Goal: Task Accomplishment & Management: Use online tool/utility

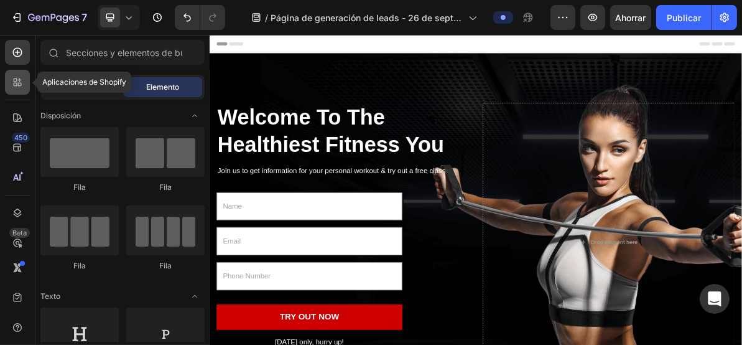
click at [11, 78] on icon at bounding box center [17, 82] width 12 height 12
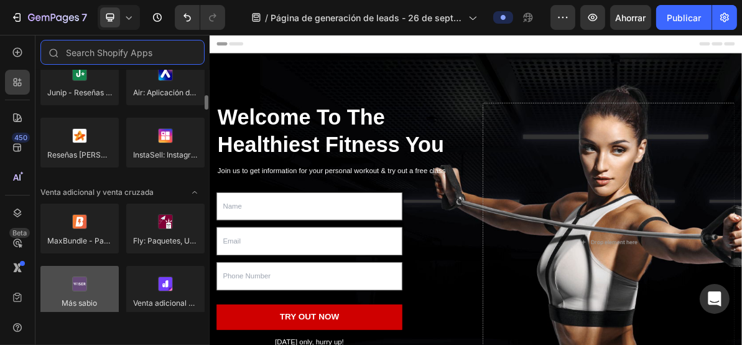
scroll to position [581, 0]
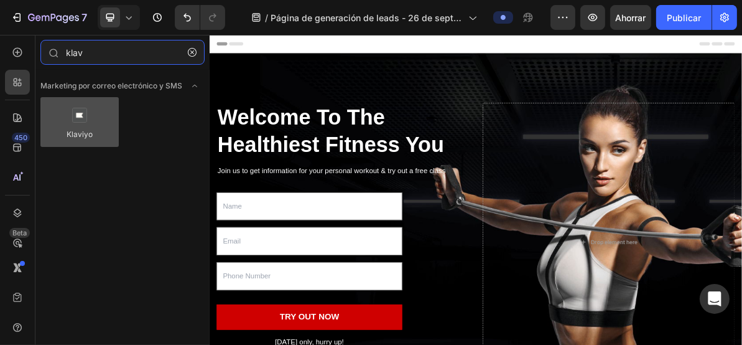
type input "klav"
click at [68, 141] on div at bounding box center [79, 122] width 78 height 50
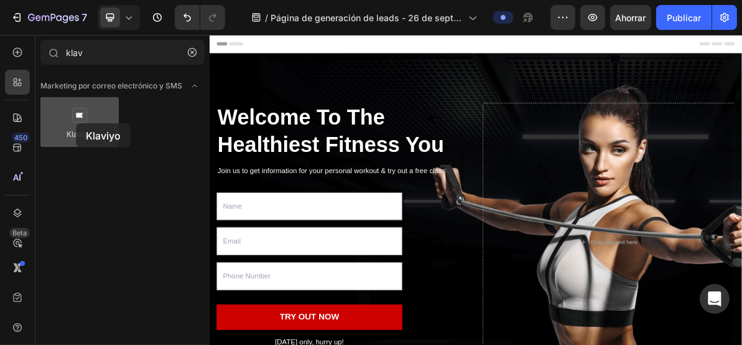
click at [76, 123] on div at bounding box center [79, 122] width 78 height 50
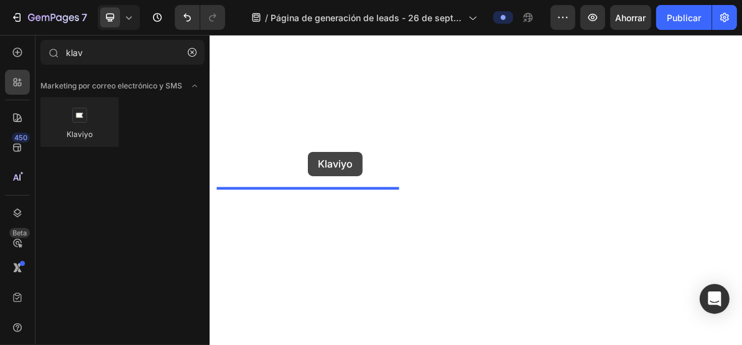
scroll to position [1141, 0]
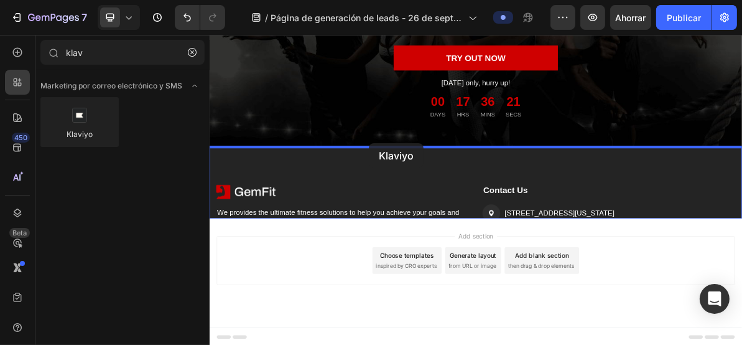
drag, startPoint x: 291, startPoint y: 173, endPoint x: 432, endPoint y: 186, distance: 141.9
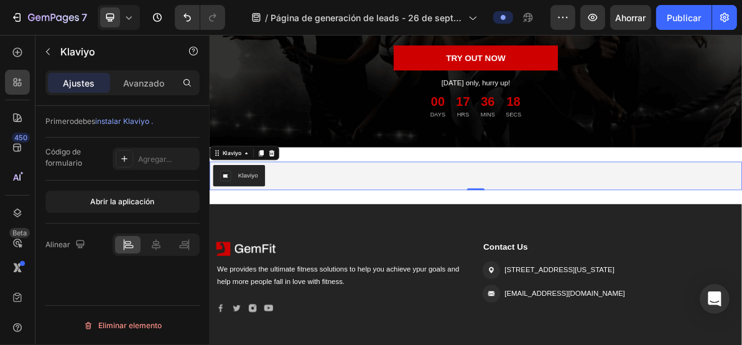
click at [365, 230] on div "Klaviyo" at bounding box center [582, 232] width 737 height 30
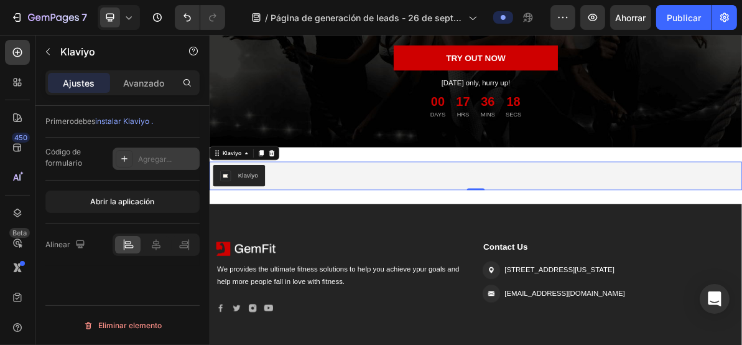
click at [157, 164] on div "Agregar..." at bounding box center [156, 158] width 87 height 22
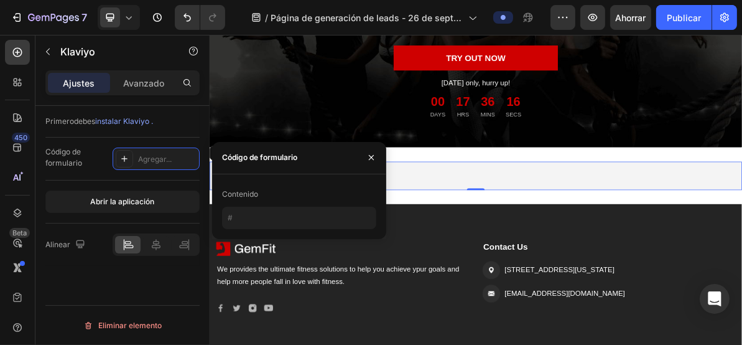
click at [249, 202] on div "Contenido" at bounding box center [299, 194] width 154 height 20
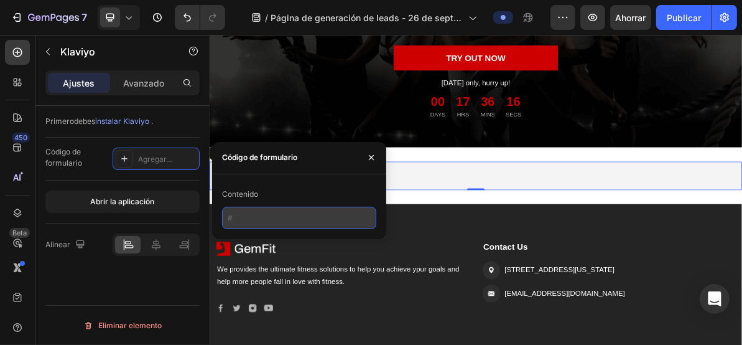
click at [272, 218] on input "text" at bounding box center [299, 218] width 154 height 22
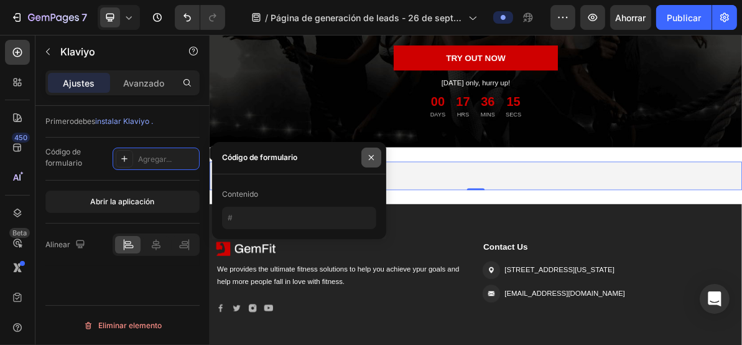
click at [373, 155] on icon "button" at bounding box center [371, 157] width 5 height 5
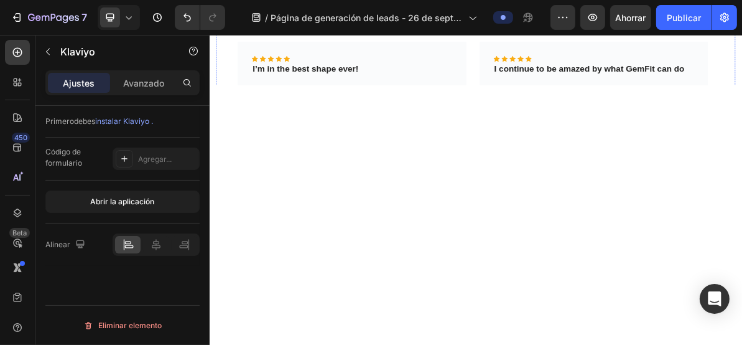
scroll to position [0, 0]
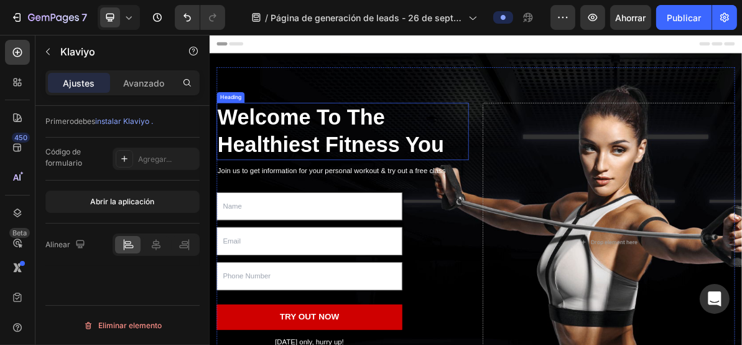
click at [403, 152] on p "Welcome To The Healthiest Fitness You" at bounding box center [395, 170] width 351 height 78
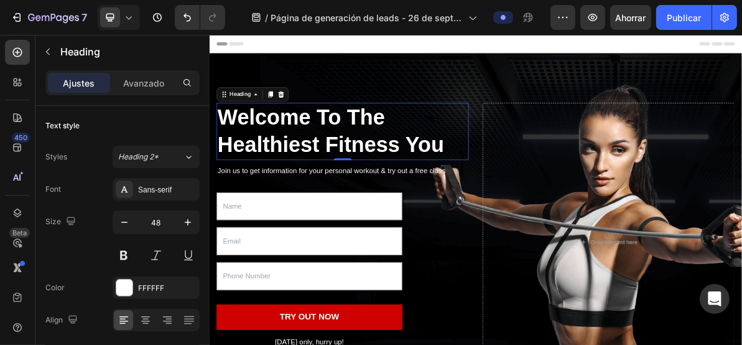
click at [403, 152] on p "Welcome To The Healthiest Fitness You" at bounding box center [395, 170] width 351 height 78
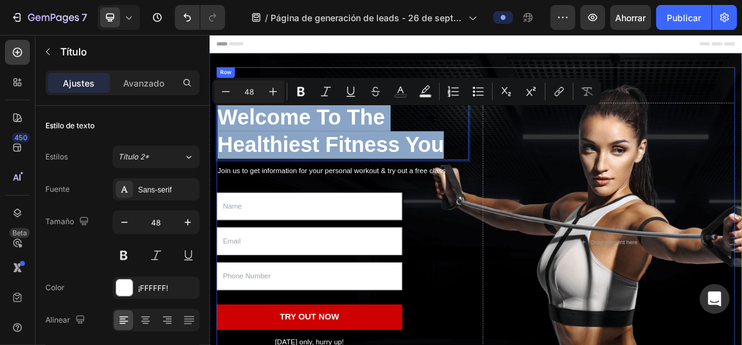
click at [633, 64] on div "Welcome To The Healthiest Fitness You Heading 0 Join us to get information for …" at bounding box center [582, 325] width 747 height 530
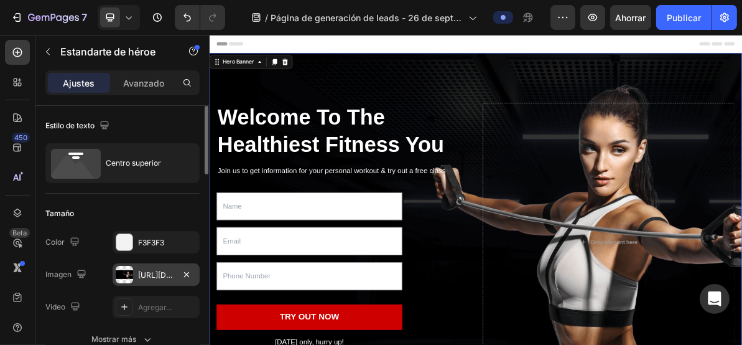
click at [159, 272] on font "https://ucarecdn.com/53ff8b78-e3c0-4007-8f6d-aa4b632bd7a0/-/formato/automático/" at bounding box center [178, 274] width 80 height 9
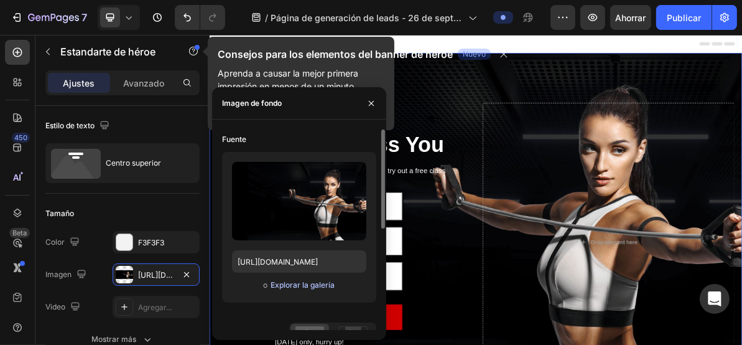
click at [300, 284] on font "Explorar la galería" at bounding box center [303, 284] width 64 height 9
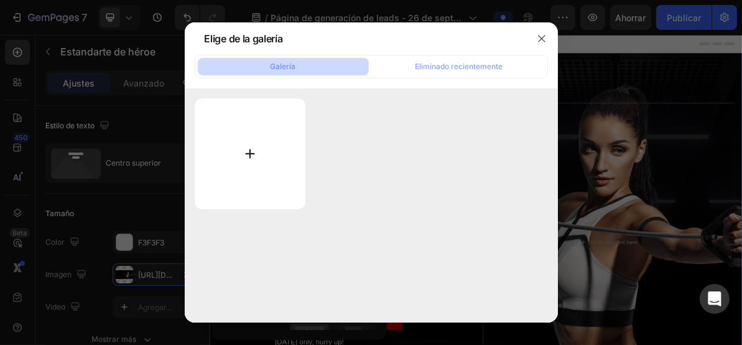
click at [248, 152] on input "file" at bounding box center [250, 153] width 111 height 111
type input "C:\fakepath\FRS_3861.jpg"
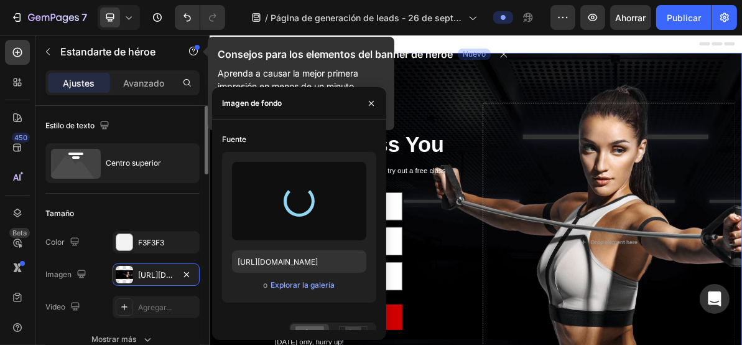
type input "https://cdn.shopify.com/s/files/1/0492/7717/3924/files/gempages_586141289016197…"
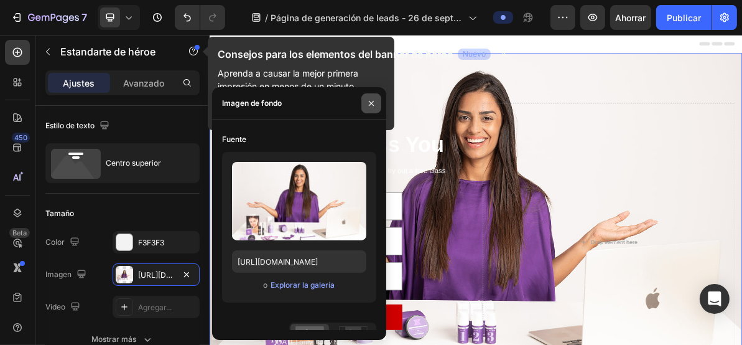
click at [370, 101] on icon "button" at bounding box center [371, 102] width 5 height 5
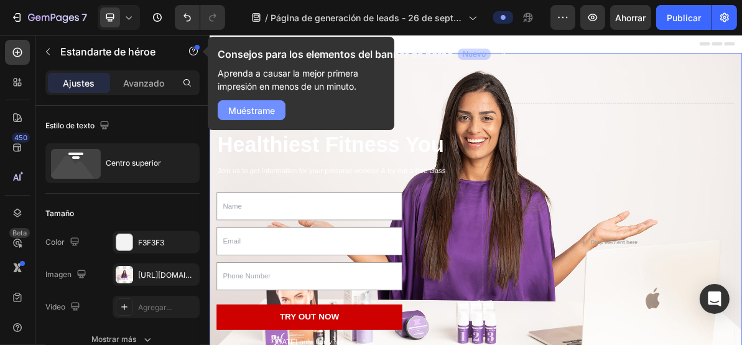
click at [252, 112] on font "Muéstrame" at bounding box center [251, 110] width 47 height 11
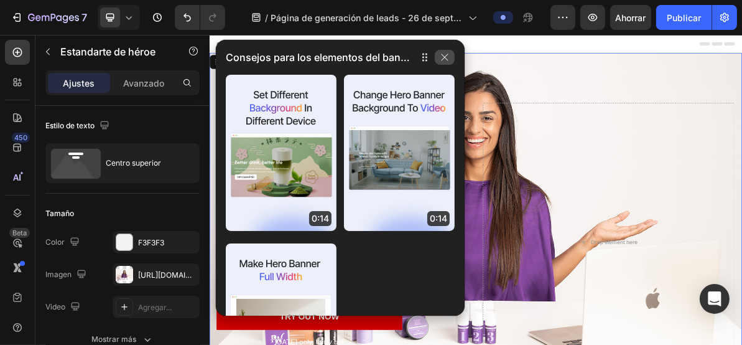
click at [447, 57] on icon "button" at bounding box center [445, 57] width 10 height 10
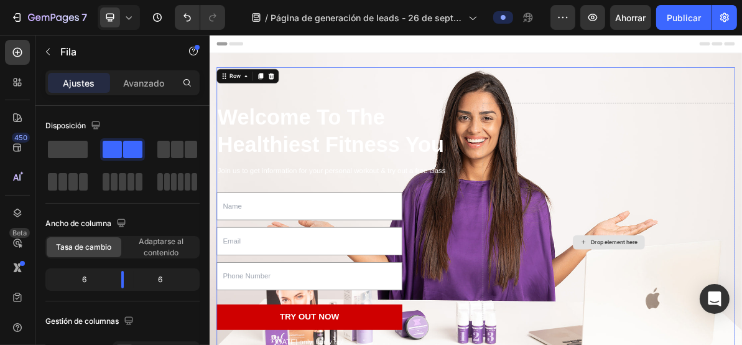
click at [515, 98] on div "Welcome To The Healthiest Fitness You Heading Join us to get information for yo…" at bounding box center [582, 325] width 727 height 490
click at [254, 88] on div "Row" at bounding box center [245, 91] width 21 height 11
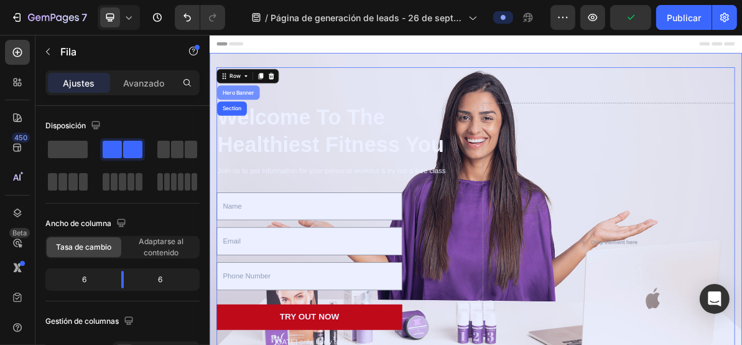
click at [248, 115] on div "Hero Banner" at bounding box center [250, 114] width 50 height 7
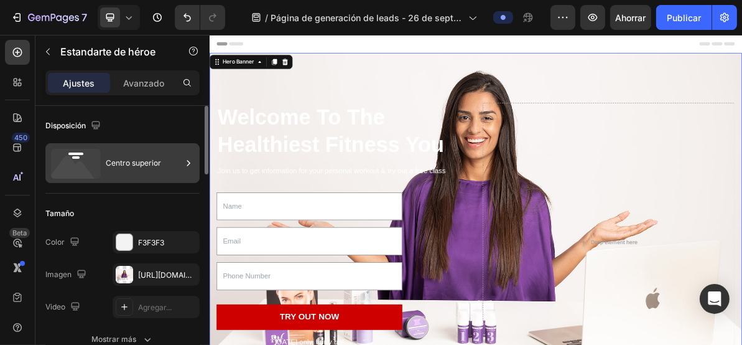
click at [144, 159] on font "Centro superior" at bounding box center [133, 162] width 55 height 9
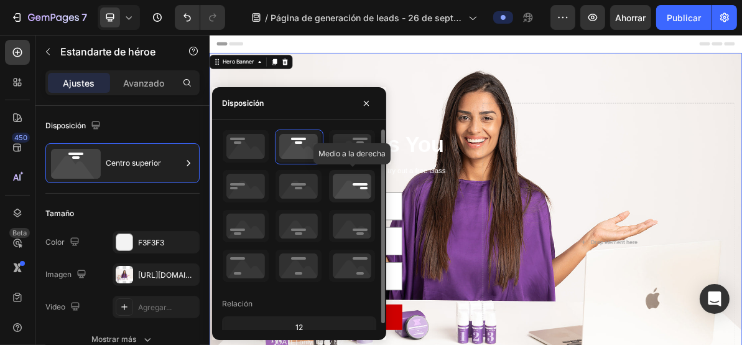
click at [348, 181] on icon at bounding box center [352, 186] width 46 height 32
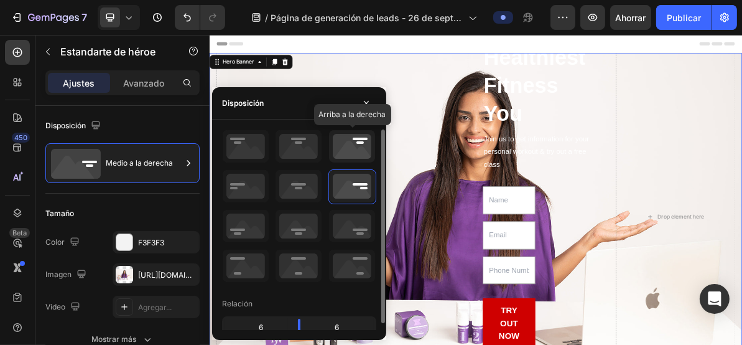
click at [345, 146] on icon at bounding box center [352, 146] width 46 height 32
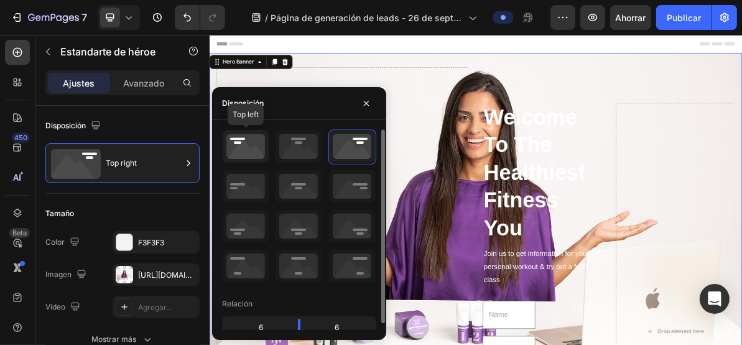
click at [243, 143] on icon at bounding box center [246, 146] width 46 height 32
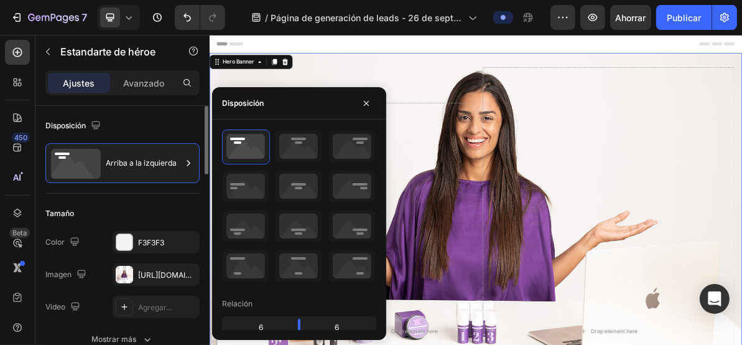
click at [65, 240] on div "Color" at bounding box center [63, 242] width 37 height 17
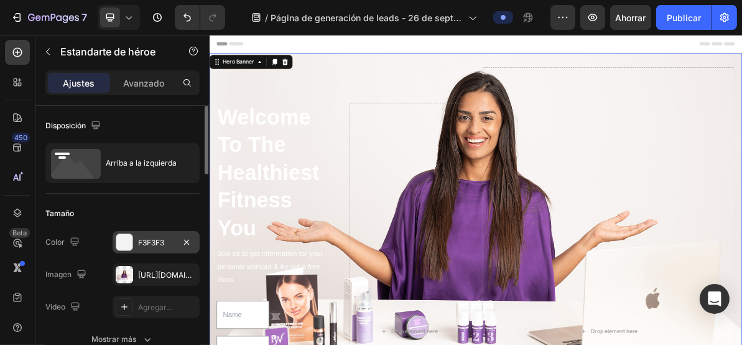
click at [129, 241] on div at bounding box center [124, 242] width 16 height 16
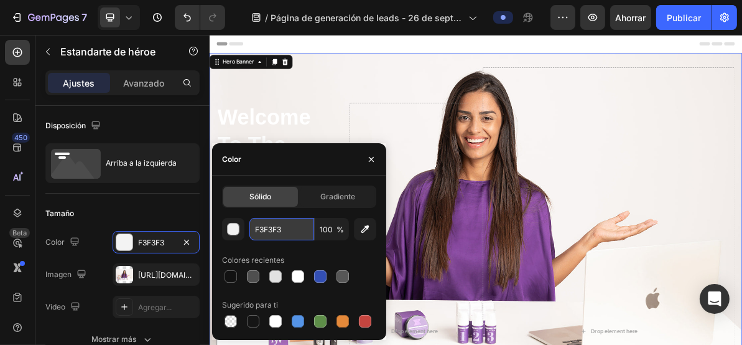
click at [273, 231] on input "F3F3F3" at bounding box center [282, 229] width 65 height 22
paste input "8D2FBA"
type input "8D2FBA"
click at [372, 264] on div "Colores recientes" at bounding box center [299, 260] width 154 height 20
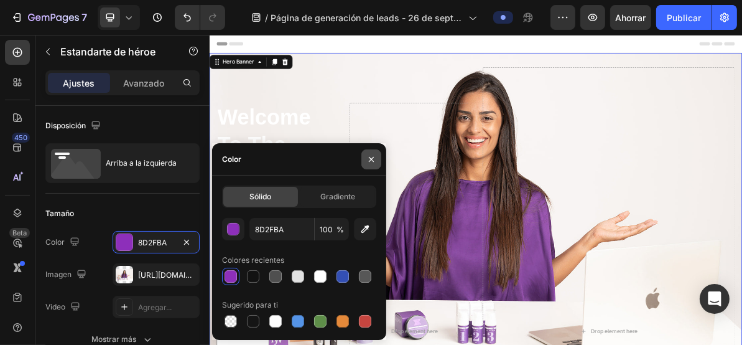
click at [375, 163] on icon "button" at bounding box center [372, 159] width 10 height 10
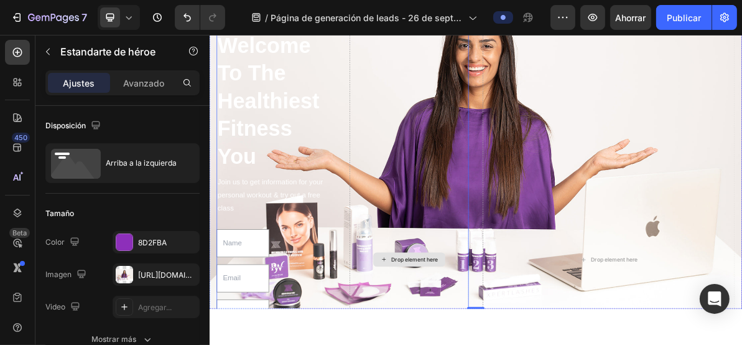
scroll to position [83, 0]
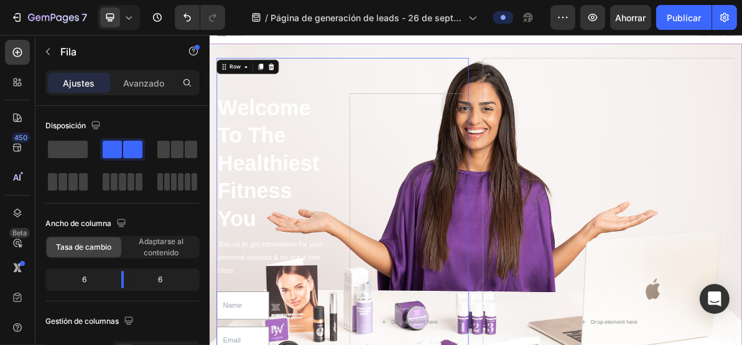
scroll to position [0, 0]
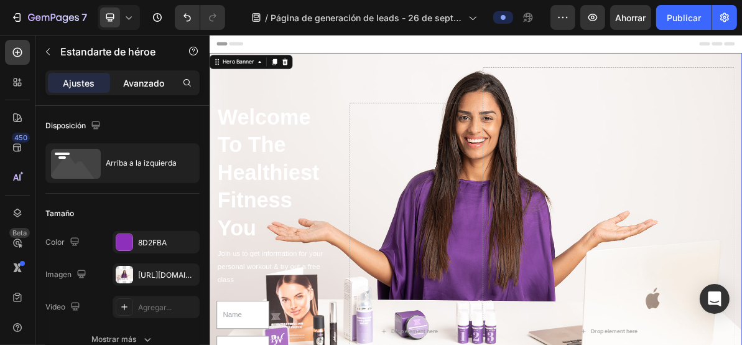
click at [141, 84] on font "Avanzado" at bounding box center [143, 83] width 41 height 11
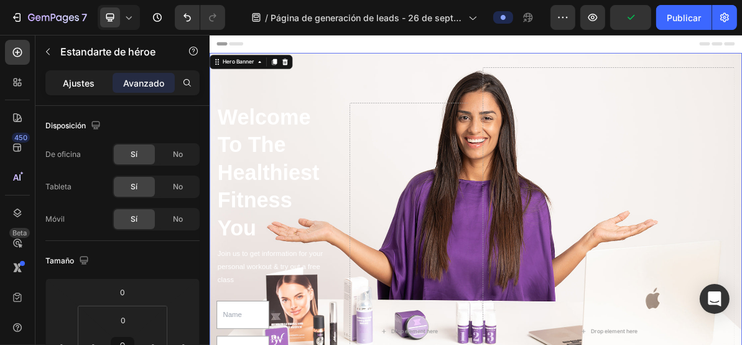
click at [86, 87] on font "Ajustes" at bounding box center [79, 83] width 32 height 11
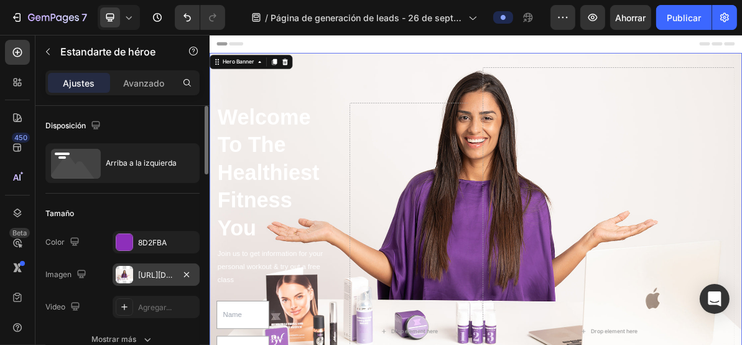
click at [161, 274] on font "https://cdn.shopify.com/s/files/1/0492/7717/3924/files/gempages_586141289016197…" at bounding box center [178, 274] width 80 height 9
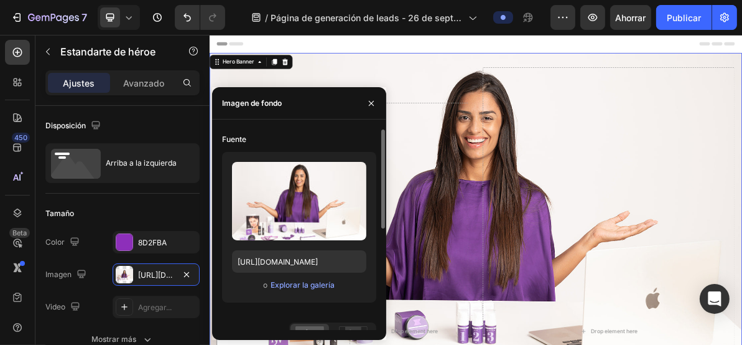
click at [236, 138] on font "Fuente" at bounding box center [234, 138] width 24 height 9
drag, startPoint x: 366, startPoint y: 97, endPoint x: 144, endPoint y: 141, distance: 225.9
click at [366, 97] on button "button" at bounding box center [372, 103] width 20 height 20
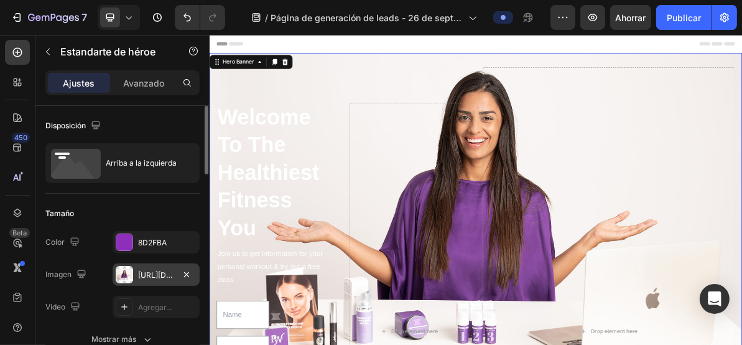
click at [147, 273] on font "https://cdn.shopify.com/s/files/1/0492/7717/3924/files/gempages_586141289016197…" at bounding box center [178, 274] width 80 height 9
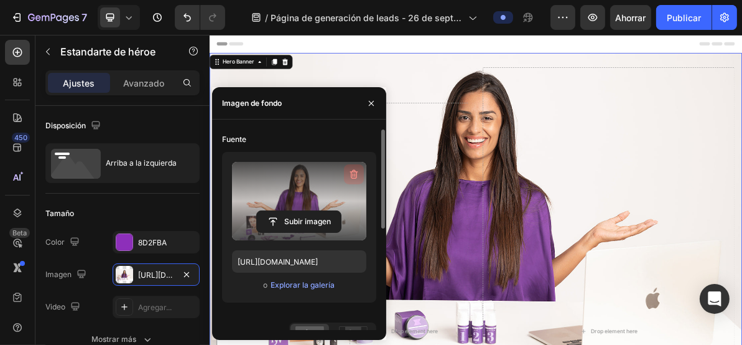
click at [355, 173] on icon "button" at bounding box center [354, 174] width 12 height 12
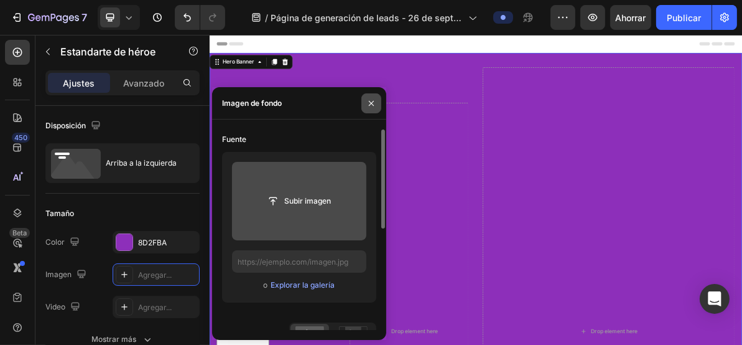
click at [370, 100] on icon "button" at bounding box center [372, 103] width 10 height 10
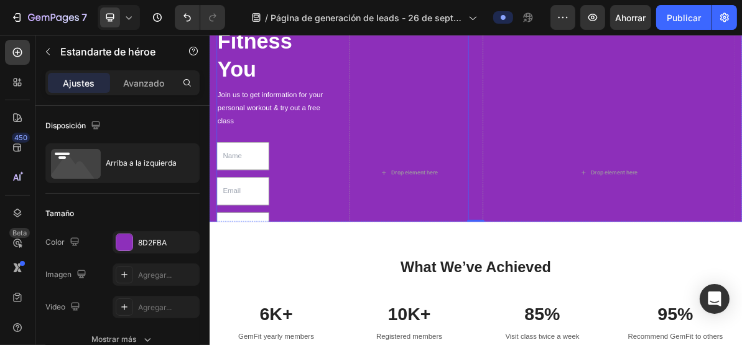
scroll to position [249, 0]
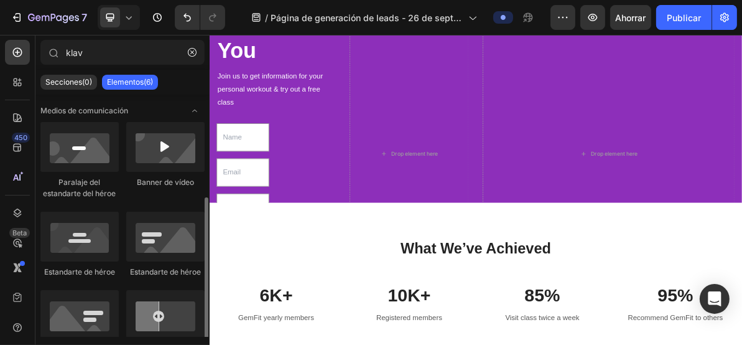
scroll to position [57, 0]
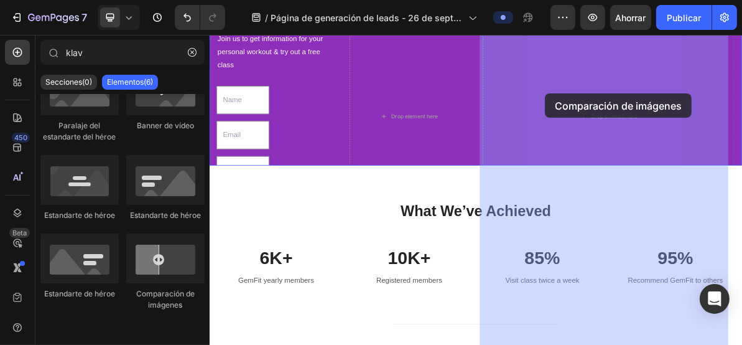
drag, startPoint x: 355, startPoint y: 308, endPoint x: 667, endPoint y: 130, distance: 359.5
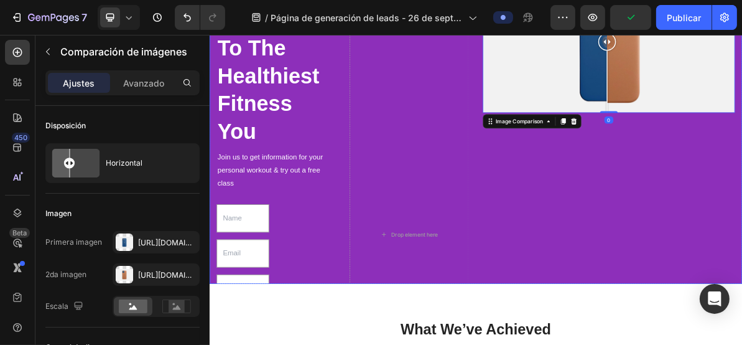
scroll to position [52, 0]
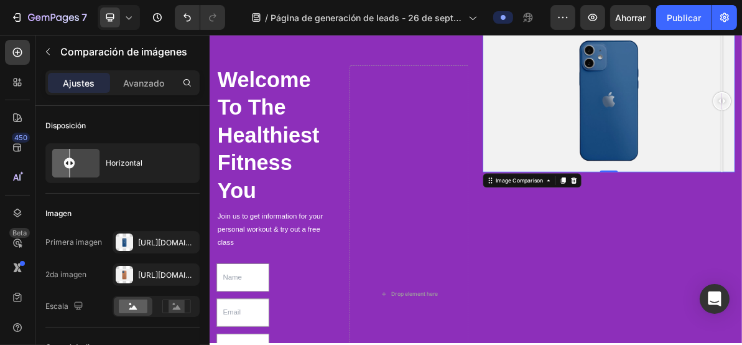
drag, startPoint x: 762, startPoint y: 121, endPoint x: 950, endPoint y: 146, distance: 190.3
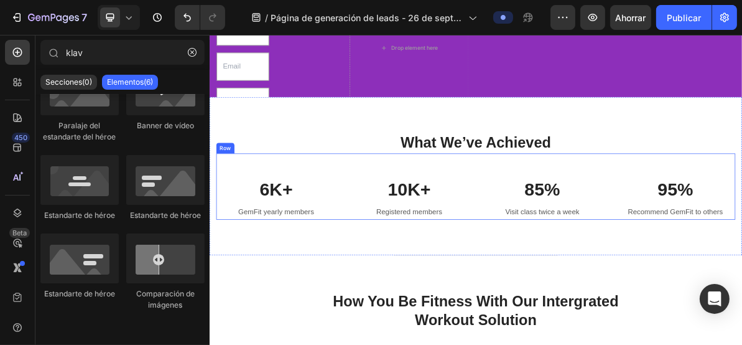
scroll to position [17, 0]
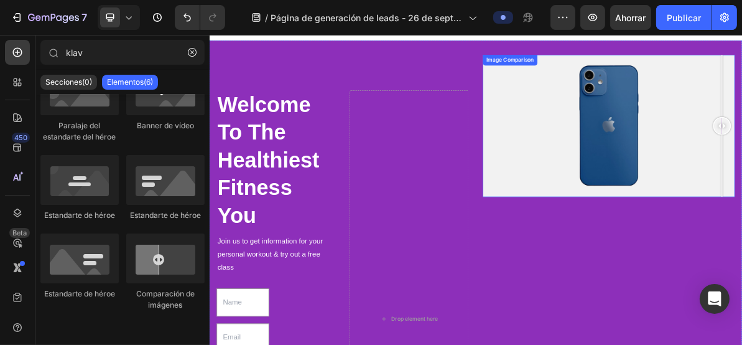
drag, startPoint x: 732, startPoint y: 208, endPoint x: 749, endPoint y: 269, distance: 64.0
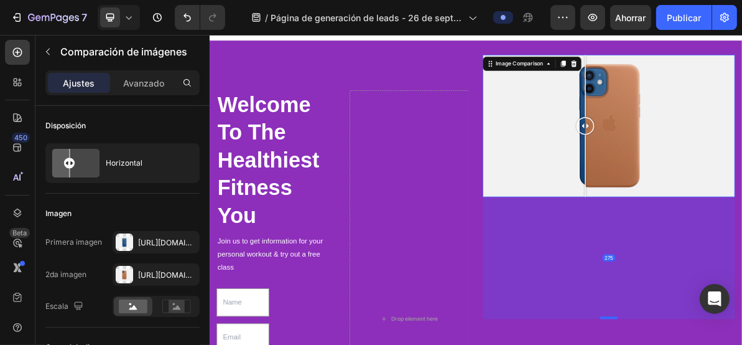
drag, startPoint x: 765, startPoint y: 255, endPoint x: 770, endPoint y: 426, distance: 171.2
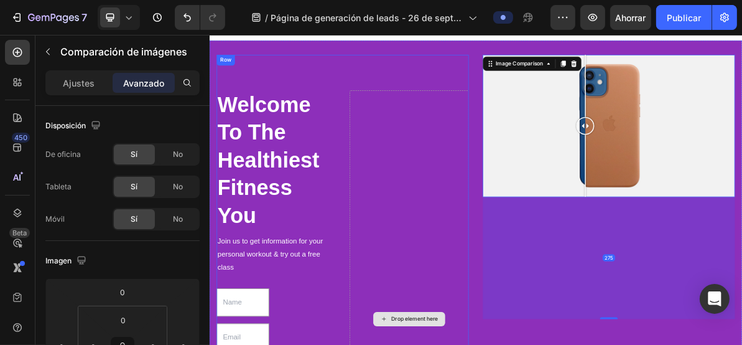
drag, startPoint x: 384, startPoint y: 294, endPoint x: 374, endPoint y: 264, distance: 32.1
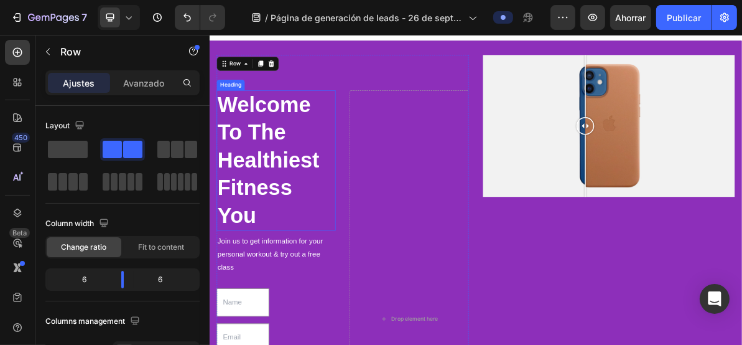
click at [315, 172] on p "Welcome To The Healthiest Fitness You" at bounding box center [302, 210] width 164 height 194
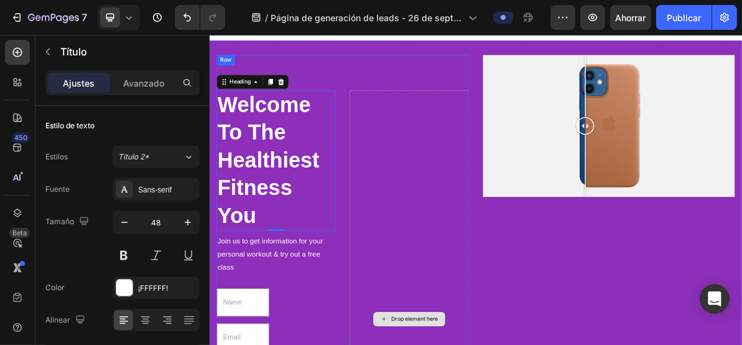
scroll to position [100, 0]
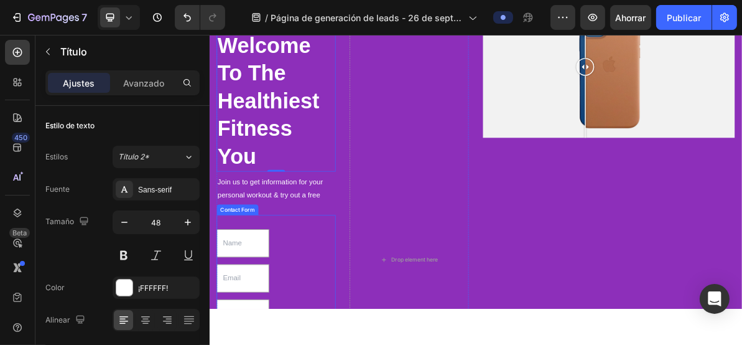
click at [330, 277] on p "Join us to get information for your personal workout & try out a free class" at bounding box center [302, 259] width 164 height 54
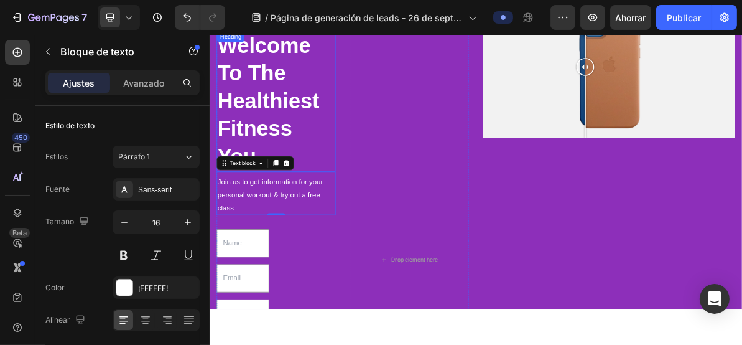
scroll to position [0, 0]
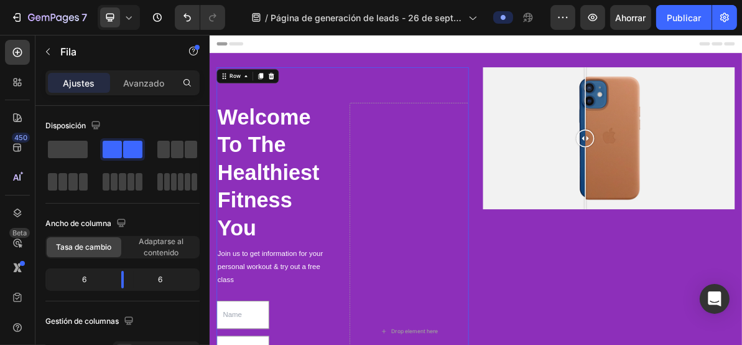
click at [336, 131] on p "Welcome To The Healthiest Fitness You" at bounding box center [302, 228] width 164 height 194
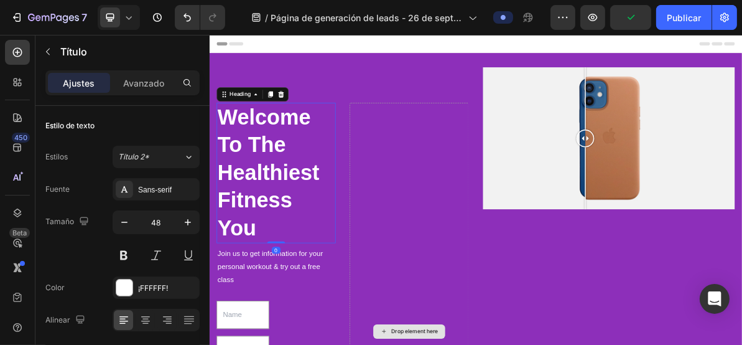
drag, startPoint x: 304, startPoint y: 322, endPoint x: 561, endPoint y: 163, distance: 302.4
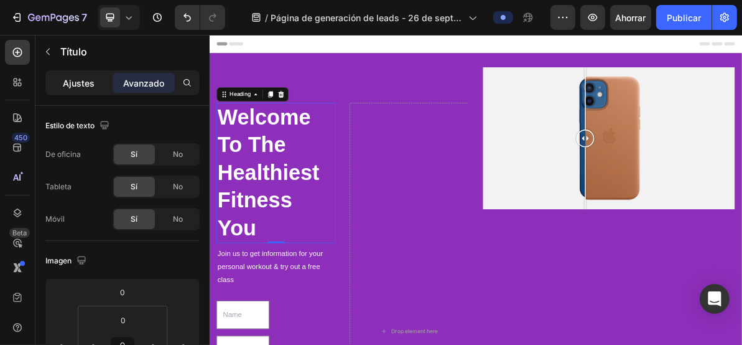
click at [82, 82] on font "Ajustes" at bounding box center [79, 83] width 32 height 11
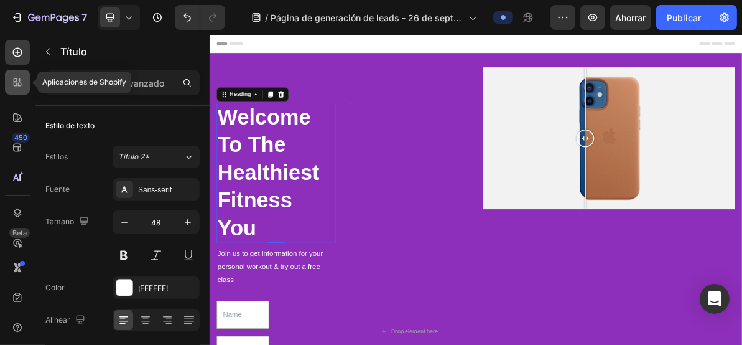
click at [22, 75] on div at bounding box center [17, 82] width 25 height 25
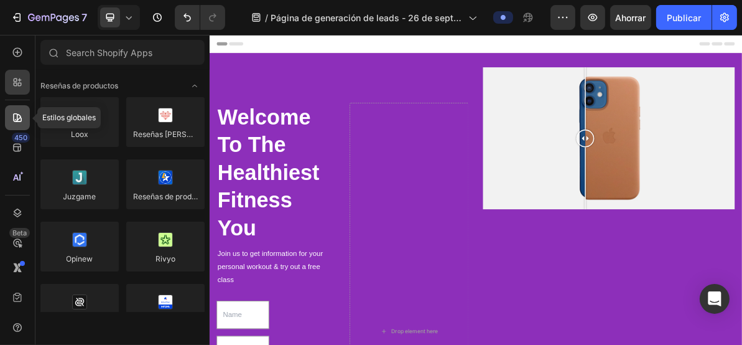
click at [15, 116] on icon at bounding box center [17, 117] width 12 height 12
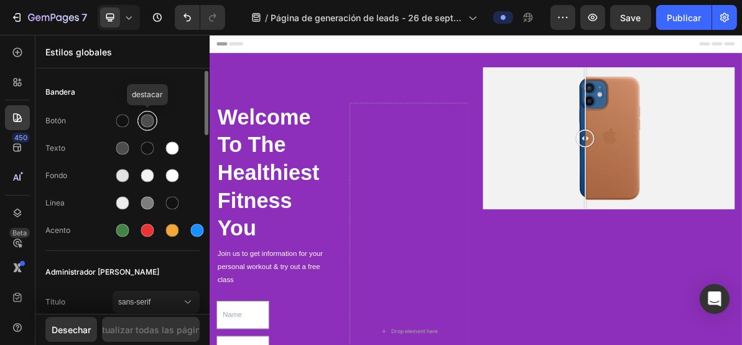
click at [154, 123] on div at bounding box center [147, 120] width 15 height 15
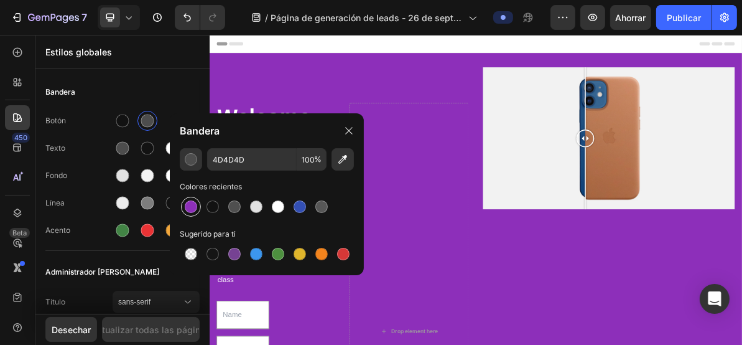
click at [194, 203] on div at bounding box center [191, 206] width 12 height 12
type input "8D2FBA"
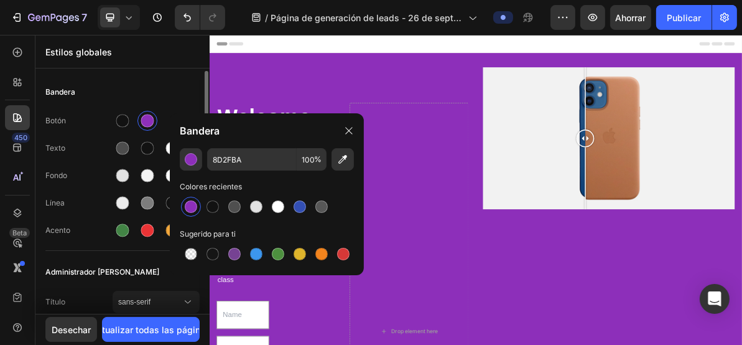
drag, startPoint x: 123, startPoint y: 90, endPoint x: 135, endPoint y: 167, distance: 78.1
click at [123, 90] on div "Bandera" at bounding box center [122, 92] width 154 height 22
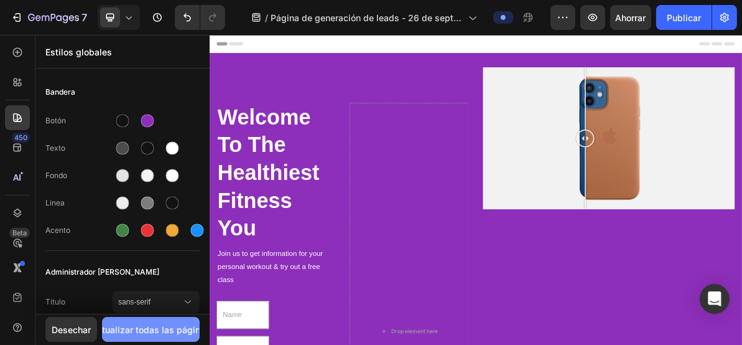
click at [164, 327] on font "Actualizar todas las páginas" at bounding box center [150, 329] width 119 height 11
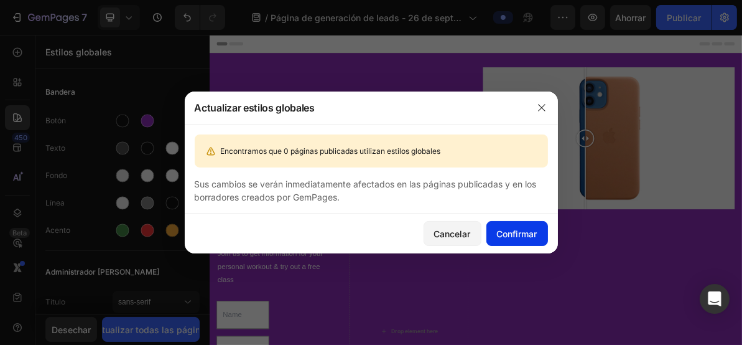
click at [518, 233] on font "Confirmar" at bounding box center [517, 233] width 40 height 11
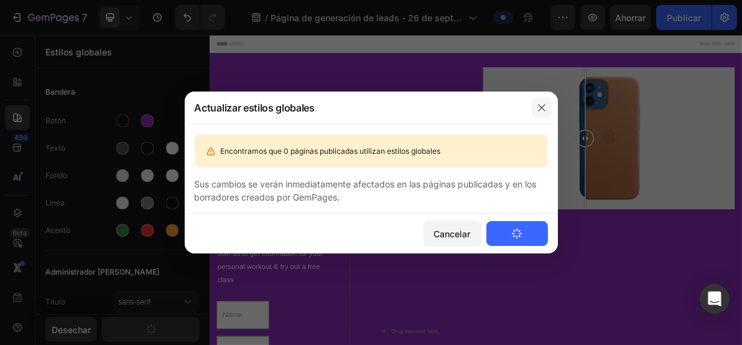
click at [546, 110] on icon "button" at bounding box center [542, 108] width 10 height 10
click at [459, 237] on font "Cancelar" at bounding box center [452, 233] width 37 height 11
click at [540, 110] on icon "button" at bounding box center [541, 107] width 7 height 7
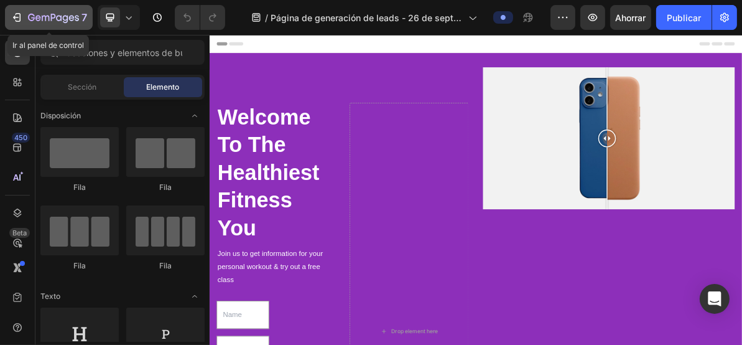
click at [40, 15] on icon "button" at bounding box center [53, 18] width 51 height 11
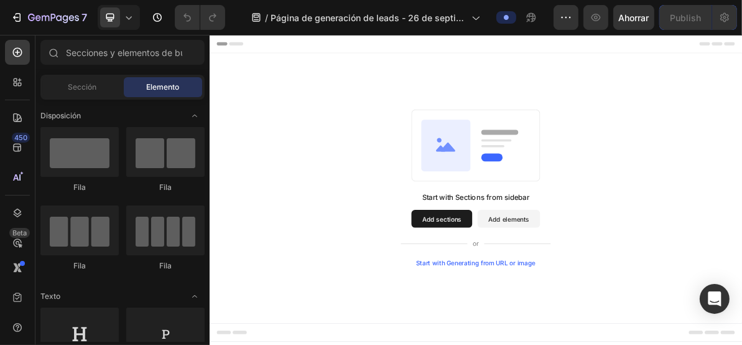
drag, startPoint x: 360, startPoint y: 284, endPoint x: 370, endPoint y: 284, distance: 10.0
click at [359, 284] on div "Start with Sections from sidebar Add sections Add elements Start with Generatin…" at bounding box center [582, 249] width 657 height 220
click at [532, 291] on button "Add sections" at bounding box center [534, 291] width 85 height 25
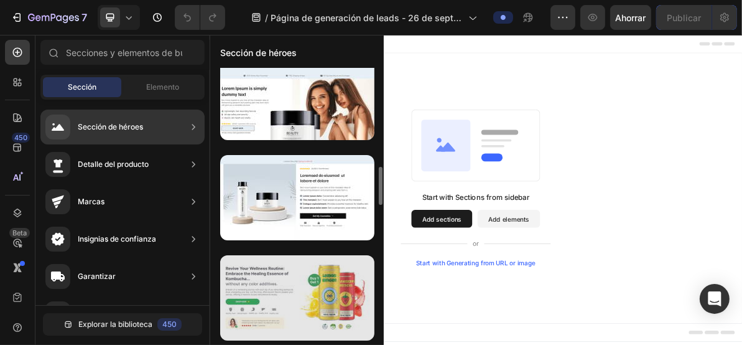
scroll to position [884, 0]
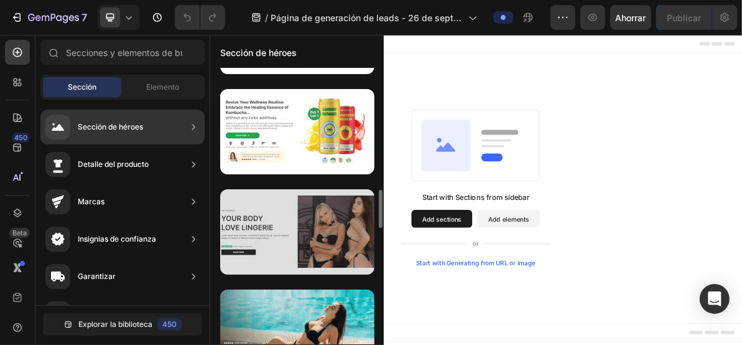
click at [284, 236] on div at bounding box center [297, 231] width 154 height 85
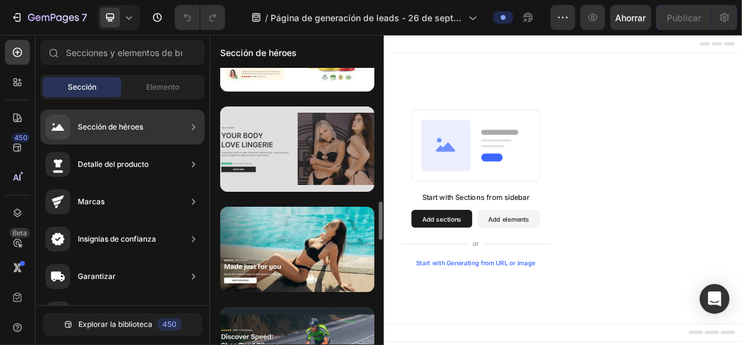
click at [288, 178] on div at bounding box center [297, 148] width 154 height 85
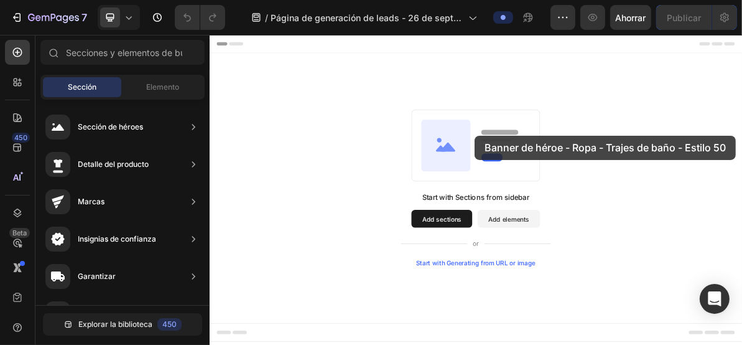
drag, startPoint x: 533, startPoint y: 202, endPoint x: 586, endPoint y: 182, distance: 56.2
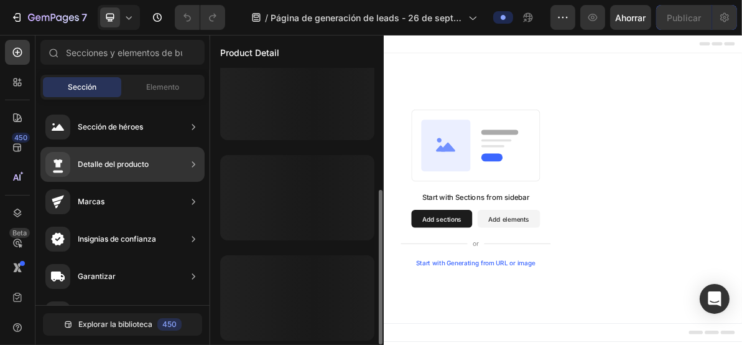
scroll to position [217, 0]
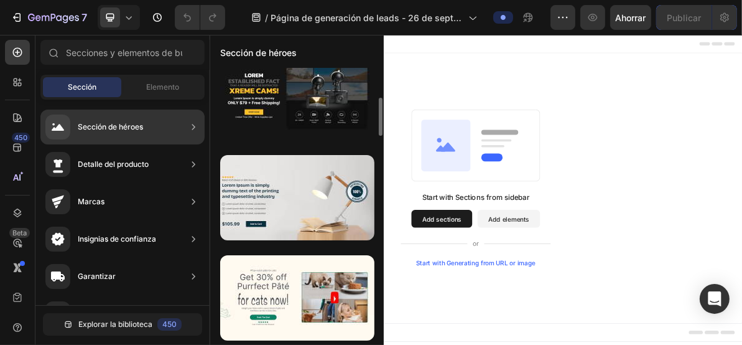
drag, startPoint x: 287, startPoint y: 149, endPoint x: 569, endPoint y: 146, distance: 281.9
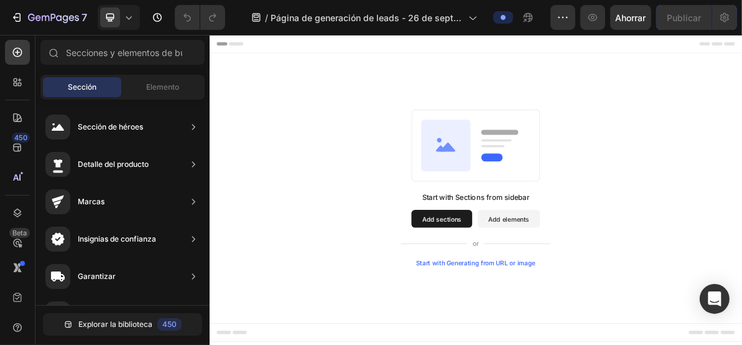
click at [536, 98] on div "Start with Sections from sidebar Add sections Add elements Start with Generatin…" at bounding box center [582, 249] width 747 height 378
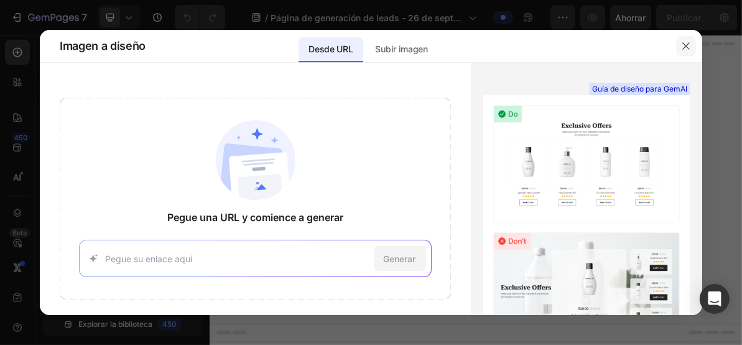
click at [694, 40] on button "button" at bounding box center [686, 46] width 20 height 20
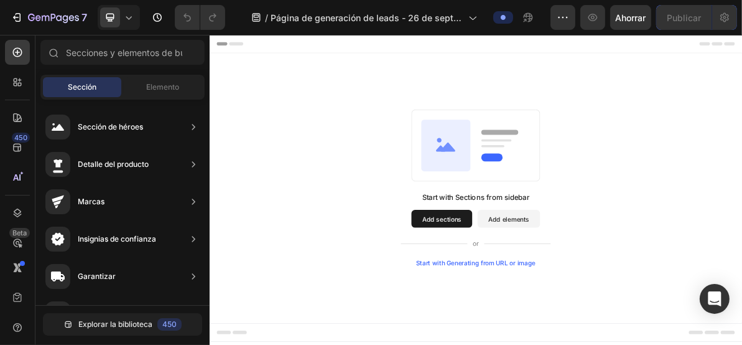
click at [556, 227] on rect at bounding box center [583, 189] width 180 height 100
click at [542, 300] on button "Add sections" at bounding box center [534, 291] width 85 height 25
click at [611, 284] on button "Add elements" at bounding box center [629, 291] width 88 height 25
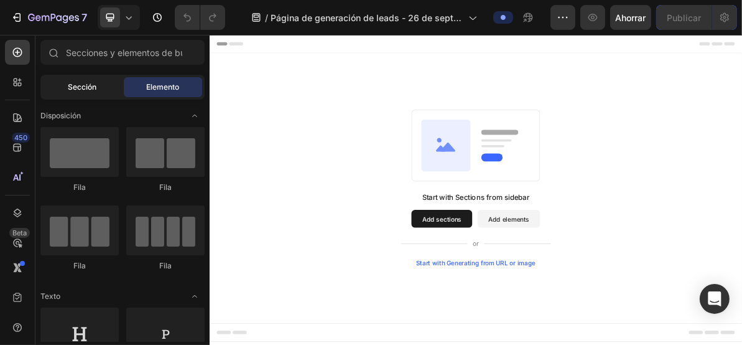
click at [81, 91] on font "Sección" at bounding box center [82, 86] width 29 height 9
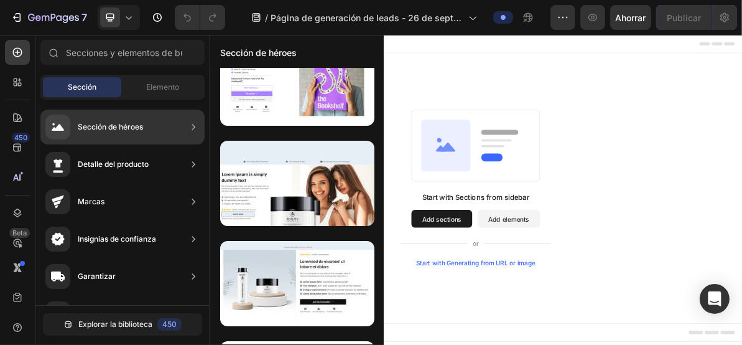
scroll to position [965, 0]
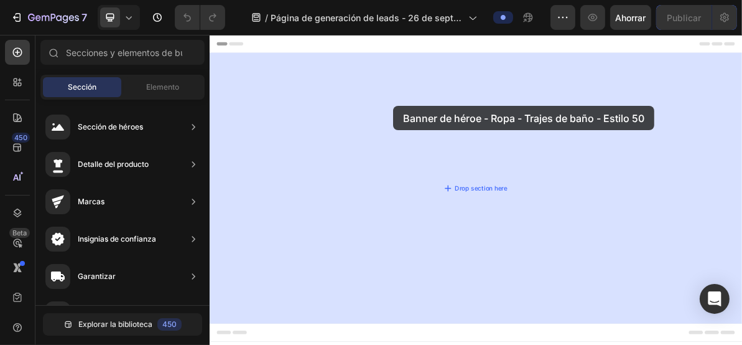
drag, startPoint x: 492, startPoint y: 202, endPoint x: 446, endPoint y: 131, distance: 85.4
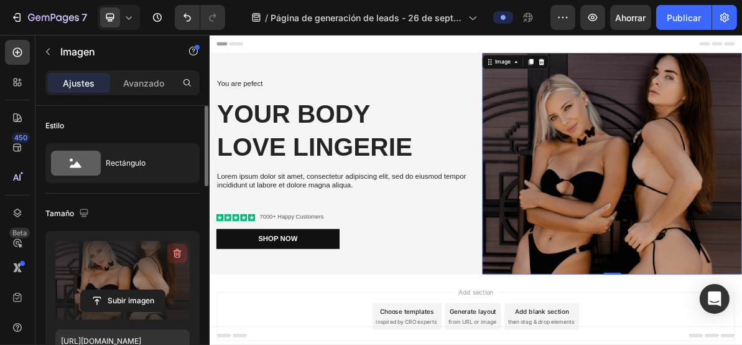
click at [183, 251] on icon "button" at bounding box center [177, 253] width 12 height 12
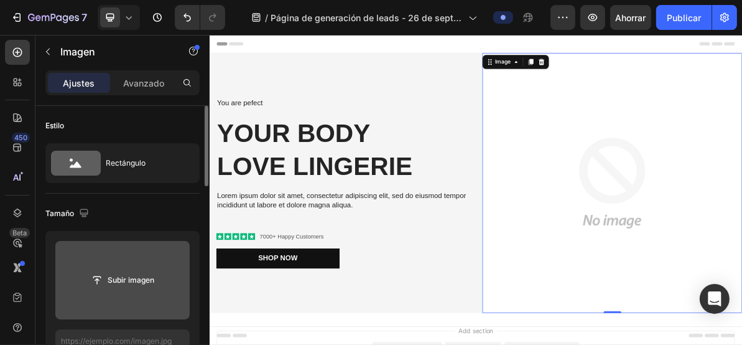
click at [138, 284] on input "file" at bounding box center [123, 279] width 84 height 21
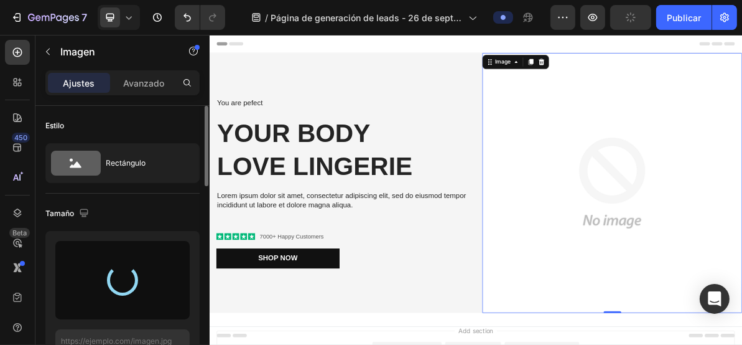
type input "[URL][DOMAIN_NAME]"
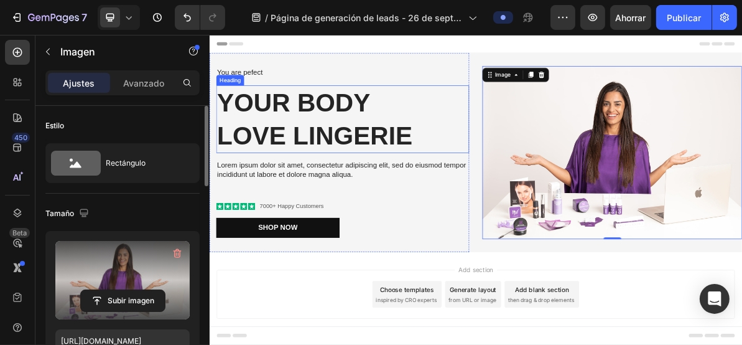
click at [372, 128] on h2 "Your Body love Lingerie" at bounding box center [395, 152] width 355 height 95
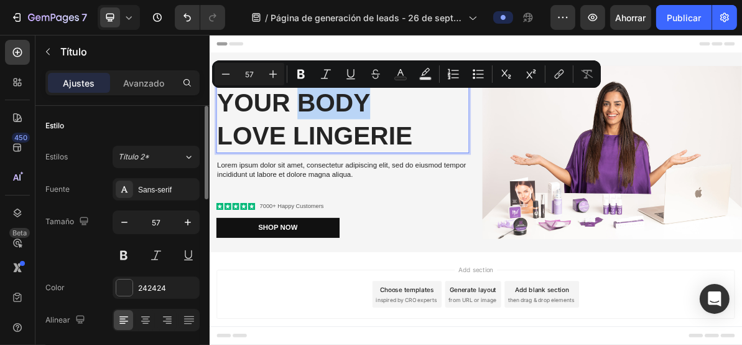
click at [370, 126] on p "Your Body love Lingerie" at bounding box center [396, 152] width 352 height 92
click at [371, 126] on p "Your Body love Lingerie" at bounding box center [396, 152] width 352 height 92
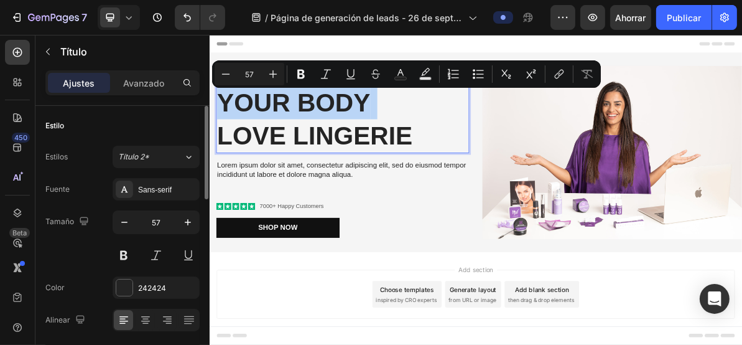
click at [362, 130] on p "Your Body love Lingerie" at bounding box center [396, 152] width 352 height 92
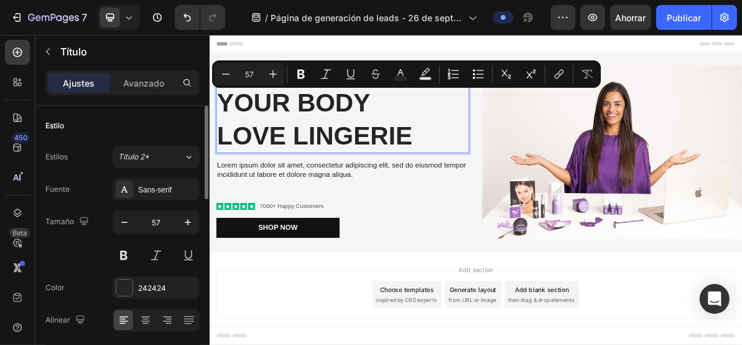
click at [362, 130] on p "Your Body love Lingerie" at bounding box center [396, 152] width 352 height 92
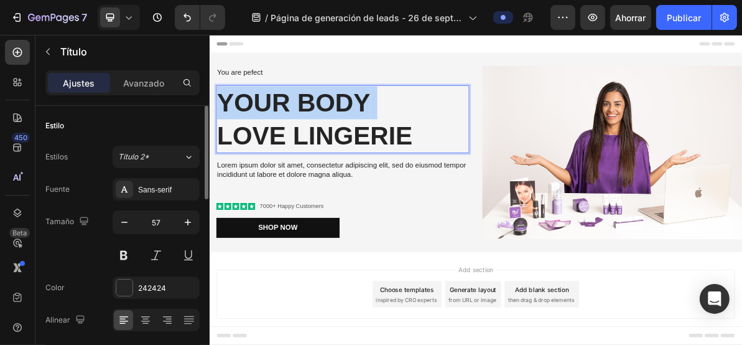
click at [362, 130] on p "Your Body love Lingerie" at bounding box center [396, 152] width 352 height 92
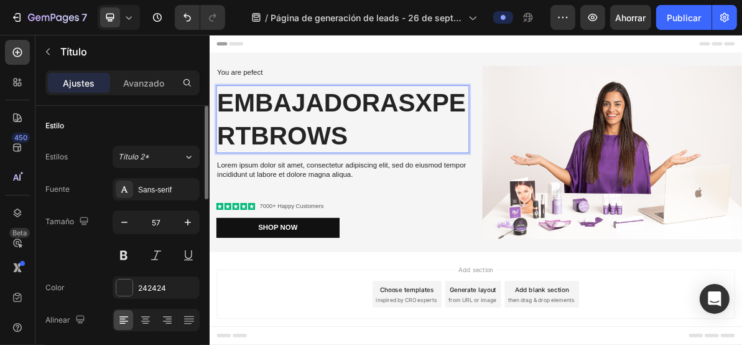
click at [496, 121] on p "embajadorasxpertbrows" at bounding box center [396, 152] width 352 height 92
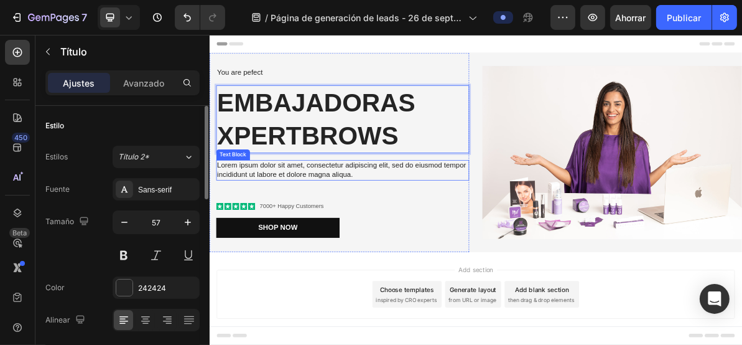
click at [293, 220] on p "Lorem ipsum dolor sit amet, consectetur adipiscing elit, sed do eiusmod tempor …" at bounding box center [396, 224] width 352 height 26
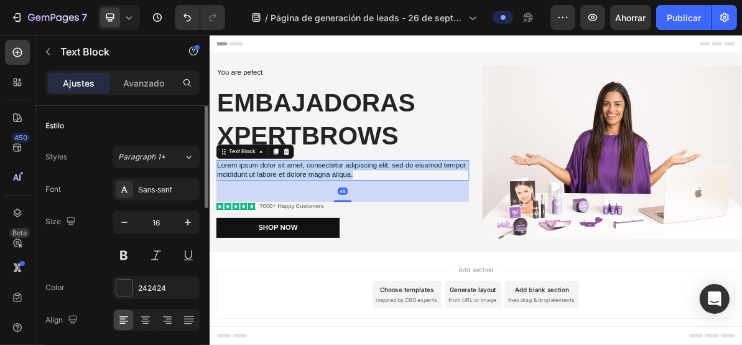
click at [293, 220] on p "Lorem ipsum dolor sit amet, consectetur adipiscing elit, sed do eiusmod tempor …" at bounding box center [396, 224] width 352 height 26
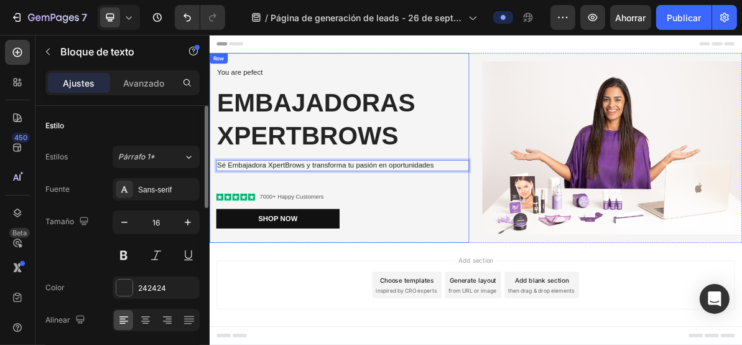
click at [506, 243] on div "You are pefect Text Block embajadoras xpertbrows Heading Sé Embajadora XpertBro…" at bounding box center [395, 193] width 355 height 226
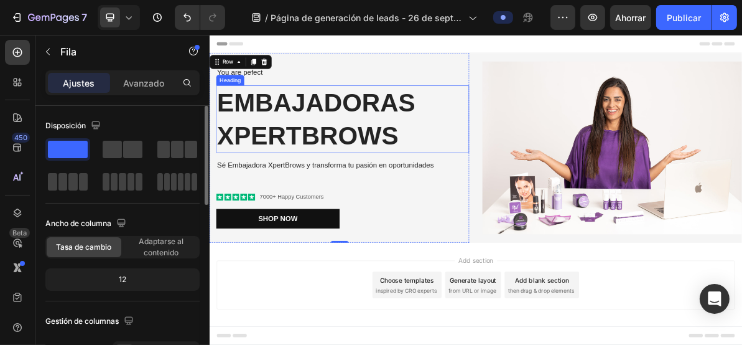
click at [319, 155] on p "embajadoras xpertbrows" at bounding box center [396, 152] width 352 height 92
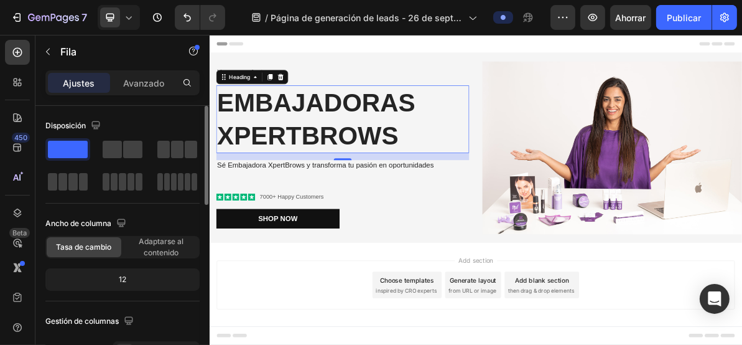
click at [319, 155] on p "embajadoras xpertbrows" at bounding box center [396, 152] width 352 height 92
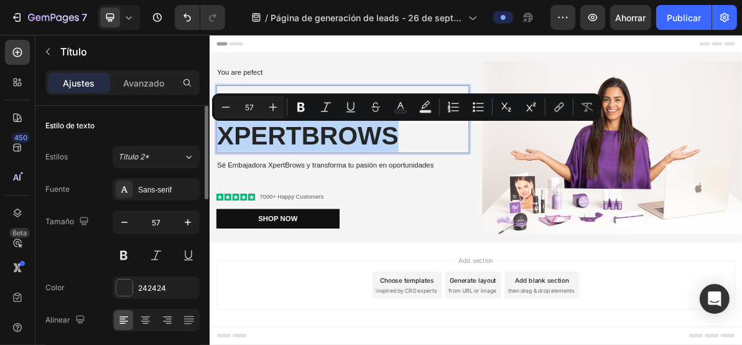
click at [330, 179] on p "embajadoras xpertbrows" at bounding box center [396, 152] width 352 height 92
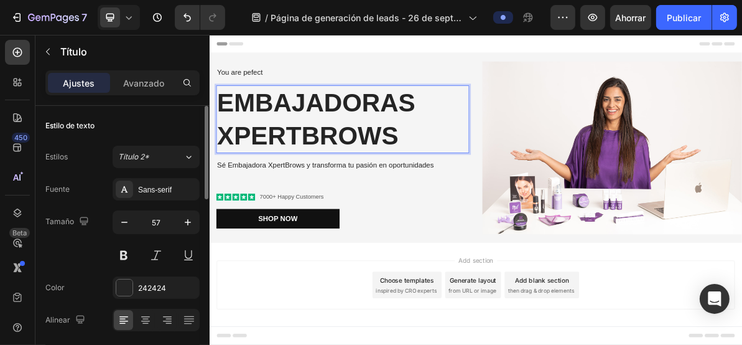
click at [261, 134] on p "embajadoras xpertbrows" at bounding box center [396, 152] width 352 height 92
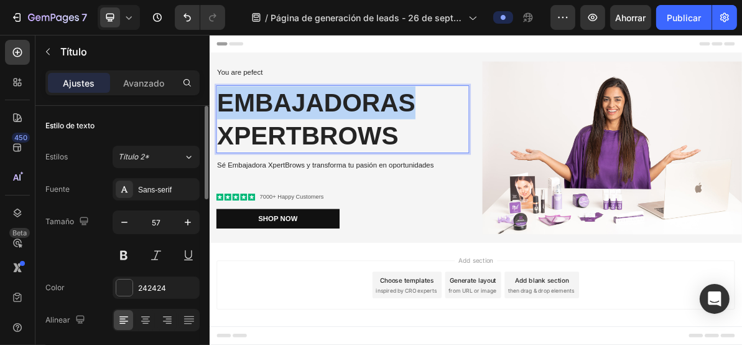
click at [261, 134] on p "embajadoras xpertbrows" at bounding box center [396, 152] width 352 height 92
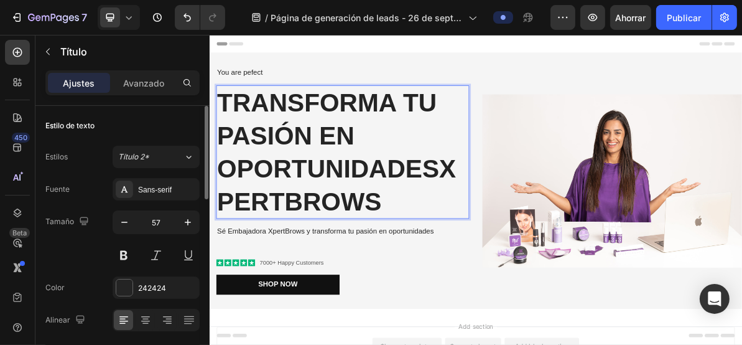
click at [469, 217] on p "transforma tu pasión en oportunidadesxpertbrows" at bounding box center [396, 198] width 352 height 184
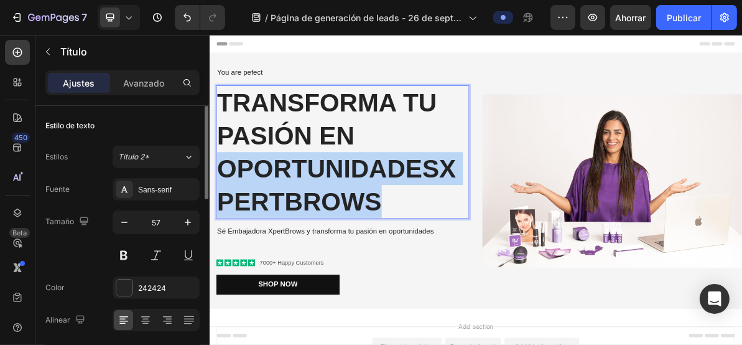
click at [469, 217] on p "transforma tu pasión en oportunidadesxpertbrows" at bounding box center [396, 198] width 352 height 184
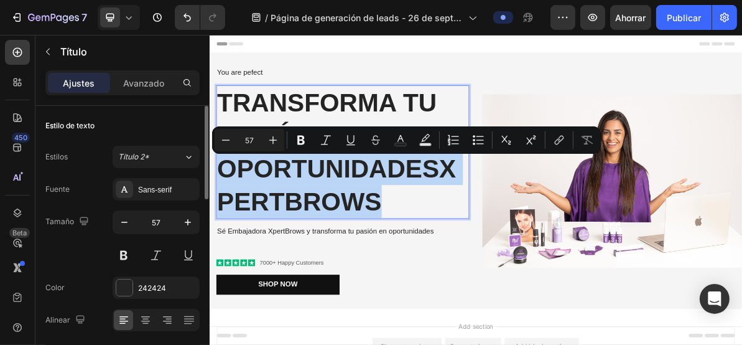
click at [475, 234] on p "transforma tu pasión en oportunidadesxpertbrows" at bounding box center [396, 198] width 352 height 184
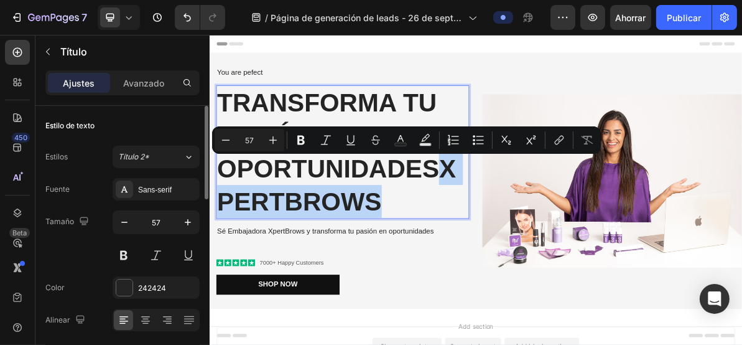
drag, startPoint x: 543, startPoint y: 235, endPoint x: 545, endPoint y: 256, distance: 20.6
click at [545, 256] on p "transforma tu pasión en oportunidadesxpertbrows" at bounding box center [396, 198] width 352 height 184
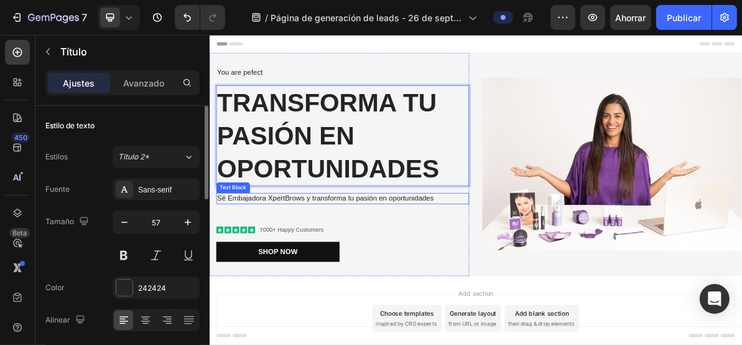
click at [330, 261] on p "Sé Embajadora XpertBrows y transforma tu pasión en oportunidades" at bounding box center [396, 263] width 352 height 13
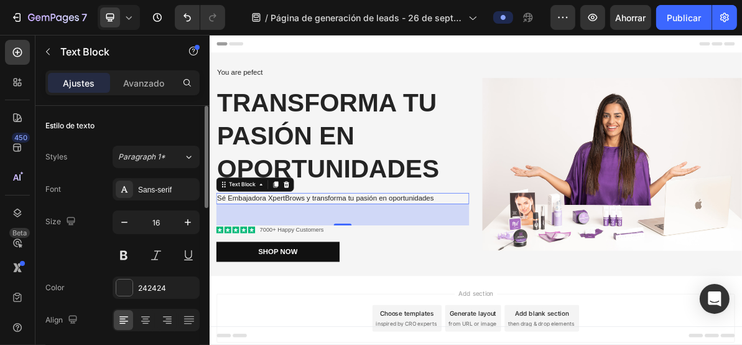
click at [330, 261] on p "Sé Embajadora XpertBrows y transforma tu pasión en oportunidades" at bounding box center [396, 263] width 352 height 13
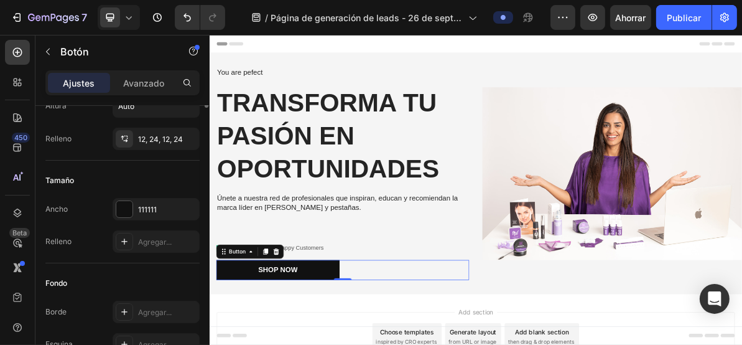
scroll to position [0, 0]
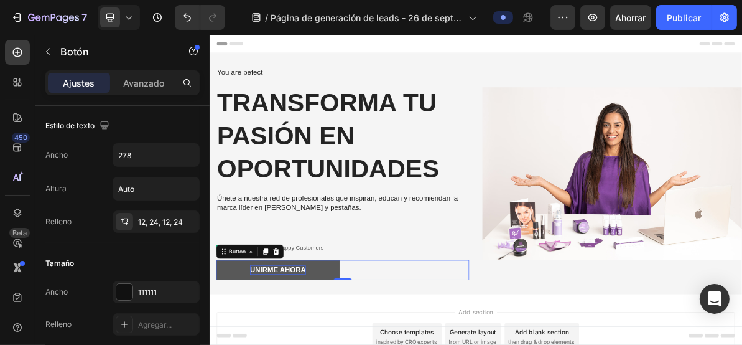
click at [254, 340] on div "Button" at bounding box center [248, 337] width 28 height 11
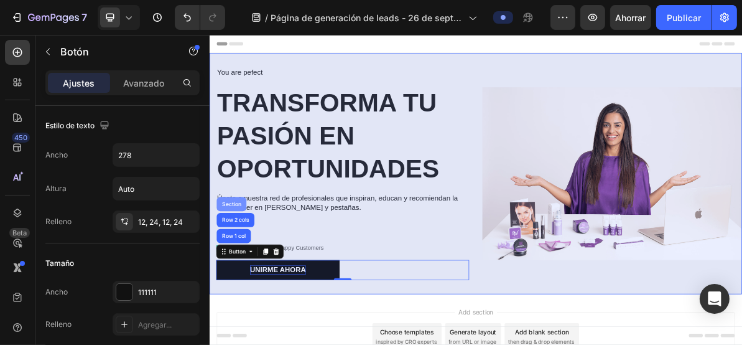
click at [236, 269] on div "Section" at bounding box center [240, 271] width 32 height 7
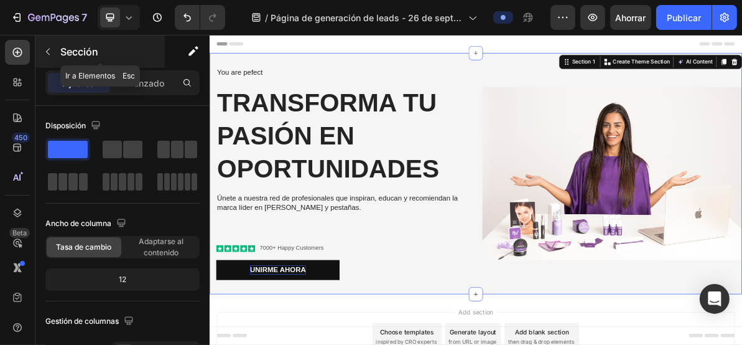
click at [48, 44] on button "button" at bounding box center [48, 52] width 20 height 20
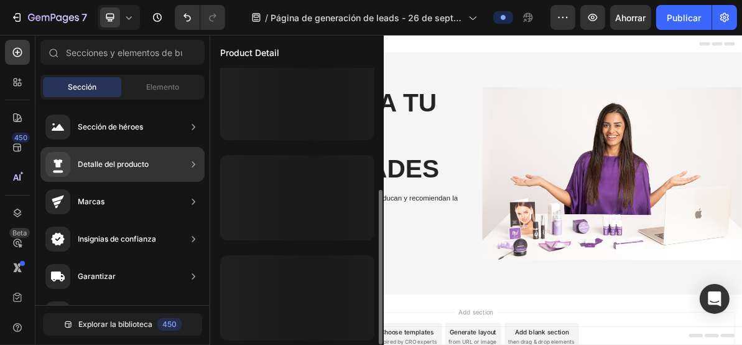
scroll to position [217, 0]
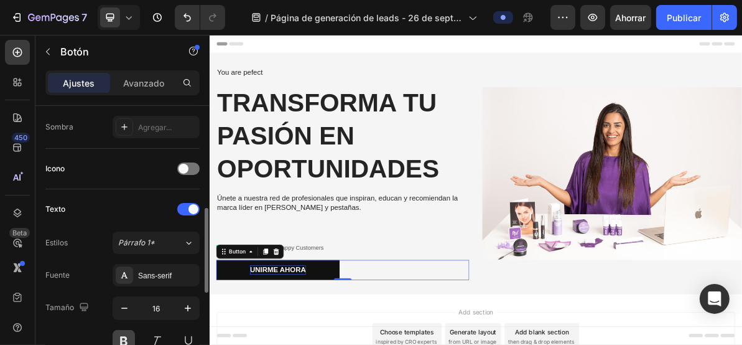
scroll to position [415, 0]
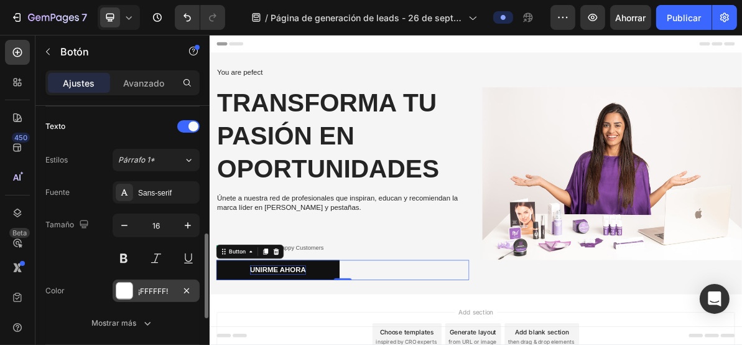
click at [133, 286] on div at bounding box center [124, 290] width 17 height 17
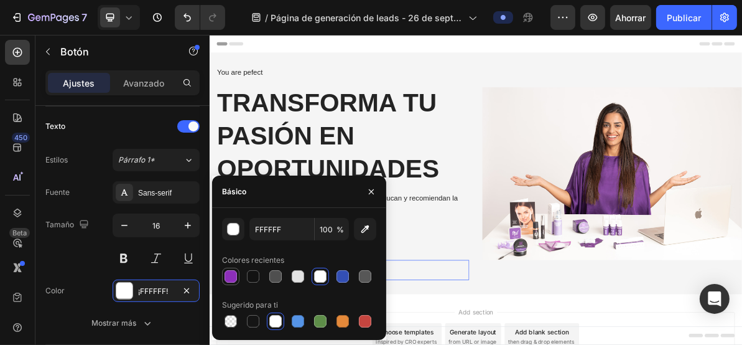
click at [235, 278] on div at bounding box center [231, 276] width 12 height 12
type input "8D2FBA"
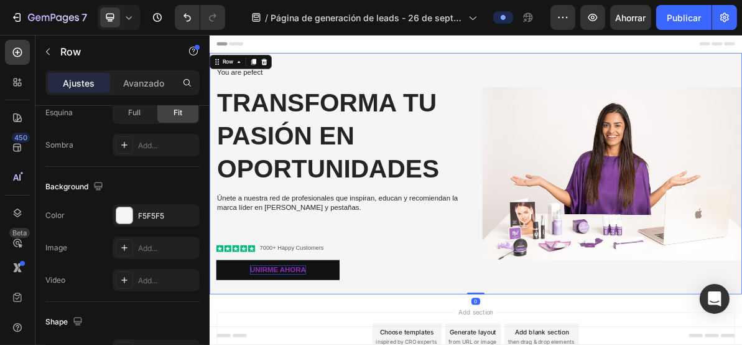
scroll to position [0, 0]
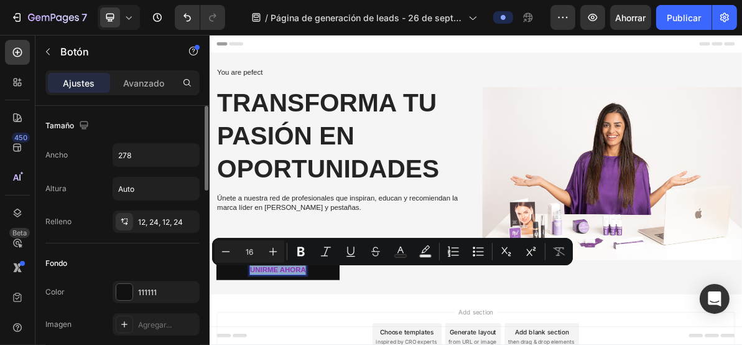
scroll to position [166, 0]
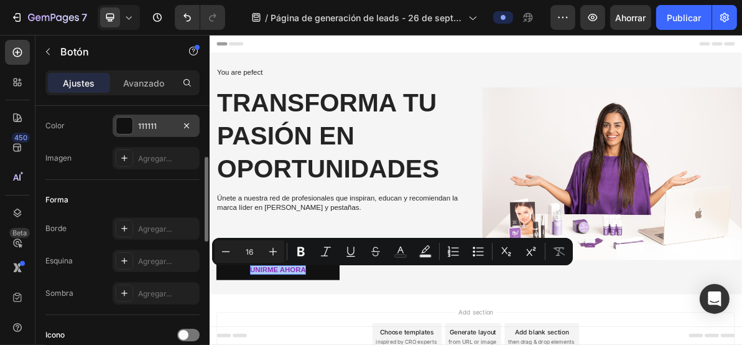
click at [129, 122] on div at bounding box center [124, 126] width 16 height 16
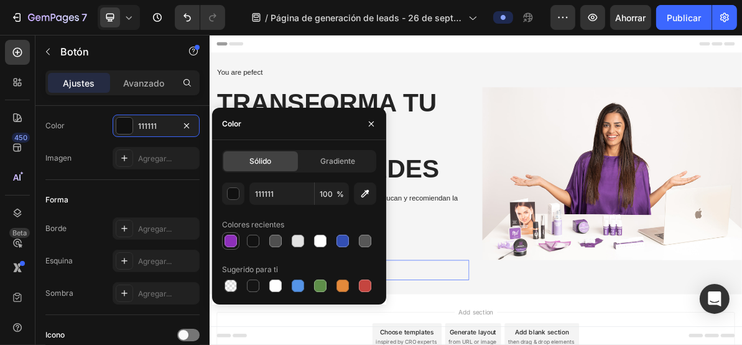
click at [233, 243] on div at bounding box center [231, 241] width 12 height 12
type input "8D2FBA"
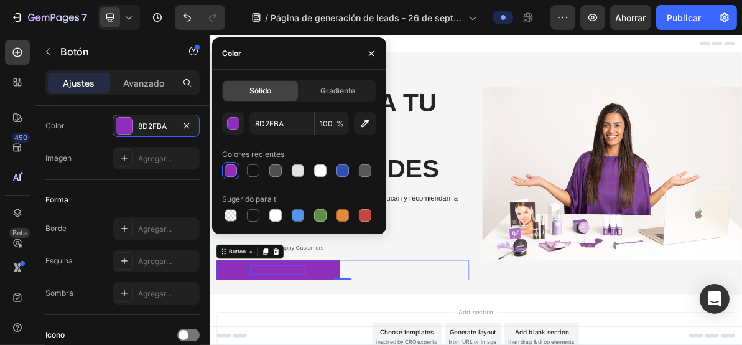
scroll to position [415, 0]
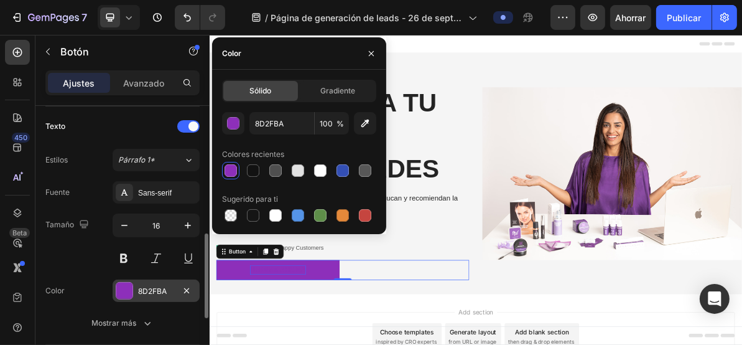
click at [126, 294] on div at bounding box center [124, 291] width 16 height 16
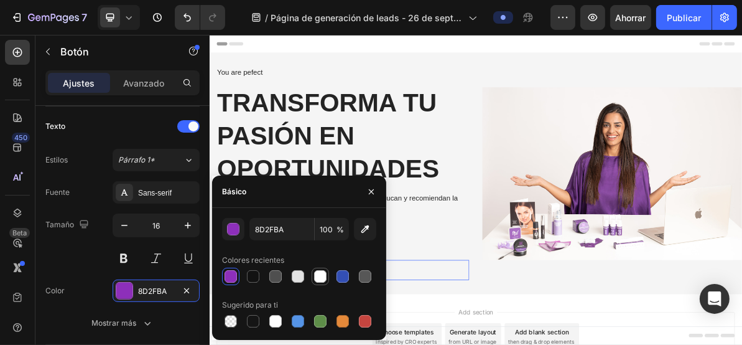
click at [324, 274] on div at bounding box center [320, 276] width 12 height 12
type input "FFFFFF"
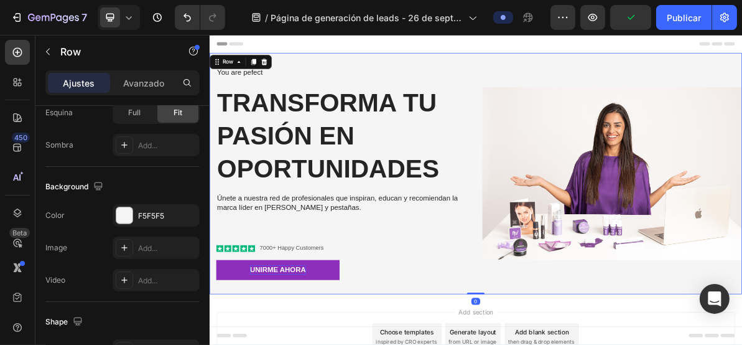
scroll to position [0, 0]
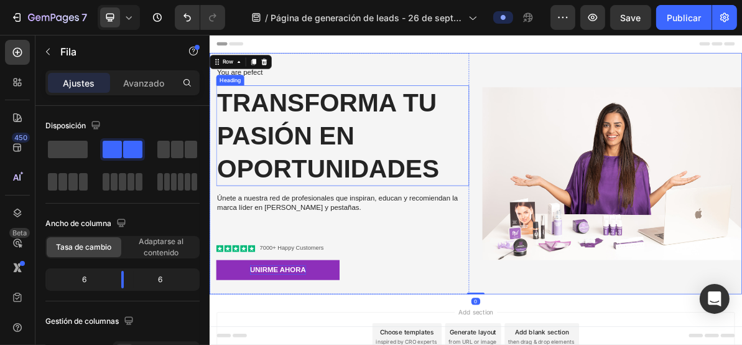
click at [353, 174] on p "transforma tu pasión en oportunidades" at bounding box center [396, 175] width 352 height 138
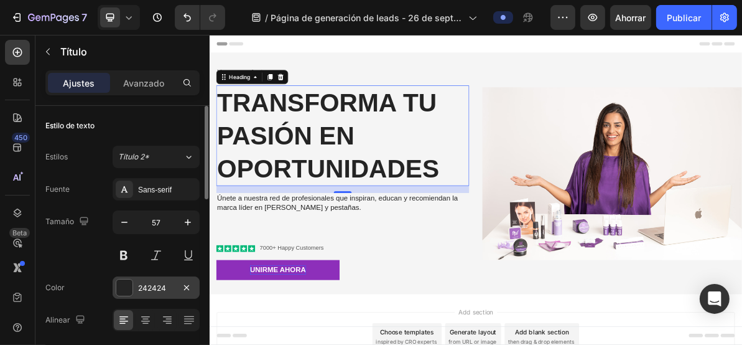
click at [118, 285] on div at bounding box center [124, 287] width 16 height 16
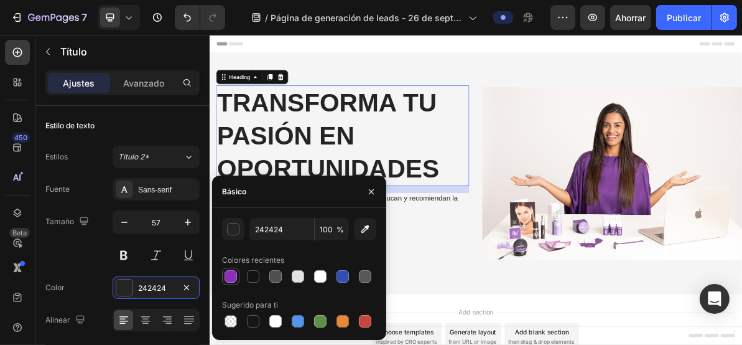
click at [233, 273] on div at bounding box center [231, 276] width 12 height 12
type input "8D2FBA"
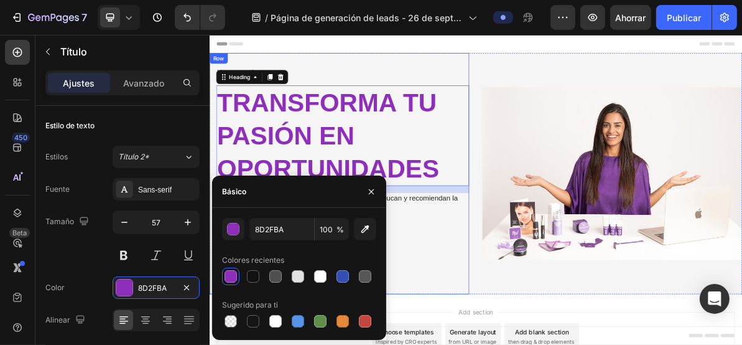
click at [534, 344] on div "You are pefect Text Block transforma tu pasión en oportunidades Heading 16 Únet…" at bounding box center [391, 229] width 364 height 338
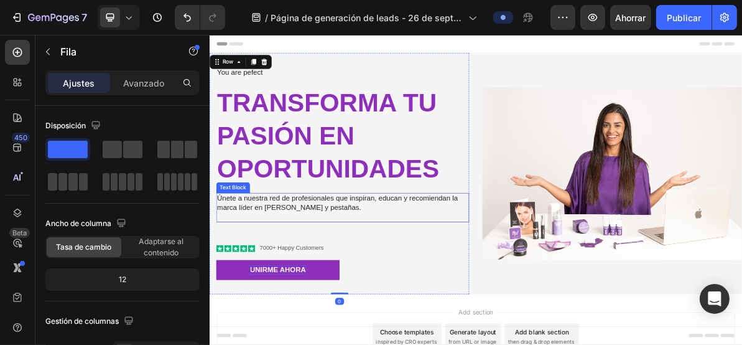
click at [307, 277] on p "Únete a nuestra red de profesionales que inspiran, educan y recomiendan la marc…" at bounding box center [396, 270] width 352 height 26
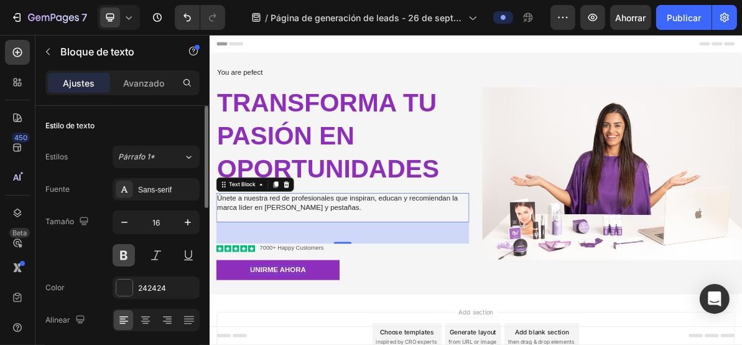
click at [128, 254] on button at bounding box center [124, 255] width 22 height 22
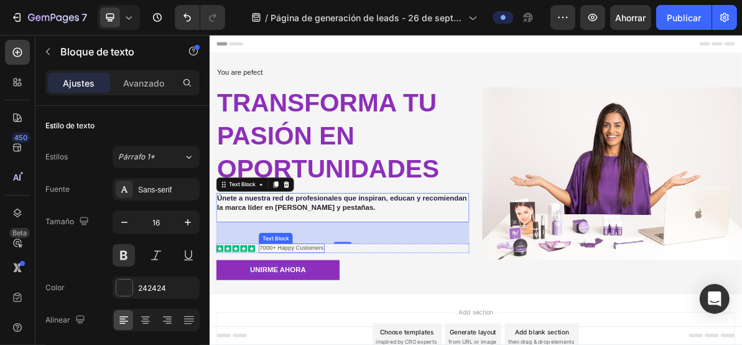
click at [354, 335] on p "7000+ Happy Customers" at bounding box center [324, 333] width 90 height 11
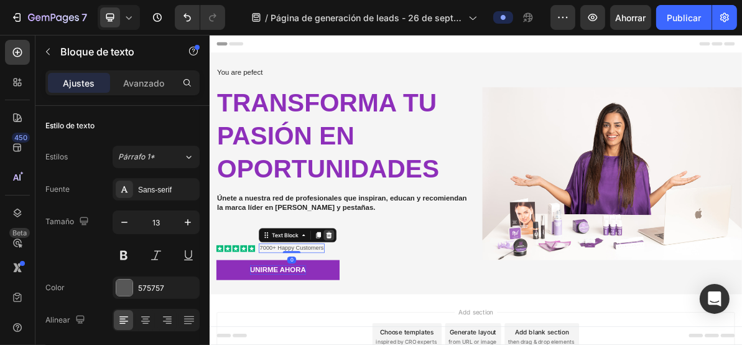
click at [380, 314] on icon at bounding box center [377, 315] width 10 height 10
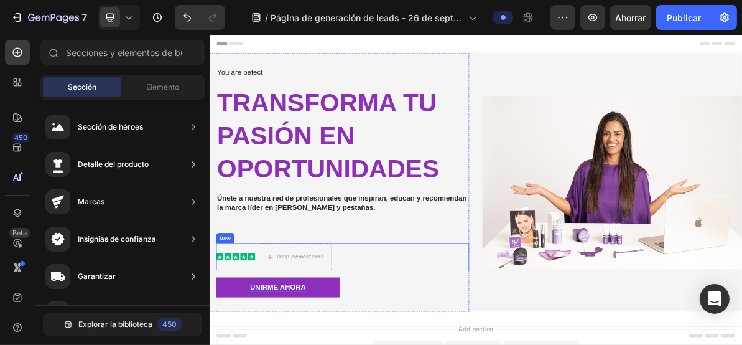
click at [255, 344] on icon at bounding box center [257, 345] width 7 height 7
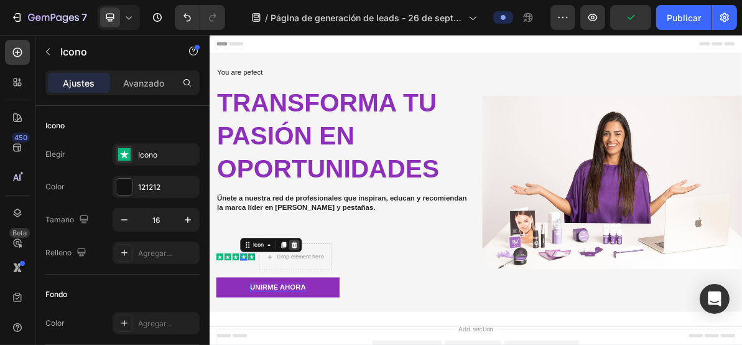
click at [332, 334] on div at bounding box center [327, 328] width 15 height 15
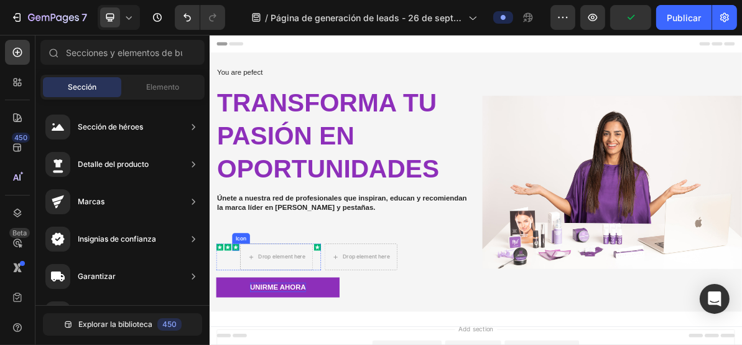
click at [240, 334] on div "Icon Icon Icon Drop element here Icon" at bounding box center [291, 345] width 147 height 37
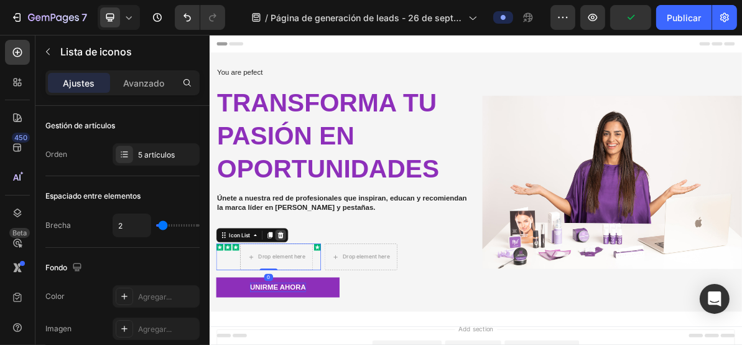
click at [307, 317] on icon at bounding box center [309, 315] width 8 height 9
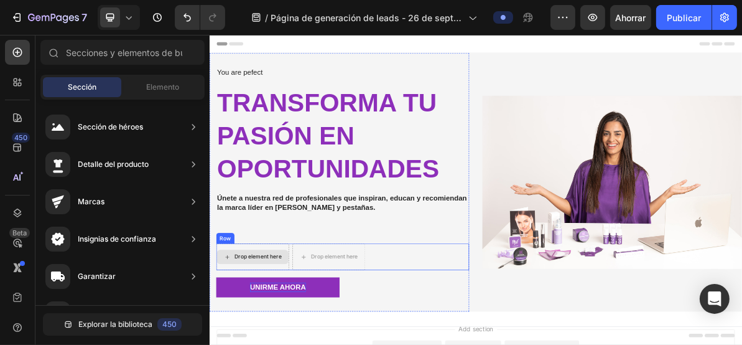
click at [291, 343] on div "Drop element here" at bounding box center [277, 345] width 66 height 10
click at [483, 327] on div "Drop element here Drop element here Row" at bounding box center [395, 345] width 355 height 37
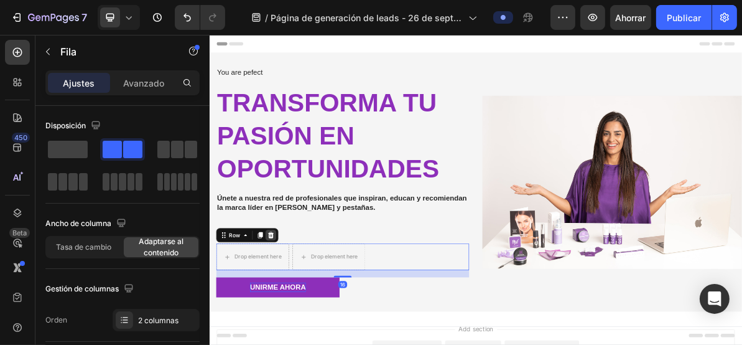
click at [292, 312] on icon at bounding box center [295, 315] width 8 height 9
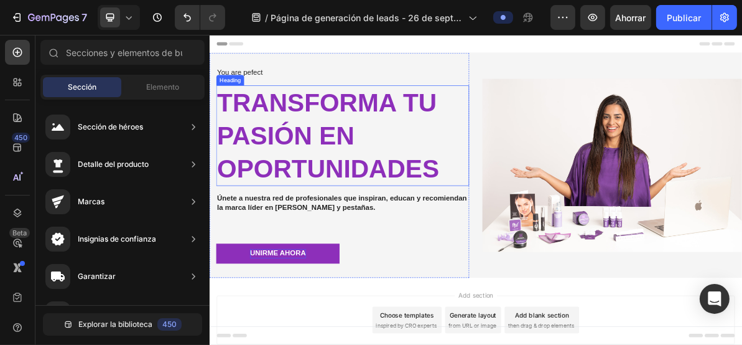
click at [376, 177] on p "transforma tu pasión en oportunidades" at bounding box center [396, 175] width 352 height 138
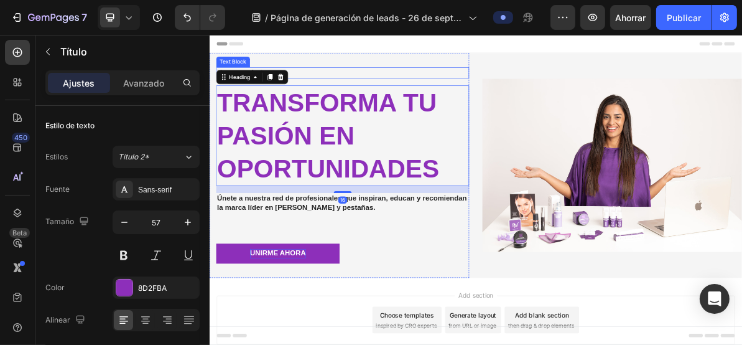
click at [455, 77] on div "You are pefect Text Block transforma tu pasión en oportunidades Heading 16 Únet…" at bounding box center [391, 217] width 364 height 315
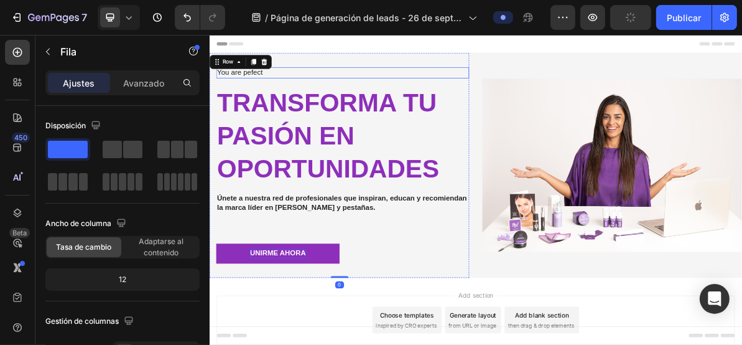
click at [264, 88] on p "You are pefect" at bounding box center [396, 87] width 352 height 13
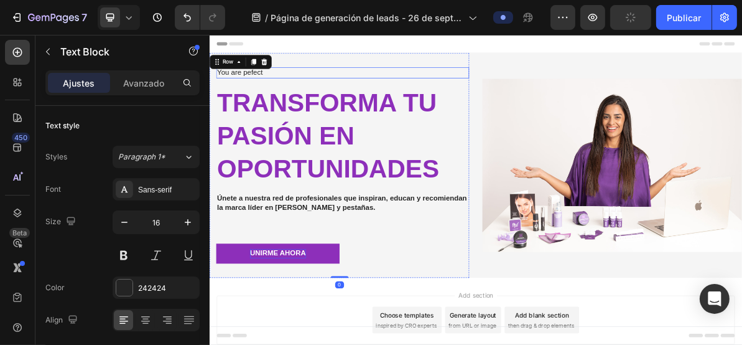
click at [264, 88] on p "You are pefect" at bounding box center [396, 87] width 352 height 13
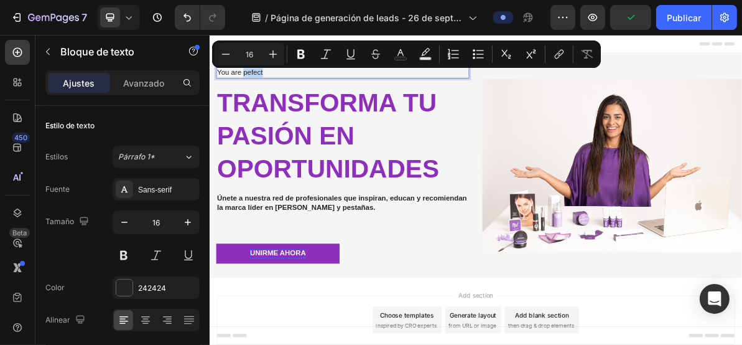
click at [264, 88] on p "You are pefect" at bounding box center [396, 87] width 352 height 13
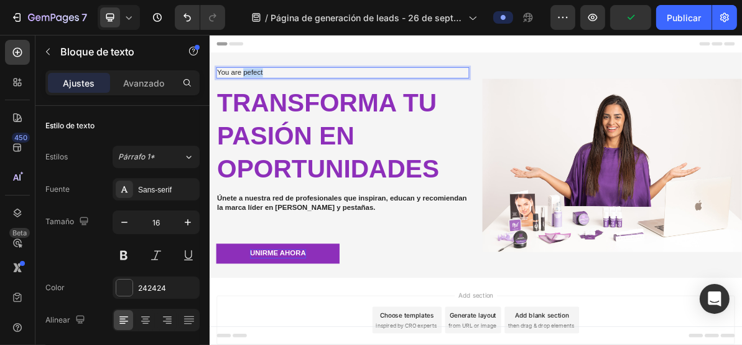
click at [264, 88] on p "You are pefect" at bounding box center [396, 87] width 352 height 13
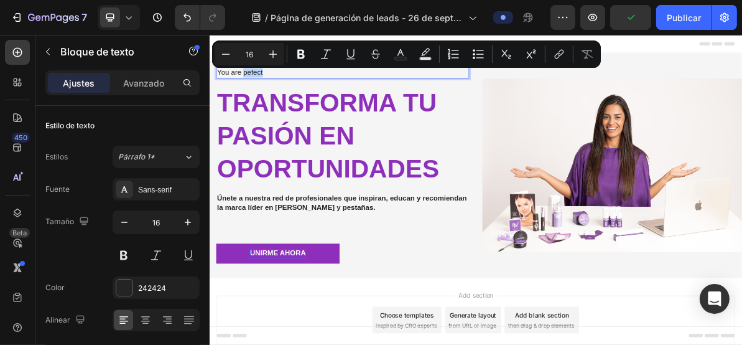
click at [264, 88] on p "You are pefect" at bounding box center [396, 87] width 352 height 13
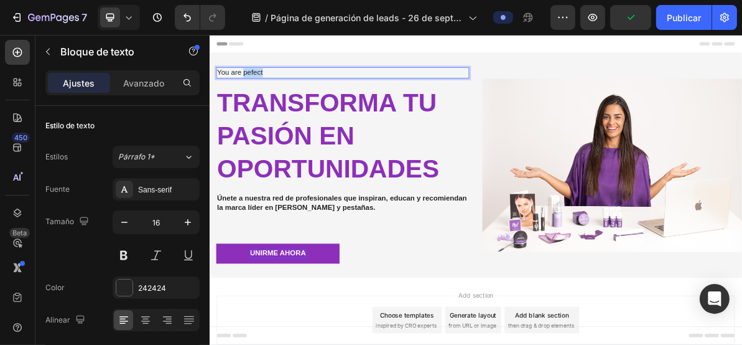
click at [264, 88] on p "You are pefect" at bounding box center [396, 87] width 352 height 13
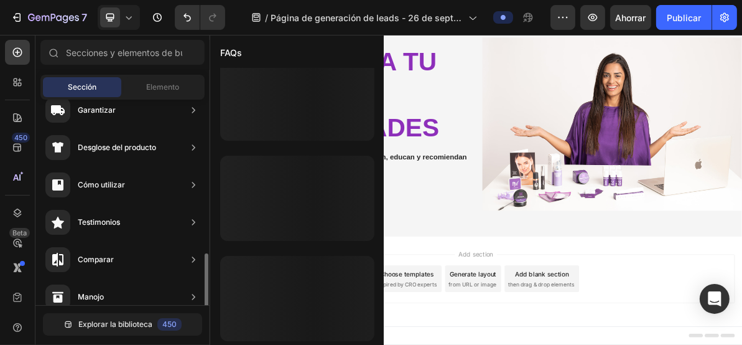
scroll to position [249, 0]
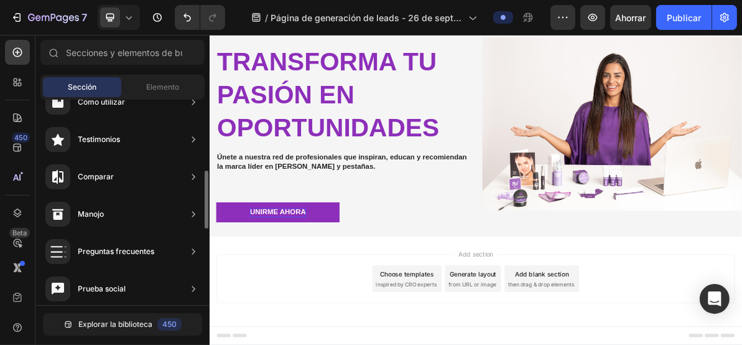
drag, startPoint x: 159, startPoint y: 285, endPoint x: 195, endPoint y: 277, distance: 37.6
click at [195, 277] on div "Prueba social" at bounding box center [122, 288] width 164 height 35
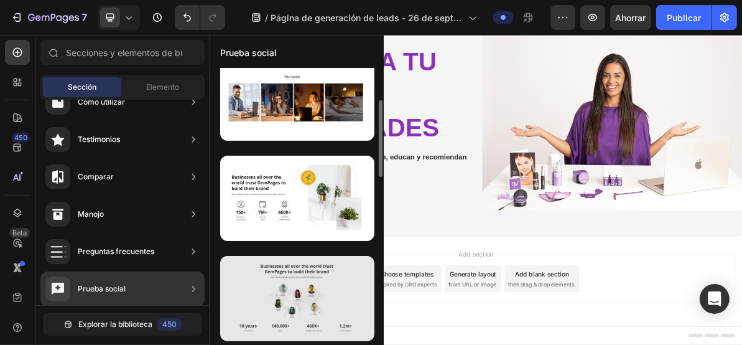
click at [302, 296] on div at bounding box center [297, 298] width 154 height 85
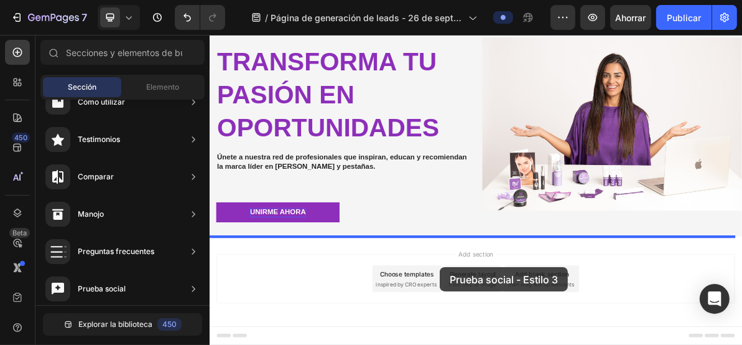
drag, startPoint x: 513, startPoint y: 330, endPoint x: 532, endPoint y: 360, distance: 35.0
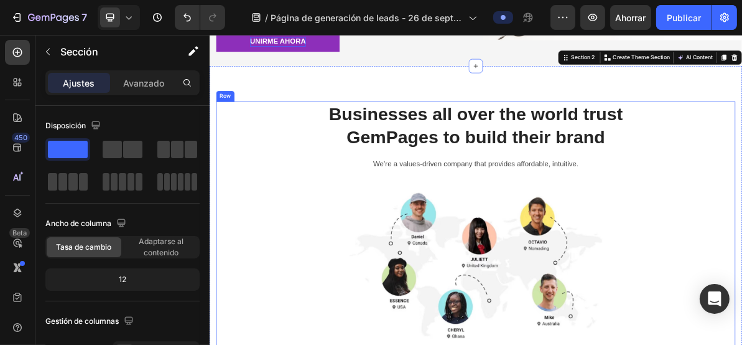
scroll to position [380, 0]
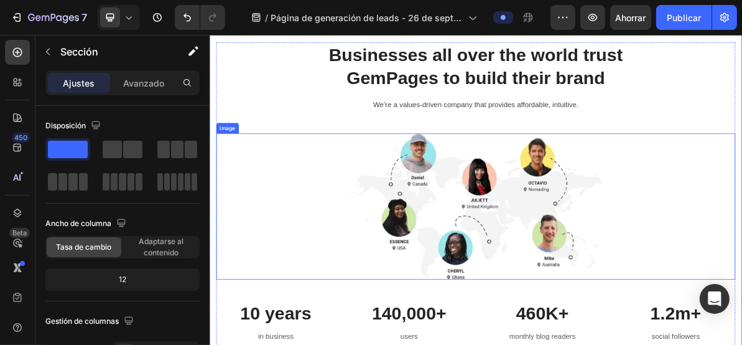
click at [503, 195] on img at bounding box center [582, 274] width 355 height 205
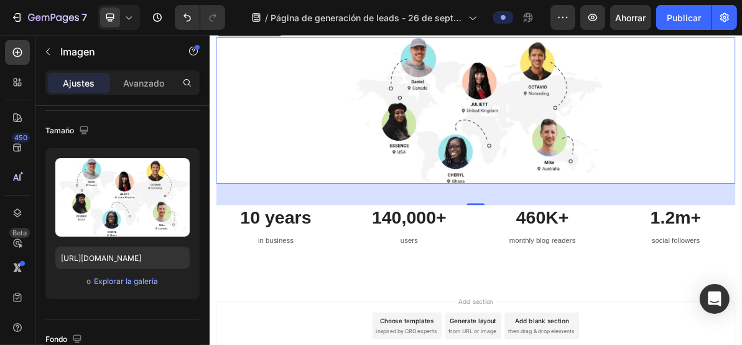
scroll to position [581, 0]
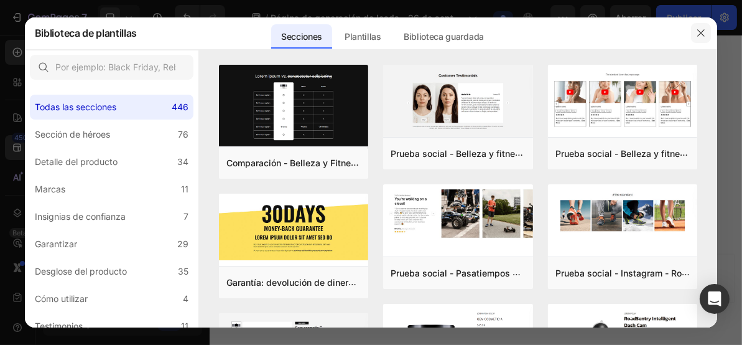
click at [703, 32] on icon "button" at bounding box center [701, 33] width 10 height 10
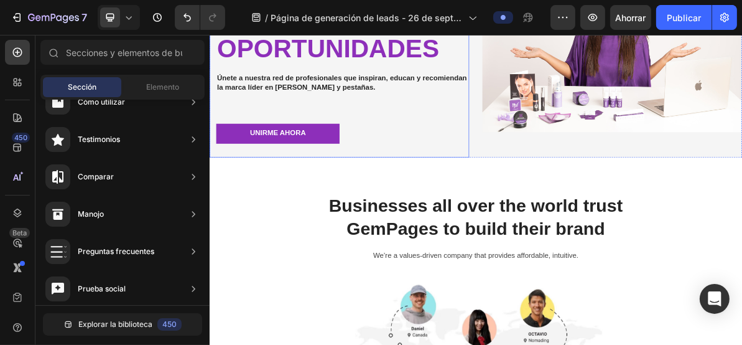
scroll to position [166, 0]
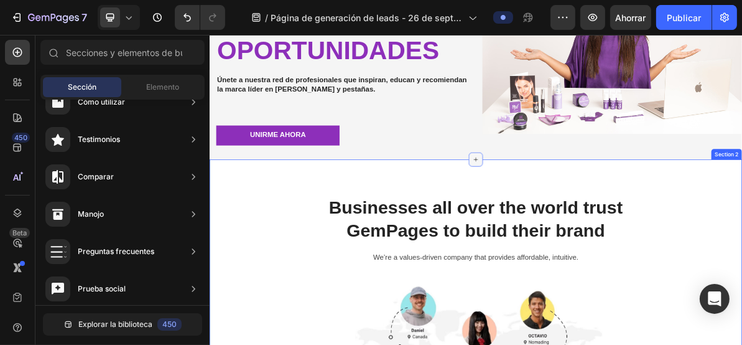
click at [580, 209] on icon at bounding box center [583, 210] width 6 height 6
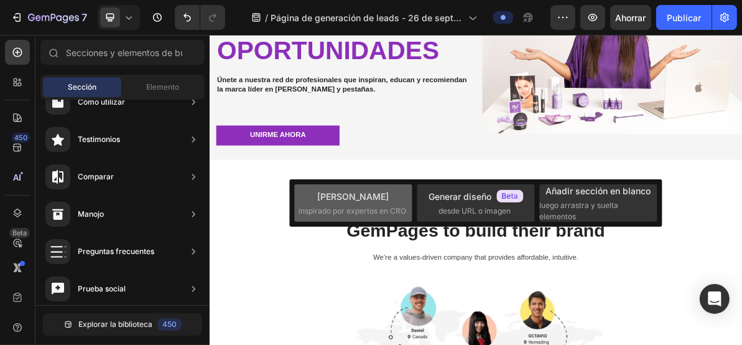
click at [363, 203] on div "Elija plantillas inspirado por expertos en CRO" at bounding box center [354, 203] width 110 height 27
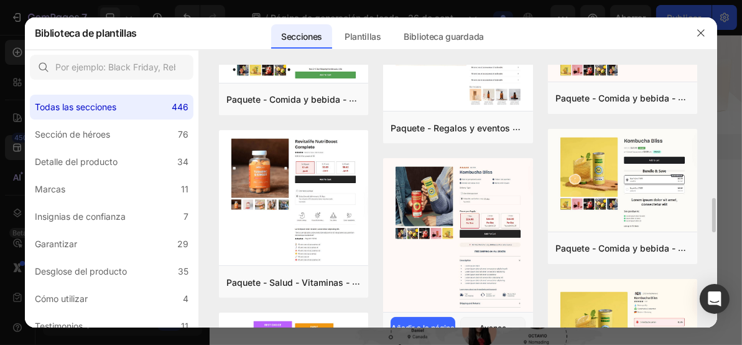
scroll to position [1101, 0]
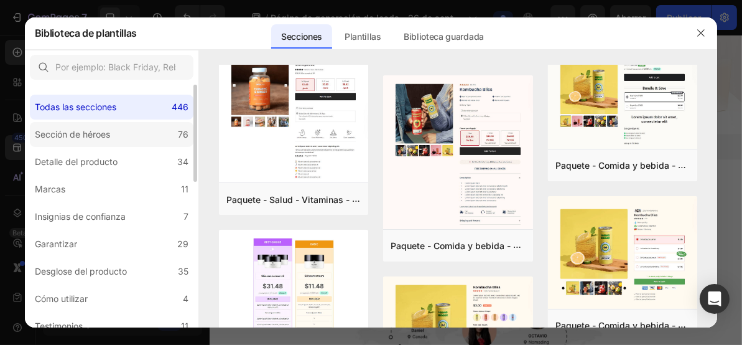
click at [101, 135] on font "Sección de héroes" at bounding box center [72, 134] width 75 height 11
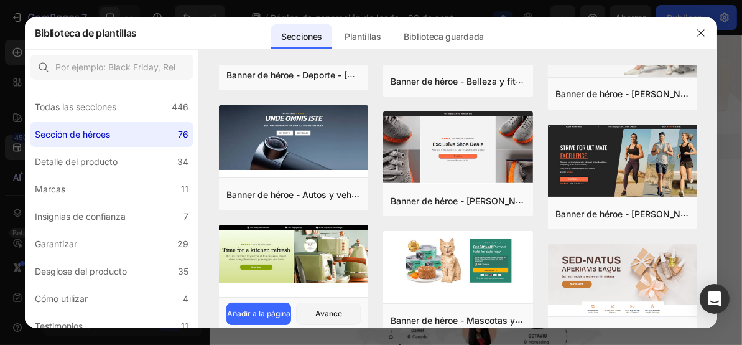
scroll to position [806, 0]
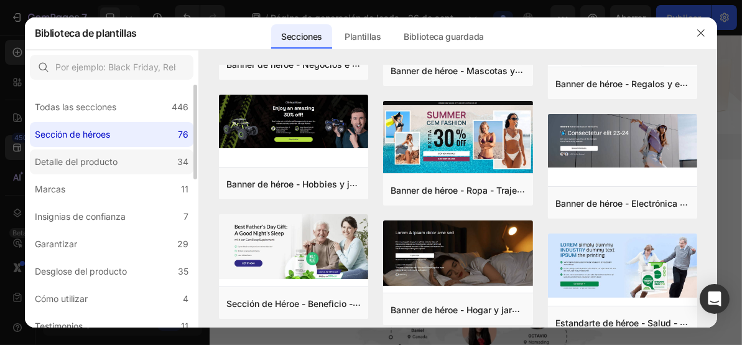
click at [98, 167] on div "Detalle del producto" at bounding box center [76, 161] width 83 height 15
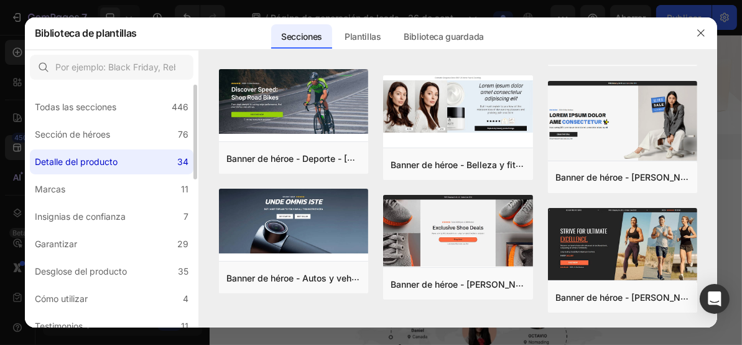
scroll to position [0, 0]
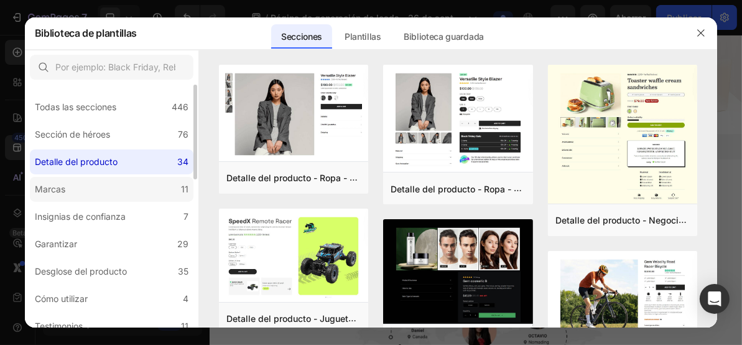
click at [98, 183] on label "Marcas 11" at bounding box center [112, 189] width 164 height 25
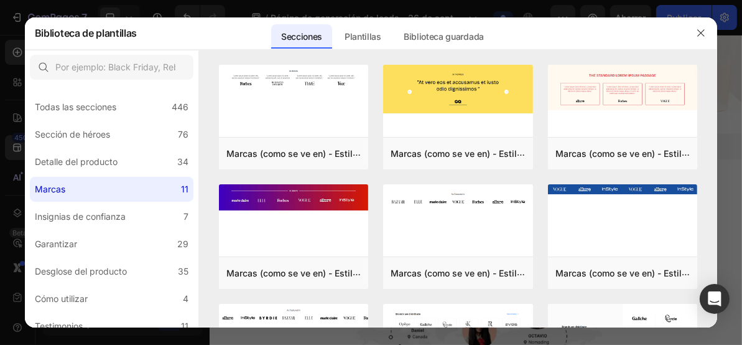
scroll to position [215, 0]
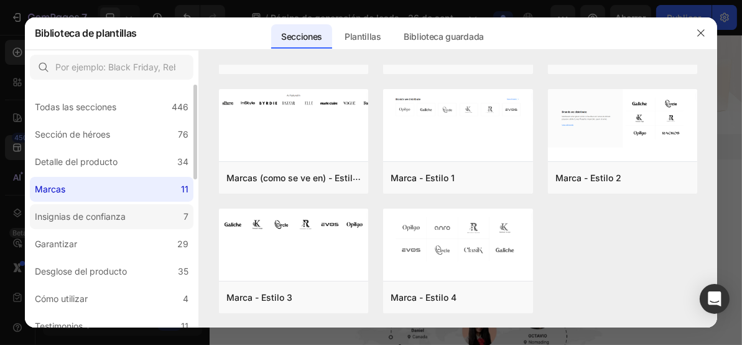
click at [141, 205] on label "Insignias de confianza 7" at bounding box center [112, 216] width 164 height 25
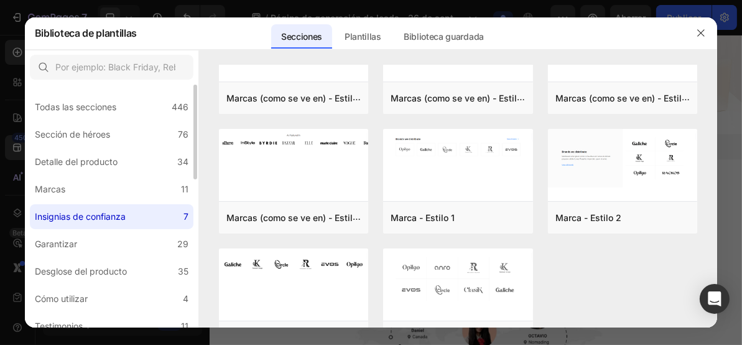
scroll to position [0, 0]
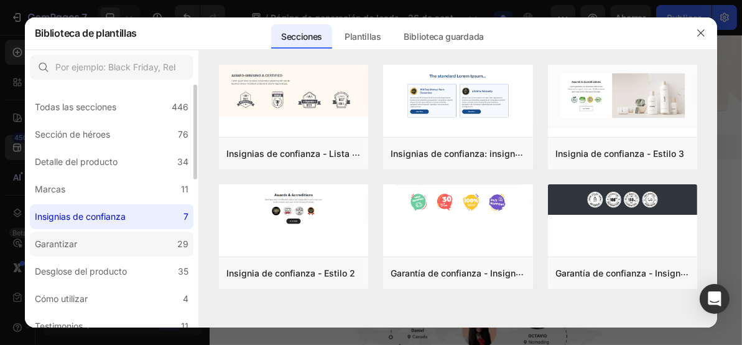
click at [125, 245] on label "Garantizar 29" at bounding box center [112, 243] width 164 height 25
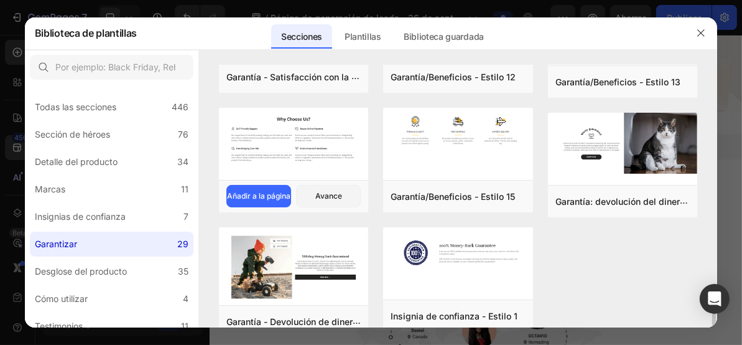
scroll to position [937, 0]
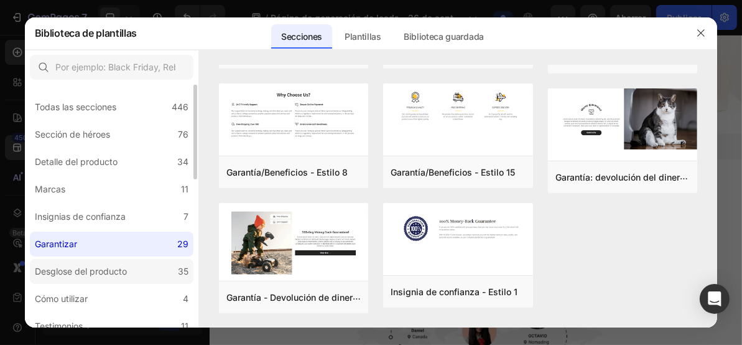
click at [90, 272] on font "Desglose del producto" at bounding box center [81, 271] width 92 height 11
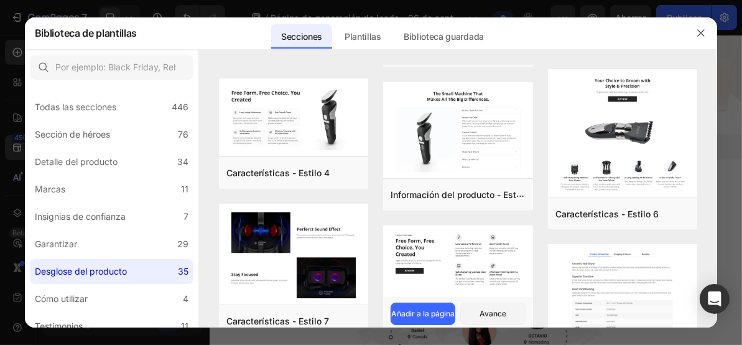
scroll to position [1009, 0]
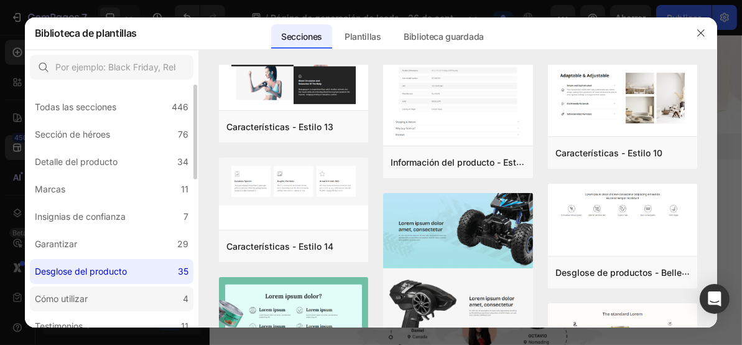
click at [123, 295] on label "Cómo utilizar 4" at bounding box center [112, 298] width 164 height 25
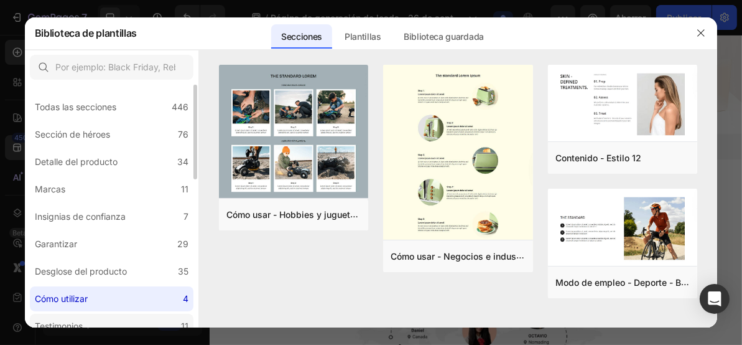
scroll to position [83, 0]
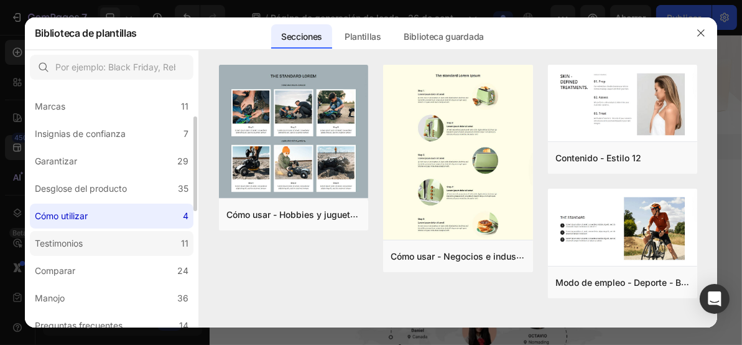
click at [120, 241] on label "Testimonios 11" at bounding box center [112, 243] width 164 height 25
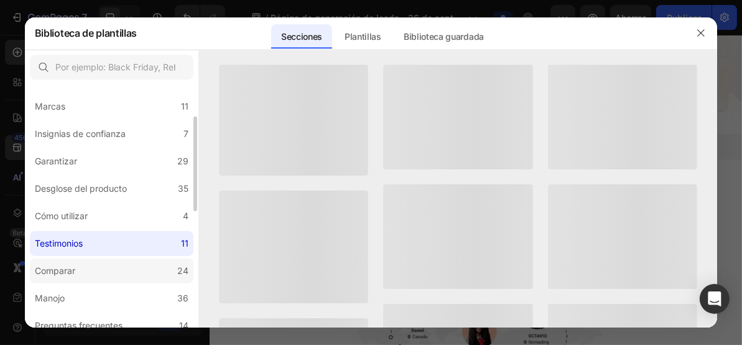
click at [106, 266] on label "Comparar 24" at bounding box center [112, 270] width 164 height 25
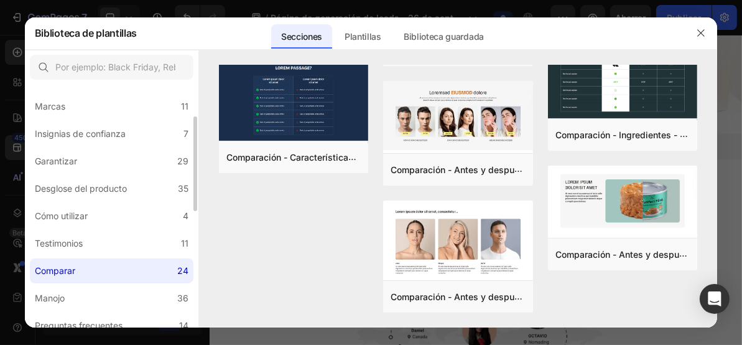
scroll to position [166, 0]
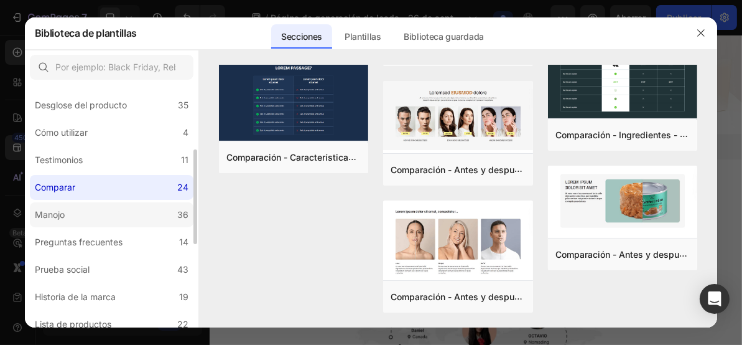
click at [95, 217] on label "Manojo 36" at bounding box center [112, 214] width 164 height 25
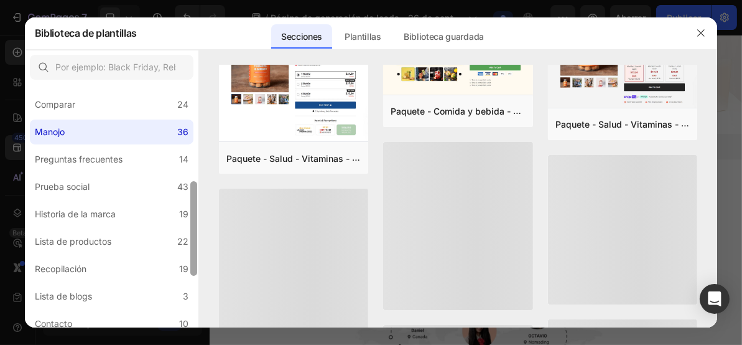
scroll to position [602, 0]
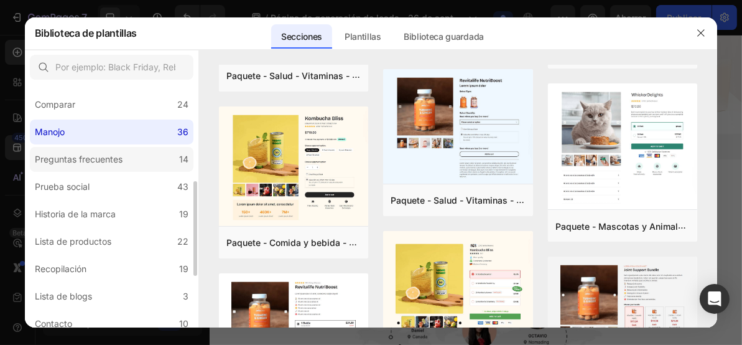
click at [97, 152] on div "Preguntas frecuentes" at bounding box center [79, 159] width 88 height 15
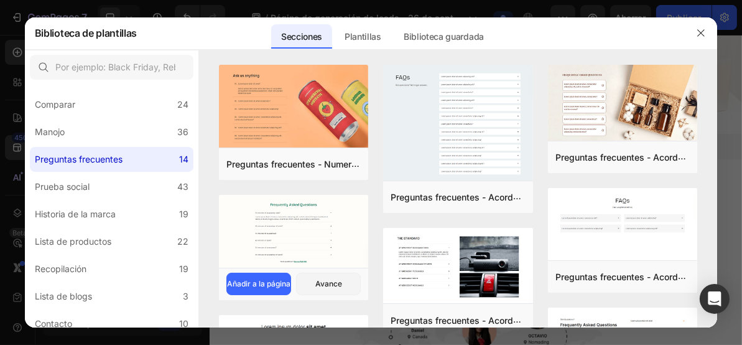
scroll to position [249, 0]
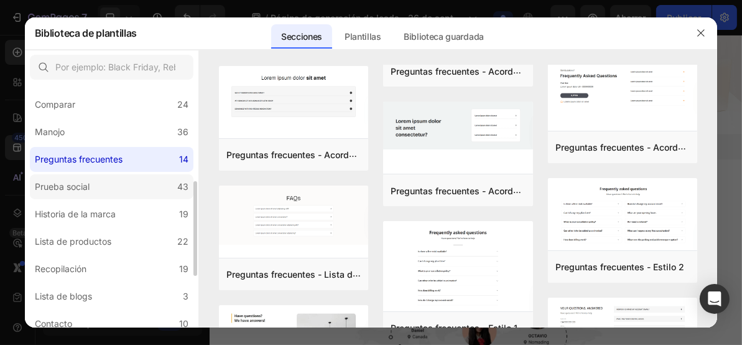
click at [126, 185] on label "Prueba social 43" at bounding box center [112, 186] width 164 height 25
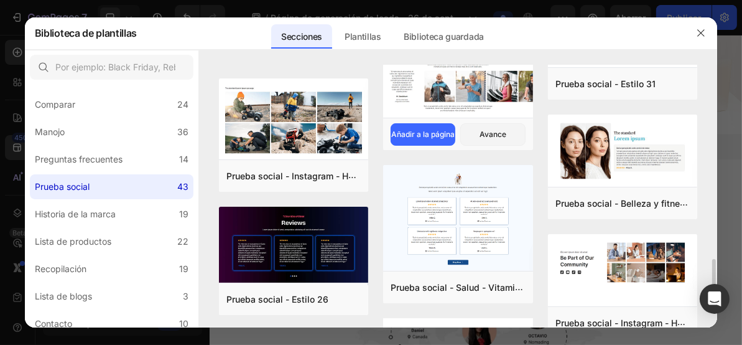
scroll to position [1068, 0]
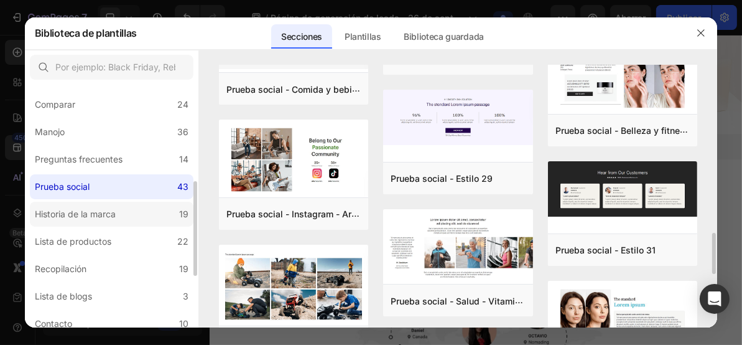
click at [126, 215] on label "Historia de la marca 19" at bounding box center [112, 214] width 164 height 25
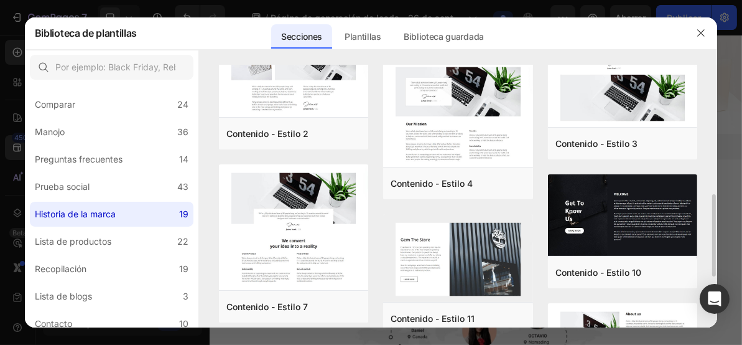
scroll to position [579, 0]
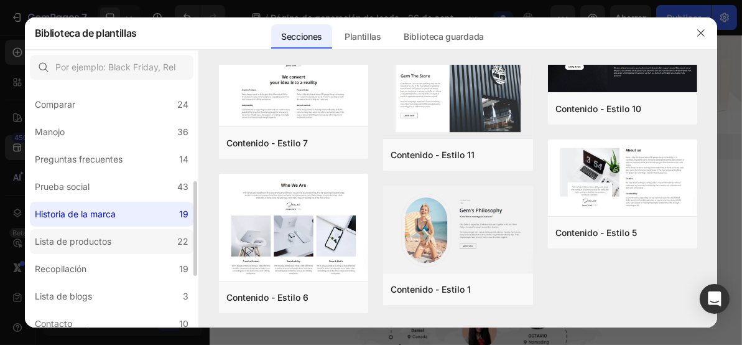
click at [107, 243] on font "Lista de productos" at bounding box center [73, 241] width 77 height 11
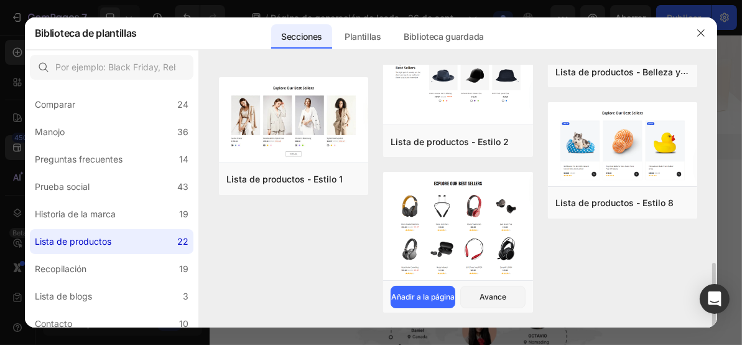
scroll to position [793, 0]
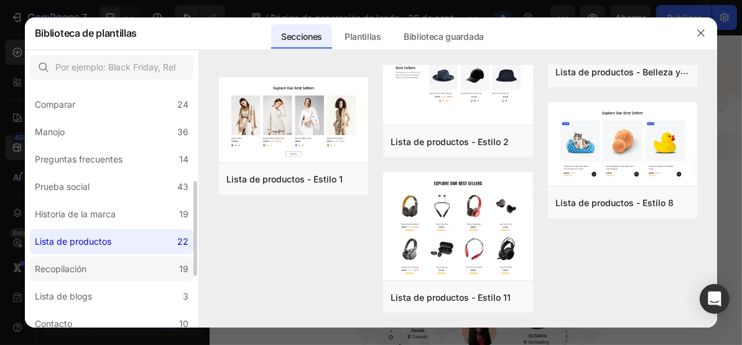
click at [118, 269] on label "Recopilación 19" at bounding box center [112, 268] width 164 height 25
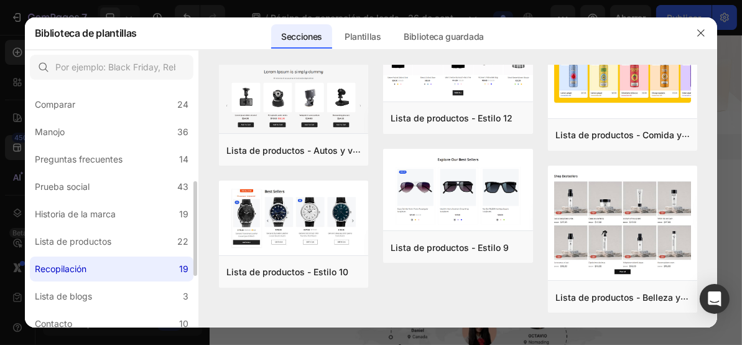
scroll to position [0, 0]
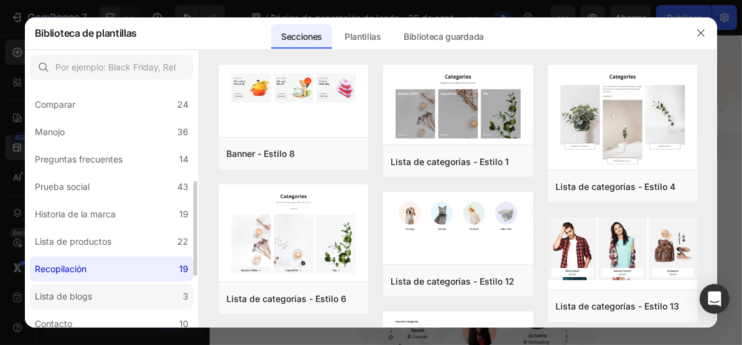
click at [135, 291] on label "Lista de blogs 3" at bounding box center [112, 296] width 164 height 25
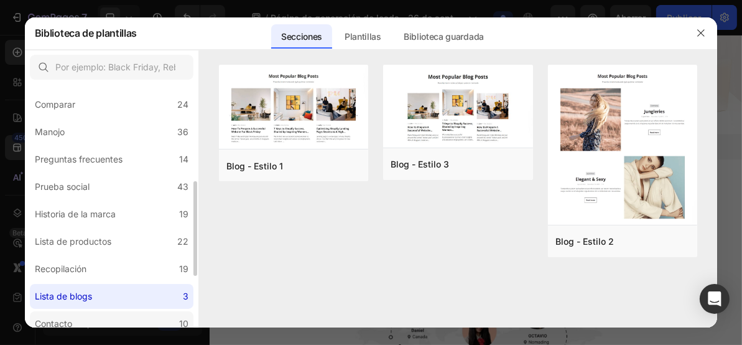
scroll to position [332, 0]
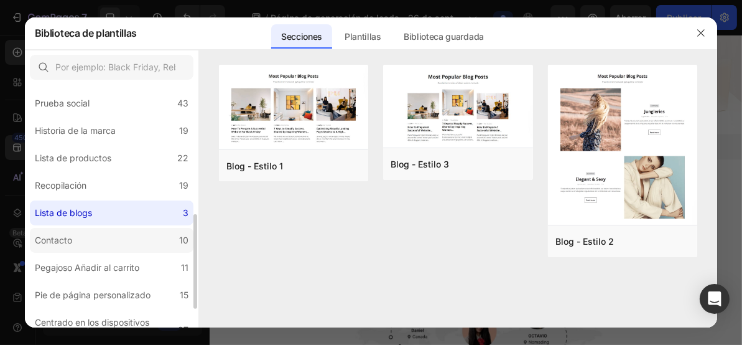
click at [118, 240] on label "Contacto 10" at bounding box center [112, 240] width 164 height 25
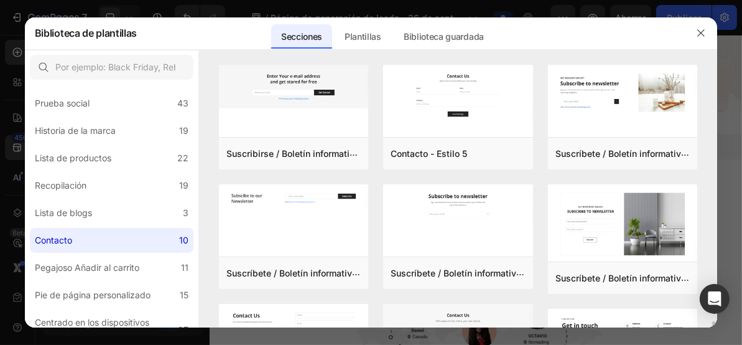
scroll to position [221, 0]
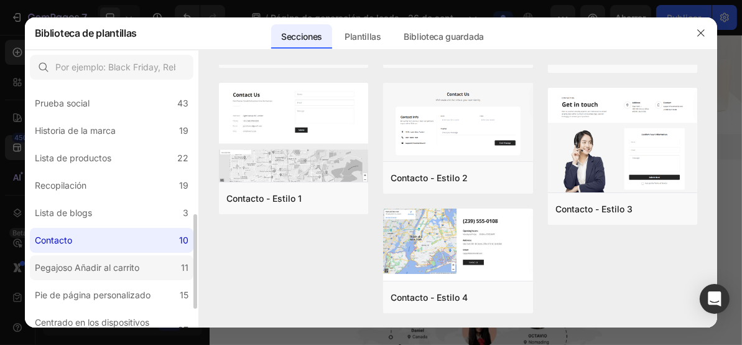
click at [102, 267] on font "Pegajoso Añadir al carrito" at bounding box center [87, 267] width 105 height 11
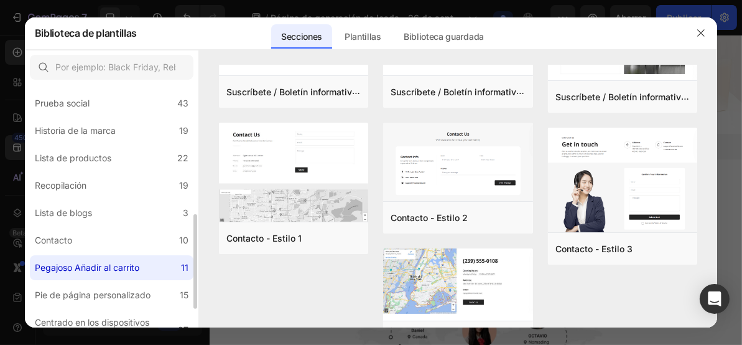
scroll to position [0, 0]
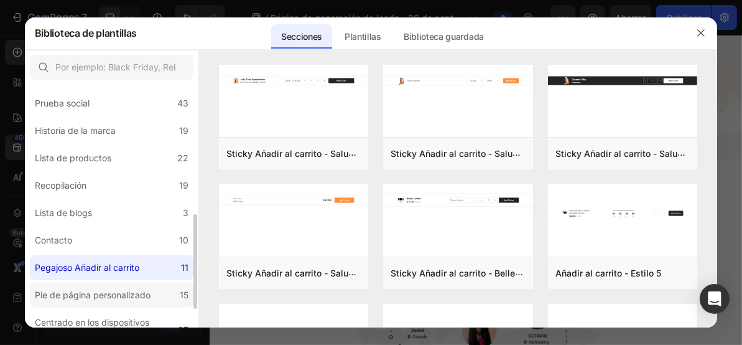
click at [103, 287] on div "Pie de página personalizado" at bounding box center [93, 294] width 116 height 15
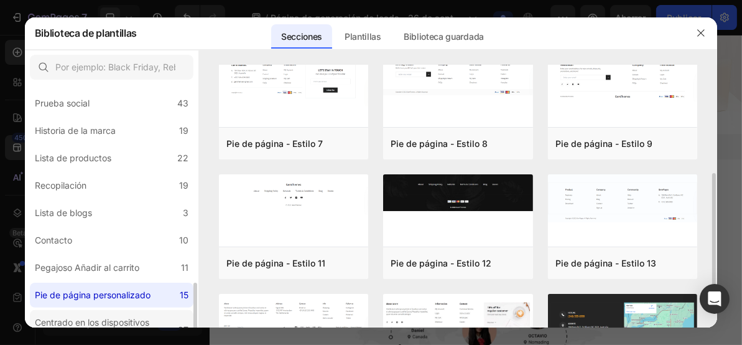
scroll to position [381, 0]
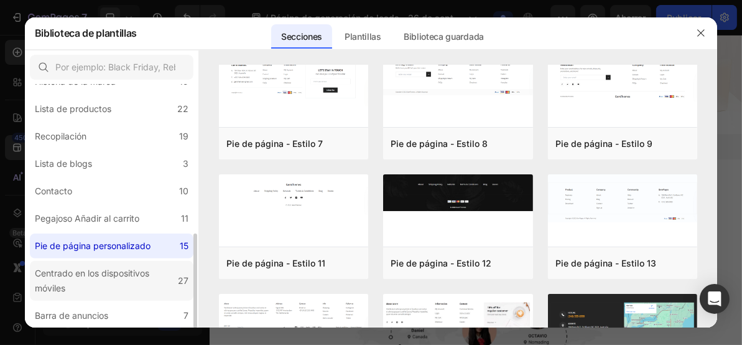
click at [118, 281] on div "Centrado en los dispositivos móviles" at bounding box center [104, 281] width 138 height 30
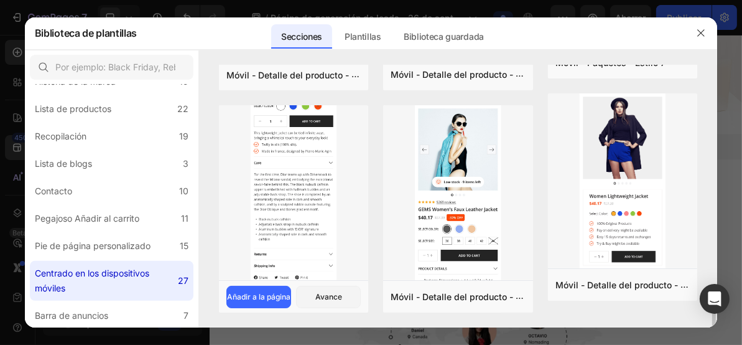
scroll to position [1636, 0]
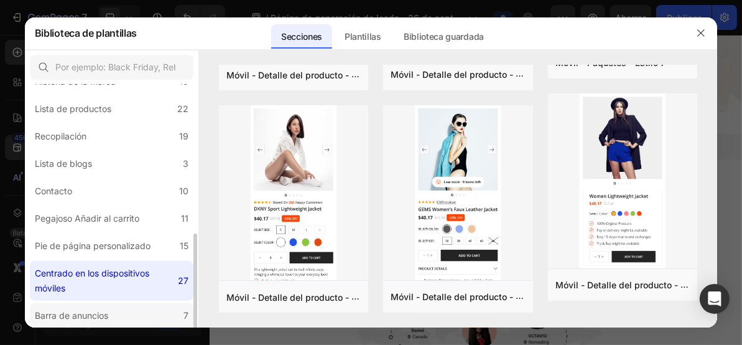
click at [68, 312] on font "Barra de anuncios" at bounding box center [71, 315] width 73 height 11
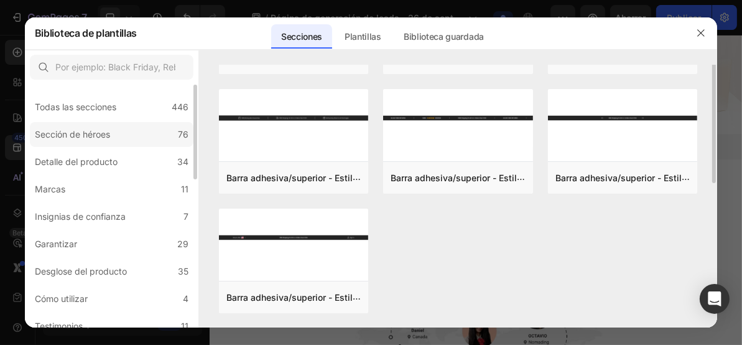
scroll to position [12, 0]
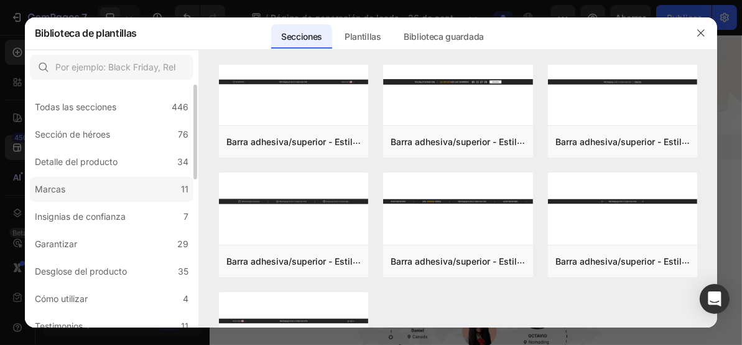
click at [85, 179] on label "Marcas 11" at bounding box center [112, 189] width 164 height 25
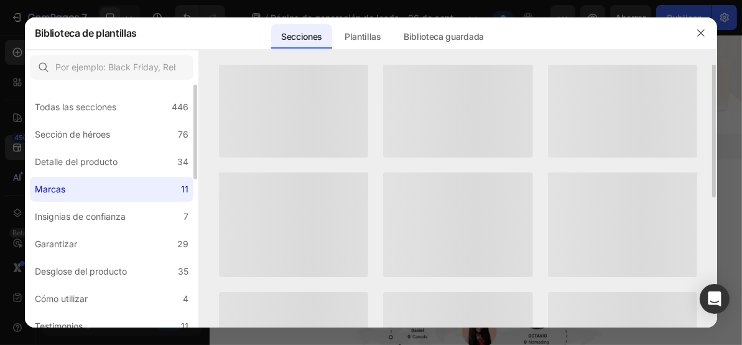
scroll to position [0, 0]
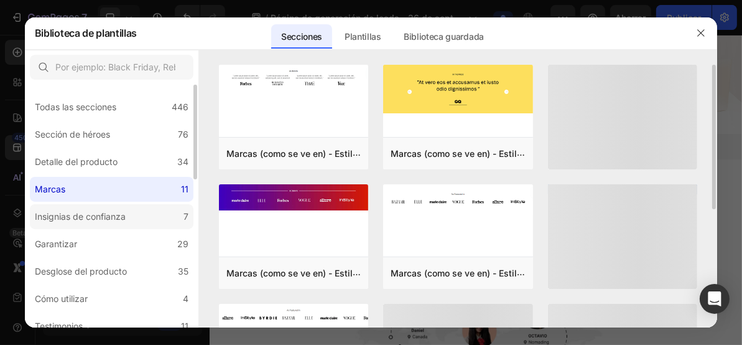
click at [86, 214] on font "Insignias de confianza" at bounding box center [80, 216] width 91 height 11
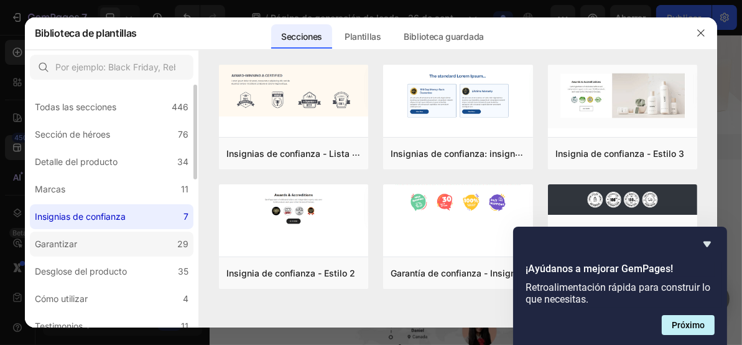
click at [112, 251] on label "Garantizar 29" at bounding box center [112, 243] width 164 height 25
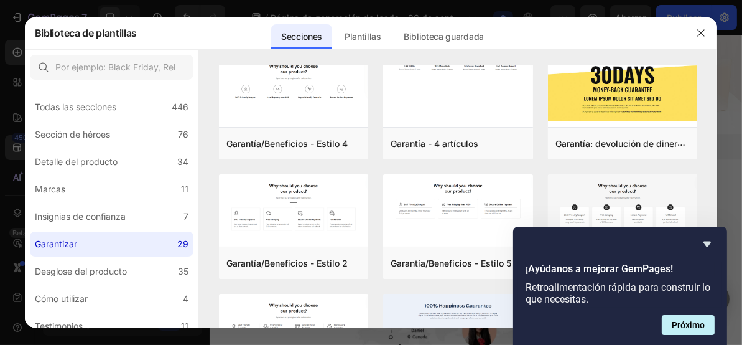
scroll to position [332, 0]
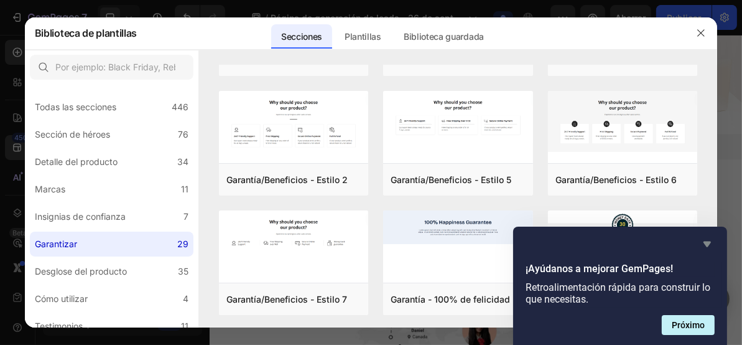
click at [709, 248] on icon "Ocultar encuesta" at bounding box center [707, 243] width 15 height 15
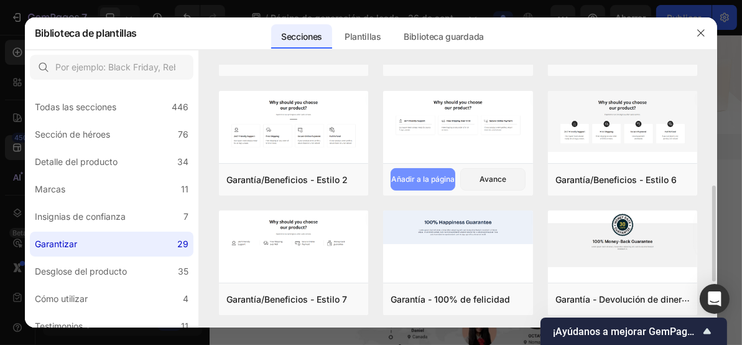
click at [423, 178] on font "Añadir a la página" at bounding box center [422, 178] width 63 height 9
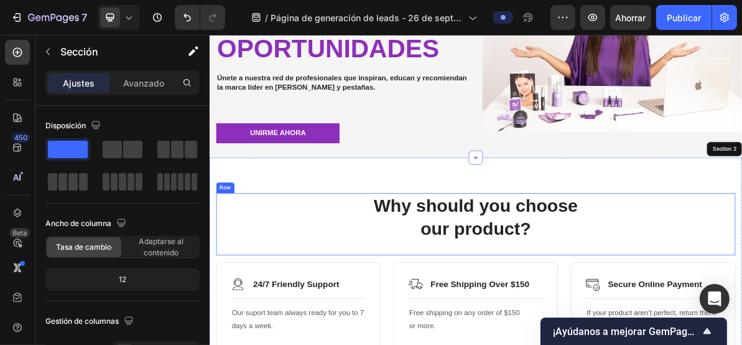
scroll to position [340, 0]
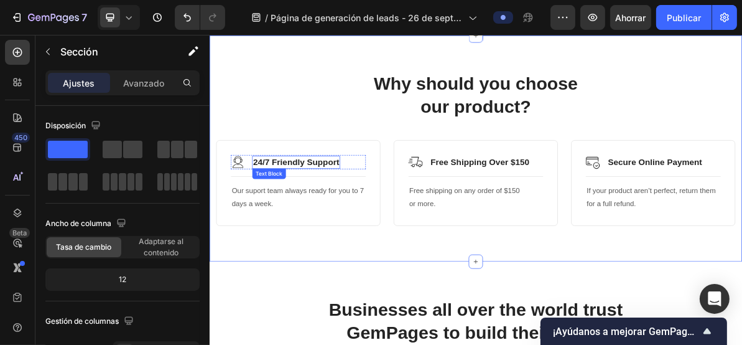
click at [372, 210] on p "24/7 Friendly Support" at bounding box center [330, 213] width 121 height 16
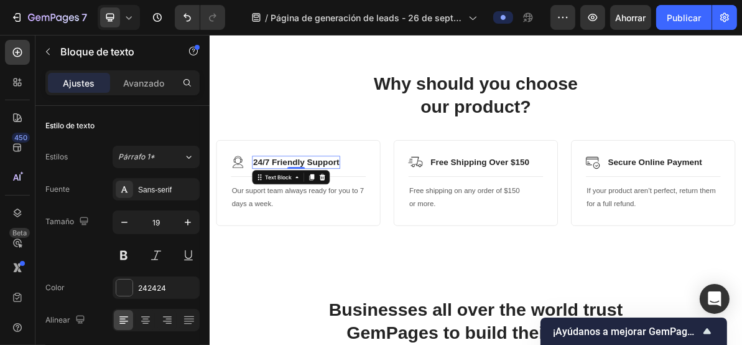
click at [250, 213] on img at bounding box center [249, 212] width 20 height 20
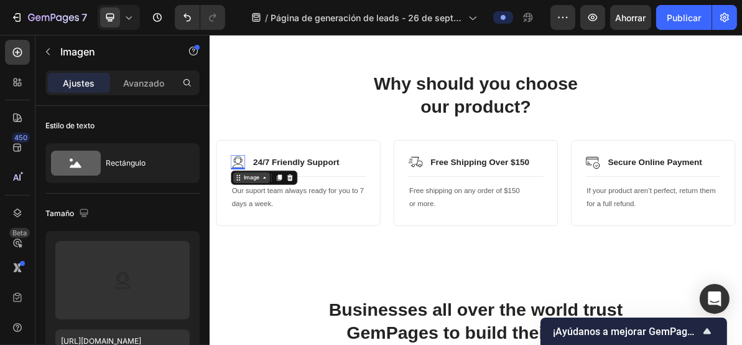
click at [279, 230] on div "Image" at bounding box center [268, 233] width 27 height 11
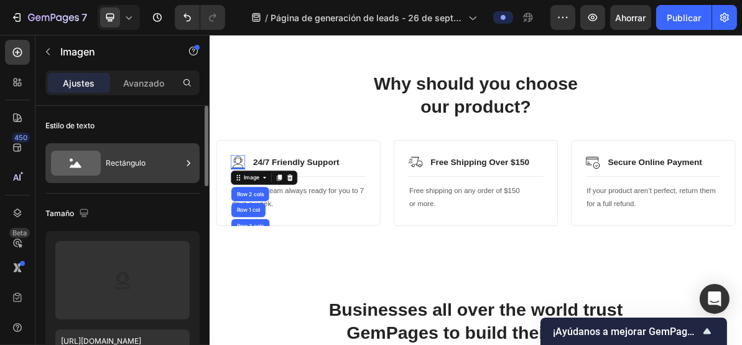
click at [113, 153] on div "Rectángulo" at bounding box center [144, 163] width 76 height 29
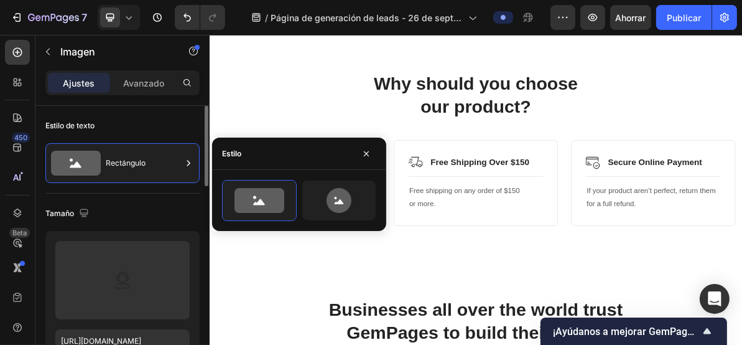
click at [147, 204] on div "Tamaño" at bounding box center [122, 213] width 154 height 20
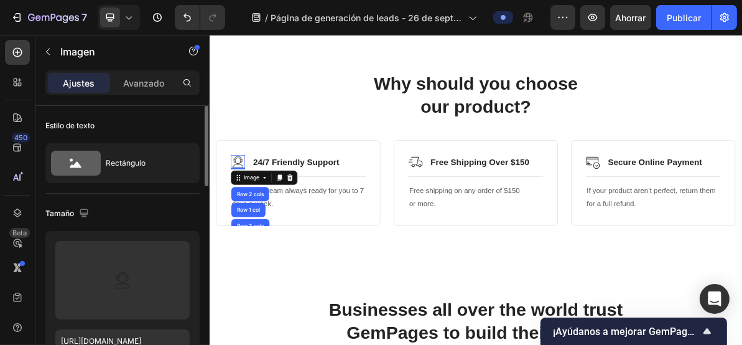
scroll to position [83, 0]
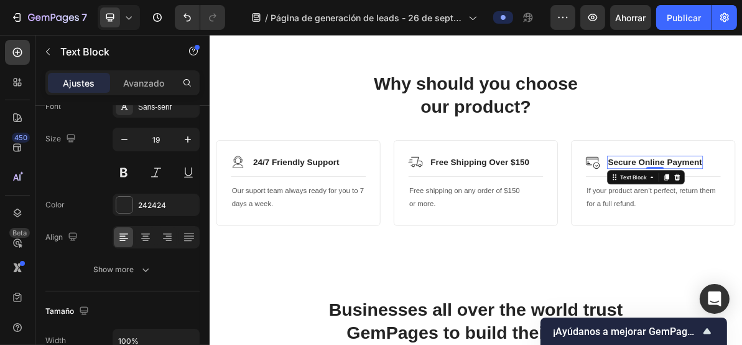
scroll to position [0, 0]
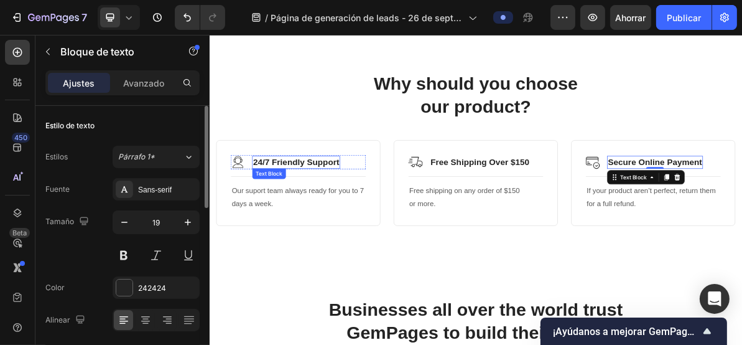
click at [357, 215] on p "24/7 Friendly Support" at bounding box center [330, 213] width 121 height 16
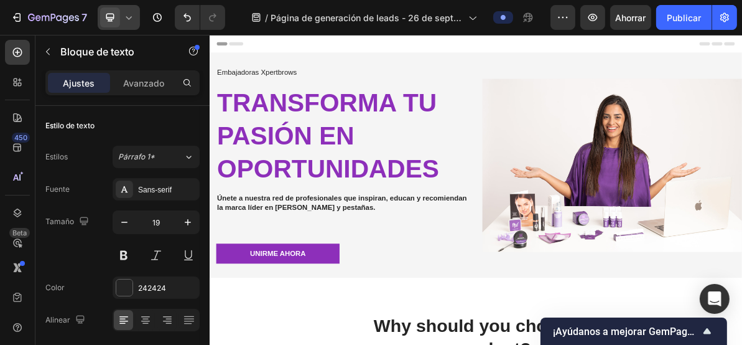
click at [129, 16] on icon at bounding box center [129, 17] width 12 height 12
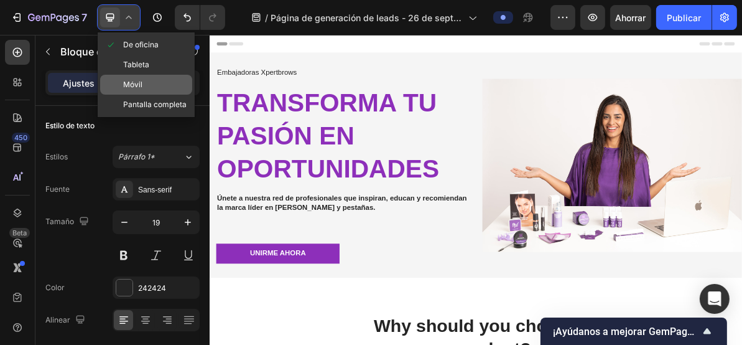
click at [144, 86] on div "Móvil" at bounding box center [146, 85] width 92 height 20
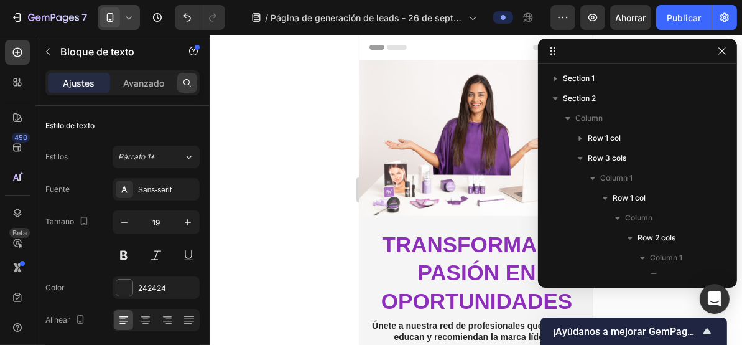
type input "17"
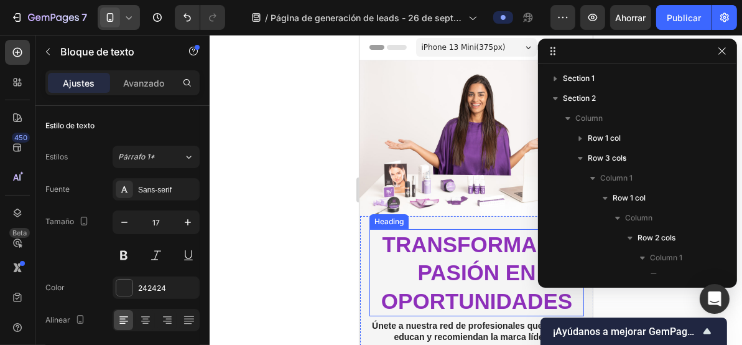
scroll to position [156, 0]
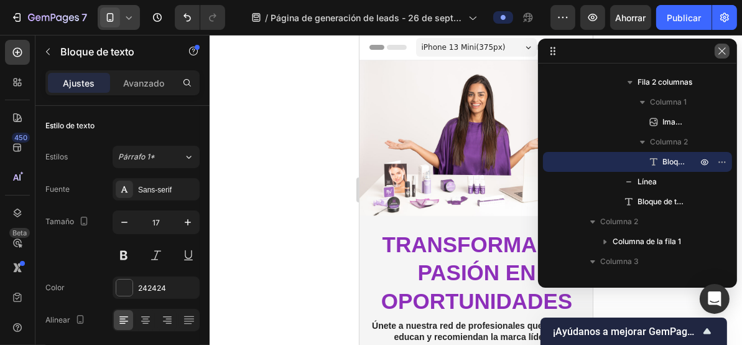
click at [727, 53] on icon "button" at bounding box center [722, 51] width 10 height 10
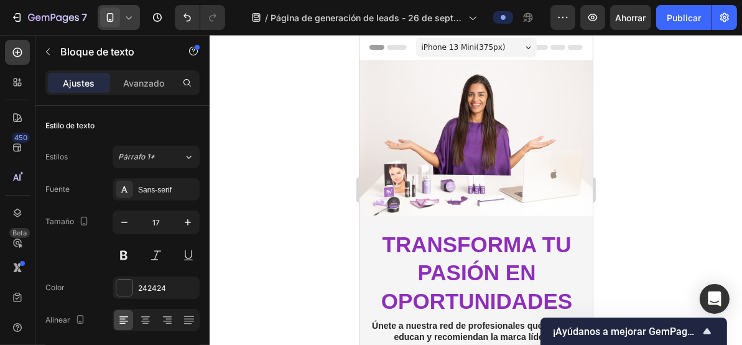
click at [487, 46] on span "iPhone 13 Mini ( 375 px)" at bounding box center [463, 46] width 84 height 12
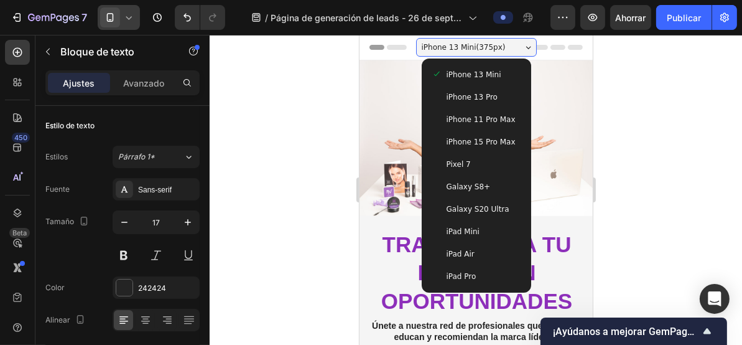
click at [494, 140] on span "iPhone 15 Pro Max" at bounding box center [480, 141] width 69 height 12
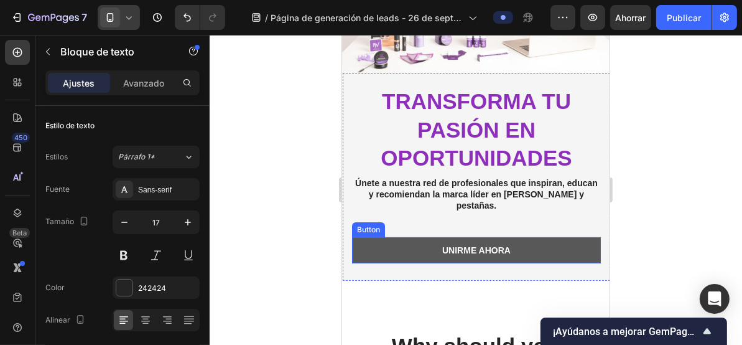
scroll to position [332, 0]
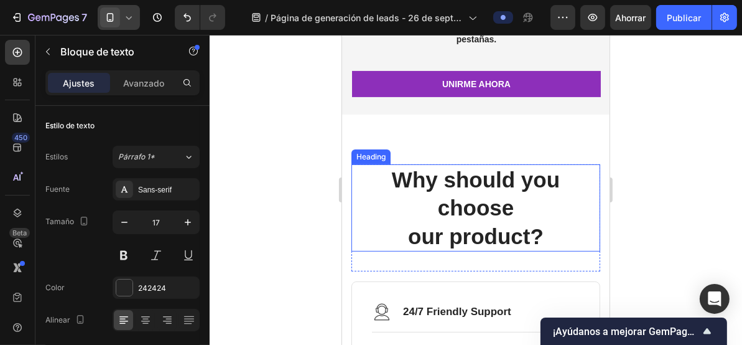
click at [469, 200] on p "Why should you choose our product?" at bounding box center [475, 207] width 246 height 85
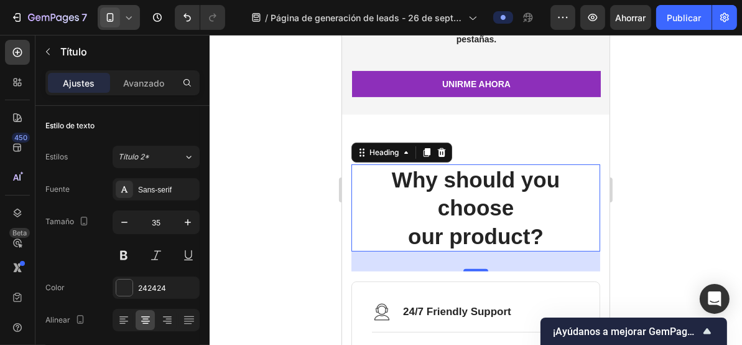
click at [469, 200] on p "Why should you choose our product?" at bounding box center [475, 207] width 246 height 85
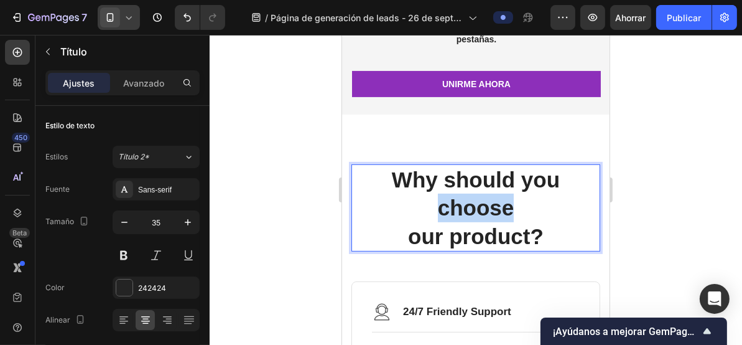
click at [469, 200] on p "Why should you choose our product?" at bounding box center [475, 207] width 246 height 85
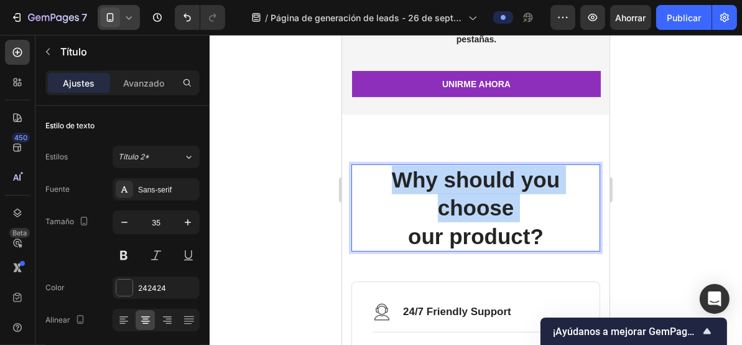
click at [469, 200] on p "Why should you choose our product?" at bounding box center [475, 207] width 246 height 85
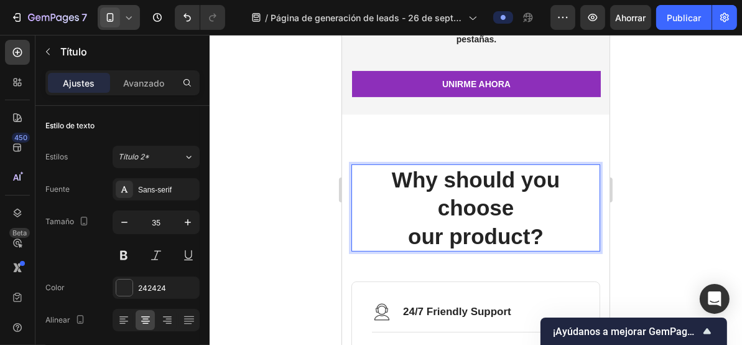
click at [533, 234] on p "Why should you choose our product?" at bounding box center [475, 207] width 246 height 85
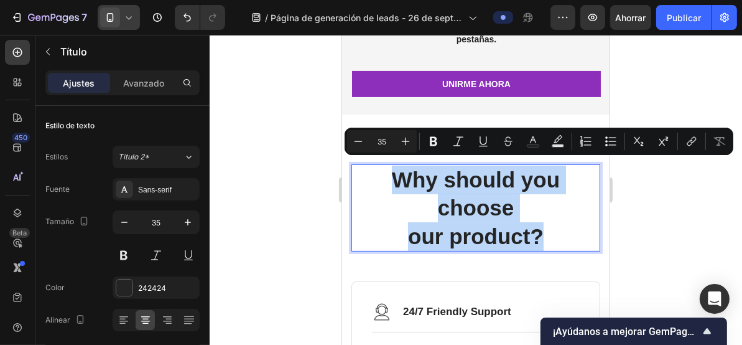
drag, startPoint x: 540, startPoint y: 228, endPoint x: 388, endPoint y: 174, distance: 161.4
click at [388, 174] on p "Why should you choose our product?" at bounding box center [475, 207] width 246 height 85
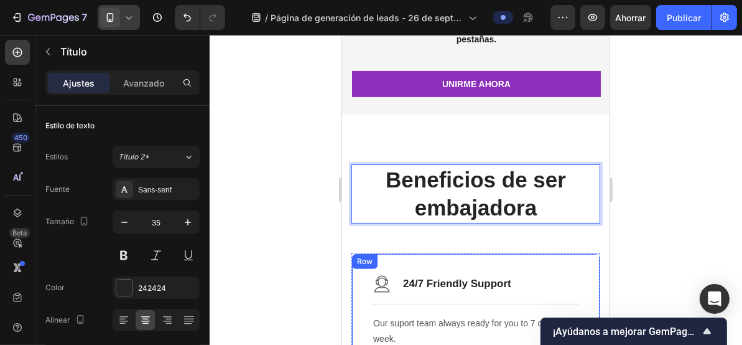
scroll to position [414, 0]
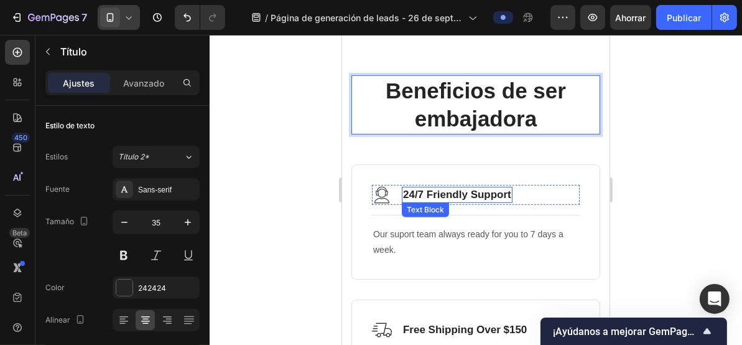
click at [446, 199] on p "24/7 Friendly Support" at bounding box center [457, 194] width 108 height 14
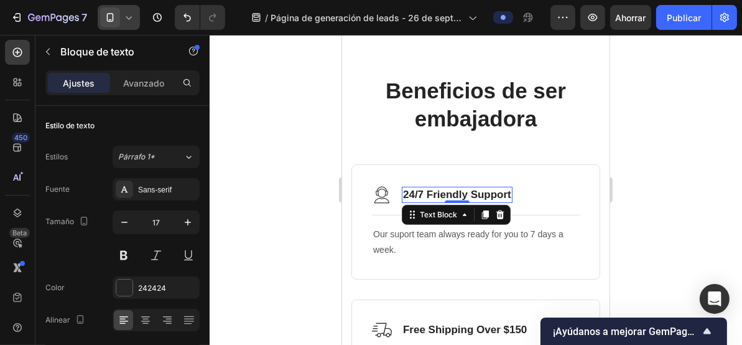
click at [476, 194] on p "24/7 Friendly Support" at bounding box center [457, 194] width 108 height 14
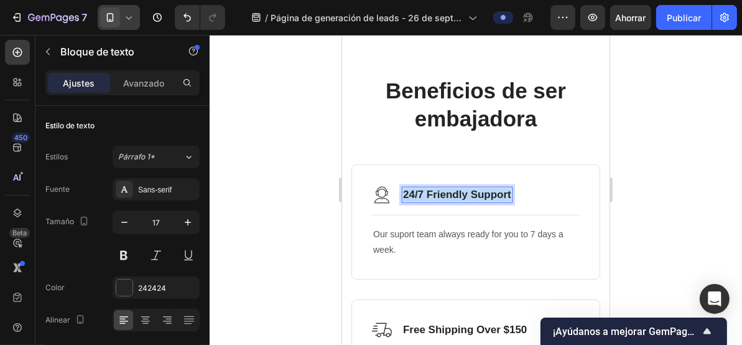
click at [476, 194] on p "24/7 Friendly Support" at bounding box center [457, 194] width 108 height 14
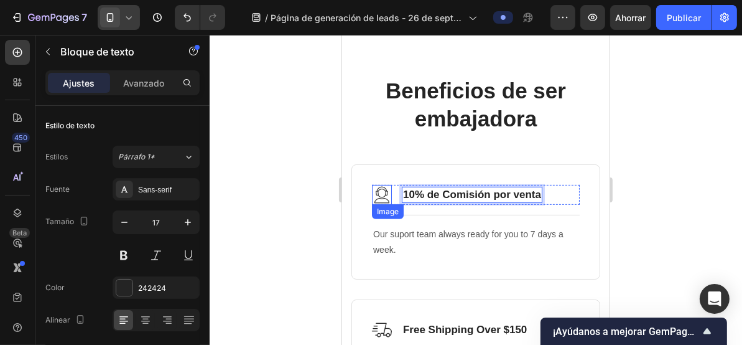
click at [383, 191] on img at bounding box center [382, 194] width 20 height 20
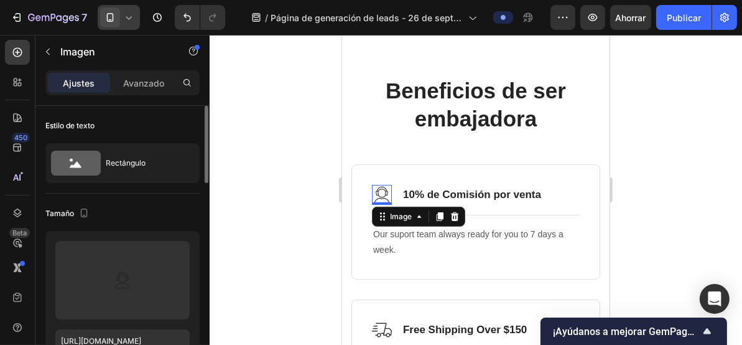
scroll to position [166, 0]
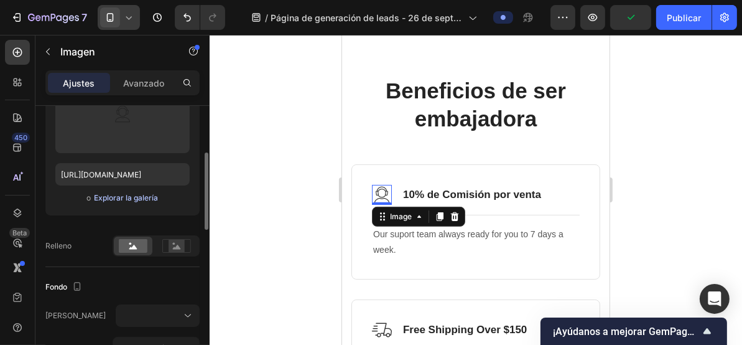
click at [119, 196] on font "Explorar la galería" at bounding box center [126, 197] width 64 height 9
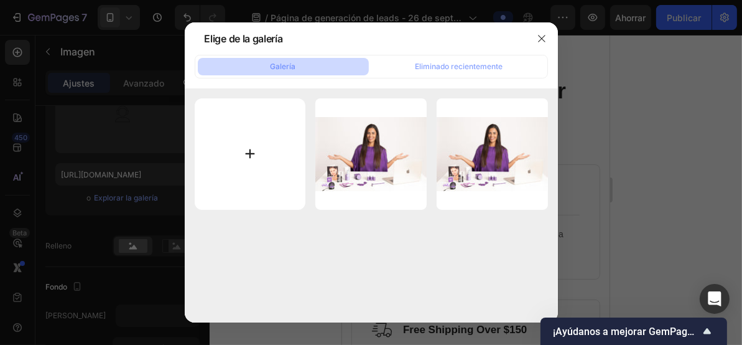
click at [235, 156] on input "file" at bounding box center [250, 153] width 111 height 111
click at [243, 67] on button "Galería" at bounding box center [283, 66] width 171 height 17
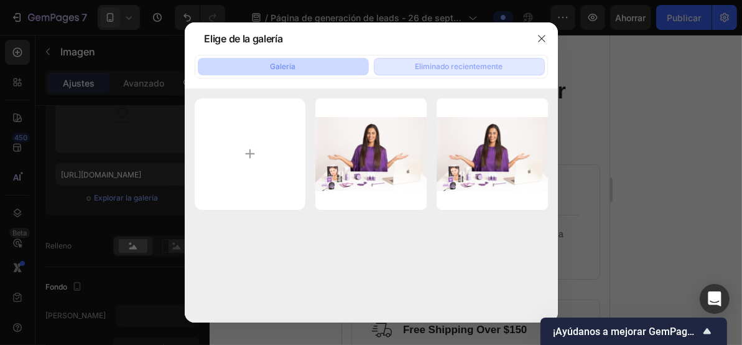
click at [471, 66] on font "Eliminado recientemente" at bounding box center [460, 66] width 88 height 9
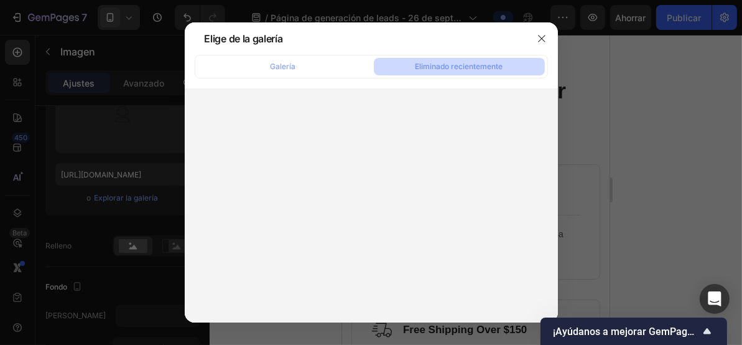
drag, startPoint x: 541, startPoint y: 41, endPoint x: 523, endPoint y: 47, distance: 19.7
click at [538, 42] on icon "button" at bounding box center [542, 39] width 10 height 10
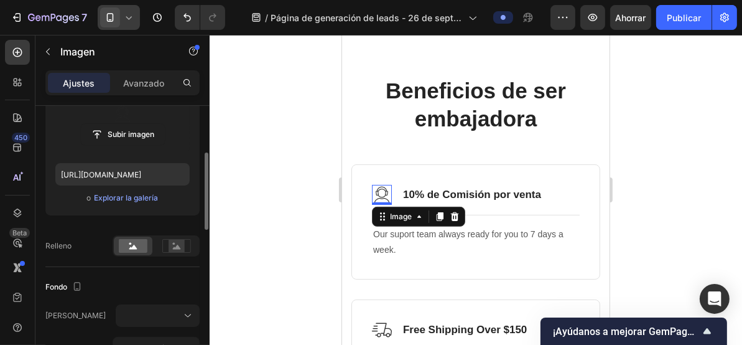
scroll to position [83, 0]
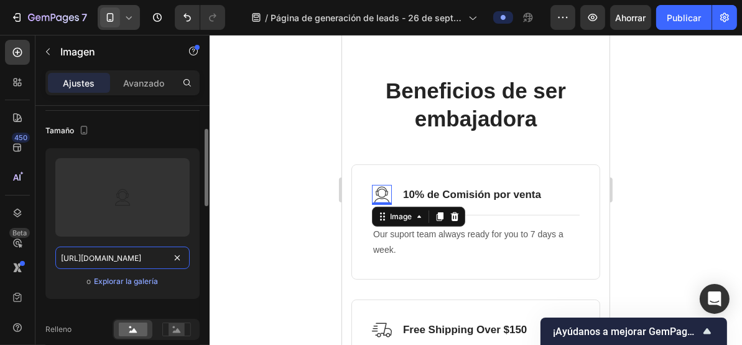
click at [126, 255] on input "https://ucarecdn.com/633edaad-8171-4409-9814-2033ba7c4365/-/format/auto/" at bounding box center [122, 257] width 134 height 22
paste input "www.istockphoto.com/es/ilustraciones/dinero-signos-icono-sobre-blanco-vector-de…"
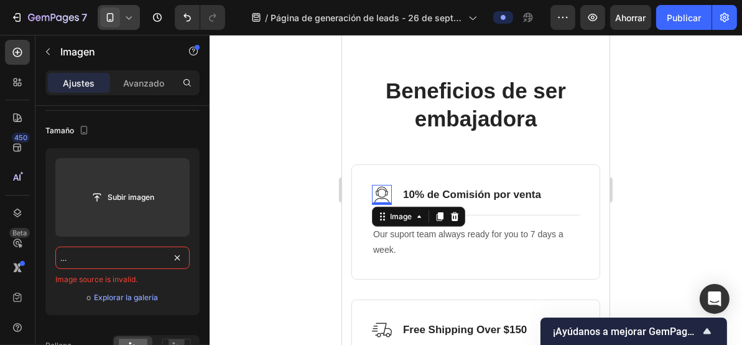
type input "https://www.istockphoto.com/es/ilustraciones/dinero-signos-icono-sobre-blanco-v…"
click at [249, 253] on div at bounding box center [476, 190] width 533 height 310
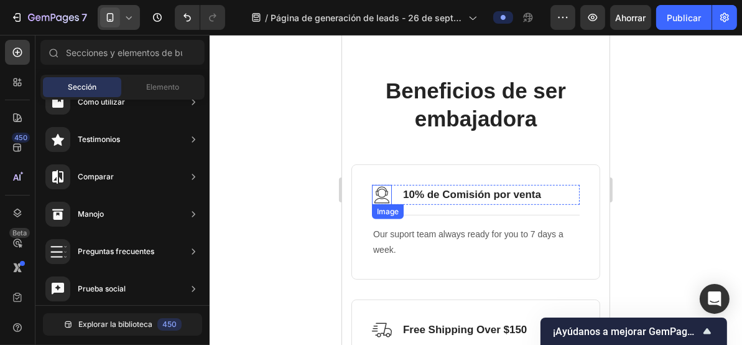
click at [386, 195] on img at bounding box center [382, 194] width 20 height 20
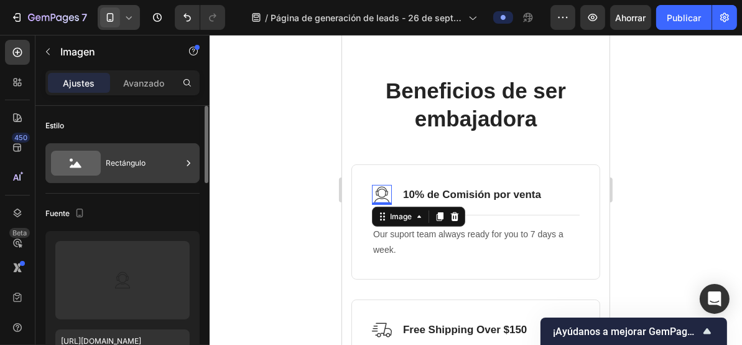
click at [91, 168] on icon at bounding box center [76, 163] width 50 height 25
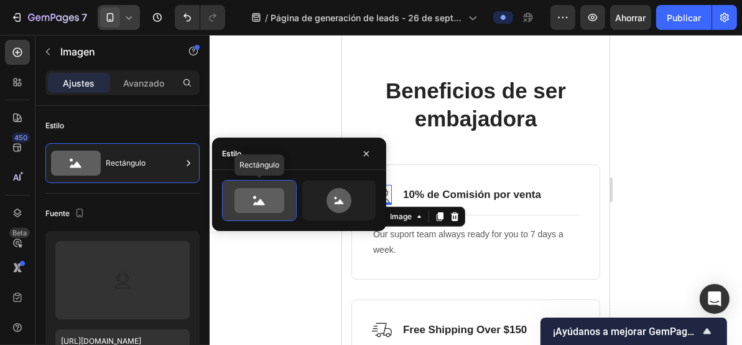
click at [264, 192] on icon at bounding box center [260, 200] width 50 height 25
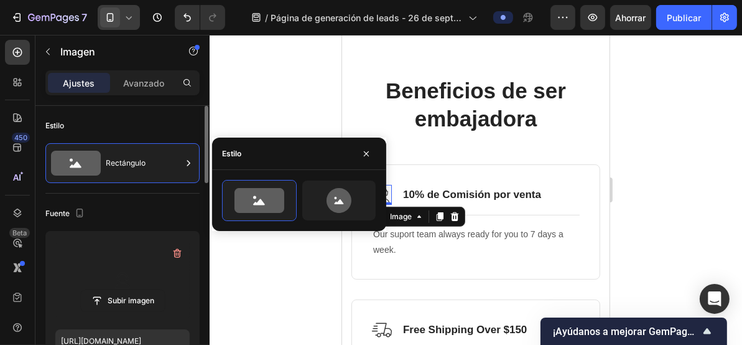
click at [101, 277] on label at bounding box center [122, 280] width 134 height 78
click at [101, 290] on input "file" at bounding box center [123, 300] width 84 height 21
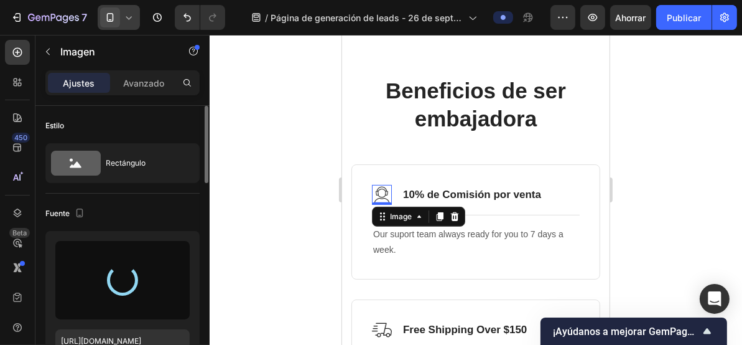
type input "https://cdn.shopify.com/s/files/1/0492/7717/3924/files/gempages_586141289016197…"
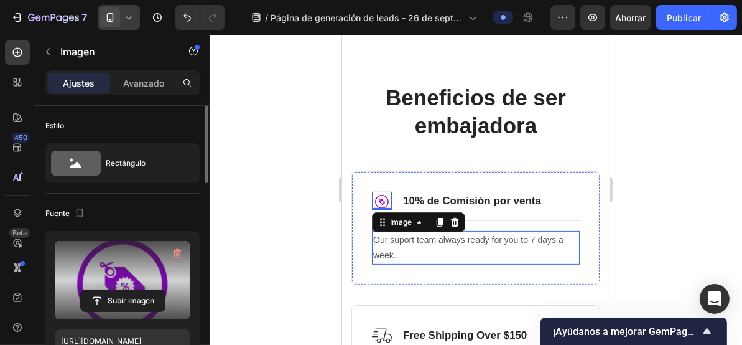
scroll to position [332, 0]
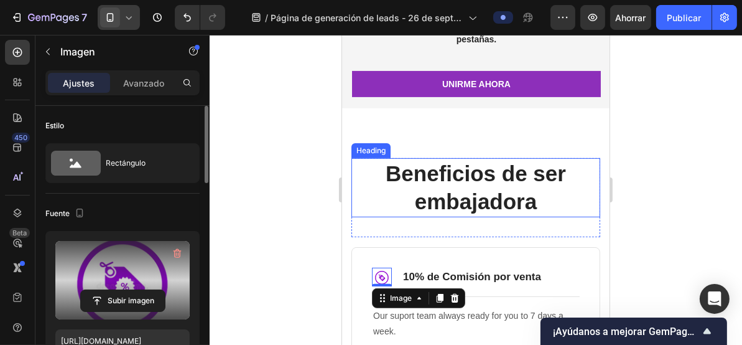
click at [459, 180] on p "Beneficios de ser embajadora" at bounding box center [475, 187] width 246 height 57
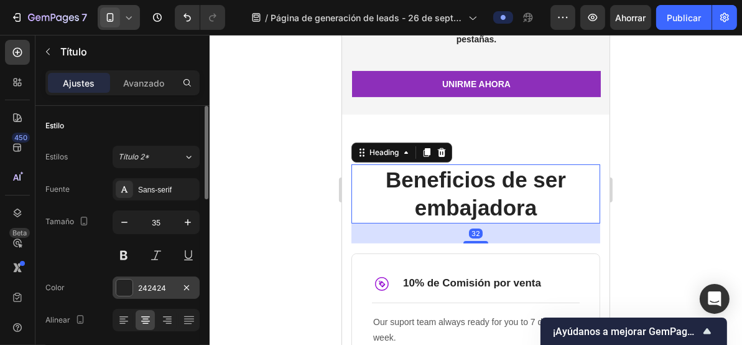
click at [124, 287] on div at bounding box center [124, 287] width 16 height 16
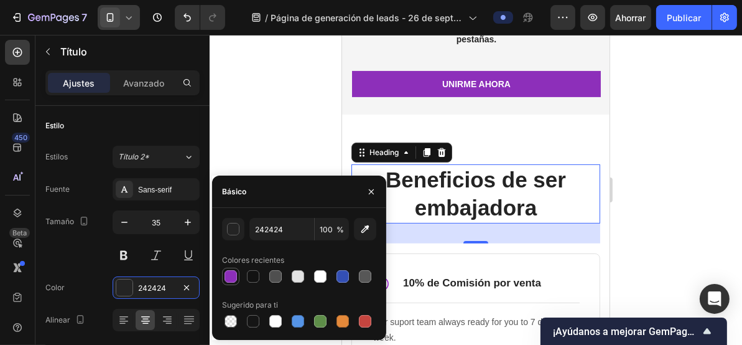
click at [233, 274] on div at bounding box center [231, 276] width 12 height 12
type input "8D2FBA"
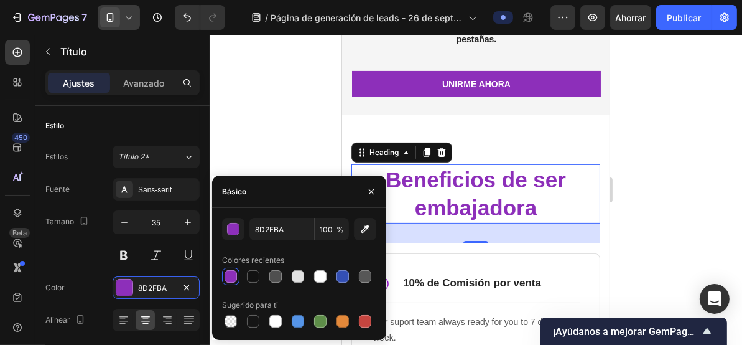
click at [260, 129] on div at bounding box center [476, 190] width 533 height 310
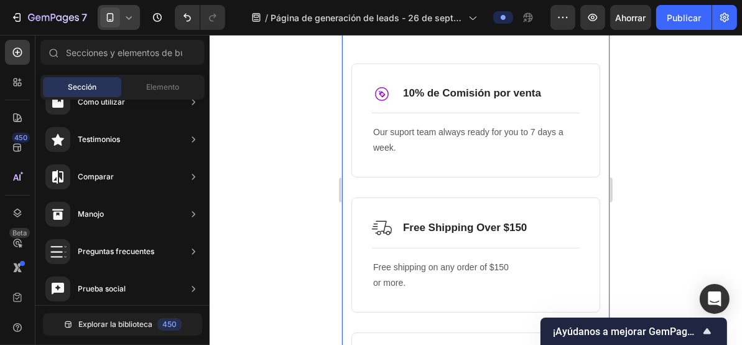
scroll to position [498, 0]
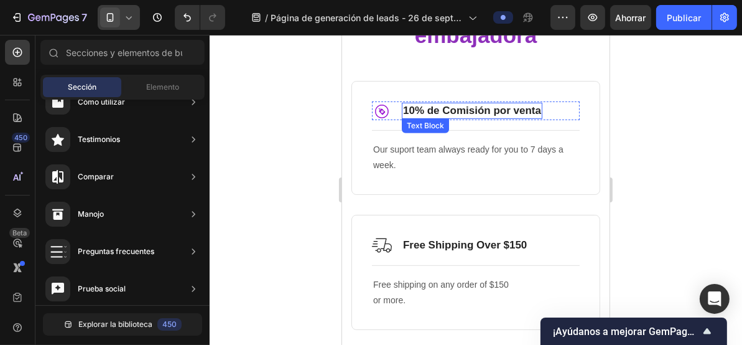
click at [462, 113] on p "10% de Comisión por venta" at bounding box center [472, 110] width 138 height 14
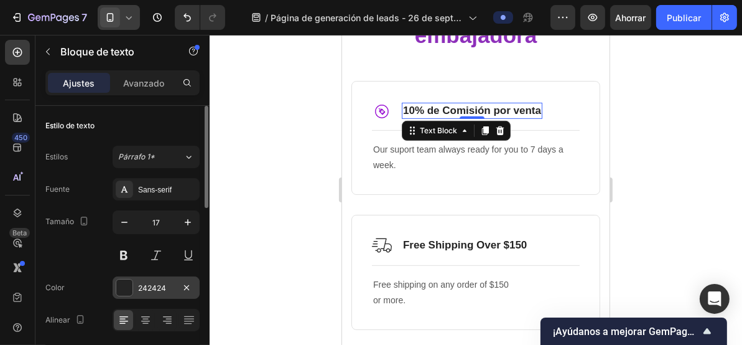
click at [122, 282] on div at bounding box center [124, 287] width 16 height 16
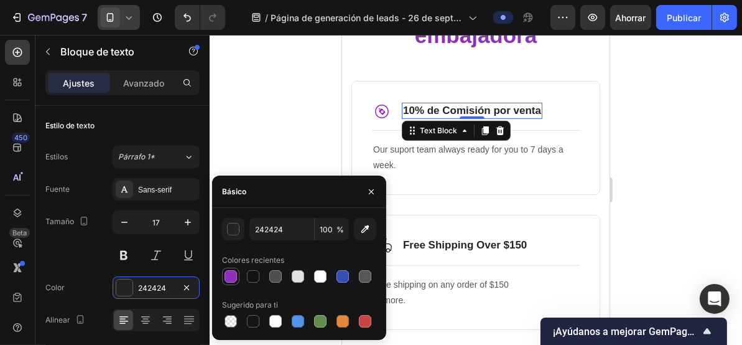
click at [230, 276] on div at bounding box center [231, 276] width 12 height 12
type input "8D2FBA"
click at [260, 155] on div at bounding box center [476, 190] width 533 height 310
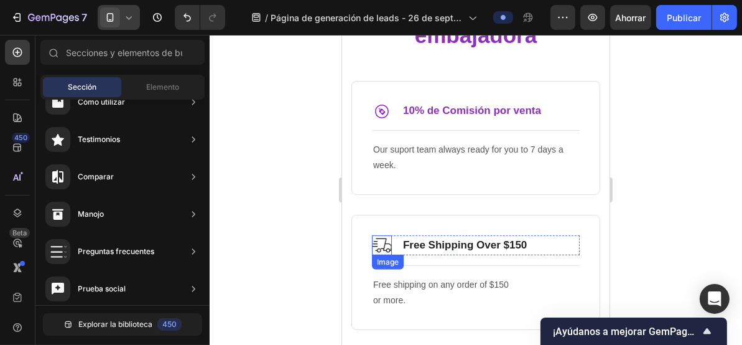
click at [383, 243] on img at bounding box center [382, 245] width 20 height 20
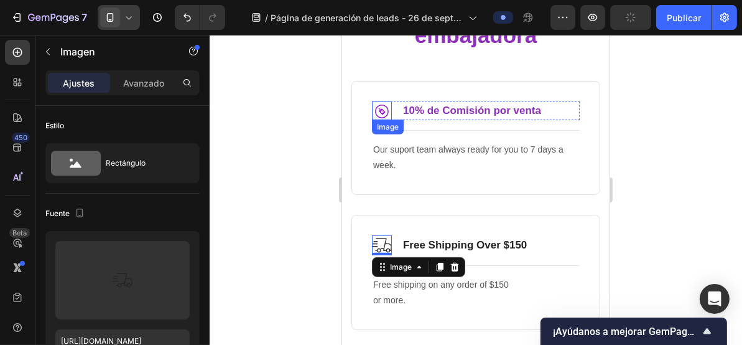
click at [381, 111] on img at bounding box center [382, 110] width 20 height 19
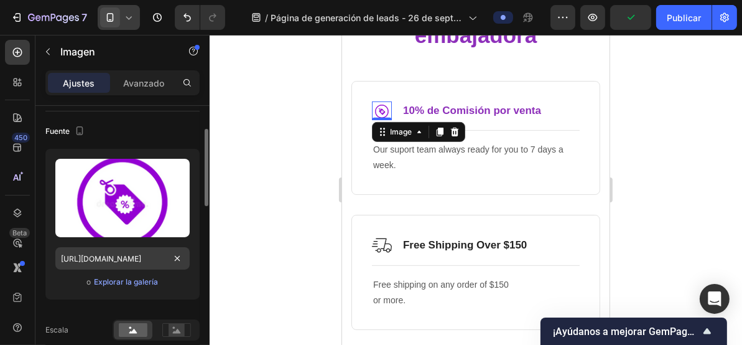
scroll to position [166, 0]
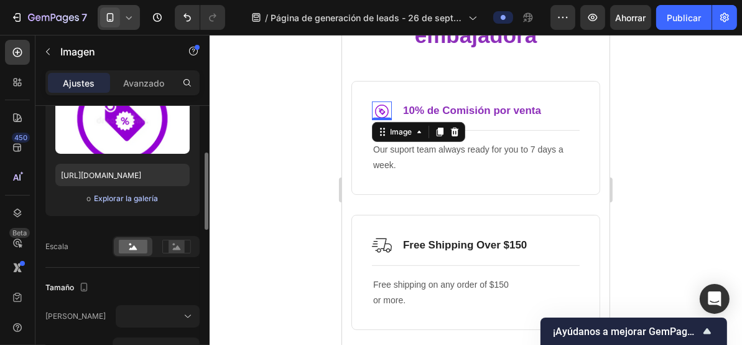
click at [116, 197] on font "Explorar la galería" at bounding box center [126, 198] width 64 height 9
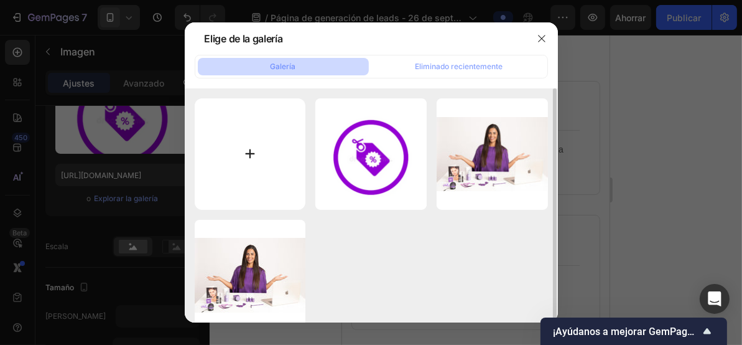
click at [248, 157] on input "file" at bounding box center [250, 153] width 111 height 111
type input "C:\fakepath\9828703.png"
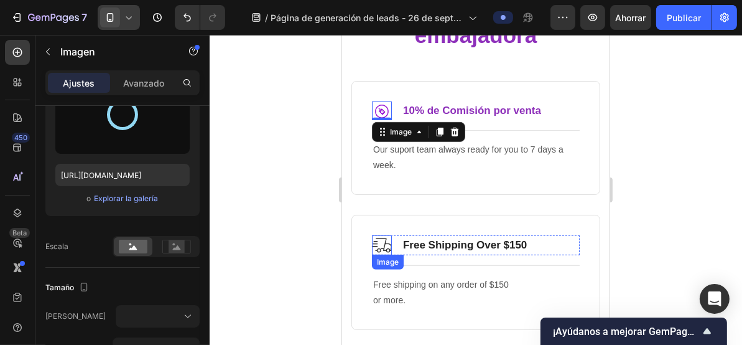
type input "https://cdn.shopify.com/s/files/1/0492/7717/3924/files/gempages_586141289016197…"
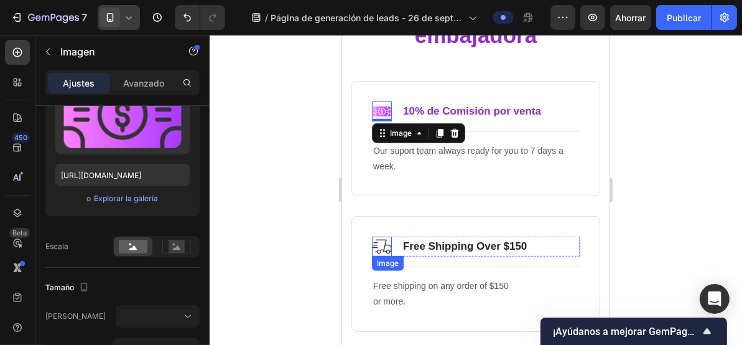
click at [383, 248] on img at bounding box center [382, 246] width 20 height 20
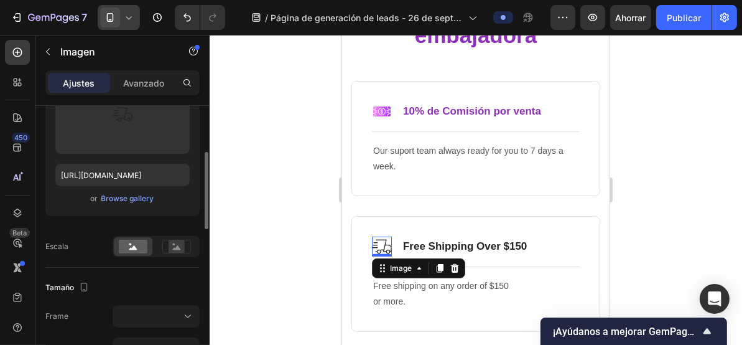
scroll to position [165, 0]
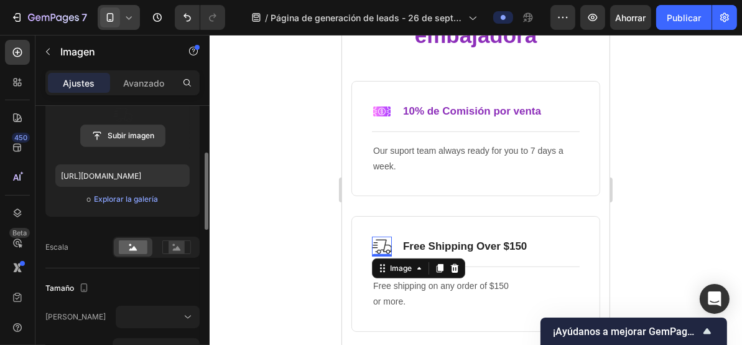
click at [126, 125] on input "file" at bounding box center [123, 135] width 84 height 21
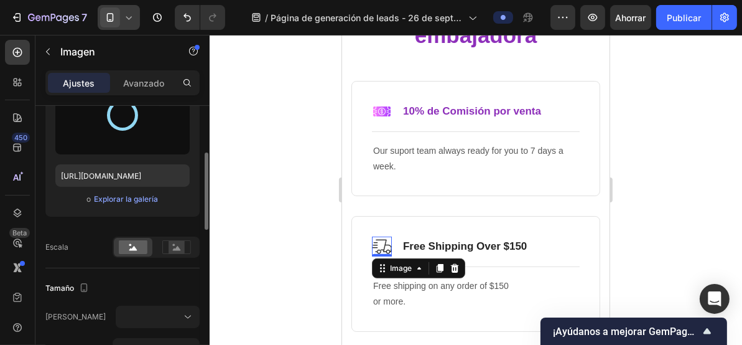
type input "https://cdn.shopify.com/s/files/1/0492/7717/3924/files/gempages_586141289016197…"
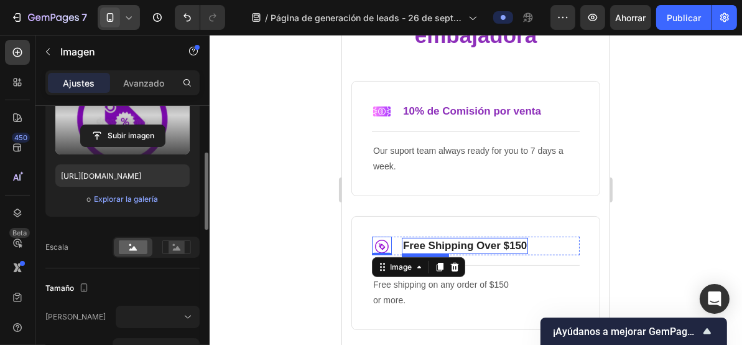
click at [471, 241] on p "Free Shipping Over $150" at bounding box center [465, 245] width 124 height 14
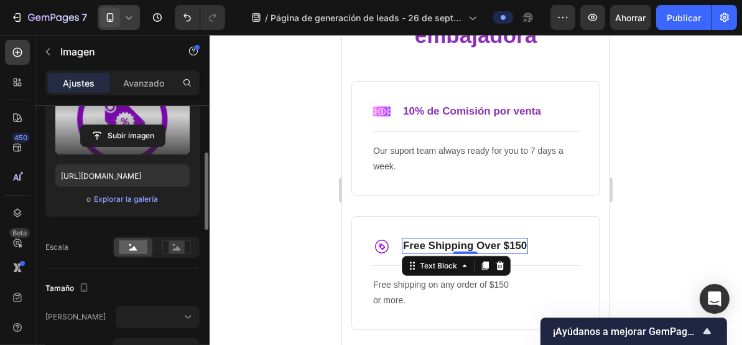
click at [471, 241] on p "Free Shipping Over $150" at bounding box center [465, 245] width 124 height 14
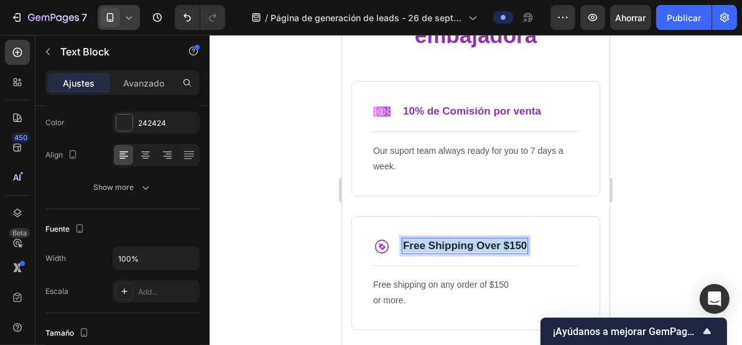
scroll to position [0, 0]
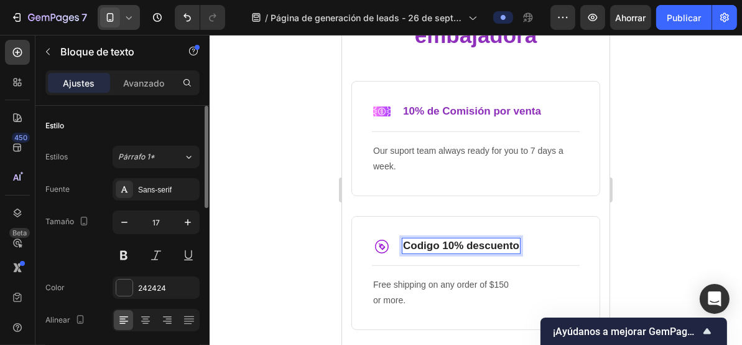
click at [471, 241] on p "Codigo 10% descuento" at bounding box center [461, 245] width 116 height 14
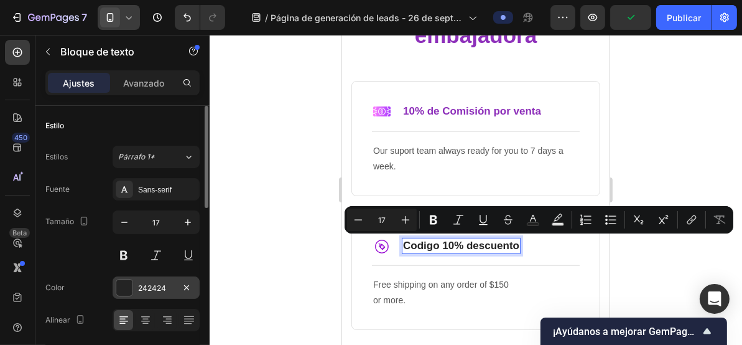
click at [123, 283] on div at bounding box center [124, 287] width 16 height 16
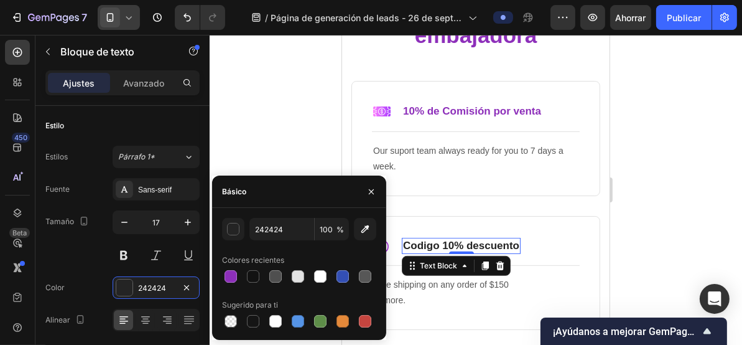
click at [230, 270] on div at bounding box center [231, 276] width 12 height 12
type input "8D2FBA"
click at [250, 167] on div at bounding box center [476, 190] width 533 height 310
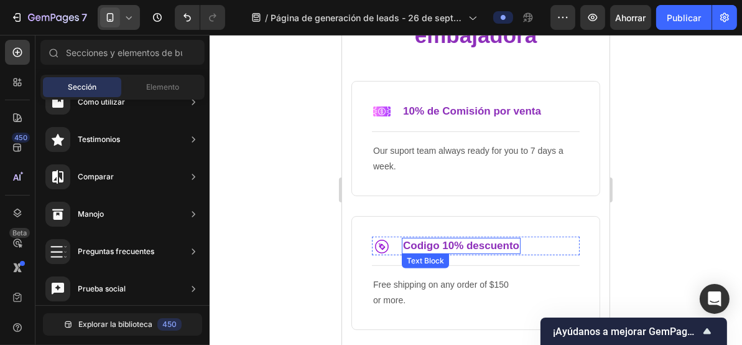
click at [474, 245] on p "Codigo 10% descuento" at bounding box center [461, 245] width 116 height 14
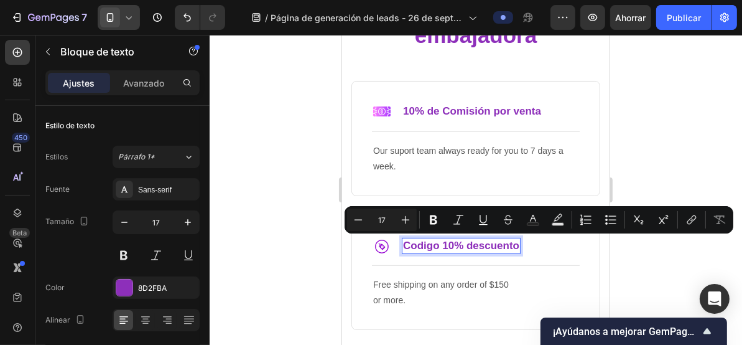
click at [446, 241] on p "Codigo 10% descuento" at bounding box center [461, 245] width 116 height 14
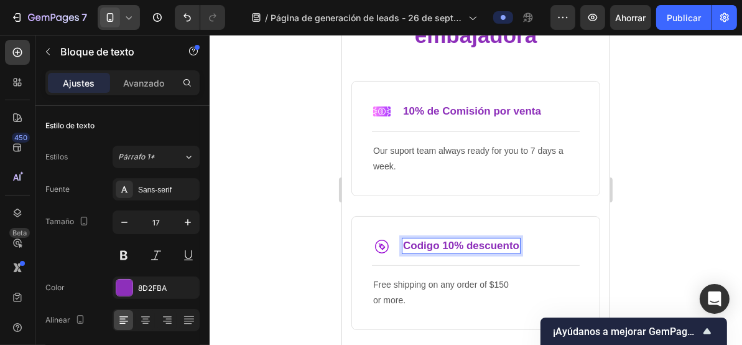
click at [508, 245] on p "Codigo 10% descuento" at bounding box center [461, 245] width 116 height 14
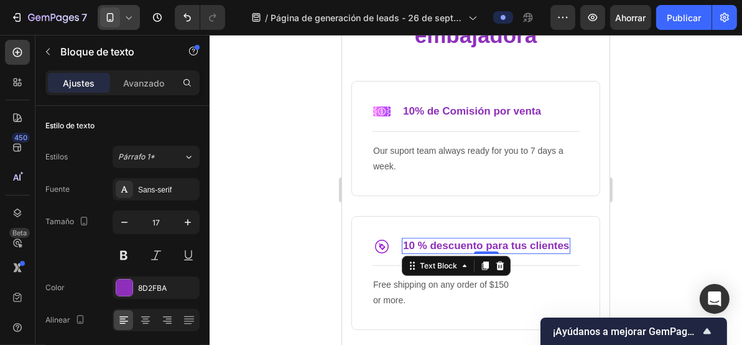
click at [304, 174] on div at bounding box center [476, 190] width 533 height 310
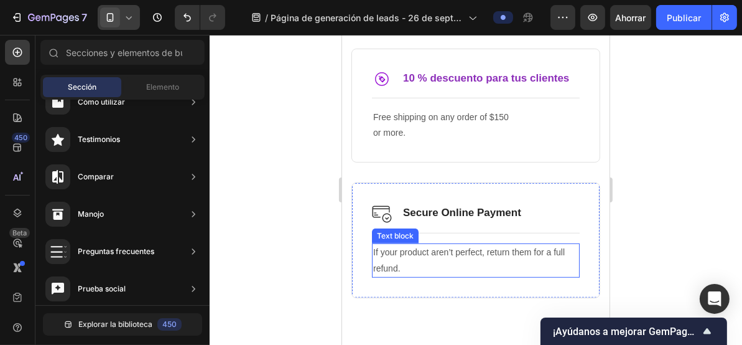
scroll to position [747, 0]
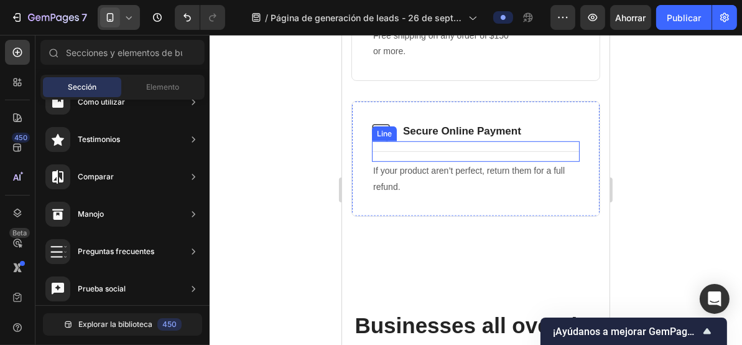
click at [382, 130] on div "Image Secure Online Payment Text Block Row Title Line If your product aren’t pe…" at bounding box center [476, 158] width 208 height 74
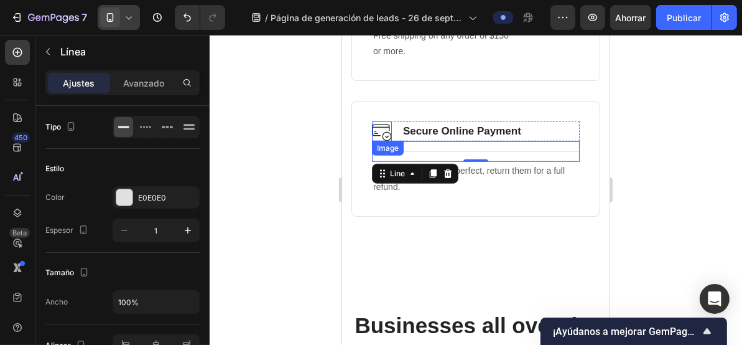
click at [380, 128] on img at bounding box center [382, 131] width 20 height 20
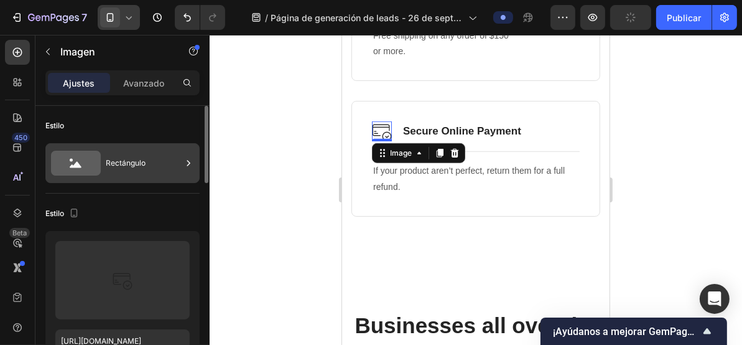
click at [93, 167] on icon at bounding box center [76, 163] width 50 height 25
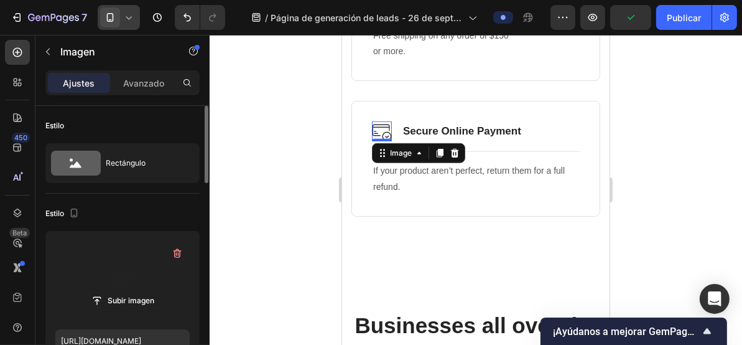
click at [113, 245] on label at bounding box center [122, 280] width 134 height 78
click at [113, 290] on input "file" at bounding box center [123, 300] width 84 height 21
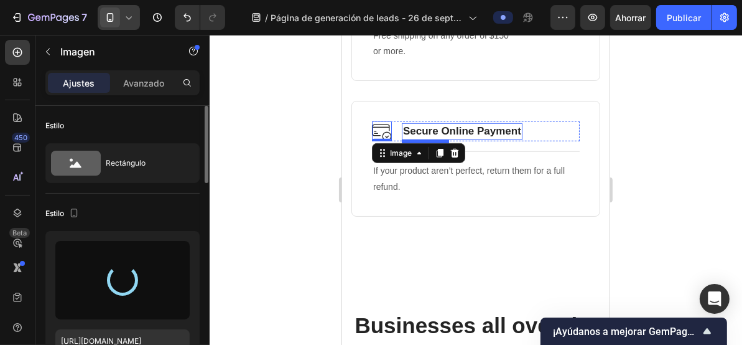
type input "https://cdn.shopify.com/s/files/1/0492/7717/3924/files/gempages_586141289016197…"
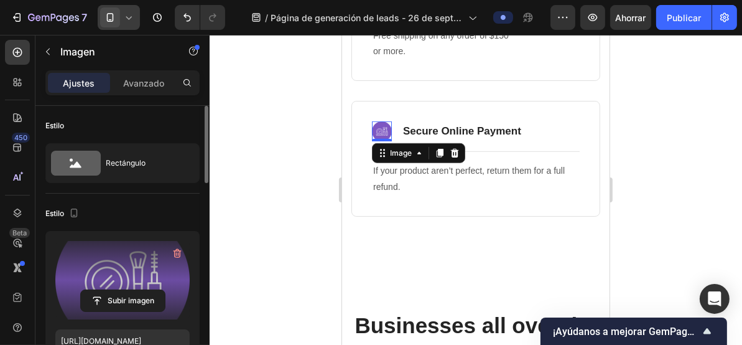
click at [276, 148] on div at bounding box center [476, 190] width 533 height 310
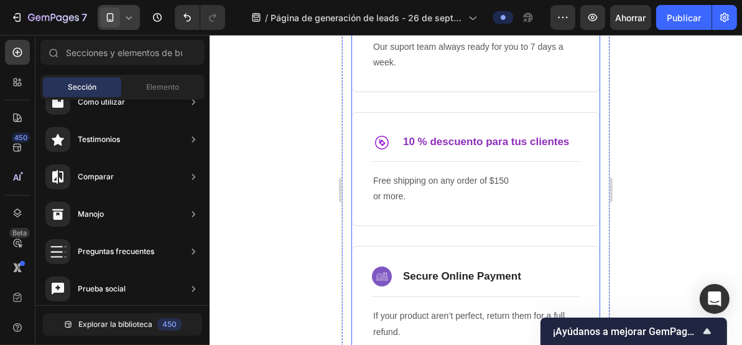
scroll to position [663, 0]
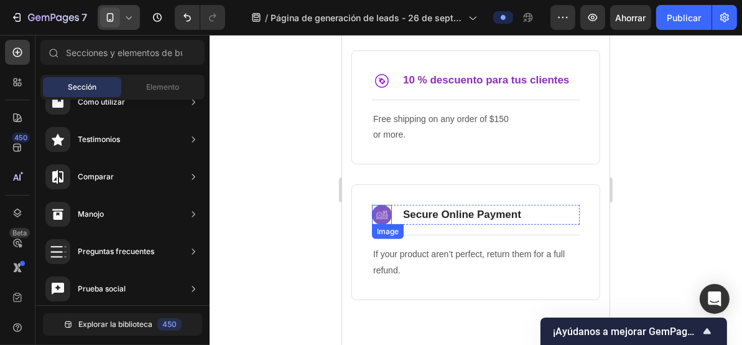
click at [376, 213] on img at bounding box center [382, 214] width 20 height 20
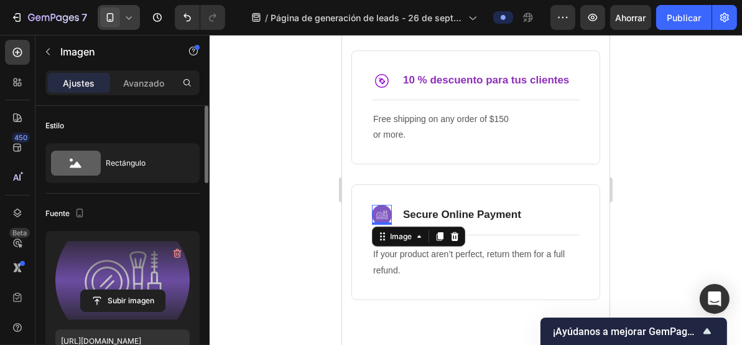
click at [115, 259] on label at bounding box center [122, 280] width 134 height 78
click at [115, 290] on input "file" at bounding box center [123, 300] width 84 height 21
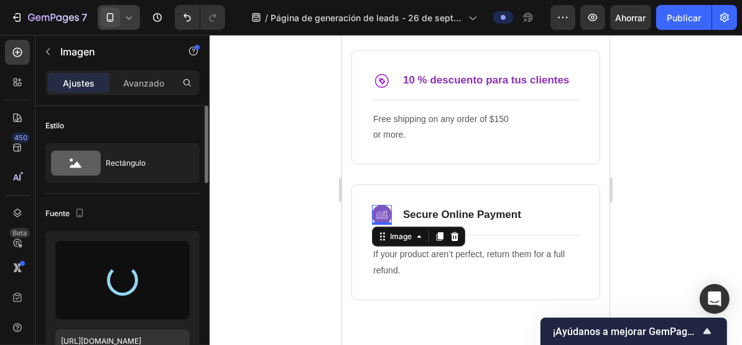
type input "https://cdn.shopify.com/s/files/1/0492/7717/3924/files/gempages_586141289016197…"
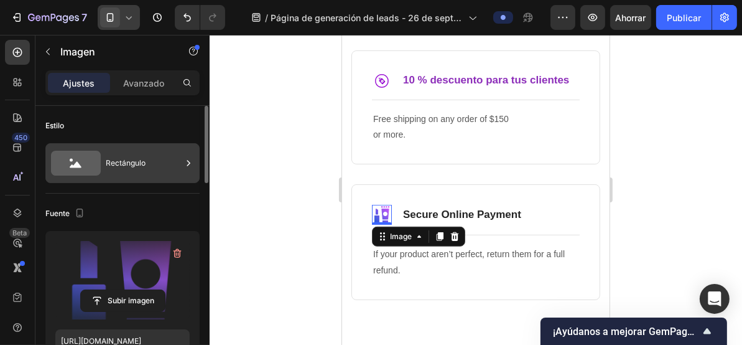
click at [152, 164] on div "Rectángulo" at bounding box center [144, 163] width 76 height 29
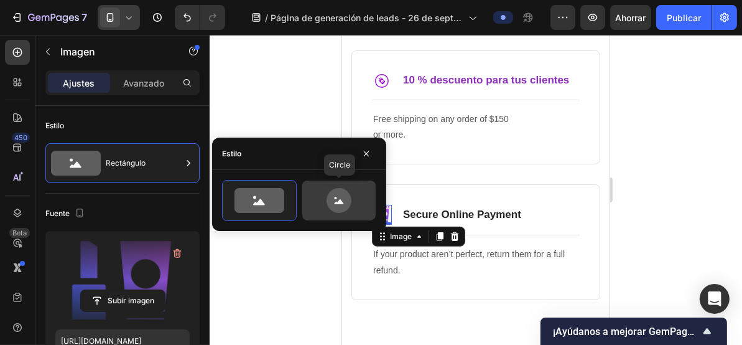
click at [330, 199] on icon at bounding box center [339, 200] width 25 height 25
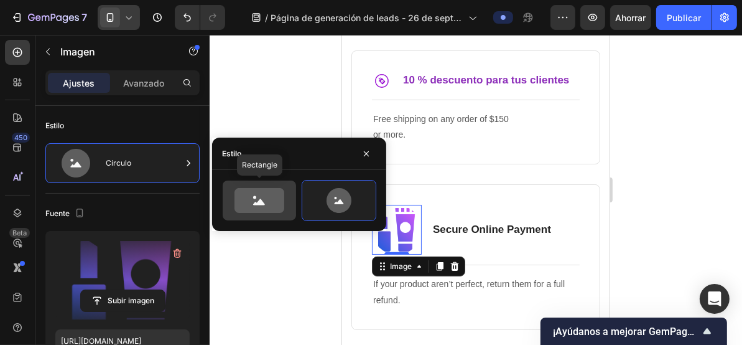
click at [258, 196] on icon at bounding box center [260, 200] width 50 height 25
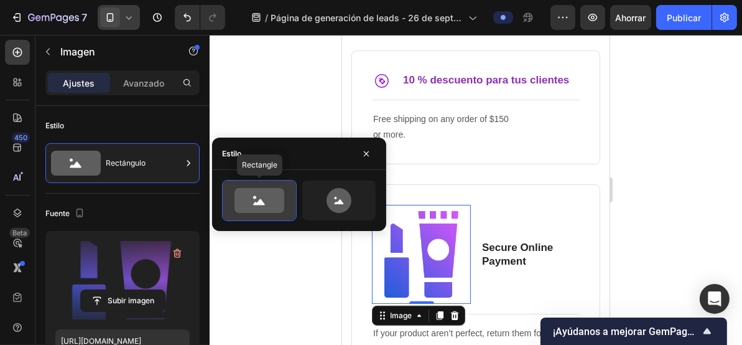
click at [263, 194] on icon at bounding box center [260, 200] width 50 height 25
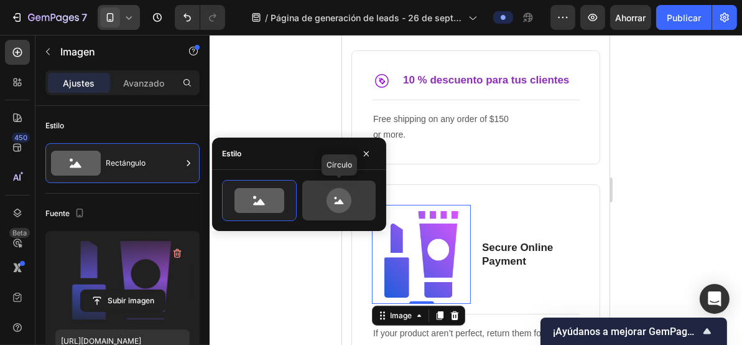
click at [331, 200] on icon at bounding box center [339, 200] width 25 height 25
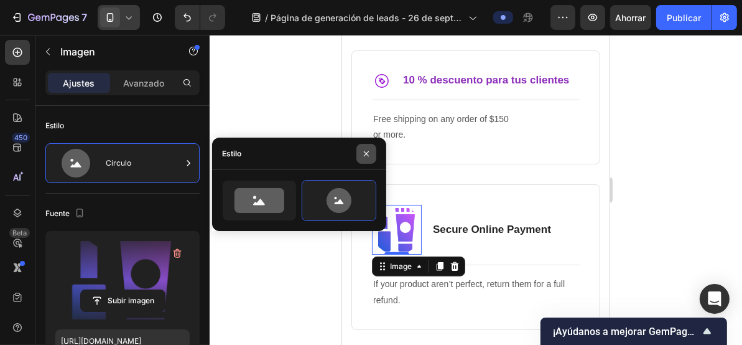
click at [364, 152] on icon "button" at bounding box center [367, 154] width 10 height 10
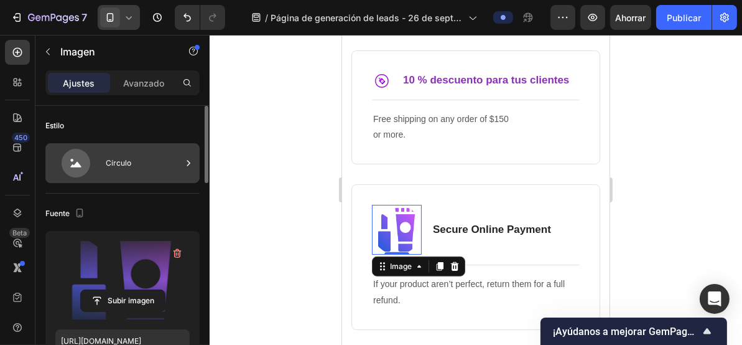
click at [155, 166] on div "Círculo" at bounding box center [144, 163] width 76 height 29
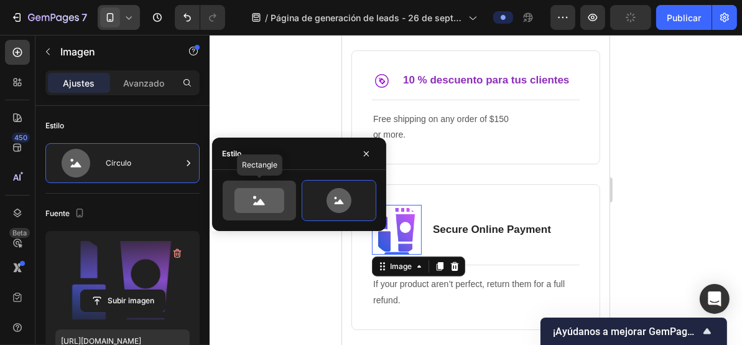
click at [252, 203] on icon at bounding box center [260, 200] width 50 height 25
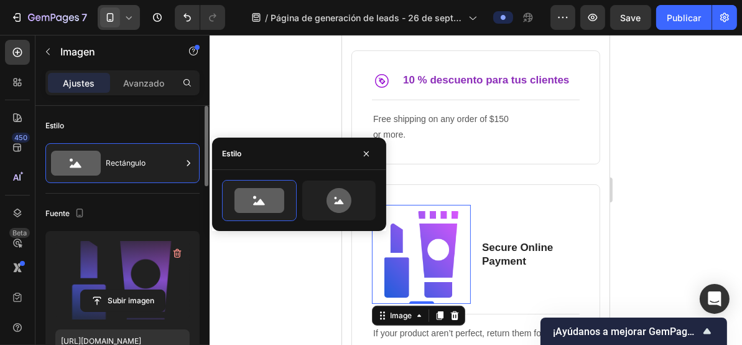
click at [158, 124] on div "Estilo" at bounding box center [122, 126] width 154 height 20
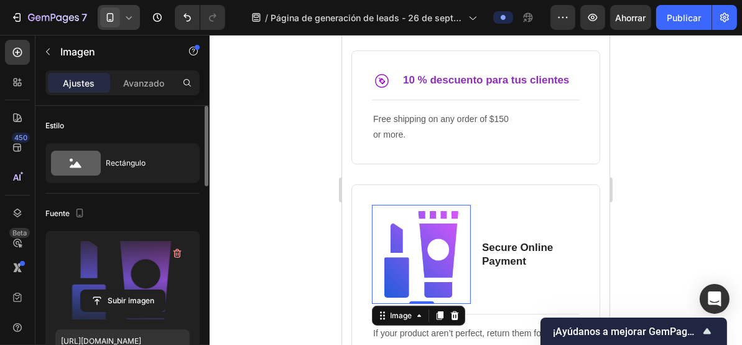
click at [174, 135] on div "Estilo Rectángulo" at bounding box center [122, 150] width 154 height 88
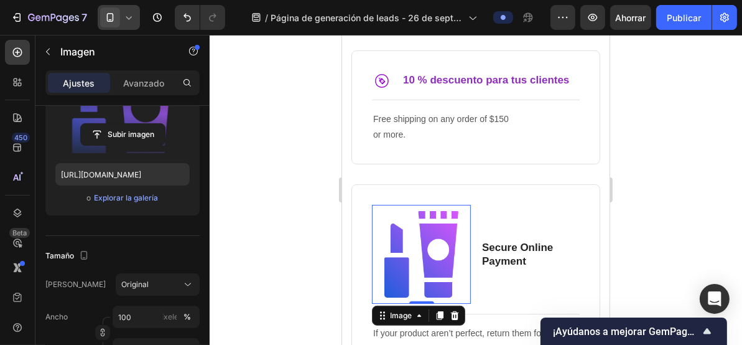
scroll to position [0, 0]
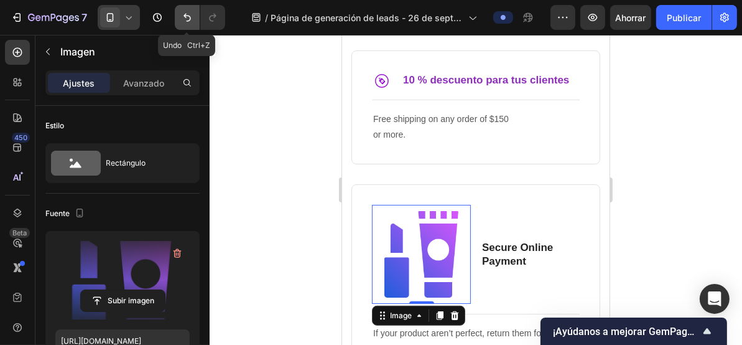
click at [190, 19] on icon "Deshacer/Rehacer" at bounding box center [187, 18] width 7 height 8
click at [190, 19] on icon "Deshacer/Rehacer" at bounding box center [187, 17] width 12 height 12
click at [191, 19] on icon "Deshacer/Rehacer" at bounding box center [187, 17] width 12 height 12
type input "32"
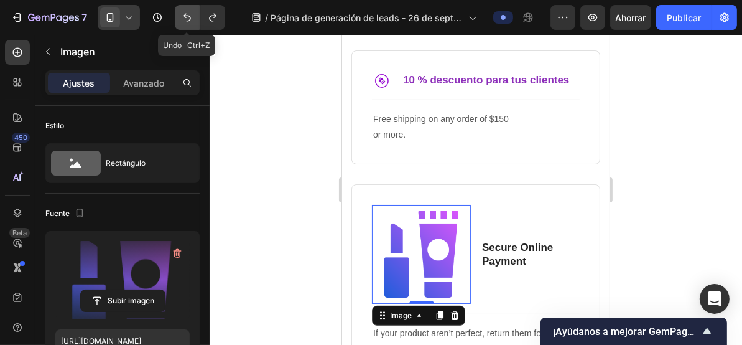
click at [191, 19] on icon "Deshacer/Rehacer" at bounding box center [187, 17] width 12 height 12
click at [211, 22] on icon "Deshacer/Rehacer" at bounding box center [213, 17] width 12 height 12
click at [184, 19] on icon "Deshacer/Rehacer" at bounding box center [187, 17] width 12 height 12
click at [318, 206] on div at bounding box center [476, 190] width 533 height 310
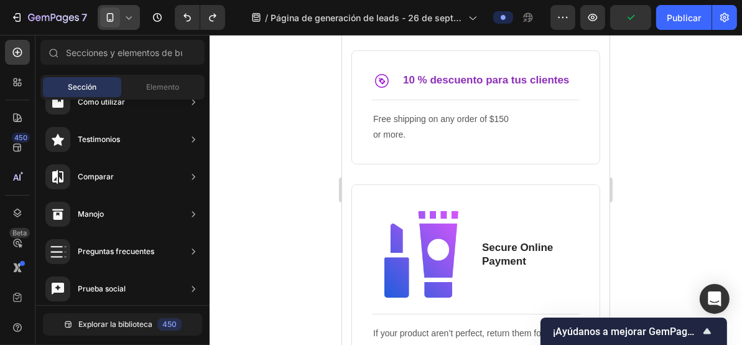
click at [421, 233] on img at bounding box center [421, 253] width 99 height 99
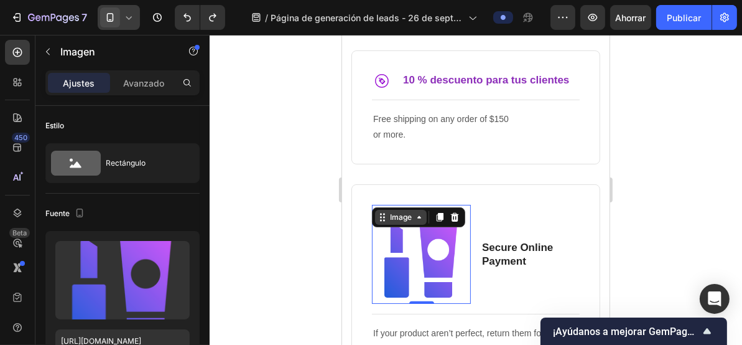
click at [415, 209] on div "Image" at bounding box center [401, 216] width 52 height 15
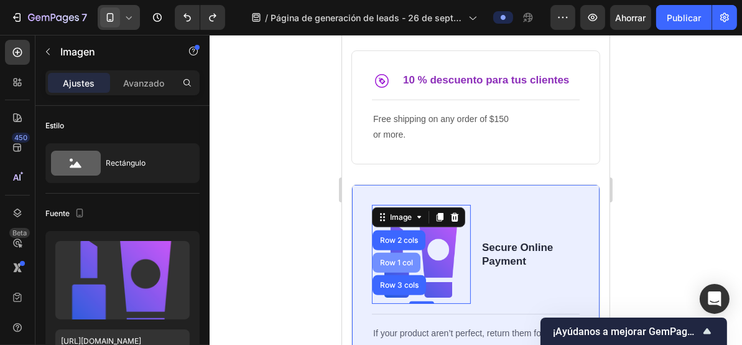
click at [403, 259] on div "Row 1 col" at bounding box center [396, 261] width 38 height 7
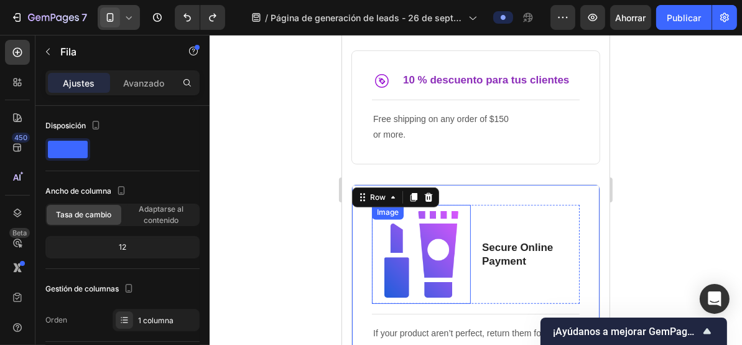
click at [410, 243] on img at bounding box center [421, 253] width 99 height 99
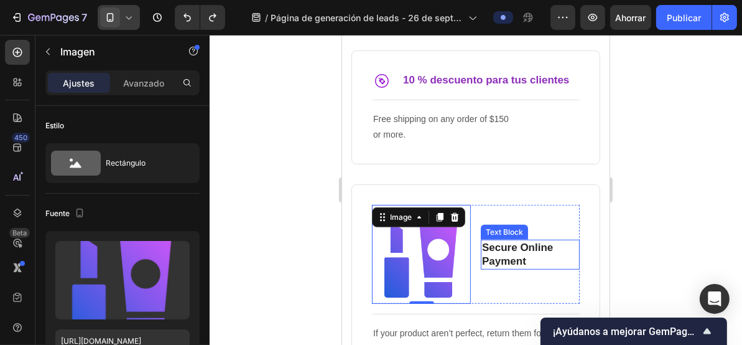
click at [507, 244] on p "Secure Online Payment" at bounding box center [530, 253] width 96 height 27
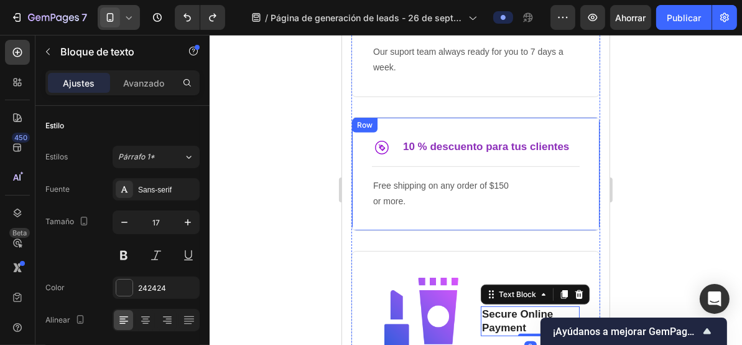
scroll to position [581, 0]
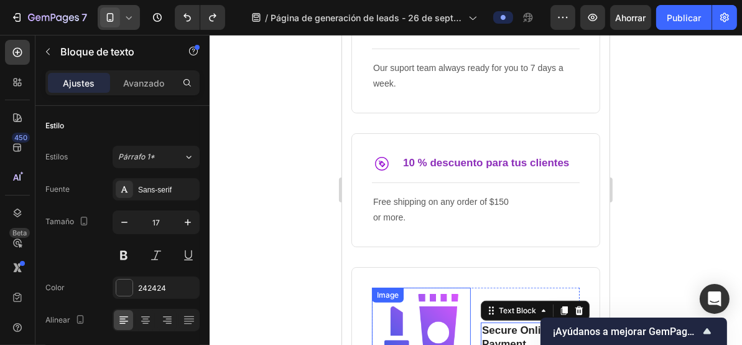
click at [419, 311] on img at bounding box center [421, 336] width 99 height 99
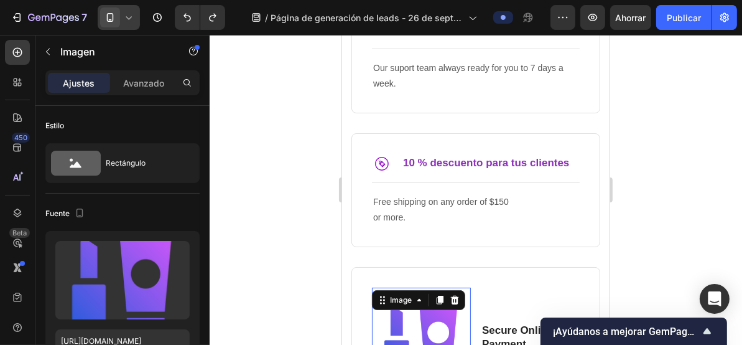
scroll to position [663, 0]
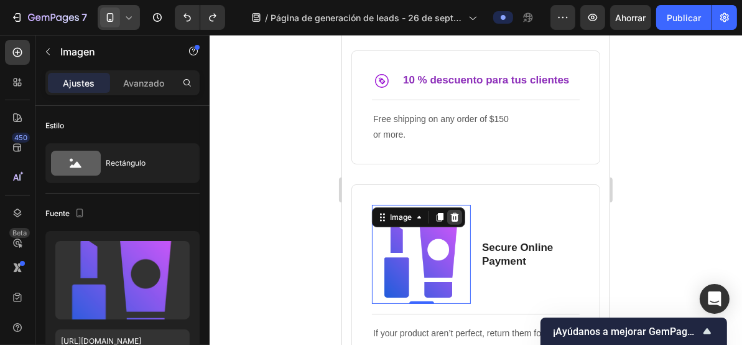
click at [456, 215] on icon at bounding box center [455, 216] width 8 height 9
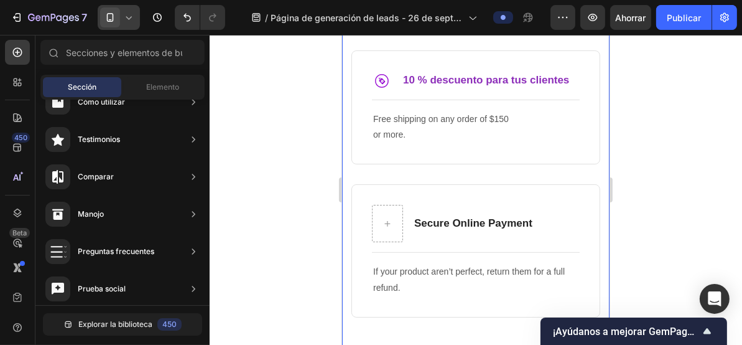
click at [315, 205] on div at bounding box center [476, 190] width 533 height 310
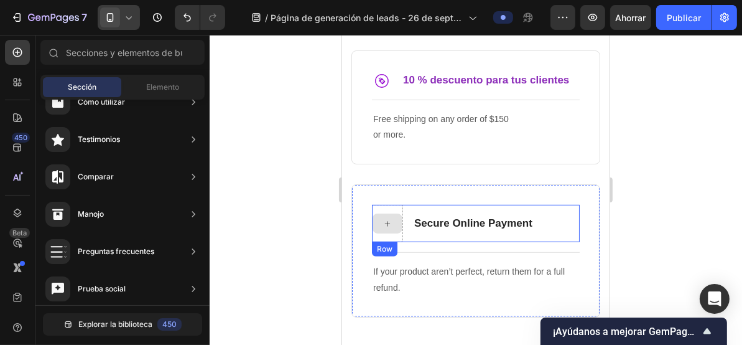
click at [388, 220] on icon at bounding box center [387, 222] width 5 height 5
click at [386, 225] on icon at bounding box center [387, 223] width 10 height 11
click at [390, 224] on icon at bounding box center [387, 223] width 10 height 11
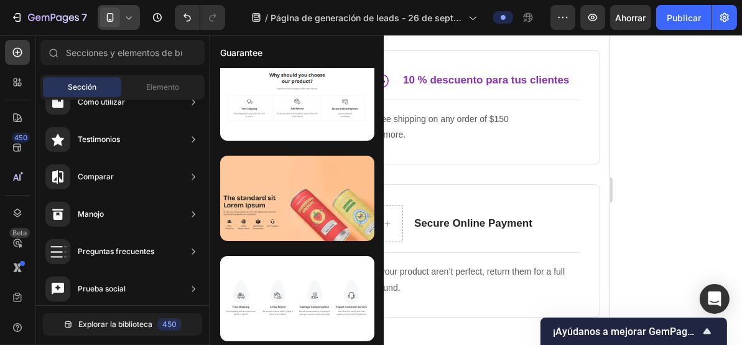
scroll to position [0, 0]
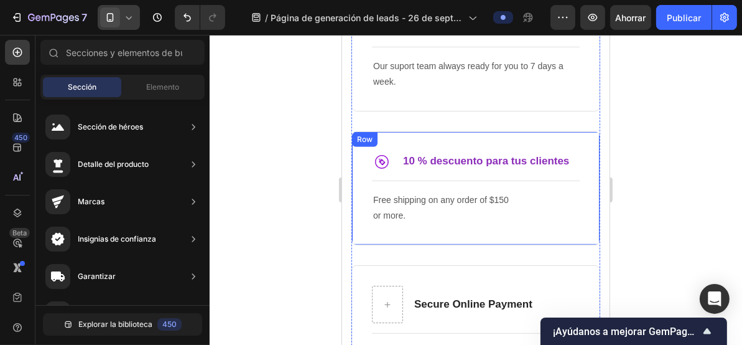
click at [383, 226] on div "Image 10 % descuento para tus clientes Text Block Row Title Line Free shipping …" at bounding box center [475, 188] width 249 height 114
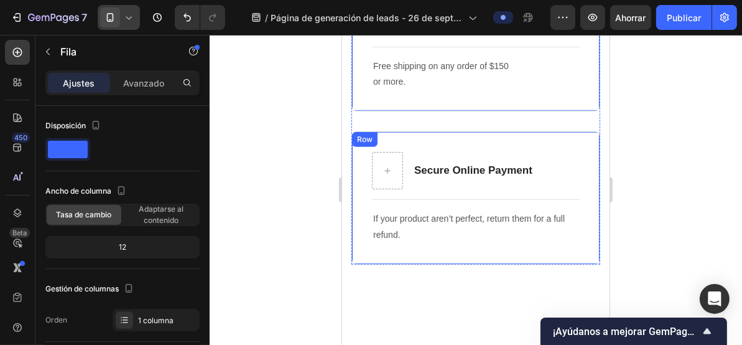
scroll to position [747, 0]
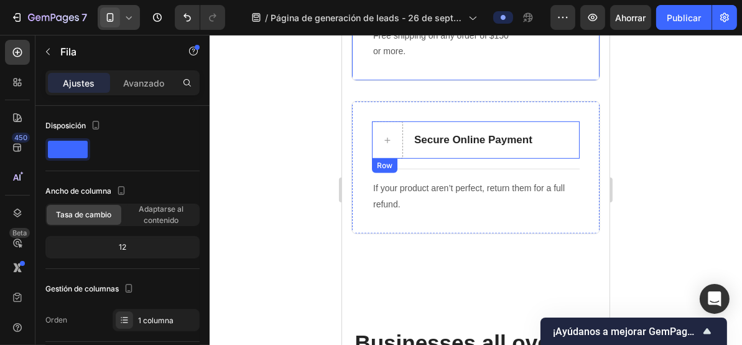
click at [441, 147] on div "Secure Online Payment Text Block" at bounding box center [473, 139] width 121 height 37
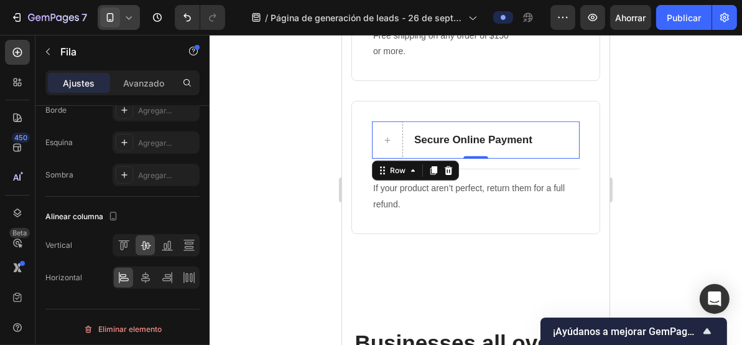
scroll to position [0, 0]
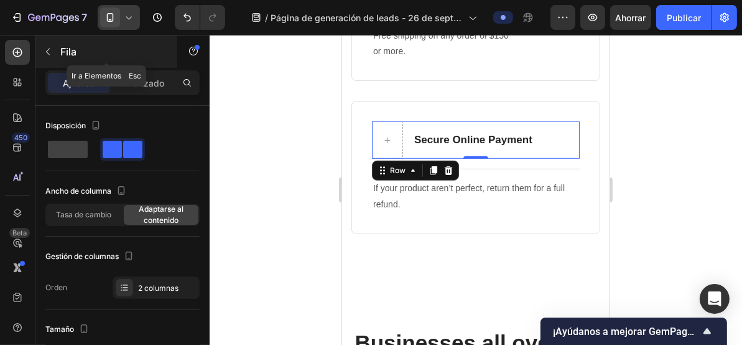
click at [47, 55] on icon "button" at bounding box center [48, 52] width 10 height 10
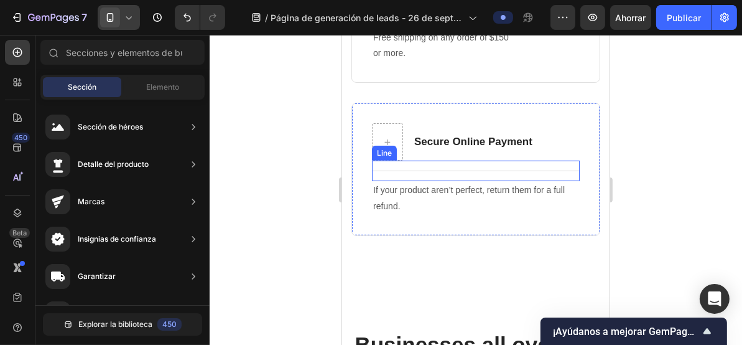
scroll to position [498, 0]
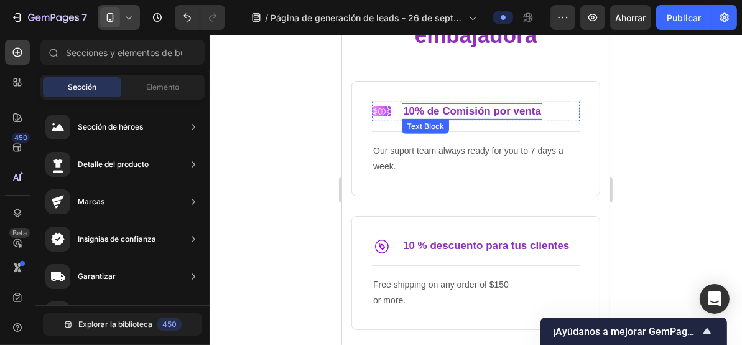
click at [438, 115] on p "10% de Comisión por venta" at bounding box center [472, 111] width 138 height 14
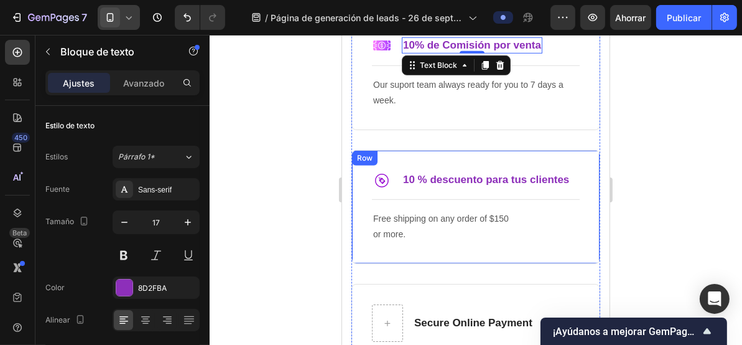
scroll to position [581, 0]
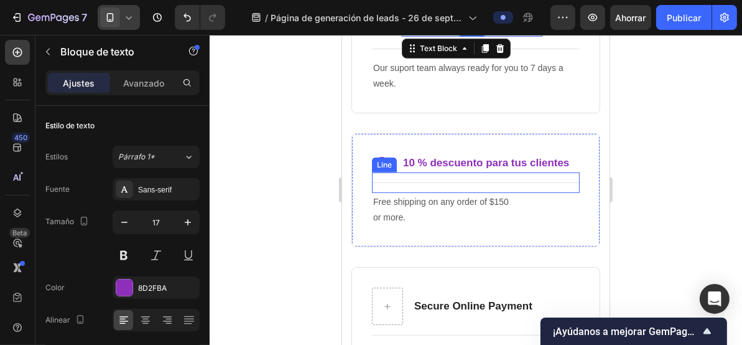
click at [450, 161] on p "10 % descuento para tus clientes" at bounding box center [486, 163] width 166 height 14
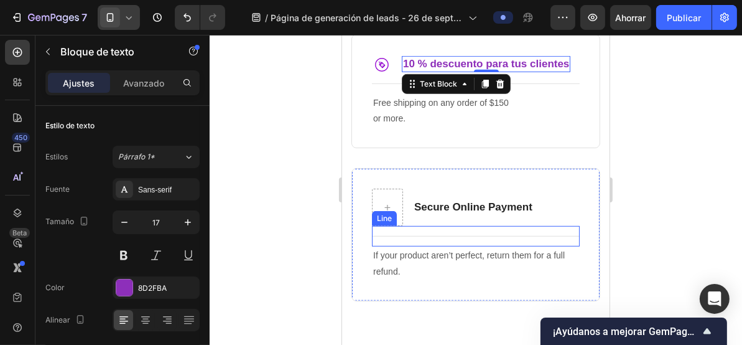
scroll to position [747, 0]
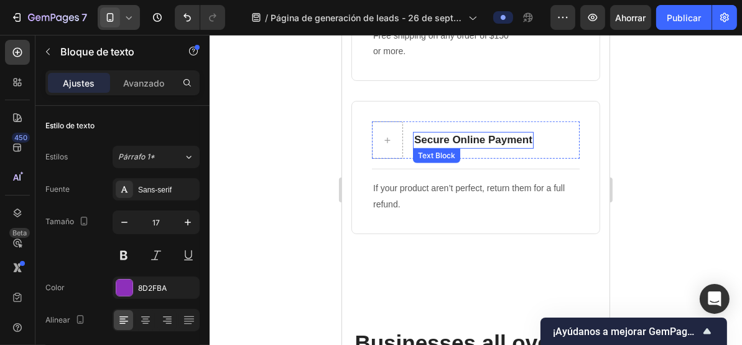
click at [474, 137] on p "Secure Online Payment" at bounding box center [473, 140] width 118 height 14
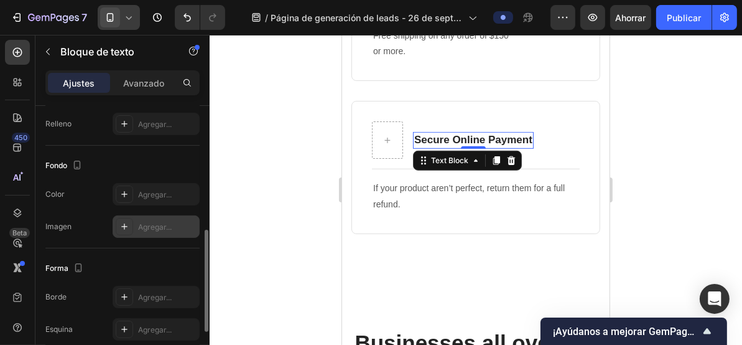
scroll to position [166, 0]
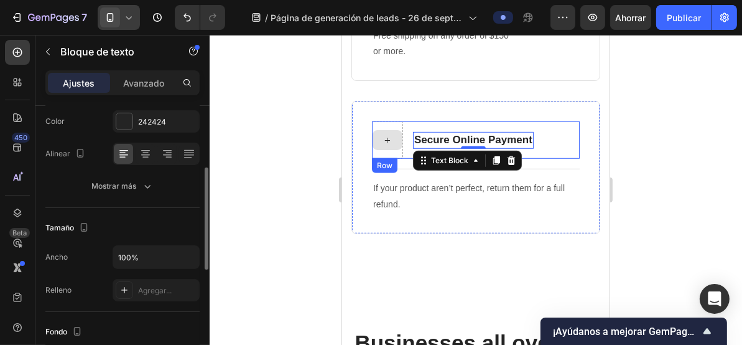
click at [390, 137] on icon at bounding box center [387, 139] width 10 height 11
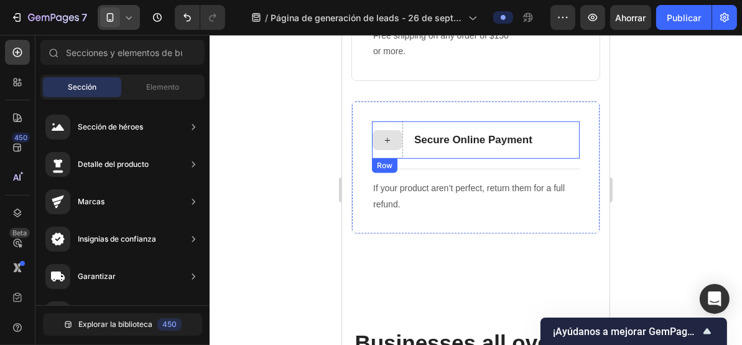
click at [389, 123] on div at bounding box center [387, 139] width 31 height 37
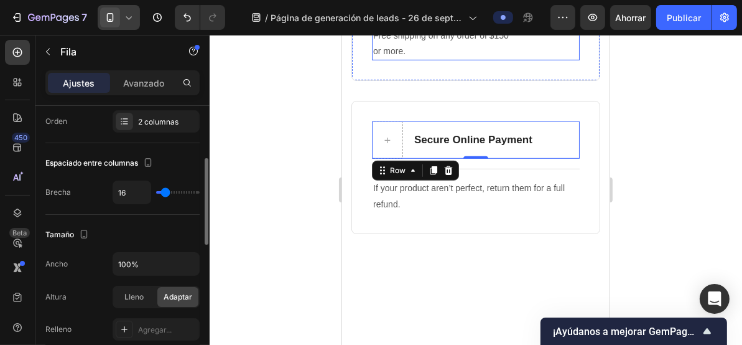
scroll to position [581, 0]
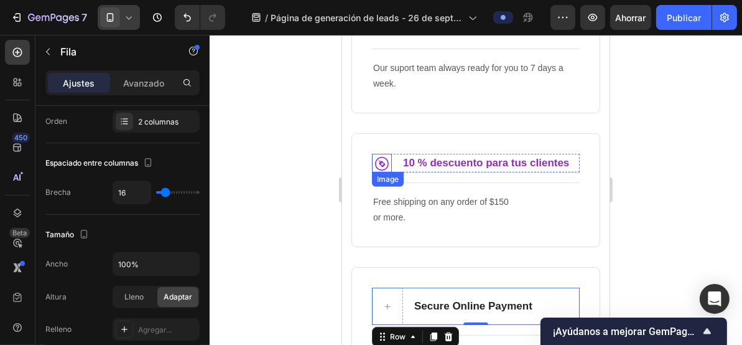
click at [379, 157] on img at bounding box center [382, 162] width 20 height 19
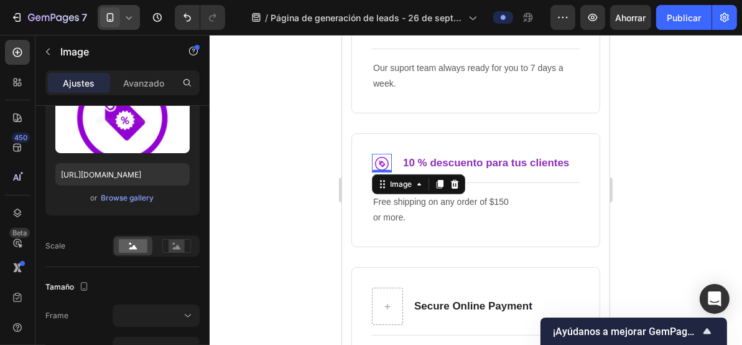
scroll to position [0, 0]
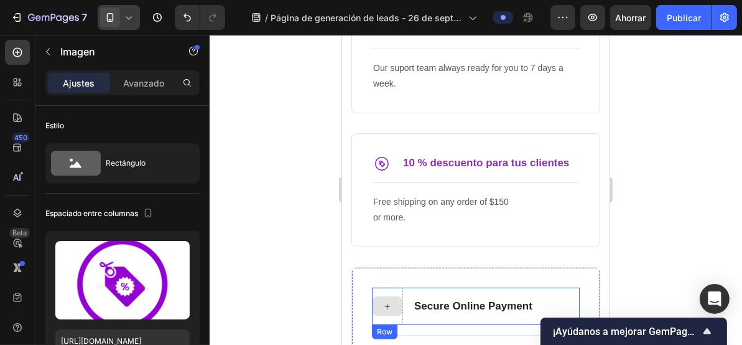
click at [383, 296] on div at bounding box center [387, 306] width 30 height 20
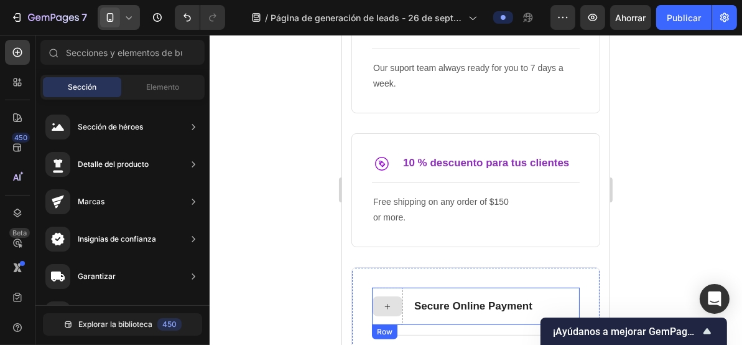
click at [390, 301] on icon at bounding box center [387, 306] width 10 height 11
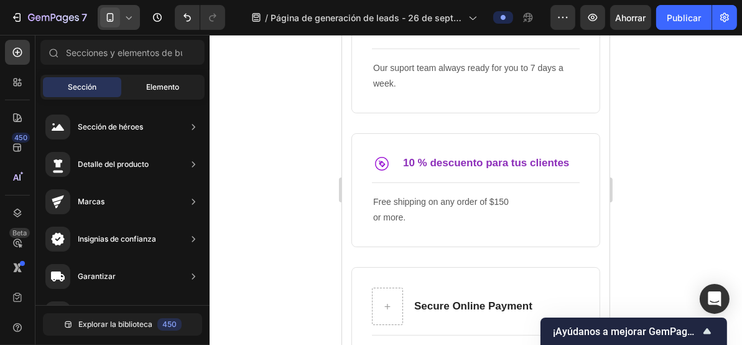
click at [165, 89] on font "Elemento" at bounding box center [163, 86] width 33 height 9
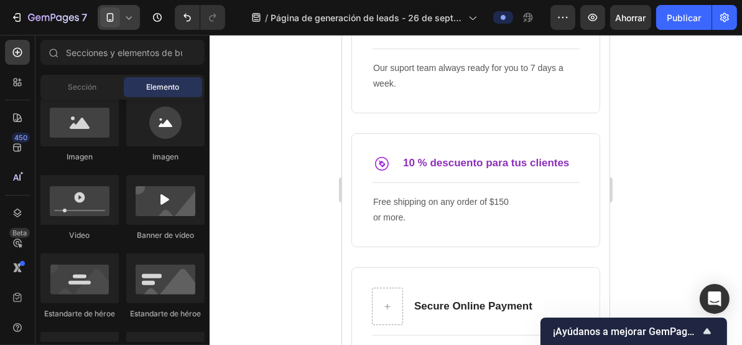
scroll to position [332, 0]
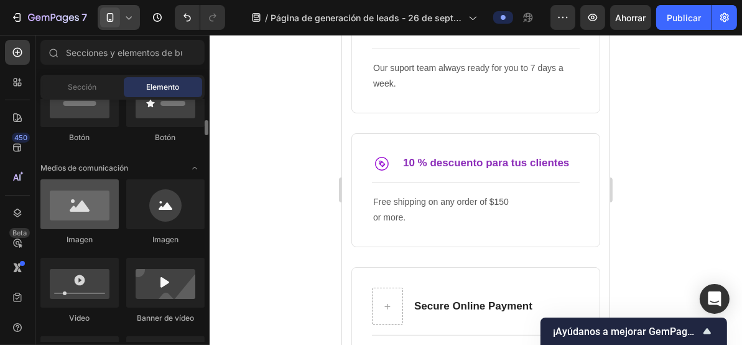
click at [97, 220] on div at bounding box center [79, 204] width 78 height 50
click at [90, 216] on div at bounding box center [79, 204] width 78 height 50
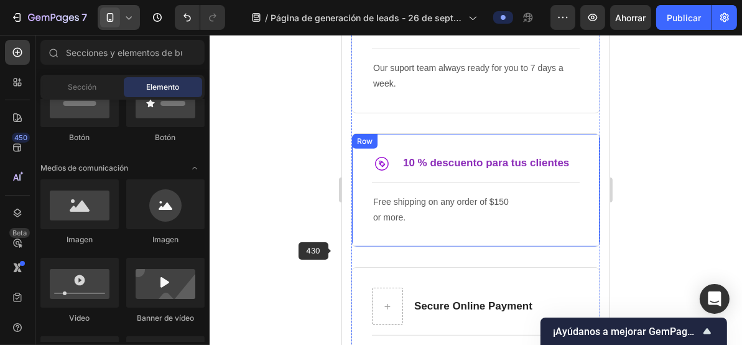
scroll to position [663, 0]
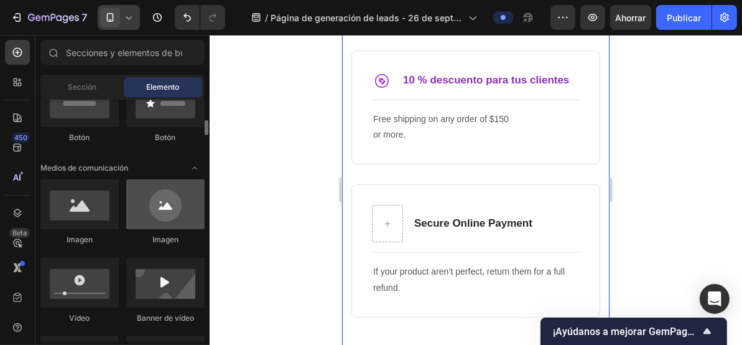
click at [187, 218] on div at bounding box center [165, 204] width 78 height 50
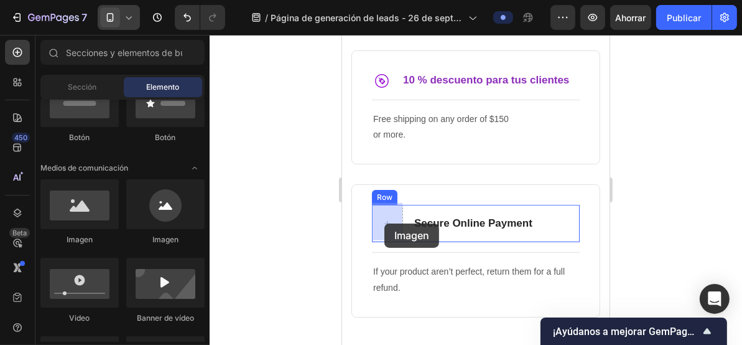
drag, startPoint x: 424, startPoint y: 249, endPoint x: 384, endPoint y: 222, distance: 48.0
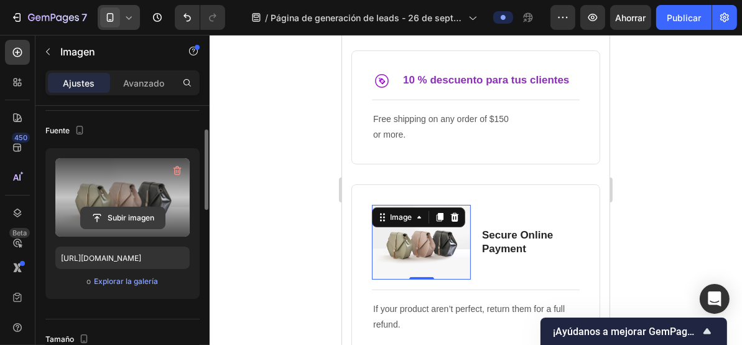
scroll to position [0, 0]
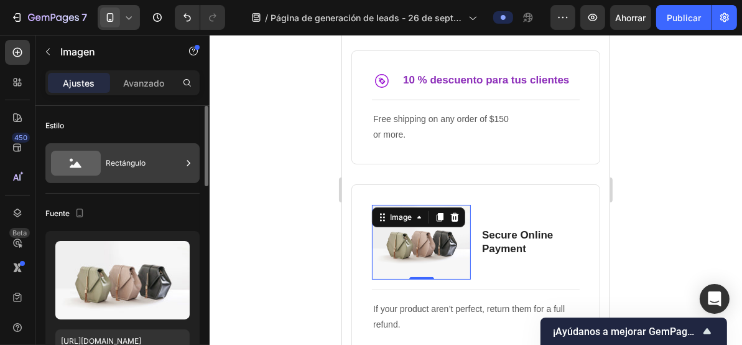
click at [86, 170] on icon at bounding box center [76, 163] width 50 height 25
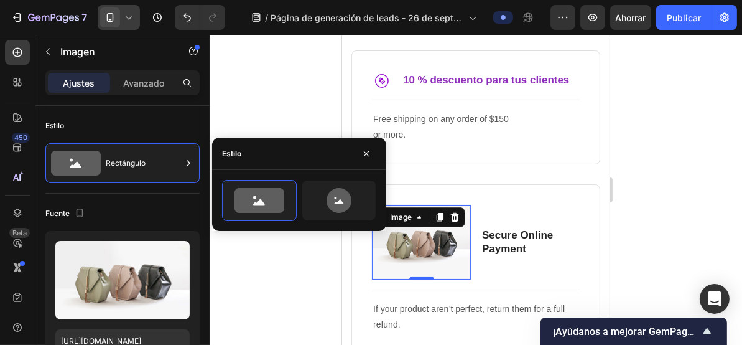
click at [233, 154] on font "Estilo" at bounding box center [231, 153] width 19 height 9
click at [262, 192] on icon at bounding box center [260, 200] width 50 height 25
click at [283, 105] on div at bounding box center [476, 190] width 533 height 310
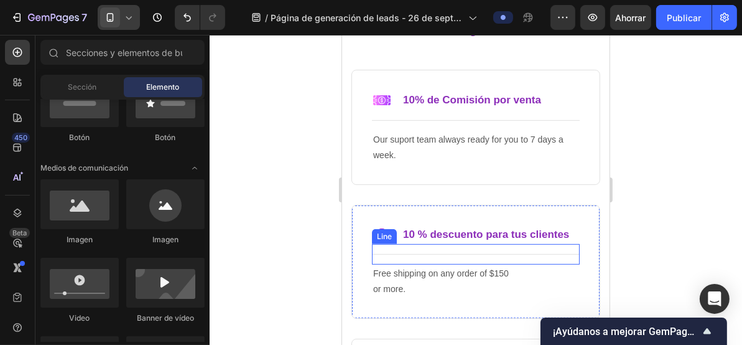
scroll to position [498, 0]
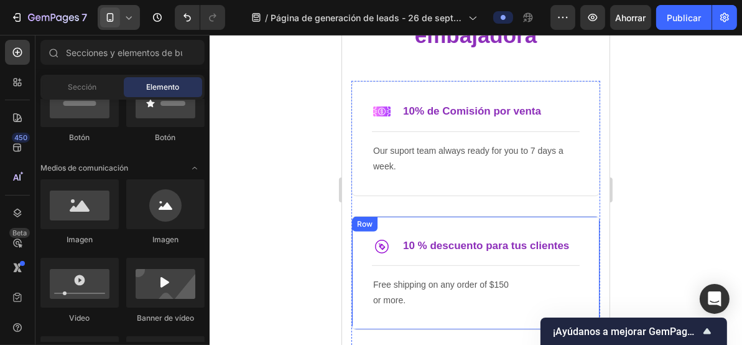
click at [361, 218] on div "Row" at bounding box center [365, 223] width 26 height 15
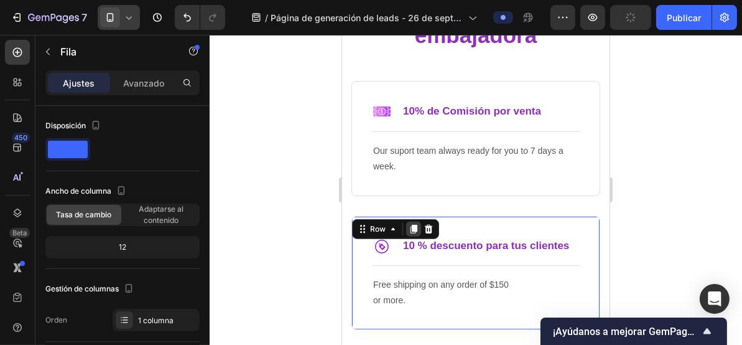
click at [411, 226] on icon at bounding box center [413, 228] width 7 height 9
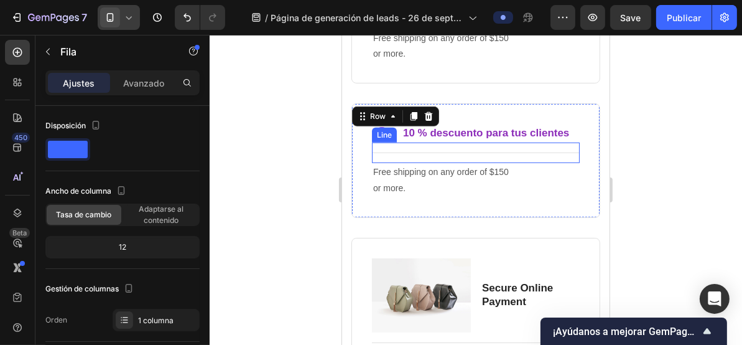
scroll to position [767, 0]
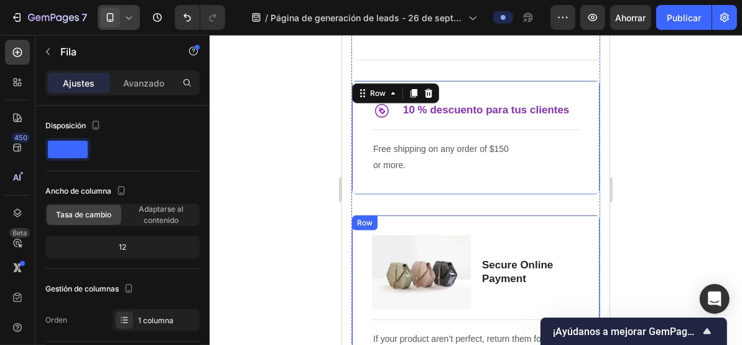
click at [506, 222] on div "Image Secure Online Payment Text Block Row Title Line If your product aren’t pe…" at bounding box center [475, 299] width 249 height 170
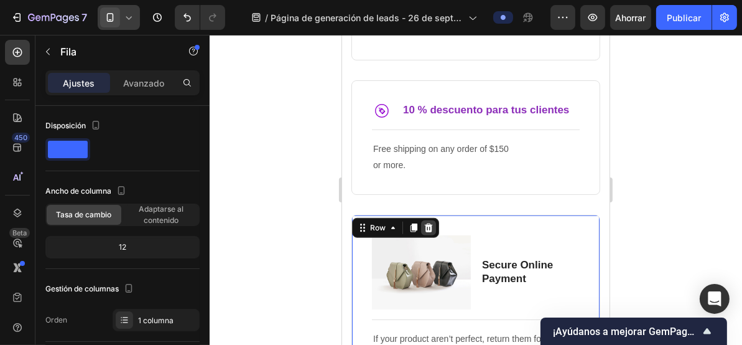
click at [424, 225] on icon at bounding box center [428, 227] width 10 height 10
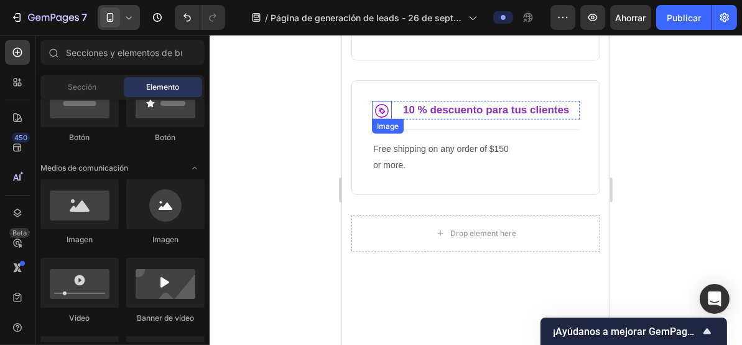
click at [380, 105] on img at bounding box center [382, 109] width 20 height 19
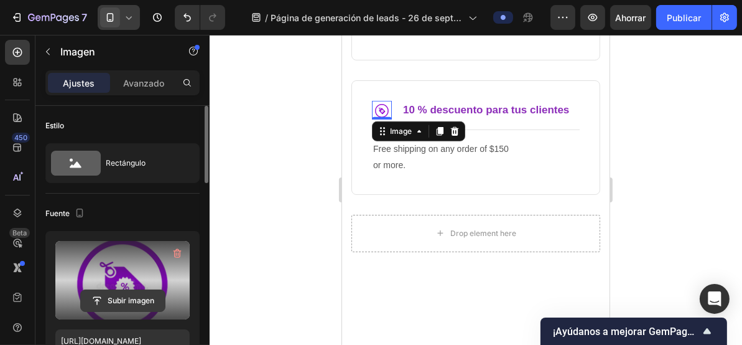
click at [120, 297] on input "file" at bounding box center [123, 300] width 84 height 21
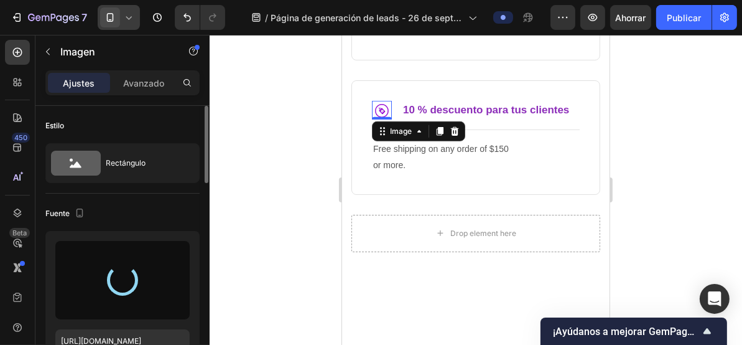
type input "https://cdn.shopify.com/s/files/1/0492/7717/3924/files/gempages_586141289016197…"
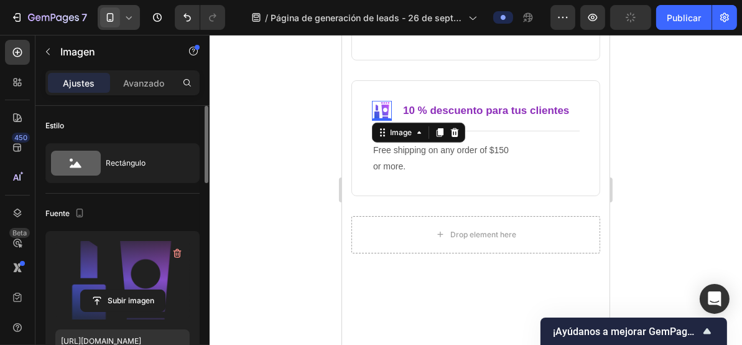
click at [288, 174] on div at bounding box center [476, 190] width 533 height 310
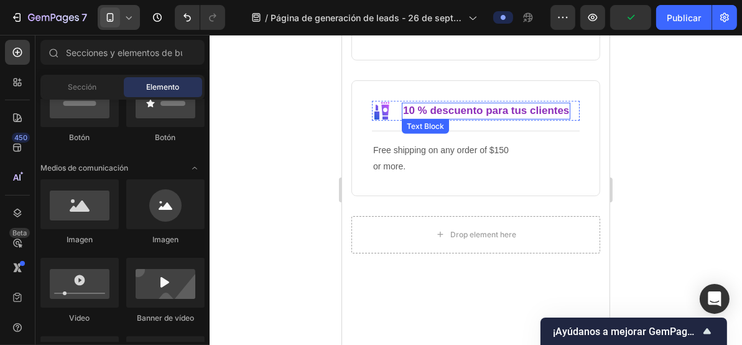
click at [487, 103] on p "10 % descuento para tus clientes" at bounding box center [486, 110] width 166 height 14
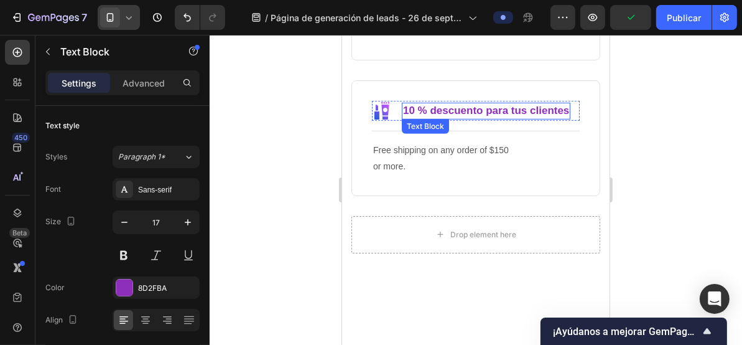
click at [487, 103] on p "10 % descuento para tus clientes" at bounding box center [486, 110] width 166 height 14
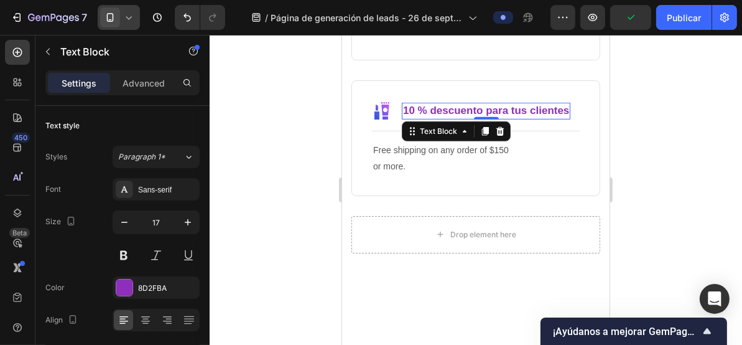
click at [487, 103] on p "10 % descuento para tus clientes" at bounding box center [486, 110] width 166 height 14
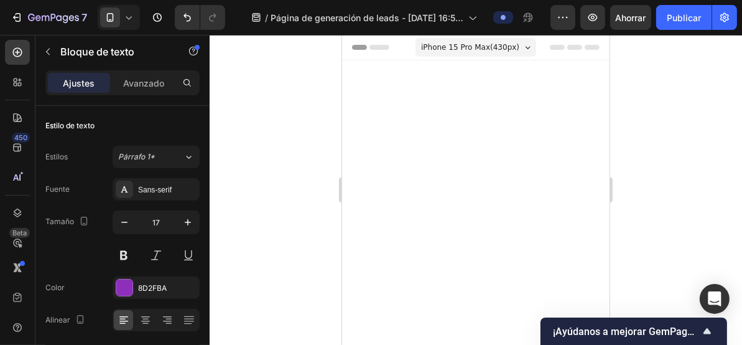
scroll to position [767, 0]
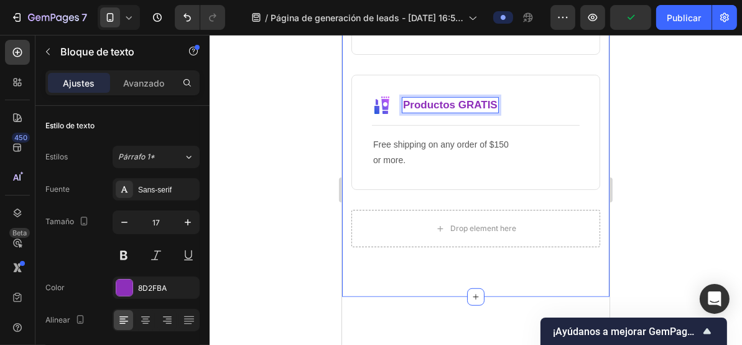
click at [315, 129] on div at bounding box center [476, 190] width 533 height 310
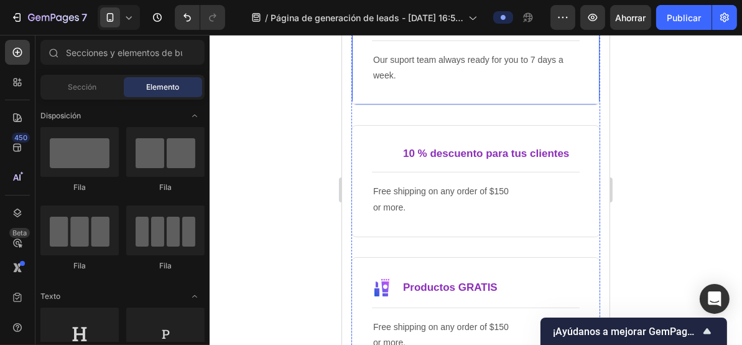
scroll to position [602, 0]
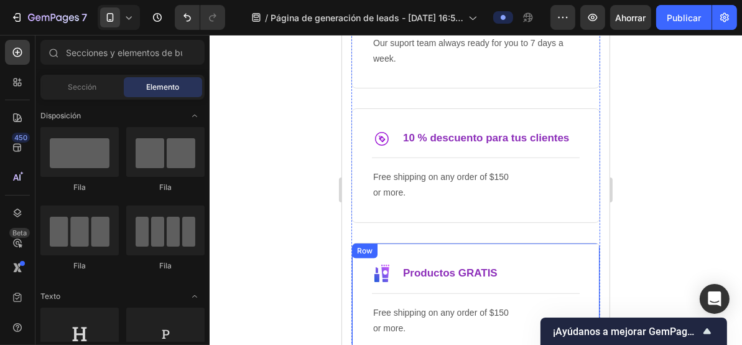
click at [510, 254] on div "Image Productos GRATIS Text Block Row Title Line Free shipping on any order of …" at bounding box center [475, 299] width 249 height 115
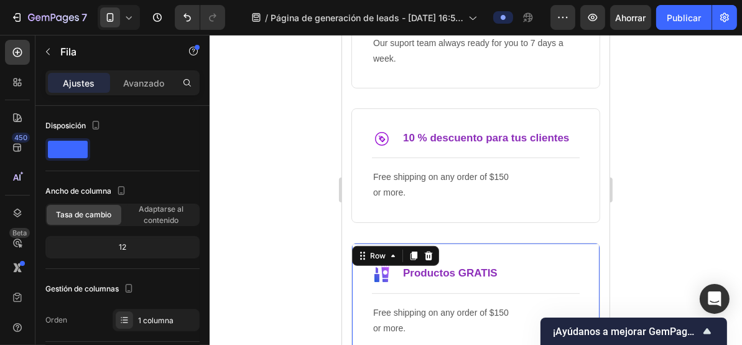
click at [359, 297] on div "Image Productos GRATIS Text Block Row Title Line Free shipping on any order of …" at bounding box center [475, 299] width 249 height 115
click at [578, 247] on div "Image Productos GRATIS Text Block Row Title Line Free shipping on any order of …" at bounding box center [475, 299] width 249 height 115
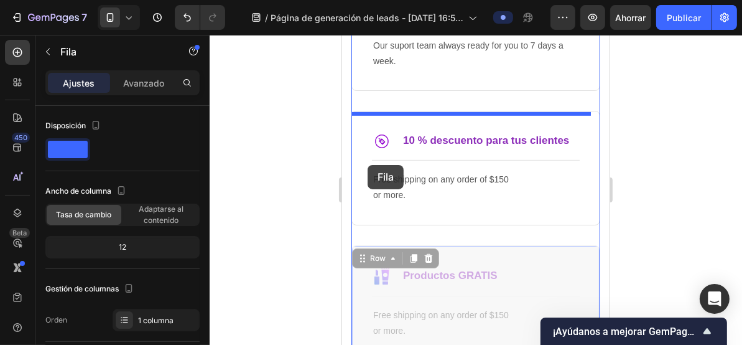
scroll to position [436, 0]
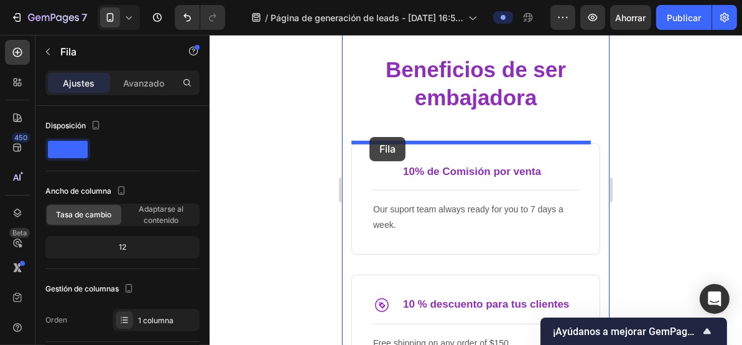
drag, startPoint x: 363, startPoint y: 258, endPoint x: 369, endPoint y: 136, distance: 122.1
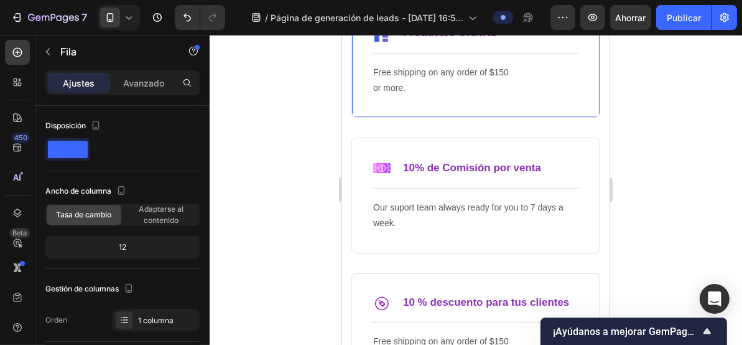
scroll to position [602, 0]
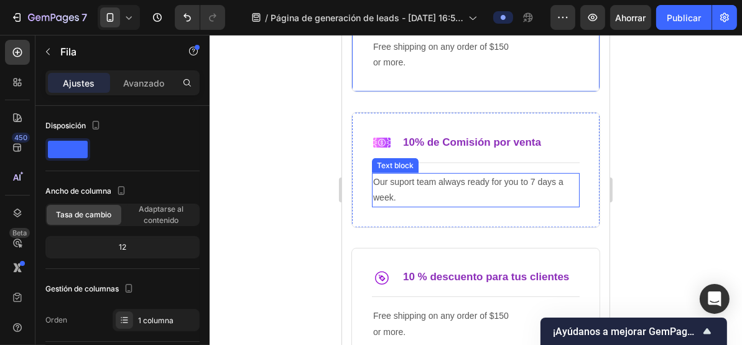
click at [423, 182] on p "Our suport team always ready for you to 7 days a week." at bounding box center [475, 189] width 205 height 31
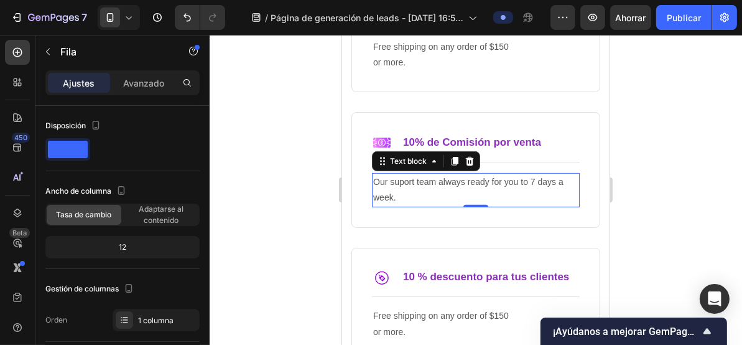
click at [423, 182] on p "Our suport team always ready for you to 7 days a week." at bounding box center [475, 189] width 205 height 31
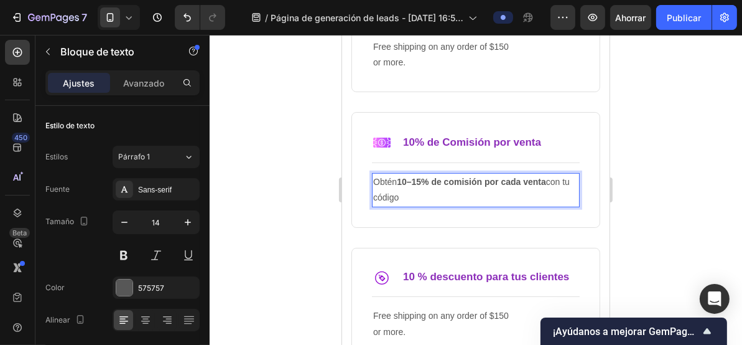
click at [304, 179] on div at bounding box center [476, 190] width 533 height 310
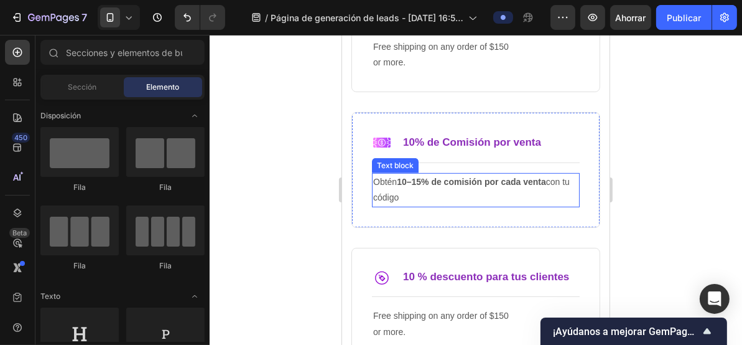
click at [396, 192] on p "Obtén 10–15% de comisión por cada venta con tu código" at bounding box center [475, 189] width 205 height 31
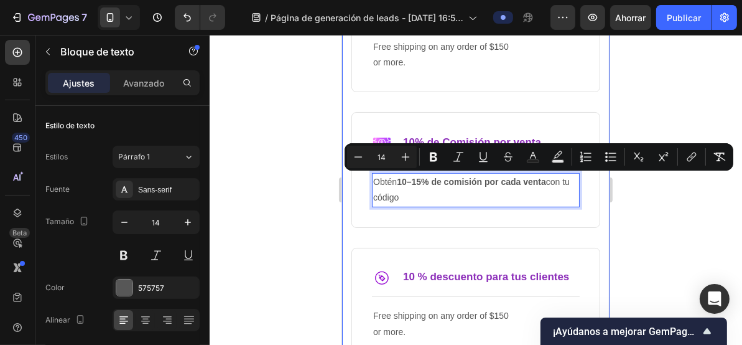
click at [305, 166] on div at bounding box center [476, 190] width 533 height 310
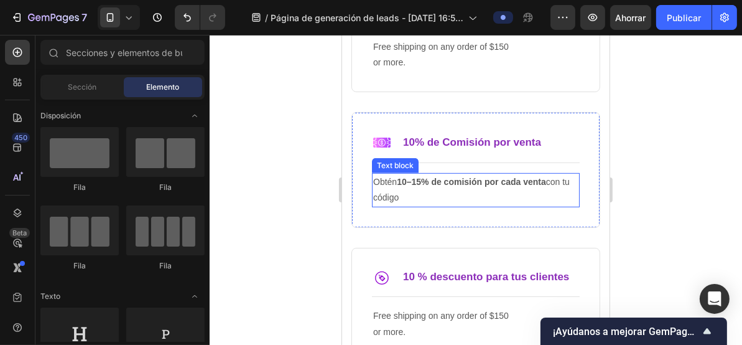
click at [430, 179] on strong "10–15% de comisión por cada venta" at bounding box center [470, 181] width 149 height 10
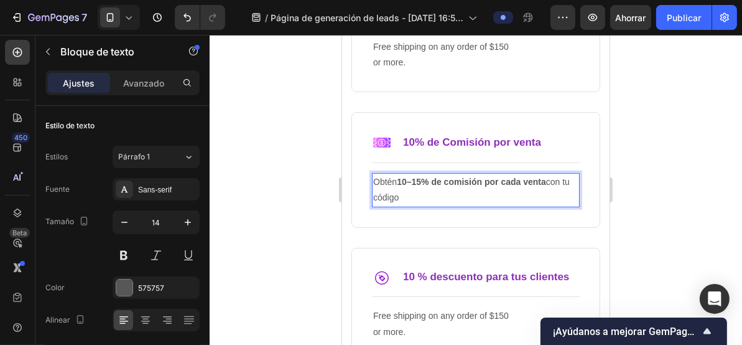
click at [431, 179] on strong "10–15% de comisión por cada venta" at bounding box center [470, 181] width 149 height 10
click at [428, 196] on p "Obtén 10% de comisión por cada venta con tu código" at bounding box center [475, 189] width 205 height 31
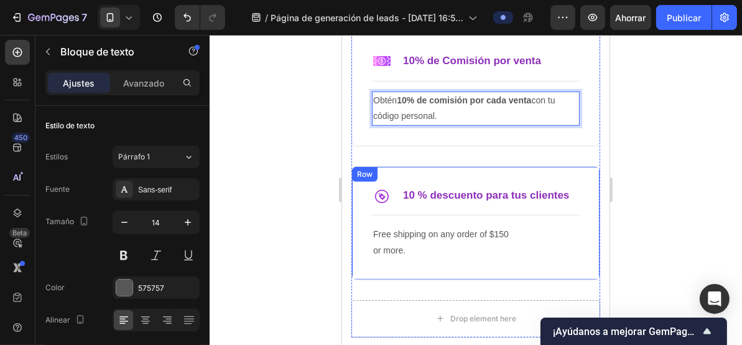
scroll to position [685, 0]
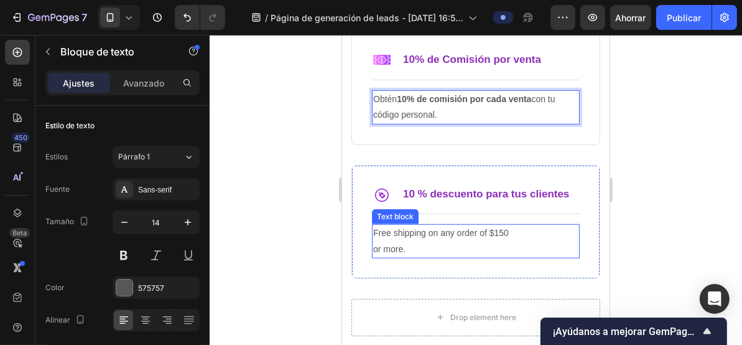
click at [434, 231] on p "Free shipping on any order of $150 or more." at bounding box center [475, 240] width 205 height 31
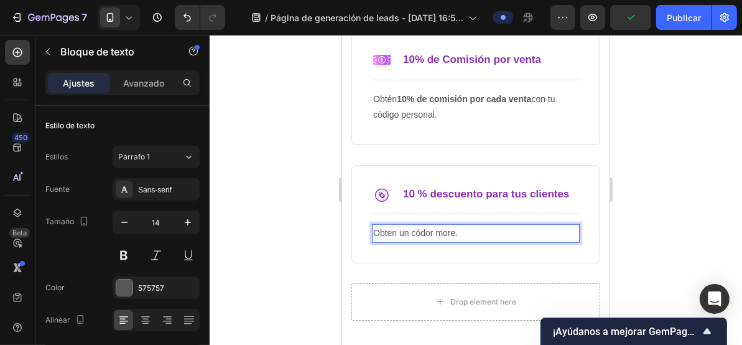
click at [473, 228] on p "Obten un códor more." at bounding box center [475, 233] width 205 height 16
click at [472, 228] on p "Obten un códor more." at bounding box center [475, 233] width 205 height 16
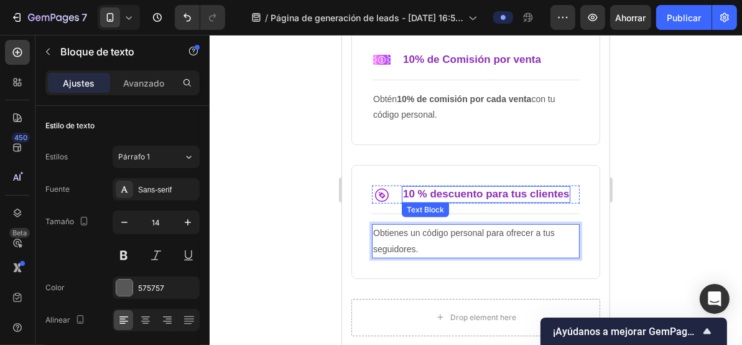
click at [544, 193] on p "10 % descuento para tus clientes" at bounding box center [486, 194] width 166 height 14
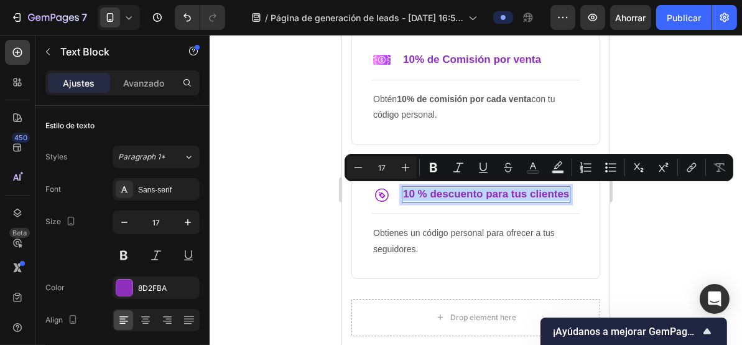
click at [417, 194] on p "10 % descuento para tus clientes" at bounding box center [486, 194] width 166 height 14
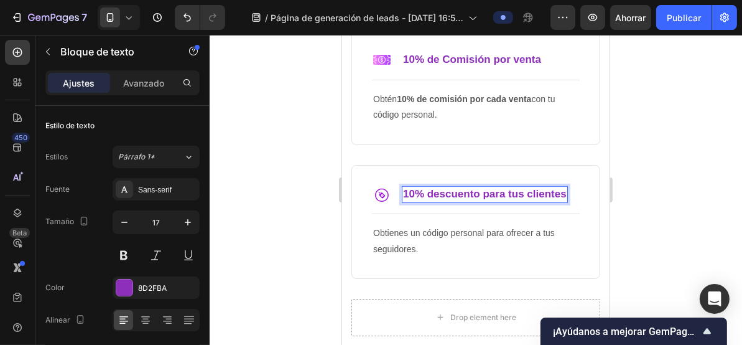
click at [517, 192] on p "10% descuento para tus clientes" at bounding box center [485, 194] width 164 height 14
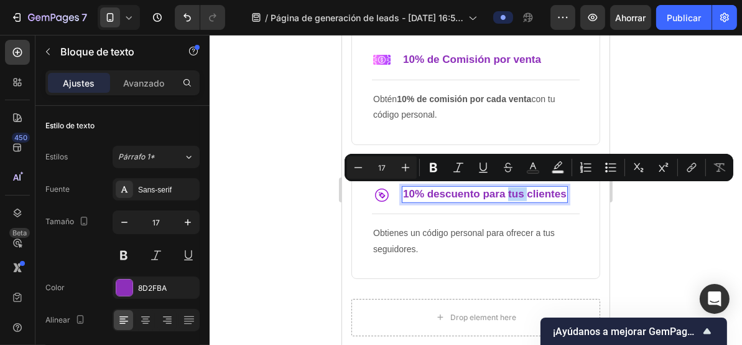
click at [491, 196] on p "10% descuento para tus clientes" at bounding box center [485, 194] width 164 height 14
drag, startPoint x: 484, startPoint y: 194, endPoint x: 565, endPoint y: 195, distance: 81.5
click at [565, 195] on p "10% descuento para tus clientes" at bounding box center [485, 194] width 164 height 14
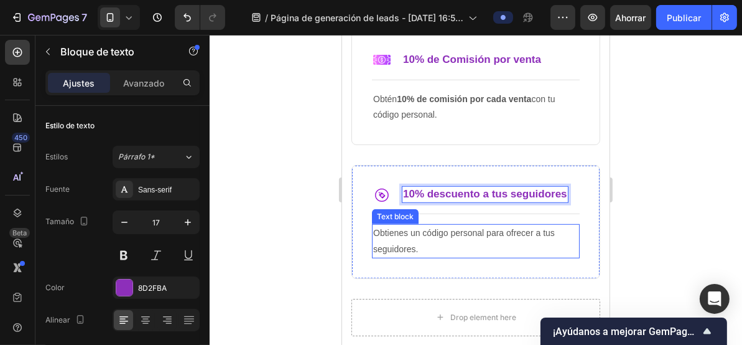
click at [426, 235] on p "Obtienes un código personal para ofrecer a tus seguidores." at bounding box center [475, 240] width 205 height 31
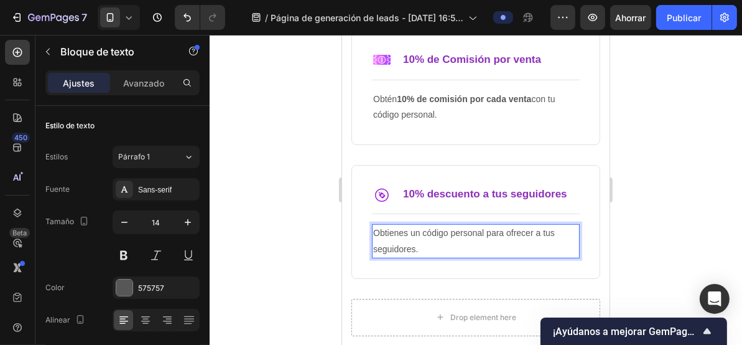
click at [426, 243] on p "Obtienes un código personal para ofrecer a tus seguidores." at bounding box center [475, 240] width 205 height 31
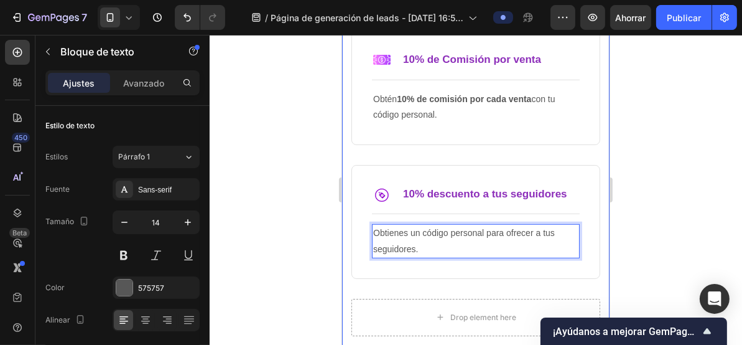
click at [281, 172] on div at bounding box center [476, 190] width 533 height 310
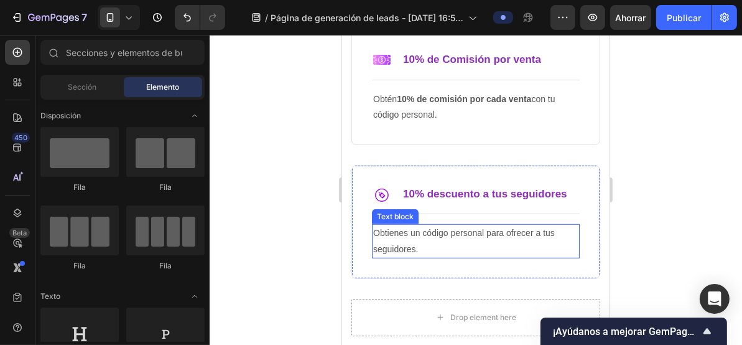
click at [434, 229] on p "Obtienes un código personal para ofrecer a tus seguidores." at bounding box center [475, 240] width 205 height 31
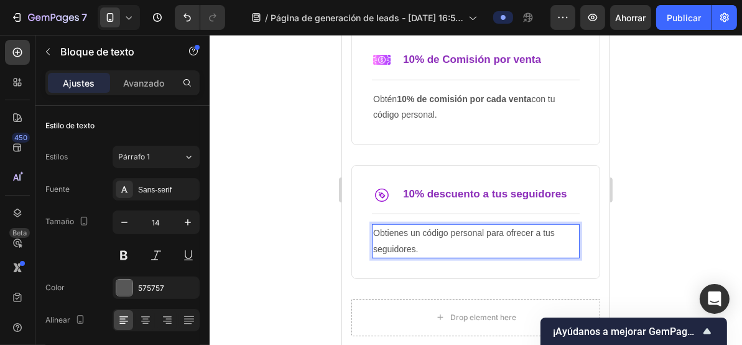
click at [404, 233] on p "Obtienes un código personal para ofrecer a tus seguidores." at bounding box center [475, 240] width 205 height 31
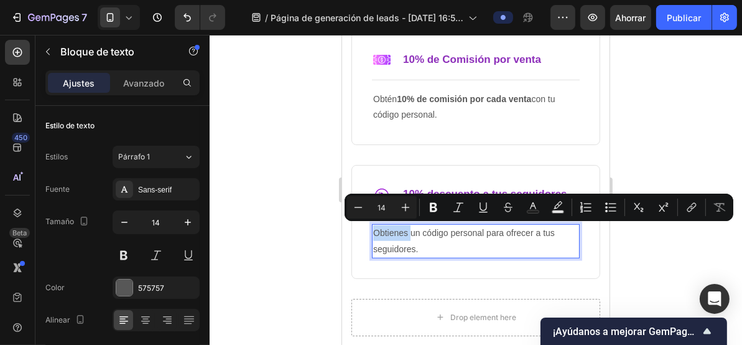
click at [482, 230] on p "Obtienes un código personal para ofrecer a tus seguidores." at bounding box center [475, 240] width 205 height 31
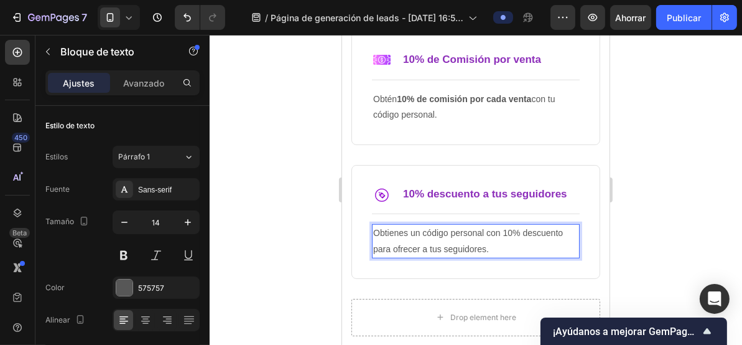
click at [451, 233] on p "Obtienes un código personal con 10% descuento para ofrecer a tus seguidores." at bounding box center [475, 240] width 205 height 31
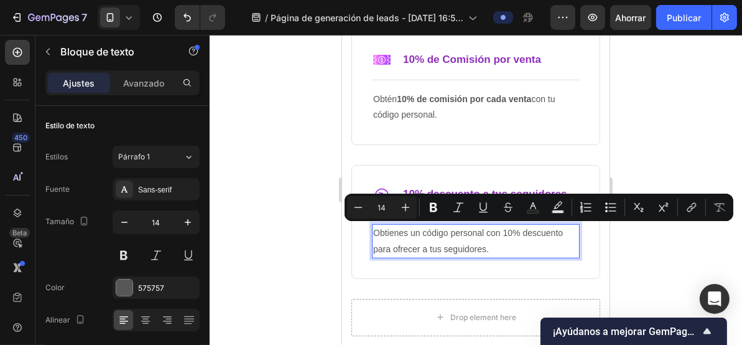
click at [437, 233] on p "Obtienes un código personal con 10% descuento para ofrecer a tus seguidores." at bounding box center [475, 240] width 205 height 31
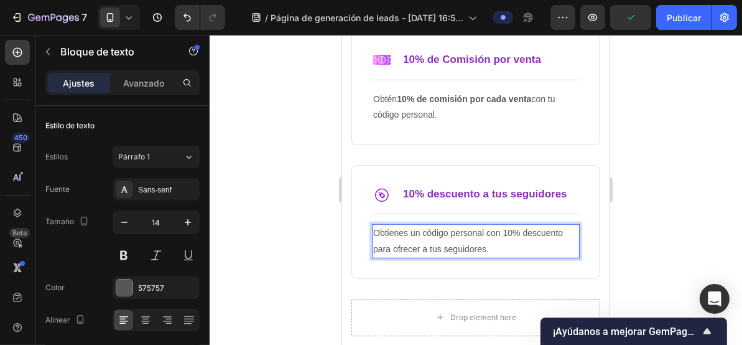
click at [422, 232] on p "Obtienes un código personal con 10% descuento para ofrecer a tus seguidores." at bounding box center [475, 240] width 205 height 31
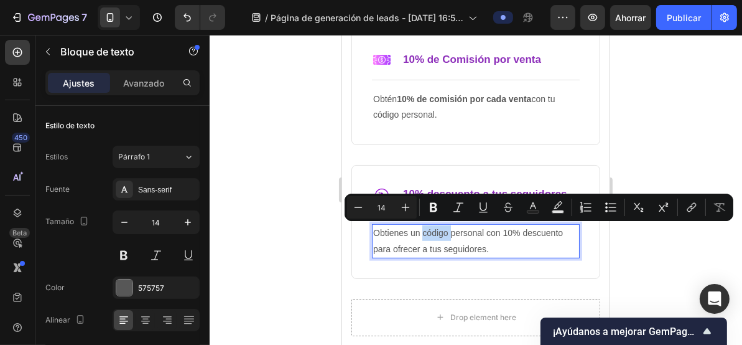
click at [423, 231] on p "Obtienes un código personal con 10% descuento para ofrecer a tus seguidores." at bounding box center [475, 240] width 205 height 31
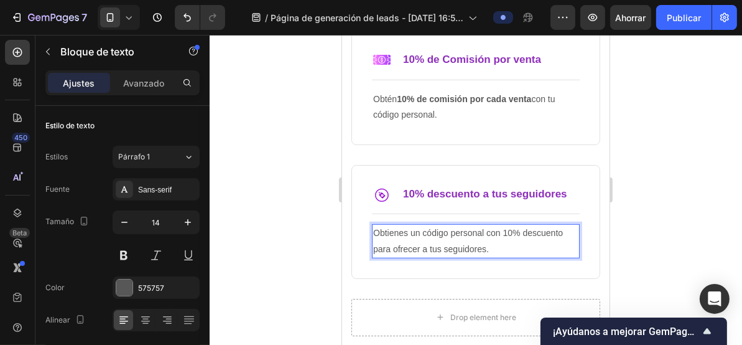
click at [499, 230] on p "Obtienes un código personal con 10% descuento para ofrecer a tus seguidores." at bounding box center [475, 240] width 205 height 31
click at [419, 231] on p "Obtienes un código personal 10% descuento para ofrecer a tus seguidores." at bounding box center [475, 240] width 205 height 31
click at [409, 228] on p "Obtienes un código personal 10% descuento para ofrecer a tus seguidores." at bounding box center [475, 240] width 205 height 31
drag, startPoint x: 461, startPoint y: 231, endPoint x: 436, endPoint y: 231, distance: 24.9
click at [436, 231] on p "Obtienes un cupçon un código personal 10% descuento para ofrecer a tus seguidor…" at bounding box center [475, 240] width 205 height 31
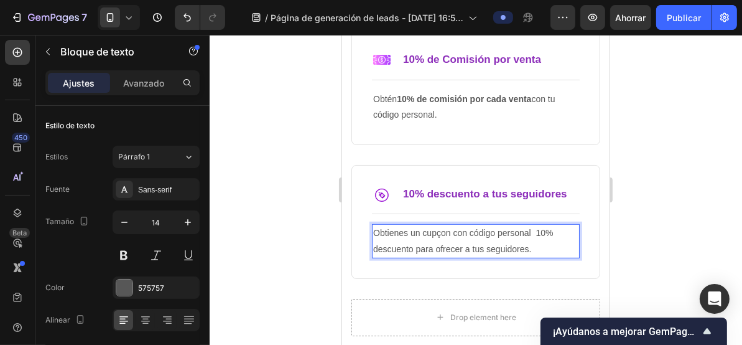
click at [531, 228] on p "Obtienes un cupçon con código personal 10% descuento para ofrecer a tus seguido…" at bounding box center [475, 240] width 205 height 31
click at [432, 231] on p "Obtienes un cupçon con código personal de 10% descuento para ofrecer a tus segu…" at bounding box center [475, 240] width 205 height 31
click at [442, 231] on p "Obtienes un cupçon con código personal de 10% descuento para ofrecer a tus segu…" at bounding box center [475, 240] width 205 height 31
click at [447, 233] on p "Obtienes un cupón con código personal de 10% descuento para ofrecer a tus segui…" at bounding box center [475, 240] width 205 height 31
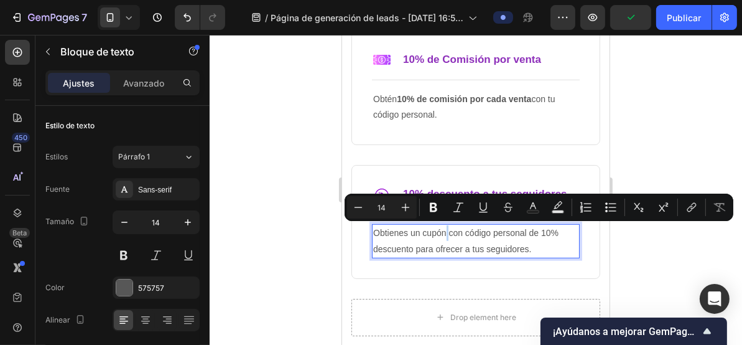
click at [449, 238] on p "Obtienes un cupón con código personal de 10% descuento para ofrecer a tus segui…" at bounding box center [475, 240] width 205 height 31
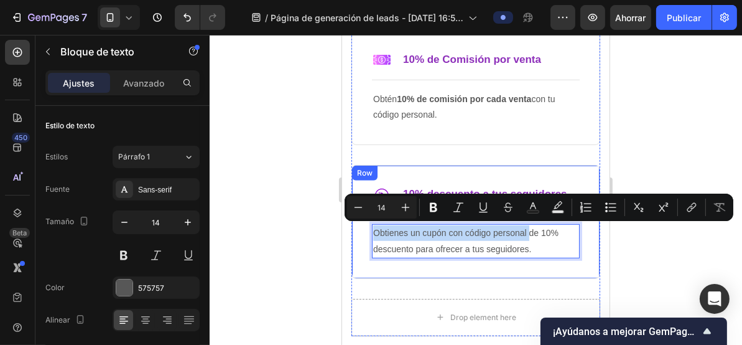
drag, startPoint x: 527, startPoint y: 230, endPoint x: 365, endPoint y: 228, distance: 162.4
click at [365, 228] on div "Image 10% descuento a tus seguidores Text Block Row Title Line Obtienes un cupó…" at bounding box center [475, 221] width 249 height 114
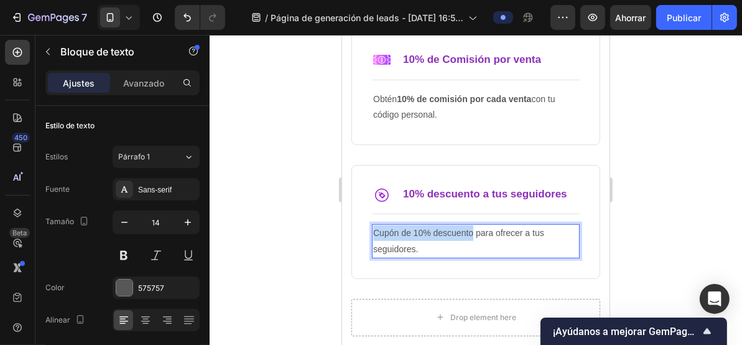
drag, startPoint x: 472, startPoint y: 228, endPoint x: 375, endPoint y: 227, distance: 97.1
click at [375, 227] on p "Cupón de 10% descuento para ofrecer a tus seguidores." at bounding box center [475, 240] width 205 height 31
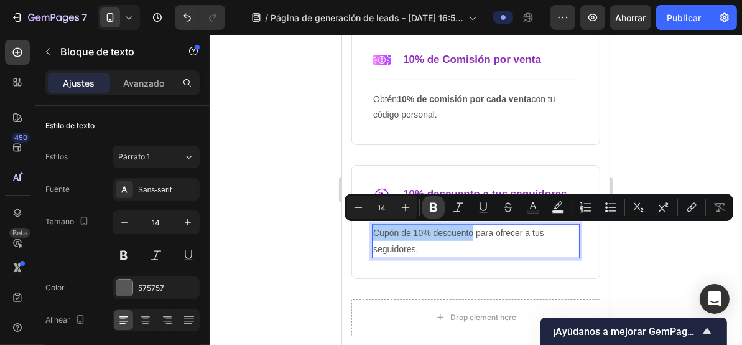
click at [432, 208] on icon "Barra de herramientas contextual del editor" at bounding box center [434, 207] width 12 height 12
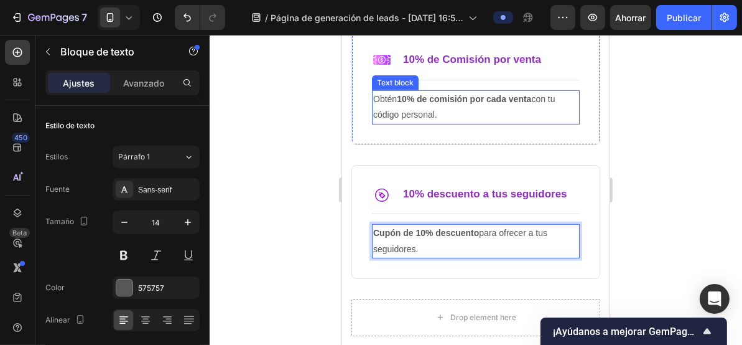
click at [423, 115] on p "Obtén 10% de comisión por cada venta con tu código personal." at bounding box center [475, 106] width 205 height 31
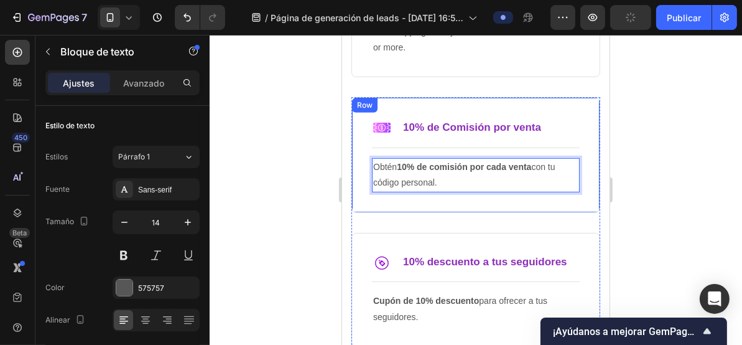
scroll to position [518, 0]
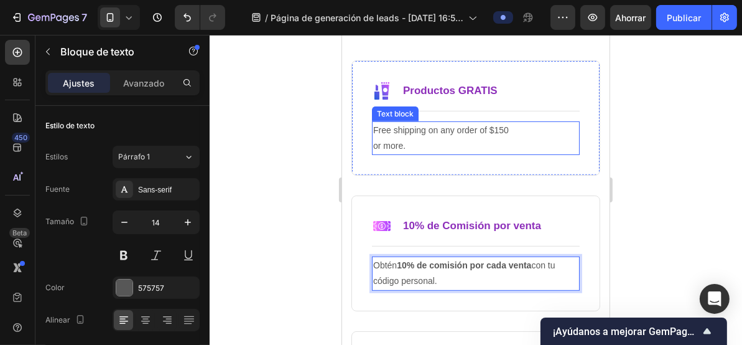
click at [410, 133] on p "Free shipping on any order of $150 or more." at bounding box center [475, 137] width 205 height 31
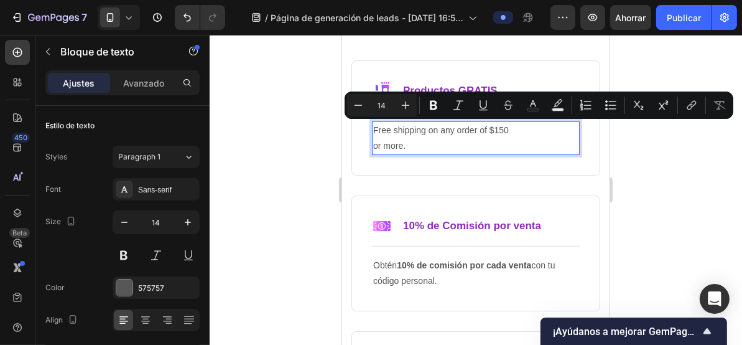
click at [411, 139] on p "Free shipping on any order of $150 or more." at bounding box center [475, 137] width 205 height 31
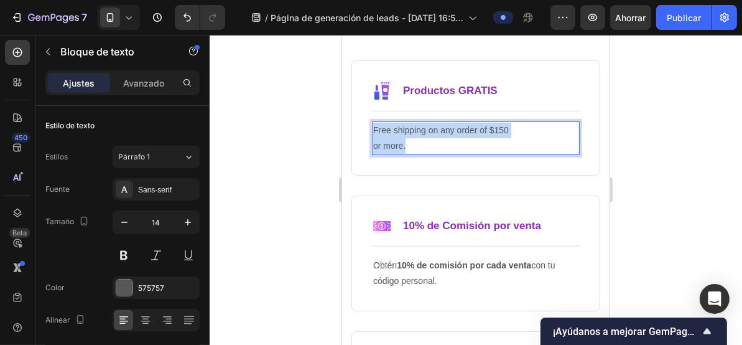
drag, startPoint x: 404, startPoint y: 145, endPoint x: 372, endPoint y: 126, distance: 37.1
click at [373, 126] on p "Free shipping on any order of $150 or more." at bounding box center [475, 137] width 205 height 31
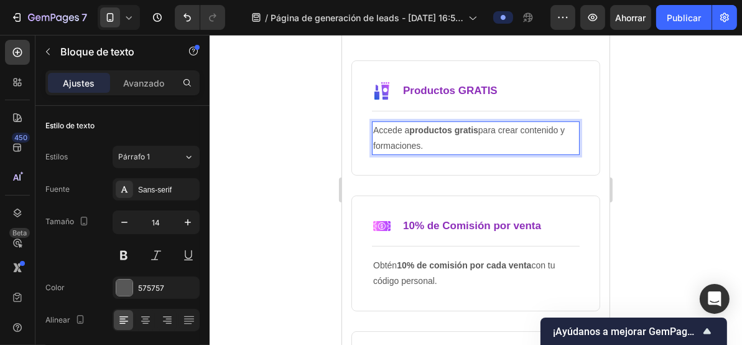
click at [312, 173] on div at bounding box center [476, 190] width 533 height 310
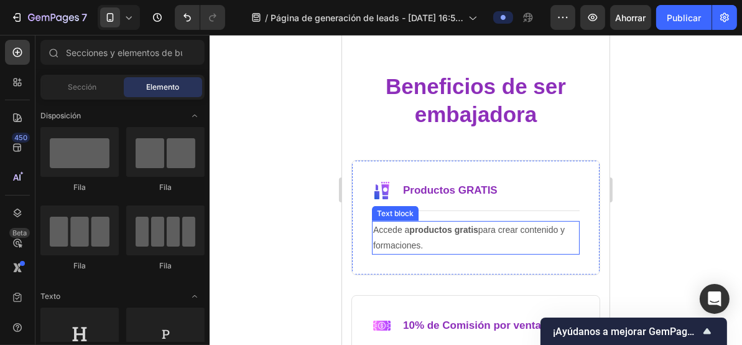
scroll to position [269, 0]
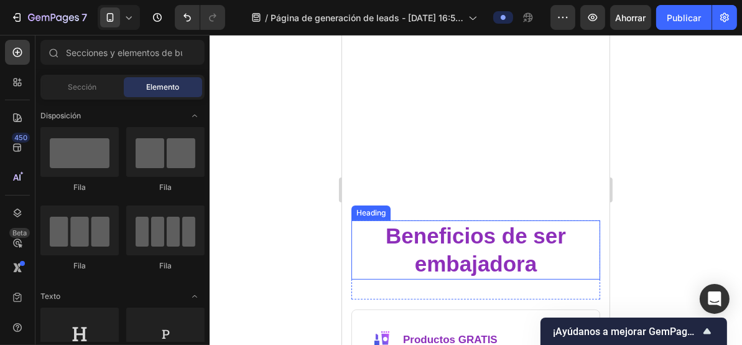
click at [456, 230] on h2 "Beneficios de ser embajadora" at bounding box center [475, 249] width 249 height 59
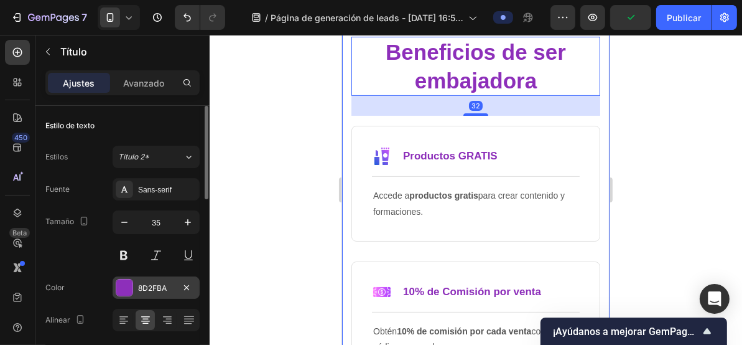
click at [154, 283] on font "8D2FBA" at bounding box center [152, 287] width 29 height 9
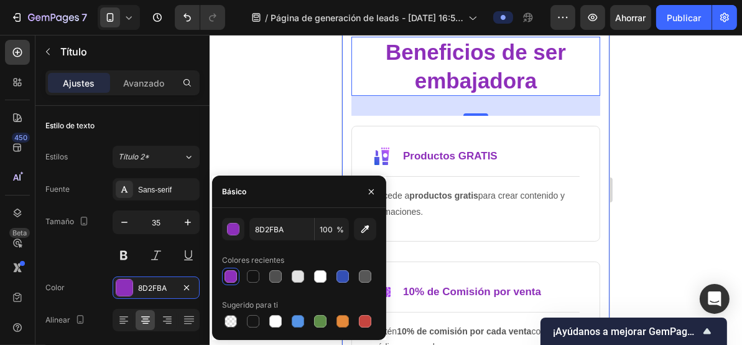
click at [337, 230] on font "%" at bounding box center [340, 229] width 7 height 9
click at [286, 124] on div at bounding box center [476, 190] width 533 height 310
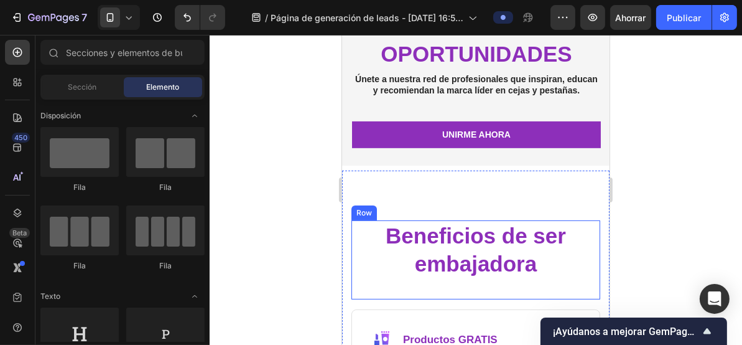
click at [430, 292] on div "Beneficios de ser embajadora Heading" at bounding box center [475, 259] width 249 height 79
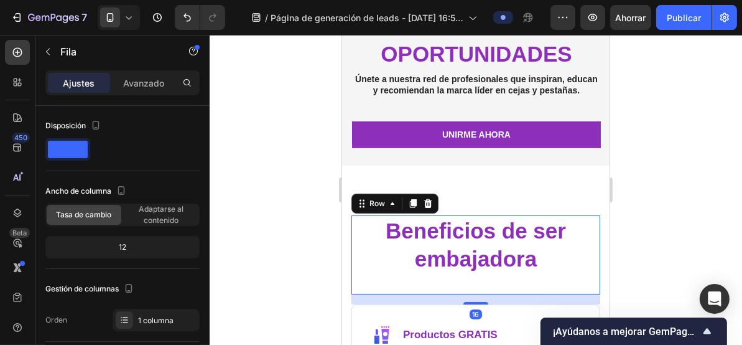
click at [469, 289] on div "Beneficios de ser embajadora Heading" at bounding box center [475, 254] width 249 height 79
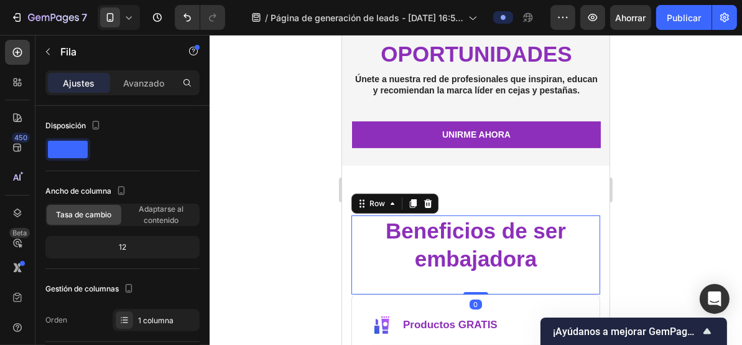
drag, startPoint x: 477, startPoint y: 307, endPoint x: 482, endPoint y: 289, distance: 18.6
click at [482, 289] on div "Beneficios de ser embajadora Heading Row 0" at bounding box center [475, 254] width 249 height 79
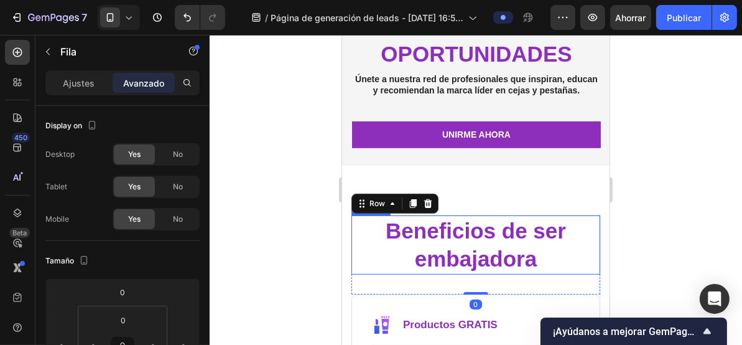
click at [284, 245] on div at bounding box center [476, 190] width 533 height 310
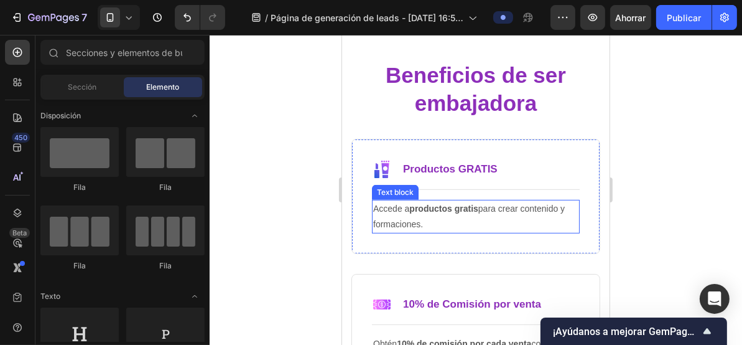
scroll to position [436, 0]
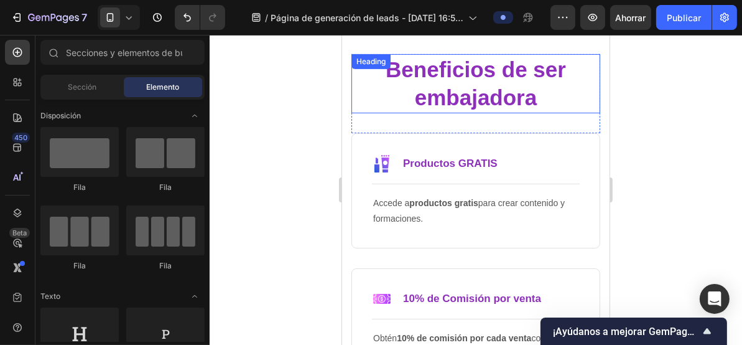
click at [494, 108] on h2 "Beneficios de ser embajadora" at bounding box center [475, 83] width 249 height 59
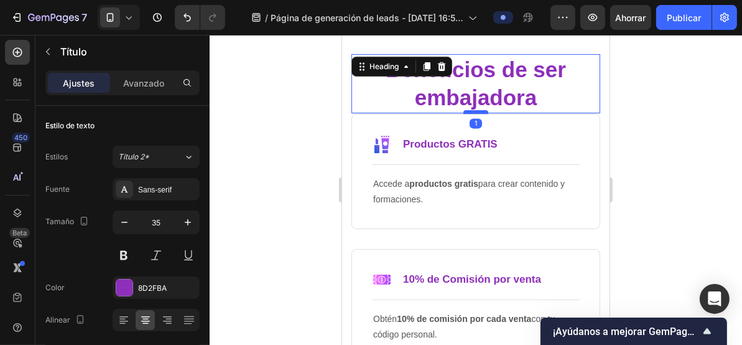
drag, startPoint x: 477, startPoint y: 131, endPoint x: 645, endPoint y: 179, distance: 174.7
click at [477, 111] on div at bounding box center [475, 112] width 25 height 4
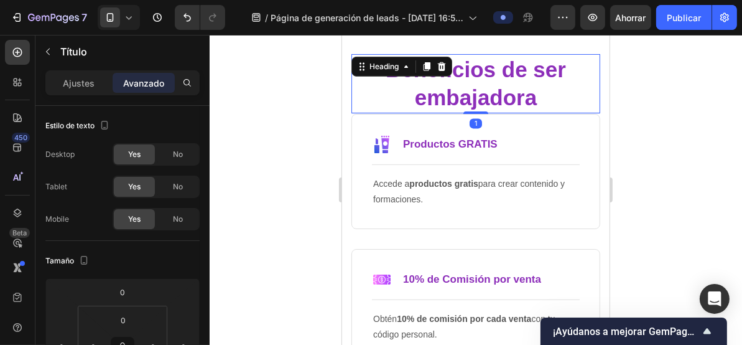
click at [303, 144] on div at bounding box center [476, 190] width 533 height 310
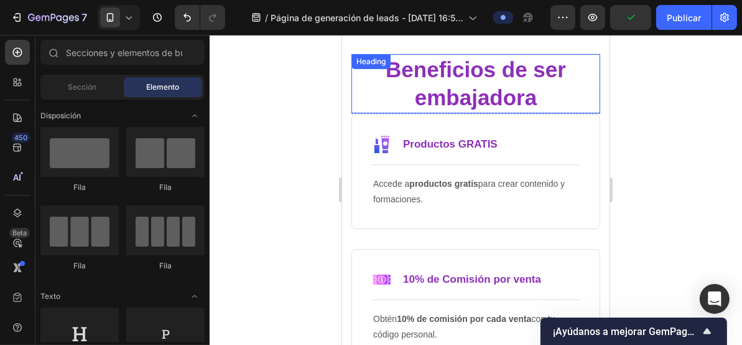
click at [482, 108] on h2 "Beneficios de ser embajadora" at bounding box center [475, 83] width 249 height 59
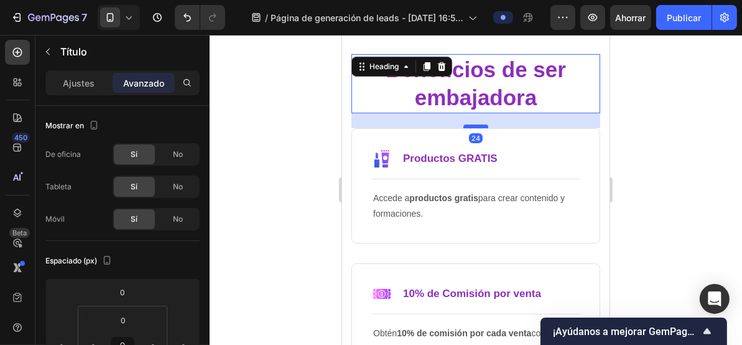
drag, startPoint x: 475, startPoint y: 111, endPoint x: 477, endPoint y: 126, distance: 14.4
click at [477, 126] on div at bounding box center [475, 126] width 25 height 4
type input "24"
click at [276, 112] on div at bounding box center [476, 190] width 533 height 310
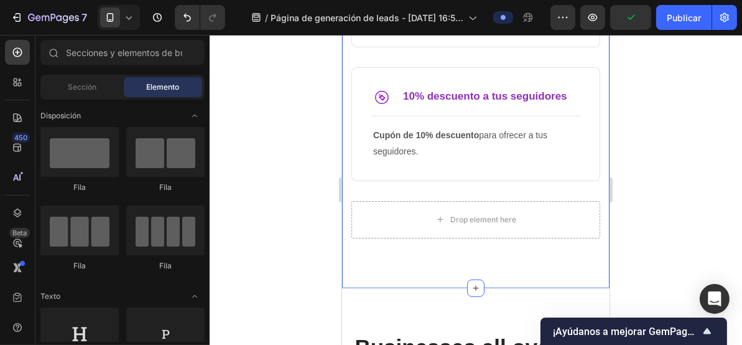
scroll to position [851, 0]
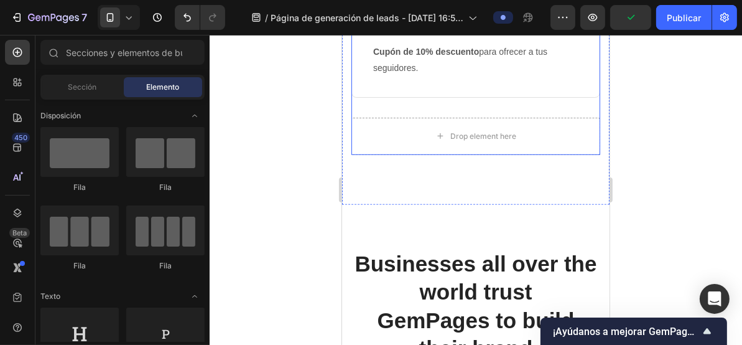
click at [475, 103] on div "Image 10% descuento a tus seguidores Text Block Row Title Line Cupón de 10% des…" at bounding box center [475, 50] width 249 height 134
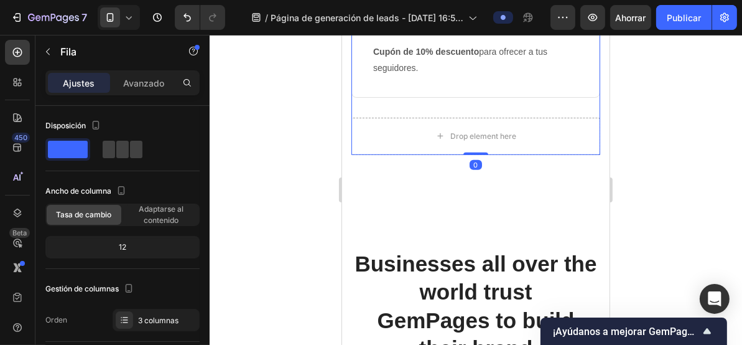
drag, startPoint x: 472, startPoint y: 149, endPoint x: 473, endPoint y: 102, distance: 46.7
click at [473, 102] on div "Image 10% de Comisión por venta Text Block Row Title Line Obtén 10% de comisión…" at bounding box center [475, 1] width 249 height 307
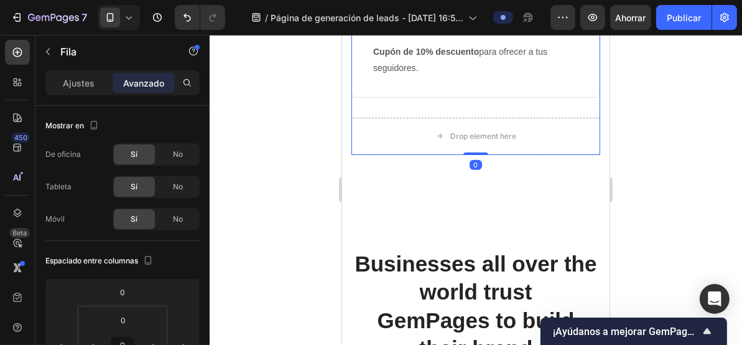
drag, startPoint x: 469, startPoint y: 149, endPoint x: 485, endPoint y: 106, distance: 45.9
click at [482, 95] on div "Image 10% de Comisión por venta Text Block Row Title Line Obtén 10% de comisión…" at bounding box center [475, 1] width 249 height 307
click at [482, 138] on div "Drop element here" at bounding box center [475, 136] width 101 height 20
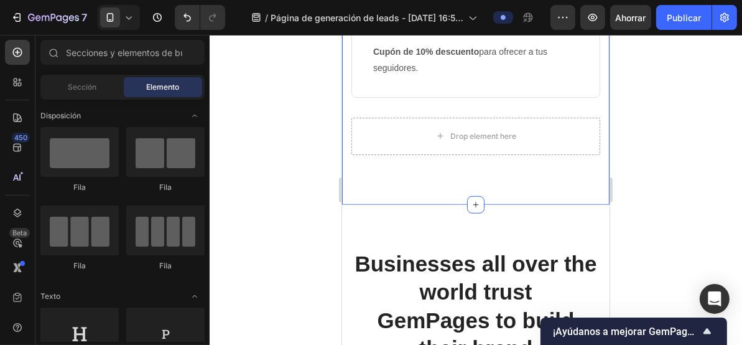
click at [279, 133] on div at bounding box center [476, 190] width 533 height 310
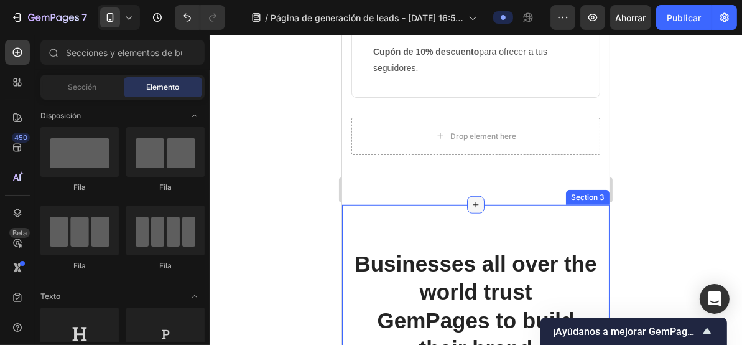
click at [470, 205] on icon at bounding box center [475, 204] width 10 height 10
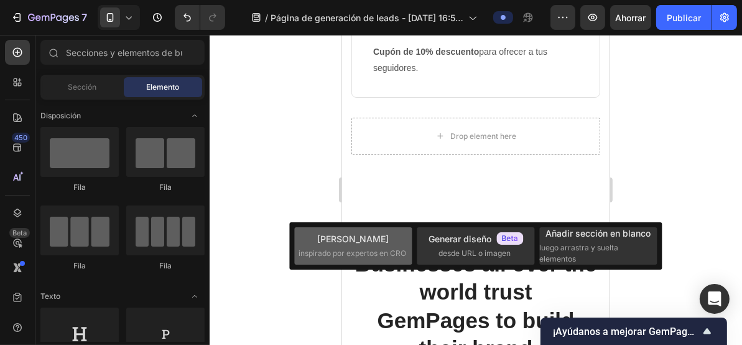
click at [366, 246] on div "Elija plantillas inspirado por expertos en CRO" at bounding box center [354, 245] width 110 height 27
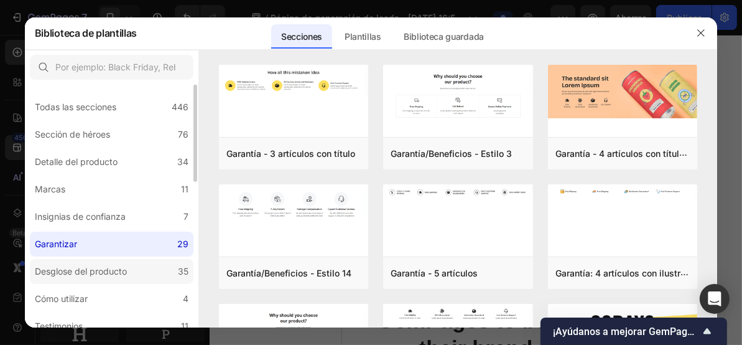
click at [125, 277] on div "Desglose del producto" at bounding box center [81, 271] width 92 height 15
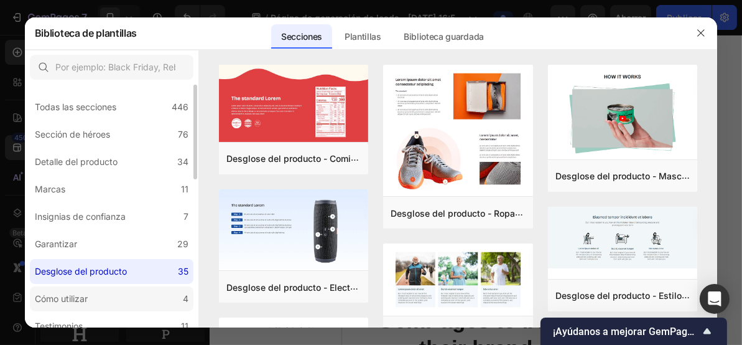
click at [133, 295] on label "Cómo utilizar 4" at bounding box center [112, 298] width 164 height 25
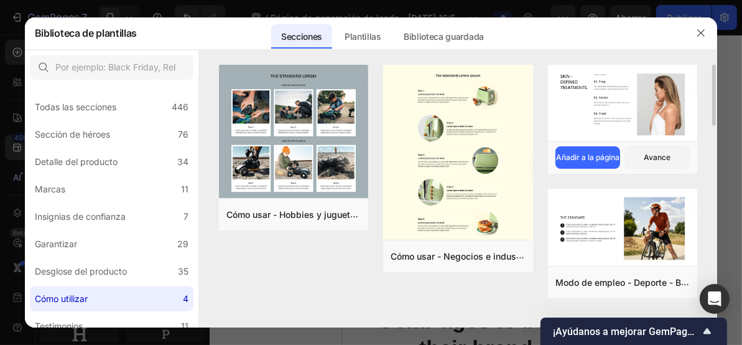
click at [599, 115] on img at bounding box center [622, 104] width 149 height 79
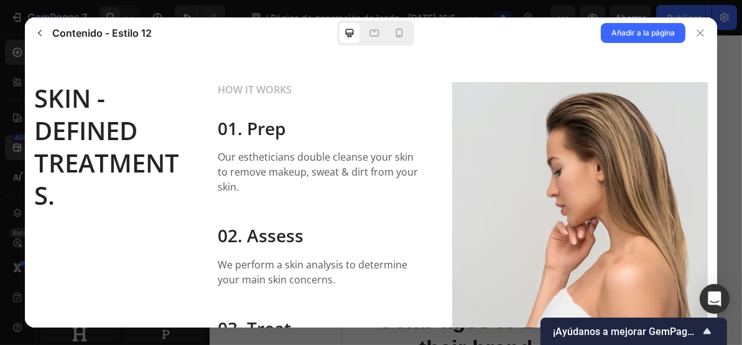
scroll to position [0, 0]
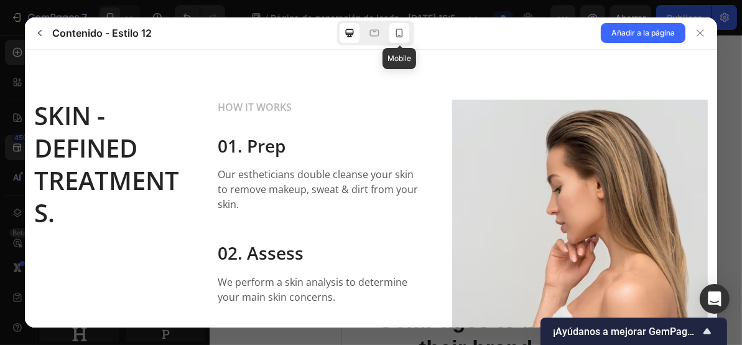
click at [401, 32] on icon at bounding box center [399, 33] width 12 height 12
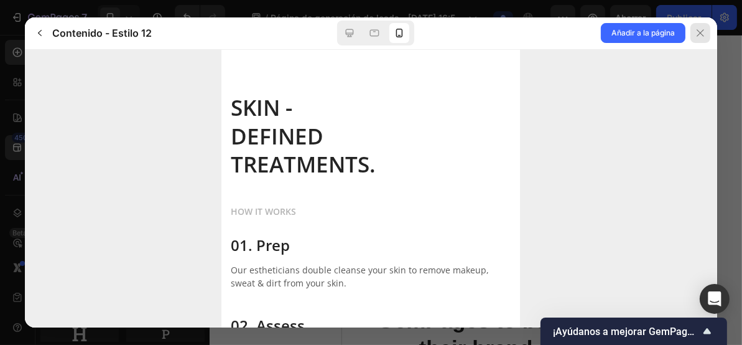
click at [696, 30] on icon at bounding box center [701, 33] width 10 height 10
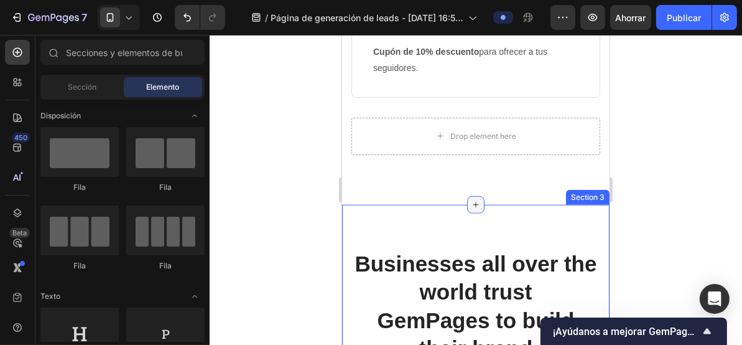
click at [474, 201] on icon at bounding box center [475, 204] width 10 height 10
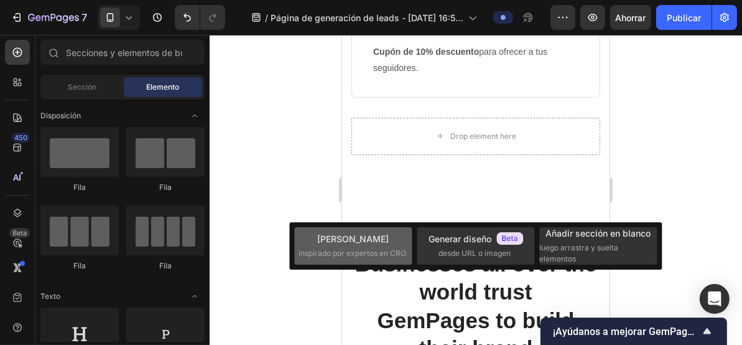
click at [366, 250] on font "inspirado por expertos en CRO" at bounding box center [353, 252] width 108 height 9
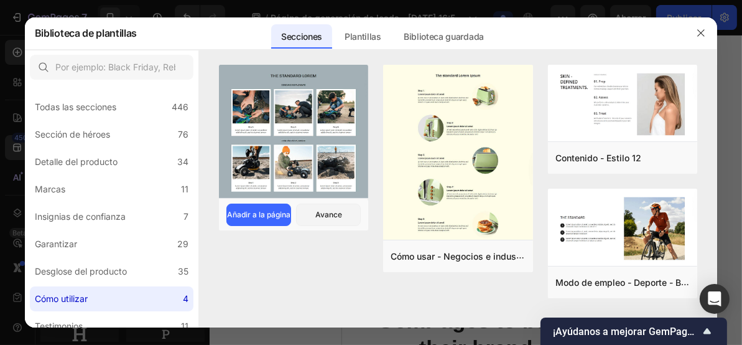
click at [285, 127] on img at bounding box center [293, 132] width 149 height 136
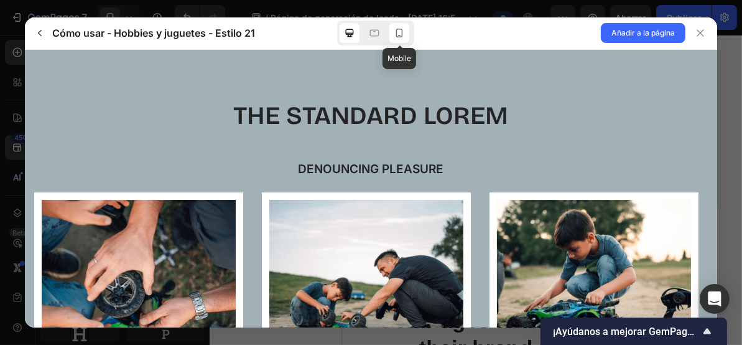
click at [402, 36] on icon at bounding box center [399, 33] width 7 height 9
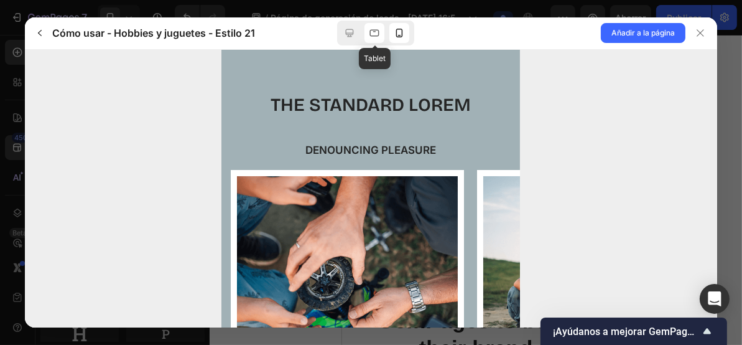
click at [370, 34] on icon at bounding box center [374, 33] width 12 height 12
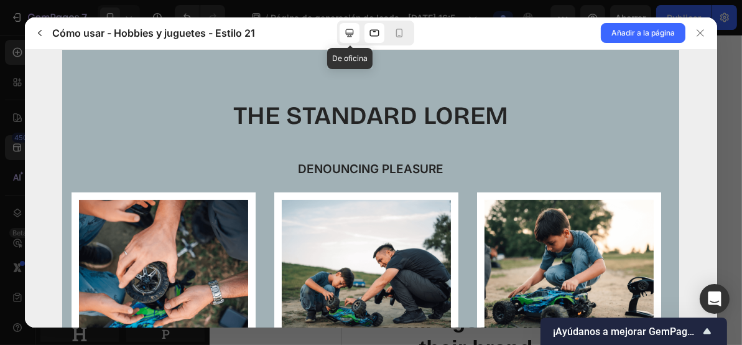
click at [350, 35] on icon at bounding box center [350, 33] width 12 height 12
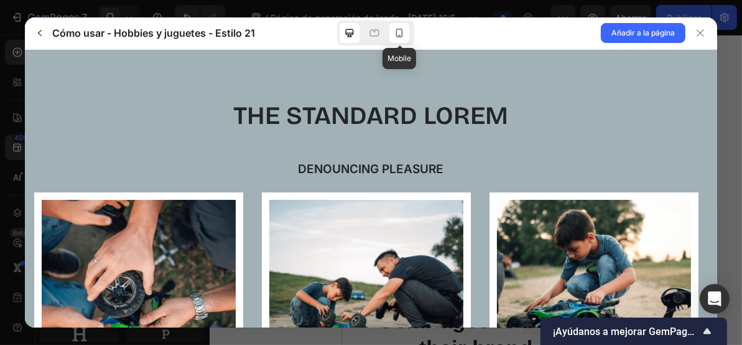
click at [401, 32] on icon at bounding box center [399, 33] width 12 height 12
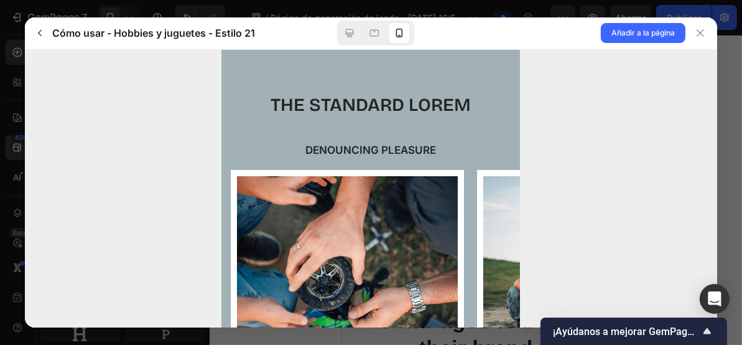
click at [380, 199] on img at bounding box center [347, 271] width 221 height 192
drag, startPoint x: 699, startPoint y: 28, endPoint x: 640, endPoint y: 100, distance: 92.8
click at [699, 28] on icon at bounding box center [701, 33] width 10 height 10
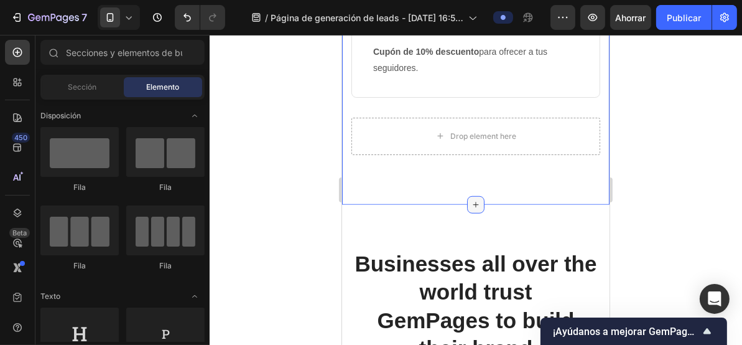
click at [470, 204] on icon at bounding box center [475, 204] width 10 height 10
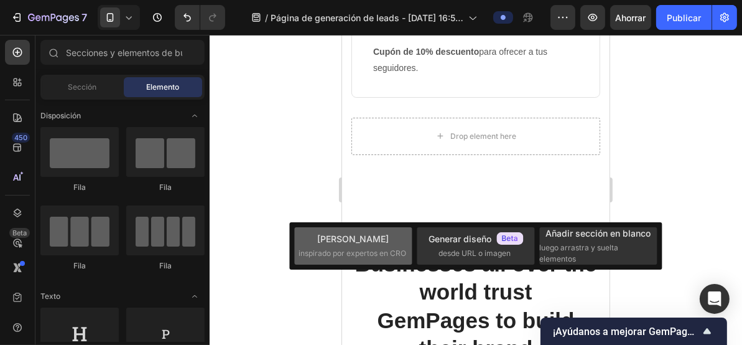
click at [390, 248] on font "inspirado por expertos en CRO" at bounding box center [353, 252] width 108 height 9
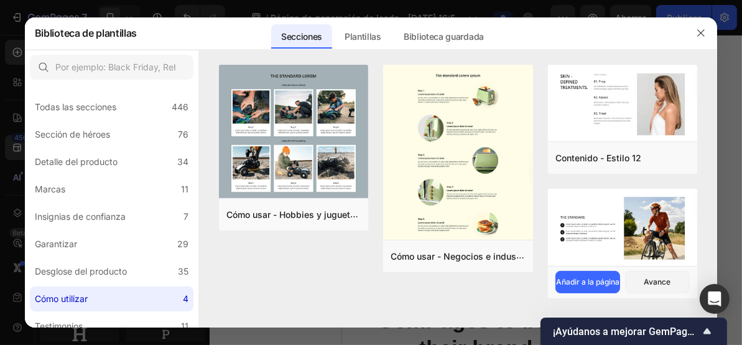
click at [619, 230] on img at bounding box center [622, 228] width 149 height 80
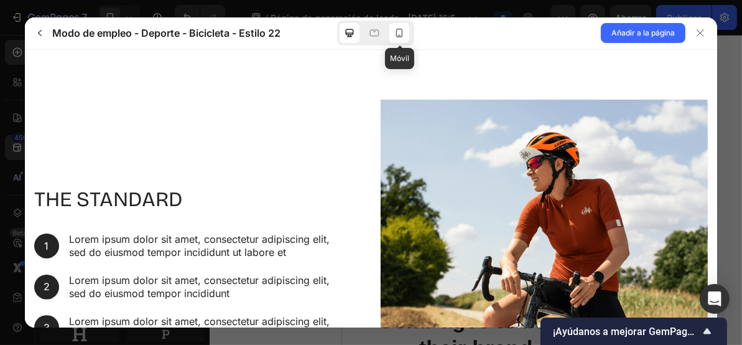
click at [406, 35] on div at bounding box center [400, 33] width 20 height 20
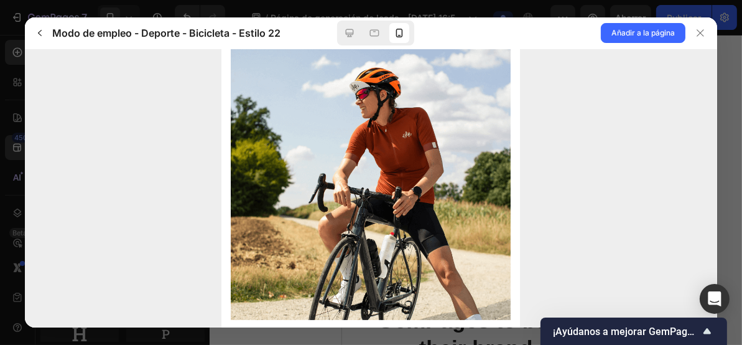
scroll to position [228, 0]
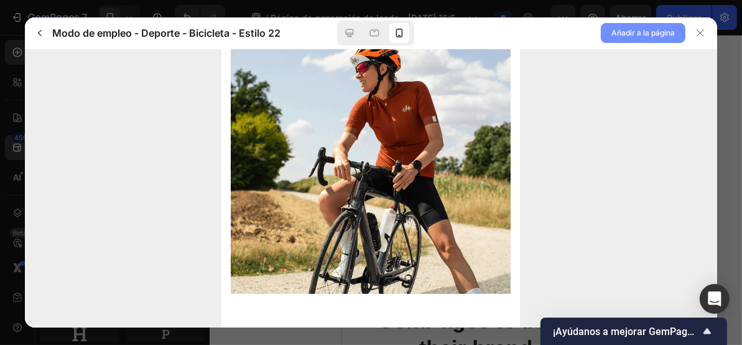
click at [634, 28] on font "Añadir a la página" at bounding box center [643, 32] width 63 height 9
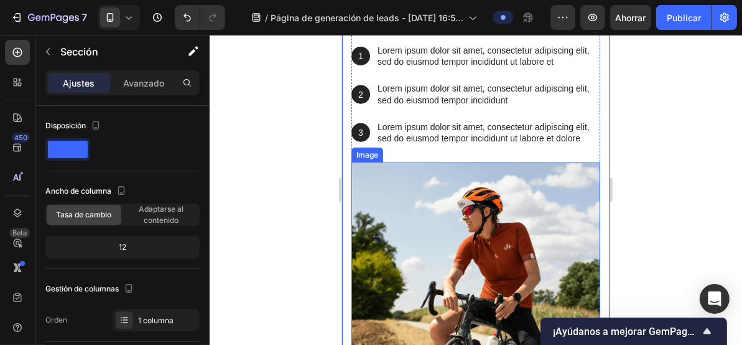
scroll to position [1101, 0]
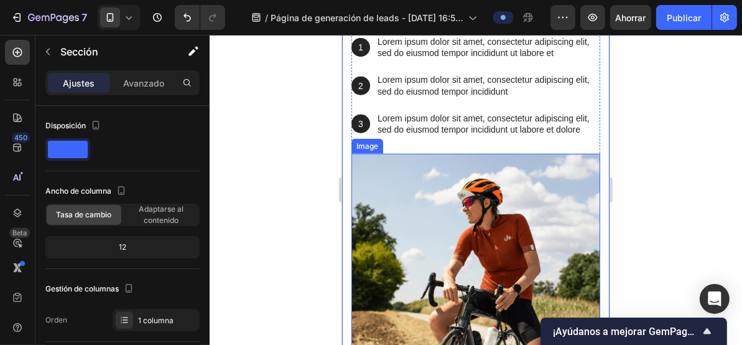
click at [434, 208] on img at bounding box center [475, 277] width 249 height 249
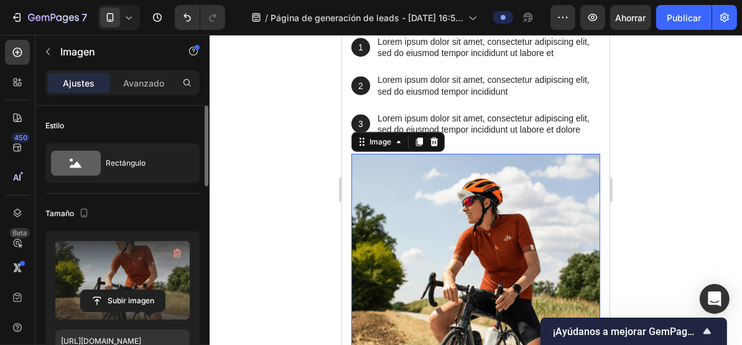
click at [120, 274] on label at bounding box center [122, 280] width 134 height 78
click at [120, 290] on input "file" at bounding box center [123, 300] width 84 height 21
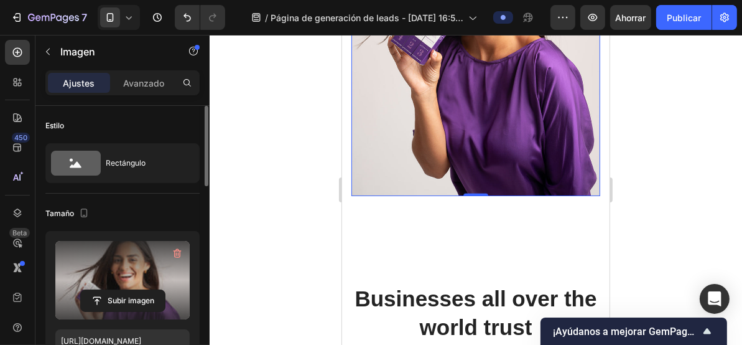
scroll to position [1267, 0]
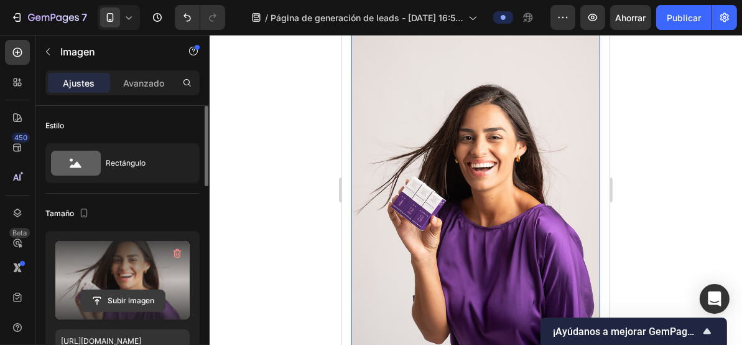
click at [120, 297] on input "file" at bounding box center [123, 300] width 84 height 21
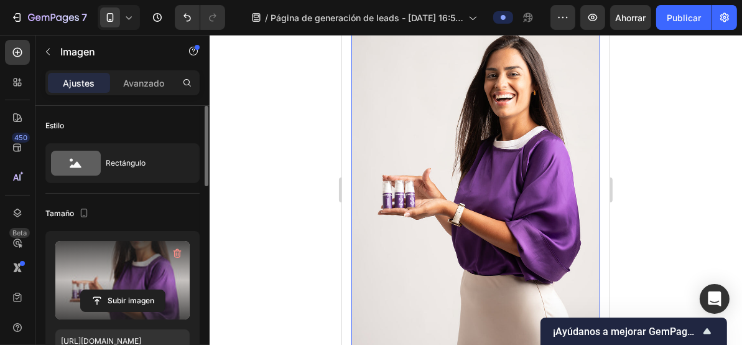
scroll to position [1350, 0]
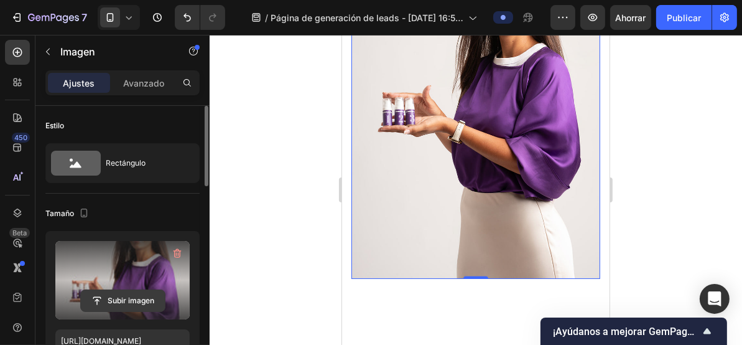
click at [125, 297] on input "file" at bounding box center [123, 300] width 84 height 21
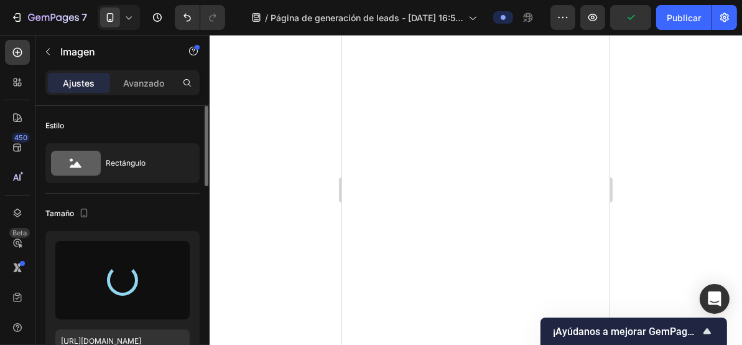
scroll to position [0, 0]
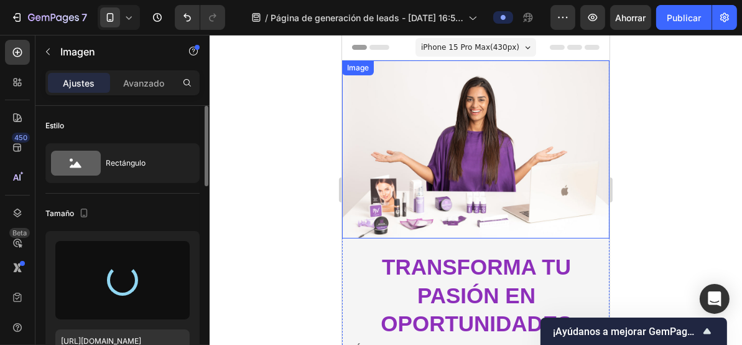
type input "https://cdn.shopify.com/s/files/1/0492/7717/3924/files/gempages_586141289016197…"
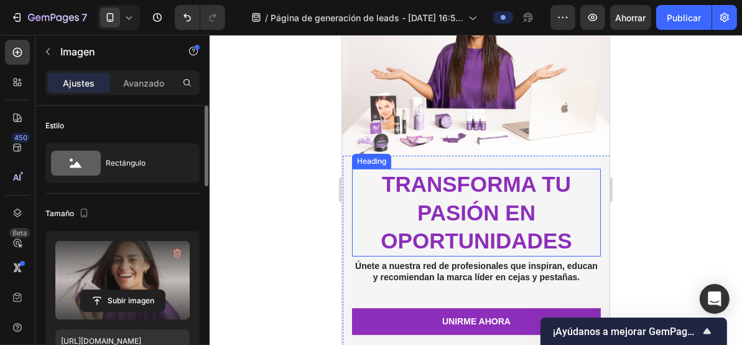
scroll to position [166, 0]
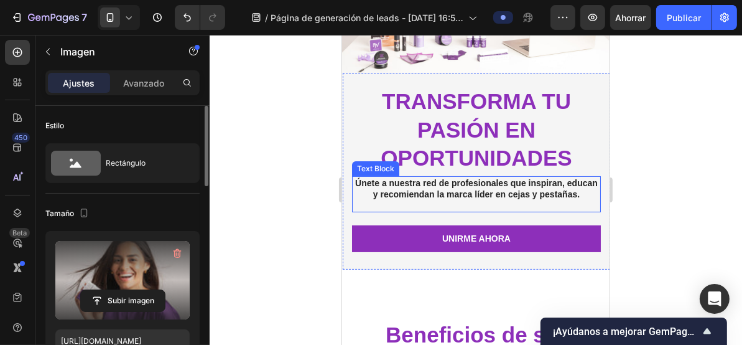
click at [479, 198] on p "Únete a nuestra red de profesionales que inspiran, educan y recomiendan la marc…" at bounding box center [476, 188] width 246 height 22
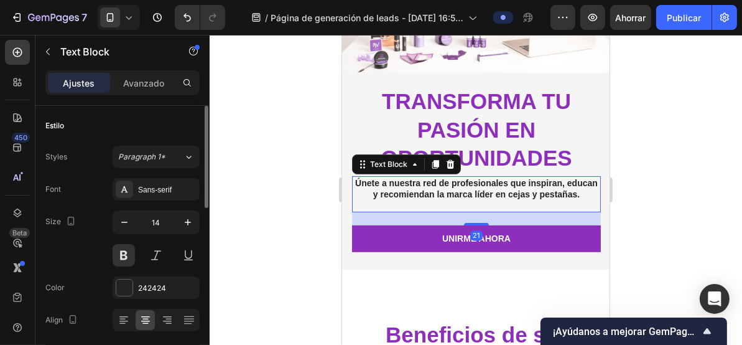
click at [490, 199] on p "Únete a nuestra red de profesionales que inspiran, educan y recomiendan la marc…" at bounding box center [476, 188] width 246 height 22
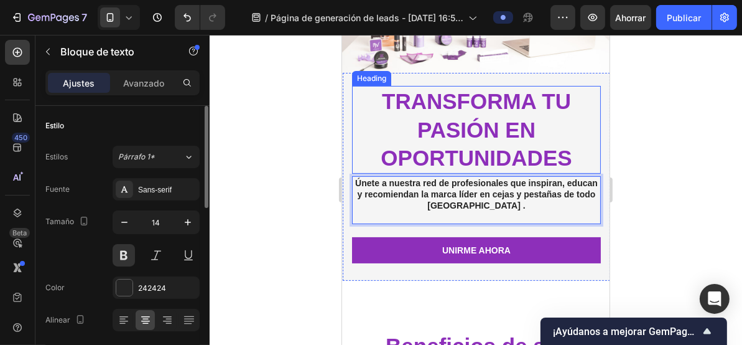
click at [480, 108] on h2 "transforma tu pasión en oportunidades" at bounding box center [476, 129] width 249 height 88
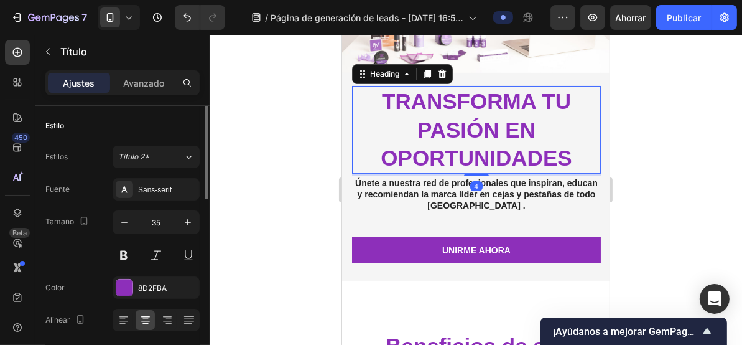
click at [330, 182] on div at bounding box center [476, 190] width 533 height 310
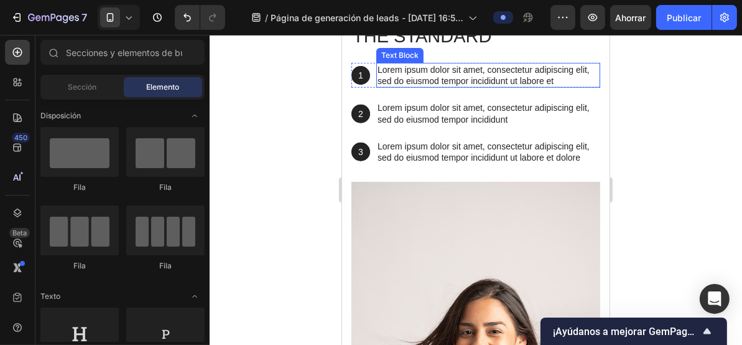
scroll to position [912, 0]
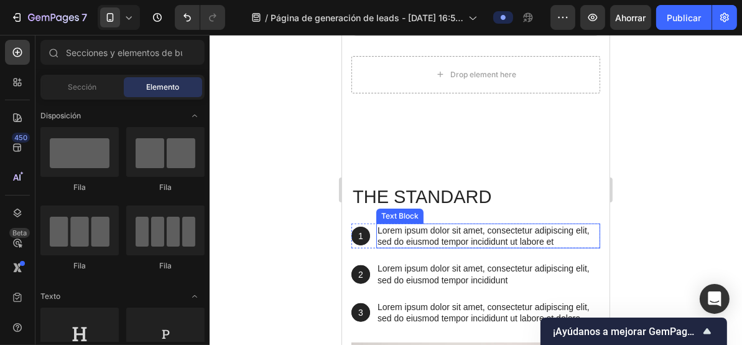
click at [426, 190] on h2 "The standard" at bounding box center [475, 197] width 249 height 26
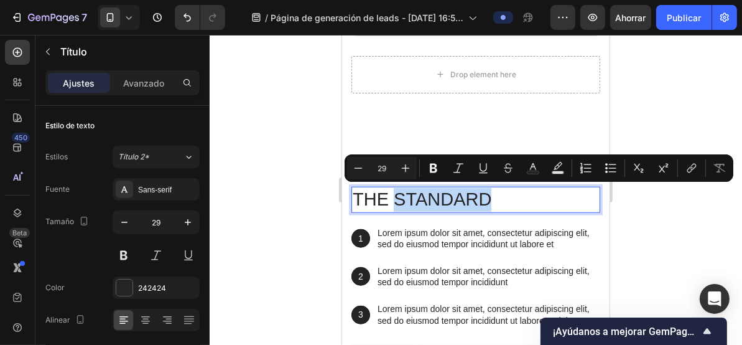
click at [426, 190] on p "The standard" at bounding box center [475, 199] width 246 height 24
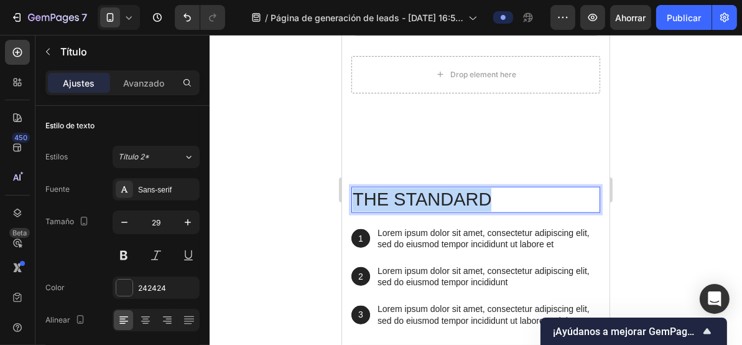
click at [426, 190] on p "The standard" at bounding box center [475, 199] width 246 height 24
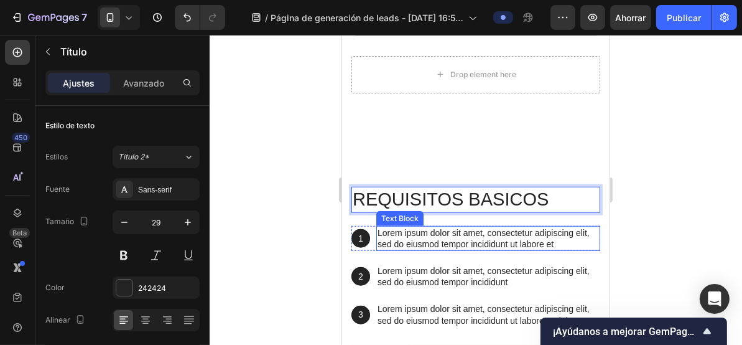
click at [415, 240] on p "Lorem ipsum dolor sit amet, consectetur adipiscing elit, sed do eiusmod tempor …" at bounding box center [488, 238] width 222 height 22
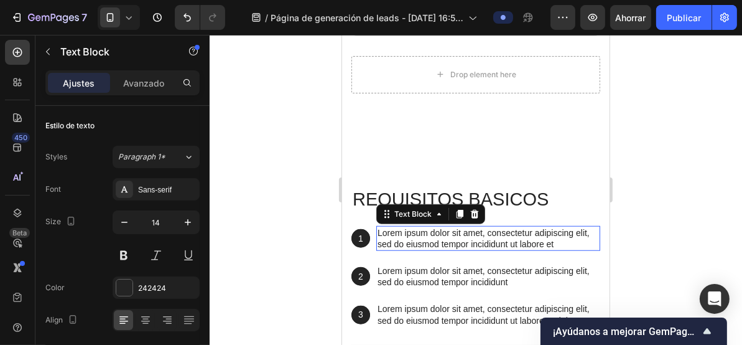
click at [418, 236] on p "Lorem ipsum dolor sit amet, consectetur adipiscing elit, sed do eiusmod tempor …" at bounding box center [488, 238] width 222 height 22
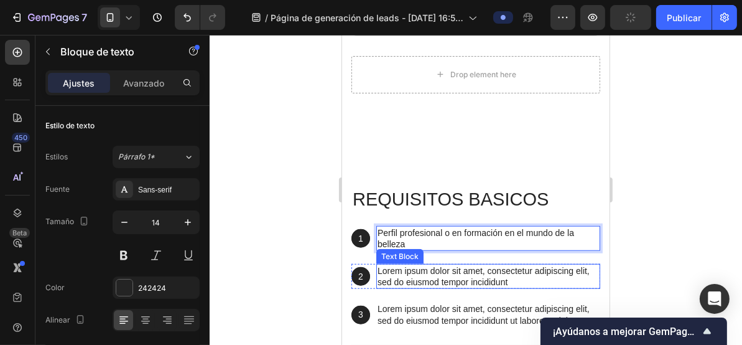
click at [417, 273] on p "Lorem ipsum dolor sit amet, consectetur adipiscing elit, sed do eiusmod tempor …" at bounding box center [488, 275] width 222 height 22
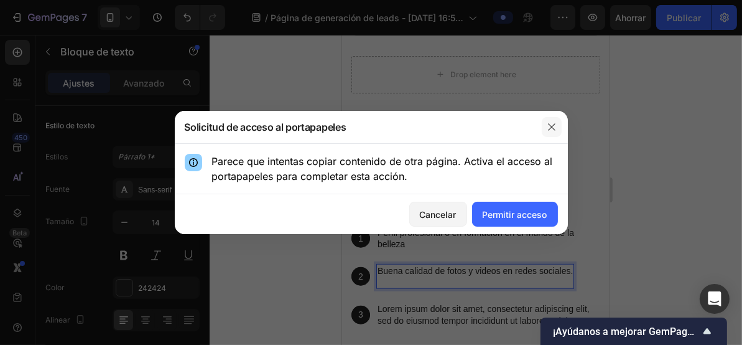
drag, startPoint x: 549, startPoint y: 128, endPoint x: 533, endPoint y: 186, distance: 60.3
click at [549, 128] on icon "button" at bounding box center [552, 127] width 10 height 10
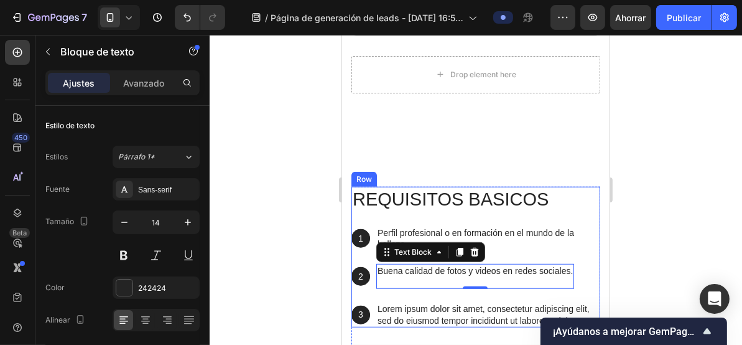
click at [436, 309] on p "Lorem ipsum dolor sit amet, consectetur adipiscing elit, sed do eiusmod tempor …" at bounding box center [488, 313] width 222 height 22
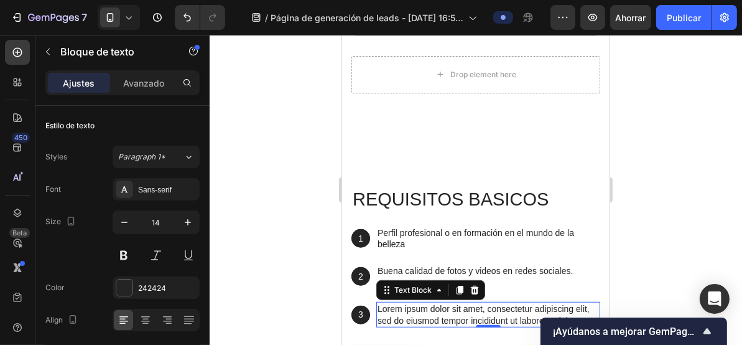
click at [436, 309] on p "Lorem ipsum dolor sit amet, consectetur adipiscing elit, sed do eiusmod tempor …" at bounding box center [488, 313] width 222 height 22
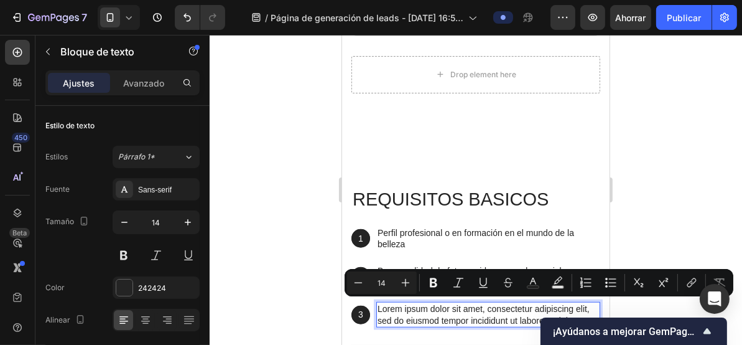
scroll to position [915, 0]
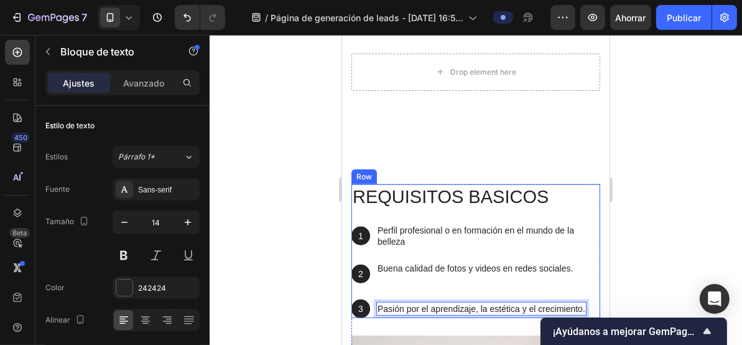
click at [307, 240] on div at bounding box center [476, 190] width 533 height 310
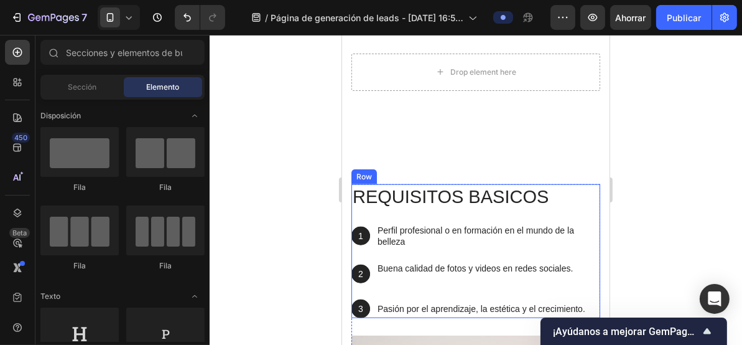
click at [275, 199] on div at bounding box center [476, 190] width 533 height 310
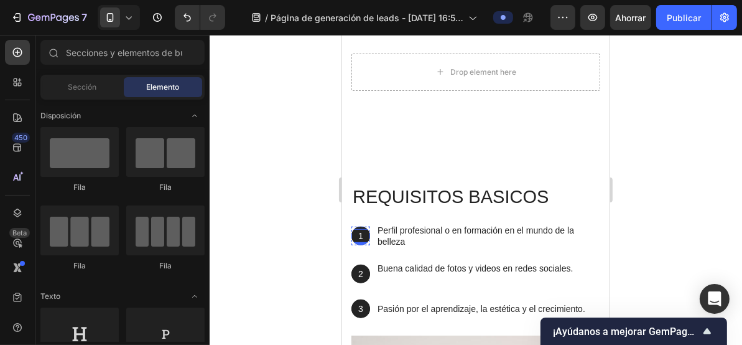
click at [367, 236] on p "1" at bounding box center [360, 235] width 16 height 11
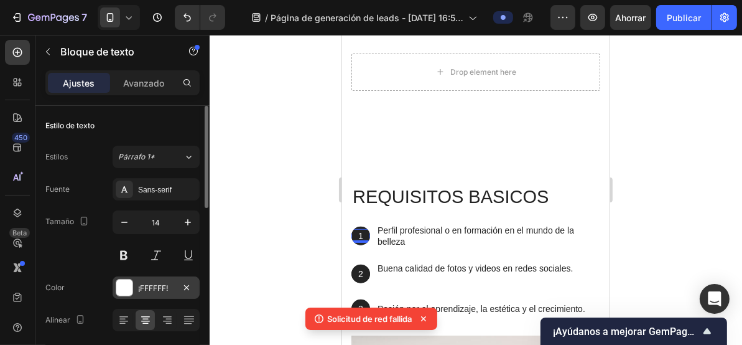
click at [148, 288] on font "¡FFFFFF!" at bounding box center [153, 287] width 30 height 9
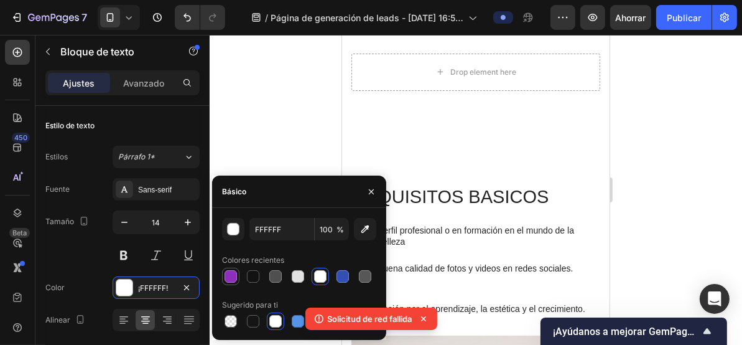
click at [234, 274] on div at bounding box center [231, 276] width 12 height 12
type input "8D2FBA"
click at [291, 139] on div at bounding box center [476, 190] width 533 height 310
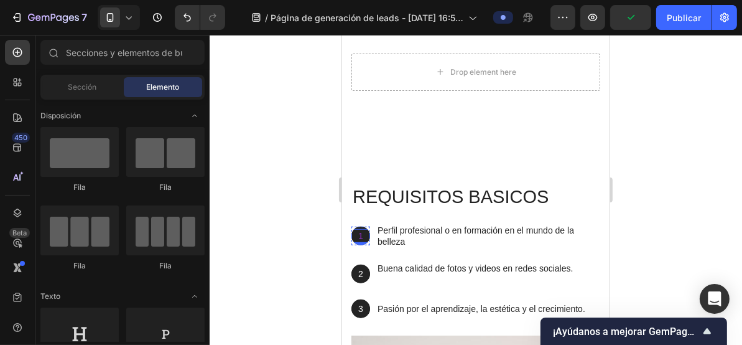
click at [358, 233] on p "1" at bounding box center [360, 235] width 16 height 11
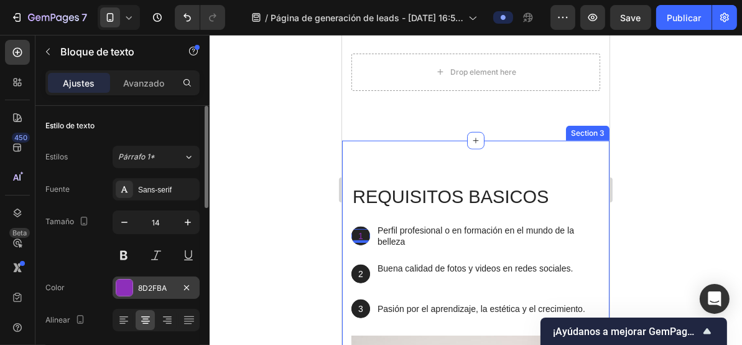
click at [153, 286] on font "8D2FBA" at bounding box center [152, 287] width 29 height 9
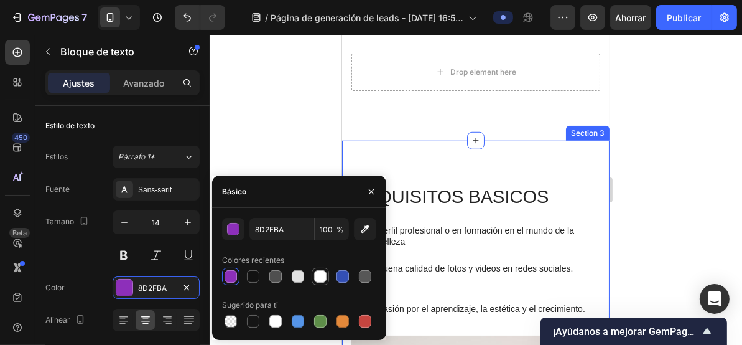
click at [322, 277] on div at bounding box center [320, 276] width 12 height 12
type input "FFFFFF"
click at [315, 157] on div at bounding box center [476, 190] width 533 height 310
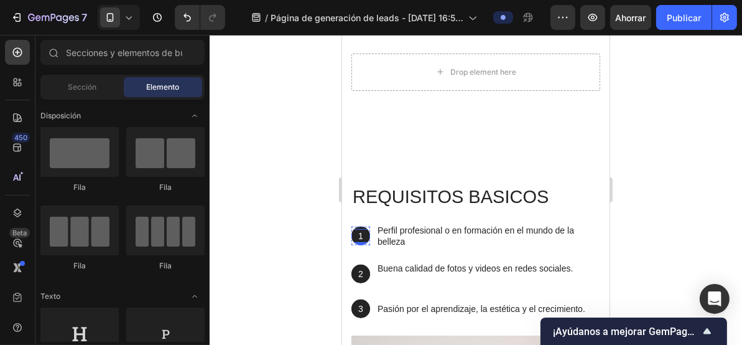
click at [362, 239] on div "1 Text Block" at bounding box center [360, 235] width 19 height 14
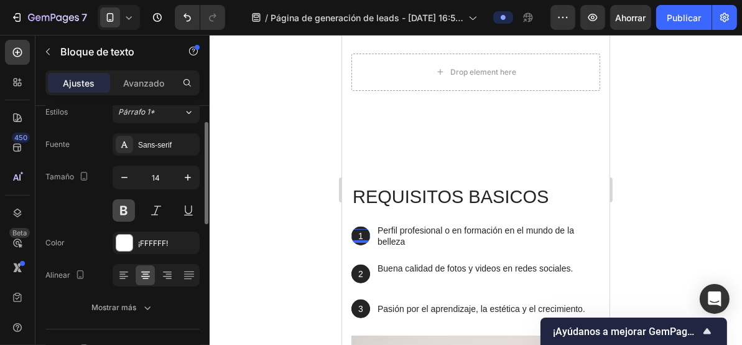
scroll to position [0, 0]
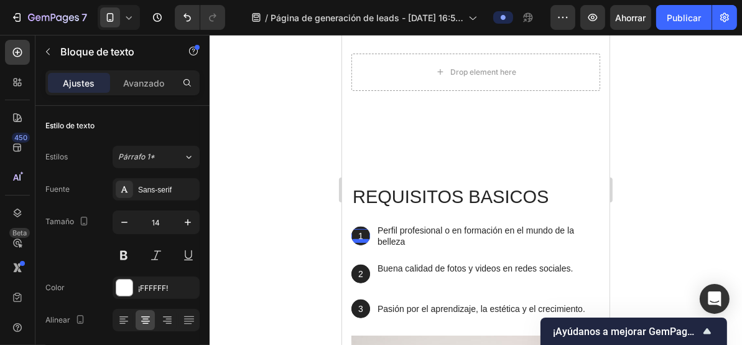
click at [357, 238] on div at bounding box center [360, 240] width 19 height 4
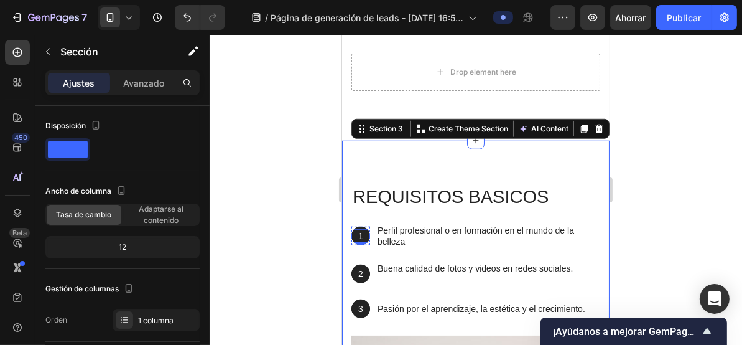
click at [368, 228] on div "1" at bounding box center [360, 235] width 19 height 14
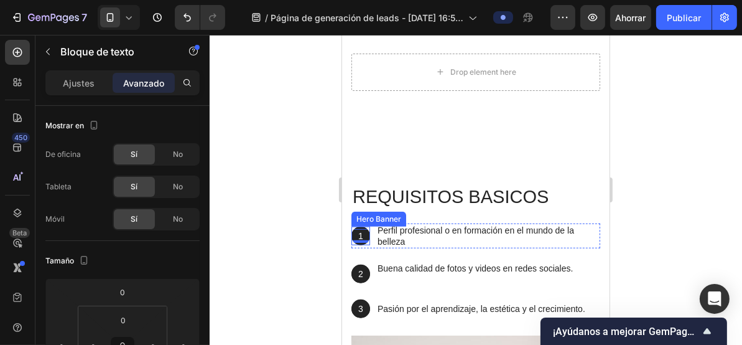
click at [352, 226] on div "1 Text Block 0 Hero Banner" at bounding box center [360, 235] width 19 height 19
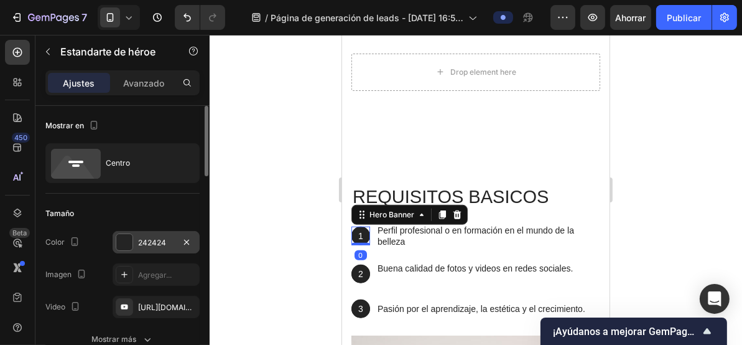
click at [131, 243] on div at bounding box center [124, 242] width 16 height 16
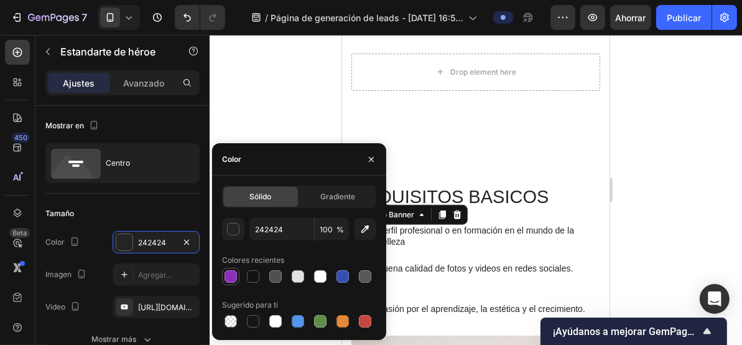
click at [232, 278] on div at bounding box center [231, 276] width 12 height 12
type input "8D2FBA"
click at [262, 107] on div at bounding box center [476, 190] width 533 height 310
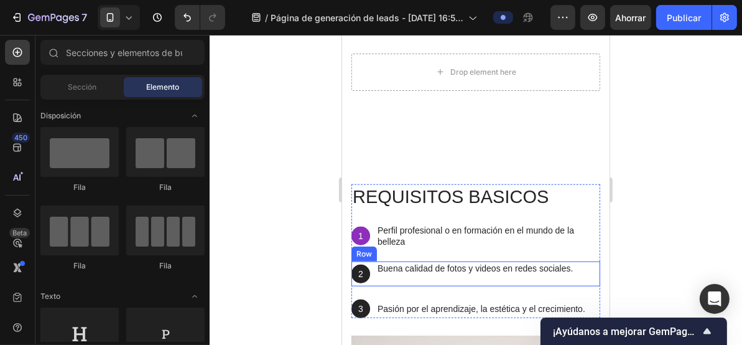
click at [371, 262] on div "2 Text Block Hero Banner Buena calidad de fotos y videos en redes sociales. Tex…" at bounding box center [475, 273] width 249 height 25
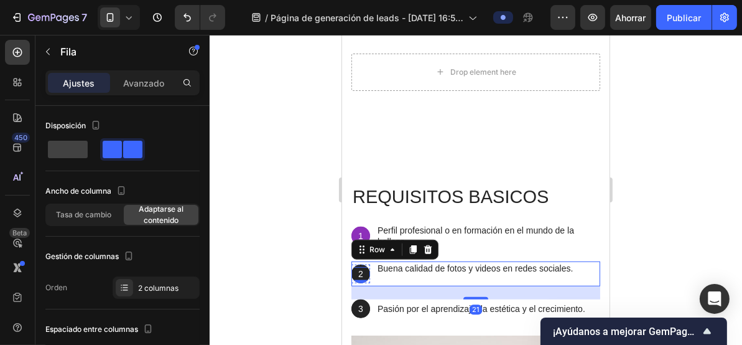
click at [366, 266] on div "2" at bounding box center [360, 273] width 19 height 14
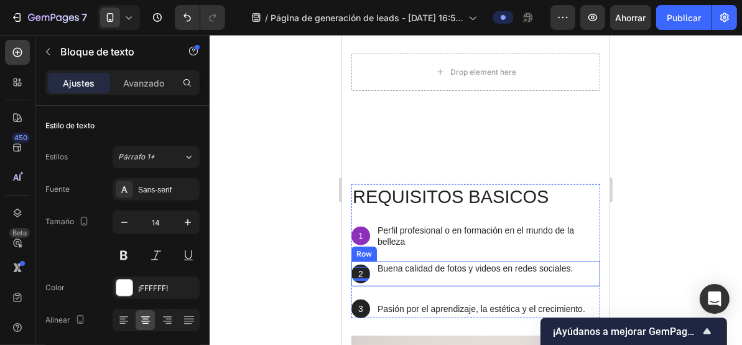
click at [355, 261] on div "2 Text Block 0 Hero Banner" at bounding box center [360, 273] width 19 height 25
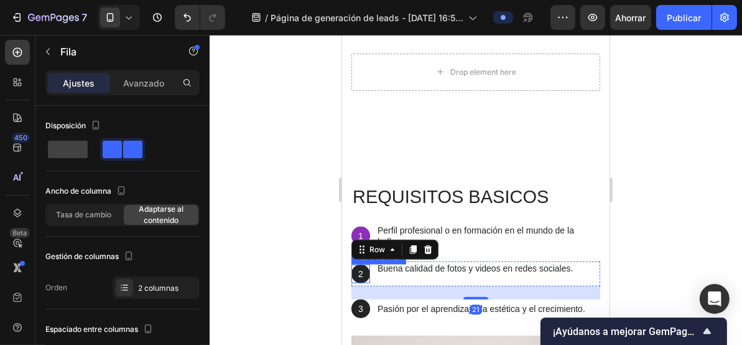
click at [357, 264] on div "Background Image" at bounding box center [360, 273] width 19 height 19
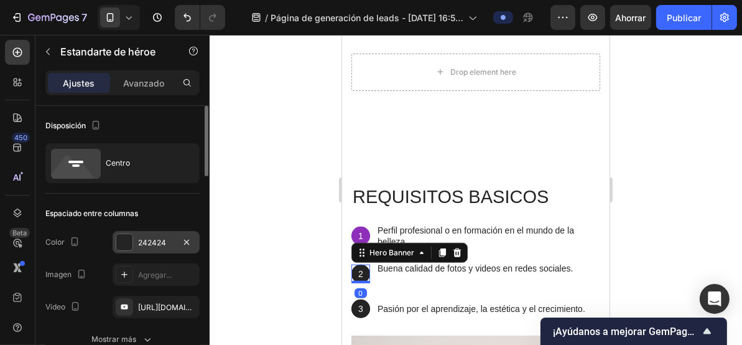
click at [134, 243] on div "242424" at bounding box center [156, 242] width 87 height 22
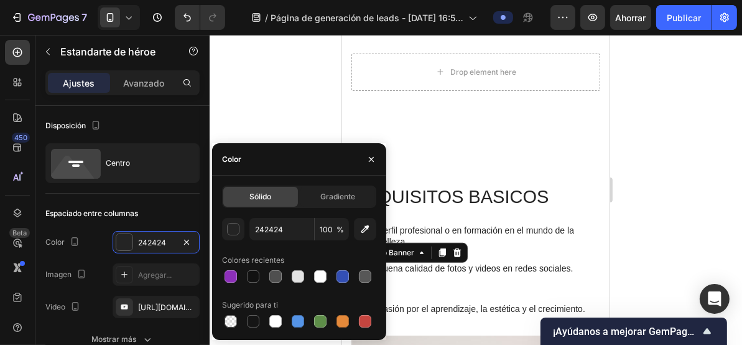
drag, startPoint x: 233, startPoint y: 271, endPoint x: 249, endPoint y: 163, distance: 108.8
click at [233, 271] on div at bounding box center [231, 276] width 12 height 12
type input "8D2FBA"
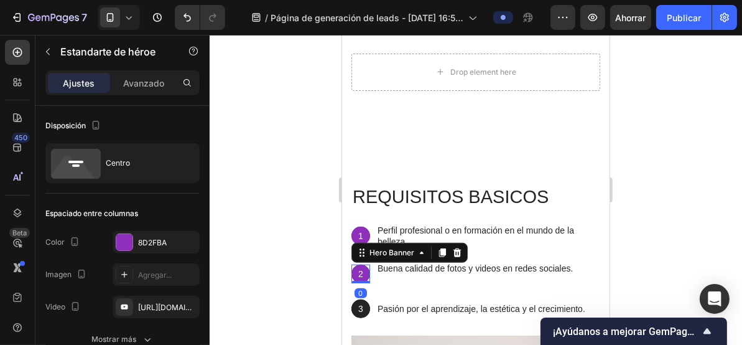
click at [254, 107] on div at bounding box center [476, 190] width 533 height 310
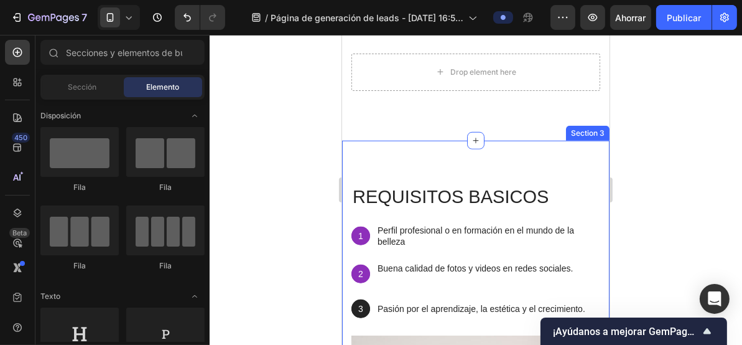
scroll to position [998, 0]
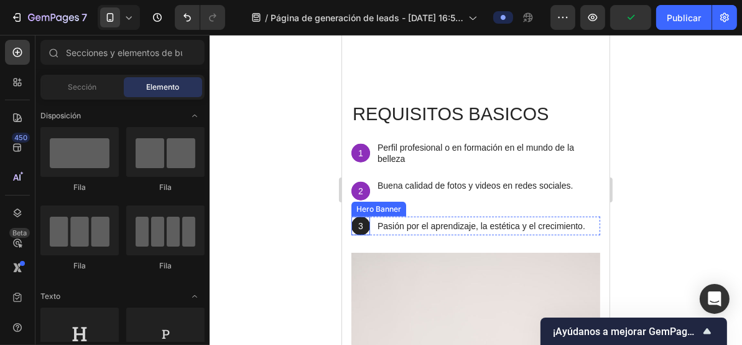
click at [353, 216] on div "3 Text Block Hero Banner" at bounding box center [360, 225] width 19 height 19
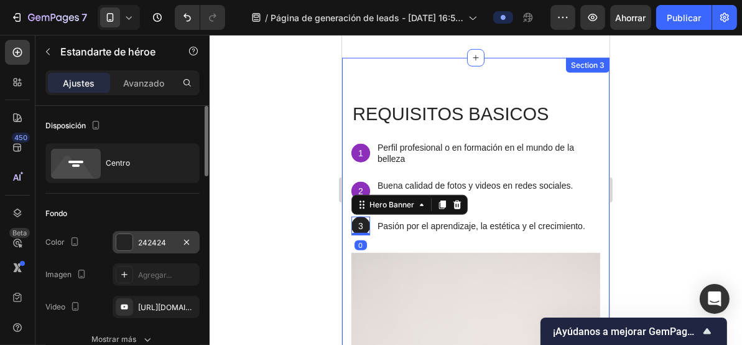
click at [146, 238] on font "242424" at bounding box center [152, 242] width 28 height 9
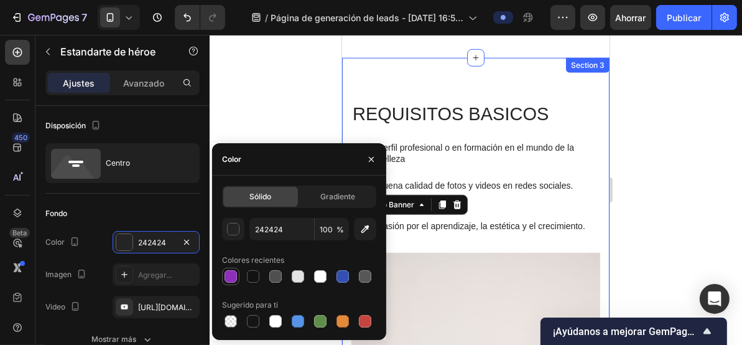
click at [233, 274] on div at bounding box center [231, 276] width 12 height 12
type input "8D2FBA"
click at [270, 106] on div at bounding box center [476, 190] width 533 height 310
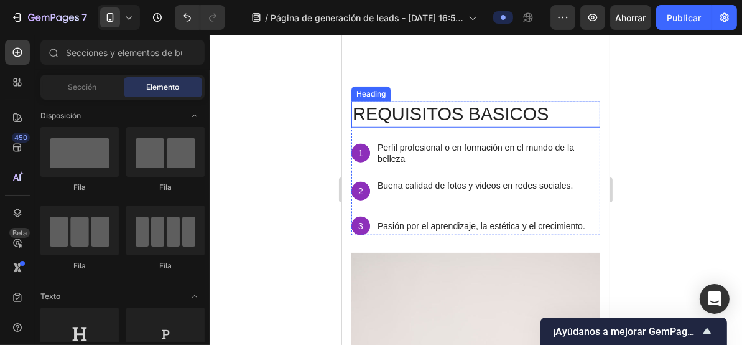
click at [436, 102] on p "requisitos basicos" at bounding box center [475, 114] width 246 height 24
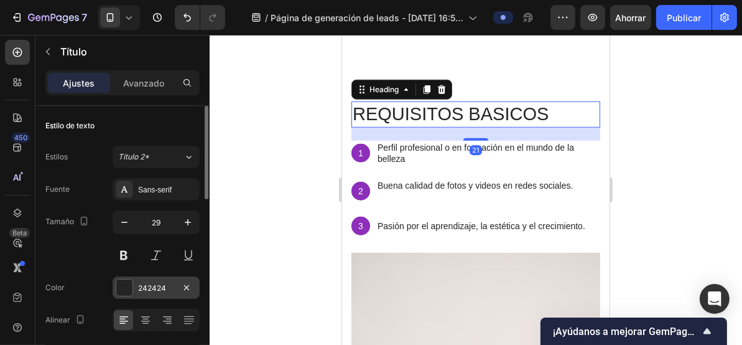
click at [138, 285] on font "242424" at bounding box center [152, 287] width 28 height 9
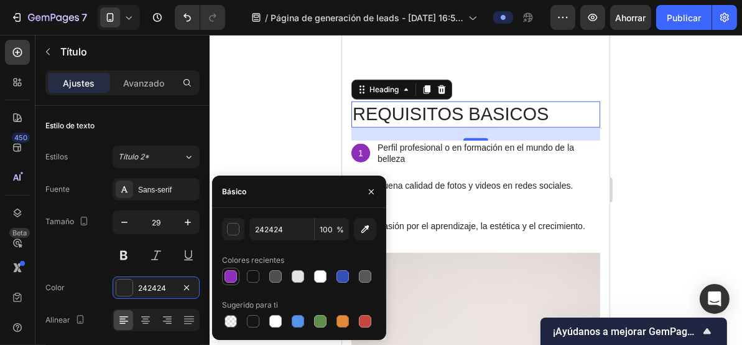
click at [237, 275] on div at bounding box center [230, 276] width 15 height 15
type input "8D2FBA"
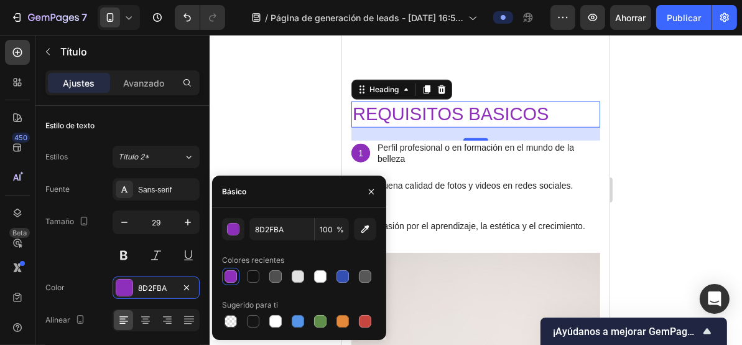
click at [258, 124] on div at bounding box center [476, 190] width 533 height 310
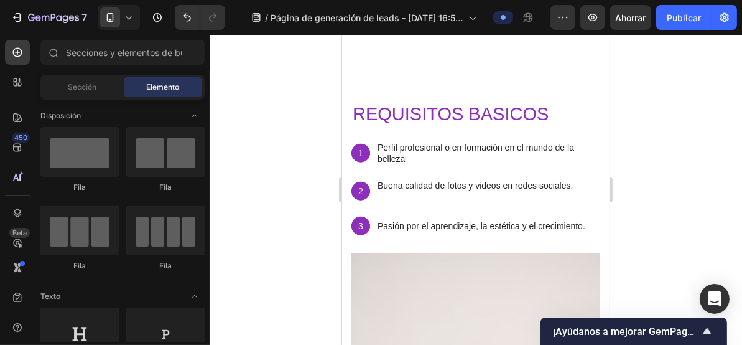
click at [277, 127] on div at bounding box center [476, 190] width 533 height 310
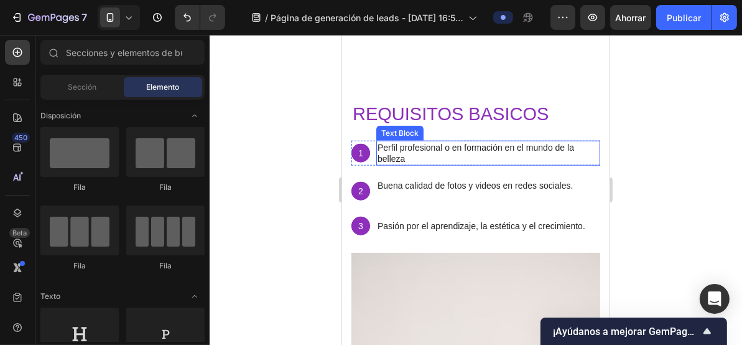
click at [416, 151] on p "Perfil profesional o en formación en el mundo de la belleza" at bounding box center [488, 152] width 222 height 22
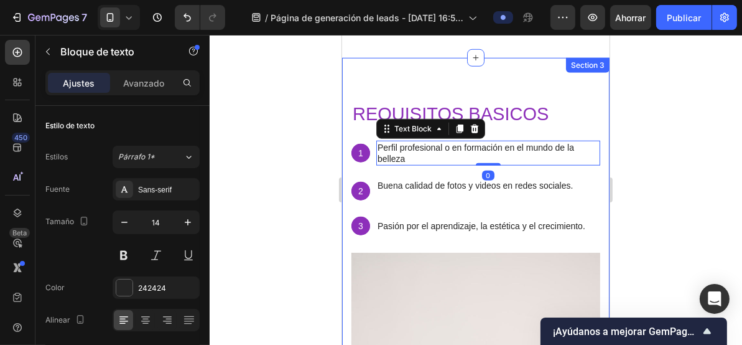
click at [228, 138] on div at bounding box center [476, 190] width 533 height 310
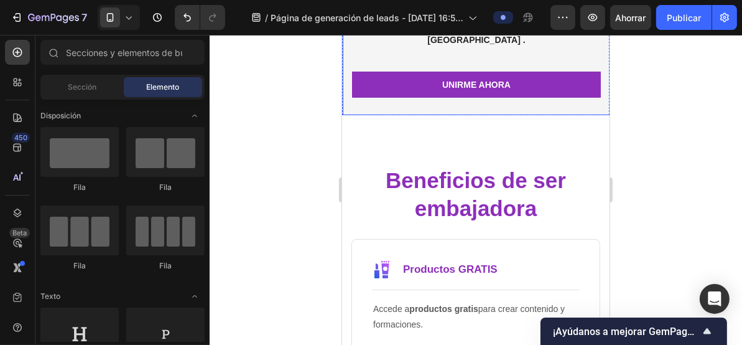
scroll to position [332, 0]
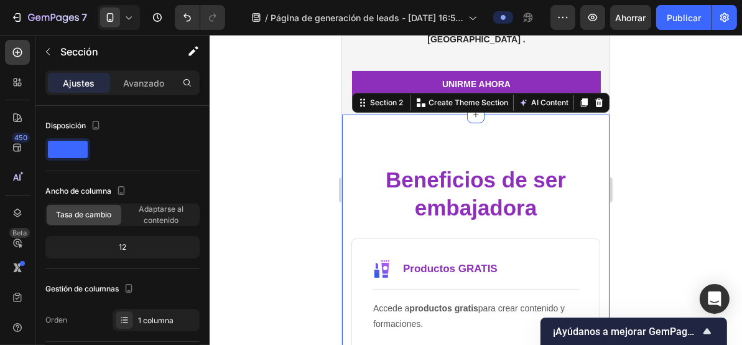
click at [291, 171] on div at bounding box center [476, 190] width 533 height 310
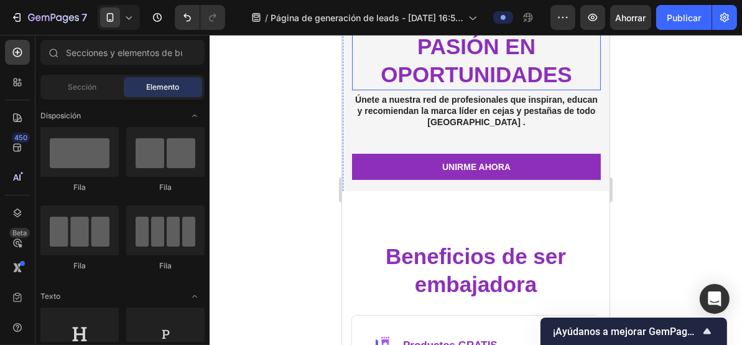
scroll to position [249, 0]
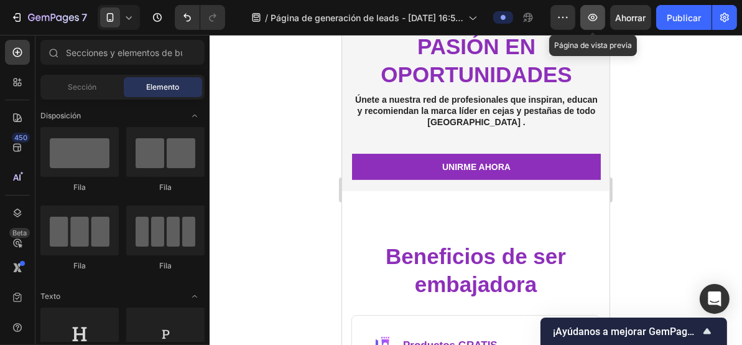
click at [594, 23] on icon "button" at bounding box center [593, 17] width 12 height 12
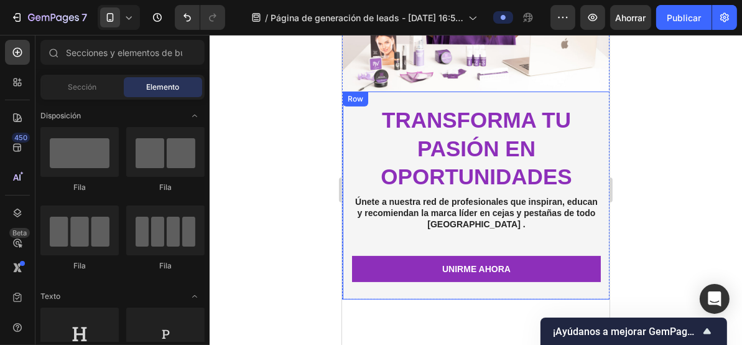
scroll to position [0, 0]
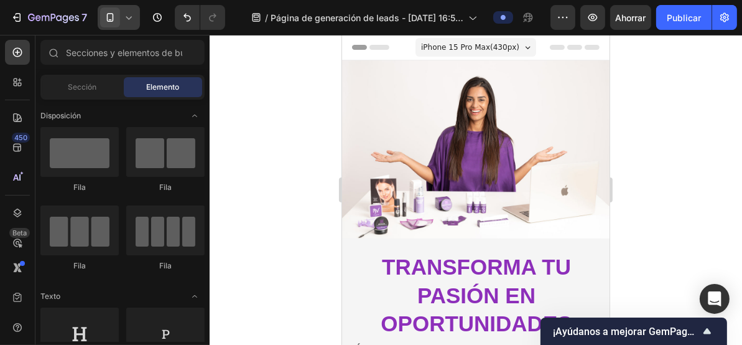
click at [121, 17] on div at bounding box center [119, 17] width 42 height 25
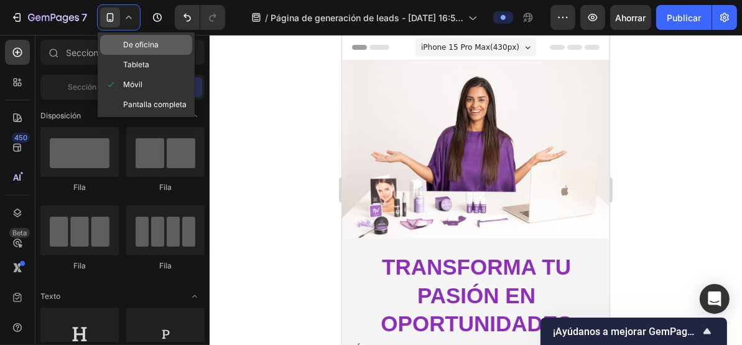
click at [128, 38] on div "De oficina" at bounding box center [146, 45] width 92 height 20
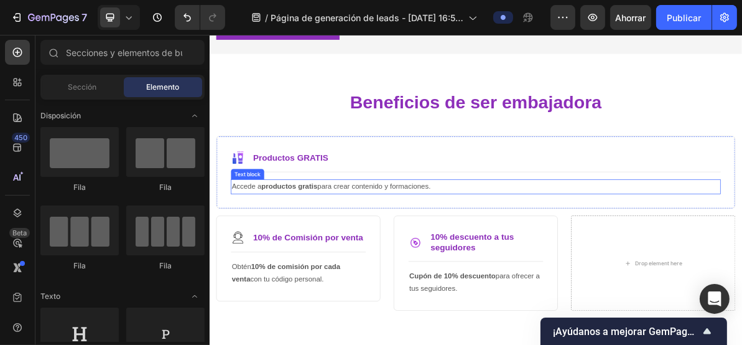
scroll to position [332, 0]
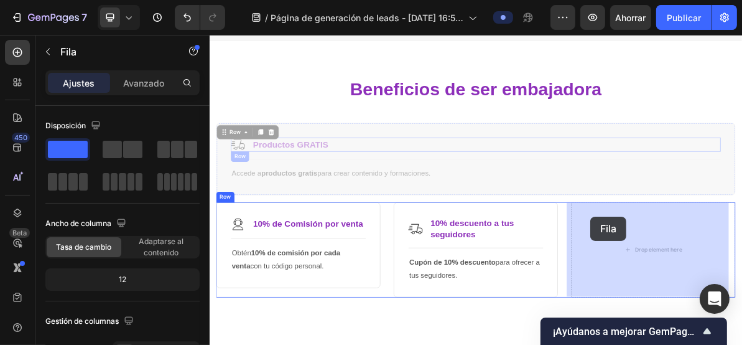
drag, startPoint x: 915, startPoint y: 173, endPoint x: 743, endPoint y: 289, distance: 207.1
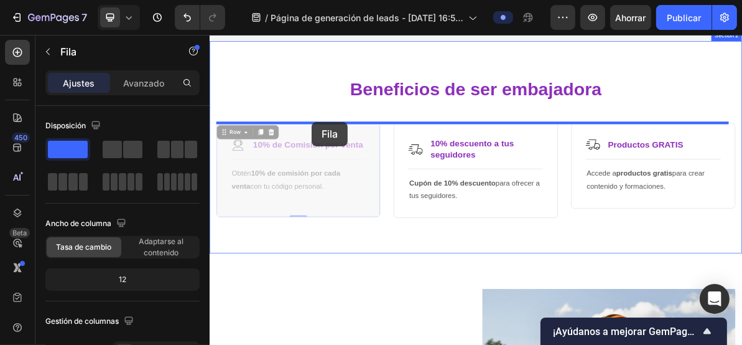
drag, startPoint x: 370, startPoint y: 167, endPoint x: 352, endPoint y: 156, distance: 20.9
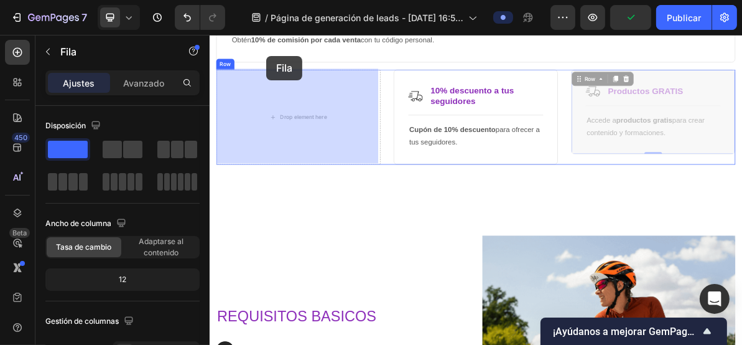
drag, startPoint x: 797, startPoint y: 281, endPoint x: 289, endPoint y: 63, distance: 552.5
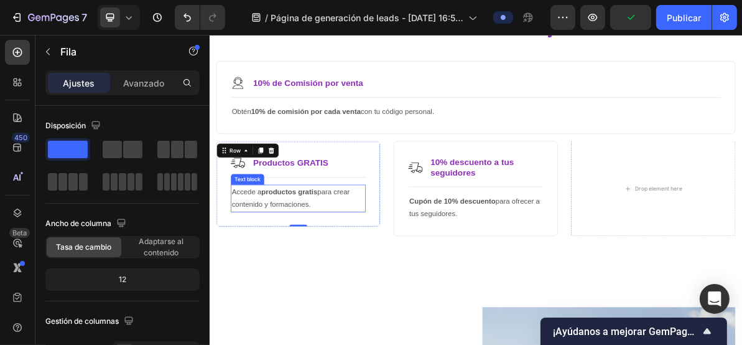
scroll to position [347, 0]
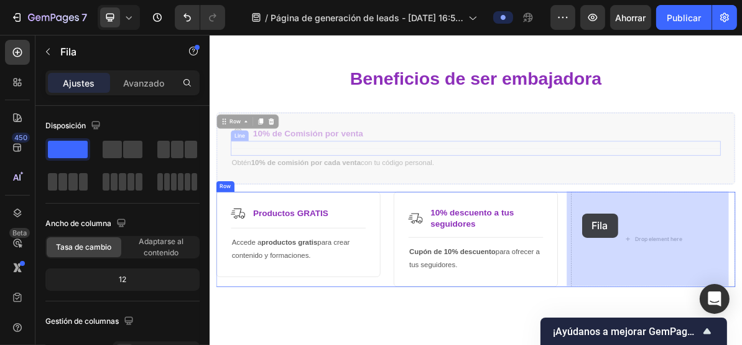
drag, startPoint x: 297, startPoint y: 152, endPoint x: 731, endPoint y: 284, distance: 453.4
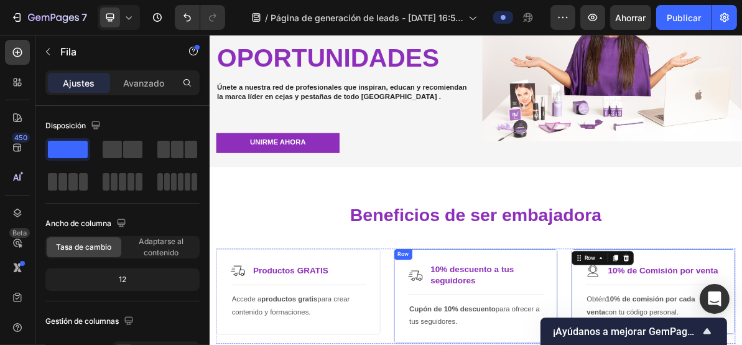
scroll to position [98, 0]
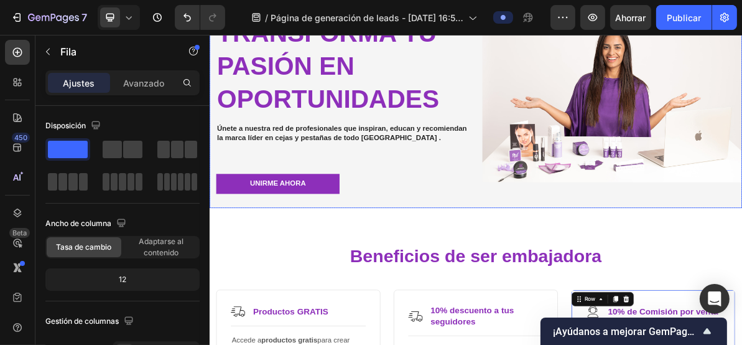
click at [583, 264] on div "Embajadoras Xpertbrows Text Block transforma tu pasión en oportunidades Heading…" at bounding box center [582, 119] width 747 height 315
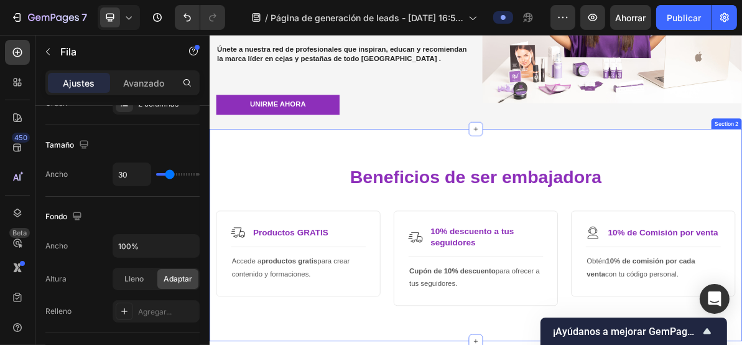
scroll to position [249, 0]
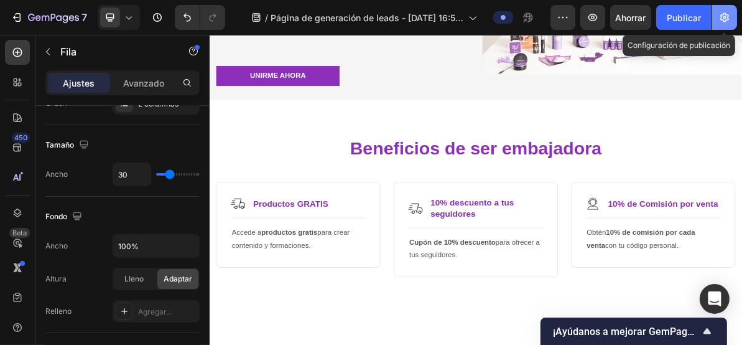
click at [727, 18] on icon "button" at bounding box center [725, 17] width 12 height 12
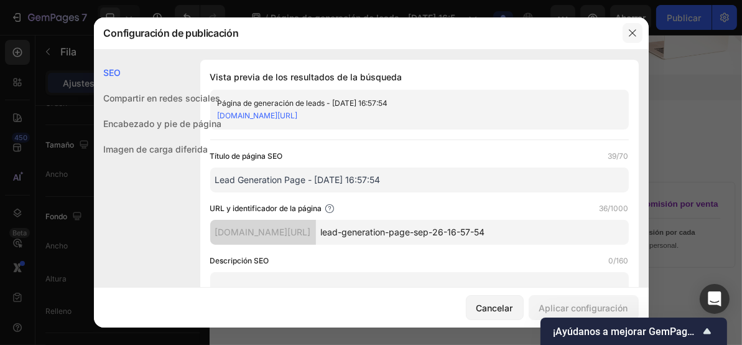
click at [635, 34] on icon "button" at bounding box center [633, 33] width 10 height 10
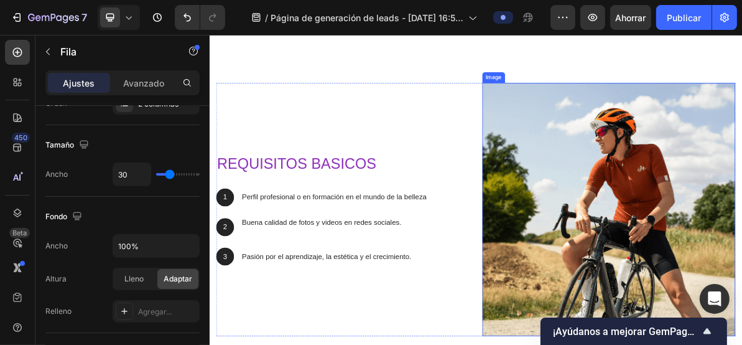
scroll to position [663, 0]
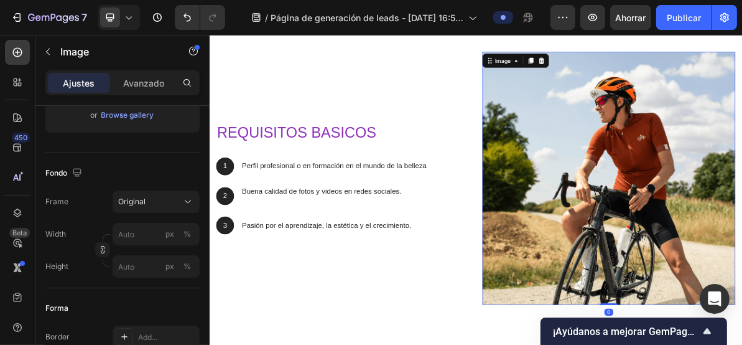
scroll to position [0, 0]
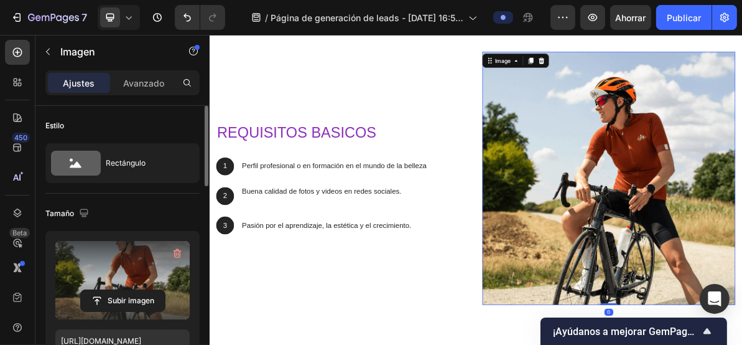
click at [118, 274] on label at bounding box center [122, 280] width 134 height 78
click at [118, 290] on input "file" at bounding box center [123, 300] width 84 height 21
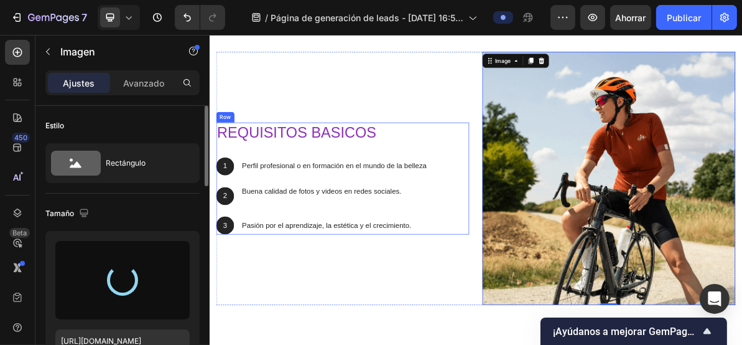
type input "[URL][DOMAIN_NAME]"
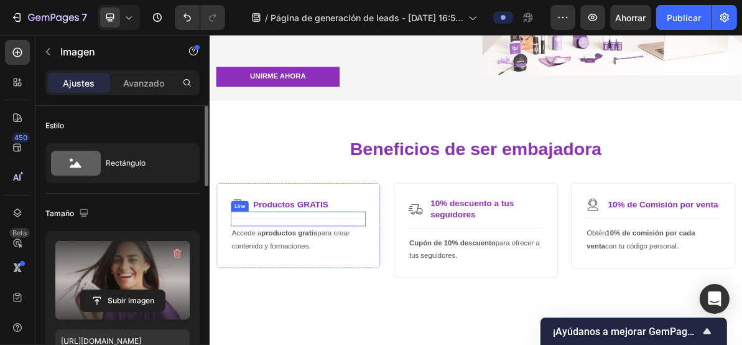
scroll to position [249, 0]
click at [242, 263] on img at bounding box center [249, 271] width 20 height 20
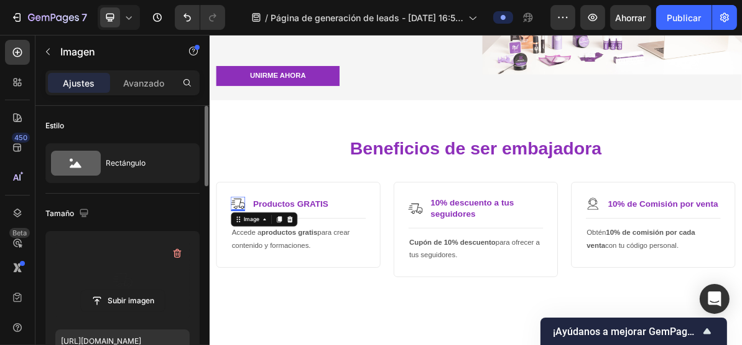
click at [112, 281] on label at bounding box center [122, 280] width 134 height 78
click at [112, 290] on input "file" at bounding box center [123, 300] width 84 height 21
click at [125, 302] on input "file" at bounding box center [123, 300] width 84 height 21
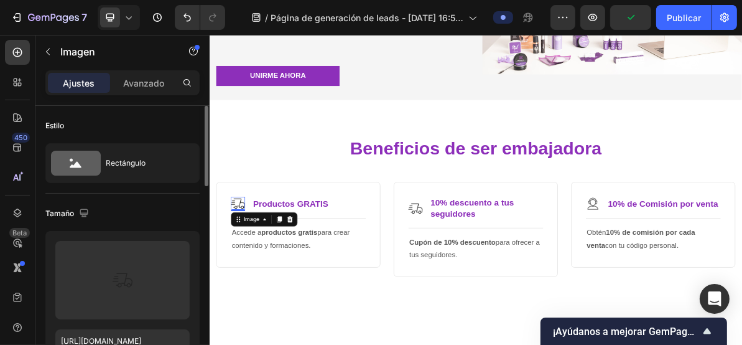
scroll to position [166, 0]
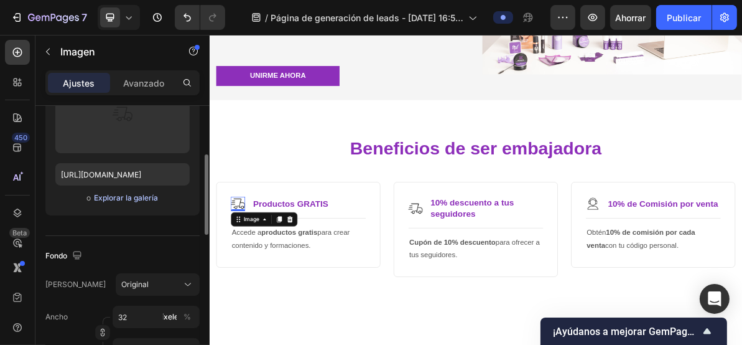
click at [141, 200] on font "Explorar la galería" at bounding box center [126, 197] width 64 height 9
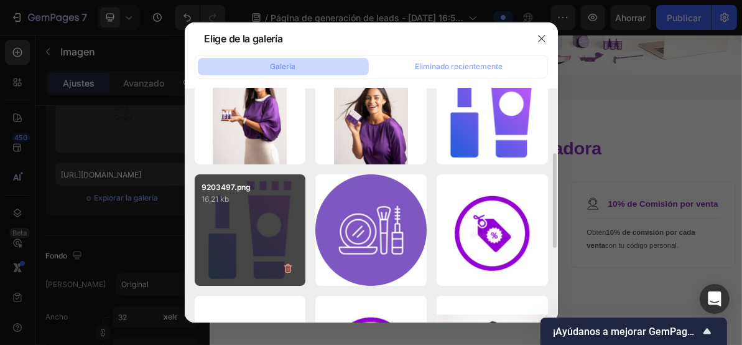
click at [271, 243] on div "9203497.png 16,21 kb" at bounding box center [250, 229] width 111 height 111
type input "https://cdn.shopify.com/s/files/1/0492/7717/3924/files/gempages_586141289016197…"
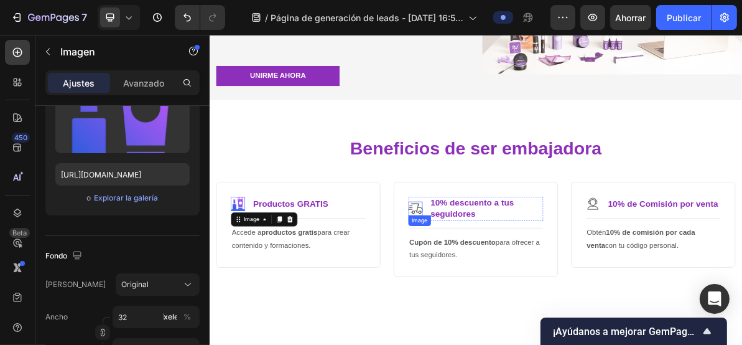
click at [494, 269] on img at bounding box center [498, 278] width 20 height 20
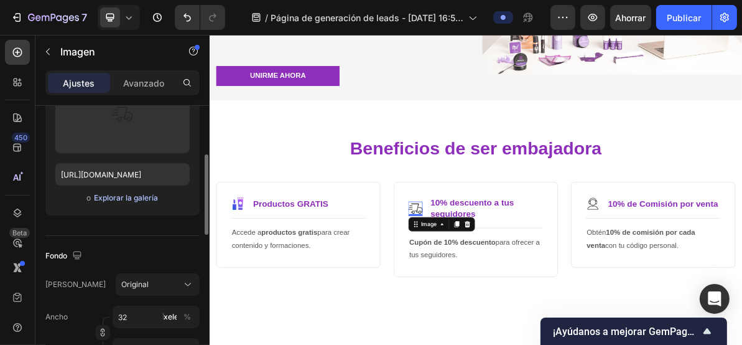
click at [134, 203] on button "Explorar la galería" at bounding box center [125, 198] width 65 height 12
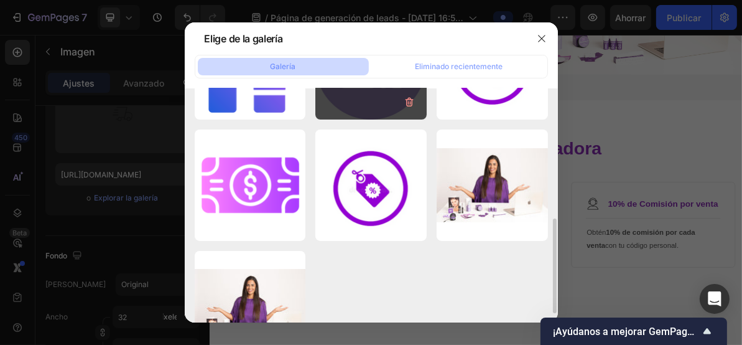
scroll to position [249, 0]
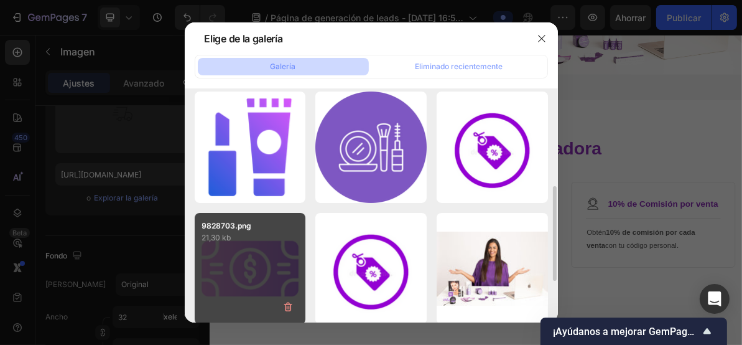
click at [262, 270] on div "9828703.png 21,30 kb" at bounding box center [250, 268] width 111 height 111
type input "https://cdn.shopify.com/s/files/1/0492/7717/3924/files/gempages_586141289016197…"
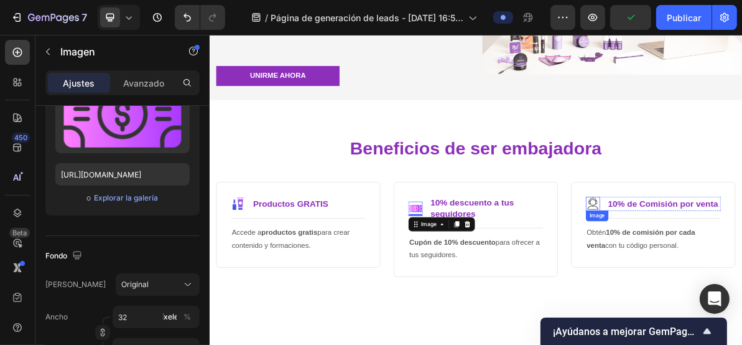
click at [739, 274] on img at bounding box center [747, 271] width 20 height 20
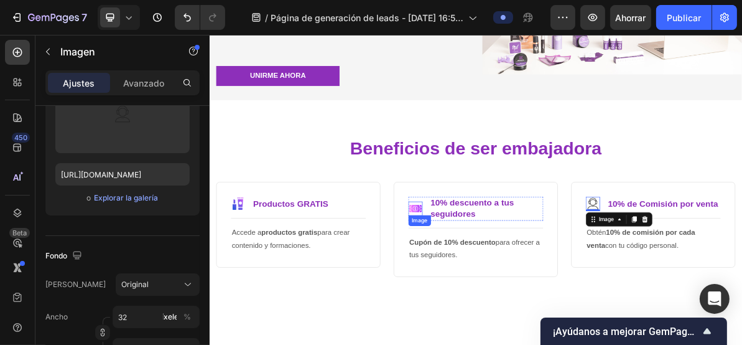
click at [490, 276] on img at bounding box center [498, 278] width 20 height 20
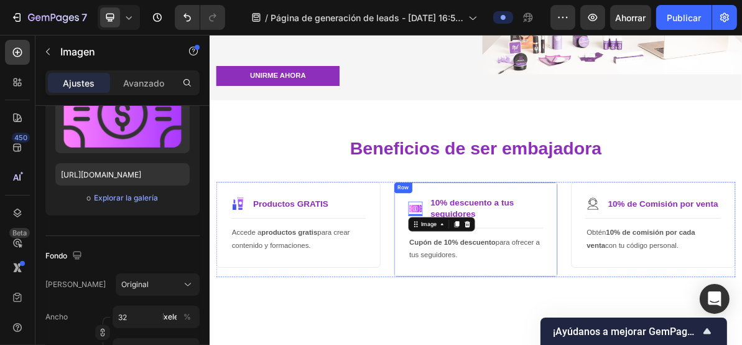
click at [530, 243] on div "Image 0 10% descuento a tus seguidores Text Block Row Title Line Cupón de 10% d…" at bounding box center [582, 306] width 230 height 133
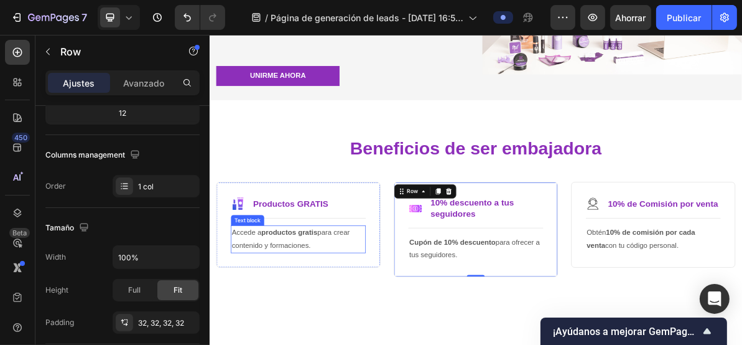
scroll to position [0, 0]
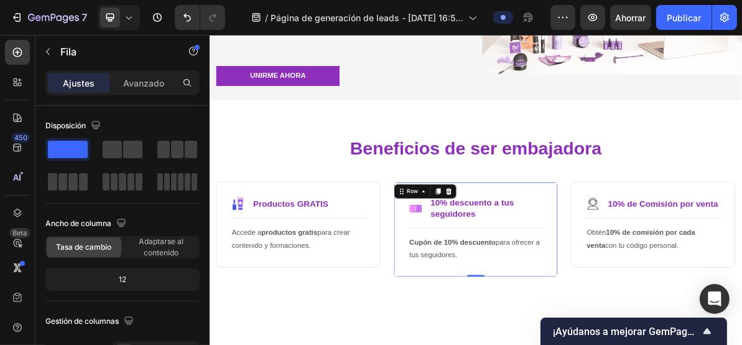
drag, startPoint x: 581, startPoint y: 370, endPoint x: 584, endPoint y: 348, distance: 22.0
click at [584, 344] on div "Image 10% descuento a tus seguidores Text Block Row Title Line Cupón de 10% des…" at bounding box center [582, 306] width 230 height 133
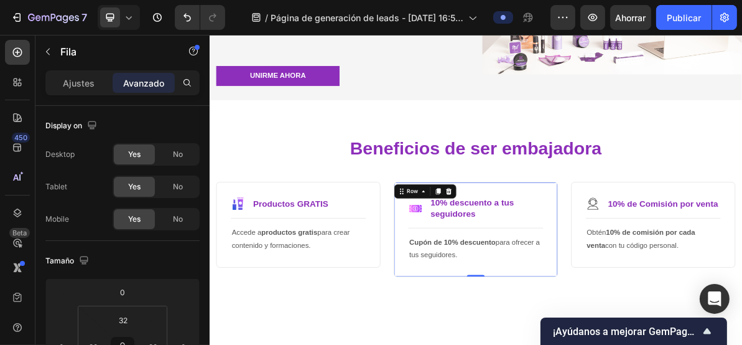
click at [670, 251] on div "Image 10% descuento a tus seguidores Text Block Row Title Line Cupón de 10% des…" at bounding box center [582, 306] width 230 height 133
click at [419, 344] on div "Image Productos GRATIS Text Block Row Title Line Accede a productos gratis para…" at bounding box center [333, 300] width 230 height 120
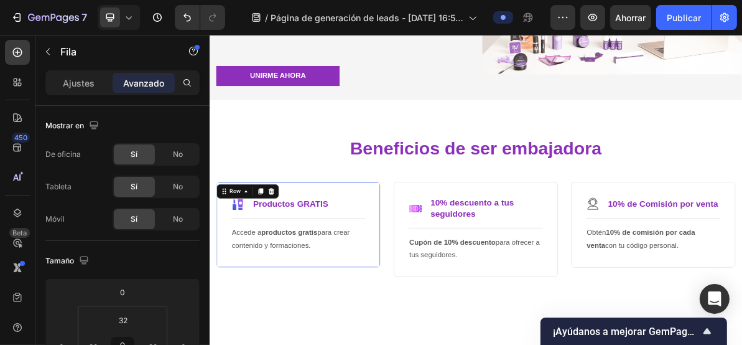
drag, startPoint x: 338, startPoint y: 357, endPoint x: 341, endPoint y: 375, distance: 17.7
click at [341, 344] on div "Image Productos GRATIS Text Block Row Title Line Accede a productos gratis para…" at bounding box center [333, 309] width 230 height 138
type input "28"
click at [362, 344] on div "Image Productos GRATIS Text Block Row Title Line Accede a productos gratis para…" at bounding box center [333, 300] width 230 height 120
click at [330, 344] on div "Image Productos GRATIS Text Block Row Title Line Accede a productos gratis para…" at bounding box center [333, 300] width 230 height 120
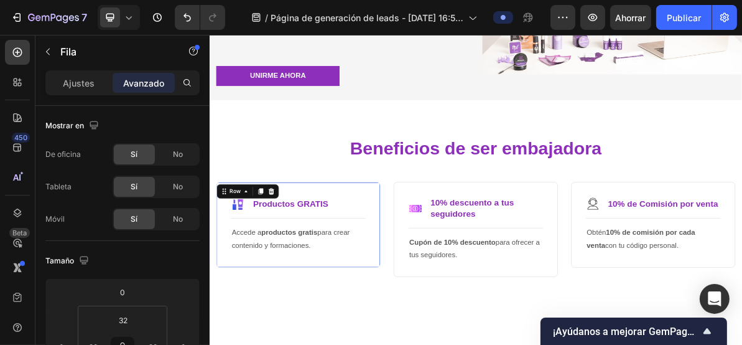
click at [423, 250] on div "Image Productos GRATIS Text Block Row Title Line Accede a productos gratis para…" at bounding box center [333, 300] width 230 height 120
drag, startPoint x: 389, startPoint y: 409, endPoint x: 575, endPoint y: 298, distance: 216.9
click at [390, 344] on div "Beneficios de ser embajadora Heading Row Image Productos GRATIS Text Block Row …" at bounding box center [582, 277] width 747 height 302
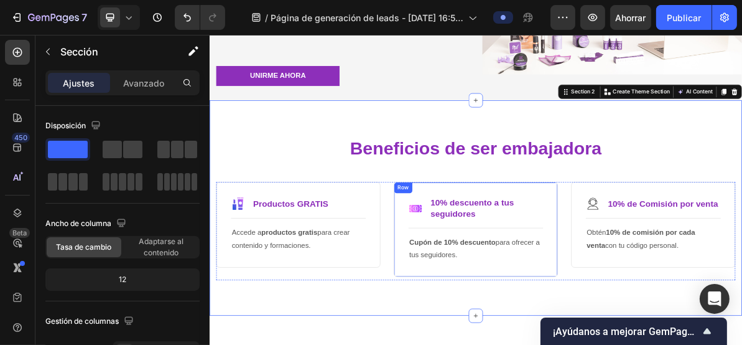
click at [670, 246] on div "Image 10% descuento a tus seguidores Text Block Row Title Line Cupón de 10% des…" at bounding box center [582, 306] width 230 height 133
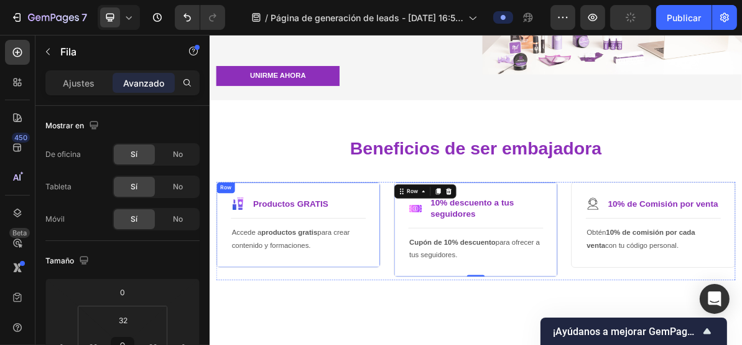
click at [400, 243] on div "Image Productos GRATIS Text Block Row Title Line Accede a productos gratis para…" at bounding box center [333, 300] width 230 height 120
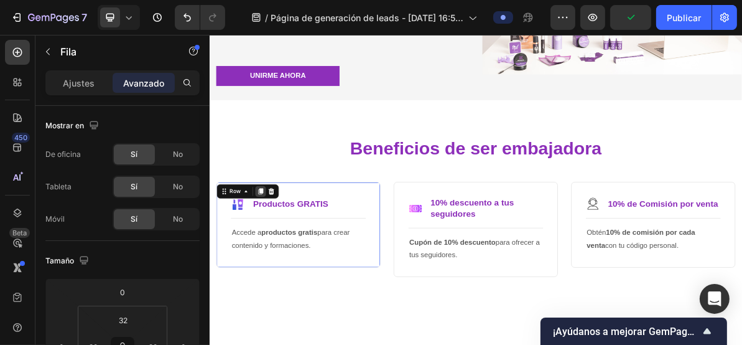
click at [279, 251] on icon at bounding box center [281, 253] width 7 height 9
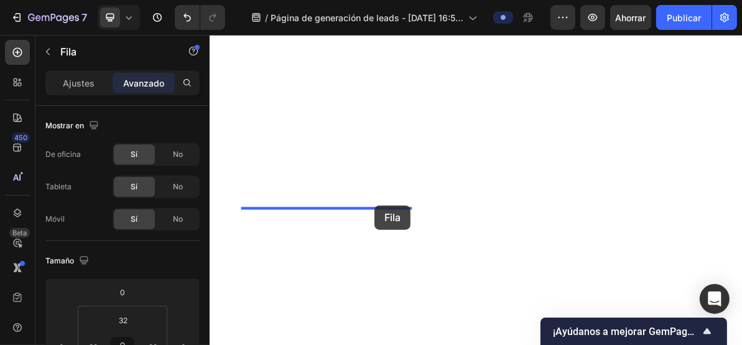
scroll to position [258, 0]
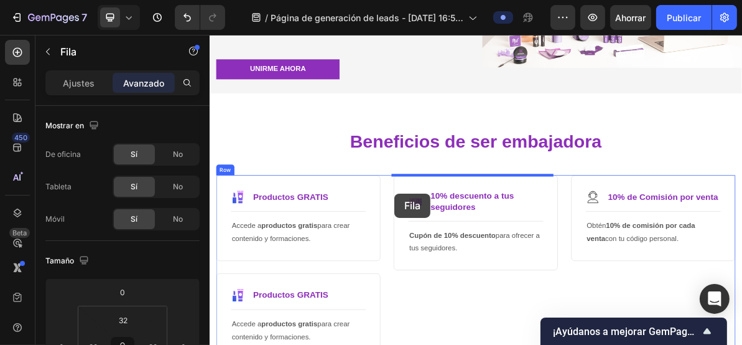
drag, startPoint x: 421, startPoint y: 390, endPoint x: 468, endPoint y: 256, distance: 141.1
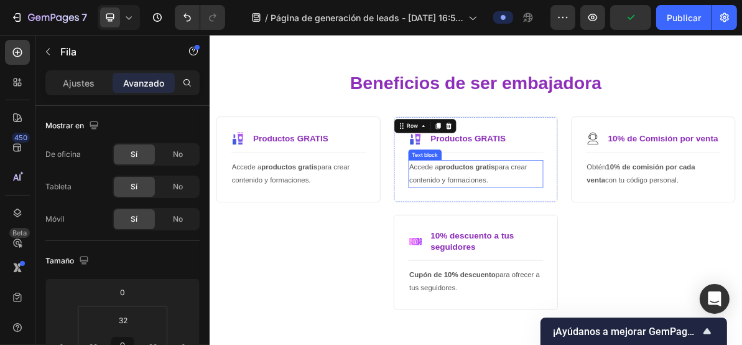
scroll to position [341, 0]
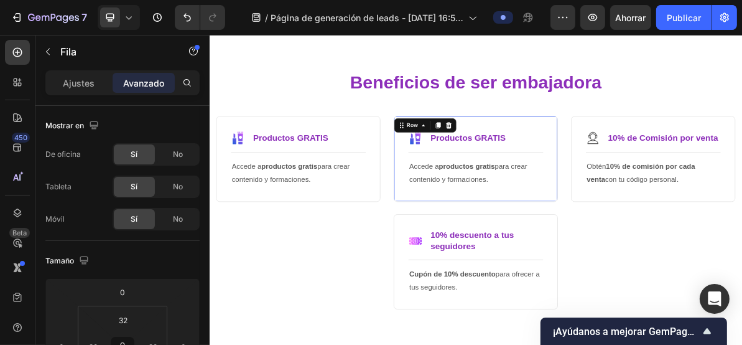
click at [644, 157] on div "Image Productos GRATIS Text Block Row Title Line Accede a productos gratis para…" at bounding box center [582, 208] width 230 height 120
click at [526, 159] on icon at bounding box center [529, 161] width 7 height 9
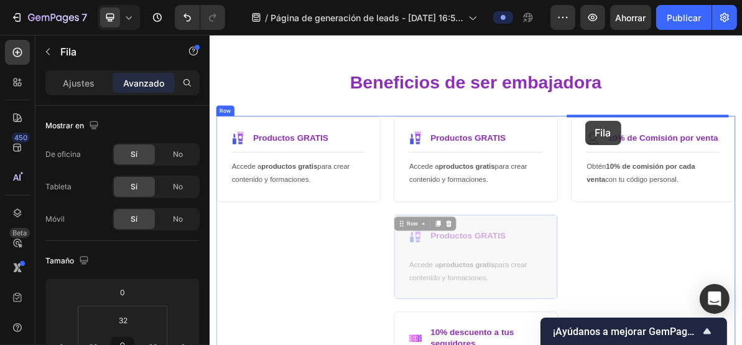
drag, startPoint x: 615, startPoint y: 294, endPoint x: 736, endPoint y: 154, distance: 184.5
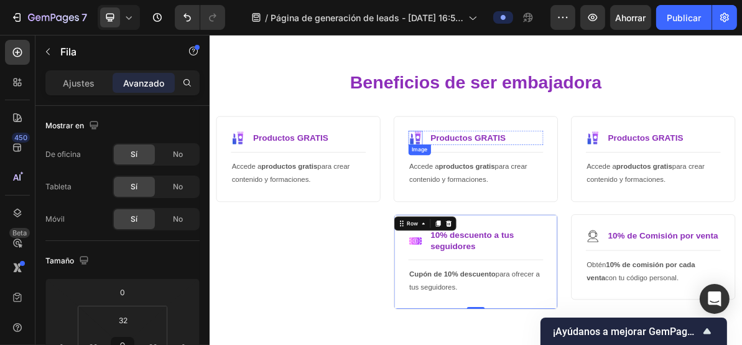
click at [495, 175] on img at bounding box center [498, 179] width 20 height 20
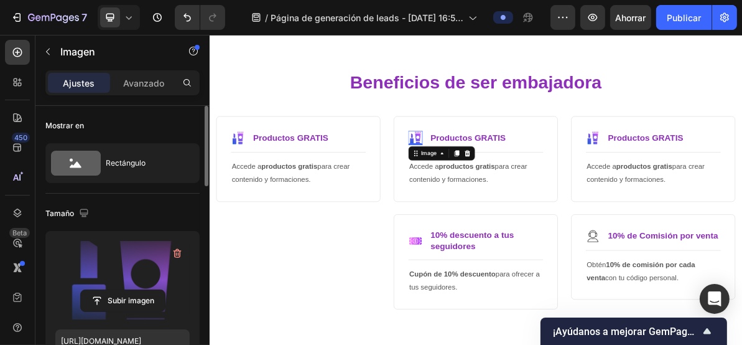
scroll to position [83, 0]
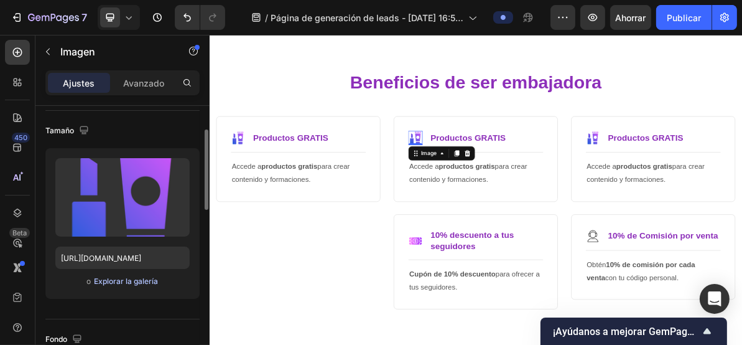
click at [126, 285] on font "Explorar la galería" at bounding box center [126, 281] width 64 height 11
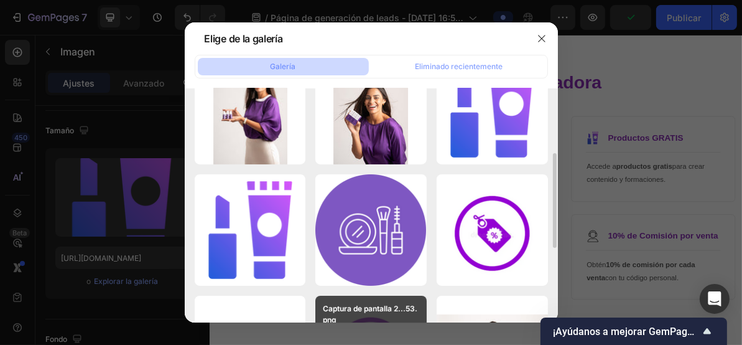
scroll to position [249, 0]
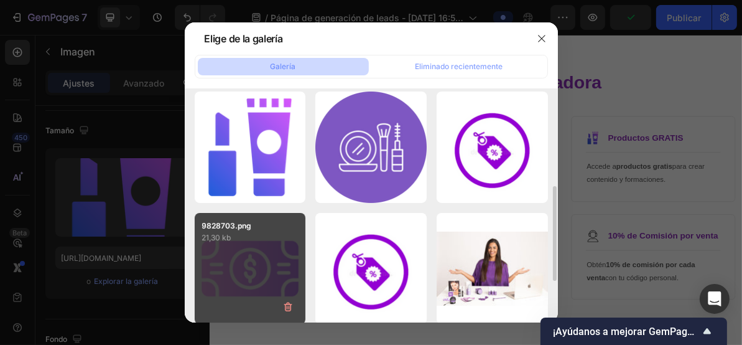
click at [256, 276] on div "9828703.png 21,30 kb" at bounding box center [250, 268] width 111 height 111
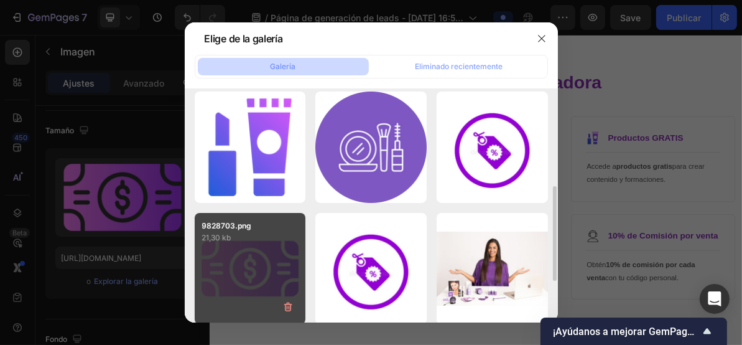
type input "https://cdn.shopify.com/s/files/1/0492/7717/3924/files/gempages_586141289016197…"
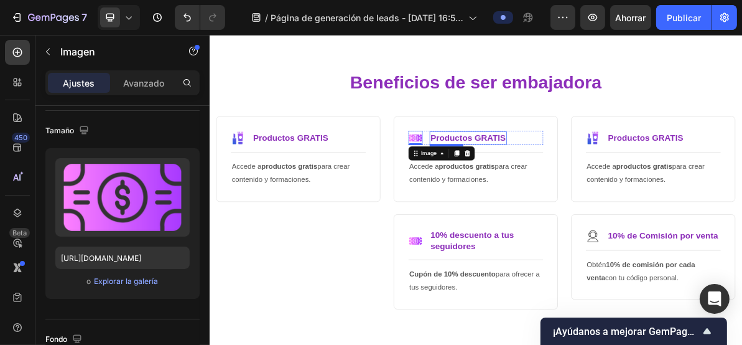
click at [591, 179] on p "Productos GRATIS" at bounding box center [572, 179] width 106 height 16
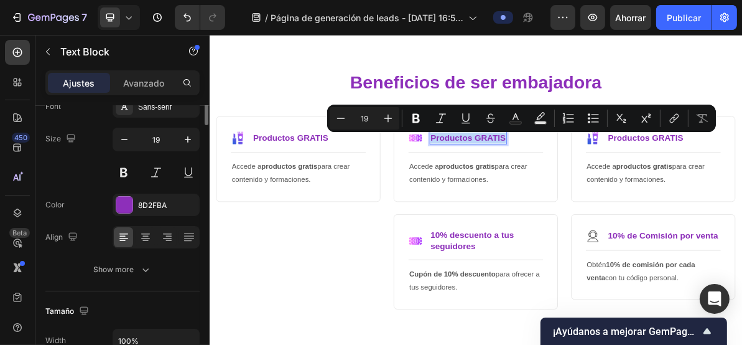
scroll to position [0, 0]
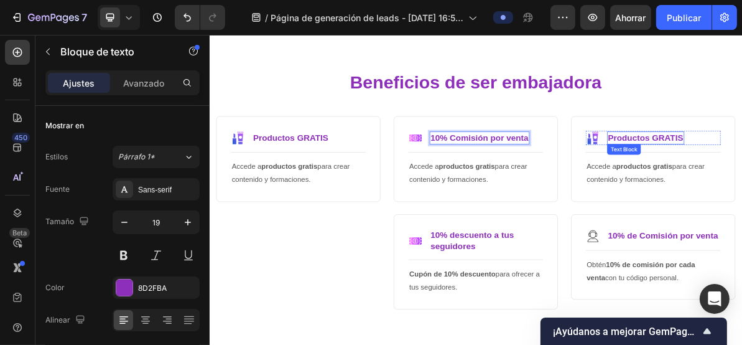
click at [742, 175] on img at bounding box center [747, 179] width 20 height 20
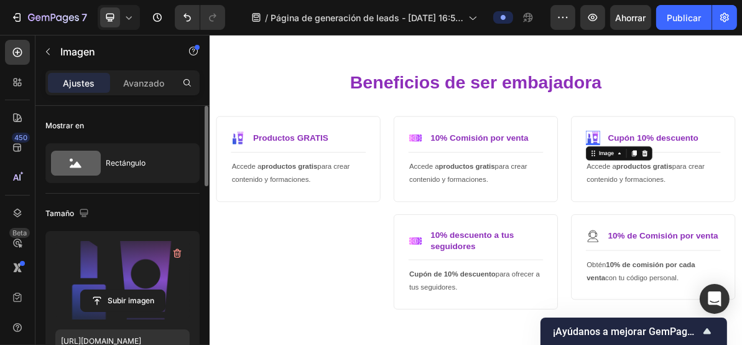
click at [136, 275] on label at bounding box center [122, 280] width 134 height 78
click at [136, 290] on input "file" at bounding box center [123, 300] width 84 height 21
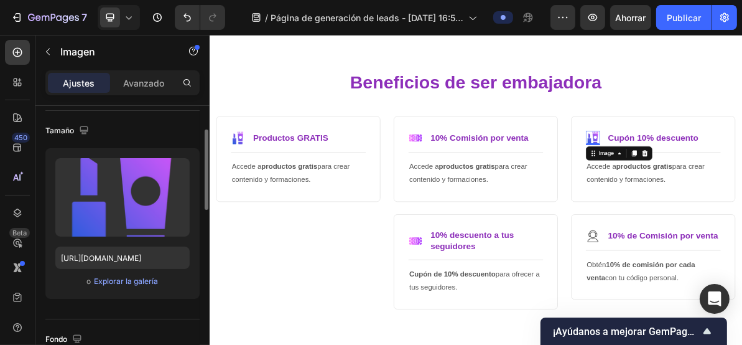
scroll to position [166, 0]
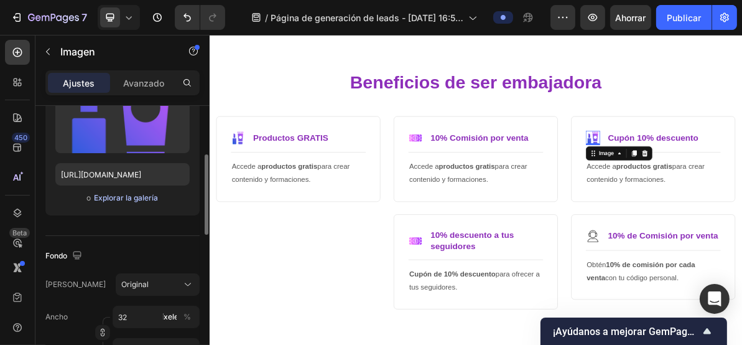
click at [143, 199] on font "Explorar la galería" at bounding box center [126, 197] width 64 height 9
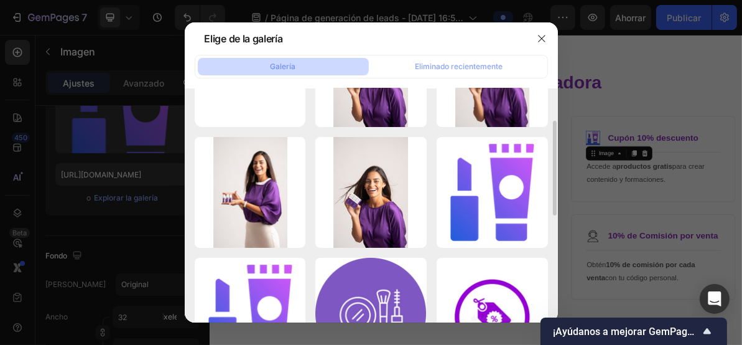
scroll to position [249, 0]
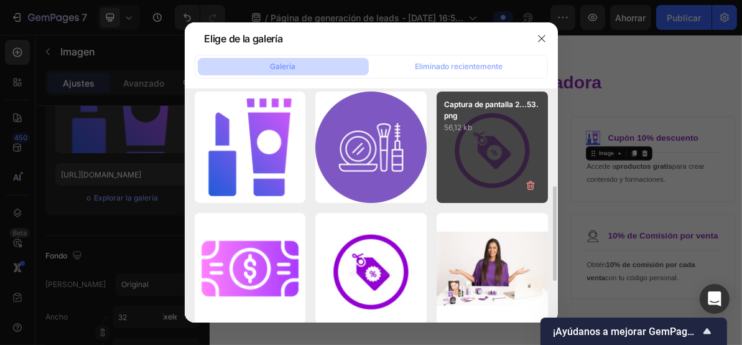
click at [478, 167] on div "Captura de pantalla 2...53.png 56,12 kb" at bounding box center [492, 146] width 111 height 111
type input "https://cdn.shopify.com/s/files/1/0492/7717/3924/files/gempages_586141289016197…"
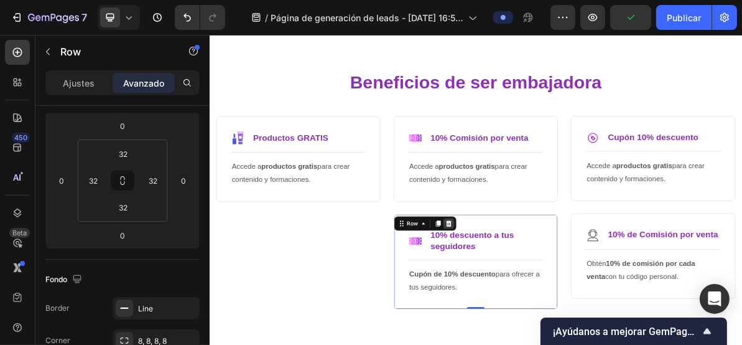
scroll to position [0, 0]
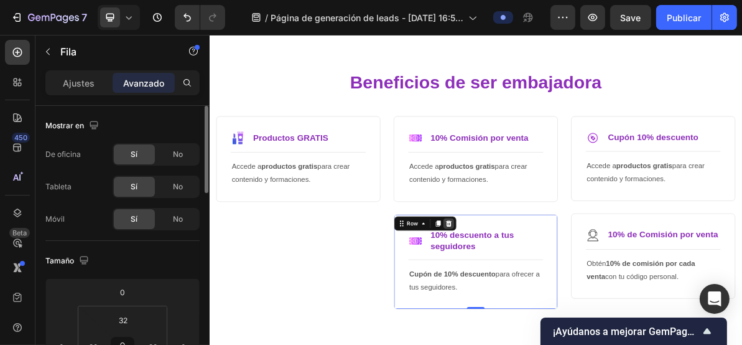
click at [544, 301] on icon at bounding box center [545, 299] width 10 height 10
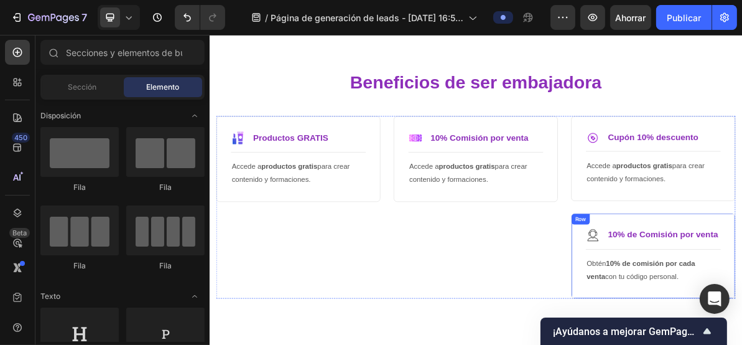
click at [724, 291] on div "Row" at bounding box center [729, 292] width 21 height 11
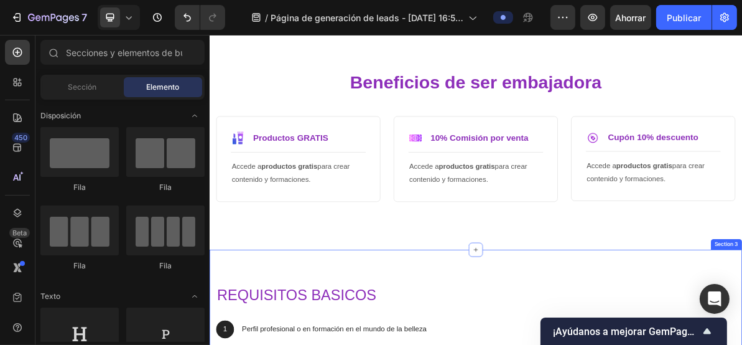
scroll to position [258, 0]
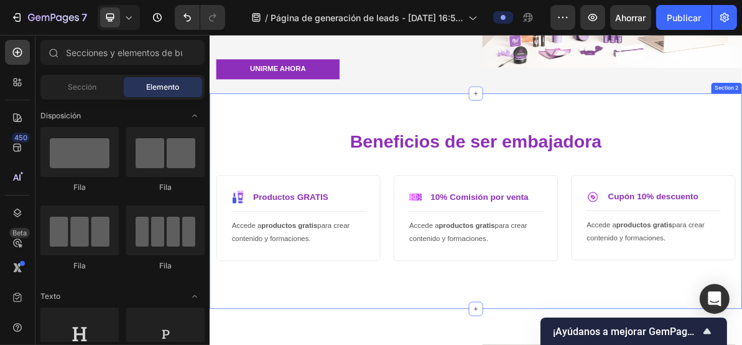
click at [742, 153] on div "Beneficios de ser embajadora Heading Row Image Productos GRATIS Text Block Row …" at bounding box center [582, 267] width 747 height 302
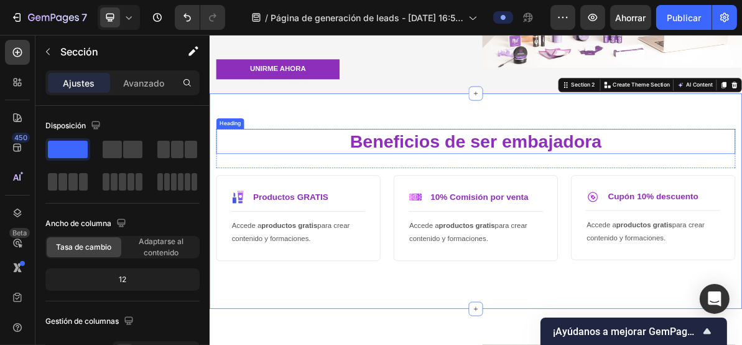
click at [624, 192] on h2 "Beneficios de ser embajadora" at bounding box center [582, 183] width 728 height 35
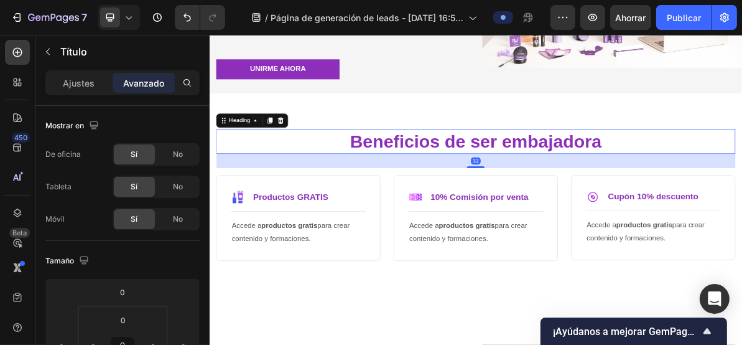
click at [425, 179] on h2 "Beneficios de ser embajadora" at bounding box center [582, 183] width 728 height 35
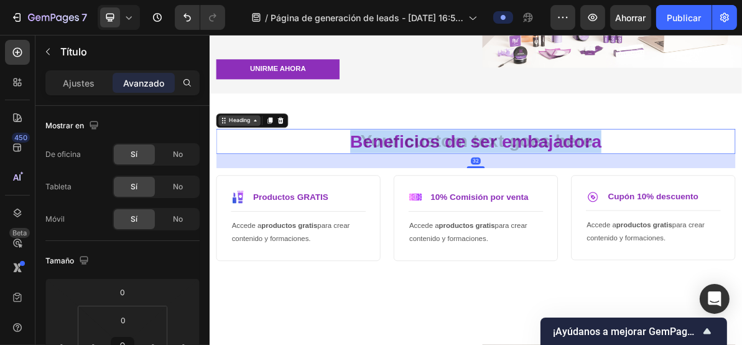
click at [265, 157] on div "Beneficios de ser embajadora Heading 32 Row Image Productos GRATIS Text Block R…" at bounding box center [582, 267] width 747 height 302
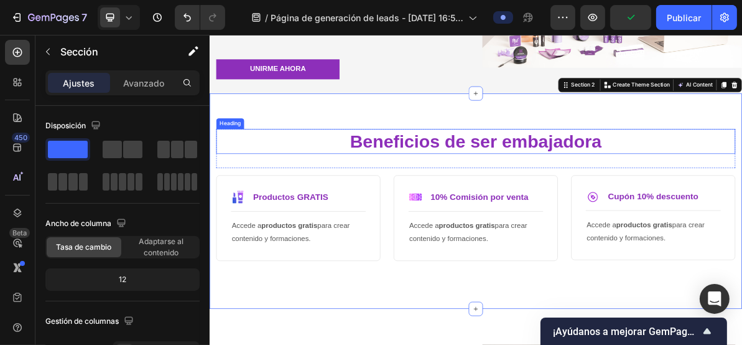
click at [513, 179] on p "Beneficios de ser embajadora" at bounding box center [583, 183] width 726 height 32
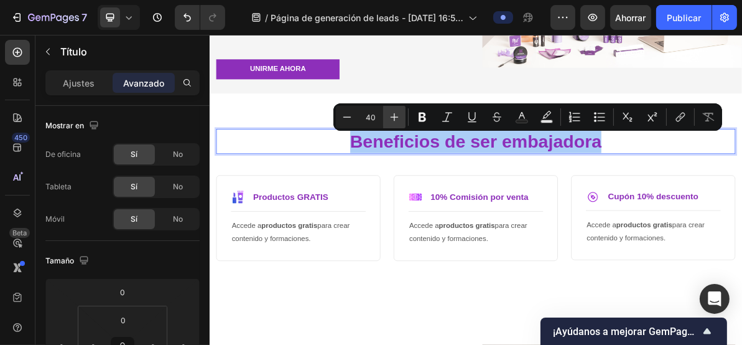
click at [398, 120] on icon "Barra de herramientas contextual del editor" at bounding box center [394, 117] width 12 height 12
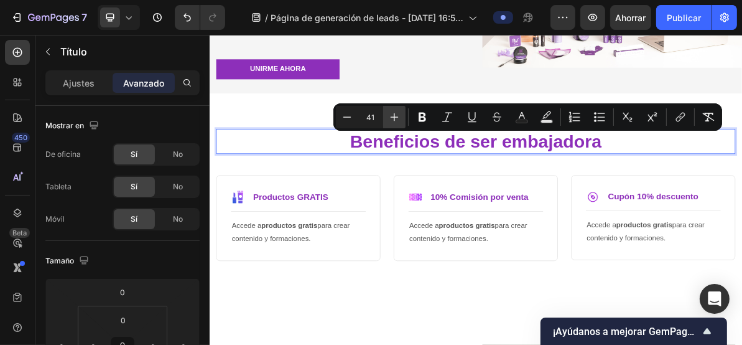
click at [398, 120] on icon "Barra de herramientas contextual del editor" at bounding box center [394, 117] width 12 height 12
click at [396, 120] on icon "Barra de herramientas contextual del editor" at bounding box center [394, 117] width 12 height 12
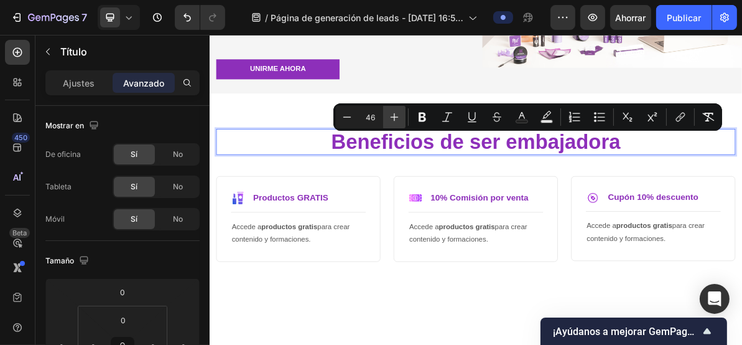
click at [396, 120] on icon "Barra de herramientas contextual del editor" at bounding box center [394, 117] width 12 height 12
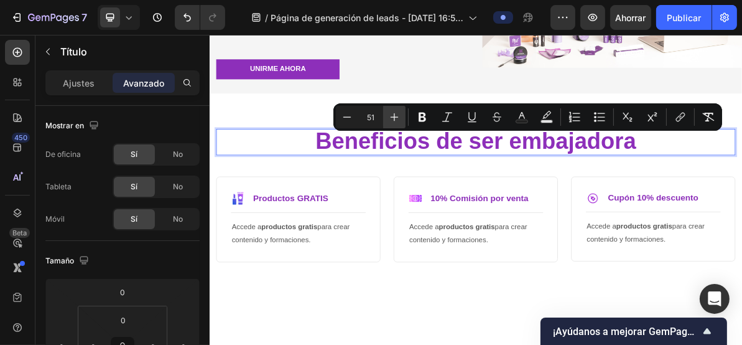
click at [396, 120] on icon "Barra de herramientas contextual del editor" at bounding box center [394, 117] width 12 height 12
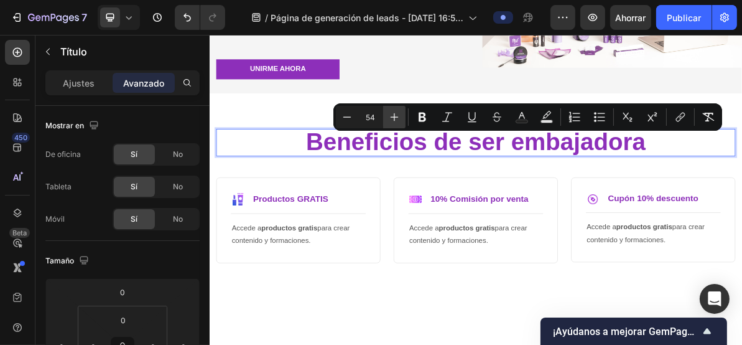
click at [396, 120] on icon "Barra de herramientas contextual del editor" at bounding box center [394, 117] width 12 height 12
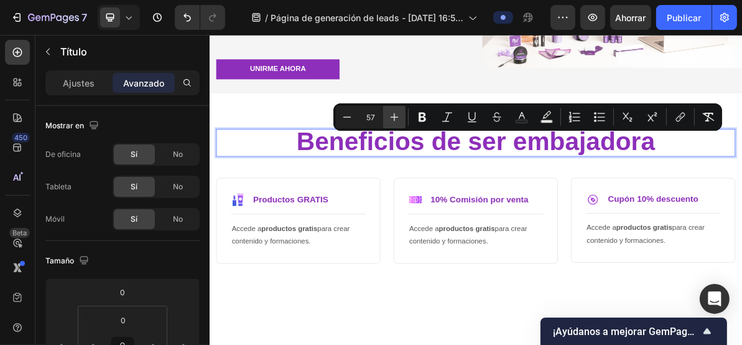
click at [396, 120] on icon "Barra de herramientas contextual del editor" at bounding box center [394, 117] width 12 height 12
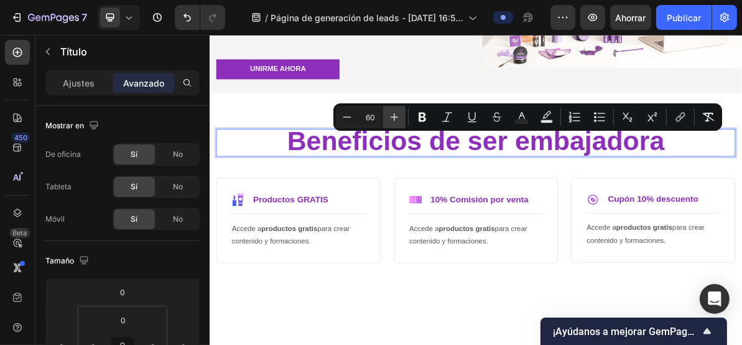
click at [396, 120] on icon "Barra de herramientas contextual del editor" at bounding box center [394, 117] width 12 height 12
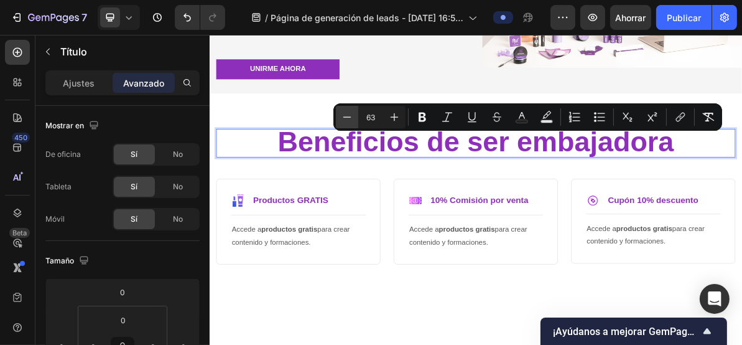
click at [349, 116] on icon "Barra de herramientas contextual del editor" at bounding box center [347, 117] width 12 height 12
click at [348, 116] on icon "Barra de herramientas contextual del editor" at bounding box center [347, 117] width 12 height 12
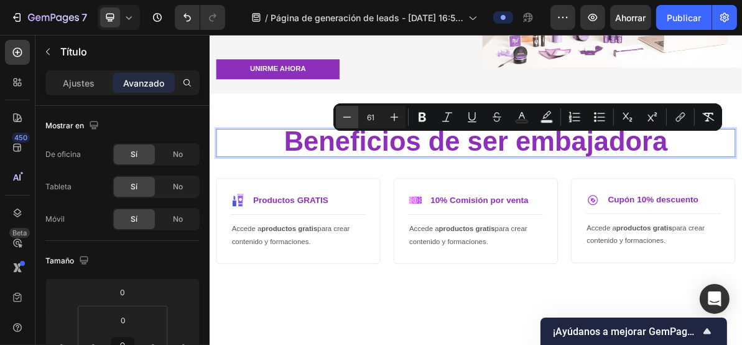
click at [348, 116] on icon "Barra de herramientas contextual del editor" at bounding box center [347, 117] width 12 height 12
type input "60"
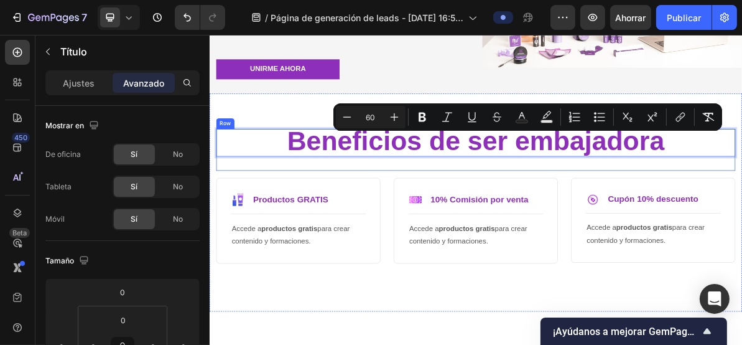
click at [481, 218] on div "Beneficios de ser embajadora Heading 32" at bounding box center [582, 195] width 728 height 58
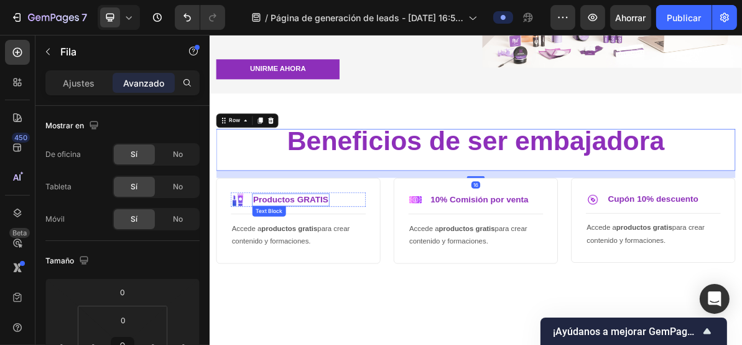
click at [340, 263] on p "Productos GRATIS" at bounding box center [323, 266] width 106 height 16
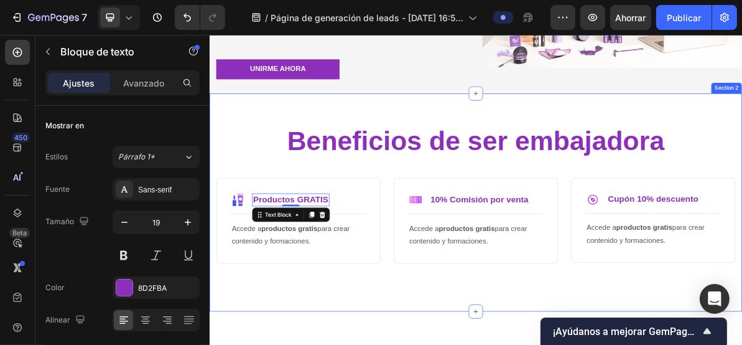
click at [445, 344] on div "⁠⁠⁠⁠⁠⁠⁠ Beneficios de ser embajadora Heading Row Image Productos GRATIS Text Bl…" at bounding box center [582, 269] width 747 height 306
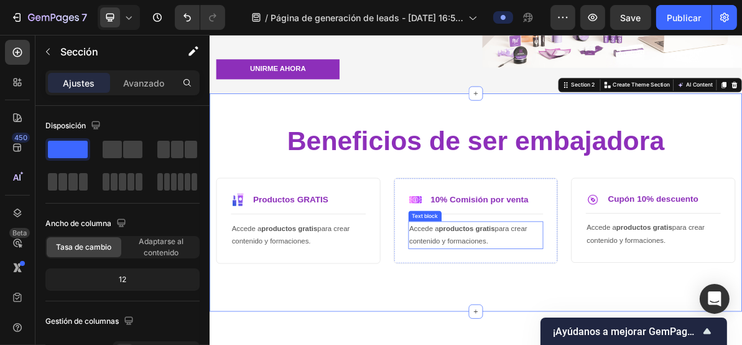
click at [559, 315] on p "Accede a productos gratis para crear contenido y formaciones." at bounding box center [582, 315] width 187 height 36
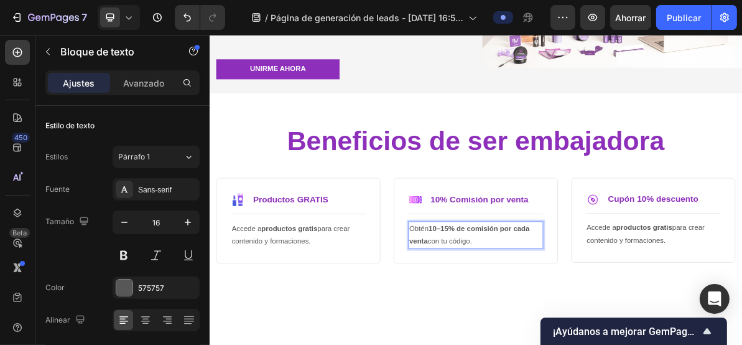
click at [549, 304] on strong "10–15% de comisión por cada venta" at bounding box center [573, 314] width 169 height 29
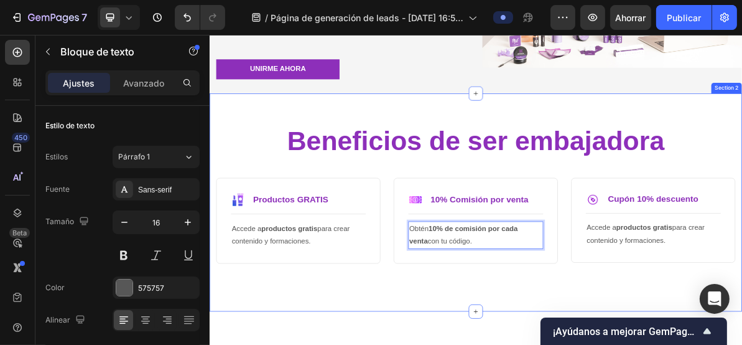
click at [497, 344] on div "⁠⁠⁠⁠⁠⁠⁠ Beneficios de ser embajadora Heading Row Image Productos GRATIS Text Bl…" at bounding box center [582, 269] width 747 height 306
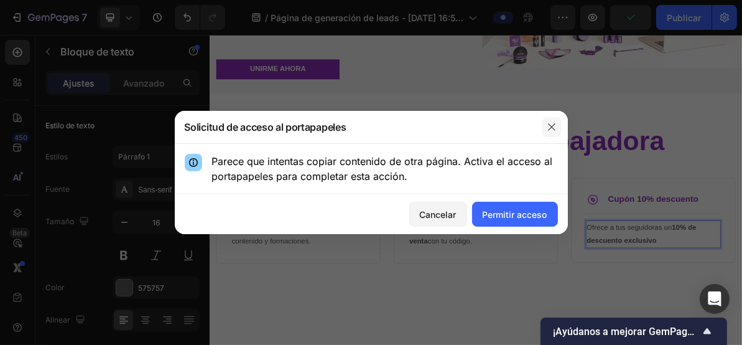
click at [553, 125] on icon "button" at bounding box center [552, 127] width 10 height 10
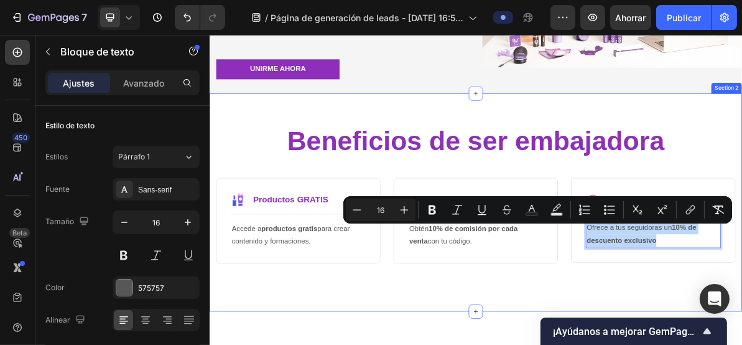
click at [734, 344] on div "⁠⁠⁠⁠⁠⁠⁠ Beneficios de ser embajadora Heading Row Image Productos GRATIS Text Bl…" at bounding box center [582, 269] width 747 height 306
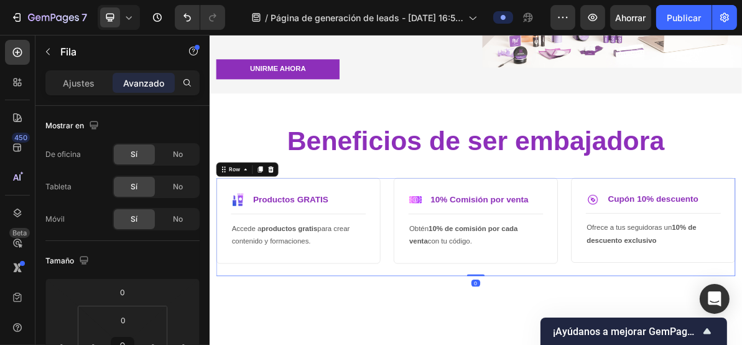
drag, startPoint x: 576, startPoint y: 369, endPoint x: 582, endPoint y: 347, distance: 23.4
click at [582, 344] on div "Image Productos GRATIS Text Block Row Title Line Accede a productos gratis para…" at bounding box center [582, 304] width 728 height 138
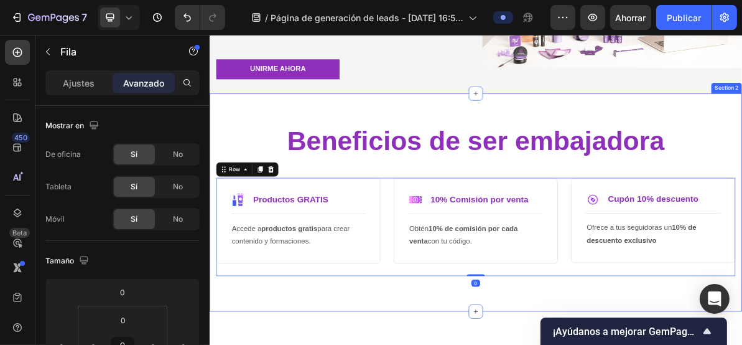
click at [670, 344] on div "⁠⁠⁠⁠⁠⁠⁠ Beneficios de ser embajadora Heading Row Image Productos GRATIS Text Bl…" at bounding box center [582, 269] width 747 height 306
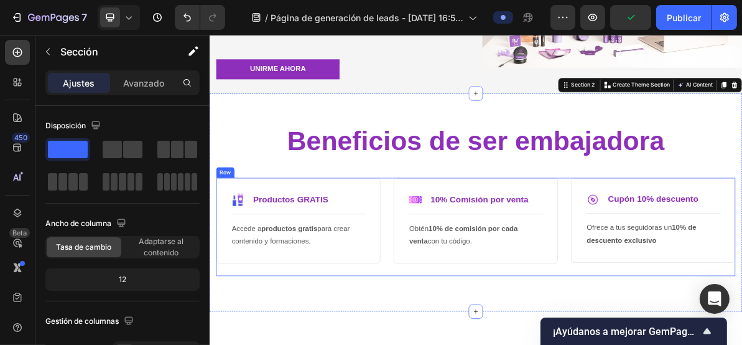
click at [590, 344] on div "Image 10% Comisión por venta Text Block Row Title Line Obtén 10% de comisión po…" at bounding box center [582, 304] width 230 height 138
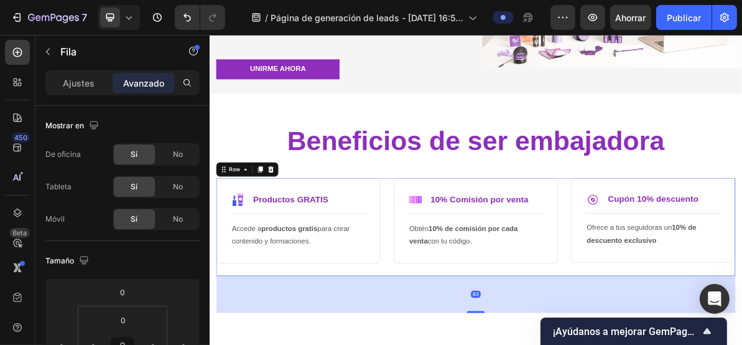
drag, startPoint x: 581, startPoint y: 371, endPoint x: 582, endPoint y: 423, distance: 51.7
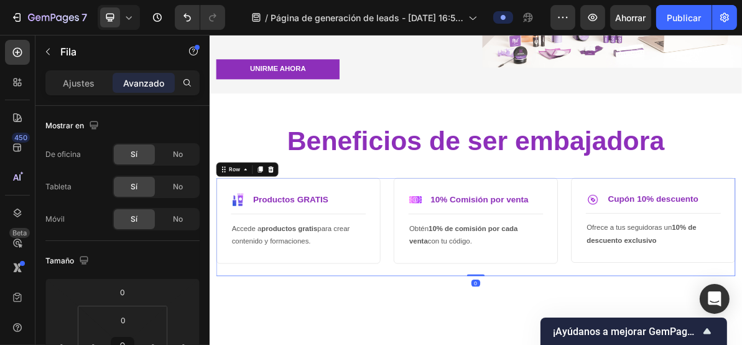
drag, startPoint x: 583, startPoint y: 422, endPoint x: 583, endPoint y: 358, distance: 63.5
click at [583, 344] on div "Image Productos GRATIS Text Block Row Title Line Accede a productos gratis para…" at bounding box center [582, 304] width 728 height 138
type input "0"
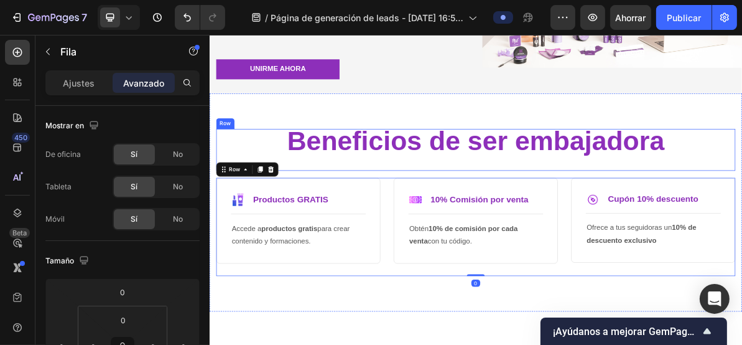
click at [592, 214] on div "⁠⁠⁠⁠⁠⁠⁠ Beneficios de ser embajadora Heading" at bounding box center [582, 195] width 728 height 58
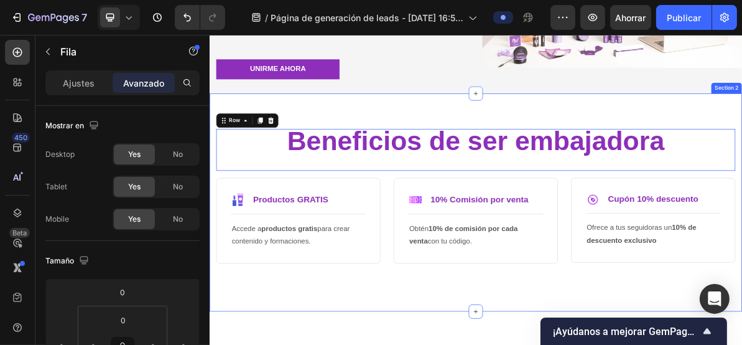
click at [209, 34] on div "0" at bounding box center [209, 34] width 0 height 0
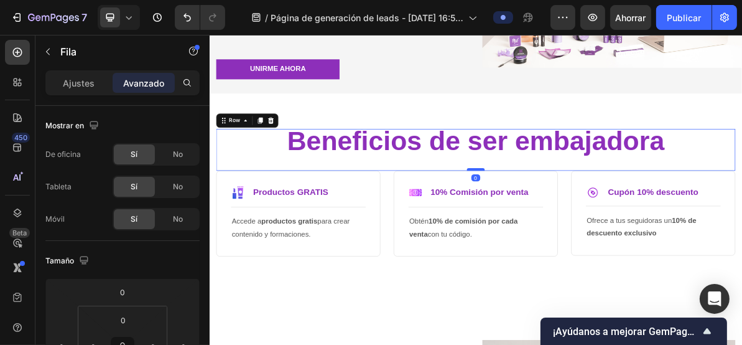
drag, startPoint x: 579, startPoint y: 234, endPoint x: 580, endPoint y: 223, distance: 11.2
click at [580, 223] on div at bounding box center [582, 223] width 25 height 4
type input "0"
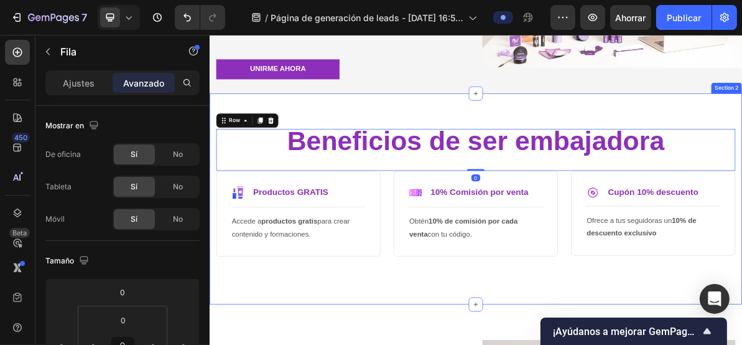
click at [530, 344] on div "⁠⁠⁠⁠⁠⁠⁠ Beneficios de ser embajadora Heading Row 0 Image Productos GRATIS Text …" at bounding box center [582, 264] width 747 height 296
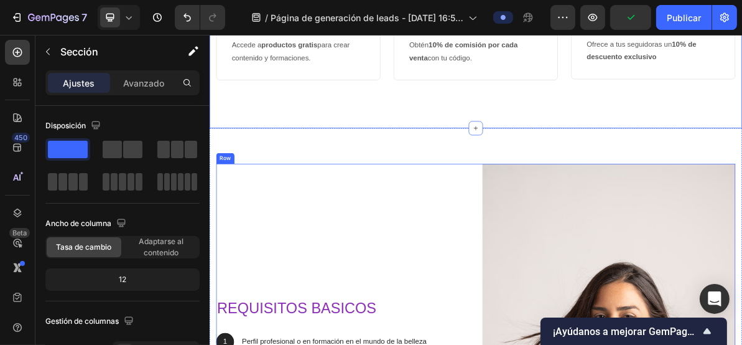
scroll to position [590, 0]
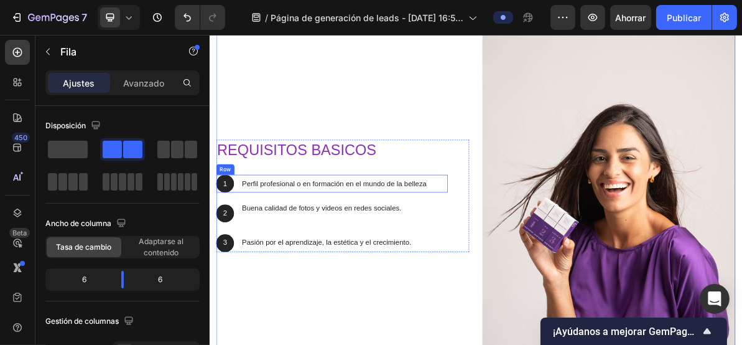
scroll to position [756, 0]
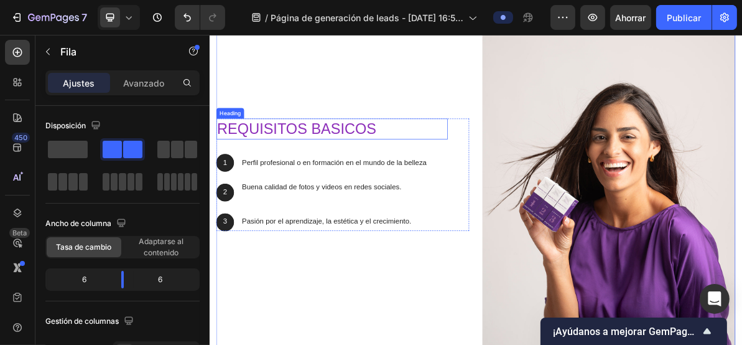
click at [380, 161] on h2 "requisitos basicos" at bounding box center [380, 166] width 325 height 29
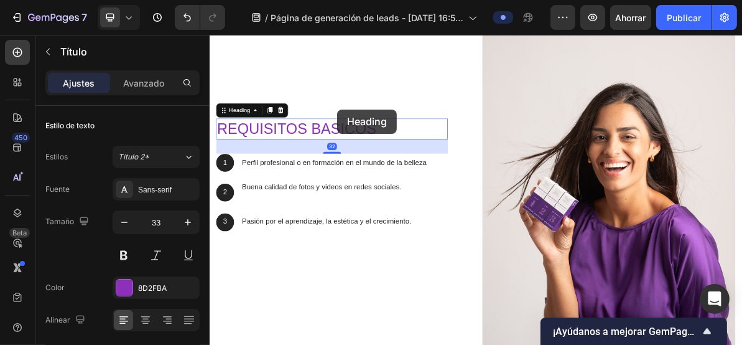
drag, startPoint x: 378, startPoint y: 162, endPoint x: 390, endPoint y: 139, distance: 26.7
click at [388, 139] on div "requisitos basicos Heading 32 1 Text Block Hero Banner Perfil profesional o en …" at bounding box center [395, 230] width 355 height 533
click at [327, 163] on p "requisitos basicos" at bounding box center [381, 166] width 322 height 27
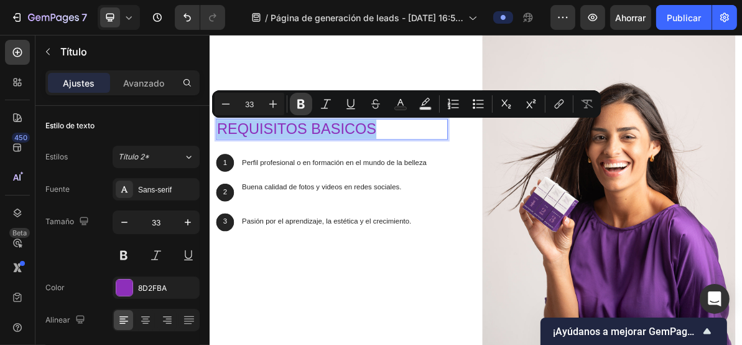
click at [298, 105] on icon "Editor contextual toolbar" at bounding box center [300, 104] width 7 height 9
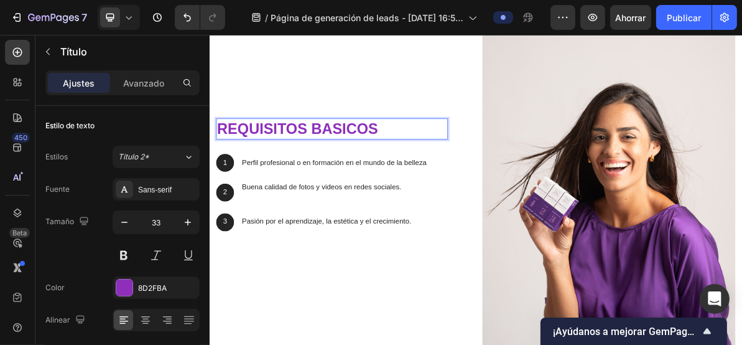
click at [308, 161] on strong "requisitos basicos" at bounding box center [332, 165] width 225 height 23
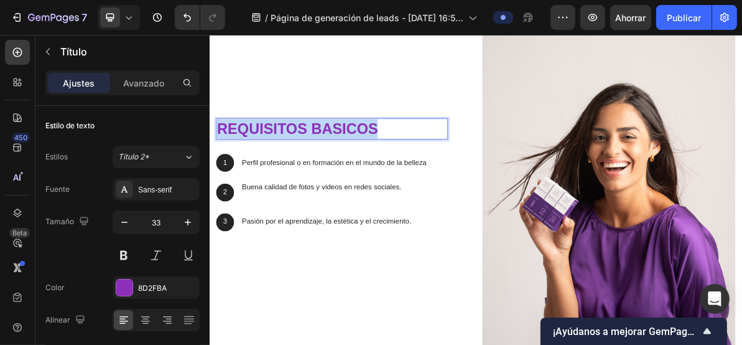
click at [308, 161] on strong "requisitos basicos" at bounding box center [332, 165] width 225 height 23
click at [240, 213] on p "1" at bounding box center [231, 213] width 22 height 13
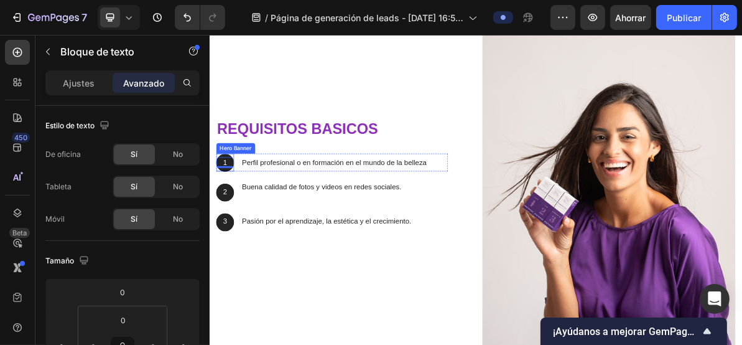
click at [223, 201] on div "1 Text Block 0" at bounding box center [230, 213] width 25 height 25
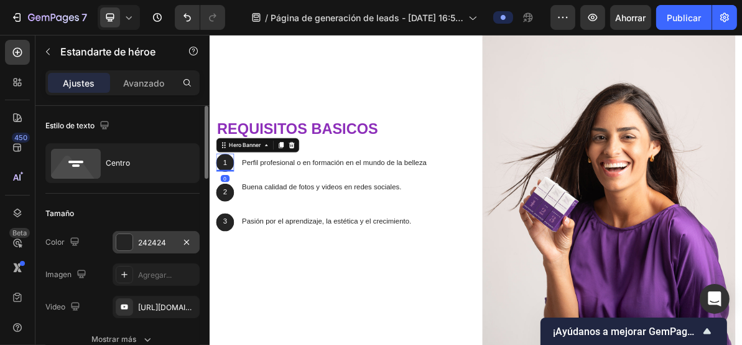
click at [141, 238] on font "242424" at bounding box center [152, 242] width 28 height 9
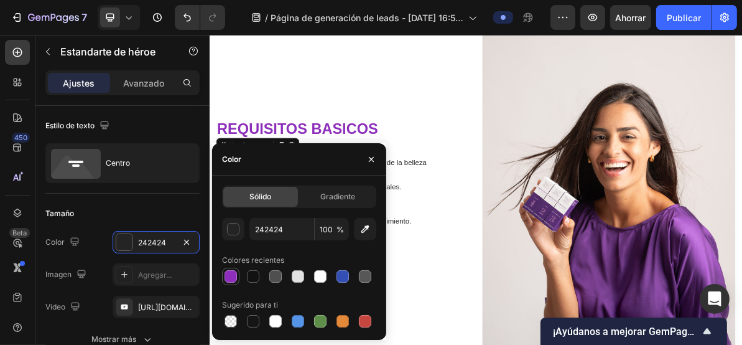
click at [227, 277] on div at bounding box center [231, 276] width 12 height 12
type input "8D2FBA"
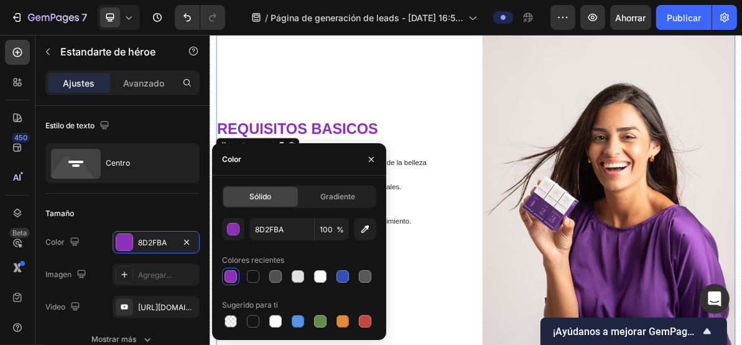
click at [342, 129] on div "⁠⁠⁠⁠⁠⁠⁠ requisitos basicos Heading 1 Text Block Hero Banner 0 Perfil profesiona…" at bounding box center [395, 230] width 355 height 533
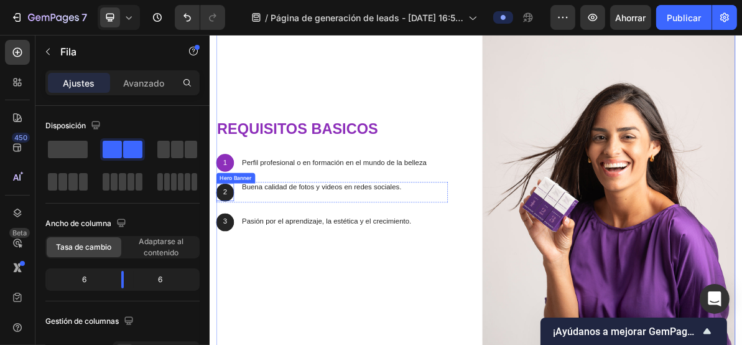
click at [225, 243] on div "Background Image" at bounding box center [230, 255] width 25 height 25
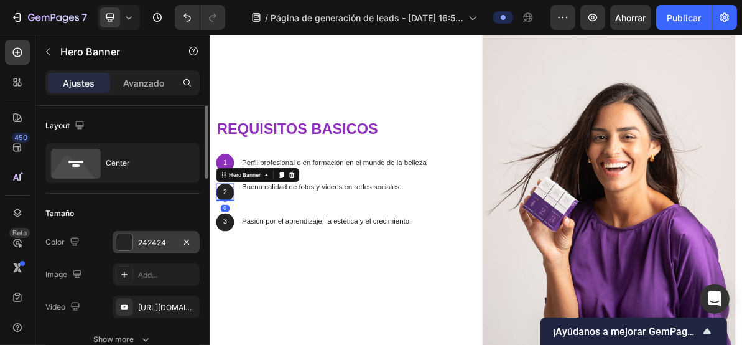
click at [126, 243] on div at bounding box center [124, 242] width 16 height 16
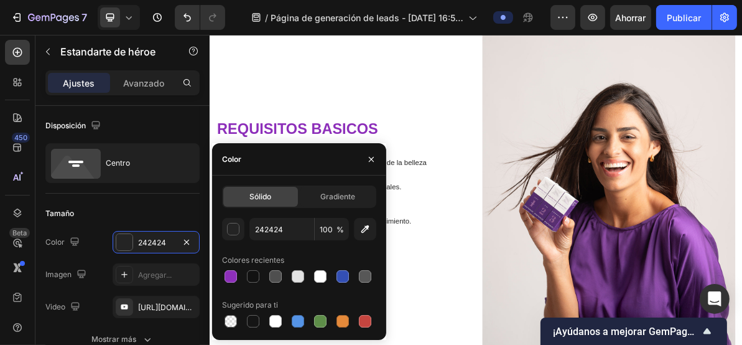
click at [230, 275] on div at bounding box center [231, 276] width 12 height 12
type input "8D2FBA"
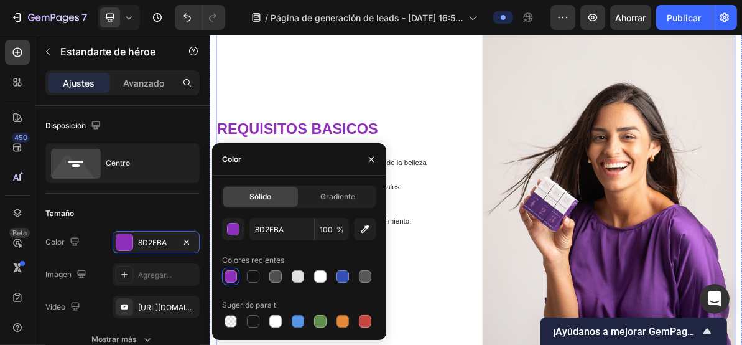
click at [315, 131] on div "⁠⁠⁠⁠⁠⁠⁠ requisitos basicos Heading 1 Text Block Hero Banner Perfil profesional …" at bounding box center [395, 230] width 355 height 533
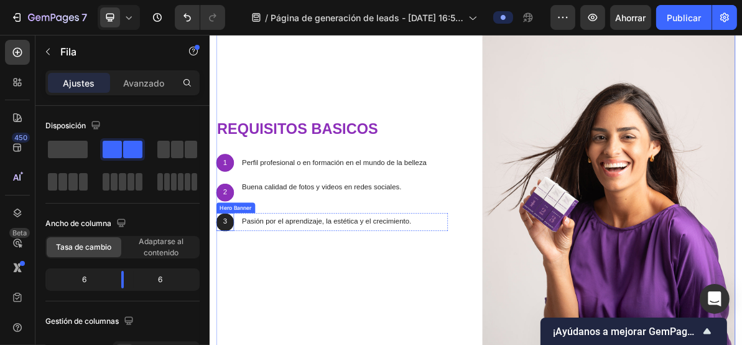
click at [223, 284] on div "3 Text Block Hero Banner" at bounding box center [230, 296] width 25 height 25
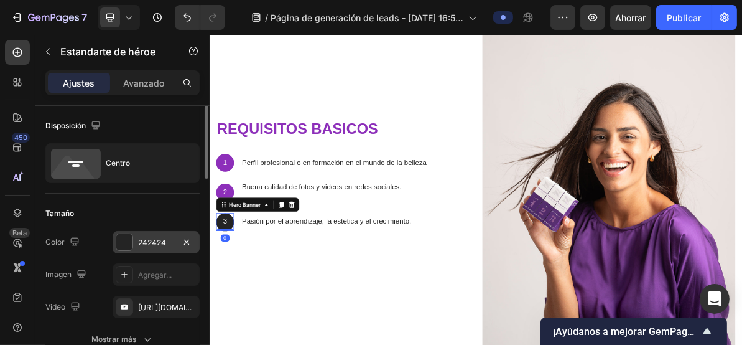
click at [136, 243] on div "242424" at bounding box center [156, 242] width 87 height 22
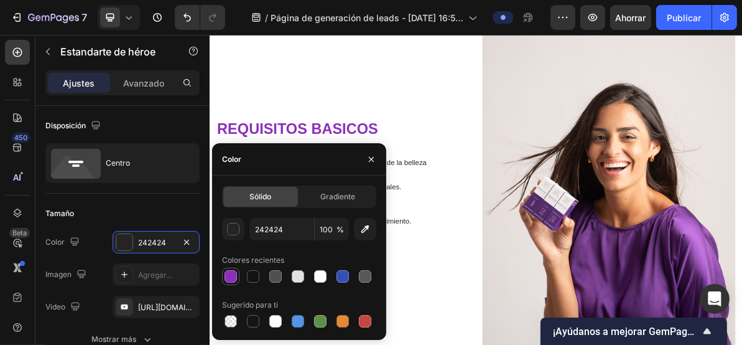
click at [232, 274] on div at bounding box center [231, 276] width 12 height 12
type input "8D2FBA"
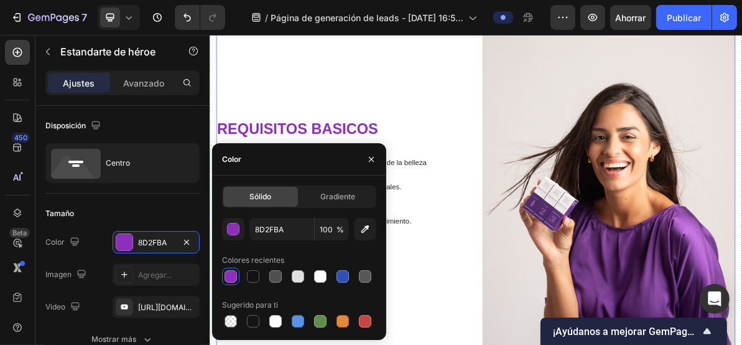
click at [407, 134] on div "⁠⁠⁠⁠⁠⁠⁠ requisitos basicos Heading 1 Text Block Hero Banner Perfil profesional …" at bounding box center [395, 230] width 355 height 533
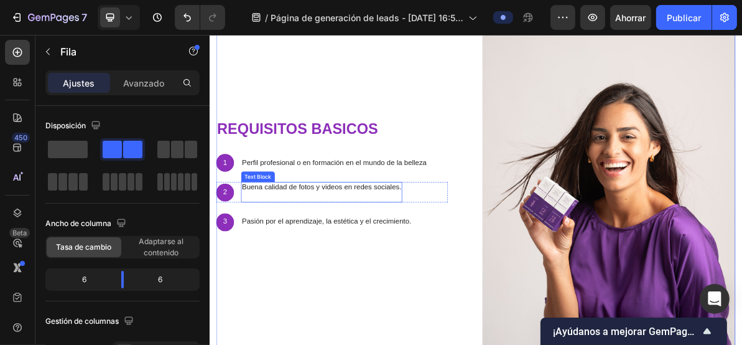
click at [316, 245] on p "Buena calidad de fotos y videos en redes sociales." at bounding box center [366, 248] width 223 height 13
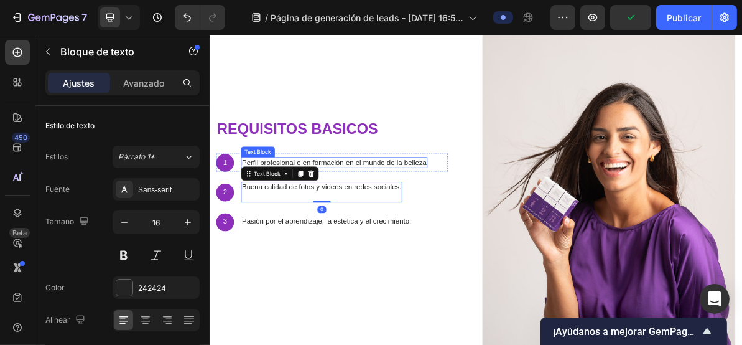
click at [370, 211] on p "Perfil profesional o en formación en el mundo de la belleza" at bounding box center [384, 213] width 259 height 13
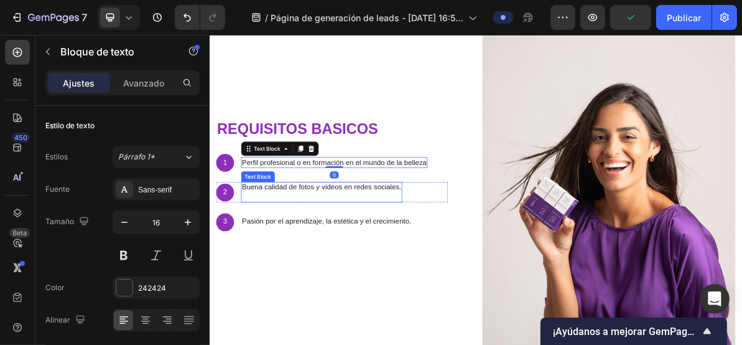
click at [395, 244] on p "Buena calidad de fotos y videos en redes sociales." at bounding box center [366, 248] width 223 height 13
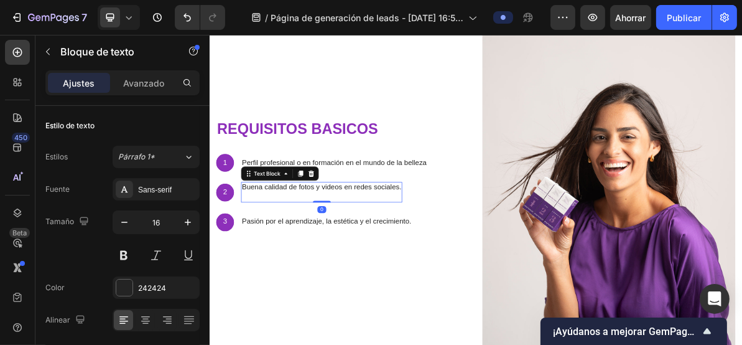
click at [445, 255] on p at bounding box center [366, 261] width 223 height 13
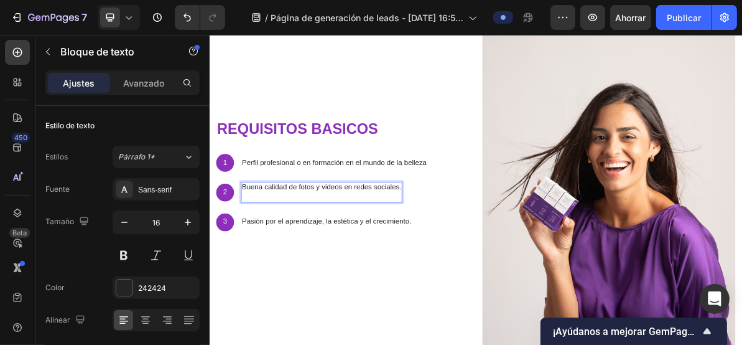
scroll to position [763, 0]
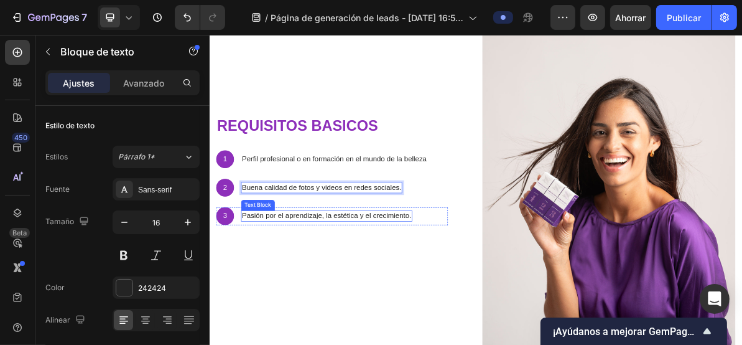
click at [447, 344] on div "⁠⁠⁠⁠⁠⁠⁠ requisitos basicos Heading 1 Text Block Hero Banner Perfil profesional …" at bounding box center [395, 223] width 355 height 533
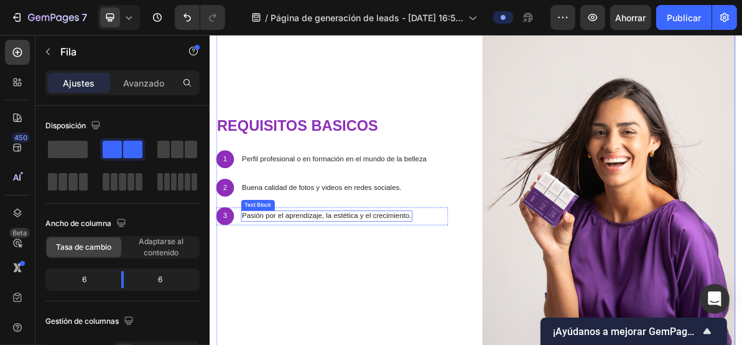
click at [316, 286] on p "Pasión por el aprendizaje, la estética y el crecimiento." at bounding box center [374, 287] width 238 height 13
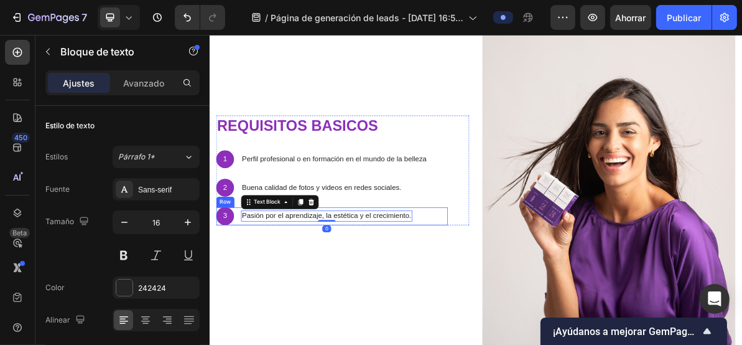
click at [492, 280] on div "Pasión por el aprendizaje, la estética y el crecimiento." at bounding box center [373, 288] width 240 height 16
click at [516, 281] on div "3 Text Block Hero Banner Pasión por el aprendizaje, la estética y el crecimient…" at bounding box center [380, 288] width 325 height 25
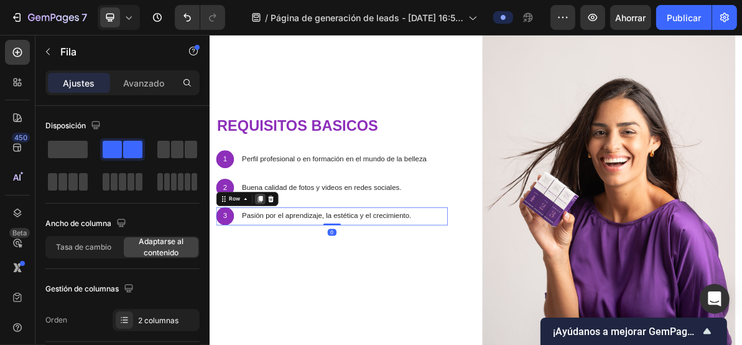
click at [282, 261] on icon at bounding box center [280, 263] width 7 height 9
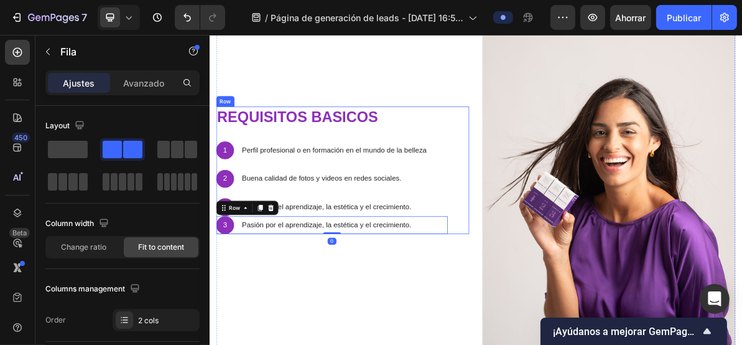
scroll to position [750, 0]
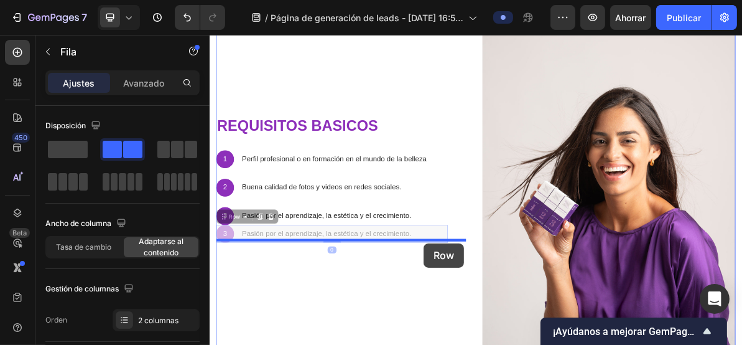
drag, startPoint x: 512, startPoint y: 304, endPoint x: 509, endPoint y: 326, distance: 22.6
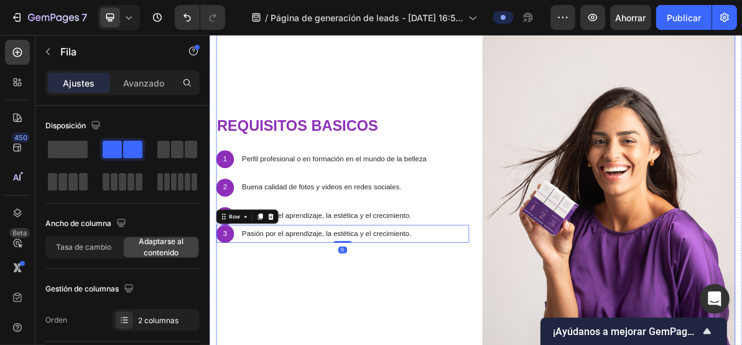
scroll to position [779, 0]
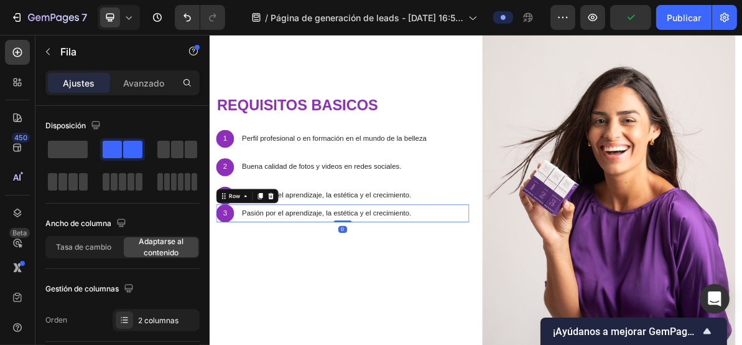
click at [544, 229] on div "⁠⁠⁠⁠⁠⁠⁠ requisitos basicos Heading 1 Text Block Hero Banner Perfil profesional …" at bounding box center [395, 195] width 355 height 154
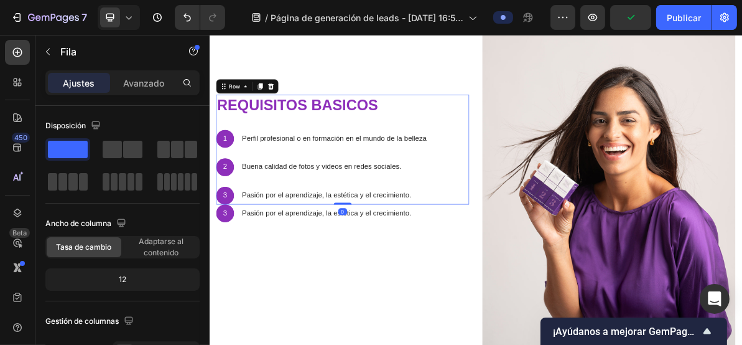
click at [232, 238] on div "⁠⁠⁠⁠⁠⁠⁠ requisitos basicos Heading 1 Text Block Hero Banner Perfil profesional …" at bounding box center [380, 195] width 325 height 154
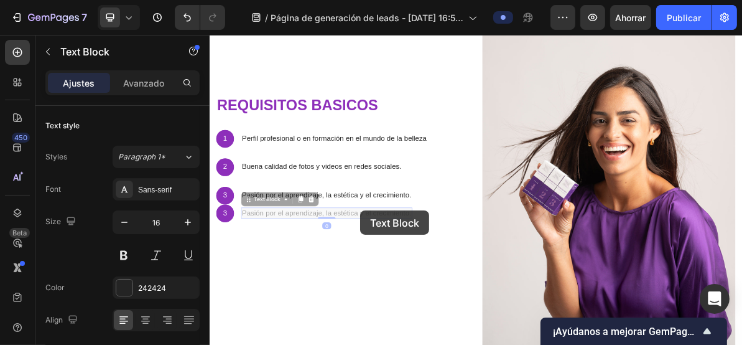
drag, startPoint x: 406, startPoint y: 281, endPoint x: 418, endPoint y: 281, distance: 11.2
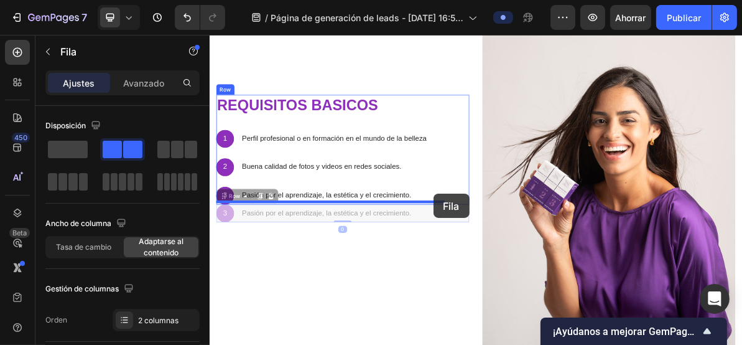
drag, startPoint x: 541, startPoint y: 279, endPoint x: 523, endPoint y: 257, distance: 28.3
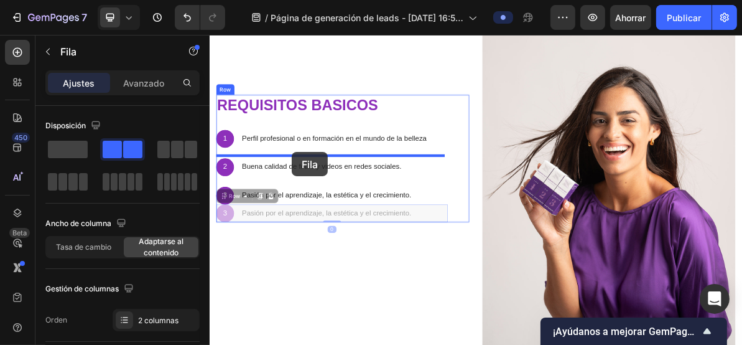
drag, startPoint x: 527, startPoint y: 281, endPoint x: 324, endPoint y: 199, distance: 218.9
click at [324, 199] on div "Encabezamiento ⁠⁠⁠⁠⁠⁠⁠ requisitos basicos Heading 1 Text Block Hero Banner Perf…" at bounding box center [582, 240] width 747 height 1970
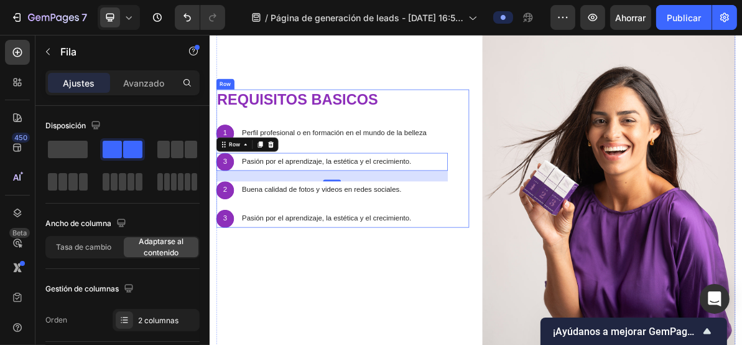
scroll to position [772, 0]
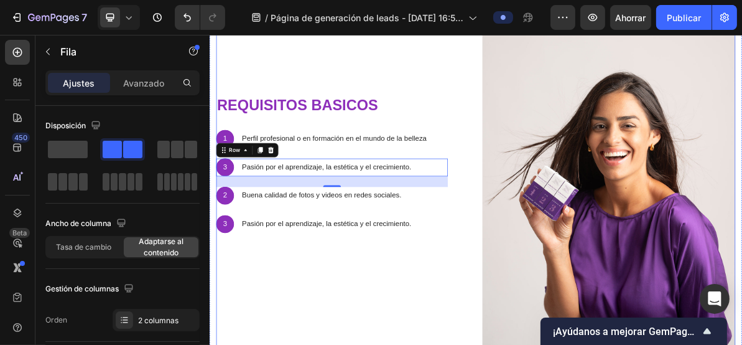
click at [299, 344] on div "⁠⁠⁠⁠⁠⁠⁠ requisitos basicos Heading 1 Text Block Hero Banner Perfil profesional …" at bounding box center [395, 214] width 355 height 533
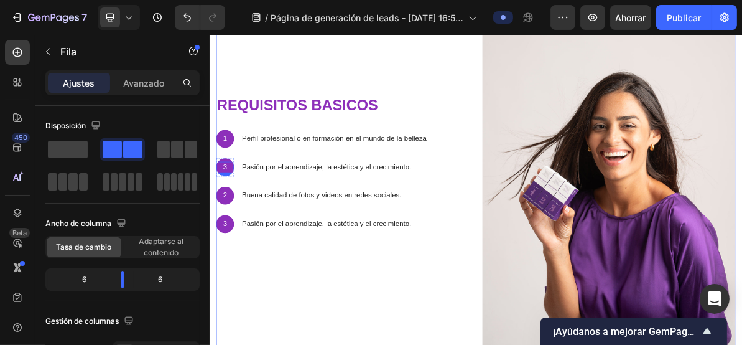
click at [231, 217] on p "3" at bounding box center [231, 219] width 22 height 13
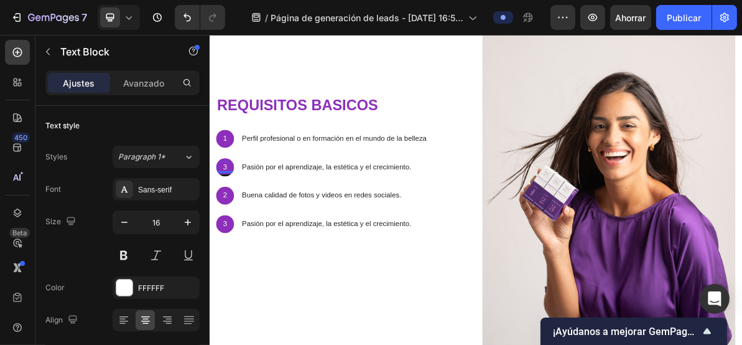
click at [231, 215] on p "3" at bounding box center [231, 219] width 22 height 13
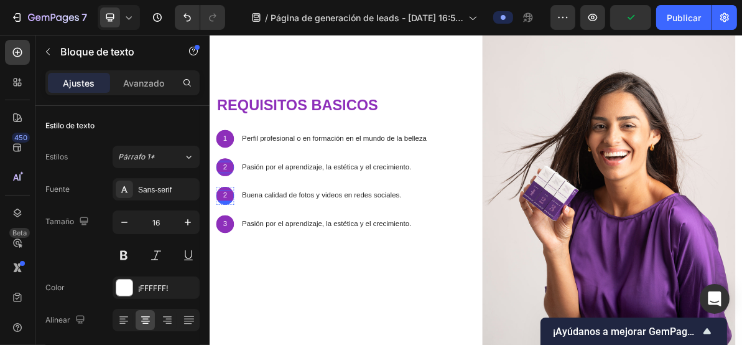
click at [233, 253] on p "2" at bounding box center [231, 259] width 22 height 13
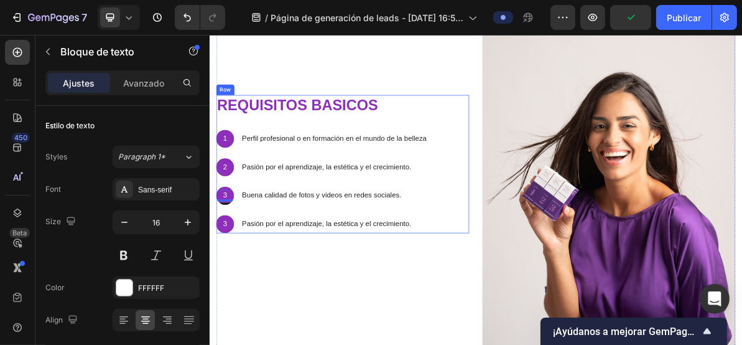
click at [232, 301] on p "3" at bounding box center [231, 298] width 22 height 13
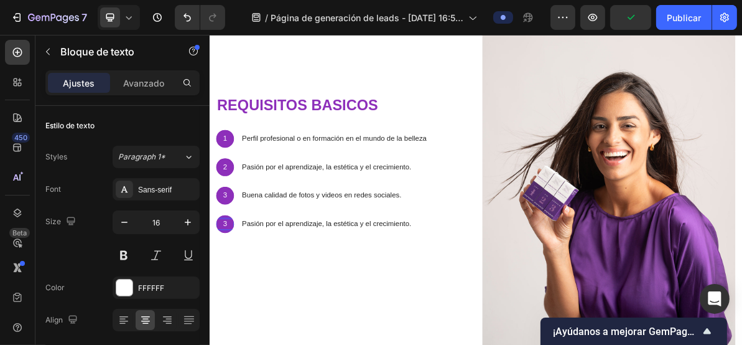
click at [228, 296] on p "3" at bounding box center [231, 298] width 22 height 13
click at [231, 297] on p "5" at bounding box center [231, 298] width 22 height 13
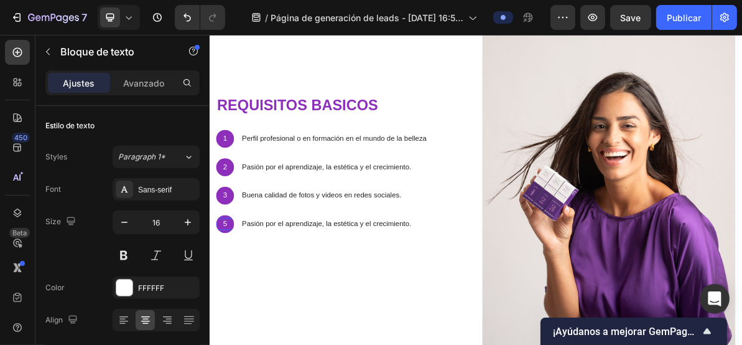
click at [231, 297] on p "5" at bounding box center [231, 298] width 22 height 13
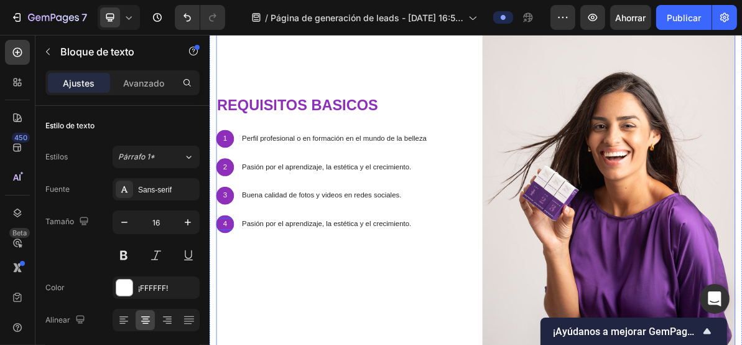
click at [270, 342] on div "⁠⁠⁠⁠⁠⁠⁠ requisitos basicos Heading 1 Text Block Hero Banner Perfil profesional …" at bounding box center [395, 214] width 355 height 533
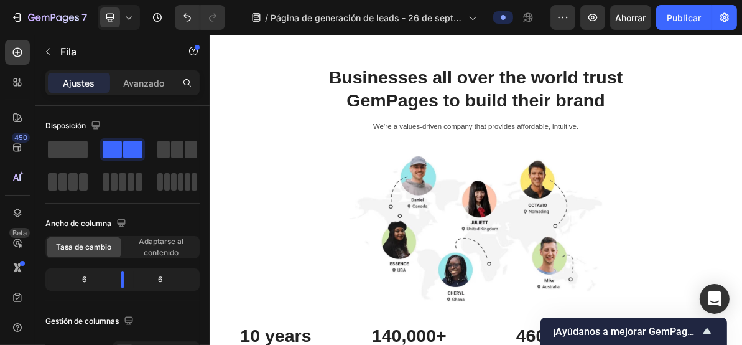
scroll to position [854, 0]
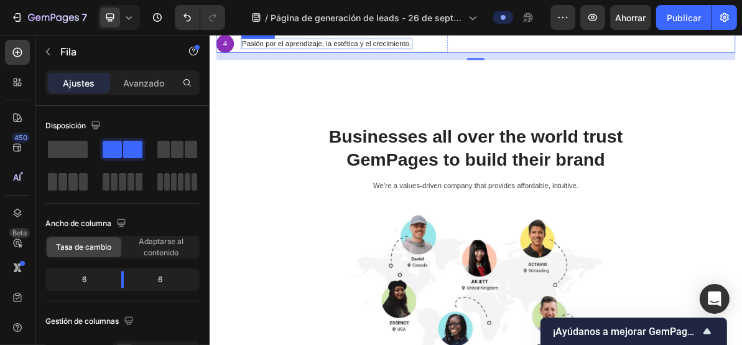
click at [312, 54] on p "Pasión por el aprendizaje, la estética y el crecimiento." at bounding box center [374, 46] width 238 height 13
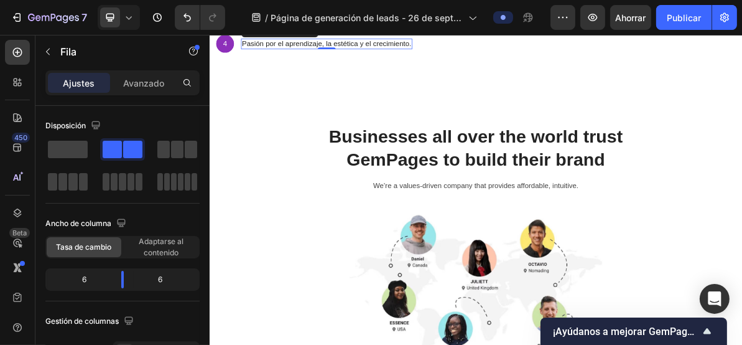
click at [312, 54] on p "Pasión por el aprendizaje, la estética y el crecimiento." at bounding box center [374, 46] width 238 height 13
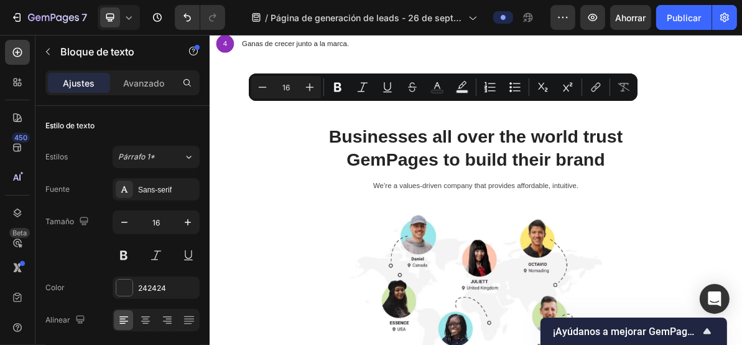
drag, startPoint x: 427, startPoint y: 136, endPoint x: 489, endPoint y: 138, distance: 62.3
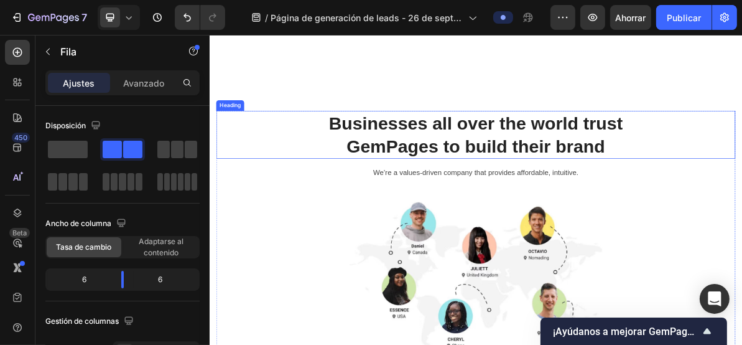
scroll to position [1269, 0]
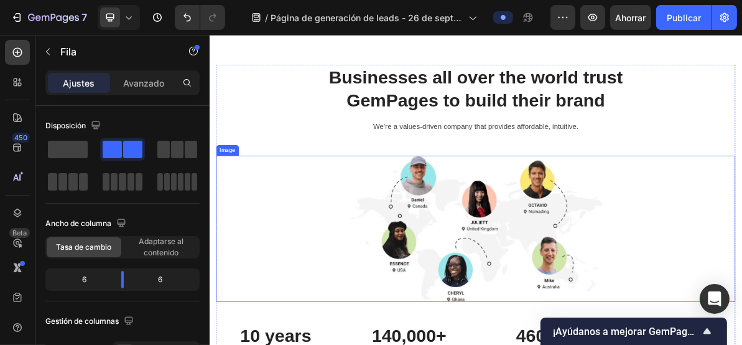
click at [506, 230] on img at bounding box center [582, 305] width 355 height 205
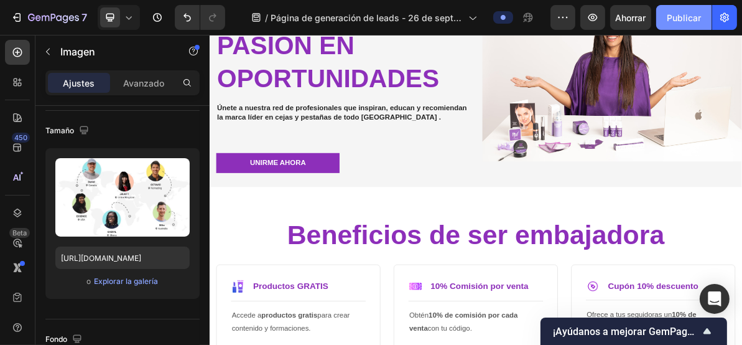
scroll to position [332, 0]
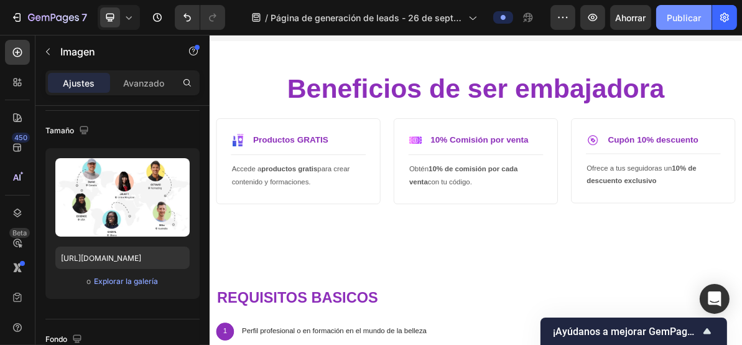
click at [691, 15] on font "Publicar" at bounding box center [684, 17] width 34 height 11
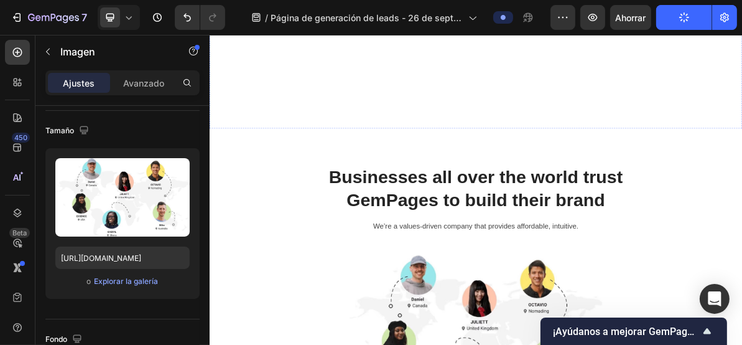
scroll to position [1112, 0]
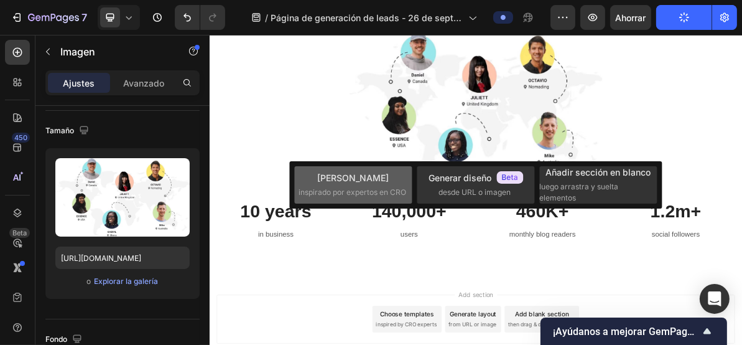
click at [366, 187] on span "inspirado por expertos en CRO" at bounding box center [353, 192] width 108 height 11
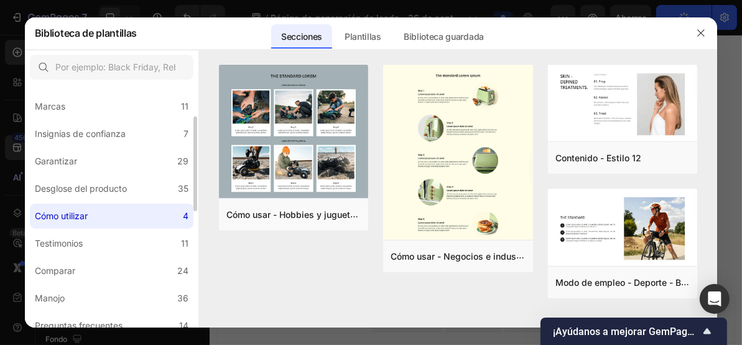
scroll to position [166, 0]
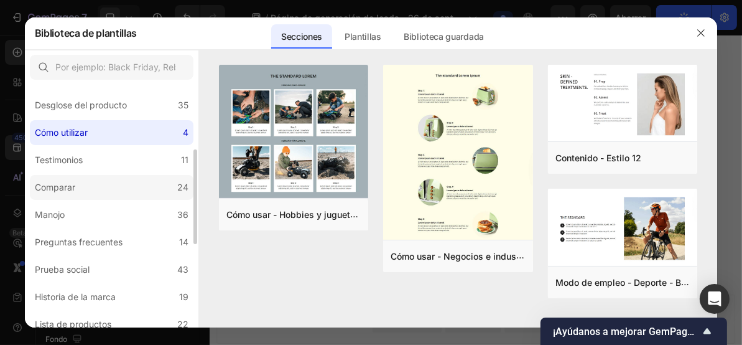
click at [83, 181] on label "Comparar 24" at bounding box center [112, 187] width 164 height 25
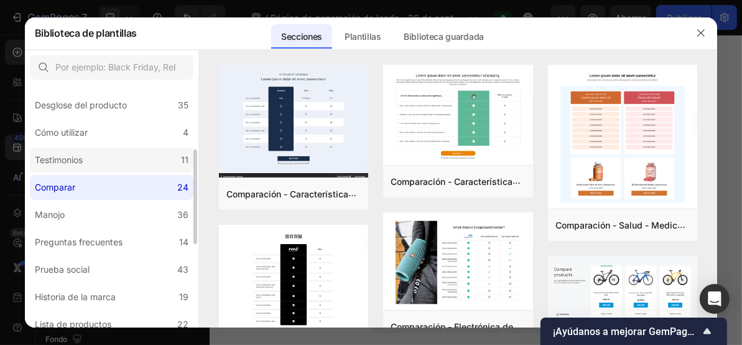
click at [100, 163] on label "Testimonios 11" at bounding box center [112, 159] width 164 height 25
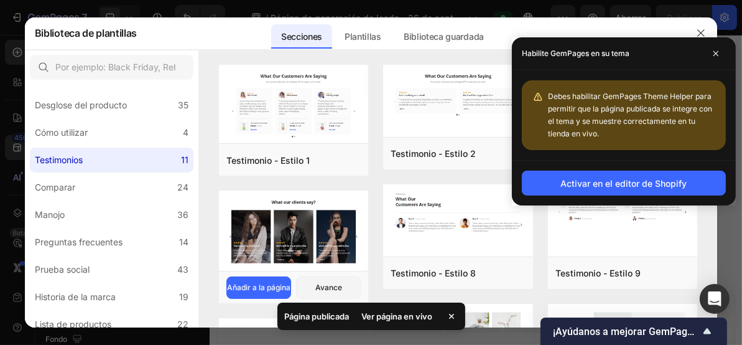
scroll to position [83, 0]
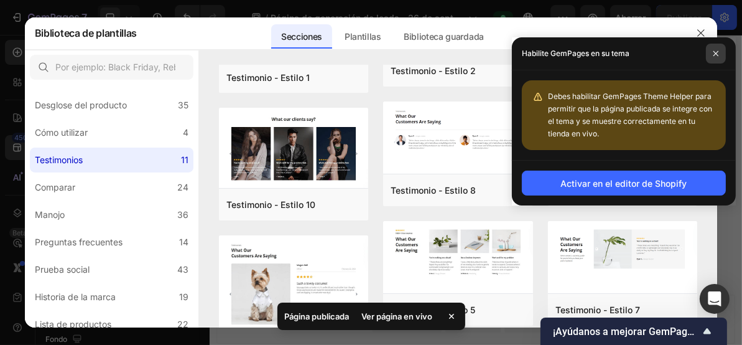
click at [718, 55] on icon at bounding box center [716, 53] width 5 height 5
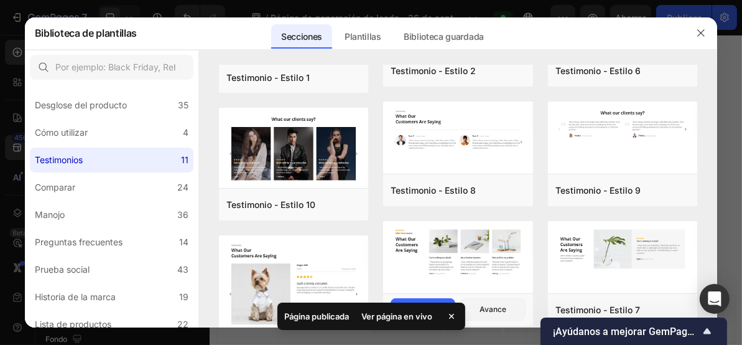
scroll to position [249, 0]
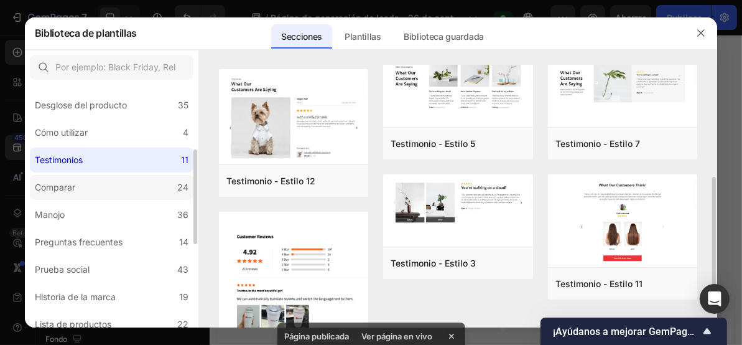
click at [77, 197] on label "Comparar 24" at bounding box center [112, 187] width 164 height 25
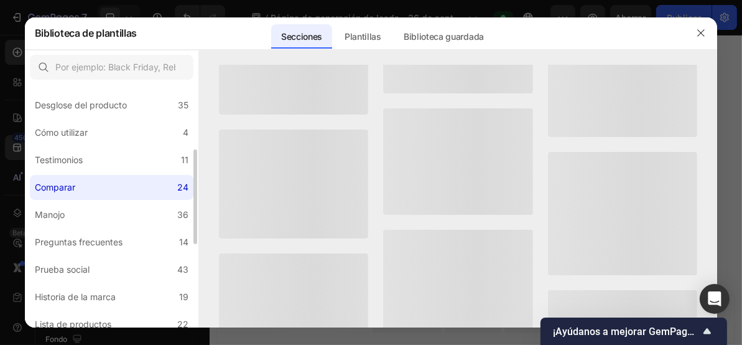
scroll to position [0, 0]
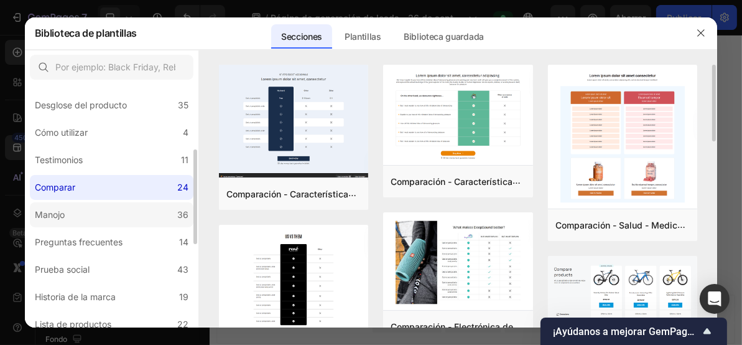
click at [83, 212] on label "Manojo 36" at bounding box center [112, 214] width 164 height 25
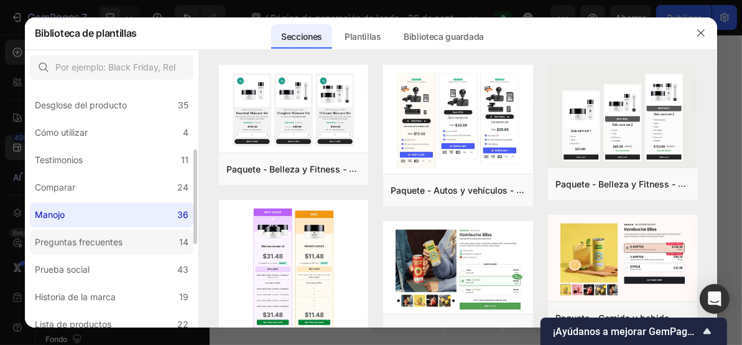
click at [86, 230] on label "Preguntas frecuentes 14" at bounding box center [112, 242] width 164 height 25
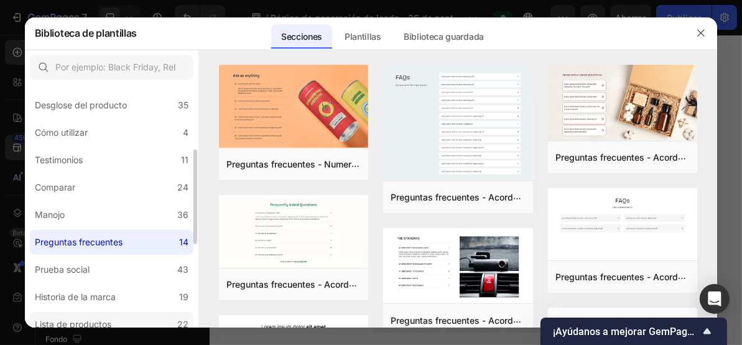
scroll to position [249, 0]
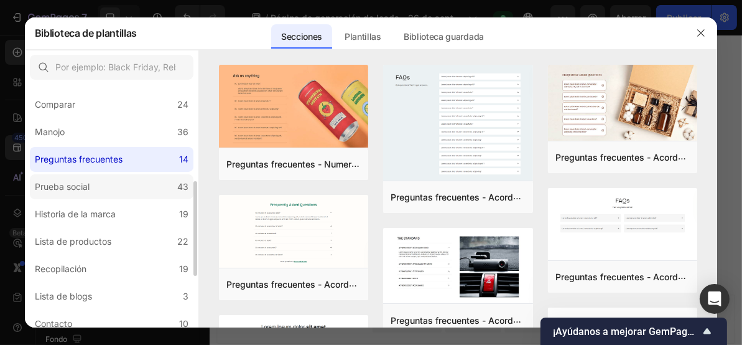
click at [97, 186] on label "Prueba social 43" at bounding box center [112, 186] width 164 height 25
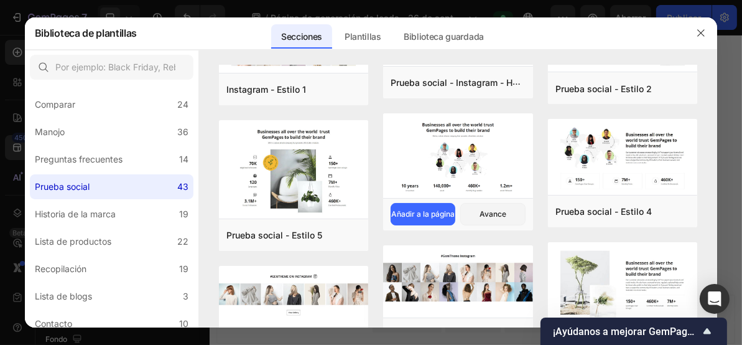
scroll to position [0, 0]
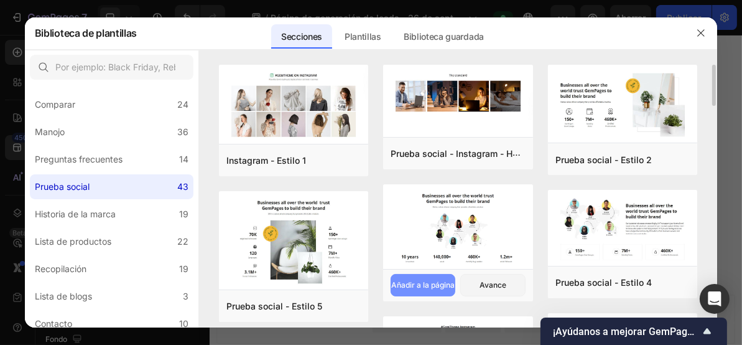
click at [428, 294] on button "Añadir a la página" at bounding box center [423, 285] width 65 height 22
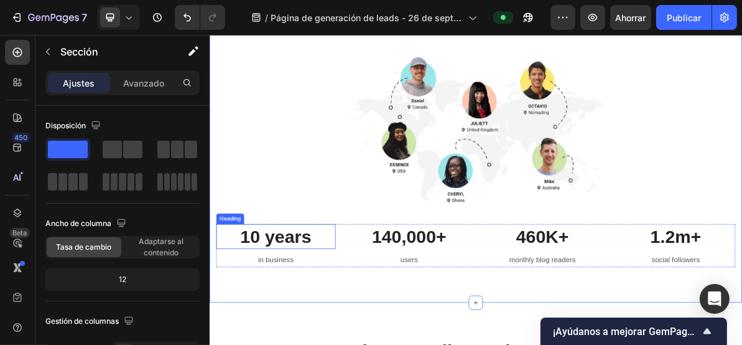
scroll to position [1427, 0]
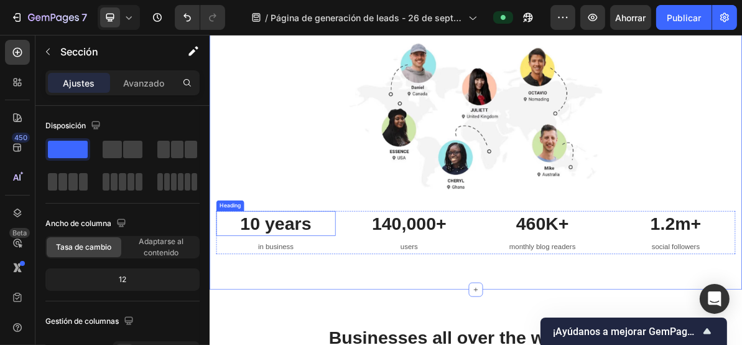
click at [310, 294] on p "10 years" at bounding box center [302, 298] width 165 height 32
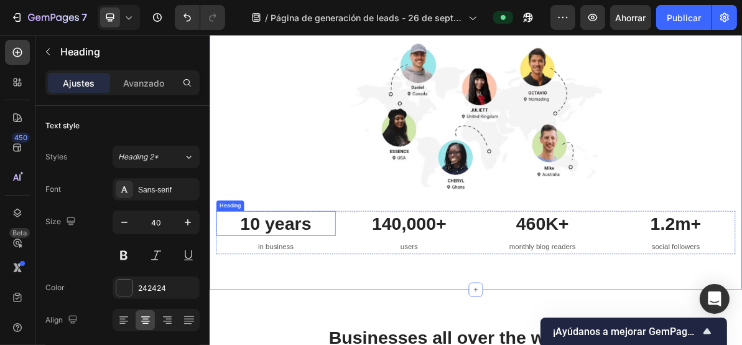
click at [310, 294] on p "10 years" at bounding box center [302, 298] width 165 height 32
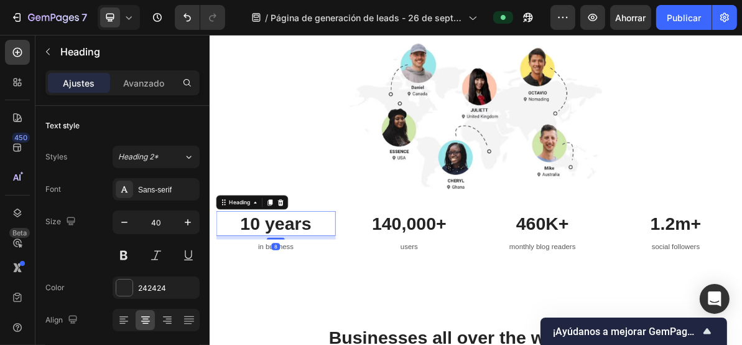
click at [310, 294] on p "10 years" at bounding box center [302, 298] width 165 height 32
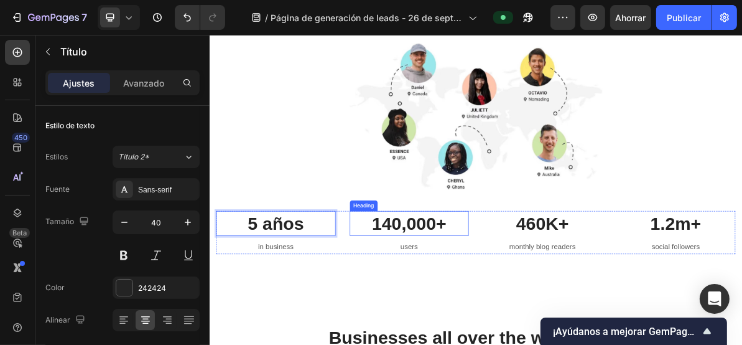
click at [454, 296] on p "140,000+" at bounding box center [489, 298] width 165 height 32
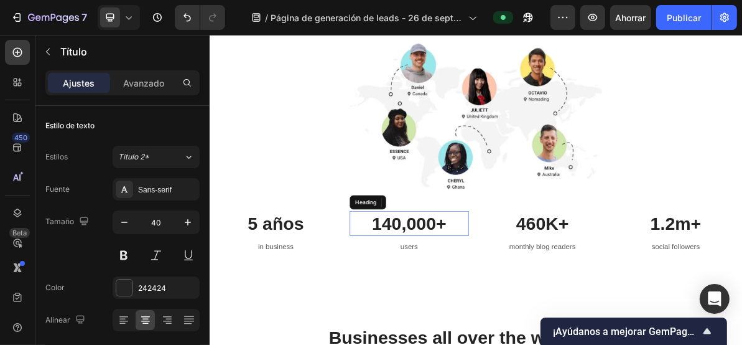
click at [454, 296] on p "140,000+" at bounding box center [489, 298] width 165 height 32
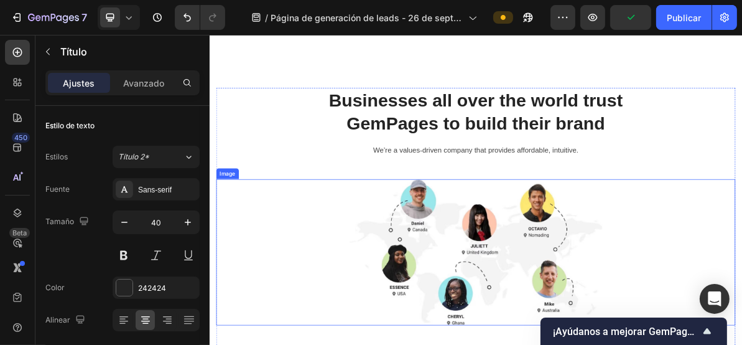
scroll to position [2049, 0]
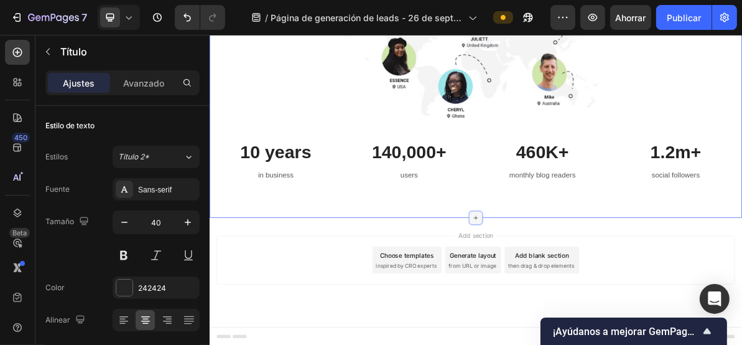
click at [573, 292] on div at bounding box center [583, 291] width 20 height 20
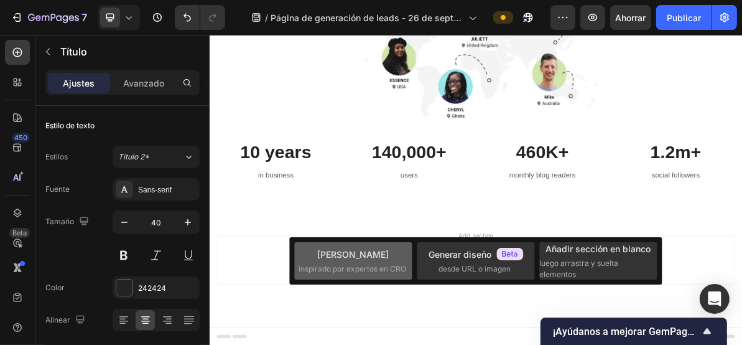
click at [407, 248] on div "Elija plantillas inspirado por expertos en CRO" at bounding box center [354, 261] width 110 height 27
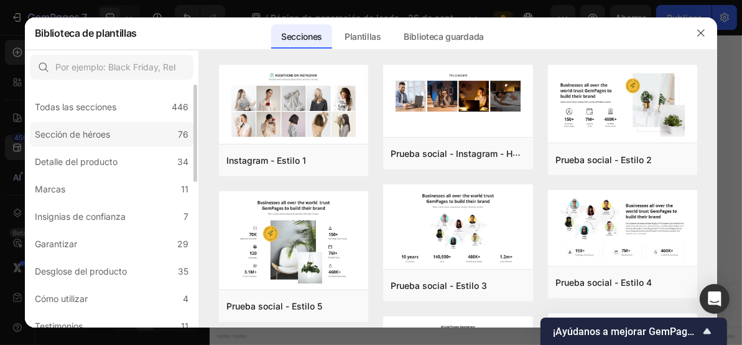
click at [106, 136] on font "Sección de héroes" at bounding box center [72, 134] width 75 height 11
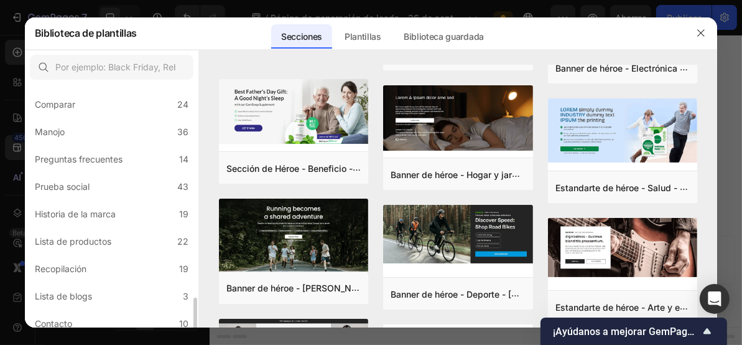
scroll to position [332, 0]
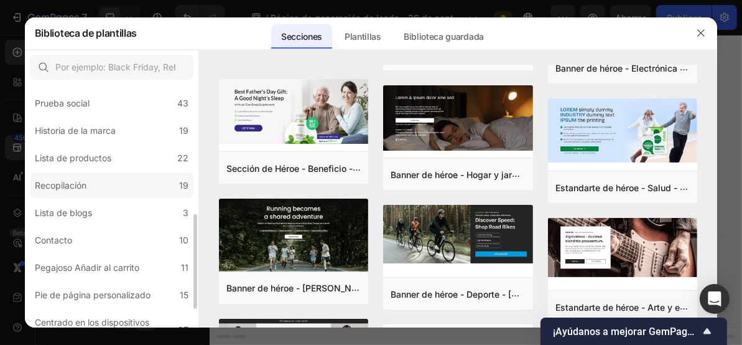
click at [105, 189] on label "Recopilación 19" at bounding box center [112, 185] width 164 height 25
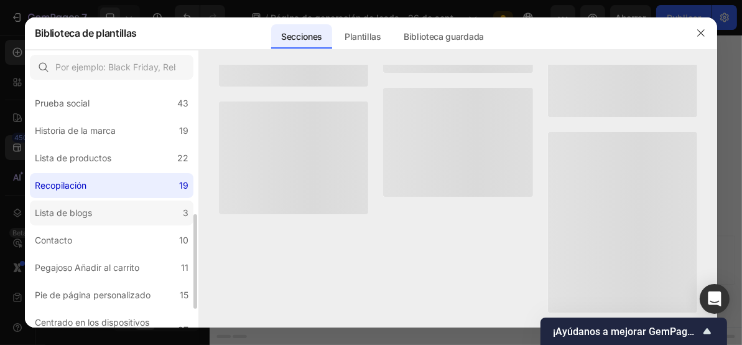
scroll to position [0, 0]
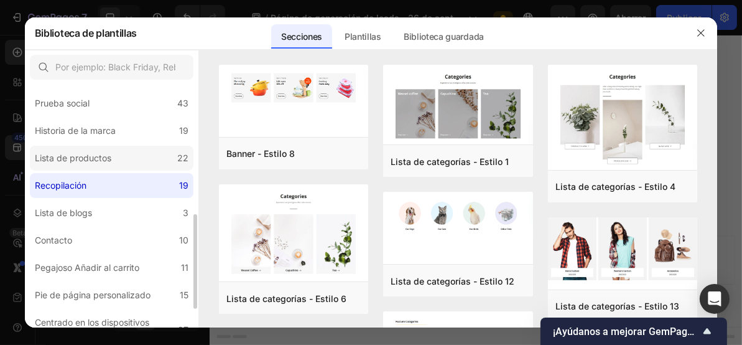
click at [111, 155] on font "Lista de productos" at bounding box center [73, 157] width 77 height 11
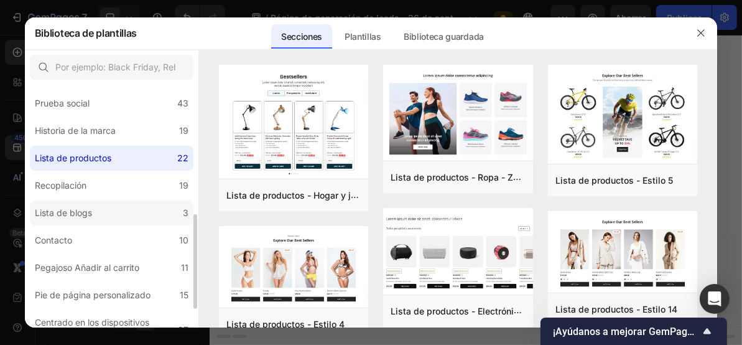
click at [116, 221] on label "Lista de blogs 3" at bounding box center [112, 212] width 164 height 25
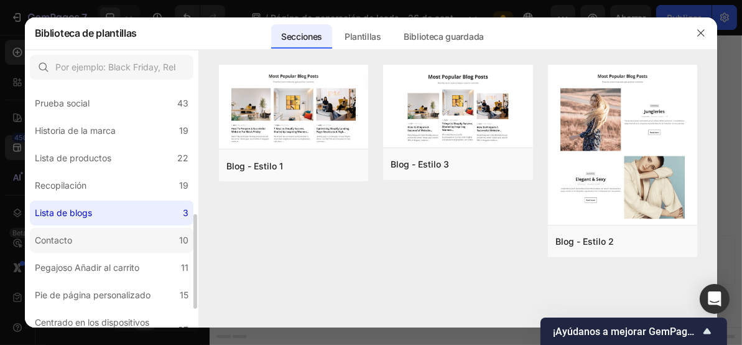
click at [121, 241] on label "Contacto 10" at bounding box center [112, 240] width 164 height 25
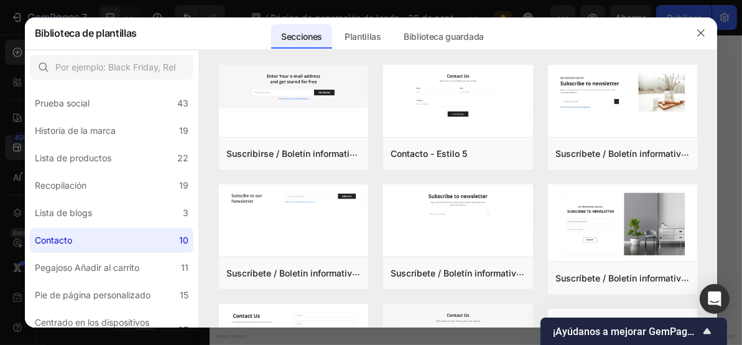
scroll to position [221, 0]
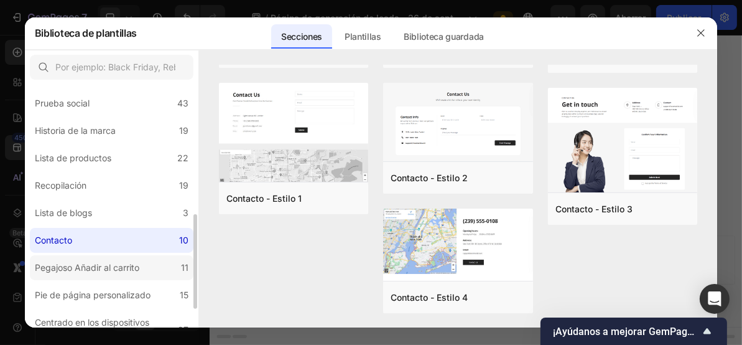
click at [130, 271] on font "Pegajoso Añadir al carrito" at bounding box center [87, 267] width 105 height 11
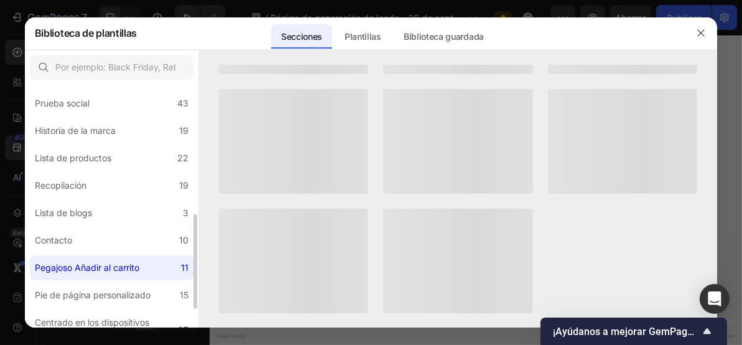
scroll to position [0, 0]
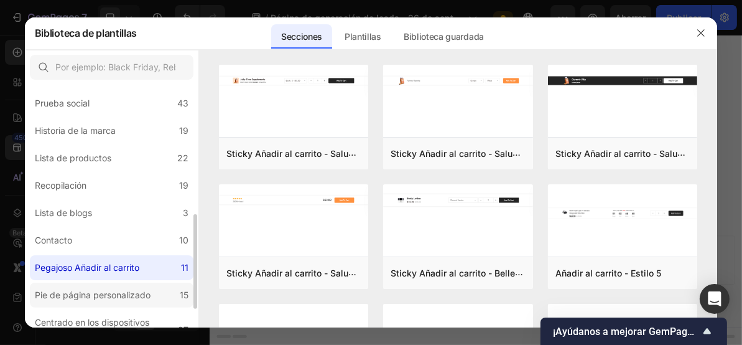
click at [124, 297] on font "Pie de página personalizado" at bounding box center [93, 294] width 116 height 11
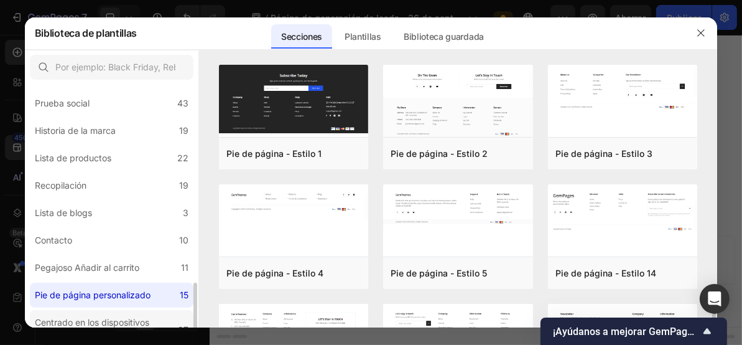
scroll to position [381, 0]
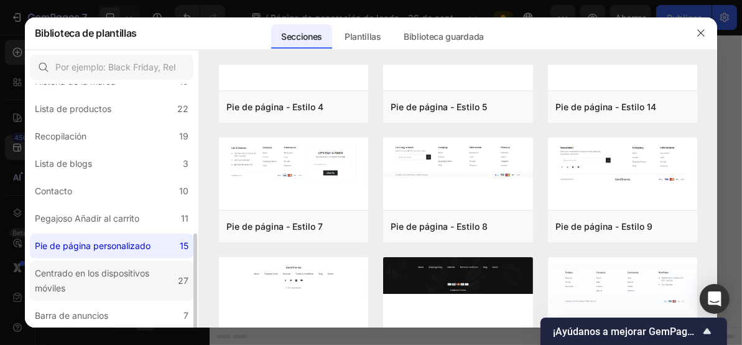
click at [109, 270] on font "Centrado en los dispositivos móviles" at bounding box center [92, 281] width 115 height 26
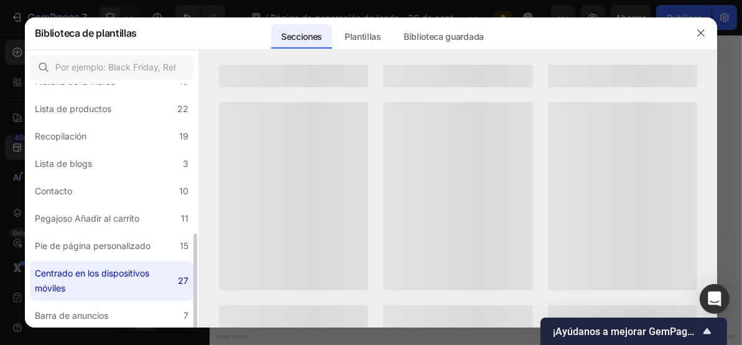
scroll to position [0, 0]
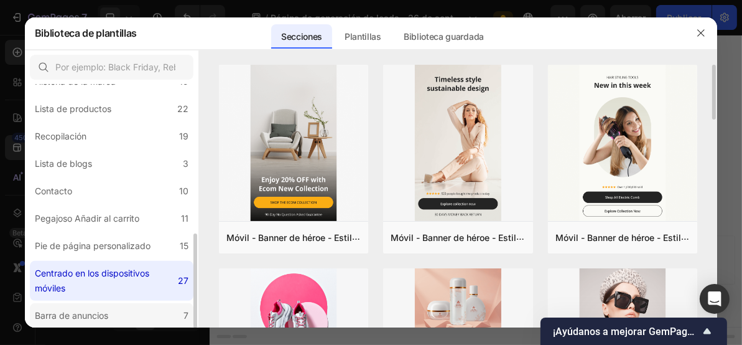
click at [104, 312] on font "Barra de anuncios" at bounding box center [71, 315] width 73 height 11
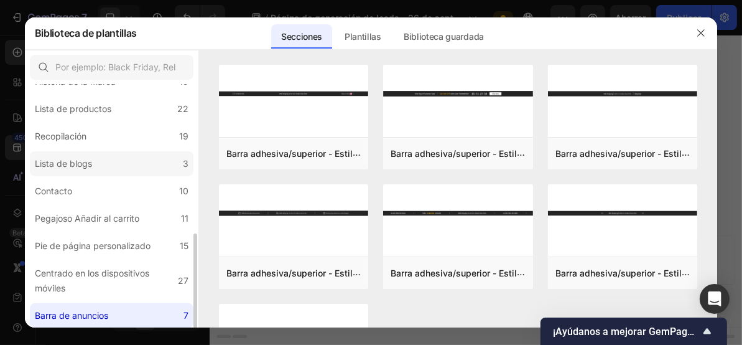
click at [115, 172] on label "Lista de blogs 3" at bounding box center [112, 163] width 164 height 25
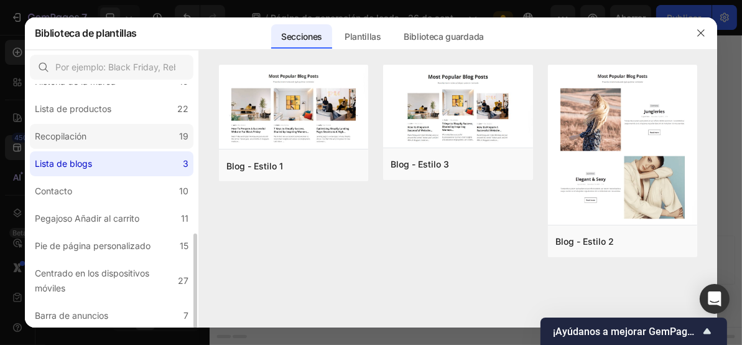
click at [134, 124] on label "Recopilación 19" at bounding box center [112, 136] width 164 height 25
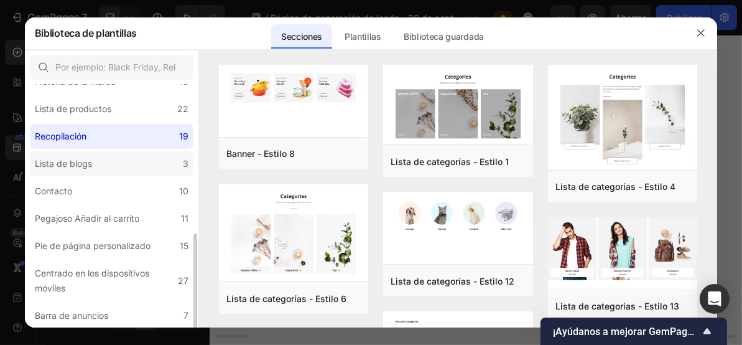
click at [126, 157] on label "Lista de blogs 3" at bounding box center [112, 163] width 164 height 25
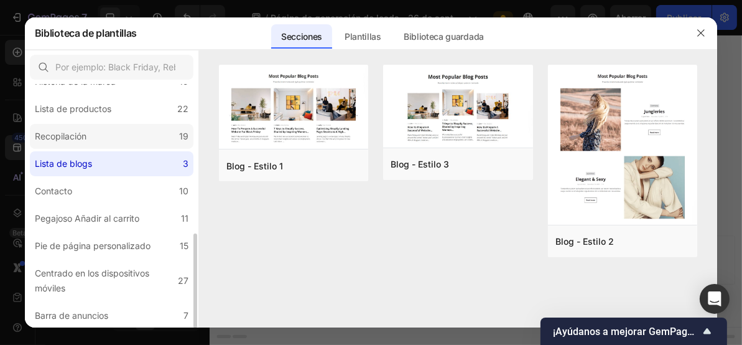
click at [129, 127] on label "Recopilación 19" at bounding box center [112, 136] width 164 height 25
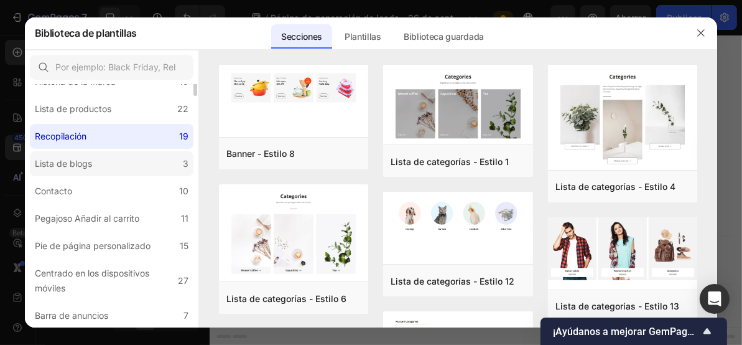
scroll to position [215, 0]
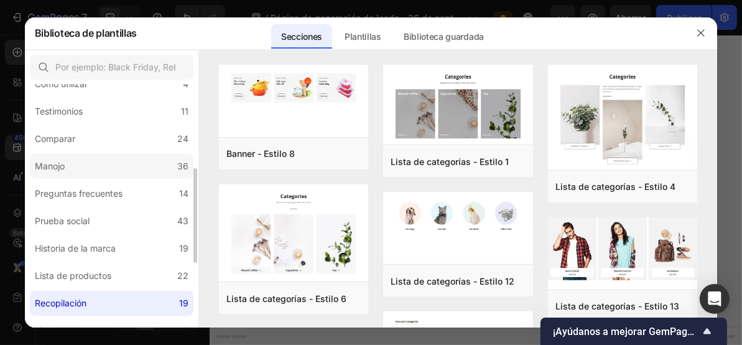
click at [101, 173] on label "Manojo 36" at bounding box center [112, 166] width 164 height 25
click at [100, 194] on font "Preguntas frecuentes" at bounding box center [79, 193] width 88 height 11
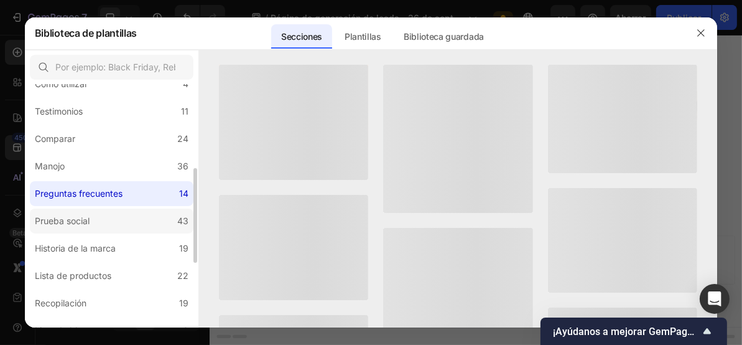
click at [97, 220] on label "Prueba social 43" at bounding box center [112, 220] width 164 height 25
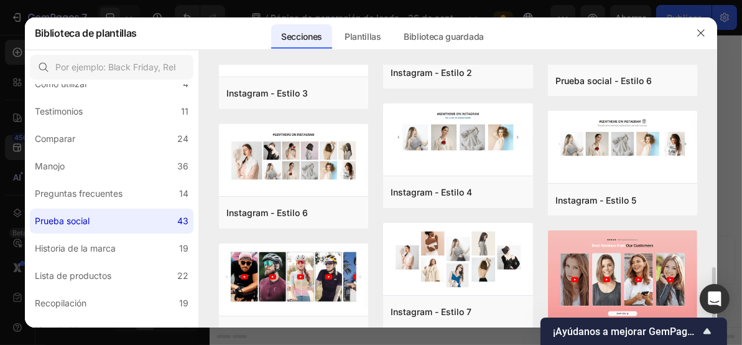
scroll to position [415, 0]
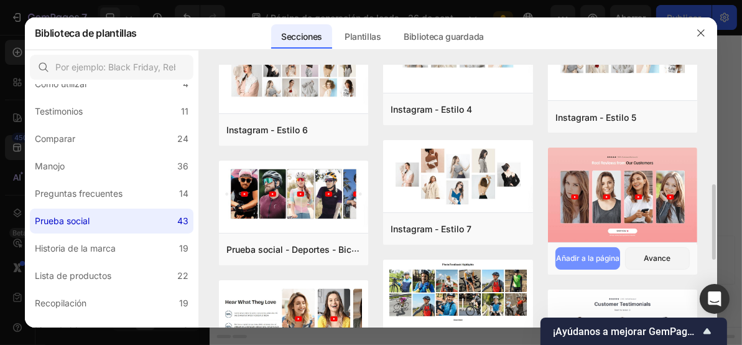
click at [586, 259] on font "Añadir a la página" at bounding box center [587, 257] width 63 height 9
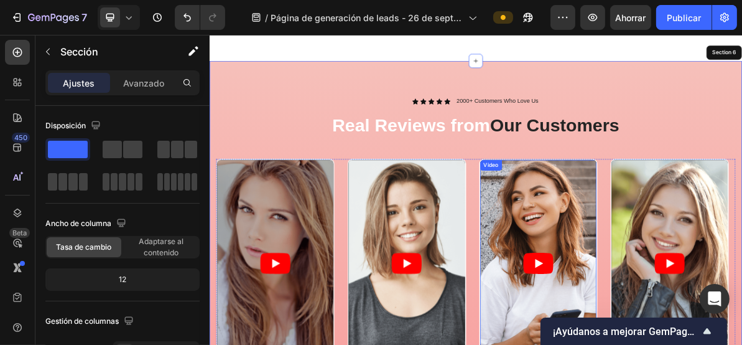
scroll to position [2304, 0]
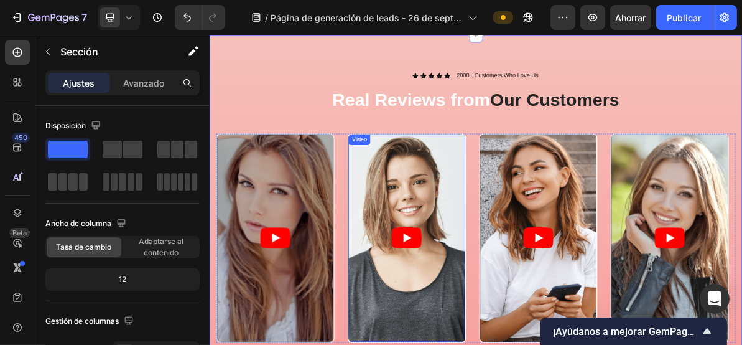
click at [498, 307] on icon "Play" at bounding box center [485, 319] width 42 height 30
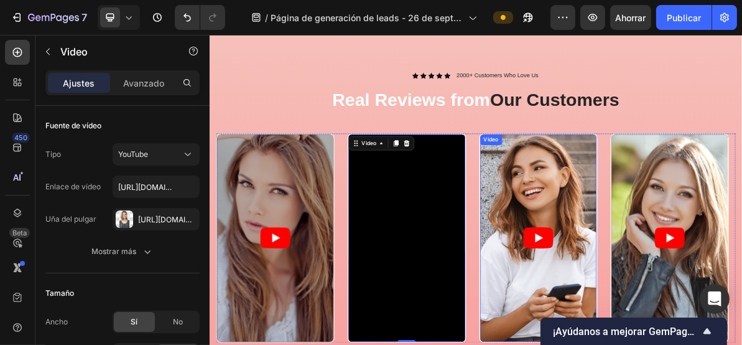
click at [631, 219] on article at bounding box center [670, 319] width 163 height 290
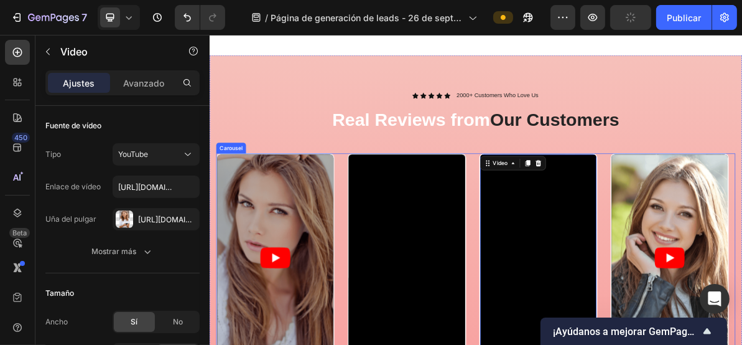
scroll to position [2222, 0]
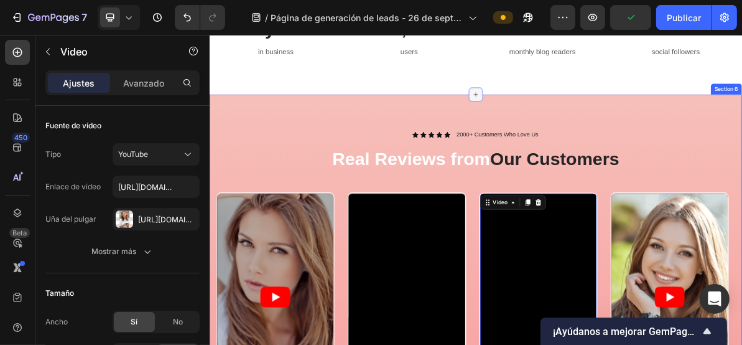
click at [582, 117] on icon at bounding box center [582, 118] width 10 height 10
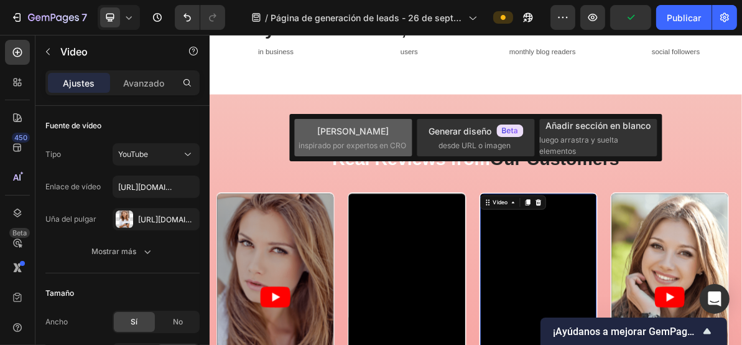
click at [382, 143] on font "inspirado por expertos en CRO" at bounding box center [353, 145] width 108 height 9
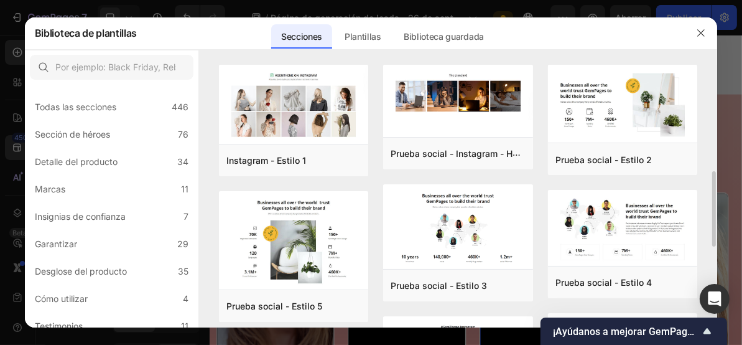
scroll to position [83, 0]
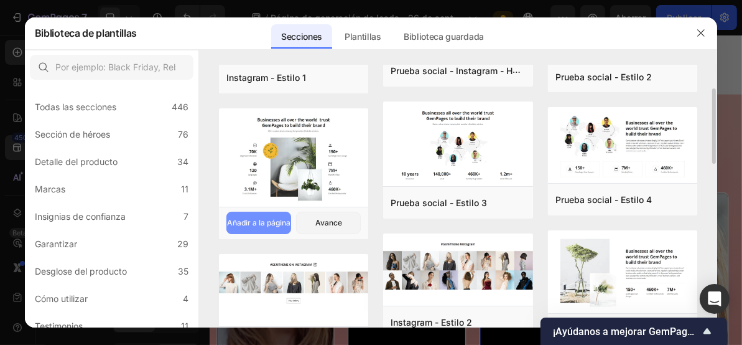
click at [265, 221] on font "Añadir a la página" at bounding box center [258, 222] width 63 height 9
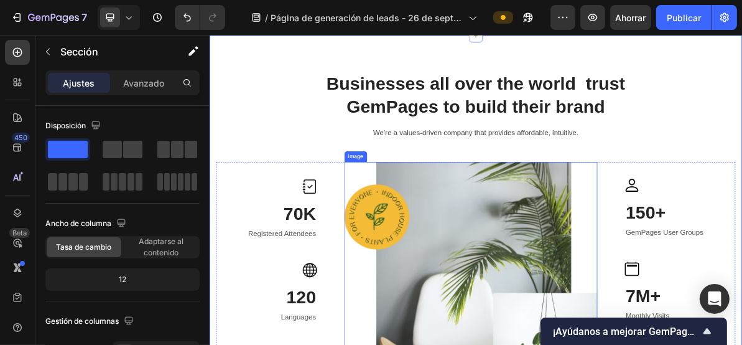
scroll to position [2388, 0]
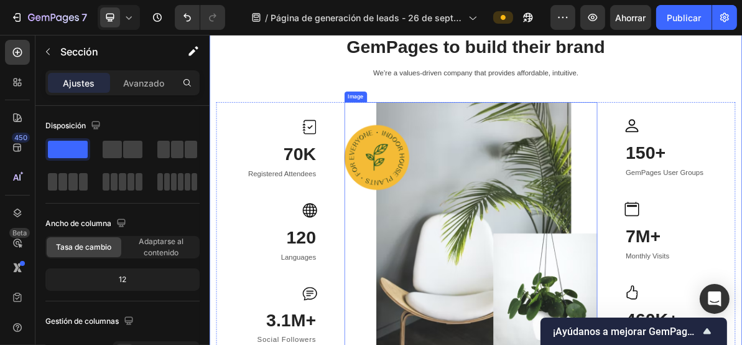
click at [528, 245] on img at bounding box center [575, 312] width 355 height 366
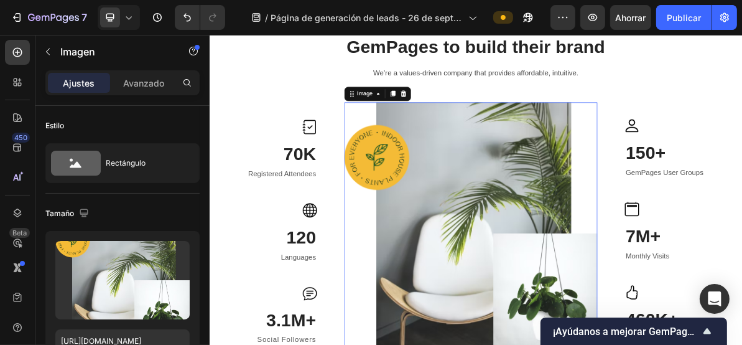
click at [446, 222] on img at bounding box center [575, 312] width 355 height 366
click at [437, 198] on img at bounding box center [575, 312] width 355 height 366
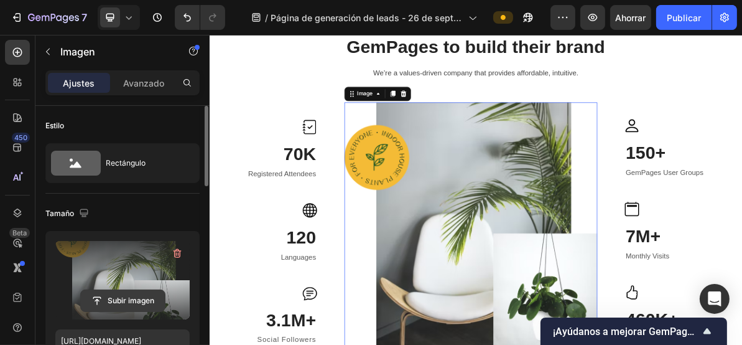
click at [105, 297] on input "file" at bounding box center [123, 300] width 84 height 21
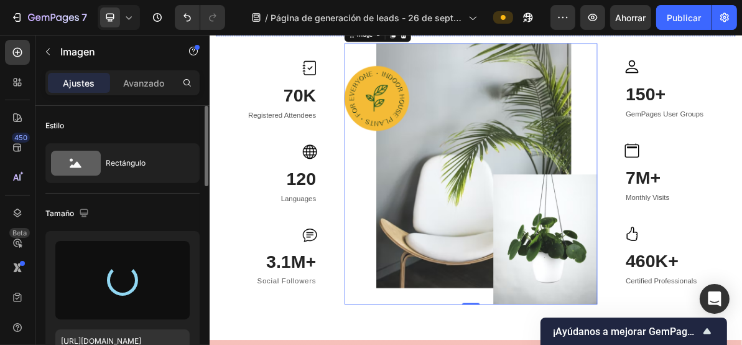
scroll to position [2304, 0]
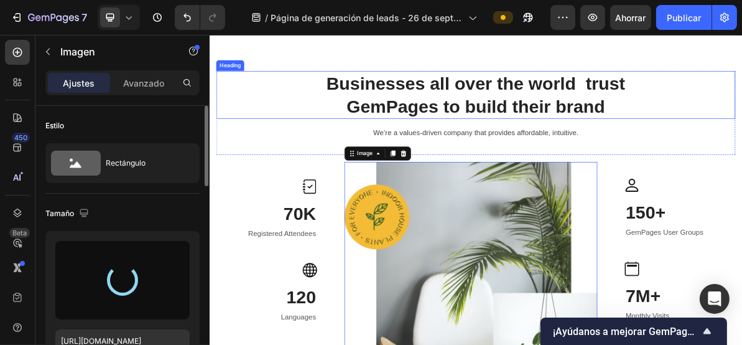
type input "[URL][DOMAIN_NAME]"
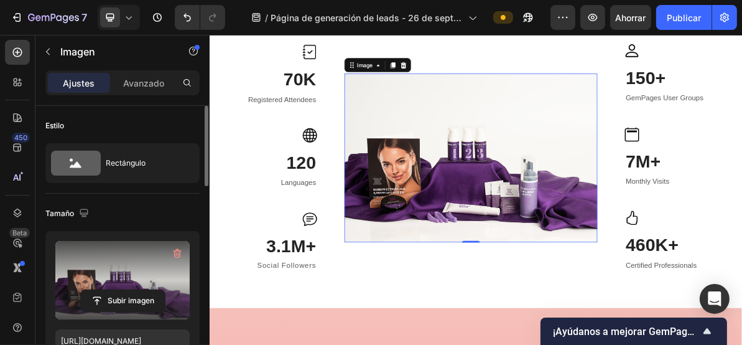
scroll to position [2388, 0]
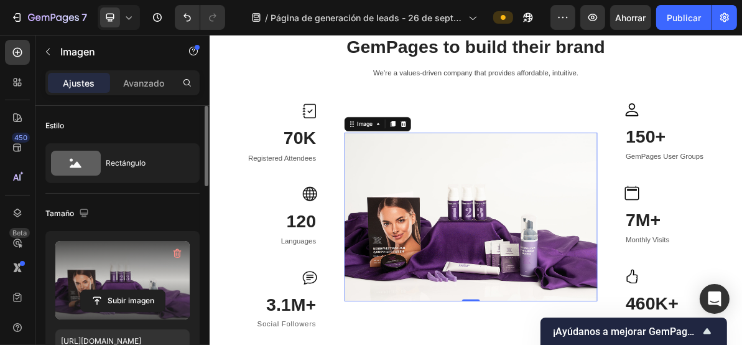
click at [585, 247] on img at bounding box center [575, 289] width 355 height 236
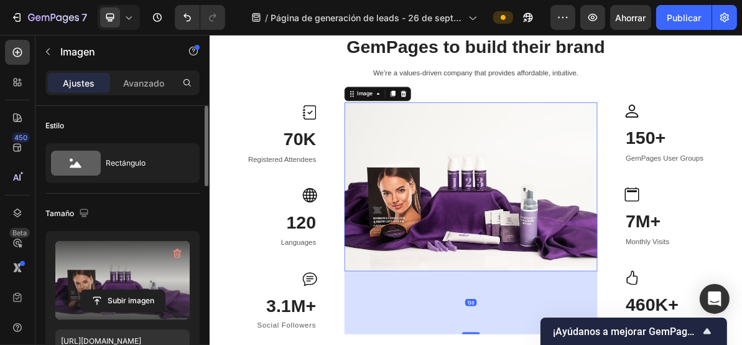
drag, startPoint x: 570, startPoint y: 406, endPoint x: 537, endPoint y: 195, distance: 212.9
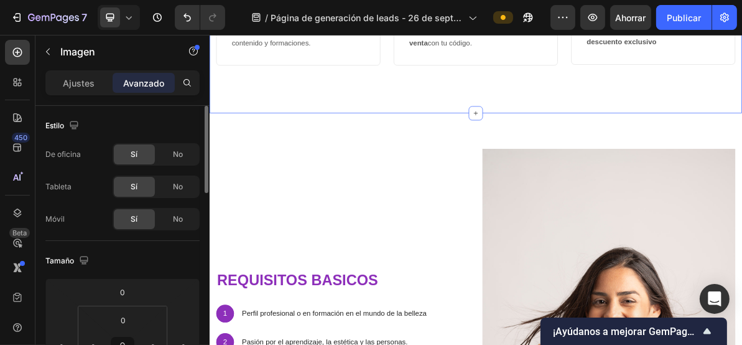
scroll to position [581, 0]
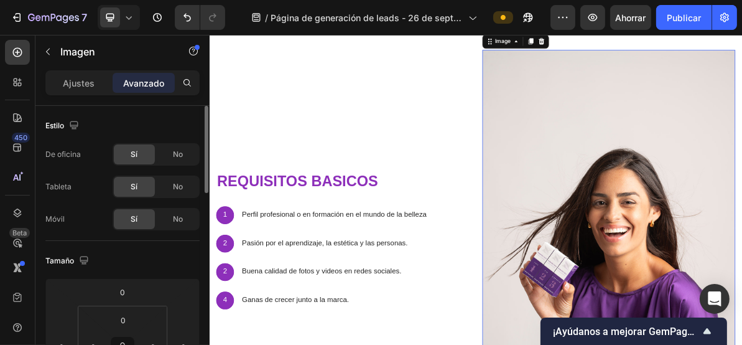
scroll to position [663, 0]
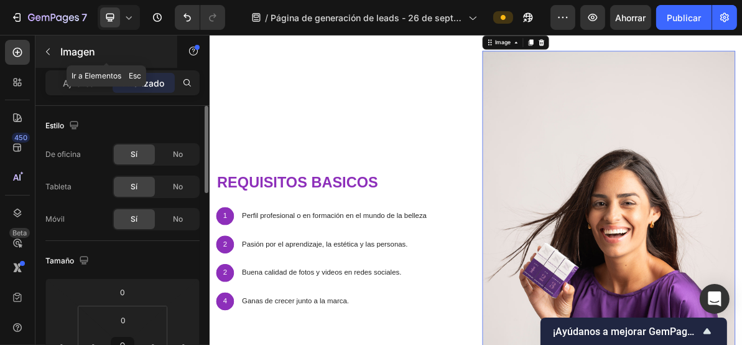
click at [50, 53] on icon "button" at bounding box center [48, 52] width 10 height 10
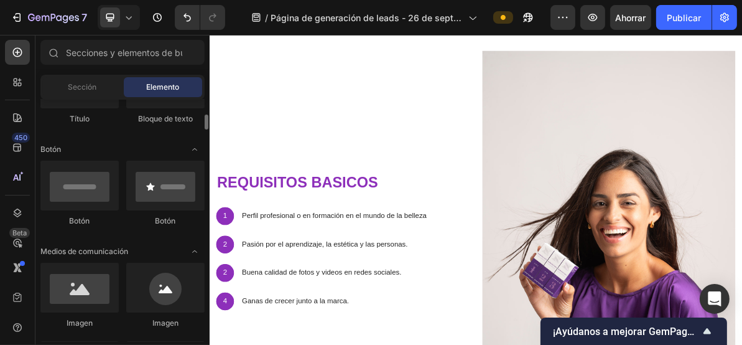
scroll to position [83, 0]
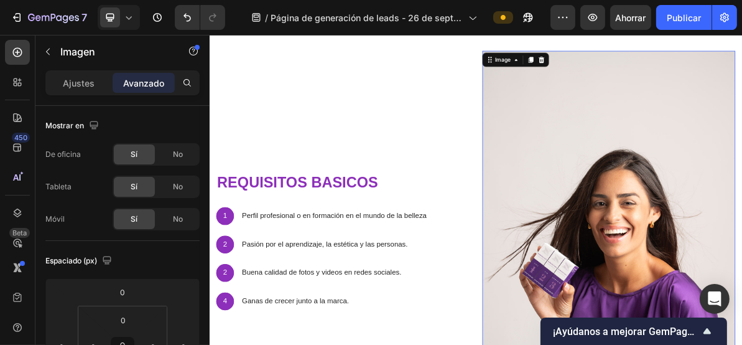
scroll to position [249, 0]
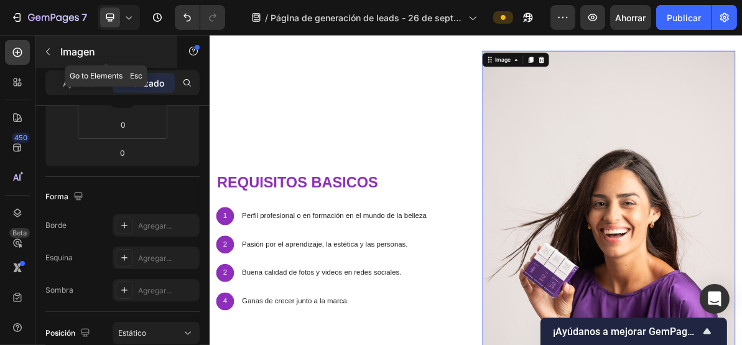
click at [50, 52] on icon "button" at bounding box center [48, 52] width 10 height 10
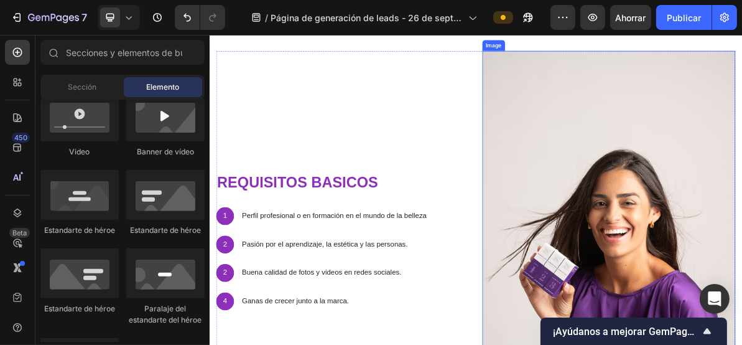
scroll to position [581, 0]
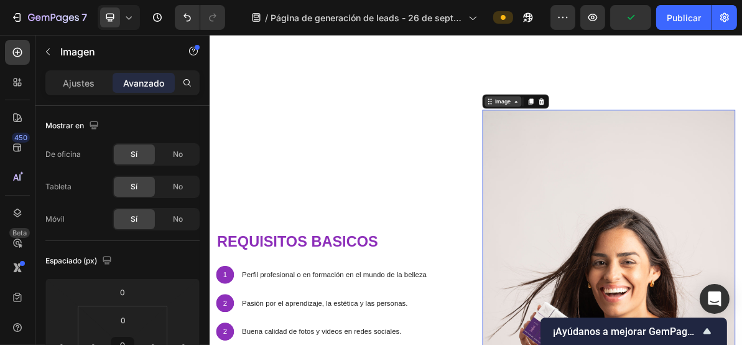
click at [612, 122] on div "Image" at bounding box center [620, 127] width 27 height 11
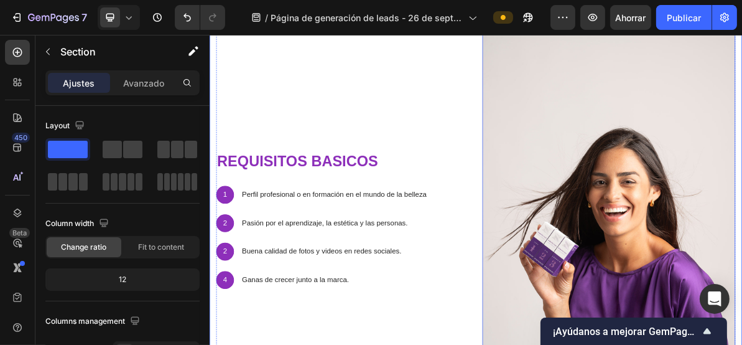
scroll to position [912, 0]
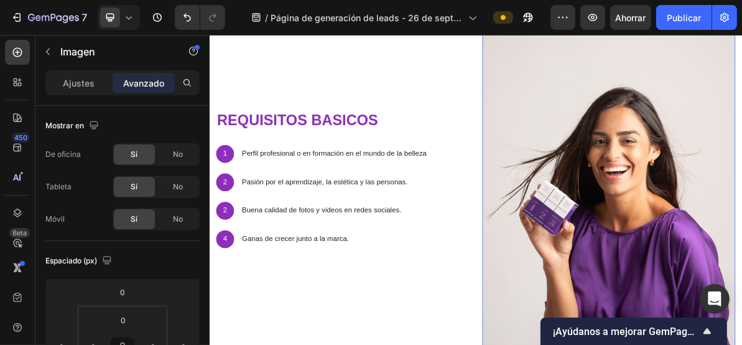
scroll to position [747, 0]
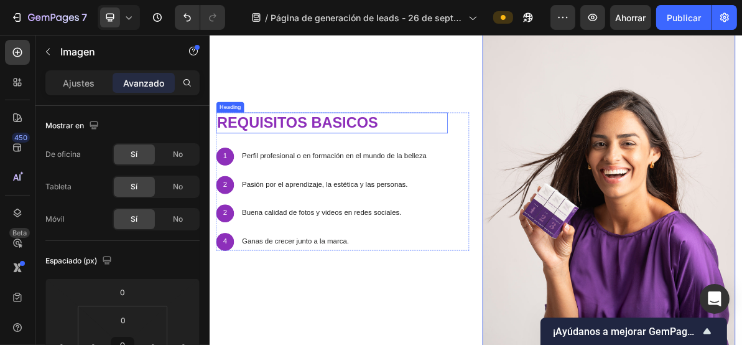
click at [515, 79] on div "requisitos basicos Heading 1 Text Block Hero Banner Perfil profesional o en for…" at bounding box center [395, 239] width 355 height 533
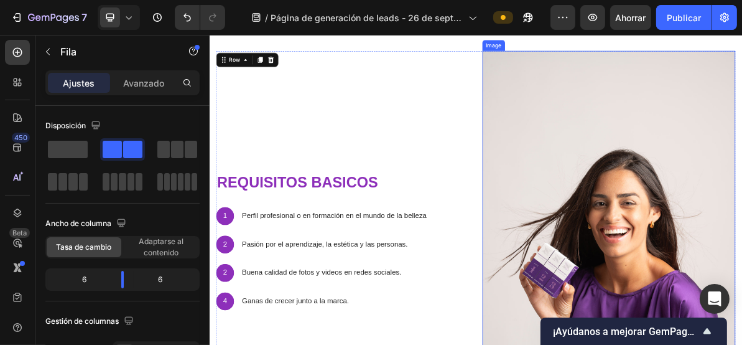
scroll to position [581, 0]
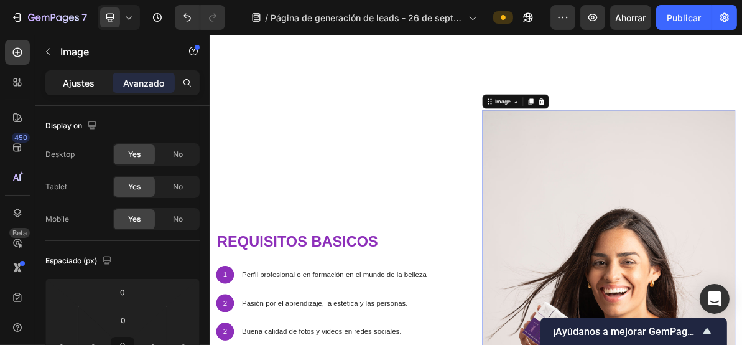
click at [84, 83] on font "Ajustes" at bounding box center [79, 83] width 32 height 11
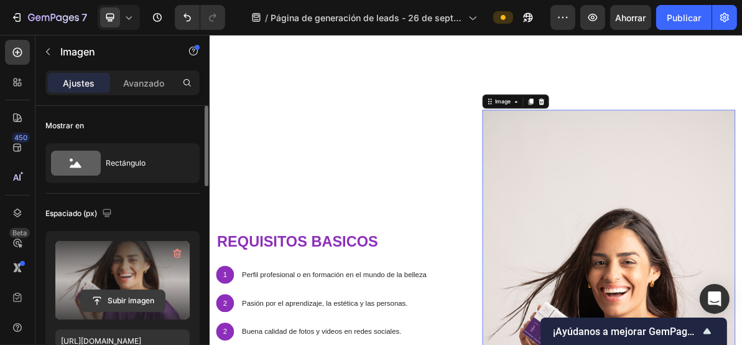
click at [118, 302] on input "file" at bounding box center [123, 300] width 84 height 21
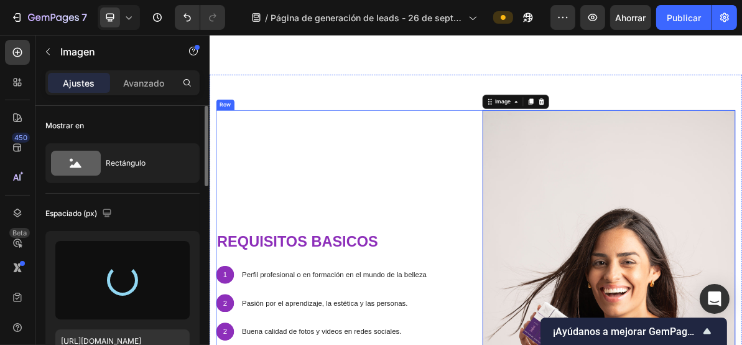
type input "[URL][DOMAIN_NAME]"
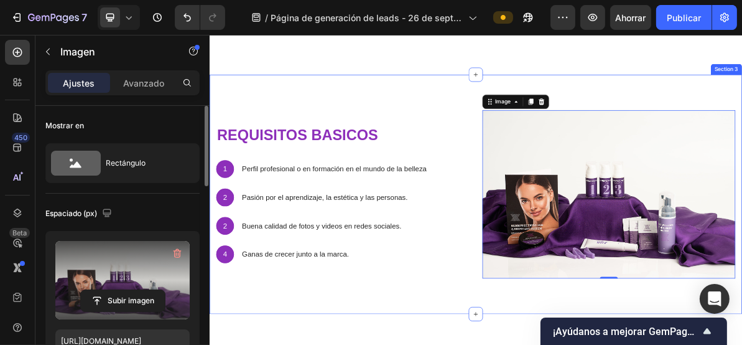
click at [508, 101] on div "requisitos basicos Heading 1 Text Block Hero Banner Perfil profesional o en for…" at bounding box center [582, 257] width 747 height 335
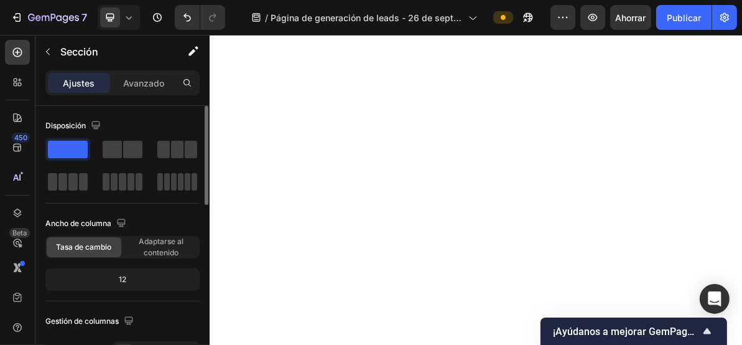
scroll to position [2157, 0]
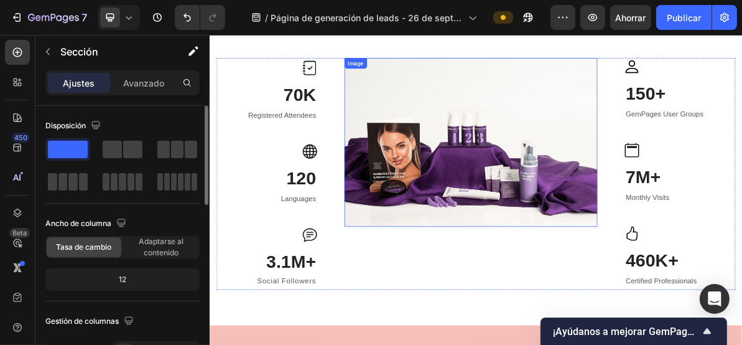
click at [571, 117] on img at bounding box center [575, 185] width 355 height 236
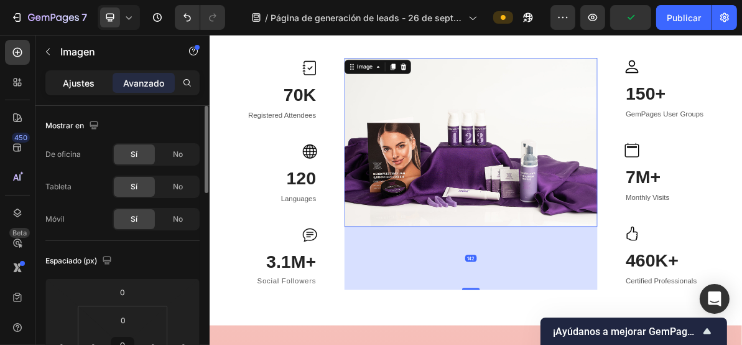
click at [84, 83] on font "Ajustes" at bounding box center [79, 83] width 32 height 11
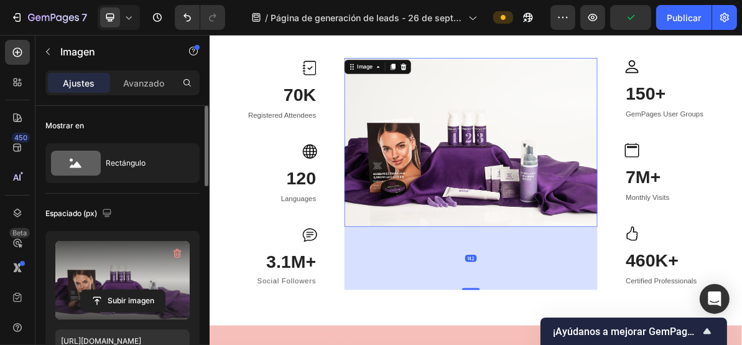
click at [129, 279] on label at bounding box center [122, 280] width 134 height 78
click at [129, 290] on input "file" at bounding box center [123, 300] width 84 height 21
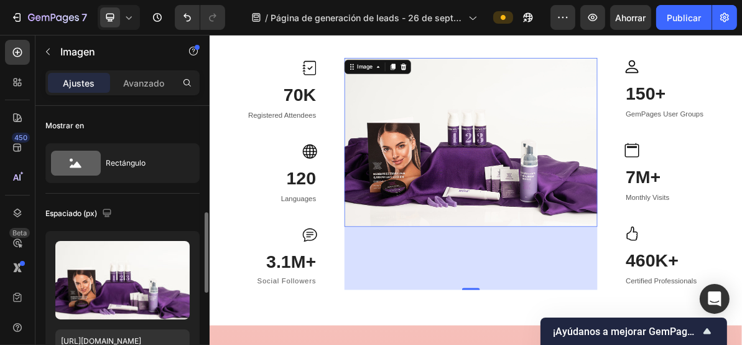
scroll to position [83, 0]
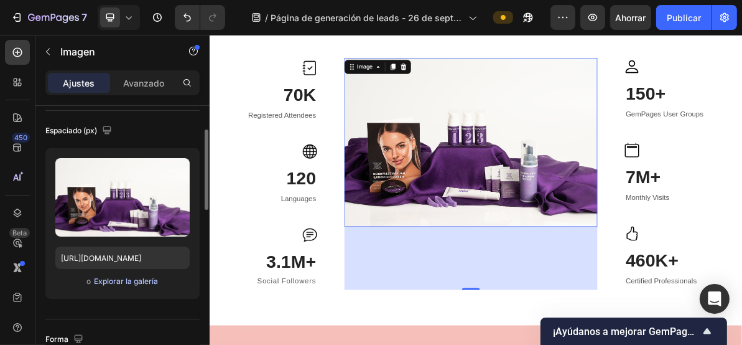
click at [123, 283] on font "Explorar la galería" at bounding box center [126, 280] width 64 height 9
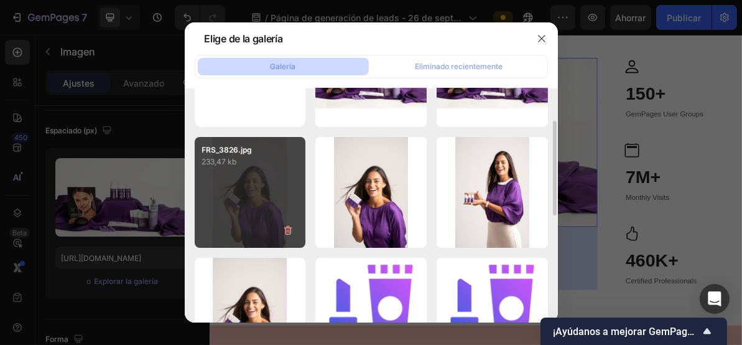
click at [240, 202] on div "FRS_3826.jpg 233,47 kb" at bounding box center [250, 192] width 111 height 111
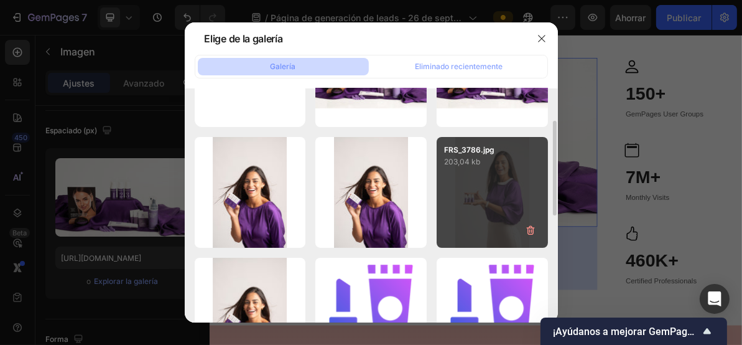
type input "[URL][DOMAIN_NAME]"
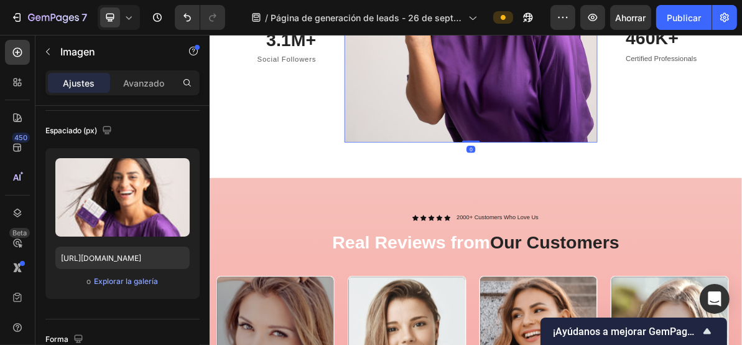
scroll to position [2528, 0]
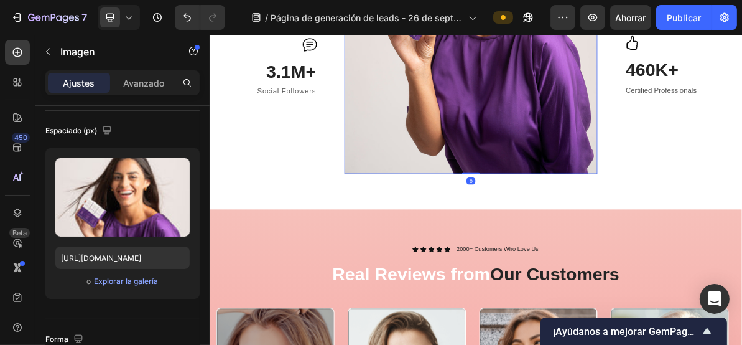
drag, startPoint x: 573, startPoint y: 271, endPoint x: 597, endPoint y: 172, distance: 101.9
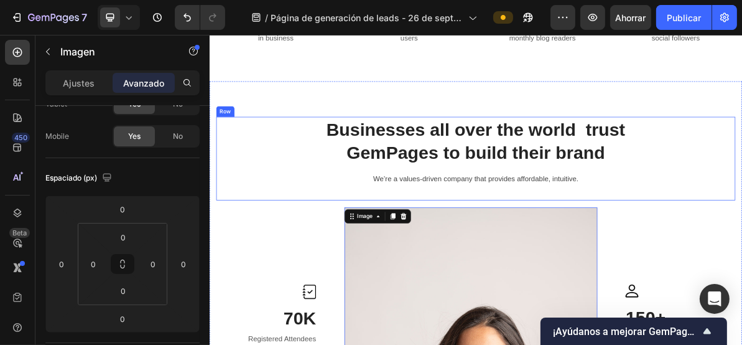
click at [591, 218] on div "Businesses all over the world trust GemPages to build their brand Heading We’re…" at bounding box center [582, 208] width 728 height 118
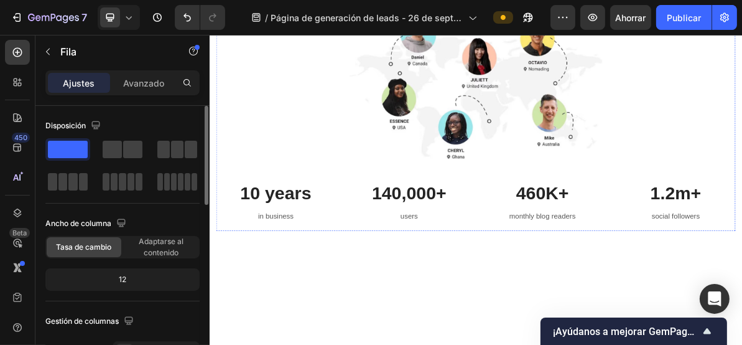
scroll to position [1449, 0]
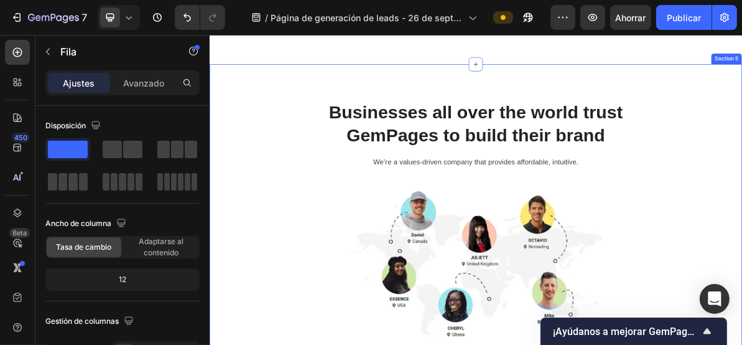
click at [742, 98] on div "Businesses all over the world trust GemPages to build their brand Heading We’re…" at bounding box center [582, 336] width 747 height 522
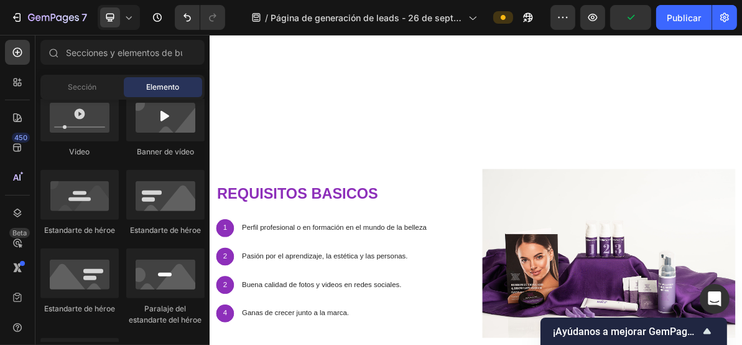
scroll to position [830, 0]
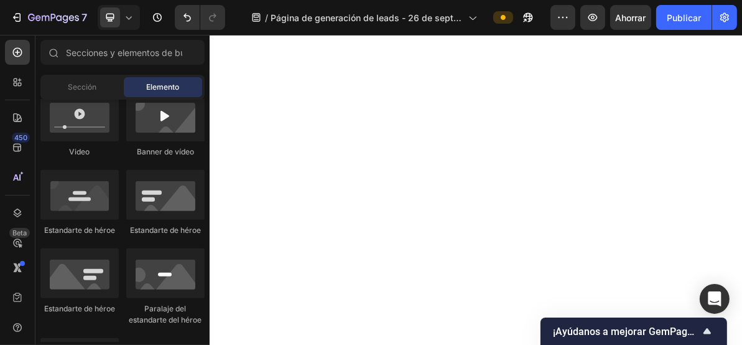
scroll to position [0, 0]
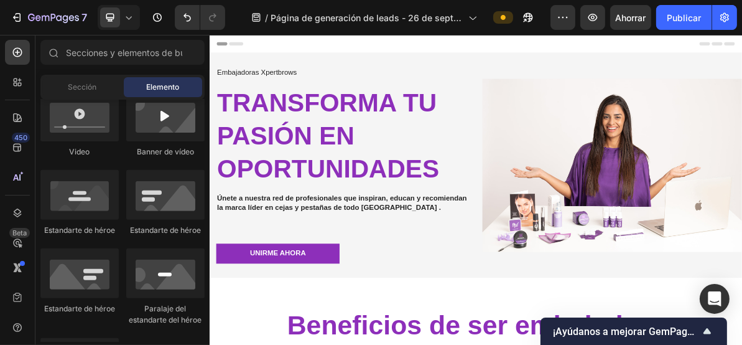
click at [277, 50] on font "Encabezamiento" at bounding box center [264, 46] width 62 height 9
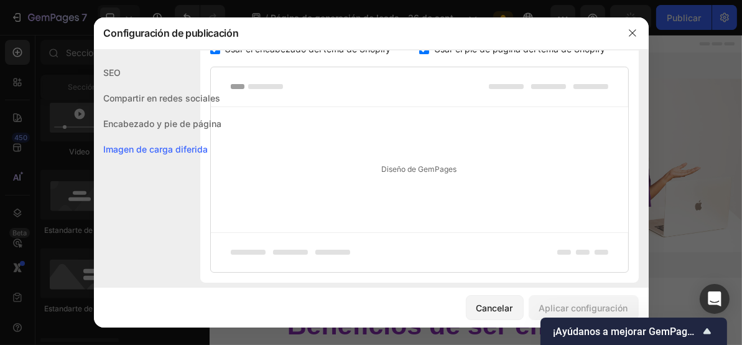
scroll to position [747, 0]
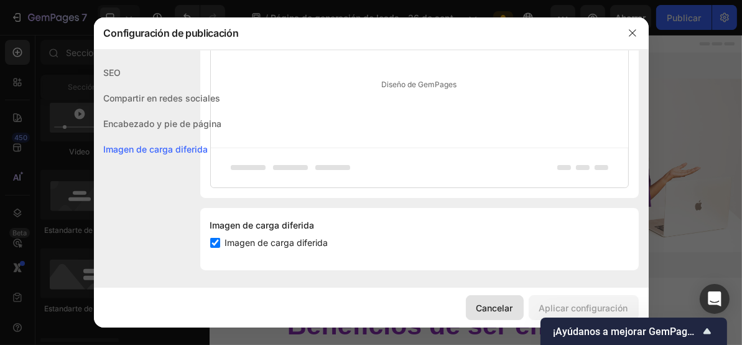
click at [498, 312] on font "Cancelar" at bounding box center [495, 307] width 37 height 11
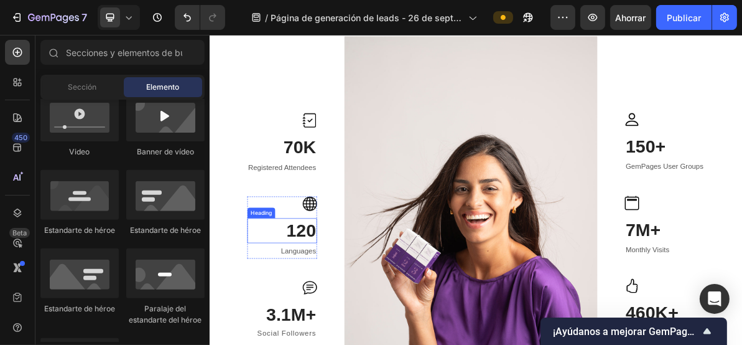
scroll to position [1161, 0]
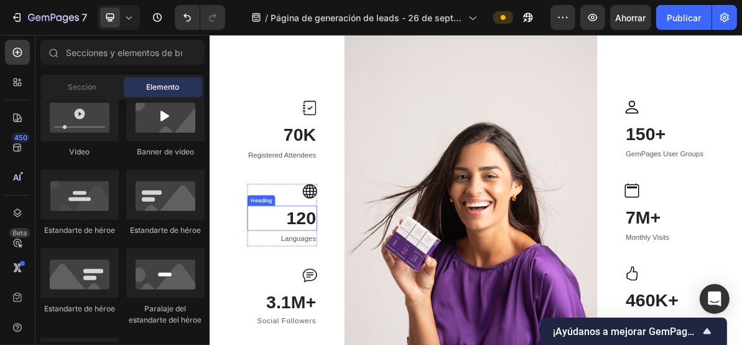
click at [332, 295] on p "120" at bounding box center [310, 291] width 95 height 32
click at [332, 296] on p "120" at bounding box center [310, 291] width 95 height 32
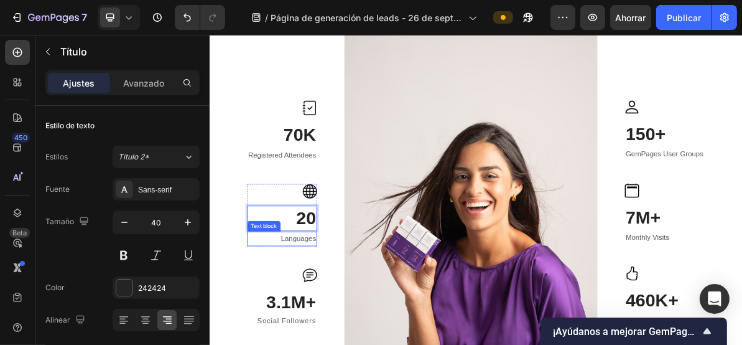
click at [321, 324] on p "Languages" at bounding box center [310, 320] width 95 height 18
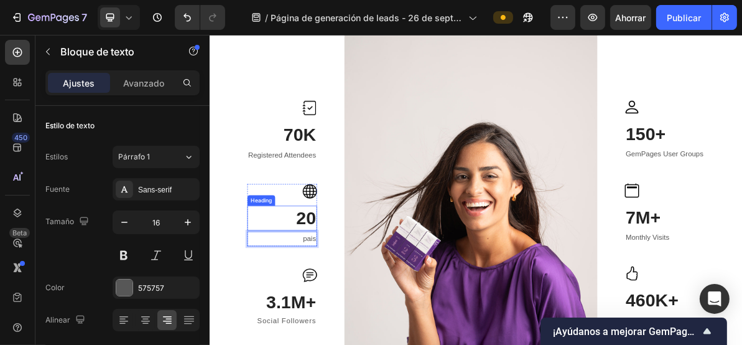
click at [331, 293] on p "20" at bounding box center [310, 291] width 95 height 32
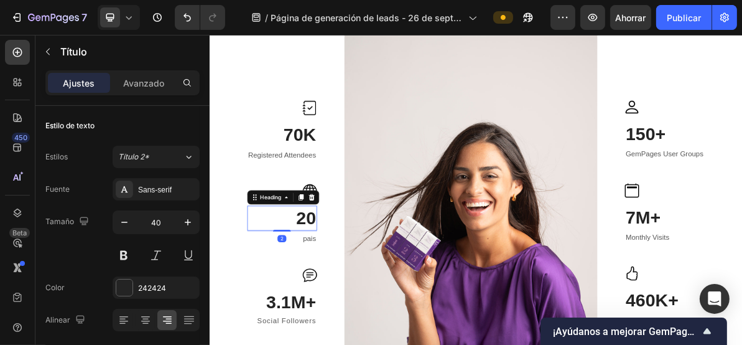
click at [328, 291] on p "20" at bounding box center [310, 291] width 95 height 32
click at [342, 322] on p "pais" at bounding box center [310, 320] width 95 height 18
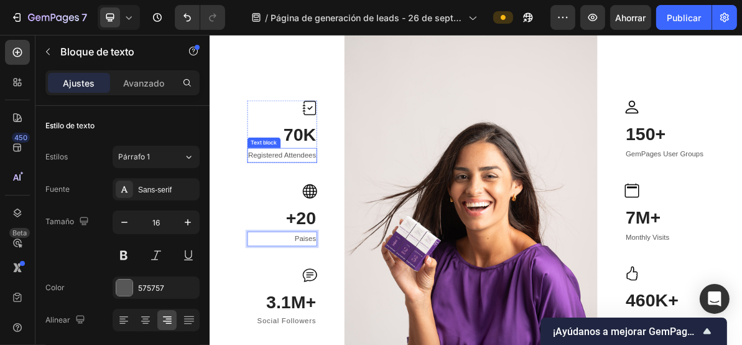
click at [306, 207] on p "Registered Attendees" at bounding box center [310, 203] width 95 height 18
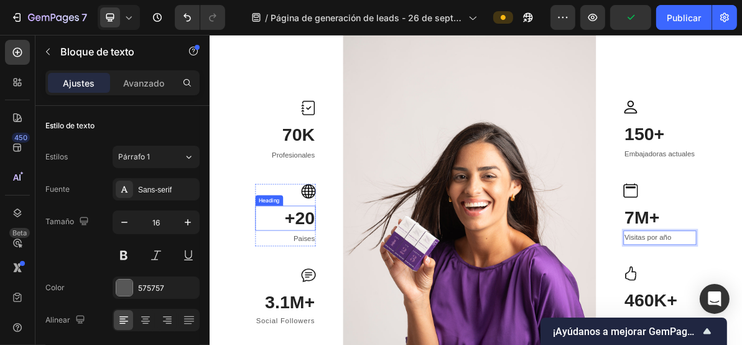
scroll to position [1245, 0]
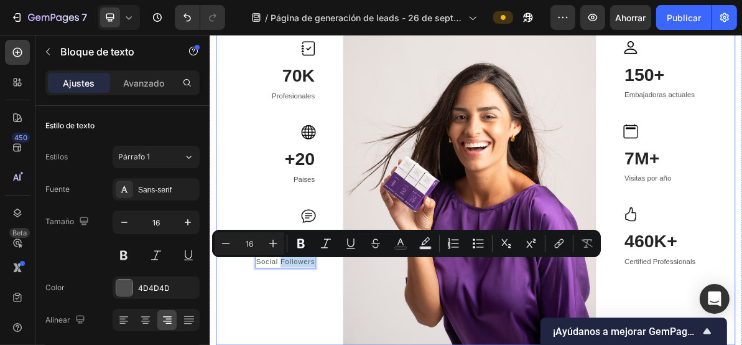
click at [306, 261] on div "Image 70K Heading Profesionales Text block Row Image +20 Heading Paises Text bl…" at bounding box center [315, 201] width 85 height 533
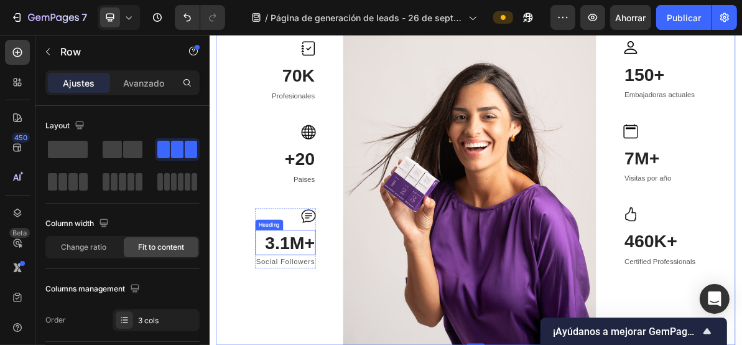
click at [315, 324] on p "3.1M+" at bounding box center [315, 325] width 82 height 32
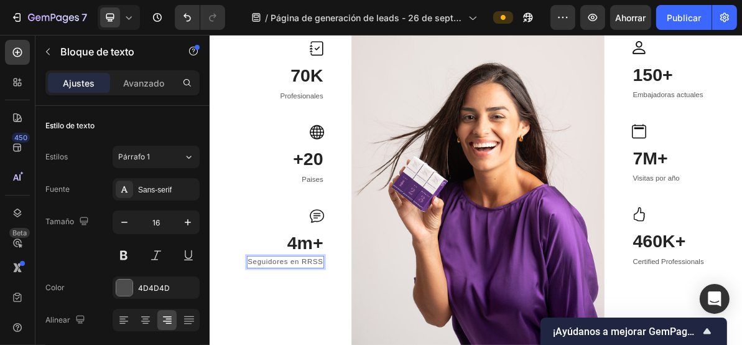
click at [322, 344] on div "Image 70K Heading Profesionales Text block Row Image +20 Heading Paises Text bl…" at bounding box center [315, 201] width 108 height 533
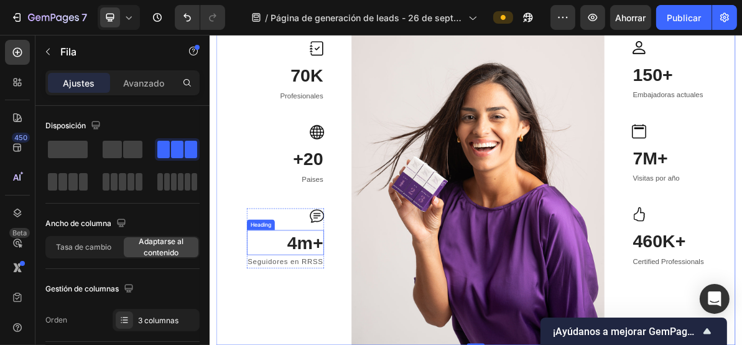
click at [349, 326] on p "4m+" at bounding box center [316, 325] width 106 height 32
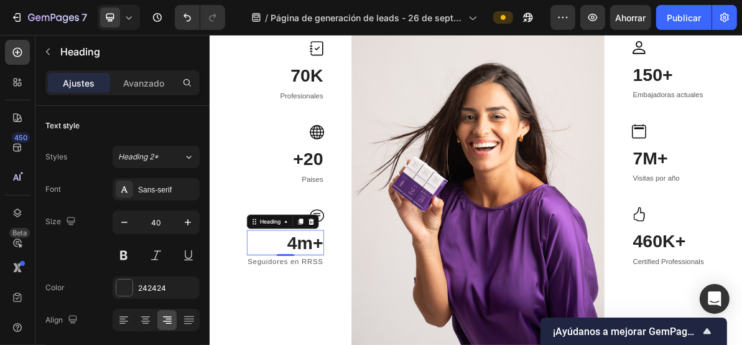
click at [347, 324] on p "4m+" at bounding box center [316, 325] width 106 height 32
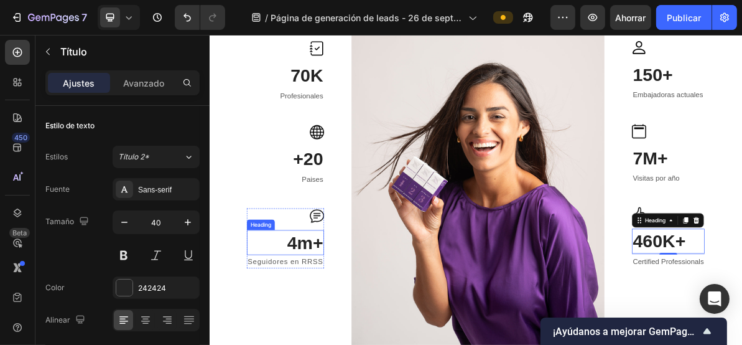
click at [327, 329] on p "4m+" at bounding box center [316, 325] width 106 height 32
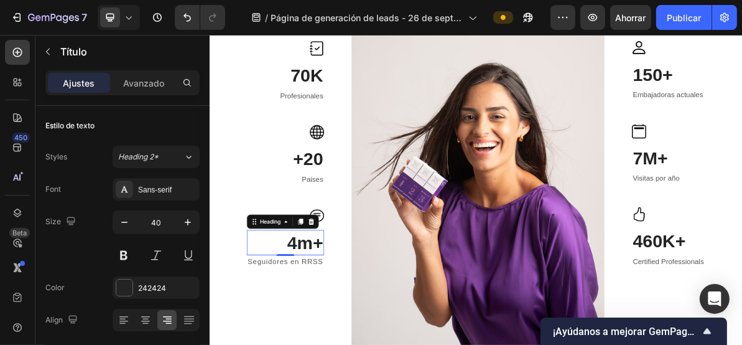
click at [351, 323] on p "4m+" at bounding box center [316, 325] width 106 height 32
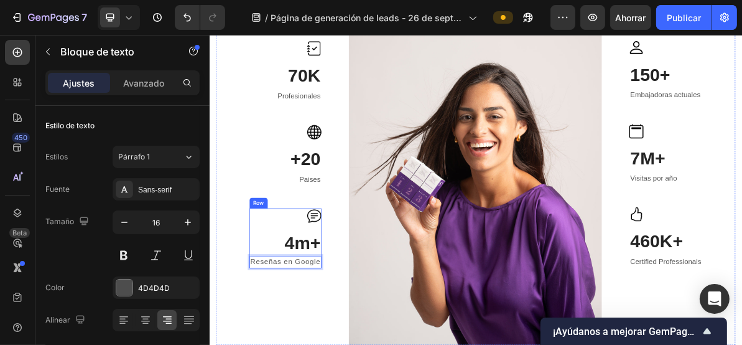
click at [335, 327] on p "4m+" at bounding box center [315, 325] width 98 height 32
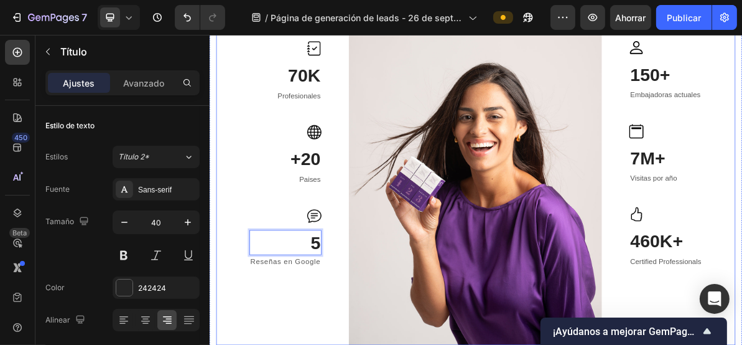
click at [360, 344] on div "Image 70K Heading Profesionales Text block Row Image +20 Heading Paises Text bl…" at bounding box center [315, 201] width 101 height 533
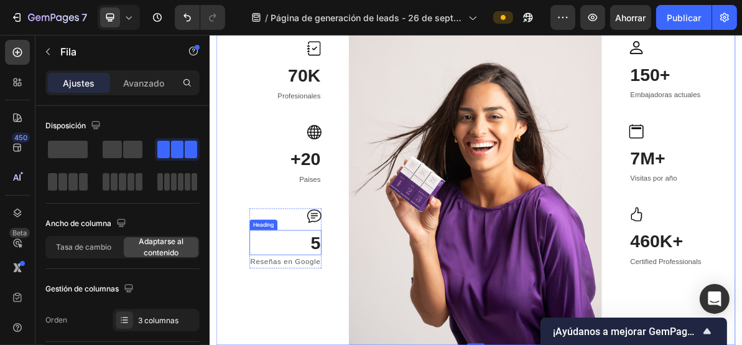
click at [348, 327] on p "5" at bounding box center [315, 325] width 98 height 32
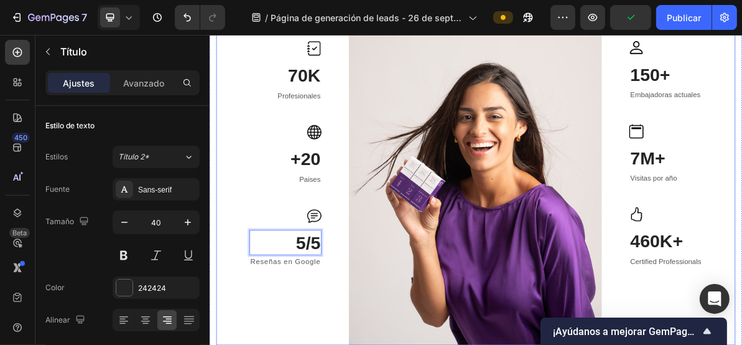
click at [347, 344] on div "Image 70K Heading Profesionales Text block Row Image +20 Heading Paises Text bl…" at bounding box center [315, 201] width 101 height 533
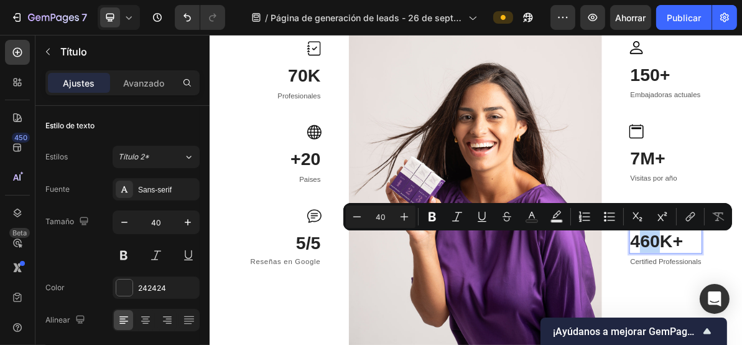
drag, startPoint x: 827, startPoint y: 323, endPoint x: 809, endPoint y: 329, distance: 18.9
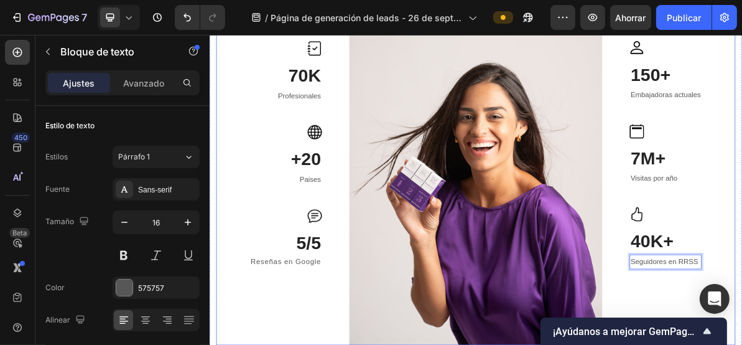
click at [742, 230] on div "Image 70K Heading Profesionales Text block Row Image +20 Heading Paises Text bl…" at bounding box center [582, 201] width 728 height 533
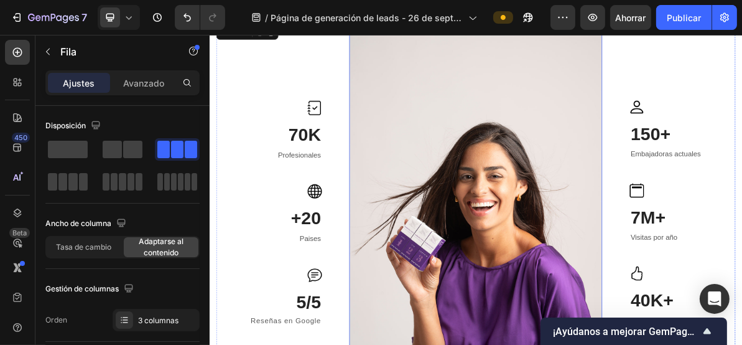
scroll to position [896, 0]
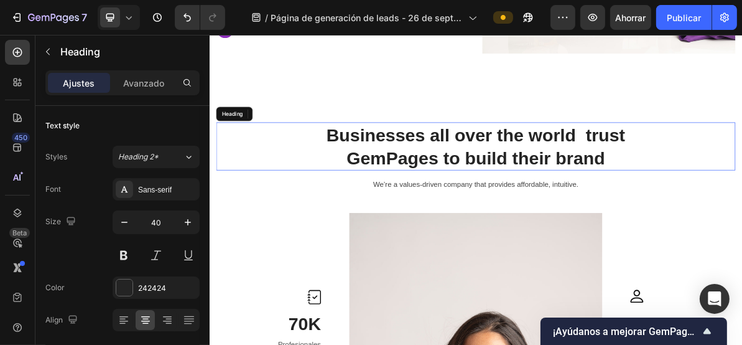
click at [549, 224] on h2 "Businesses all over the world trust GemPages to build their brand" at bounding box center [582, 190] width 728 height 67
click at [612, 223] on p "Businesses all over the world trust GemPages to build their brand" at bounding box center [583, 190] width 726 height 65
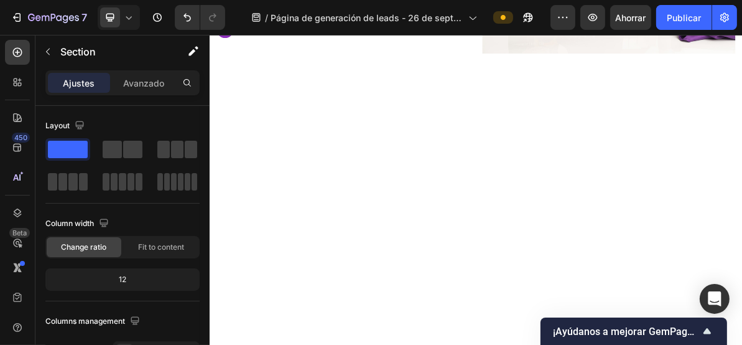
drag, startPoint x: 778, startPoint y: 364, endPoint x: 732, endPoint y: 350, distance: 48.0
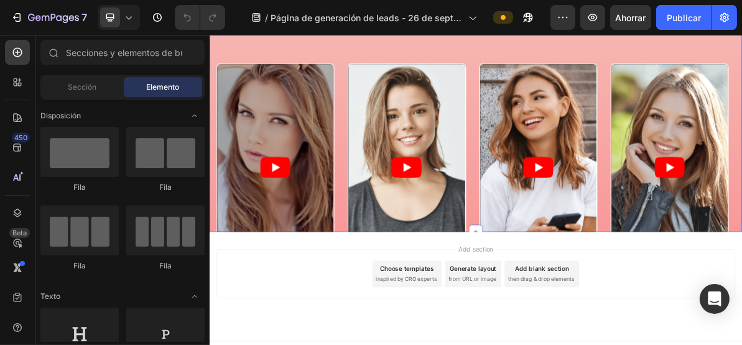
scroll to position [1576, 0]
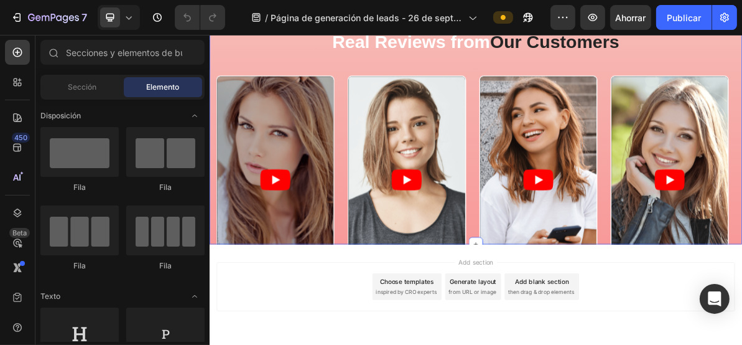
click at [742, 195] on div "Icon Icon Icon Icon Icon Icon List 2000+ Customers Who Love Us Text Block Row R…" at bounding box center [582, 141] width 747 height 374
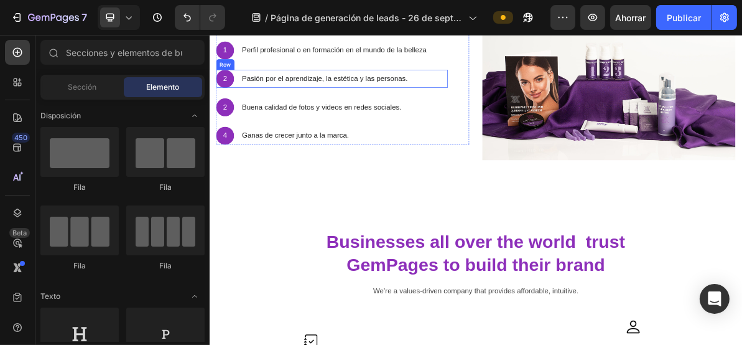
scroll to position [912, 0]
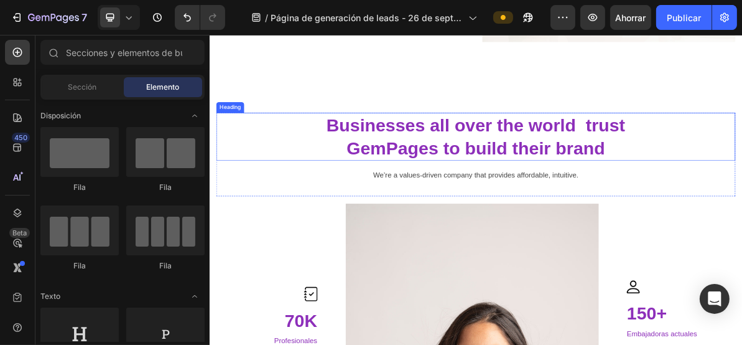
click at [534, 170] on h2 "Businesses all over the world trust GemPages to build their brand" at bounding box center [582, 177] width 728 height 67
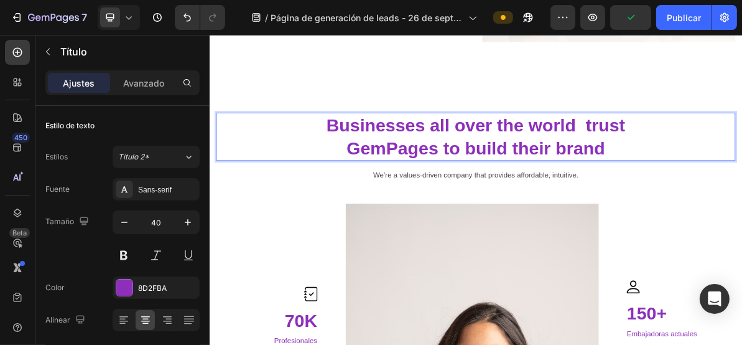
click at [742, 187] on p "Businesses all over the world trust GemPages to build their brand" at bounding box center [583, 177] width 726 height 65
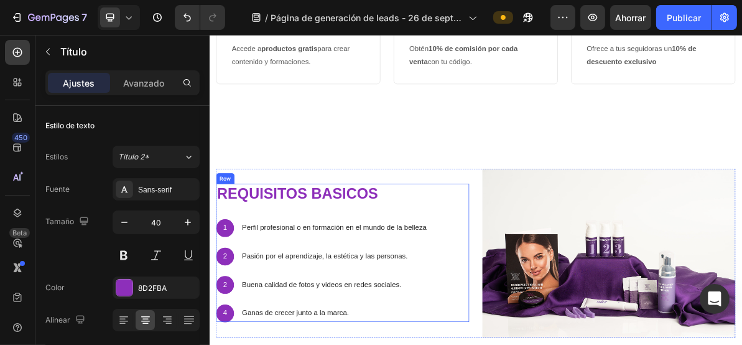
scroll to position [581, 0]
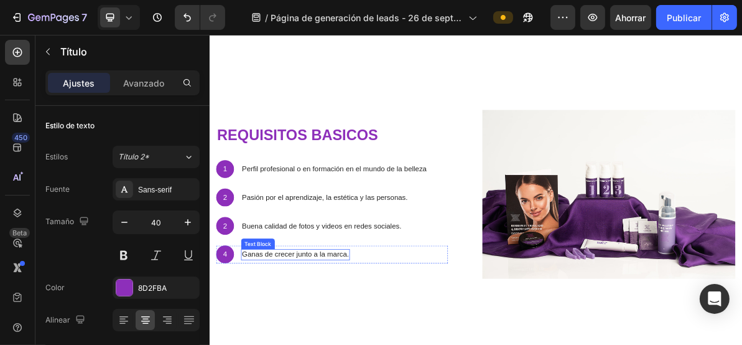
click at [340, 337] on p "Ganas de crecer junto a la marca." at bounding box center [330, 341] width 150 height 13
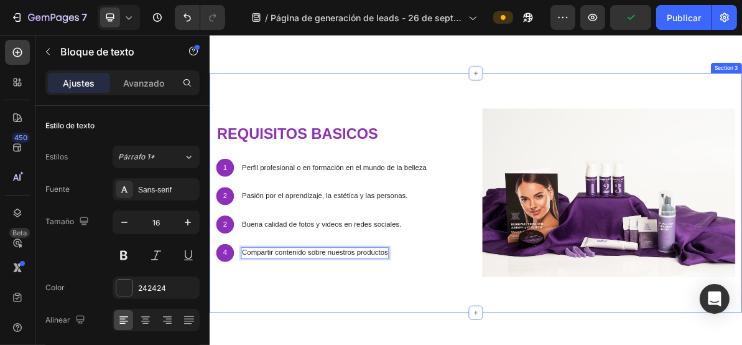
click at [373, 344] on div "requisitos basicos Heading 1 Text Block Hero Banner Perfil profesional o en for…" at bounding box center [582, 255] width 747 height 335
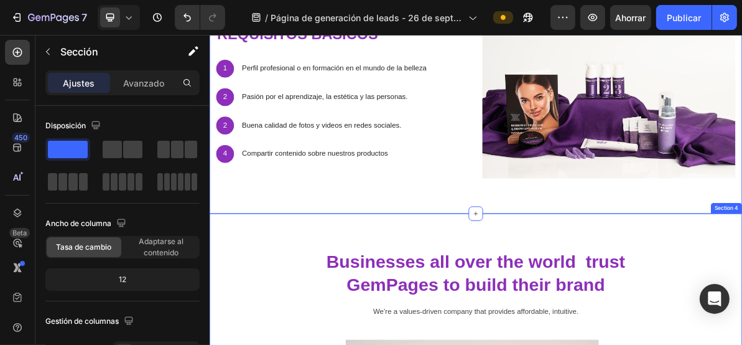
scroll to position [830, 0]
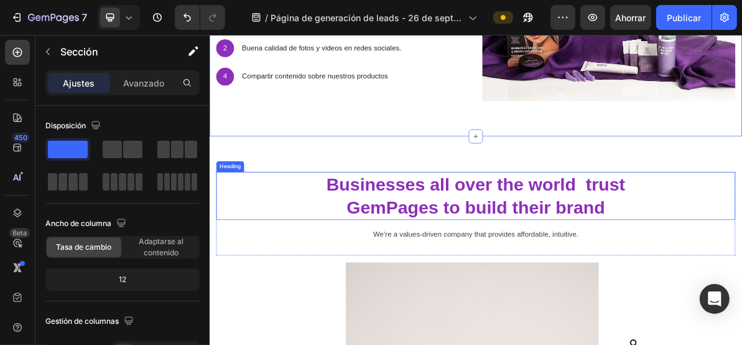
click at [444, 244] on h2 "Businesses all over the world trust GemPages to build their brand" at bounding box center [582, 260] width 728 height 67
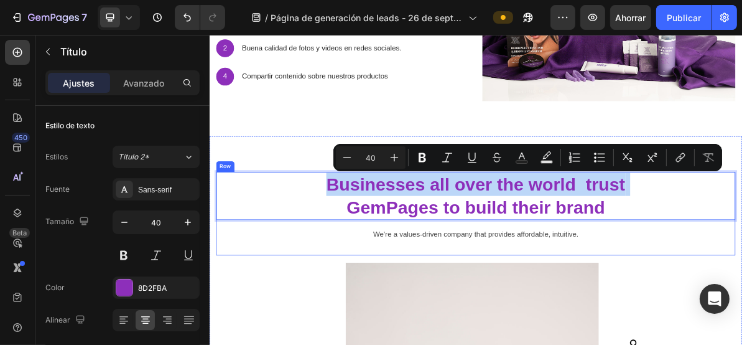
click at [742, 293] on div "Businesses all over the world trust GemPages to build their brand Heading 16 We…" at bounding box center [582, 286] width 728 height 118
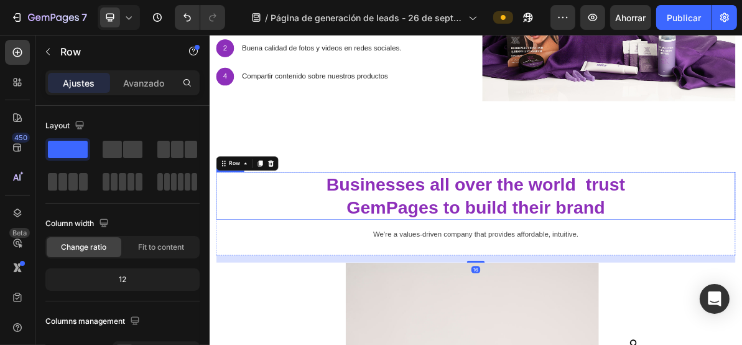
click at [742, 269] on p "Businesses all over the world trust GemPages to build their brand" at bounding box center [583, 260] width 726 height 65
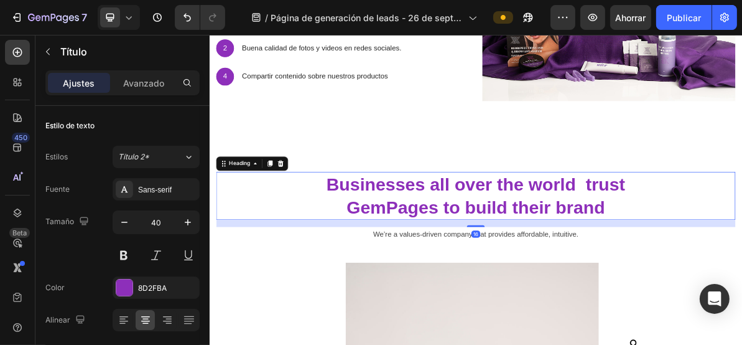
click at [742, 273] on p "Businesses all over the world trust GemPages to build their brand" at bounding box center [583, 260] width 726 height 65
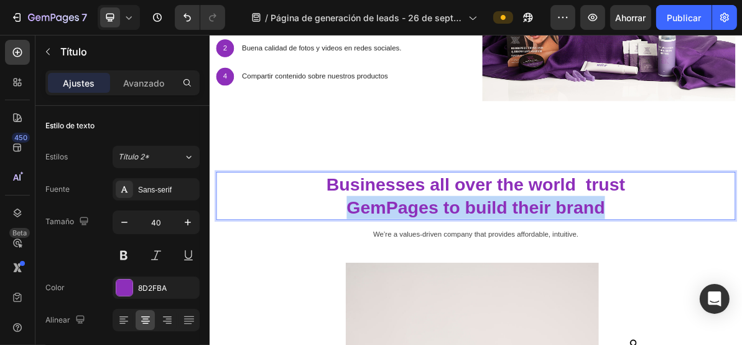
click at [742, 273] on p "Businesses all over the world trust GemPages to build their brand" at bounding box center [583, 260] width 726 height 65
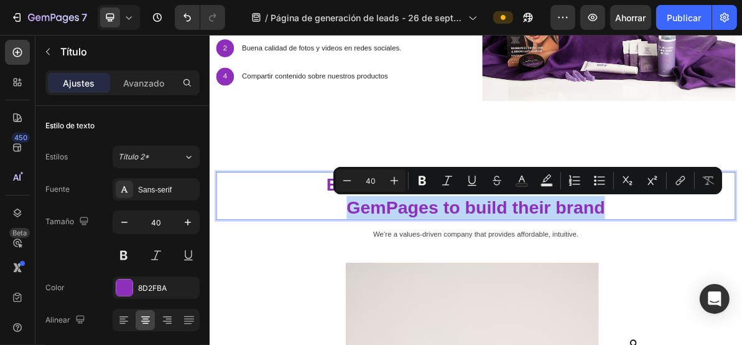
click at [742, 273] on p "Businesses all over the world trust GemPages to build their brand" at bounding box center [583, 260] width 726 height 65
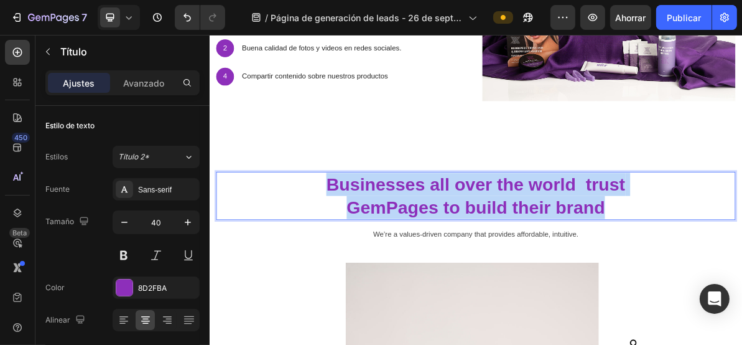
drag, startPoint x: 778, startPoint y: 266, endPoint x: 369, endPoint y: 225, distance: 411.6
click at [369, 228] on p "Businesses all over the world trust GemPages to build their brand" at bounding box center [583, 260] width 726 height 65
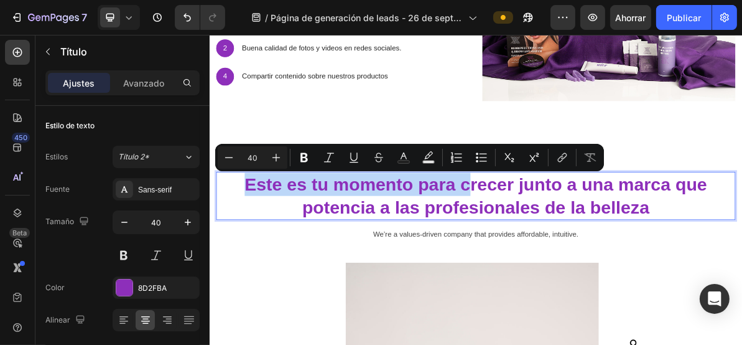
drag, startPoint x: 569, startPoint y: 241, endPoint x: 259, endPoint y: 238, distance: 309.9
click at [259, 238] on p "Este es tu momento para crecer junto a una marca que potencia a las profesional…" at bounding box center [583, 260] width 726 height 65
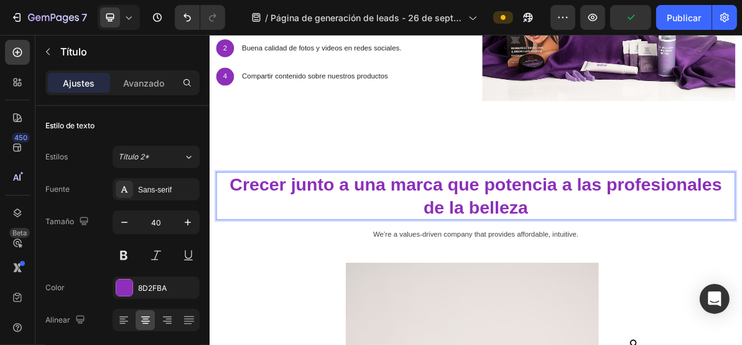
click at [306, 238] on p "Crecer junto a una marca que potencia a las profesionales de la belleza" at bounding box center [583, 260] width 726 height 65
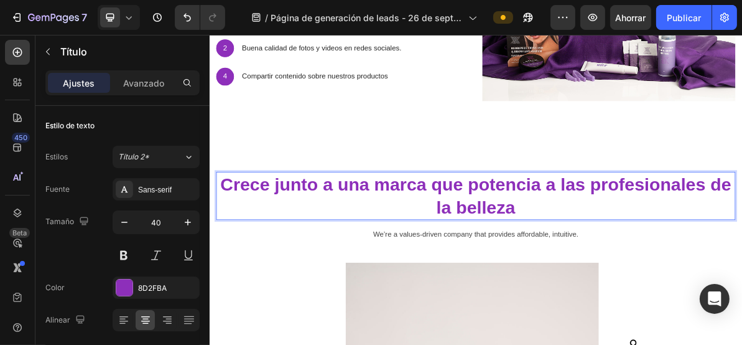
drag, startPoint x: 691, startPoint y: 240, endPoint x: 715, endPoint y: 245, distance: 24.0
click at [692, 240] on p "Crece junto a una marca que potencia a las profesionales de la belleza" at bounding box center [583, 260] width 726 height 65
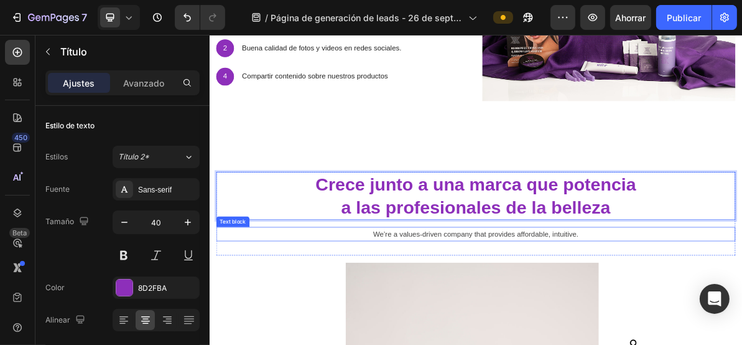
click at [742, 312] on p "We’re a values-driven company that provides affordable, intuitive." at bounding box center [583, 314] width 726 height 18
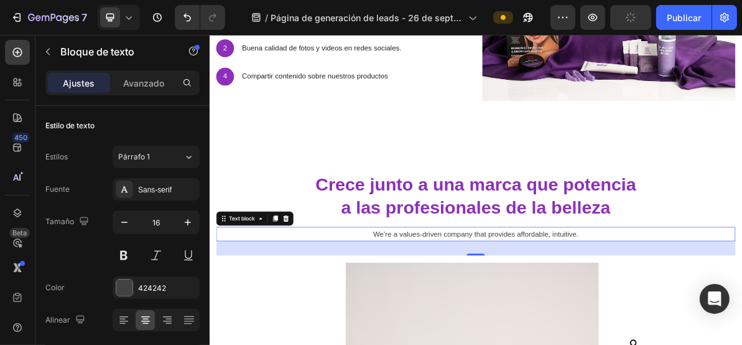
click at [668, 313] on p "We’re a values-driven company that provides affordable, intuitive." at bounding box center [583, 314] width 726 height 18
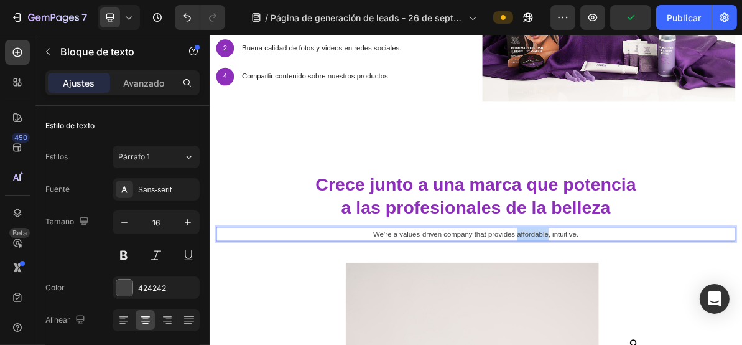
click at [668, 313] on p "We’re a values-driven company that provides affordable, intuitive." at bounding box center [583, 314] width 726 height 18
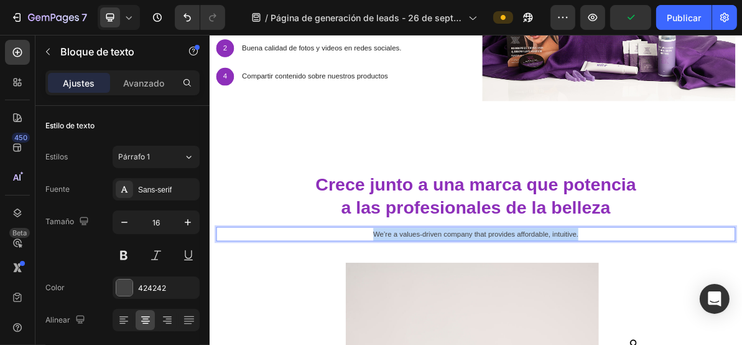
click at [668, 313] on p "We’re a values-driven company that provides affordable, intuitive." at bounding box center [583, 314] width 726 height 18
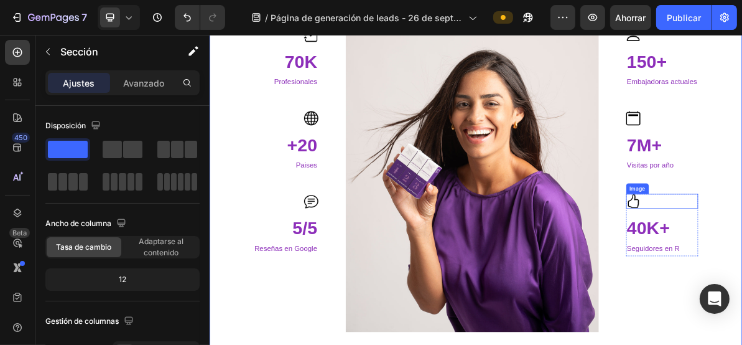
scroll to position [1327, 0]
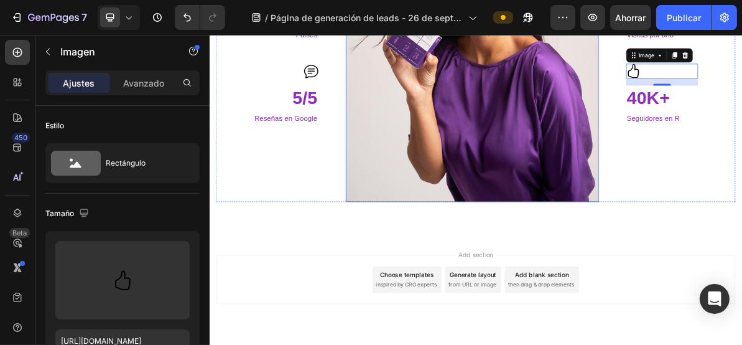
scroll to position [1472, 0]
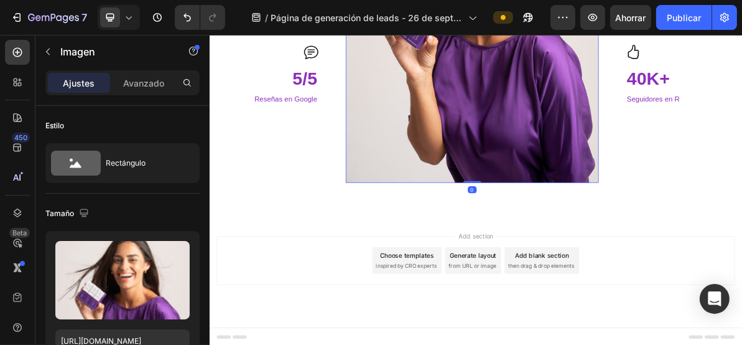
drag, startPoint x: 576, startPoint y: 237, endPoint x: 571, endPoint y: 189, distance: 48.2
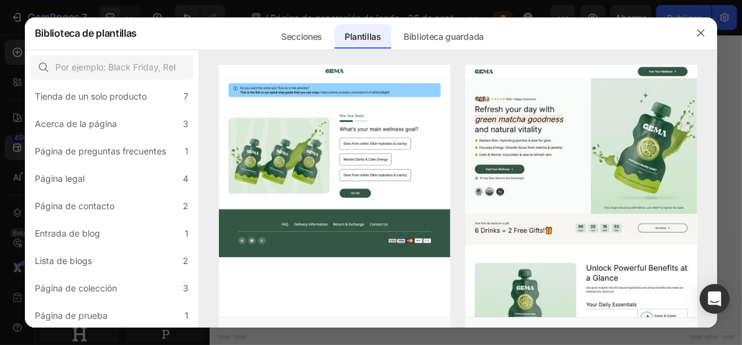
scroll to position [0, 0]
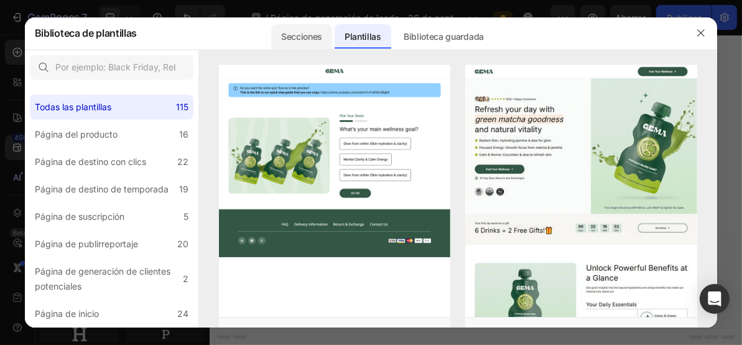
click at [291, 39] on font "Secciones" at bounding box center [301, 36] width 41 height 11
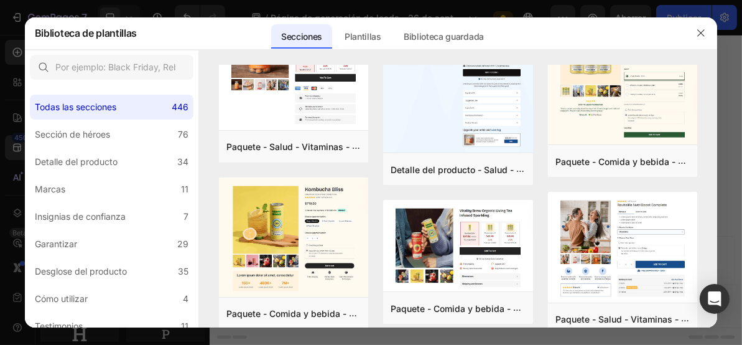
scroll to position [935, 0]
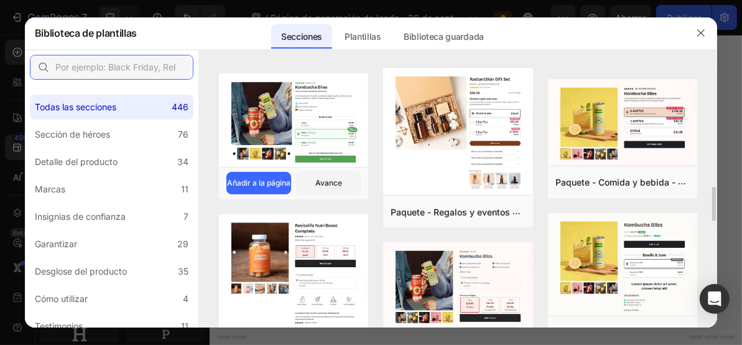
click at [138, 60] on input "text" at bounding box center [112, 67] width 164 height 25
type input "formulario"
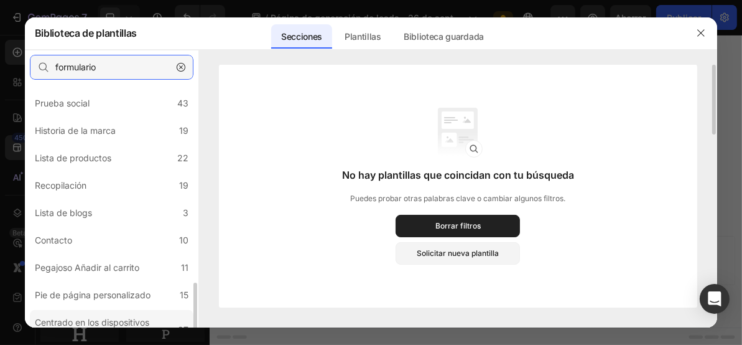
scroll to position [381, 0]
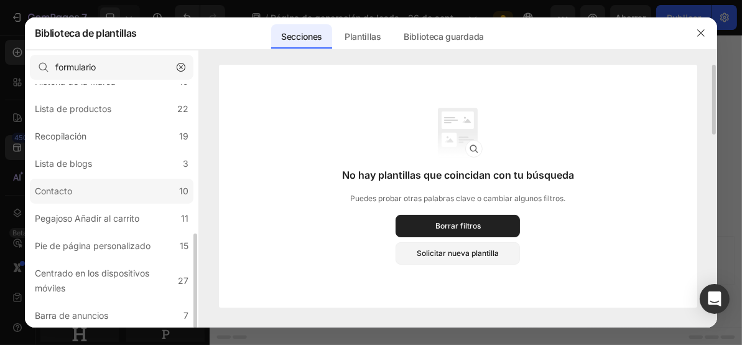
click at [114, 193] on label "Contacto 10" at bounding box center [112, 191] width 164 height 25
click at [126, 192] on label "Contacto 10" at bounding box center [112, 191] width 164 height 25
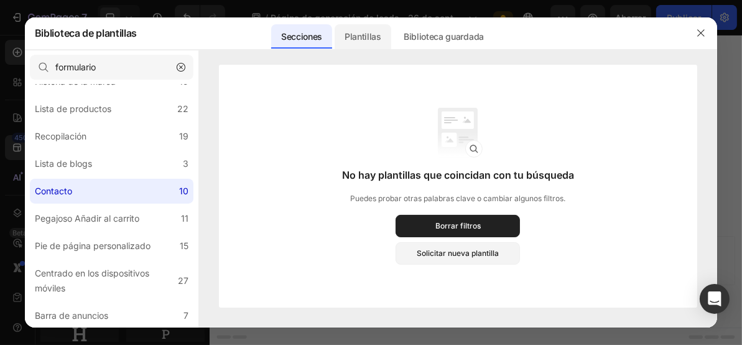
click at [357, 35] on font "Plantillas" at bounding box center [363, 36] width 37 height 11
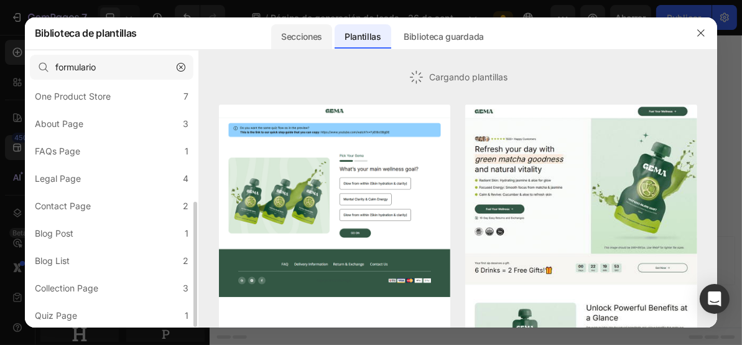
scroll to position [229, 0]
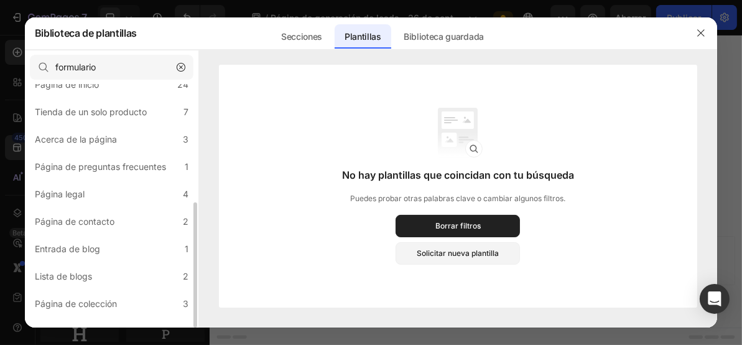
click at [96, 262] on div "Todas las plantillas 115 Página del producto 16 Página de destino con clics 22 …" at bounding box center [112, 100] width 174 height 488
click at [98, 195] on label "Página legal 4" at bounding box center [112, 194] width 164 height 25
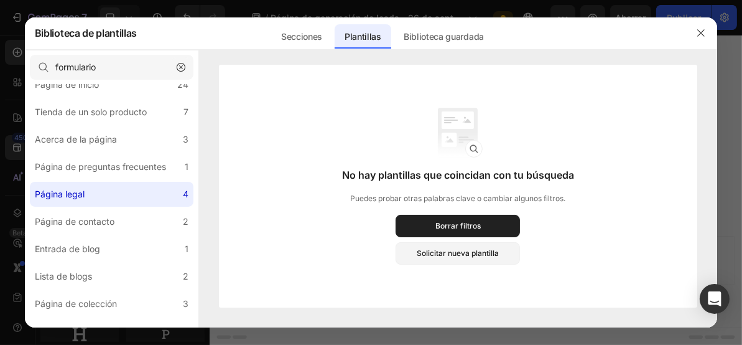
click at [177, 66] on icon "button" at bounding box center [181, 67] width 9 height 9
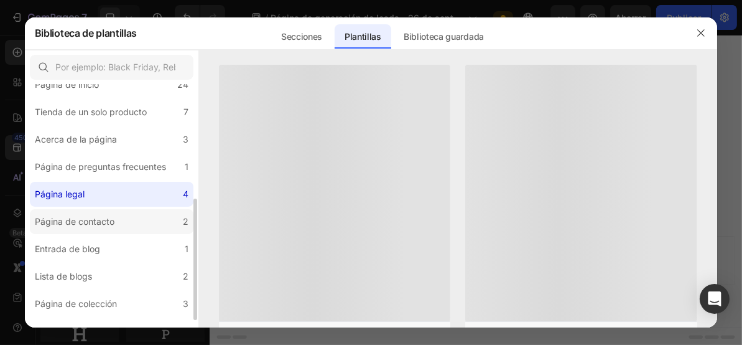
click at [99, 224] on font "Página de contacto" at bounding box center [75, 221] width 80 height 11
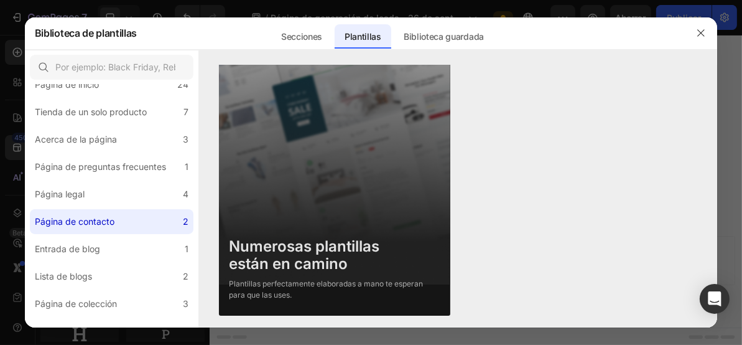
scroll to position [0, 0]
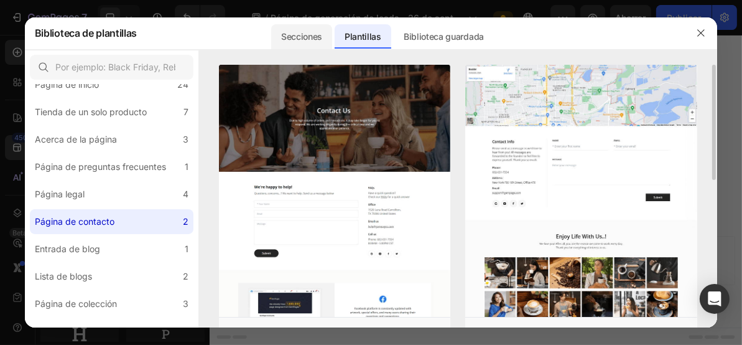
click at [295, 39] on font "Secciones" at bounding box center [301, 36] width 41 height 11
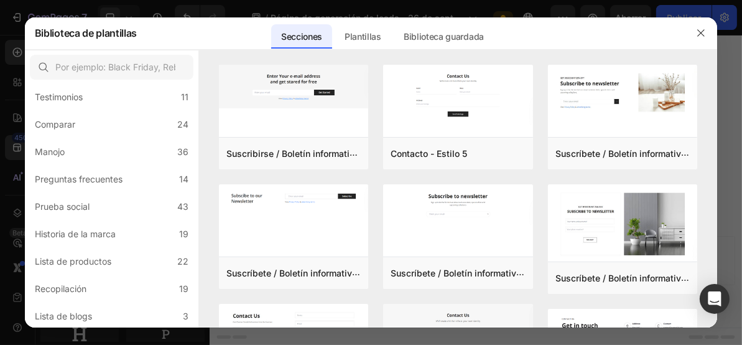
scroll to position [381, 0]
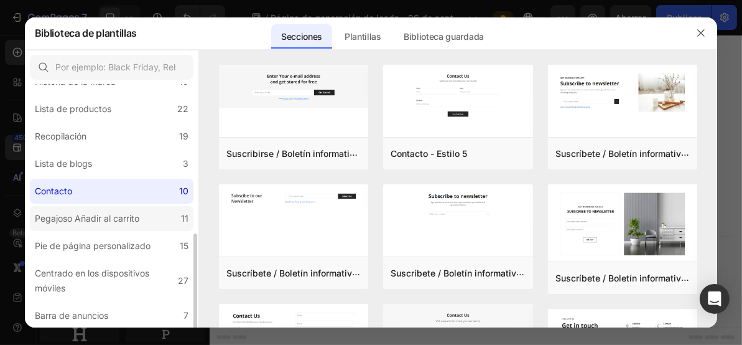
click at [93, 216] on font "Pegajoso Añadir al carrito" at bounding box center [87, 218] width 105 height 11
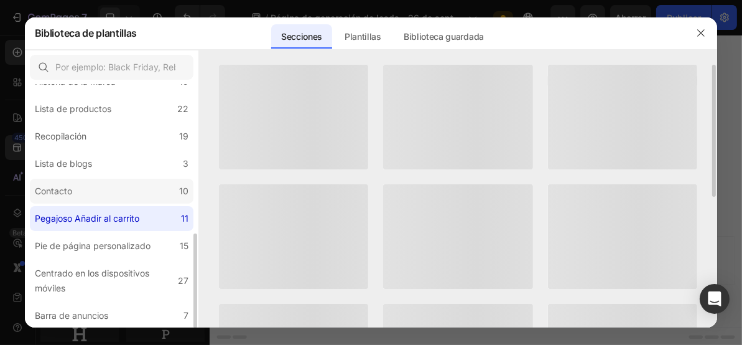
click at [95, 192] on label "Contacto 10" at bounding box center [112, 191] width 164 height 25
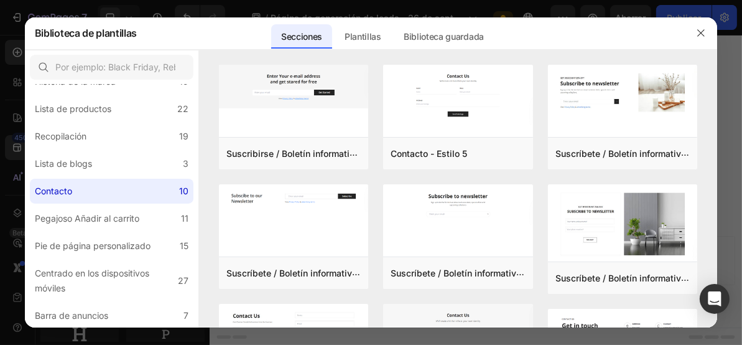
scroll to position [221, 0]
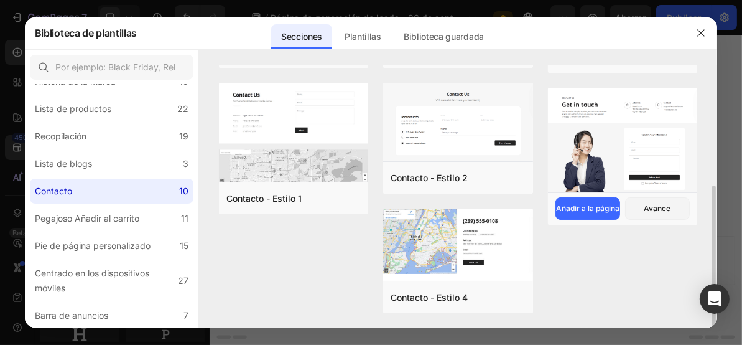
click at [643, 135] on img at bounding box center [622, 141] width 149 height 107
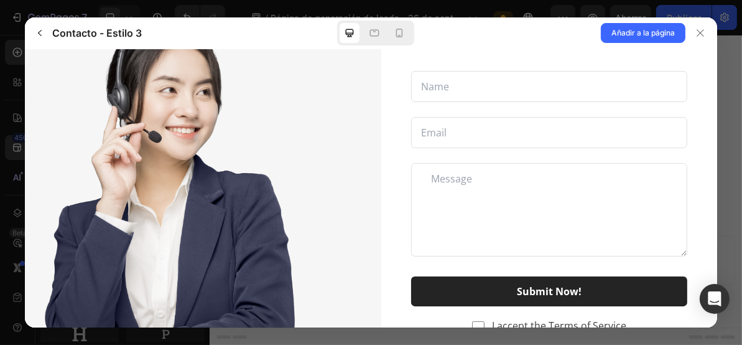
scroll to position [249, 0]
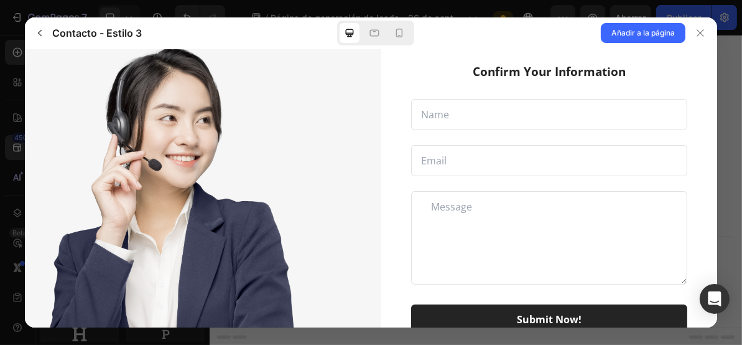
click at [483, 117] on input "text" at bounding box center [549, 113] width 277 height 31
click at [482, 162] on input "email" at bounding box center [549, 159] width 277 height 31
click at [426, 243] on textarea at bounding box center [549, 236] width 277 height 93
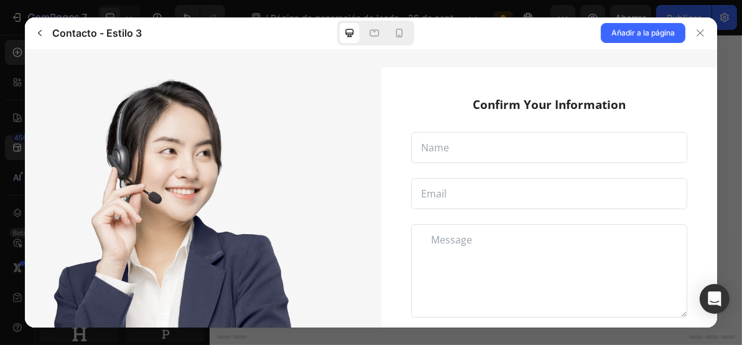
scroll to position [91, 0]
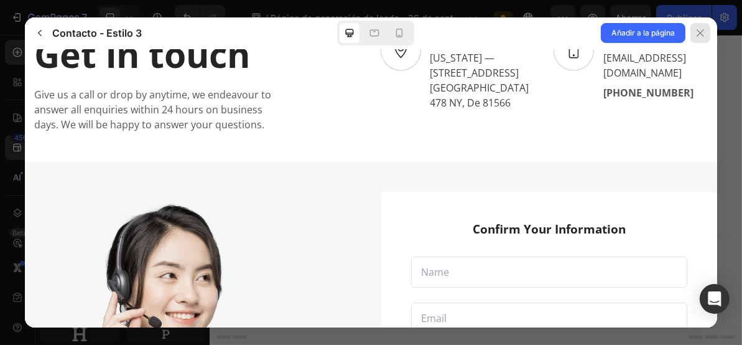
click at [699, 31] on icon at bounding box center [701, 33] width 10 height 10
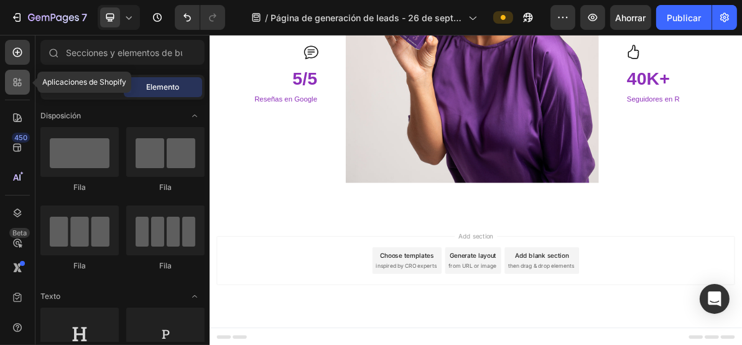
click at [11, 82] on icon at bounding box center [17, 82] width 12 height 12
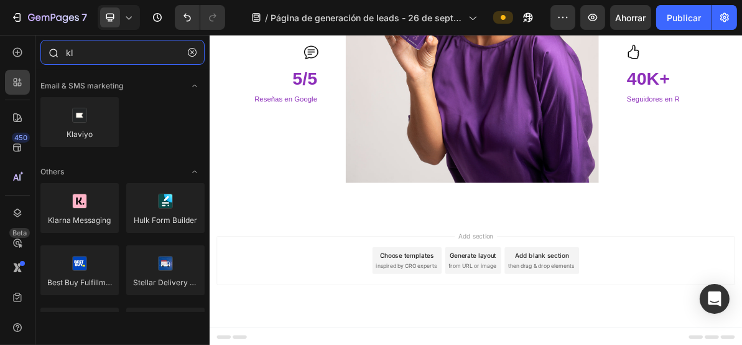
type input "kla"
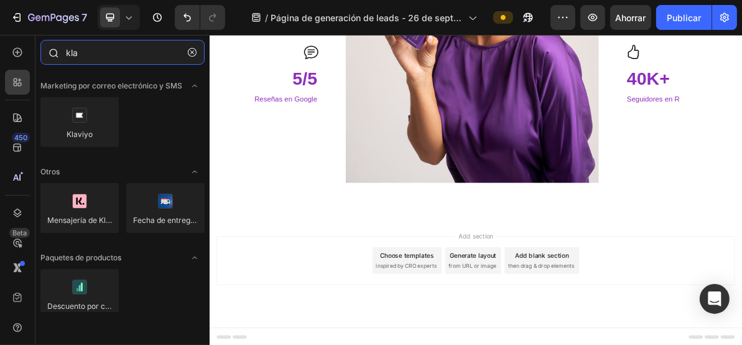
click at [104, 53] on input "kla" at bounding box center [122, 52] width 164 height 25
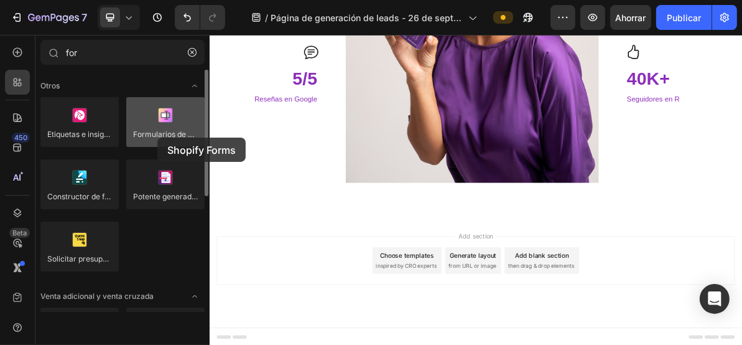
click at [157, 138] on div at bounding box center [165, 122] width 78 height 50
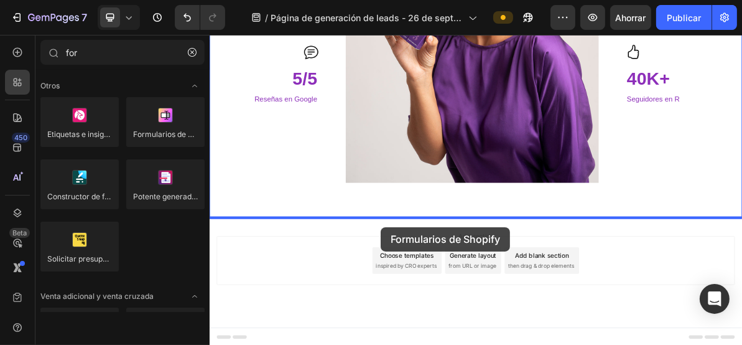
drag, startPoint x: 374, startPoint y: 162, endPoint x: 449, endPoint y: 304, distance: 160.1
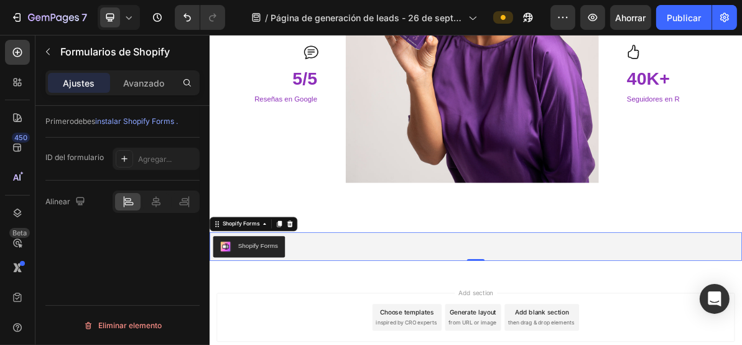
click at [279, 330] on div "Shopify Forms" at bounding box center [277, 330] width 56 height 13
click at [147, 158] on font "Agregar..." at bounding box center [155, 158] width 34 height 9
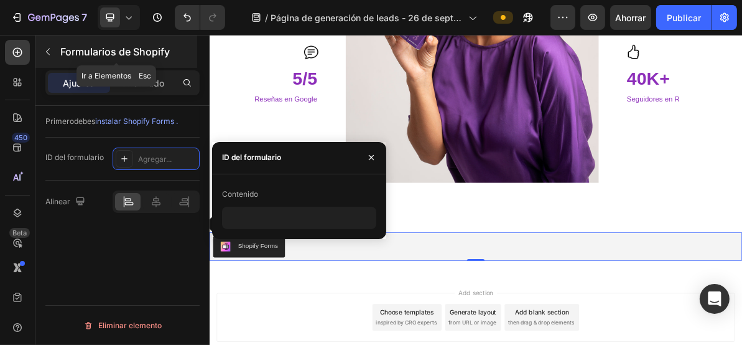
click at [47, 52] on icon "button" at bounding box center [48, 52] width 4 height 7
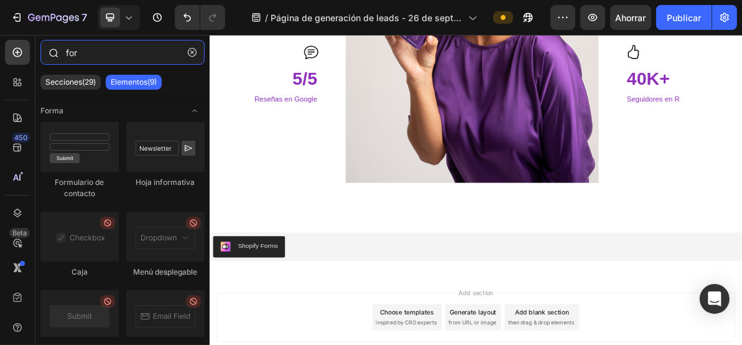
click at [96, 54] on input "for" at bounding box center [122, 52] width 164 height 25
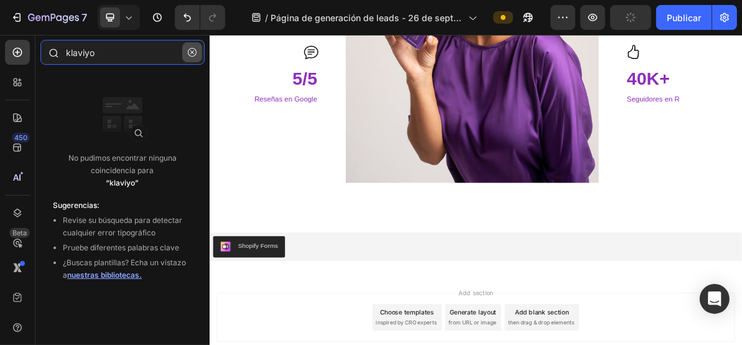
type input "klaviyo"
click at [195, 49] on icon "button" at bounding box center [192, 52] width 9 height 9
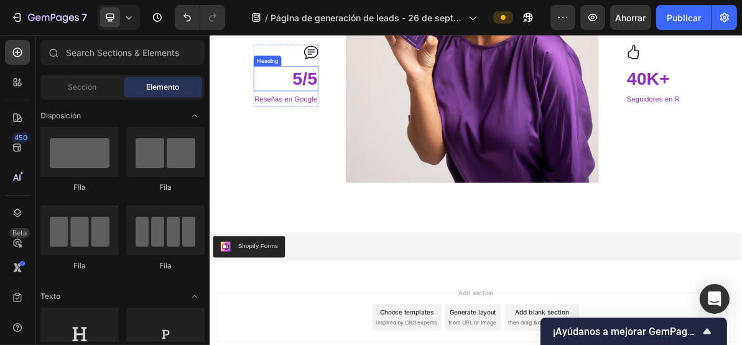
click at [329, 89] on h3 "5/5" at bounding box center [316, 95] width 90 height 35
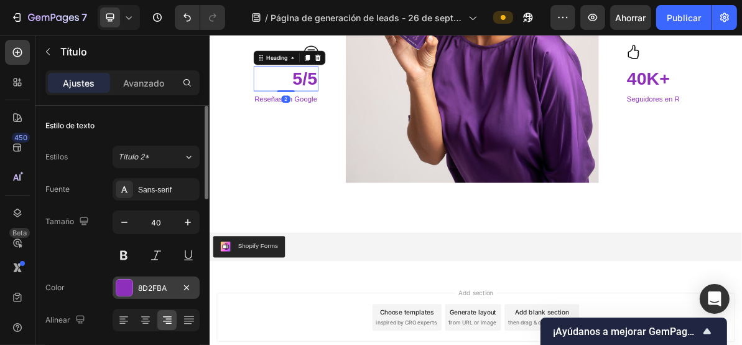
click at [152, 284] on font "8D2FBA" at bounding box center [152, 287] width 29 height 9
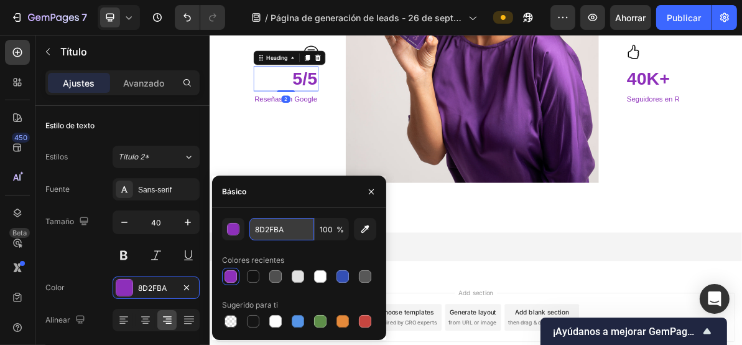
click at [283, 227] on input "8D2FBA" at bounding box center [282, 229] width 65 height 22
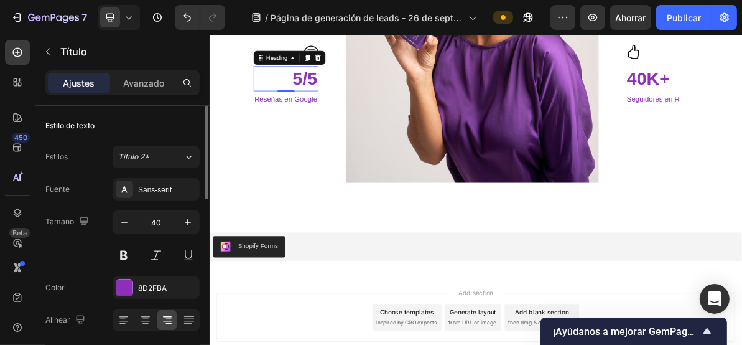
click at [159, 115] on div "Estilo de texto Estilos Título 2* Fuente Sans-serif Tamaño 40 Color 8D2FBA Alin…" at bounding box center [122, 240] width 154 height 268
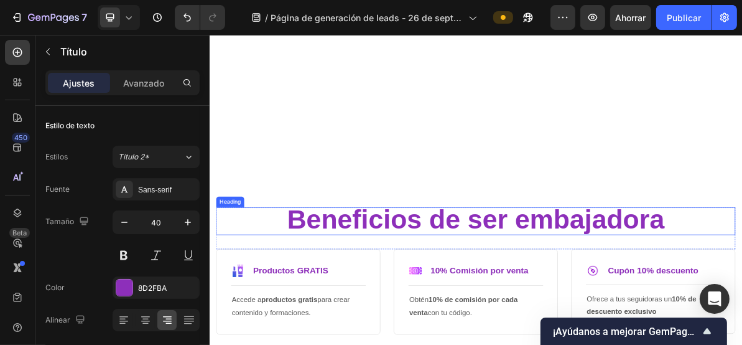
scroll to position [0, 0]
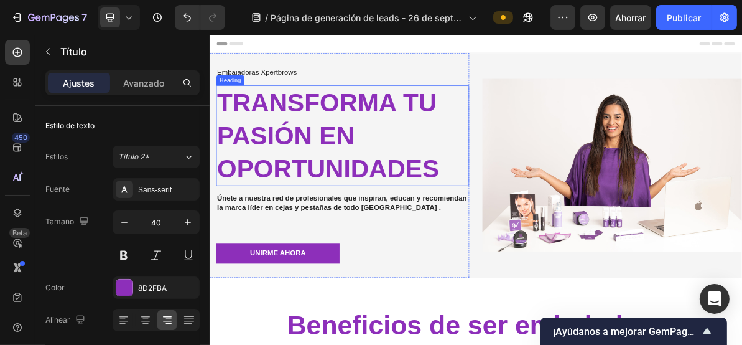
click at [264, 141] on h2 "transforma tu pasión en oportunidades" at bounding box center [395, 175] width 355 height 141
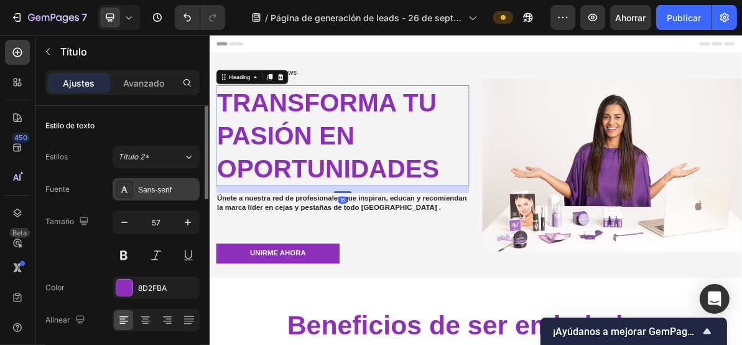
click at [160, 187] on font "Sans-serif" at bounding box center [155, 189] width 34 height 9
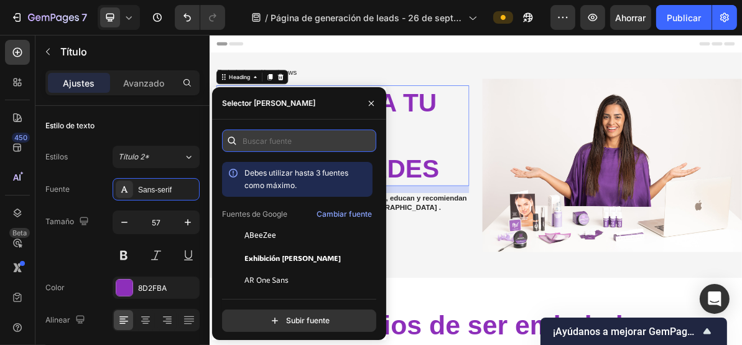
click at [272, 139] on input "text" at bounding box center [299, 140] width 154 height 22
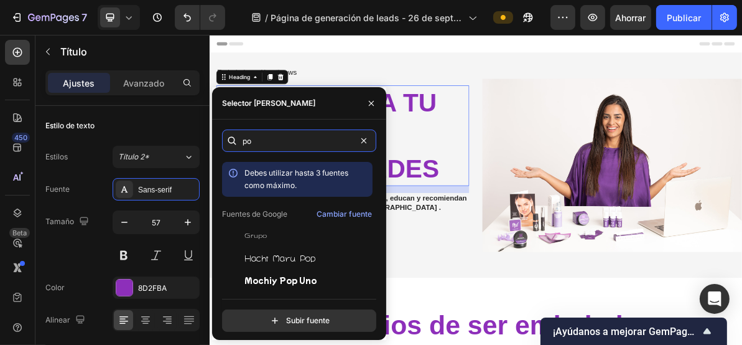
type input "p"
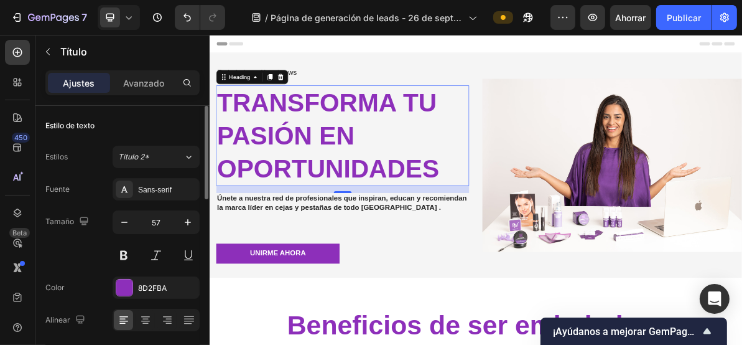
click at [174, 116] on div "Estilo de texto" at bounding box center [122, 126] width 154 height 20
click at [304, 172] on h2 "transforma tu pasión en oportunidades" at bounding box center [395, 175] width 355 height 141
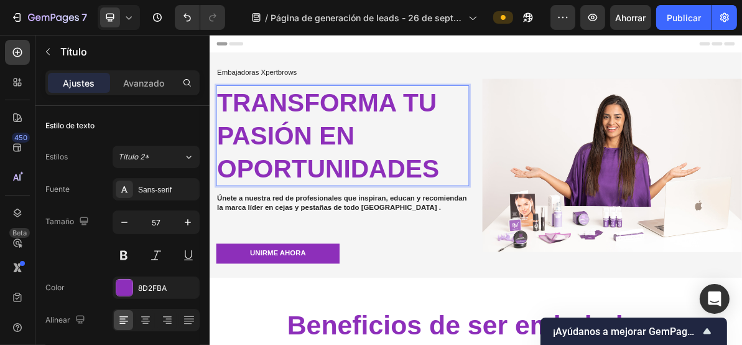
click at [332, 141] on p "transforma tu pasión en oportunidades" at bounding box center [396, 175] width 352 height 138
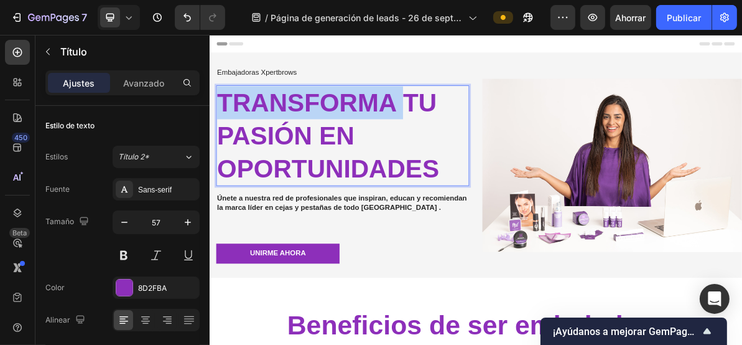
click at [332, 141] on p "transforma tu pasión en oportunidades" at bounding box center [396, 175] width 352 height 138
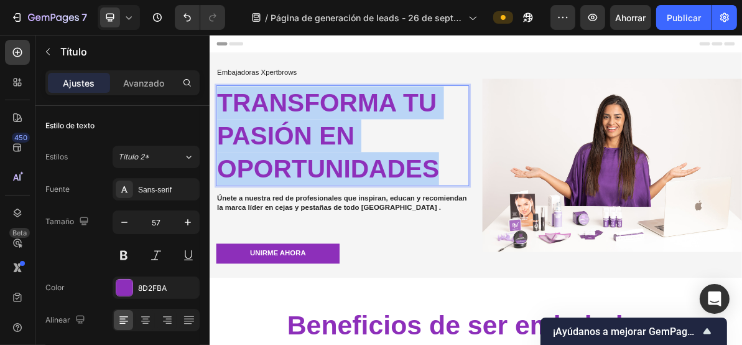
click at [332, 141] on p "transforma tu pasión en oportunidades" at bounding box center [396, 175] width 352 height 138
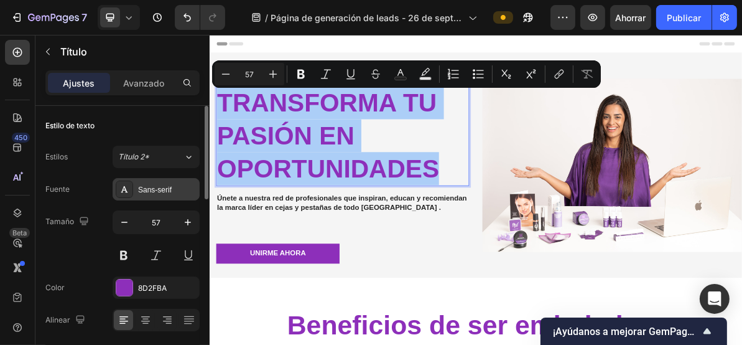
click at [159, 186] on font "Sans-serif" at bounding box center [155, 189] width 34 height 9
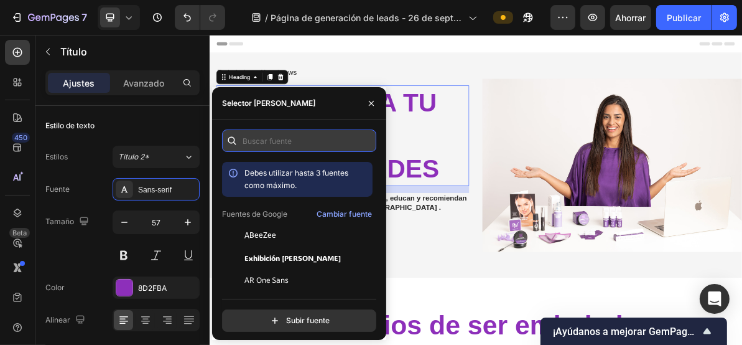
click at [315, 146] on input "text" at bounding box center [299, 140] width 154 height 22
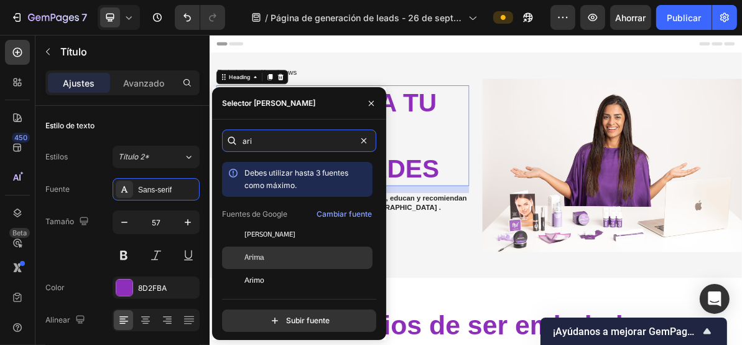
type input "aria"
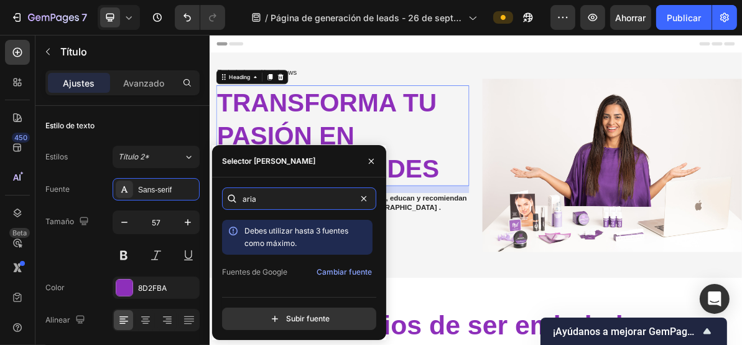
scroll to position [39, 0]
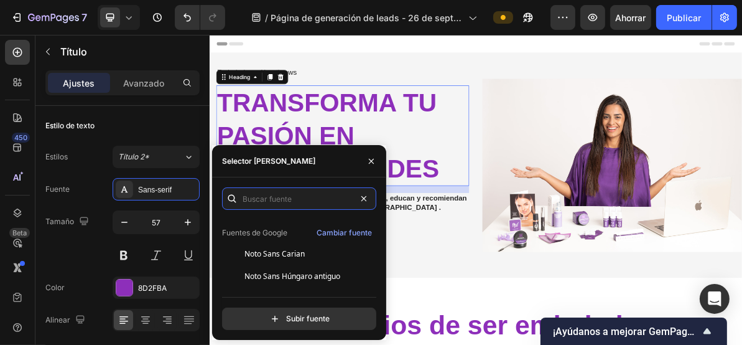
drag, startPoint x: 367, startPoint y: 200, endPoint x: 383, endPoint y: 179, distance: 25.8
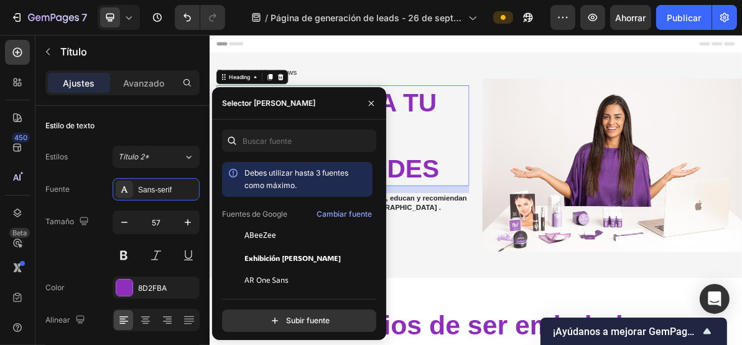
click at [684, 57] on div "Header" at bounding box center [582, 46] width 727 height 25
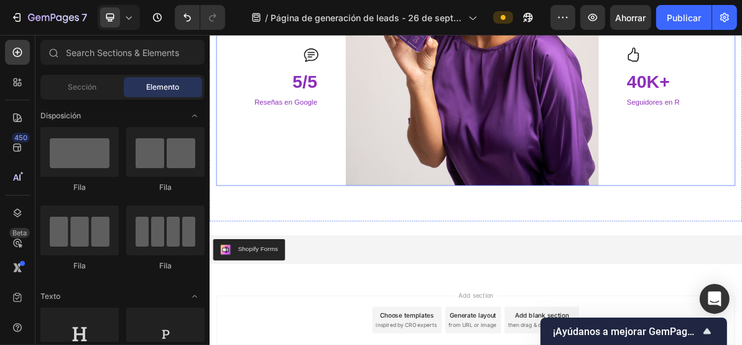
scroll to position [1551, 0]
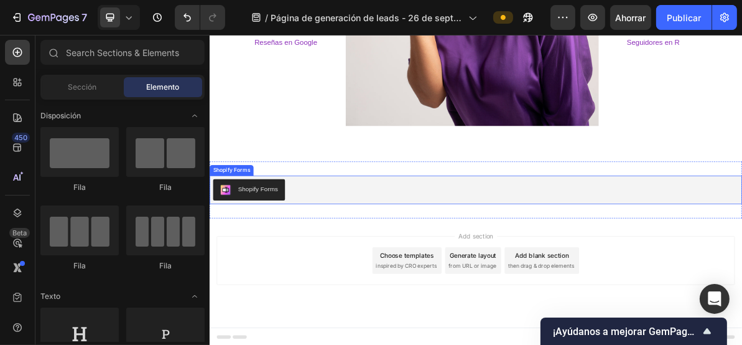
click at [285, 257] on div "Shopify Forms" at bounding box center [264, 251] width 81 height 15
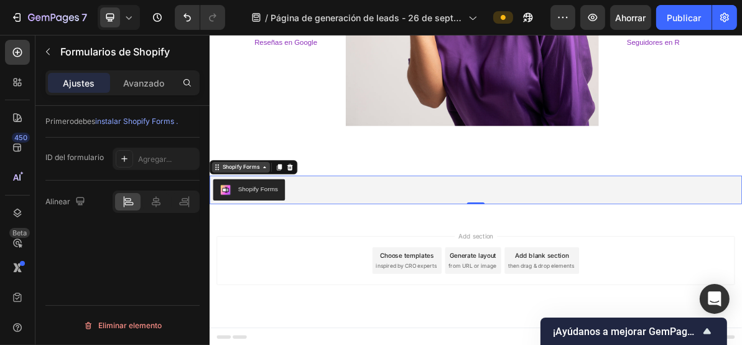
click at [256, 219] on div "Shopify Forms" at bounding box center [253, 219] width 57 height 11
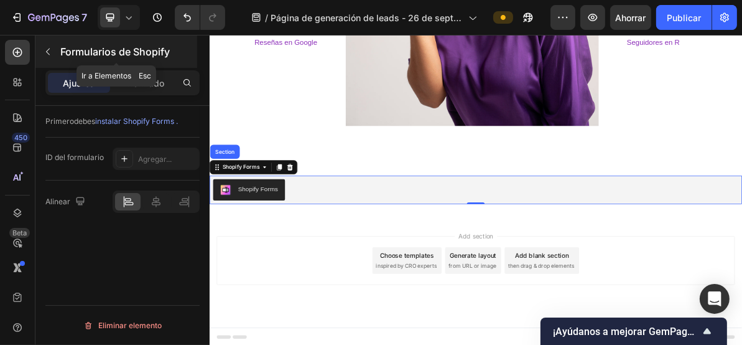
click at [45, 50] on icon "button" at bounding box center [48, 52] width 10 height 10
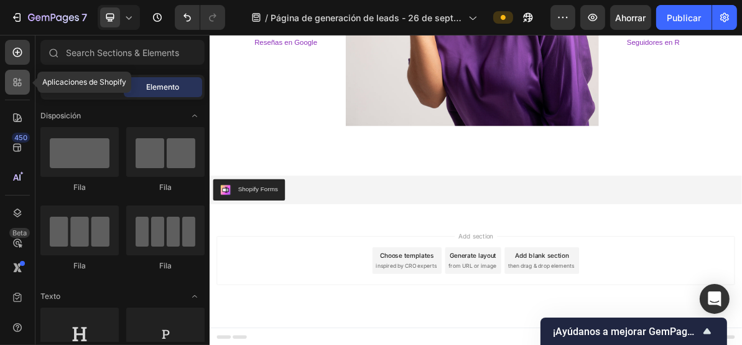
click at [21, 85] on icon at bounding box center [17, 82] width 12 height 12
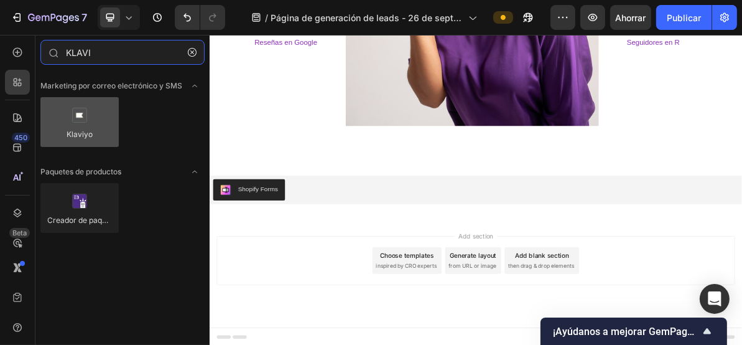
type input "KLAVI"
click at [82, 116] on div at bounding box center [79, 122] width 78 height 50
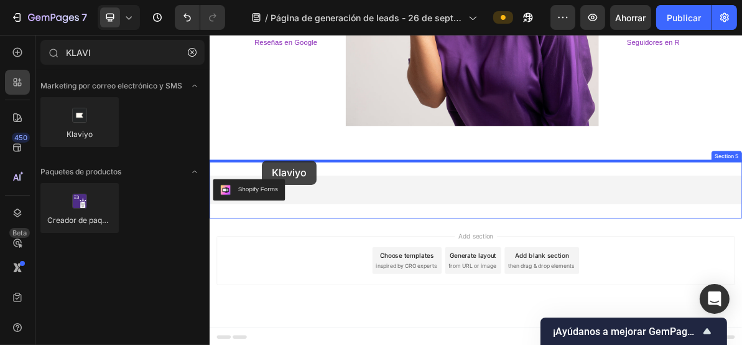
drag, startPoint x: 297, startPoint y: 167, endPoint x: 283, endPoint y: 210, distance: 45.9
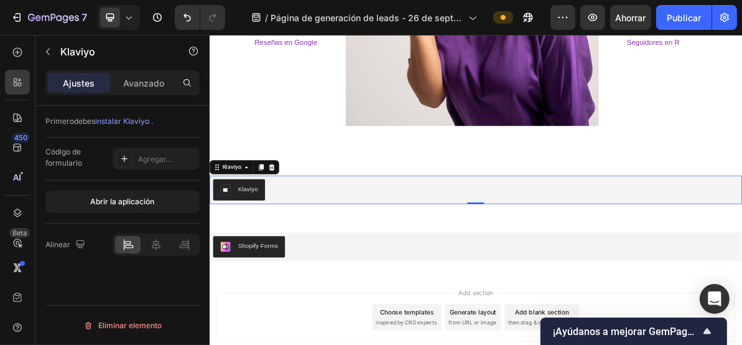
click at [256, 250] on div "Klaviyo" at bounding box center [263, 250] width 28 height 13
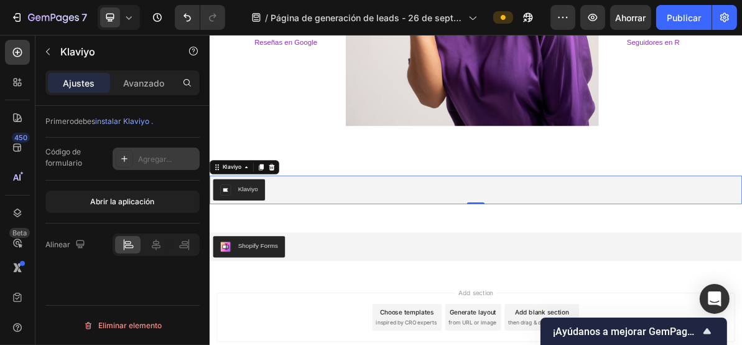
click at [160, 159] on font "Agregar..." at bounding box center [155, 158] width 34 height 9
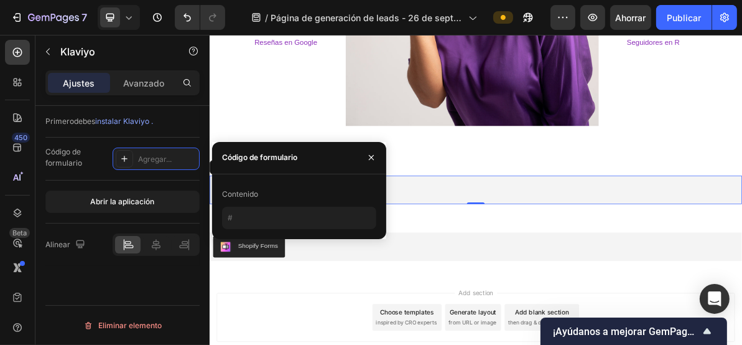
click at [250, 195] on font "Contenido" at bounding box center [240, 193] width 36 height 9
click at [124, 200] on font "Abrir la aplicación" at bounding box center [123, 201] width 64 height 9
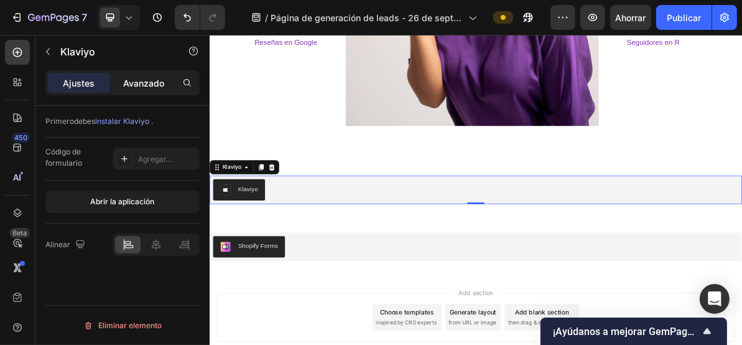
click at [152, 86] on font "Avanzado" at bounding box center [143, 83] width 41 height 11
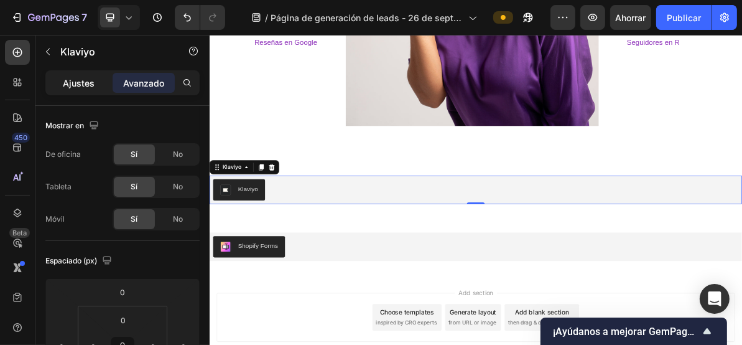
click at [82, 90] on div "Ajustes" at bounding box center [79, 83] width 62 height 20
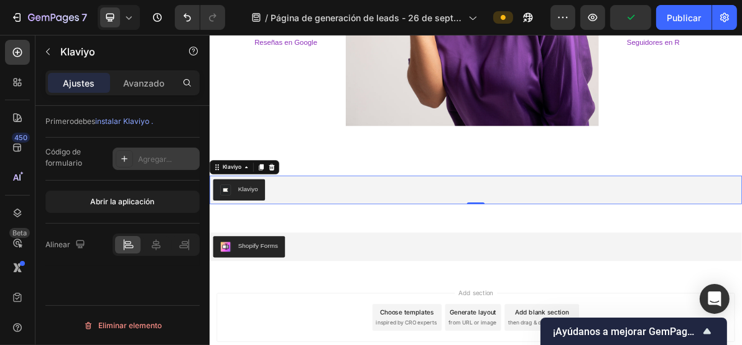
click at [153, 154] on font "Agregar..." at bounding box center [155, 158] width 34 height 9
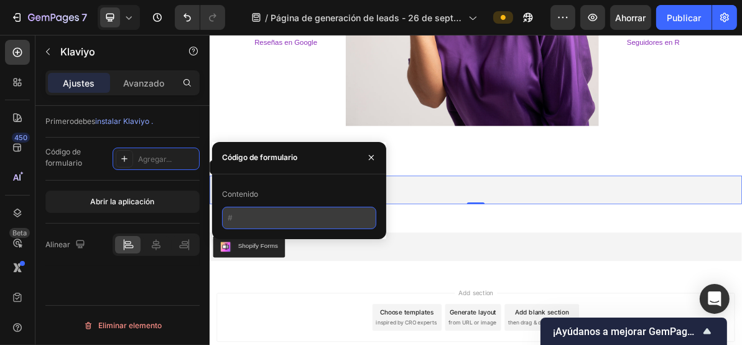
click at [256, 214] on input "text" at bounding box center [299, 218] width 154 height 22
click at [262, 218] on input "text" at bounding box center [299, 218] width 154 height 22
paste input "<div class="klaviyo-form-T5kHV6"></div>"
type input "<div class="klaviyo-form-T5kHV6"></div>"
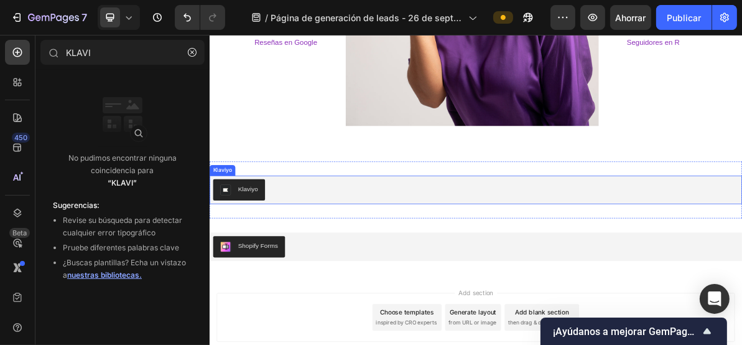
click at [248, 249] on div "Klaviyo" at bounding box center [250, 251] width 53 height 15
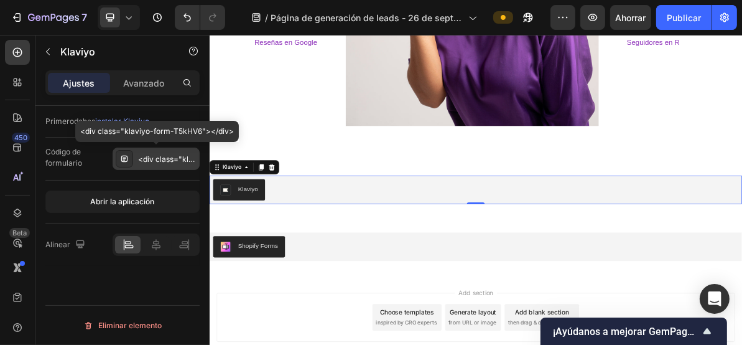
click at [124, 158] on icon at bounding box center [125, 158] width 4 height 1
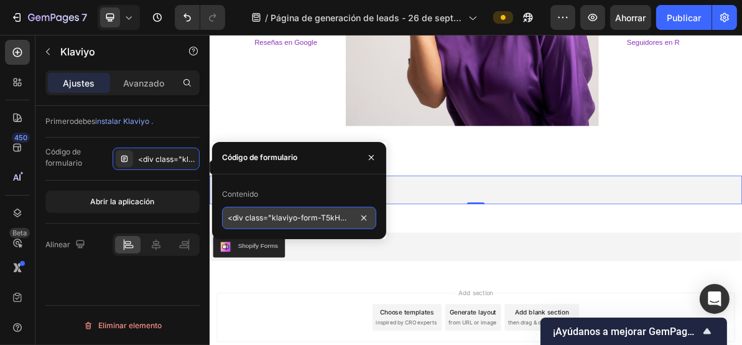
click at [272, 216] on input "<div class="klaviyo-form-T5kHV6"></div>" at bounding box center [299, 218] width 154 height 22
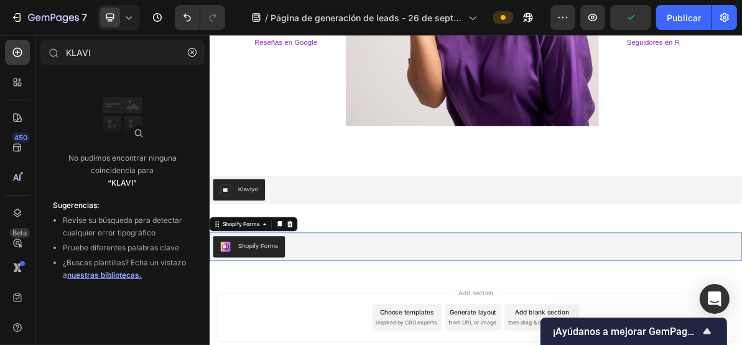
click at [516, 318] on div "Shopify Forms" at bounding box center [582, 331] width 737 height 30
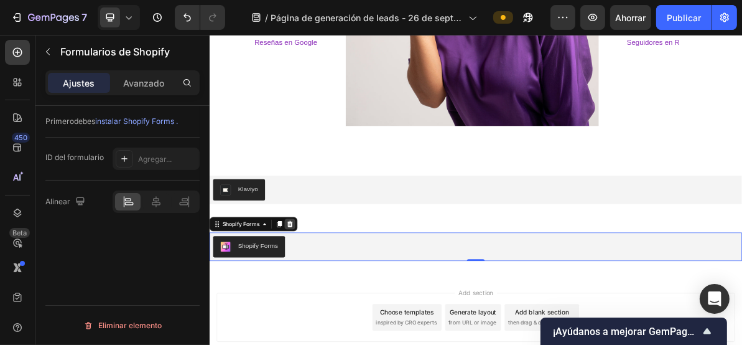
click at [324, 297] on icon at bounding box center [322, 299] width 8 height 9
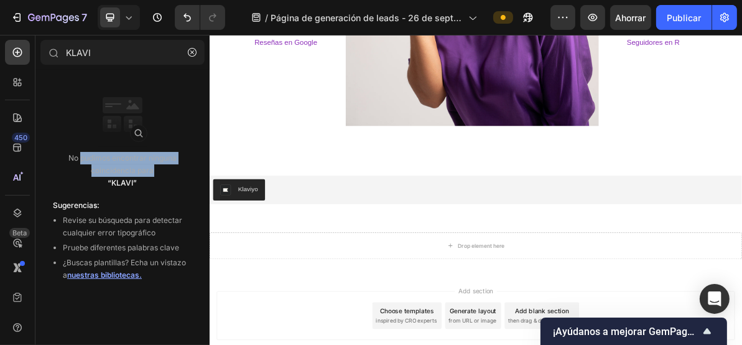
drag, startPoint x: 152, startPoint y: 166, endPoint x: 81, endPoint y: 154, distance: 72.6
click at [81, 155] on p "No pudimos encontrar ninguna coincidencia para “KLAVI”" at bounding box center [122, 170] width 139 height 37
click at [186, 52] on button "button" at bounding box center [192, 52] width 20 height 20
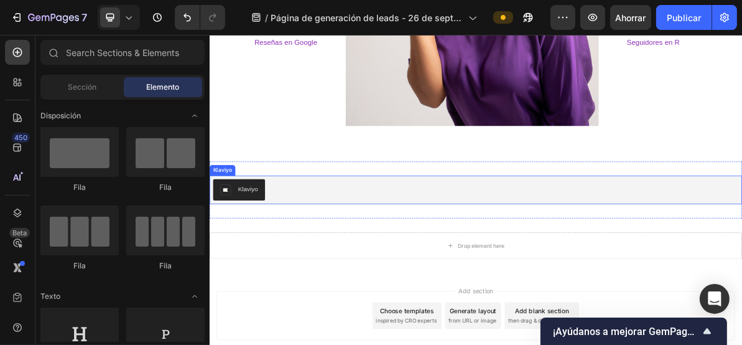
click at [260, 241] on button "Klaviyo" at bounding box center [250, 251] width 73 height 30
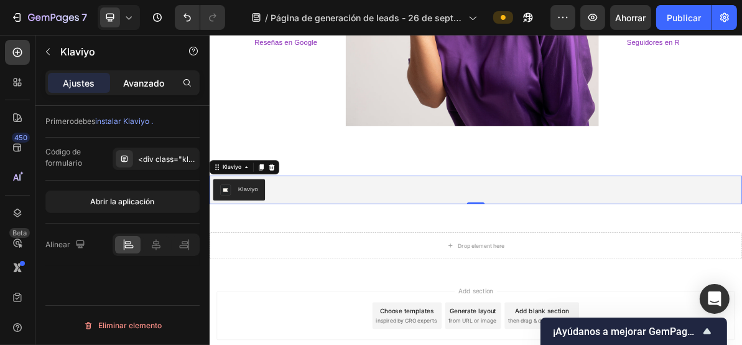
click at [152, 78] on font "Avanzado" at bounding box center [143, 83] width 41 height 11
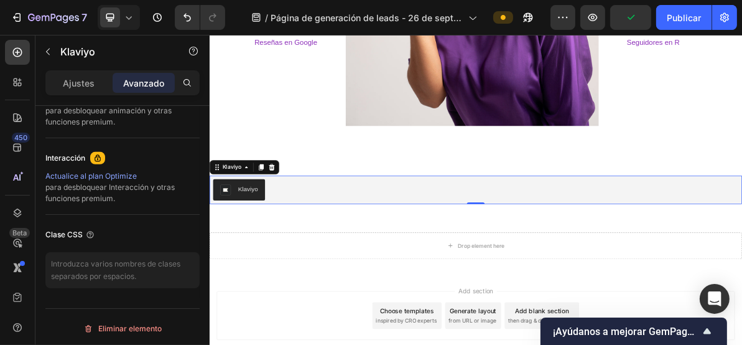
scroll to position [171, 0]
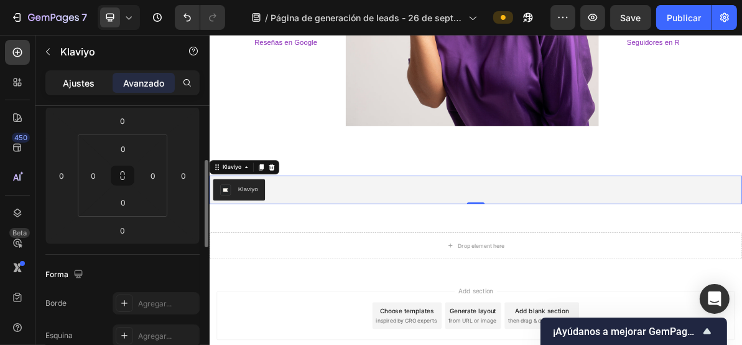
click at [83, 84] on font "Ajustes" at bounding box center [79, 83] width 32 height 11
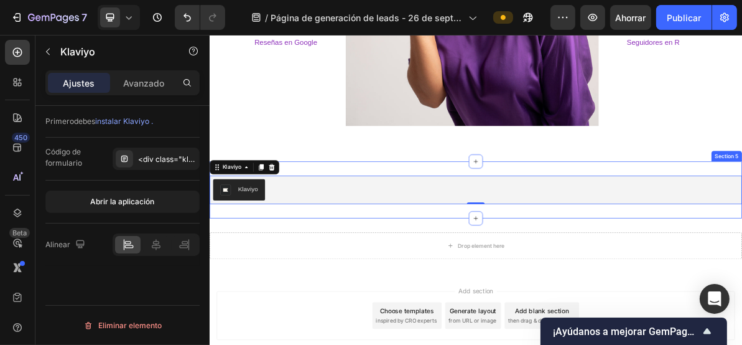
click at [566, 212] on div "Klaviyo Klaviyo 0 Section 5" at bounding box center [582, 252] width 747 height 80
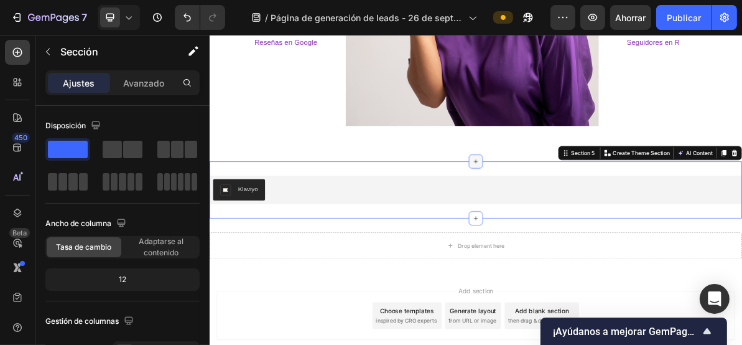
click at [573, 209] on div at bounding box center [583, 212] width 20 height 20
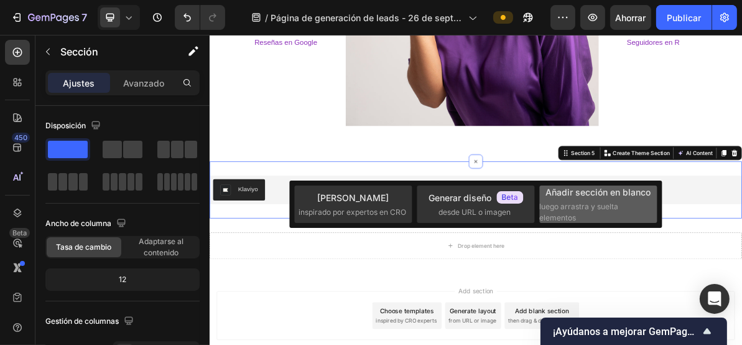
click at [620, 203] on span "luego arrastra y suelta elementos" at bounding box center [598, 212] width 116 height 22
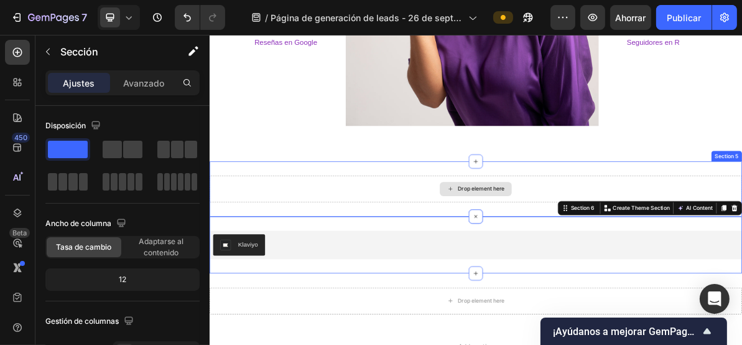
click at [512, 250] on div "Drop element here" at bounding box center [582, 249] width 747 height 37
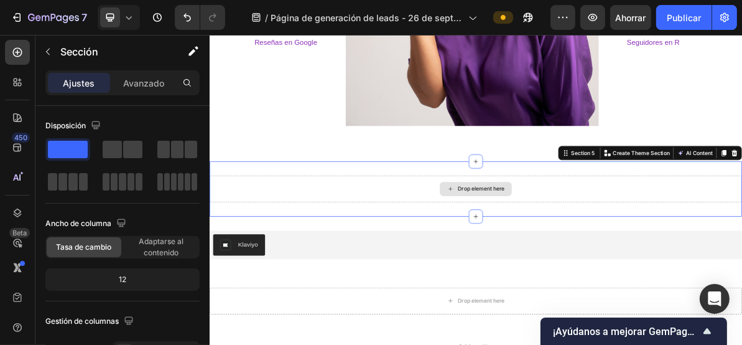
click at [557, 250] on div "Drop element here" at bounding box center [590, 250] width 66 height 10
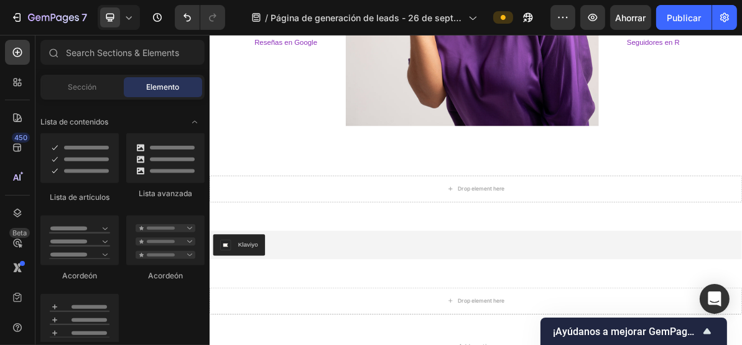
scroll to position [914, 0]
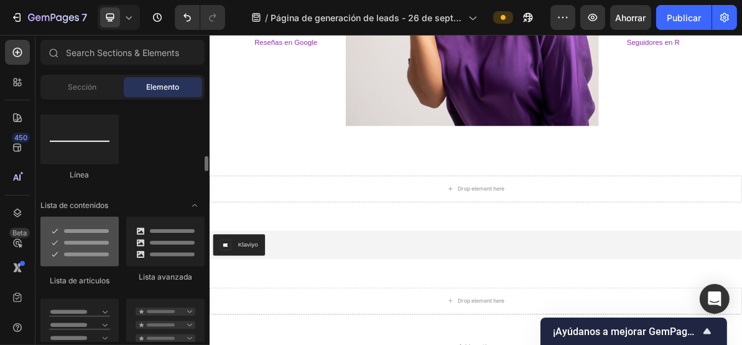
click at [79, 242] on div at bounding box center [79, 242] width 78 height 50
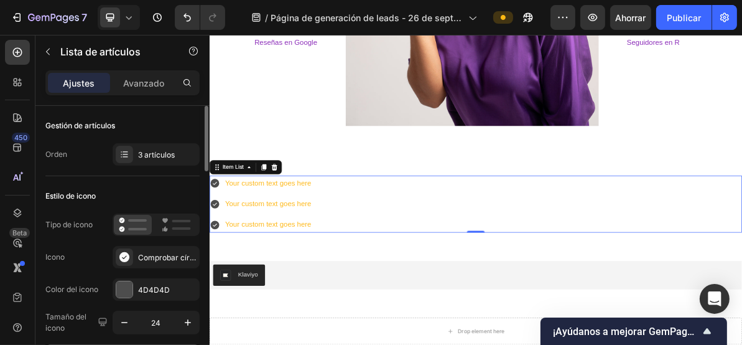
scroll to position [83, 0]
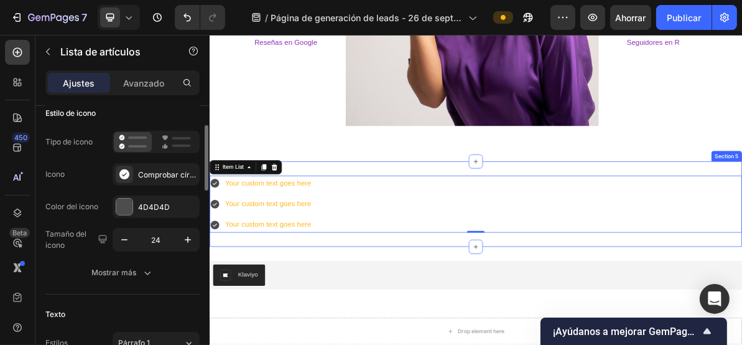
click at [589, 325] on div "Your custom text goes here Your custom text goes here Your custom text goes her…" at bounding box center [582, 271] width 747 height 119
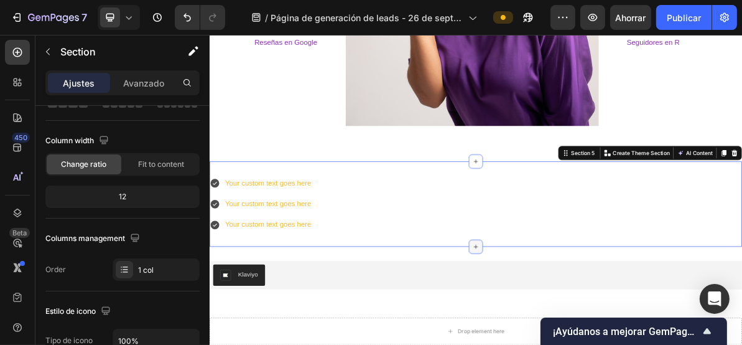
scroll to position [0, 0]
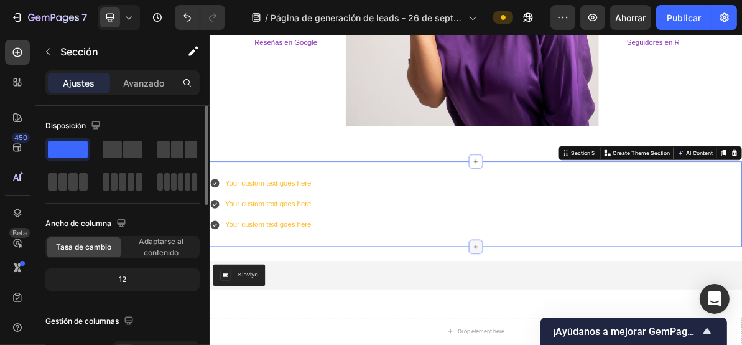
click at [580, 327] on icon at bounding box center [582, 331] width 10 height 10
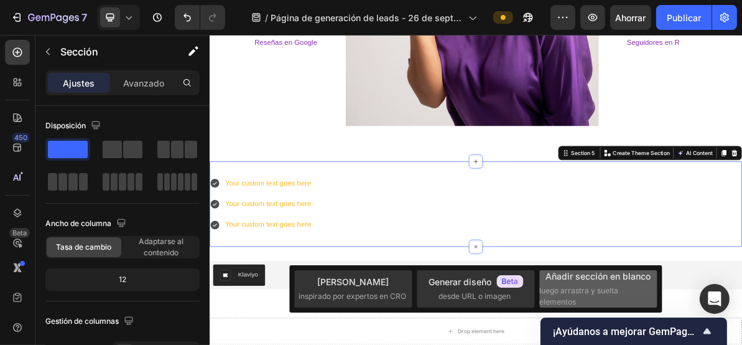
click at [573, 277] on font "Añadir sección en blanco" at bounding box center [598, 276] width 105 height 11
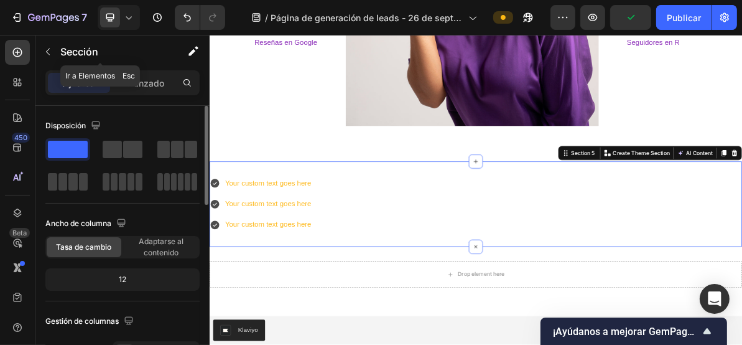
click at [50, 50] on icon "button" at bounding box center [48, 52] width 10 height 10
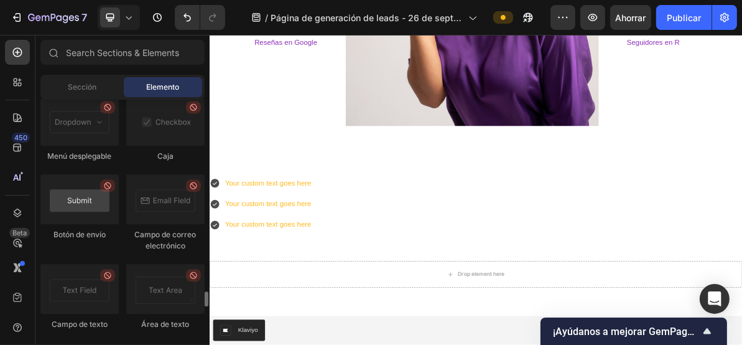
scroll to position [2991, 0]
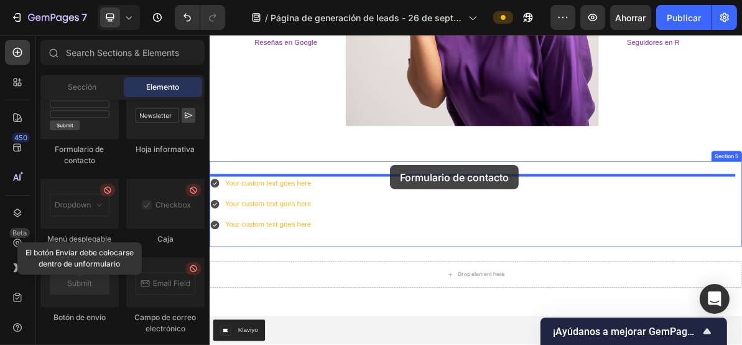
drag, startPoint x: 306, startPoint y: 179, endPoint x: 462, endPoint y: 217, distance: 160.0
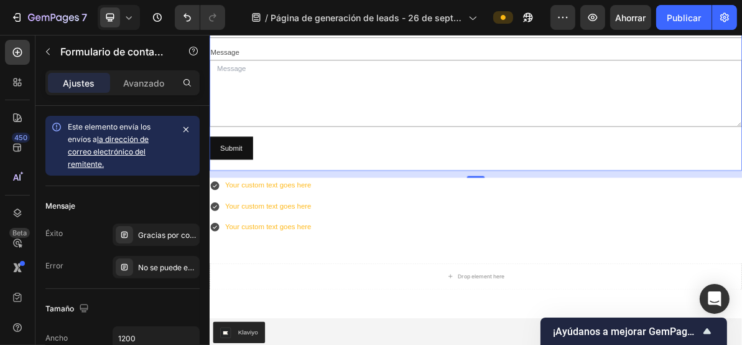
scroll to position [1884, 0]
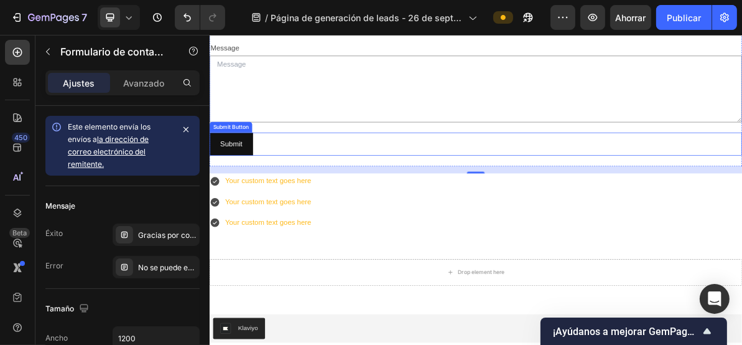
click at [562, 175] on div "Submit Submit Button" at bounding box center [582, 187] width 747 height 33
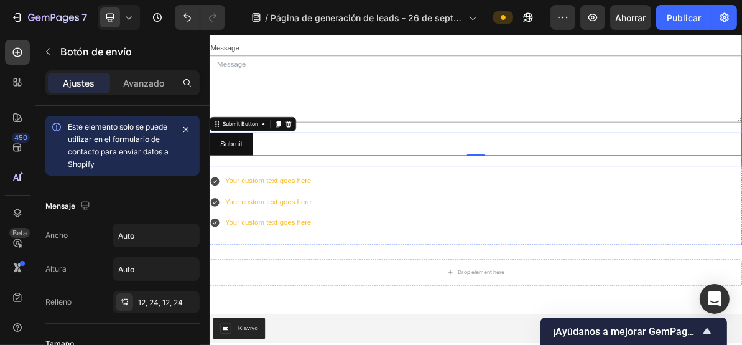
click at [577, 216] on div "Name Text Block Text Field Email Text Block Email Field Row Phone Text Block Te…" at bounding box center [582, 59] width 747 height 320
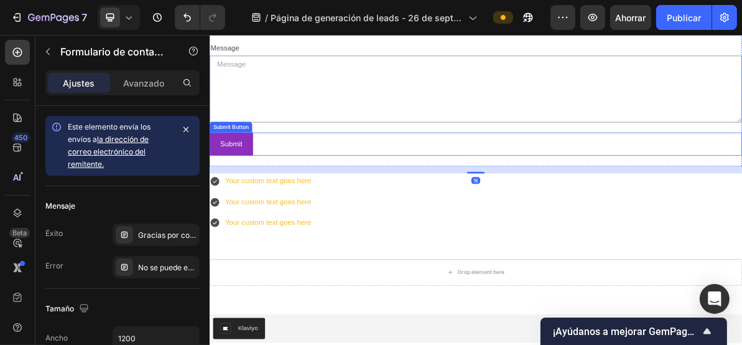
click at [260, 177] on button "Submit" at bounding box center [239, 187] width 61 height 33
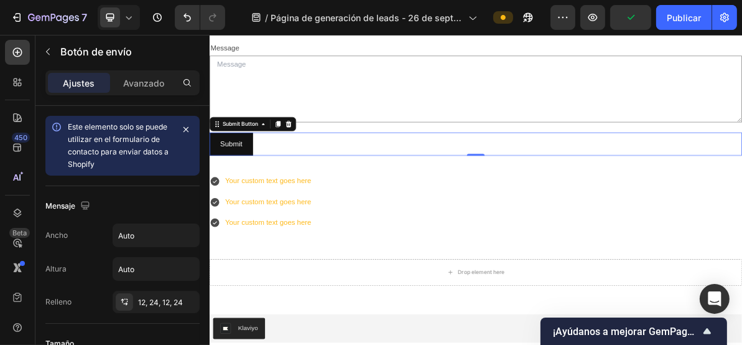
click at [584, 187] on div "Submit Submit Button 0" at bounding box center [582, 187] width 747 height 33
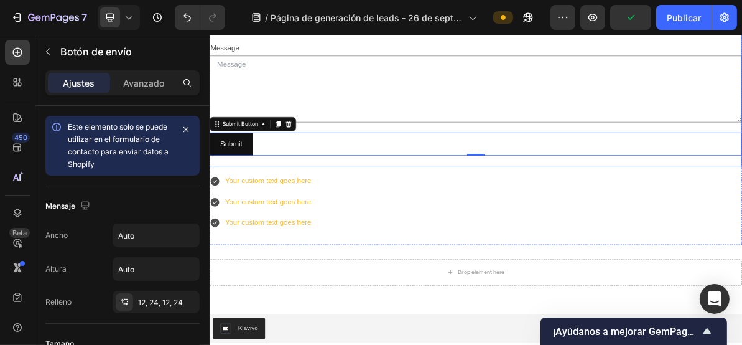
click at [742, 210] on div "Name Text Block Text Field Email Text Block Email Field Row Phone Text Block Te…" at bounding box center [582, 59] width 747 height 320
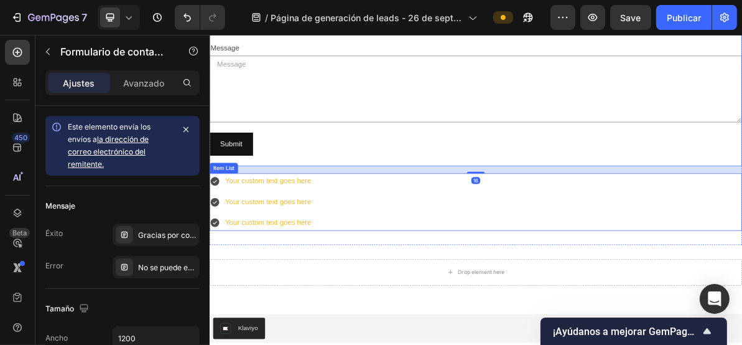
scroll to position [2049, 0]
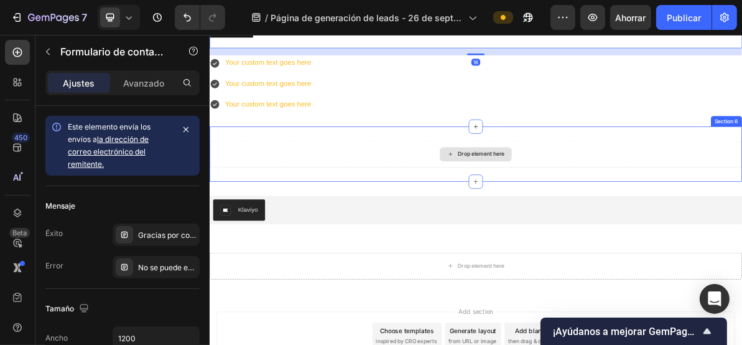
click at [582, 198] on div "Drop element here" at bounding box center [590, 202] width 66 height 10
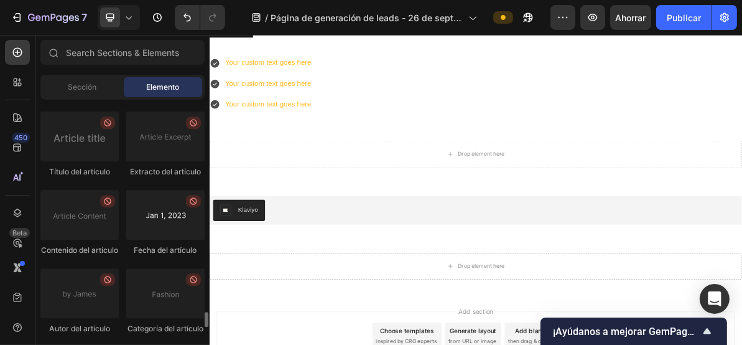
scroll to position [3637, 0]
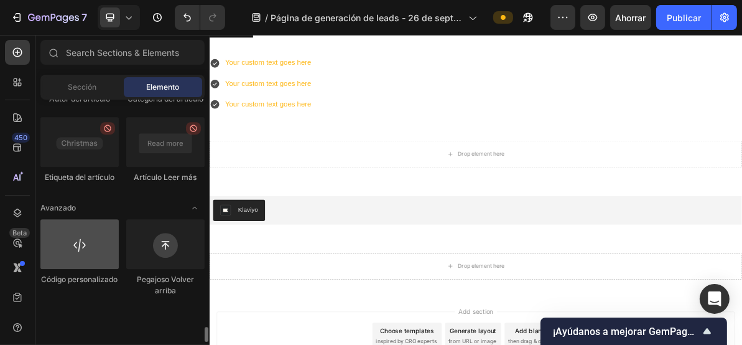
click at [95, 269] on div at bounding box center [79, 244] width 78 height 50
click at [78, 269] on div at bounding box center [79, 244] width 78 height 50
click at [75, 269] on div at bounding box center [79, 244] width 78 height 50
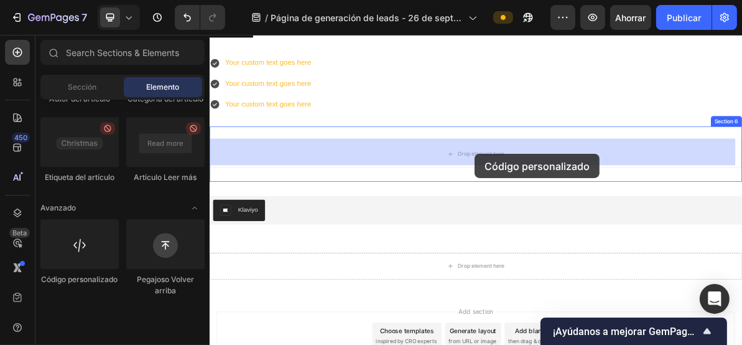
drag, startPoint x: 324, startPoint y: 304, endPoint x: 581, endPoint y: 201, distance: 277.0
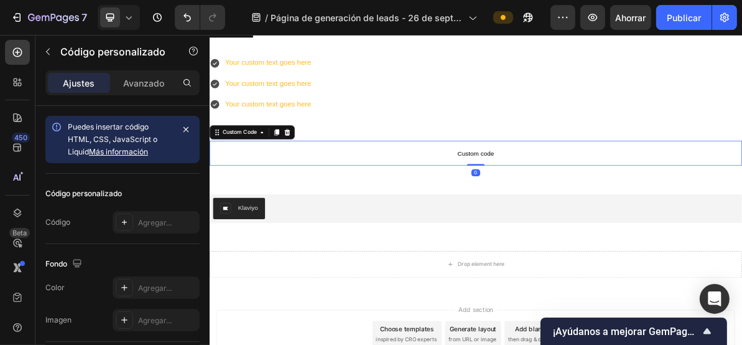
click at [574, 197] on span "Custom code" at bounding box center [582, 200] width 747 height 15
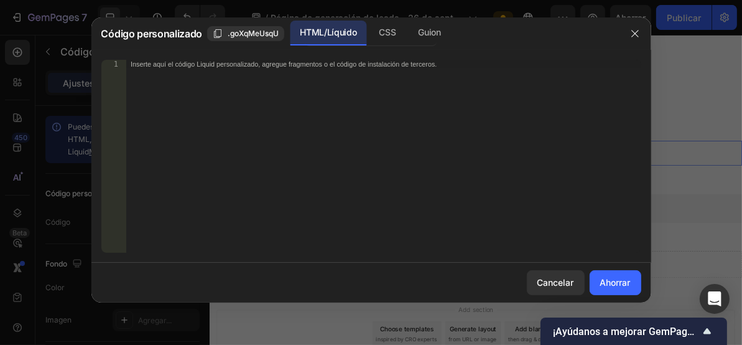
click at [288, 65] on font "Inserte aquí el código Liquid personalizado, agregue fragmentos o el código de …" at bounding box center [284, 64] width 306 height 8
paste textarea "<div class="klaviyo-form-T5kHV6"></div>"
type textarea "<div class="klaviyo-form-T5kHV6"></div>"
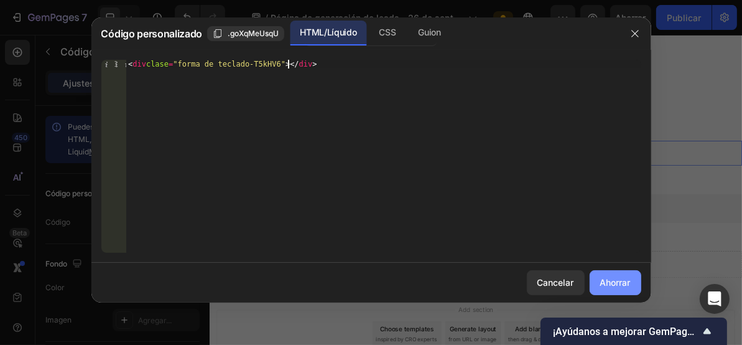
click at [621, 282] on font "Ahorrar" at bounding box center [616, 282] width 30 height 11
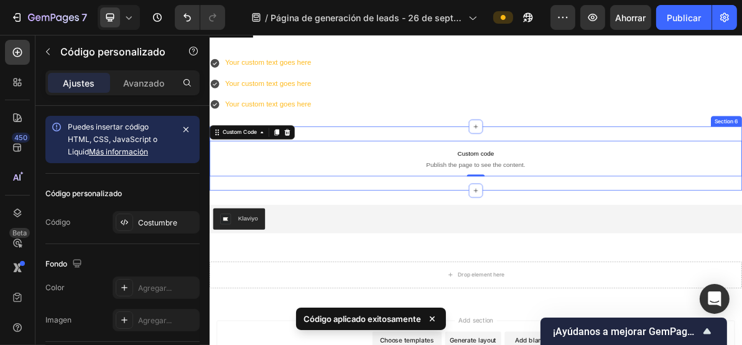
click at [452, 242] on div "Custom code Publish the page to see the content. Custom Code 0 Section 6" at bounding box center [582, 208] width 747 height 90
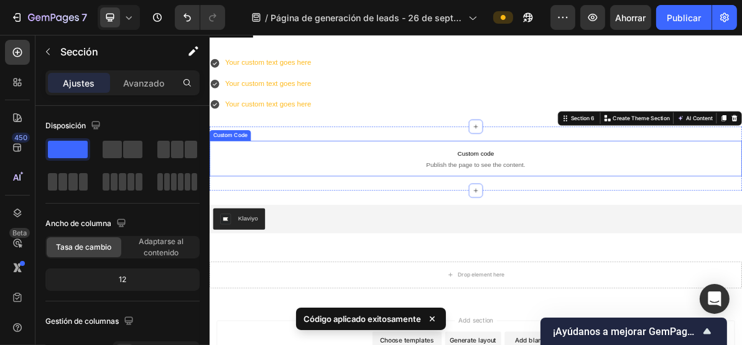
click at [544, 214] on span "Publish the page to see the content." at bounding box center [582, 216] width 747 height 12
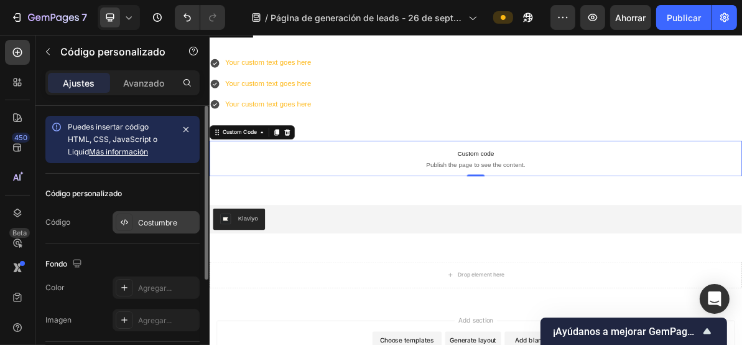
click at [138, 221] on font "Costumbre" at bounding box center [157, 222] width 39 height 9
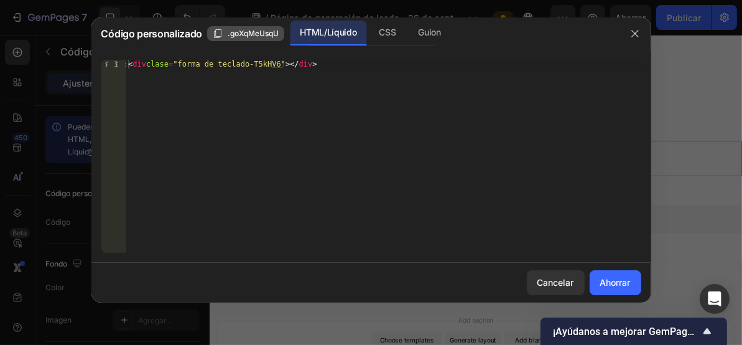
click at [259, 33] on font ".goXqMeUsqU" at bounding box center [253, 33] width 51 height 9
click at [371, 2] on div at bounding box center [371, 172] width 742 height 345
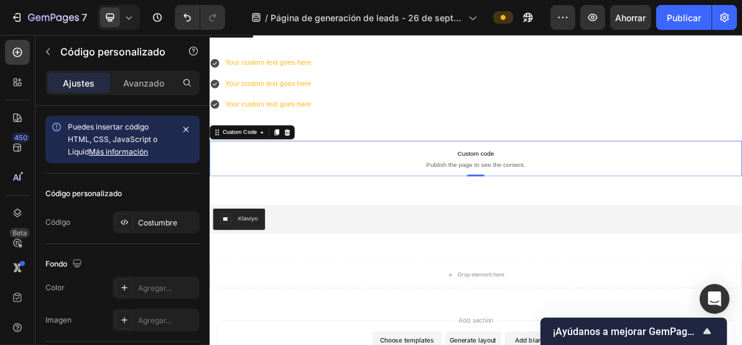
click at [578, 212] on span "Publish the page to see the content." at bounding box center [582, 216] width 747 height 12
click at [691, 20] on font "Publicar" at bounding box center [684, 17] width 34 height 11
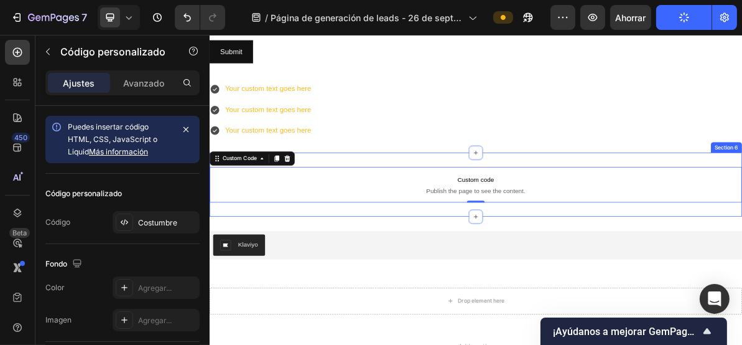
scroll to position [2049, 0]
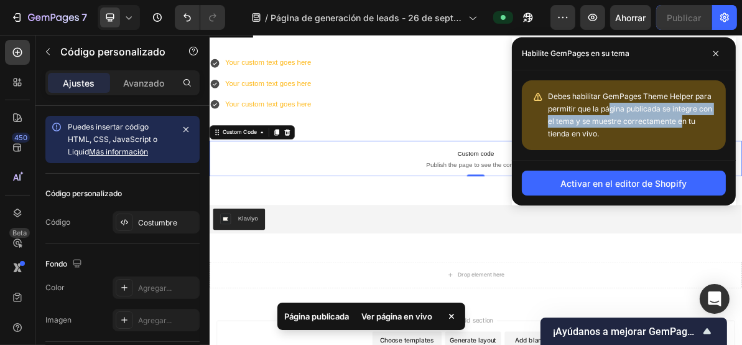
drag, startPoint x: 640, startPoint y: 107, endPoint x: 683, endPoint y: 120, distance: 44.9
click at [683, 120] on font "Debes habilitar GemPages Theme Helper para permitir que la página publicada se …" at bounding box center [630, 114] width 164 height 47
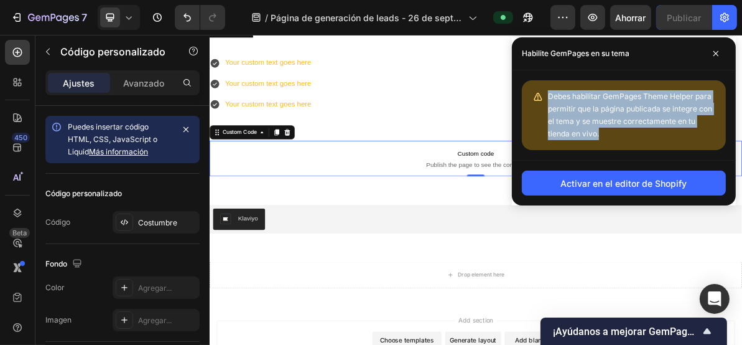
drag, startPoint x: 620, startPoint y: 134, endPoint x: 546, endPoint y: 90, distance: 86.2
click at [546, 90] on div "Debes habilitar GemPages Theme Helper para permitir que la página publicada se …" at bounding box center [624, 115] width 204 height 70
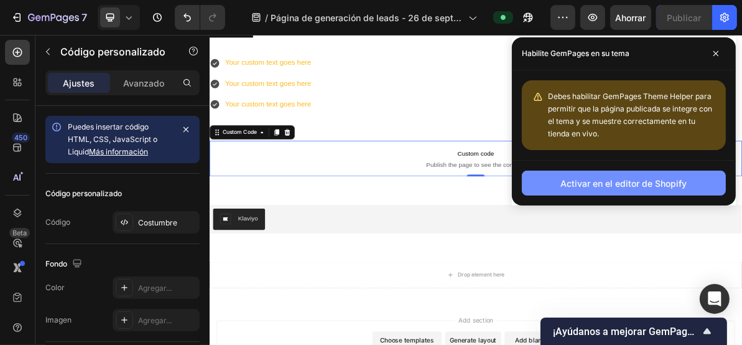
click at [647, 182] on font "Activar en el editor de Shopify" at bounding box center [624, 183] width 126 height 11
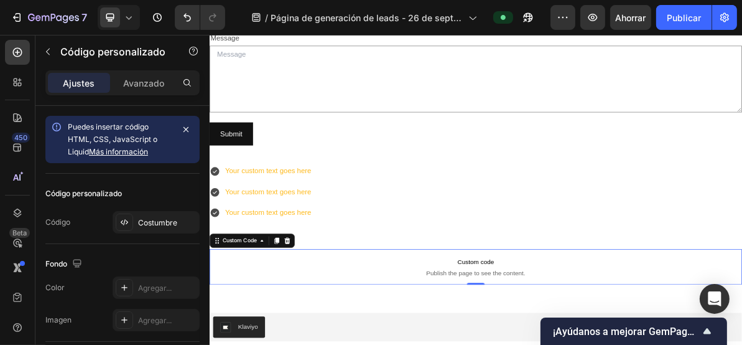
scroll to position [1884, 0]
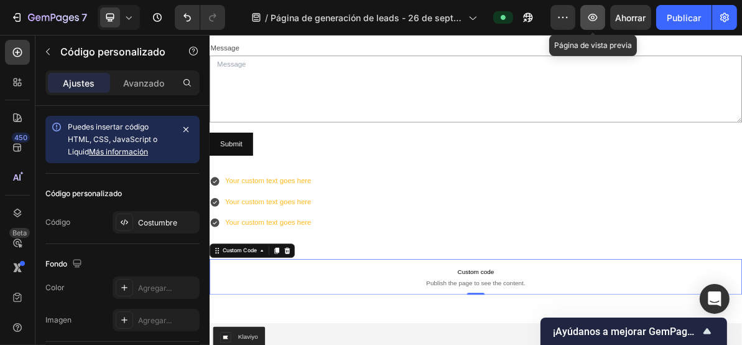
click at [591, 18] on icon "button" at bounding box center [593, 17] width 12 height 12
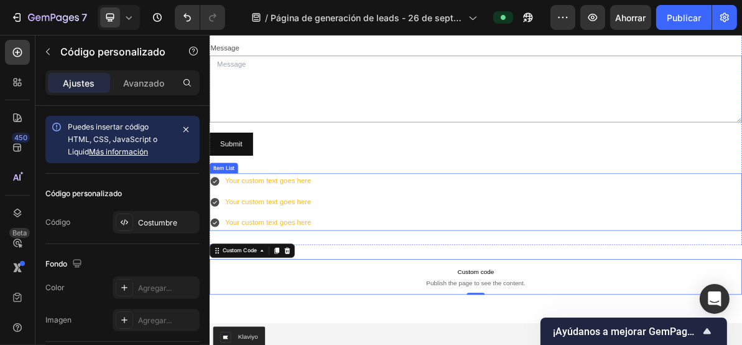
click at [559, 235] on div "Your custom text goes here Your custom text goes here Your custom text goes here" at bounding box center [582, 268] width 747 height 80
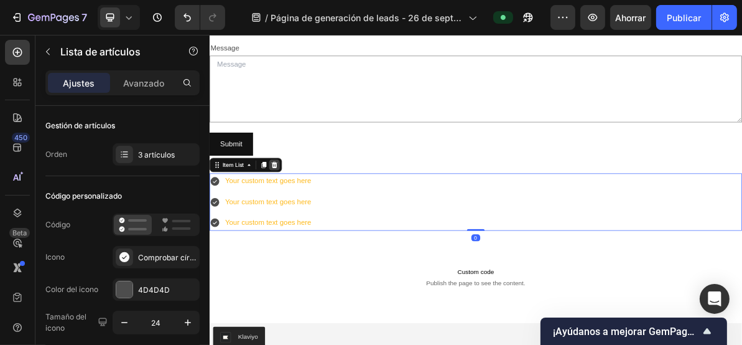
click at [301, 213] on icon at bounding box center [300, 216] width 8 height 9
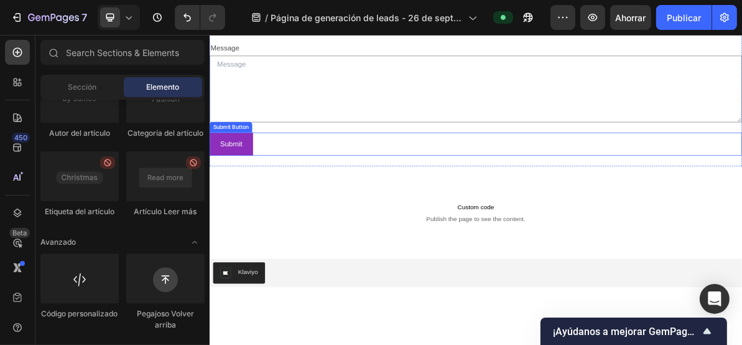
click at [259, 179] on button "Submit" at bounding box center [239, 187] width 61 height 33
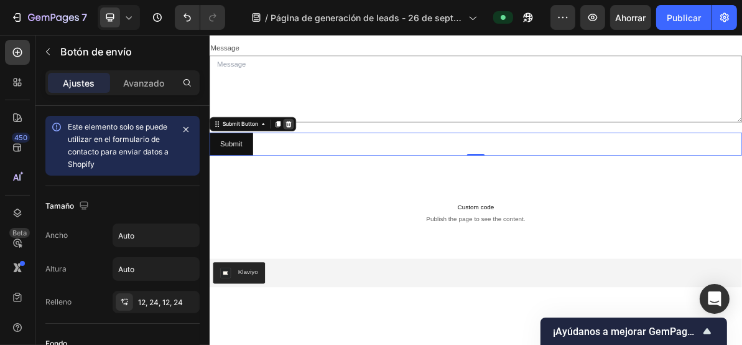
click at [319, 157] on icon at bounding box center [320, 159] width 10 height 10
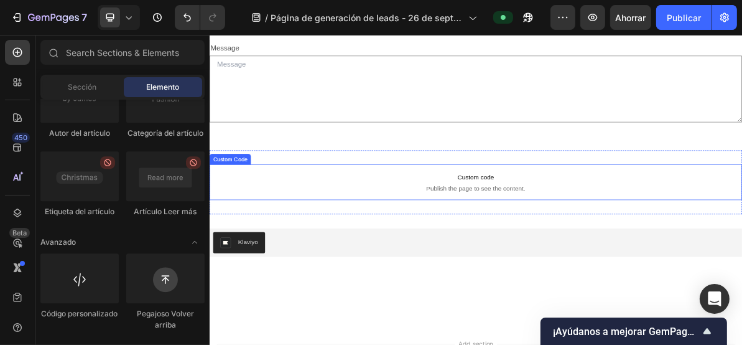
click at [430, 218] on p "Custom code Publish the page to see the content." at bounding box center [582, 241] width 747 height 50
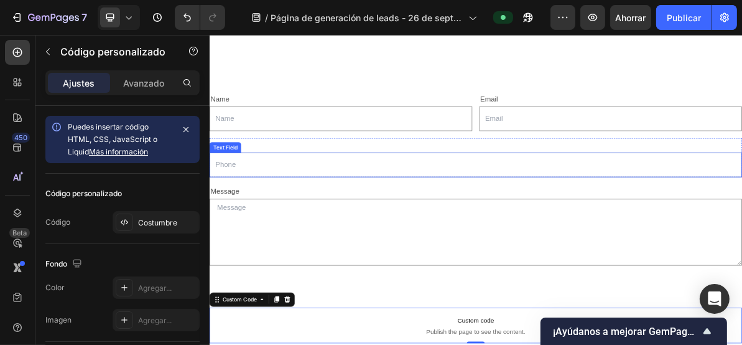
scroll to position [1635, 0]
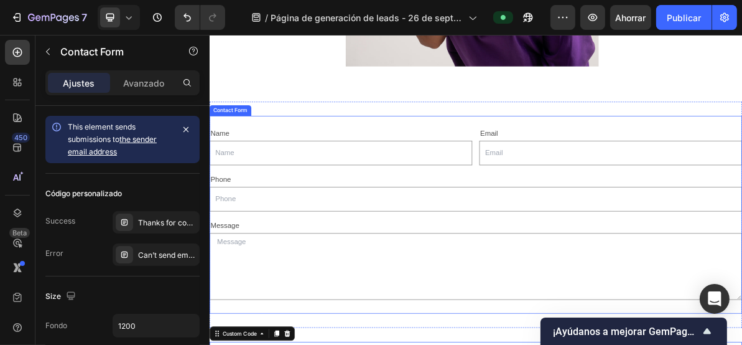
click at [666, 157] on div "Name Text Block Text Field Email Text Block Email Field Row Phone Text Block Te…" at bounding box center [582, 286] width 747 height 277
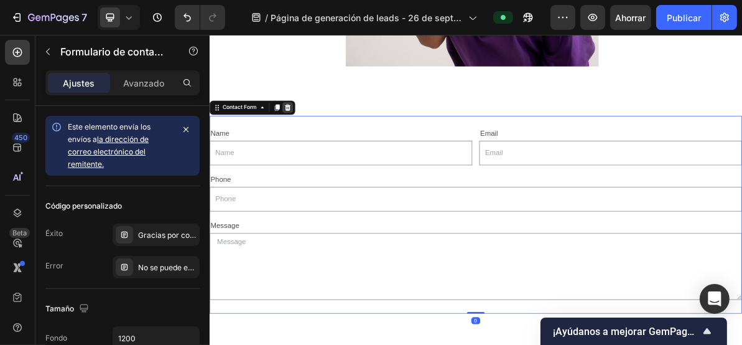
click at [311, 131] on div at bounding box center [318, 136] width 15 height 15
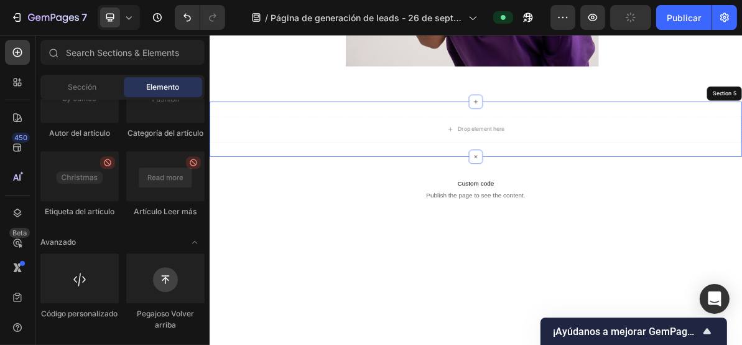
click at [742, 128] on div "Drop element here Section 5" at bounding box center [582, 166] width 747 height 77
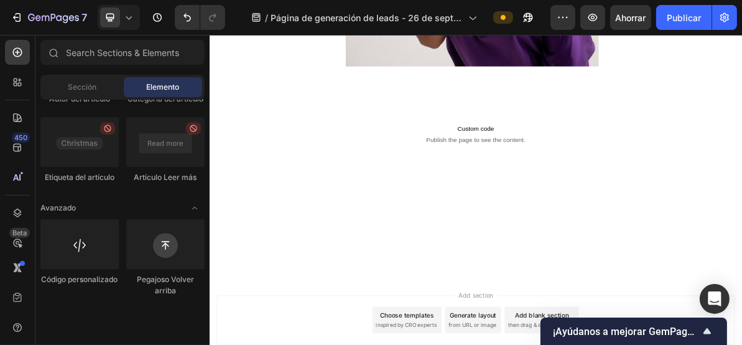
click at [406, 243] on div at bounding box center [582, 258] width 747 height 80
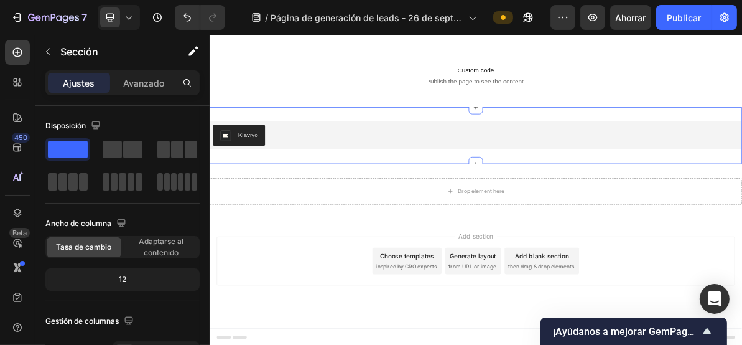
scroll to position [1718, 0]
click at [380, 177] on div "Klaviyo" at bounding box center [582, 174] width 737 height 30
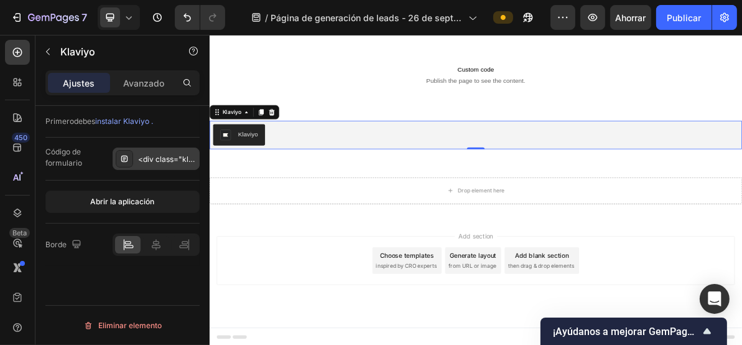
click at [119, 164] on div at bounding box center [124, 158] width 17 height 17
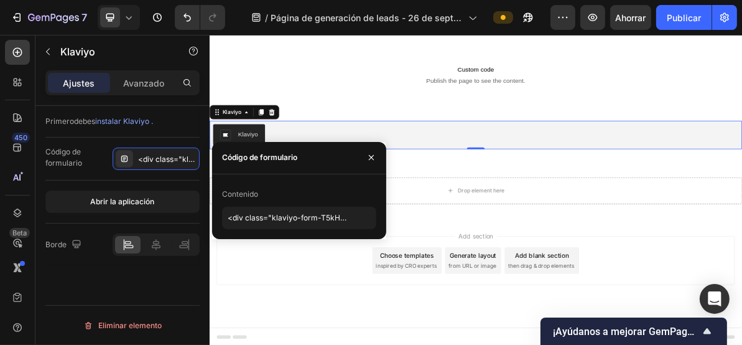
click at [265, 162] on font "Código de formulario" at bounding box center [259, 156] width 75 height 9
click at [236, 190] on font "Contenido" at bounding box center [240, 193] width 36 height 9
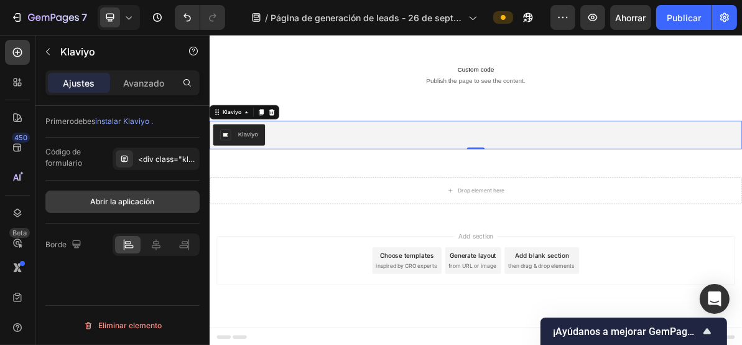
click at [127, 206] on button "Abrir la aplicación" at bounding box center [122, 201] width 154 height 22
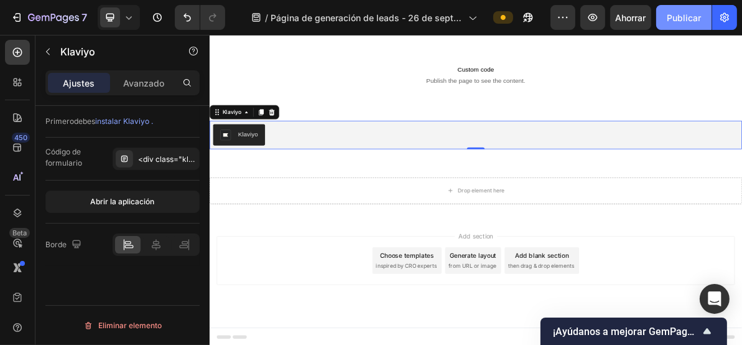
click at [675, 15] on font "Publicar" at bounding box center [684, 17] width 34 height 11
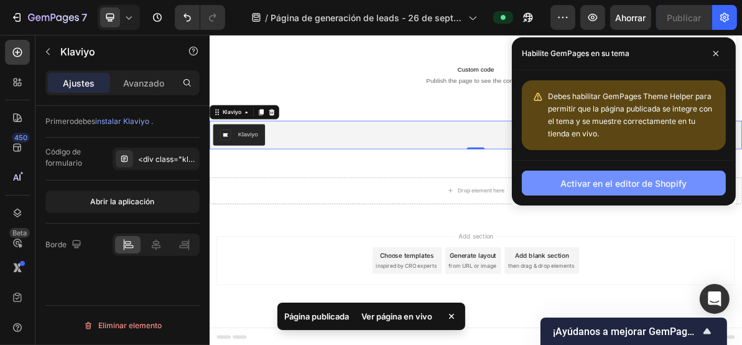
click at [602, 189] on button "Activar en el editor de Shopify" at bounding box center [624, 183] width 204 height 25
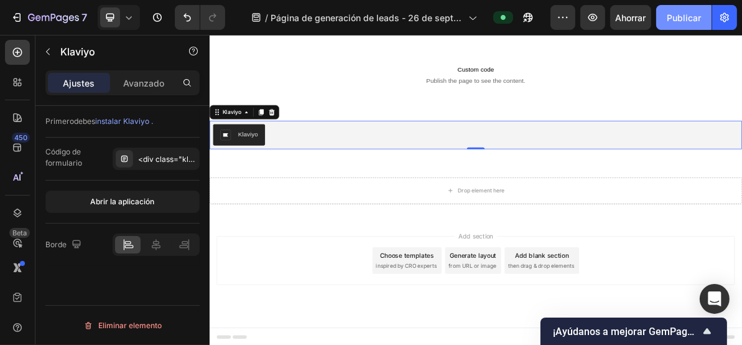
click at [687, 16] on font "Publicar" at bounding box center [684, 17] width 34 height 11
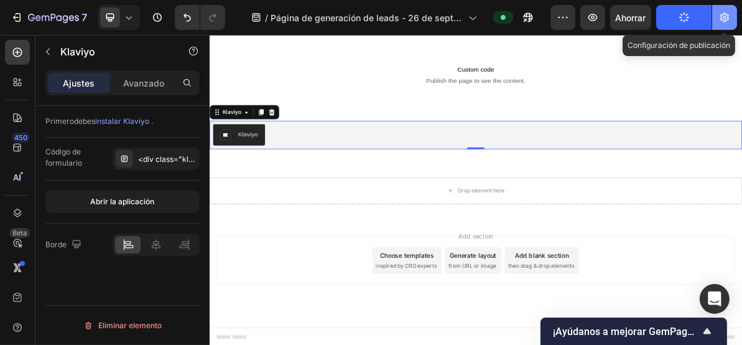
click at [729, 16] on icon "button" at bounding box center [725, 17] width 12 height 12
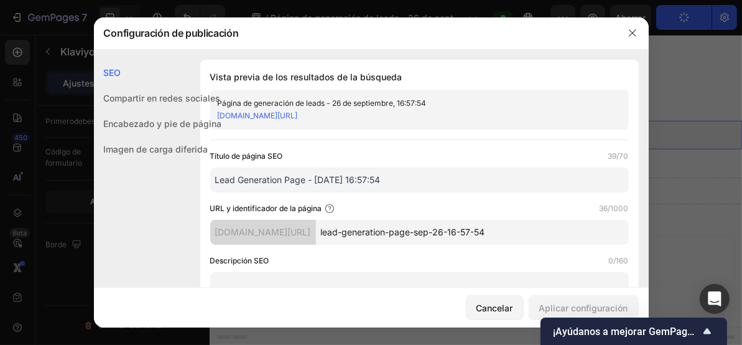
click at [424, 231] on input "lead-generation-page-sep-26-16-57-54" at bounding box center [472, 232] width 313 height 25
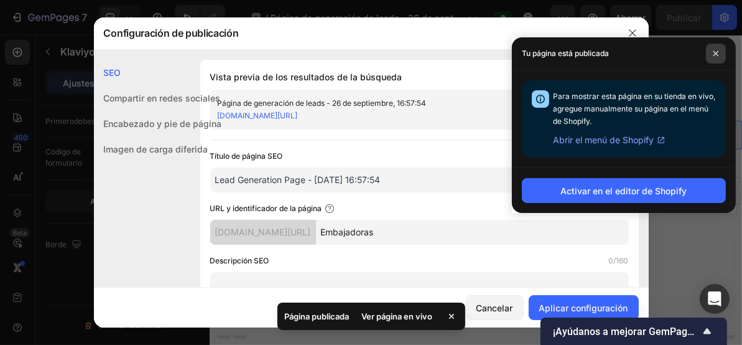
type input "Embajadoras"
click at [721, 54] on span at bounding box center [716, 54] width 20 height 20
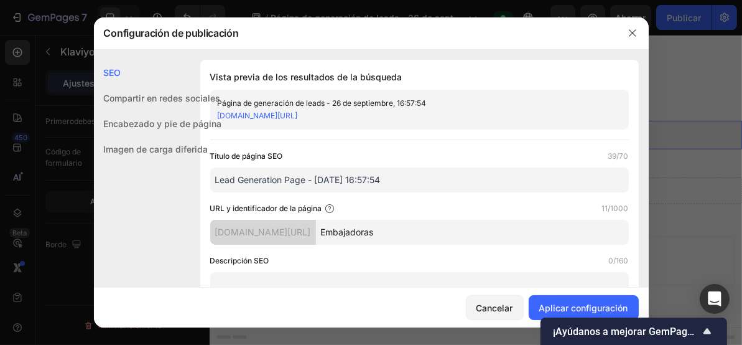
click at [492, 226] on input "Embajadoras" at bounding box center [472, 232] width 313 height 25
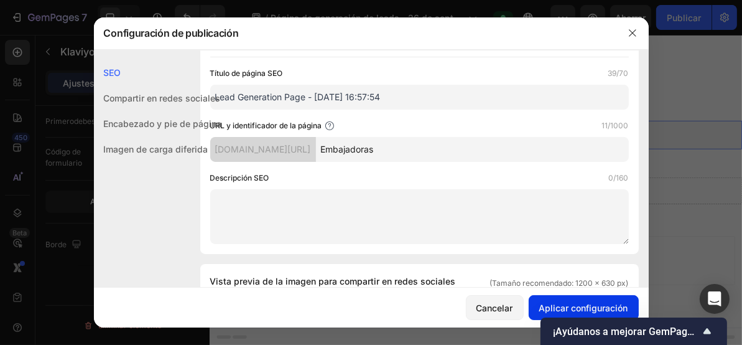
click at [602, 299] on button "Aplicar configuración" at bounding box center [584, 307] width 110 height 25
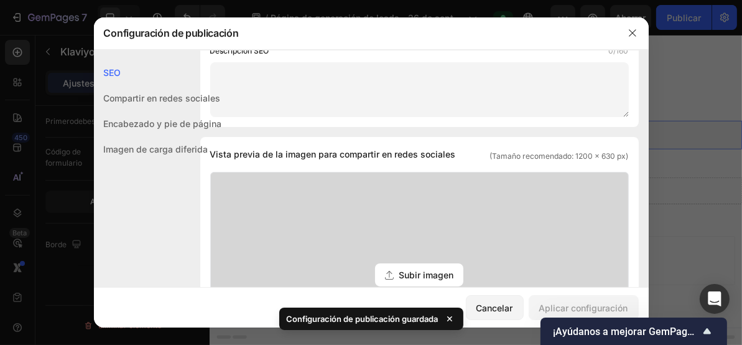
scroll to position [0, 0]
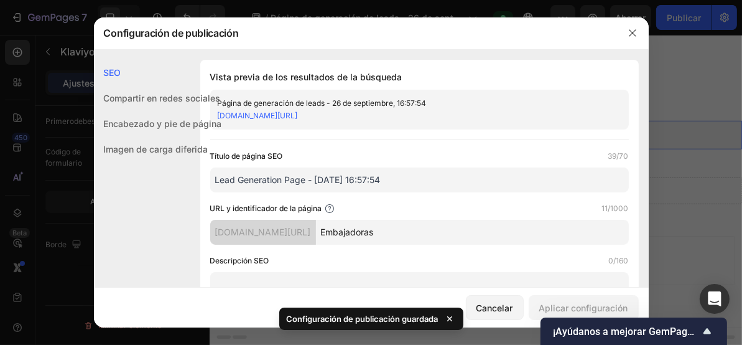
drag, startPoint x: 452, startPoint y: 233, endPoint x: 366, endPoint y: 235, distance: 86.5
click at [367, 235] on input "Embajadoras" at bounding box center [472, 232] width 313 height 25
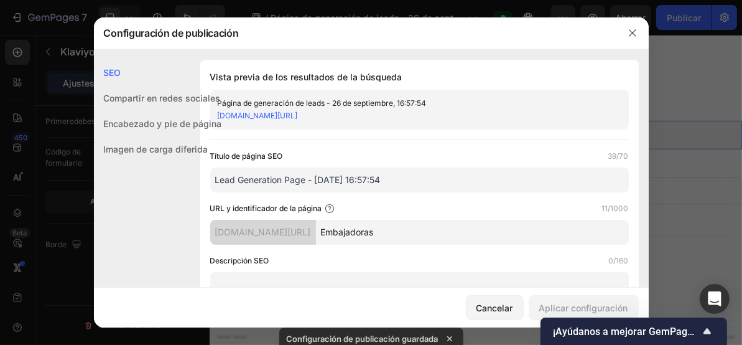
click at [369, 133] on div "Vista previa de los resultados de la búsqueda Página de generación de leads - 2…" at bounding box center [419, 198] width 439 height 277
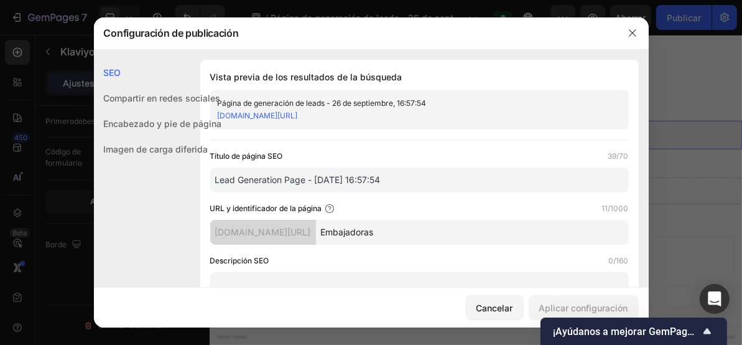
click at [298, 114] on font "xpertbrows.myshopify.com/pages/Embajadoras" at bounding box center [258, 115] width 80 height 9
click at [635, 37] on icon "button" at bounding box center [633, 33] width 10 height 10
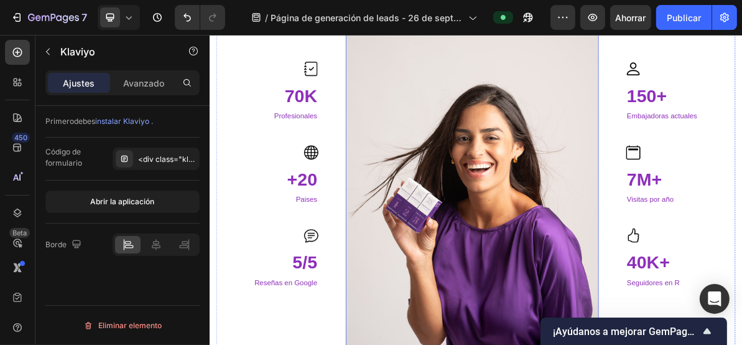
scroll to position [1220, 0]
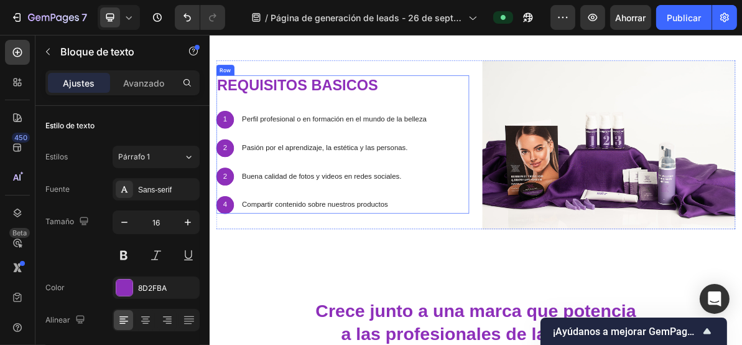
scroll to position [722, 0]
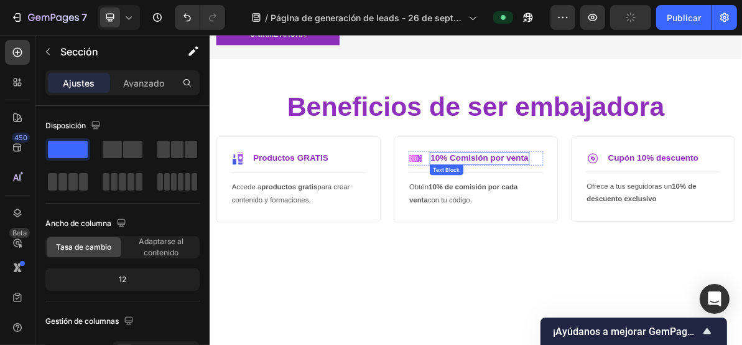
scroll to position [141, 0]
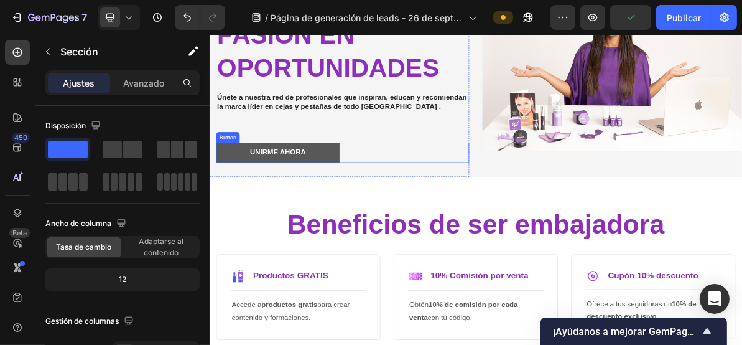
click at [376, 189] on button "unirme ahora" at bounding box center [304, 199] width 173 height 28
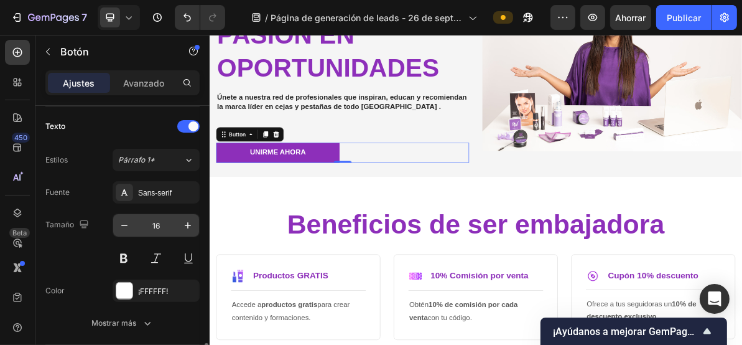
scroll to position [581, 0]
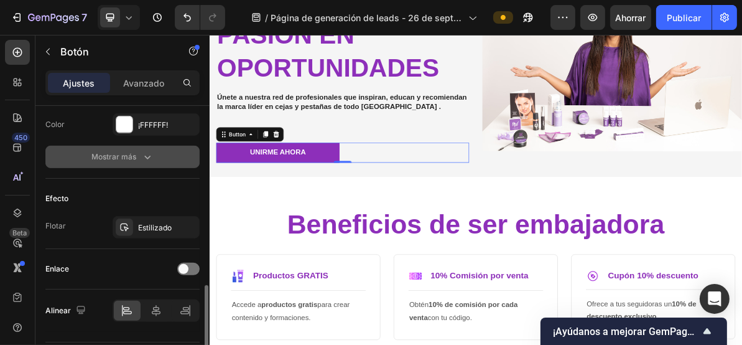
click at [138, 156] on div "Mostrar más" at bounding box center [122, 157] width 62 height 12
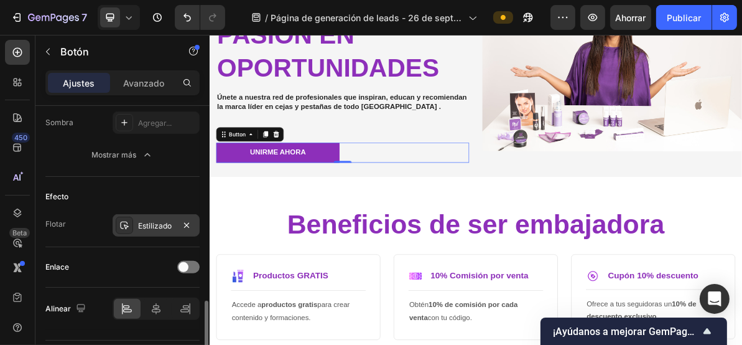
scroll to position [777, 0]
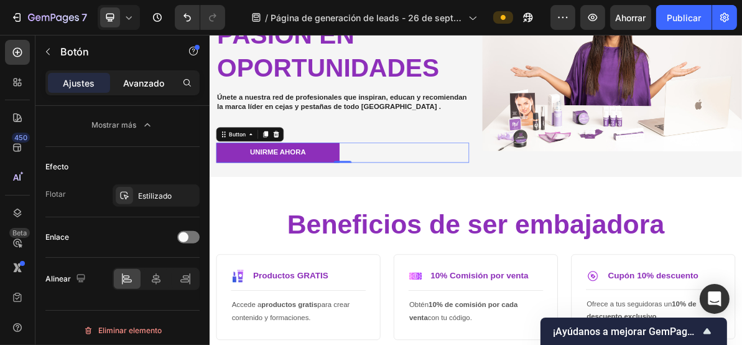
click at [154, 82] on font "Avanzado" at bounding box center [143, 83] width 41 height 11
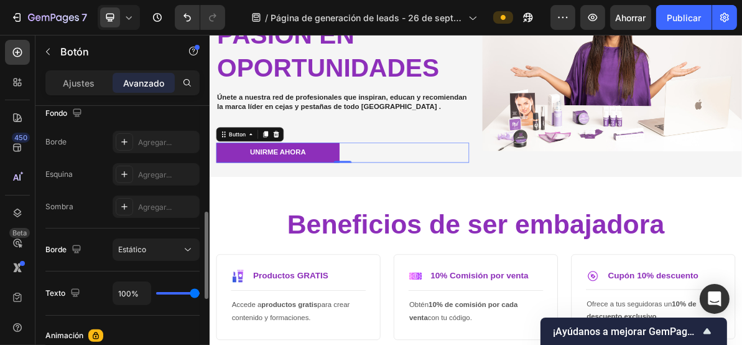
scroll to position [498, 0]
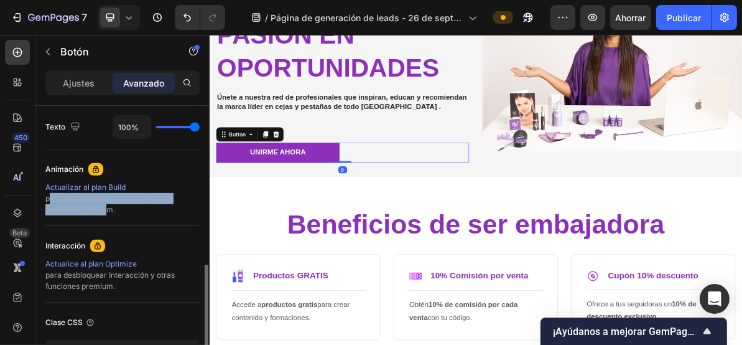
drag, startPoint x: 49, startPoint y: 199, endPoint x: 108, endPoint y: 207, distance: 59.1
click at [108, 207] on font "para desbloquear animación y otras funciones premium." at bounding box center [108, 204] width 126 height 21
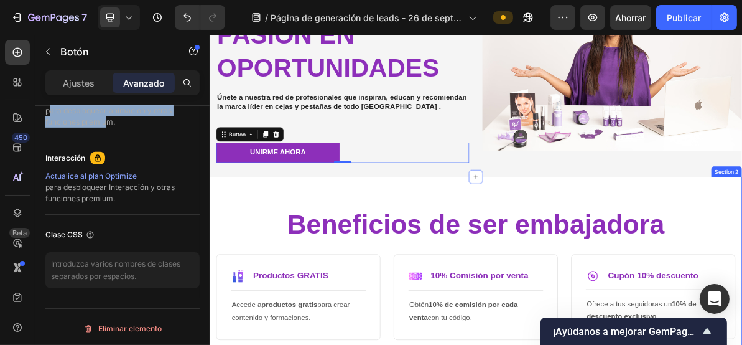
scroll to position [0, 0]
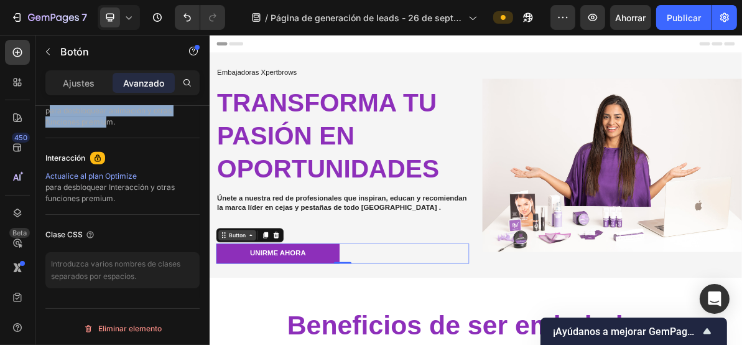
click at [245, 319] on div "Button" at bounding box center [248, 314] width 28 height 11
click at [228, 319] on icon at bounding box center [229, 315] width 10 height 10
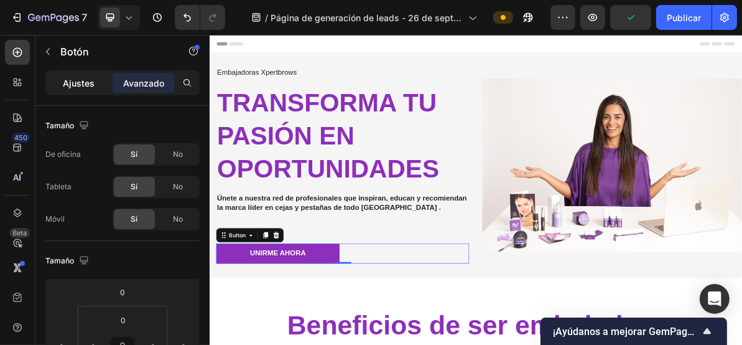
click at [80, 87] on font "Ajustes" at bounding box center [79, 83] width 32 height 11
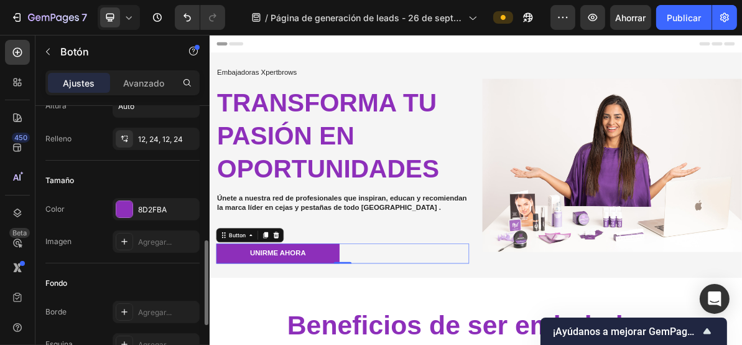
scroll to position [166, 0]
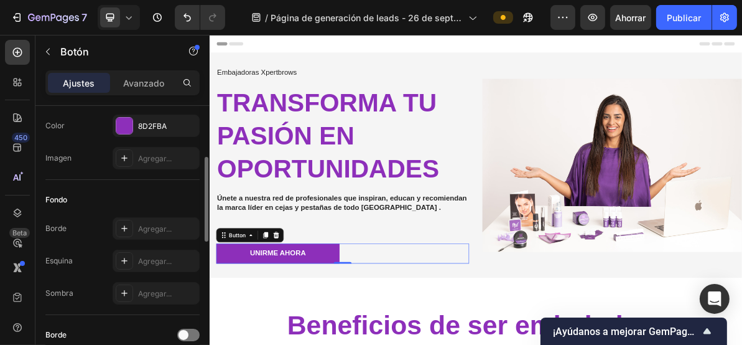
click at [119, 192] on div "Fondo" at bounding box center [122, 200] width 154 height 20
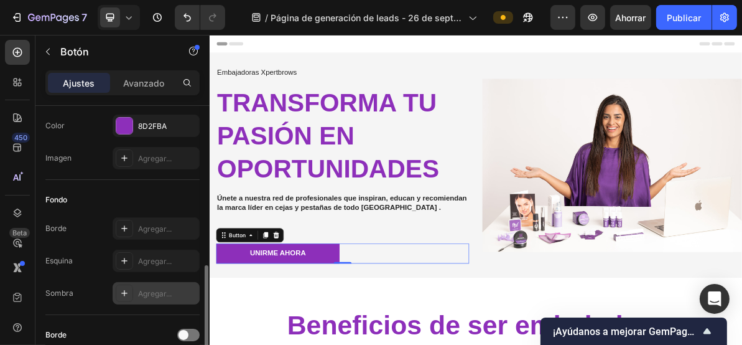
scroll to position [249, 0]
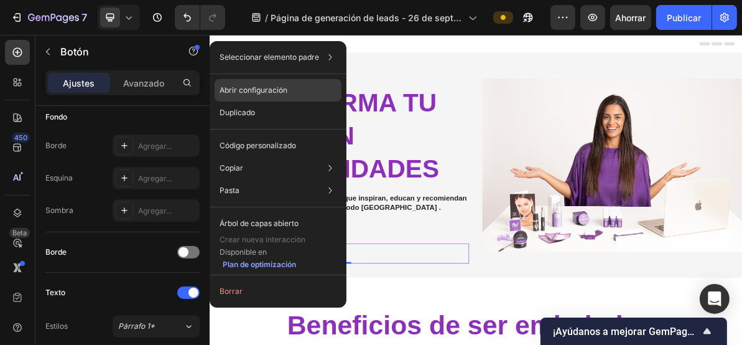
click at [260, 87] on font "Abrir configuración" at bounding box center [254, 89] width 68 height 9
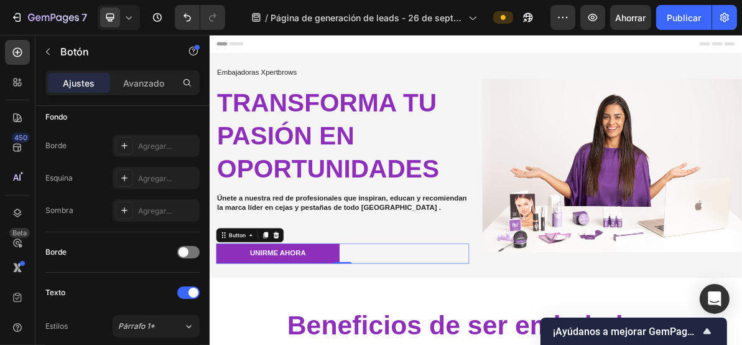
click at [393, 334] on div "unirme ahora Button 0" at bounding box center [395, 341] width 355 height 28
click at [194, 49] on icon "button" at bounding box center [193, 51] width 2 height 4
click at [93, 127] on div "Fondo Borde Agregar... Esquina Agregar... Sombra Agregar..." at bounding box center [122, 164] width 154 height 135
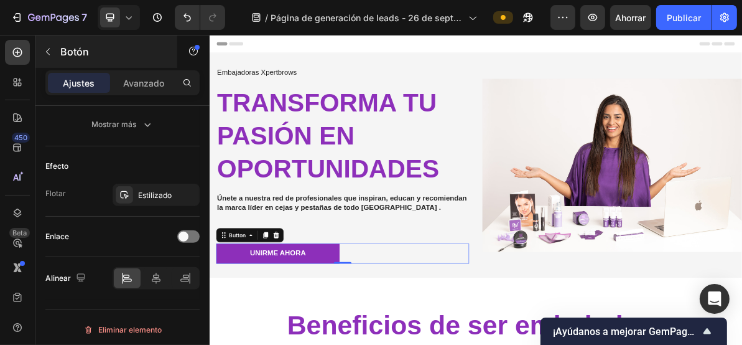
scroll to position [365, 0]
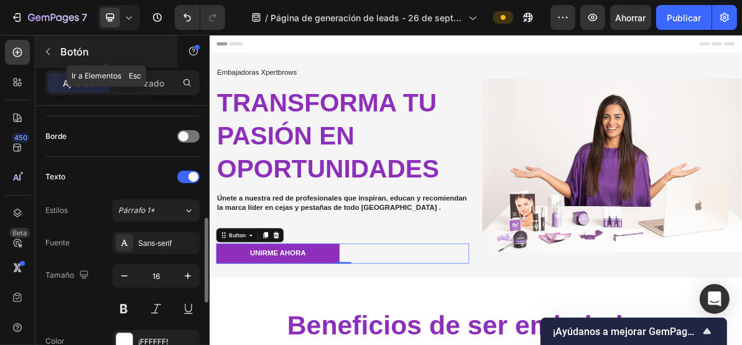
click at [44, 50] on icon "button" at bounding box center [48, 52] width 10 height 10
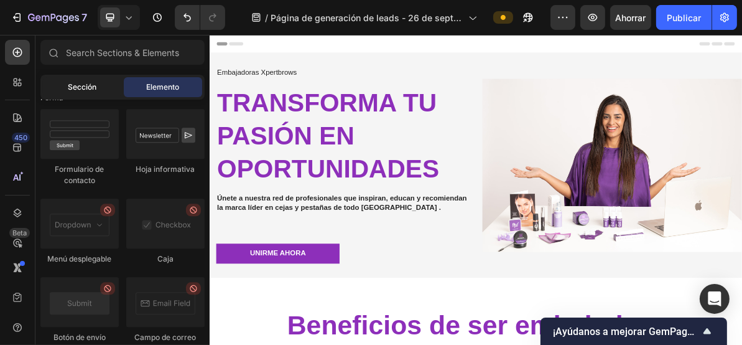
scroll to position [2390, 0]
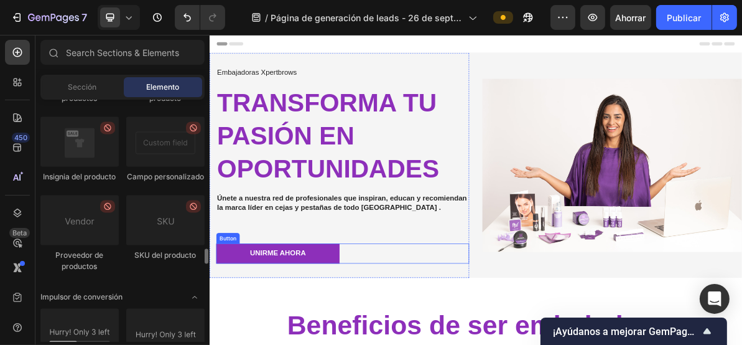
click at [445, 337] on div "unirme ahora Button" at bounding box center [395, 341] width 355 height 28
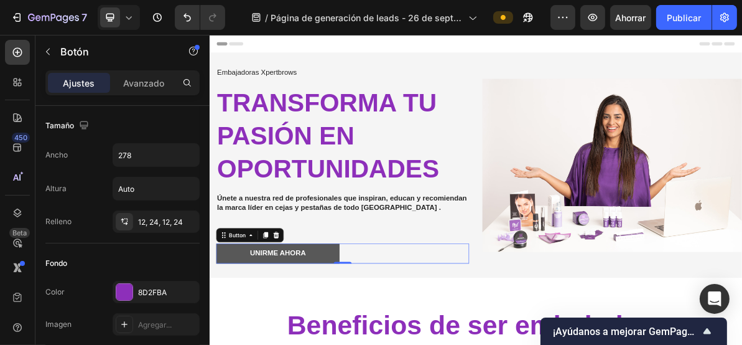
click at [362, 333] on button "unirme ahora" at bounding box center [304, 341] width 173 height 28
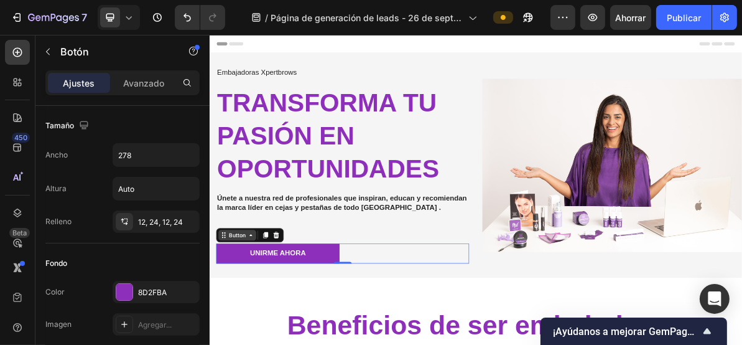
click at [264, 314] on icon at bounding box center [267, 315] width 10 height 10
click at [345, 281] on p "Únete a nuestra red de profesionales que inspiran, educan y recomiendan la marc…" at bounding box center [396, 270] width 352 height 26
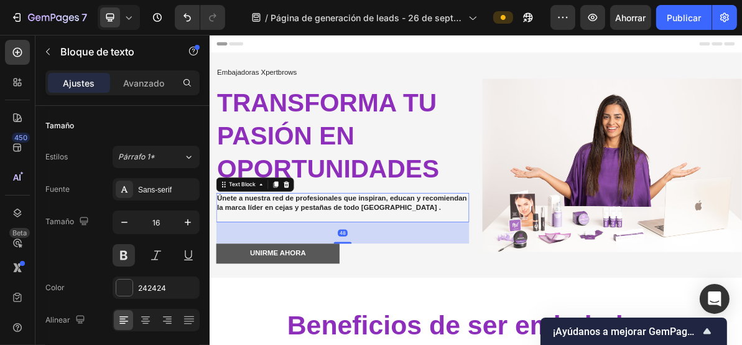
click at [361, 329] on button "unirme ahora" at bounding box center [304, 341] width 173 height 28
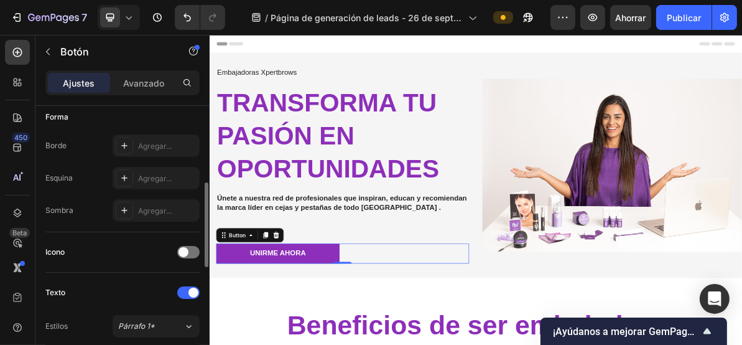
scroll to position [332, 0]
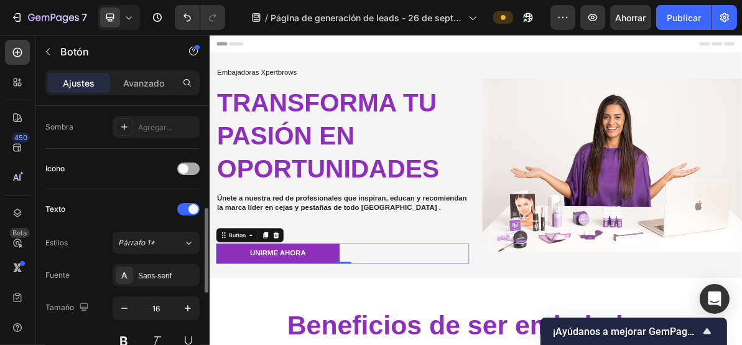
click at [192, 164] on div at bounding box center [188, 168] width 22 height 12
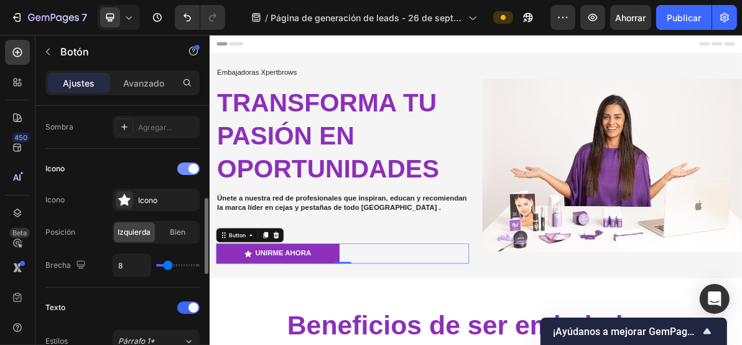
click at [193, 165] on span at bounding box center [194, 169] width 10 height 10
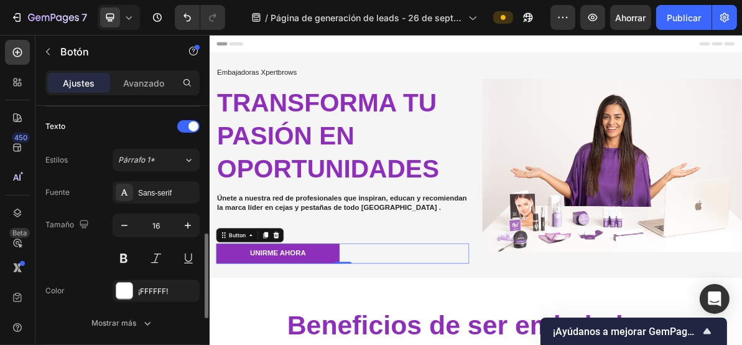
scroll to position [581, 0]
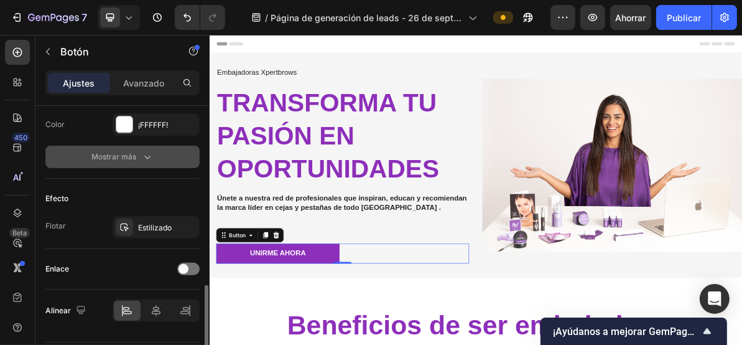
click at [152, 156] on icon "button" at bounding box center [147, 157] width 12 height 12
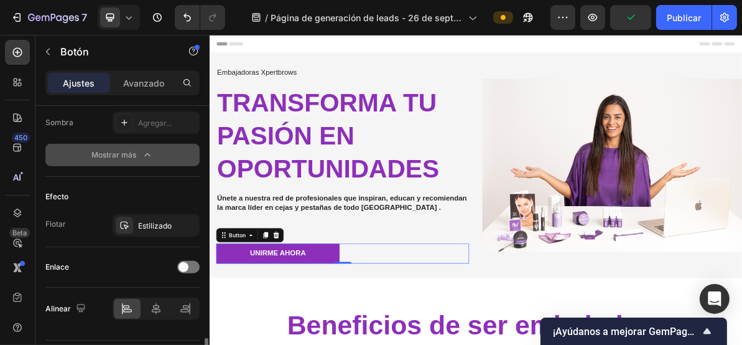
scroll to position [777, 0]
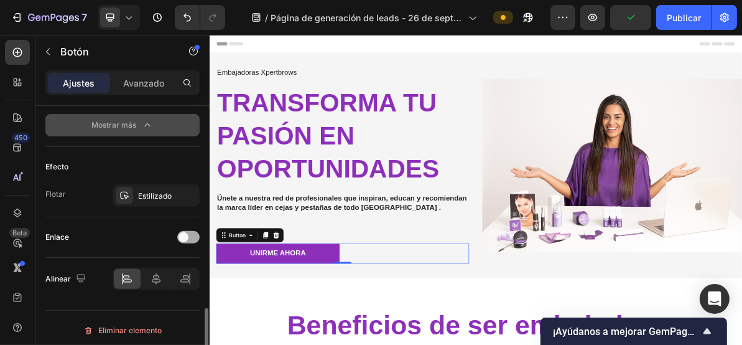
click at [190, 231] on div at bounding box center [188, 237] width 22 height 12
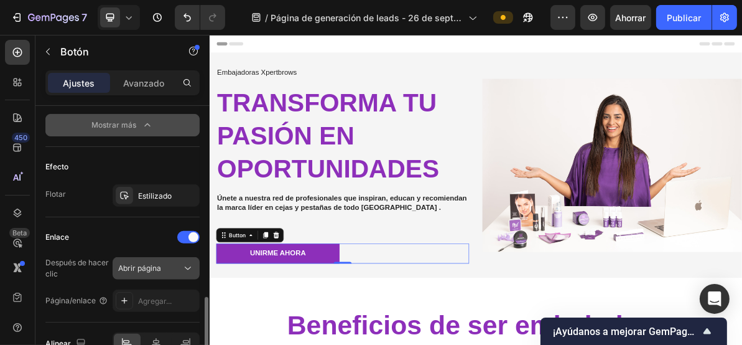
click at [152, 269] on div "Abrir página" at bounding box center [156, 268] width 76 height 12
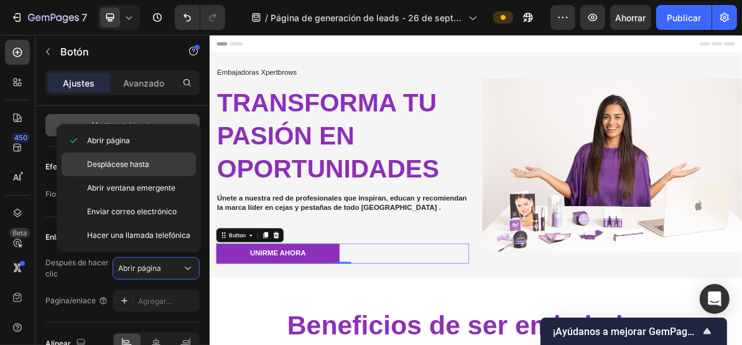
click at [144, 164] on font "Desplácese hasta" at bounding box center [118, 163] width 62 height 9
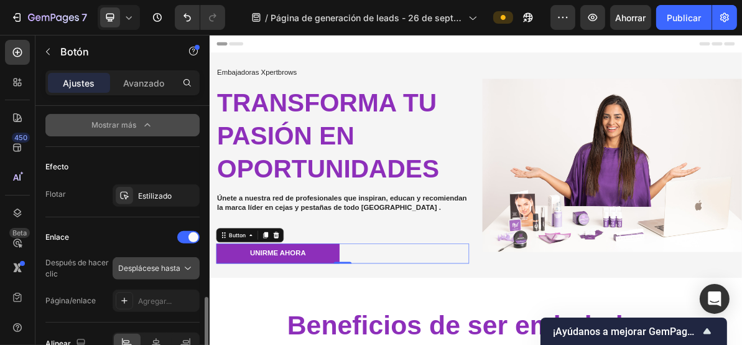
click at [172, 266] on font "Desplácese hasta" at bounding box center [149, 267] width 62 height 9
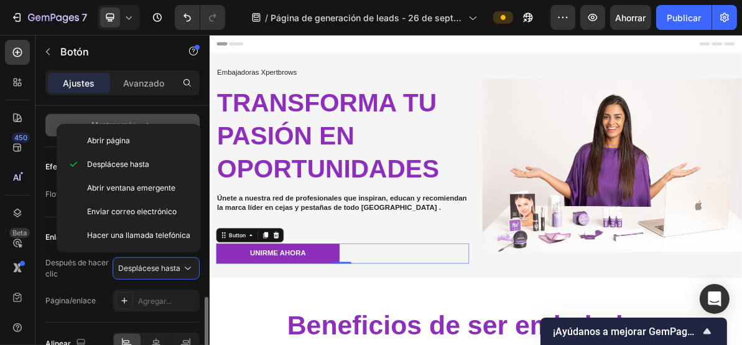
click at [163, 314] on div "Enlace Después de hacer clic Desplácese hasta Página/enlace Agregar..." at bounding box center [122, 269] width 154 height 105
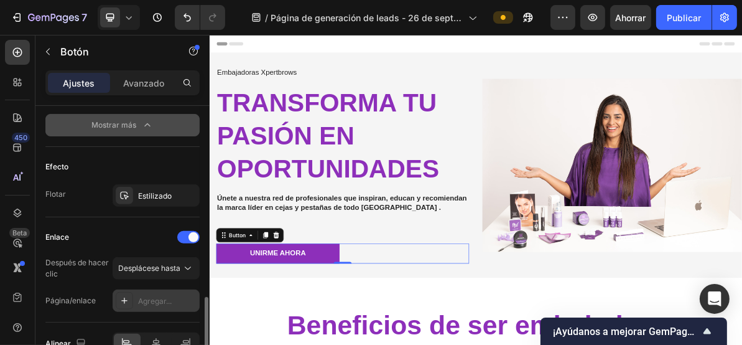
click at [154, 299] on font "Agregar..." at bounding box center [155, 300] width 34 height 9
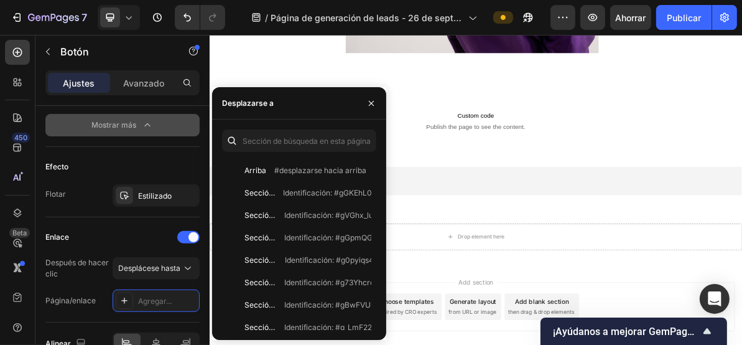
scroll to position [1635, 0]
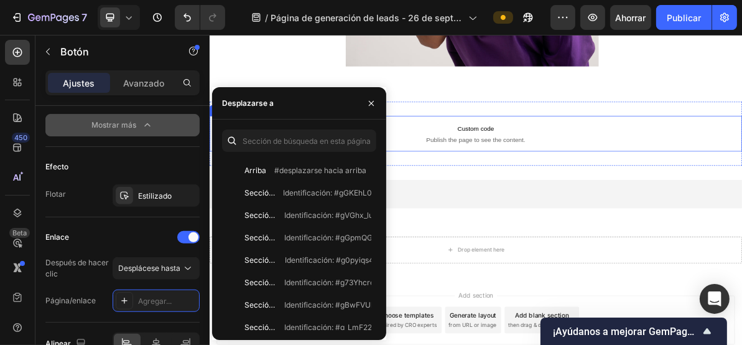
click at [587, 167] on span "Custom code" at bounding box center [582, 165] width 747 height 15
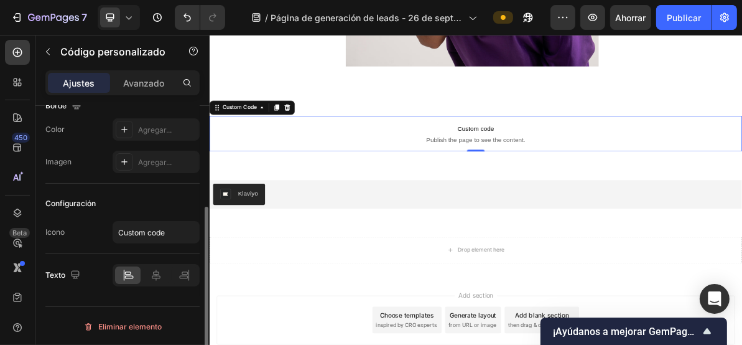
scroll to position [0, 0]
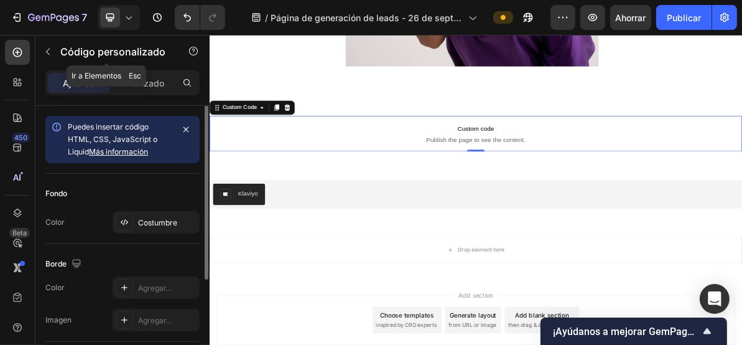
drag, startPoint x: 53, startPoint y: 50, endPoint x: 66, endPoint y: 58, distance: 15.7
click at [53, 50] on button "button" at bounding box center [48, 52] width 20 height 20
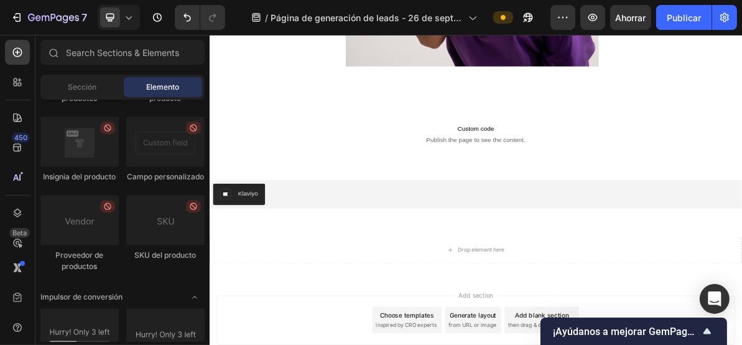
scroll to position [2307, 0]
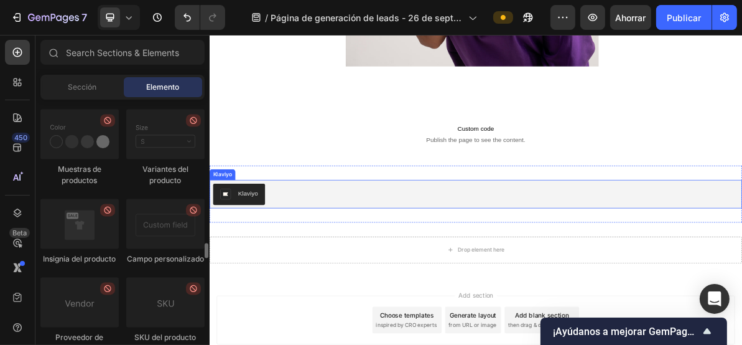
click at [256, 261] on div "Klaviyo" at bounding box center [263, 256] width 28 height 13
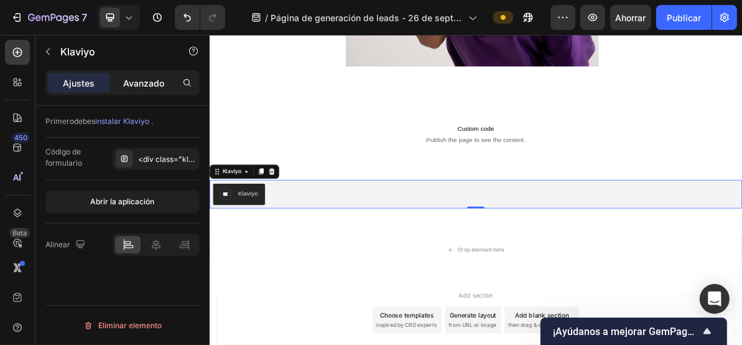
click at [143, 86] on font "Avanzado" at bounding box center [143, 83] width 41 height 11
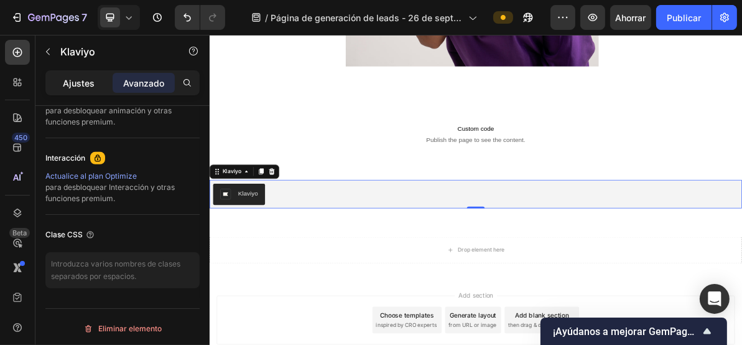
scroll to position [255, 0]
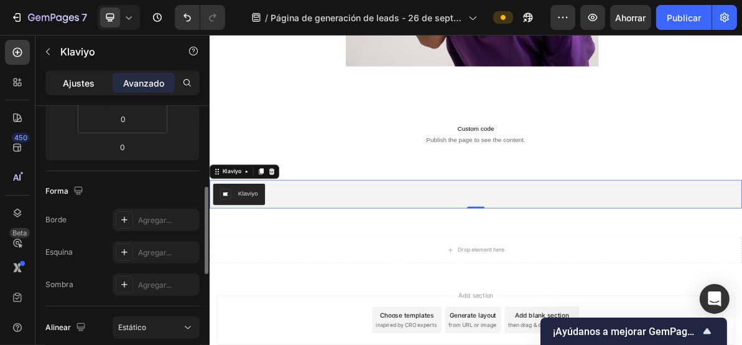
click at [85, 85] on font "Ajustes" at bounding box center [79, 83] width 32 height 11
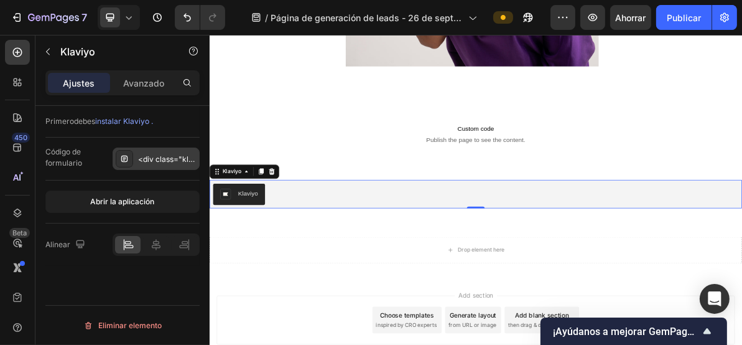
click at [144, 161] on font "<div class="klaviyo-form-T5kHV6"></div>" at bounding box center [215, 158] width 154 height 9
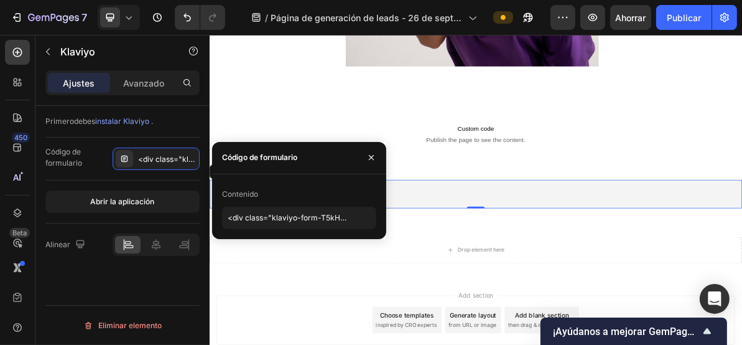
click at [283, 195] on div "Contenido" at bounding box center [299, 194] width 154 height 20
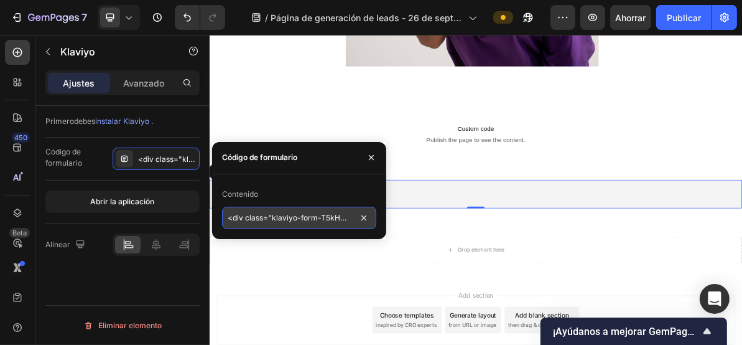
click at [312, 212] on input "<div class="klaviyo-form-T5kHV6"></div>" at bounding box center [299, 218] width 154 height 22
click at [310, 223] on input "text" at bounding box center [299, 218] width 154 height 22
type input "embajadoras"
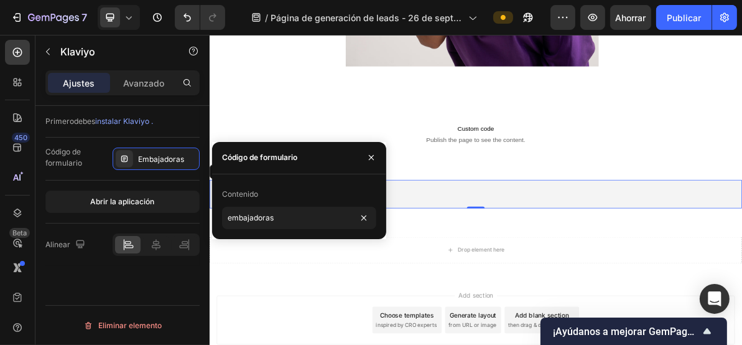
click at [197, 178] on div "Código de formulario Embajadoras" at bounding box center [122, 159] width 154 height 43
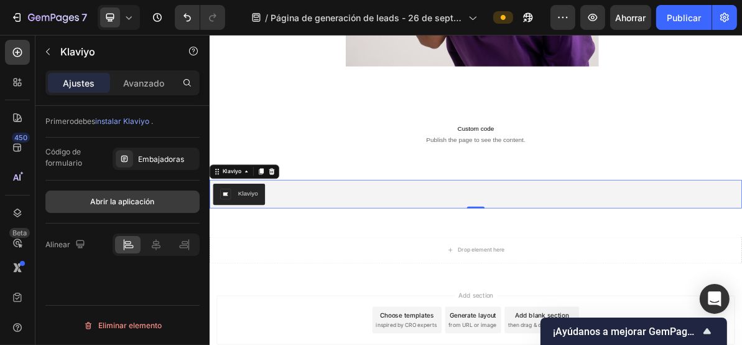
click at [119, 200] on font "Abrir la aplicación" at bounding box center [123, 201] width 64 height 9
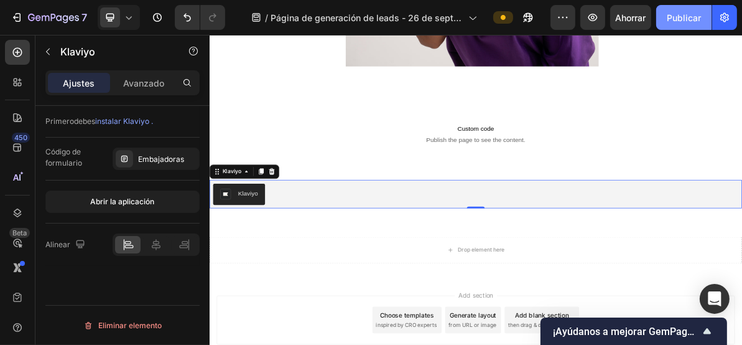
click at [693, 15] on font "Publicar" at bounding box center [684, 17] width 34 height 11
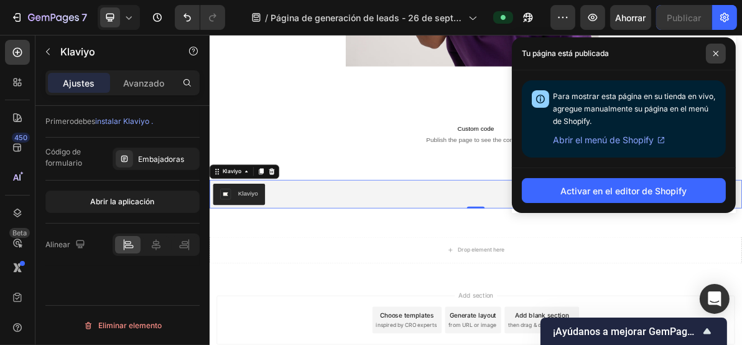
click at [713, 53] on icon at bounding box center [716, 53] width 6 height 6
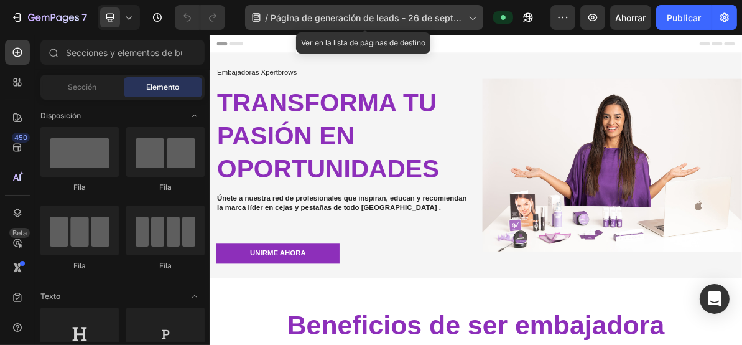
click at [376, 21] on font "Página de generación de leads - 26 de septiembre, 16:57:54" at bounding box center [366, 24] width 191 height 24
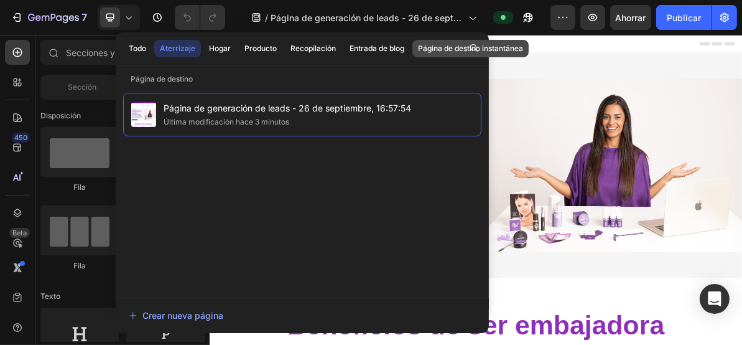
click at [526, 56] on button "Página de destino instantánea" at bounding box center [471, 48] width 116 height 17
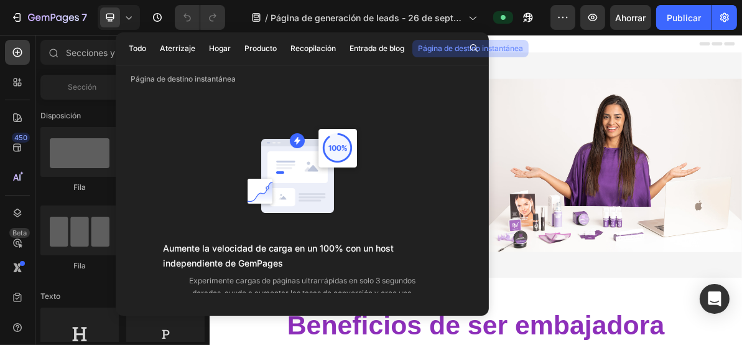
drag, startPoint x: 694, startPoint y: 55, endPoint x: 701, endPoint y: 41, distance: 15.9
click at [695, 55] on div "Header" at bounding box center [582, 46] width 727 height 25
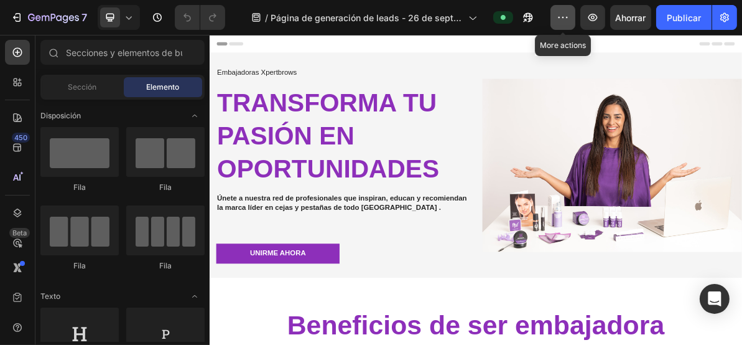
click at [565, 17] on icon "button" at bounding box center [563, 17] width 12 height 12
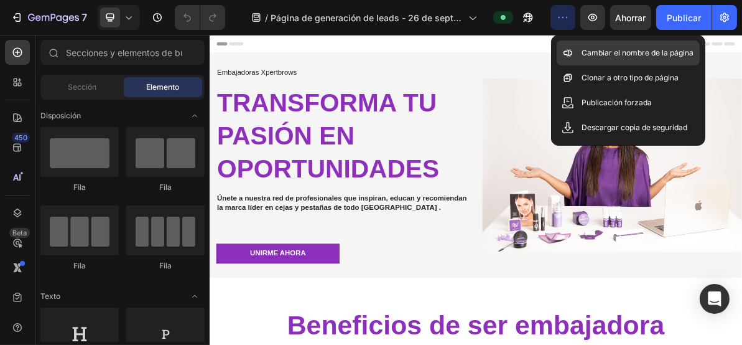
click at [604, 54] on font "Cambiar el nombre de la página" at bounding box center [638, 52] width 112 height 9
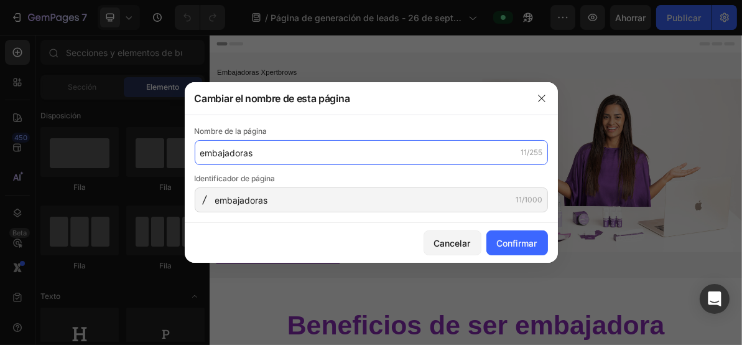
type input "embajadoras"
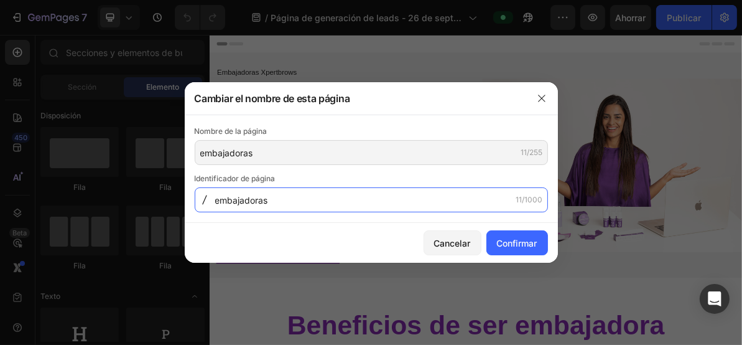
click at [217, 199] on input "embajadoras" at bounding box center [371, 199] width 353 height 25
click at [218, 202] on input "embajadoras" at bounding box center [371, 199] width 353 height 25
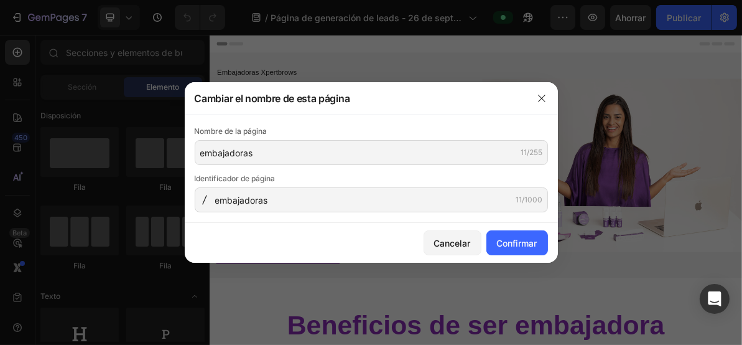
click at [212, 198] on icon at bounding box center [207, 200] width 10 height 10
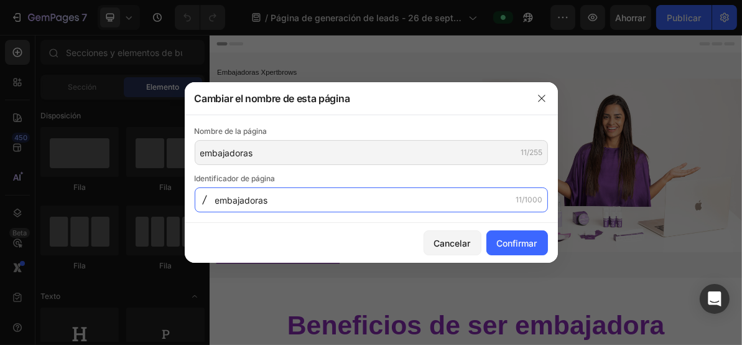
click at [220, 203] on input "embajadoras" at bounding box center [371, 199] width 353 height 25
click at [217, 201] on input "embajadoras" at bounding box center [371, 199] width 353 height 25
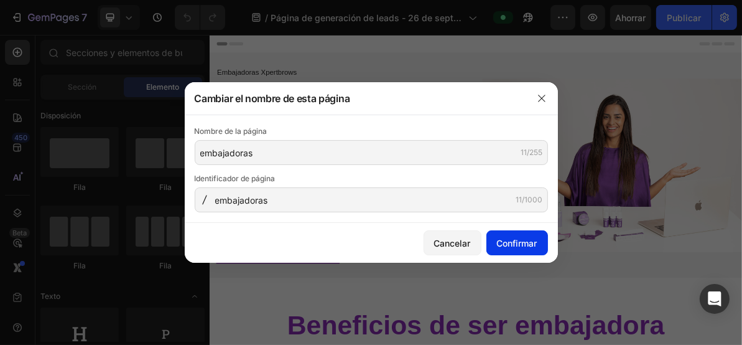
click at [533, 245] on font "Confirmar" at bounding box center [517, 243] width 40 height 11
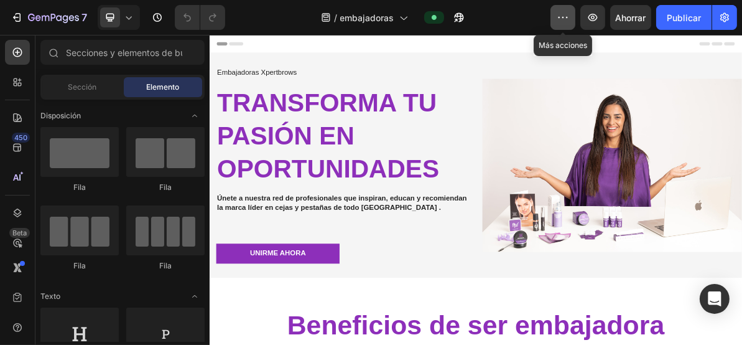
click at [573, 22] on button "button" at bounding box center [563, 17] width 25 height 25
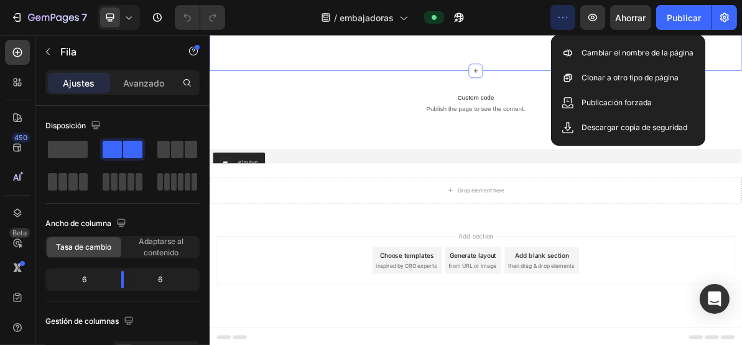
scroll to position [1571, 0]
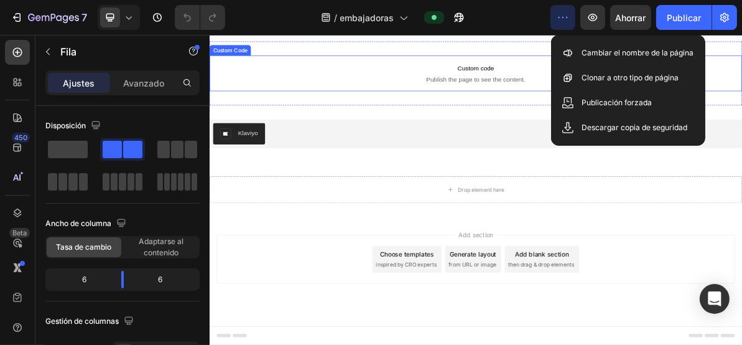
click at [563, 113] on p "Custom code Publish the page to see the content." at bounding box center [582, 88] width 747 height 50
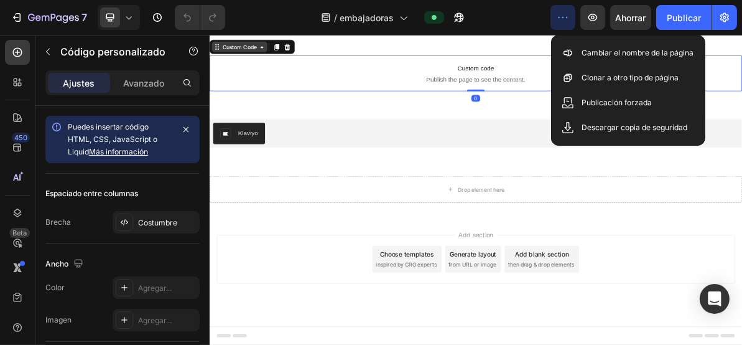
click at [266, 57] on div "Custom Code" at bounding box center [251, 50] width 53 height 11
click at [267, 58] on div "Custom Code" at bounding box center [251, 51] width 78 height 15
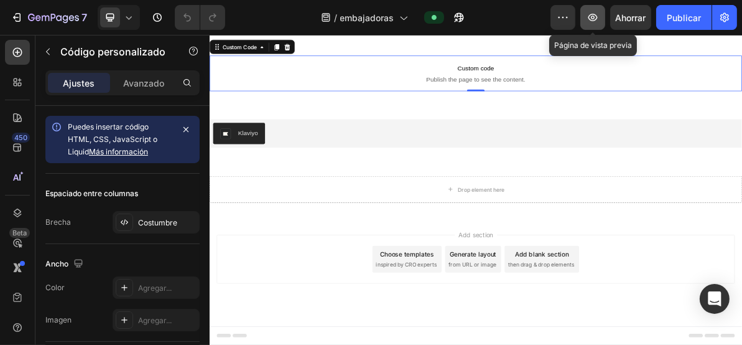
click at [594, 20] on icon "button" at bounding box center [593, 17] width 12 height 12
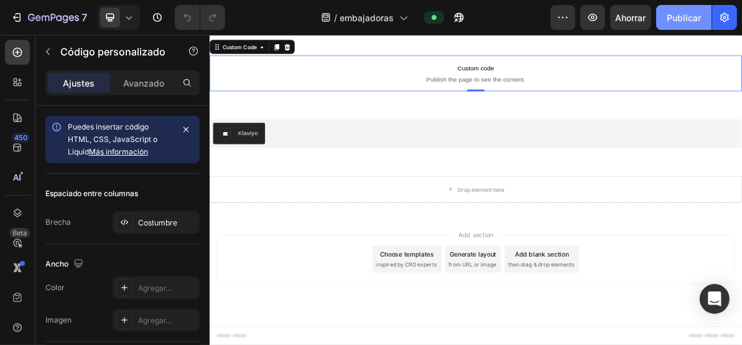
click at [691, 19] on font "Publicar" at bounding box center [684, 17] width 34 height 11
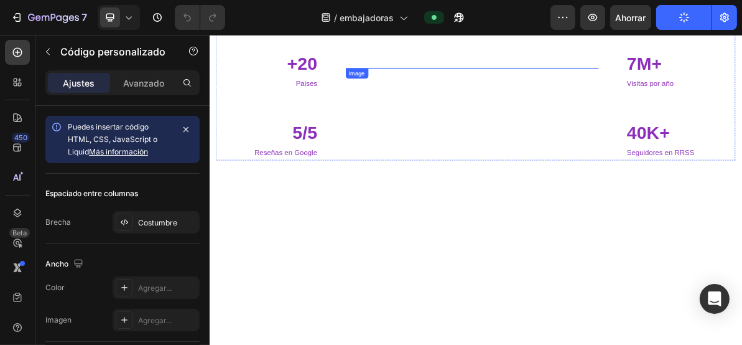
scroll to position [1156, 0]
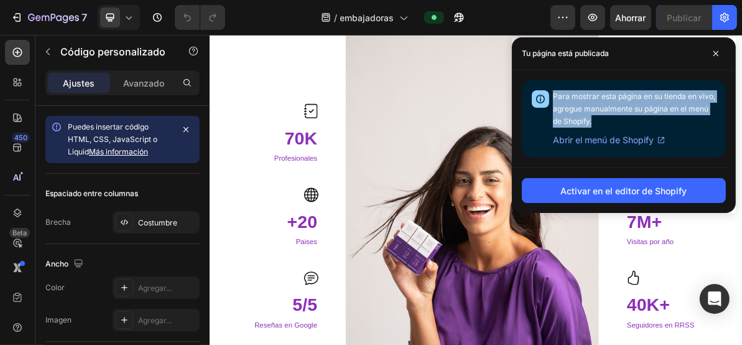
drag, startPoint x: 616, startPoint y: 119, endPoint x: 551, endPoint y: 95, distance: 69.3
click at [551, 95] on div "Para mostrar esta página en su tienda en vivo, agregue manualmente su página en…" at bounding box center [624, 118] width 204 height 77
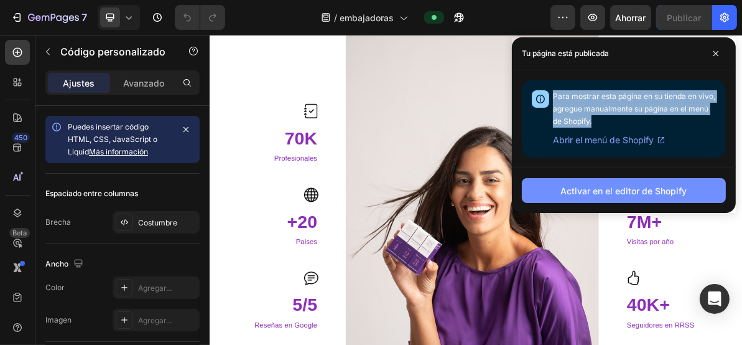
click at [642, 193] on font "Activar en el editor de Shopify" at bounding box center [624, 190] width 126 height 11
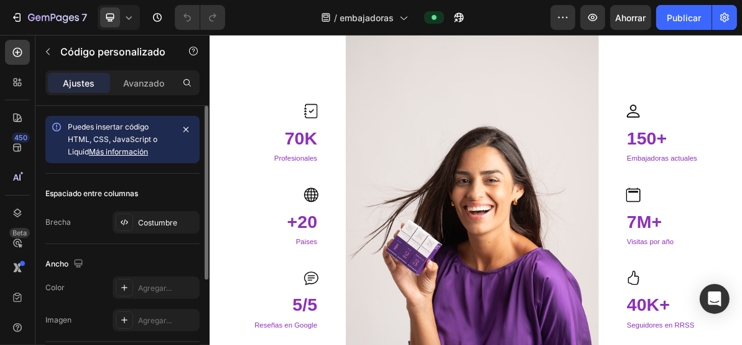
click at [121, 197] on font "Espaciado entre columnas" at bounding box center [91, 193] width 93 height 9
click at [115, 196] on font "Espaciado entre columnas" at bounding box center [91, 193] width 93 height 9
click at [152, 223] on font "Costumbre" at bounding box center [157, 222] width 39 height 9
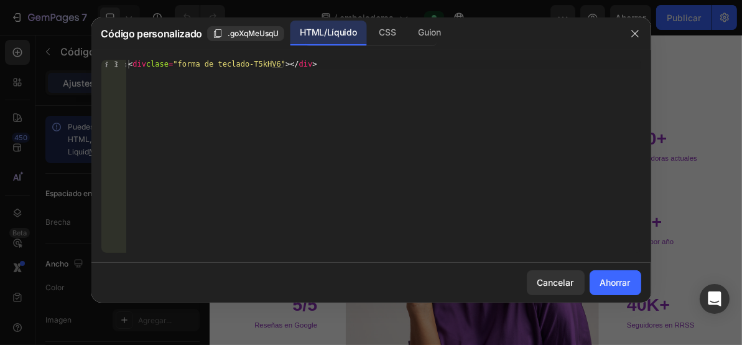
type textarea "<div class="klaviyo-form-T5kHV6"></div>"
drag, startPoint x: 130, startPoint y: 66, endPoint x: 117, endPoint y: 66, distance: 13.1
click at [117, 66] on div "<div class="klaviyo-form-T5kHV6"></div> 1 < div clase = "forma de teclado-T5kHV…" at bounding box center [371, 156] width 540 height 193
click at [229, 78] on div "< div clase = "forma de teclado-T5kHV6" > </ div >" at bounding box center [383, 165] width 515 height 210
click at [251, 72] on div "< div clase = "forma de teclado-T5kHV6" > </ div >" at bounding box center [383, 165] width 515 height 210
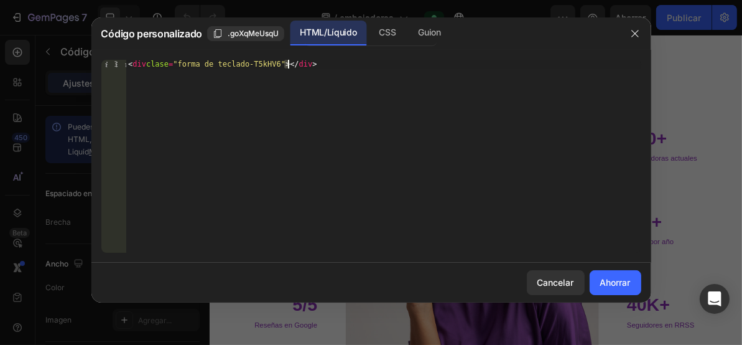
drag, startPoint x: 251, startPoint y: 72, endPoint x: 345, endPoint y: 55, distance: 95.5
click at [255, 71] on div "< div clase = "forma de teclado-T5kHV6" > </ div >" at bounding box center [383, 165] width 515 height 210
click at [387, 26] on font "CSS" at bounding box center [387, 32] width 17 height 15
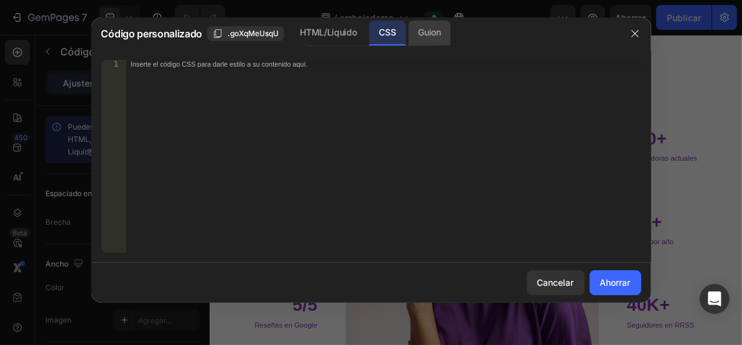
click at [426, 30] on font "Guion" at bounding box center [429, 32] width 22 height 11
click at [174, 65] on font "Inserta el código Javascript para agregar interacción y animación a tu contenid…" at bounding box center [258, 64] width 255 height 8
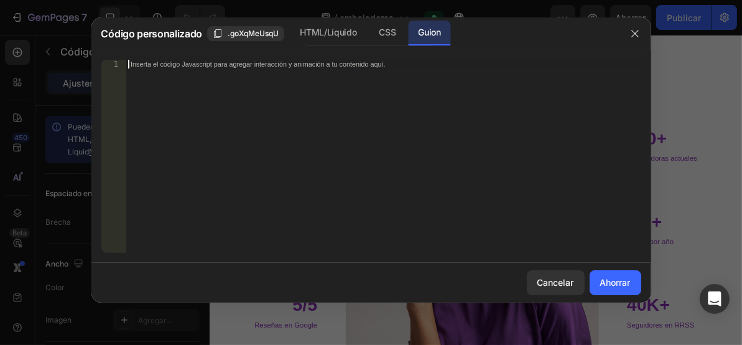
paste textarea "<div class="klaviyo-form-T5kHV6"></div>"
type textarea "<div class="klaviyo-form-T5kHV6"></div>"
click at [613, 281] on font "Ahorrar" at bounding box center [616, 282] width 30 height 11
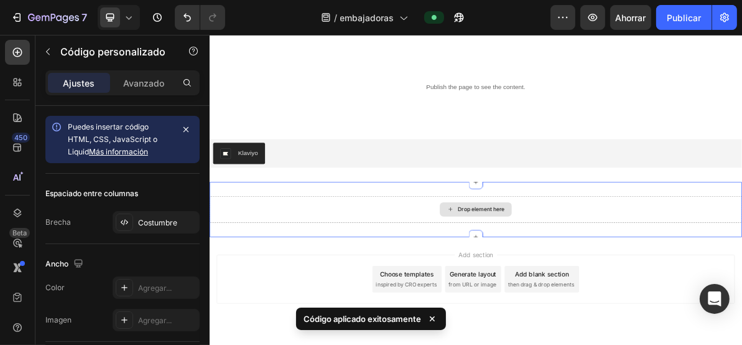
scroll to position [1635, 0]
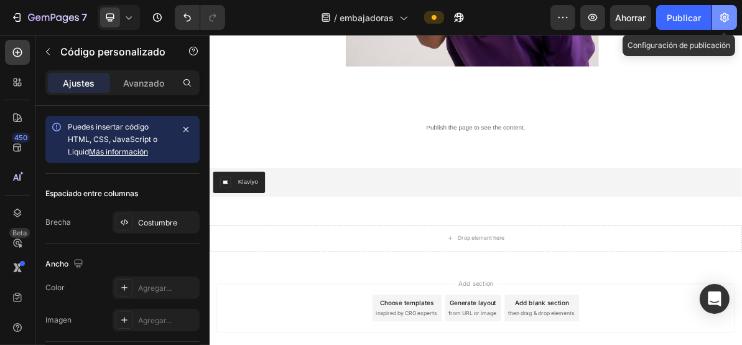
click at [728, 17] on icon "button" at bounding box center [725, 17] width 9 height 9
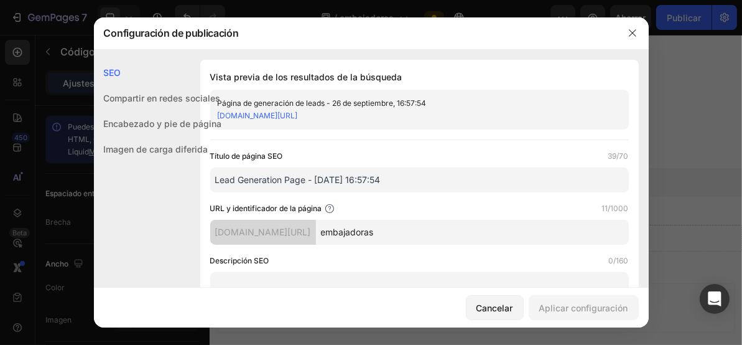
click at [138, 152] on font "Imagen de carga diferida" at bounding box center [156, 149] width 105 height 11
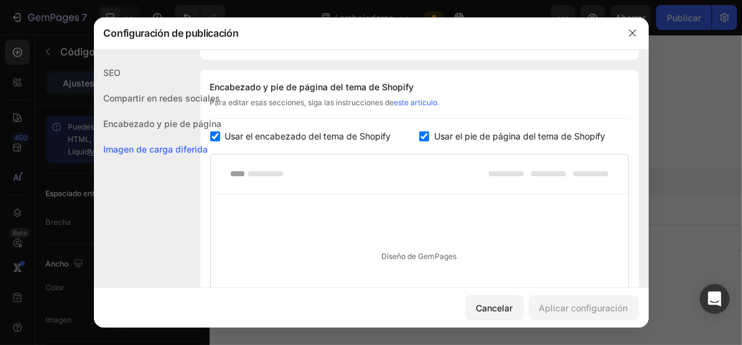
scroll to position [747, 0]
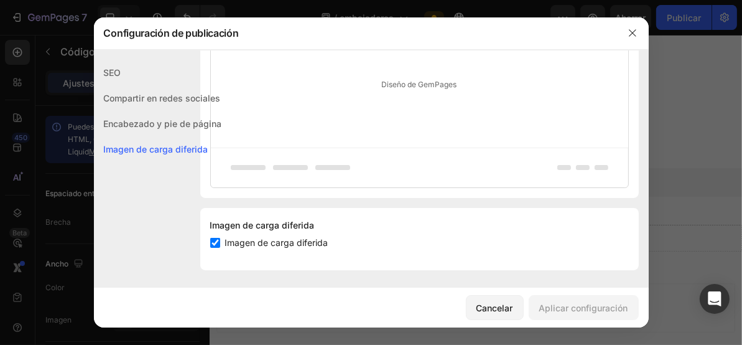
click at [132, 118] on font "Encabezado y pie de página" at bounding box center [163, 123] width 118 height 11
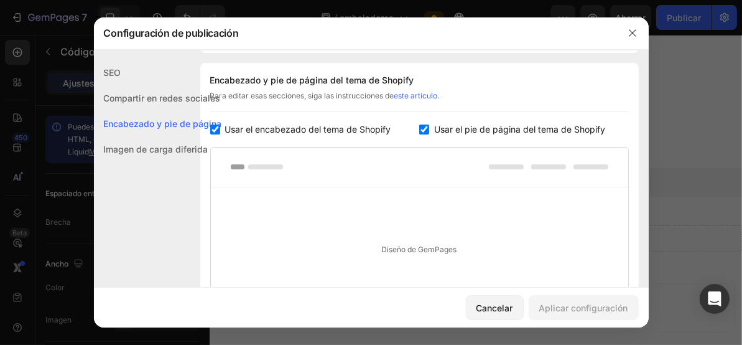
click at [125, 98] on font "Compartir en redes sociales" at bounding box center [162, 98] width 117 height 11
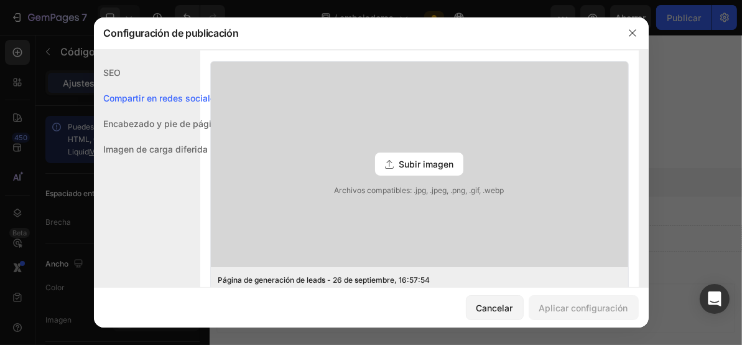
scroll to position [284, 0]
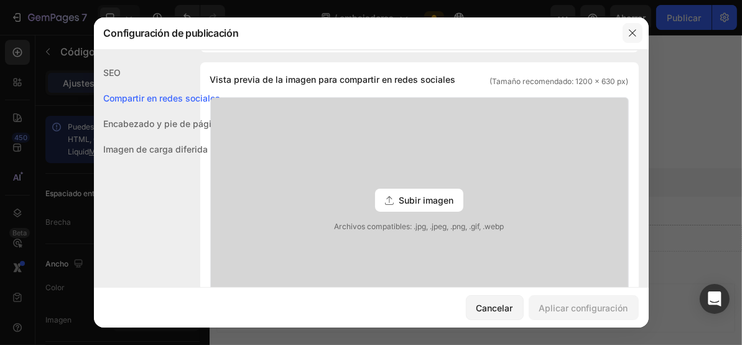
click at [630, 33] on icon "button" at bounding box center [633, 33] width 10 height 10
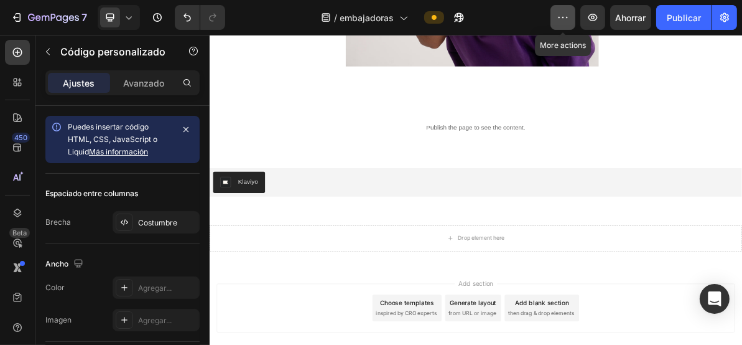
click at [564, 21] on icon "button" at bounding box center [563, 17] width 12 height 12
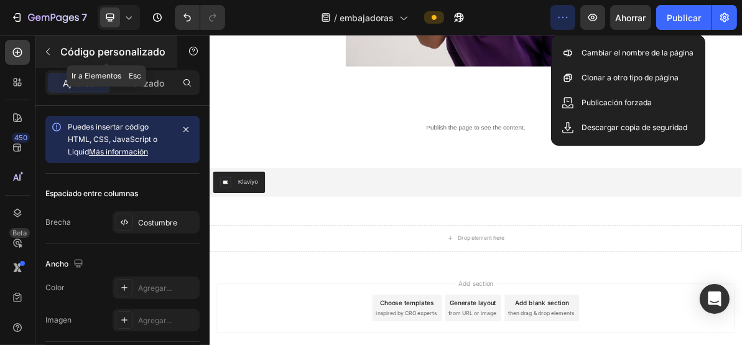
click at [47, 49] on icon "button" at bounding box center [48, 52] width 10 height 10
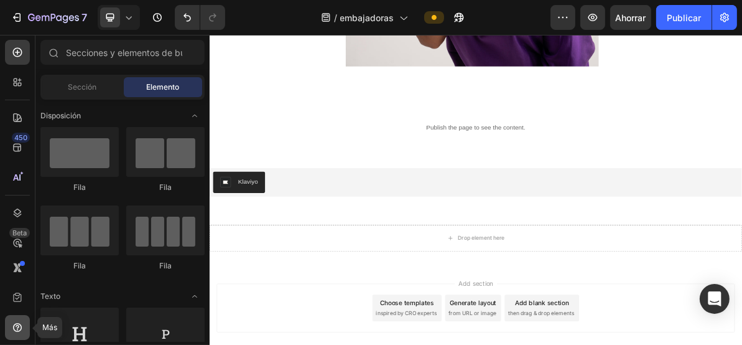
click at [19, 326] on icon at bounding box center [17, 327] width 12 height 12
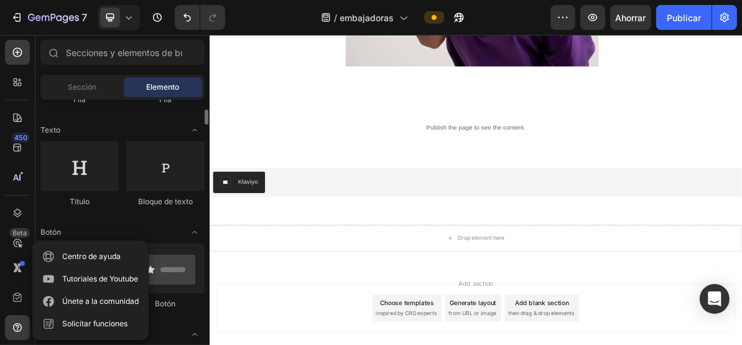
scroll to position [0, 0]
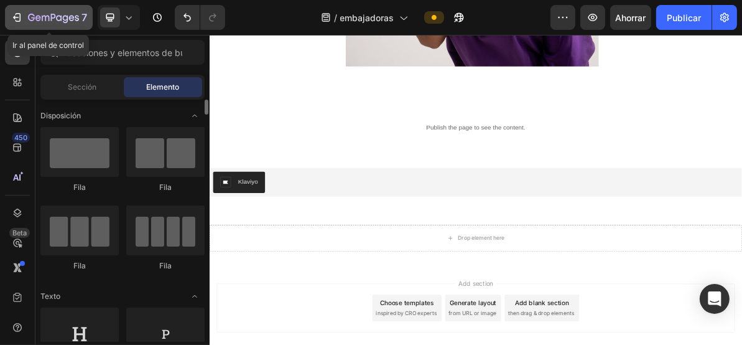
click at [47, 18] on icon "button" at bounding box center [53, 18] width 51 height 11
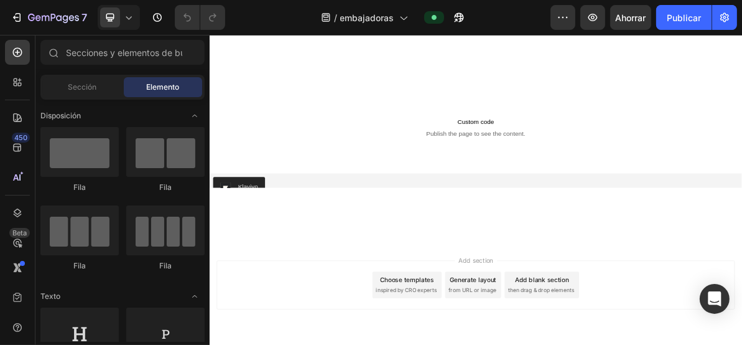
scroll to position [1639, 0]
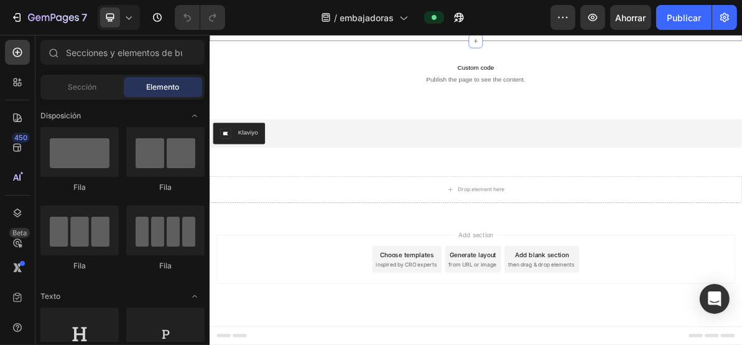
drag, startPoint x: 447, startPoint y: 79, endPoint x: 444, endPoint y: 67, distance: 12.7
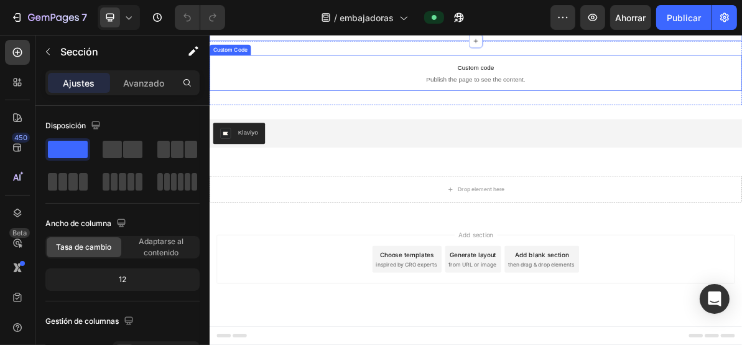
click at [460, 103] on span "Publish the page to see the content." at bounding box center [582, 96] width 747 height 12
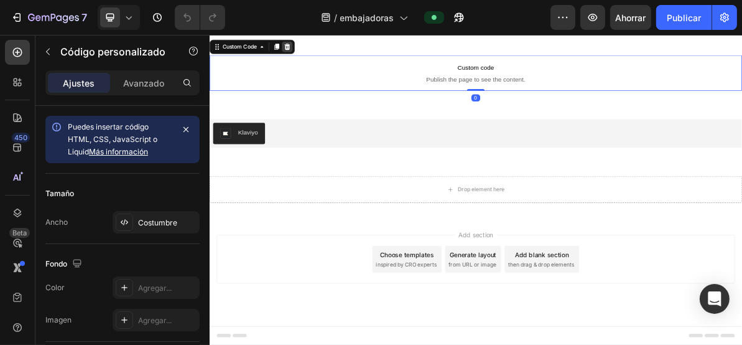
click at [324, 58] on div at bounding box center [318, 51] width 15 height 15
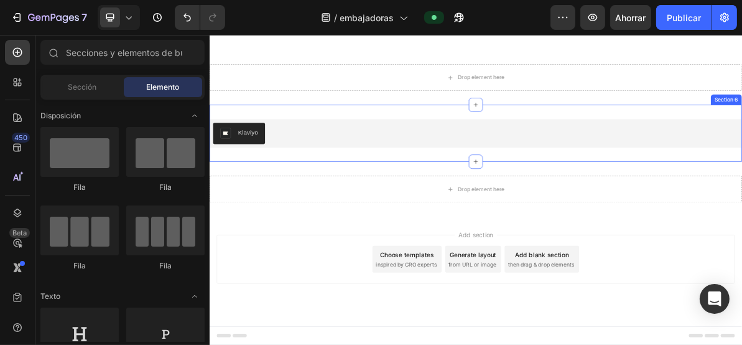
click at [503, 175] on div "Klaviyo Klaviyo Section 6" at bounding box center [582, 173] width 747 height 80
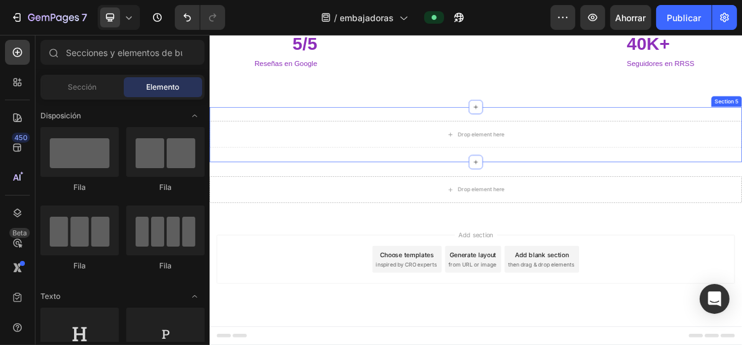
scroll to position [1586, 0]
click at [742, 149] on div "Drop element here Section 5" at bounding box center [582, 173] width 747 height 77
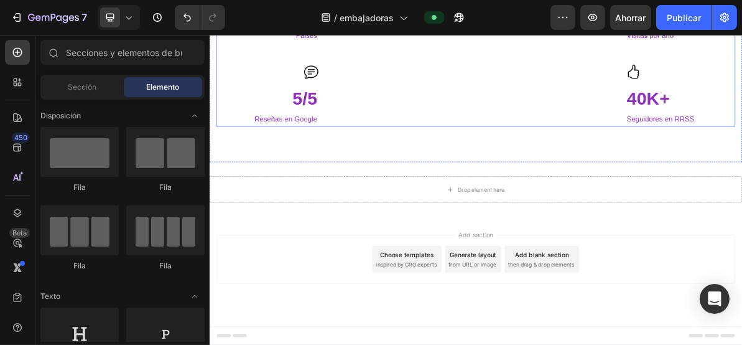
scroll to position [1510, 0]
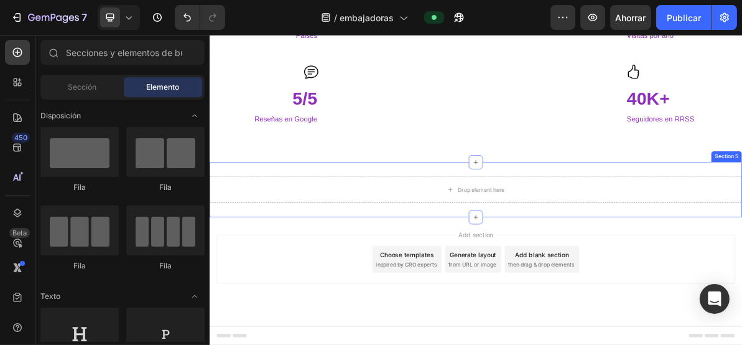
click at [742, 215] on div "Drop element here Section 5" at bounding box center [582, 250] width 747 height 77
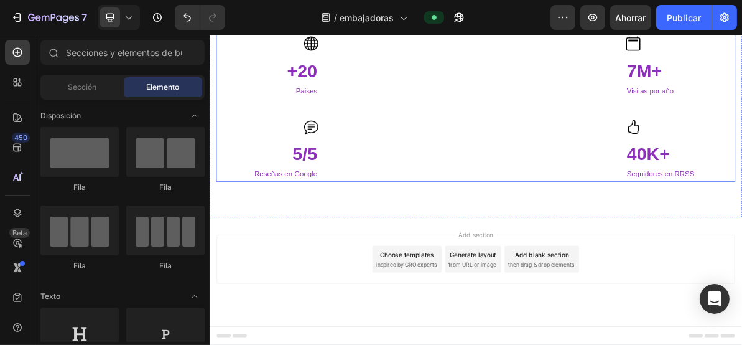
scroll to position [1432, 0]
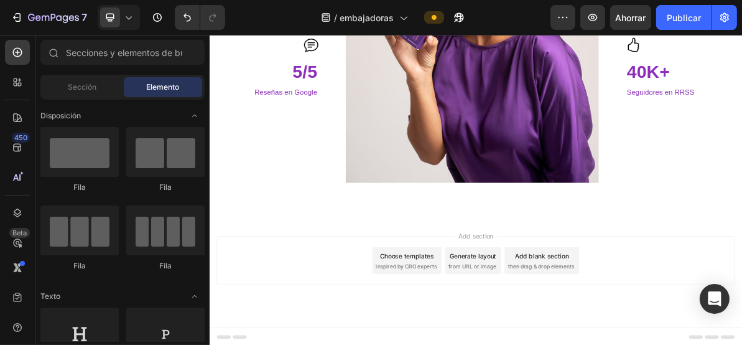
click at [659, 344] on div "Add blank section" at bounding box center [675, 343] width 76 height 13
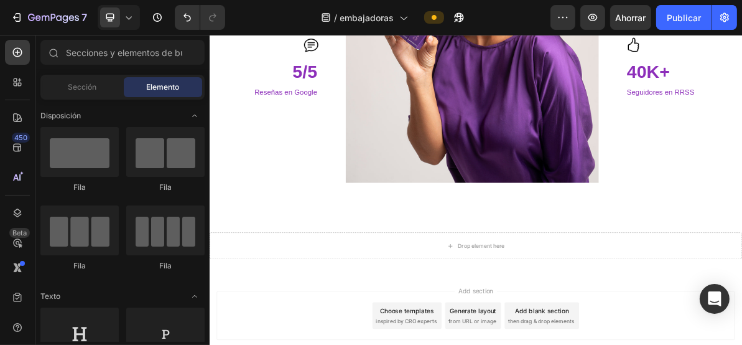
scroll to position [1510, 0]
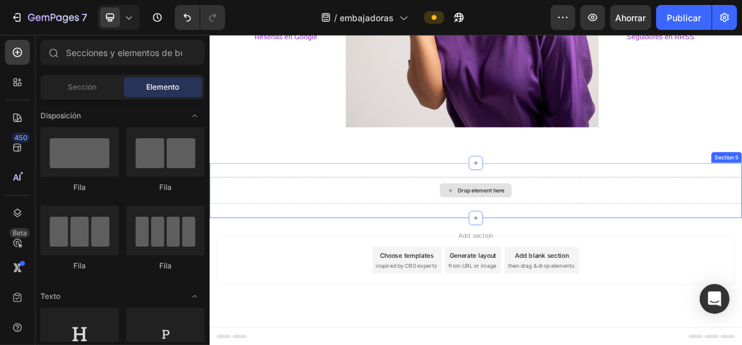
click at [392, 238] on div "Drop element here" at bounding box center [582, 251] width 747 height 37
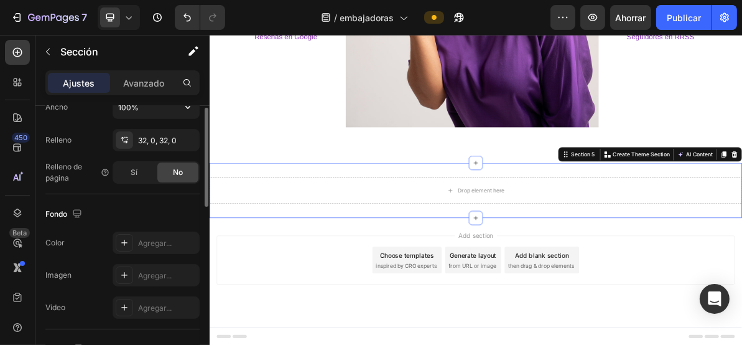
scroll to position [67, 0]
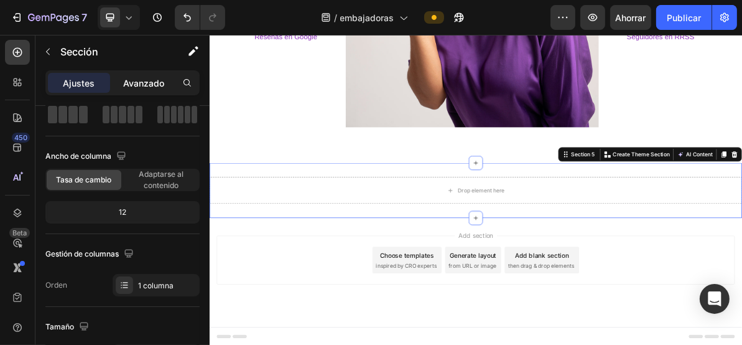
click at [166, 77] on div "Avanzado" at bounding box center [144, 83] width 62 height 20
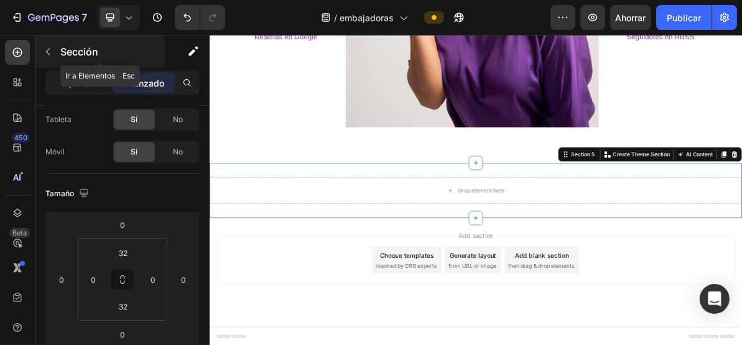
click at [48, 54] on icon "button" at bounding box center [48, 52] width 10 height 10
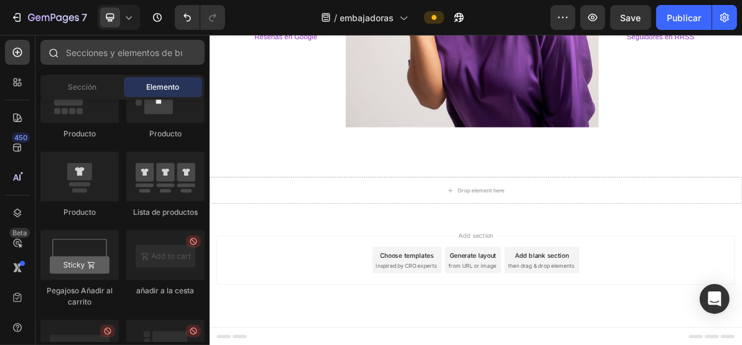
scroll to position [1245, 0]
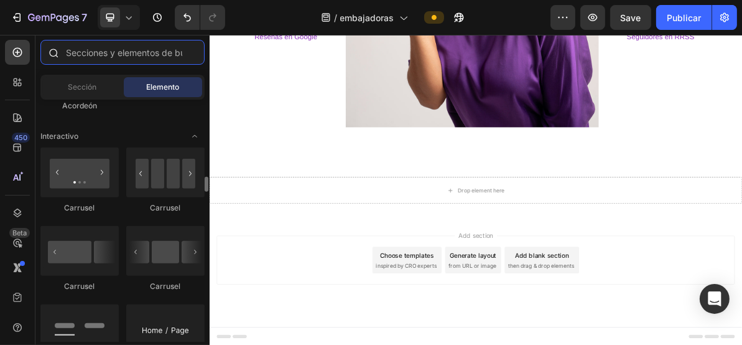
click at [116, 55] on input "text" at bounding box center [122, 52] width 164 height 25
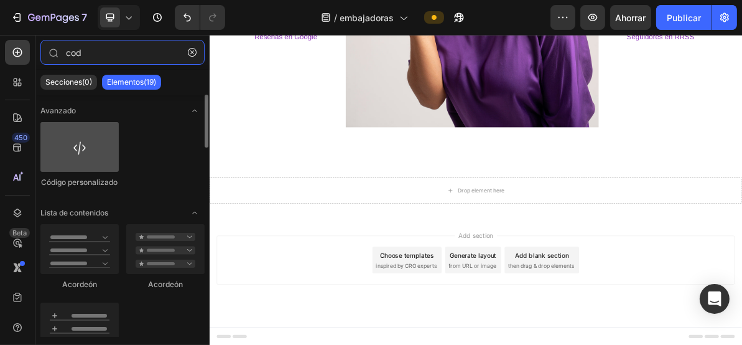
type input "cod"
click at [89, 147] on div at bounding box center [79, 147] width 78 height 50
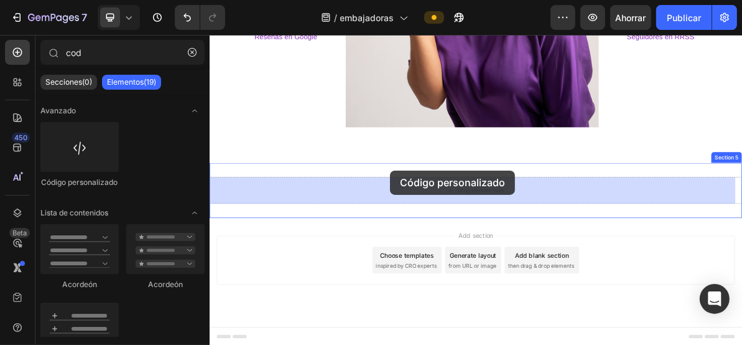
drag, startPoint x: 324, startPoint y: 191, endPoint x: 462, endPoint y: 224, distance: 142.0
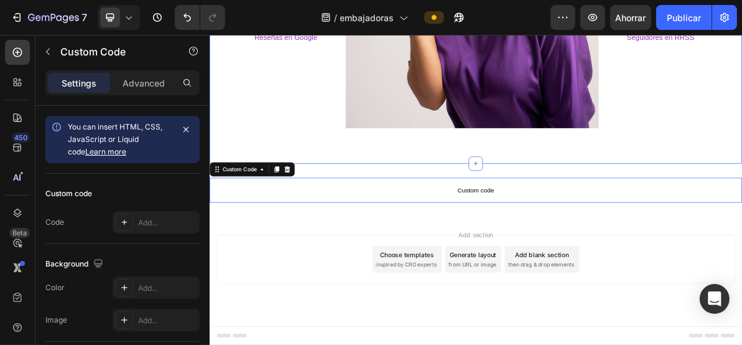
scroll to position [1507, 0]
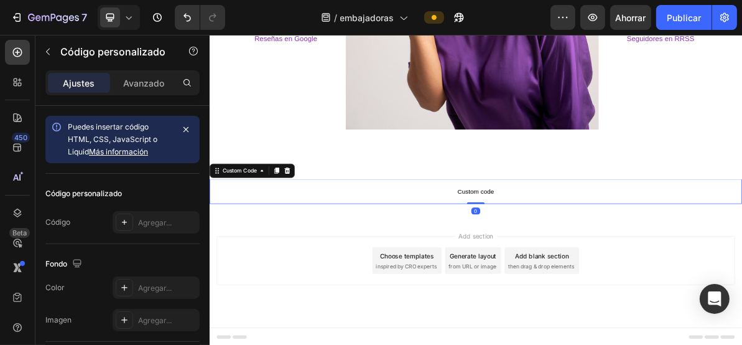
click at [543, 256] on span "Custom code" at bounding box center [582, 253] width 747 height 15
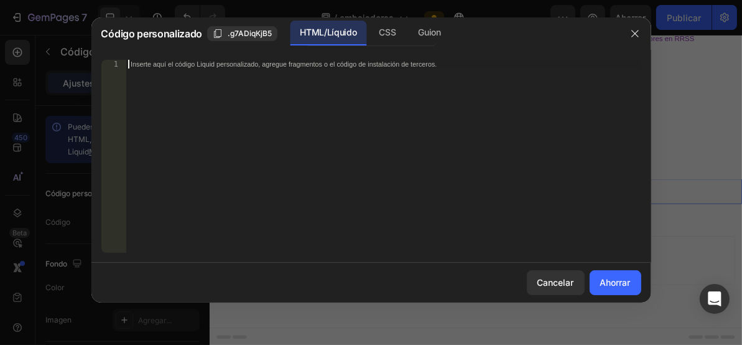
type textarea "<div class="klaviyo-form-T5kHV6"></div>"
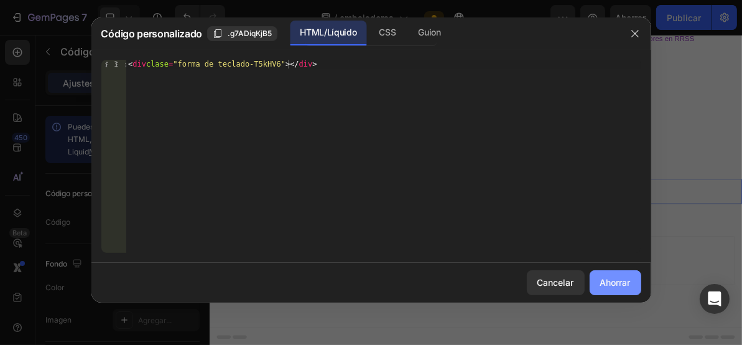
click at [615, 283] on font "Ahorrar" at bounding box center [616, 282] width 30 height 11
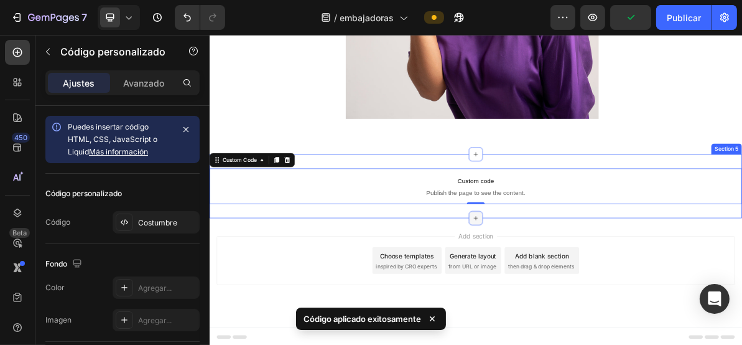
click at [580, 291] on icon at bounding box center [582, 291] width 10 height 10
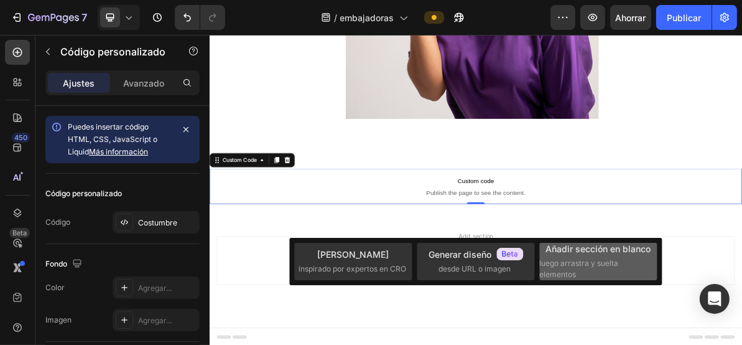
click at [577, 263] on font "luego arrastra y suelta elementos" at bounding box center [579, 268] width 79 height 21
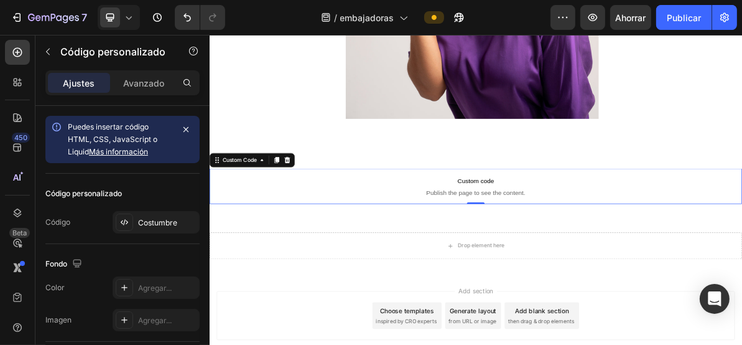
scroll to position [1599, 0]
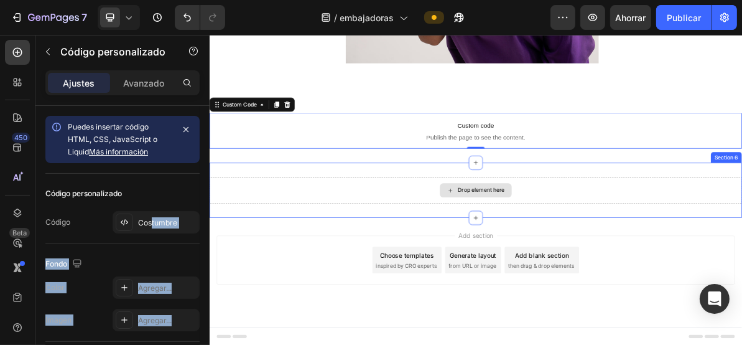
drag, startPoint x: 359, startPoint y: 254, endPoint x: 532, endPoint y: 250, distance: 173.0
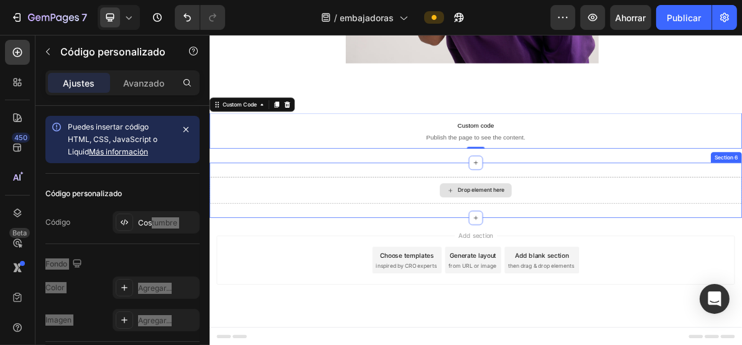
click at [436, 259] on div "Drop element here" at bounding box center [582, 251] width 747 height 37
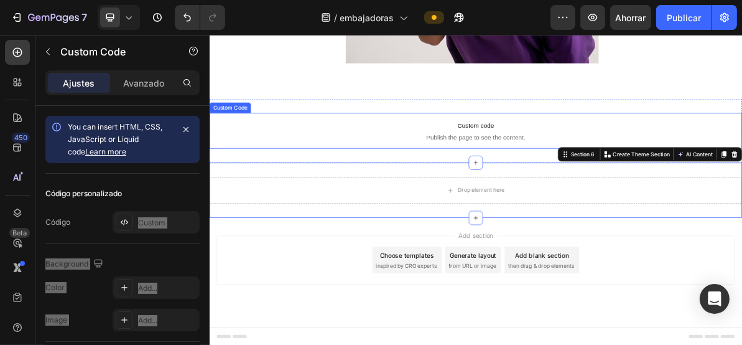
click at [655, 149] on p "Custom code Publish the page to see the content." at bounding box center [582, 169] width 747 height 50
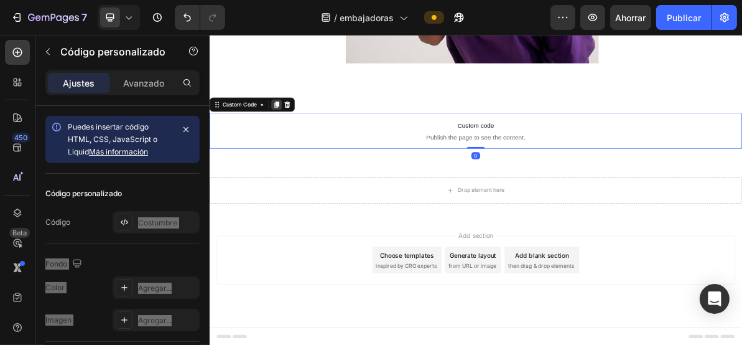
click at [301, 131] on icon at bounding box center [303, 132] width 10 height 10
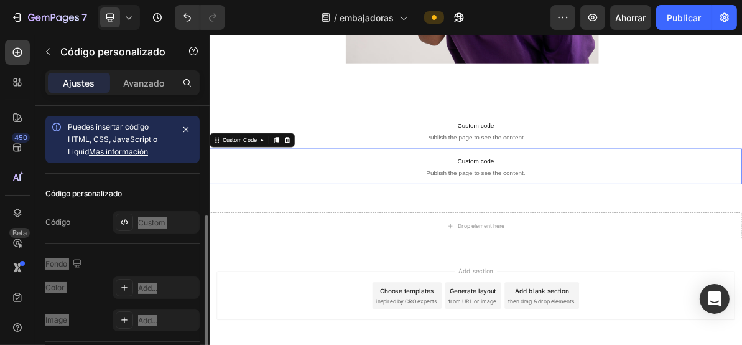
scroll to position [67, 0]
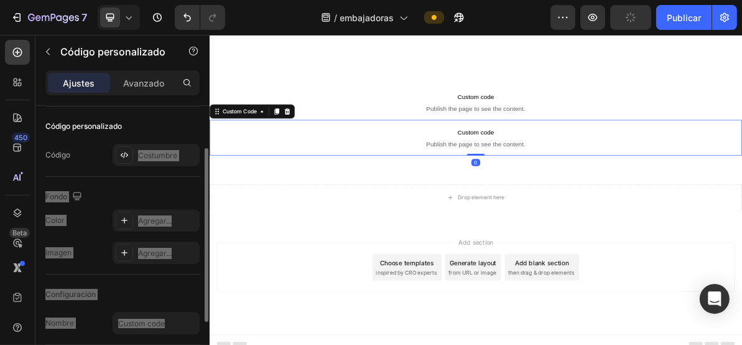
click at [545, 184] on span "Publish the page to see the content." at bounding box center [582, 187] width 747 height 12
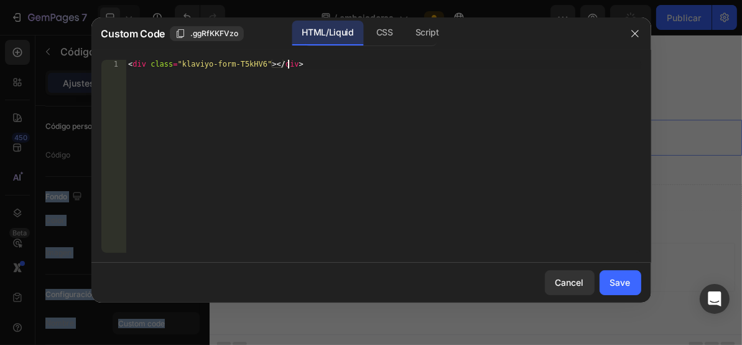
click at [449, 141] on div "< div class = "klaviyo-form-T5kHV6" > </ div >" at bounding box center [383, 165] width 515 height 210
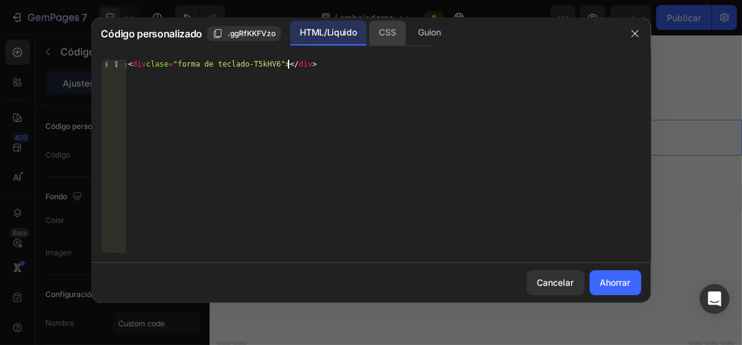
click at [381, 34] on font "CSS" at bounding box center [387, 32] width 17 height 11
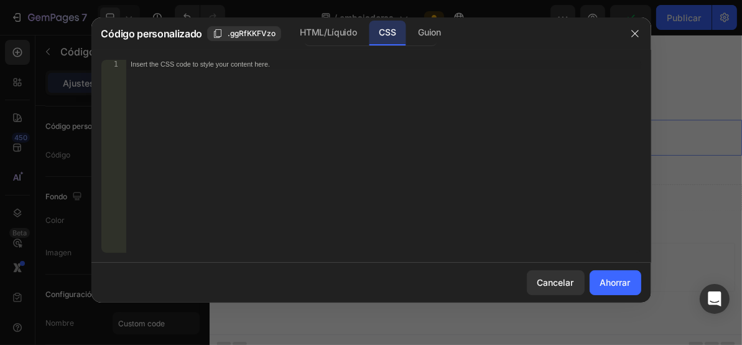
click at [241, 66] on div "Insert the CSS code to style your content here." at bounding box center [358, 64] width 454 height 8
paste textarea "<div class="klaviyo-form-T5kHV6"></div>"
type textarea "<div class="klaviyo-form-T5kHV6"></div>"
click at [612, 283] on font "Ahorrar" at bounding box center [616, 282] width 30 height 11
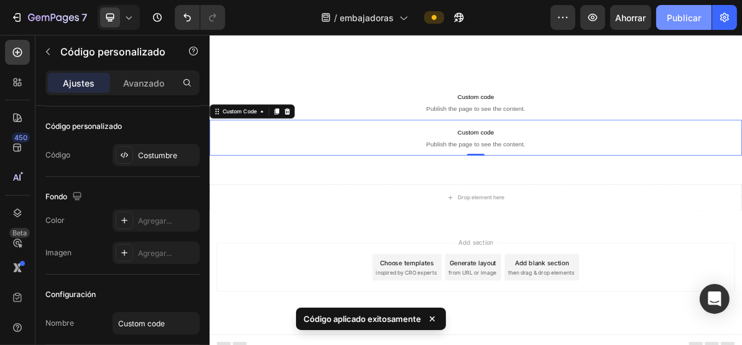
click at [688, 17] on font "Publicar" at bounding box center [684, 17] width 34 height 11
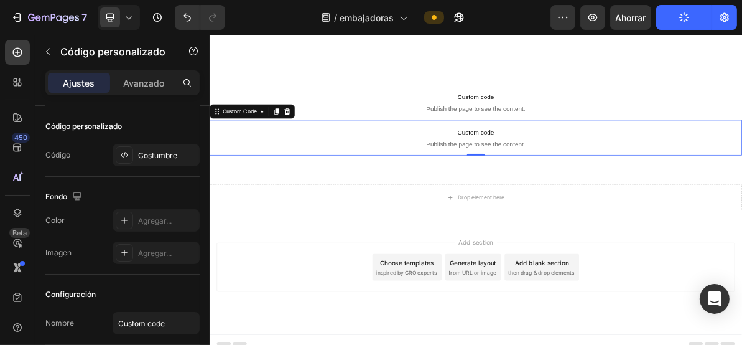
scroll to position [1473, 0]
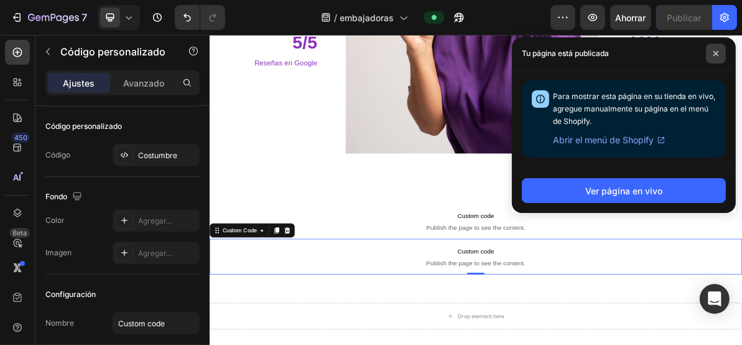
click at [716, 54] on icon at bounding box center [716, 53] width 5 height 5
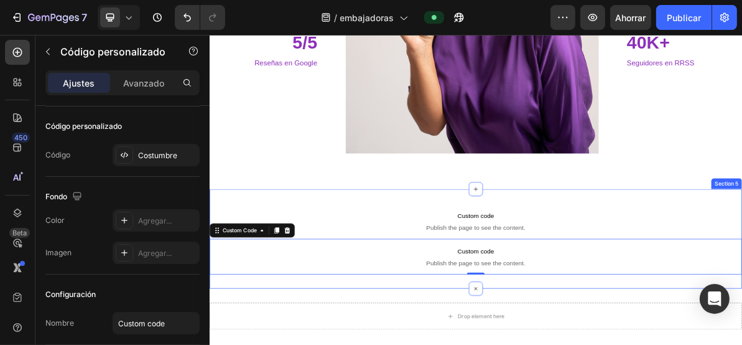
click at [300, 344] on div "Custom code Publish the page to see the content. Custom Code Custom code Publis…" at bounding box center [582, 319] width 747 height 139
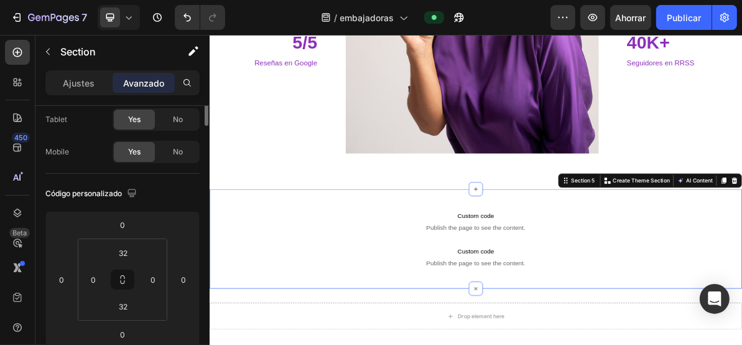
scroll to position [0, 0]
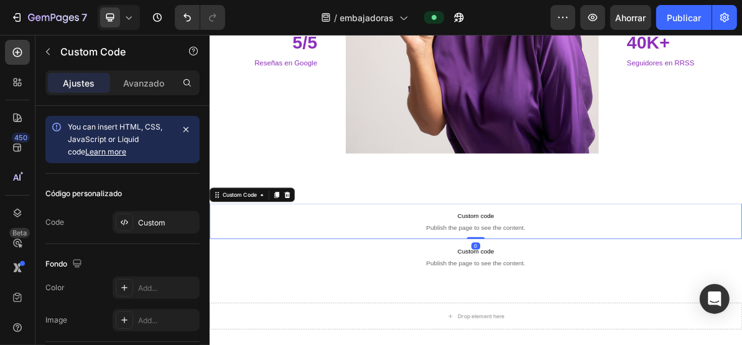
click at [528, 296] on p "Custom code Publish the page to see the content." at bounding box center [582, 295] width 747 height 50
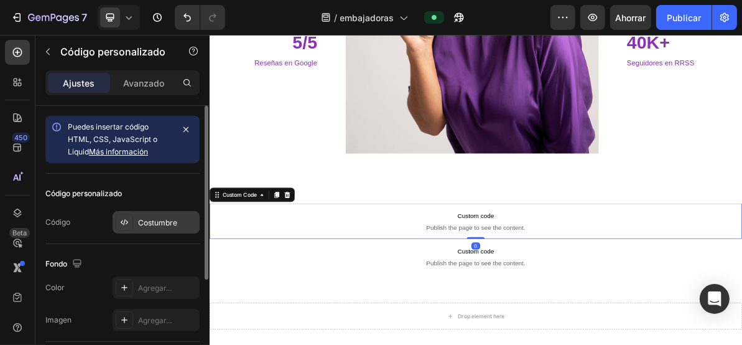
click at [133, 222] on div at bounding box center [124, 221] width 17 height 17
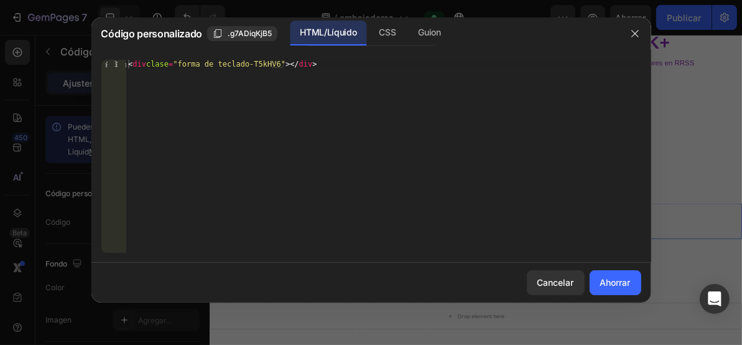
click at [328, 32] on font "HTML/Líquido" at bounding box center [328, 32] width 57 height 11
type textarea "<div class="klaviyo-form-T5kHV6"></div>"
drag, startPoint x: 359, startPoint y: 62, endPoint x: 62, endPoint y: 66, distance: 296.9
click at [59, 66] on div "Código personalizado .g7ADiqKjB5 HTML/Líquido CSS Guion <div class="[DEMOGRAPHI…" at bounding box center [371, 172] width 742 height 345
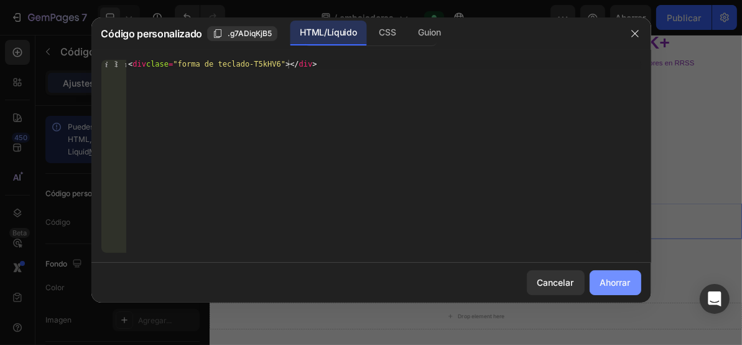
click at [615, 284] on font "Ahorrar" at bounding box center [616, 282] width 30 height 11
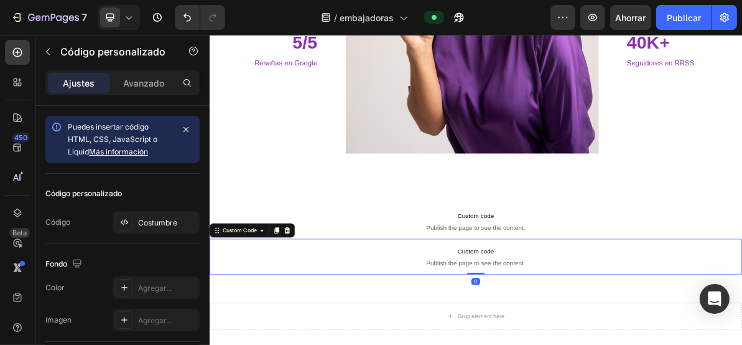
click at [319, 304] on icon at bounding box center [318, 308] width 8 height 9
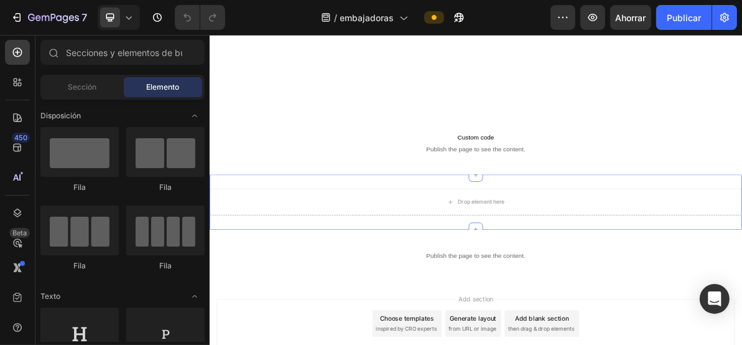
scroll to position [1506, 0]
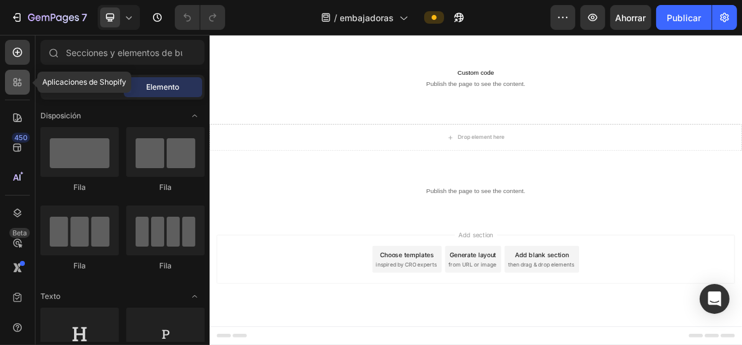
click at [18, 82] on icon at bounding box center [17, 82] width 12 height 12
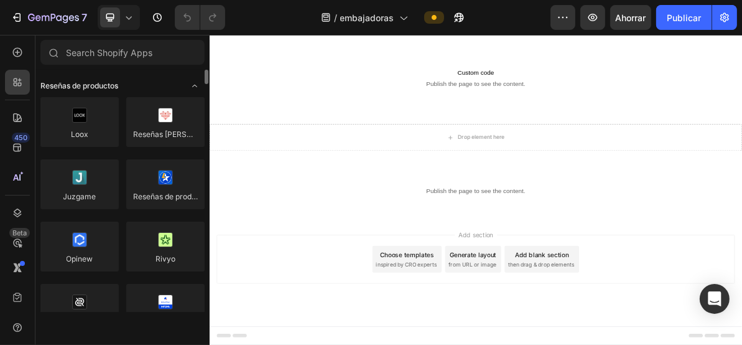
click at [182, 83] on div "Reseñas de productos" at bounding box center [122, 86] width 164 height 12
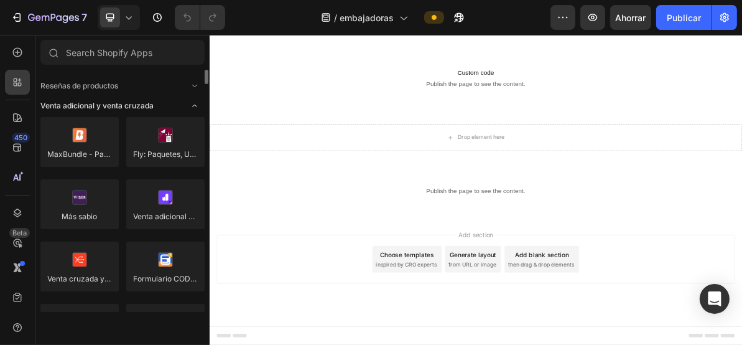
click at [192, 102] on icon "Abrir palanca" at bounding box center [195, 106] width 10 height 10
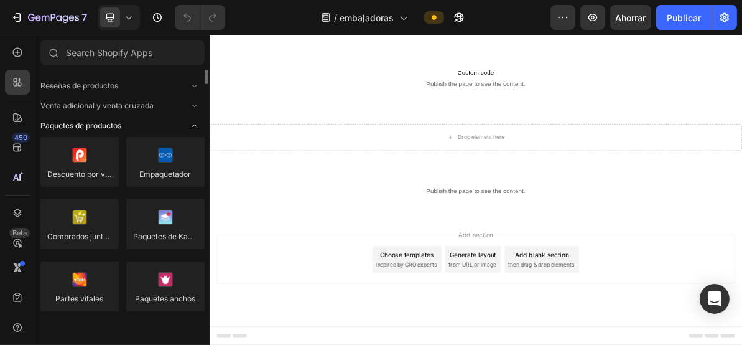
click at [194, 122] on icon "Abrir palanca" at bounding box center [195, 126] width 10 height 10
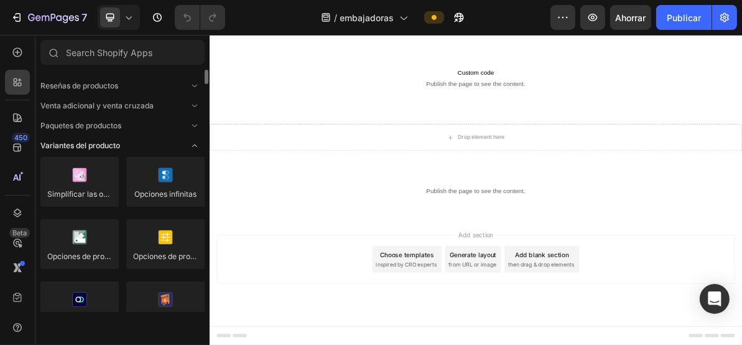
click at [197, 147] on icon "Abrir palanca" at bounding box center [195, 146] width 10 height 10
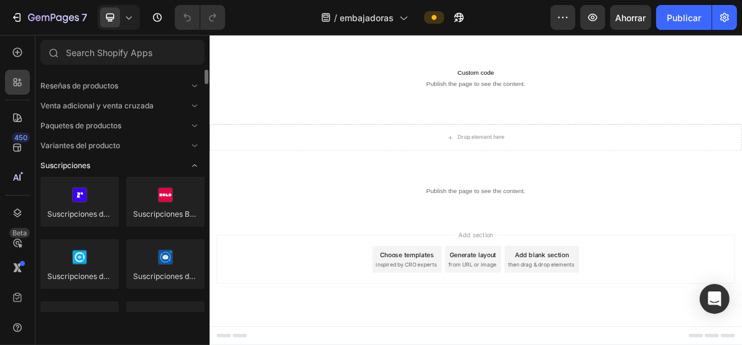
click at [195, 167] on icon "Abrir palanca" at bounding box center [195, 166] width 10 height 10
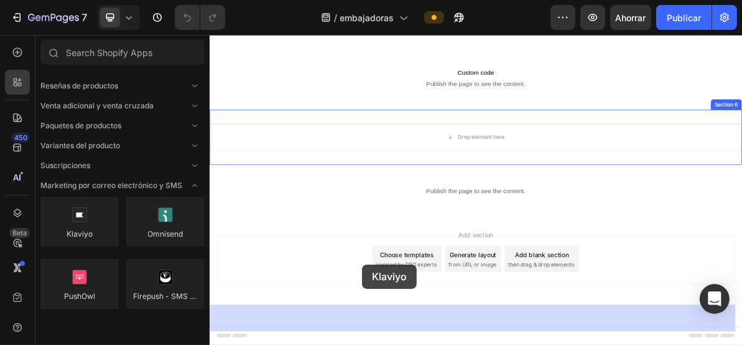
scroll to position [1671, 0]
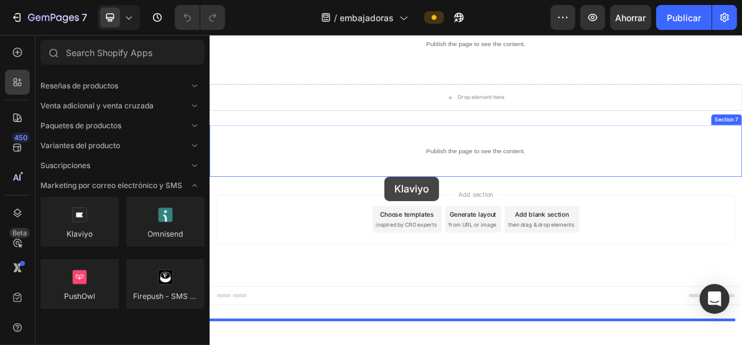
drag, startPoint x: 299, startPoint y: 274, endPoint x: 454, endPoint y: 233, distance: 160.9
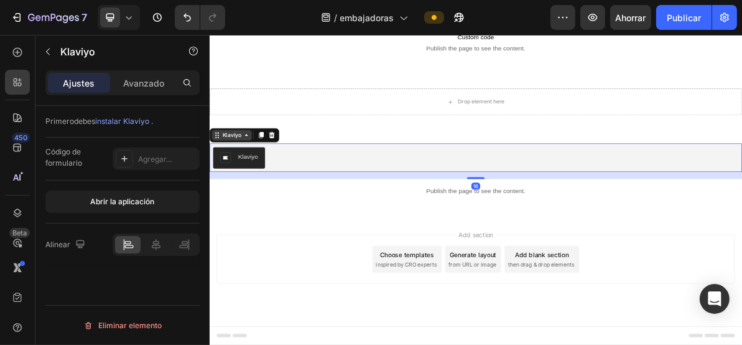
click at [253, 180] on div "Klaviyo" at bounding box center [240, 174] width 31 height 11
click at [166, 106] on div "Primero debes instalar Klaviyo ." at bounding box center [122, 122] width 154 height 32
click at [76, 157] on font "Código de formulario" at bounding box center [63, 157] width 37 height 21
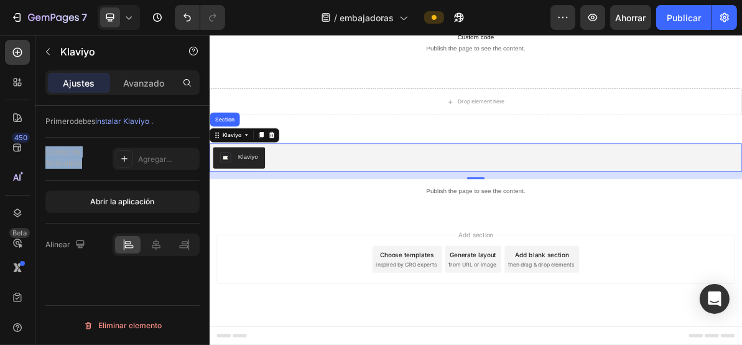
drag, startPoint x: 82, startPoint y: 161, endPoint x: 45, endPoint y: 151, distance: 38.5
click at [45, 151] on font "Código de formulario" at bounding box center [76, 157] width 62 height 22
click at [123, 158] on icon at bounding box center [124, 159] width 10 height 10
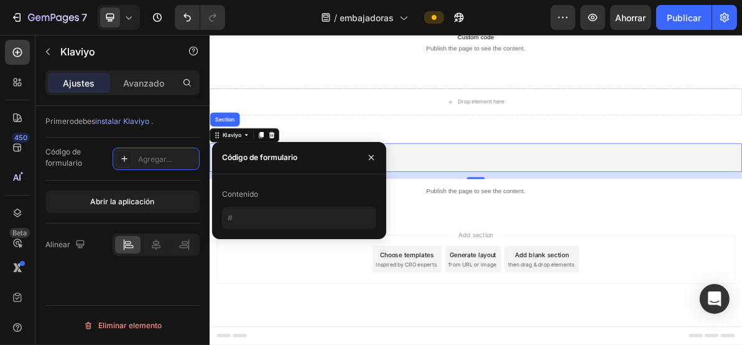
click at [258, 194] on font "Contenido" at bounding box center [240, 193] width 36 height 9
click at [263, 165] on div "Código de formulario" at bounding box center [259, 157] width 75 height 20
click at [264, 157] on font "Código de formulario" at bounding box center [259, 156] width 75 height 9
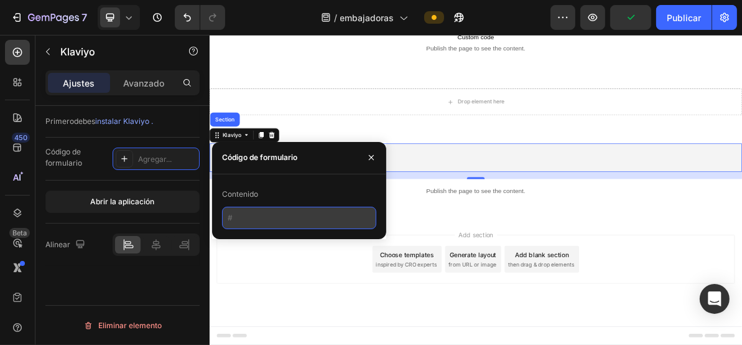
click at [265, 212] on input "text" at bounding box center [299, 218] width 154 height 22
paste input "<!-- Klaviyo Script (necesario para renderizar el formulario) --> <script async…"
type input "<!-- Klaviyo Script (necesario para renderizar el formulario) --> <script async…"
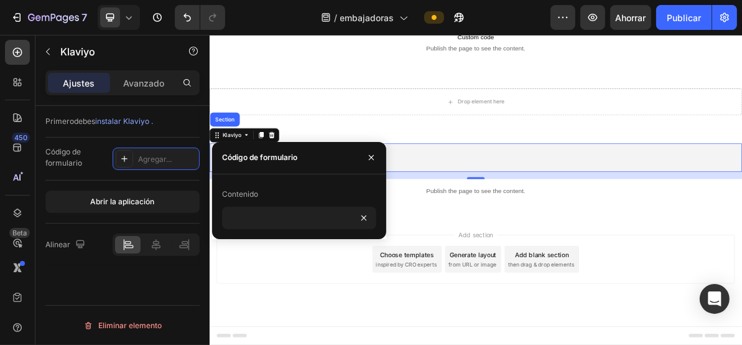
click at [350, 344] on div "Add section Choose templates inspired by CRO experts Generate layout from URL o…" at bounding box center [582, 348] width 727 height 68
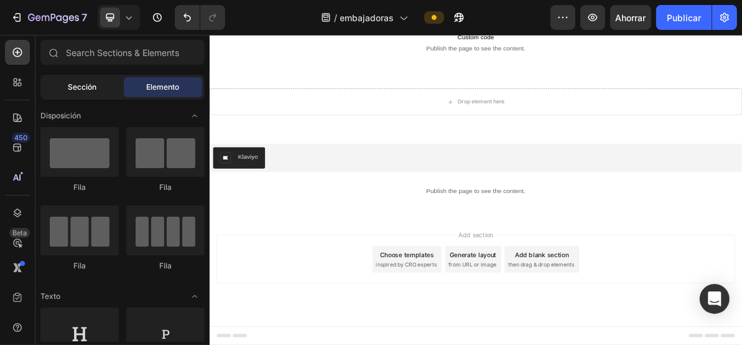
click at [78, 91] on span "Sección" at bounding box center [82, 87] width 29 height 11
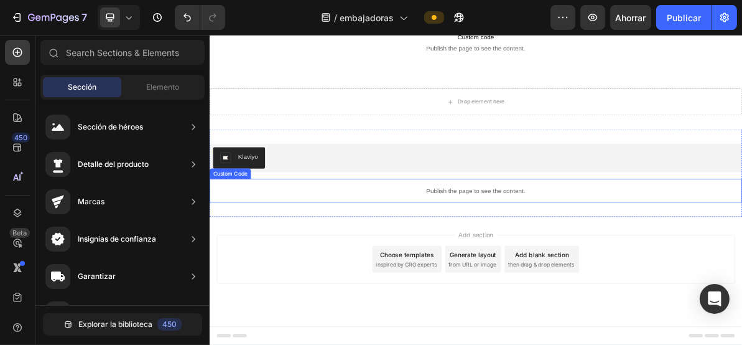
click at [589, 269] on div "Publish the page to see the content." at bounding box center [582, 252] width 747 height 33
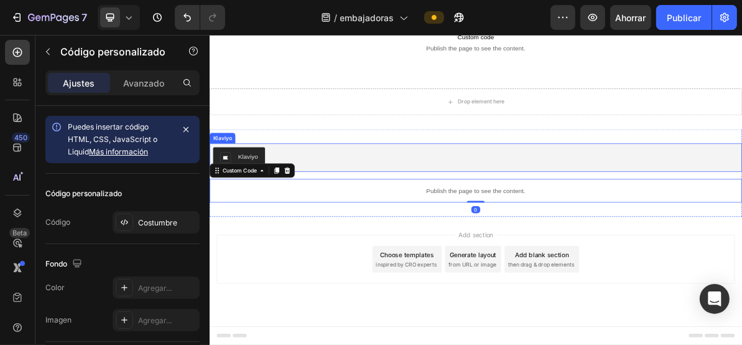
click at [512, 222] on div "Klaviyo" at bounding box center [582, 207] width 737 height 30
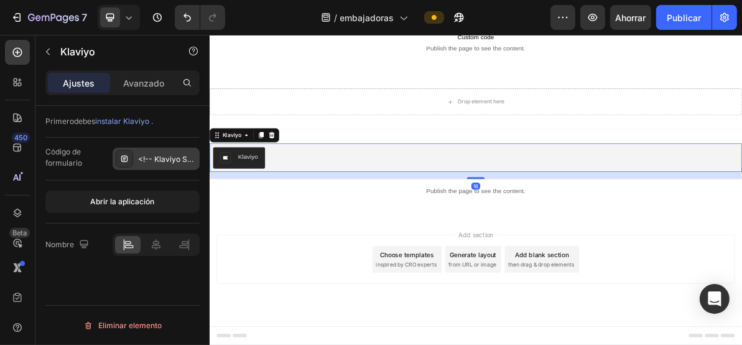
click at [162, 157] on font "<!-- Klaviyo Script (necesario para renderizar el formulario) --> <script async…" at bounding box center [477, 158] width 679 height 9
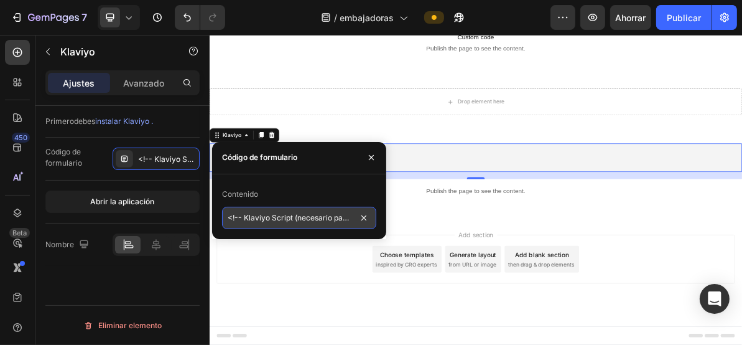
click at [283, 219] on input "<!-- Klaviyo Script (necesario para renderizar el formulario) --> <script async…" at bounding box center [299, 218] width 154 height 22
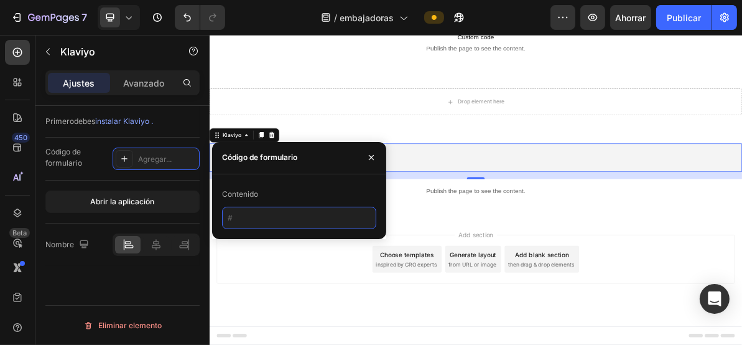
paste input "<div class="klaviyo-form-T5kHV6"></div>"
type input "<div class="klaviyo-form-T5kHV6"></div>"
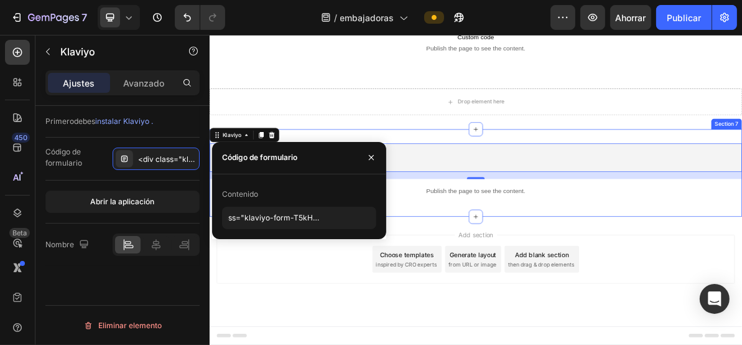
click at [320, 344] on div "Add section Choose templates inspired by CRO experts Generate layout from URL o…" at bounding box center [582, 348] width 727 height 68
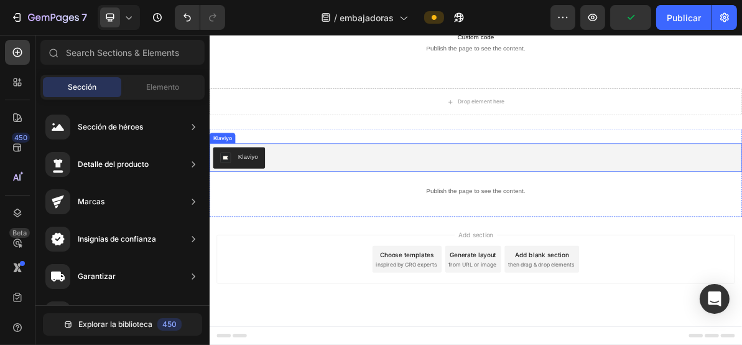
click at [272, 212] on div "Klaviyo" at bounding box center [263, 205] width 28 height 13
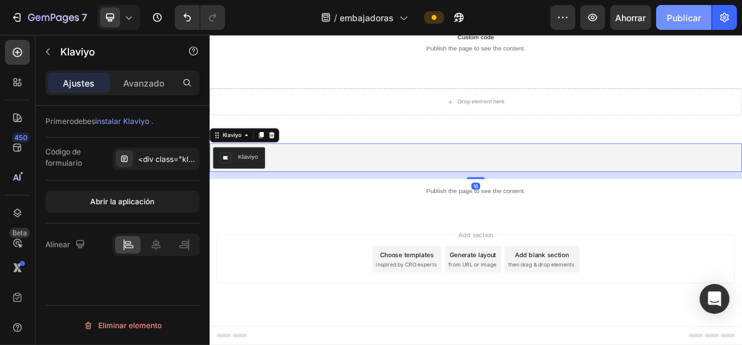
click at [689, 26] on button "Publicar" at bounding box center [684, 17] width 55 height 25
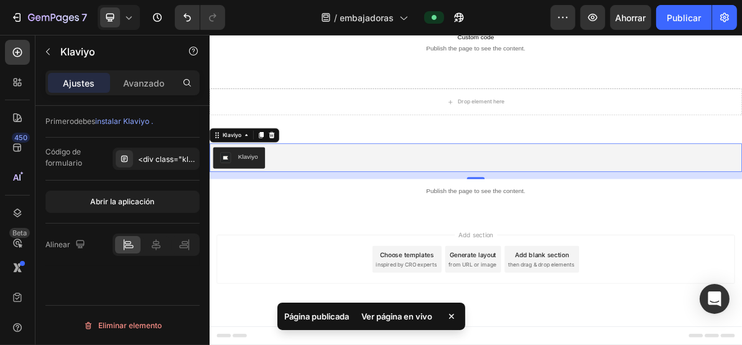
click at [404, 323] on div "Ver página en vivo" at bounding box center [398, 315] width 86 height 17
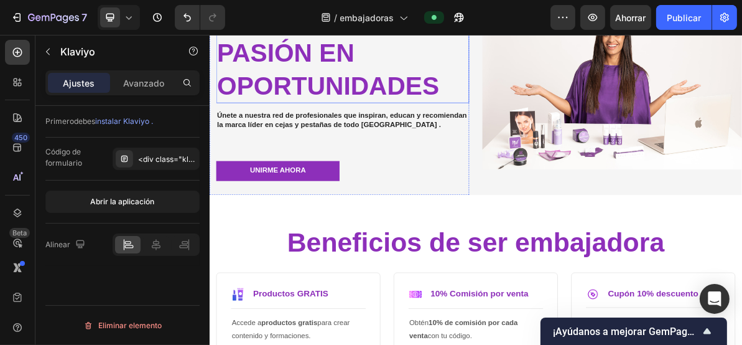
scroll to position [166, 0]
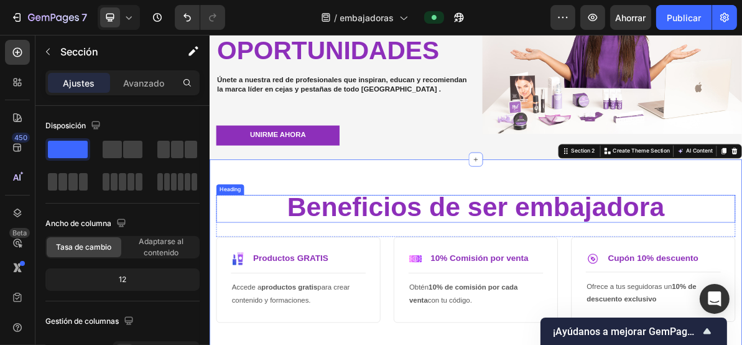
click at [548, 276] on span "Beneficios de ser embajadora" at bounding box center [582, 276] width 529 height 42
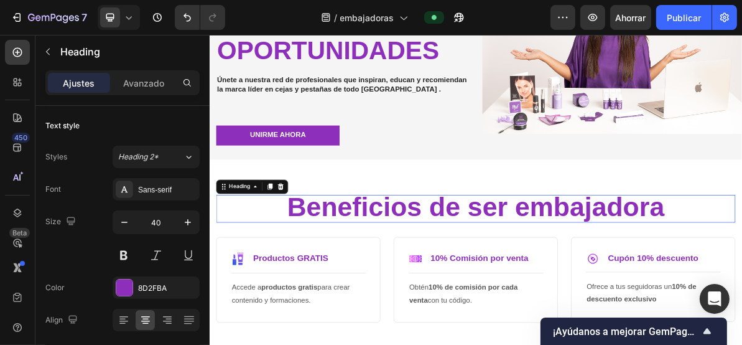
click at [548, 276] on span "Beneficios de ser embajadora" at bounding box center [582, 276] width 529 height 42
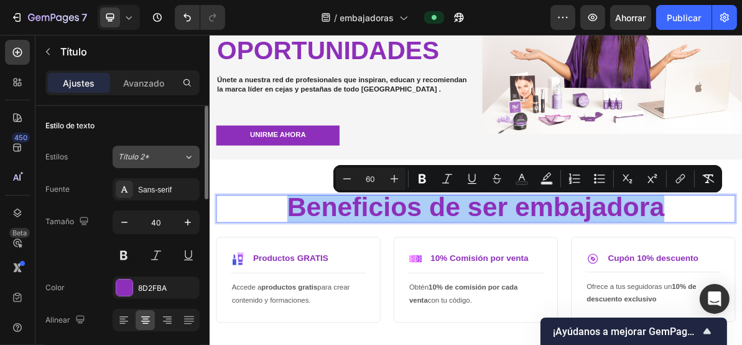
click at [152, 157] on div "Título 2*" at bounding box center [143, 156] width 50 height 11
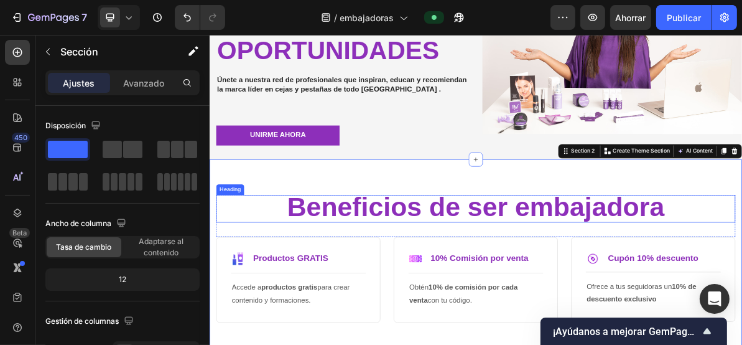
click at [500, 278] on span "Beneficios de ser embajadora" at bounding box center [582, 276] width 529 height 42
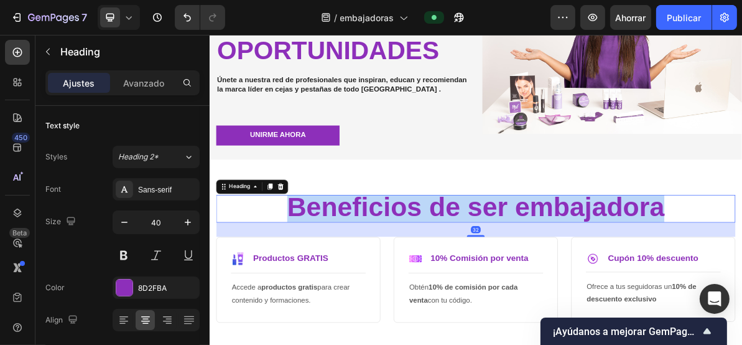
click at [500, 278] on span "Beneficios de ser embajadora" at bounding box center [582, 276] width 529 height 42
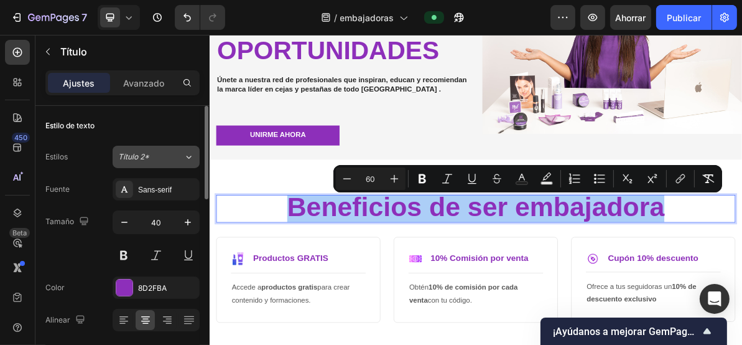
click at [157, 154] on div "Título 2*" at bounding box center [143, 156] width 50 height 11
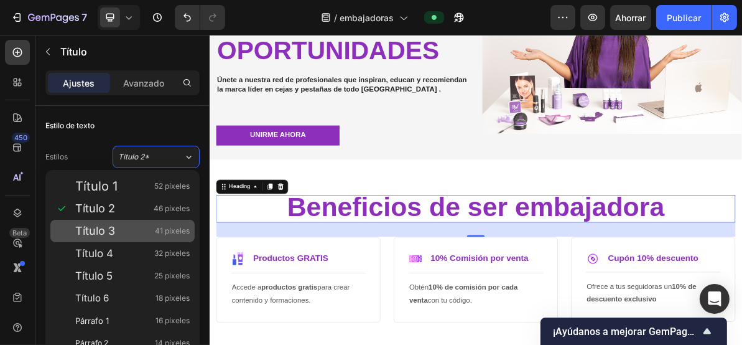
click at [141, 232] on div "Título 3 41 píxeles" at bounding box center [132, 231] width 115 height 12
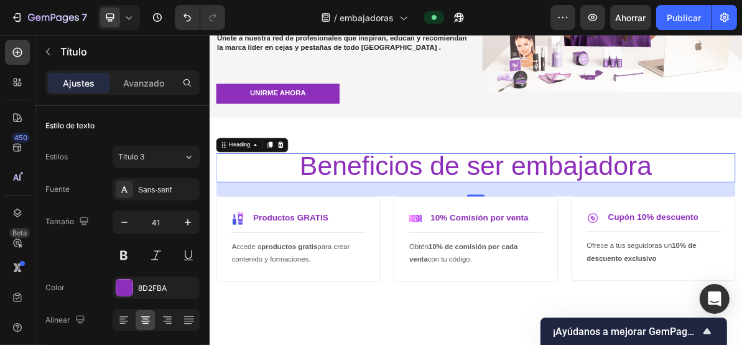
scroll to position [249, 0]
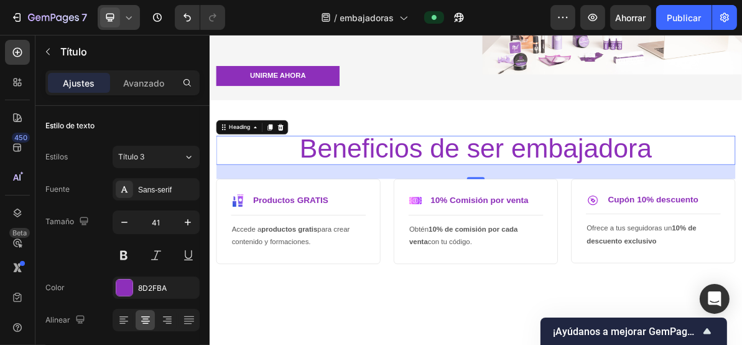
click at [120, 16] on div at bounding box center [119, 17] width 42 height 25
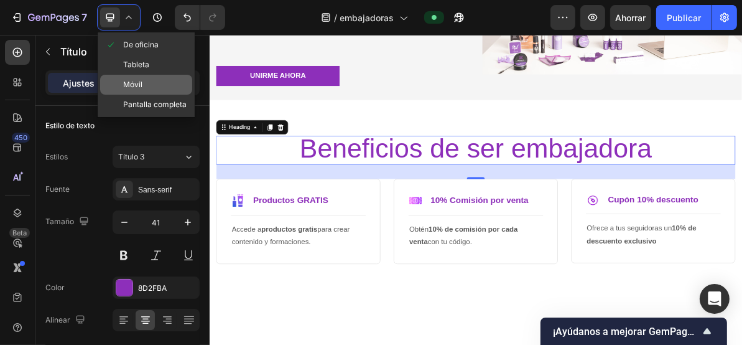
click at [134, 86] on font "Móvil" at bounding box center [132, 84] width 19 height 9
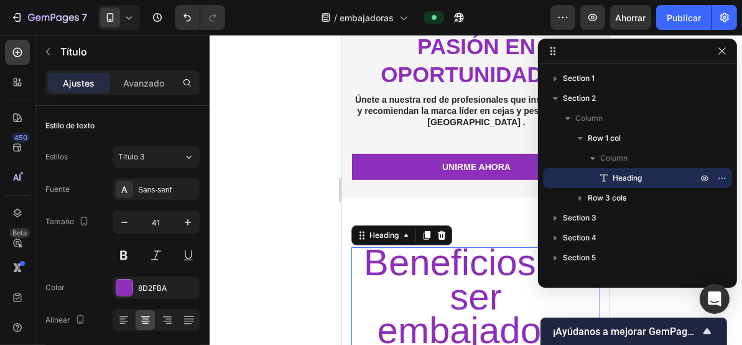
type input "36"
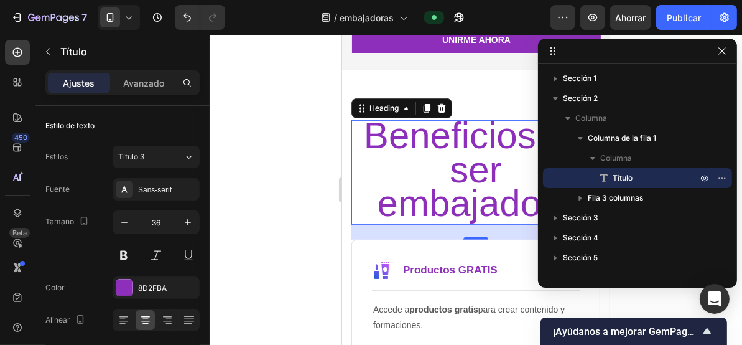
scroll to position [411, 0]
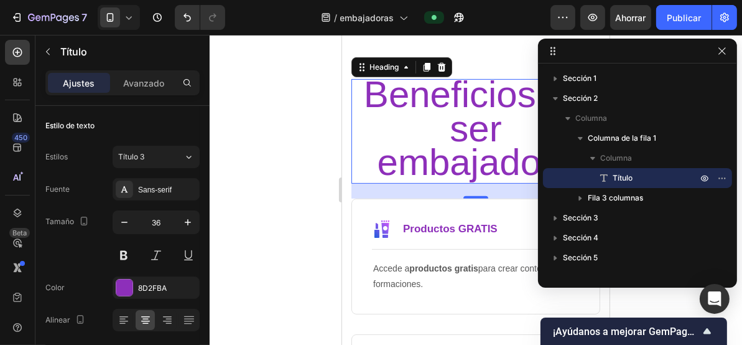
click at [291, 157] on div at bounding box center [476, 190] width 533 height 310
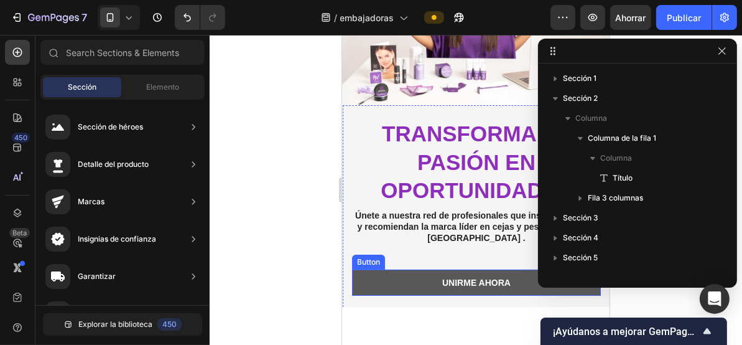
scroll to position [78, 0]
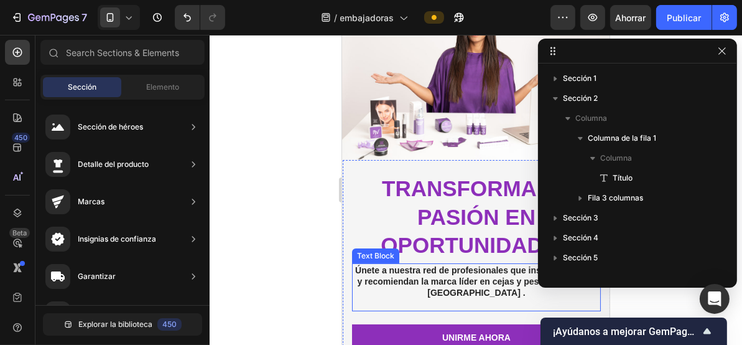
click at [460, 271] on p "Únete a nuestra red de profesionales que inspiran, educan y recomiendan la marc…" at bounding box center [476, 281] width 246 height 34
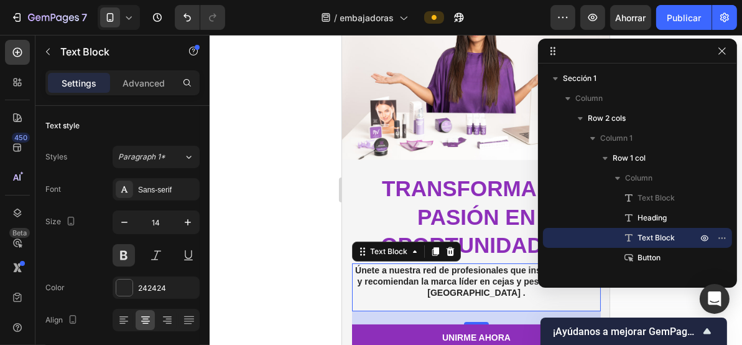
click at [460, 271] on p "Únete a nuestra red de profesionales que inspiran, educan y recomiendan la marc…" at bounding box center [476, 281] width 246 height 34
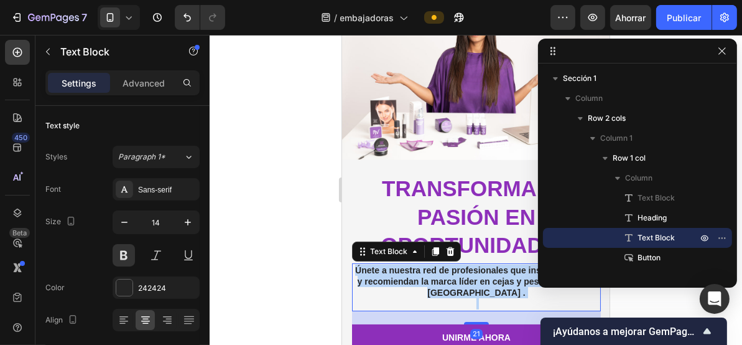
click at [460, 271] on p "Únete a nuestra red de profesionales que inspiran, educan y recomiendan la marc…" at bounding box center [476, 281] width 246 height 34
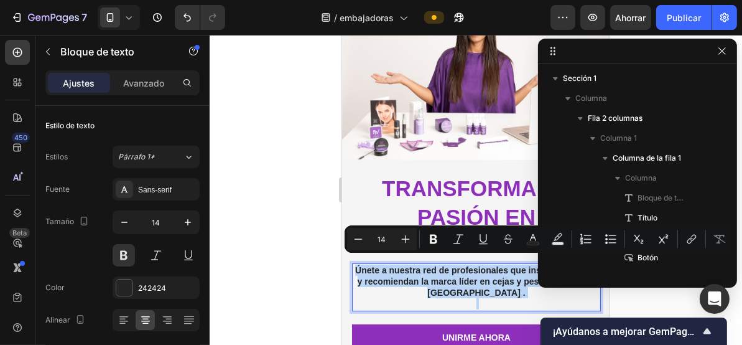
click at [513, 278] on p "Únete a nuestra red de profesionales que inspiran, educan y recomiendan la marc…" at bounding box center [476, 281] width 246 height 34
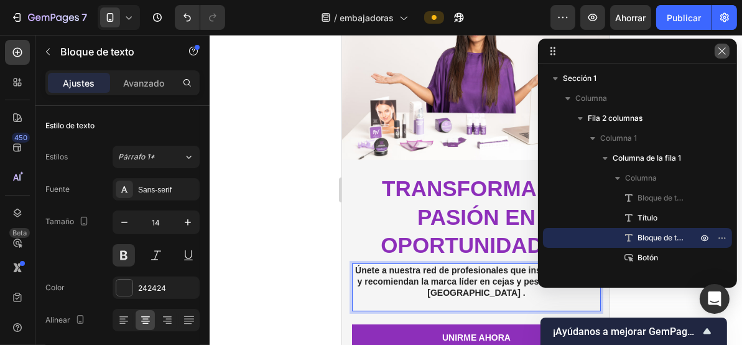
click at [723, 47] on icon "button" at bounding box center [722, 51] width 10 height 10
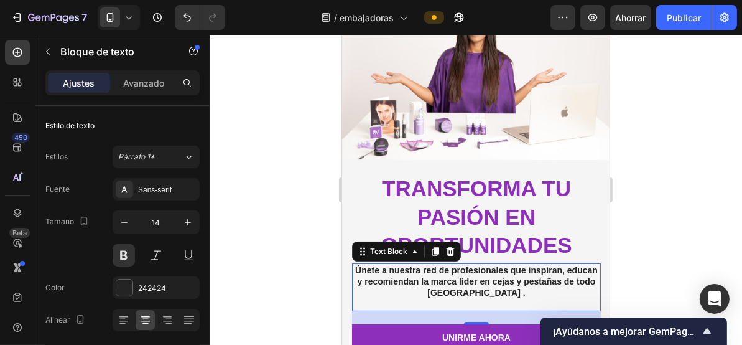
click at [531, 286] on p "Únete a nuestra red de profesionales que inspiran, educan y recomiendan la marc…" at bounding box center [476, 281] width 246 height 34
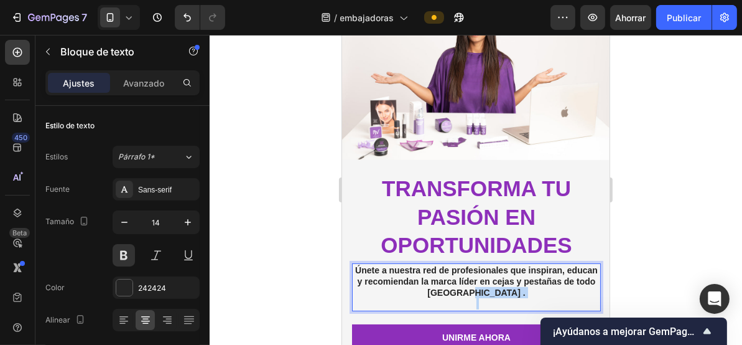
click at [531, 286] on p "Únete a nuestra red de profesionales que inspiran, educan y recomiendan la marc…" at bounding box center [476, 281] width 246 height 34
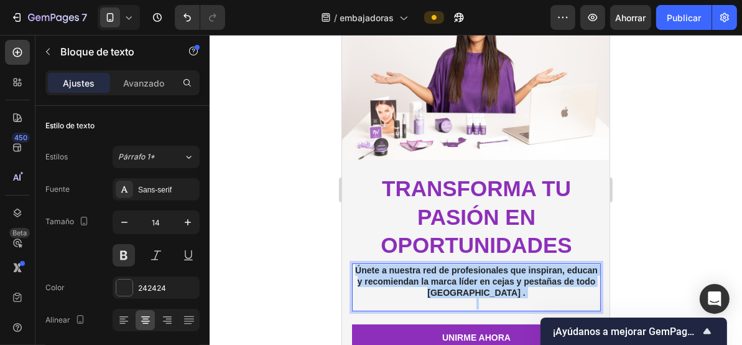
click at [531, 286] on p "Únete a nuestra red de profesionales que inspiran, educan y recomiendan la marc…" at bounding box center [476, 281] width 246 height 34
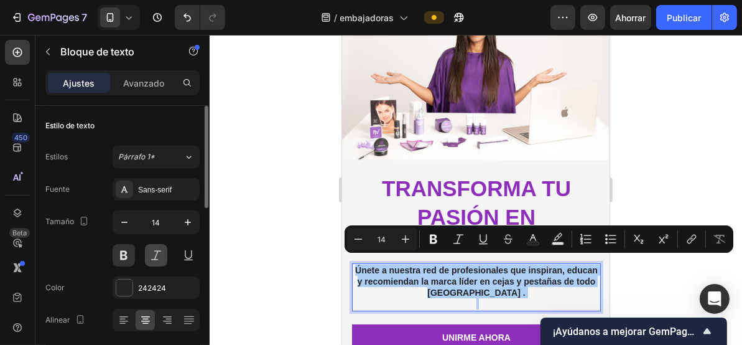
drag, startPoint x: 159, startPoint y: 252, endPoint x: 192, endPoint y: 255, distance: 33.7
click at [157, 252] on button at bounding box center [156, 255] width 22 height 22
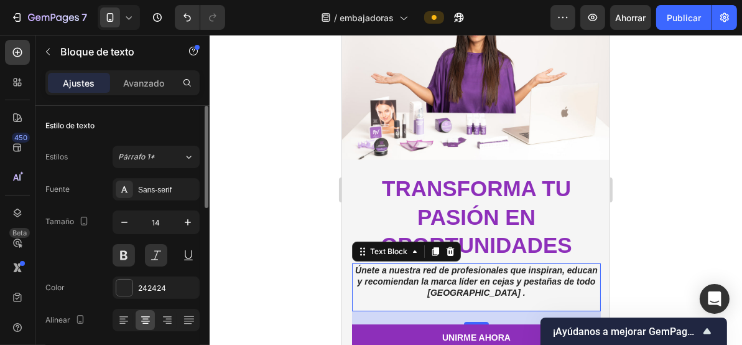
drag, startPoint x: 129, startPoint y: 256, endPoint x: 143, endPoint y: 259, distance: 13.6
click at [128, 256] on button at bounding box center [124, 255] width 22 height 22
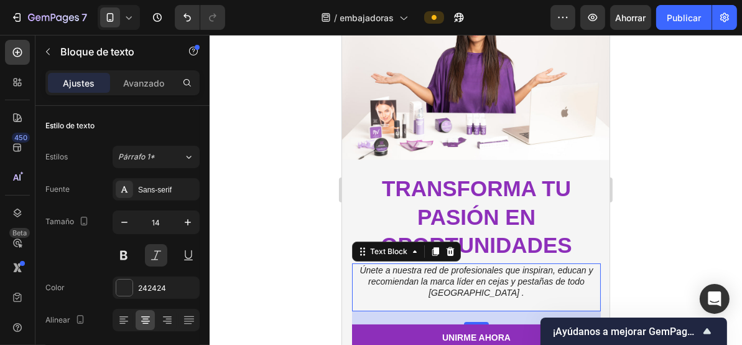
click at [279, 250] on div at bounding box center [476, 190] width 533 height 310
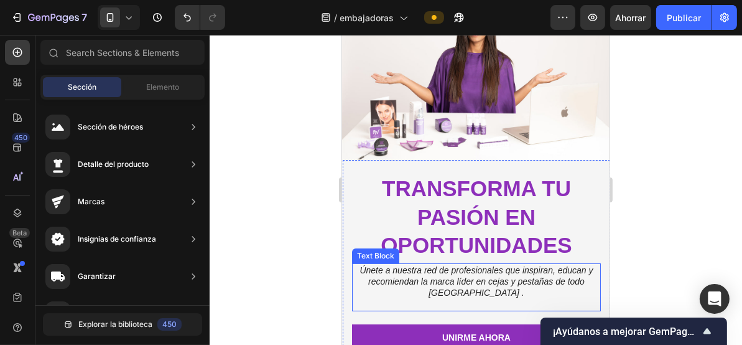
click at [465, 283] on p "Únete a nuestra red de profesionales que inspiran, educan y recomiendan la marc…" at bounding box center [476, 281] width 246 height 34
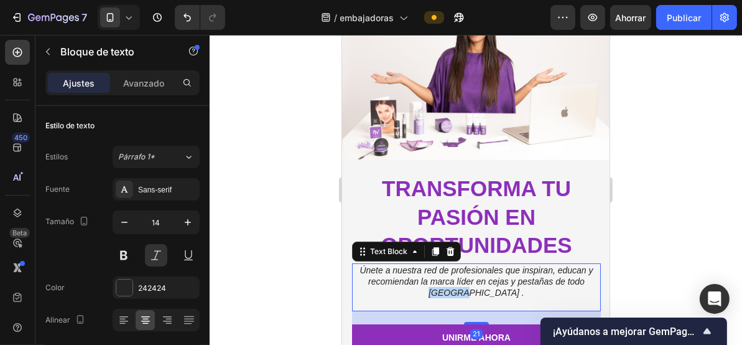
click at [465, 283] on p "Únete a nuestra red de profesionales que inspiran, educan y recomiendan la marc…" at bounding box center [476, 281] width 246 height 34
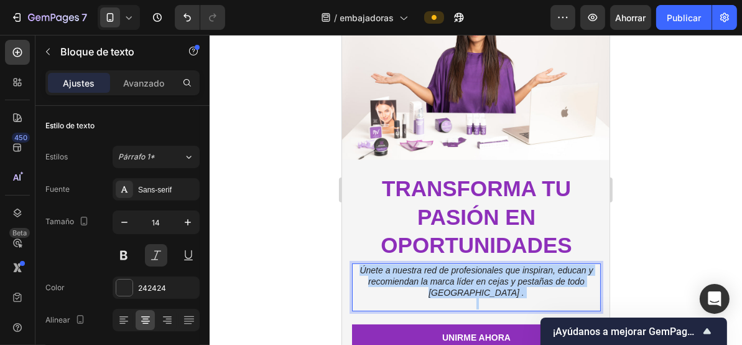
click at [465, 283] on p "Únete a nuestra red de profesionales que inspiran, educan y recomiendan la marc…" at bounding box center [476, 281] width 246 height 34
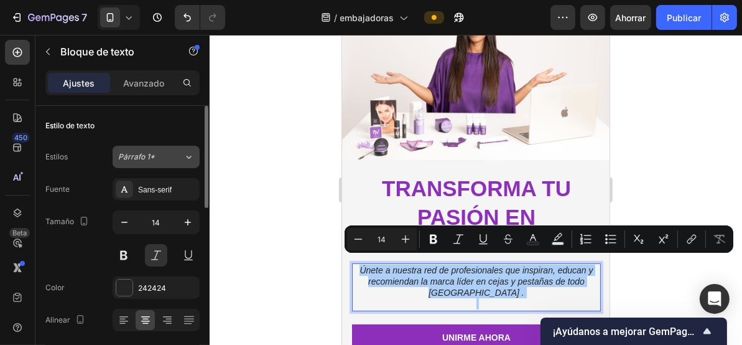
click at [156, 158] on div "Párrafo 1*" at bounding box center [143, 156] width 50 height 11
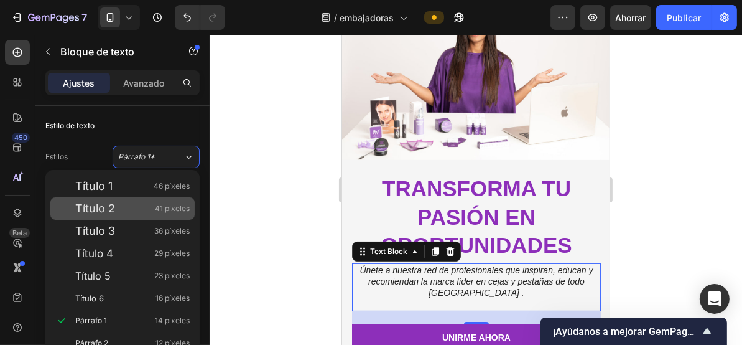
click at [144, 205] on div "Título 2 41 píxeles" at bounding box center [132, 208] width 115 height 12
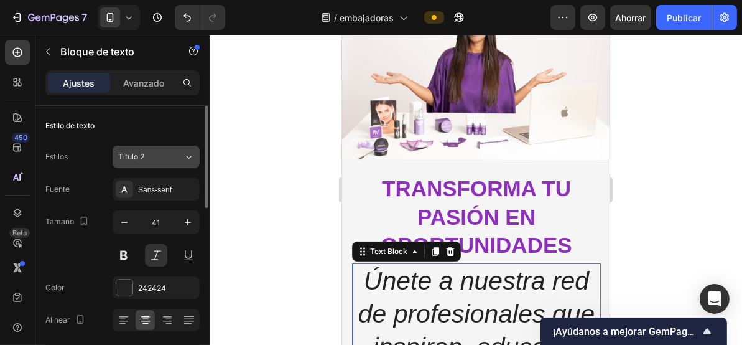
click at [160, 156] on div "Título 2" at bounding box center [143, 156] width 50 height 11
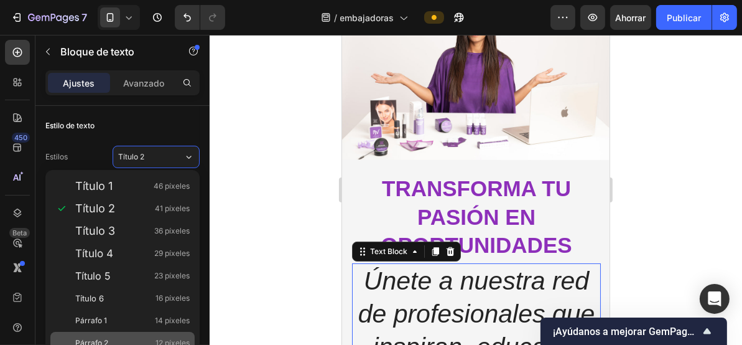
click at [115, 336] on div "Párrafo 2 12 píxeles" at bounding box center [122, 343] width 144 height 22
type input "12"
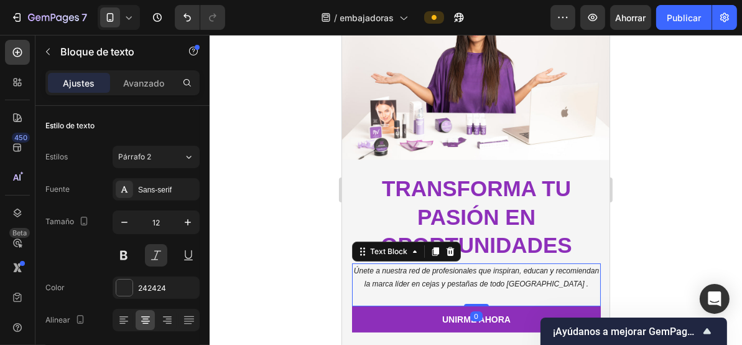
drag, startPoint x: 475, startPoint y: 309, endPoint x: 474, endPoint y: 294, distance: 15.6
click at [474, 294] on div "Únete a nuestra red de profesionales que inspiran, educan y recomiendan la marc…" at bounding box center [476, 284] width 249 height 43
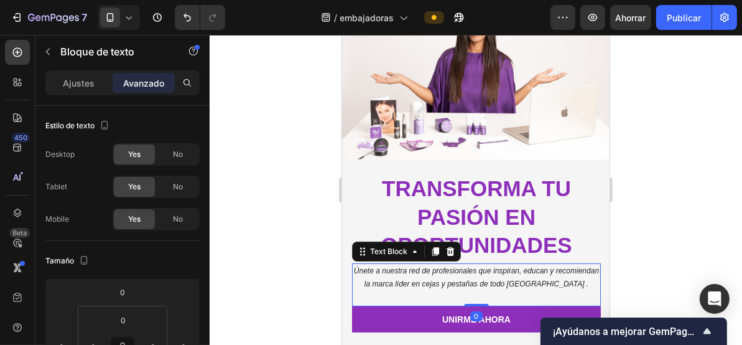
click at [309, 204] on div at bounding box center [476, 190] width 533 height 310
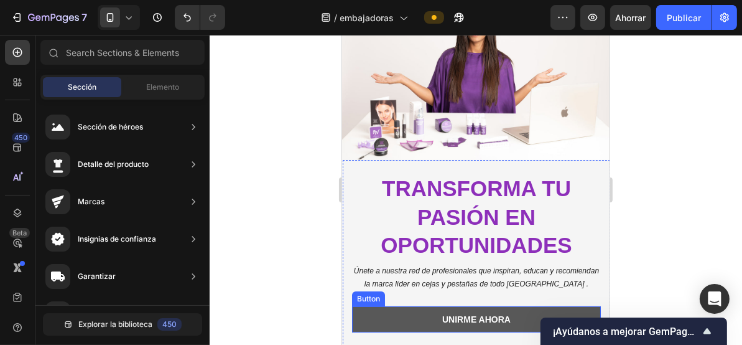
click at [407, 309] on button "unirme ahora" at bounding box center [476, 319] width 249 height 26
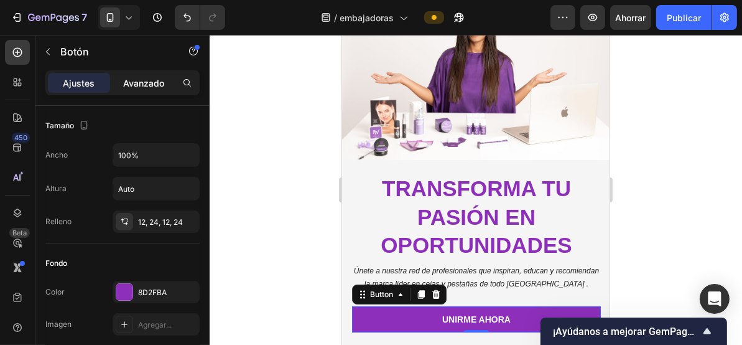
click at [150, 86] on font "Avanzado" at bounding box center [143, 83] width 41 height 11
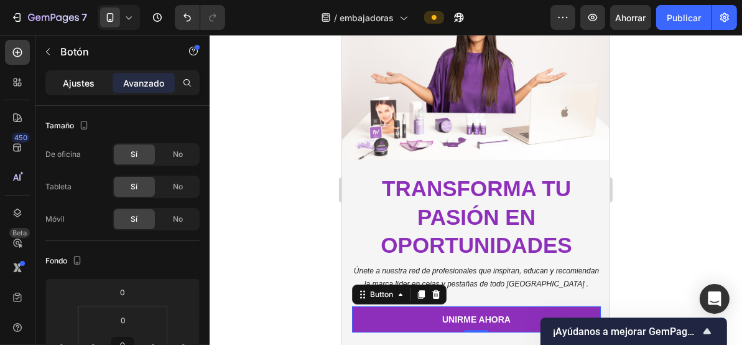
click at [61, 73] on div "Ajustes" at bounding box center [79, 83] width 62 height 20
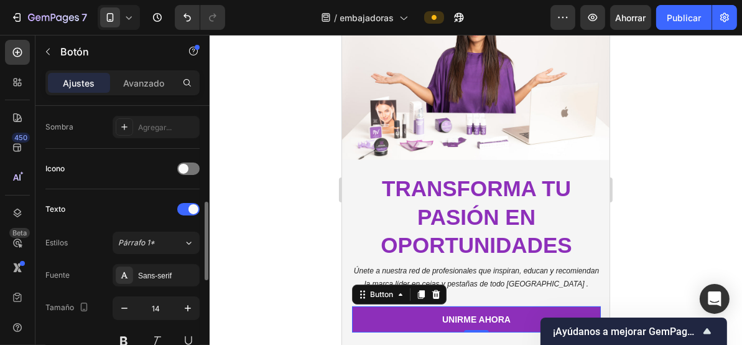
scroll to position [0, 0]
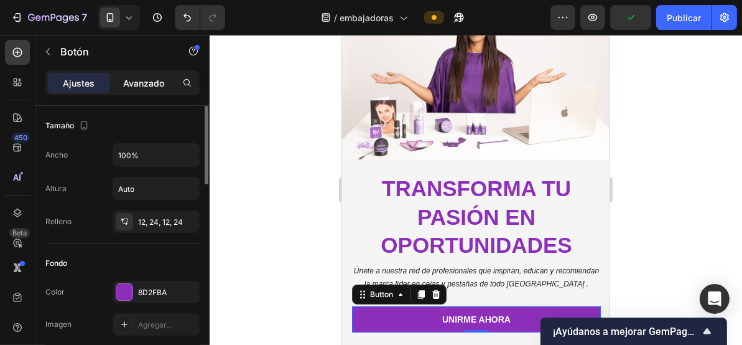
click at [155, 83] on font "Avanzado" at bounding box center [143, 83] width 41 height 11
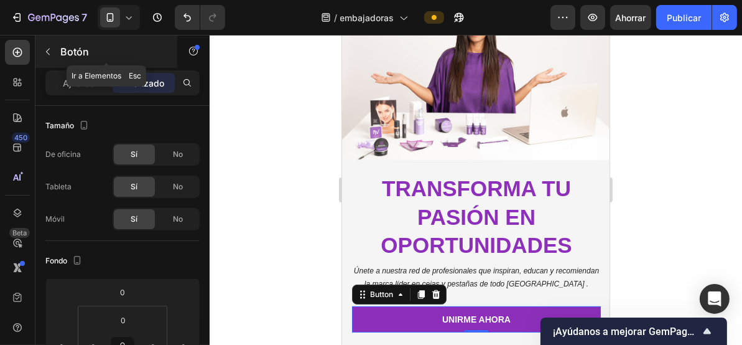
click at [47, 55] on icon "button" at bounding box center [48, 52] width 10 height 10
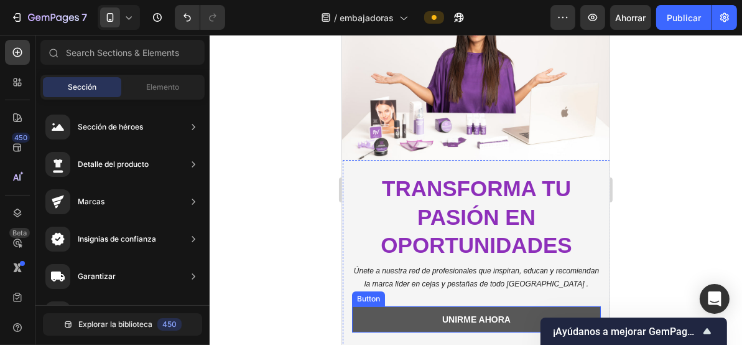
click at [412, 306] on button "unirme ahora" at bounding box center [476, 319] width 249 height 26
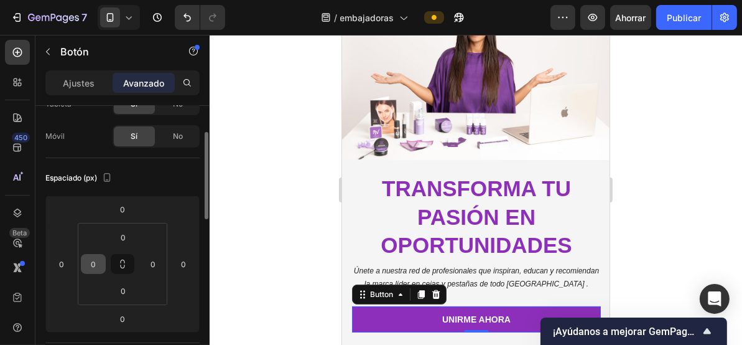
scroll to position [166, 0]
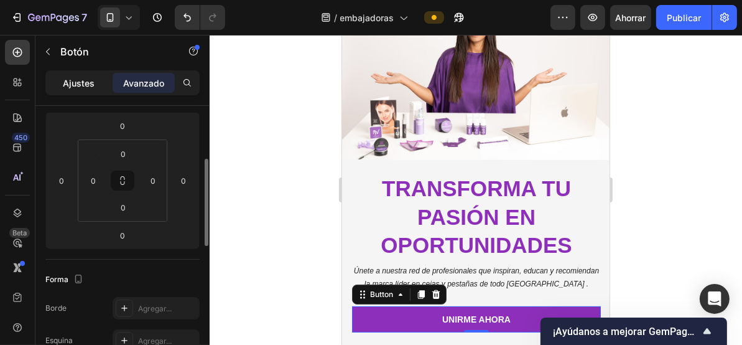
click at [78, 86] on font "Ajustes" at bounding box center [79, 83] width 32 height 11
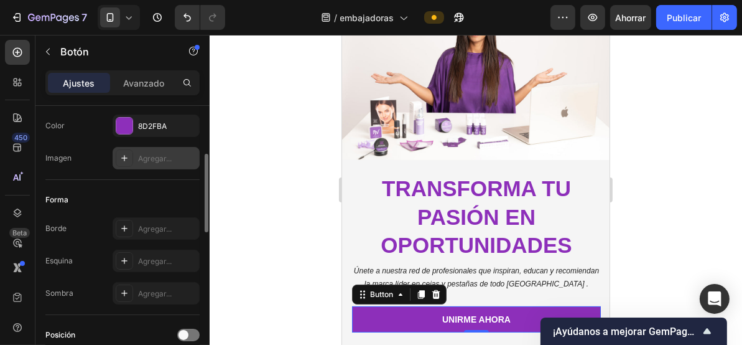
click at [157, 154] on font "Agregar..." at bounding box center [155, 158] width 34 height 9
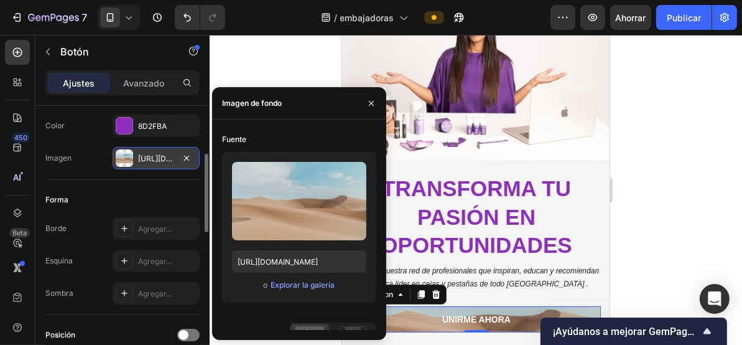
click at [382, 99] on div at bounding box center [372, 103] width 30 height 32
click at [377, 103] on button "button" at bounding box center [372, 103] width 20 height 20
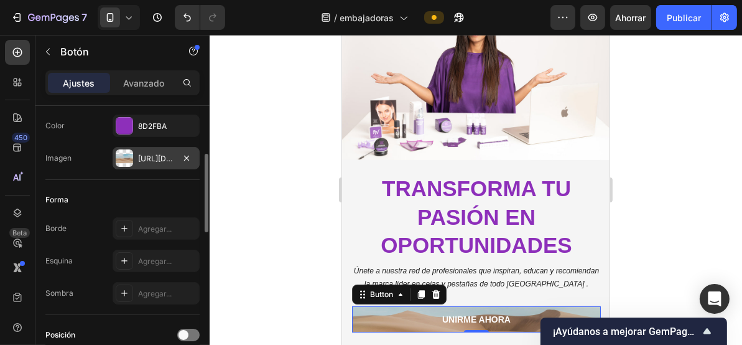
click at [126, 155] on div at bounding box center [124, 157] width 17 height 17
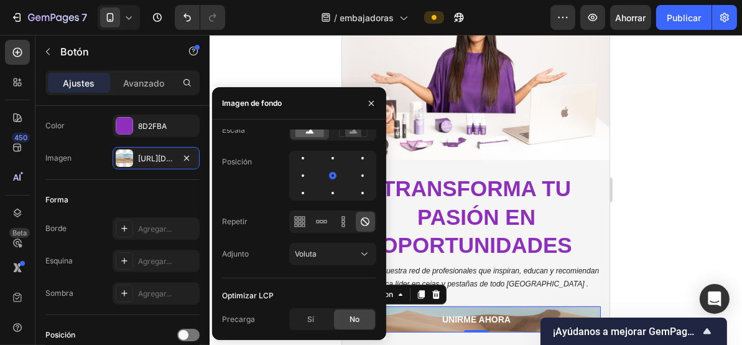
scroll to position [37, 0]
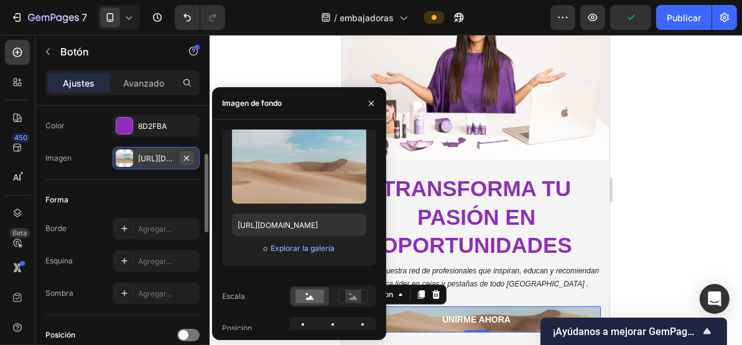
click at [185, 156] on icon "button" at bounding box center [187, 158] width 10 height 10
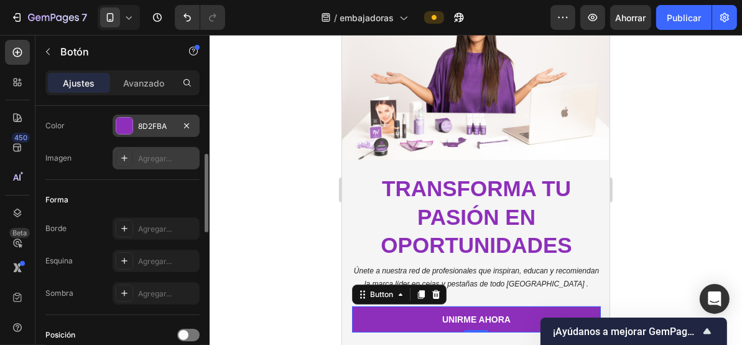
click at [166, 126] on font "8D2FBA" at bounding box center [152, 125] width 29 height 9
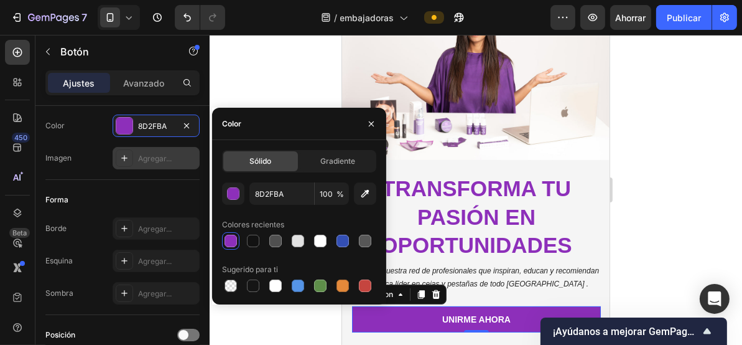
click at [167, 156] on font "Agregar..." at bounding box center [155, 158] width 34 height 9
type input "https://cdn.shopify.com/s/files/1/2005/9307/files/background_settings.jpg"
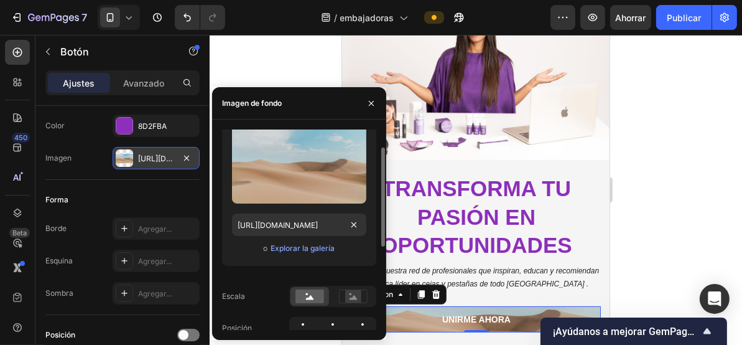
scroll to position [203, 0]
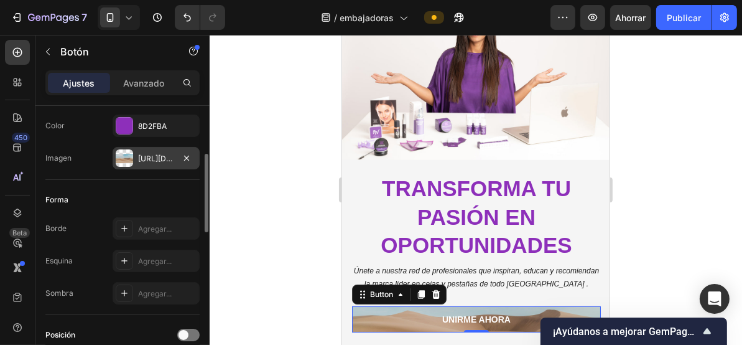
click at [129, 183] on div "Forma Borde Agregar... Esquina Agregar... Sombra Agregar..." at bounding box center [122, 247] width 154 height 135
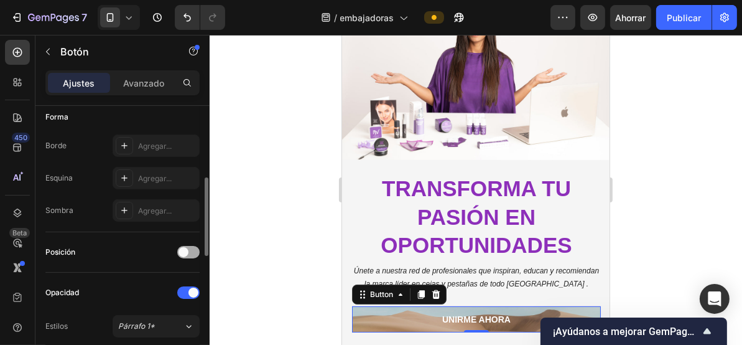
click at [187, 248] on span at bounding box center [184, 252] width 10 height 10
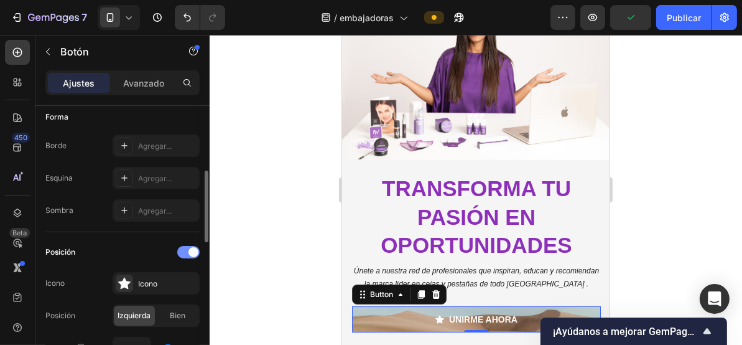
click at [187, 248] on div at bounding box center [188, 252] width 22 height 12
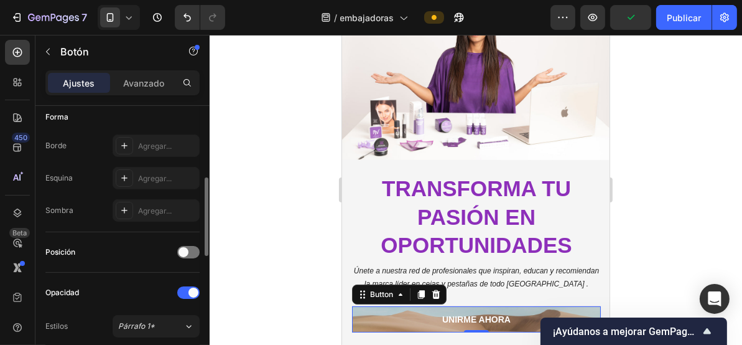
scroll to position [166, 0]
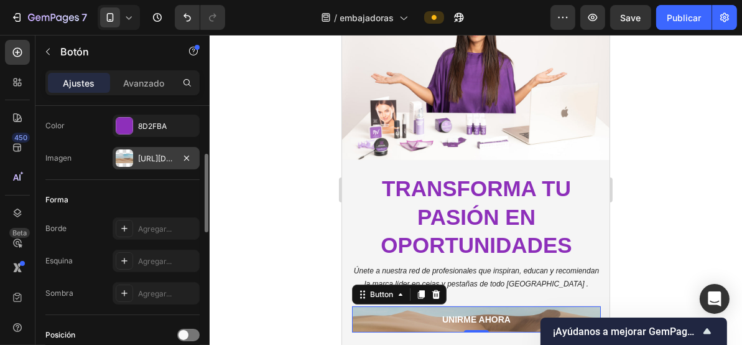
click at [158, 157] on font "https://cdn.shopify.com/s/files/1/2005/9307/files/background_settings.jpg" at bounding box center [178, 158] width 80 height 9
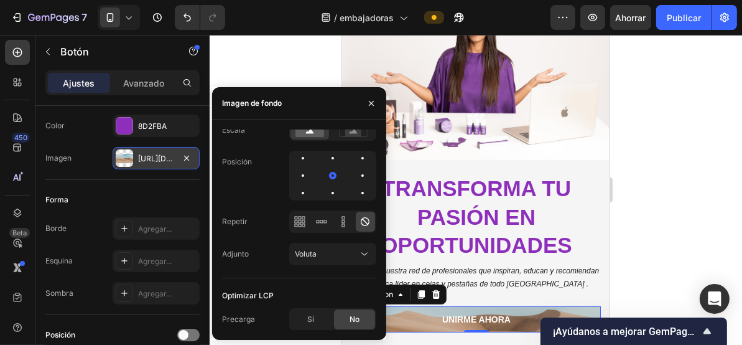
click at [179, 153] on div "https://cdn.shopify.com/s/files/1/2005/9307/files/background_settings.jpg" at bounding box center [156, 158] width 87 height 22
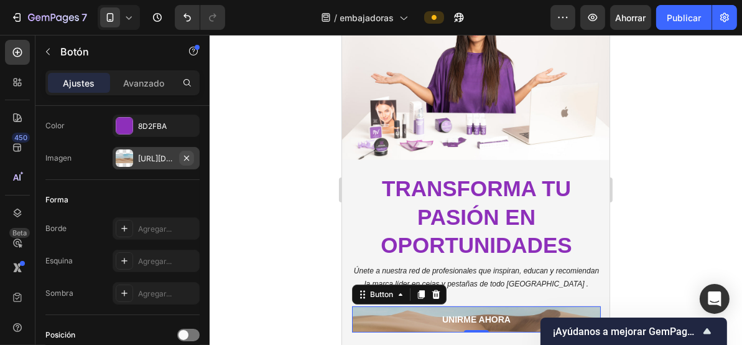
click at [187, 157] on icon "button" at bounding box center [186, 157] width 5 height 5
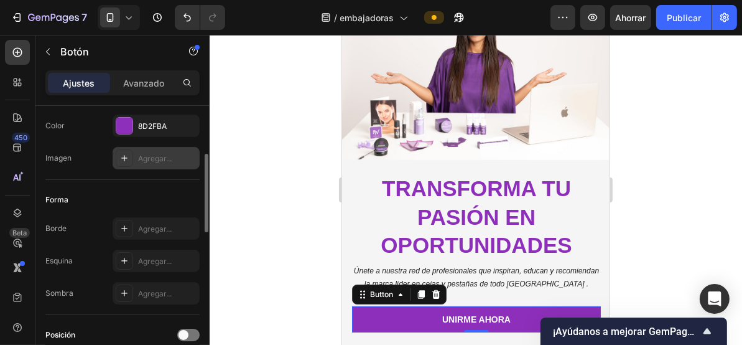
click at [163, 184] on div "Forma Borde Agregar... Esquina Agregar... Sombra Agregar..." at bounding box center [122, 247] width 154 height 135
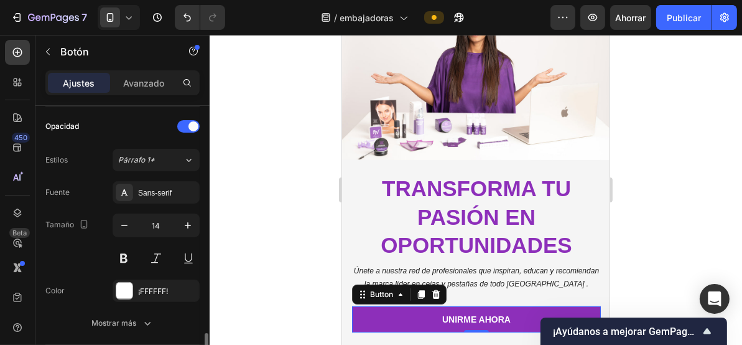
scroll to position [498, 0]
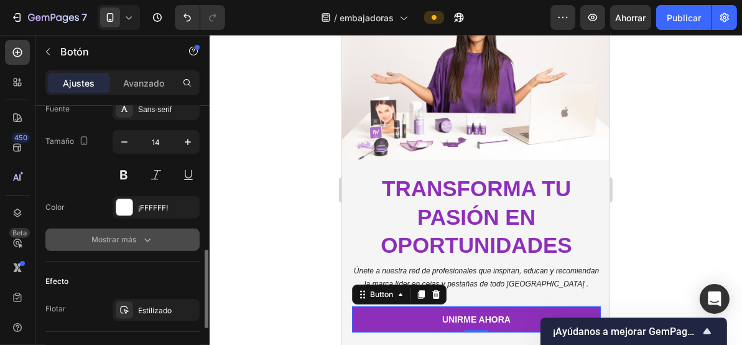
click at [142, 236] on icon "button" at bounding box center [147, 239] width 12 height 12
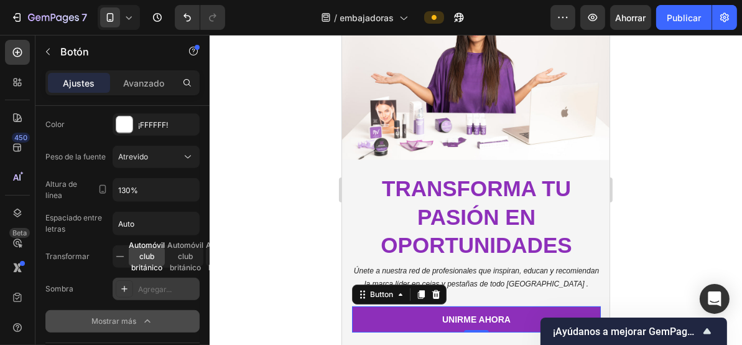
scroll to position [665, 0]
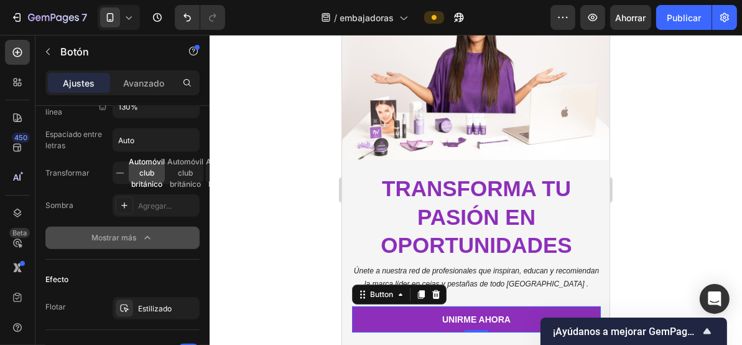
click at [138, 236] on div "Mostrar más" at bounding box center [122, 237] width 62 height 12
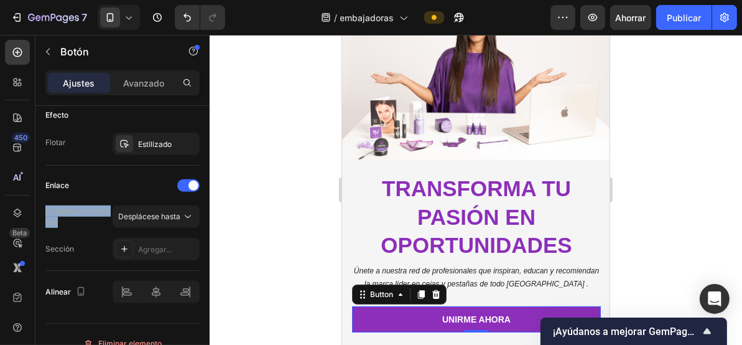
click at [179, 214] on font "Desplácese hasta" at bounding box center [149, 216] width 62 height 9
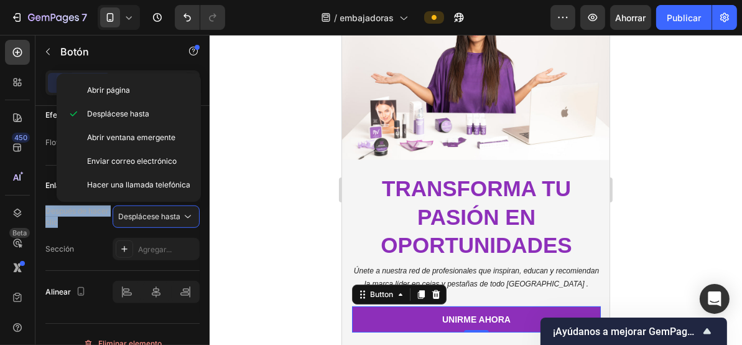
click at [92, 225] on div "Después de hacer clic Desplácese hasta Sección Agregar..." at bounding box center [122, 232] width 154 height 55
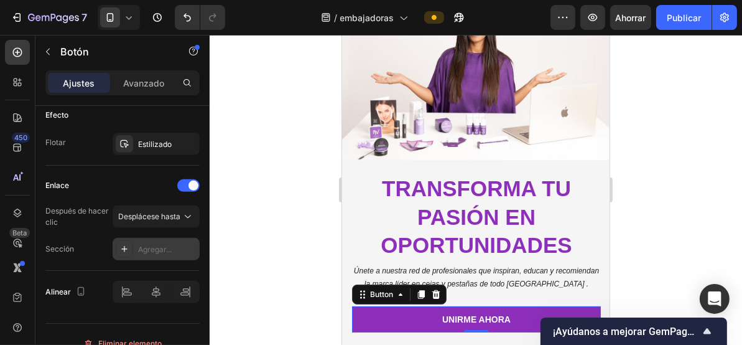
click at [123, 244] on icon at bounding box center [124, 249] width 10 height 10
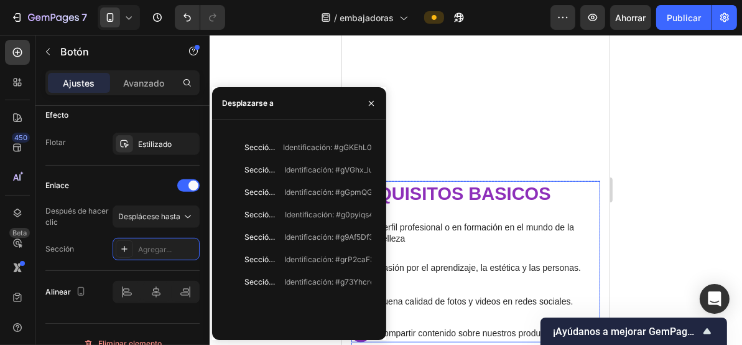
scroll to position [1240, 0]
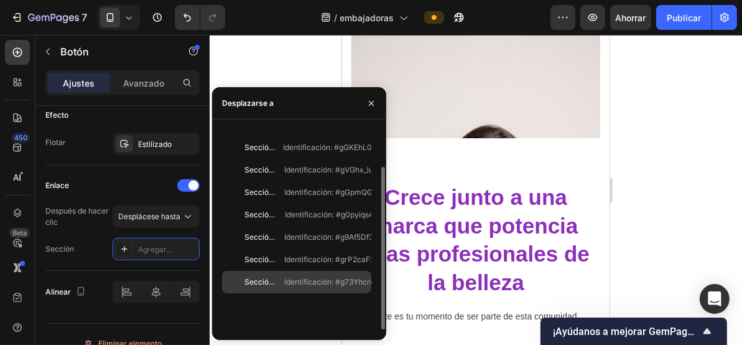
click at [340, 279] on font "Identificación: #g73YhcrebZ" at bounding box center [334, 281] width 100 height 9
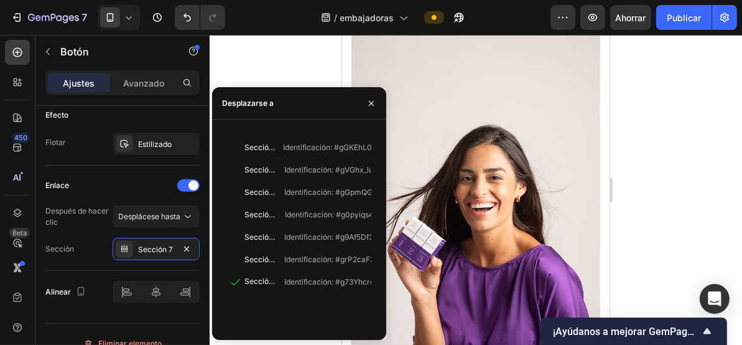
click at [275, 73] on div at bounding box center [476, 190] width 533 height 310
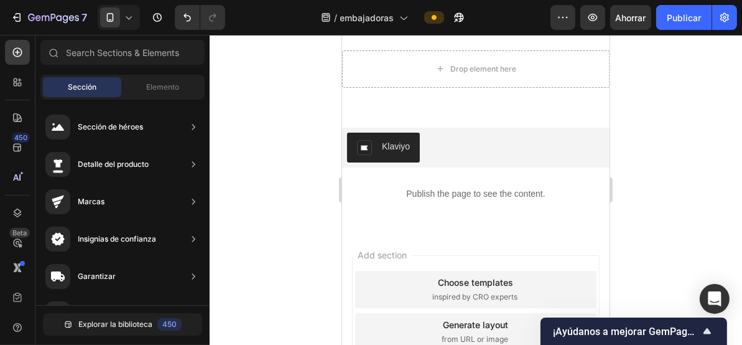
scroll to position [2940, 0]
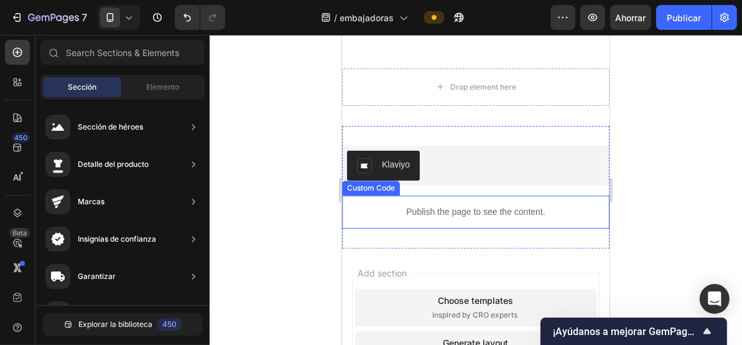
click at [557, 205] on p "Publish the page to see the content." at bounding box center [476, 211] width 268 height 13
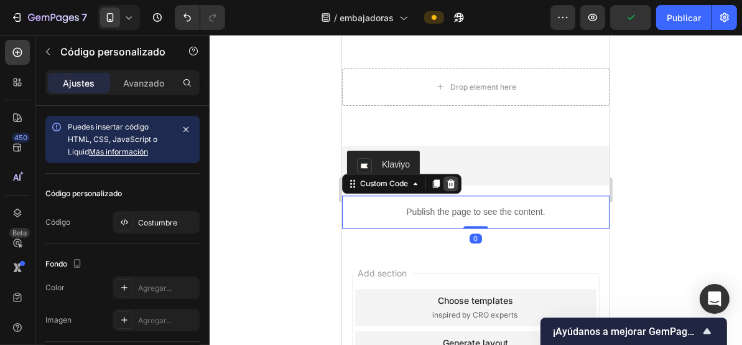
click at [449, 182] on icon at bounding box center [451, 183] width 8 height 9
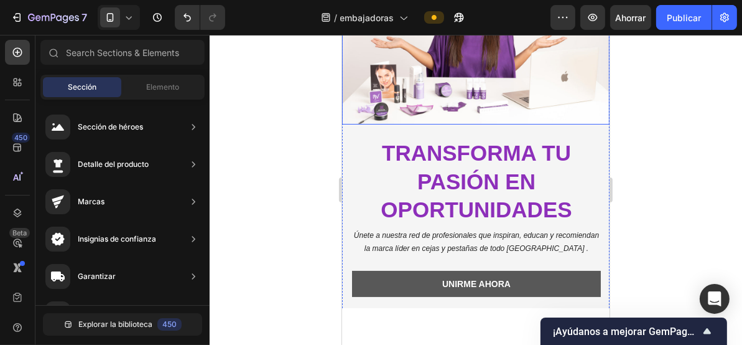
scroll to position [249, 0]
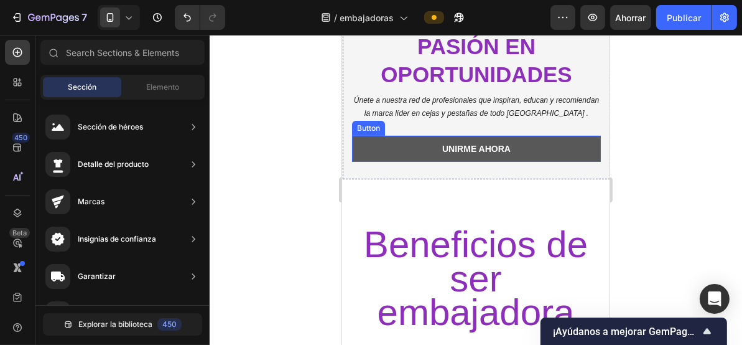
click at [454, 135] on link "unirme ahora" at bounding box center [476, 148] width 249 height 26
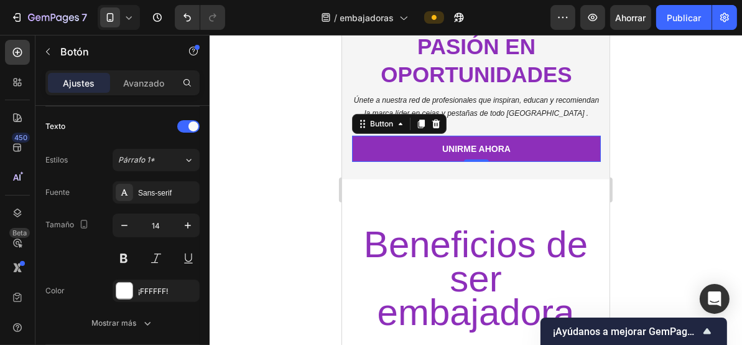
scroll to position [665, 0]
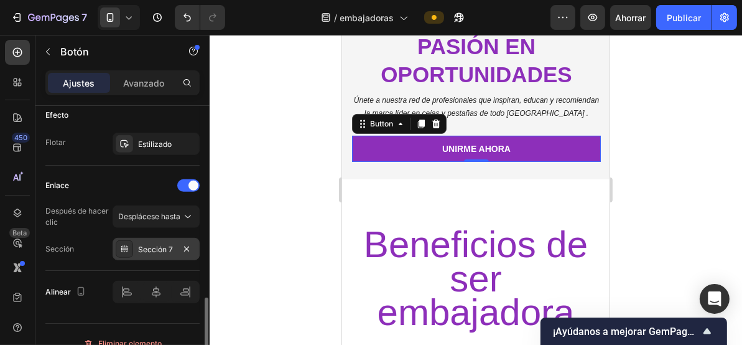
click at [156, 249] on font "Sección 7" at bounding box center [155, 249] width 35 height 9
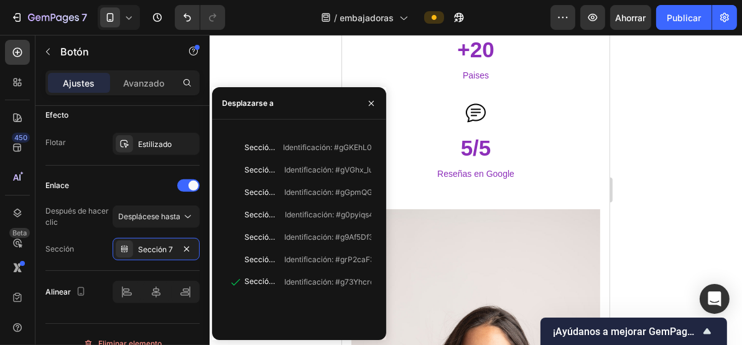
scroll to position [2157, 0]
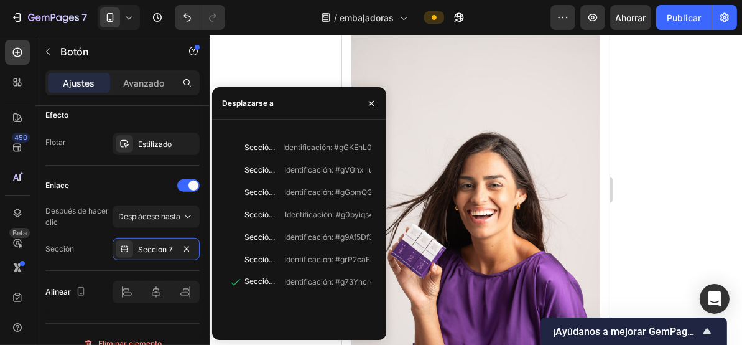
click at [672, 101] on div at bounding box center [476, 190] width 533 height 310
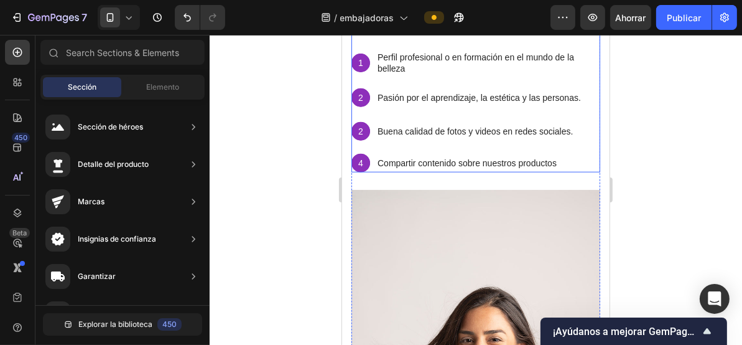
scroll to position [912, 0]
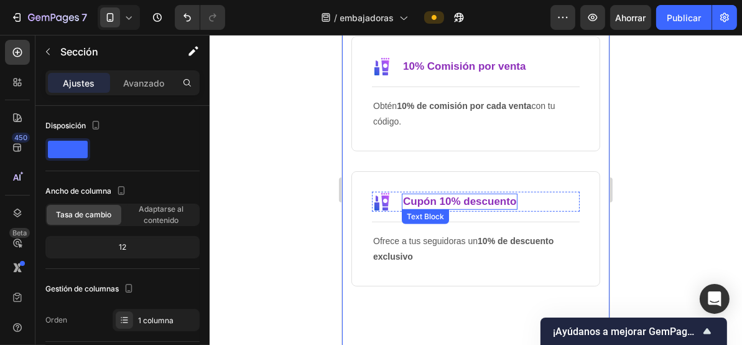
scroll to position [747, 0]
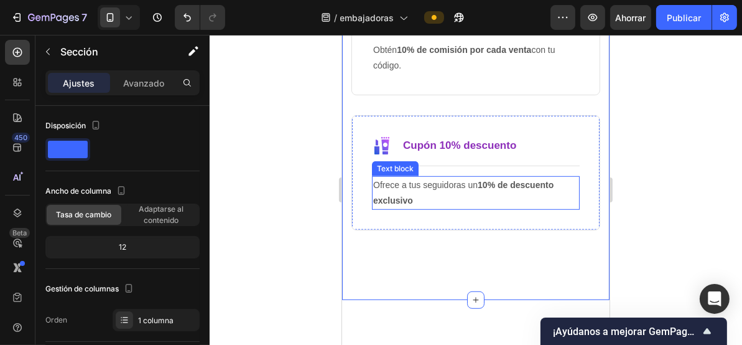
click at [467, 203] on p "Ofrece a tus seguidoras un 10% de descuento exclusivo" at bounding box center [475, 192] width 205 height 31
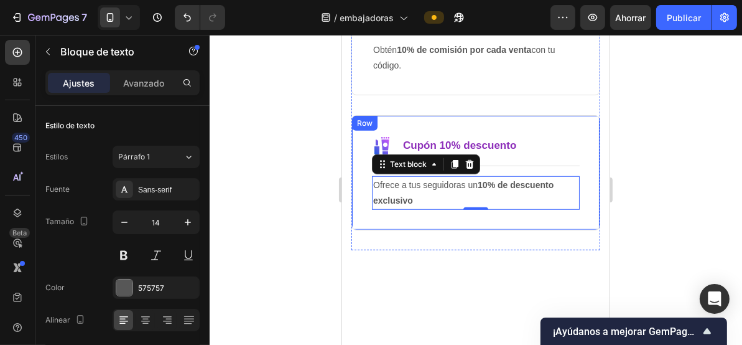
click at [474, 227] on div "Image Cupón 10% descuento Text Block Row Title Line Ofrece a tus seguidoras un …" at bounding box center [475, 172] width 249 height 115
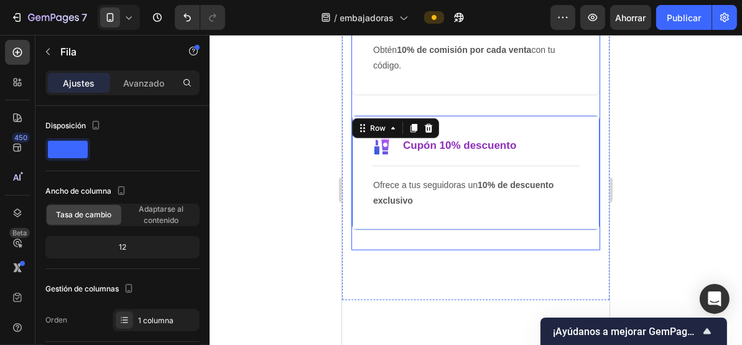
click at [475, 242] on div "Image Cupón 10% descuento Text Block Row Title Line Ofrece a tus seguidoras un …" at bounding box center [475, 182] width 249 height 135
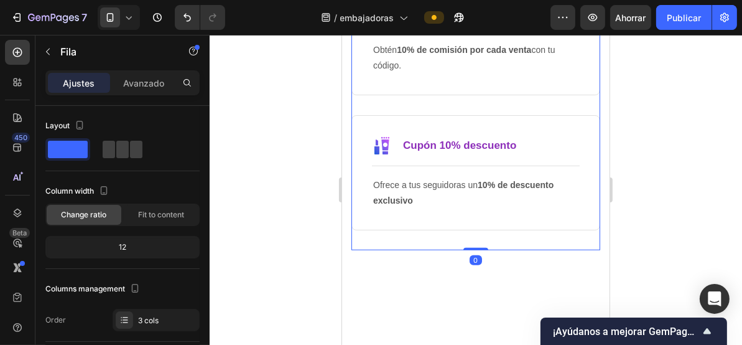
scroll to position [450, 0]
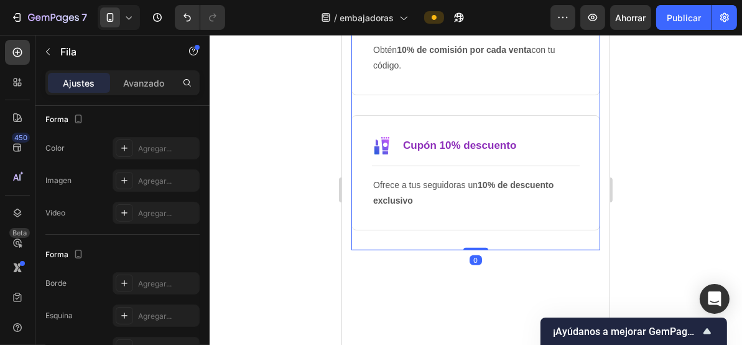
drag, startPoint x: 477, startPoint y: 248, endPoint x: 474, endPoint y: 222, distance: 26.3
click at [474, 222] on div "Image Productos GRATIS Text Block Row Title Line Accede a productos gratis para…" at bounding box center [475, 47] width 249 height 406
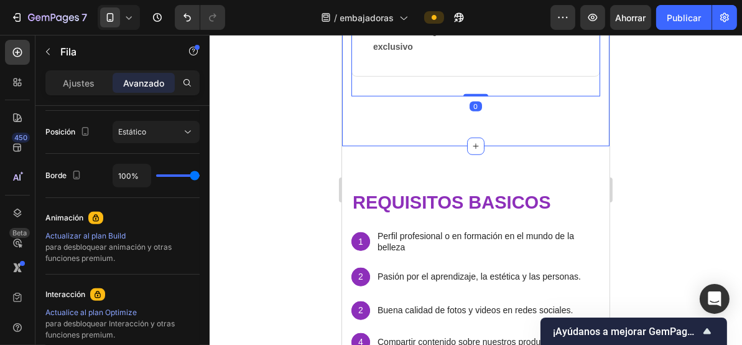
scroll to position [912, 0]
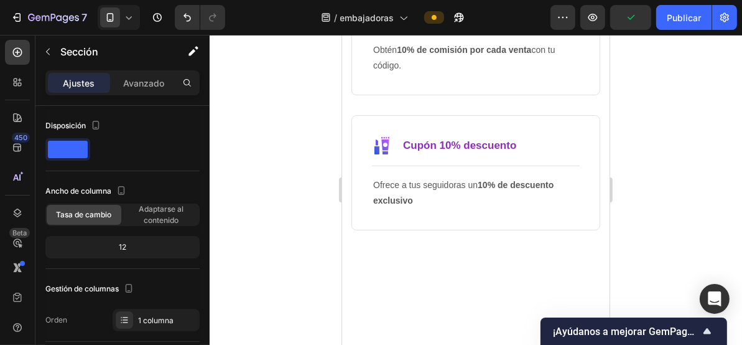
scroll to position [414, 0]
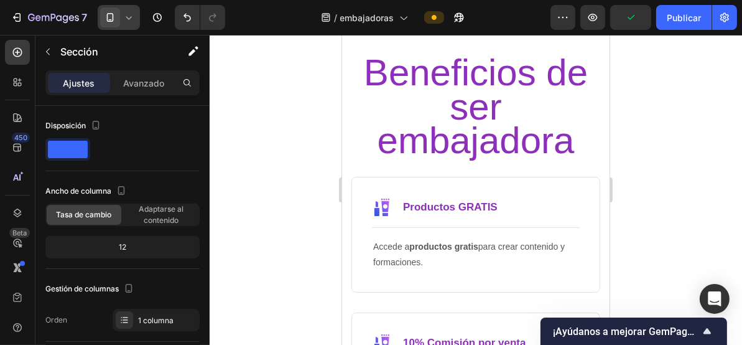
click at [108, 21] on icon at bounding box center [110, 17] width 7 height 9
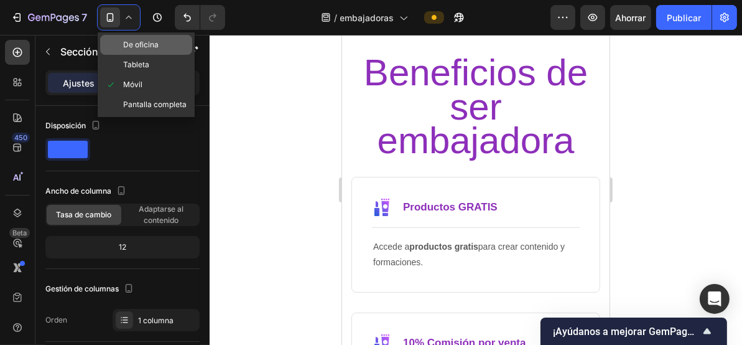
click at [146, 47] on font "De oficina" at bounding box center [140, 44] width 35 height 9
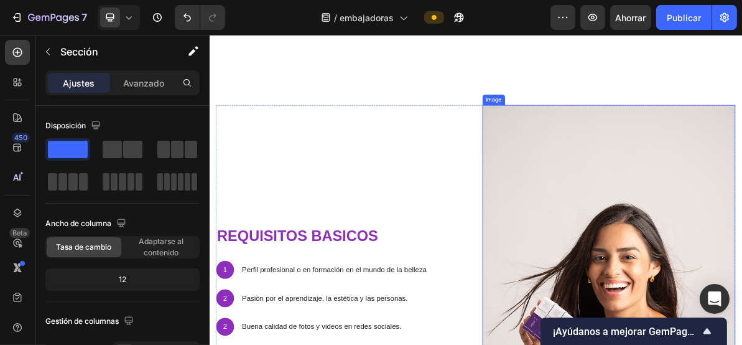
scroll to position [638, 0]
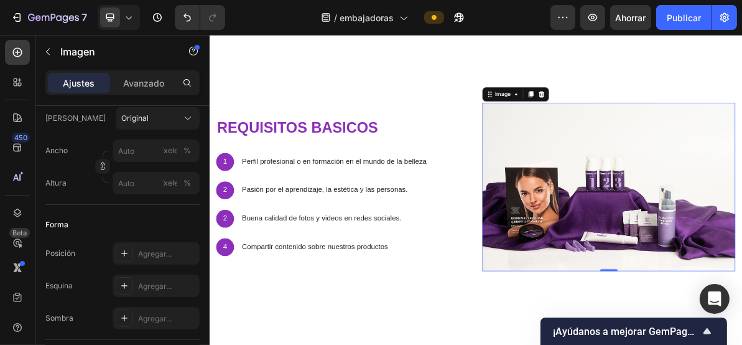
scroll to position [556, 0]
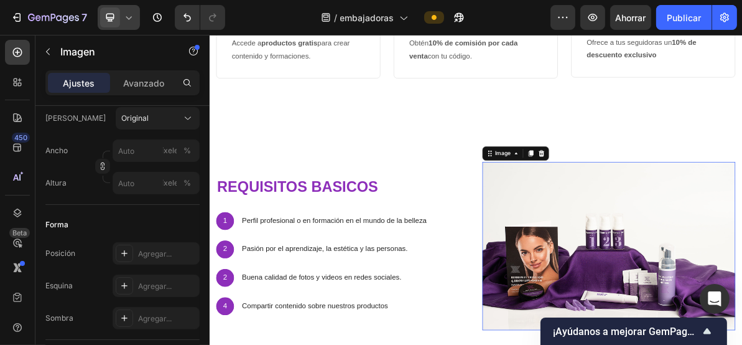
click at [112, 18] on icon at bounding box center [110, 17] width 12 height 12
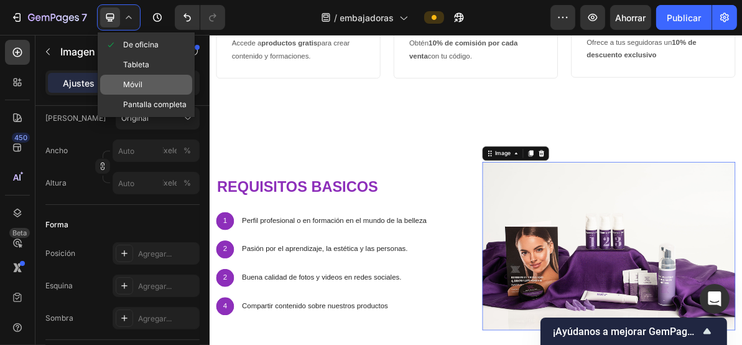
click at [137, 82] on font "Móvil" at bounding box center [132, 84] width 19 height 9
type input "https://cdn.shopify.com/s/files/1/0492/7717/3924/files/gempages_586141289016197…"
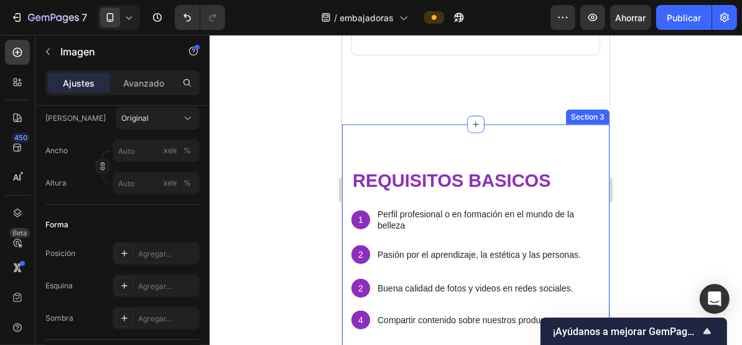
scroll to position [839, 0]
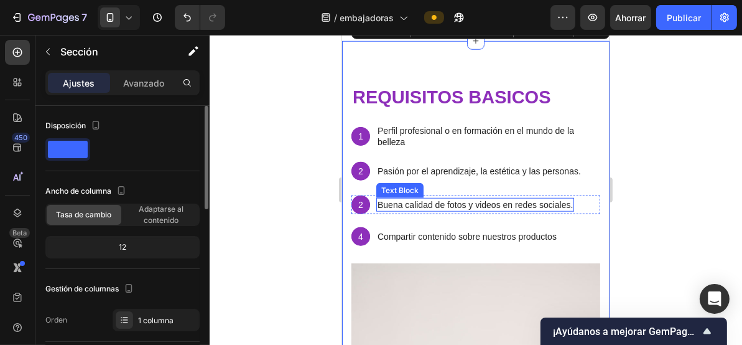
scroll to position [1088, 0]
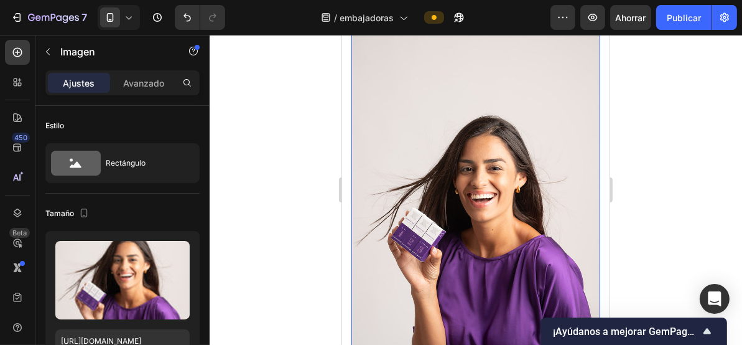
scroll to position [1337, 0]
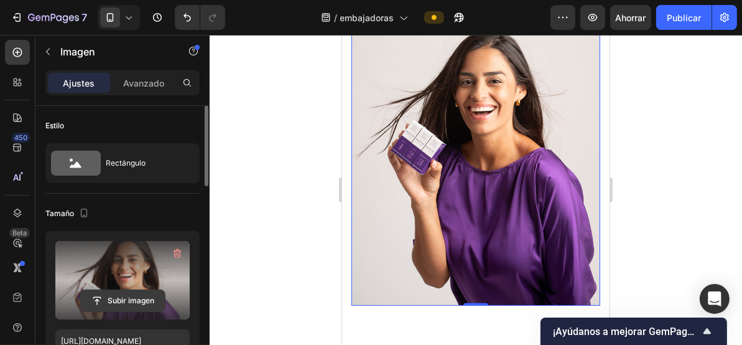
click at [122, 290] on input "file" at bounding box center [123, 300] width 84 height 21
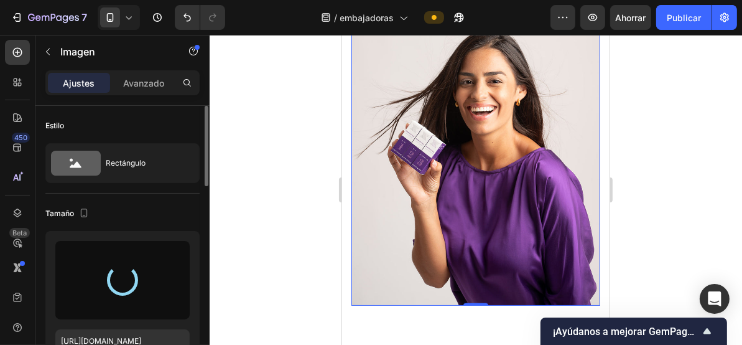
type input "https://cdn.shopify.com/s/files/1/0492/7717/3924/files/gempages_586141289016197…"
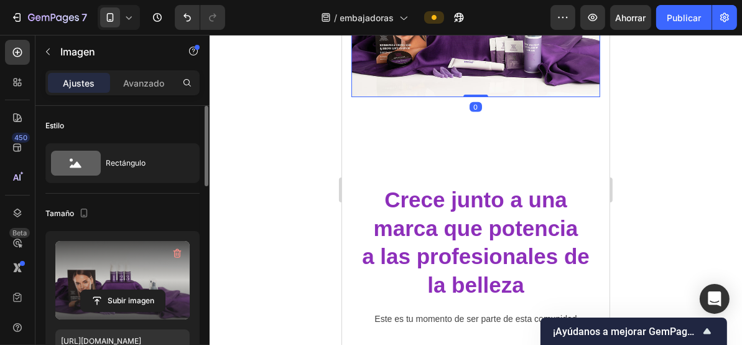
drag, startPoint x: 472, startPoint y: 89, endPoint x: 470, endPoint y: 74, distance: 15.1
click at [470, 74] on div "Image 0" at bounding box center [475, 14] width 249 height 166
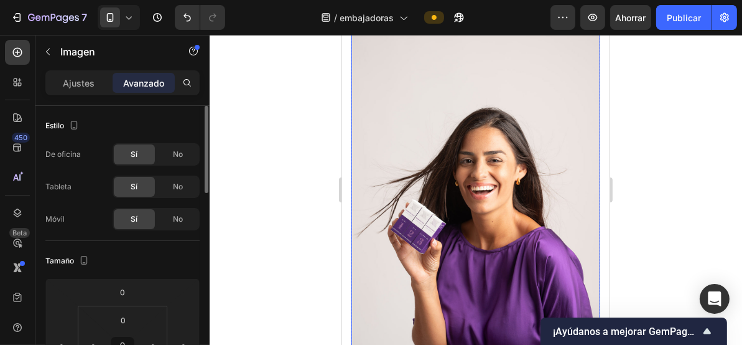
scroll to position [2083, 0]
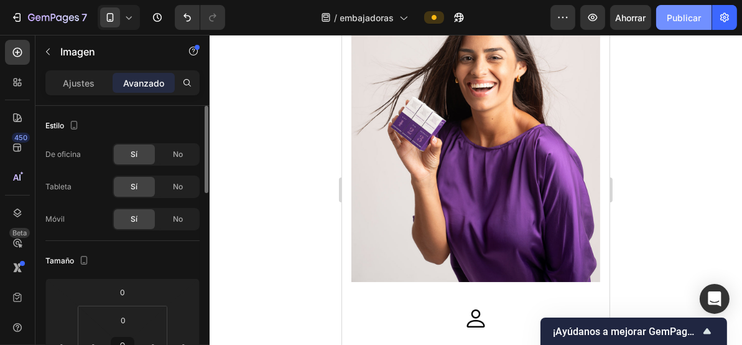
click at [685, 16] on font "Publicar" at bounding box center [684, 17] width 34 height 11
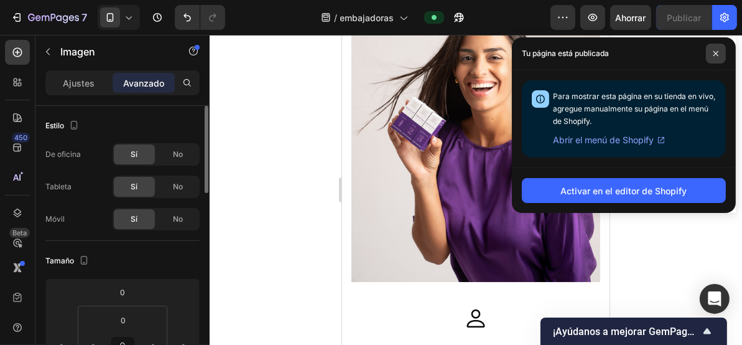
click at [718, 52] on icon at bounding box center [716, 53] width 6 height 6
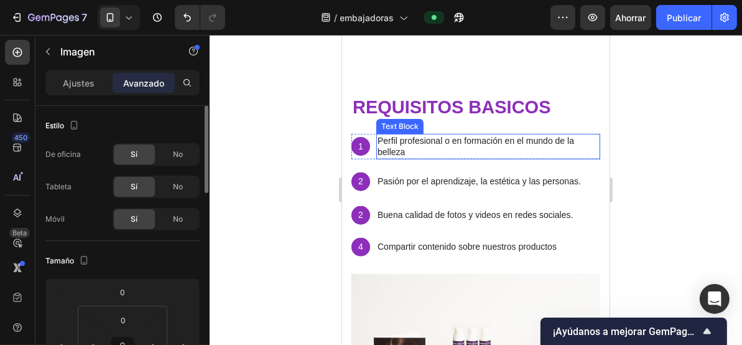
scroll to position [912, 0]
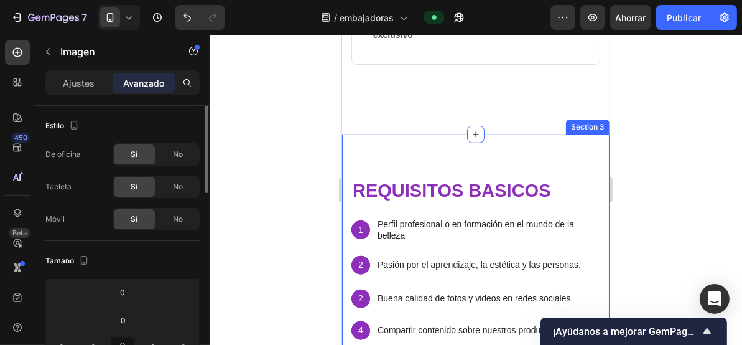
click at [432, 145] on div "requisitos basicos Heading 1 Text Block Hero Banner Perfil profesional o en for…" at bounding box center [476, 349] width 268 height 431
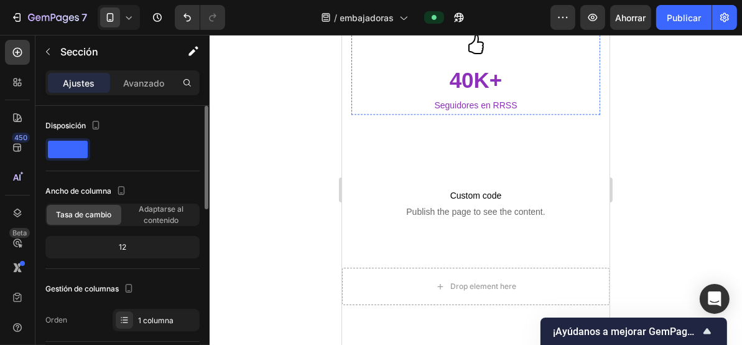
scroll to position [2572, 0]
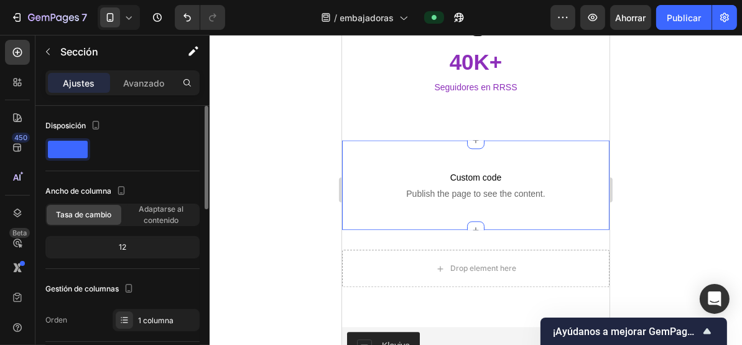
click at [436, 139] on div "Custom code Publish the page to see the content. Custom Code Section 5" at bounding box center [476, 184] width 268 height 90
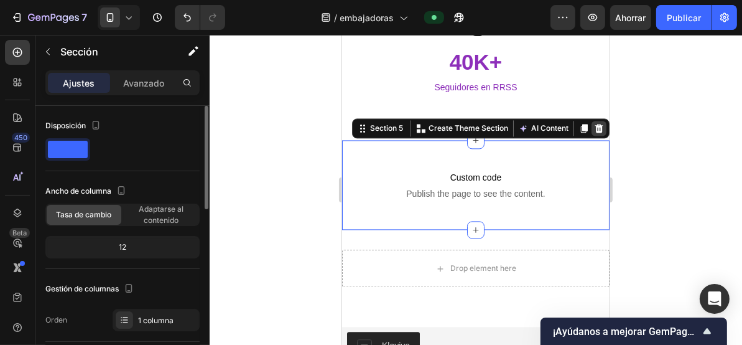
click at [594, 123] on icon at bounding box center [599, 128] width 10 height 10
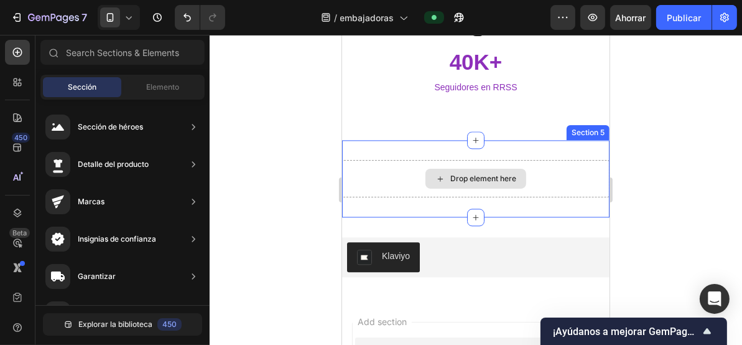
click at [558, 159] on div "Drop element here" at bounding box center [476, 177] width 268 height 37
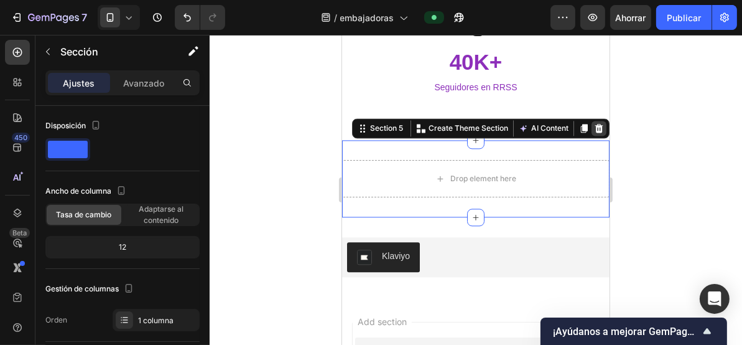
click at [594, 123] on icon at bounding box center [599, 128] width 10 height 10
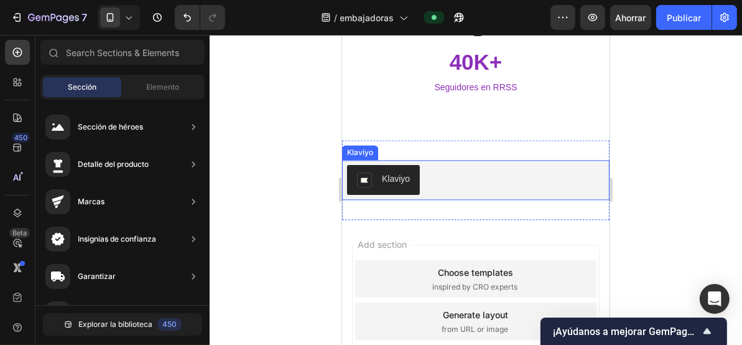
click at [549, 164] on div "Klaviyo" at bounding box center [476, 179] width 258 height 30
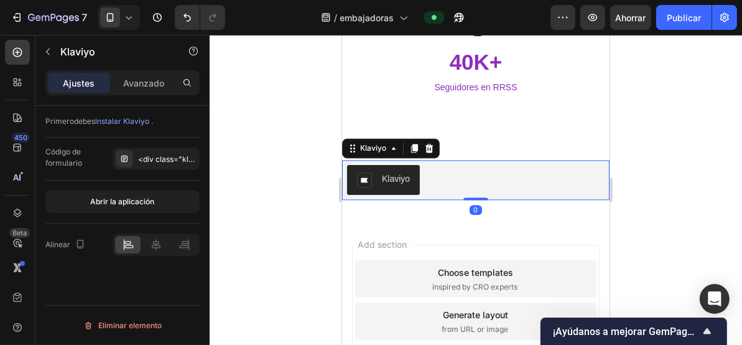
click at [529, 219] on div "Add section Choose templates inspired by CRO experts Generate layout from URL o…" at bounding box center [476, 338] width 268 height 238
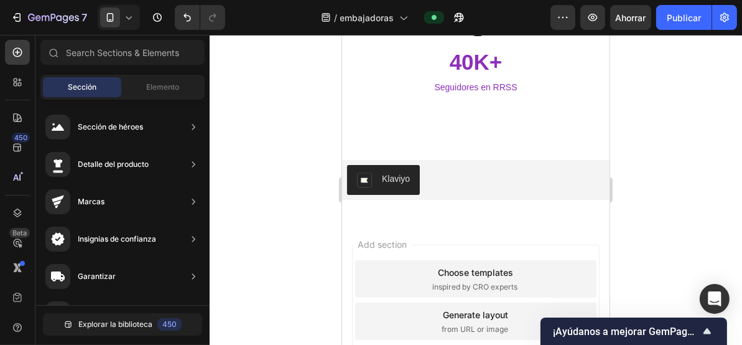
click at [543, 223] on div "Add section Choose templates inspired by CRO experts Generate layout from URL o…" at bounding box center [476, 338] width 268 height 238
click at [544, 244] on div "Add section Choose templates inspired by CRO experts Generate layout from URL o…" at bounding box center [476, 320] width 248 height 153
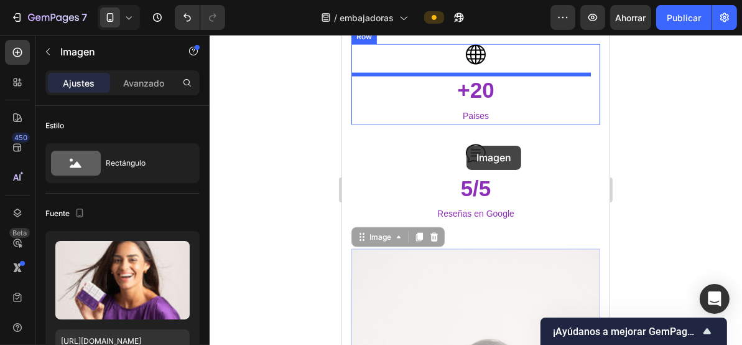
scroll to position [1576, 0]
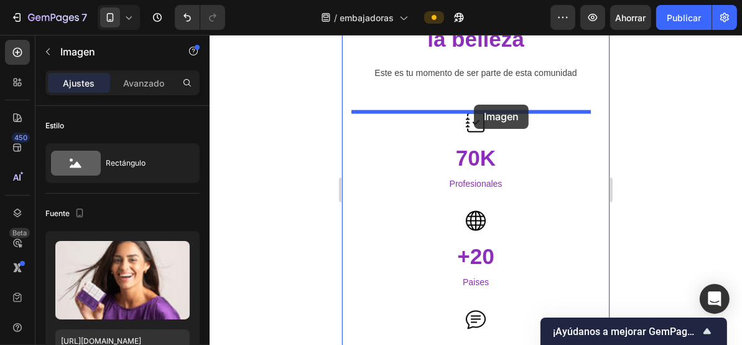
drag, startPoint x: 499, startPoint y: 212, endPoint x: 474, endPoint y: 104, distance: 111.2
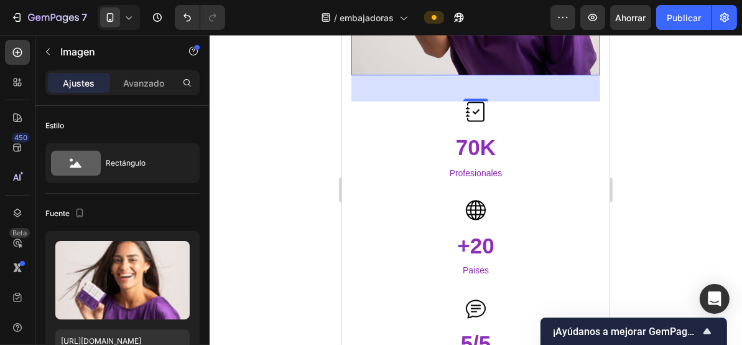
scroll to position [1991, 0]
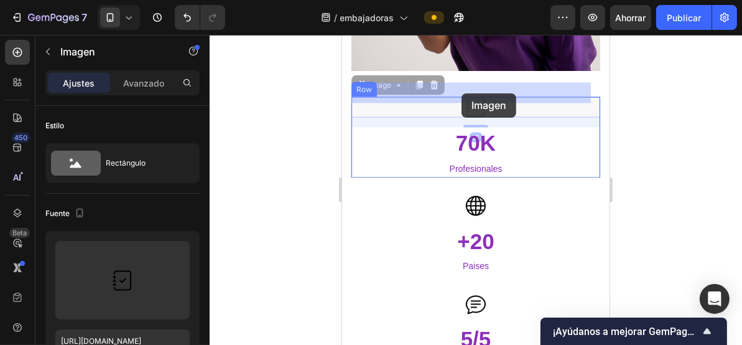
drag, startPoint x: 476, startPoint y: 94, endPoint x: 461, endPoint y: 93, distance: 15.0
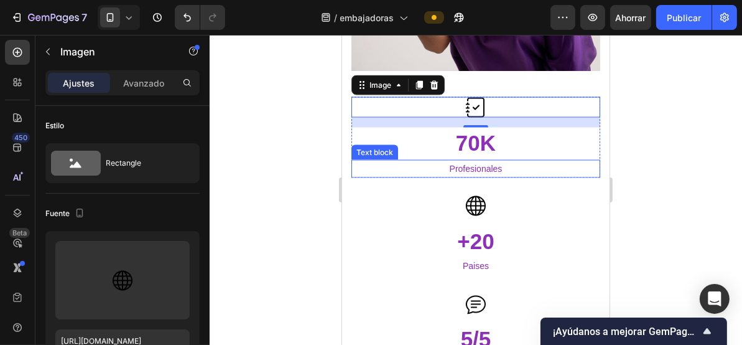
click at [561, 195] on div at bounding box center [475, 205] width 249 height 21
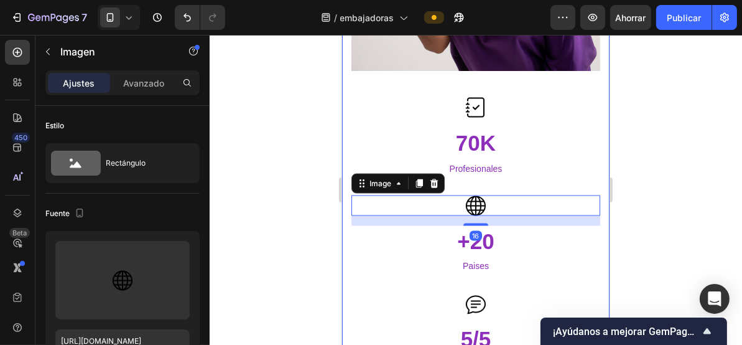
click at [589, 78] on div "Crece junto a una marca que potencia a las profesionales de la belleza Heading …" at bounding box center [475, 118] width 249 height 1191
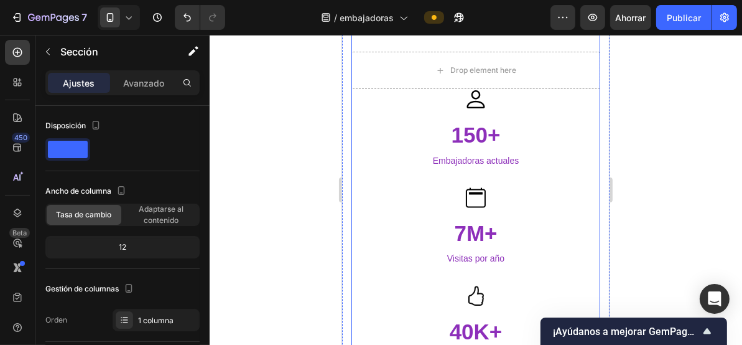
scroll to position [2323, 0]
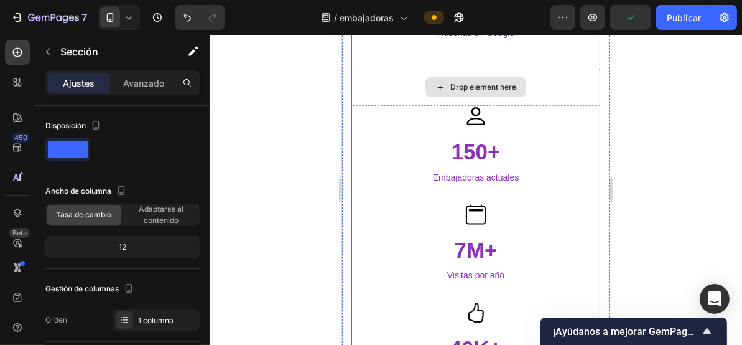
click at [538, 72] on div "Drop element here" at bounding box center [475, 86] width 249 height 37
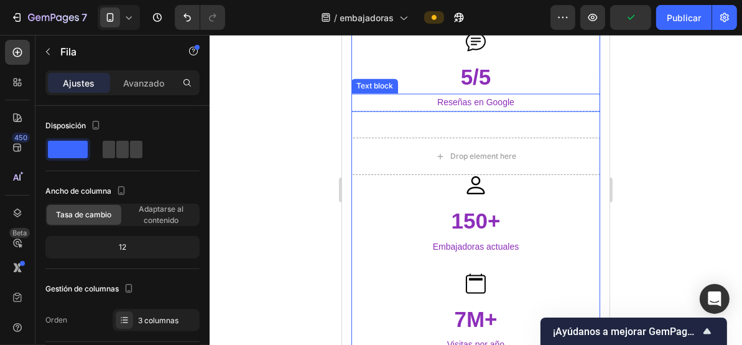
scroll to position [2240, 0]
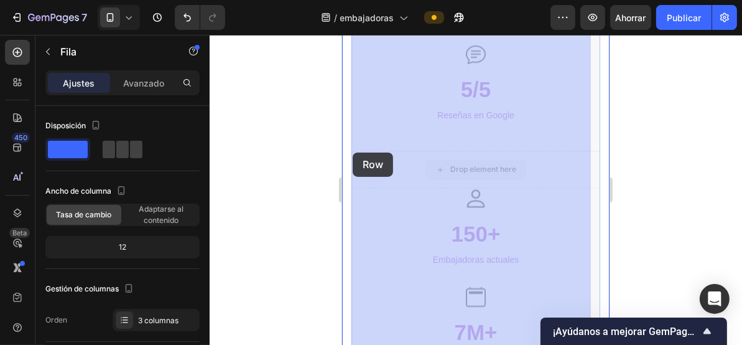
drag, startPoint x: 528, startPoint y: 150, endPoint x: 473, endPoint y: 152, distance: 55.4
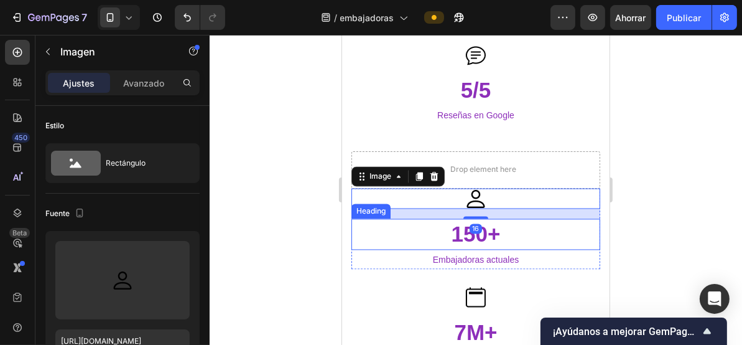
click at [563, 227] on p "150+" at bounding box center [475, 234] width 246 height 29
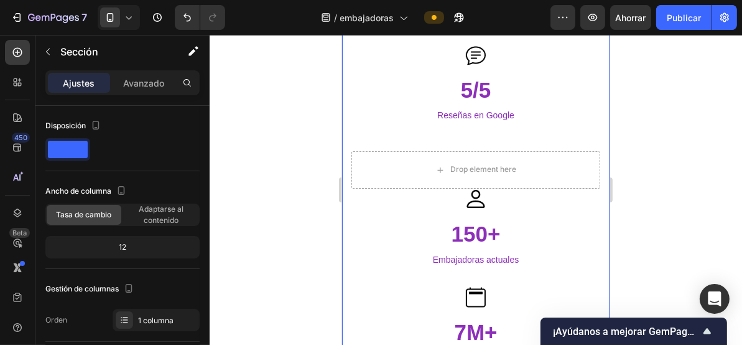
click at [587, 188] on div at bounding box center [475, 198] width 249 height 21
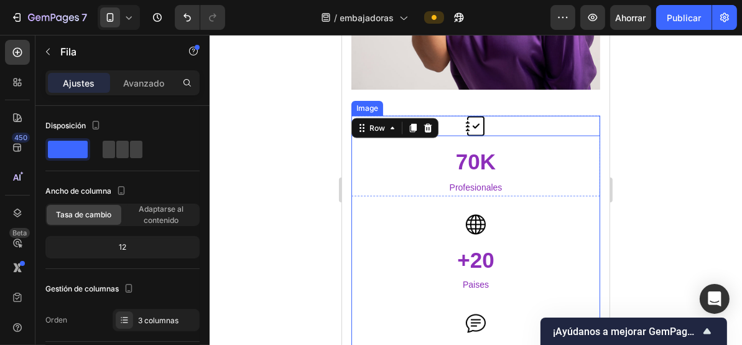
scroll to position [1991, 0]
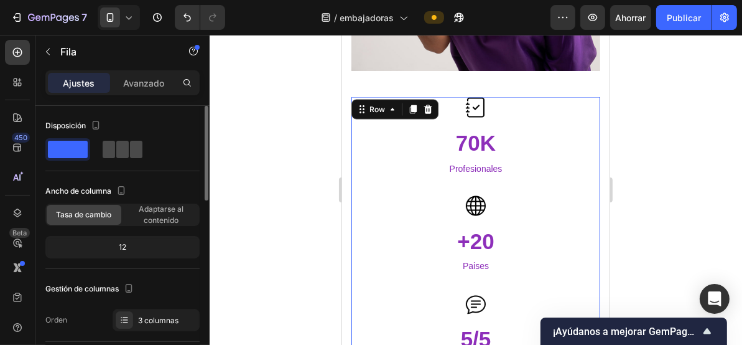
click at [105, 148] on span at bounding box center [109, 149] width 12 height 17
type input "62"
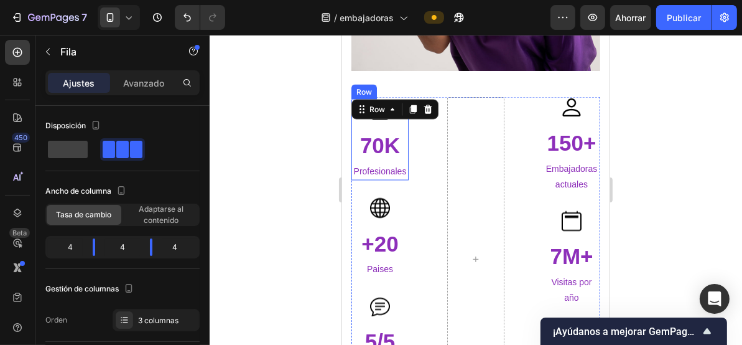
click at [400, 116] on div "Image 70K Heading Profesionales Text block" at bounding box center [379, 139] width 57 height 81
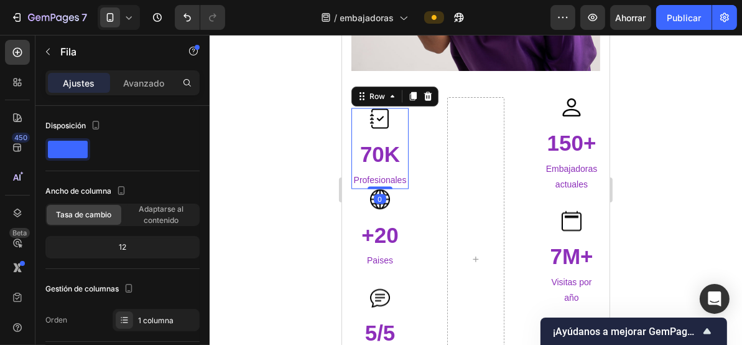
drag, startPoint x: 383, startPoint y: 204, endPoint x: 385, endPoint y: 182, distance: 21.9
click at [385, 182] on div "Image 70K Heading Profesionales Text block Row 0" at bounding box center [379, 148] width 57 height 81
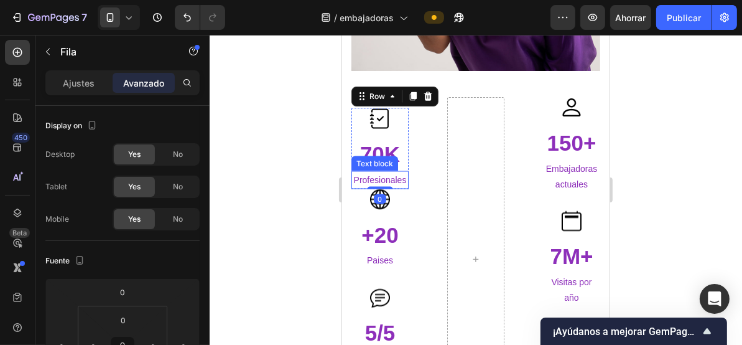
click at [395, 172] on p "Profesionales" at bounding box center [379, 180] width 55 height 16
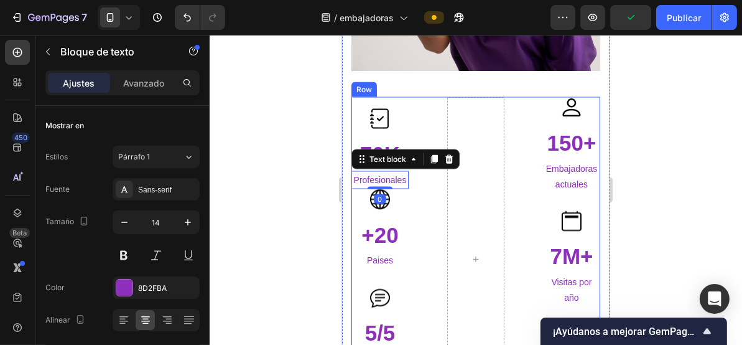
click at [407, 171] on div "Image 70K Heading Profesionales Text block 0 Row Image +20 Heading Paises Text …" at bounding box center [475, 258] width 249 height 324
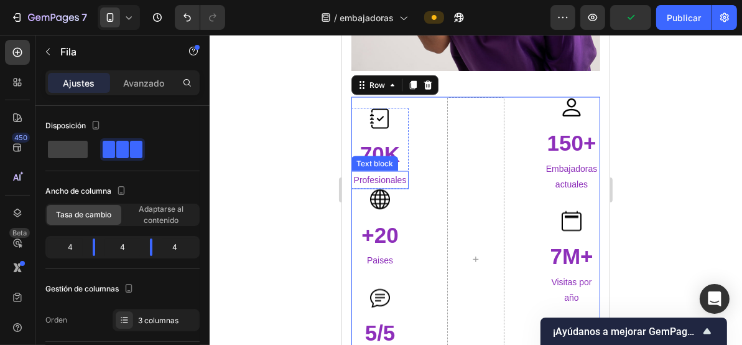
click at [400, 172] on p "Profesionales" at bounding box center [379, 180] width 55 height 16
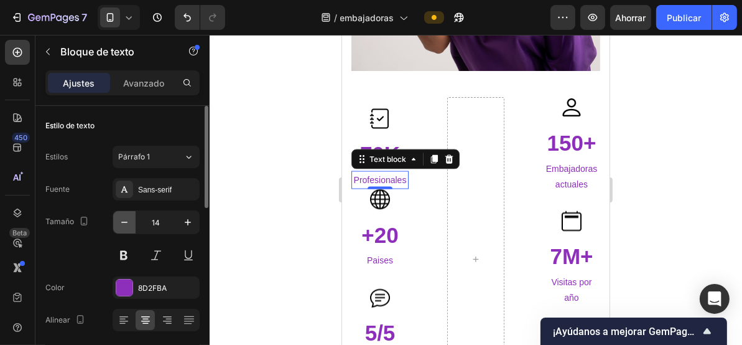
click at [117, 222] on button "button" at bounding box center [124, 222] width 22 height 22
type input "13"
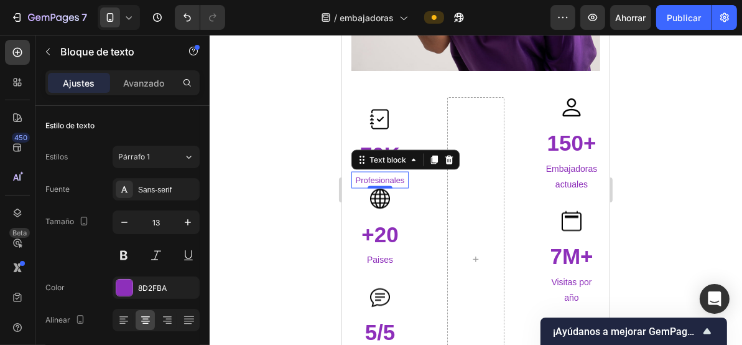
click at [271, 182] on div at bounding box center [476, 190] width 533 height 310
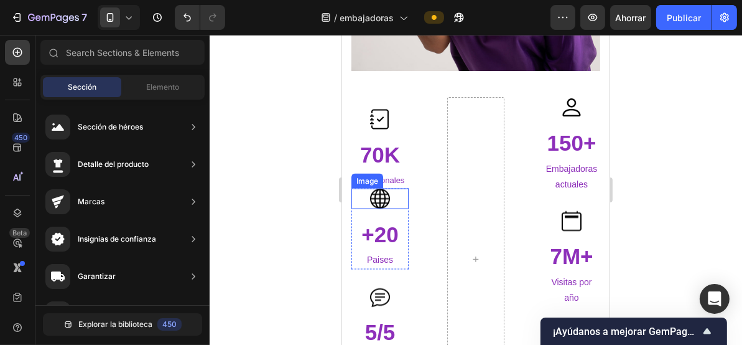
click at [385, 201] on img at bounding box center [380, 198] width 20 height 21
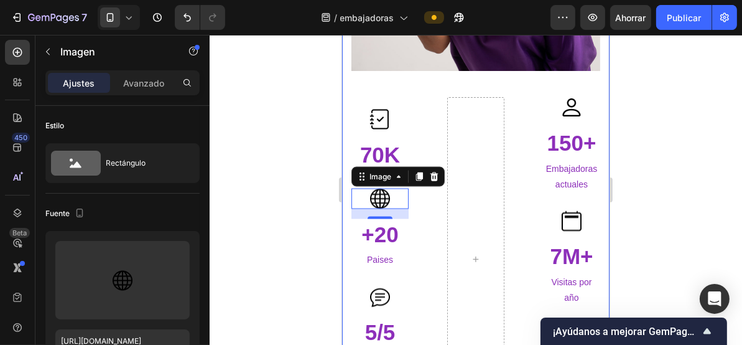
click at [311, 206] on div at bounding box center [476, 190] width 533 height 310
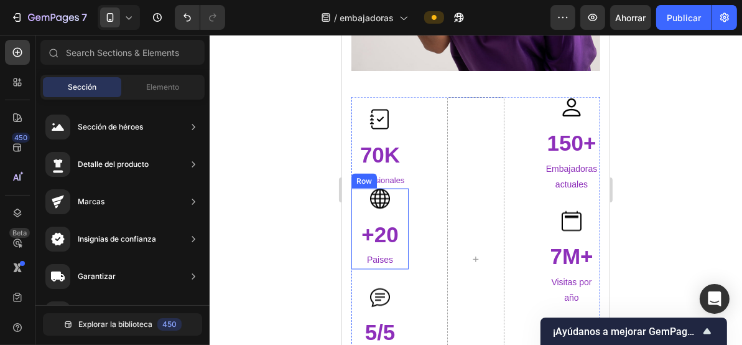
click at [378, 216] on div "Image +20 Heading Paises Text block" at bounding box center [379, 228] width 57 height 81
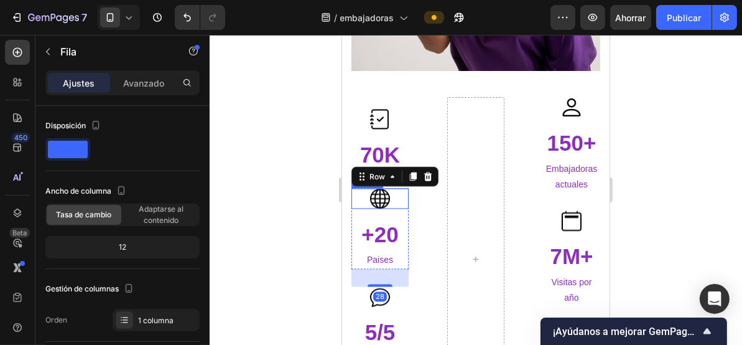
click at [380, 200] on img at bounding box center [380, 198] width 20 height 21
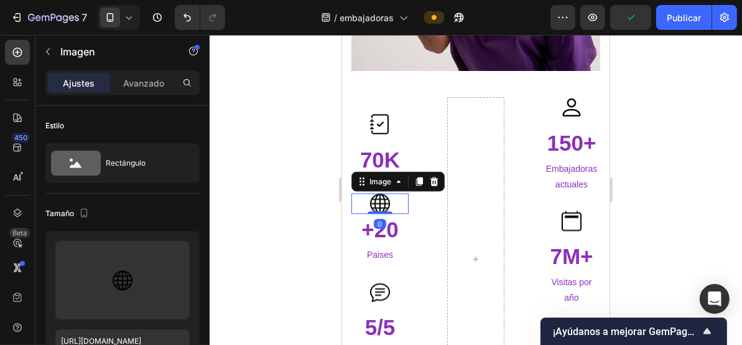
drag, startPoint x: 379, startPoint y: 217, endPoint x: 380, endPoint y: 204, distance: 12.5
click at [380, 204] on div "Image 0" at bounding box center [379, 203] width 57 height 21
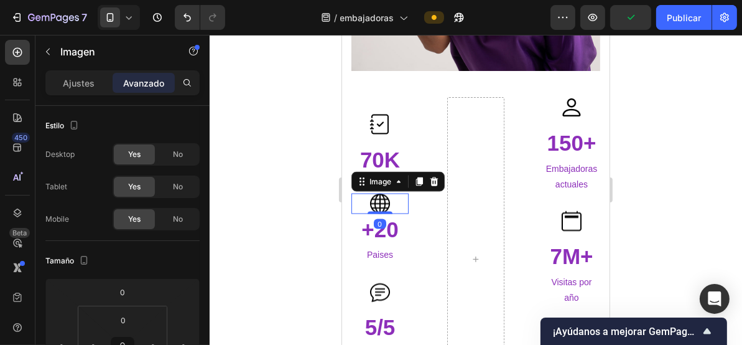
click at [319, 198] on div at bounding box center [476, 190] width 533 height 310
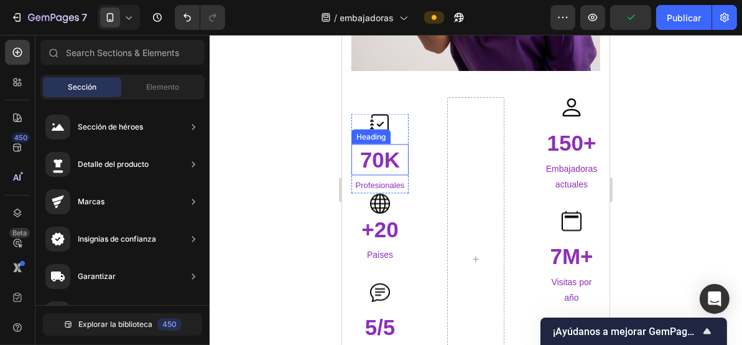
click at [383, 141] on div "Heading" at bounding box center [370, 136] width 39 height 15
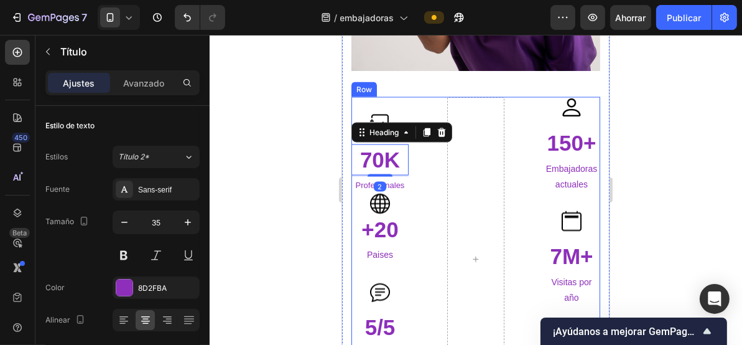
click at [453, 151] on div at bounding box center [475, 258] width 57 height 324
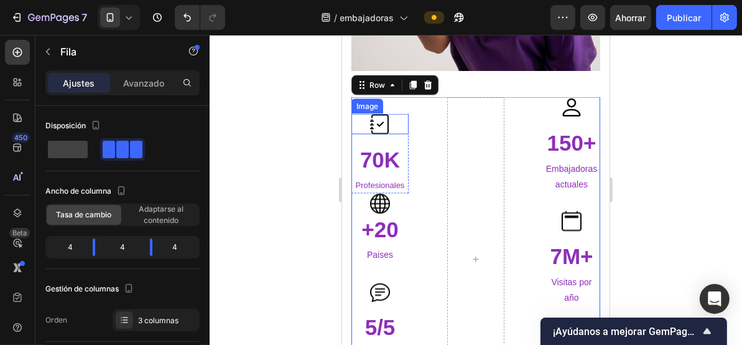
click at [383, 129] on img at bounding box center [380, 123] width 20 height 21
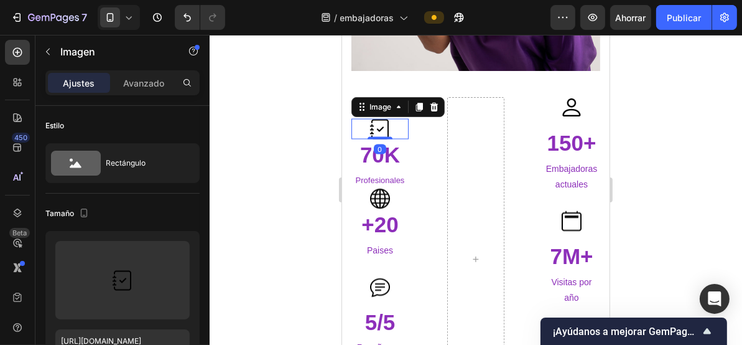
drag, startPoint x: 377, startPoint y: 142, endPoint x: 380, endPoint y: 129, distance: 13.4
click at [380, 129] on div "Image 0" at bounding box center [379, 128] width 57 height 21
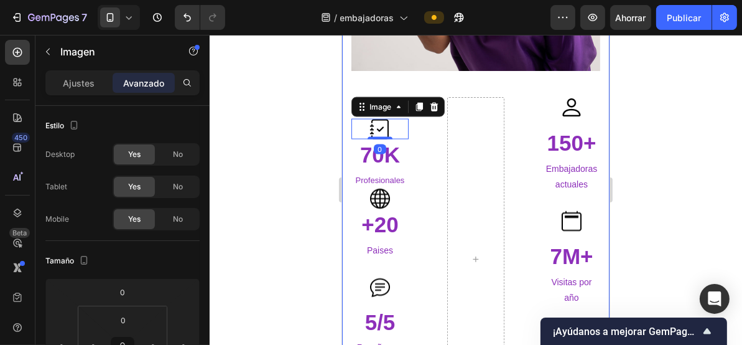
click at [312, 141] on div at bounding box center [476, 190] width 533 height 310
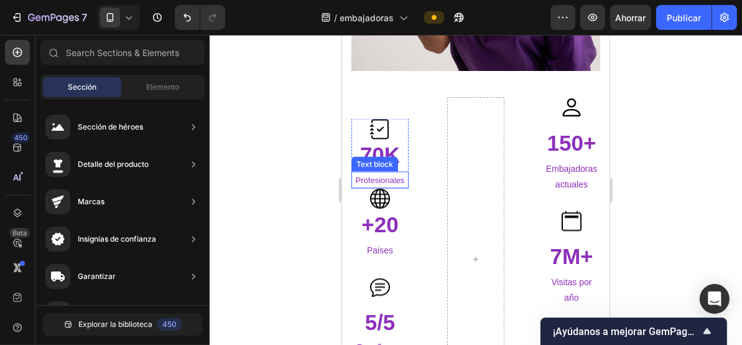
click at [391, 171] on div "Profesionales" at bounding box center [379, 179] width 57 height 17
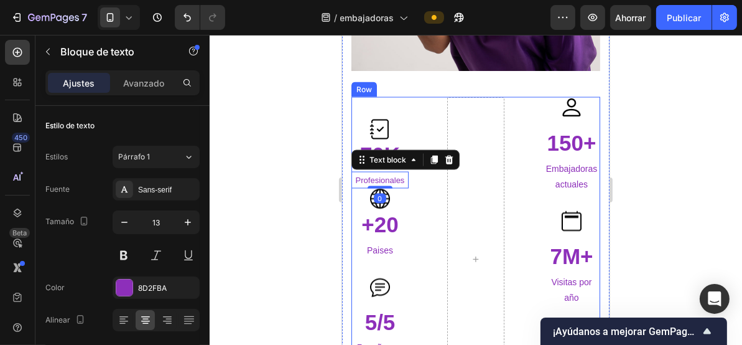
click at [419, 180] on div "Image 70K Heading Profesionales Text block 0 Row Image +20 Heading Paises Text …" at bounding box center [475, 258] width 249 height 324
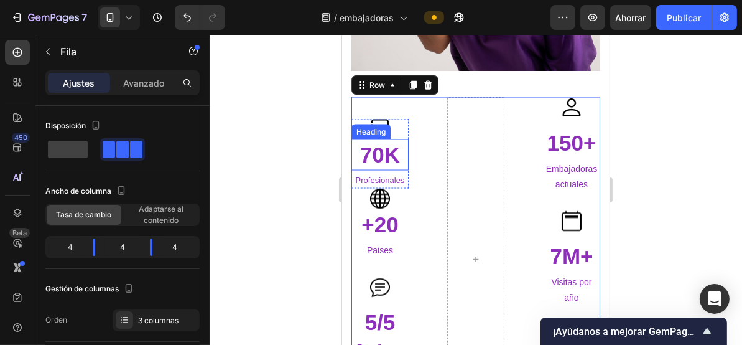
click at [386, 157] on p "70K" at bounding box center [379, 154] width 55 height 29
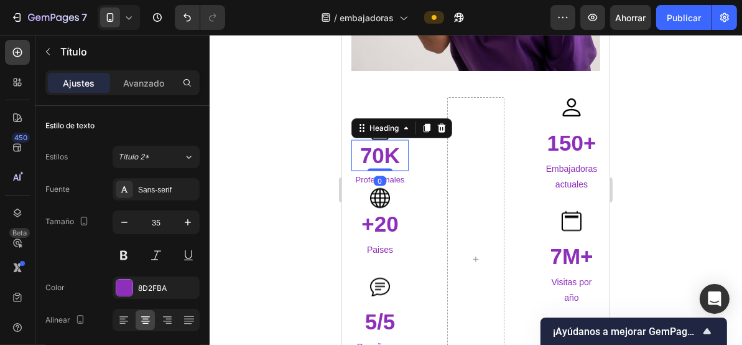
drag, startPoint x: 380, startPoint y: 169, endPoint x: 382, endPoint y: 150, distance: 18.8
click at [382, 150] on div "70K Heading 0" at bounding box center [379, 154] width 57 height 31
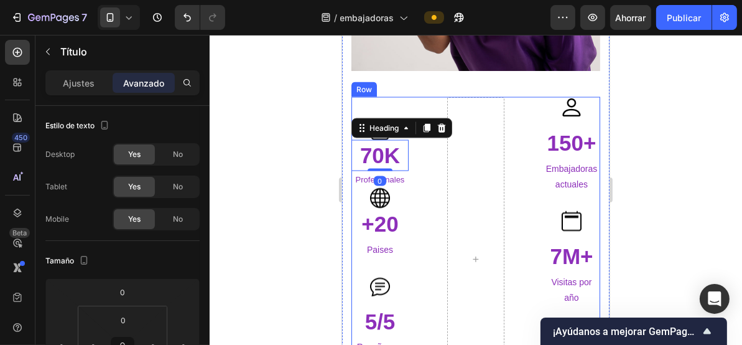
click at [418, 215] on div "Image 70K Heading 0 Profesionales Text block Row Image +20 Heading Paises Text …" at bounding box center [475, 258] width 249 height 324
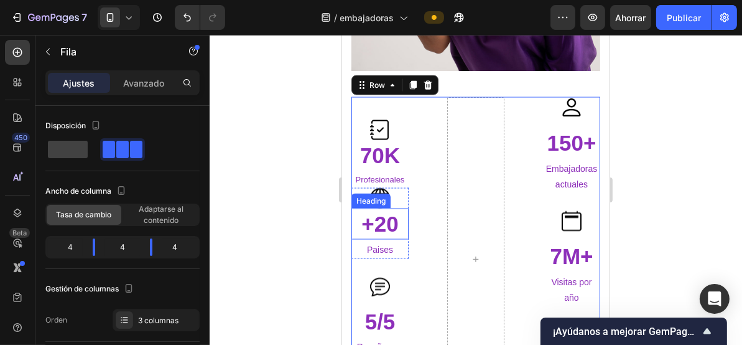
click at [376, 225] on h3 "+20" at bounding box center [379, 223] width 57 height 31
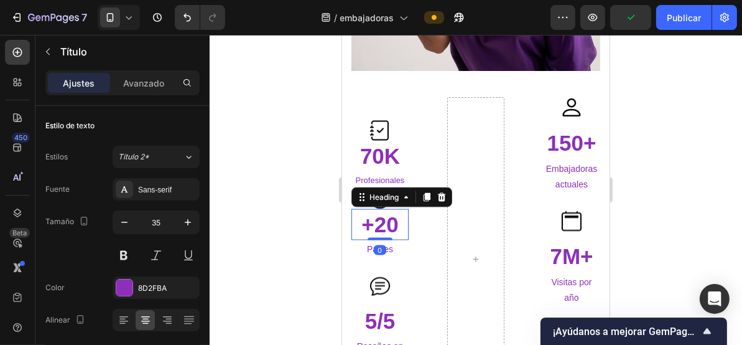
drag, startPoint x: 376, startPoint y: 238, endPoint x: 376, endPoint y: 220, distance: 18.0
click at [376, 220] on div "+20 Heading 0" at bounding box center [379, 223] width 57 height 31
click at [302, 215] on div at bounding box center [476, 190] width 533 height 310
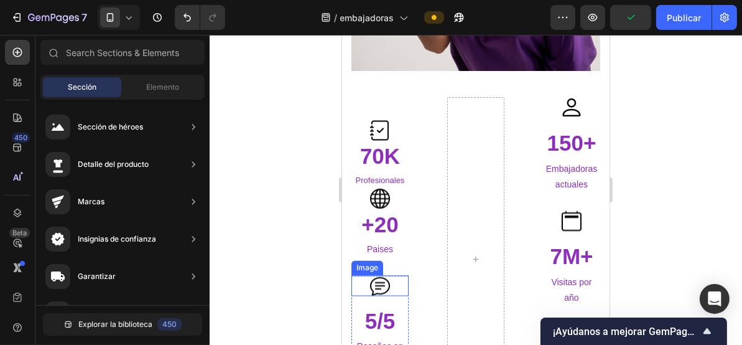
click at [383, 281] on img at bounding box center [380, 285] width 20 height 21
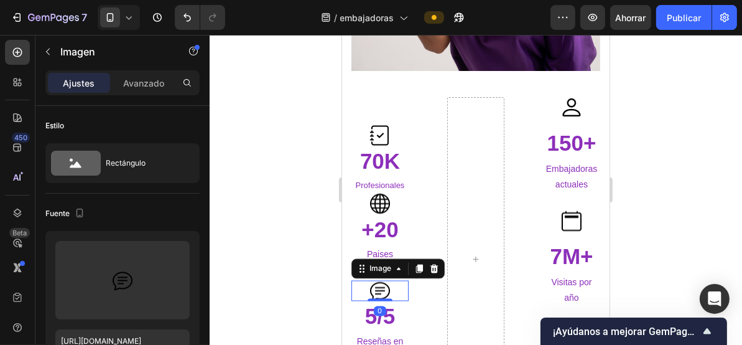
drag, startPoint x: 378, startPoint y: 303, endPoint x: 346, endPoint y: 281, distance: 39.4
click at [379, 280] on div "Image 0" at bounding box center [379, 290] width 57 height 21
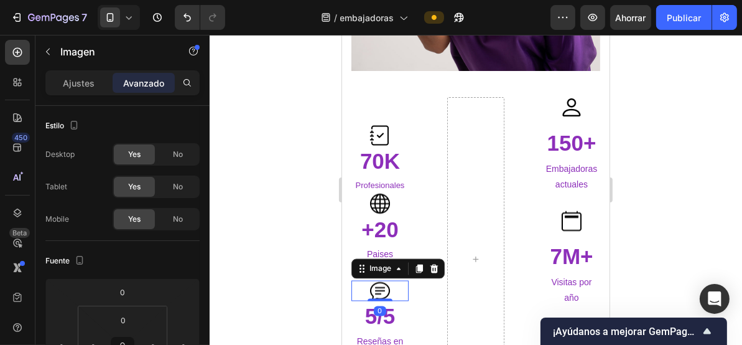
click at [296, 299] on div at bounding box center [476, 190] width 533 height 310
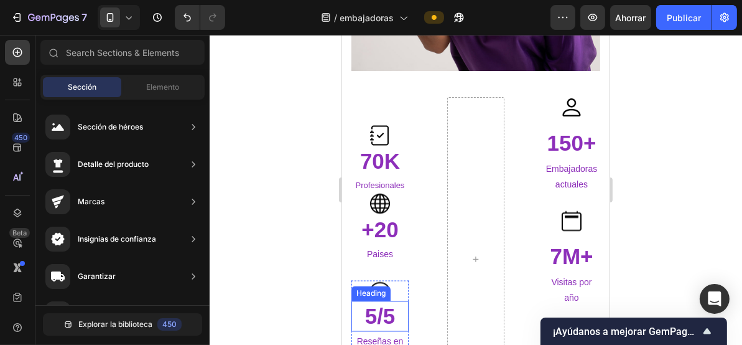
click at [381, 317] on h3 "5/5" at bounding box center [379, 316] width 57 height 31
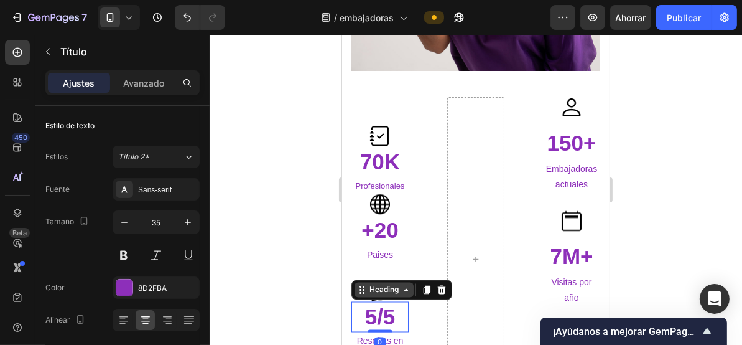
drag, startPoint x: 380, startPoint y: 330, endPoint x: 384, endPoint y: 294, distance: 37.0
click at [384, 301] on div "5/5 Heading 0" at bounding box center [379, 316] width 57 height 31
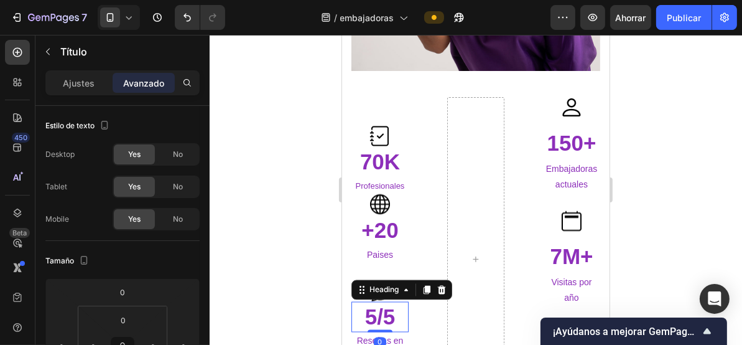
click at [306, 275] on div at bounding box center [476, 190] width 533 height 310
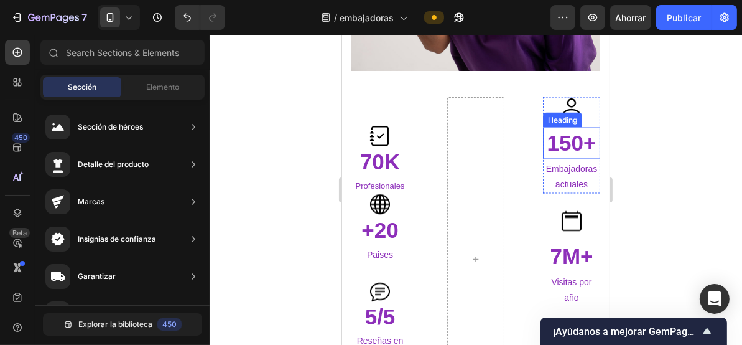
click at [573, 114] on div "Heading" at bounding box center [562, 119] width 34 height 11
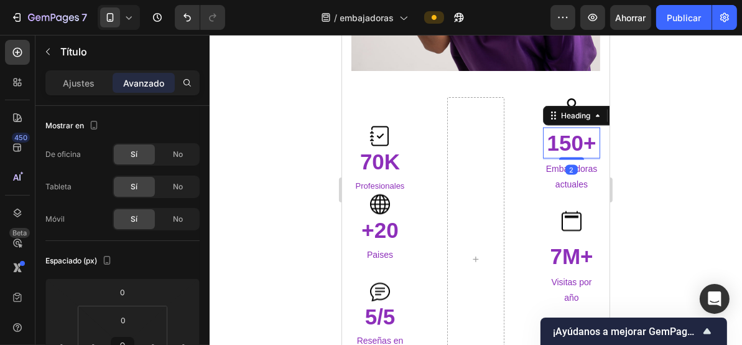
drag, startPoint x: 568, startPoint y: 143, endPoint x: 566, endPoint y: 124, distance: 18.1
click at [566, 127] on div "150+ Heading 2" at bounding box center [571, 142] width 57 height 31
click at [564, 96] on img at bounding box center [571, 106] width 20 height 21
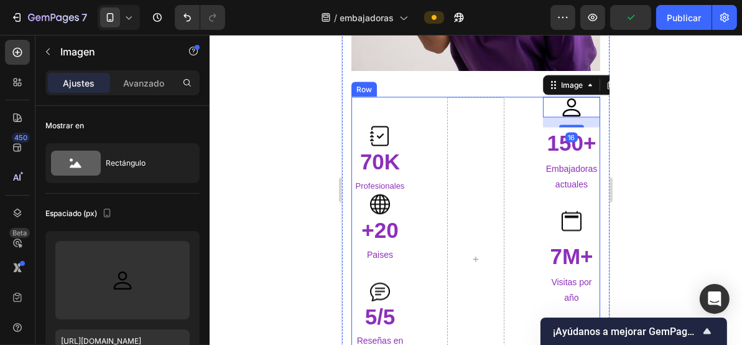
click at [397, 115] on div "Image 70K Heading Profesionales Text block Row Image +20 Heading Paises Text bl…" at bounding box center [379, 258] width 57 height 324
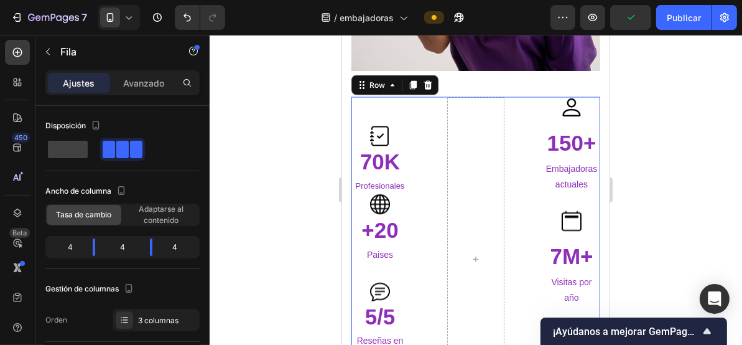
click at [378, 123] on div "Image 70K Heading Profesionales Text block Row Image +20 Heading Paises Text bl…" at bounding box center [379, 258] width 57 height 324
click at [441, 96] on div "Image 70K Heading Profesionales Text block Row Image +20 Heading Paises Text bl…" at bounding box center [475, 258] width 249 height 324
click at [530, 128] on div "Image 70K Heading Profesionales Text block Row Image +20 Heading Paises Text bl…" at bounding box center [475, 258] width 249 height 324
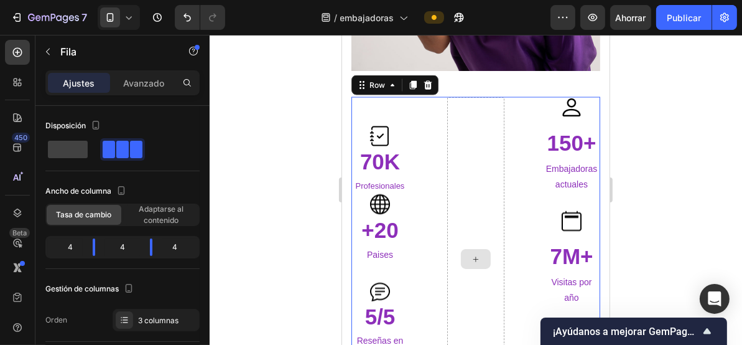
click at [488, 163] on div at bounding box center [475, 258] width 57 height 324
click at [479, 209] on div at bounding box center [475, 258] width 57 height 324
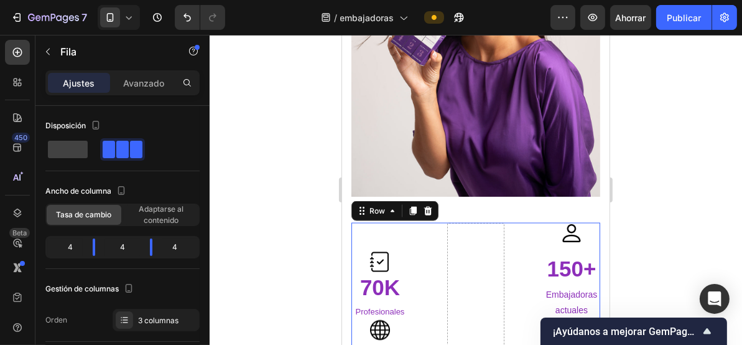
scroll to position [1825, 0]
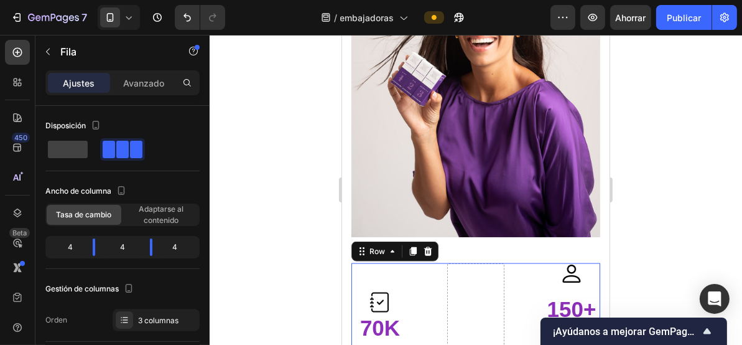
click at [516, 245] on div "Crece junto a una marca que potencia a las profesionales de la belleza Heading …" at bounding box center [475, 138] width 249 height 898
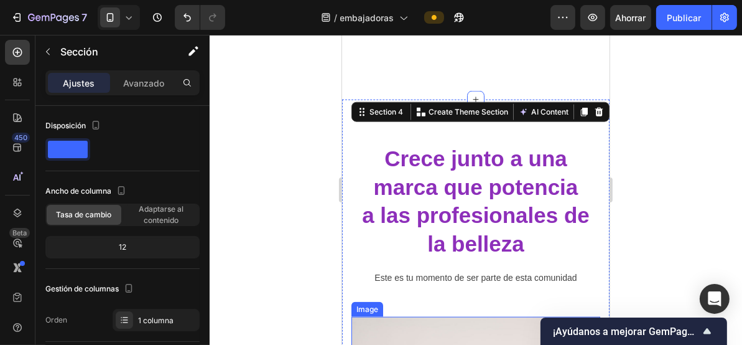
scroll to position [1327, 0]
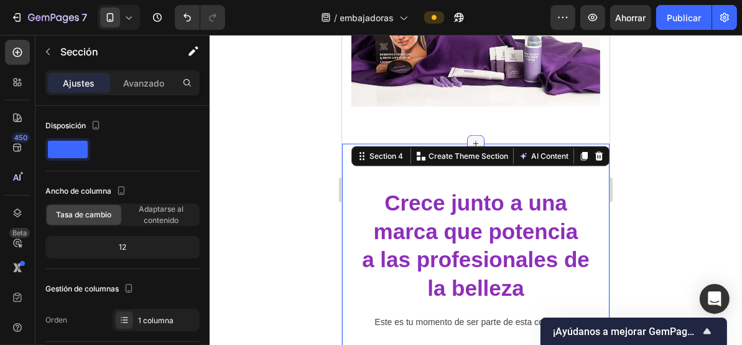
click at [473, 141] on icon at bounding box center [476, 144] width 6 height 6
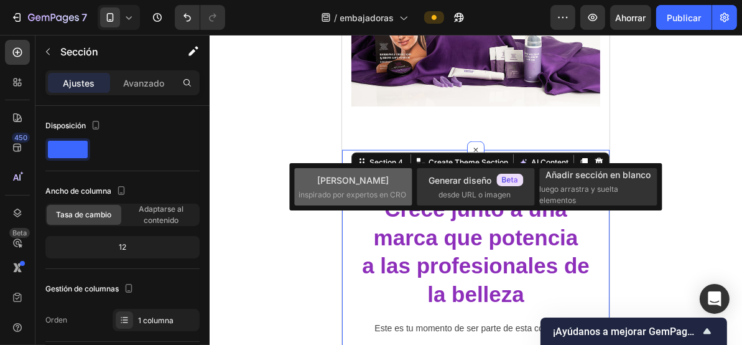
click at [358, 195] on font "inspirado por expertos en CRO" at bounding box center [353, 194] width 108 height 9
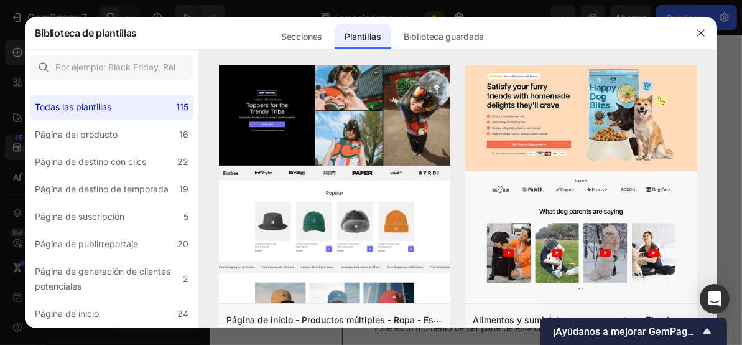
scroll to position [1329, 0]
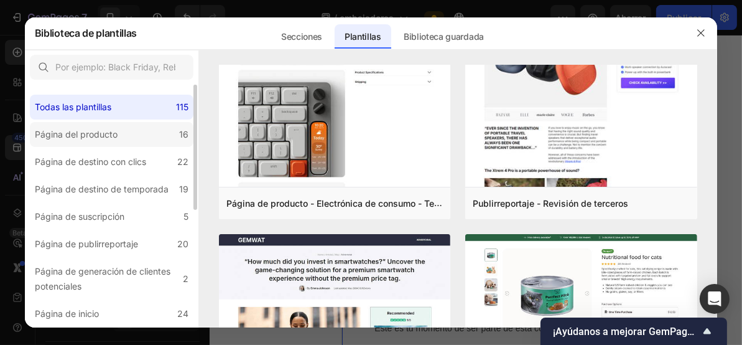
click at [100, 129] on font "Página del producto" at bounding box center [76, 134] width 83 height 11
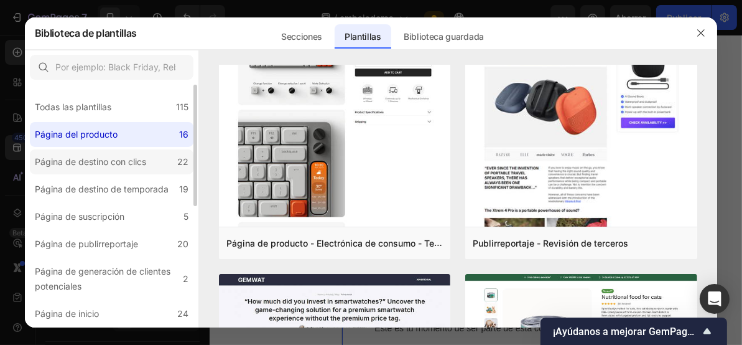
scroll to position [0, 0]
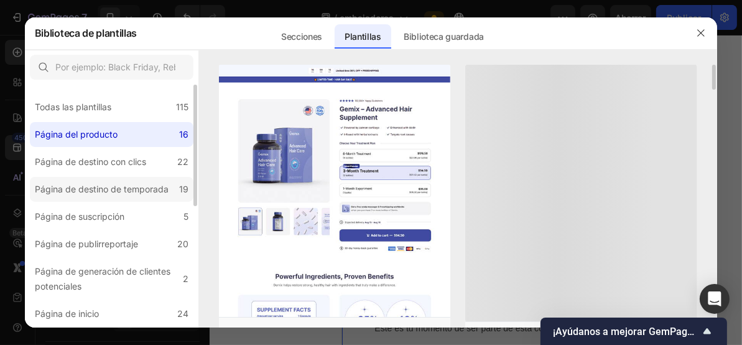
click at [98, 182] on div "Página de destino de temporada" at bounding box center [102, 189] width 134 height 15
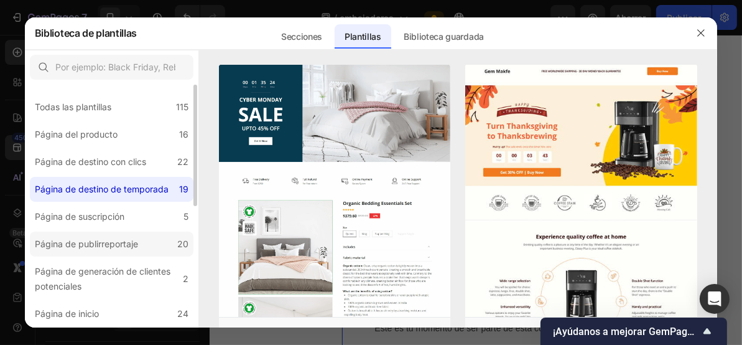
click at [105, 246] on font "Página de publirreportaje" at bounding box center [86, 243] width 103 height 11
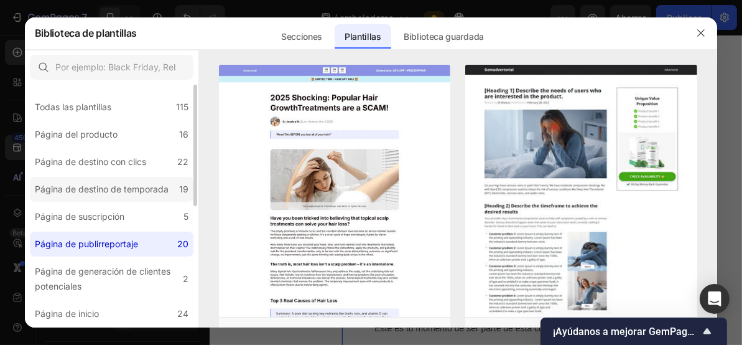
click at [91, 190] on font "Página de destino de temporada" at bounding box center [102, 189] width 134 height 11
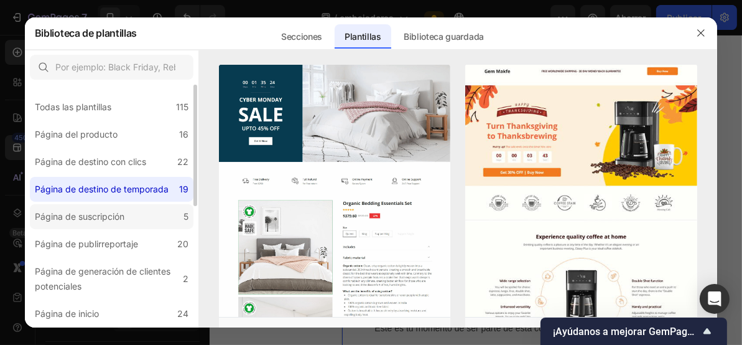
click at [86, 215] on font "Página de suscripción" at bounding box center [80, 216] width 90 height 11
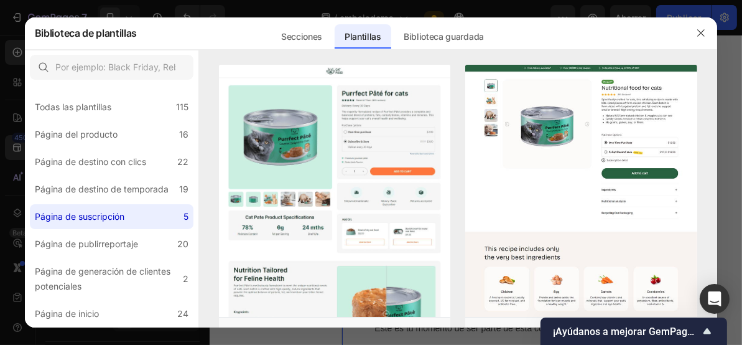
scroll to position [166, 0]
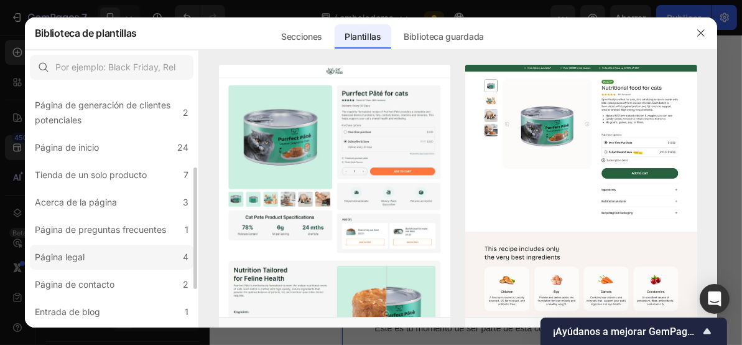
click at [95, 255] on label "Página legal 4" at bounding box center [112, 257] width 164 height 25
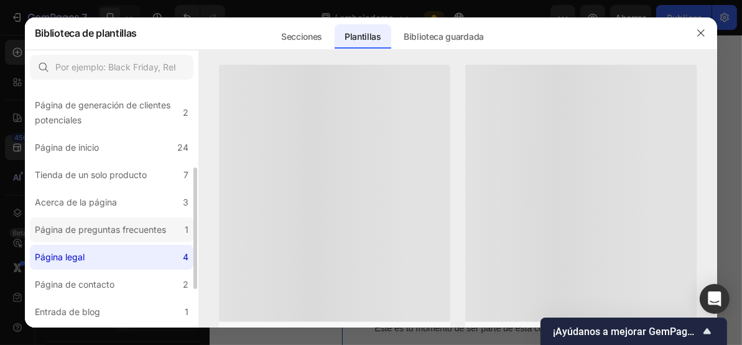
click at [103, 230] on font "Página de preguntas frecuentes" at bounding box center [100, 229] width 131 height 11
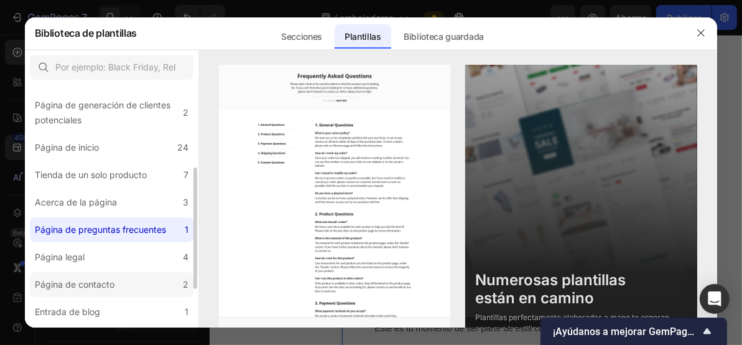
click at [106, 278] on div "Página de contacto" at bounding box center [75, 284] width 80 height 15
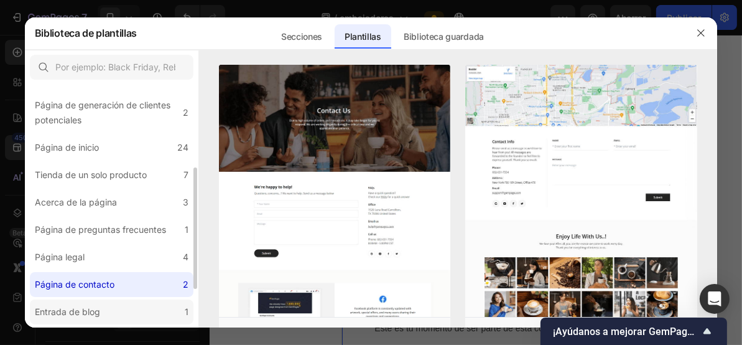
scroll to position [245, 0]
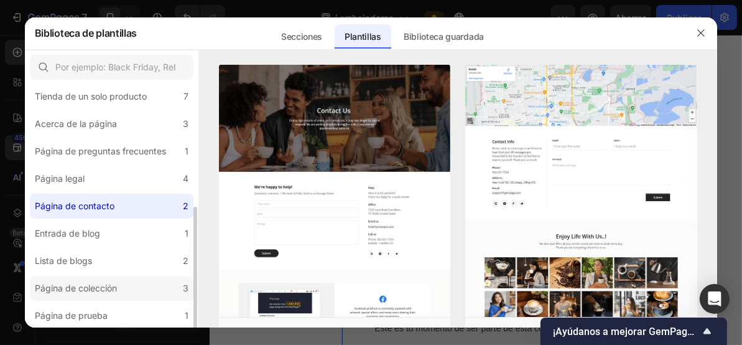
click at [110, 283] on font "Página de colección" at bounding box center [76, 288] width 82 height 11
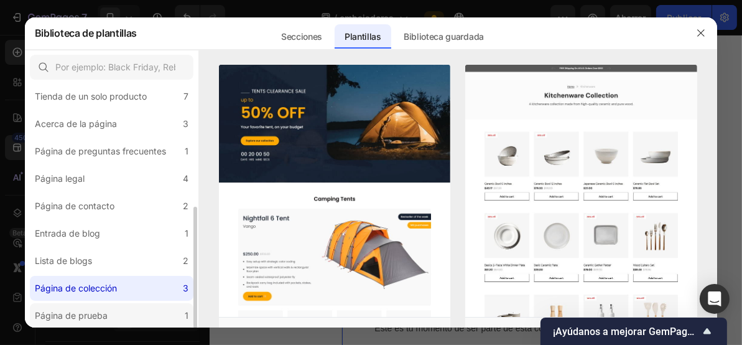
click at [87, 319] on font "Página de prueba" at bounding box center [71, 315] width 73 height 11
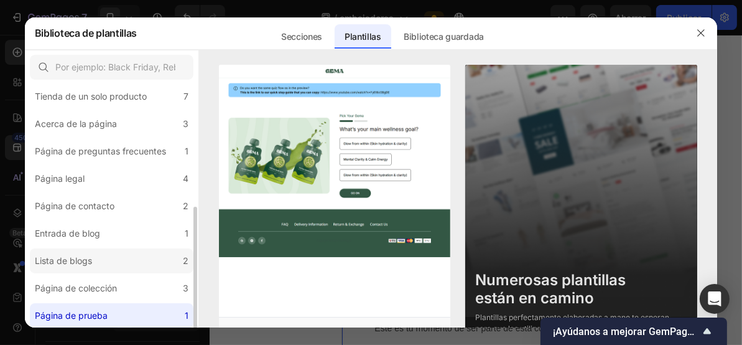
click at [95, 256] on div "Lista de blogs" at bounding box center [66, 260] width 62 height 15
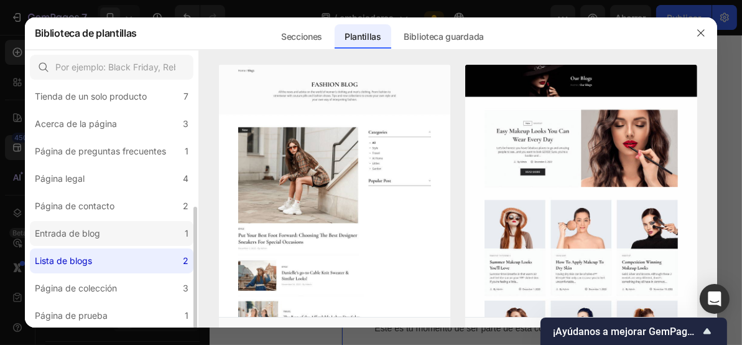
click at [108, 225] on label "Entrada de blog 1" at bounding box center [112, 233] width 164 height 25
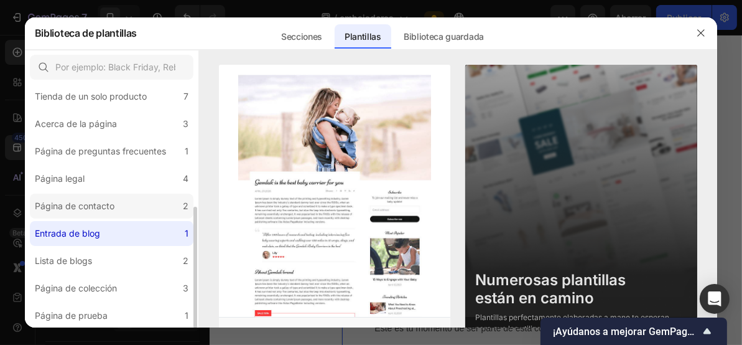
click at [113, 199] on div "Página de contacto" at bounding box center [75, 206] width 80 height 15
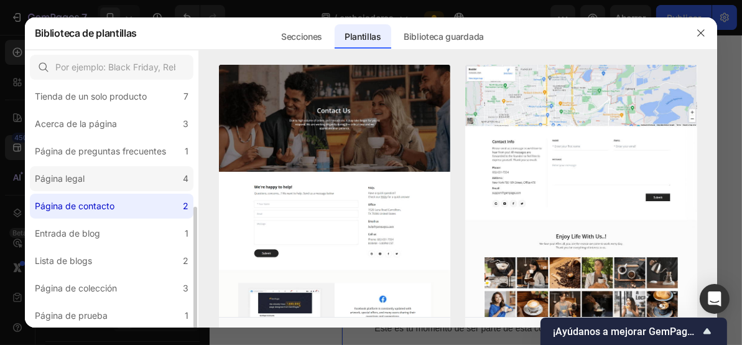
click at [118, 177] on label "Página legal 4" at bounding box center [112, 178] width 164 height 25
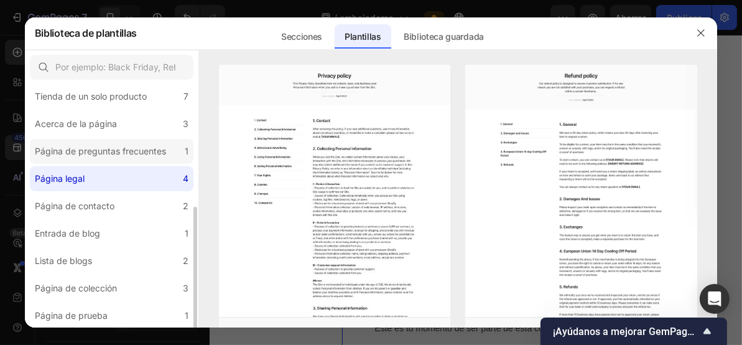
click at [124, 147] on font "Página de preguntas frecuentes" at bounding box center [100, 151] width 131 height 11
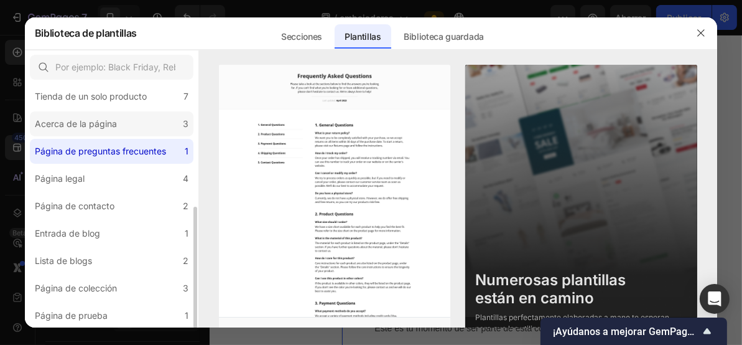
click at [126, 124] on label "Acerca de la página 3" at bounding box center [112, 123] width 164 height 25
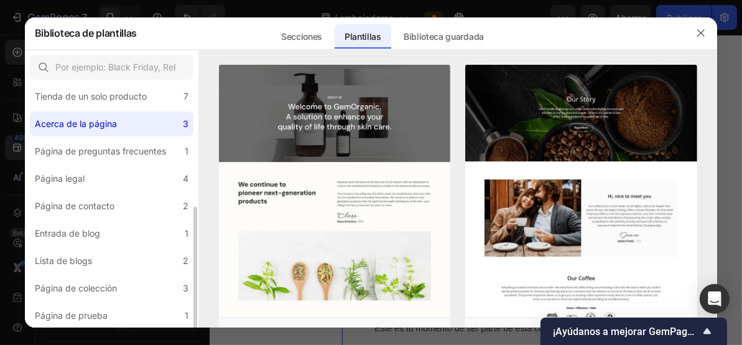
scroll to position [78, 0]
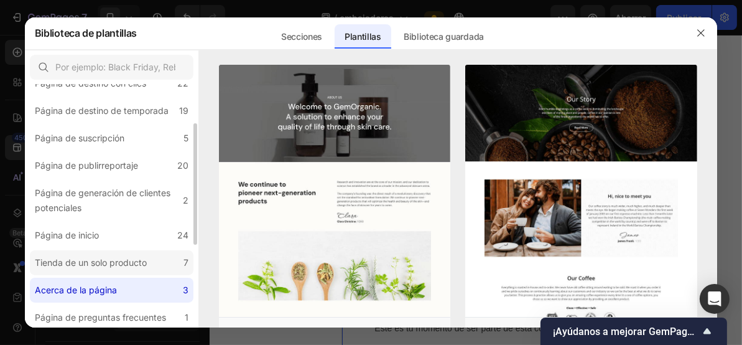
click at [115, 260] on font "Tienda de un solo producto" at bounding box center [91, 262] width 112 height 11
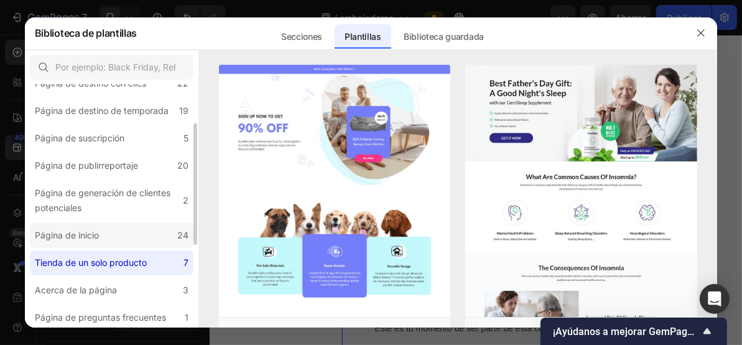
click at [112, 232] on label "Página de inicio 24" at bounding box center [112, 235] width 164 height 25
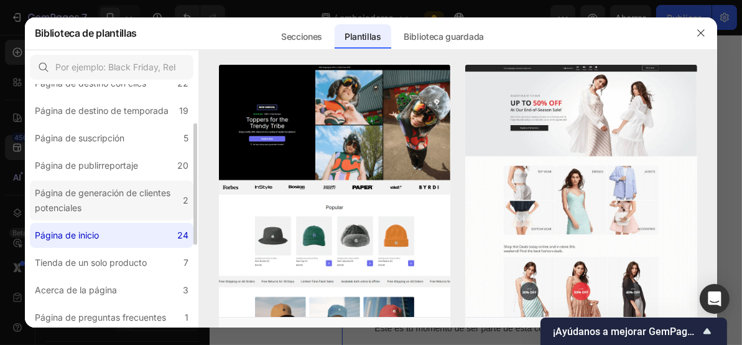
click at [117, 207] on div "Página de generación de clientes potenciales" at bounding box center [106, 200] width 143 height 30
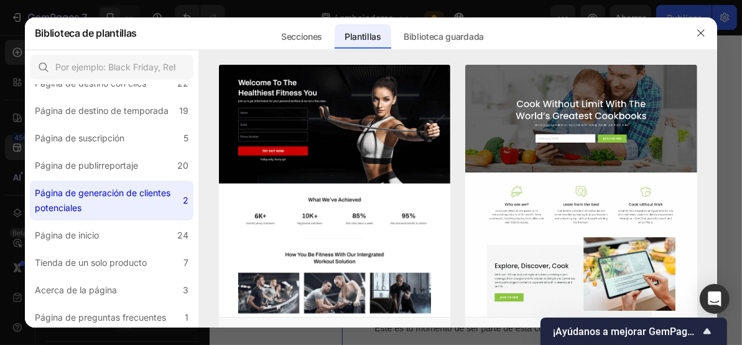
scroll to position [332, 0]
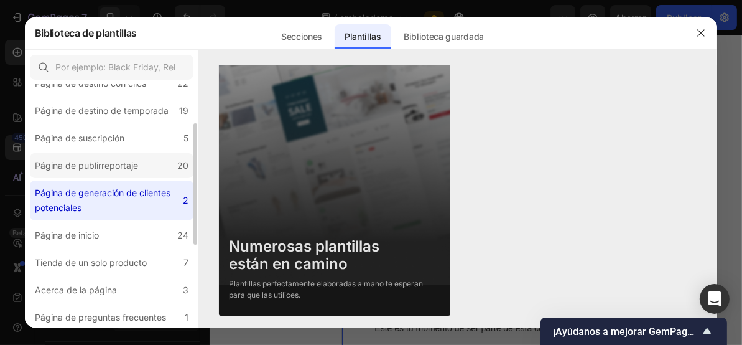
click at [103, 161] on font "Página de publirreportaje" at bounding box center [86, 165] width 103 height 11
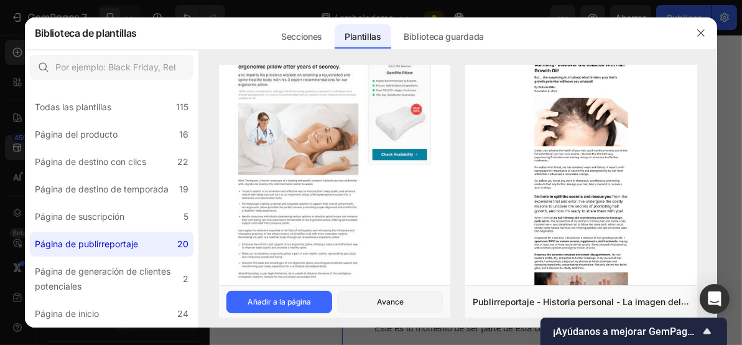
scroll to position [664, 0]
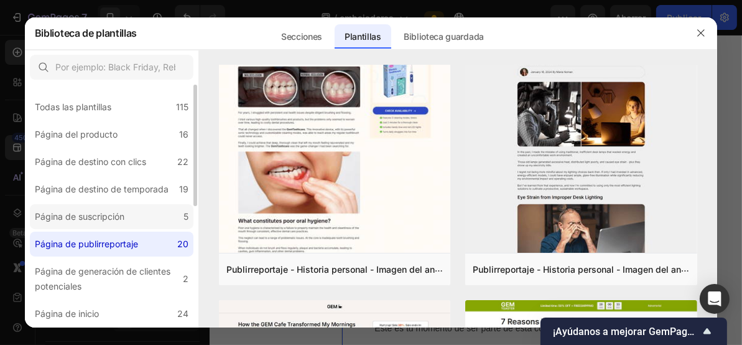
click at [126, 211] on div "Página de suscripción" at bounding box center [82, 216] width 95 height 15
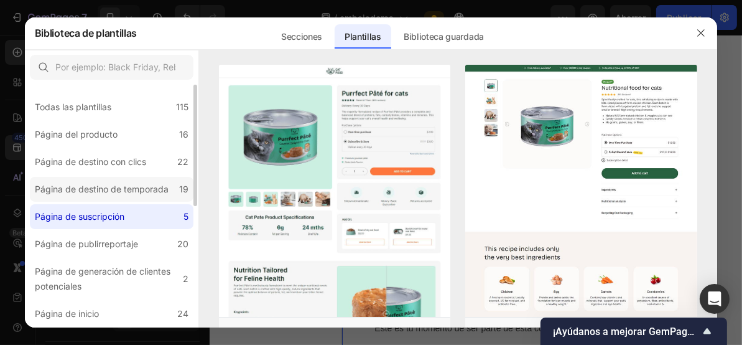
click at [125, 194] on font "Página de destino de temporada" at bounding box center [102, 189] width 134 height 11
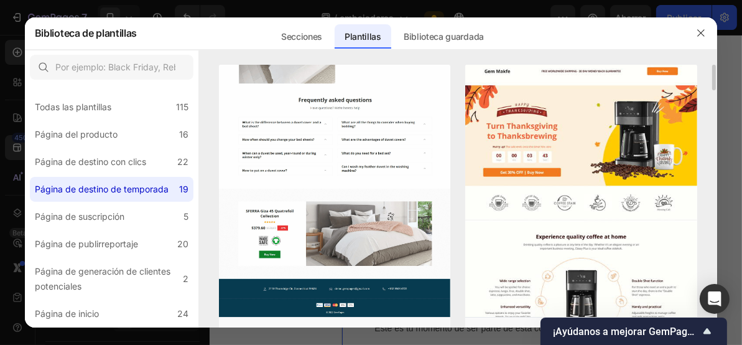
scroll to position [332, 0]
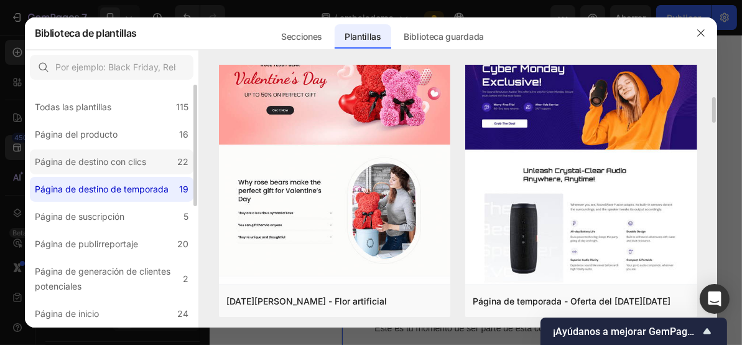
click at [121, 159] on font "Página de destino con clics" at bounding box center [90, 161] width 111 height 11
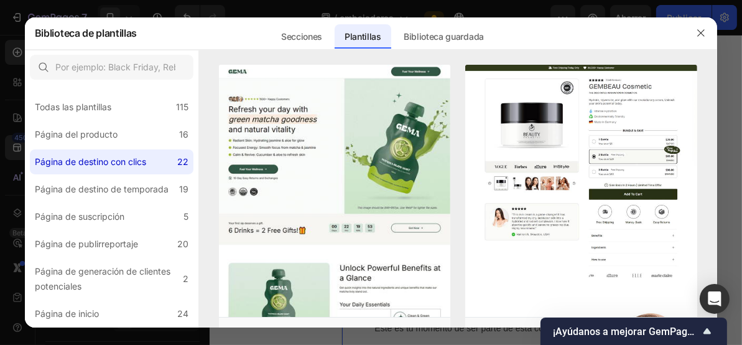
scroll to position [581, 0]
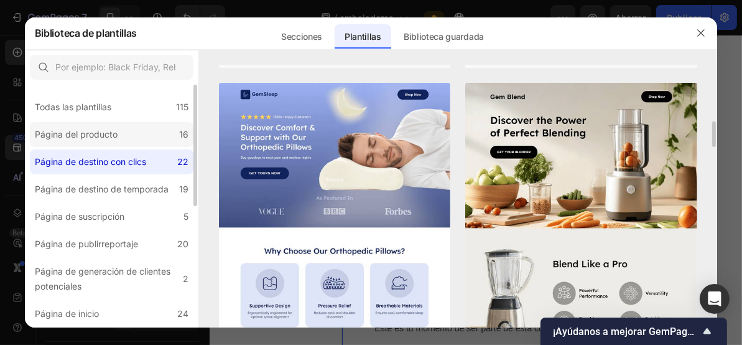
click at [96, 136] on font "Página del producto" at bounding box center [76, 134] width 83 height 11
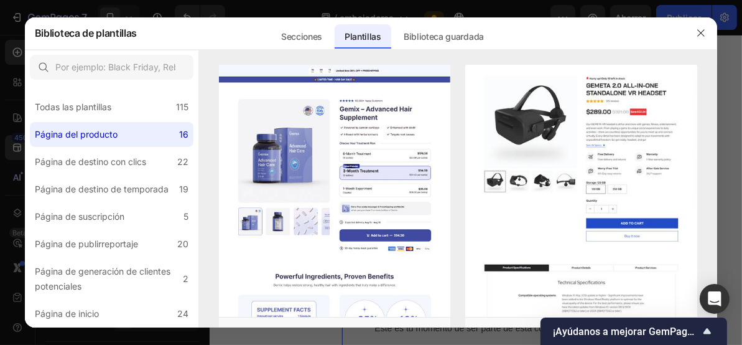
scroll to position [498, 0]
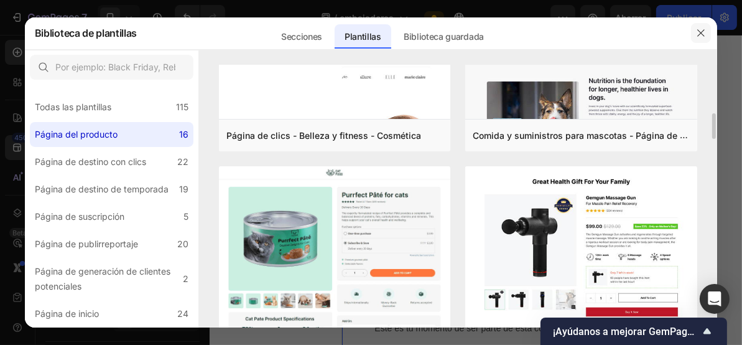
click at [701, 32] on icon "button" at bounding box center [701, 32] width 7 height 7
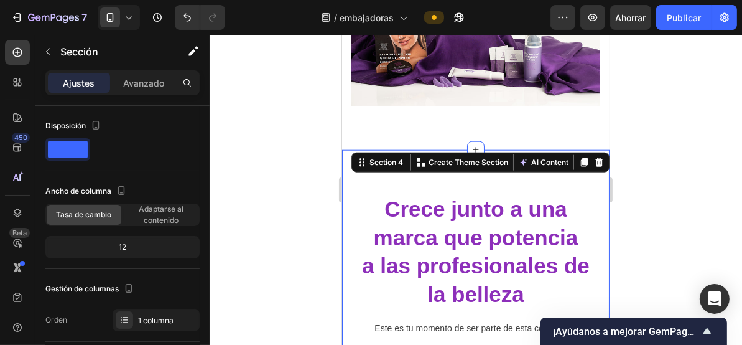
click at [280, 217] on div at bounding box center [476, 190] width 533 height 310
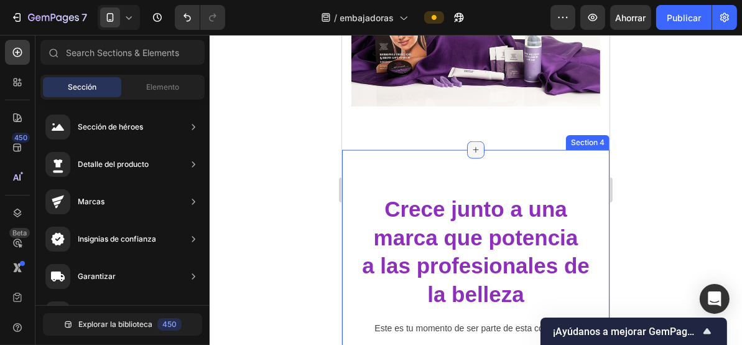
click at [470, 146] on icon at bounding box center [475, 149] width 10 height 10
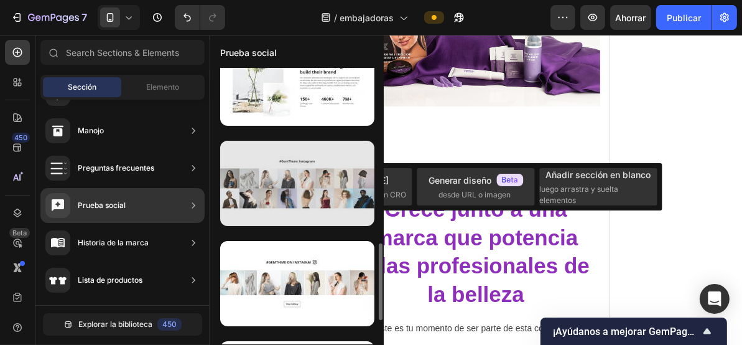
scroll to position [549, 0]
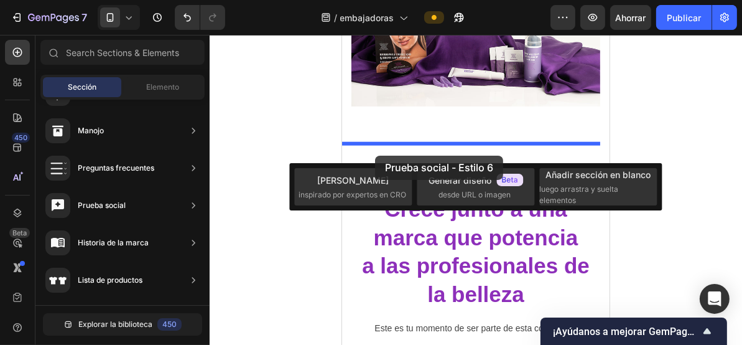
drag, startPoint x: 650, startPoint y: 208, endPoint x: 375, endPoint y: 155, distance: 280.2
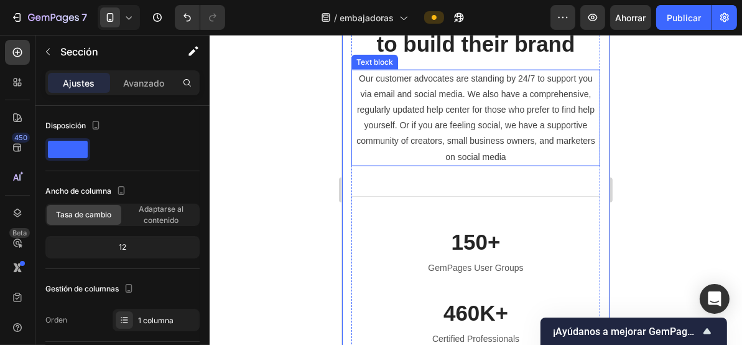
scroll to position [1558, 0]
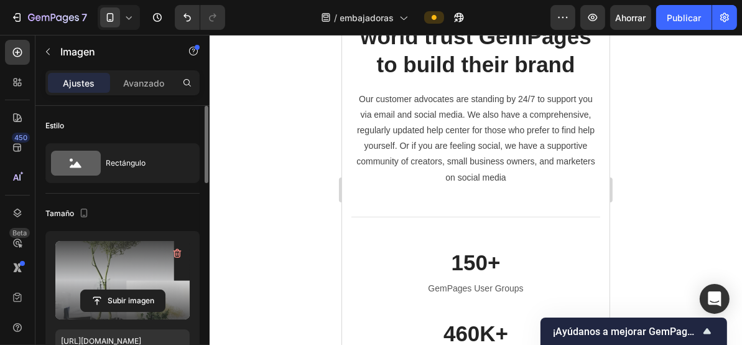
click at [121, 264] on label at bounding box center [122, 280] width 134 height 78
click at [121, 290] on input "file" at bounding box center [123, 300] width 84 height 21
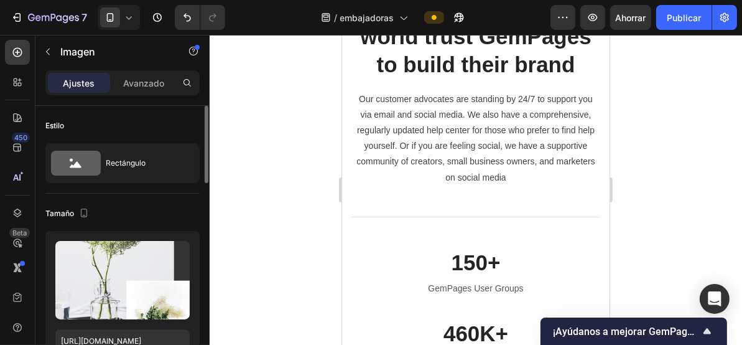
scroll to position [83, 0]
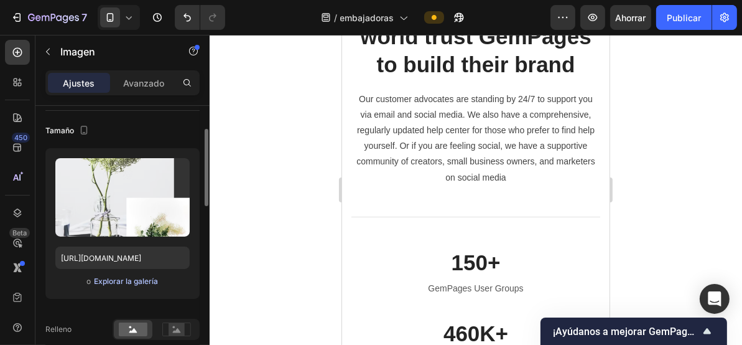
click at [121, 282] on font "Explorar la galería" at bounding box center [126, 280] width 64 height 9
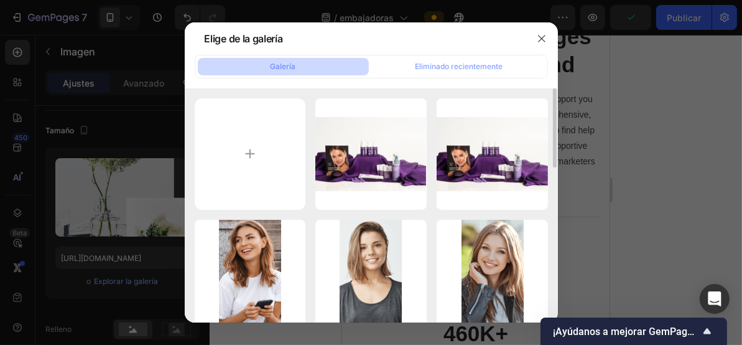
scroll to position [166, 0]
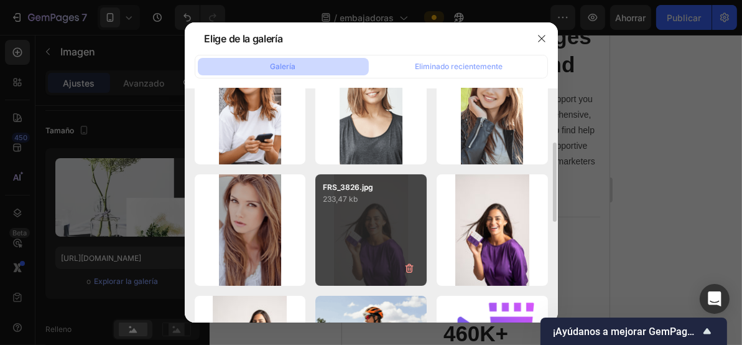
click at [385, 245] on div "FRS_3826.jpg 233,47 kb" at bounding box center [370, 229] width 111 height 111
type input "[URL][DOMAIN_NAME]"
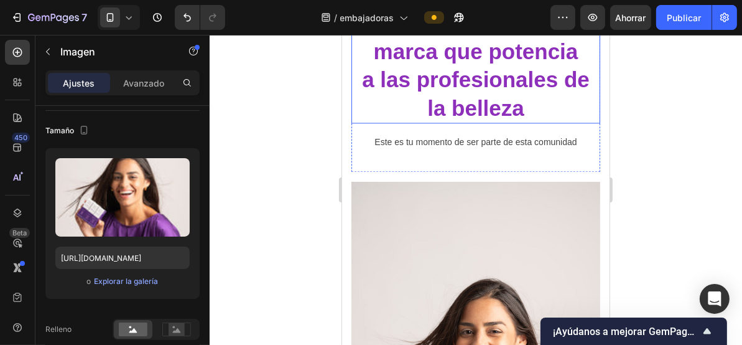
scroll to position [2388, 0]
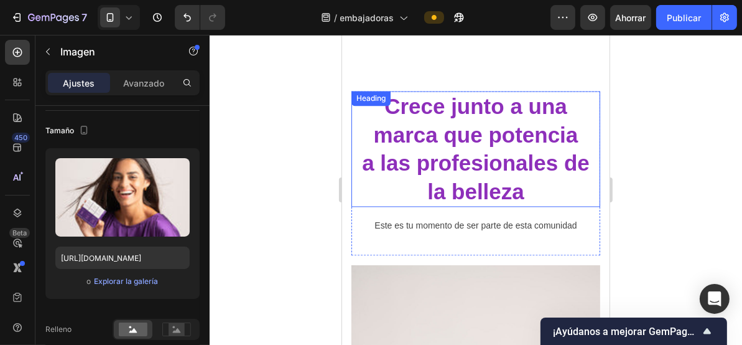
click at [471, 156] on h2 "Crece junto a una marca que potencia a las profesionales de la belleza" at bounding box center [475, 148] width 249 height 116
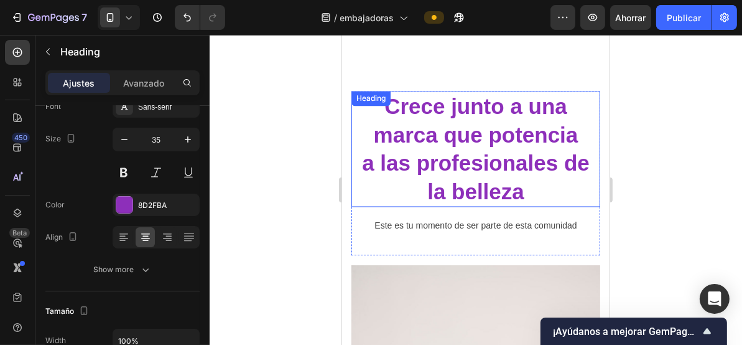
click at [471, 156] on h2 "Crece junto a una marca que potencia a las profesionales de la belleza" at bounding box center [475, 148] width 249 height 116
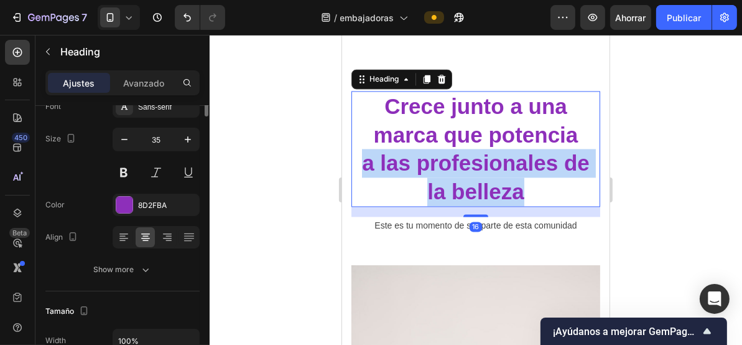
scroll to position [0, 0]
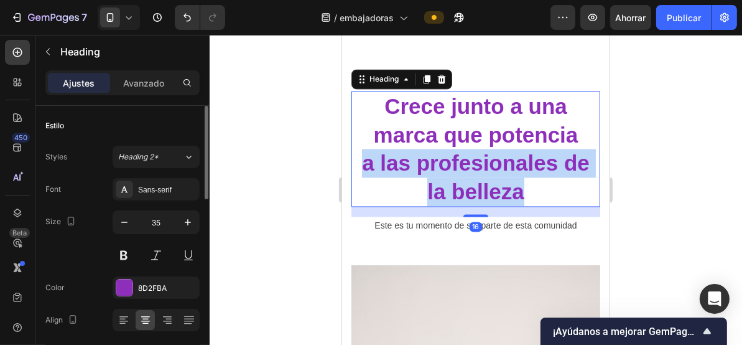
click at [471, 156] on p "Crece junto a una marca que potencia a las profesionales de la belleza" at bounding box center [475, 147] width 246 height 113
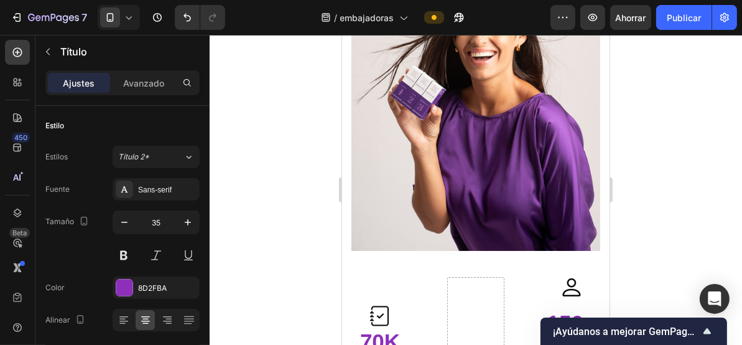
drag, startPoint x: 385, startPoint y: 102, endPoint x: 522, endPoint y: 197, distance: 166.9
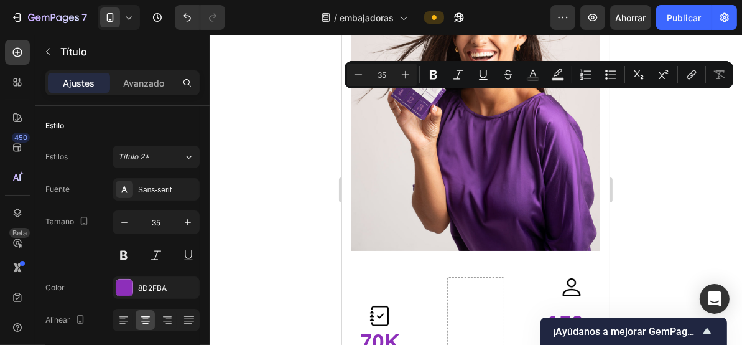
copy p "Crece junto a una marca que potencia a las profesionales de la belleza"
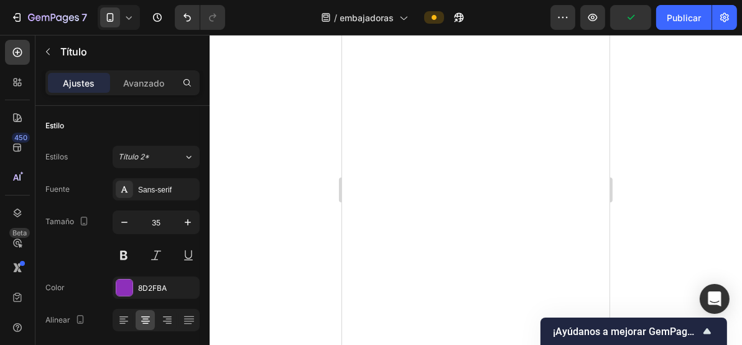
type input "16"
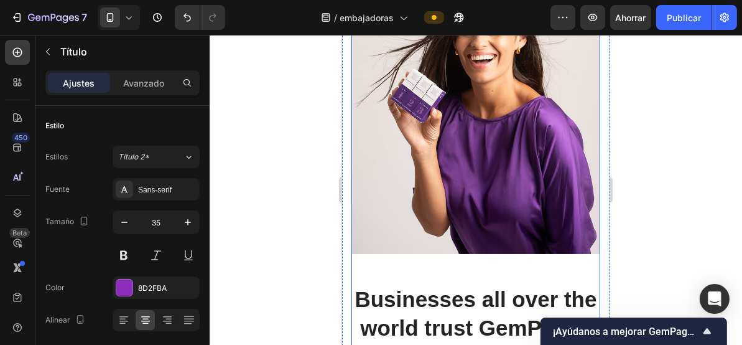
scroll to position [1807, 0]
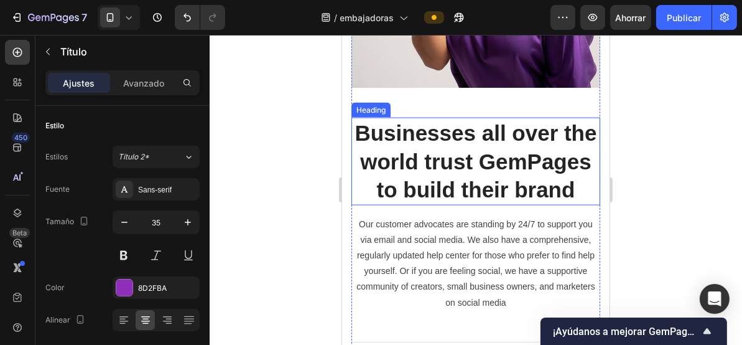
click at [451, 147] on h2 "Businesses all over the world trust GemPages to build their brand" at bounding box center [475, 161] width 249 height 88
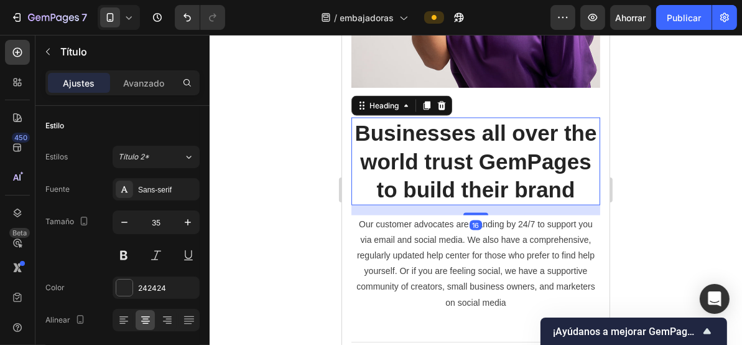
click at [451, 147] on h2 "Businesses all over the world trust GemPages to build their brand" at bounding box center [475, 161] width 249 height 88
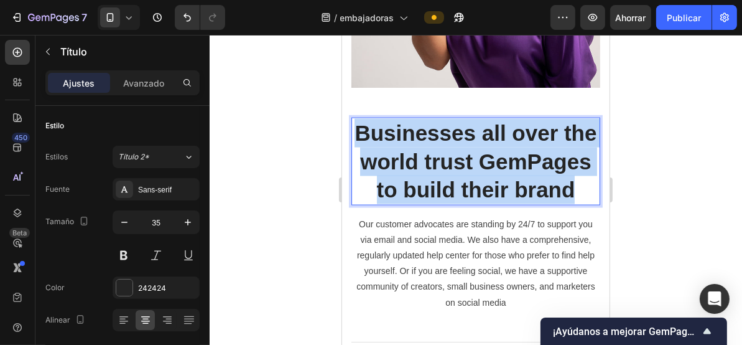
click at [451, 147] on p "Businesses all over the world trust GemPages to build their brand" at bounding box center [475, 160] width 246 height 85
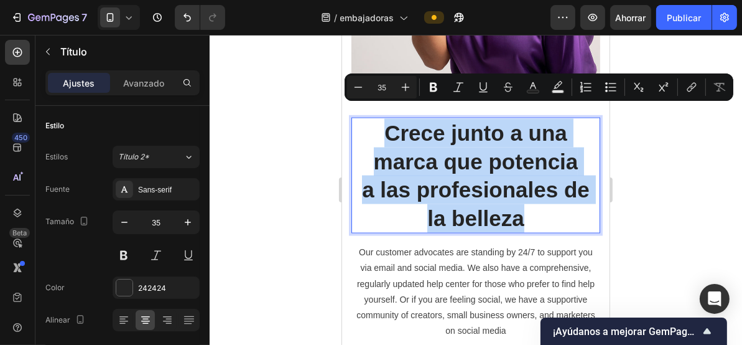
drag, startPoint x: 519, startPoint y: 203, endPoint x: 378, endPoint y: 116, distance: 165.4
click at [378, 118] on p "Crece junto a una marca que potencia a las profesionales de la belleza" at bounding box center [475, 174] width 246 height 113
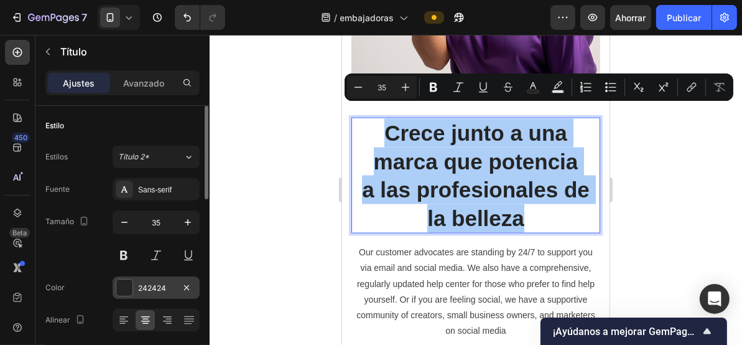
click at [149, 284] on font "242424" at bounding box center [152, 287] width 28 height 9
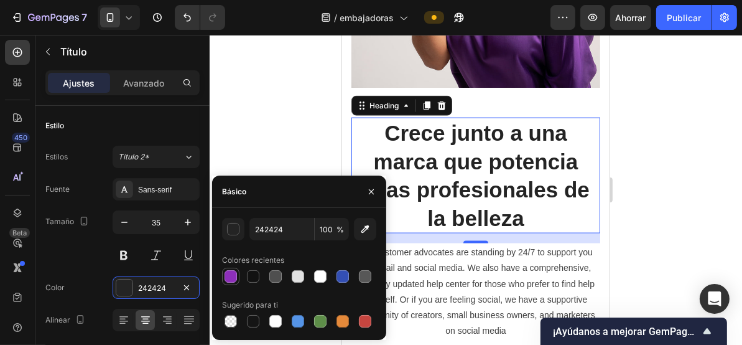
click at [231, 278] on div at bounding box center [231, 276] width 12 height 12
type input "8D2FBA"
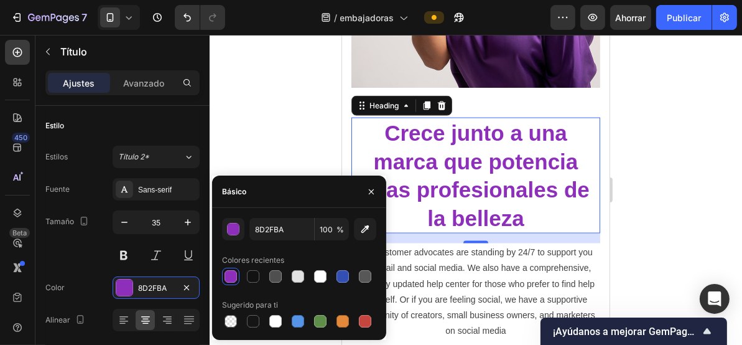
click at [261, 136] on div at bounding box center [476, 190] width 533 height 310
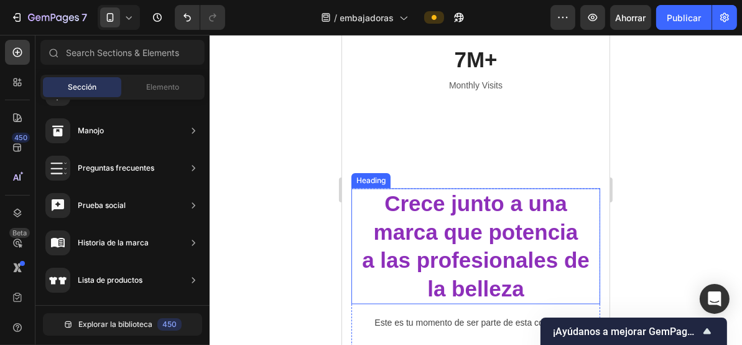
scroll to position [2388, 0]
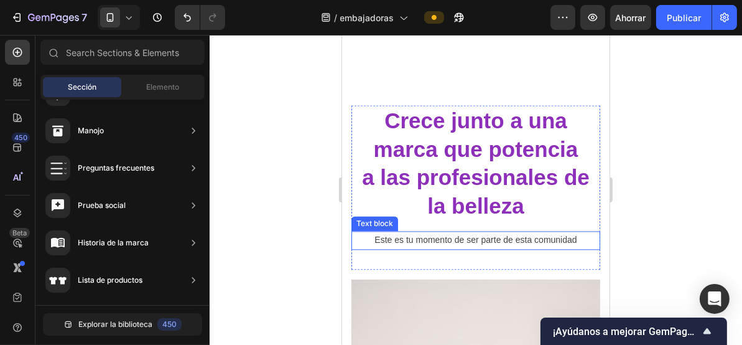
click at [456, 231] on p "Este es tu momento de ser parte de esta comunidad" at bounding box center [475, 239] width 246 height 16
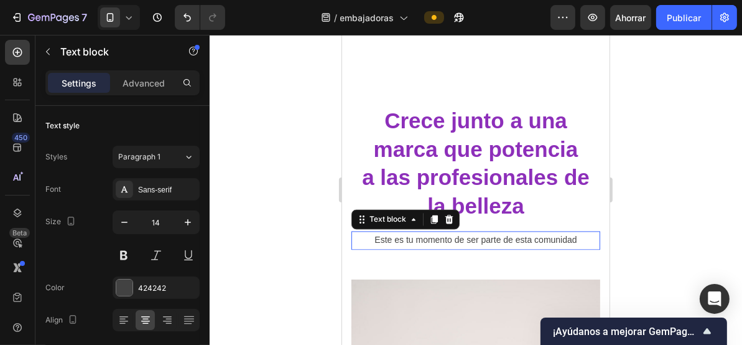
click at [456, 231] on p "Este es tu momento de ser parte de esta comunidad" at bounding box center [475, 239] width 246 height 16
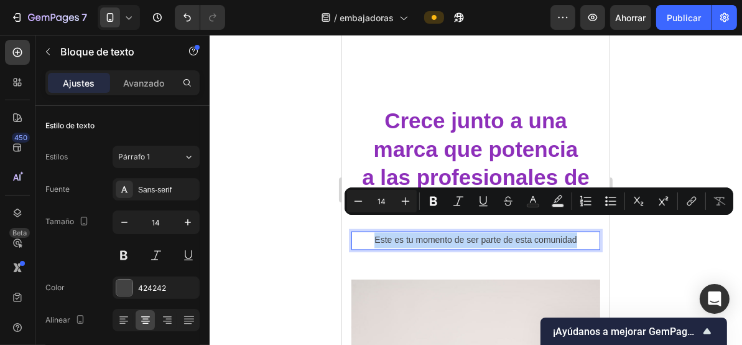
copy p "Este es tu momento de ser parte de esta comunidad"
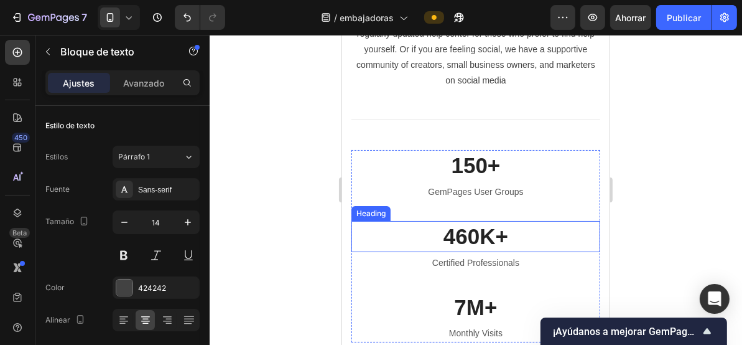
type input "16"
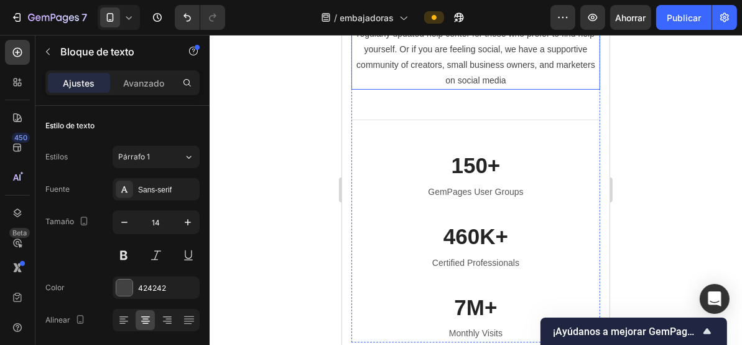
scroll to position [1973, 0]
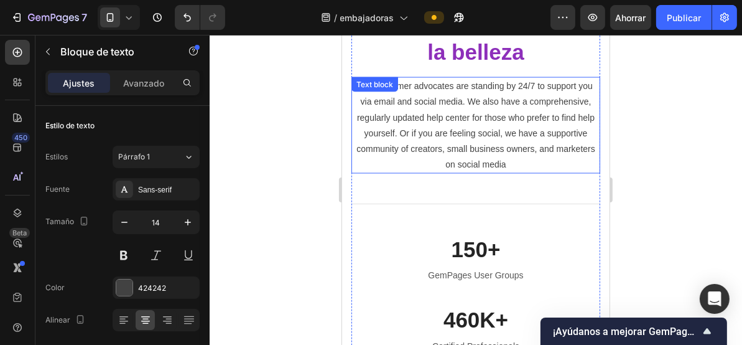
click at [453, 133] on p "Our customer advocates are standing by 24/7 to support you via email and social…" at bounding box center [475, 125] width 246 height 94
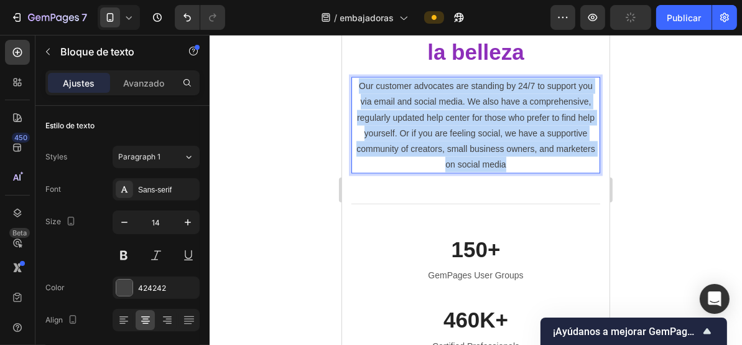
click at [453, 133] on p "Our customer advocates are standing by 24/7 to support you via email and social…" at bounding box center [475, 125] width 246 height 94
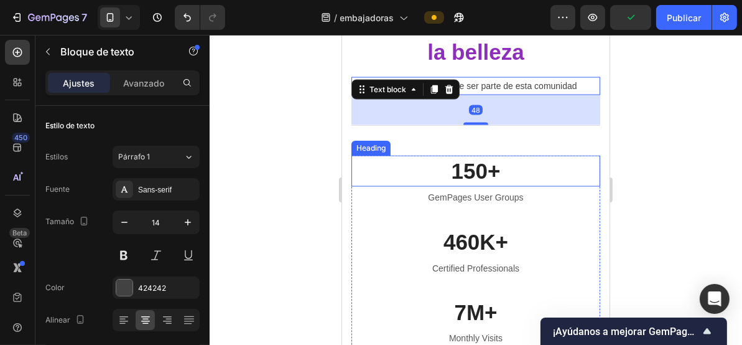
click at [294, 138] on div at bounding box center [476, 190] width 533 height 310
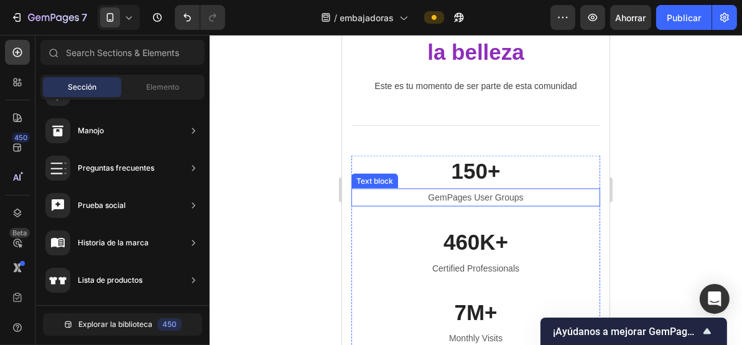
click at [462, 189] on p "GemPages User Groups" at bounding box center [475, 197] width 246 height 16
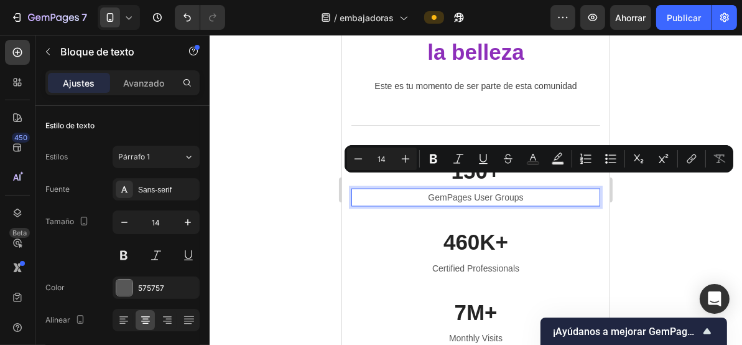
click at [502, 189] on p "GemPages User Groups" at bounding box center [475, 197] width 246 height 16
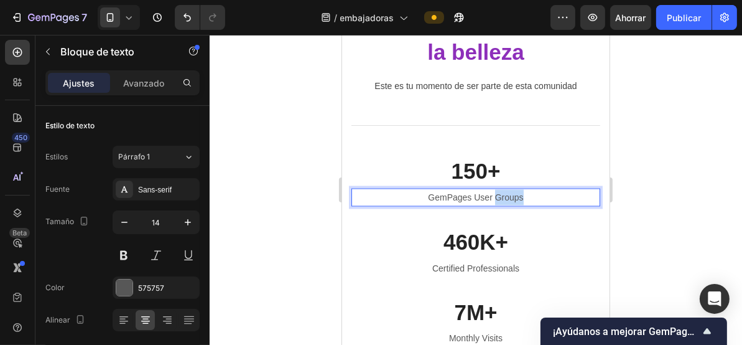
click at [502, 189] on p "GemPages User Groups" at bounding box center [475, 197] width 246 height 16
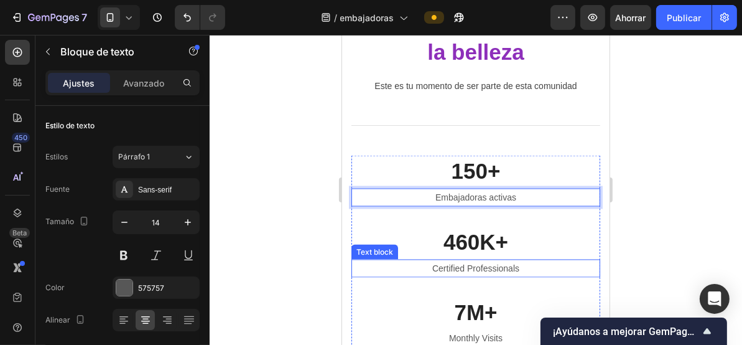
click at [485, 260] on p "Certified Professionals" at bounding box center [475, 268] width 246 height 16
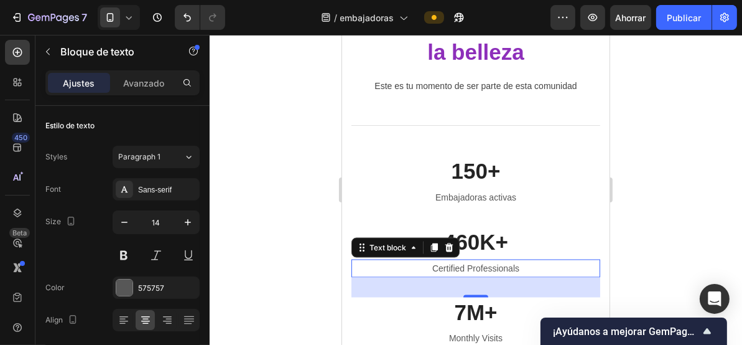
click at [485, 260] on p "Certified Professionals" at bounding box center [475, 268] width 246 height 16
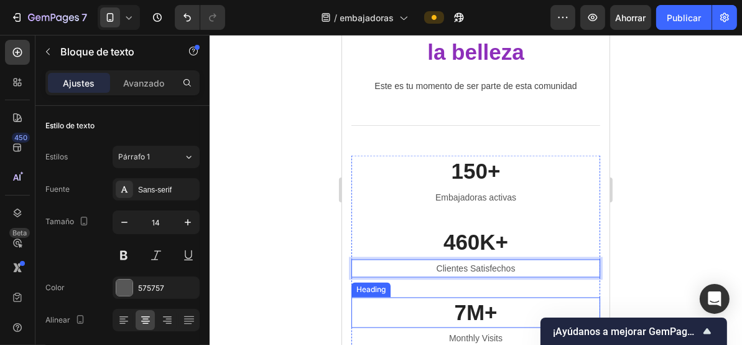
click at [468, 298] on p "7M+" at bounding box center [475, 312] width 246 height 29
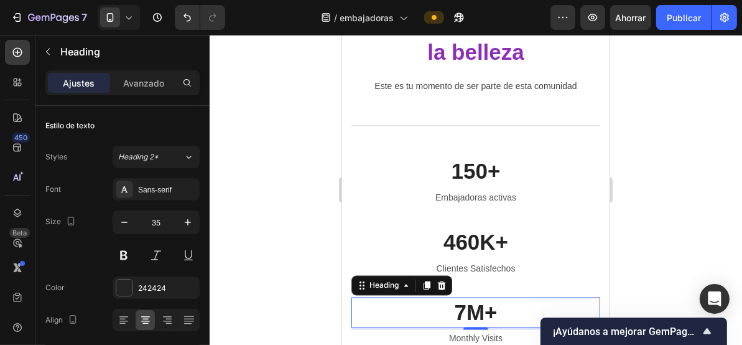
click at [468, 298] on p "7M+" at bounding box center [475, 312] width 246 height 29
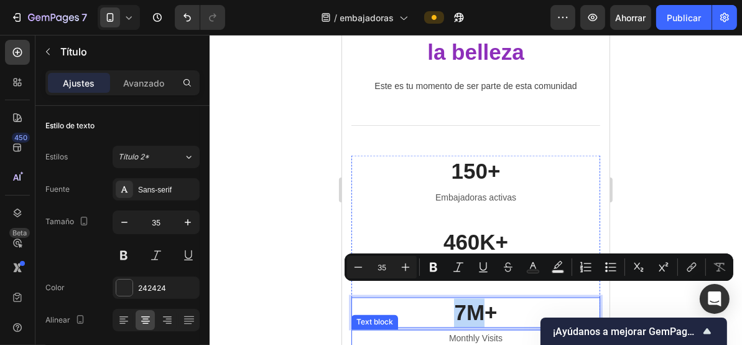
click at [482, 330] on p "Monthly Visits" at bounding box center [475, 338] width 246 height 16
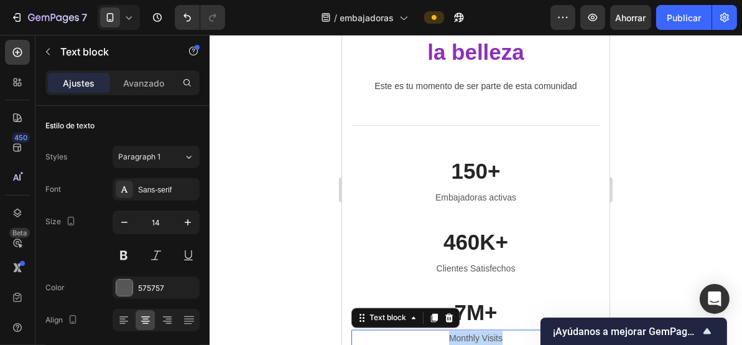
click at [482, 330] on p "Monthly Visits" at bounding box center [475, 338] width 246 height 16
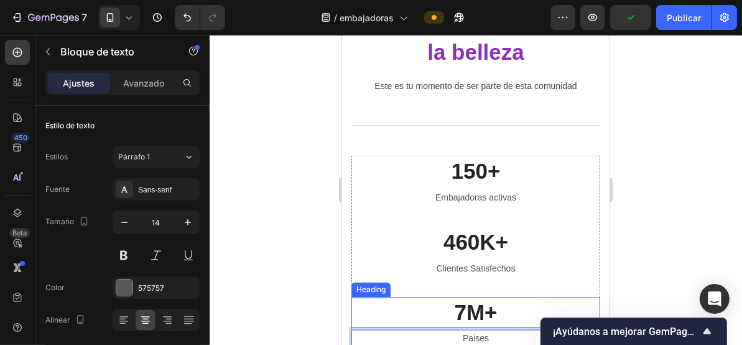
click at [475, 298] on p "7M+" at bounding box center [475, 312] width 246 height 29
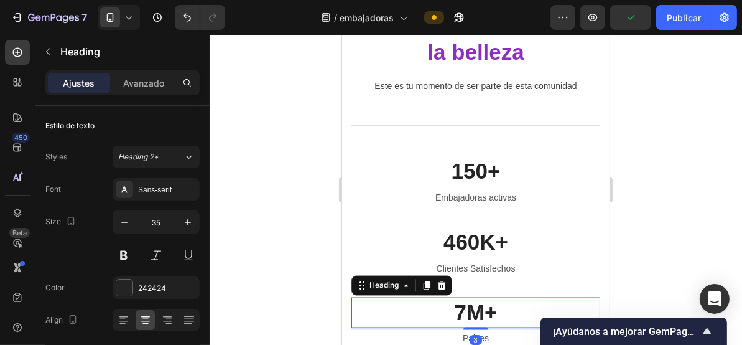
click at [475, 298] on p "7M+" at bounding box center [475, 312] width 246 height 29
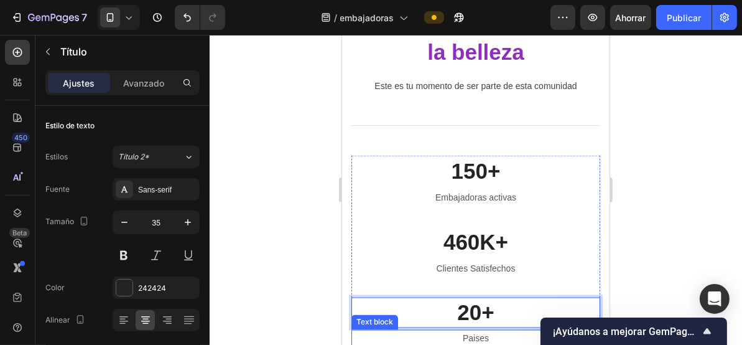
click at [474, 330] on p "Paises" at bounding box center [475, 338] width 246 height 16
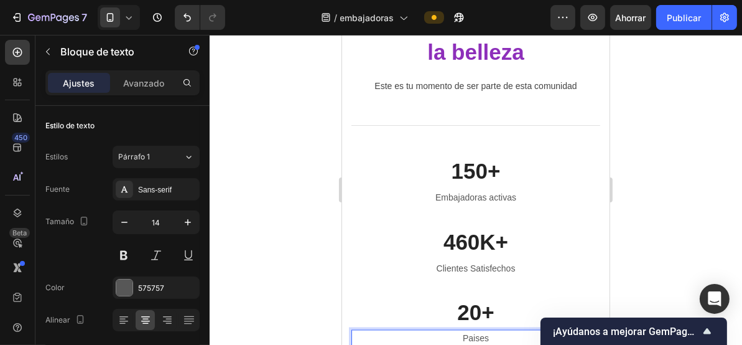
click at [482, 330] on p "Paises" at bounding box center [475, 338] width 246 height 16
click at [301, 195] on div at bounding box center [476, 190] width 533 height 310
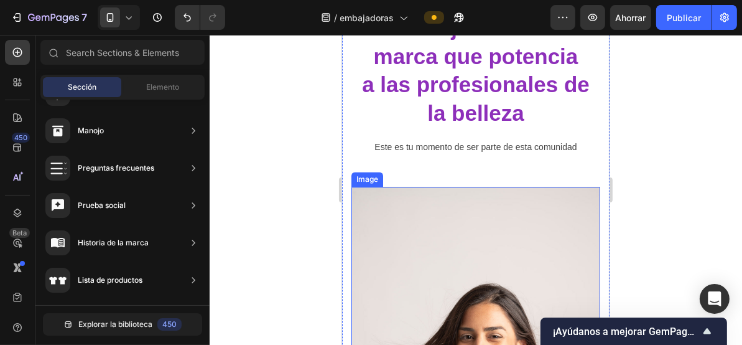
scroll to position [2305, 0]
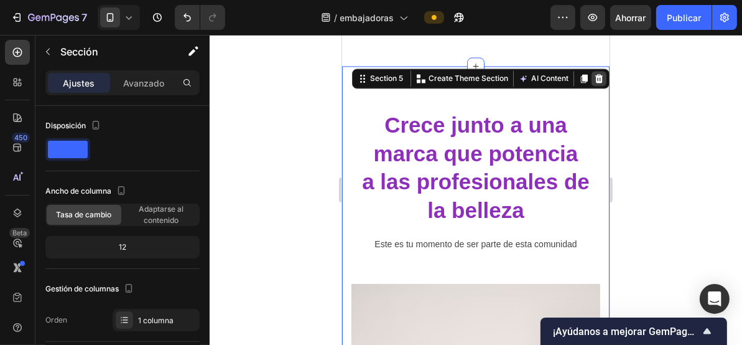
click at [595, 73] on icon at bounding box center [599, 77] width 8 height 9
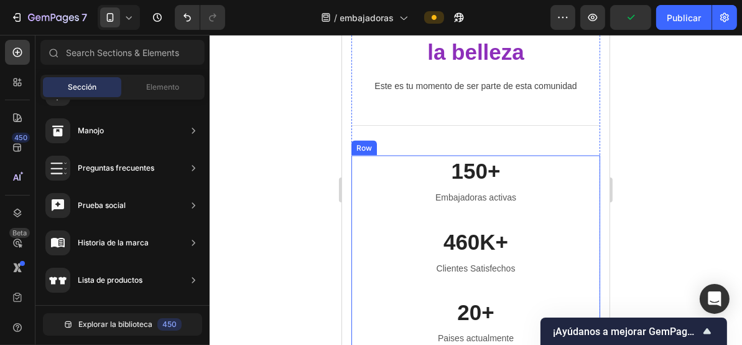
scroll to position [2139, 0]
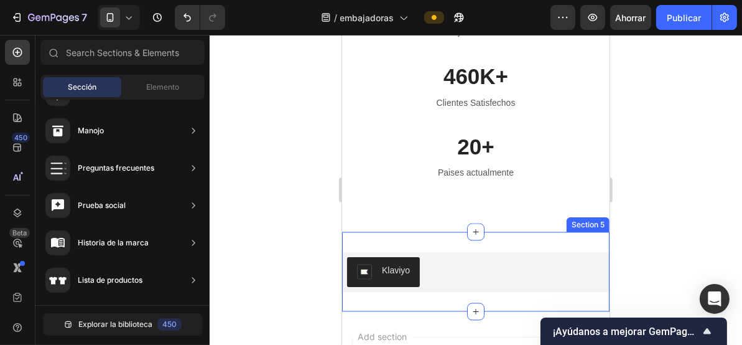
click at [561, 231] on div "Klaviyo Klaviyo Section 5" at bounding box center [476, 271] width 268 height 80
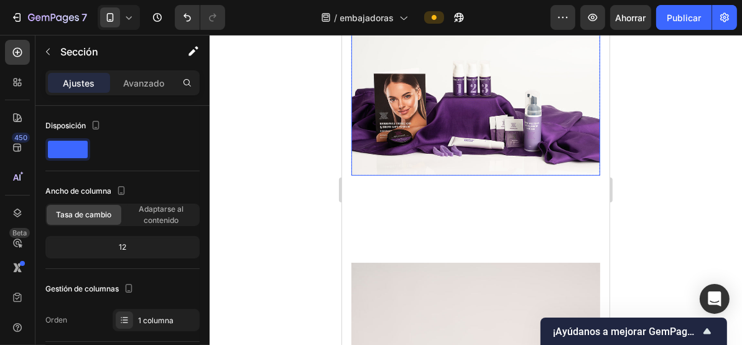
scroll to position [1309, 0]
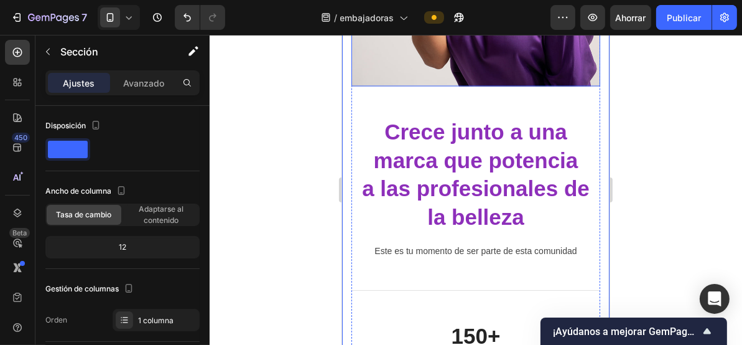
scroll to position [1890, 0]
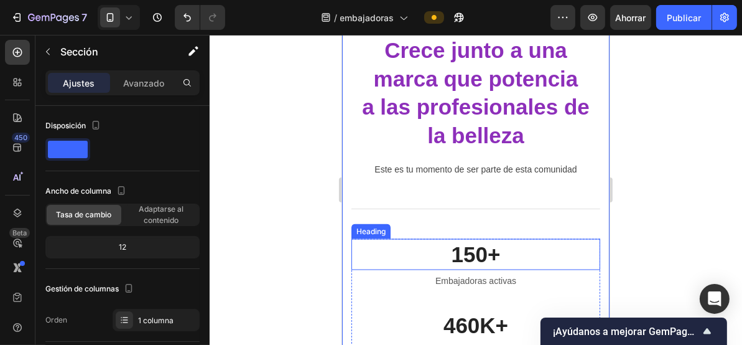
click at [465, 240] on p "150+" at bounding box center [475, 254] width 246 height 29
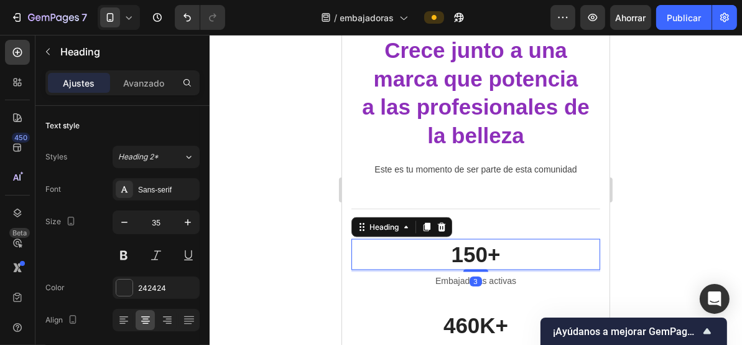
click at [465, 240] on p "150+" at bounding box center [475, 254] width 246 height 29
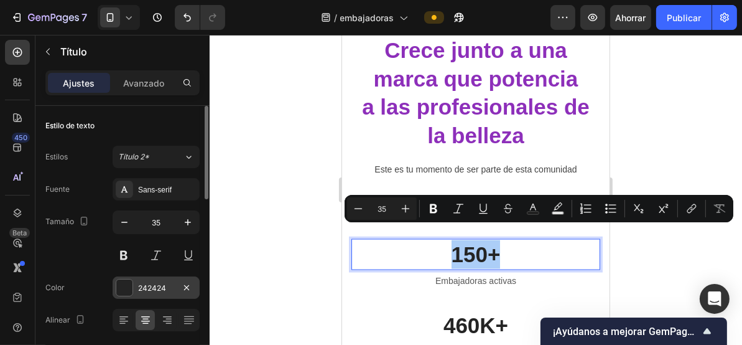
click at [128, 286] on div at bounding box center [124, 287] width 16 height 16
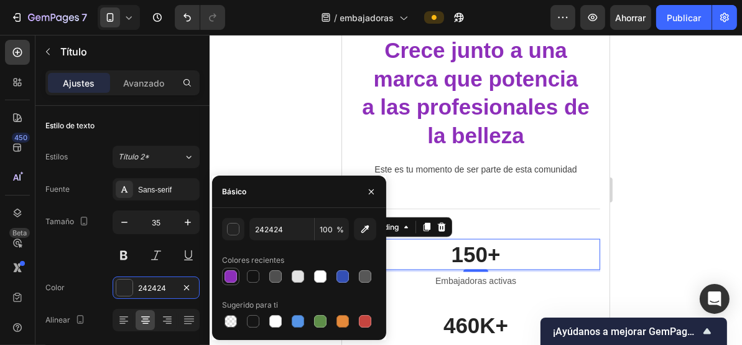
click at [228, 276] on div at bounding box center [231, 276] width 12 height 12
type input "8D2FBA"
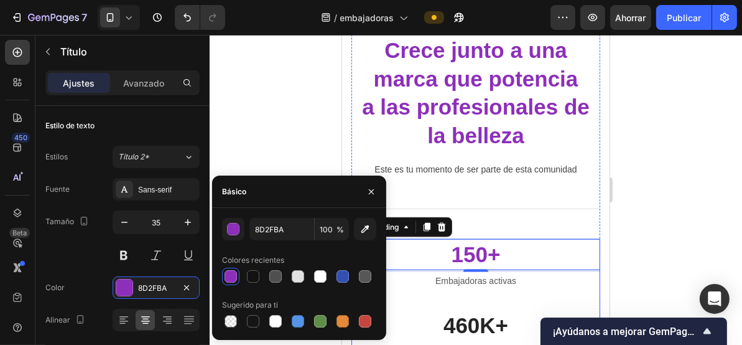
click at [496, 273] on p "Embajadoras activas" at bounding box center [475, 281] width 246 height 16
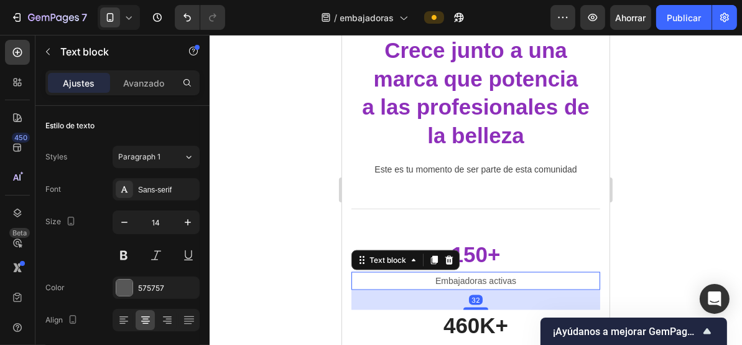
click at [496, 273] on p "Embajadoras activas" at bounding box center [475, 281] width 246 height 16
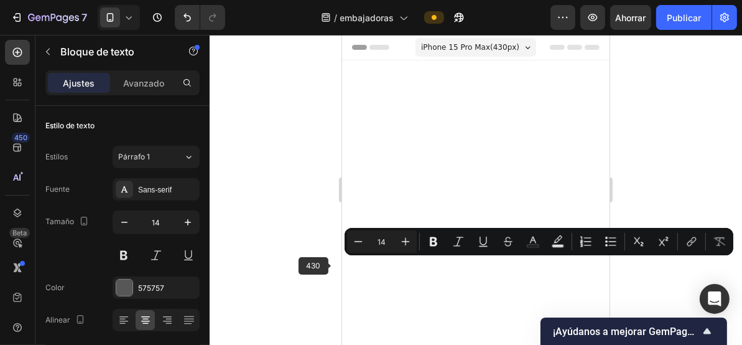
click at [314, 297] on div at bounding box center [476, 190] width 533 height 310
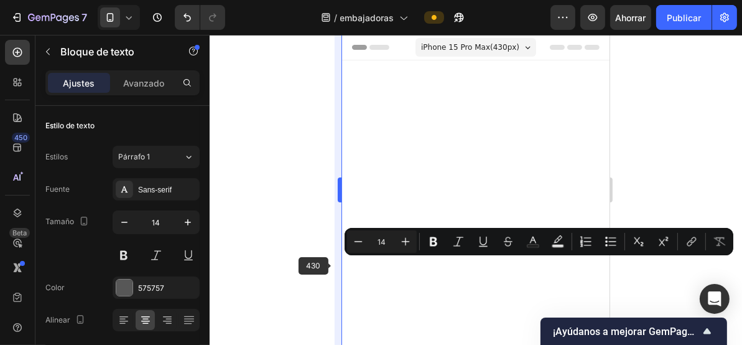
scroll to position [1890, 0]
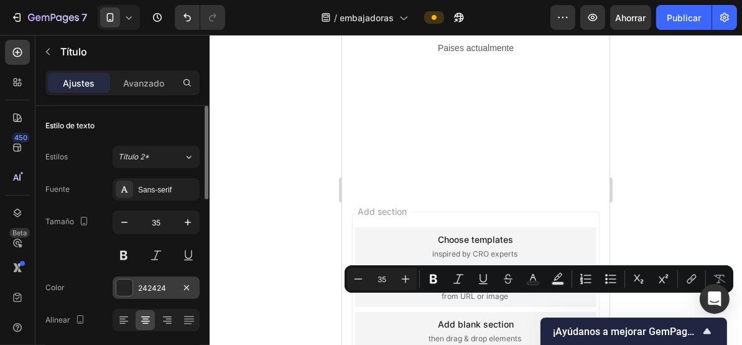
click at [136, 288] on div "242424" at bounding box center [156, 287] width 87 height 22
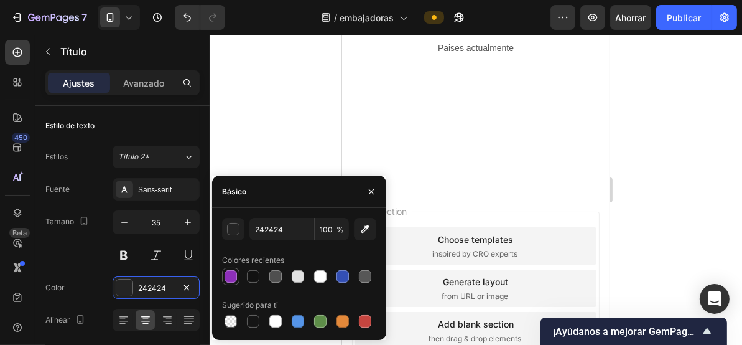
click at [229, 274] on div at bounding box center [231, 276] width 12 height 12
type input "8D2FBA"
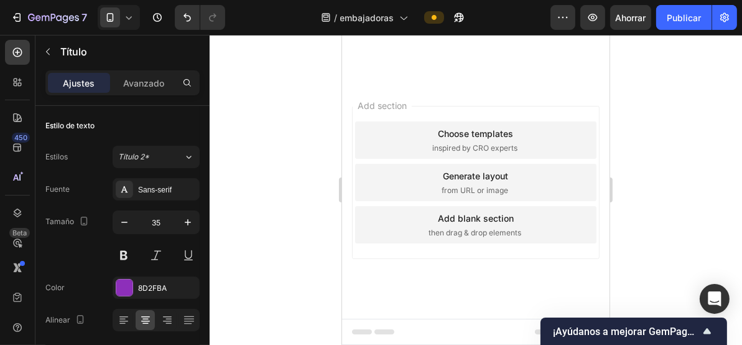
scroll to position [2056, 0]
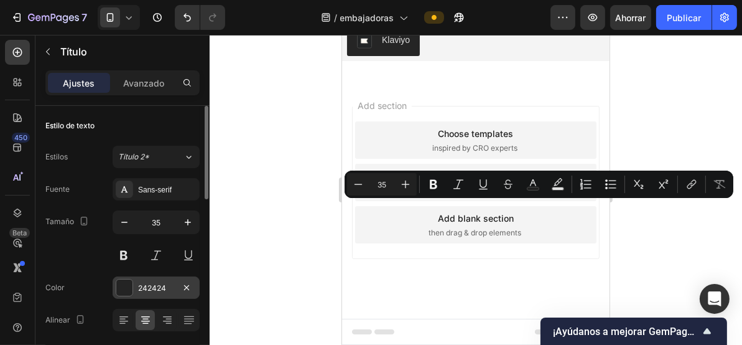
click at [125, 289] on div at bounding box center [124, 287] width 16 height 16
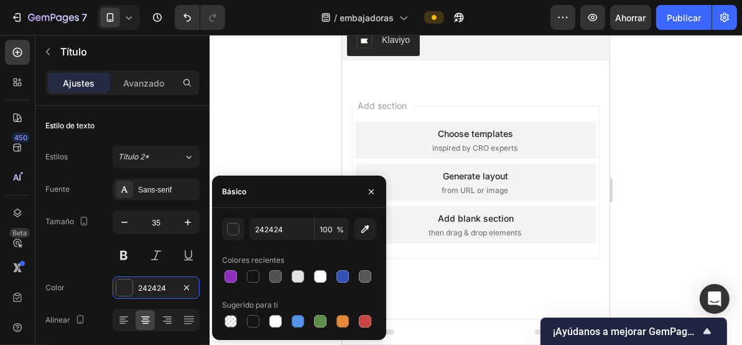
click at [231, 275] on div at bounding box center [231, 276] width 12 height 12
type input "8D2FBA"
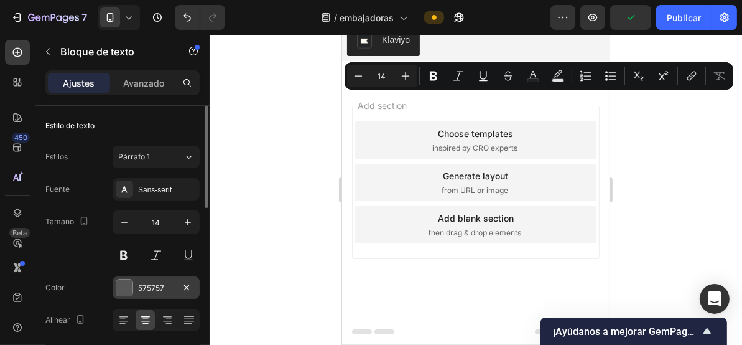
click at [127, 290] on div at bounding box center [124, 287] width 16 height 16
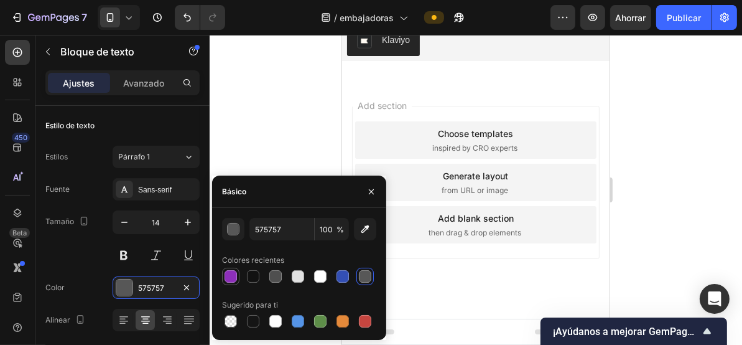
click at [237, 275] on div at bounding box center [230, 276] width 15 height 15
type input "8D2FBA"
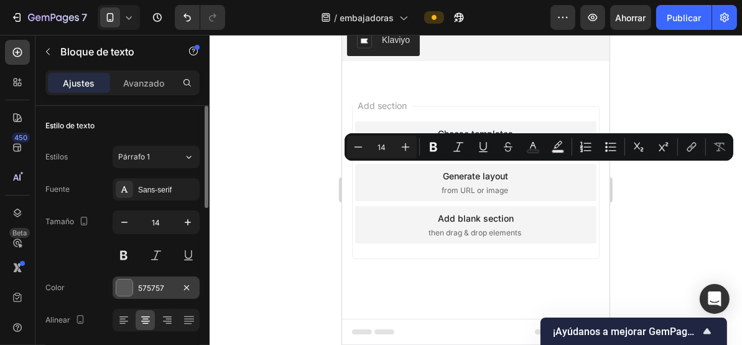
click at [128, 286] on div at bounding box center [124, 287] width 16 height 16
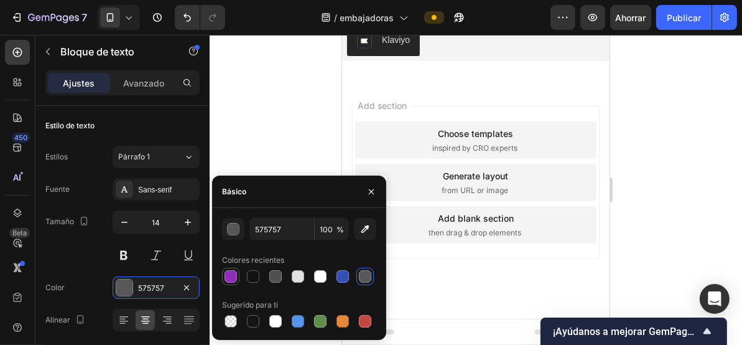
click at [234, 274] on div at bounding box center [231, 276] width 12 height 12
type input "8D2FBA"
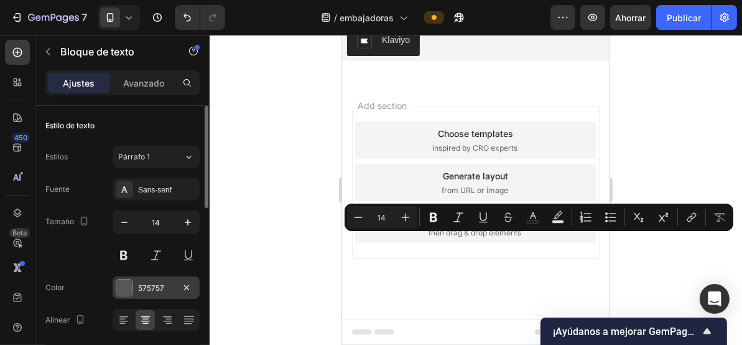
click at [136, 291] on div "575757" at bounding box center [156, 287] width 87 height 22
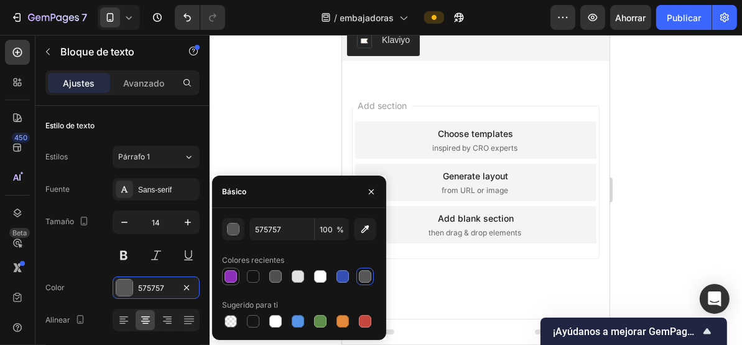
click at [232, 279] on div at bounding box center [231, 276] width 12 height 12
type input "8D2FBA"
click at [289, 126] on div at bounding box center [476, 190] width 533 height 310
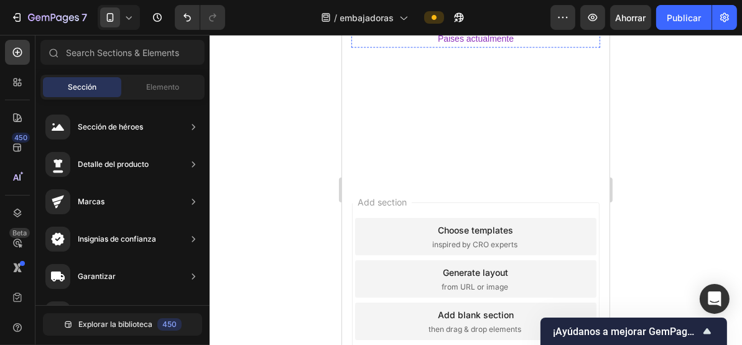
scroll to position [1890, 0]
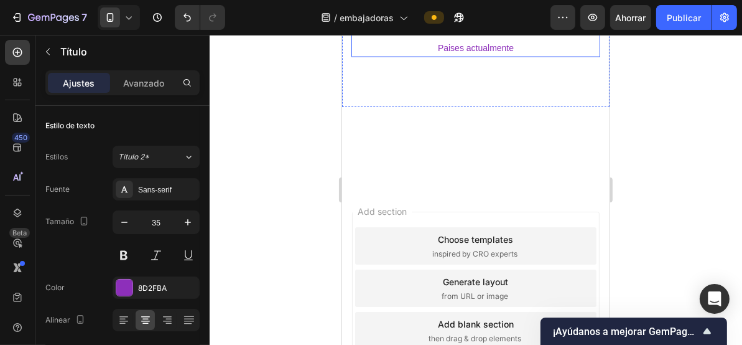
click at [305, 129] on div at bounding box center [476, 190] width 533 height 310
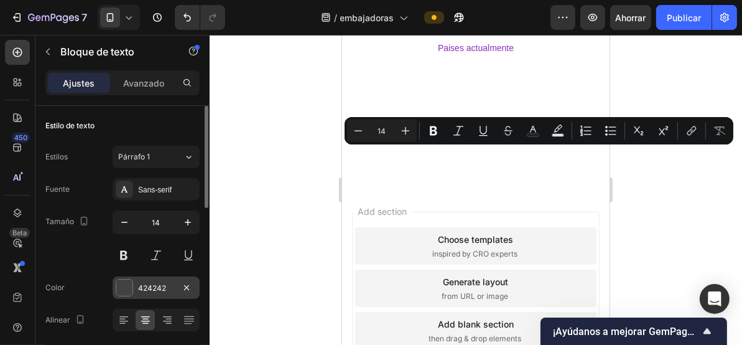
click at [138, 288] on font "424242" at bounding box center [152, 287] width 28 height 9
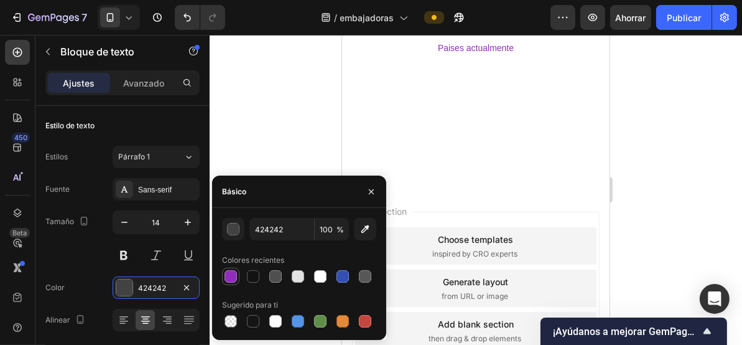
click at [238, 274] on div at bounding box center [230, 276] width 17 height 17
type input "8D2FBA"
click at [154, 254] on button at bounding box center [156, 255] width 22 height 22
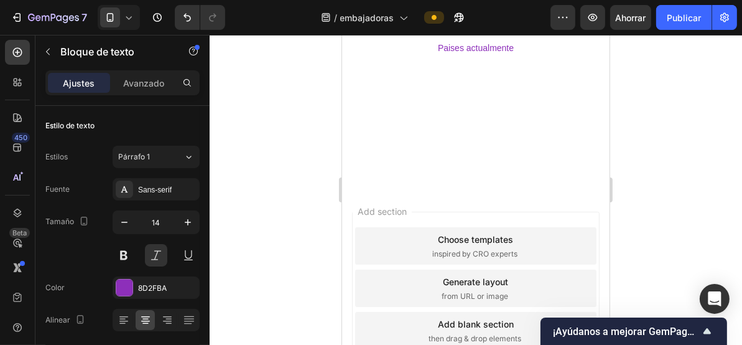
click at [275, 117] on div at bounding box center [476, 190] width 533 height 310
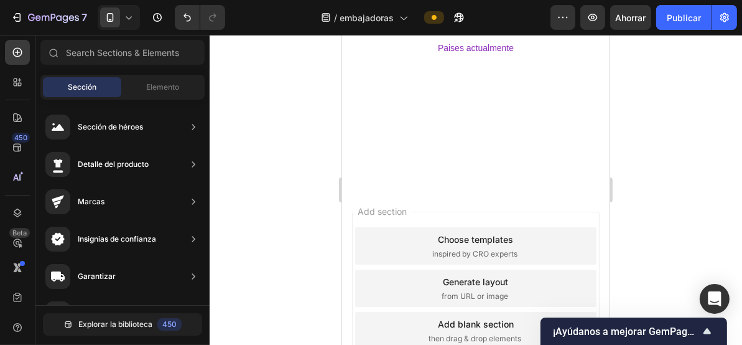
click at [275, 117] on div at bounding box center [476, 190] width 533 height 310
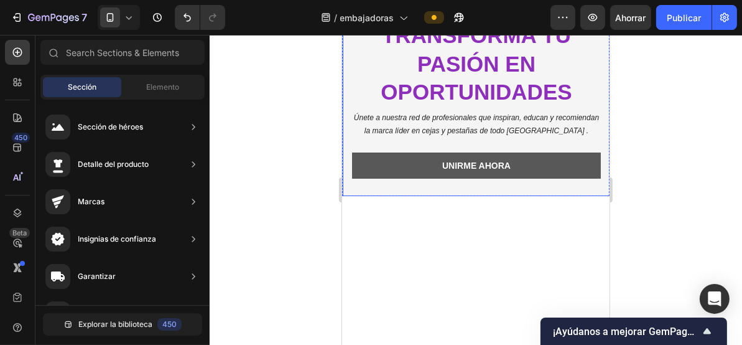
scroll to position [166, 0]
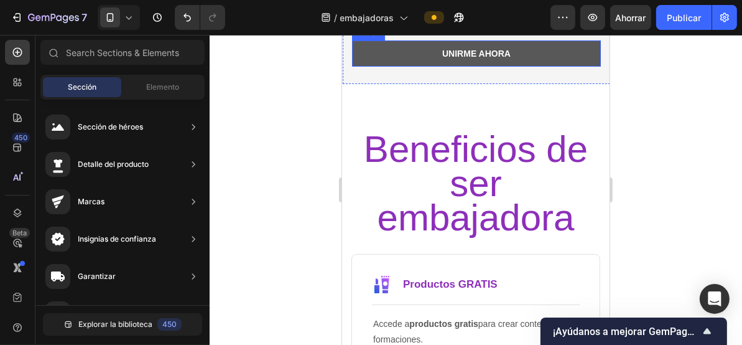
drag, startPoint x: 532, startPoint y: 220, endPoint x: 482, endPoint y: 217, distance: 49.9
click at [532, 66] on link "unirme ahora" at bounding box center [476, 53] width 249 height 26
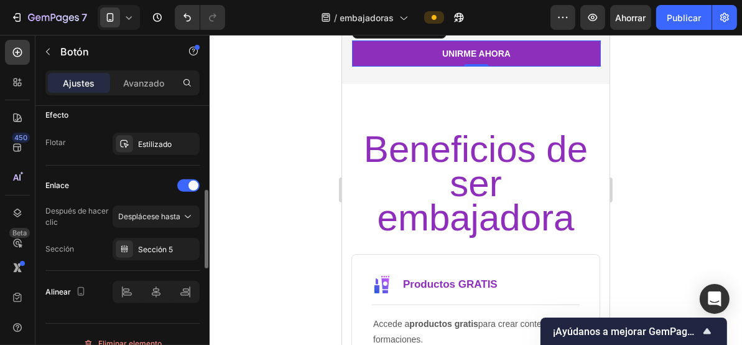
scroll to position [679, 0]
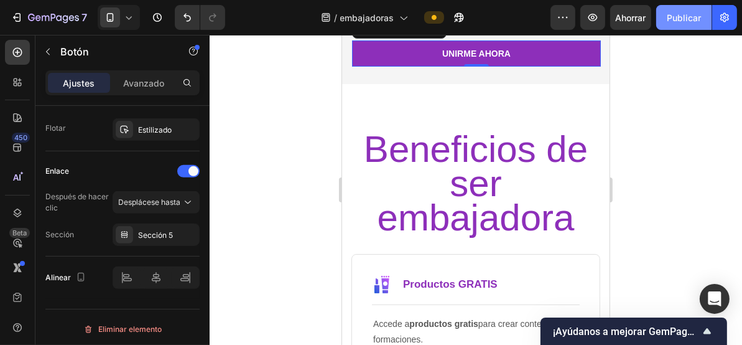
click at [685, 20] on font "Publicar" at bounding box center [684, 17] width 34 height 11
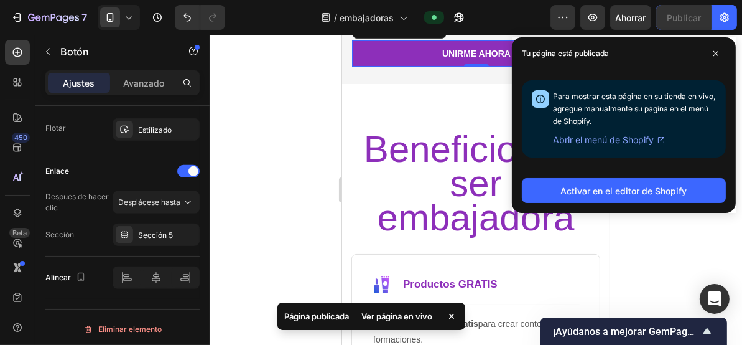
drag, startPoint x: 283, startPoint y: 133, endPoint x: 291, endPoint y: 133, distance: 7.5
click at [283, 133] on div at bounding box center [476, 190] width 533 height 310
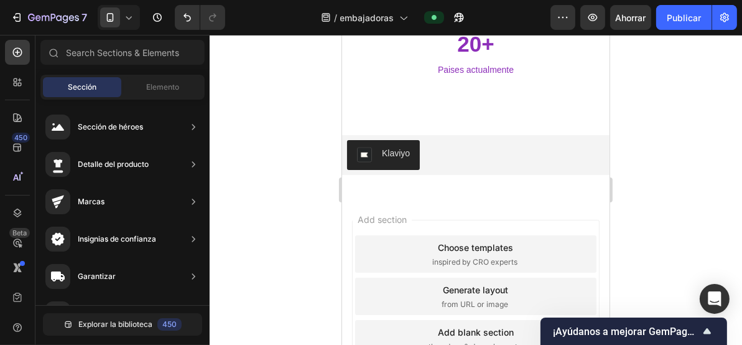
scroll to position [2188, 0]
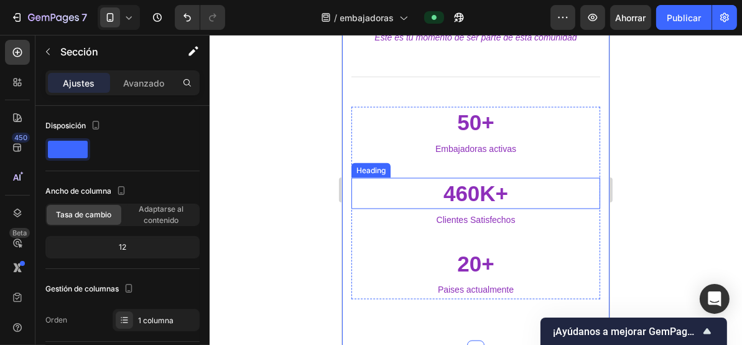
scroll to position [2105, 0]
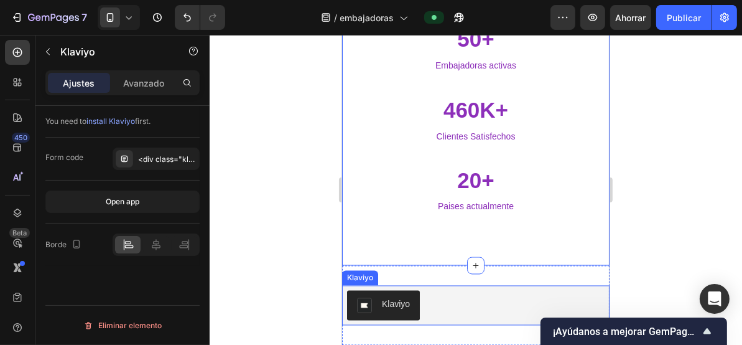
click at [570, 285] on div "Klaviyo" at bounding box center [476, 305] width 268 height 40
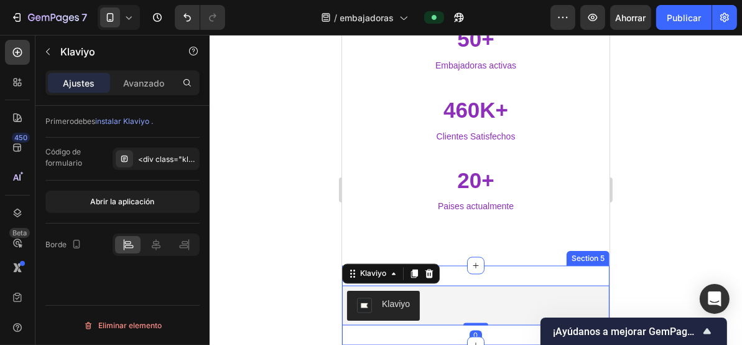
click at [584, 265] on div "Klaviyo Klaviyo 0 Section 5" at bounding box center [476, 305] width 268 height 80
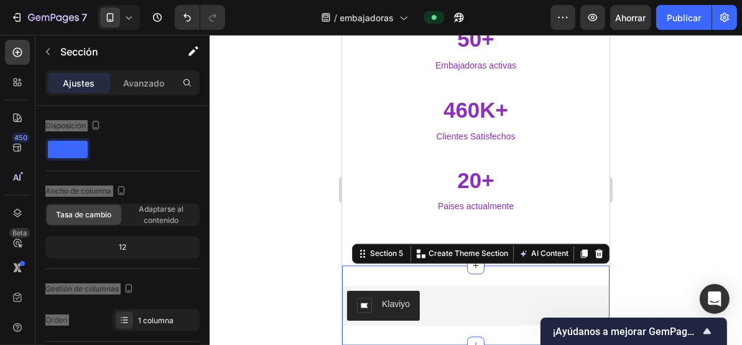
click at [567, 265] on div "[PERSON_NAME] Section 5 You can create reusable sections Create Theme Section A…" at bounding box center [476, 305] width 268 height 80
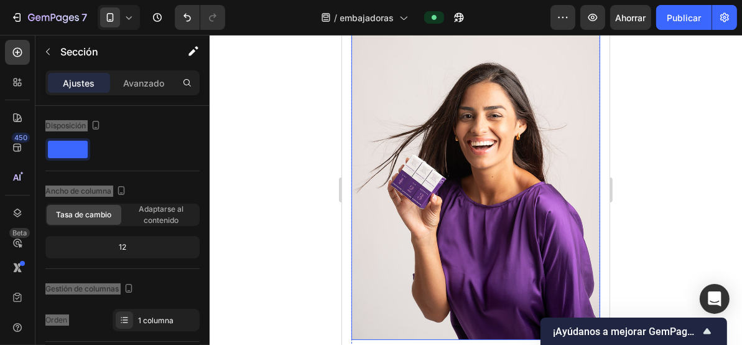
scroll to position [1358, 0]
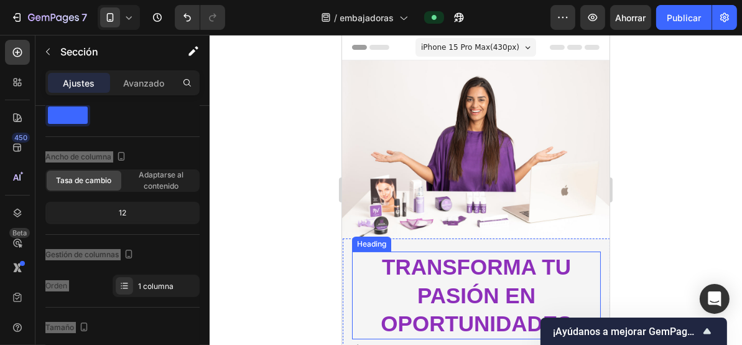
scroll to position [249, 0]
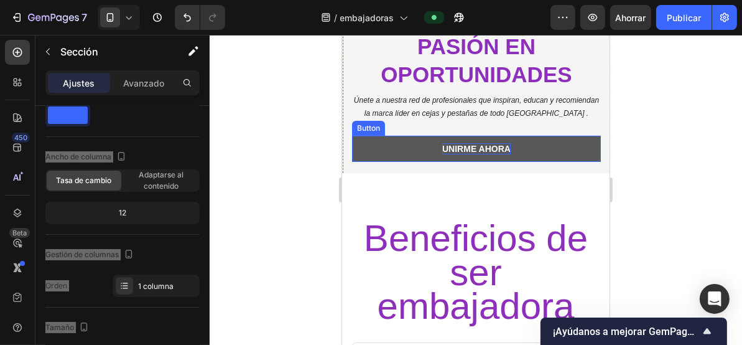
click at [493, 145] on p "unirme ahora" at bounding box center [476, 148] width 68 height 11
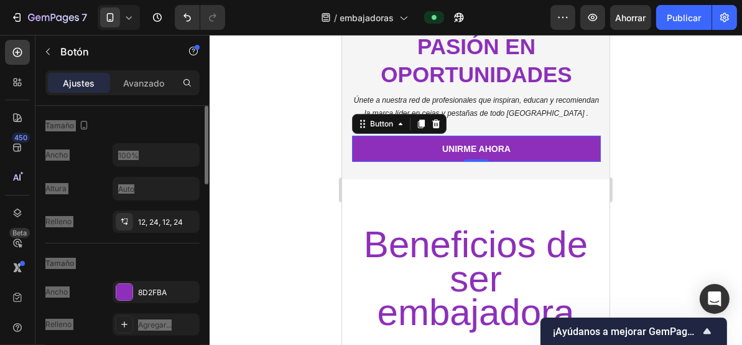
scroll to position [166, 0]
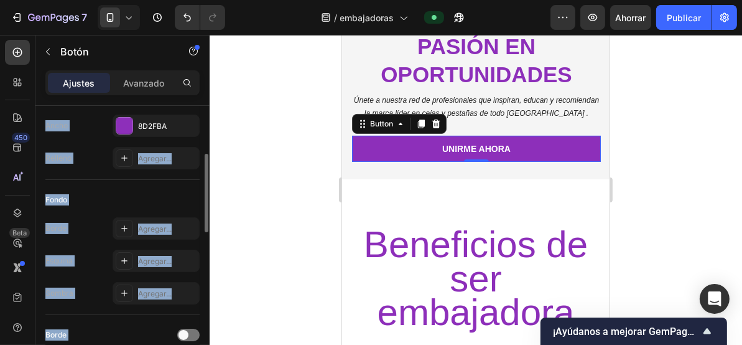
click at [177, 200] on div "Fondo" at bounding box center [122, 200] width 154 height 20
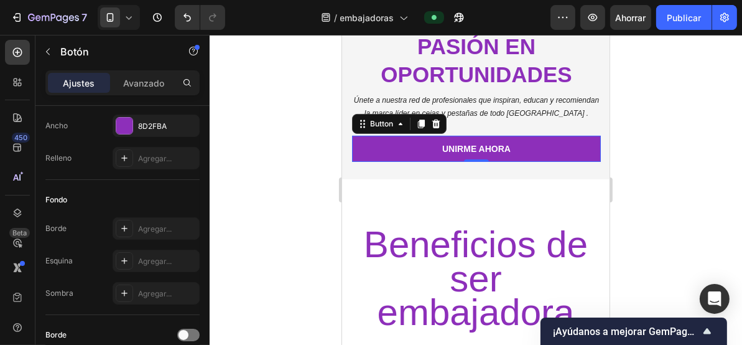
scroll to position [0, 0]
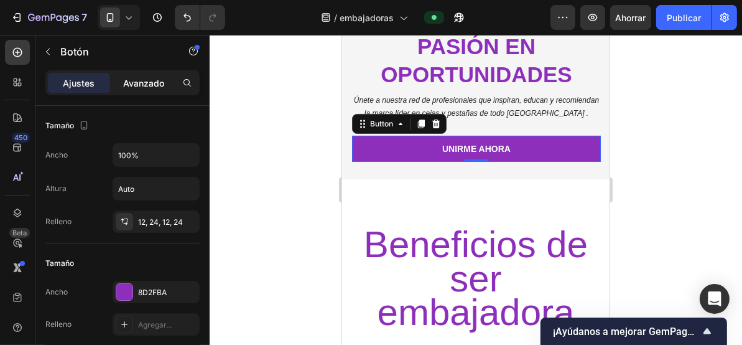
click at [152, 85] on font "Avanzado" at bounding box center [143, 83] width 41 height 11
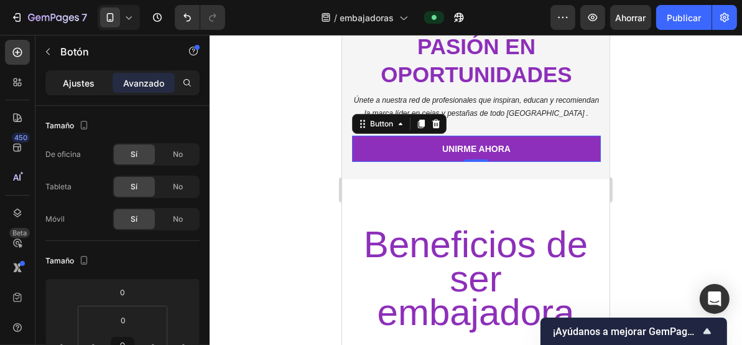
click at [86, 75] on div "Ajustes" at bounding box center [79, 83] width 62 height 20
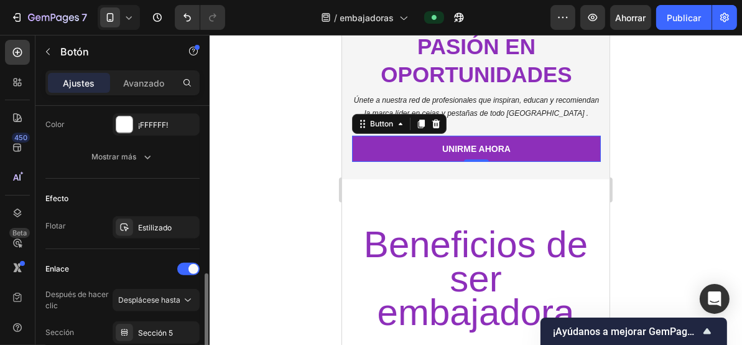
scroll to position [679, 0]
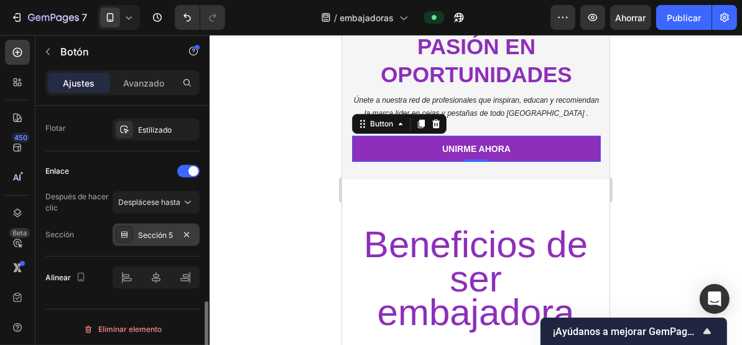
click at [160, 230] on font "Sección 5" at bounding box center [155, 234] width 35 height 9
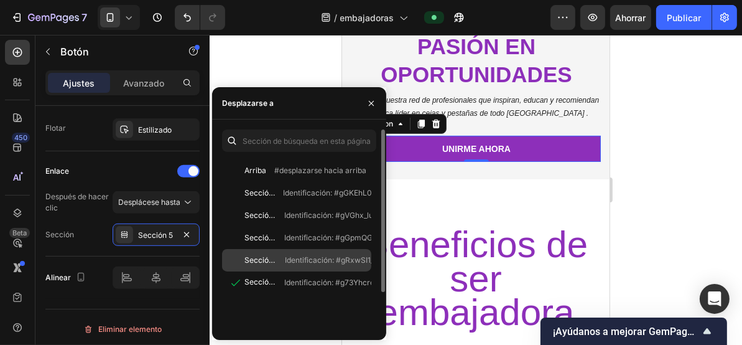
click at [268, 256] on font "Sección 4" at bounding box center [262, 259] width 35 height 9
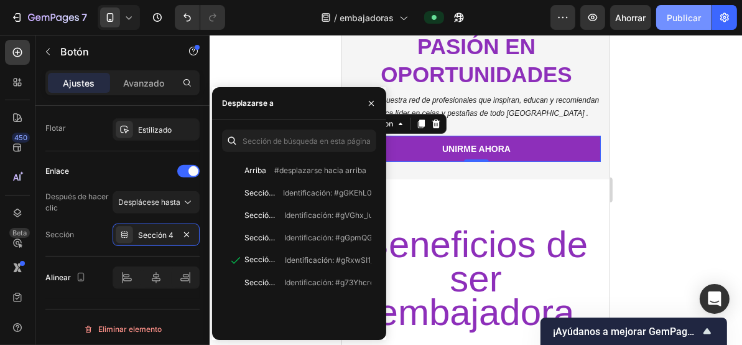
click at [688, 17] on font "Publicar" at bounding box center [684, 17] width 34 height 11
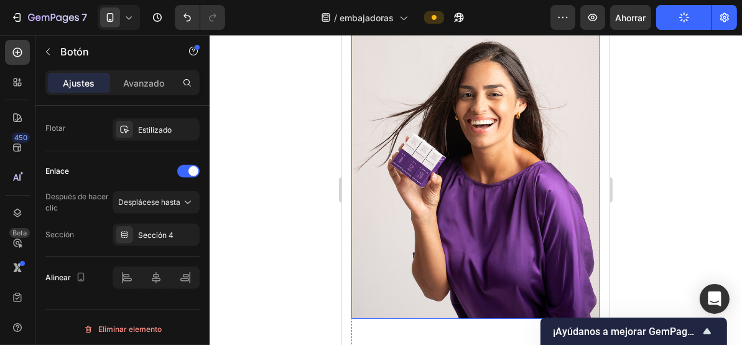
scroll to position [1078, 0]
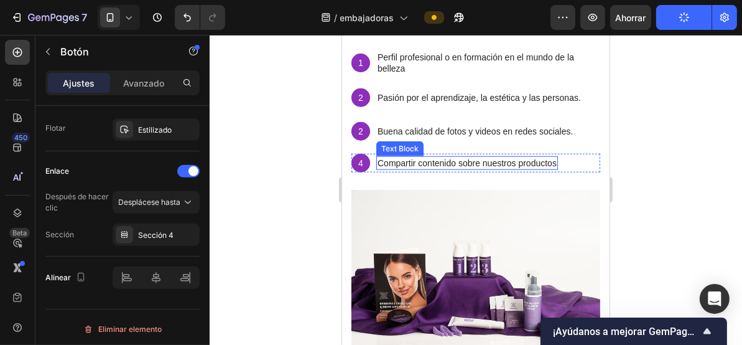
click at [486, 160] on p "Compartir contenido sobre nuestros productos" at bounding box center [466, 162] width 179 height 11
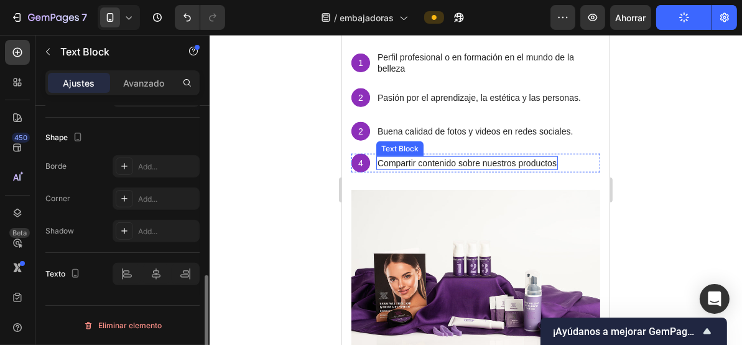
scroll to position [0, 0]
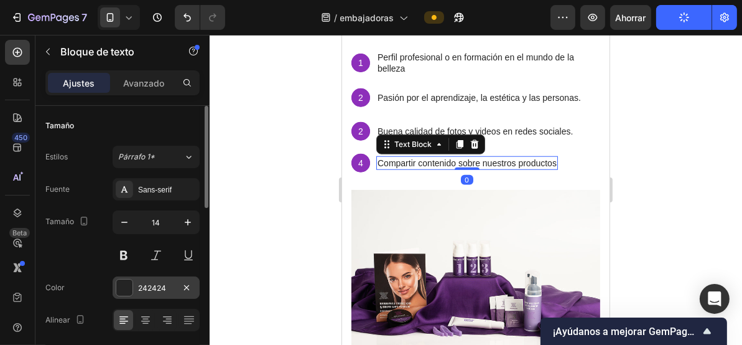
click at [123, 284] on div at bounding box center [124, 287] width 16 height 16
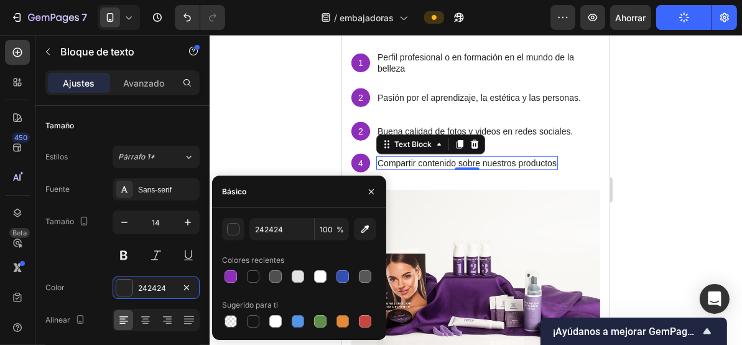
drag, startPoint x: 229, startPoint y: 273, endPoint x: 372, endPoint y: 208, distance: 156.3
click at [230, 273] on div at bounding box center [231, 276] width 12 height 12
type input "8D2FBA"
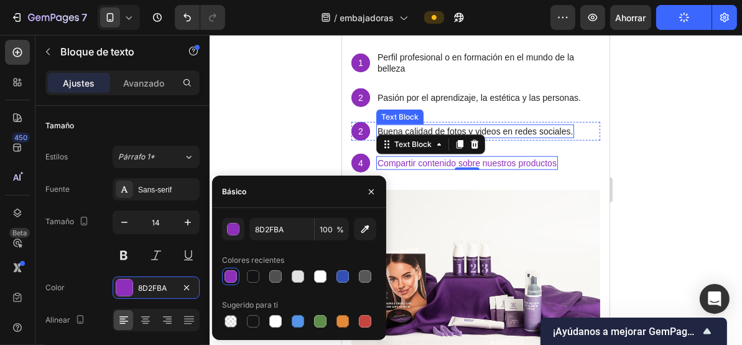
click at [508, 131] on p "Buena calidad de fotos y videos en redes sociales." at bounding box center [474, 130] width 195 height 11
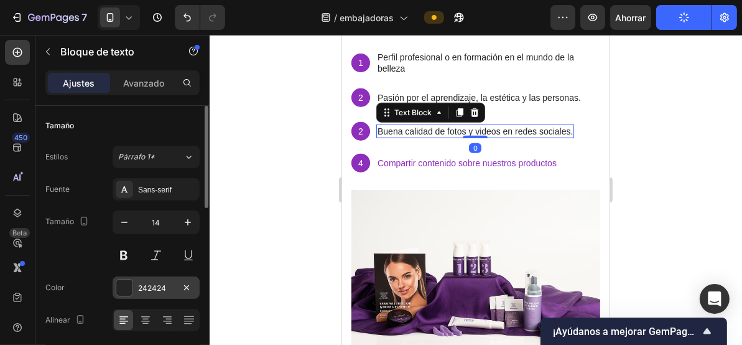
click at [129, 287] on div at bounding box center [124, 287] width 16 height 16
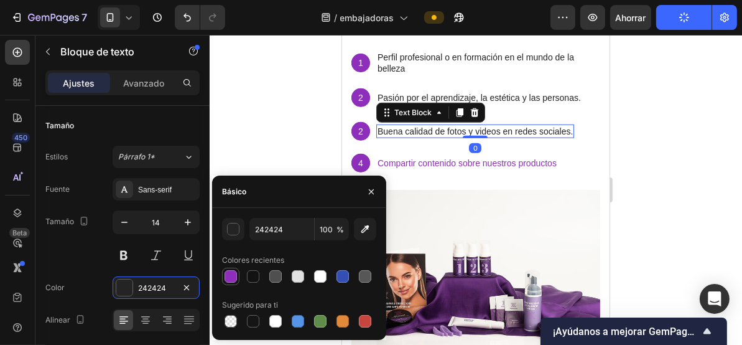
drag, startPoint x: 236, startPoint y: 274, endPoint x: 338, endPoint y: 166, distance: 148.8
click at [236, 274] on div at bounding box center [231, 276] width 12 height 12
type input "8D2FBA"
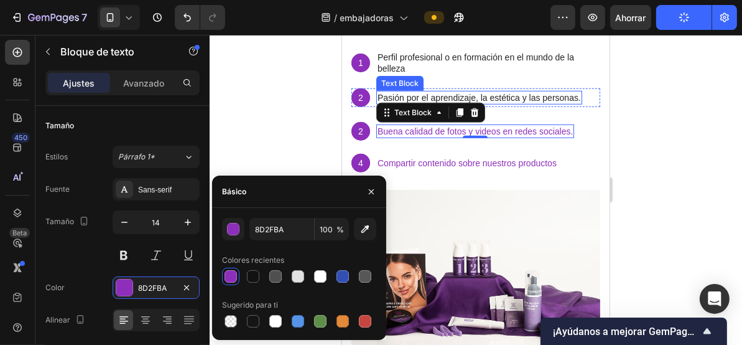
click at [416, 90] on div "Pasión por el aprendizaje, la estética y las personas." at bounding box center [479, 97] width 206 height 14
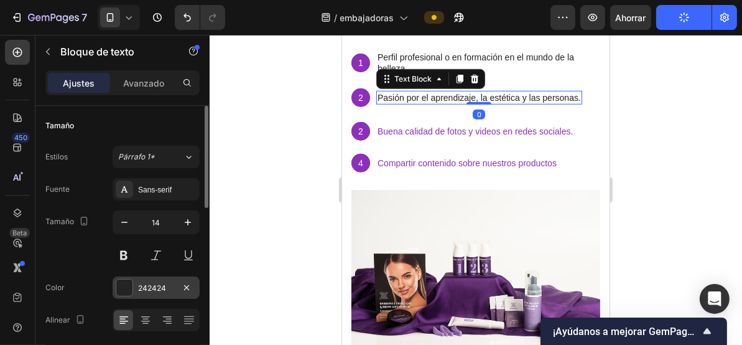
click at [112, 285] on div "Color 242424" at bounding box center [122, 287] width 154 height 22
click at [124, 280] on div at bounding box center [124, 287] width 16 height 16
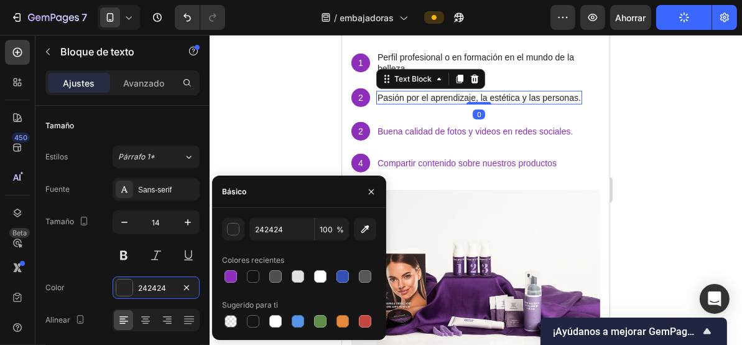
drag, startPoint x: 233, startPoint y: 274, endPoint x: 317, endPoint y: 166, distance: 137.0
click at [235, 271] on div at bounding box center [231, 276] width 12 height 12
type input "8D2FBA"
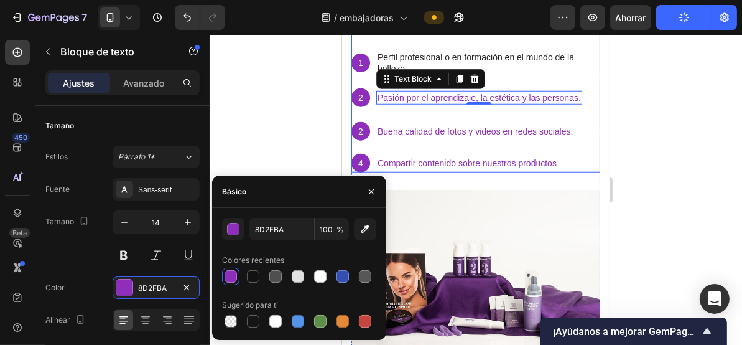
click at [416, 53] on p "Perfil profesional o en formación en el mundo de la belleza" at bounding box center [488, 62] width 222 height 22
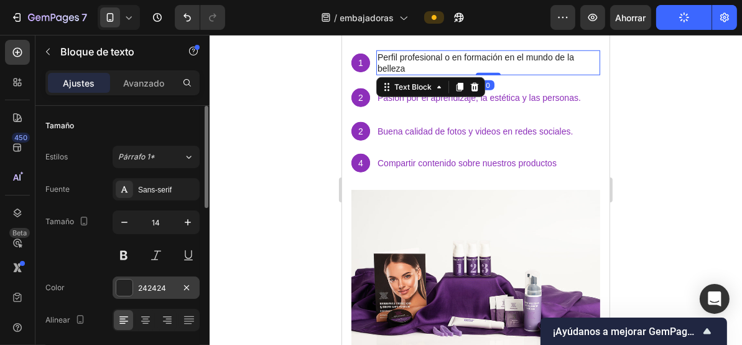
click at [133, 284] on div at bounding box center [124, 287] width 17 height 17
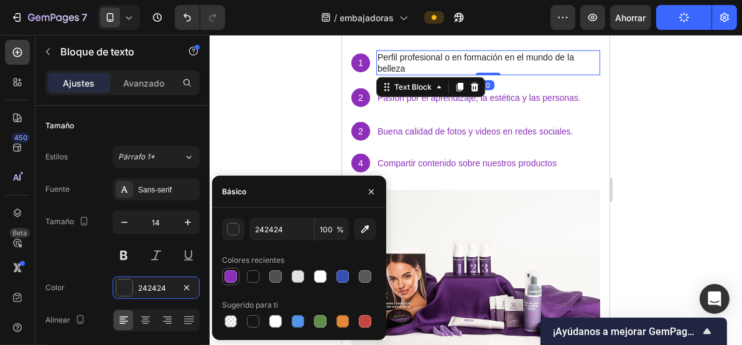
click at [228, 277] on div at bounding box center [231, 276] width 12 height 12
type input "8D2FBA"
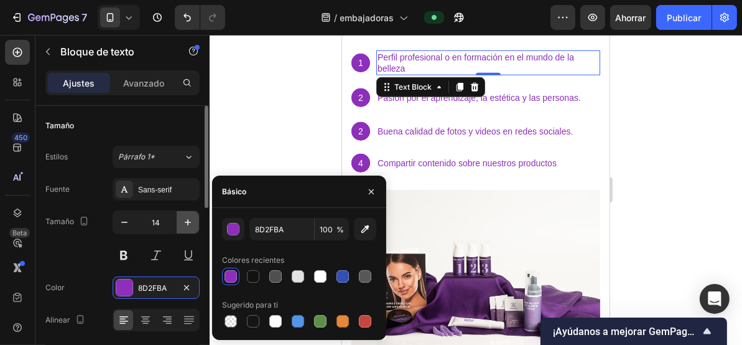
click at [185, 221] on icon "button" at bounding box center [188, 222] width 6 height 6
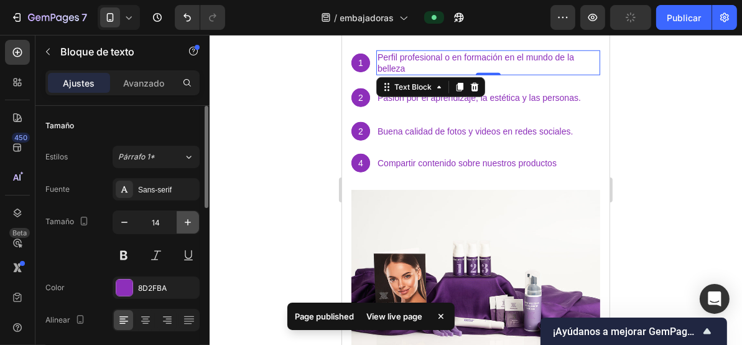
click at [185, 221] on icon "button" at bounding box center [188, 222] width 6 height 6
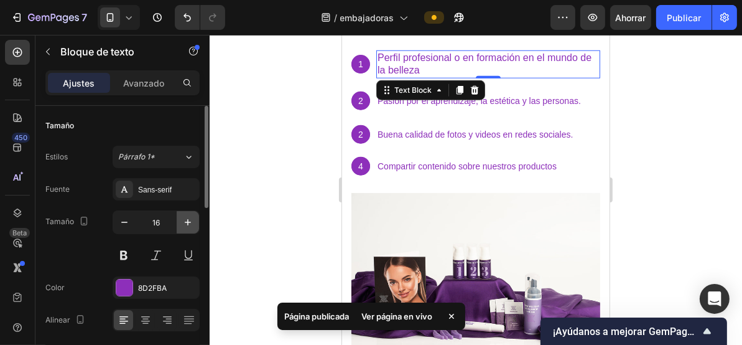
click at [182, 220] on icon "button" at bounding box center [188, 222] width 12 height 12
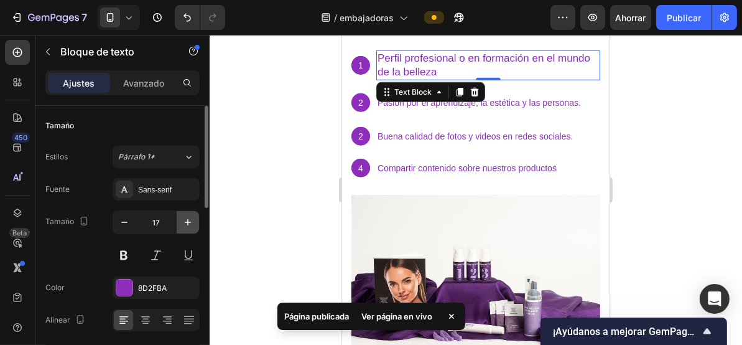
click at [182, 220] on icon "button" at bounding box center [188, 222] width 12 height 12
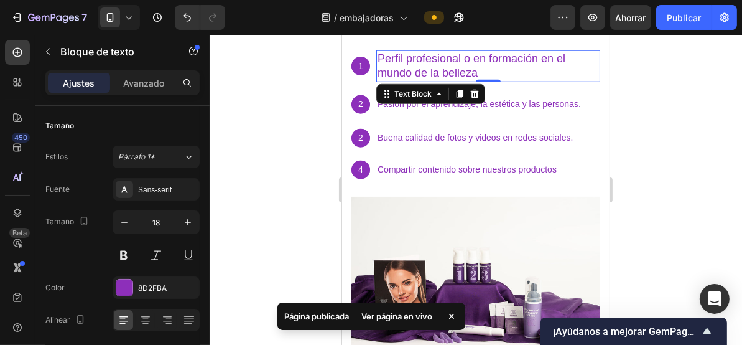
type input "19"
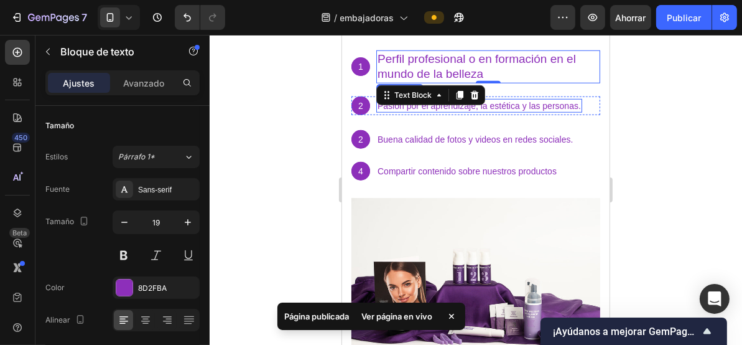
click at [512, 104] on p "Pasión por el aprendizaje, la estética y las personas." at bounding box center [478, 105] width 203 height 11
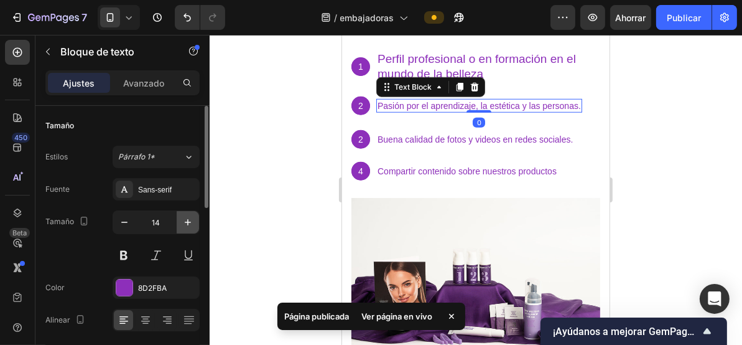
click at [181, 221] on button "button" at bounding box center [188, 222] width 22 height 22
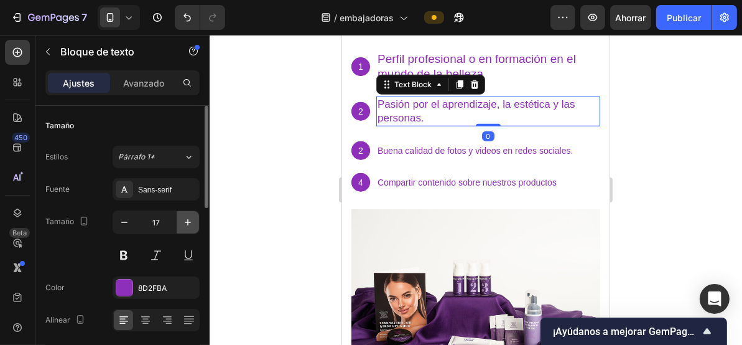
click at [181, 221] on button "button" at bounding box center [188, 222] width 22 height 22
type input "18"
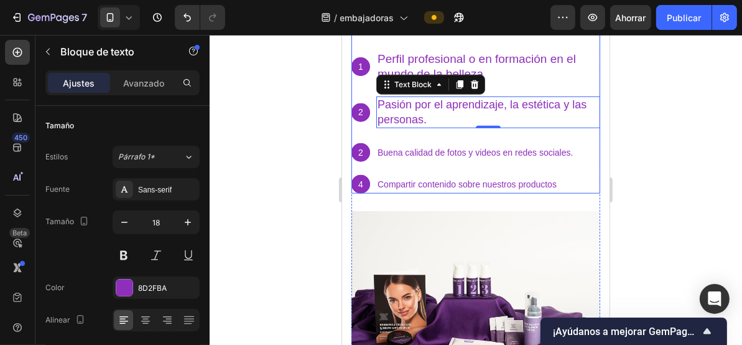
click at [416, 151] on p "Buena calidad de fotos y videos en redes sociales." at bounding box center [474, 151] width 195 height 11
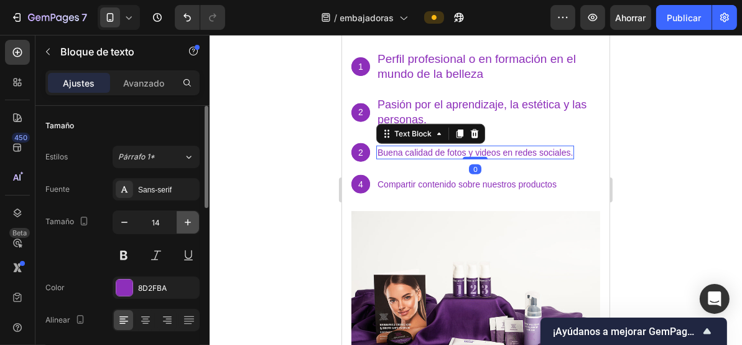
click at [179, 226] on button "button" at bounding box center [188, 222] width 22 height 22
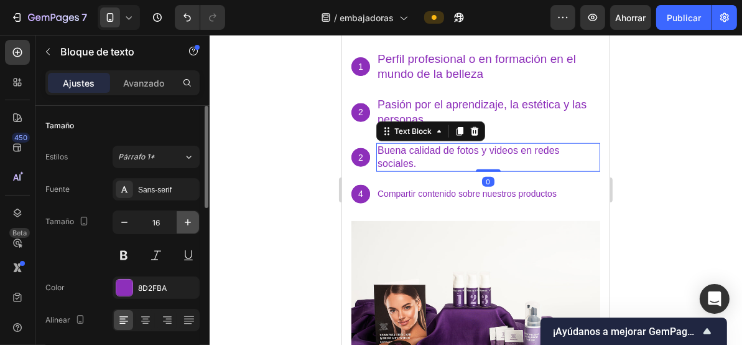
click at [179, 226] on button "button" at bounding box center [188, 222] width 22 height 22
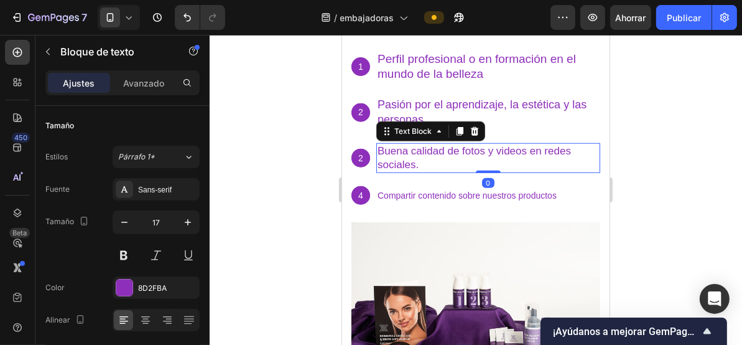
type input "18"
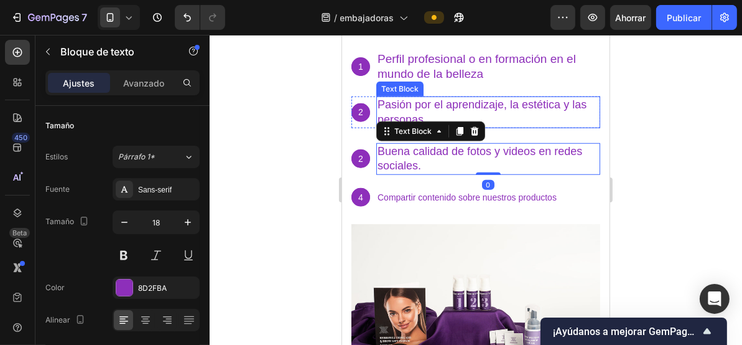
click at [441, 75] on p "Perfil profesional o en formación en el mundo de la belleza" at bounding box center [488, 66] width 222 height 30
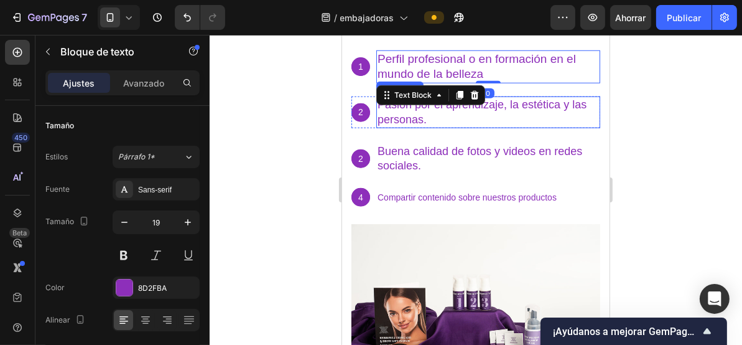
click at [446, 118] on p "Pasión por el aprendizaje, la estética y las personas." at bounding box center [488, 111] width 222 height 29
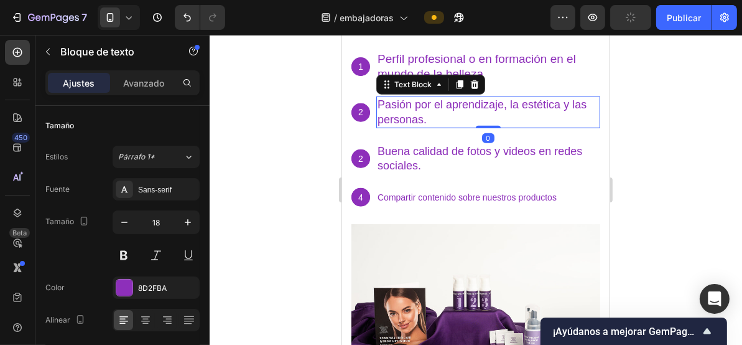
click at [394, 66] on p "Perfil profesional o en formación en el mundo de la belleza" at bounding box center [488, 66] width 222 height 30
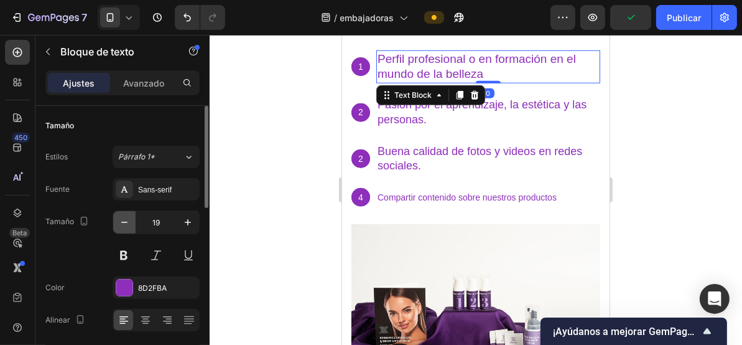
click at [125, 217] on icon "button" at bounding box center [124, 222] width 12 height 12
type input "18"
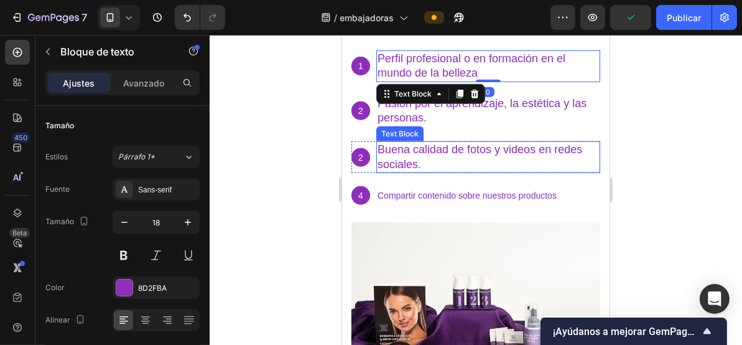
click at [421, 149] on p "Buena calidad de fotos y videos en redes sociales." at bounding box center [488, 156] width 222 height 29
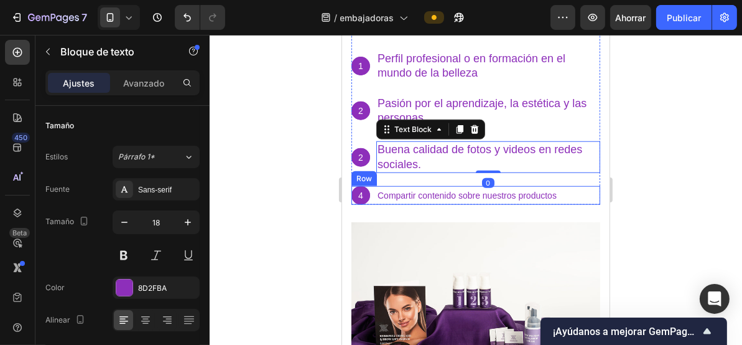
click at [428, 194] on p "Compartir contenido sobre nuestros productos" at bounding box center [466, 194] width 179 height 11
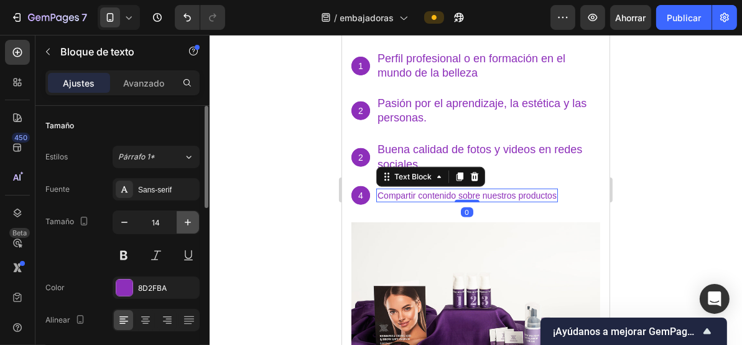
click at [190, 226] on icon "button" at bounding box center [188, 222] width 12 height 12
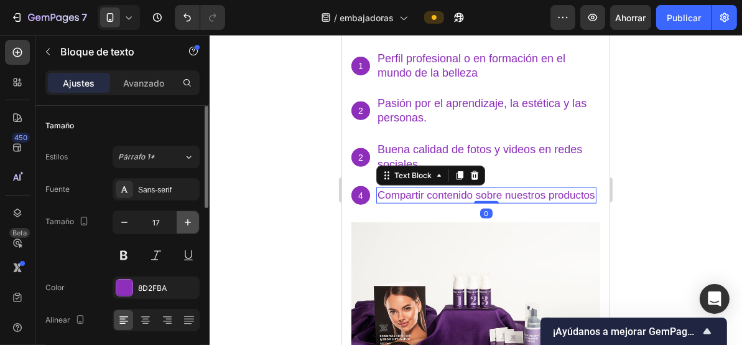
click at [188, 227] on button "button" at bounding box center [188, 222] width 22 height 22
type input "18"
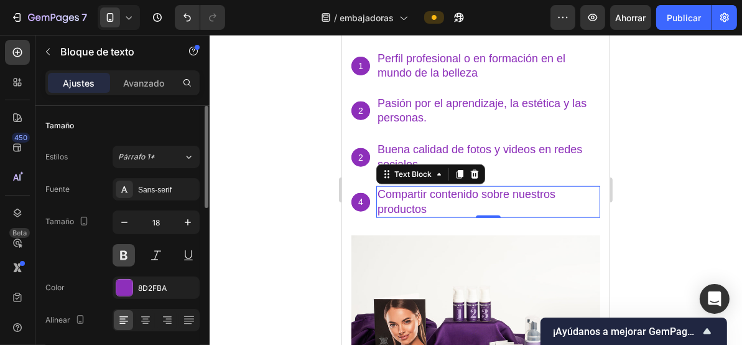
click at [123, 254] on button at bounding box center [124, 255] width 22 height 22
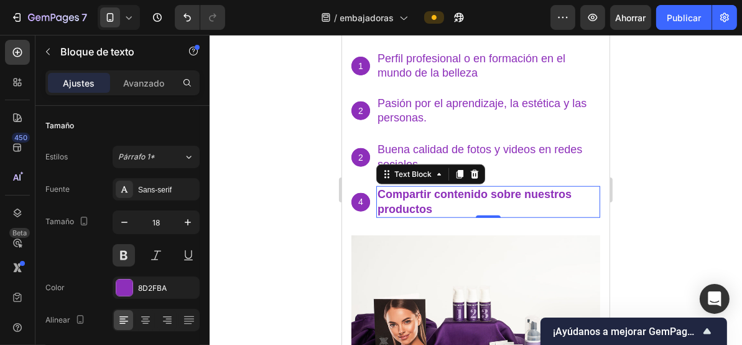
click at [403, 165] on div "Text Block" at bounding box center [430, 174] width 109 height 20
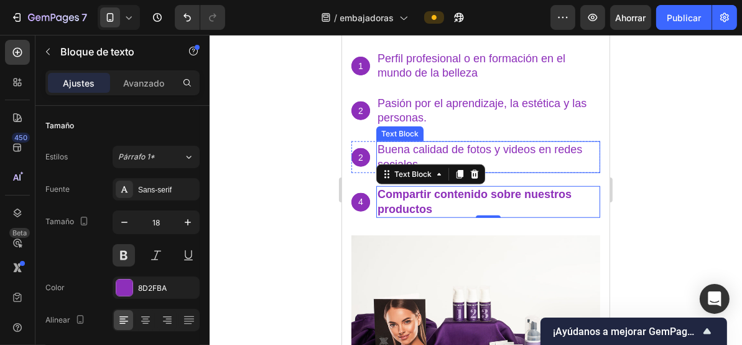
click at [405, 150] on p "Buena calidad de fotos y videos en redes sociales." at bounding box center [488, 156] width 222 height 29
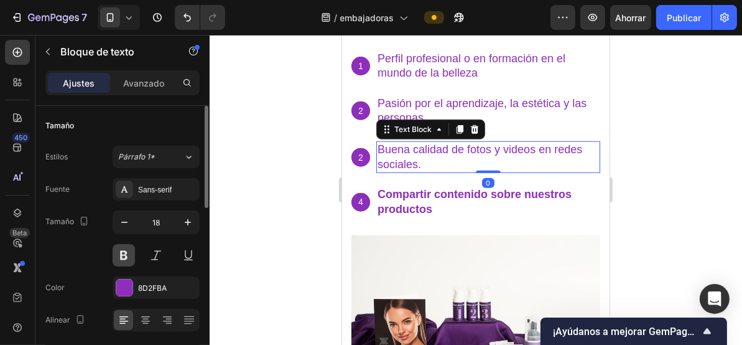
click at [121, 252] on button at bounding box center [124, 255] width 22 height 22
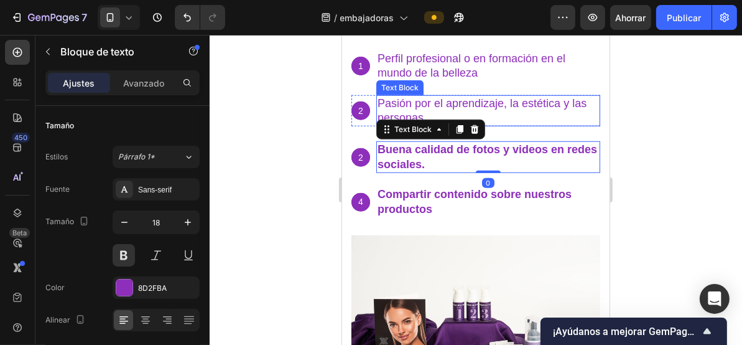
click at [406, 110] on p "Pasión por el aprendizaje, la estética y las personas." at bounding box center [488, 110] width 222 height 29
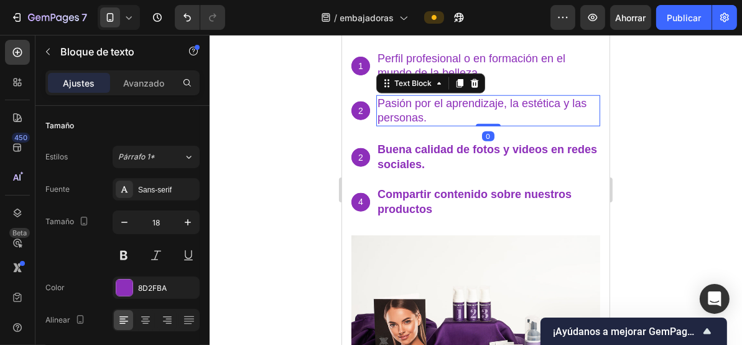
click at [115, 252] on button at bounding box center [124, 255] width 22 height 22
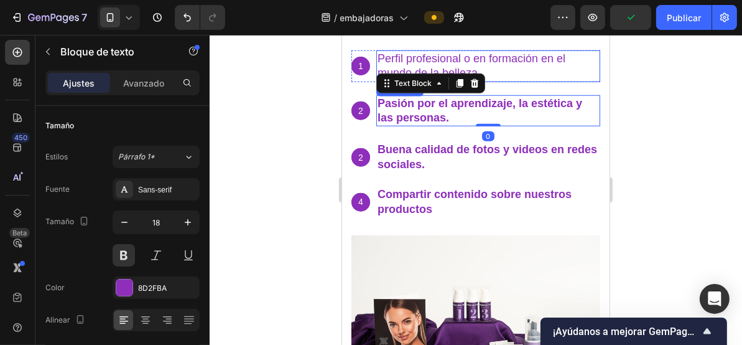
click at [405, 70] on p "Perfil profesional o en formación en el mundo de la belleza" at bounding box center [488, 65] width 222 height 29
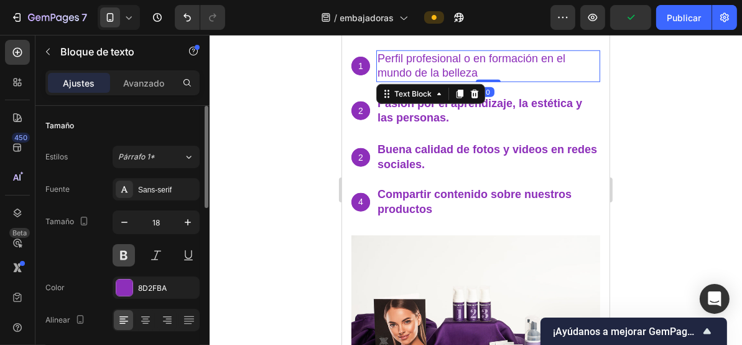
click at [116, 256] on button at bounding box center [124, 255] width 22 height 22
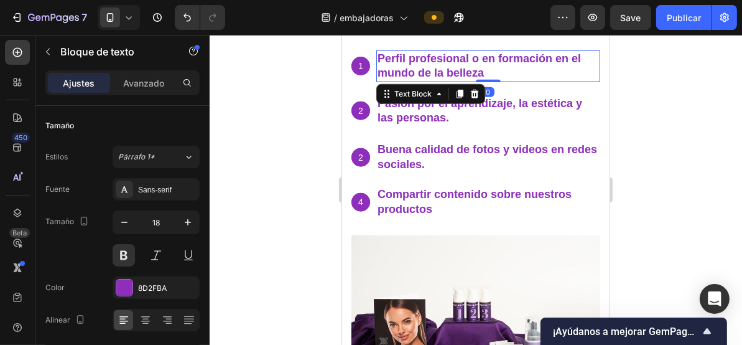
click at [269, 189] on div at bounding box center [476, 190] width 533 height 310
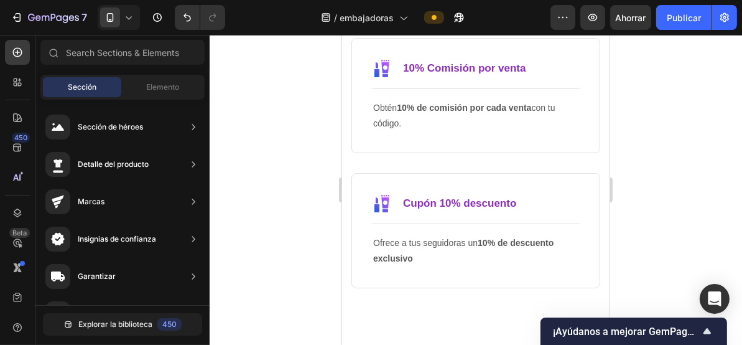
scroll to position [663, 0]
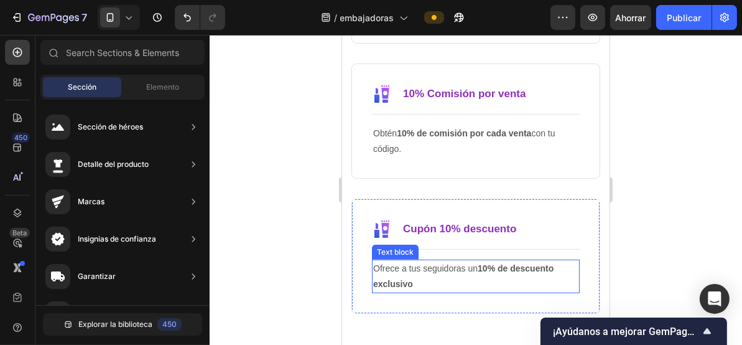
click at [426, 271] on p "Ofrece a tus seguidoras un 10% de descuento exclusivo" at bounding box center [475, 275] width 205 height 31
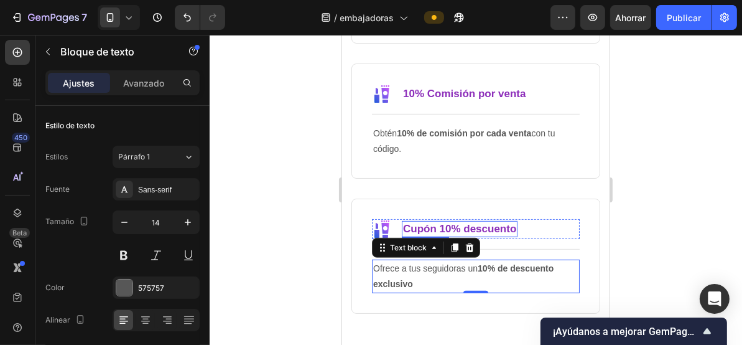
click at [494, 225] on p "Cupón 10% descuento" at bounding box center [459, 229] width 113 height 14
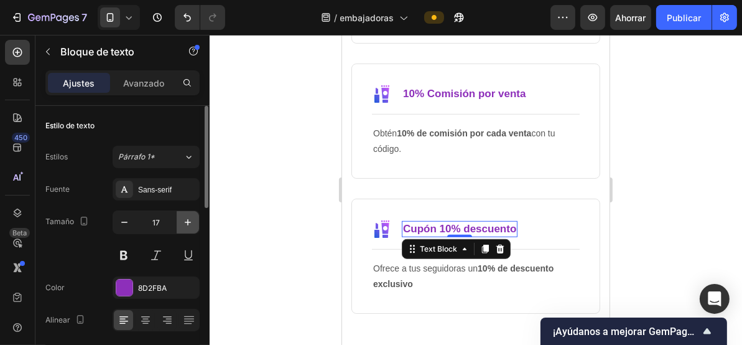
click at [189, 221] on icon "button" at bounding box center [188, 222] width 6 height 6
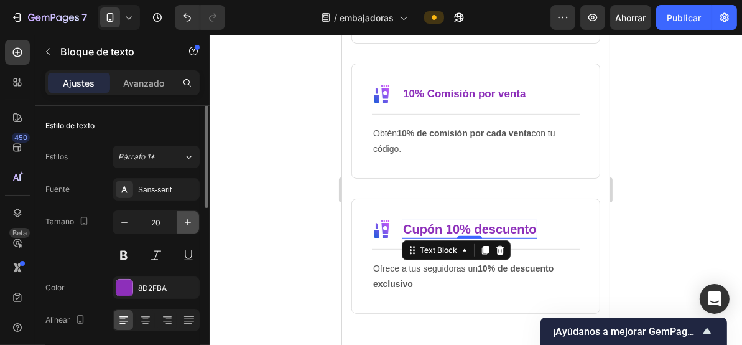
click at [189, 221] on icon "button" at bounding box center [188, 222] width 6 height 6
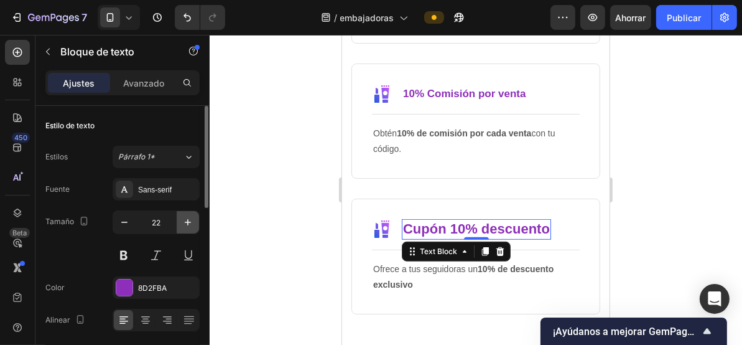
type input "23"
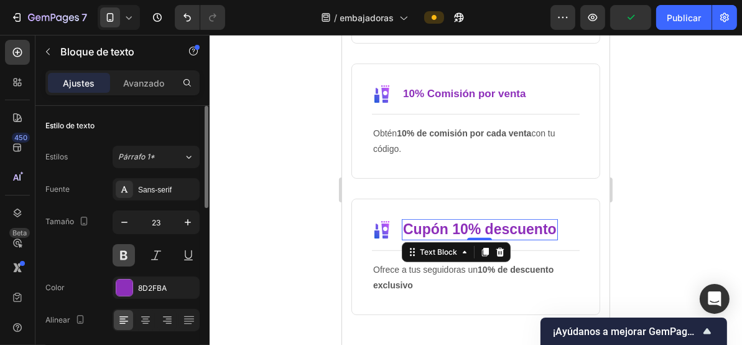
click at [123, 256] on button at bounding box center [124, 255] width 22 height 22
click at [453, 228] on p "Cupón 10% descuento" at bounding box center [480, 229] width 154 height 19
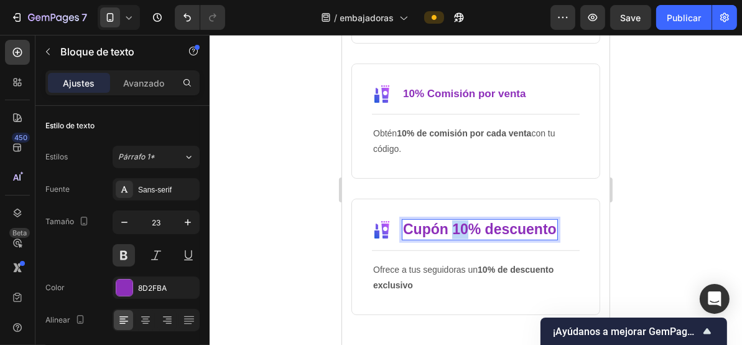
click at [453, 228] on p "Cupón 10% descuento" at bounding box center [480, 229] width 154 height 19
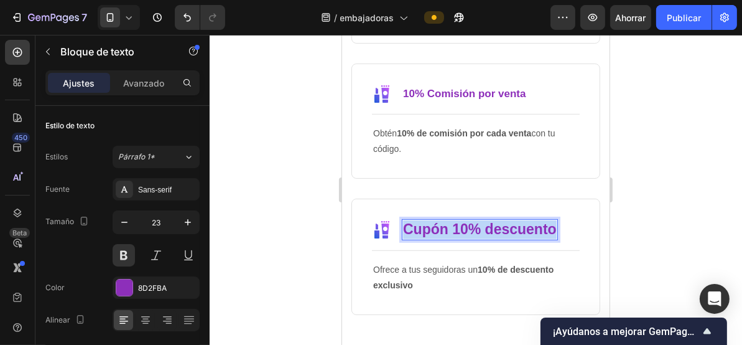
click at [453, 228] on p "Cupón 10% descuento" at bounding box center [480, 229] width 154 height 19
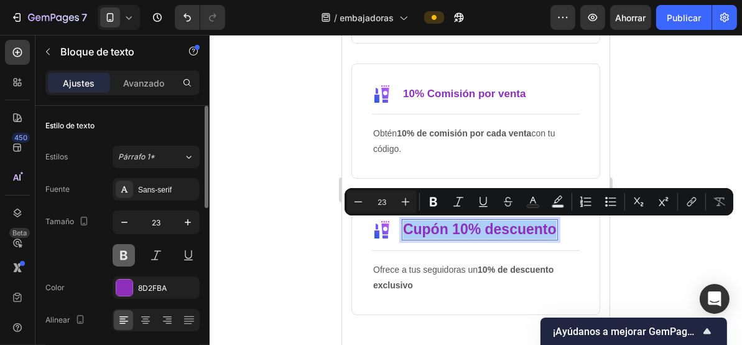
click at [125, 254] on button at bounding box center [124, 255] width 22 height 22
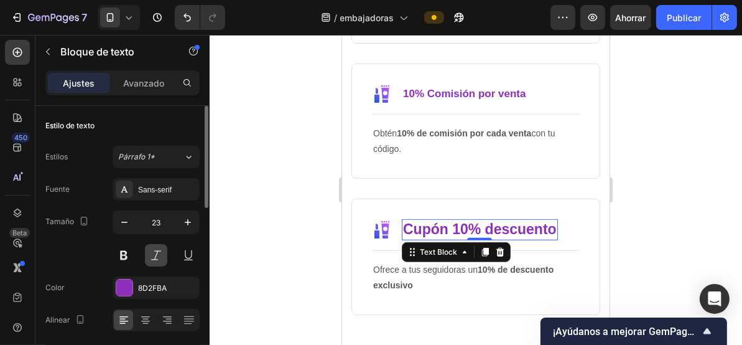
click at [155, 255] on button at bounding box center [156, 255] width 22 height 22
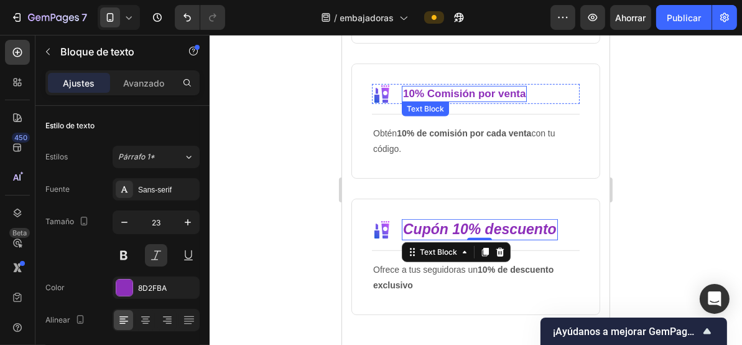
click at [456, 93] on p "10% Comisión por venta" at bounding box center [464, 93] width 123 height 14
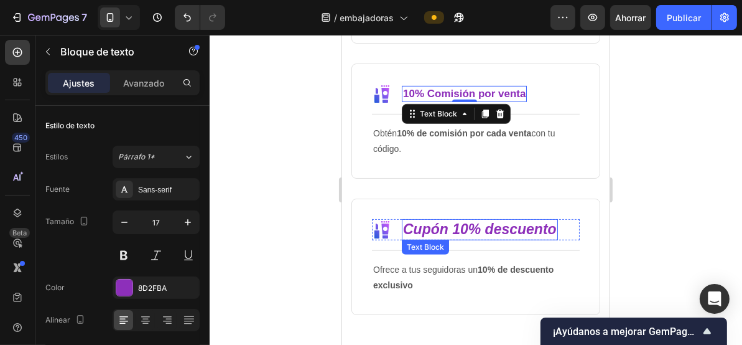
click at [459, 220] on p "Cupón 10% descuento" at bounding box center [480, 229] width 154 height 19
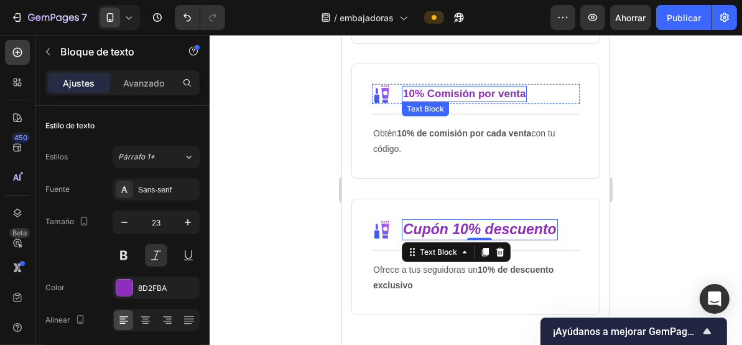
click at [459, 91] on p "10% Comisión por venta" at bounding box center [464, 93] width 123 height 14
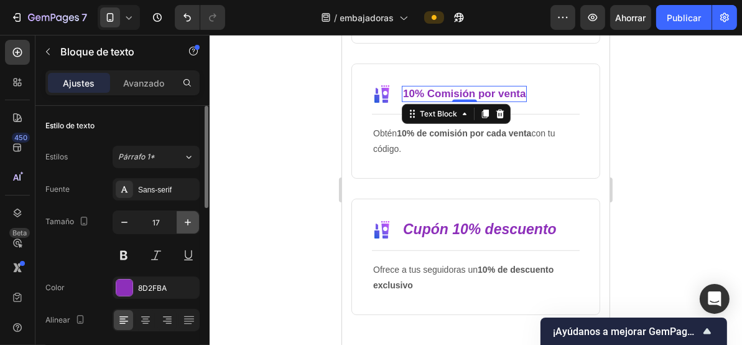
click at [187, 221] on icon "button" at bounding box center [188, 222] width 6 height 6
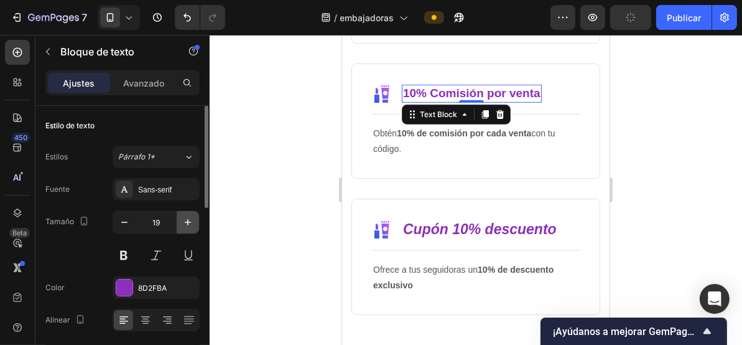
click at [187, 221] on icon "button" at bounding box center [188, 222] width 6 height 6
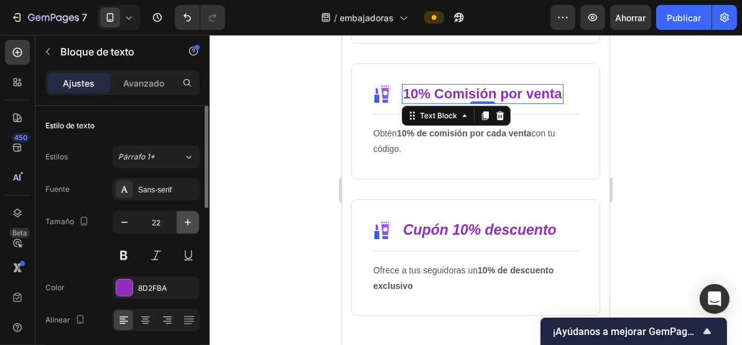
click at [187, 221] on icon "button" at bounding box center [188, 222] width 6 height 6
type input "23"
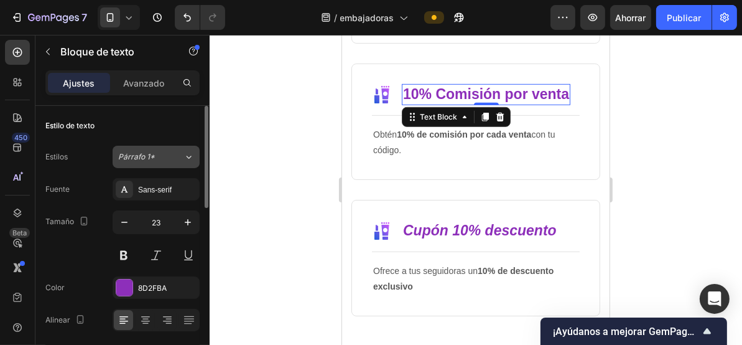
click at [185, 157] on icon at bounding box center [189, 157] width 11 height 12
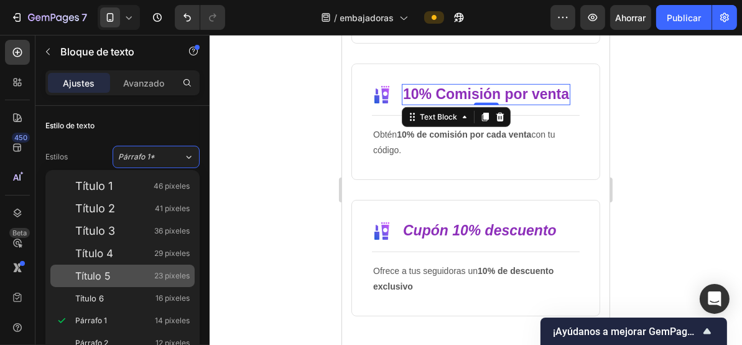
click at [125, 273] on div "Título 5 23 píxeles" at bounding box center [132, 275] width 115 height 12
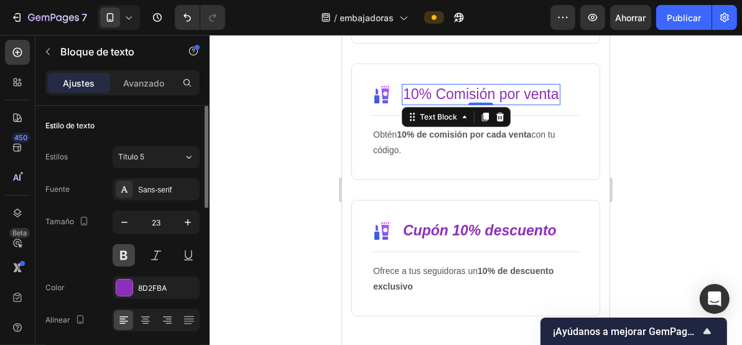
click at [125, 248] on button at bounding box center [124, 255] width 22 height 22
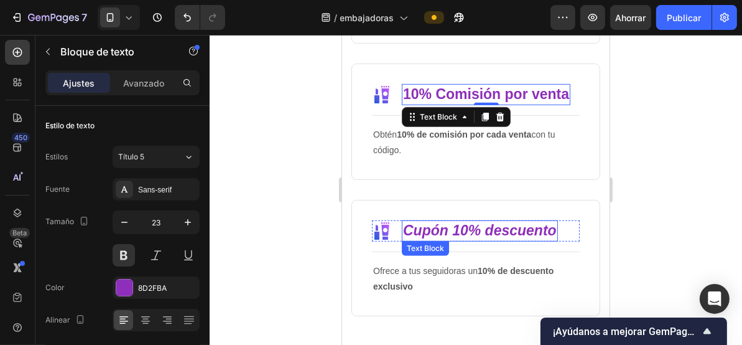
click at [472, 230] on p "Cupón 10% descuento" at bounding box center [480, 230] width 154 height 19
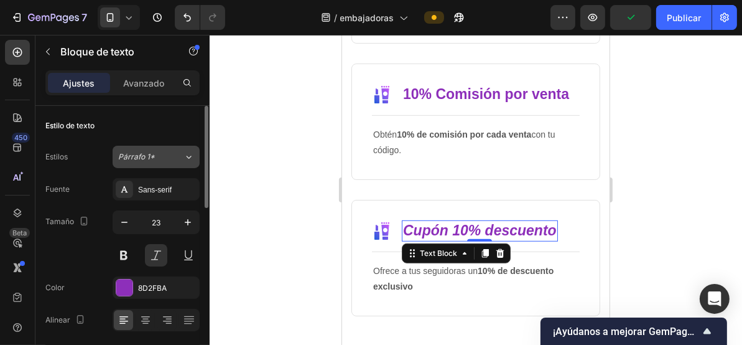
click at [180, 157] on div "Párrafo 1*" at bounding box center [150, 156] width 65 height 11
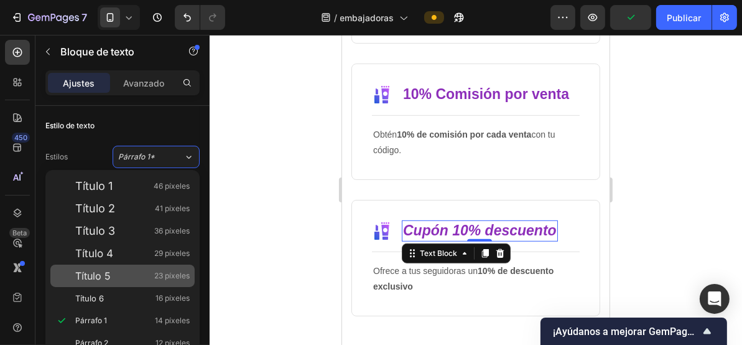
click at [148, 272] on div "Título 5 23 píxeles" at bounding box center [132, 275] width 115 height 12
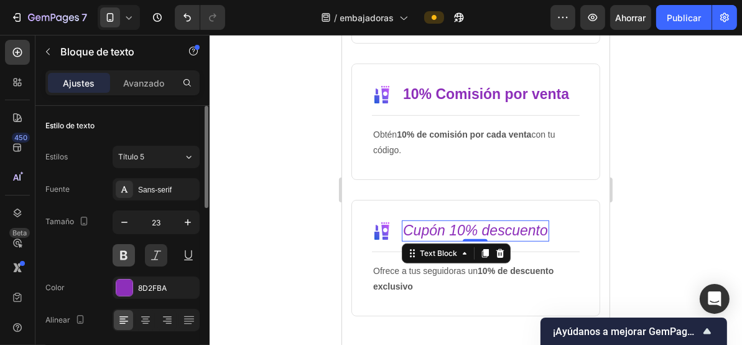
click at [125, 254] on button at bounding box center [124, 255] width 22 height 22
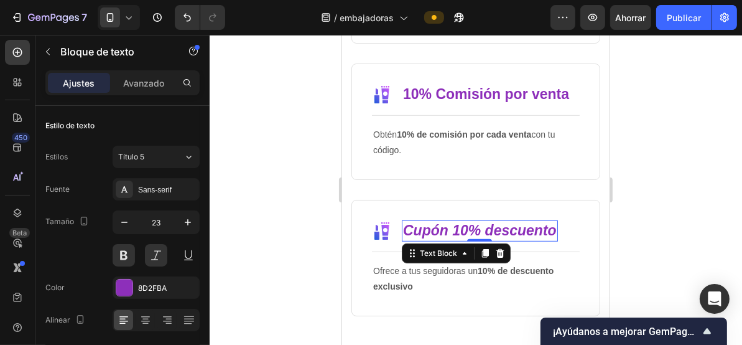
drag, startPoint x: 286, startPoint y: 189, endPoint x: 297, endPoint y: 184, distance: 12.8
click at [286, 189] on div at bounding box center [476, 190] width 533 height 310
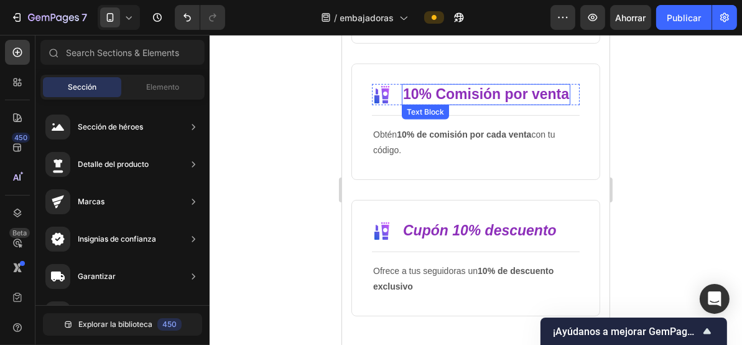
click at [496, 96] on p "10% Comisión por venta" at bounding box center [486, 94] width 166 height 19
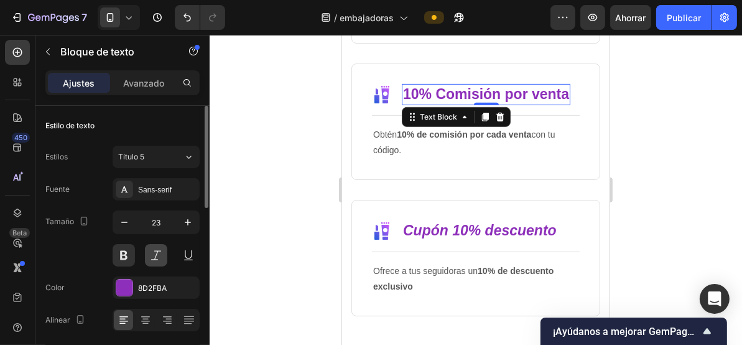
click at [158, 250] on button at bounding box center [156, 255] width 22 height 22
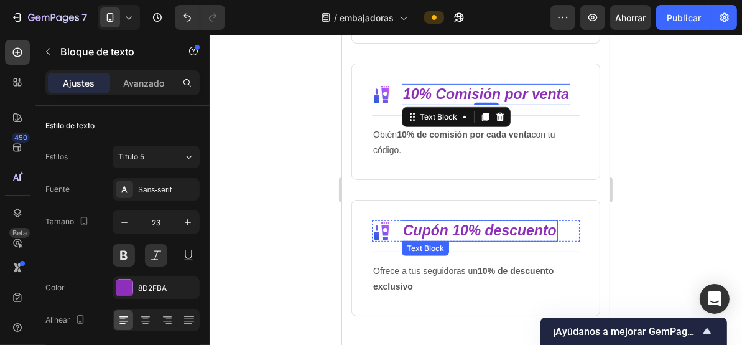
click at [437, 228] on p "Cupón 10% descuento" at bounding box center [480, 230] width 154 height 19
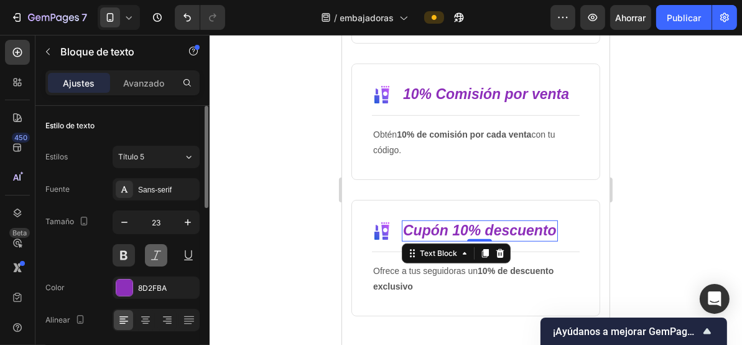
click at [154, 253] on button at bounding box center [156, 255] width 22 height 22
click at [157, 255] on button at bounding box center [156, 255] width 22 height 22
click at [124, 255] on button at bounding box center [124, 255] width 22 height 22
click at [126, 255] on button at bounding box center [124, 255] width 22 height 22
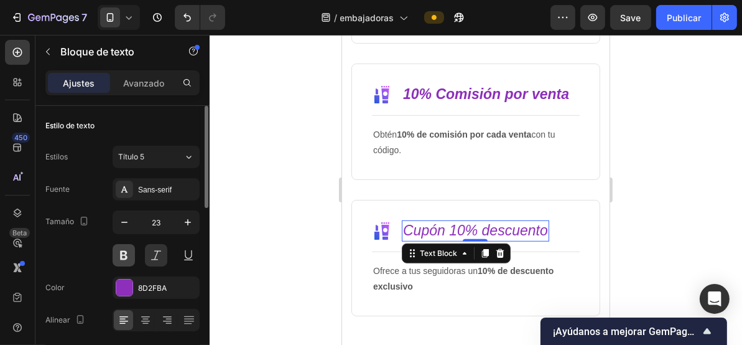
click at [126, 255] on button at bounding box center [124, 255] width 22 height 22
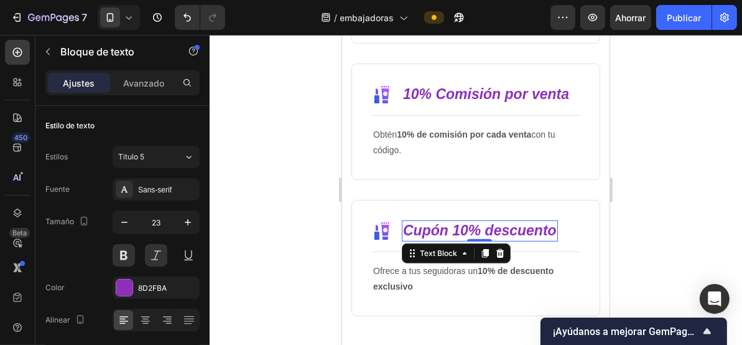
click at [293, 167] on div at bounding box center [476, 190] width 533 height 310
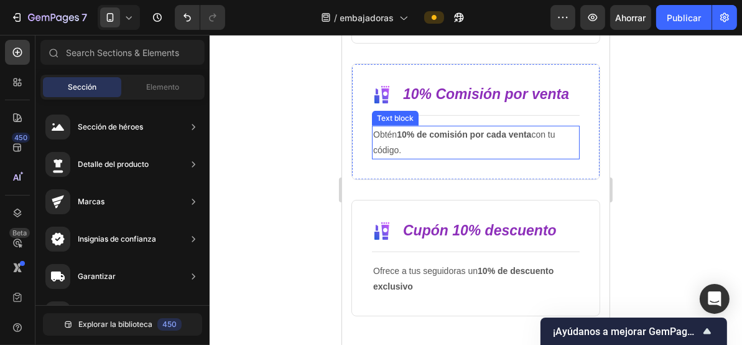
click at [383, 134] on p "Obtén 10% de comisión por cada venta con tu código." at bounding box center [475, 141] width 205 height 31
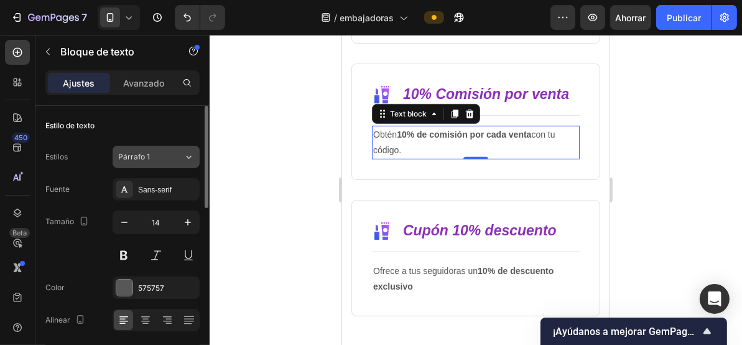
click at [167, 157] on div "Párrafo 1" at bounding box center [143, 156] width 50 height 11
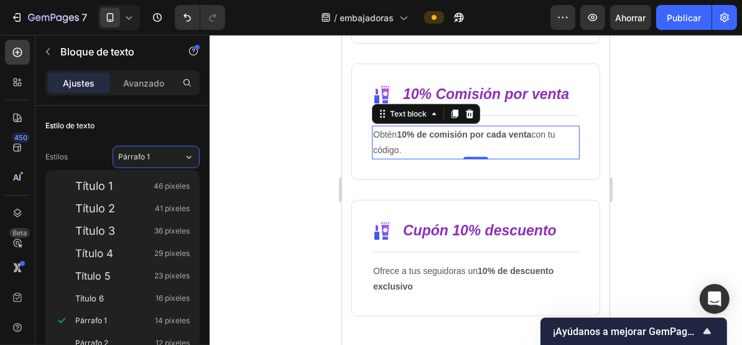
click at [286, 207] on div at bounding box center [476, 190] width 533 height 310
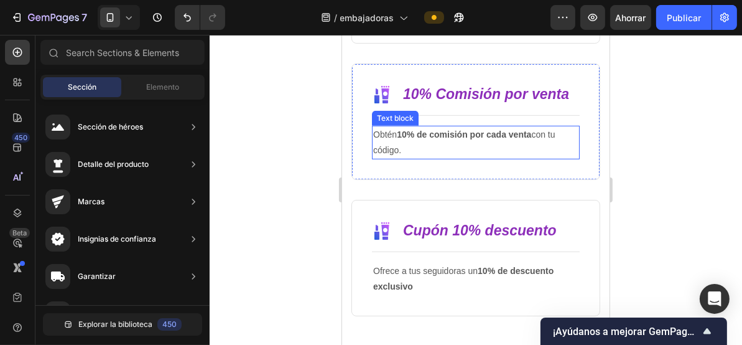
click at [390, 149] on p "Obtén 10% de comisión por cada venta con tu código." at bounding box center [475, 141] width 205 height 31
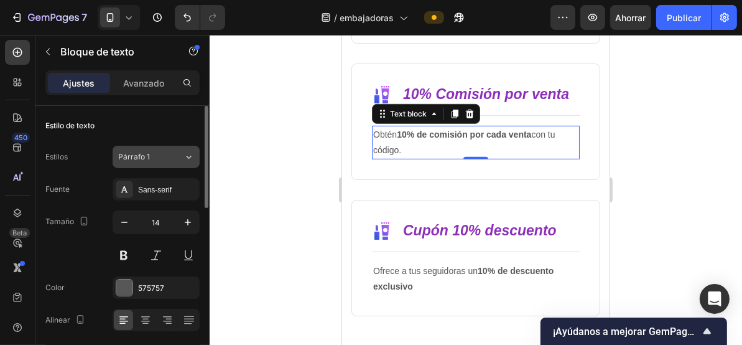
click at [166, 157] on div "Párrafo 1" at bounding box center [143, 156] width 50 height 11
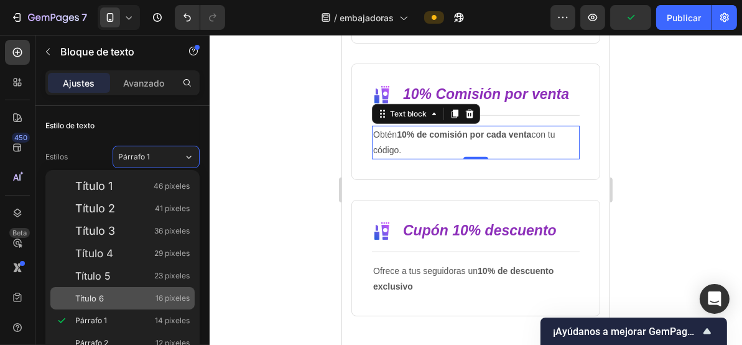
click at [118, 294] on div "Título 6 16 píxeles" at bounding box center [132, 298] width 115 height 12
type input "16"
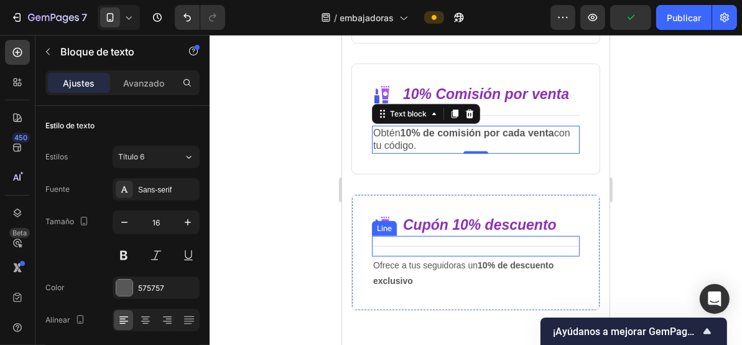
click at [413, 269] on p "Ofrece a tus seguidoras un 10% de descuento exclusivo" at bounding box center [475, 272] width 205 height 31
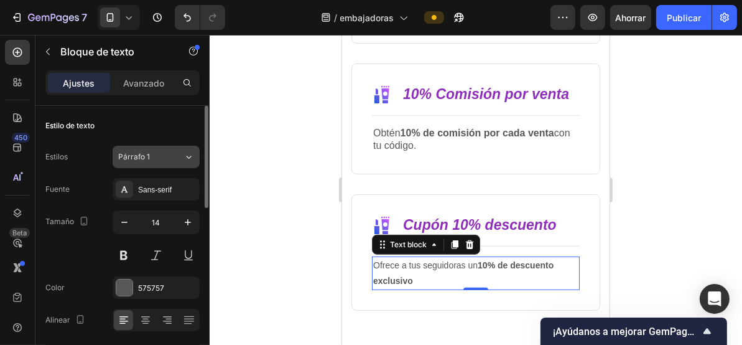
click at [160, 157] on div "Párrafo 1" at bounding box center [143, 156] width 50 height 11
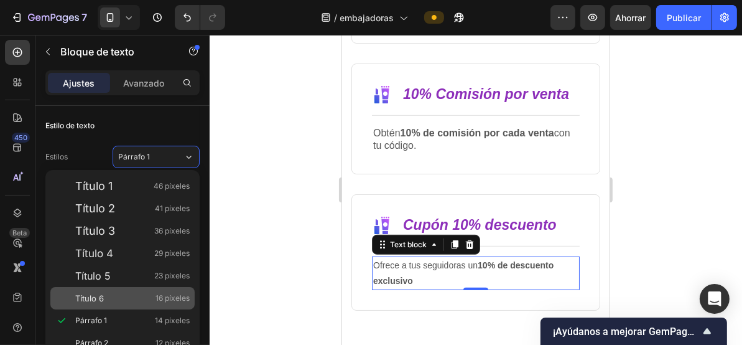
click at [123, 296] on div "Título 6 16 píxeles" at bounding box center [132, 298] width 115 height 12
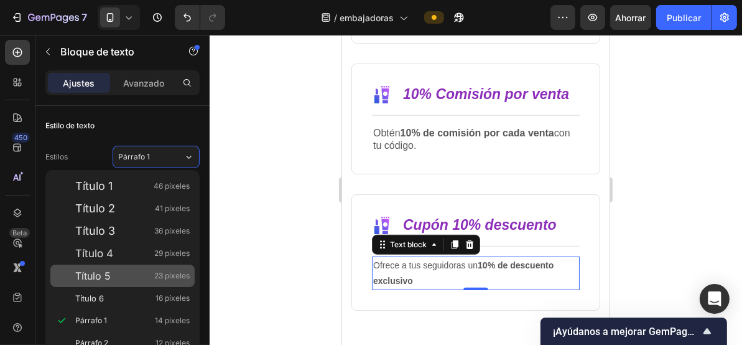
type input "16"
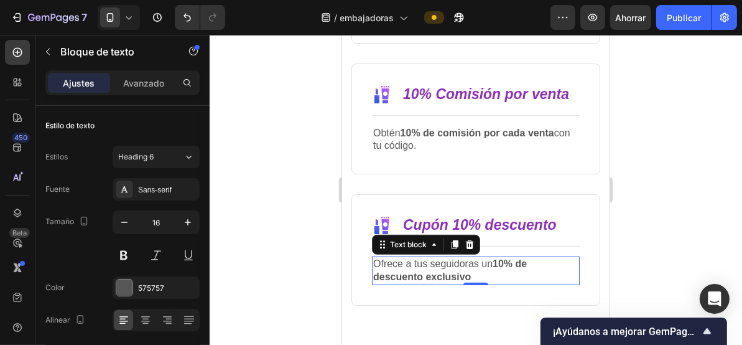
click at [299, 187] on div at bounding box center [476, 190] width 533 height 310
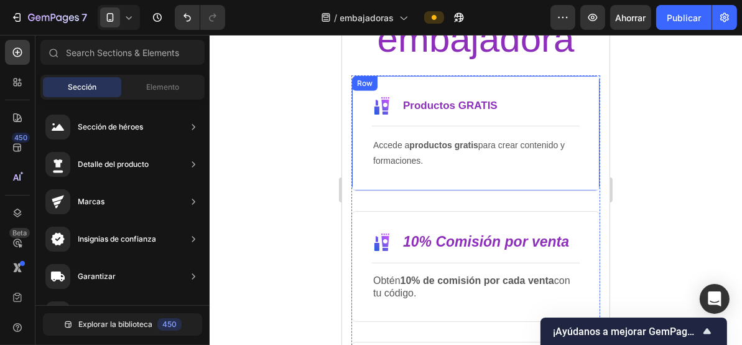
scroll to position [498, 0]
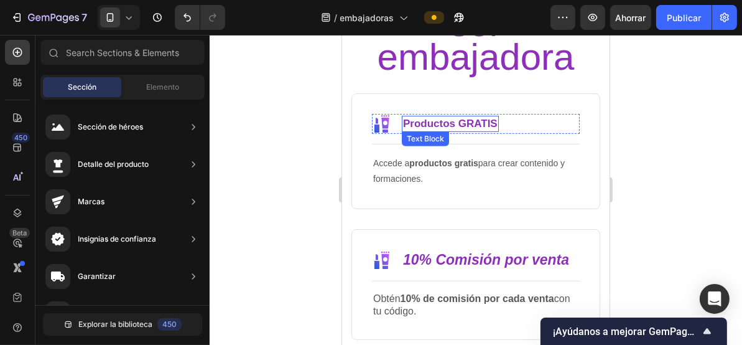
click at [455, 120] on p "Productos GRATIS" at bounding box center [450, 123] width 95 height 14
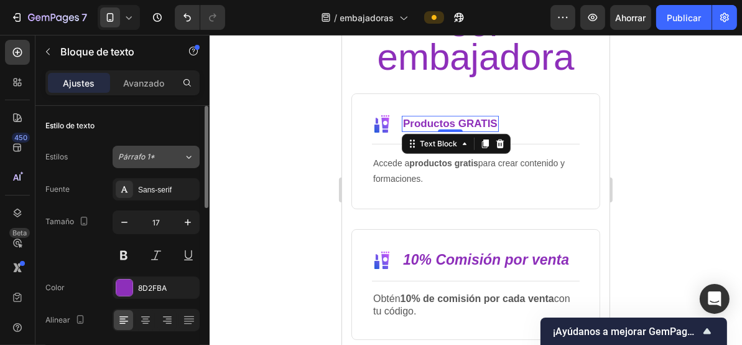
drag, startPoint x: 146, startPoint y: 155, endPoint x: 146, endPoint y: 164, distance: 9.3
click at [146, 155] on font "Párrafo 1*" at bounding box center [136, 156] width 37 height 9
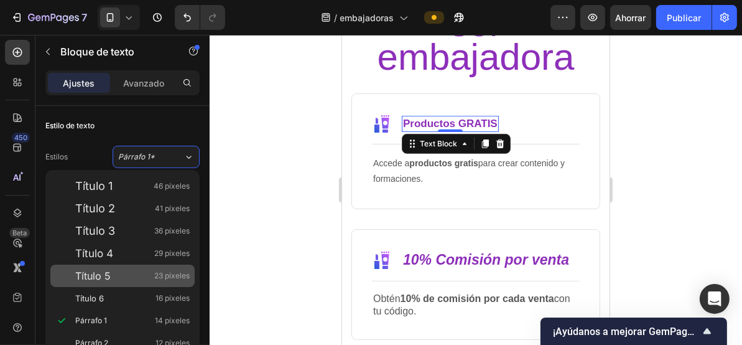
click at [132, 279] on div "Título 5 23 píxeles" at bounding box center [132, 275] width 115 height 12
type input "23"
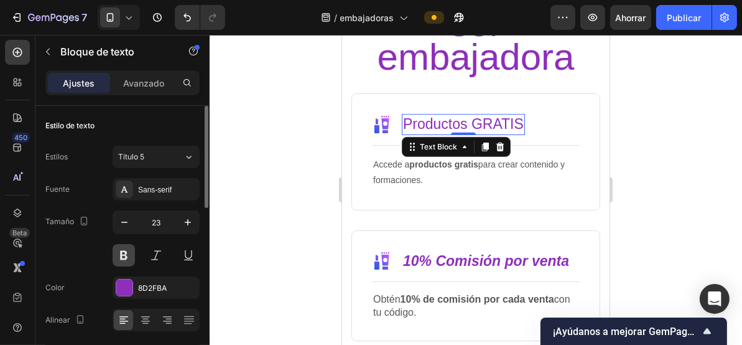
click at [123, 256] on button at bounding box center [124, 255] width 22 height 22
click at [164, 251] on button at bounding box center [156, 255] width 22 height 22
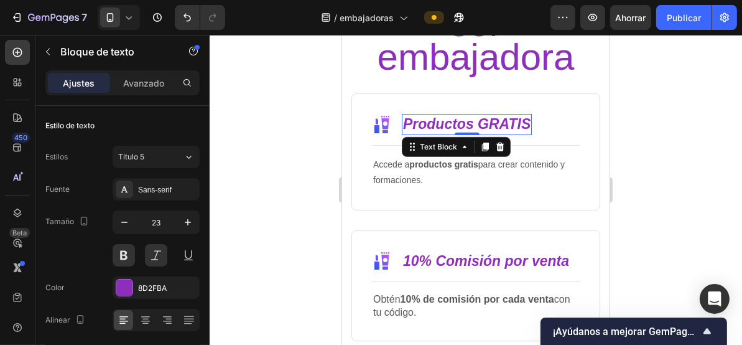
click at [287, 187] on div at bounding box center [476, 190] width 533 height 310
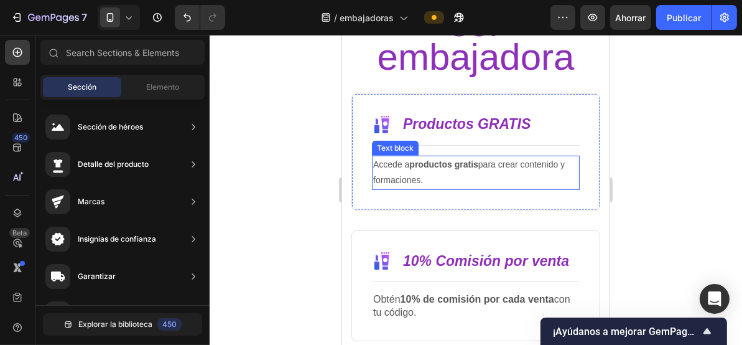
click at [406, 182] on p "Accede a productos gratis para crear contenido y formaciones." at bounding box center [475, 171] width 205 height 31
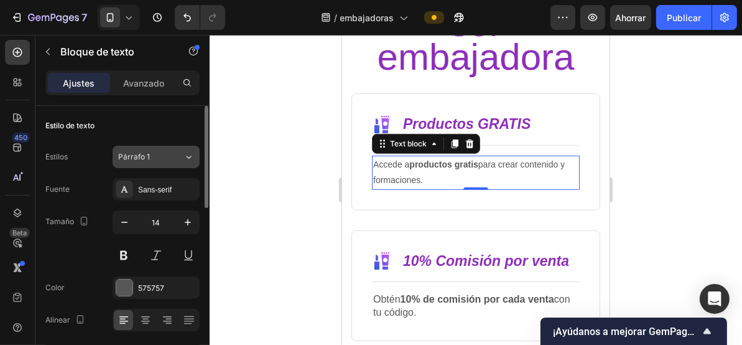
click at [166, 153] on div "Párrafo 1" at bounding box center [143, 156] width 50 height 11
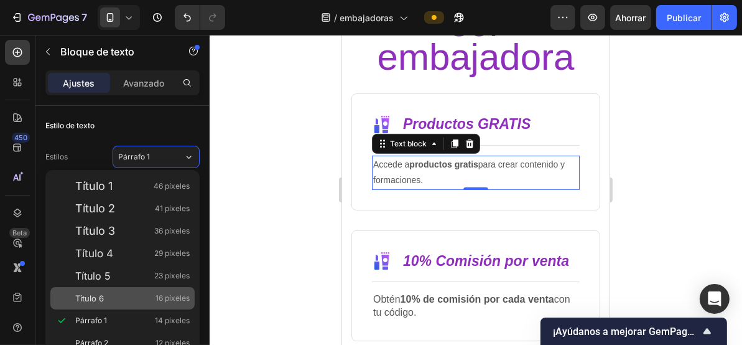
click at [125, 294] on div "Título 6 16 píxeles" at bounding box center [132, 298] width 115 height 12
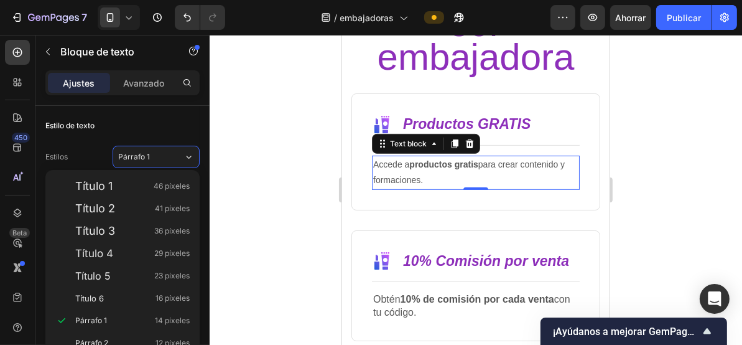
type input "16"
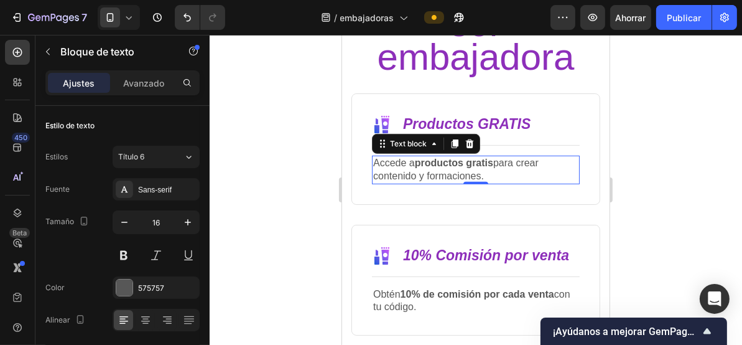
click at [284, 204] on div at bounding box center [476, 190] width 533 height 310
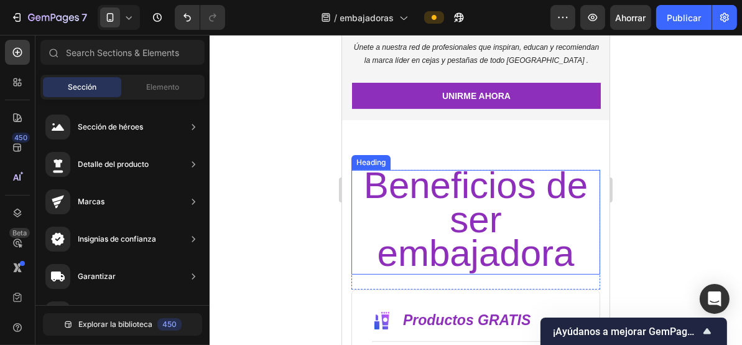
scroll to position [332, 0]
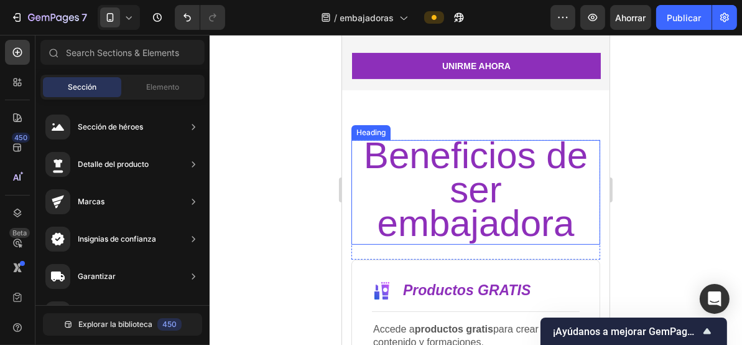
click at [493, 169] on span "Beneficios de ser embajadora" at bounding box center [475, 189] width 224 height 110
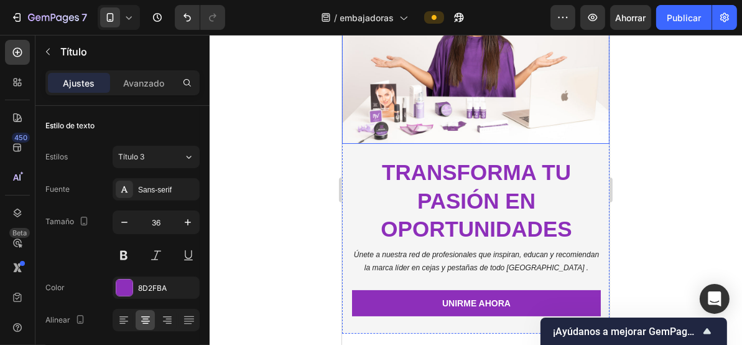
scroll to position [166, 0]
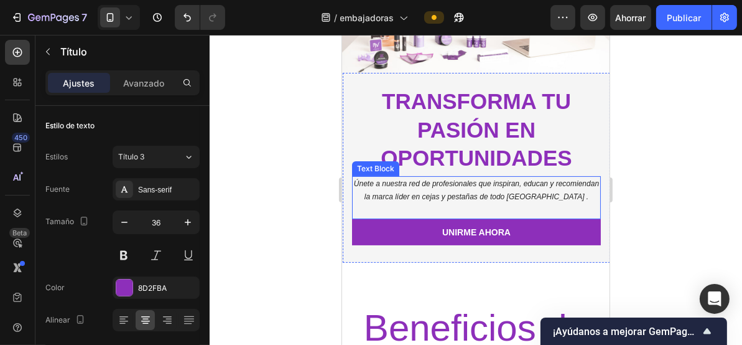
click at [549, 189] on p "Únete a nuestra red de profesionales que inspiran, educan y recomiendan la marc…" at bounding box center [476, 190] width 246 height 27
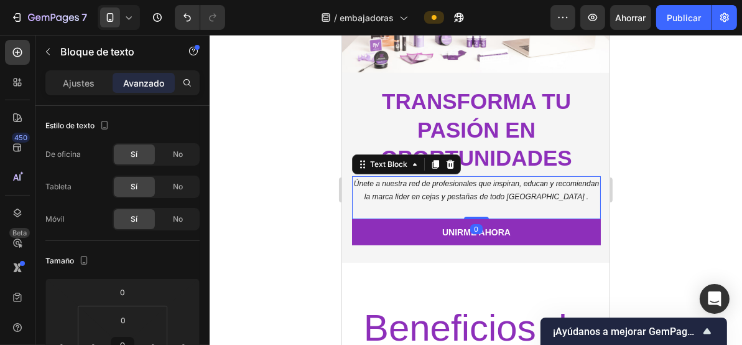
click at [549, 190] on p "Únete a nuestra red de profesionales que inspiran, educan y recomiendan la marc…" at bounding box center [476, 190] width 246 height 27
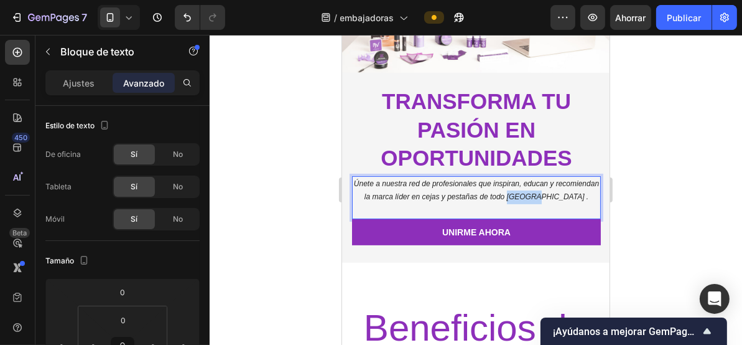
click at [549, 190] on p "Únete a nuestra red de profesionales que inspiran, educan y recomiendan la marc…" at bounding box center [476, 190] width 246 height 27
click at [530, 191] on p "Únete a nuestra red de profesionales que inspiran, educan y recomiendan la marc…" at bounding box center [476, 190] width 246 height 27
click at [531, 191] on p "Únete a nuestra red de profesionales que inspiran, educan y recomiendan la marc…" at bounding box center [476, 190] width 246 height 27
click at [457, 191] on p "Únete a nuestra red de profesionales que inspiran, educan y recomiendan la marc…" at bounding box center [476, 190] width 246 height 27
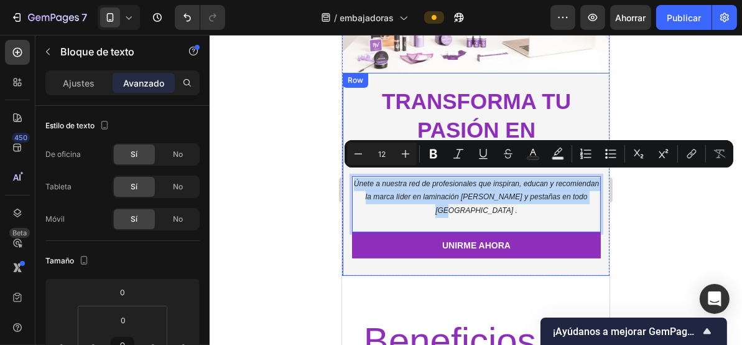
drag, startPoint x: 501, startPoint y: 205, endPoint x: 361, endPoint y: 167, distance: 144.9
click at [361, 167] on div "Embajadoras Xpertbrows Text Block transforma tu pasión en oportunidades Heading…" at bounding box center [476, 171] width 249 height 172
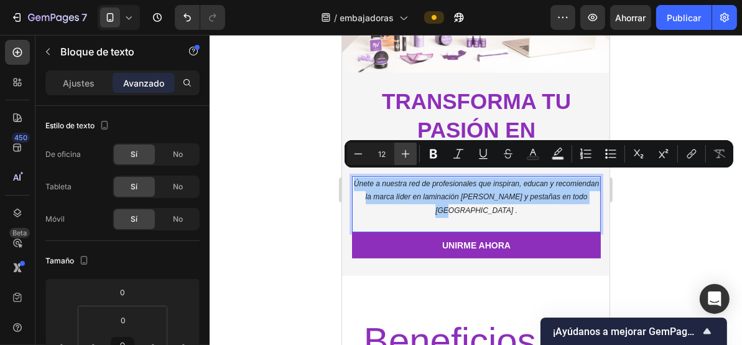
click at [406, 155] on icon "Editor contextual toolbar" at bounding box center [406, 154] width 8 height 8
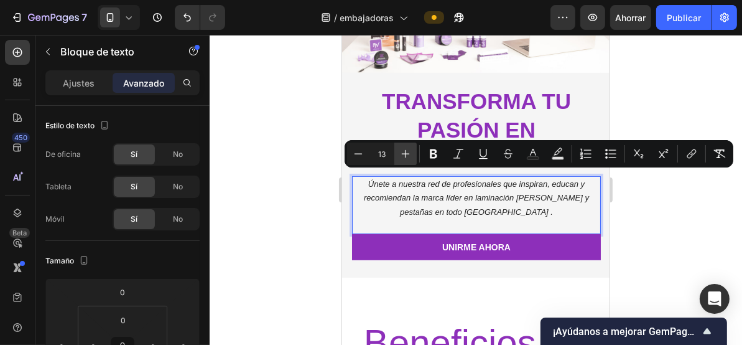
click at [406, 155] on icon "Editor contextual toolbar" at bounding box center [406, 154] width 8 height 8
click at [363, 154] on icon "Editor contextual toolbar" at bounding box center [358, 153] width 12 height 12
click at [401, 154] on icon "Barra de herramientas contextual del editor" at bounding box center [406, 153] width 12 height 12
type input "14"
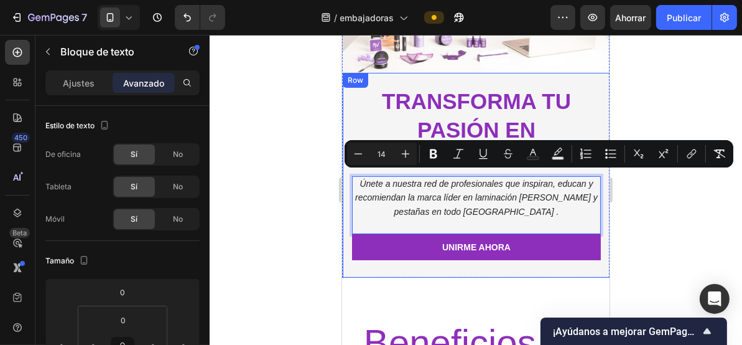
click at [299, 193] on div at bounding box center [476, 190] width 533 height 310
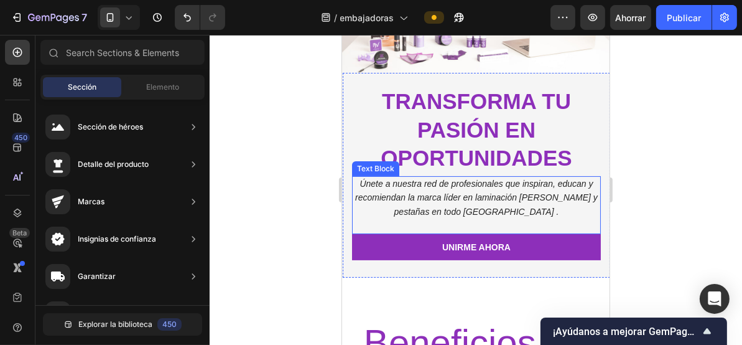
click at [465, 184] on p "Únete a nuestra red de profesionales que inspiran, educan y recomiendan la marc…" at bounding box center [476, 198] width 246 height 42
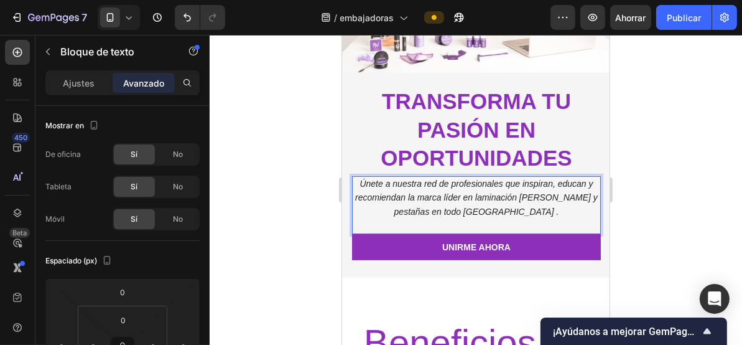
click at [423, 198] on p "Únete a nuestra red de profesionales que inspiran, educan y recomiendan la marc…" at bounding box center [476, 198] width 246 height 42
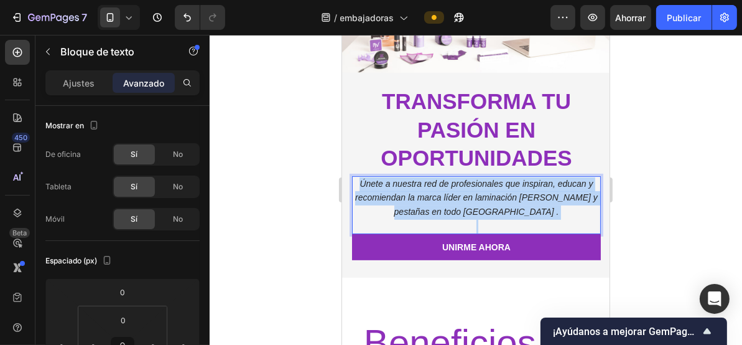
click at [423, 198] on p "Únete a nuestra red de profesionales que inspiran, educan y recomiendan la marc…" at bounding box center [476, 198] width 246 height 42
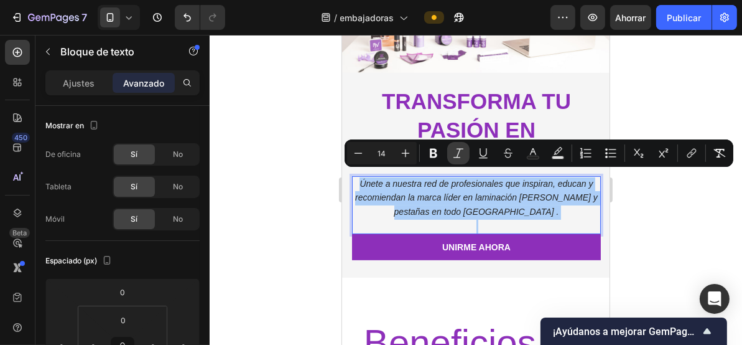
click at [463, 152] on icon "Editor contextual toolbar" at bounding box center [458, 153] width 12 height 12
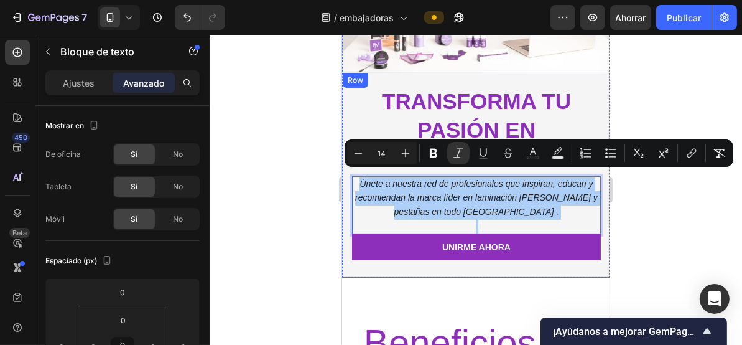
click at [319, 180] on div at bounding box center [476, 190] width 533 height 310
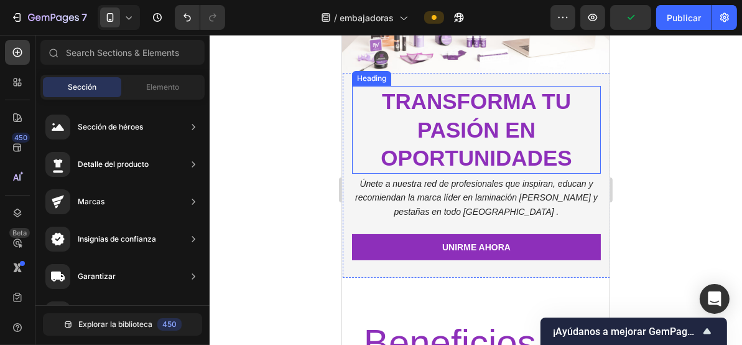
click at [437, 105] on h2 "transforma tu pasión en oportunidades" at bounding box center [476, 129] width 249 height 88
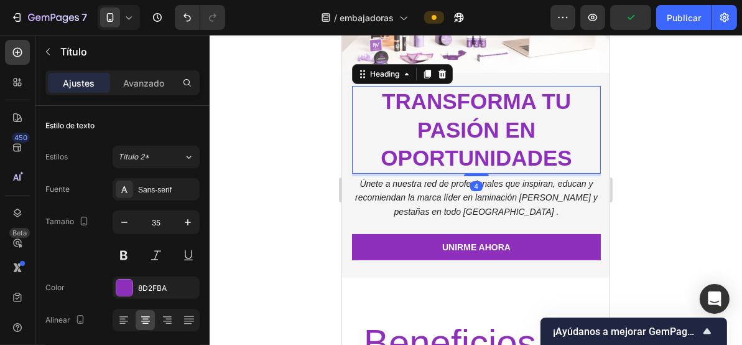
click at [437, 105] on h2 "transforma tu pasión en oportunidades" at bounding box center [476, 129] width 249 height 88
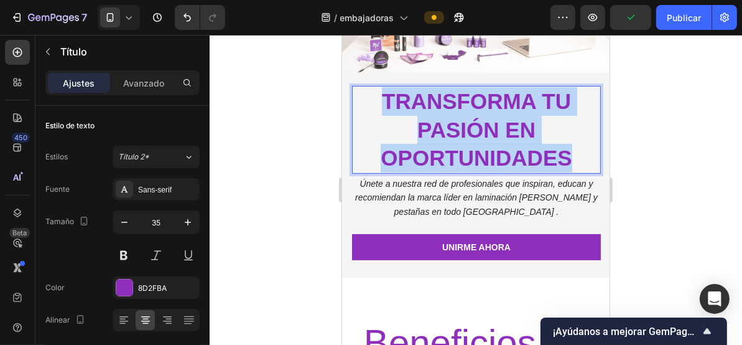
click at [437, 105] on p "transforma tu pasión en oportunidades" at bounding box center [476, 128] width 246 height 85
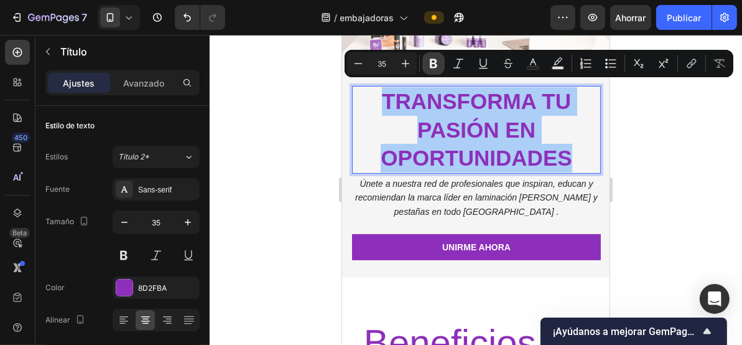
click at [431, 64] on icon "Barra de herramientas contextual del editor" at bounding box center [433, 63] width 7 height 9
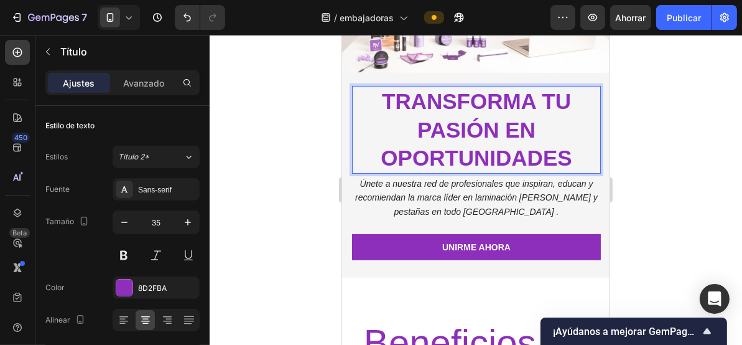
click at [444, 103] on strong "transforma tu pasión en oportunidades" at bounding box center [475, 128] width 191 height 81
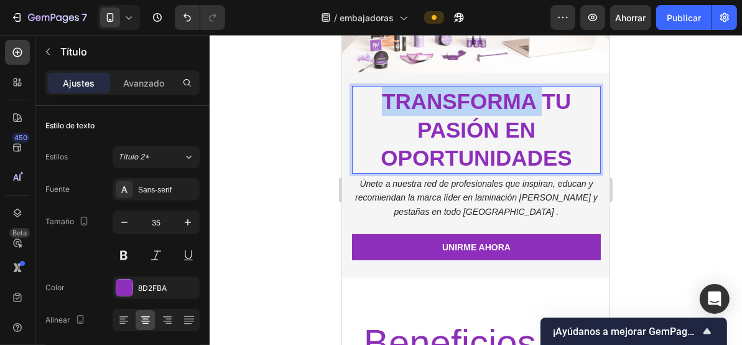
click at [444, 103] on strong "transforma tu pasión en oportunidades" at bounding box center [475, 128] width 191 height 81
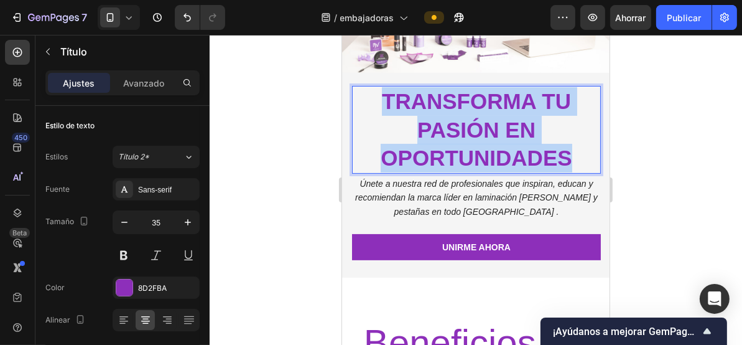
click at [444, 103] on strong "transforma tu pasión en oportunidades" at bounding box center [475, 128] width 191 height 81
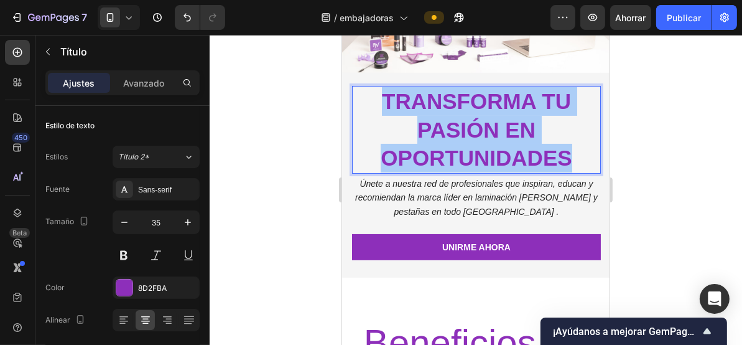
drag, startPoint x: 283, startPoint y: 139, endPoint x: 305, endPoint y: 152, distance: 26.3
click at [283, 139] on div at bounding box center [476, 190] width 533 height 310
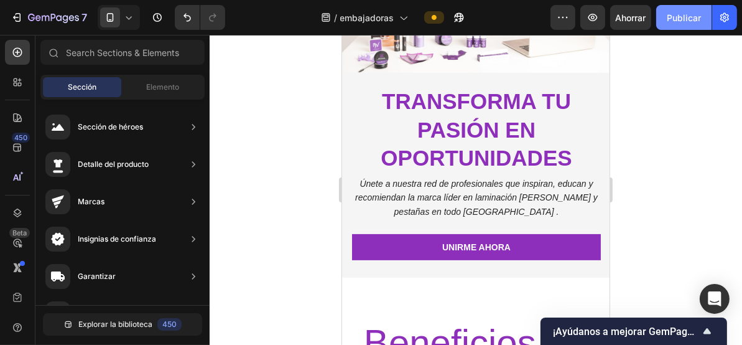
click at [693, 20] on font "Publicar" at bounding box center [684, 17] width 34 height 11
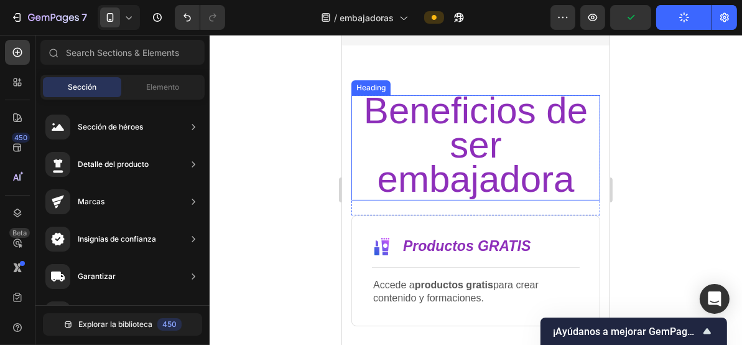
scroll to position [414, 0]
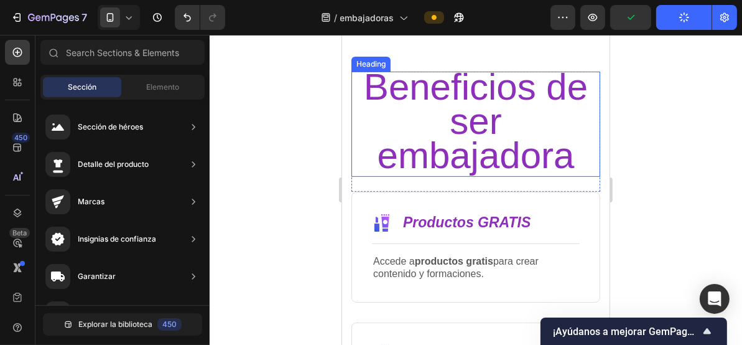
click at [481, 113] on span "Beneficios de ser embajadora" at bounding box center [475, 120] width 224 height 110
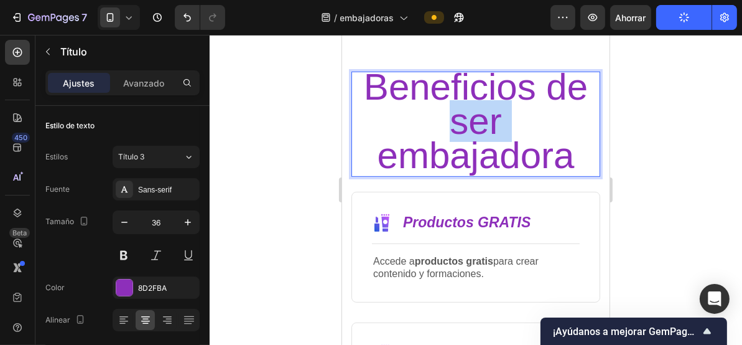
click at [449, 123] on span "Beneficios de ser embajadora" at bounding box center [475, 120] width 224 height 110
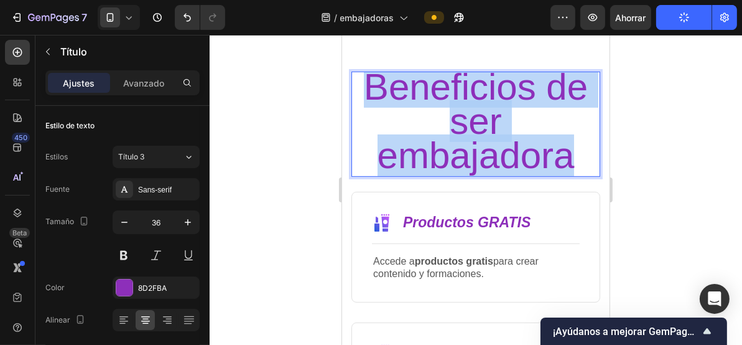
click at [449, 123] on span "Beneficios de ser embajadora" at bounding box center [475, 120] width 224 height 110
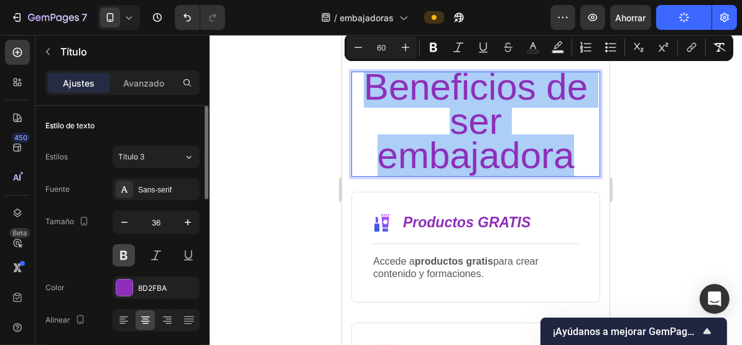
click at [118, 255] on button at bounding box center [124, 255] width 22 height 22
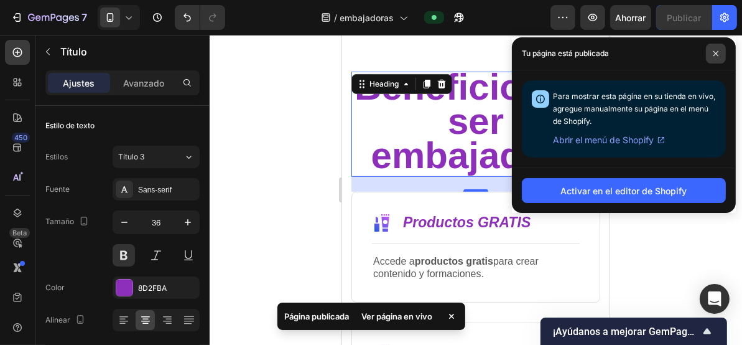
click at [711, 54] on span at bounding box center [716, 54] width 20 height 20
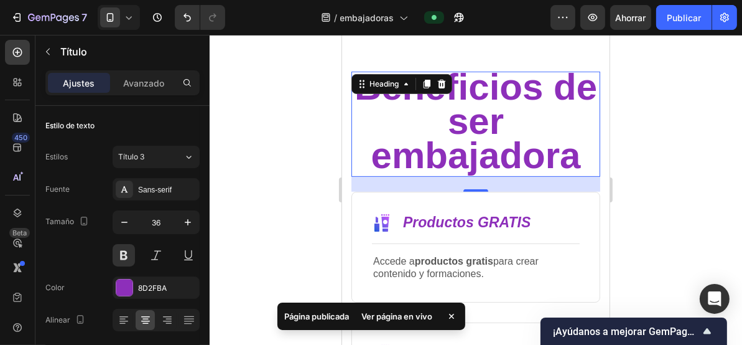
click at [518, 101] on span "Beneficios de ser embajadora" at bounding box center [475, 120] width 243 height 110
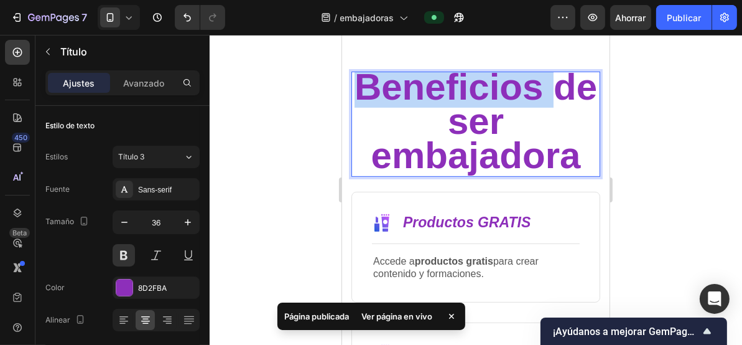
click at [518, 101] on span "Beneficios de ser embajadora" at bounding box center [475, 120] width 243 height 110
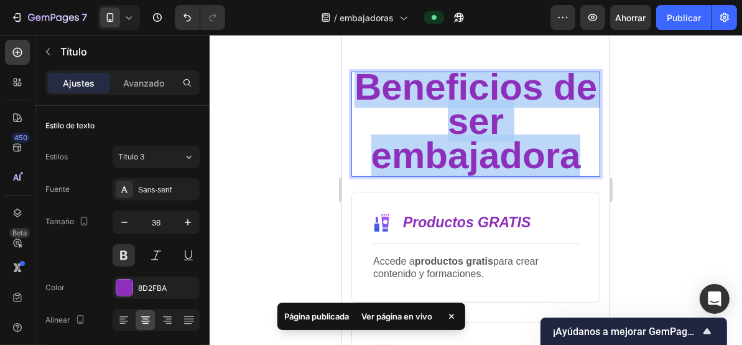
click at [518, 101] on span "Beneficios de ser embajadora" at bounding box center [475, 120] width 243 height 110
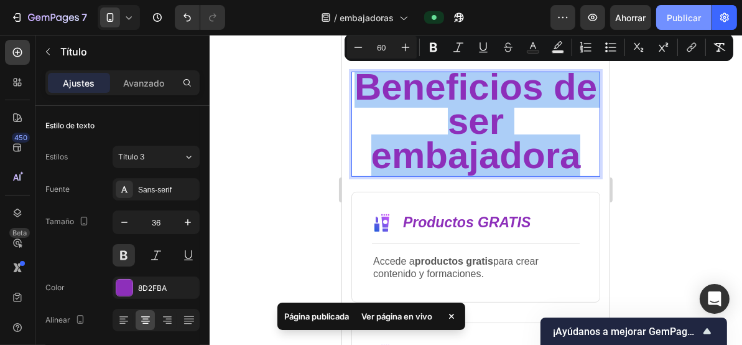
click at [693, 19] on font "Publicar" at bounding box center [684, 17] width 34 height 11
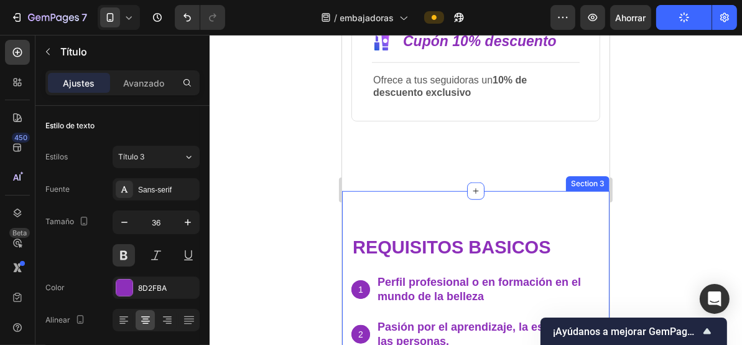
scroll to position [912, 0]
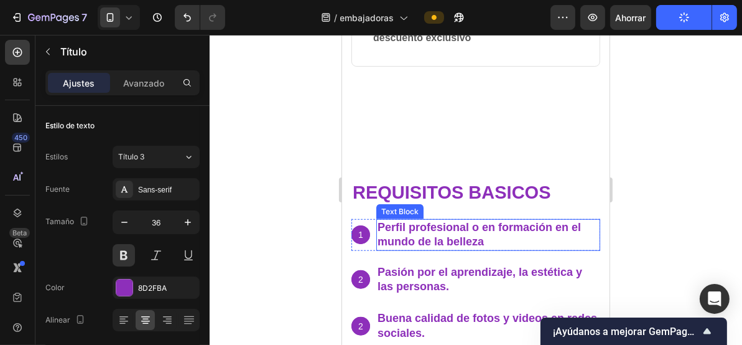
click at [579, 231] on p "Perfil profesional o en formación en el mundo de la belleza" at bounding box center [488, 234] width 222 height 29
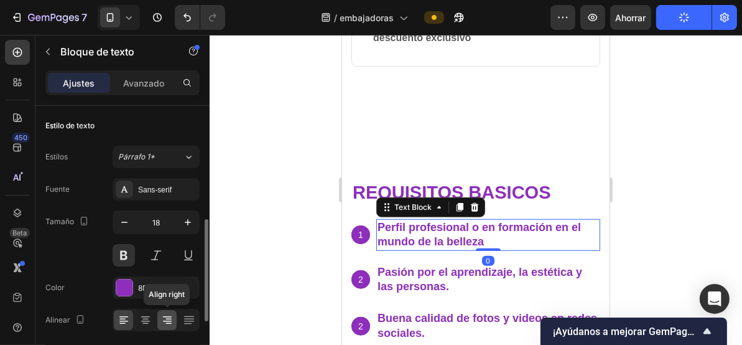
scroll to position [166, 0]
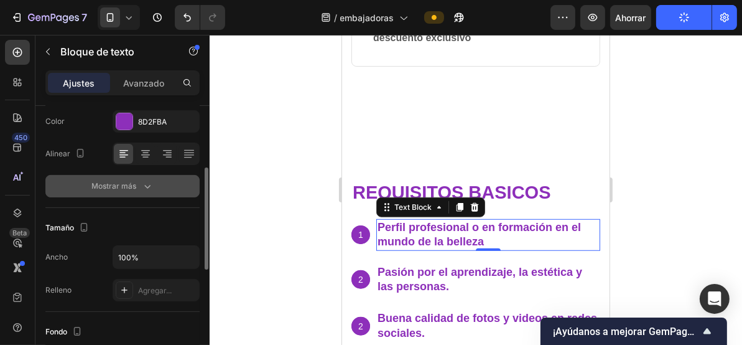
click at [141, 180] on icon "button" at bounding box center [147, 186] width 12 height 12
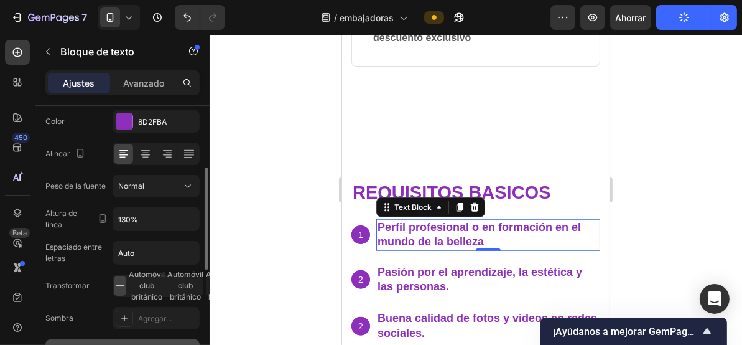
scroll to position [249, 0]
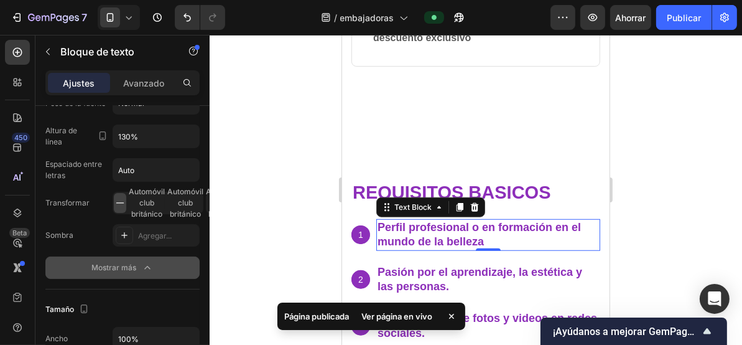
drag, startPoint x: 266, startPoint y: 199, endPoint x: 334, endPoint y: 223, distance: 72.6
click at [266, 199] on div at bounding box center [476, 190] width 533 height 310
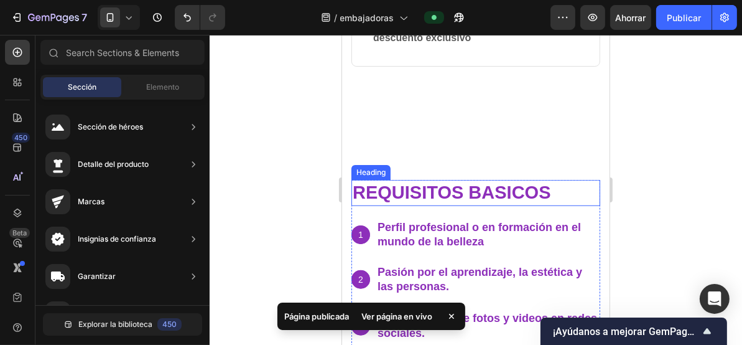
click at [470, 195] on strong "requisitos basicos" at bounding box center [451, 192] width 199 height 20
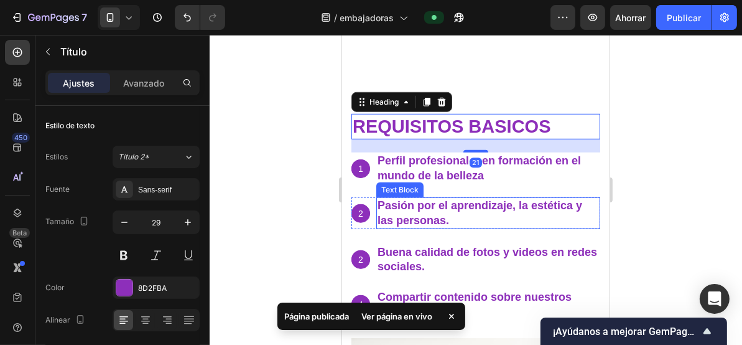
scroll to position [1078, 0]
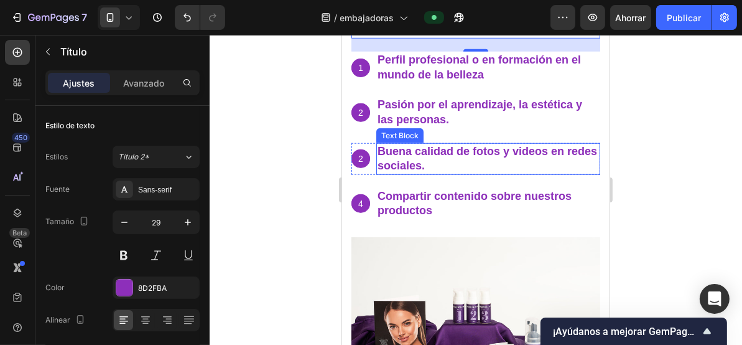
click at [441, 159] on p "Buena calidad de fotos y videos en redes sociales." at bounding box center [488, 158] width 222 height 29
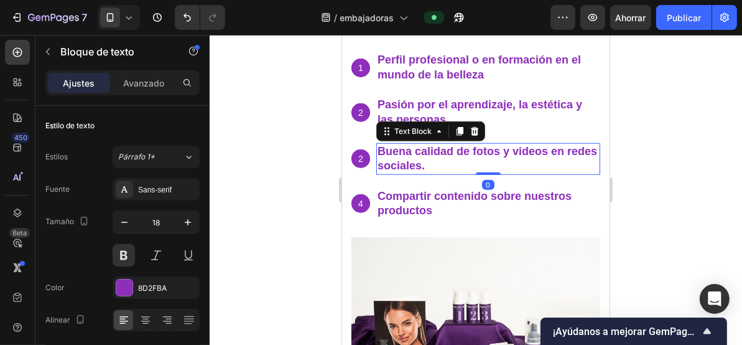
click at [587, 150] on p "Buena calidad de fotos y videos en redes sociales." at bounding box center [488, 158] width 222 height 29
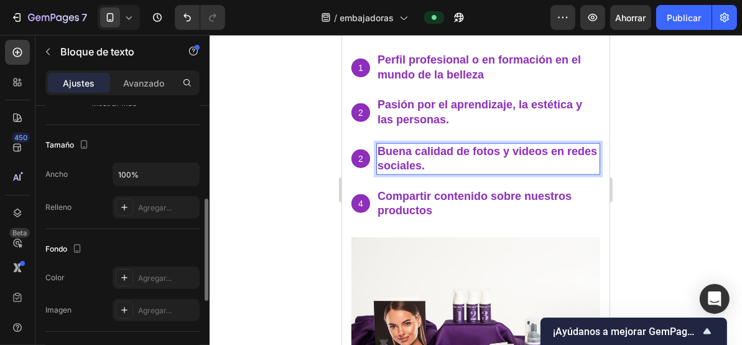
scroll to position [332, 0]
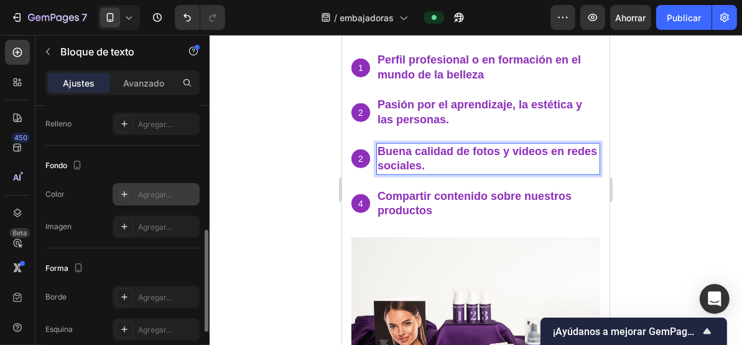
click at [152, 192] on font "Agregar..." at bounding box center [155, 194] width 34 height 9
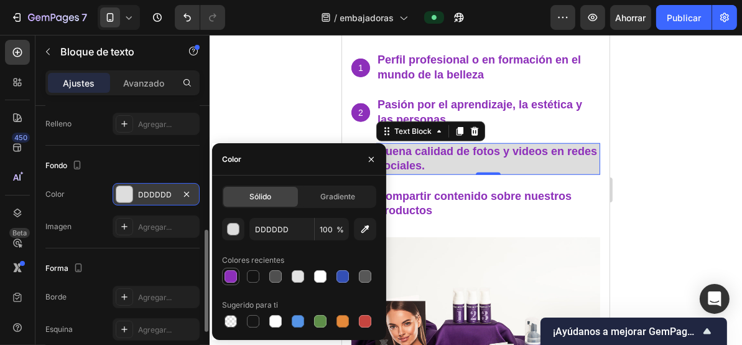
click at [230, 277] on div at bounding box center [231, 276] width 12 height 12
type input "8D2FBA"
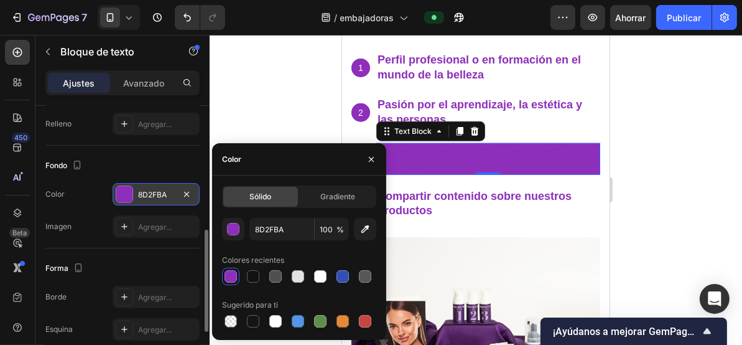
click at [464, 156] on p "Buena calidad de fotos y videos en redes sociales." at bounding box center [488, 158] width 222 height 29
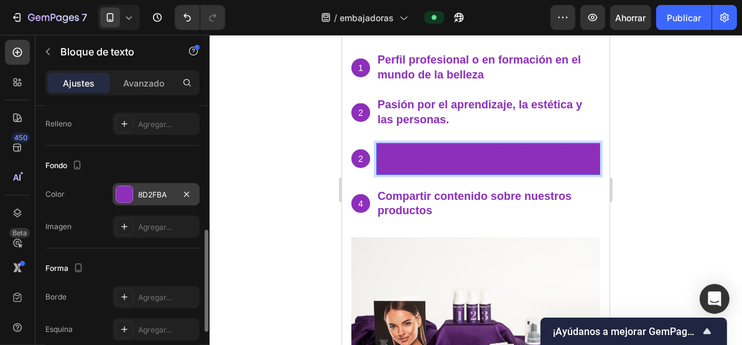
click at [430, 156] on p "Buena calidad de fotos y videos en redes sociales." at bounding box center [488, 158] width 222 height 29
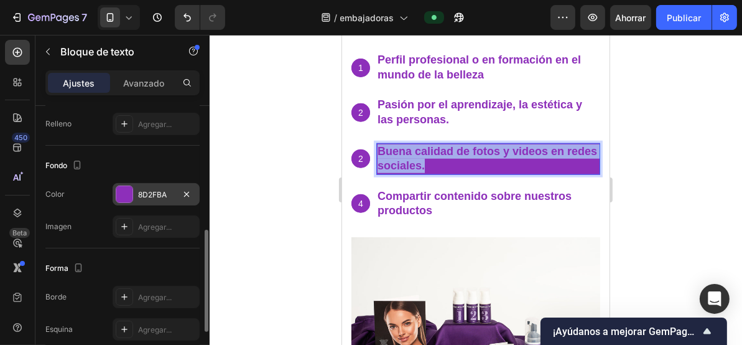
click at [430, 156] on p "Buena calidad de fotos y videos en redes sociales." at bounding box center [488, 158] width 222 height 29
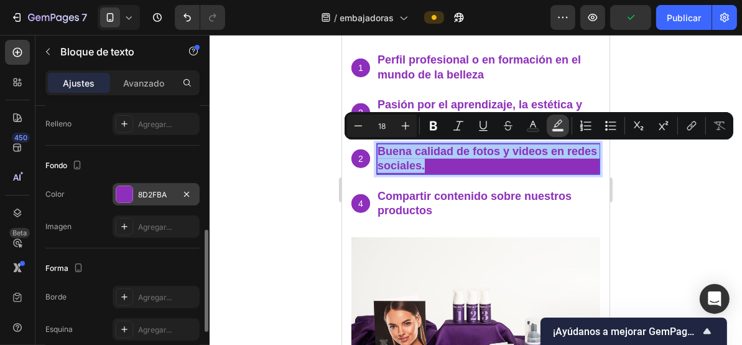
click at [564, 124] on button "Color de fondo del texto" at bounding box center [558, 126] width 22 height 22
type input "000000"
type input "77"
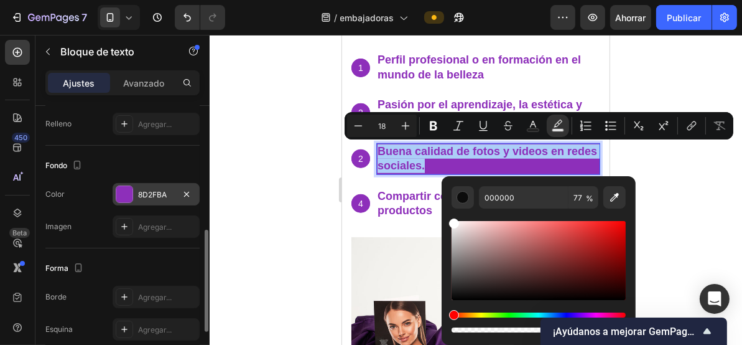
drag, startPoint x: 454, startPoint y: 225, endPoint x: 444, endPoint y: 215, distance: 14.1
click at [446, 216] on div "000000 77 %" at bounding box center [539, 255] width 194 height 159
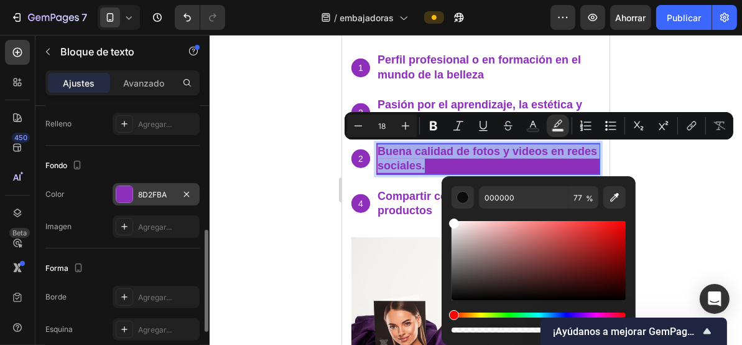
type input "FFFFFF"
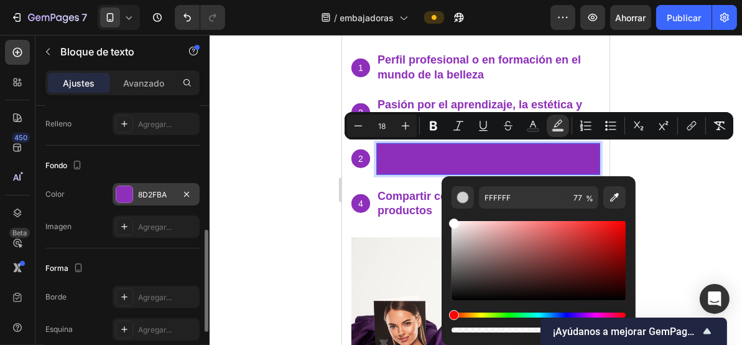
click at [346, 75] on div "requisitos basicos Heading 1 Text Block Hero Banner Perfil profesional o en for…" at bounding box center [476, 207] width 268 height 477
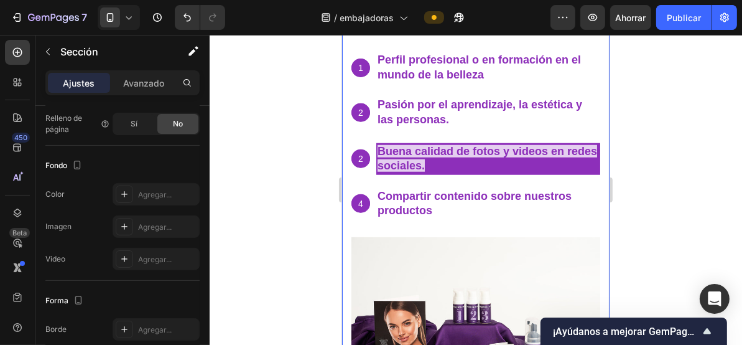
scroll to position [0, 0]
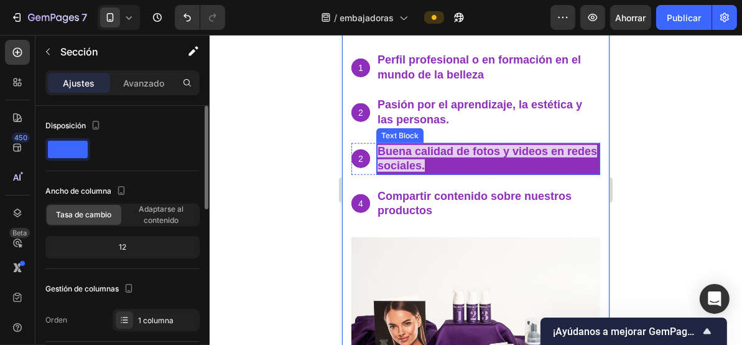
click at [423, 152] on span "Buena calidad de fotos y videos en redes sociales." at bounding box center [487, 157] width 220 height 27
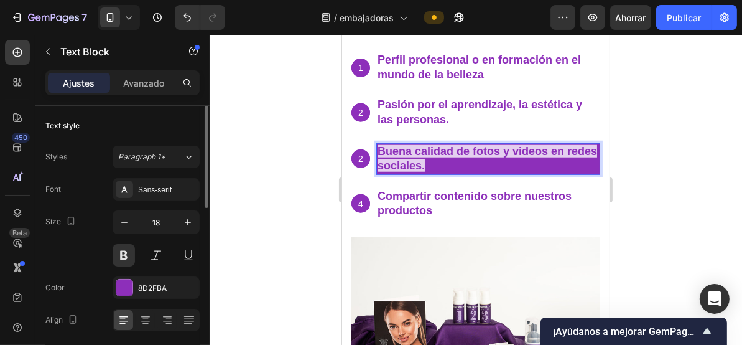
click at [423, 152] on span "Buena calidad de fotos y videos en redes sociales." at bounding box center [487, 157] width 220 height 27
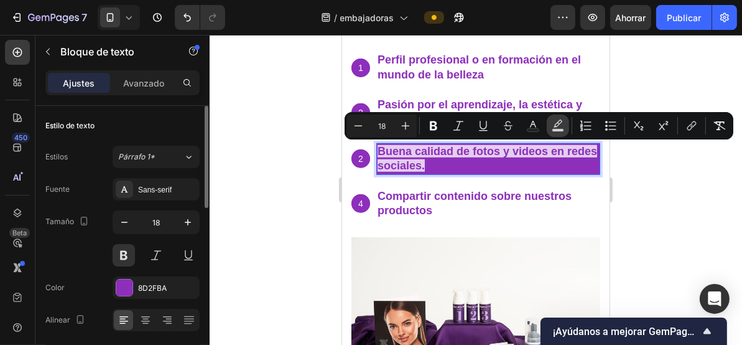
click at [564, 120] on button "color" at bounding box center [558, 126] width 22 height 22
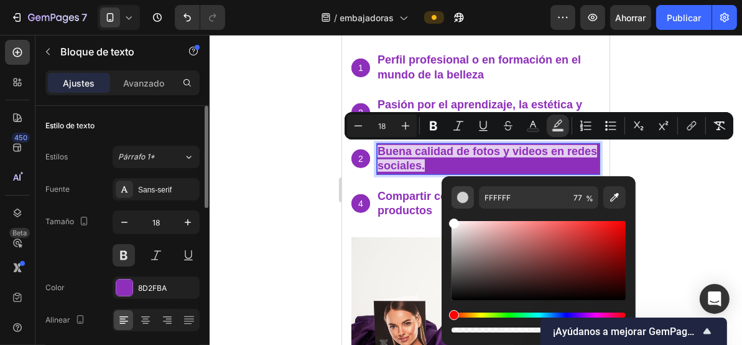
click at [468, 197] on div "Editor contextual toolbar" at bounding box center [463, 197] width 12 height 12
click at [579, 200] on input "77" at bounding box center [584, 197] width 30 height 22
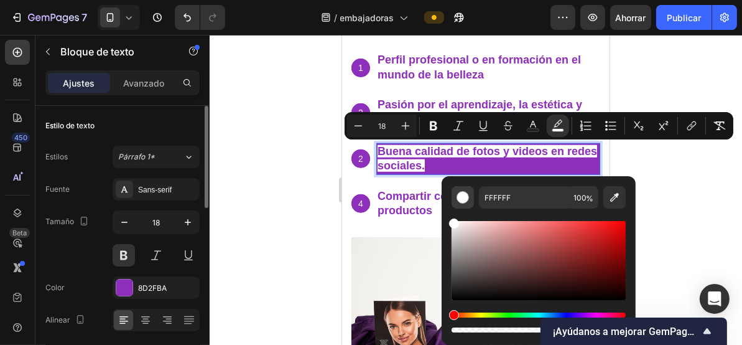
click at [468, 203] on div "Editor contextual toolbar" at bounding box center [463, 197] width 12 height 12
drag, startPoint x: 818, startPoint y: 365, endPoint x: 395, endPoint y: 314, distance: 426.8
type input "0"
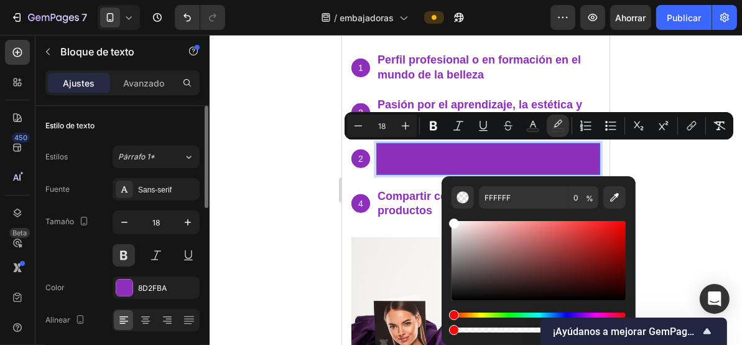
click at [301, 161] on div at bounding box center [476, 190] width 533 height 310
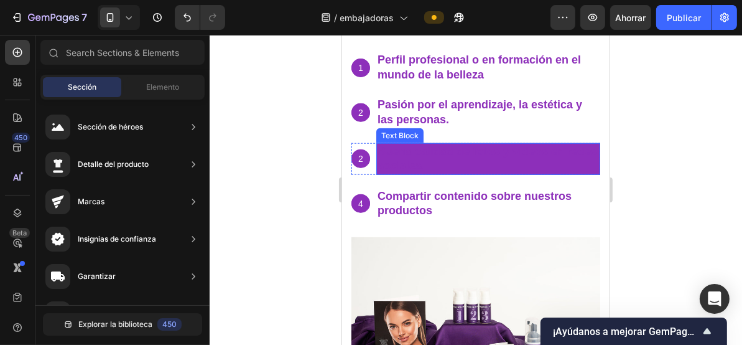
click at [404, 153] on span "Buena calidad de fotos y videos en redes sociales." at bounding box center [487, 157] width 220 height 27
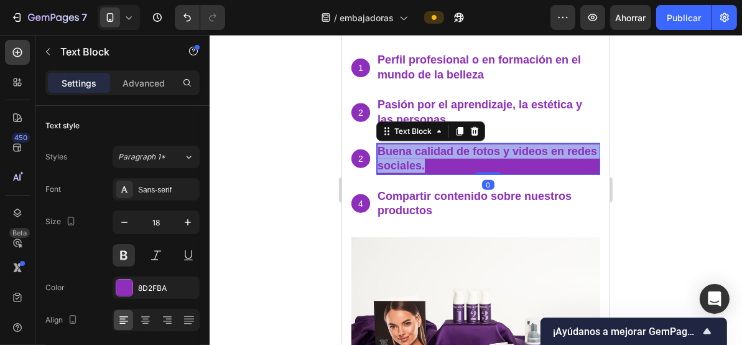
click at [404, 153] on span "Buena calidad de fotos y videos en redes sociales." at bounding box center [487, 157] width 220 height 27
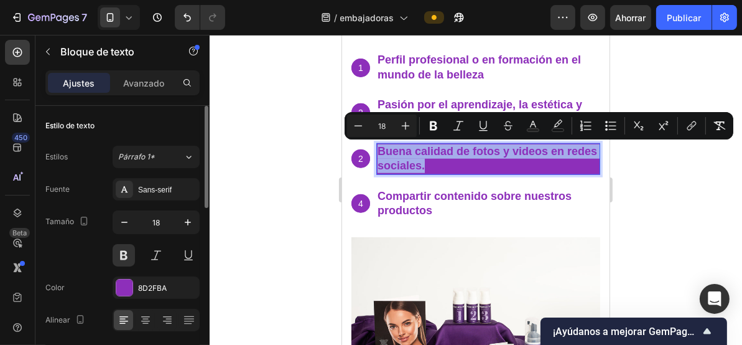
scroll to position [83, 0]
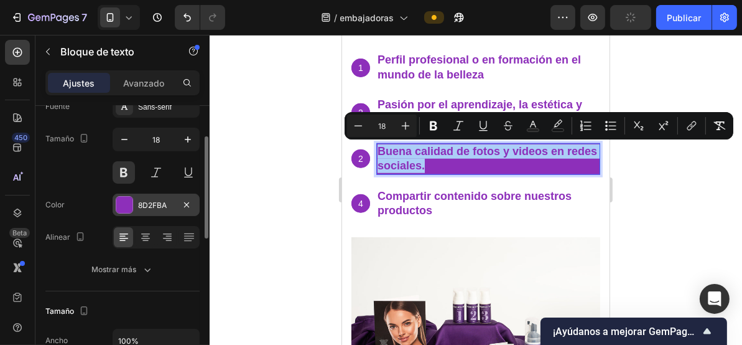
click at [133, 202] on div "8D2FBA" at bounding box center [156, 205] width 87 height 22
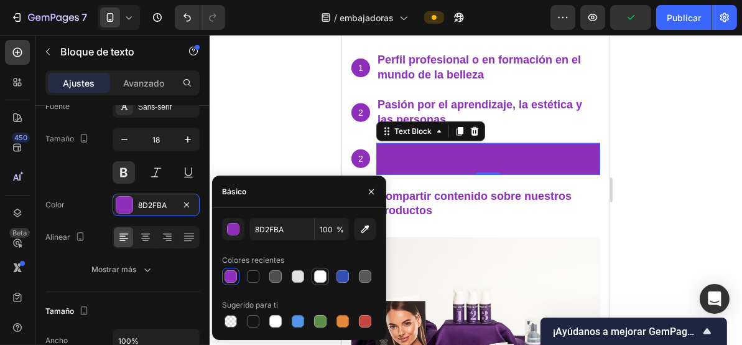
click at [326, 277] on div at bounding box center [320, 276] width 15 height 15
type input "FFFFFF"
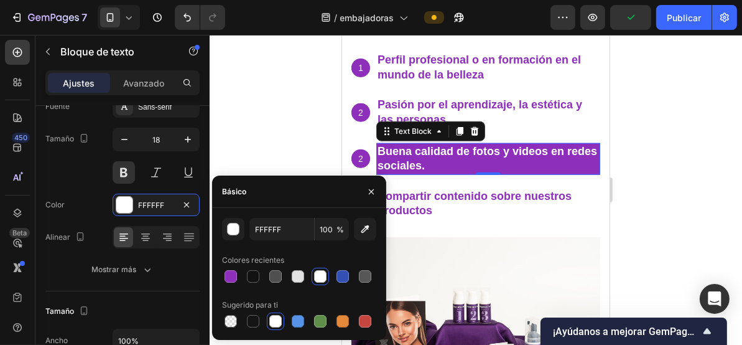
click at [292, 117] on div at bounding box center [476, 190] width 533 height 310
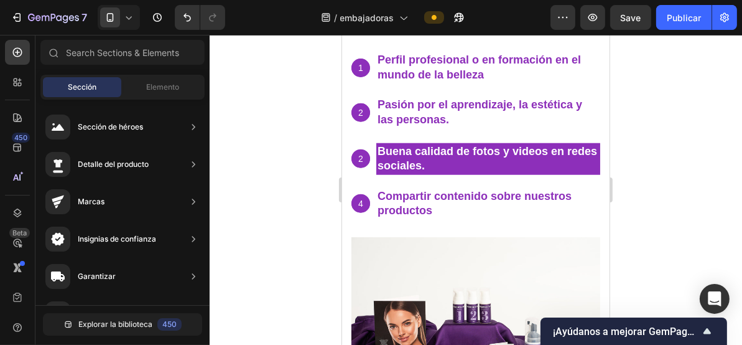
click at [292, 116] on div at bounding box center [476, 190] width 533 height 310
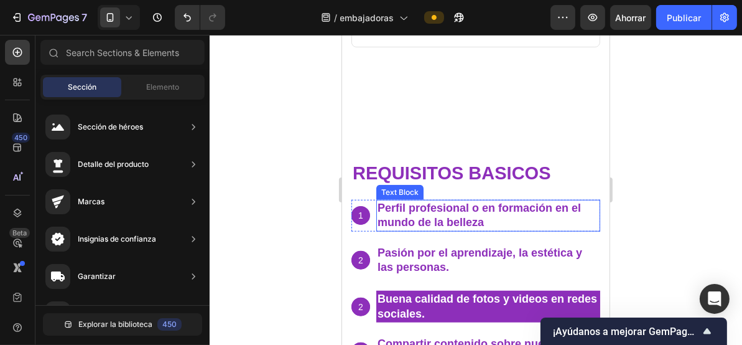
scroll to position [996, 0]
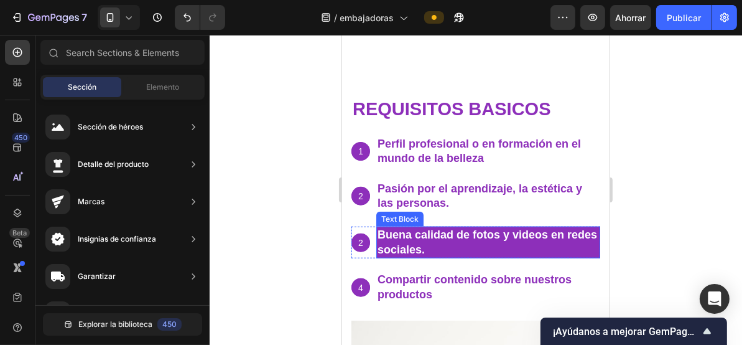
click at [505, 248] on p "Buena calidad de fotos y videos en redes sociales." at bounding box center [488, 241] width 222 height 29
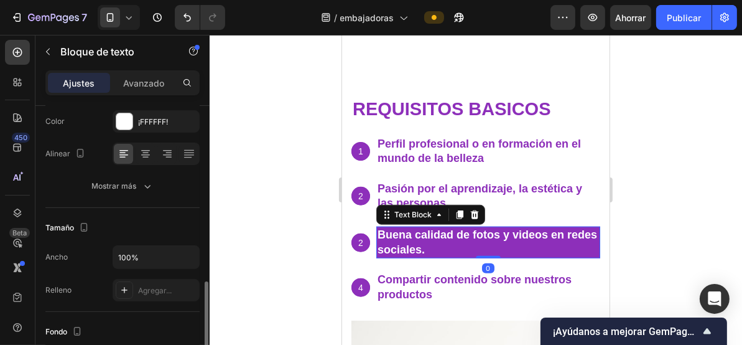
scroll to position [249, 0]
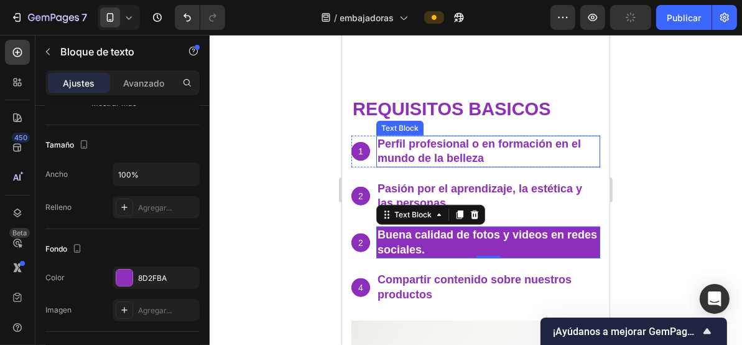
click at [432, 146] on p "Perfil profesional o en formación en el mundo de la belleza" at bounding box center [488, 150] width 222 height 29
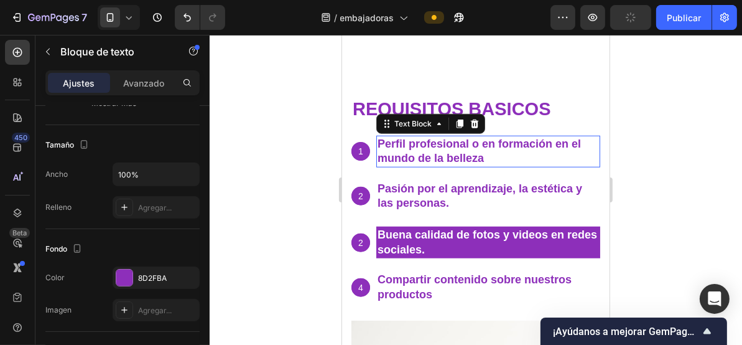
click at [432, 146] on p "Perfil profesional o en formación en el mundo de la belleza" at bounding box center [488, 150] width 222 height 29
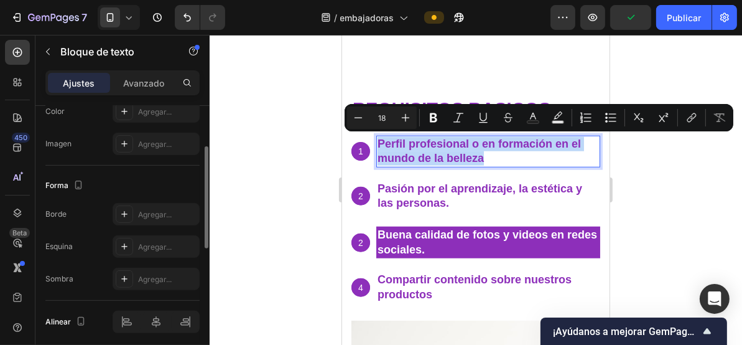
scroll to position [460, 0]
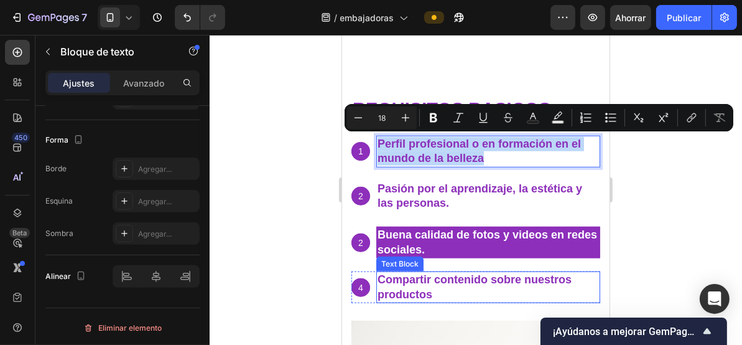
click at [423, 286] on p "Compartir contenido sobre nuestros productos" at bounding box center [488, 286] width 222 height 29
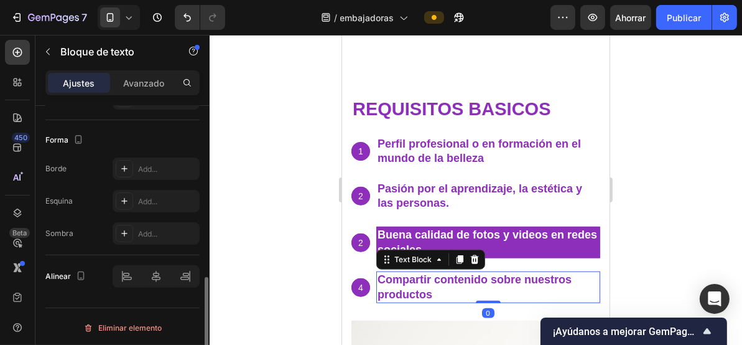
click at [423, 286] on p "Compartir contenido sobre nuestros productos" at bounding box center [488, 286] width 222 height 29
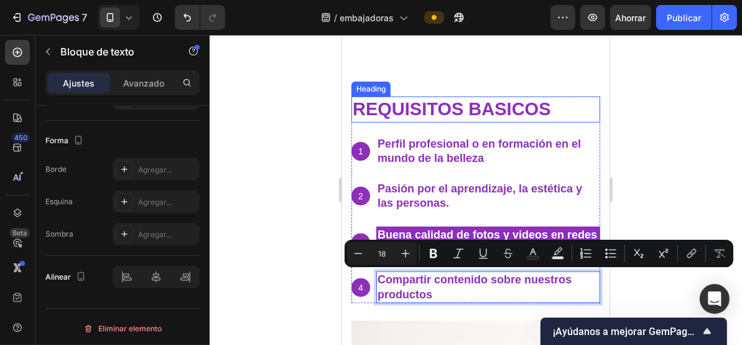
click at [443, 111] on strong "requisitos basicos" at bounding box center [451, 108] width 199 height 20
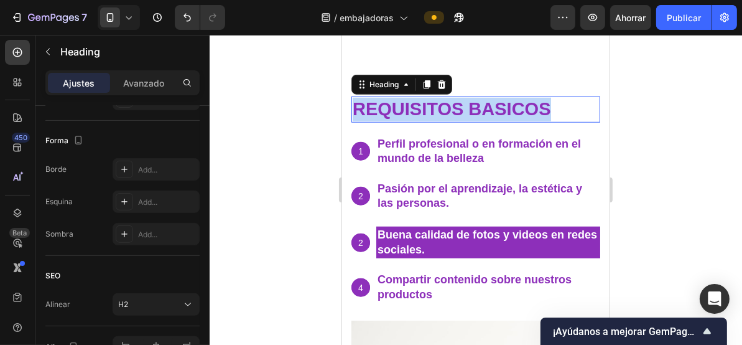
click at [443, 111] on strong "requisitos basicos" at bounding box center [451, 108] width 199 height 20
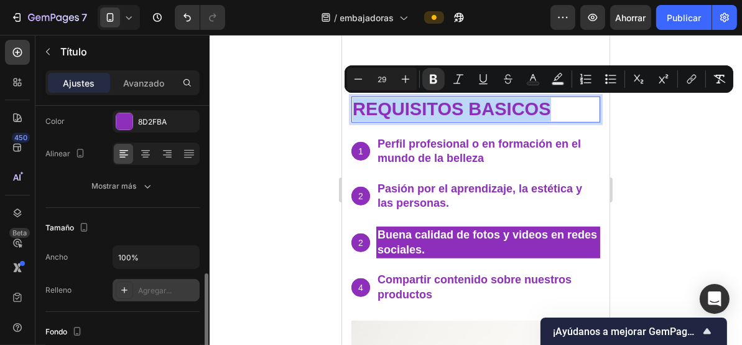
scroll to position [249, 0]
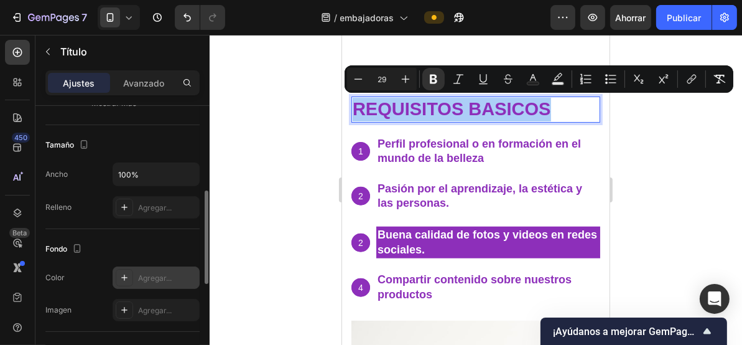
click at [136, 274] on div "Agregar..." at bounding box center [156, 277] width 87 height 22
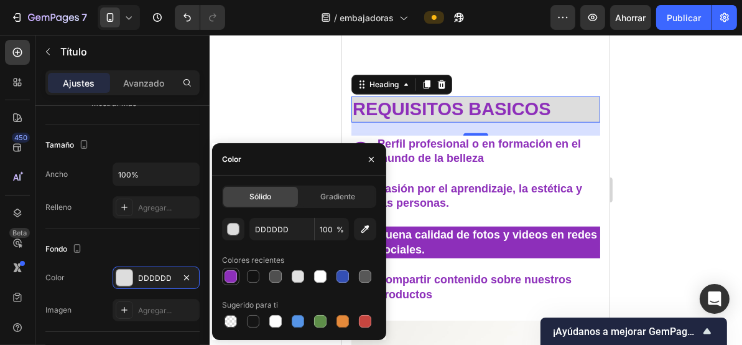
click at [227, 280] on div at bounding box center [231, 276] width 12 height 12
type input "8D2FBA"
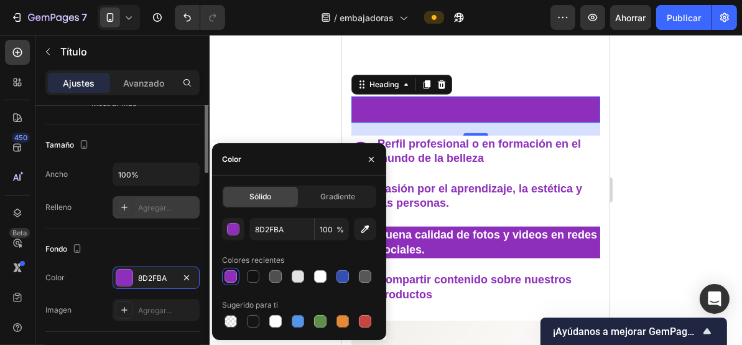
scroll to position [166, 0]
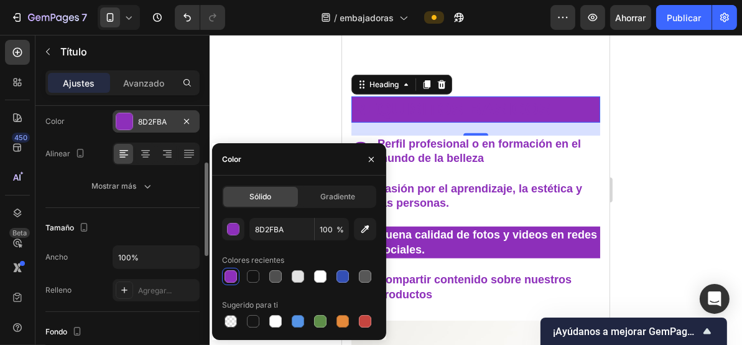
click at [124, 128] on div at bounding box center [124, 121] width 16 height 16
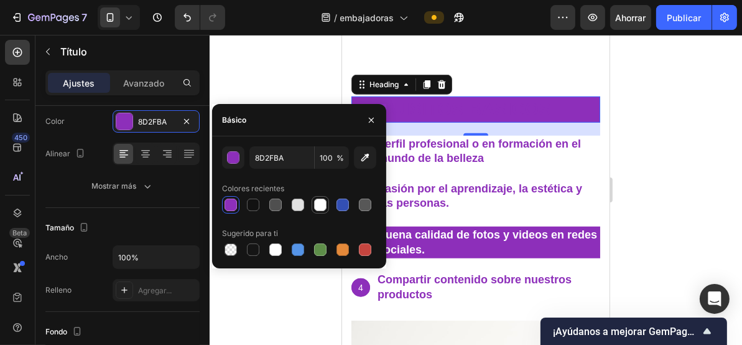
click at [315, 207] on div at bounding box center [320, 205] width 12 height 12
type input "FFFFFF"
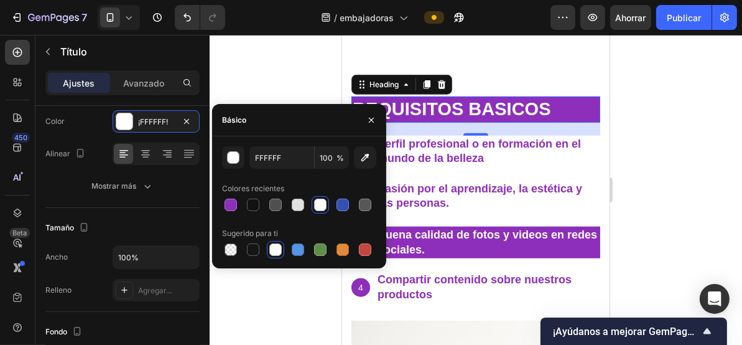
click at [272, 75] on div at bounding box center [476, 190] width 533 height 310
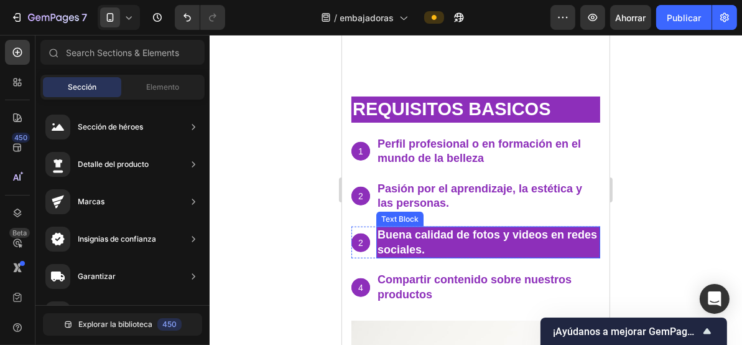
click at [444, 236] on span "Buena calidad de fotos y videos en redes sociales." at bounding box center [487, 241] width 220 height 27
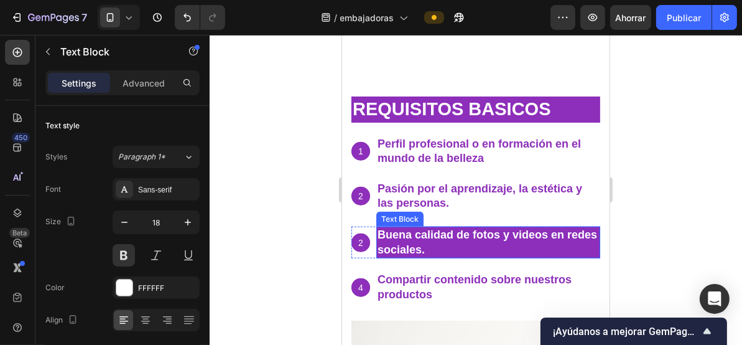
click at [444, 236] on span "Buena calidad de fotos y videos en redes sociales." at bounding box center [487, 241] width 220 height 27
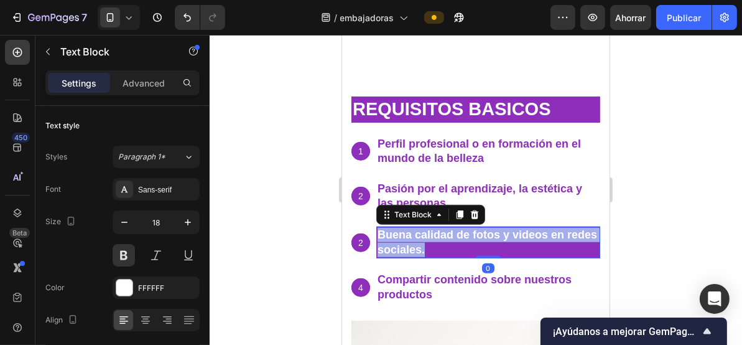
click at [444, 236] on span "Buena calidad de fotos y videos en redes sociales." at bounding box center [487, 241] width 220 height 27
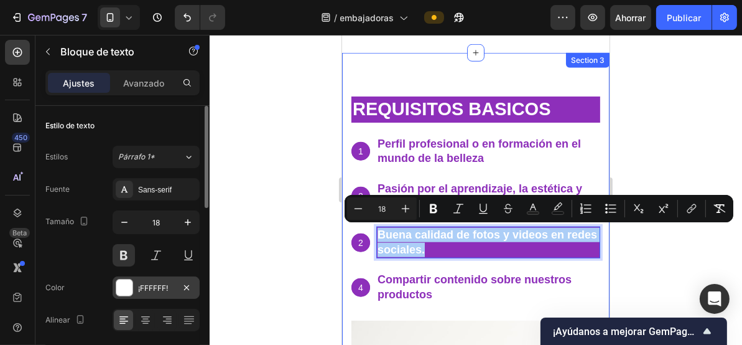
click at [147, 287] on font "¡FFFFFF!" at bounding box center [153, 287] width 30 height 9
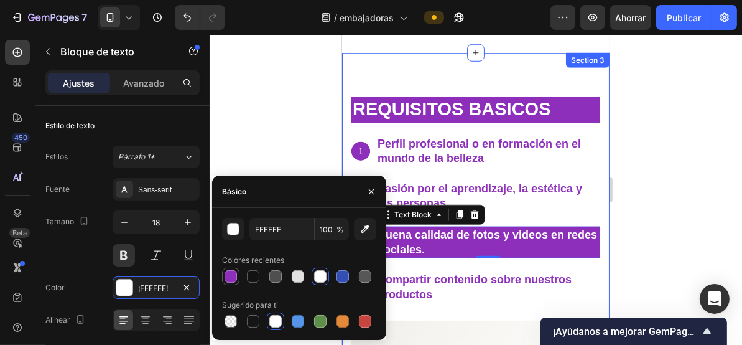
click at [232, 274] on div at bounding box center [231, 276] width 12 height 12
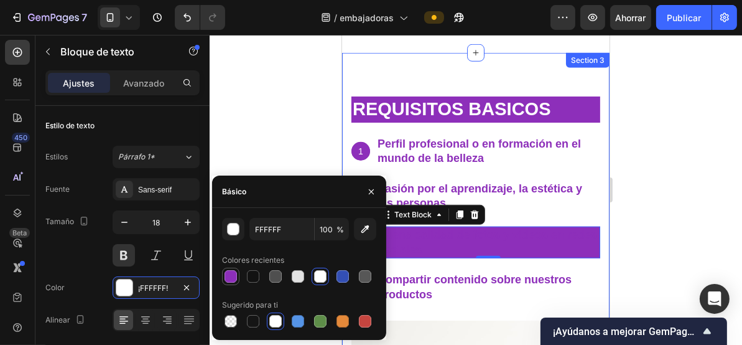
type input "8D2FBA"
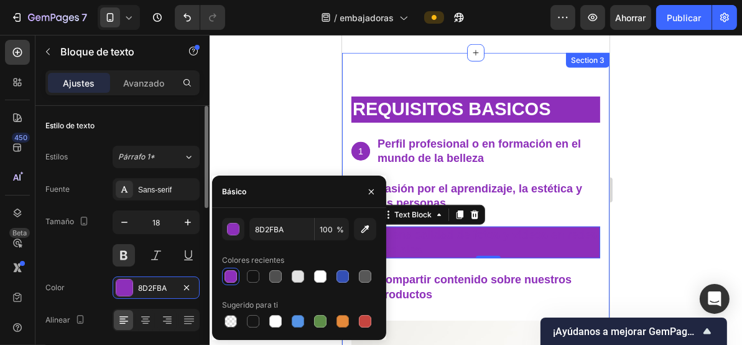
scroll to position [249, 0]
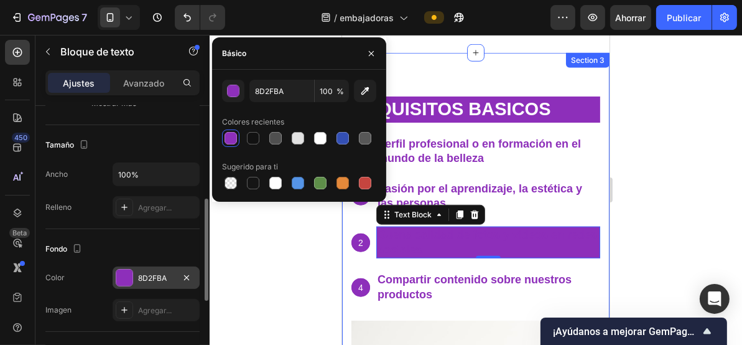
click at [158, 273] on font "8D2FBA" at bounding box center [152, 277] width 29 height 9
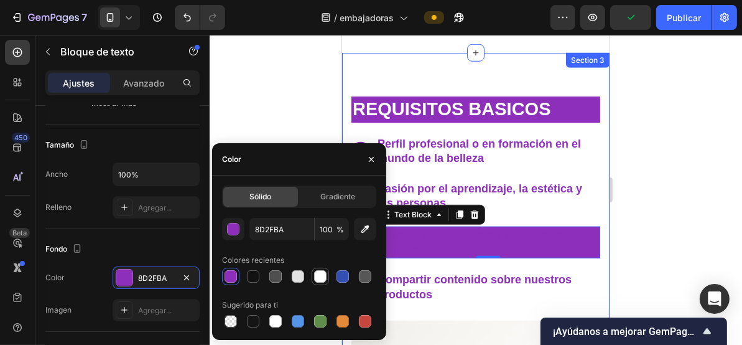
click at [314, 277] on div at bounding box center [320, 276] width 12 height 12
type input "FFFFFF"
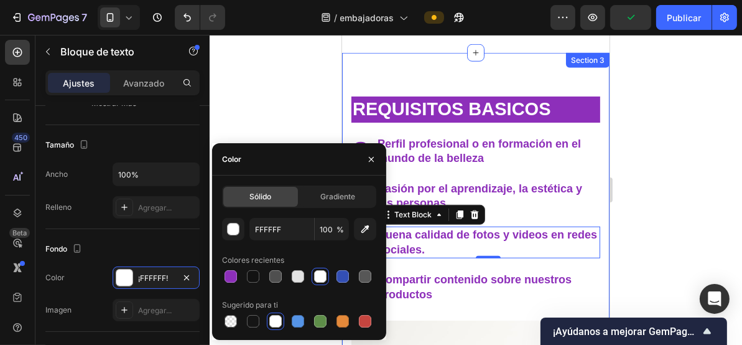
click at [281, 103] on div at bounding box center [476, 190] width 533 height 310
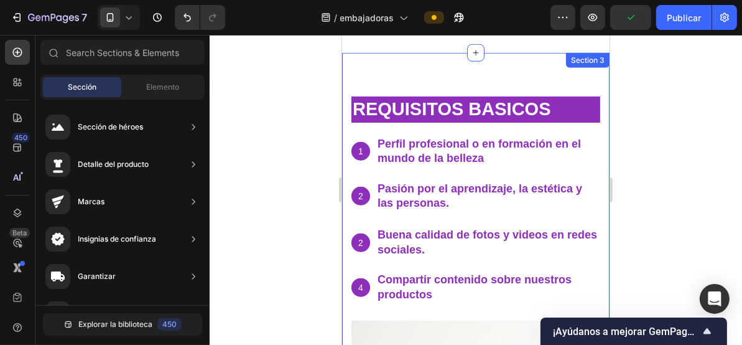
click at [281, 103] on div at bounding box center [476, 190] width 533 height 310
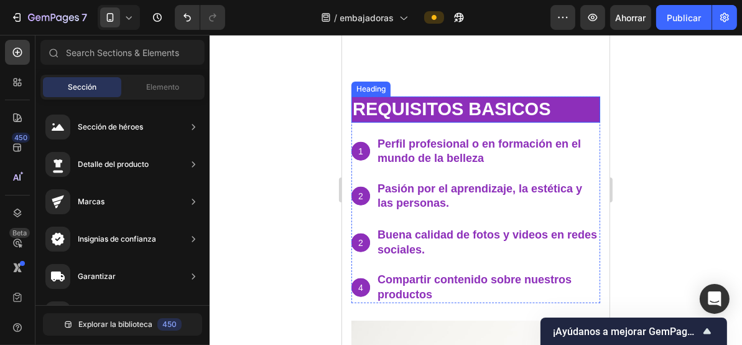
click at [580, 108] on p "⁠⁠⁠⁠⁠⁠⁠ requisitos basicos" at bounding box center [475, 109] width 246 height 24
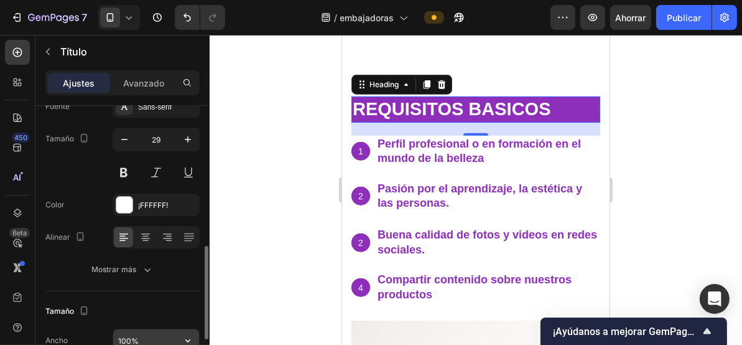
scroll to position [166, 0]
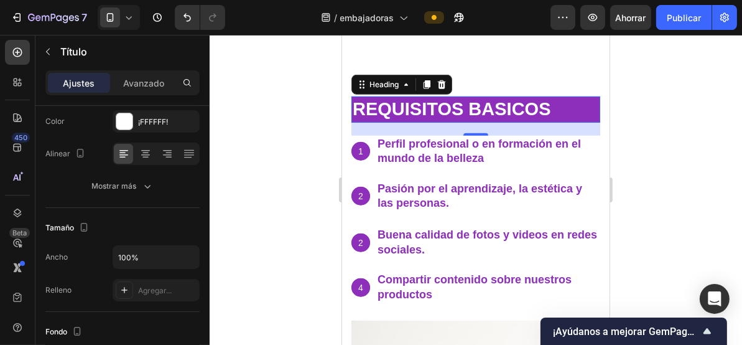
click at [584, 100] on p "requisitos basicos" at bounding box center [475, 109] width 246 height 24
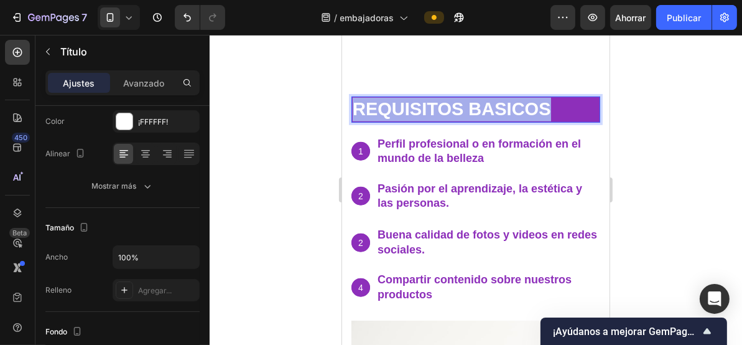
click at [584, 100] on p "requisitos basicos" at bounding box center [475, 109] width 246 height 24
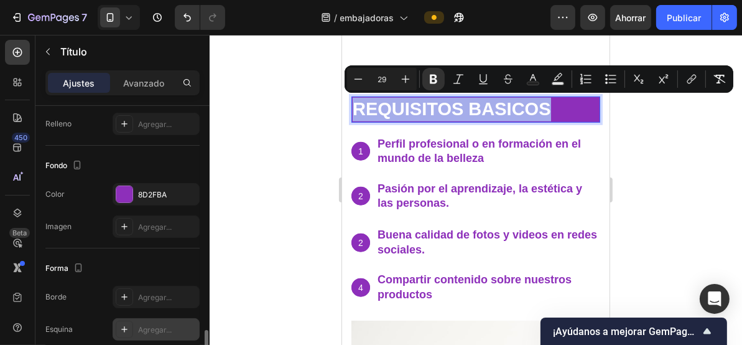
scroll to position [415, 0]
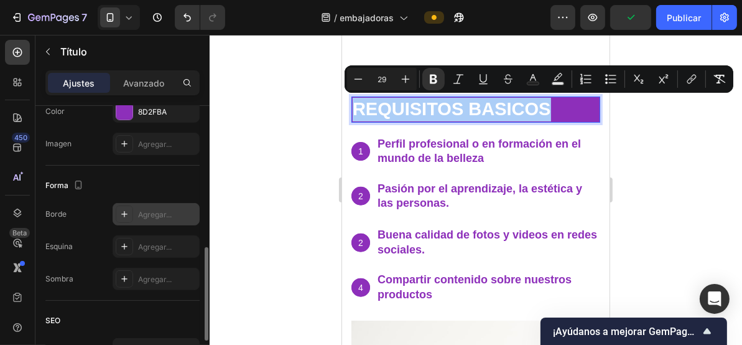
click at [160, 212] on font "Agregar..." at bounding box center [155, 214] width 34 height 9
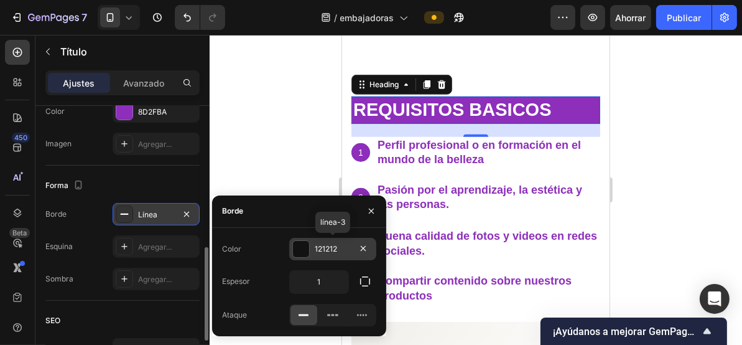
click at [307, 250] on div at bounding box center [301, 249] width 16 height 16
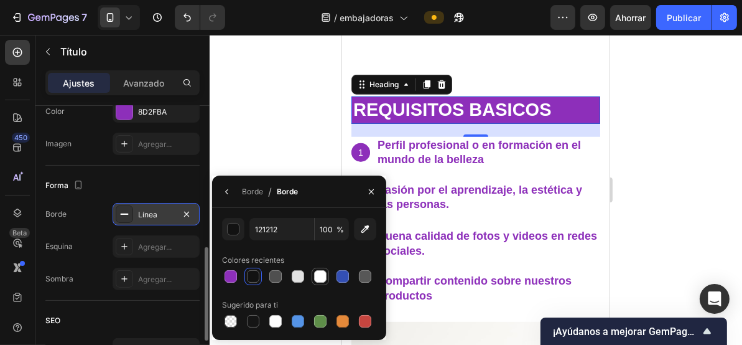
click at [321, 276] on div at bounding box center [320, 276] width 12 height 12
type input "FFFFFF"
click at [162, 243] on font "Agregar..." at bounding box center [155, 246] width 34 height 9
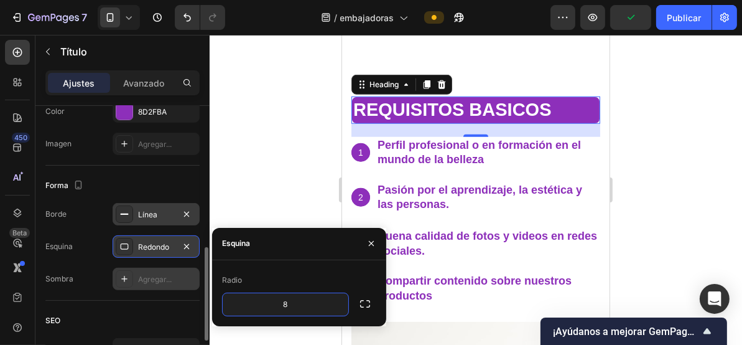
click at [162, 269] on div "Agregar..." at bounding box center [156, 279] width 87 height 22
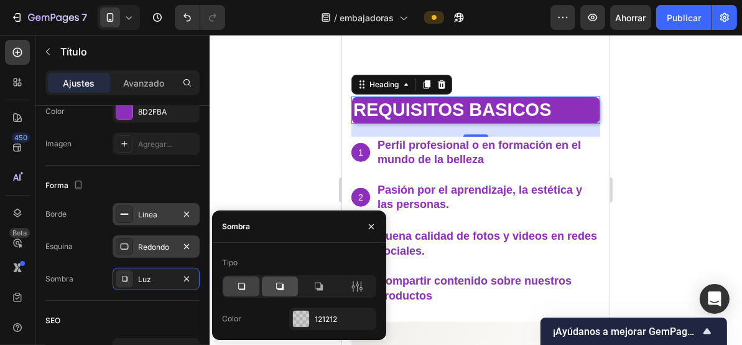
click at [277, 285] on icon at bounding box center [280, 286] width 12 height 12
click at [278, 151] on div at bounding box center [476, 190] width 533 height 310
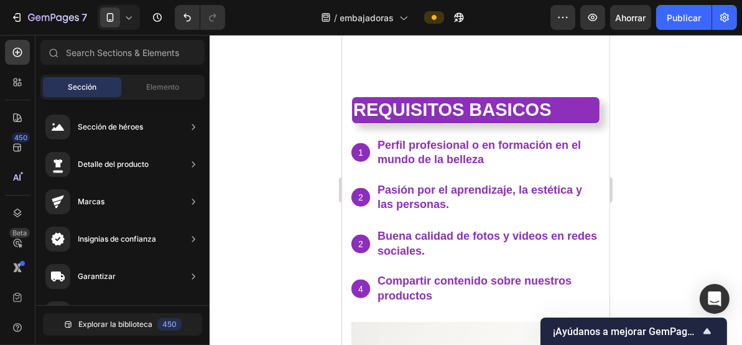
click at [278, 151] on div at bounding box center [476, 190] width 533 height 310
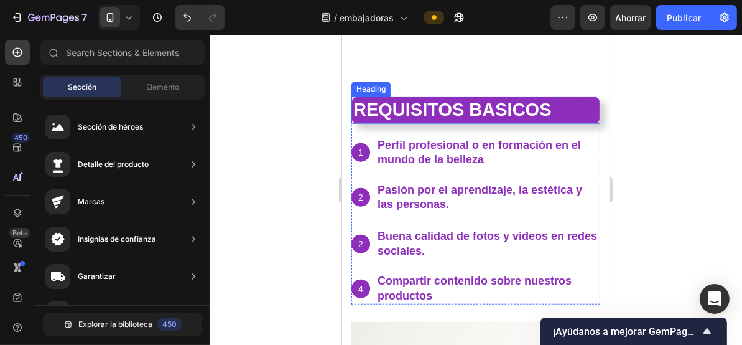
click at [571, 103] on p "⁠⁠⁠⁠⁠⁠⁠ requisitos basicos" at bounding box center [475, 110] width 245 height 24
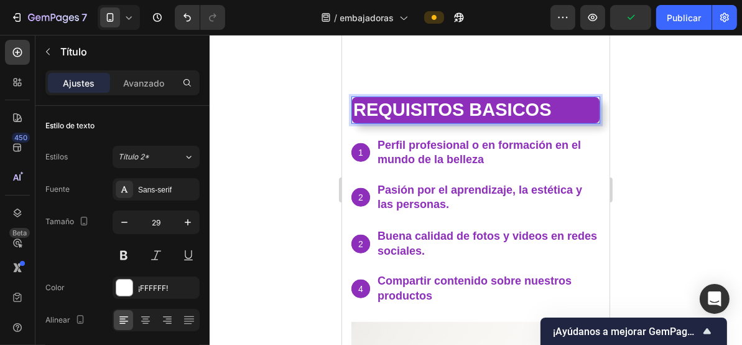
click at [580, 110] on p "requisitos basicos" at bounding box center [475, 110] width 245 height 24
click at [144, 321] on icon at bounding box center [145, 320] width 12 height 12
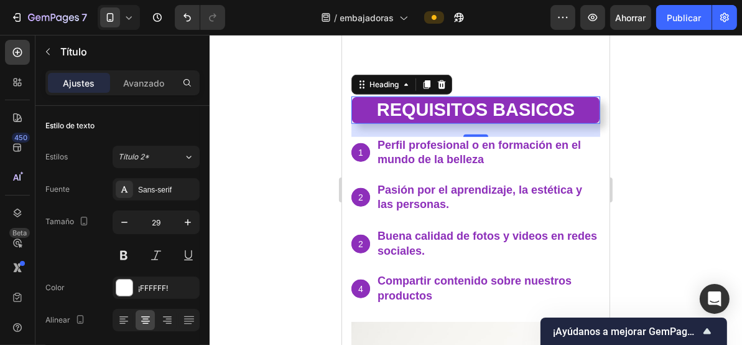
click at [261, 140] on div at bounding box center [476, 190] width 533 height 310
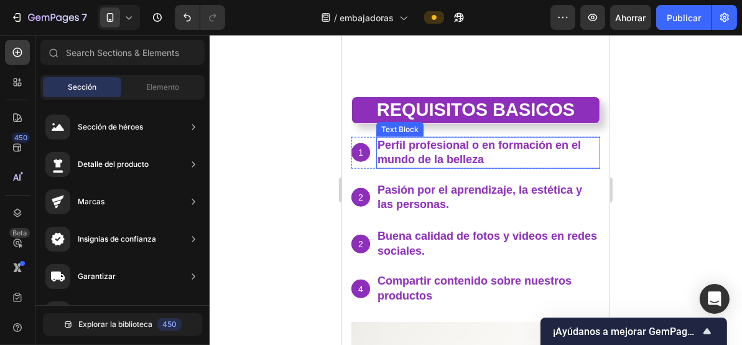
click at [457, 152] on p "Perfil profesional o en formación en el mundo de la belleza" at bounding box center [488, 152] width 222 height 29
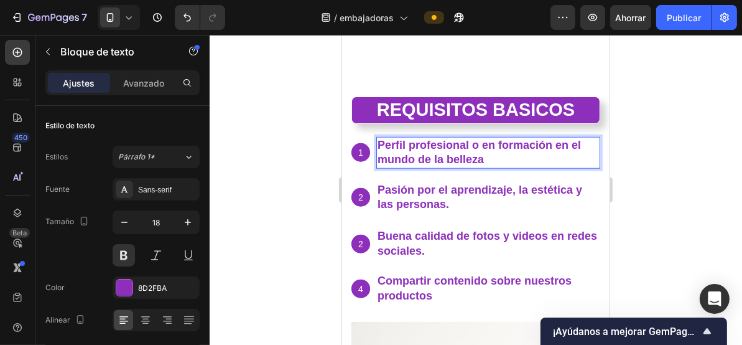
click at [457, 152] on p "Perfil profesional o en formación en el mundo de la belleza" at bounding box center [488, 152] width 222 height 29
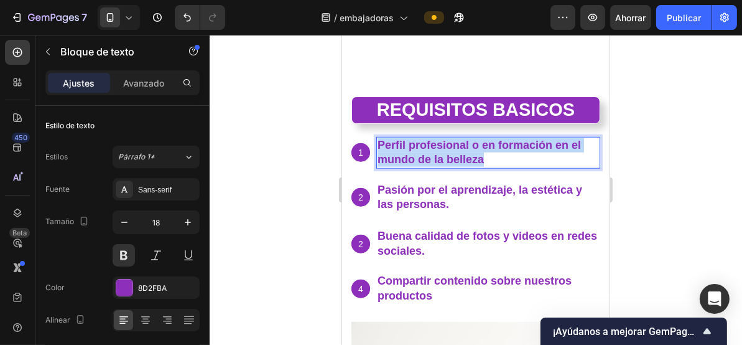
click at [457, 152] on p "Perfil profesional o en formación en el mundo de la belleza" at bounding box center [488, 152] width 222 height 29
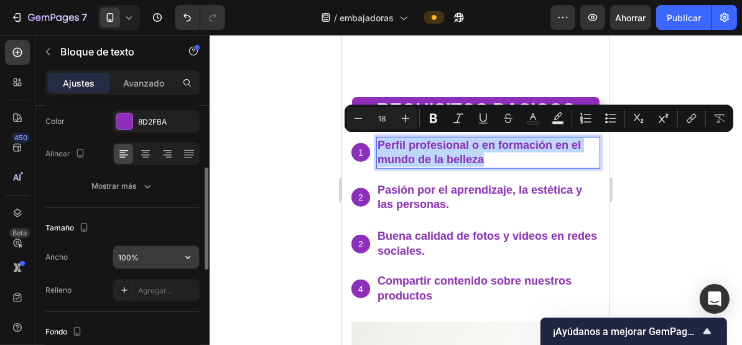
scroll to position [332, 0]
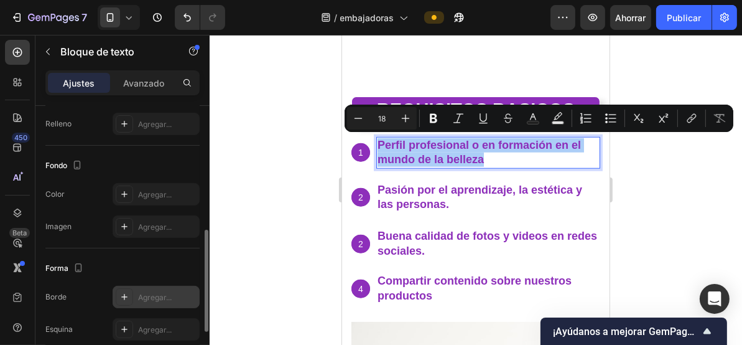
click at [149, 296] on font "Agregar..." at bounding box center [155, 296] width 34 height 9
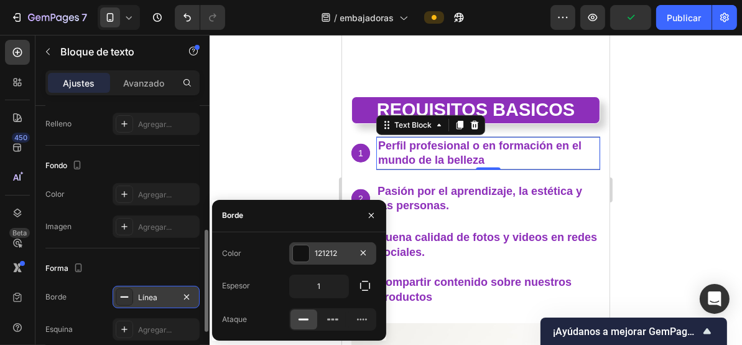
click at [309, 252] on div at bounding box center [301, 253] width 16 height 16
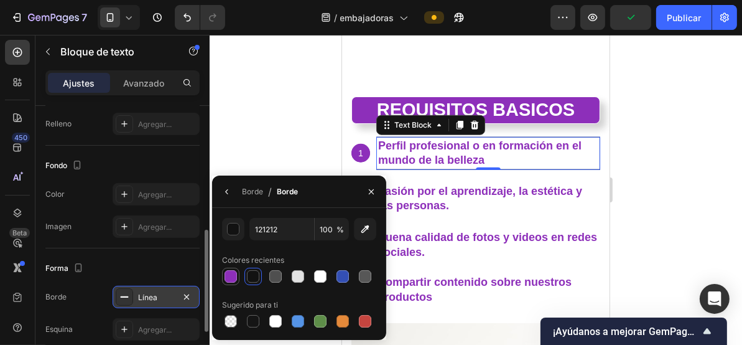
click at [232, 278] on div at bounding box center [231, 276] width 12 height 12
type input "8D2FBA"
click at [148, 295] on font "Línea" at bounding box center [147, 296] width 19 height 9
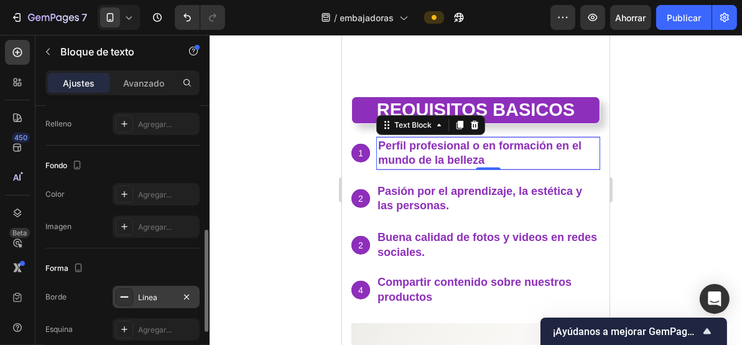
click at [162, 297] on div "Línea" at bounding box center [156, 297] width 36 height 11
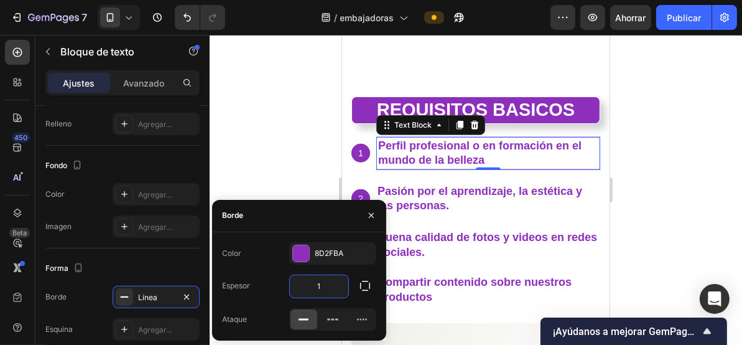
click at [319, 289] on input "1" at bounding box center [319, 286] width 58 height 22
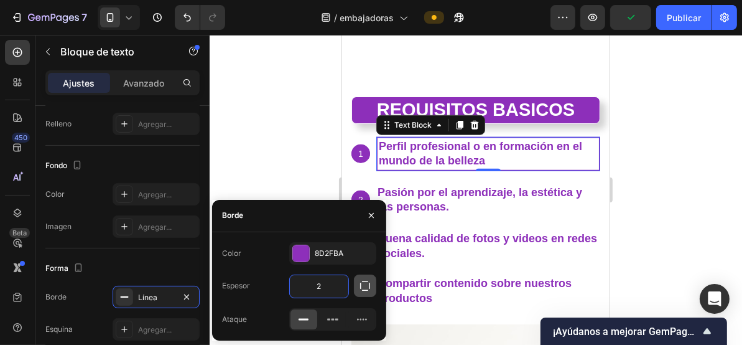
type input "2"
click at [363, 284] on icon "button" at bounding box center [365, 285] width 12 height 12
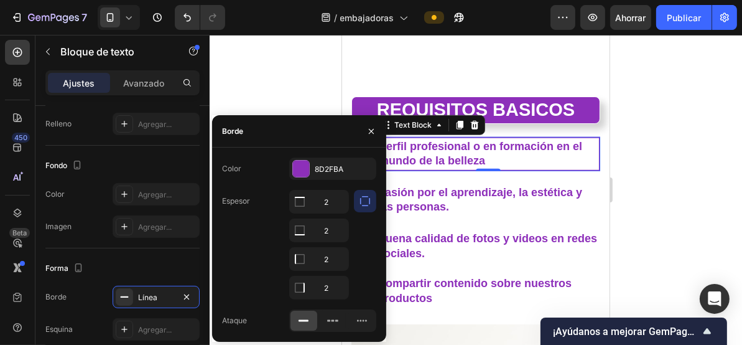
click at [367, 200] on icon "button" at bounding box center [365, 201] width 12 height 12
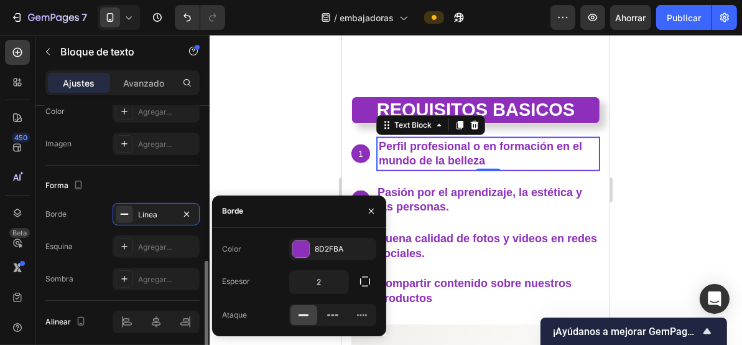
scroll to position [460, 0]
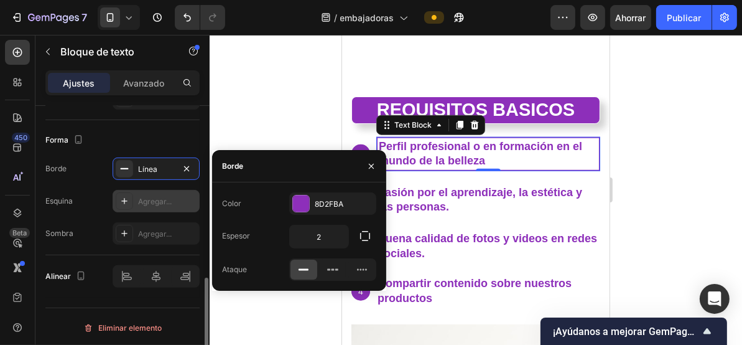
click at [158, 200] on font "Agregar..." at bounding box center [155, 201] width 34 height 9
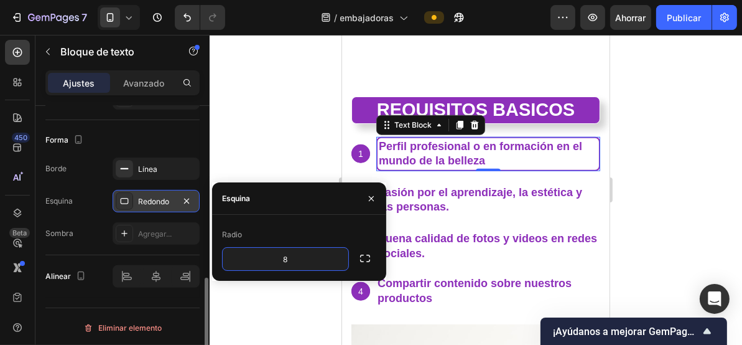
click at [302, 149] on div at bounding box center [476, 190] width 533 height 310
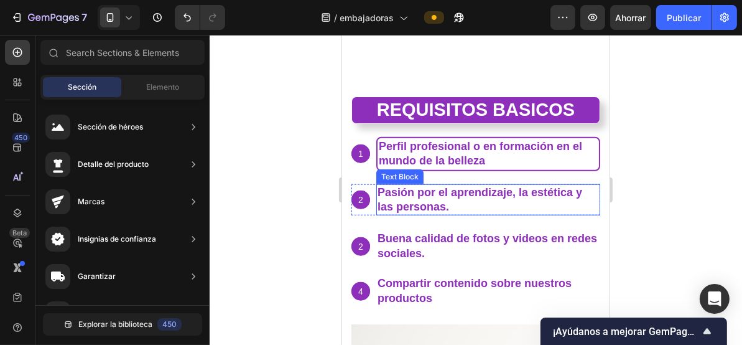
click at [449, 189] on p "Pasión por el aprendizaje, la estética y las personas." at bounding box center [488, 199] width 222 height 29
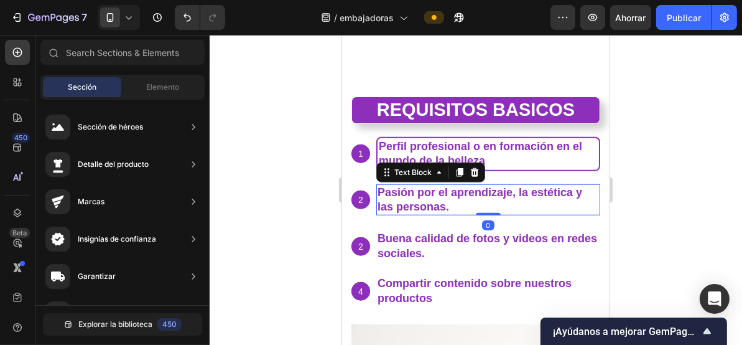
click at [449, 189] on p "Pasión por el aprendizaje, la estética y las personas." at bounding box center [488, 199] width 222 height 29
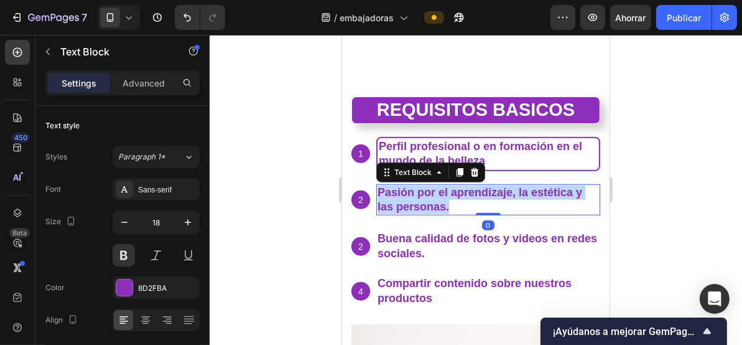
click at [449, 189] on p "Pasión por el aprendizaje, la estética y las personas." at bounding box center [488, 199] width 222 height 29
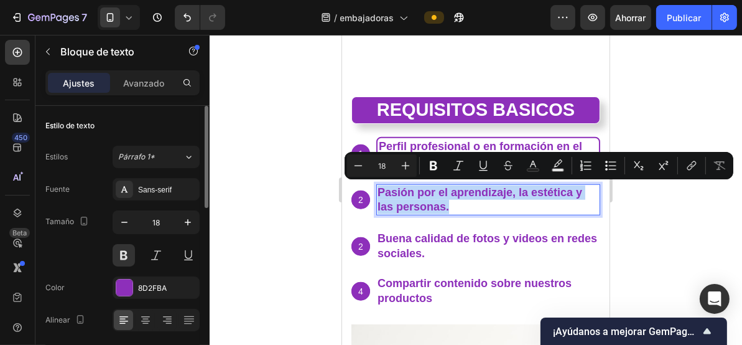
scroll to position [166, 0]
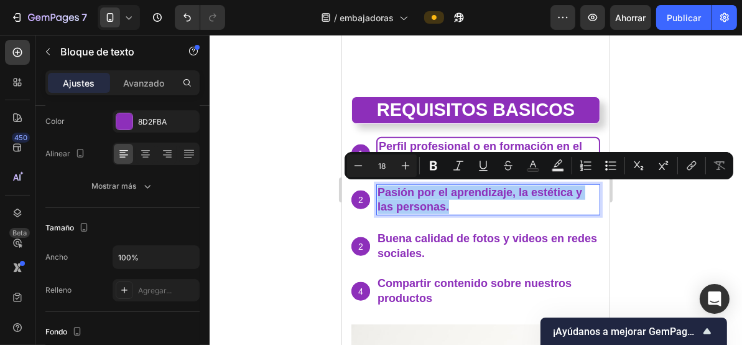
click at [254, 161] on div at bounding box center [476, 190] width 533 height 310
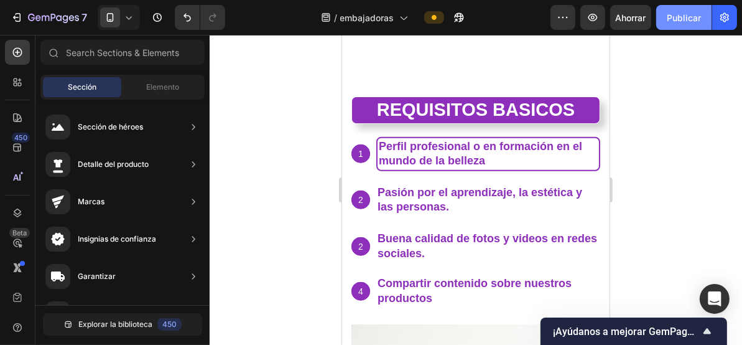
click at [689, 19] on font "Publicar" at bounding box center [684, 17] width 34 height 11
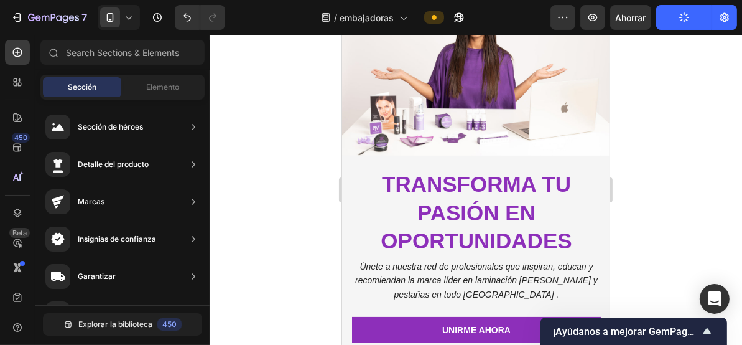
scroll to position [332, 0]
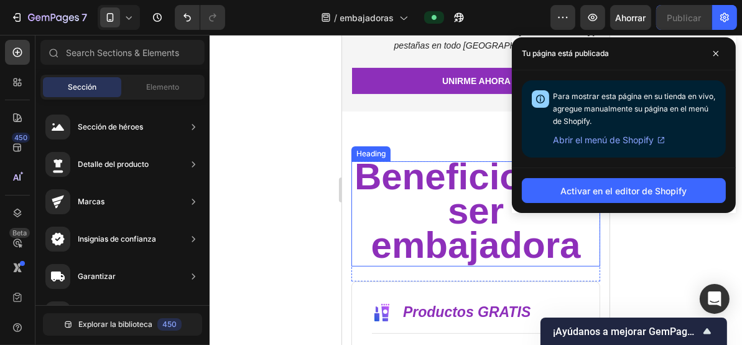
click at [456, 223] on span "Beneficios de ser embajadora" at bounding box center [475, 210] width 243 height 110
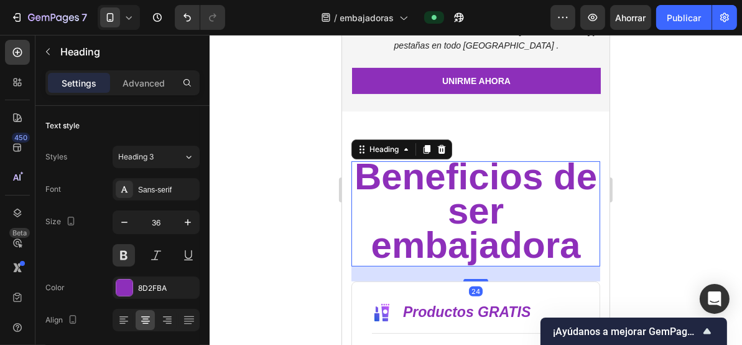
click at [456, 223] on span "Beneficios de ser embajadora" at bounding box center [475, 210] width 243 height 110
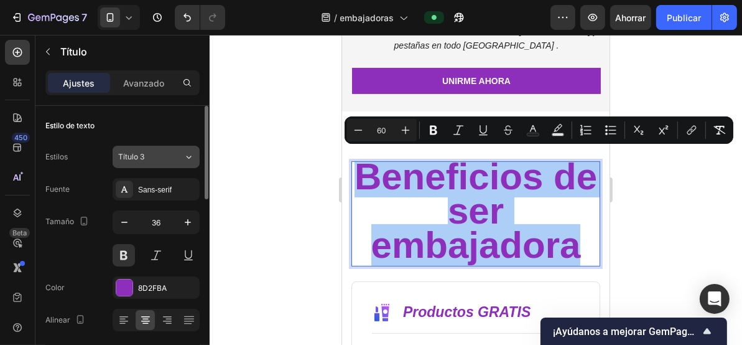
click at [162, 157] on div "Título 3" at bounding box center [143, 156] width 50 height 11
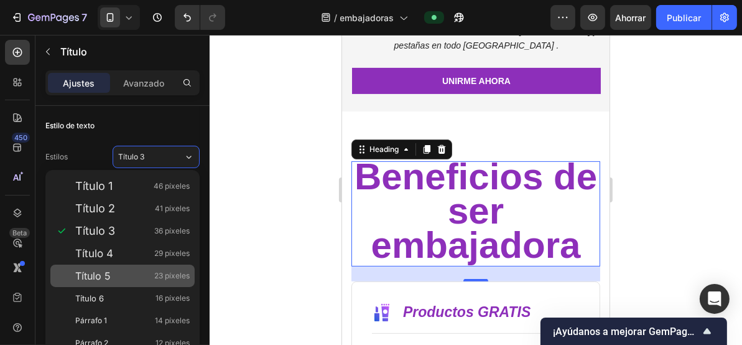
click at [130, 267] on div "Título 5 23 píxeles" at bounding box center [122, 275] width 144 height 22
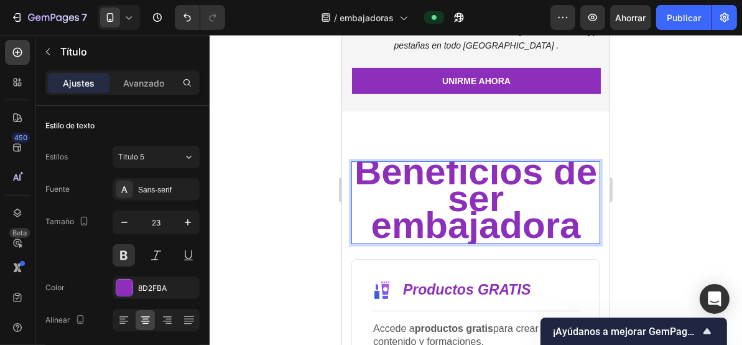
click at [467, 179] on span "Beneficios de ser embajadora" at bounding box center [475, 197] width 243 height 95
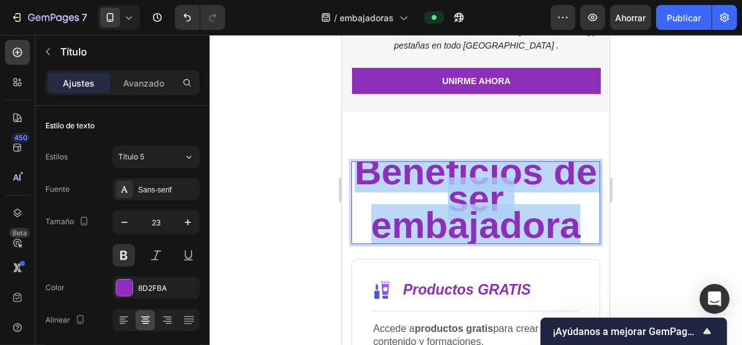
click at [467, 179] on span "Beneficios de ser embajadora" at bounding box center [475, 197] width 243 height 95
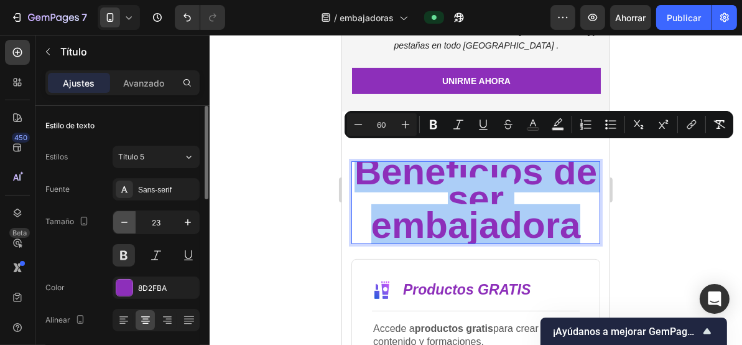
click at [118, 222] on icon "button" at bounding box center [124, 222] width 12 height 12
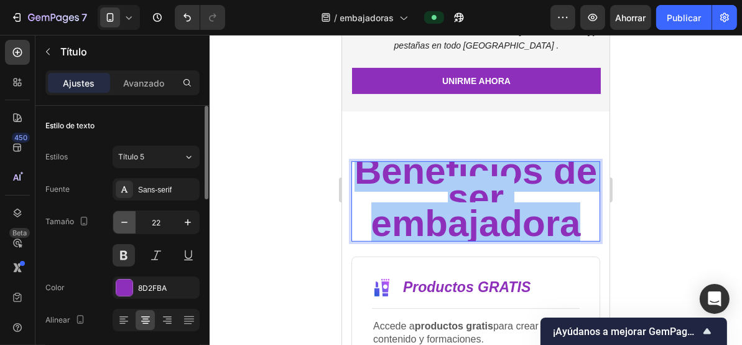
click at [118, 222] on icon "button" at bounding box center [124, 222] width 12 height 12
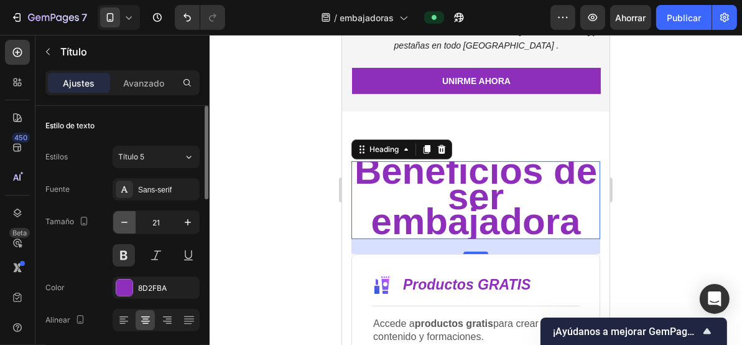
click at [118, 222] on icon "button" at bounding box center [124, 222] width 12 height 12
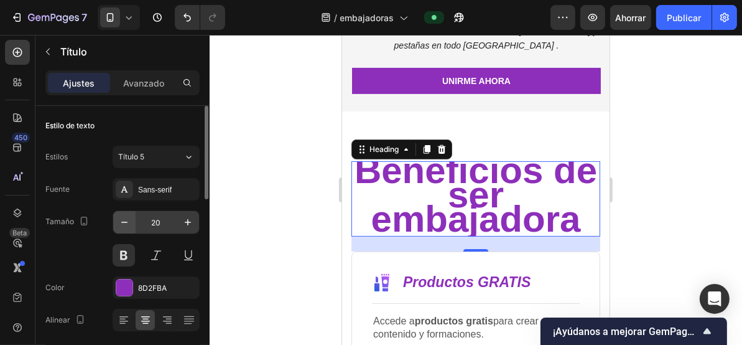
type input "19"
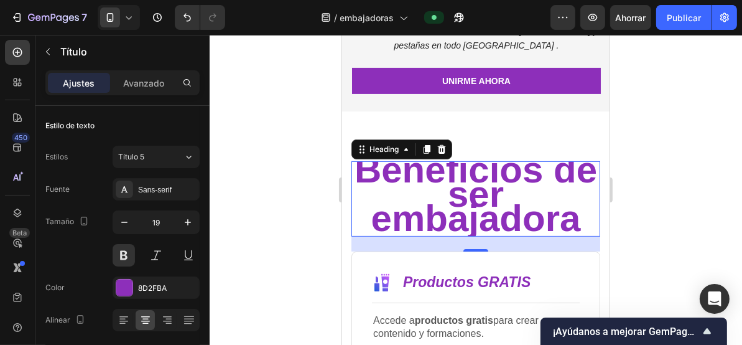
click at [535, 182] on span "Beneficios de ser embajadora" at bounding box center [475, 193] width 243 height 90
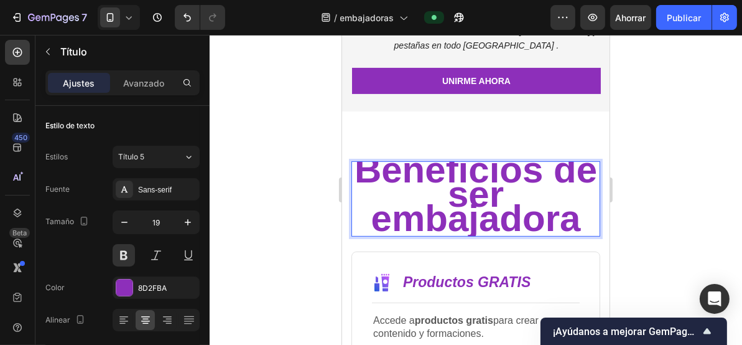
click at [535, 182] on span "Beneficios de ser embajadora" at bounding box center [475, 193] width 243 height 90
click at [574, 208] on span "Beneficios de ser embajadora" at bounding box center [475, 193] width 243 height 90
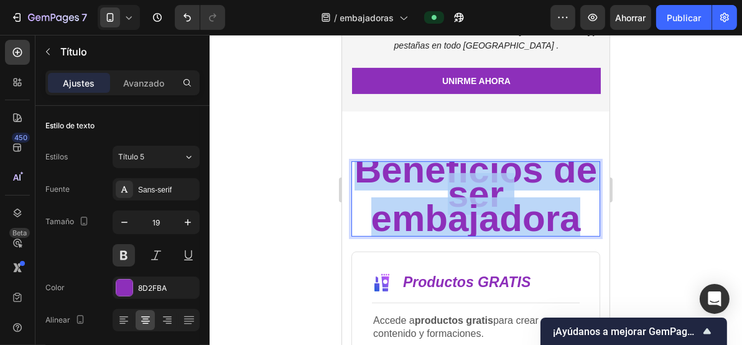
click at [574, 208] on span "Beneficios de ser embajadora" at bounding box center [475, 193] width 243 height 90
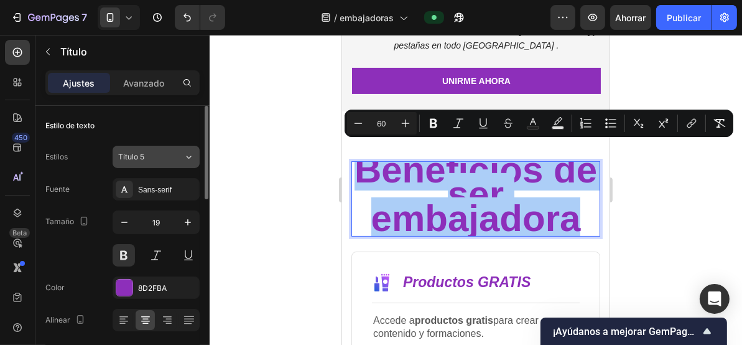
click at [157, 156] on div "Título 5" at bounding box center [143, 156] width 50 height 11
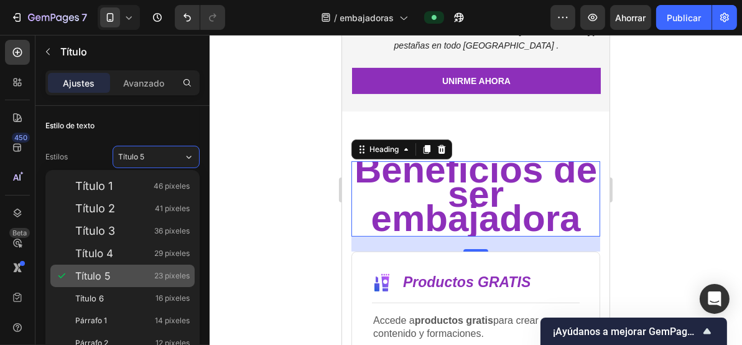
click at [124, 274] on div "Título 5 23 píxeles" at bounding box center [132, 275] width 115 height 12
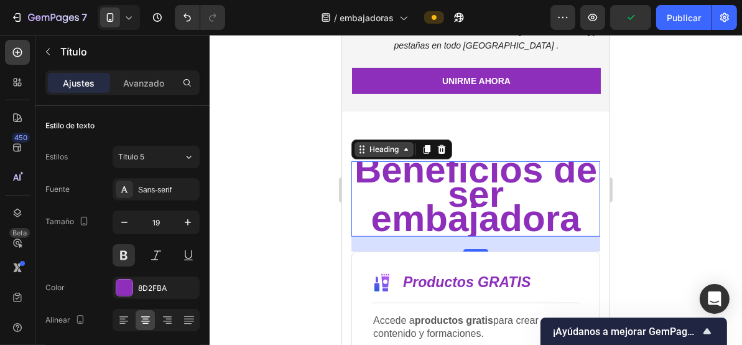
click at [393, 145] on div "Heading" at bounding box center [384, 148] width 34 height 11
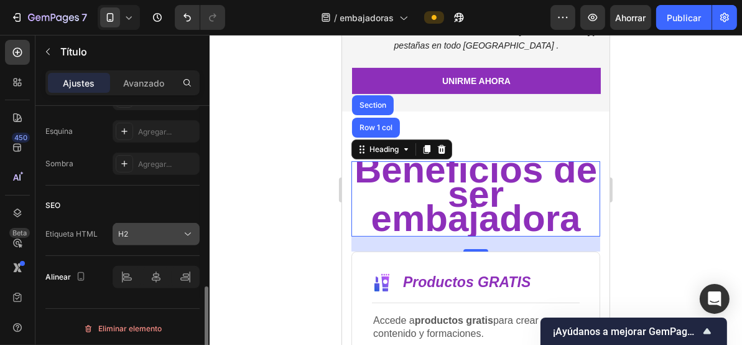
scroll to position [364, 0]
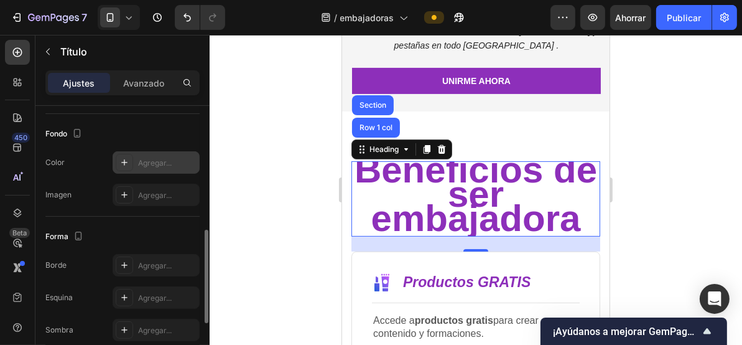
click at [145, 152] on div "Agregar..." at bounding box center [156, 162] width 87 height 22
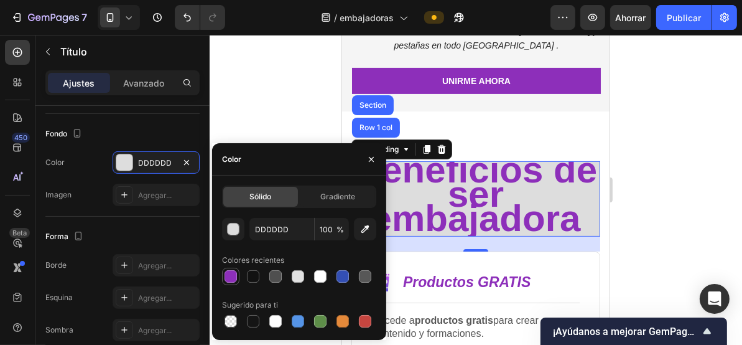
click at [231, 275] on div at bounding box center [231, 276] width 12 height 12
type input "8D2FBA"
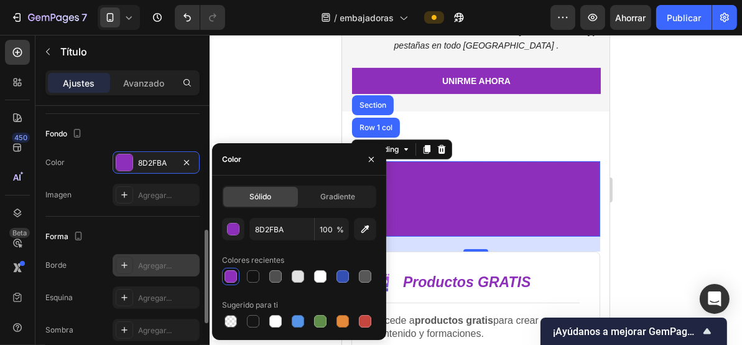
click at [149, 260] on div "Agregar..." at bounding box center [167, 265] width 58 height 11
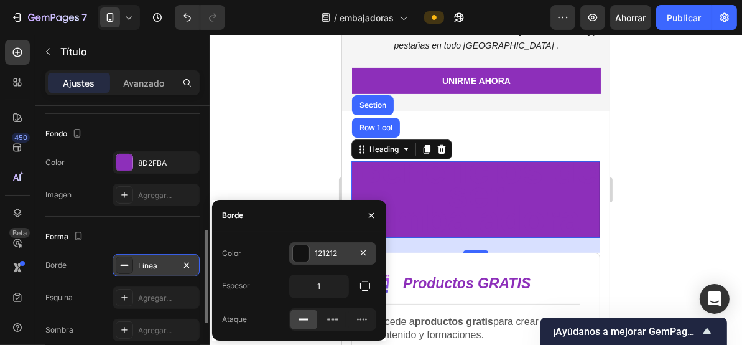
click at [306, 251] on div at bounding box center [301, 253] width 16 height 16
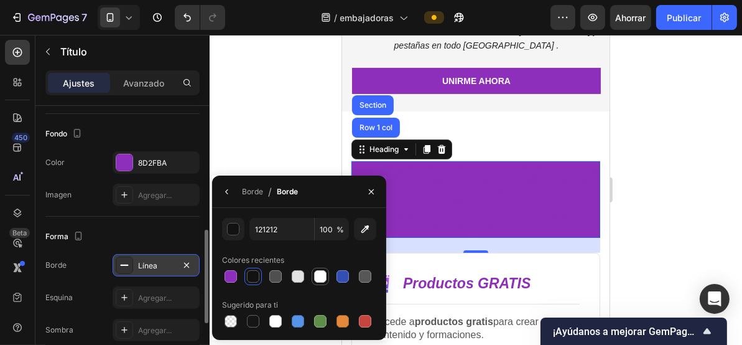
click at [319, 273] on div at bounding box center [320, 276] width 12 height 12
type input "FFFFFF"
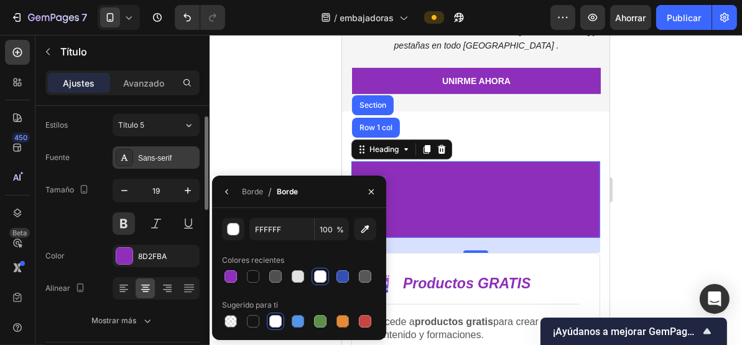
scroll to position [0, 0]
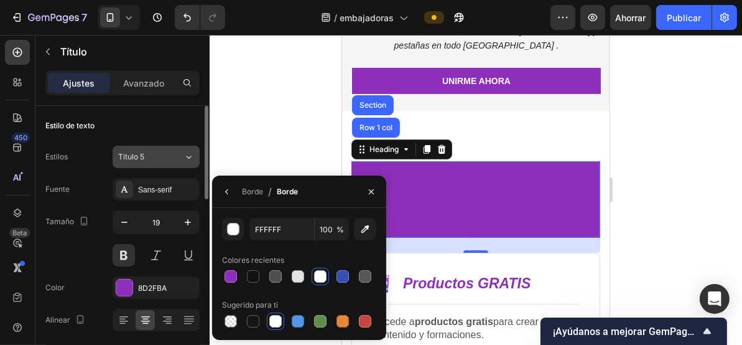
click at [151, 156] on div "Título 5" at bounding box center [143, 156] width 50 height 11
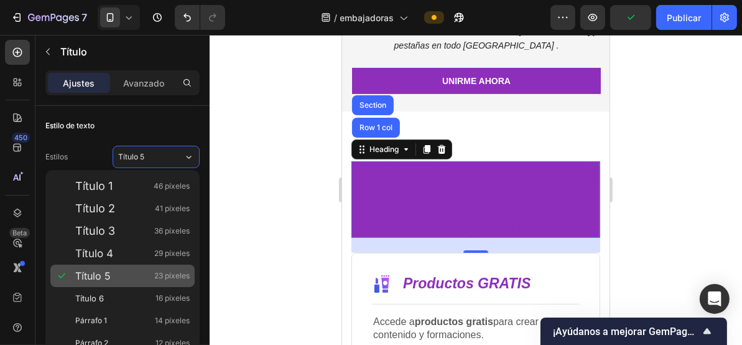
click at [129, 279] on div "Título 5 23 píxeles" at bounding box center [132, 275] width 115 height 12
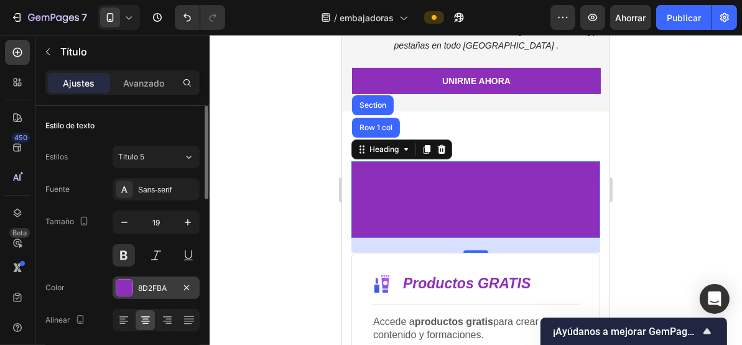
click at [127, 283] on div at bounding box center [124, 287] width 16 height 16
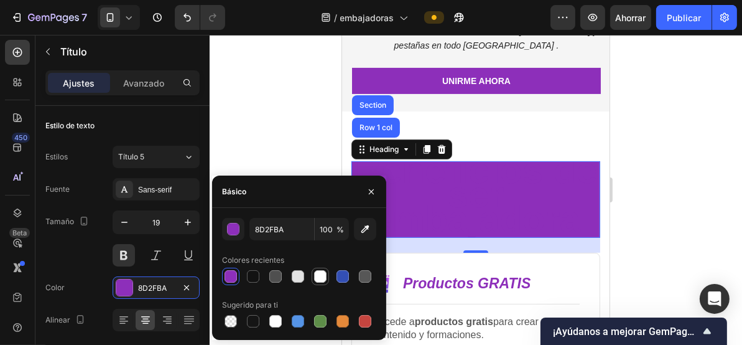
click at [318, 276] on div at bounding box center [320, 276] width 12 height 12
type input "FFFFFF"
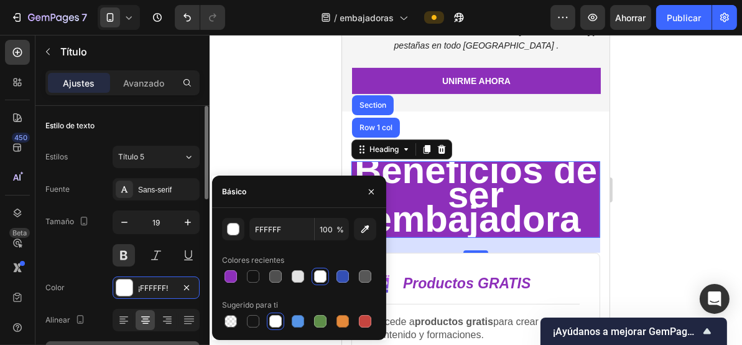
scroll to position [83, 0]
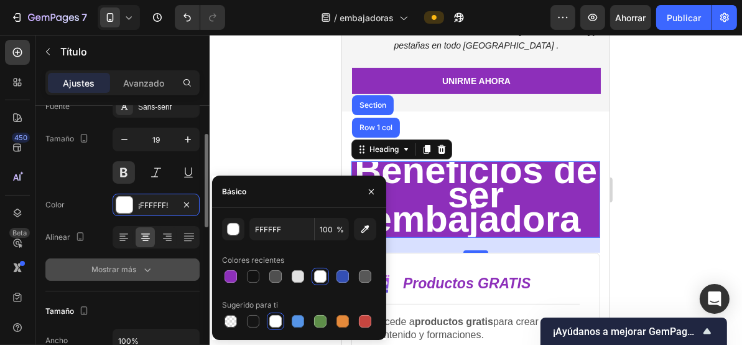
click at [139, 270] on div "Mostrar más" at bounding box center [122, 269] width 62 height 12
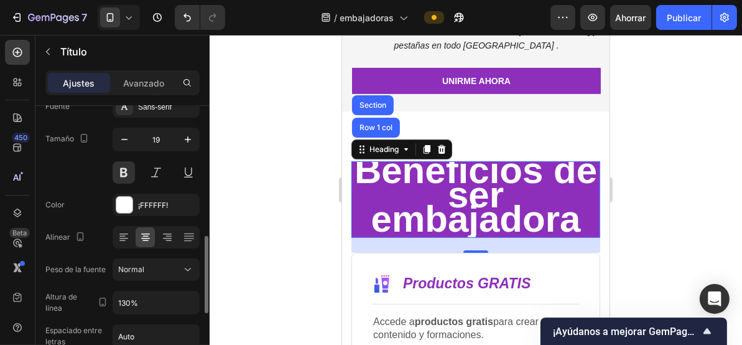
scroll to position [166, 0]
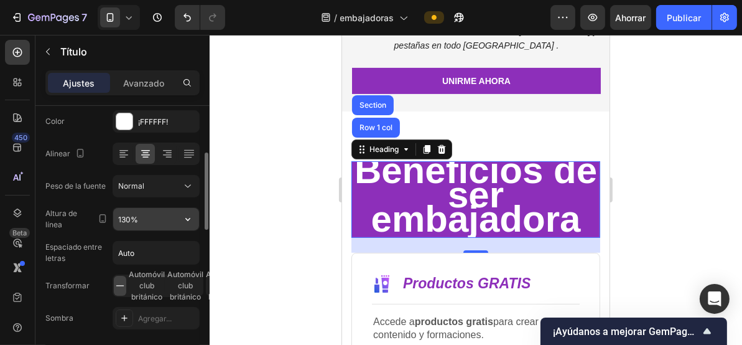
click at [141, 215] on input "130%" at bounding box center [156, 219] width 86 height 22
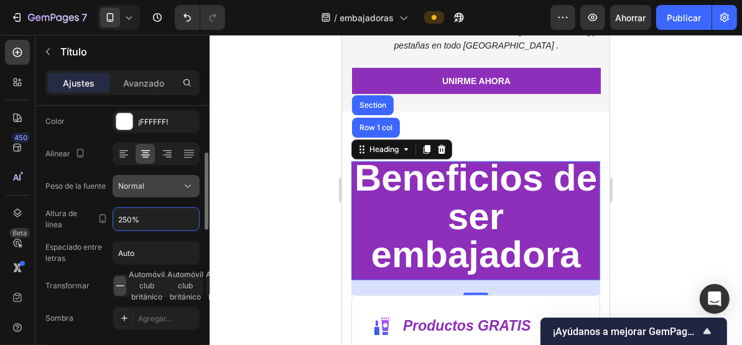
type input "250%"
click at [147, 188] on div "Normal" at bounding box center [149, 185] width 63 height 11
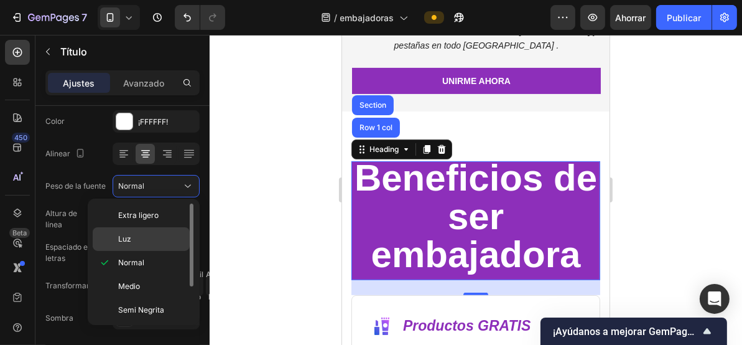
click at [135, 236] on p "Luz" at bounding box center [151, 238] width 66 height 11
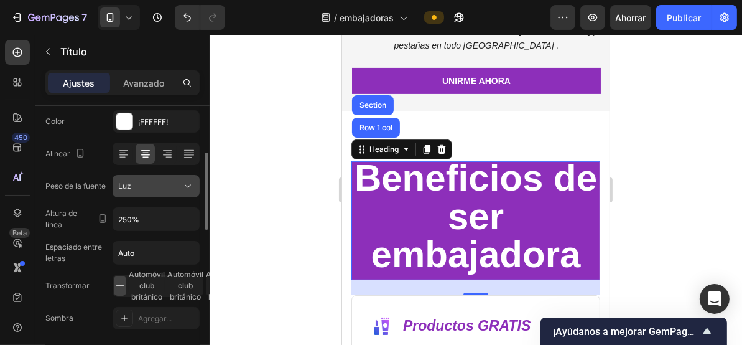
click at [157, 181] on div "Luz" at bounding box center [149, 185] width 63 height 11
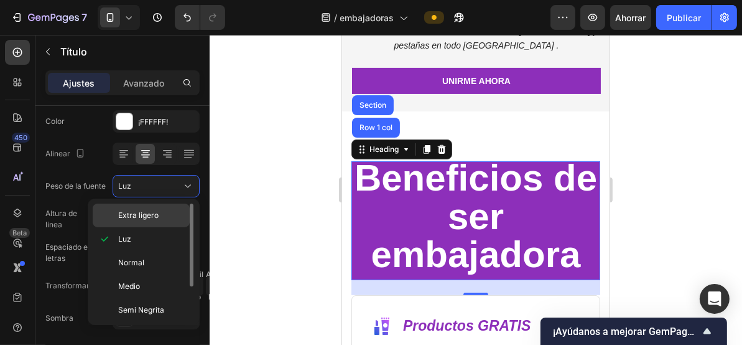
click at [154, 214] on font "Extra ligero" at bounding box center [138, 214] width 40 height 9
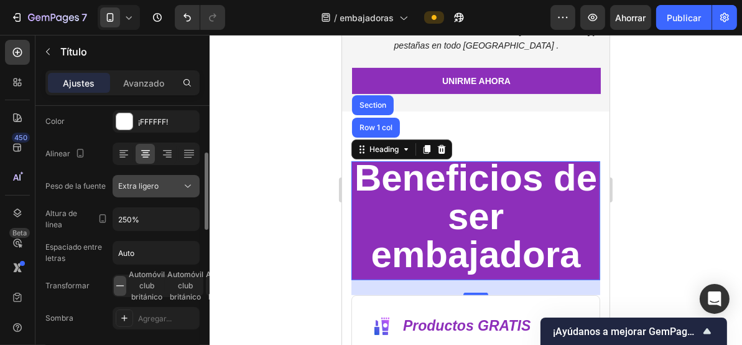
click at [167, 188] on div "Extra ligero" at bounding box center [149, 185] width 63 height 11
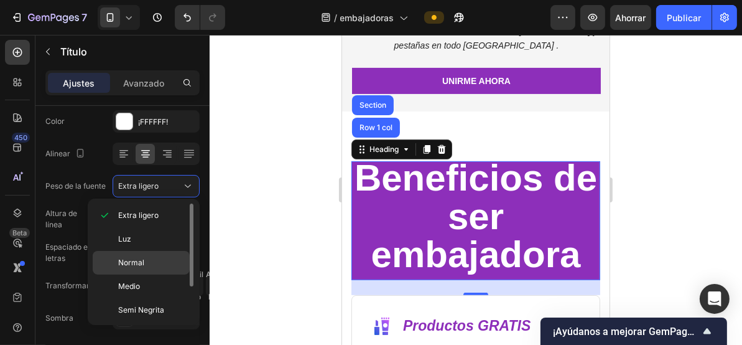
click at [156, 258] on p "Normal" at bounding box center [151, 262] width 66 height 11
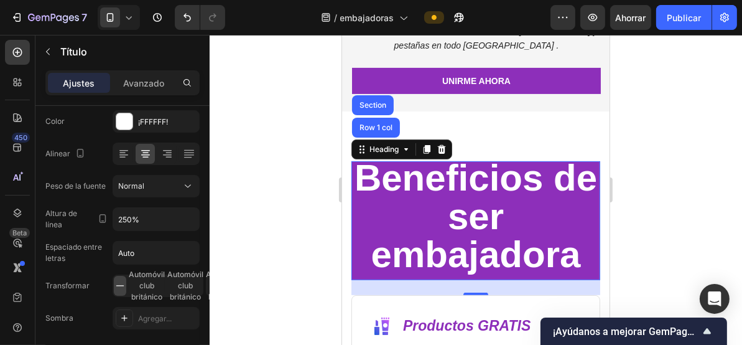
click at [240, 194] on div at bounding box center [476, 190] width 533 height 310
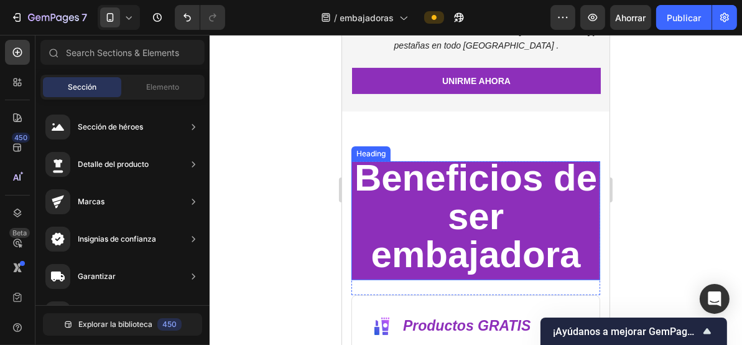
click at [491, 182] on span "Beneficios de ser embajadora" at bounding box center [475, 215] width 243 height 118
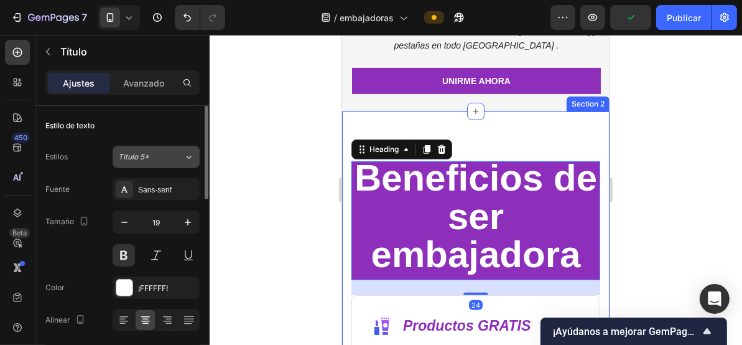
click at [173, 152] on div "Título 5*" at bounding box center [150, 156] width 65 height 11
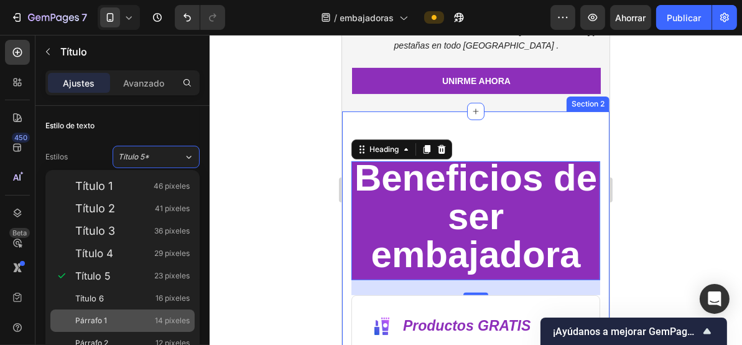
click at [113, 324] on div "Párrafo 1 14 píxeles" at bounding box center [132, 320] width 115 height 12
type input "14"
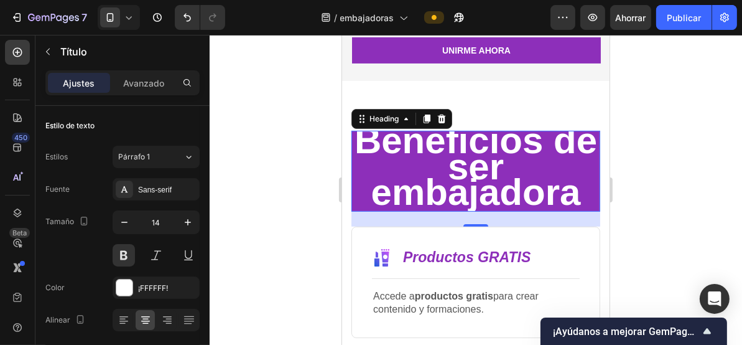
scroll to position [414, 0]
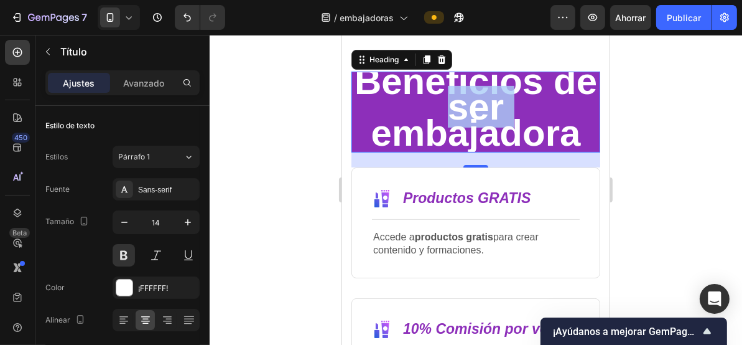
click at [495, 104] on span "Beneficios de ser embajadora" at bounding box center [475, 106] width 243 height 93
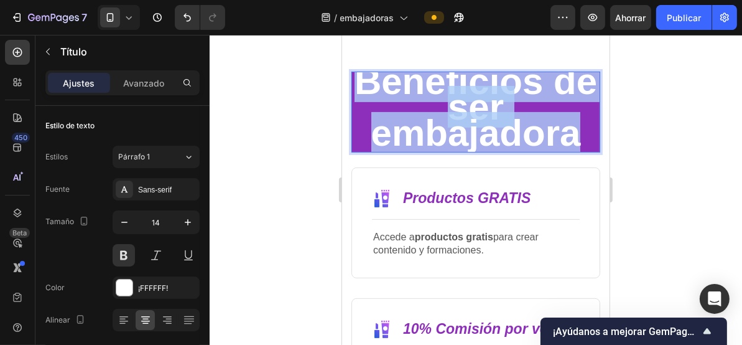
click at [495, 104] on span "Beneficios de ser embajadora" at bounding box center [475, 106] width 243 height 93
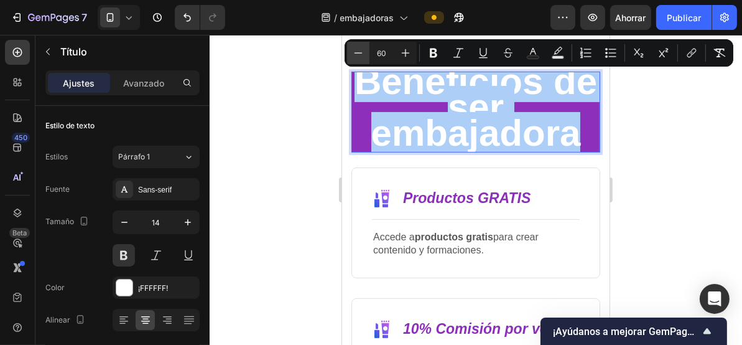
click at [361, 54] on icon "Editor contextual toolbar" at bounding box center [358, 53] width 12 height 12
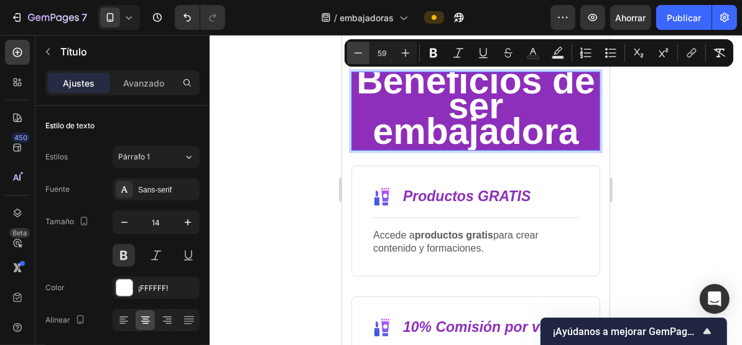
click at [361, 54] on icon "Editor contextual toolbar" at bounding box center [358, 53] width 12 height 12
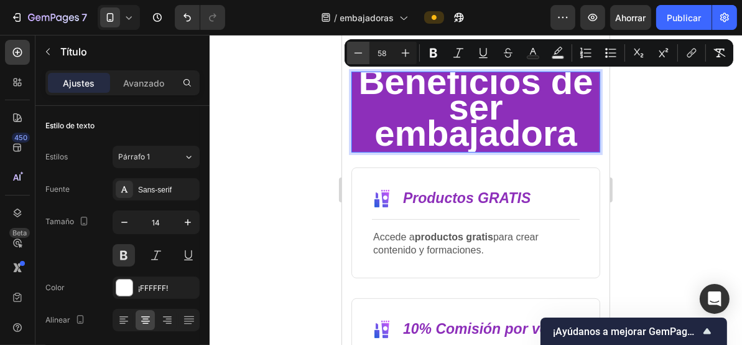
click at [361, 54] on icon "Editor contextual toolbar" at bounding box center [358, 53] width 12 height 12
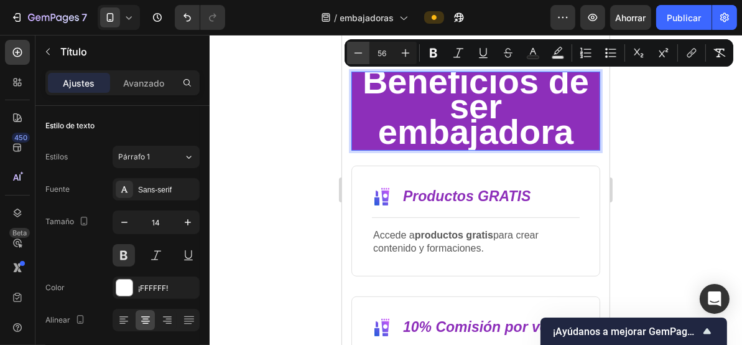
click at [361, 54] on icon "Editor contextual toolbar" at bounding box center [358, 53] width 12 height 12
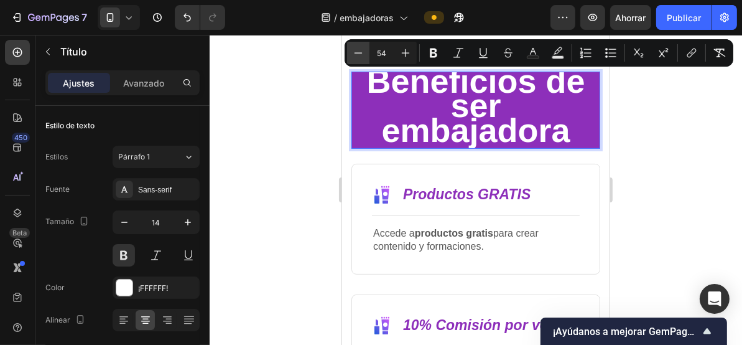
click at [361, 54] on icon "Editor contextual toolbar" at bounding box center [358, 53] width 12 height 12
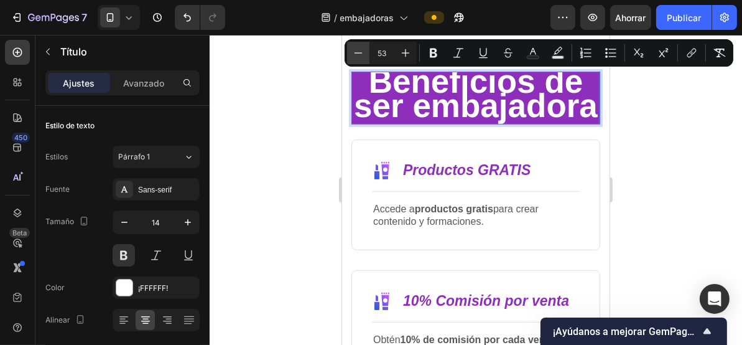
click at [361, 54] on icon "Editor contextual toolbar" at bounding box center [358, 53] width 12 height 12
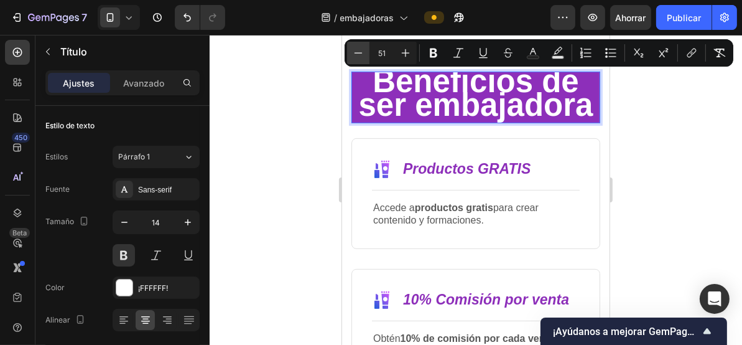
click at [361, 54] on icon "Editor contextual toolbar" at bounding box center [358, 53] width 12 height 12
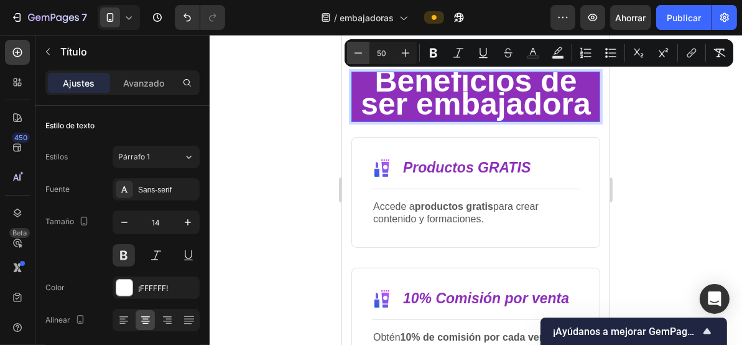
click at [361, 54] on icon "Editor contextual toolbar" at bounding box center [358, 53] width 12 height 12
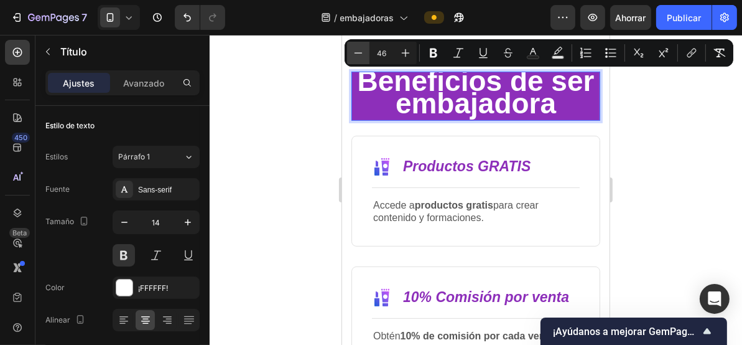
click at [361, 54] on icon "Editor contextual toolbar" at bounding box center [358, 53] width 12 height 12
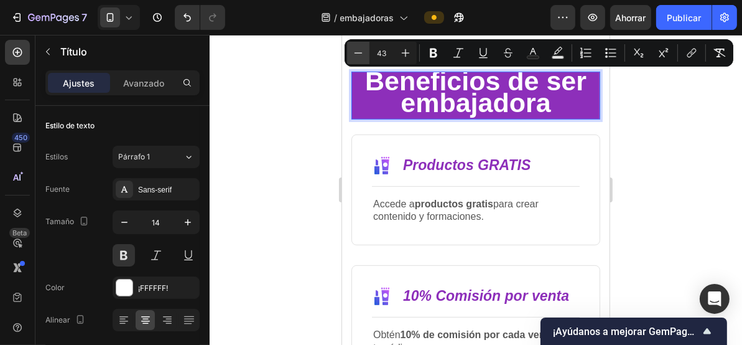
click at [361, 54] on icon "Editor contextual toolbar" at bounding box center [358, 53] width 12 height 12
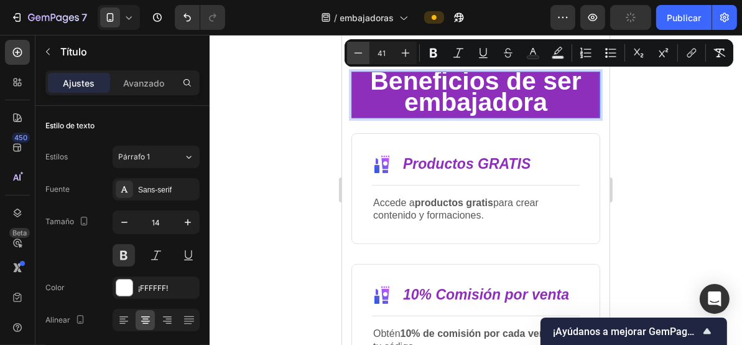
click at [361, 54] on icon "Editor contextual toolbar" at bounding box center [358, 53] width 12 height 12
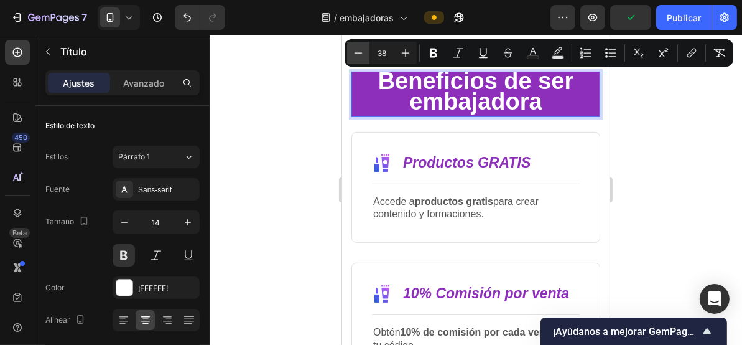
click at [361, 54] on icon "Editor contextual toolbar" at bounding box center [358, 53] width 12 height 12
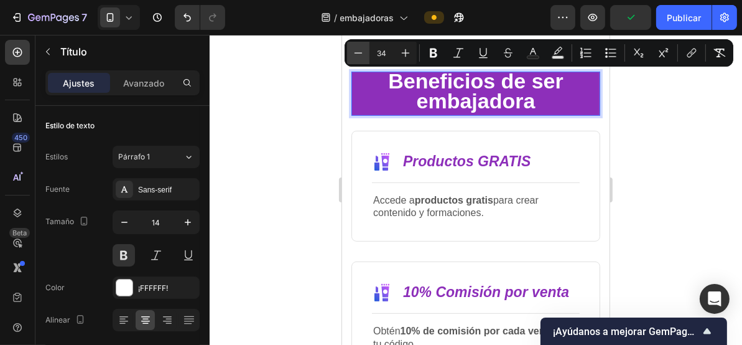
click at [361, 54] on icon "Editor contextual toolbar" at bounding box center [358, 53] width 12 height 12
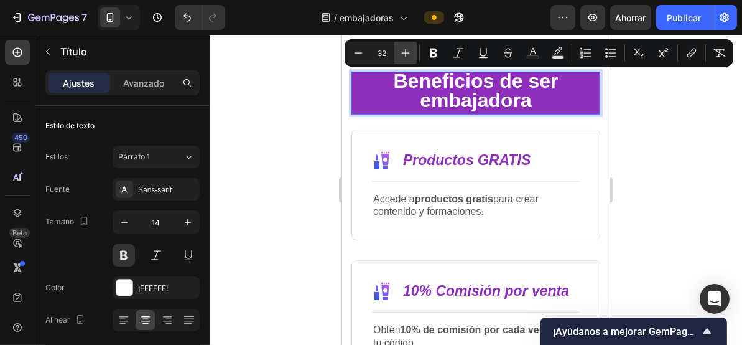
click at [409, 47] on button "Más" at bounding box center [406, 53] width 22 height 22
click at [409, 47] on icon "Barra de herramientas contextual del editor" at bounding box center [406, 53] width 12 height 12
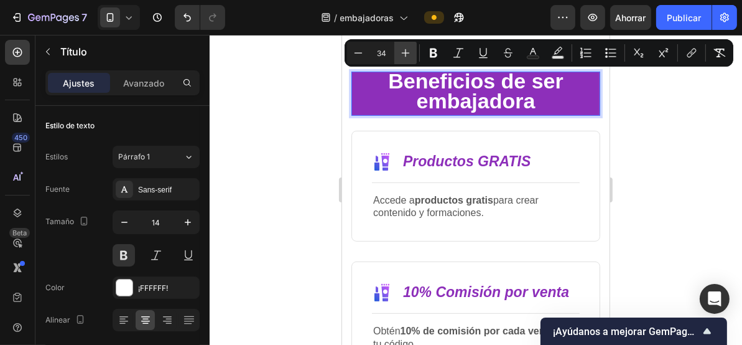
click at [409, 47] on icon "Barra de herramientas contextual del editor" at bounding box center [406, 53] width 12 height 12
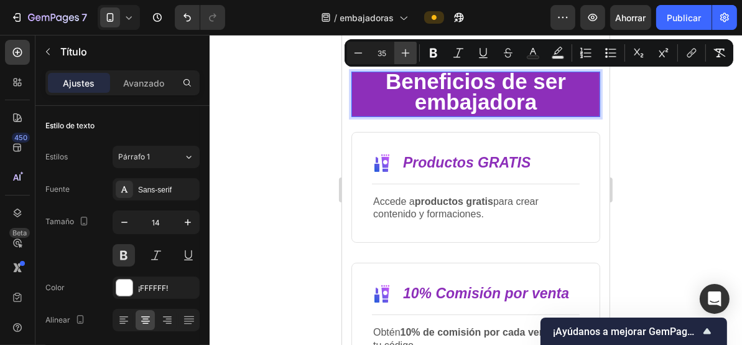
click at [409, 47] on icon "Barra de herramientas contextual del editor" at bounding box center [406, 53] width 12 height 12
type input "36"
click at [381, 102] on p "Beneficios de ser embajadora" at bounding box center [475, 93] width 245 height 41
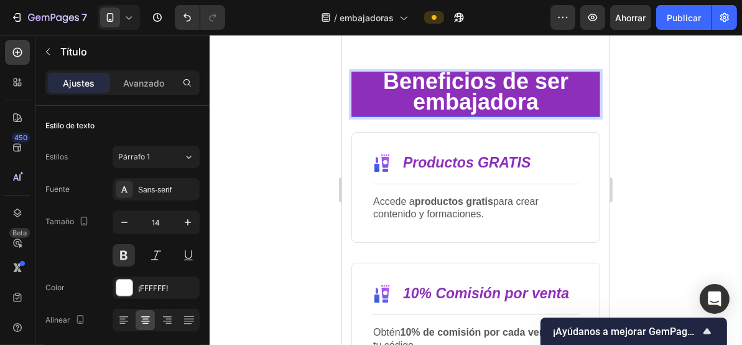
click at [357, 108] on p "Beneficios de ser embajadora" at bounding box center [475, 93] width 245 height 41
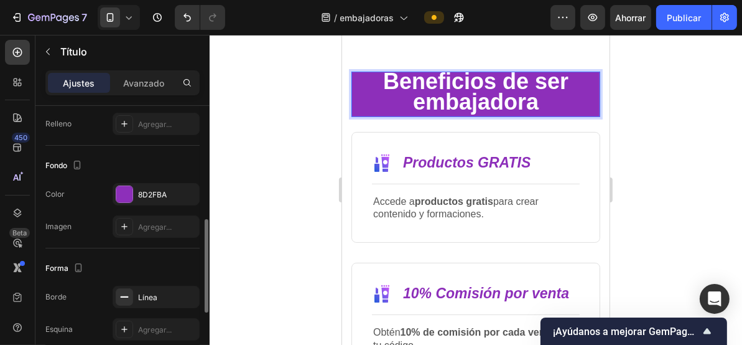
scroll to position [498, 0]
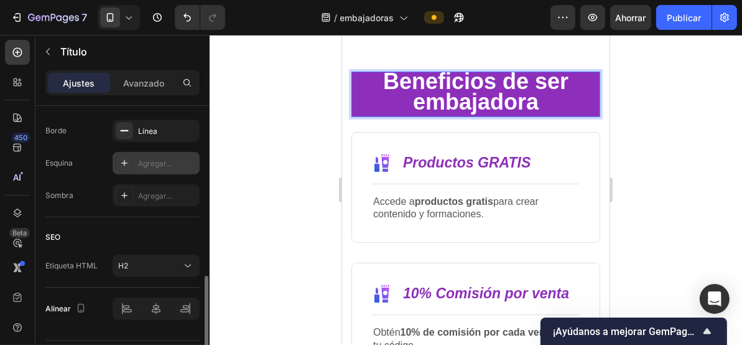
click at [143, 161] on font "Agregar..." at bounding box center [155, 163] width 34 height 9
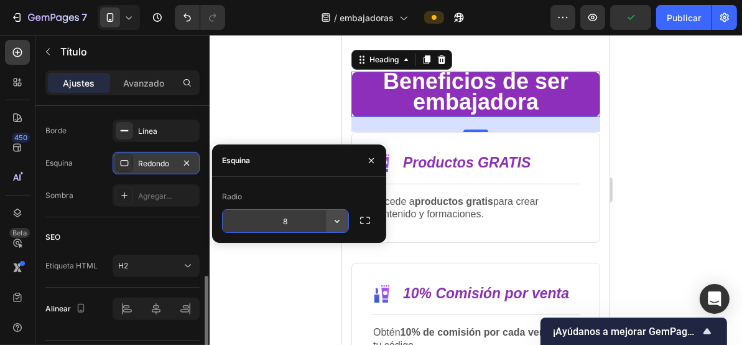
click at [334, 221] on icon "button" at bounding box center [337, 221] width 12 height 12
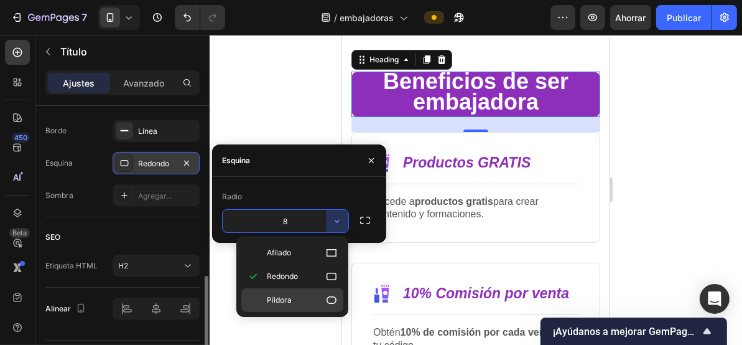
click at [302, 295] on p "Píldora" at bounding box center [302, 300] width 71 height 12
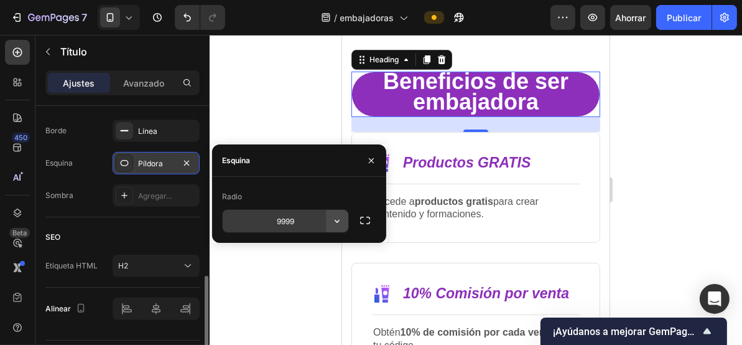
click at [331, 223] on icon "button" at bounding box center [337, 221] width 12 height 12
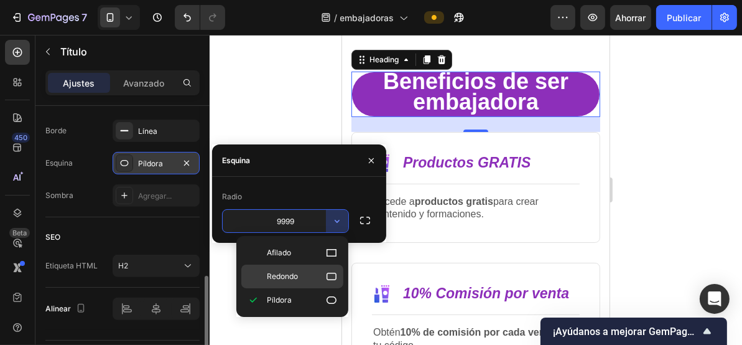
click at [302, 275] on p "Redondo" at bounding box center [302, 276] width 71 height 12
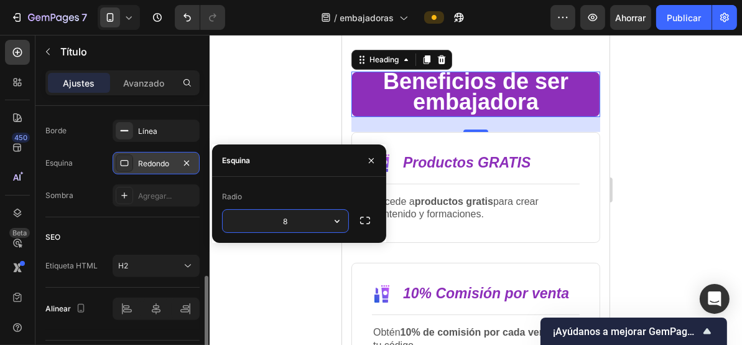
click at [294, 220] on input "8" at bounding box center [286, 221] width 126 height 22
type input "0"
type input "2"
type input "5"
type input "8"
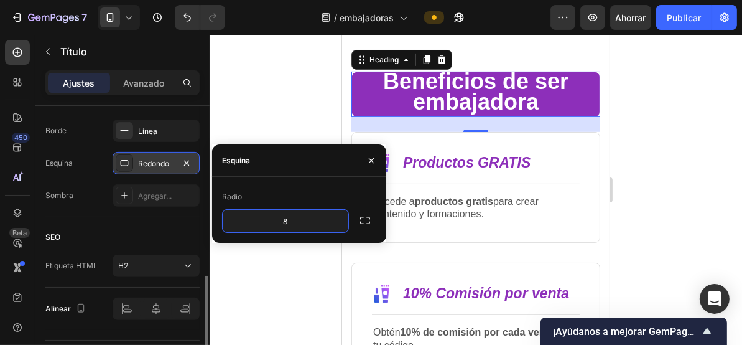
click at [276, 105] on div at bounding box center [476, 190] width 533 height 310
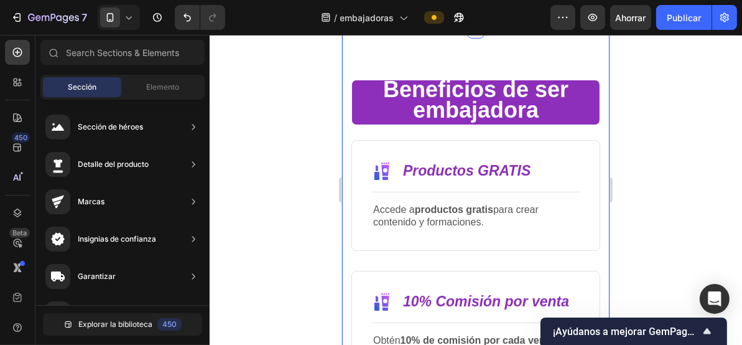
scroll to position [332, 0]
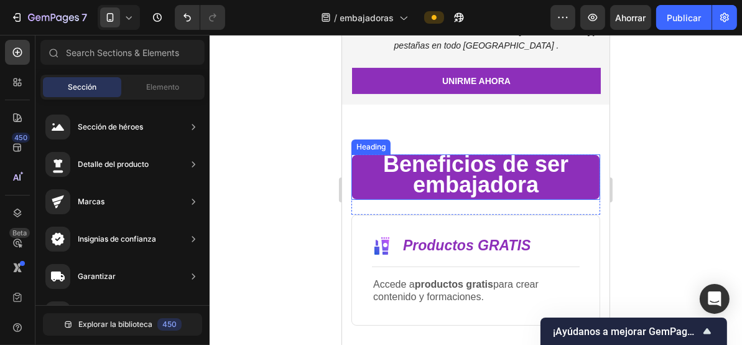
click at [467, 174] on span "Beneficios de ser embajadora" at bounding box center [475, 174] width 185 height 46
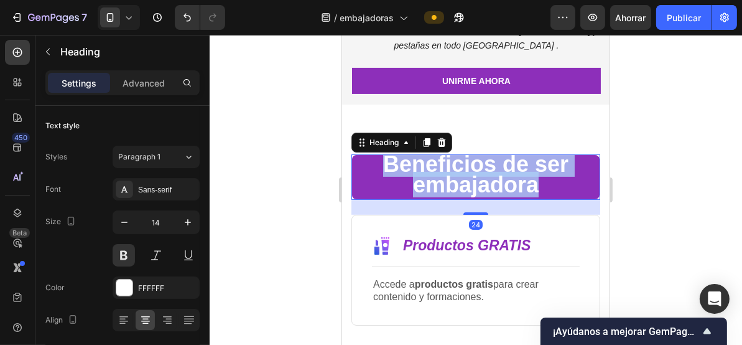
click at [467, 174] on span "Beneficios de ser embajadora" at bounding box center [475, 174] width 185 height 46
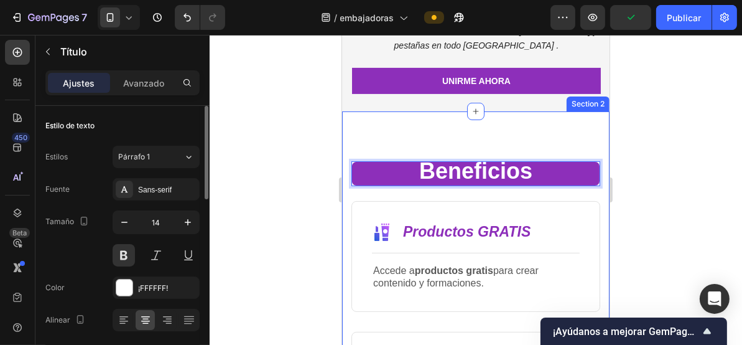
scroll to position [166, 0]
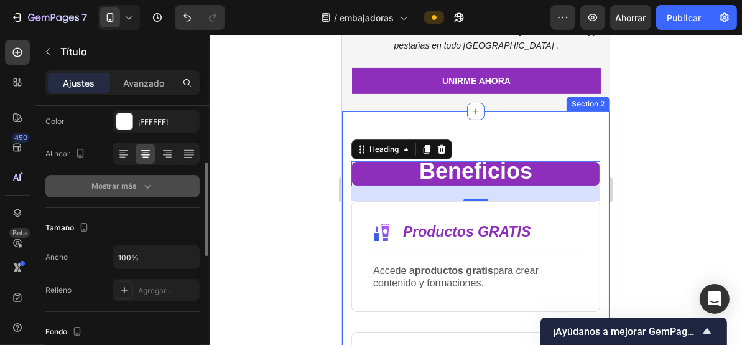
click at [146, 189] on icon "button" at bounding box center [147, 186] width 12 height 12
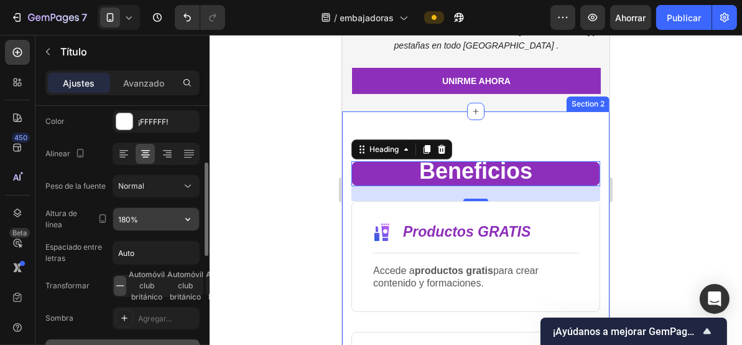
click at [164, 227] on input "180%" at bounding box center [156, 219] width 86 height 22
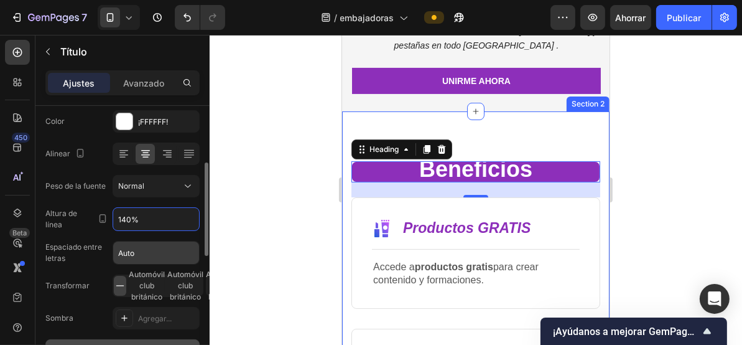
click at [149, 255] on input "Auto" at bounding box center [156, 252] width 86 height 22
drag, startPoint x: 146, startPoint y: 215, endPoint x: 110, endPoint y: 214, distance: 36.1
click at [110, 214] on div "Altura de línea 140%" at bounding box center [122, 219] width 154 height 24
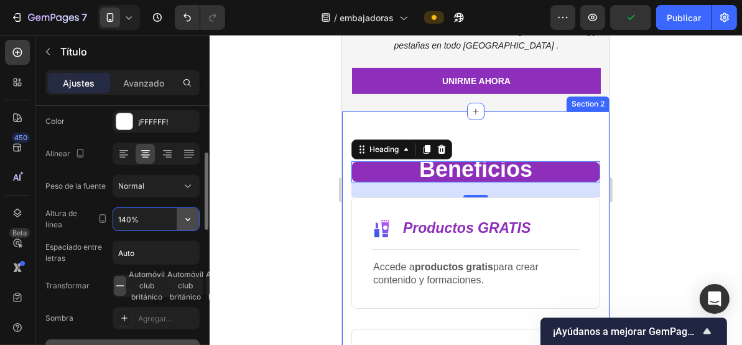
click at [187, 218] on icon "button" at bounding box center [187, 219] width 5 height 3
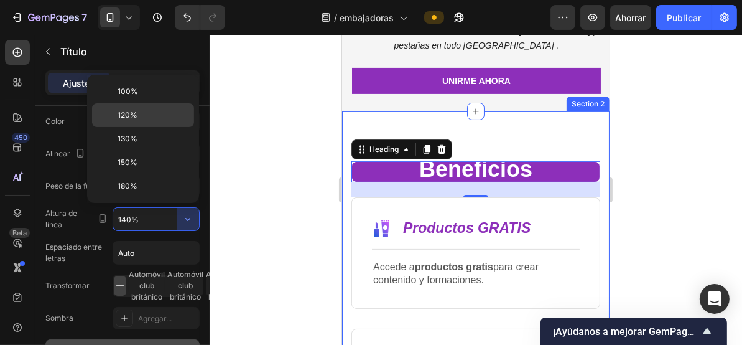
click at [137, 111] on font "120%" at bounding box center [128, 114] width 20 height 9
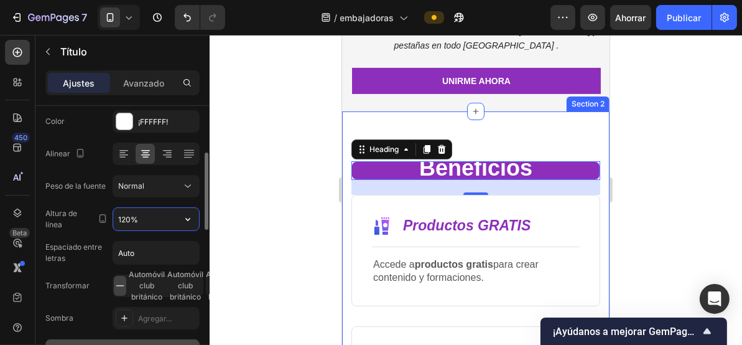
click at [174, 208] on input "120%" at bounding box center [156, 219] width 86 height 22
click at [187, 222] on icon "button" at bounding box center [188, 219] width 12 height 12
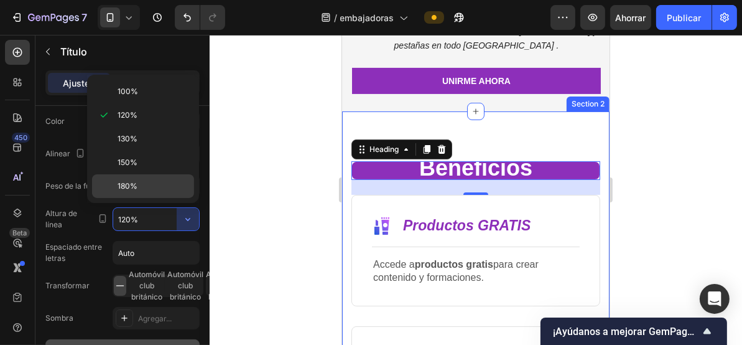
click at [155, 187] on p "180%" at bounding box center [153, 185] width 71 height 11
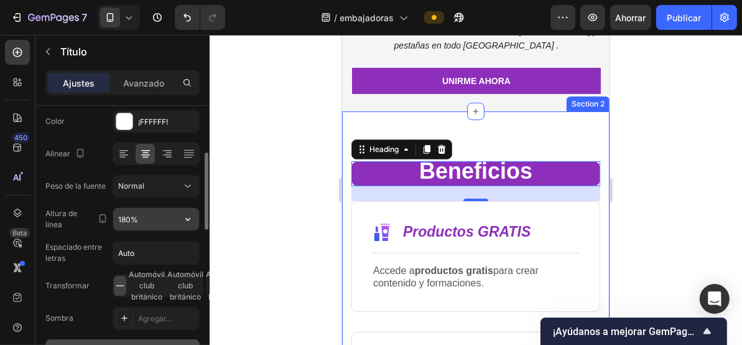
click at [189, 219] on icon "button" at bounding box center [188, 219] width 12 height 12
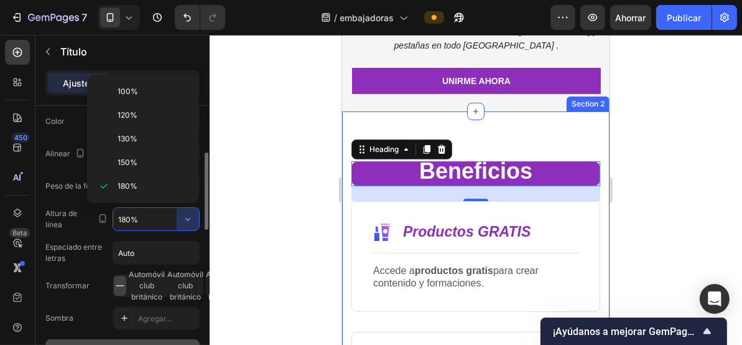
click at [152, 215] on input "180%" at bounding box center [156, 219] width 86 height 22
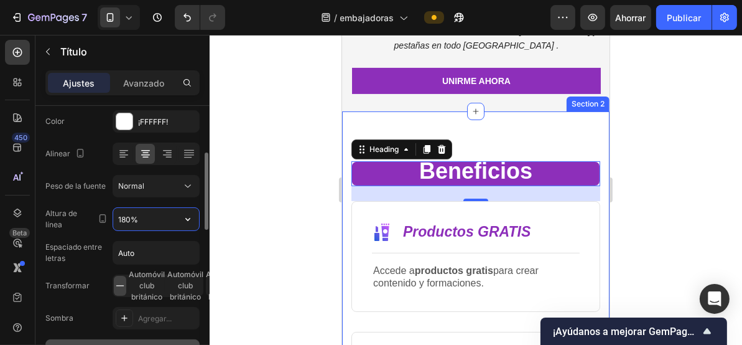
click at [152, 215] on input "180%" at bounding box center [156, 219] width 86 height 22
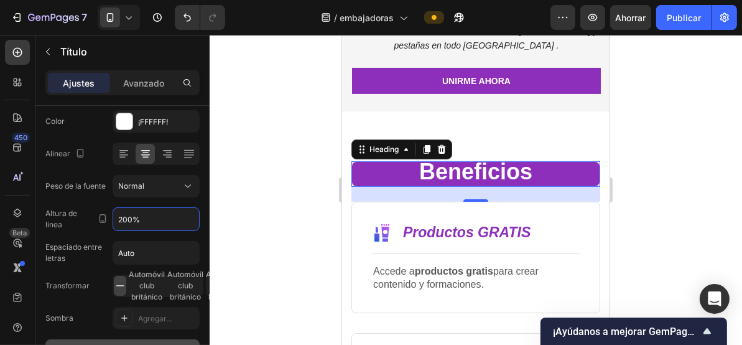
type input "200%"
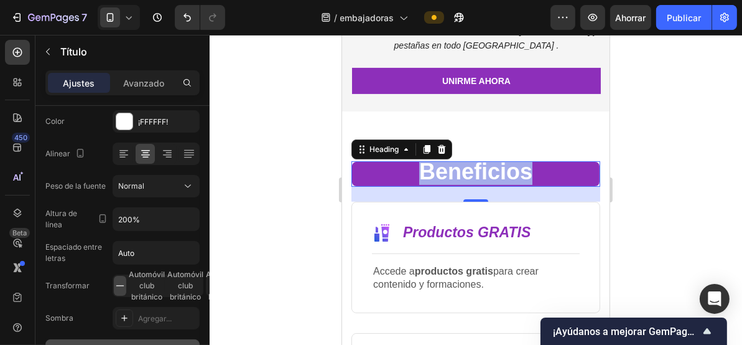
click at [444, 162] on span "Beneficios" at bounding box center [475, 171] width 113 height 26
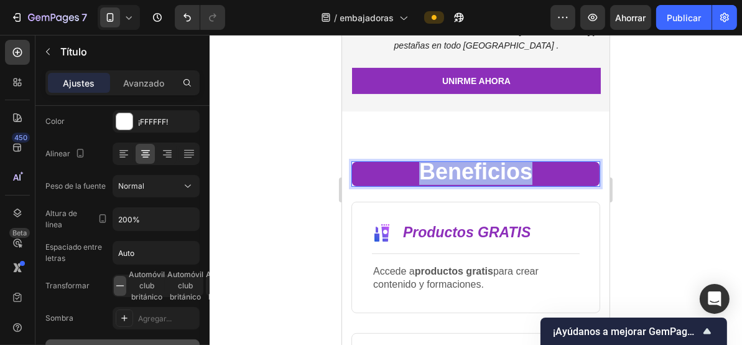
click at [444, 162] on span "Beneficios" at bounding box center [475, 171] width 113 height 26
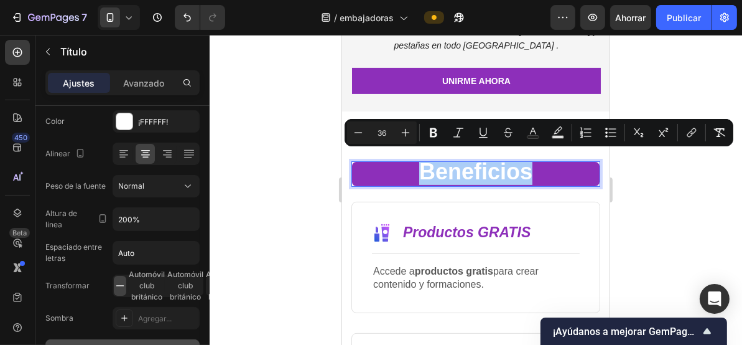
click at [299, 200] on div at bounding box center [476, 190] width 533 height 310
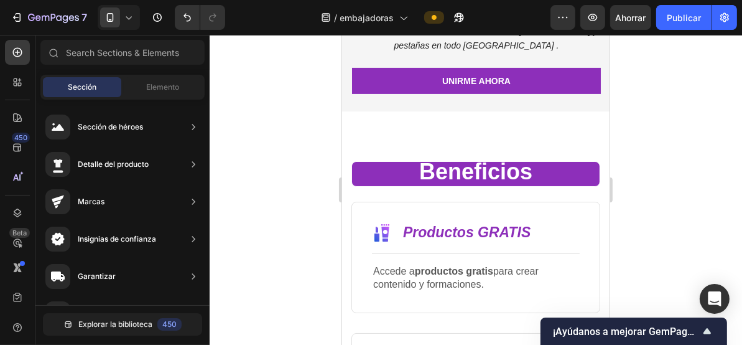
click at [288, 212] on div at bounding box center [476, 190] width 533 height 310
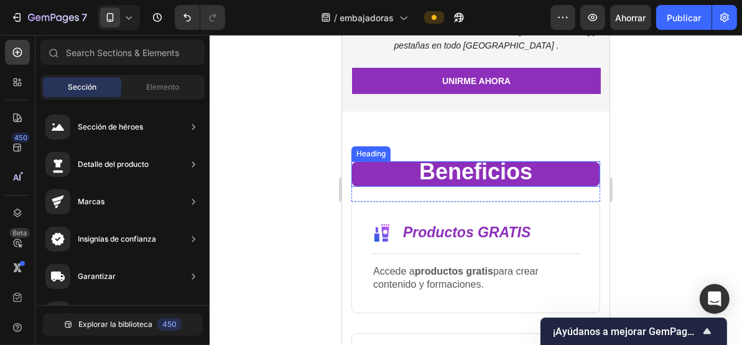
click at [378, 172] on p "⁠⁠⁠⁠⁠⁠⁠ Beneficios" at bounding box center [475, 173] width 245 height 22
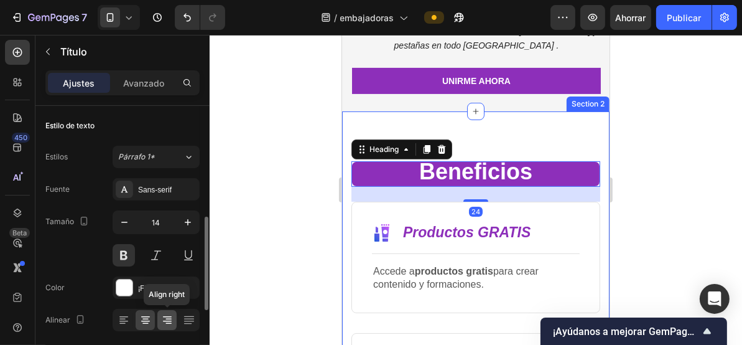
scroll to position [83, 0]
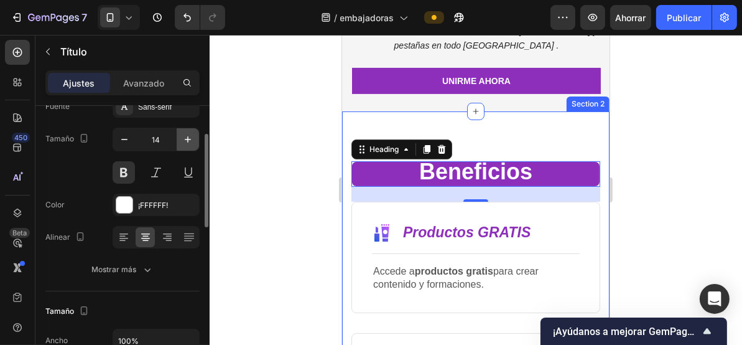
click at [182, 138] on icon "button" at bounding box center [188, 139] width 12 height 12
click at [182, 133] on icon "button" at bounding box center [188, 139] width 12 height 12
click at [182, 134] on icon "button" at bounding box center [188, 139] width 12 height 12
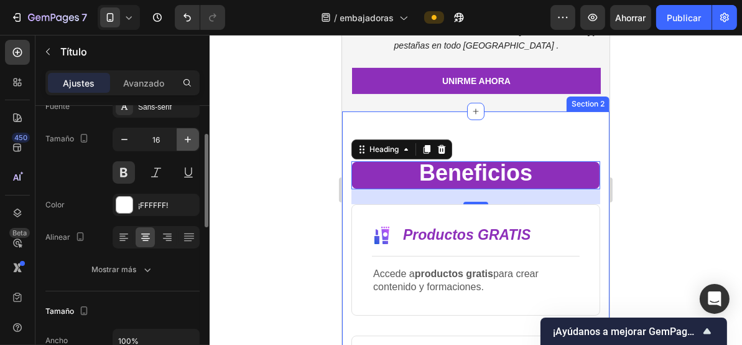
click at [182, 134] on icon "button" at bounding box center [188, 139] width 12 height 12
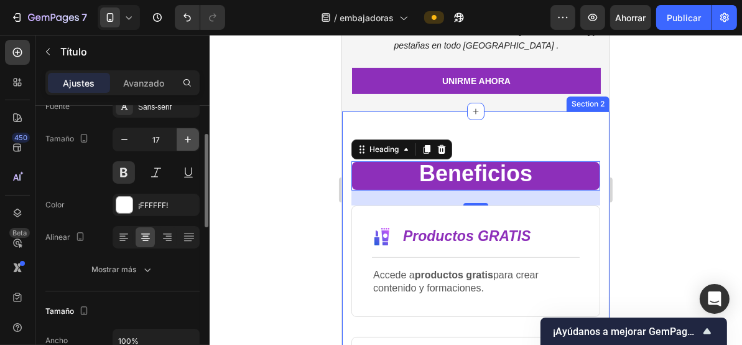
click at [182, 134] on icon "button" at bounding box center [188, 139] width 12 height 12
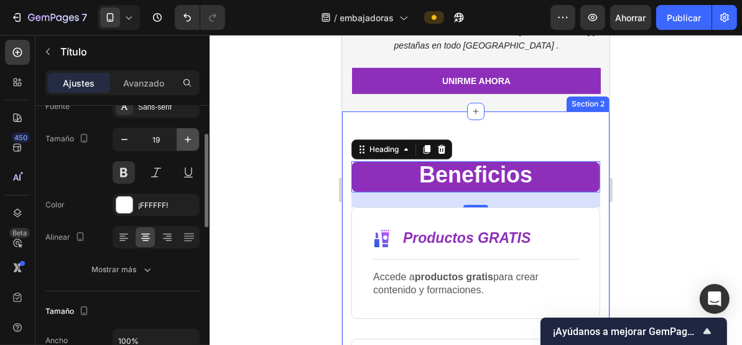
click at [182, 134] on icon "button" at bounding box center [188, 139] width 12 height 12
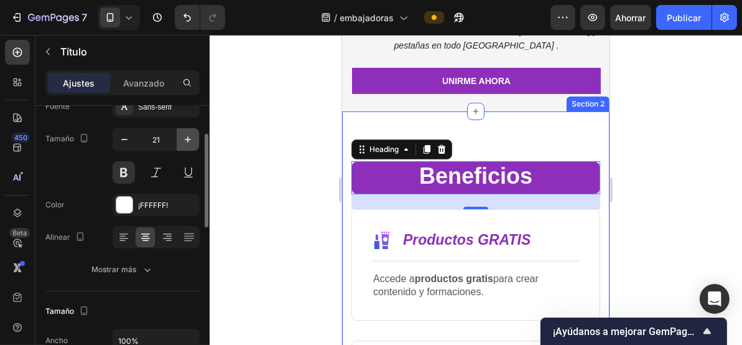
type input "22"
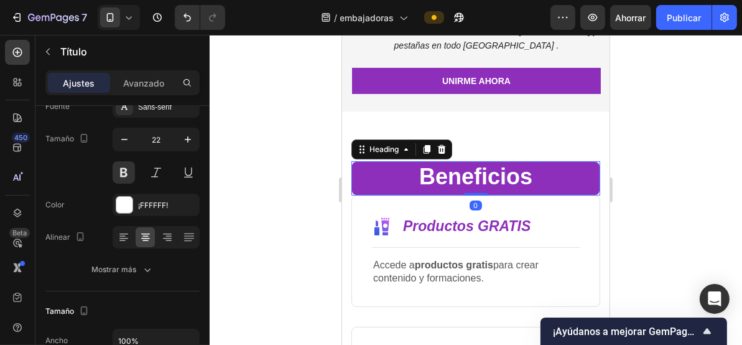
drag, startPoint x: 472, startPoint y: 199, endPoint x: 475, endPoint y: 177, distance: 22.6
click at [475, 177] on div "⁠⁠⁠⁠⁠⁠⁠ Beneficios Heading 0" at bounding box center [475, 178] width 249 height 34
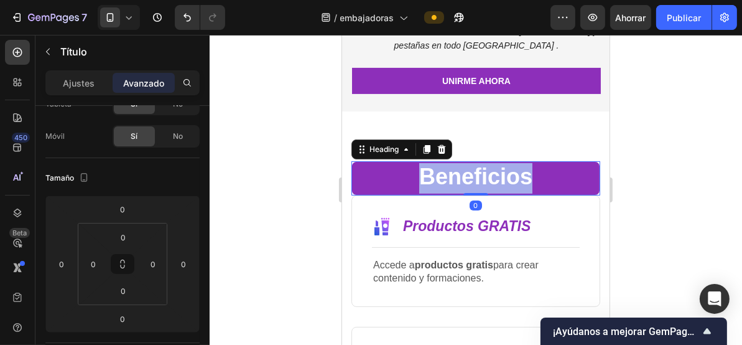
click at [455, 167] on span "Beneficios" at bounding box center [475, 176] width 113 height 26
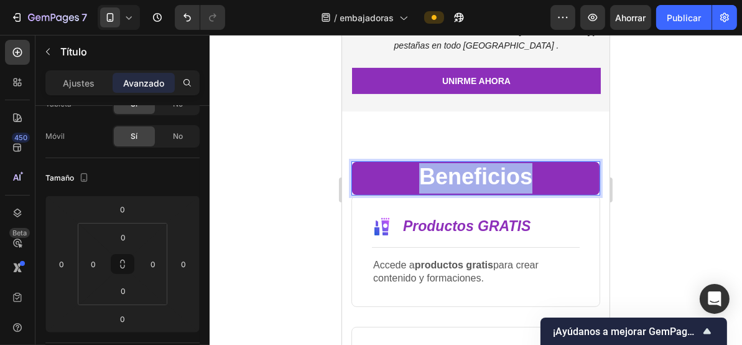
click at [455, 167] on span "Beneficios" at bounding box center [475, 176] width 113 height 26
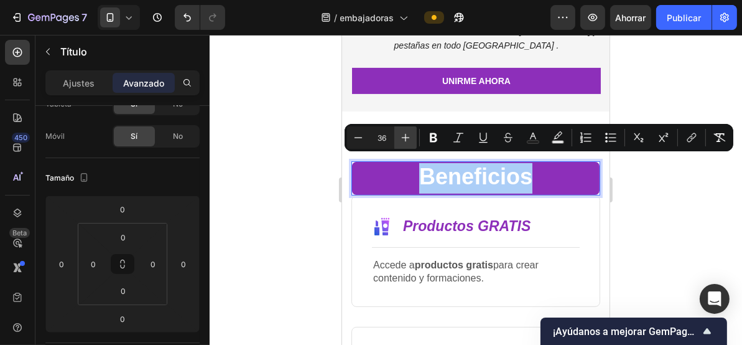
click at [402, 141] on icon "Editor contextual toolbar" at bounding box center [406, 137] width 12 height 12
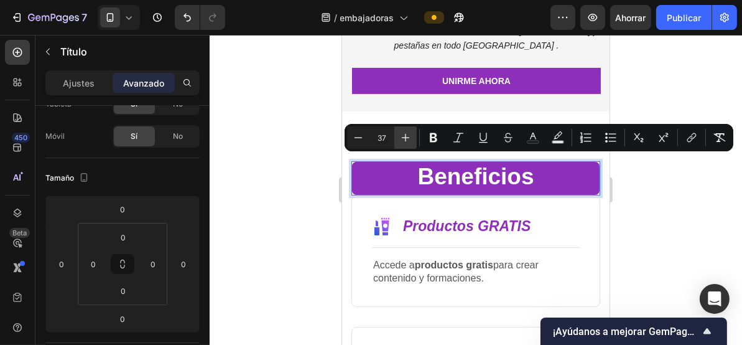
click at [402, 141] on icon "Editor contextual toolbar" at bounding box center [406, 137] width 12 height 12
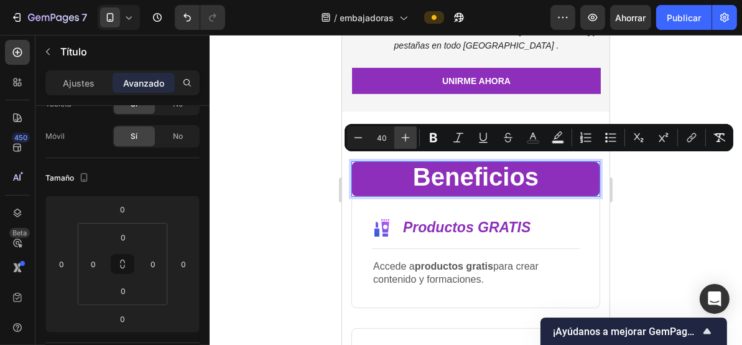
click at [402, 141] on icon "Editor contextual toolbar" at bounding box center [406, 137] width 12 height 12
click at [408, 136] on icon "Barra de herramientas contextual del editor" at bounding box center [406, 137] width 12 height 12
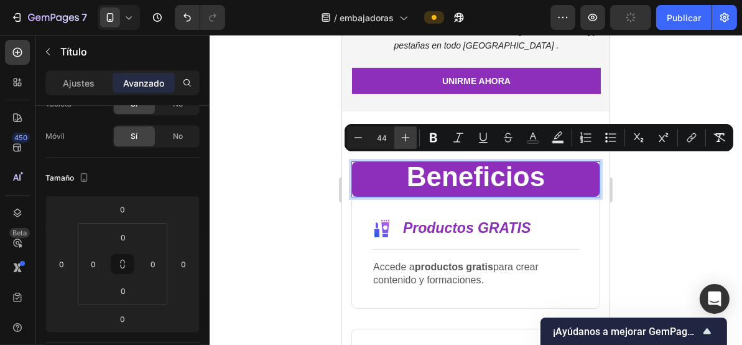
click at [408, 136] on icon "Barra de herramientas contextual del editor" at bounding box center [406, 137] width 12 height 12
type input "45"
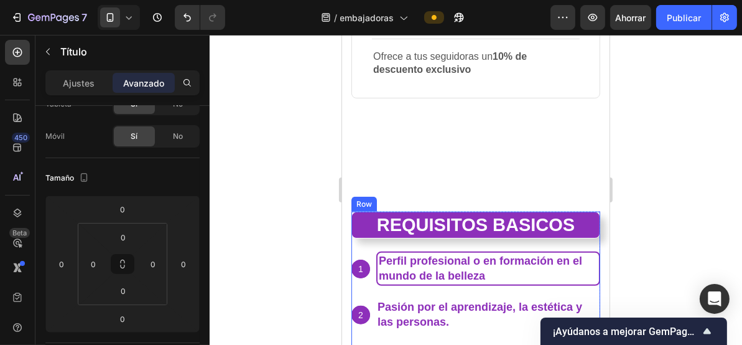
scroll to position [830, 0]
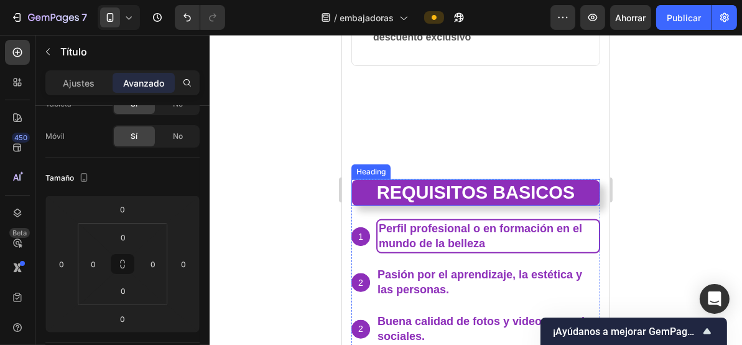
click at [482, 182] on strong "requisitos basicos" at bounding box center [475, 192] width 199 height 20
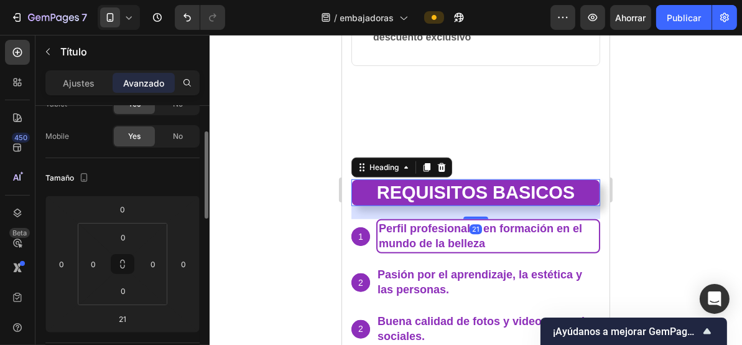
scroll to position [82, 0]
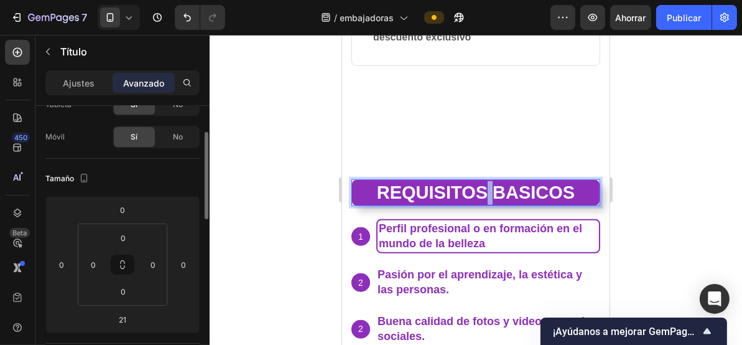
click at [481, 185] on strong "requisitos basicos" at bounding box center [475, 192] width 199 height 20
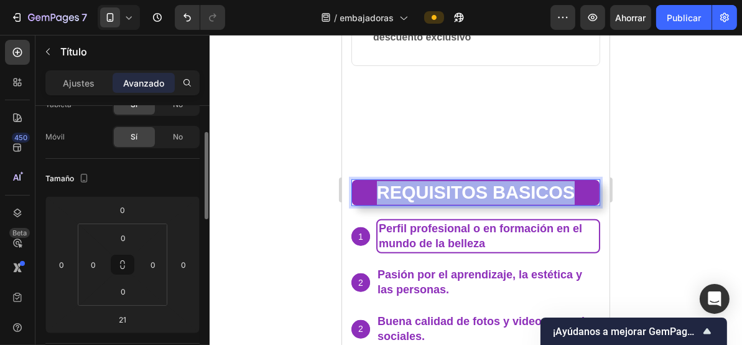
click at [481, 185] on strong "requisitos basicos" at bounding box center [475, 192] width 199 height 20
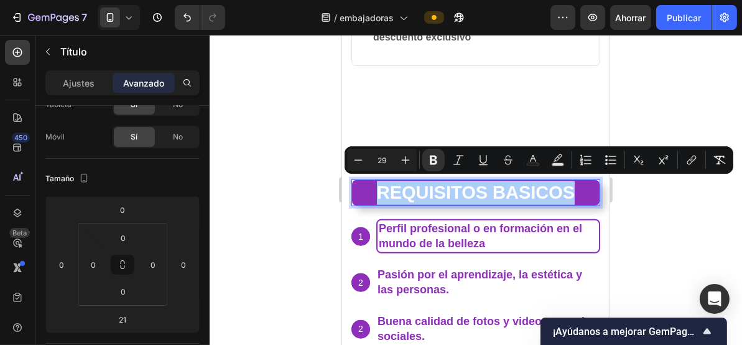
click at [262, 218] on div at bounding box center [476, 190] width 533 height 310
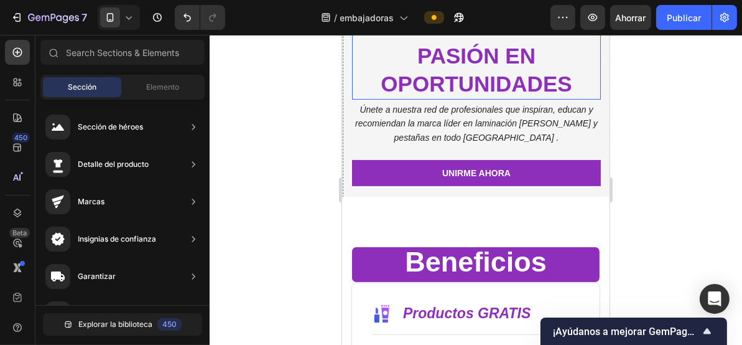
scroll to position [249, 0]
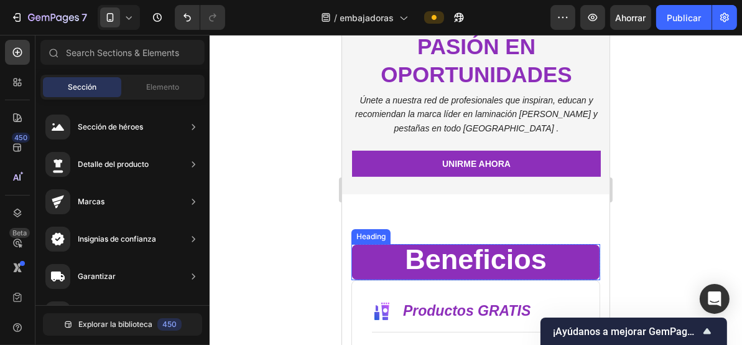
click at [474, 255] on span "Beneficios" at bounding box center [475, 259] width 142 height 32
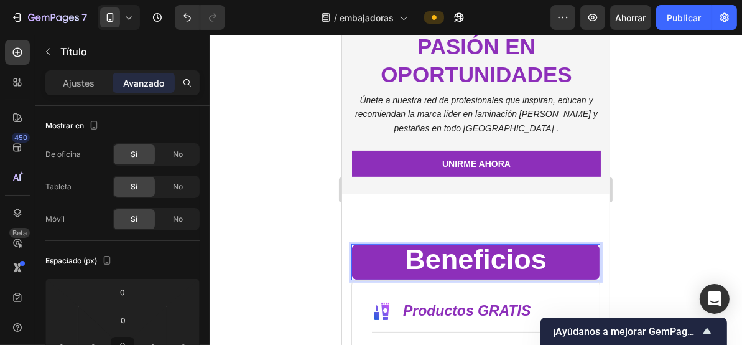
click at [475, 256] on span "Beneficios" at bounding box center [475, 259] width 142 height 32
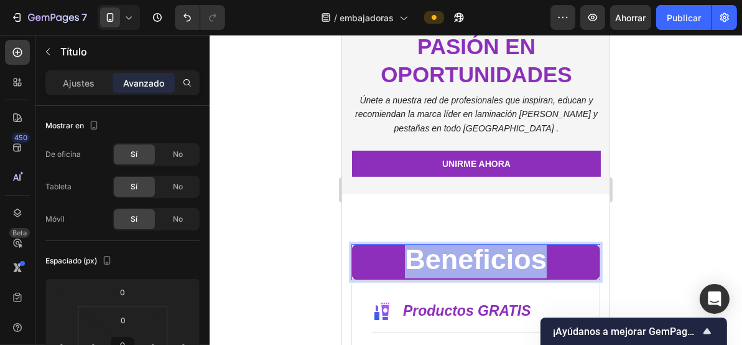
click at [475, 256] on span "Beneficios" at bounding box center [475, 259] width 142 height 32
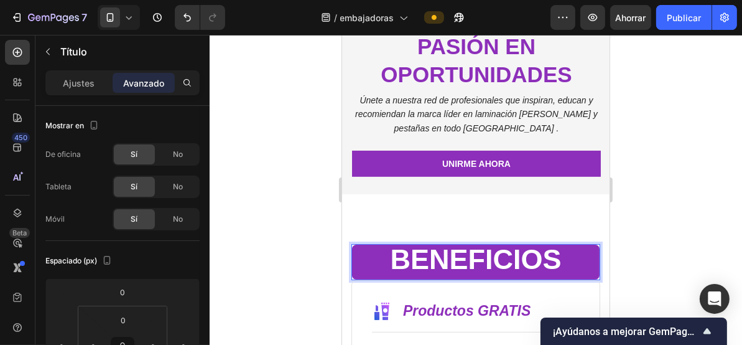
click at [475, 256] on span "BENEFICIOS" at bounding box center [475, 259] width 171 height 32
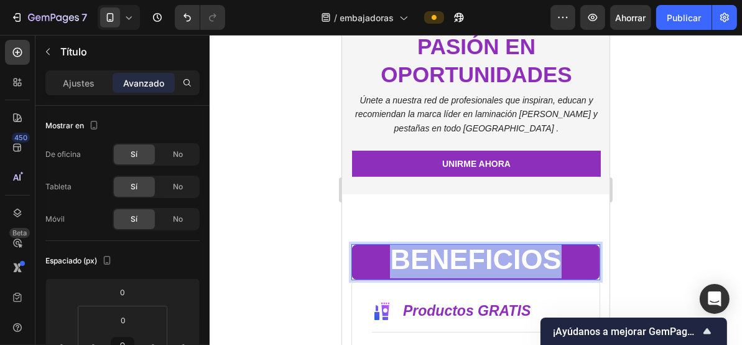
click at [475, 256] on span "BENEFICIOS" at bounding box center [475, 259] width 171 height 32
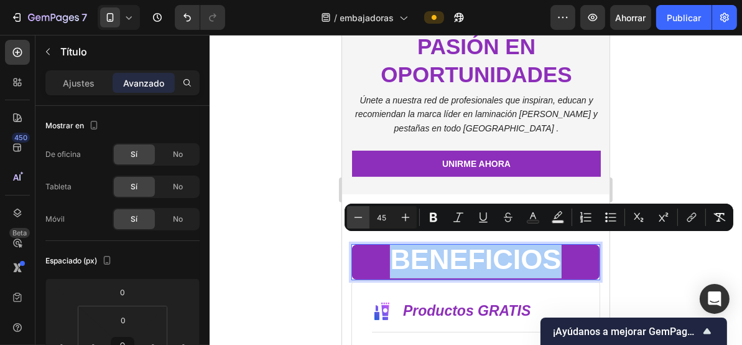
click at [361, 220] on icon "Editor contextual toolbar" at bounding box center [358, 217] width 12 height 12
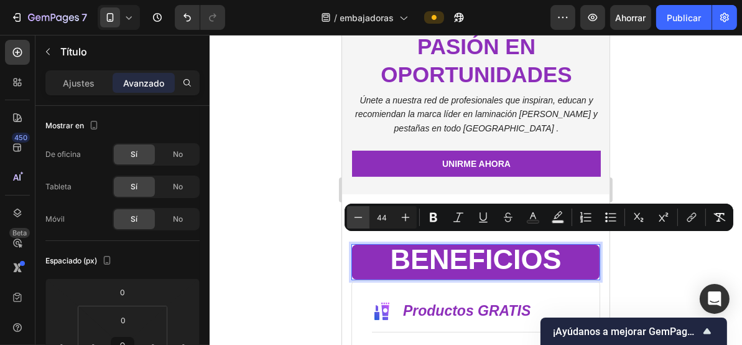
click at [361, 220] on icon "Editor contextual toolbar" at bounding box center [358, 217] width 12 height 12
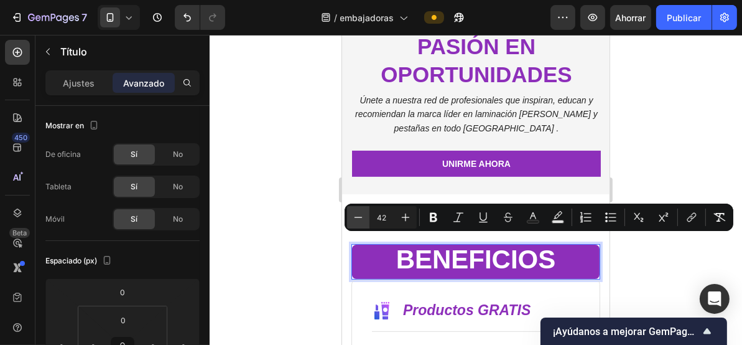
click at [361, 220] on icon "Editor contextual toolbar" at bounding box center [358, 217] width 12 height 12
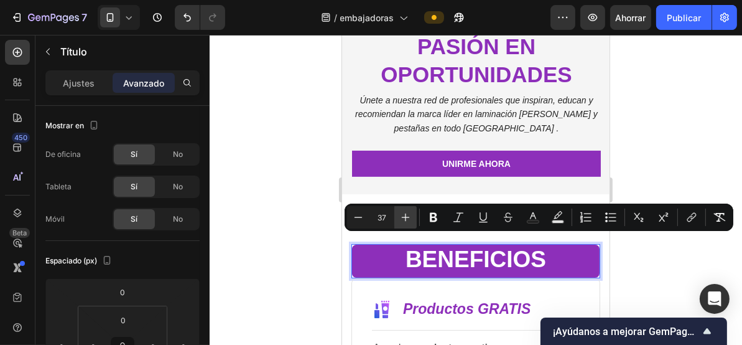
click at [403, 214] on icon "Barra de herramientas contextual del editor" at bounding box center [406, 217] width 12 height 12
type input "38"
click at [314, 273] on div at bounding box center [476, 190] width 533 height 310
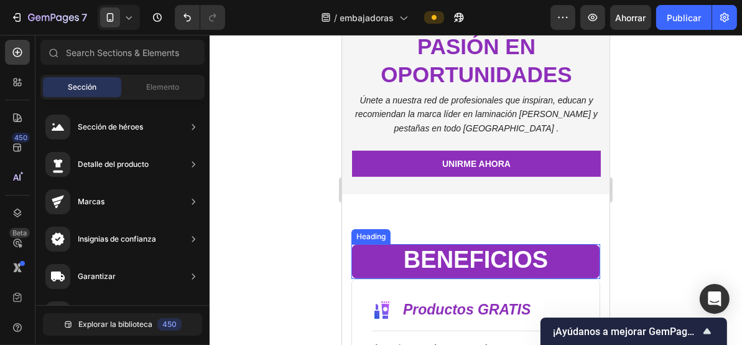
click at [462, 248] on span "BENEFICIOS" at bounding box center [475, 259] width 144 height 26
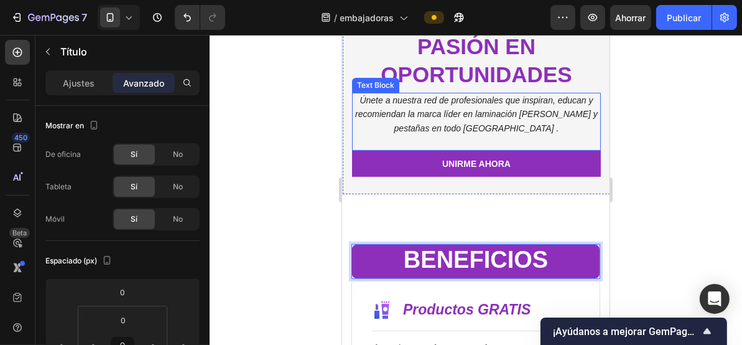
click at [460, 58] on strong "transforma tu pasión en oportunidades" at bounding box center [475, 45] width 191 height 81
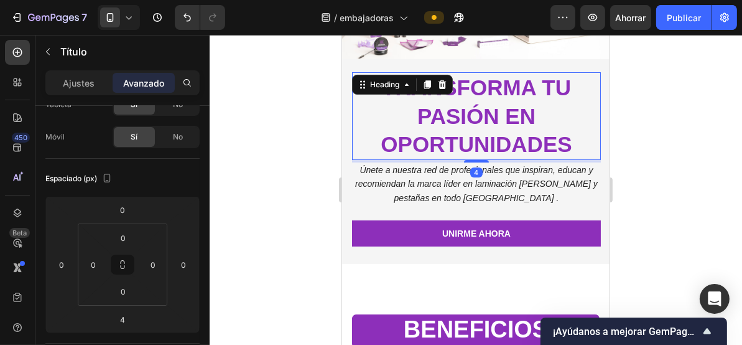
scroll to position [166, 0]
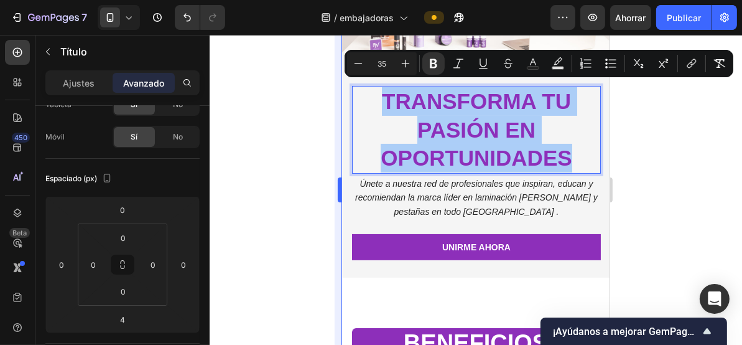
drag, startPoint x: 297, startPoint y: 204, endPoint x: 334, endPoint y: 220, distance: 39.9
click at [297, 205] on div at bounding box center [476, 190] width 533 height 310
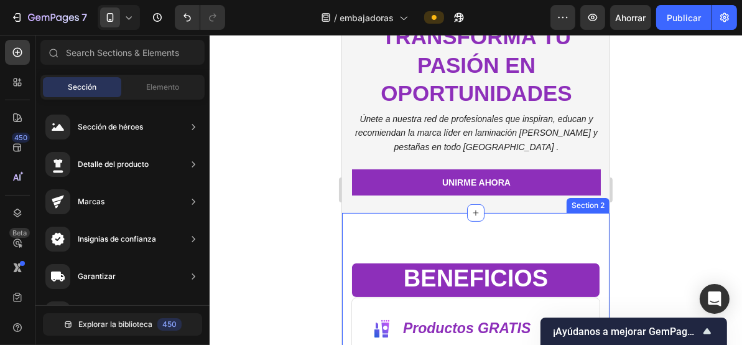
scroll to position [249, 0]
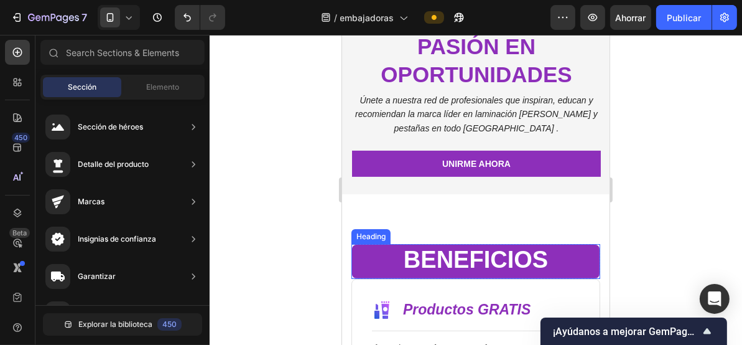
click at [471, 255] on span "BENEFICIOS" at bounding box center [475, 259] width 144 height 26
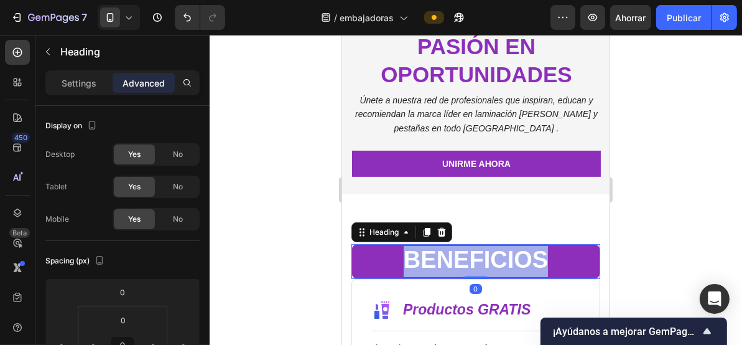
click at [471, 255] on span "BENEFICIOS" at bounding box center [475, 259] width 144 height 26
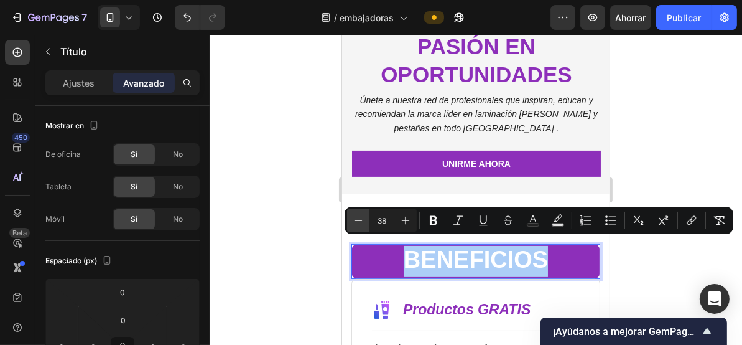
click at [355, 220] on icon "Editor contextual toolbar" at bounding box center [359, 220] width 8 height 1
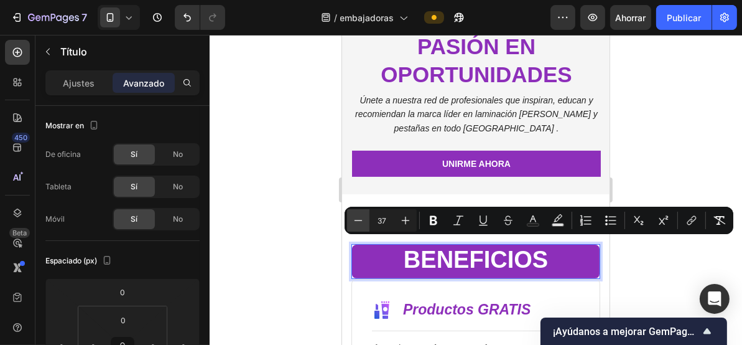
click at [355, 220] on icon "Editor contextual toolbar" at bounding box center [359, 220] width 8 height 1
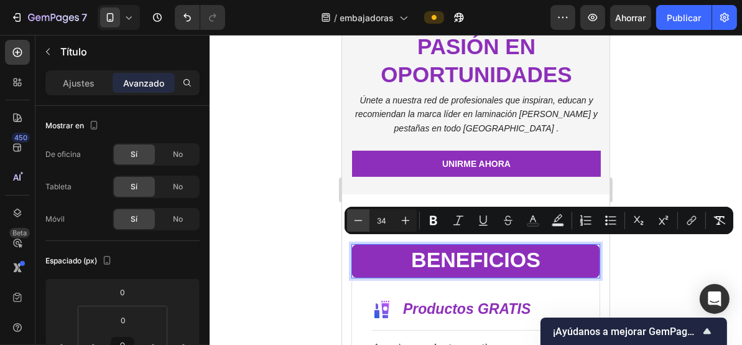
click at [355, 220] on icon "Editor contextual toolbar" at bounding box center [359, 220] width 8 height 1
type input "32"
click at [299, 229] on div at bounding box center [476, 190] width 533 height 310
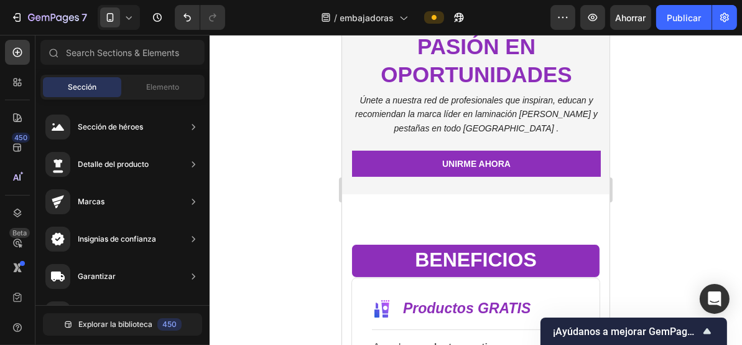
click at [292, 235] on div at bounding box center [476, 190] width 533 height 310
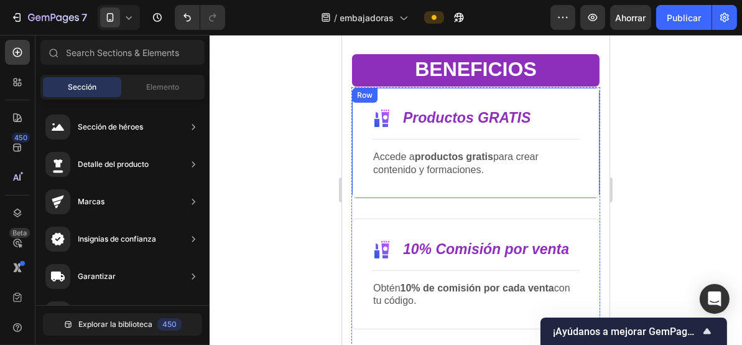
scroll to position [414, 0]
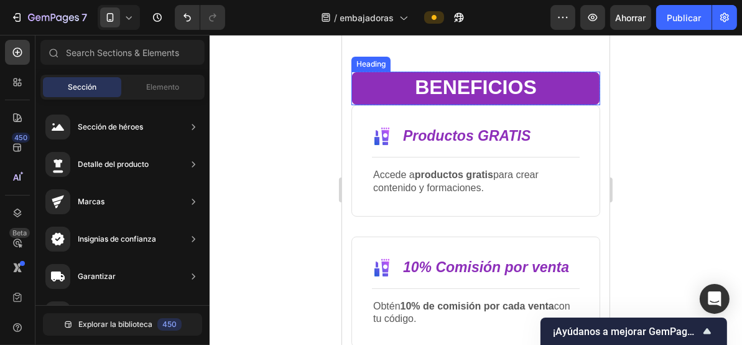
click at [392, 96] on p "⁠⁠⁠⁠⁠⁠⁠ BENEFICIOS" at bounding box center [475, 88] width 245 height 30
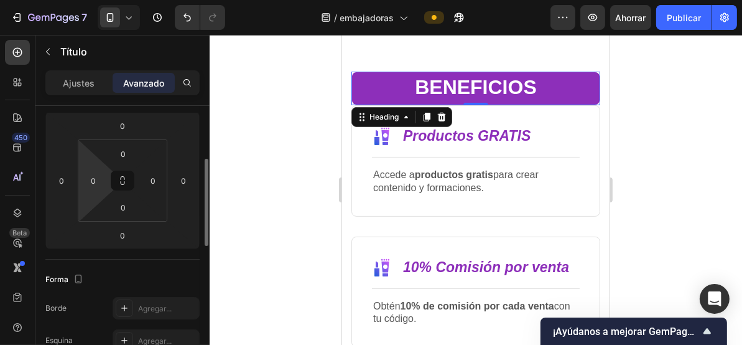
scroll to position [249, 0]
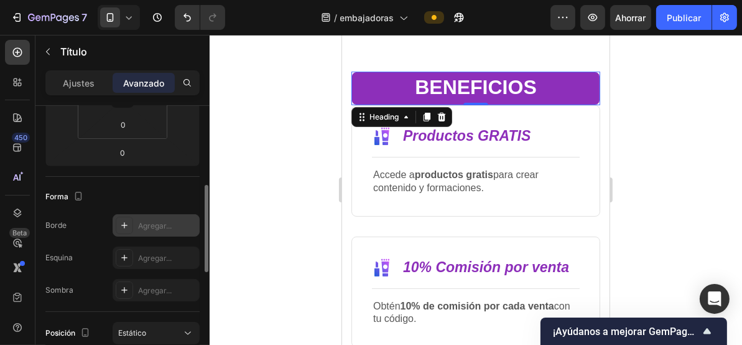
click at [154, 221] on font "Agregar..." at bounding box center [155, 225] width 34 height 9
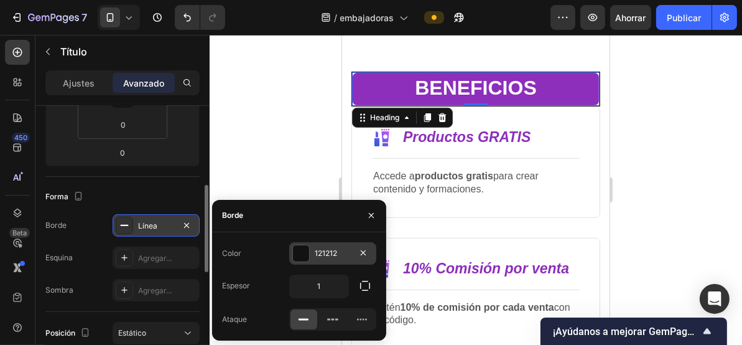
click at [299, 256] on div at bounding box center [301, 253] width 16 height 16
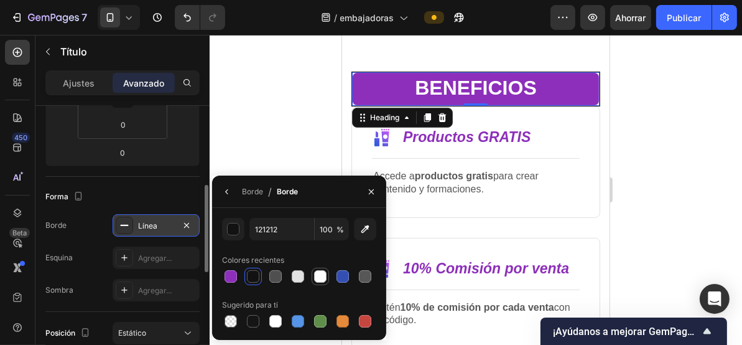
click at [320, 277] on div at bounding box center [320, 276] width 12 height 12
type input "FFFFFF"
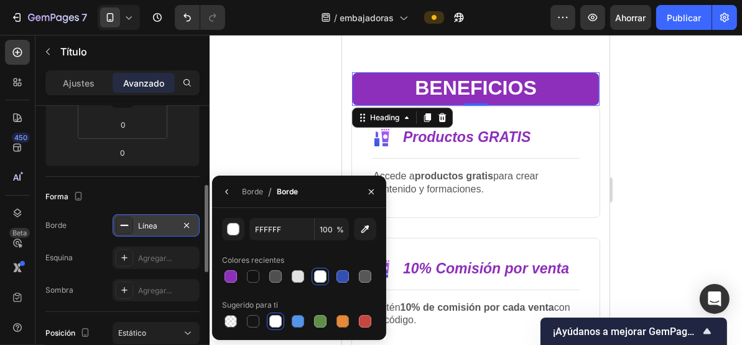
click at [289, 139] on div at bounding box center [476, 190] width 533 height 310
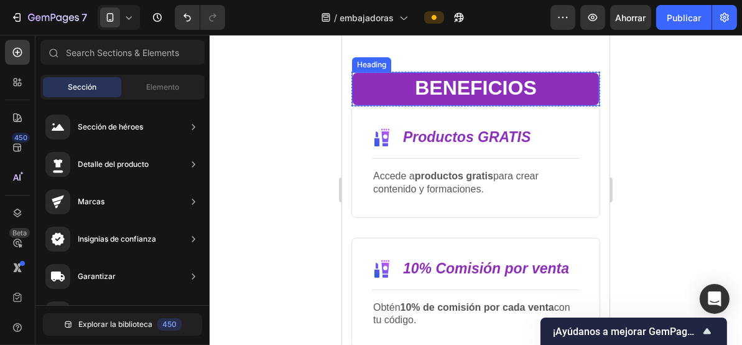
click at [566, 85] on p "⁠⁠⁠⁠⁠⁠⁠ BENEFICIOS" at bounding box center [475, 88] width 244 height 30
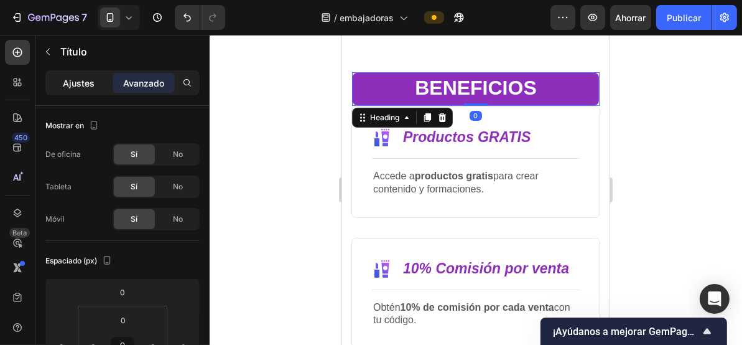
click at [70, 82] on font "Ajustes" at bounding box center [79, 83] width 32 height 11
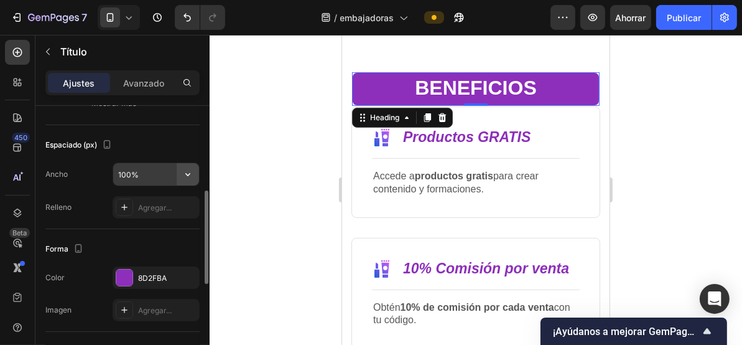
click at [184, 169] on icon "button" at bounding box center [188, 174] width 12 height 12
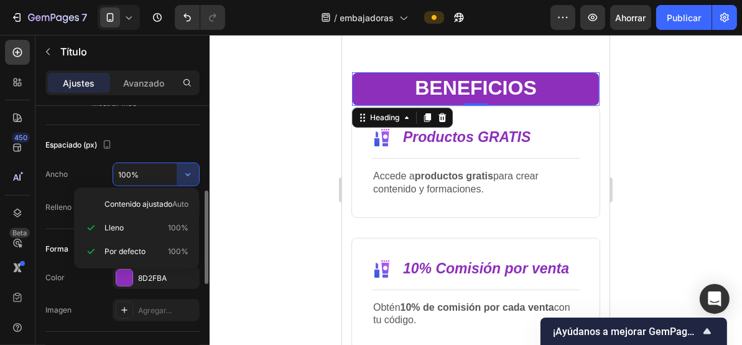
click at [174, 135] on div "Espaciado (px)" at bounding box center [122, 145] width 154 height 20
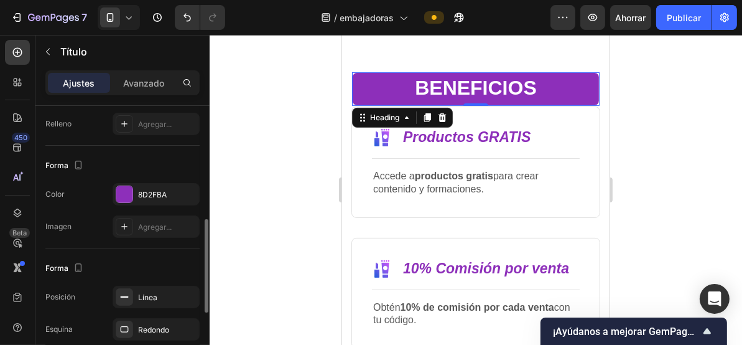
scroll to position [415, 0]
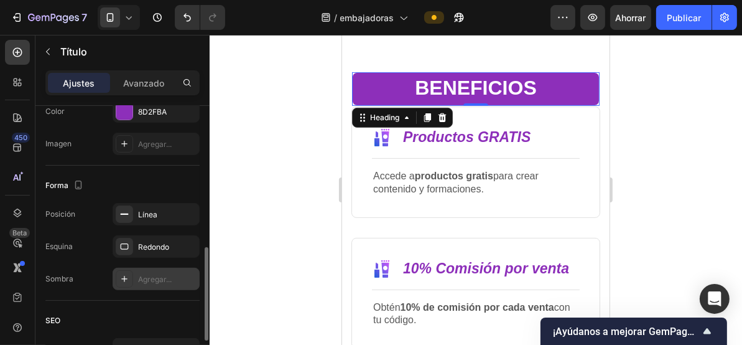
click at [152, 274] on font "Agregar..." at bounding box center [155, 278] width 34 height 9
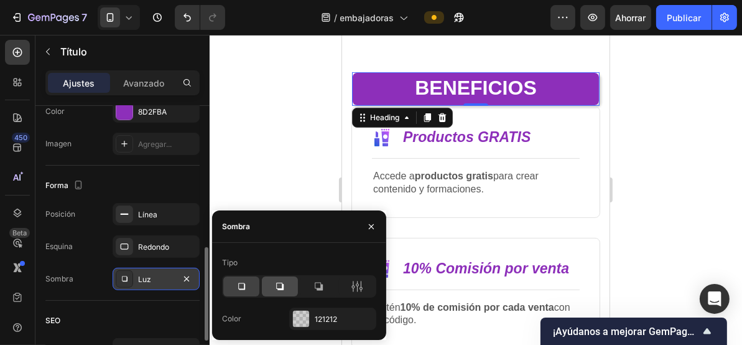
click at [283, 288] on icon at bounding box center [279, 286] width 7 height 7
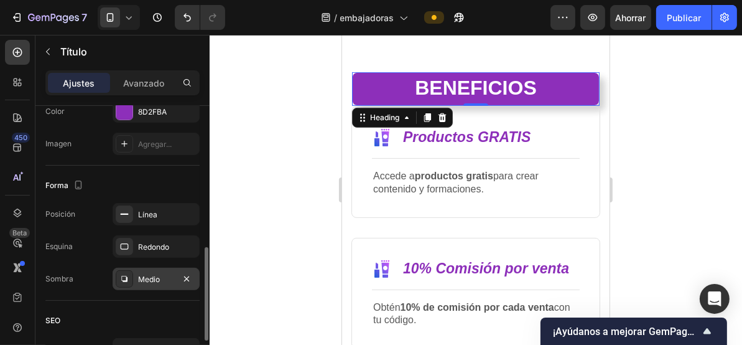
click at [262, 149] on div at bounding box center [476, 190] width 533 height 310
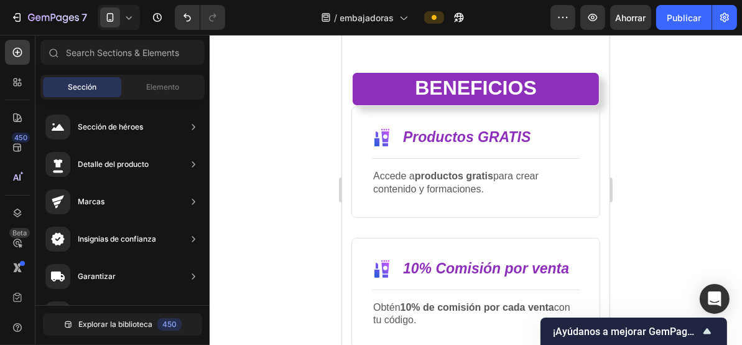
click at [283, 185] on div at bounding box center [476, 190] width 533 height 310
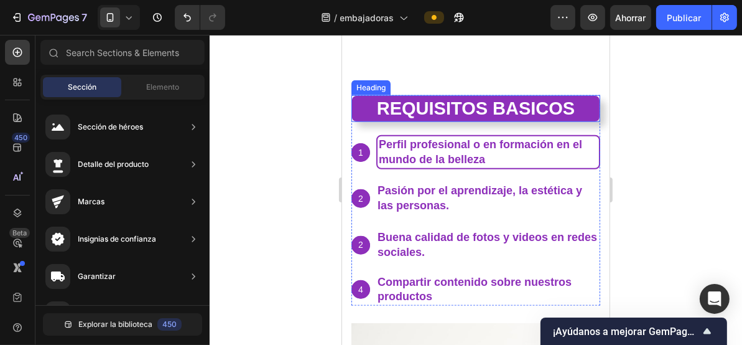
scroll to position [830, 0]
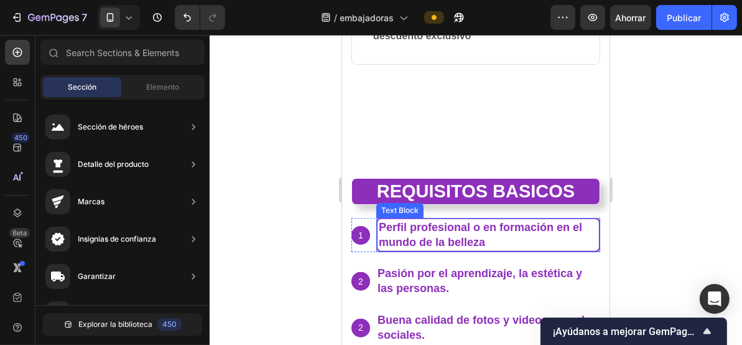
click at [526, 237] on p "Perfil profesional o en formación en el mundo de la belleza" at bounding box center [487, 234] width 219 height 29
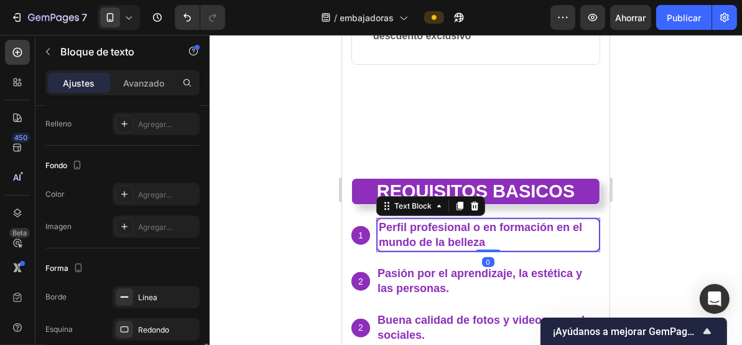
scroll to position [415, 0]
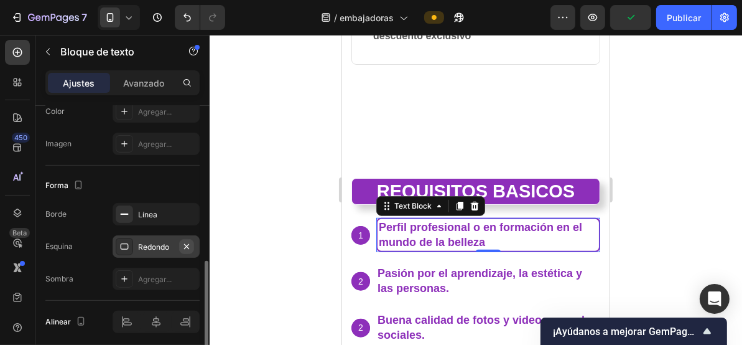
click at [189, 242] on icon "button" at bounding box center [187, 246] width 10 height 10
click at [191, 212] on icon "button" at bounding box center [187, 214] width 10 height 10
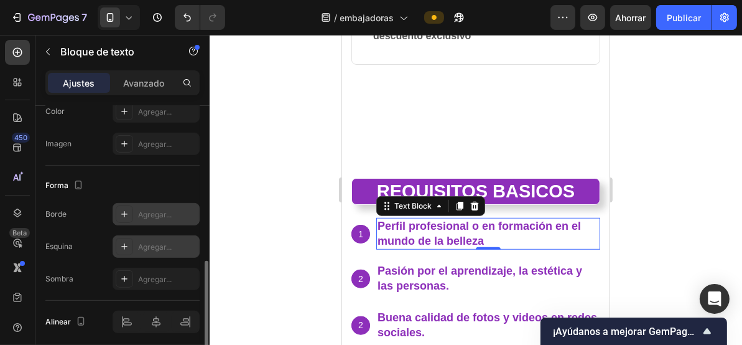
click at [258, 157] on div at bounding box center [476, 190] width 533 height 310
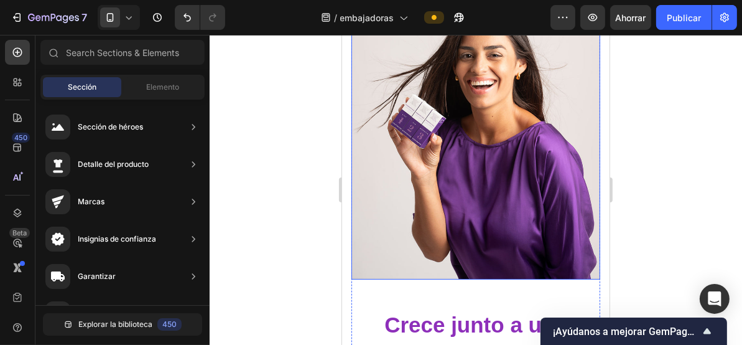
scroll to position [1742, 0]
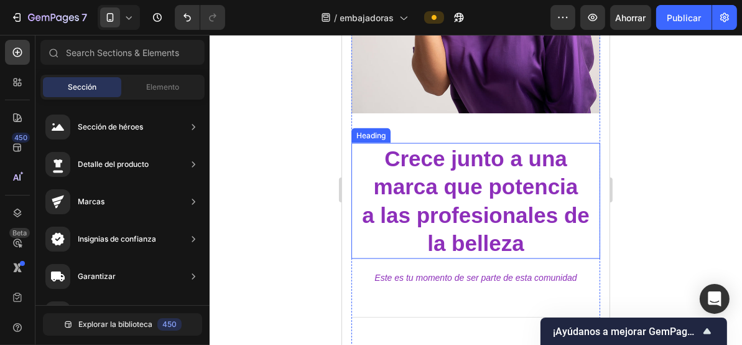
click at [429, 195] on h2 "Crece junto a una marca que potencia a las profesionales de la belleza" at bounding box center [475, 201] width 249 height 116
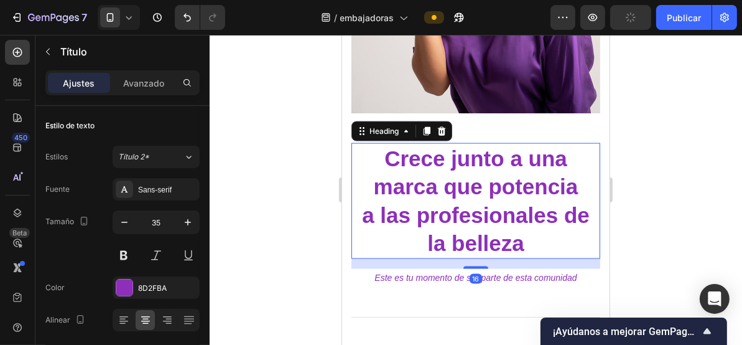
click at [406, 182] on h2 "Crece junto a una marca que potencia a las profesionales de la belleza" at bounding box center [475, 201] width 249 height 116
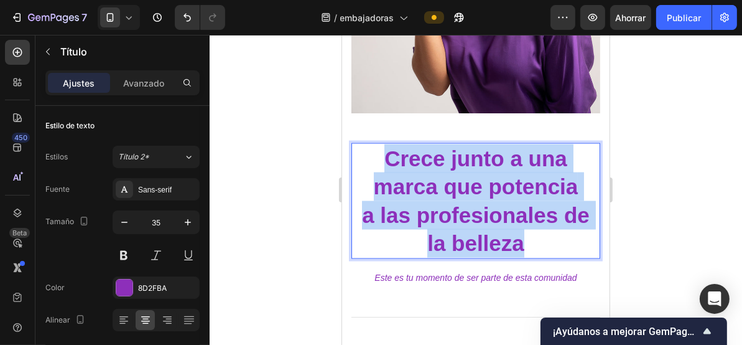
drag, startPoint x: 531, startPoint y: 227, endPoint x: 375, endPoint y: 147, distance: 175.9
click at [375, 147] on p "Crece junto a una marca que potencia a las profesionales de la belleza" at bounding box center [475, 200] width 246 height 113
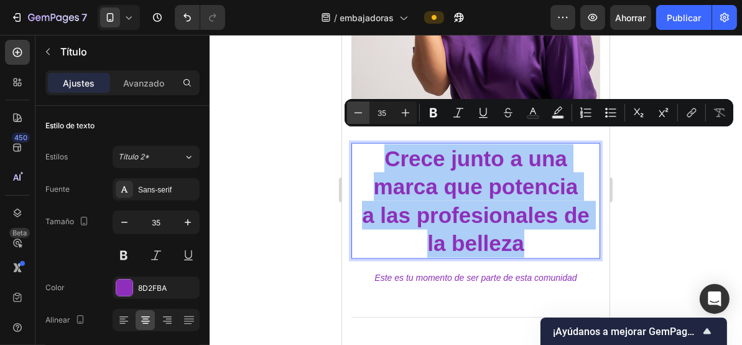
click at [361, 113] on icon "Editor contextual toolbar" at bounding box center [358, 112] width 12 height 12
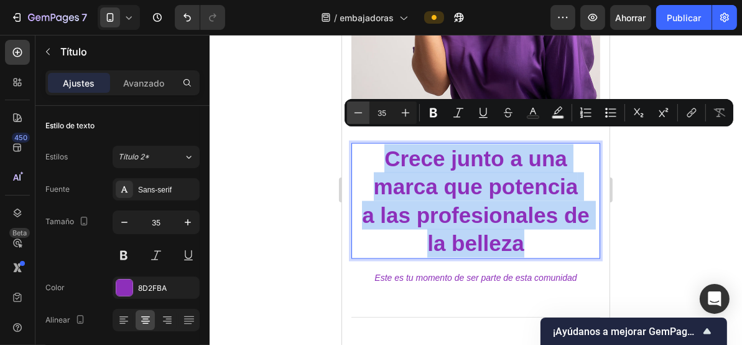
type input "34"
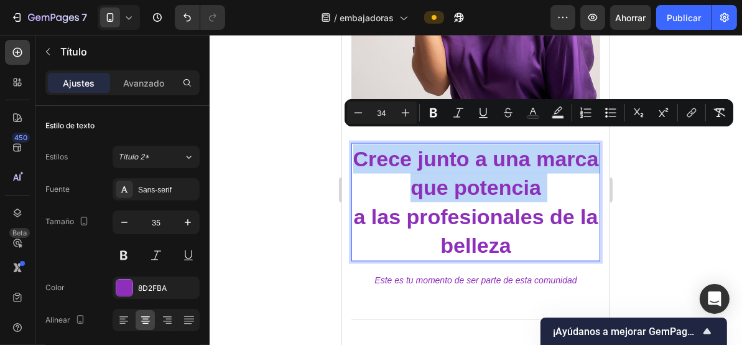
click at [554, 204] on span "a las profesionales de la belleza" at bounding box center [475, 230] width 245 height 53
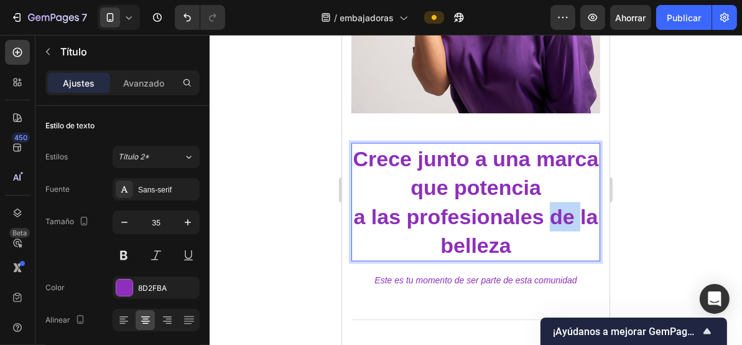
click at [554, 204] on span "a las profesionales de la belleza" at bounding box center [475, 230] width 245 height 53
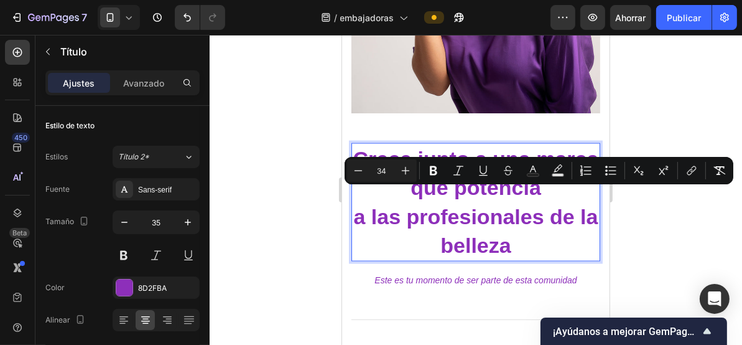
click at [551, 204] on span "a las profesionales de la belleza" at bounding box center [475, 230] width 245 height 53
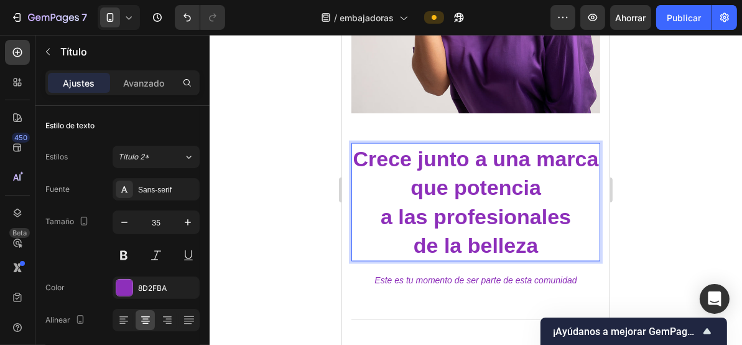
click at [294, 127] on div at bounding box center [476, 190] width 533 height 310
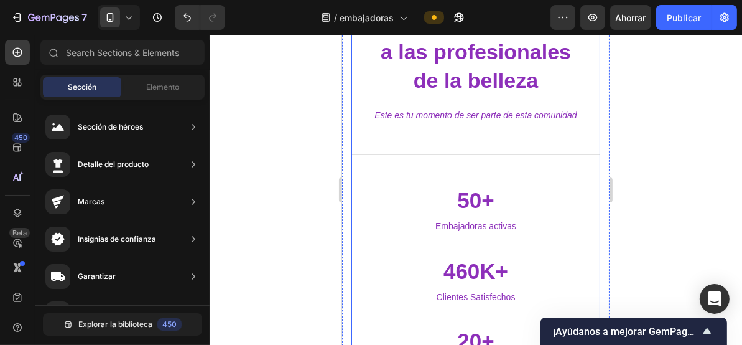
scroll to position [1908, 0]
click at [466, 126] on div "⁠⁠⁠⁠⁠⁠⁠ Crece junto a una marca que potencia a las profesionales de la belleza …" at bounding box center [475, 176] width 249 height 399
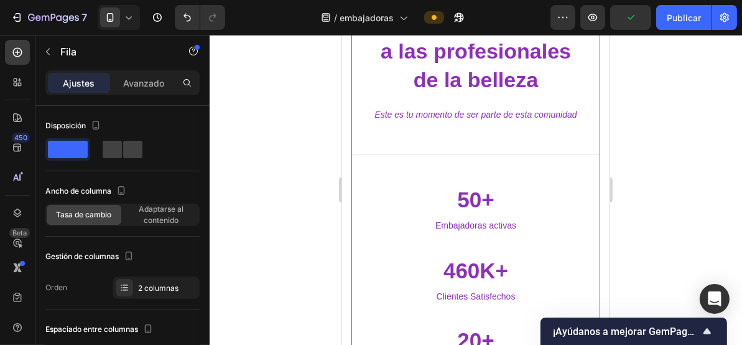
click at [489, 139] on div "⁠⁠⁠⁠⁠⁠⁠ Crece junto a una marca que potencia a las profesionales de la belleza …" at bounding box center [475, 176] width 249 height 399
click at [491, 153] on div "⁠⁠⁠⁠⁠⁠⁠ Crece junto a una marca que potencia a las profesionales de la belleza …" at bounding box center [475, 176] width 249 height 399
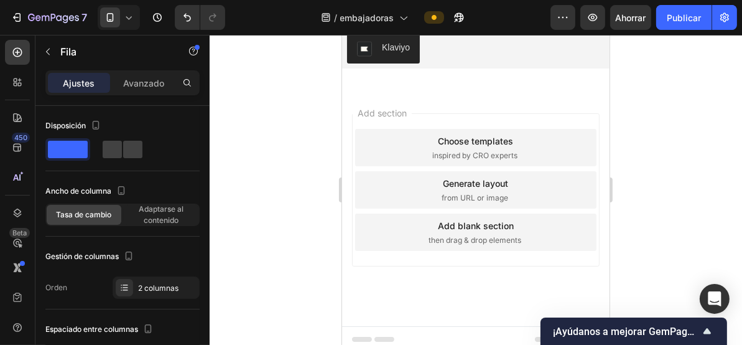
scroll to position [2150, 0]
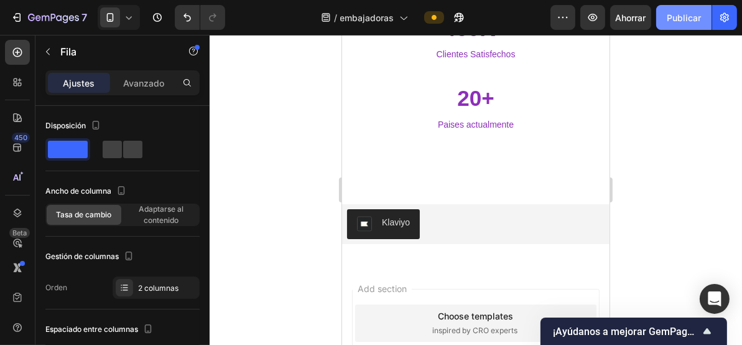
click at [688, 19] on font "Publicar" at bounding box center [684, 17] width 34 height 11
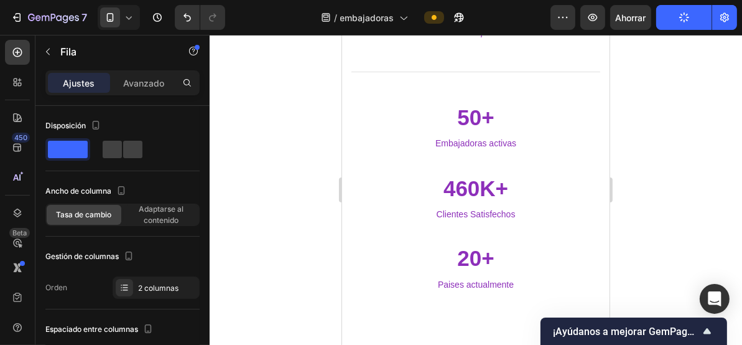
scroll to position [1901, 0]
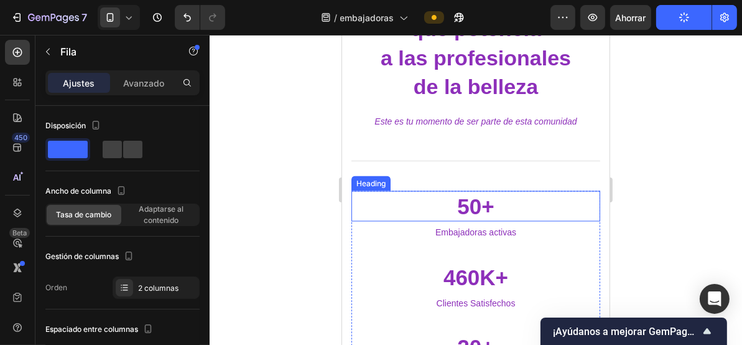
click at [475, 190] on h3 "50+" at bounding box center [475, 205] width 249 height 31
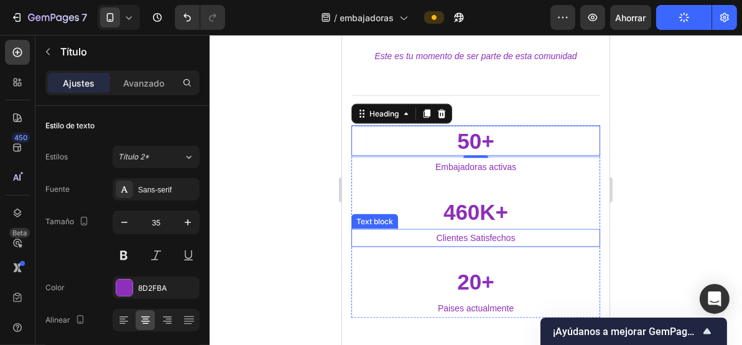
scroll to position [1984, 0]
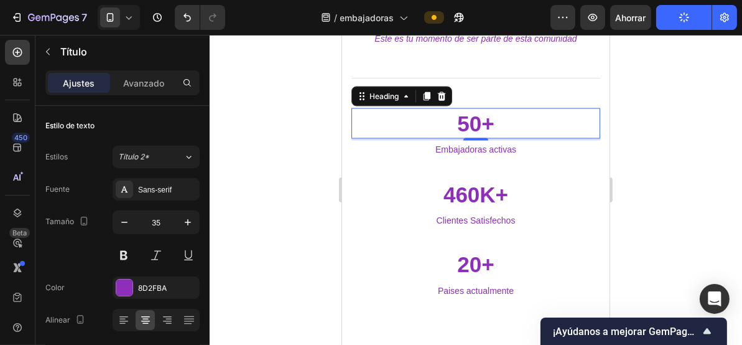
click at [476, 108] on h3 "50+" at bounding box center [475, 123] width 249 height 31
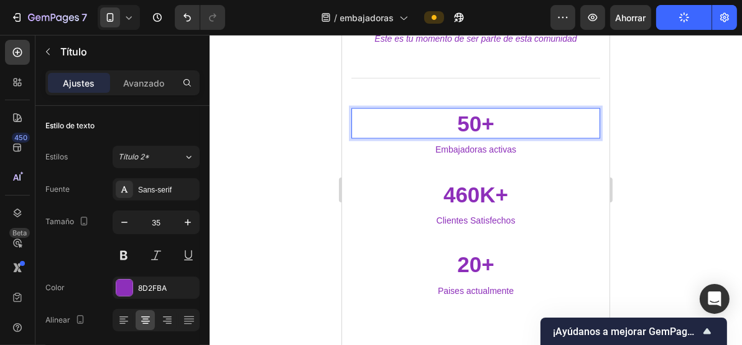
click at [472, 109] on p "50+" at bounding box center [475, 123] width 246 height 29
drag, startPoint x: 472, startPoint y: 106, endPoint x: 465, endPoint y: 111, distance: 9.0
click at [471, 109] on p "50+" at bounding box center [475, 123] width 246 height 29
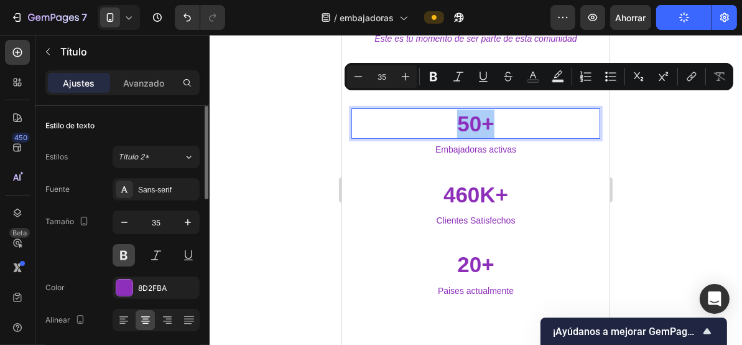
click at [126, 259] on button at bounding box center [124, 255] width 22 height 22
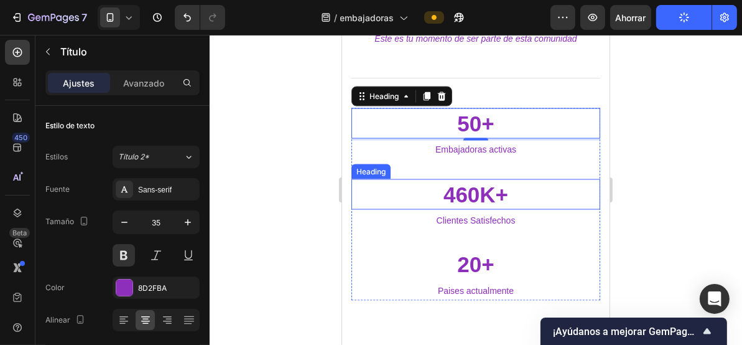
click at [469, 179] on h3 "460K+" at bounding box center [475, 194] width 249 height 31
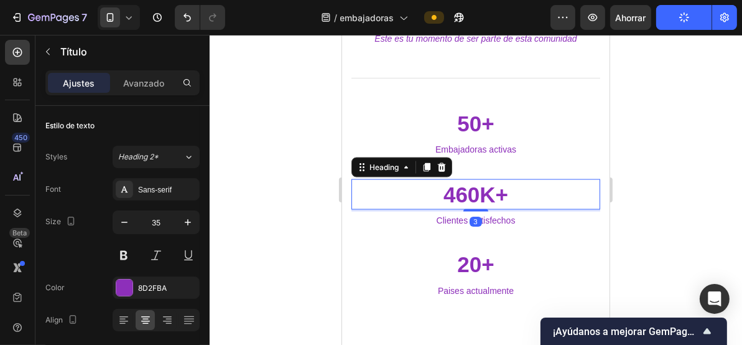
scroll to position [415, 0]
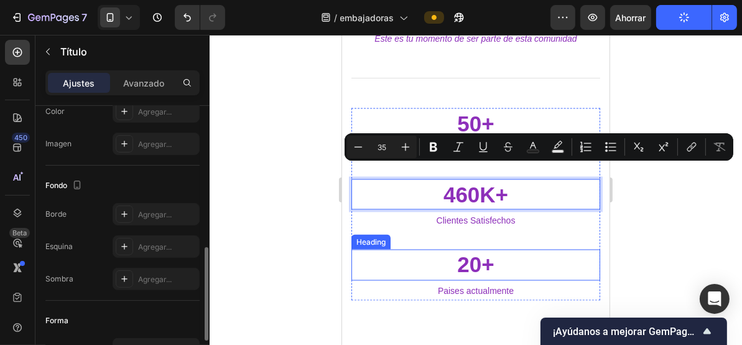
click at [458, 249] on h3 "20+" at bounding box center [475, 264] width 249 height 31
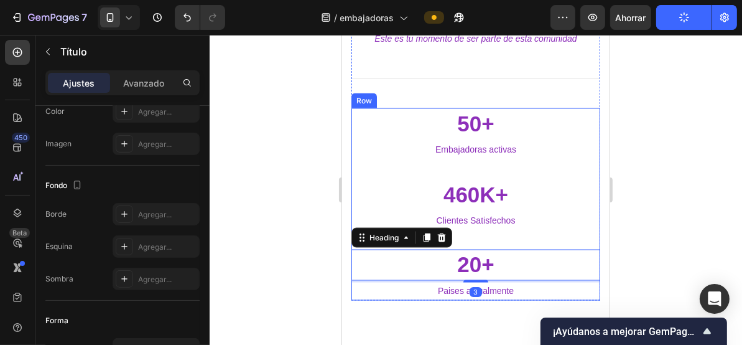
click at [479, 225] on div "460K+ Heading Clientes Satisfechos Text block" at bounding box center [475, 214] width 249 height 71
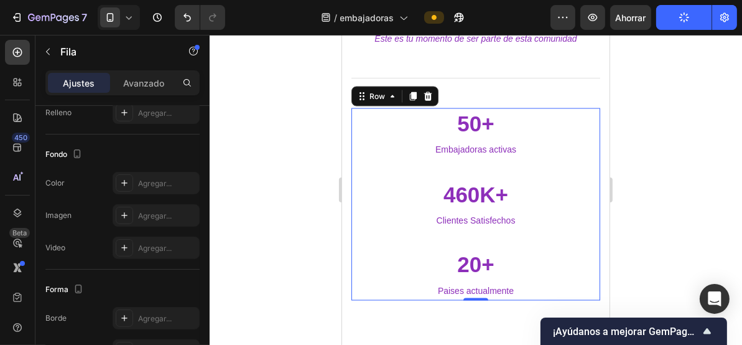
scroll to position [0, 0]
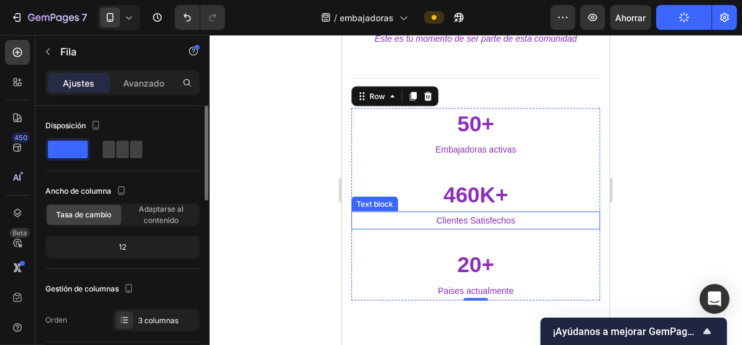
click at [483, 190] on p "460K+" at bounding box center [475, 194] width 246 height 29
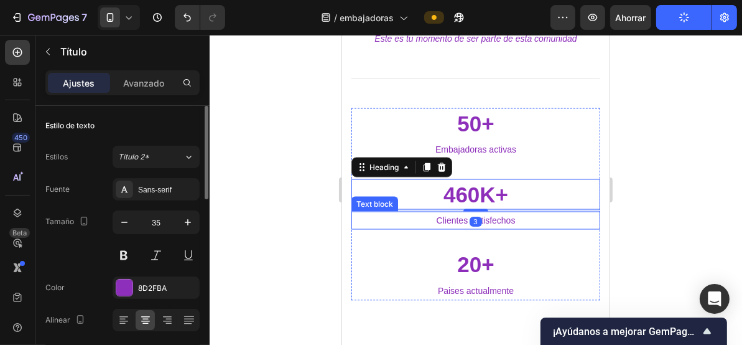
click at [484, 218] on div "460K+ Heading 3 Clientes Satisfechos Text block" at bounding box center [475, 214] width 249 height 71
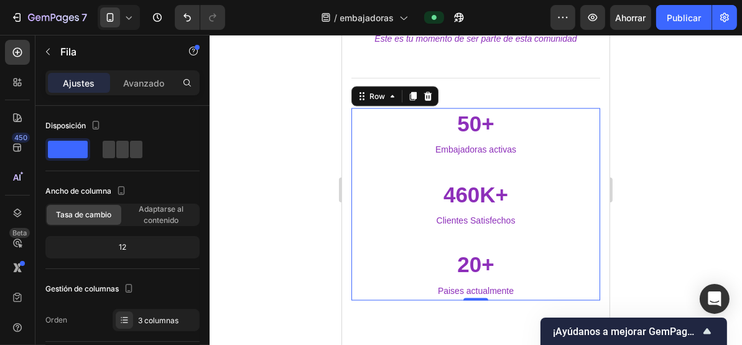
click at [477, 182] on p "460K+" at bounding box center [475, 194] width 246 height 29
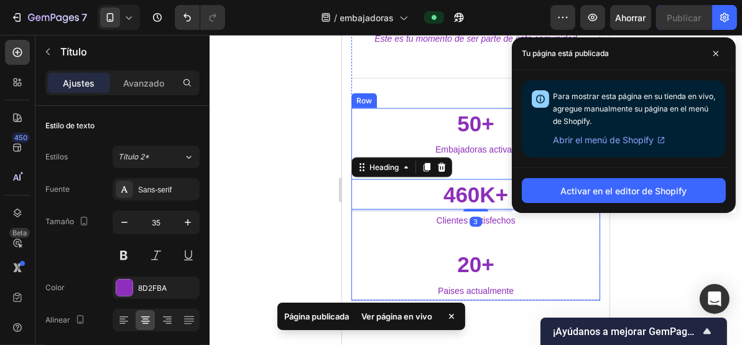
click at [479, 220] on div "460K+ Heading 3 Clientes Satisfechos Text block" at bounding box center [475, 214] width 249 height 71
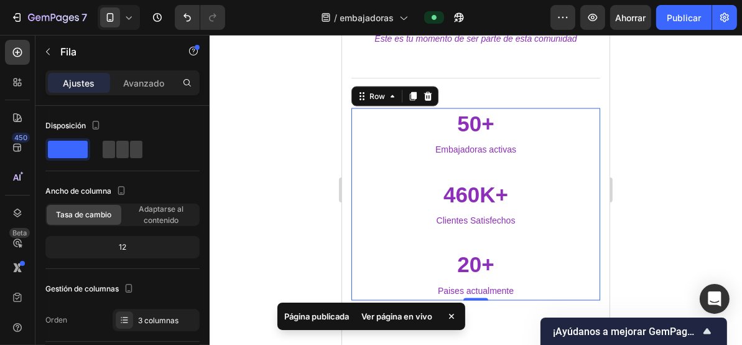
click at [477, 232] on div "460K+ Heading Clientes Satisfechos Text block" at bounding box center [475, 214] width 249 height 71
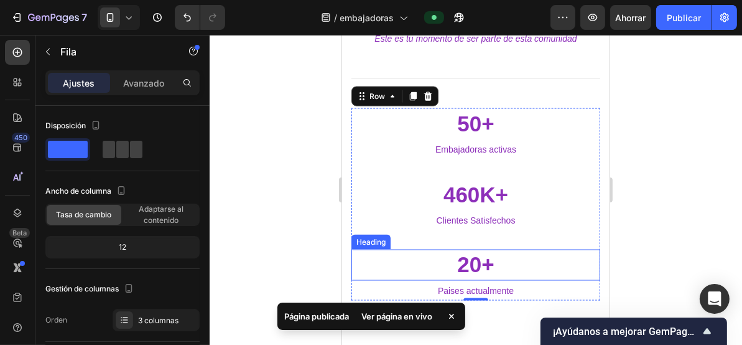
click at [465, 249] on h3 "20+" at bounding box center [475, 264] width 249 height 31
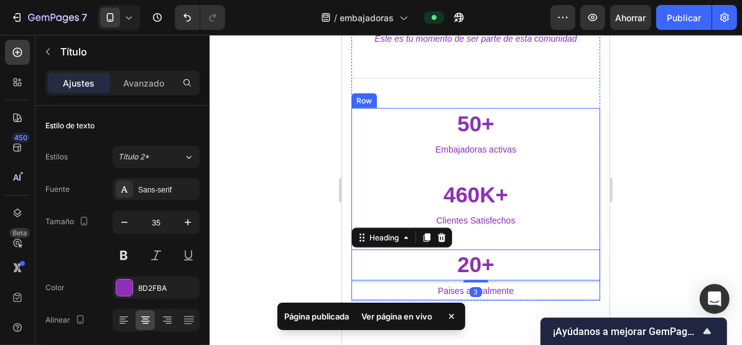
click at [470, 227] on div "460K+ Heading Clientes Satisfechos Text block" at bounding box center [475, 214] width 249 height 71
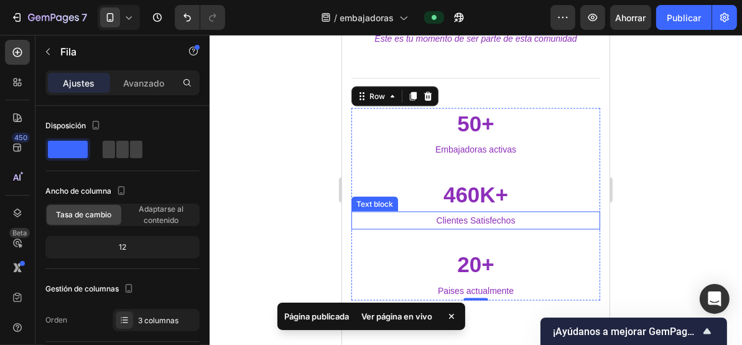
click at [468, 180] on p "460K+" at bounding box center [475, 194] width 246 height 29
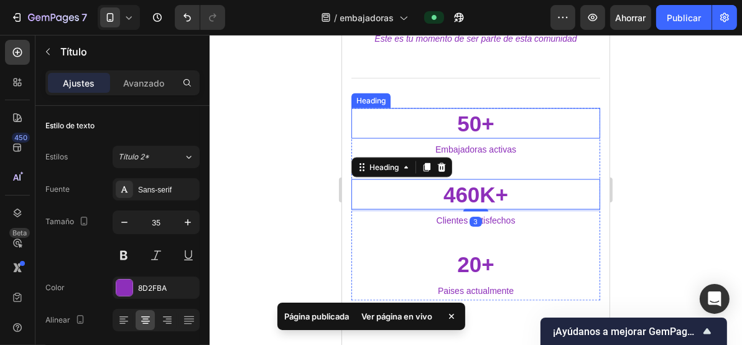
click at [475, 112] on p "50+" at bounding box center [475, 123] width 246 height 29
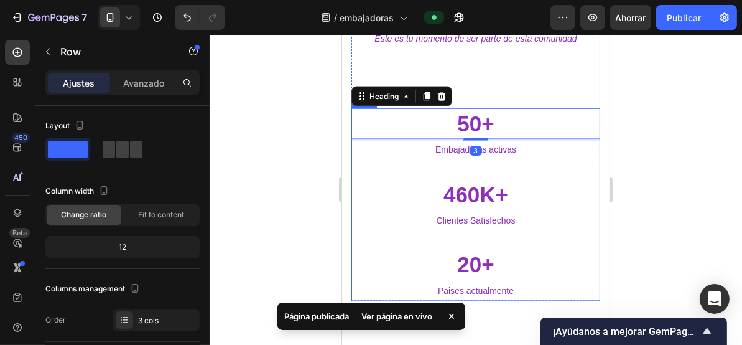
click at [477, 146] on div "50+ Heading 3 Embajadoras activas Text block" at bounding box center [475, 143] width 249 height 71
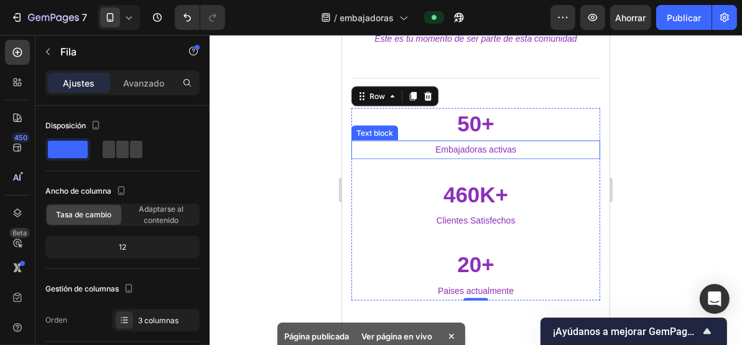
click at [475, 141] on p "Embajadoras activas" at bounding box center [475, 149] width 246 height 16
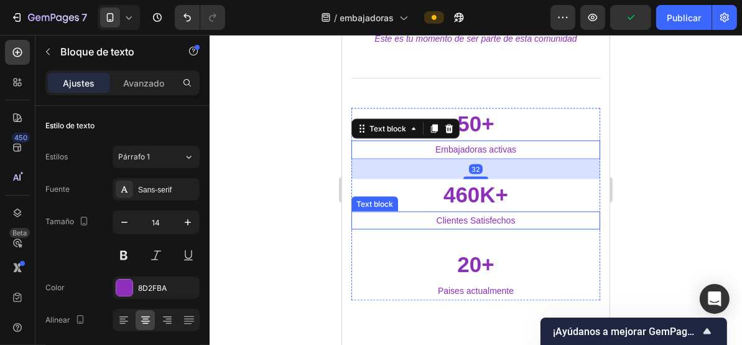
click at [471, 212] on p "Clientes Satisfechos" at bounding box center [475, 220] width 246 height 16
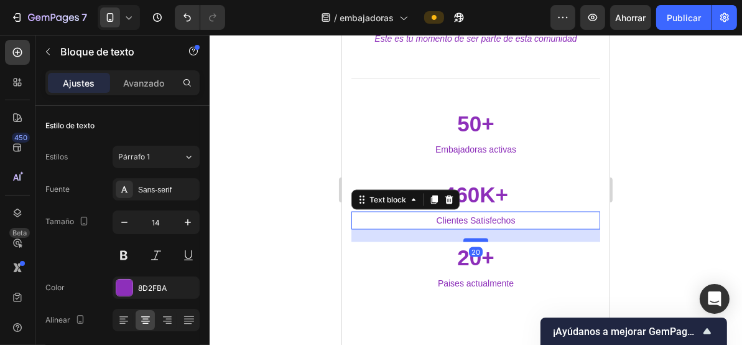
drag, startPoint x: 474, startPoint y: 231, endPoint x: 477, endPoint y: 224, distance: 7.9
click at [477, 238] on div at bounding box center [475, 240] width 25 height 4
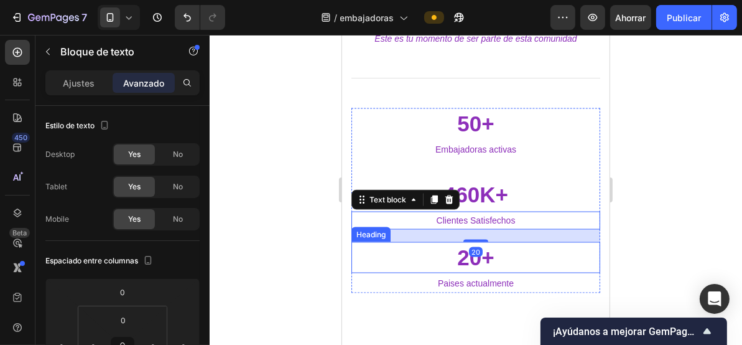
click at [476, 254] on h3 "20+" at bounding box center [475, 256] width 249 height 31
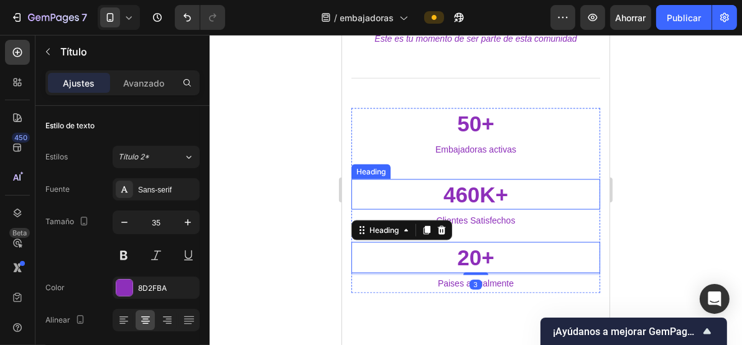
click at [477, 212] on p "Clientes Satisfechos" at bounding box center [475, 220] width 246 height 16
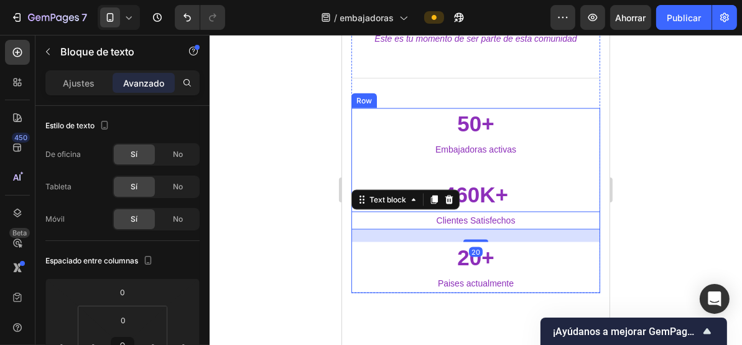
click at [475, 141] on p "Embajadoras activas" at bounding box center [475, 149] width 246 height 16
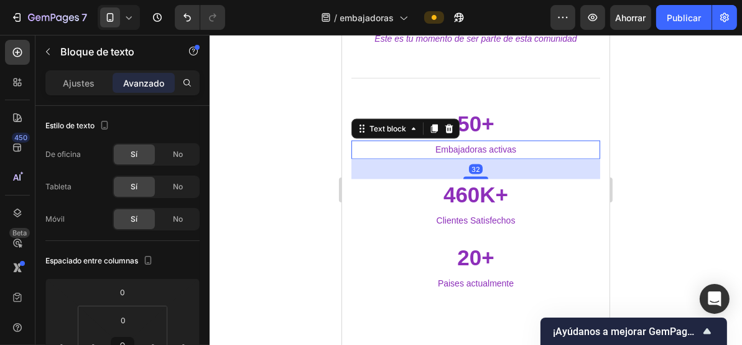
click at [476, 141] on p "Embajadoras activas" at bounding box center [475, 149] width 246 height 16
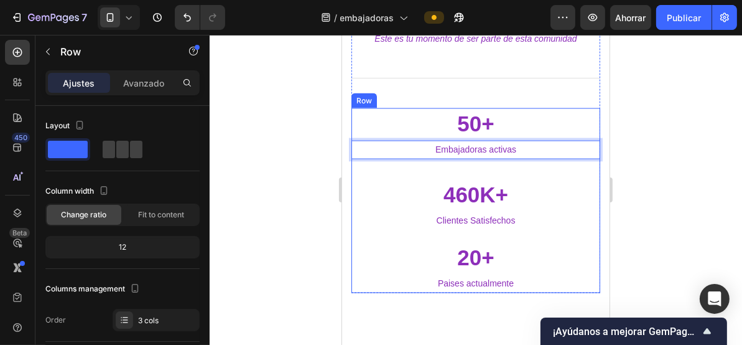
click at [477, 154] on div "50+ Heading Embajadoras activas Text block 32" at bounding box center [475, 143] width 249 height 71
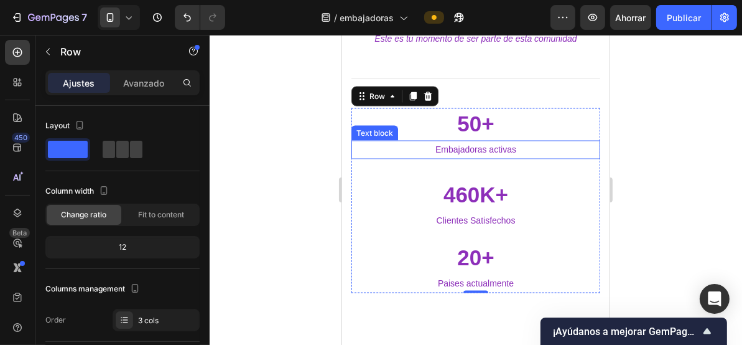
click at [474, 141] on p "Embajadoras activas" at bounding box center [475, 149] width 246 height 16
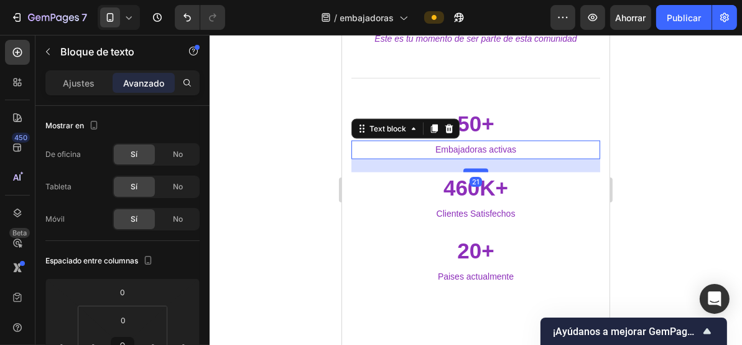
drag, startPoint x: 474, startPoint y: 160, endPoint x: 475, endPoint y: 153, distance: 7.0
click at [475, 168] on div at bounding box center [475, 170] width 25 height 4
type input "21"
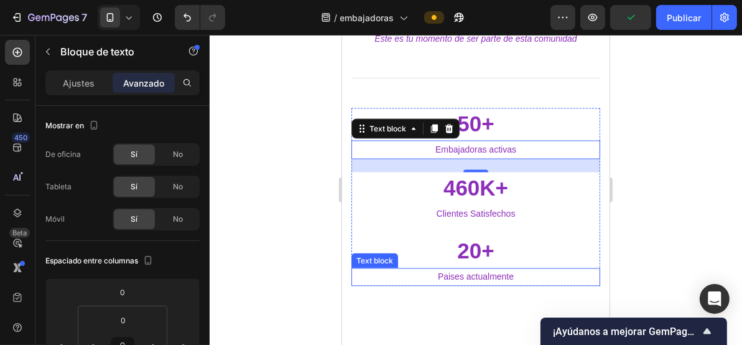
click at [474, 269] on p "Paises actualmente" at bounding box center [475, 277] width 246 height 16
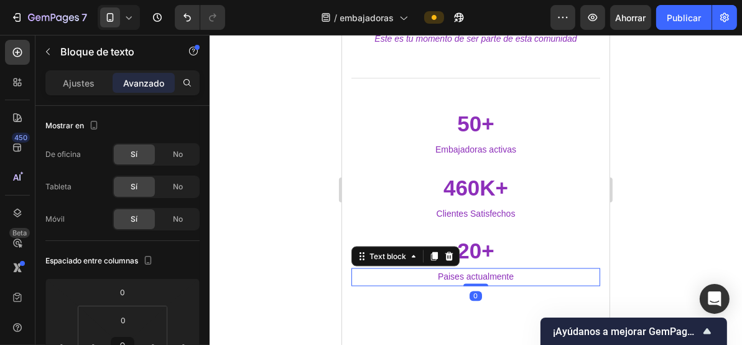
drag, startPoint x: 472, startPoint y: 268, endPoint x: 474, endPoint y: 260, distance: 8.3
click at [474, 268] on div "Paises actualmente Text block 0" at bounding box center [475, 277] width 249 height 18
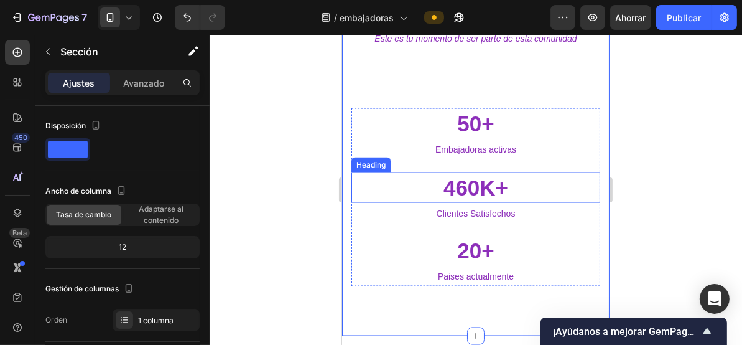
click at [483, 173] on p "460K+" at bounding box center [475, 187] width 246 height 29
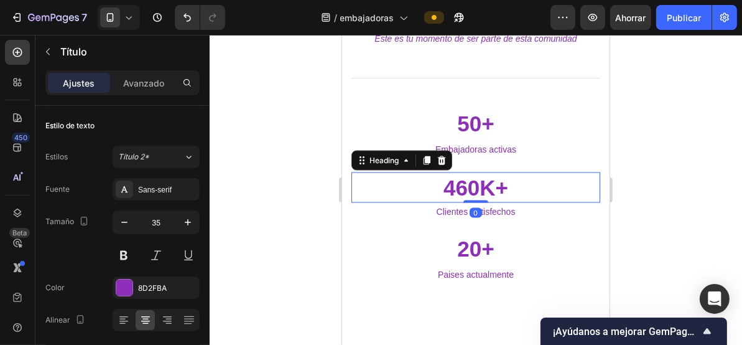
drag, startPoint x: 474, startPoint y: 185, endPoint x: 474, endPoint y: 170, distance: 15.6
click at [474, 172] on div "460K+ Heading 0" at bounding box center [475, 187] width 249 height 31
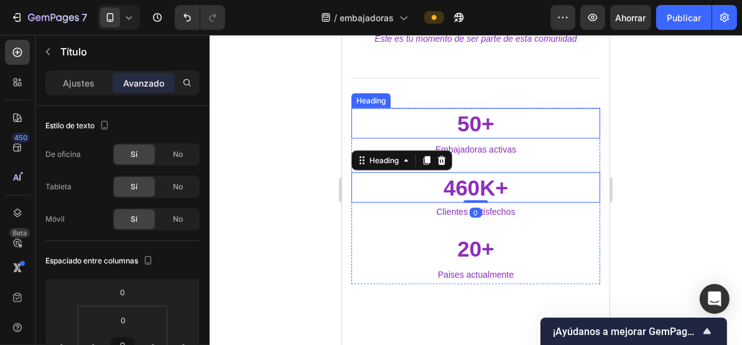
click at [468, 109] on p "50+" at bounding box center [475, 123] width 246 height 29
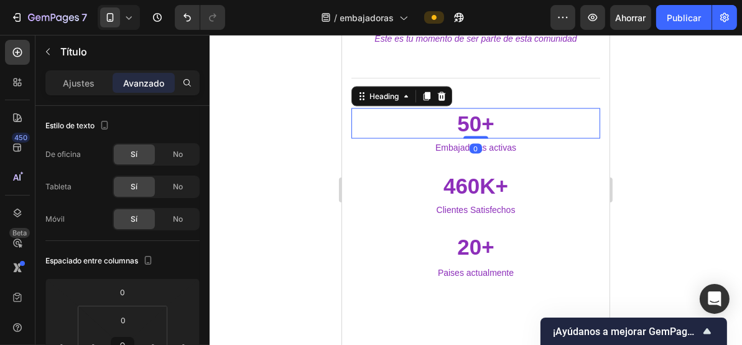
drag, startPoint x: 472, startPoint y: 123, endPoint x: 472, endPoint y: 105, distance: 17.4
click at [472, 108] on div "50+ Heading 0" at bounding box center [475, 123] width 249 height 31
type input "0"
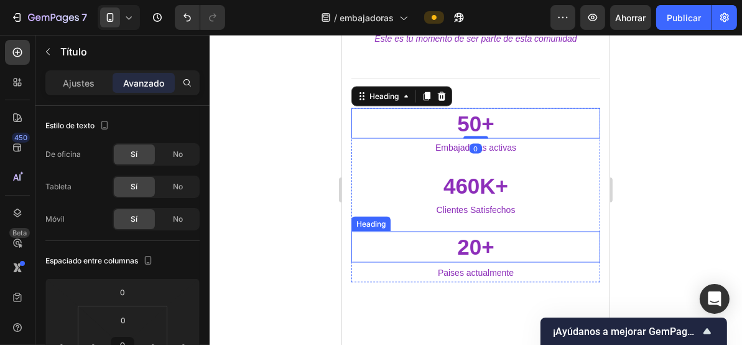
click at [476, 240] on h3 "20+" at bounding box center [475, 246] width 249 height 31
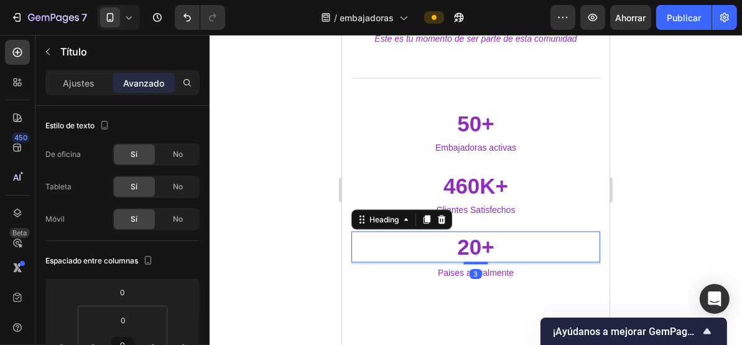
drag, startPoint x: 474, startPoint y: 245, endPoint x: 473, endPoint y: 222, distance: 22.4
click at [473, 231] on div "20+ Heading 3" at bounding box center [475, 246] width 249 height 31
drag, startPoint x: 474, startPoint y: 246, endPoint x: 494, endPoint y: 218, distance: 34.9
click at [477, 231] on div "20+ Heading 0" at bounding box center [475, 246] width 249 height 31
type input "0"
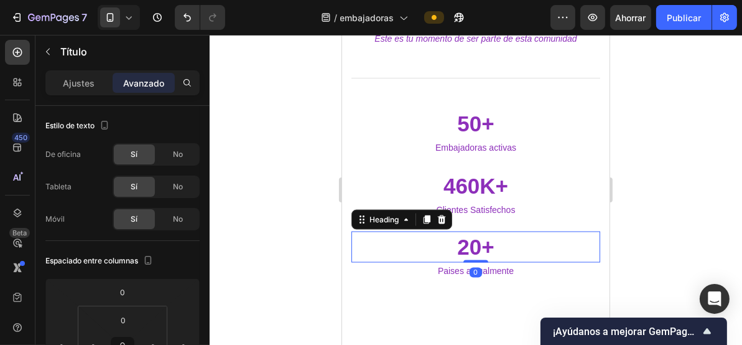
click at [562, 180] on p "460K+" at bounding box center [475, 185] width 246 height 29
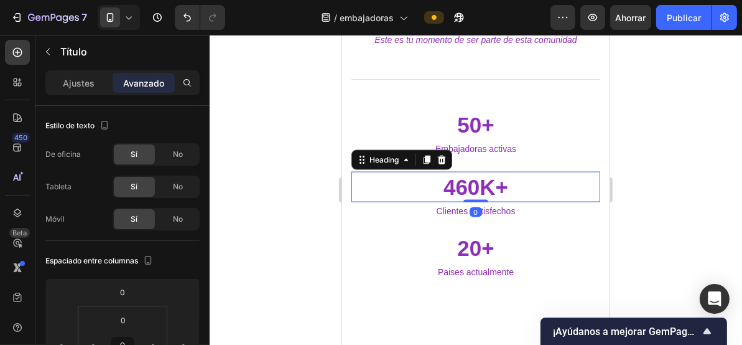
scroll to position [1901, 0]
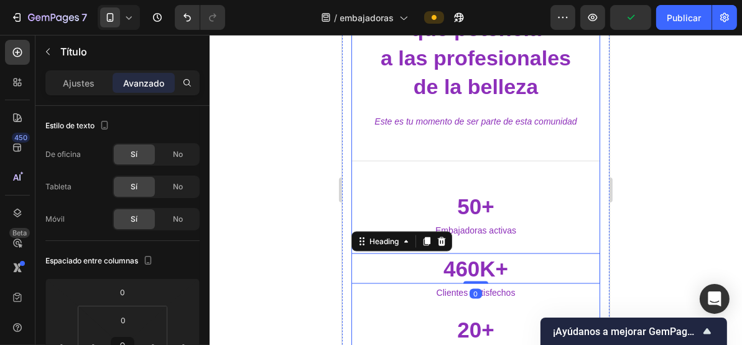
click at [487, 150] on div "Crece junto a una marca que potencia a las profesionales de la belleza Heading …" at bounding box center [475, 173] width 249 height 379
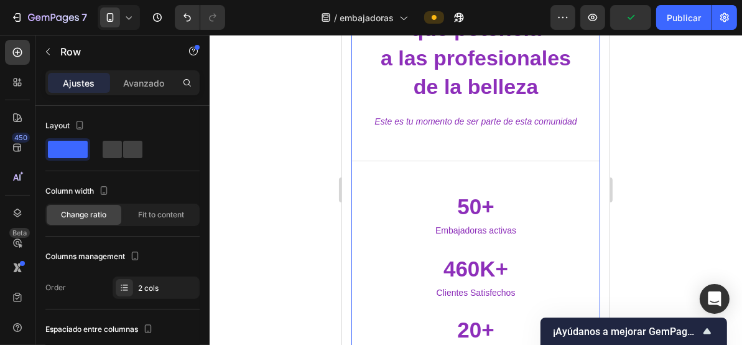
click at [477, 129] on div "Crece junto a una marca que potencia a las profesionales de la belleza Heading …" at bounding box center [475, 173] width 249 height 379
click at [466, 171] on div "Crece junto a una marca que potencia a las profesionales de la belleza Heading …" at bounding box center [475, 173] width 249 height 379
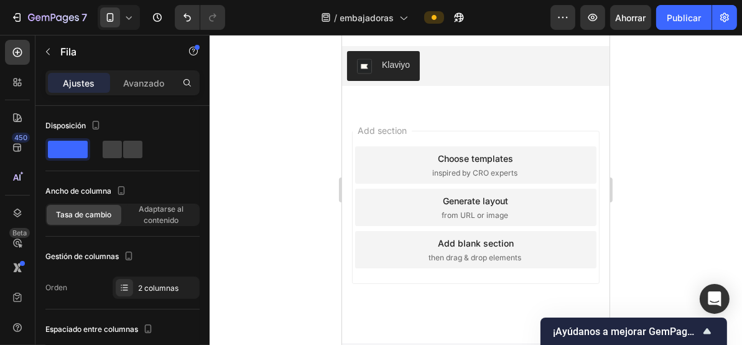
scroll to position [2296, 0]
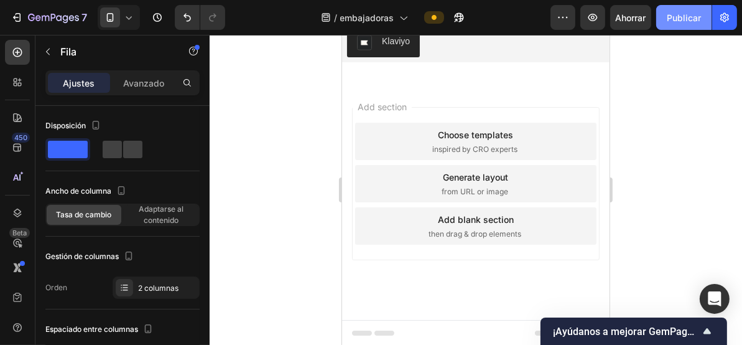
click at [686, 22] on font "Publicar" at bounding box center [684, 17] width 34 height 13
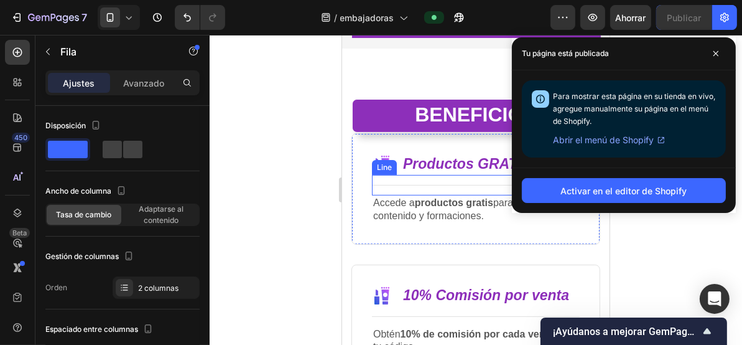
scroll to position [139, 0]
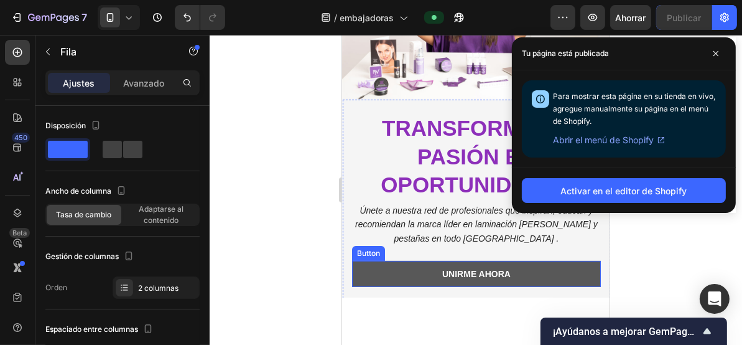
click at [375, 264] on link "unirme ahora" at bounding box center [476, 273] width 249 height 26
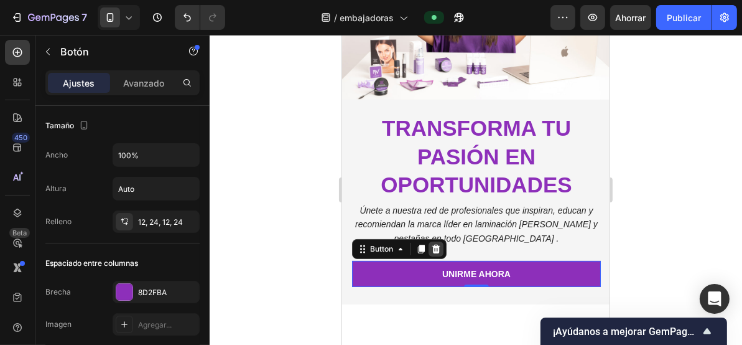
click at [437, 244] on icon at bounding box center [436, 248] width 8 height 9
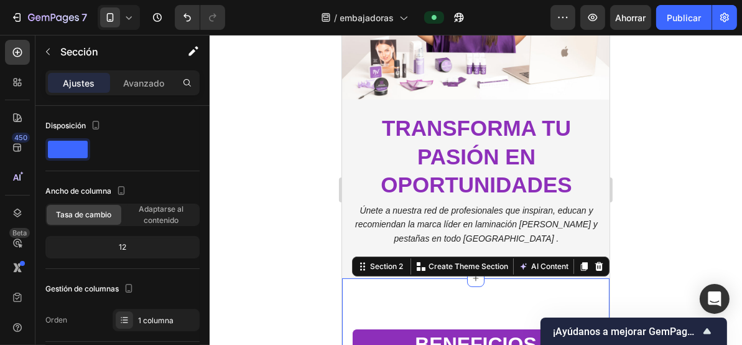
click at [655, 185] on div at bounding box center [476, 190] width 533 height 310
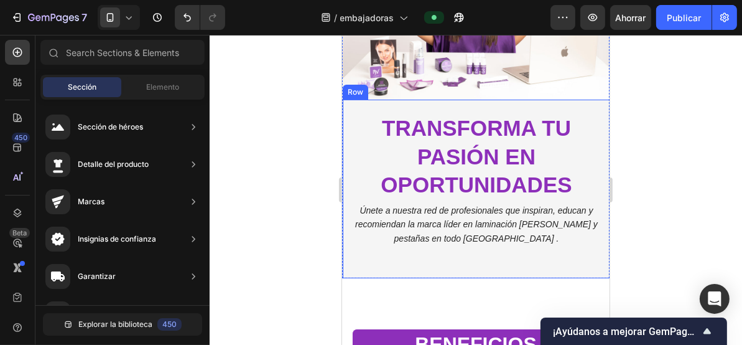
click at [479, 264] on div "Embajadoras Xpertbrows Text Block transforma tu pasión en oportunidades Heading…" at bounding box center [476, 188] width 268 height 179
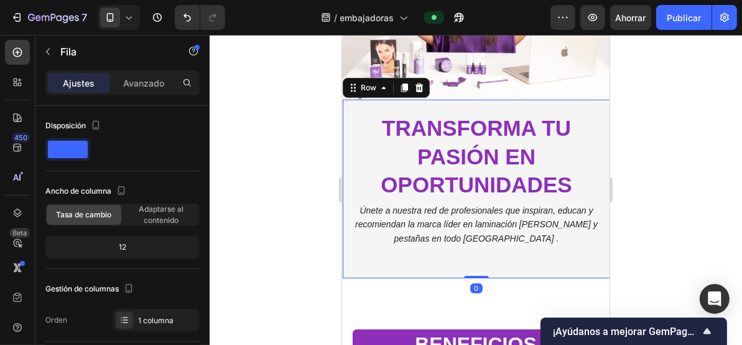
drag, startPoint x: 479, startPoint y: 268, endPoint x: 479, endPoint y: 228, distance: 40.4
click at [479, 228] on div "Embajadoras Xpertbrows Text Block transforma tu pasión en oportunidades Heading…" at bounding box center [476, 188] width 268 height 179
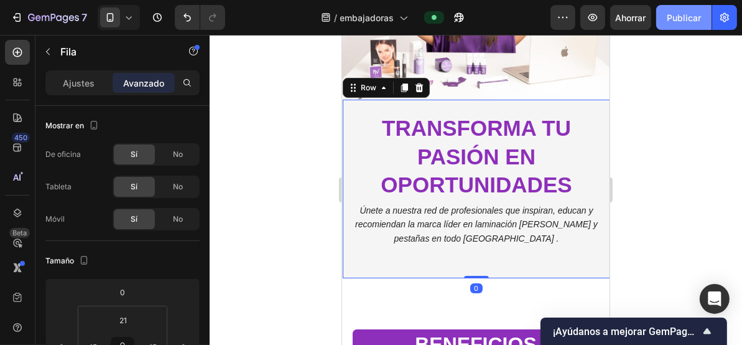
click at [687, 20] on font "Publicar" at bounding box center [684, 17] width 34 height 11
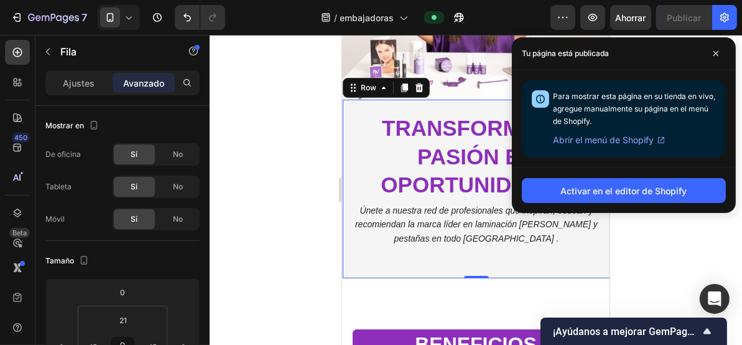
click at [396, 252] on div "Únete a nuestra red de profesionales que inspiran, educan y recomiendan la marc…" at bounding box center [476, 231] width 249 height 58
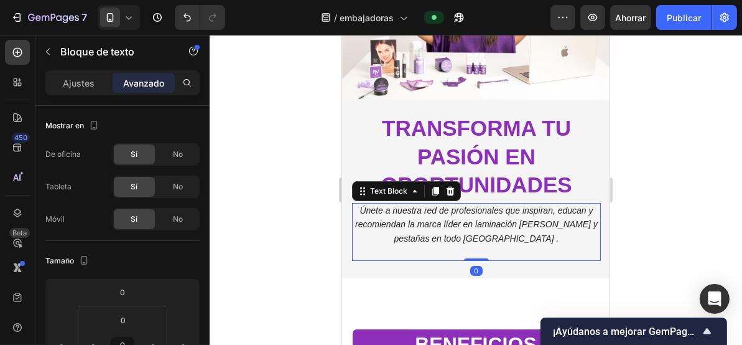
click at [495, 258] on div "Embajadoras Xpertbrows Text Block transforma tu pasión en oportunidades Heading…" at bounding box center [476, 188] width 268 height 179
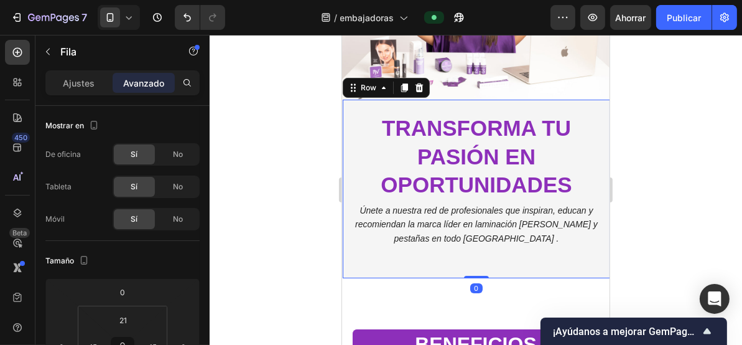
drag, startPoint x: 477, startPoint y: 268, endPoint x: 479, endPoint y: 250, distance: 18.1
click at [479, 250] on div "Embajadoras Xpertbrows Text Block transforma tu pasión en oportunidades Heading…" at bounding box center [476, 188] width 268 height 179
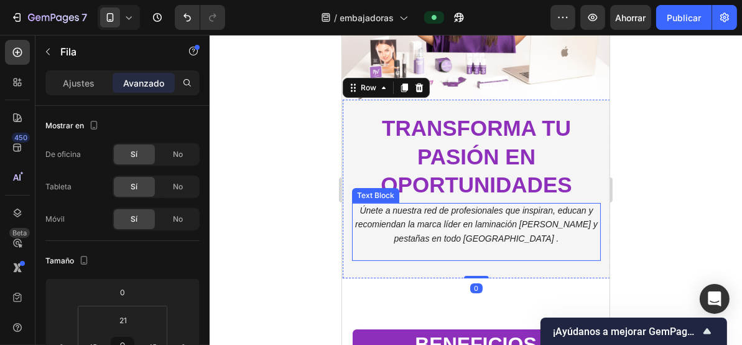
click at [480, 222] on p "Únete a nuestra red de profesionales que inspiran, educan y recomiendan la marc…" at bounding box center [476, 224] width 246 height 42
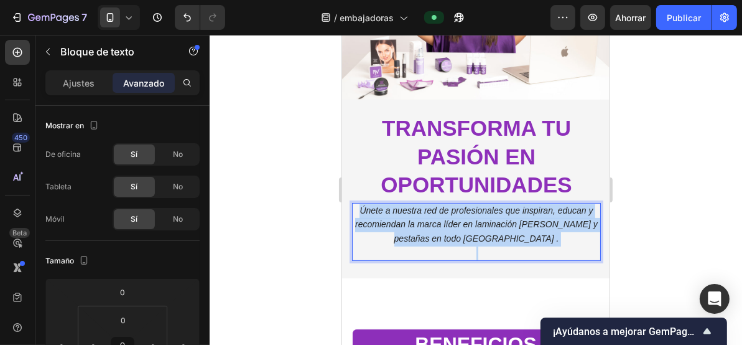
click at [489, 220] on icon "Únete a nuestra red de profesionales que inspiran, educan y recomiendan la marc…" at bounding box center [476, 224] width 243 height 38
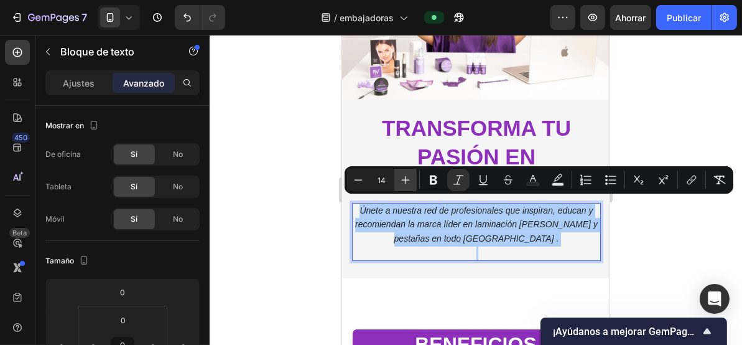
click at [407, 176] on icon "Editor contextual toolbar" at bounding box center [406, 180] width 12 height 12
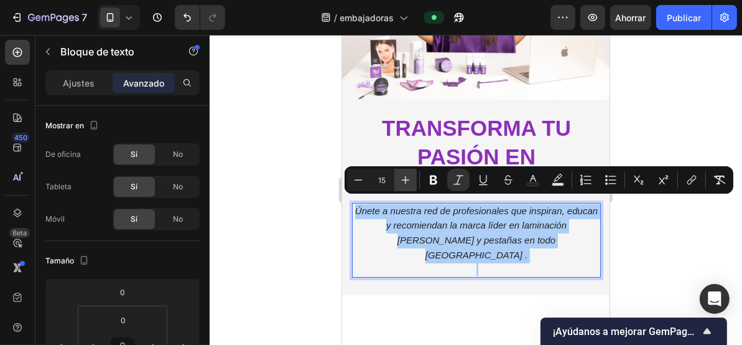
click at [407, 176] on icon "Editor contextual toolbar" at bounding box center [406, 180] width 12 height 12
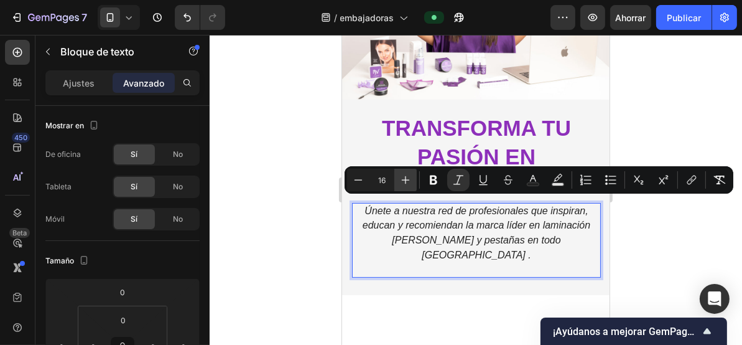
click at [407, 176] on icon "Editor contextual toolbar" at bounding box center [406, 180] width 12 height 12
click at [406, 176] on icon "Editor contextual toolbar" at bounding box center [406, 180] width 12 height 12
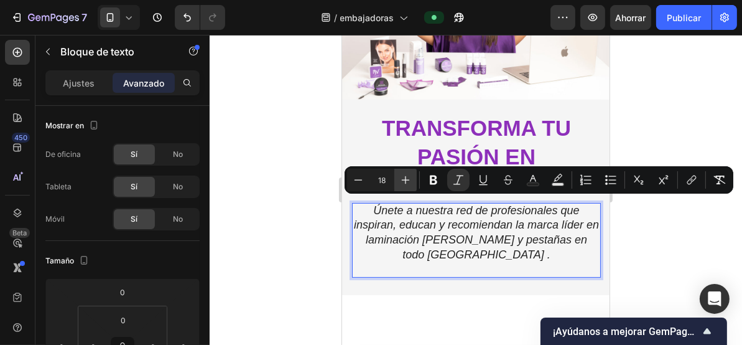
click at [406, 176] on icon "Editor contextual toolbar" at bounding box center [406, 180] width 12 height 12
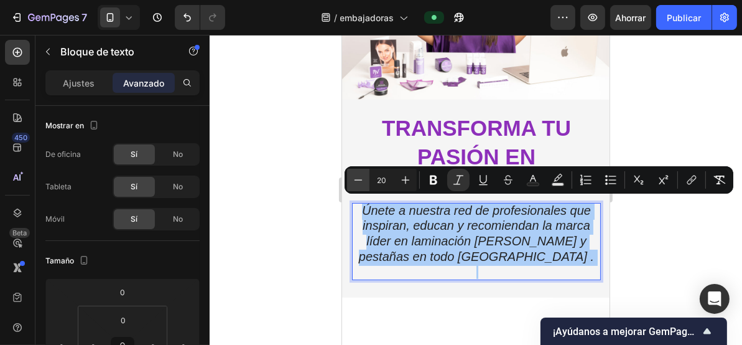
click at [356, 178] on icon "Editor contextual toolbar" at bounding box center [358, 180] width 12 height 12
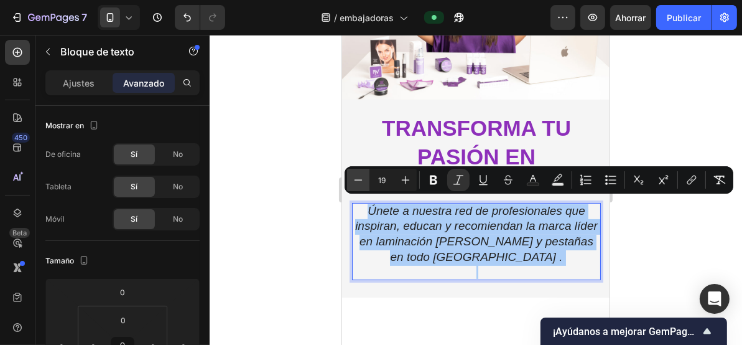
click at [356, 178] on icon "Editor contextual toolbar" at bounding box center [358, 180] width 12 height 12
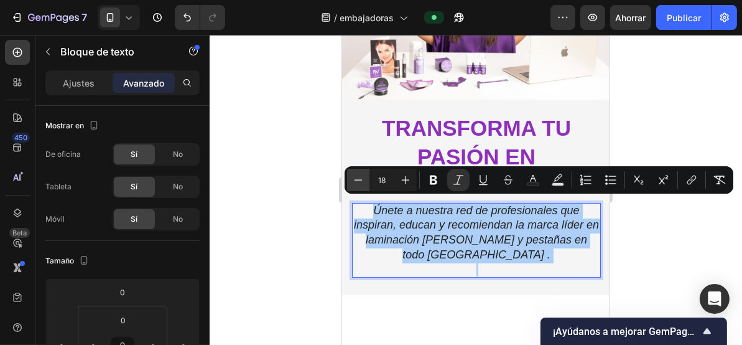
click at [356, 178] on icon "Editor contextual toolbar" at bounding box center [358, 180] width 12 height 12
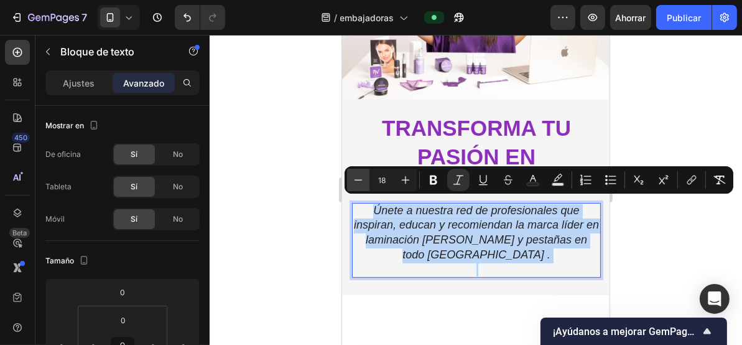
type input "17"
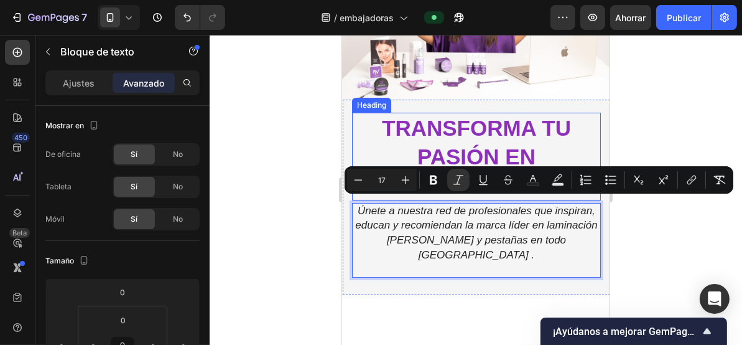
click at [430, 132] on strong "transforma tu pasión en oportunidades" at bounding box center [475, 155] width 191 height 81
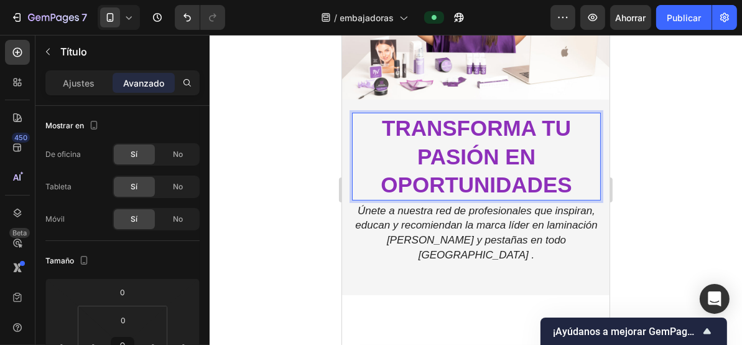
click at [436, 158] on strong "transforma tu pasión en oportunidades" at bounding box center [475, 155] width 191 height 81
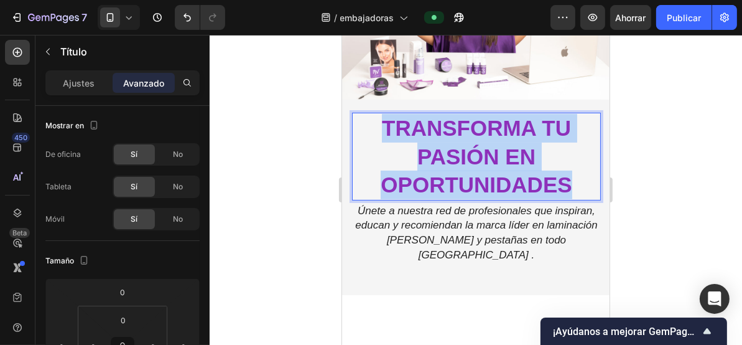
click at [436, 158] on strong "transforma tu pasión en oportunidades" at bounding box center [475, 155] width 191 height 81
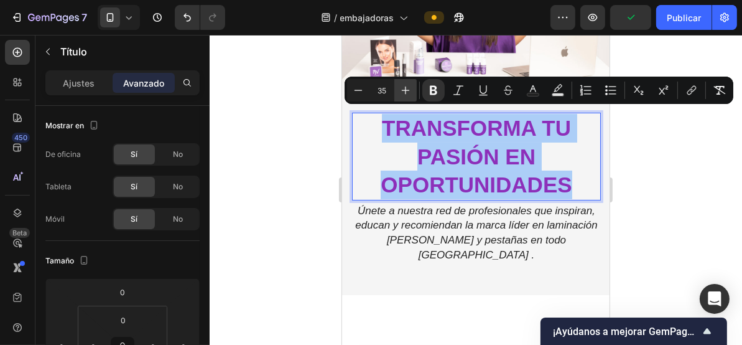
click at [411, 86] on icon "Editor contextual toolbar" at bounding box center [406, 90] width 12 height 12
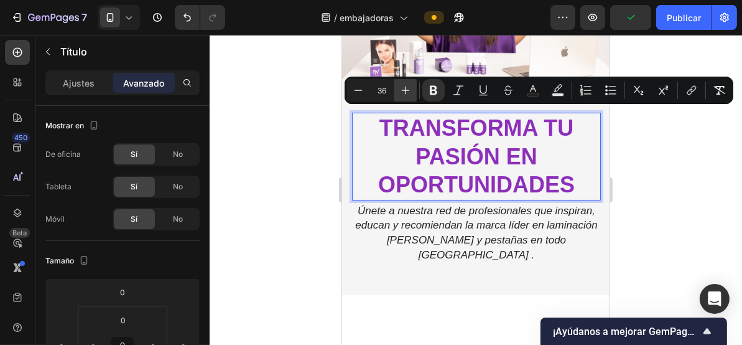
click at [411, 86] on icon "Editor contextual toolbar" at bounding box center [406, 90] width 12 height 12
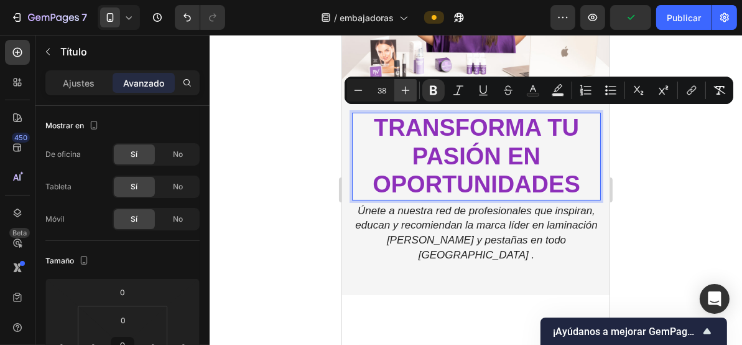
click at [411, 86] on icon "Editor contextual toolbar" at bounding box center [406, 90] width 12 height 12
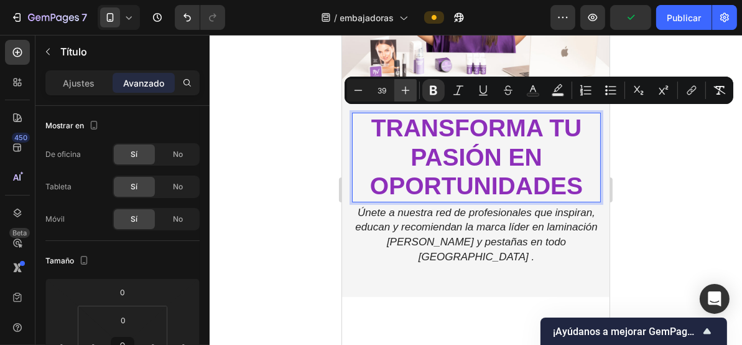
click at [411, 86] on icon "Editor contextual toolbar" at bounding box center [406, 90] width 12 height 12
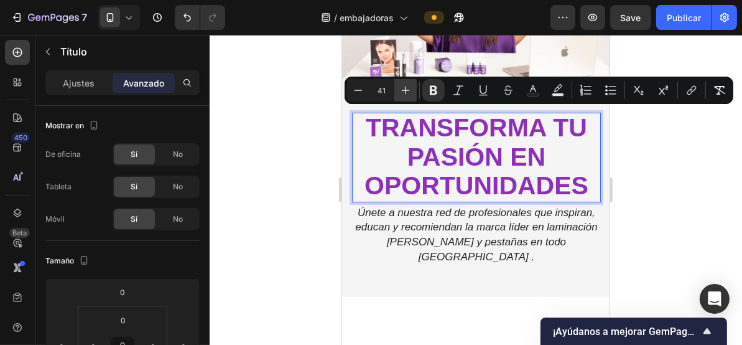
click at [411, 88] on icon "Editor contextual toolbar" at bounding box center [406, 90] width 12 height 12
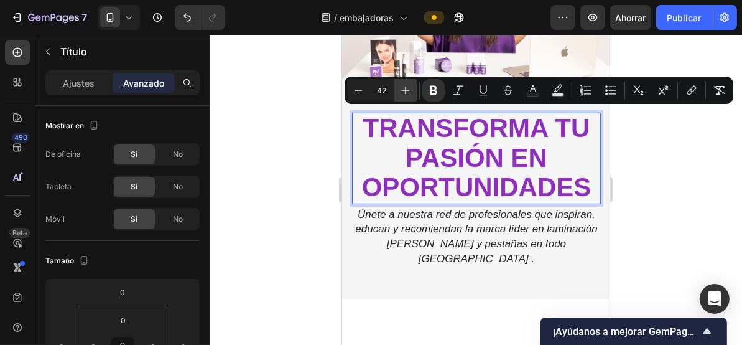
click at [411, 88] on icon "Barra de herramientas contextual del editor" at bounding box center [406, 90] width 12 height 12
type input "43"
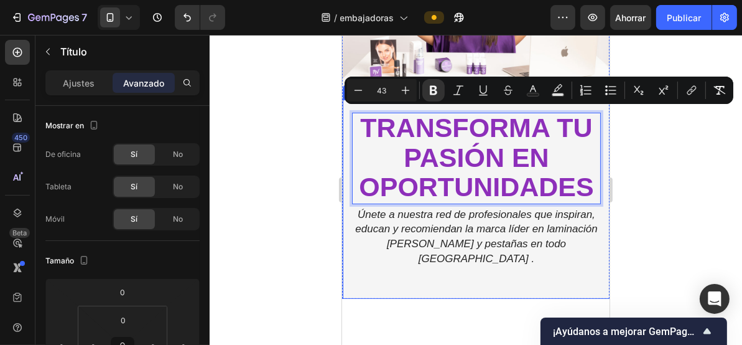
click at [294, 170] on div at bounding box center [476, 190] width 533 height 310
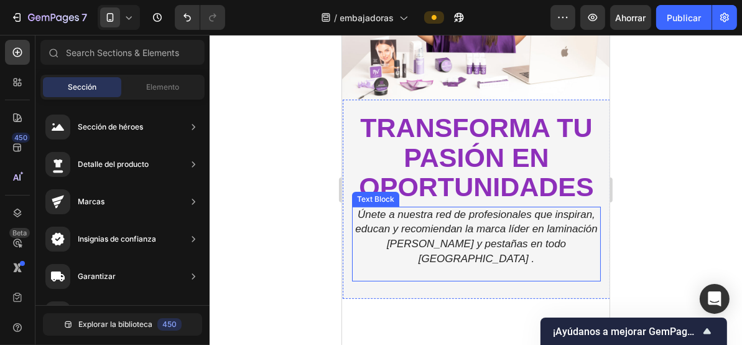
click at [431, 222] on icon "Únete a nuestra red de profesionales que inspiran, educan y recomiendan la marc…" at bounding box center [476, 236] width 242 height 56
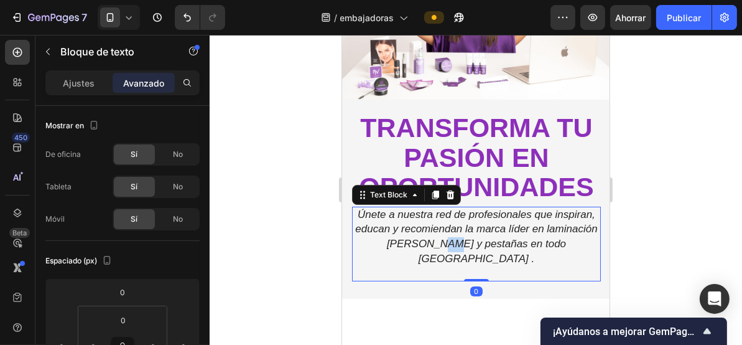
click at [452, 232] on icon "Únete a nuestra red de profesionales que inspiran, educan y recomiendan la marc…" at bounding box center [476, 236] width 242 height 56
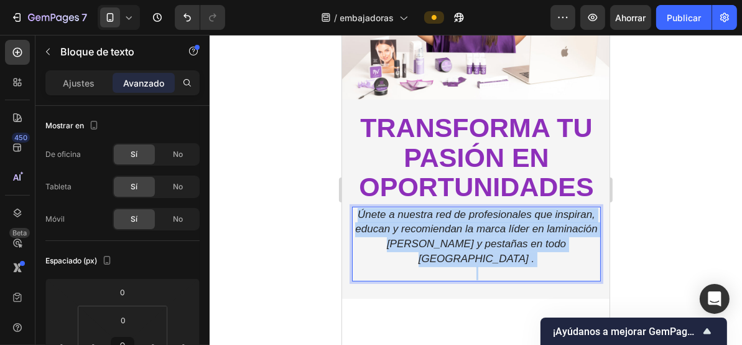
click at [452, 232] on icon "Únete a nuestra red de profesionales que inspiran, educan y recomiendan la marc…" at bounding box center [476, 236] width 242 height 56
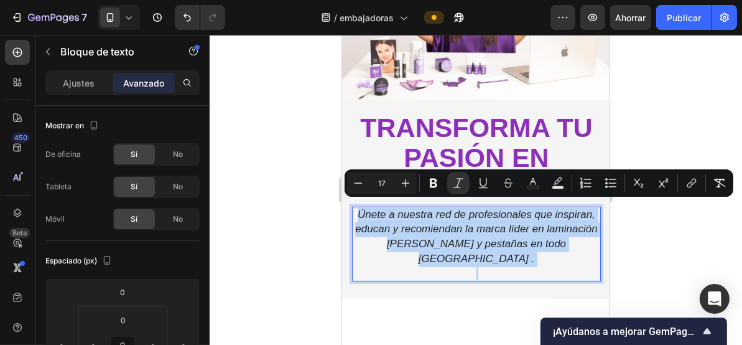
click at [370, 207] on p "Únete a nuestra red de profesionales que inspiran, educan y recomiendan la marc…" at bounding box center [476, 236] width 246 height 58
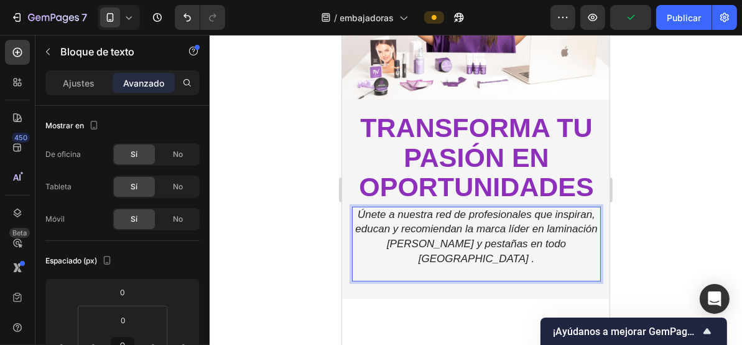
click at [254, 202] on div at bounding box center [476, 190] width 533 height 310
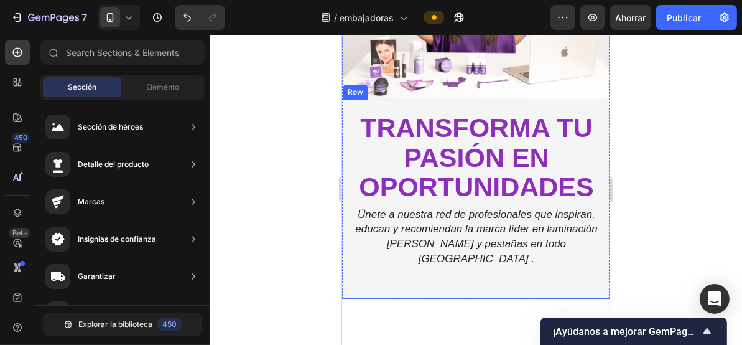
click at [536, 263] on div "Embajadoras Xpertbrows Text Block ⁠⁠⁠⁠⁠⁠⁠ transforma tu pasión en oportunidades…" at bounding box center [476, 198] width 268 height 199
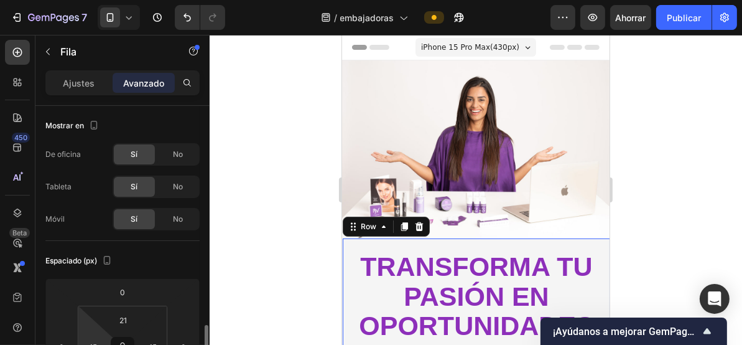
scroll to position [166, 0]
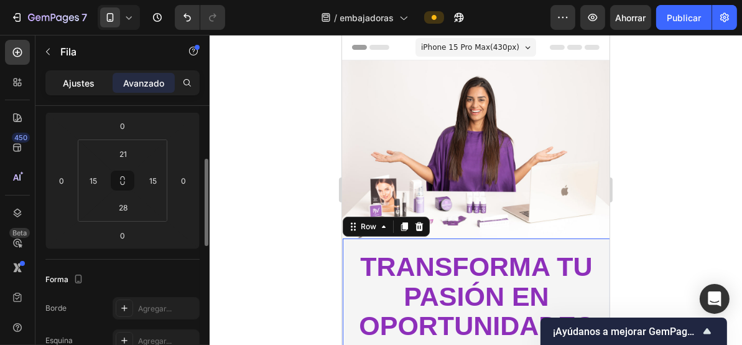
click at [60, 77] on div "Ajustes" at bounding box center [79, 83] width 62 height 20
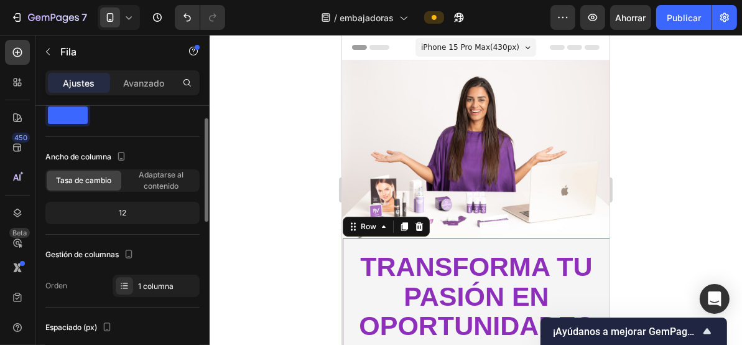
scroll to position [367, 0]
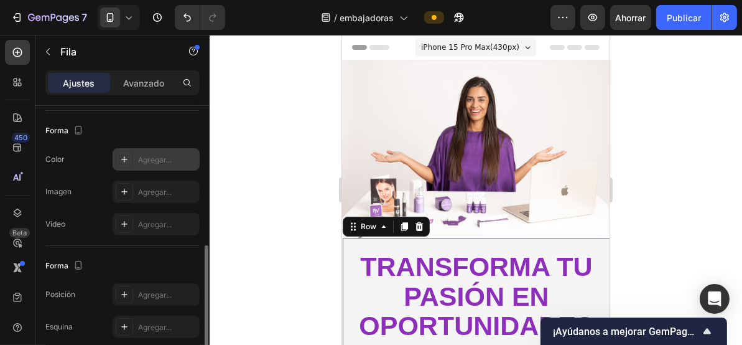
click at [131, 160] on div at bounding box center [124, 159] width 17 height 17
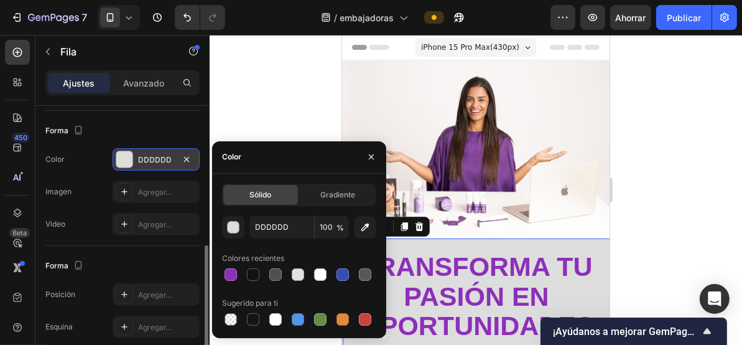
click at [99, 158] on div "Color DDDDDD" at bounding box center [122, 159] width 154 height 22
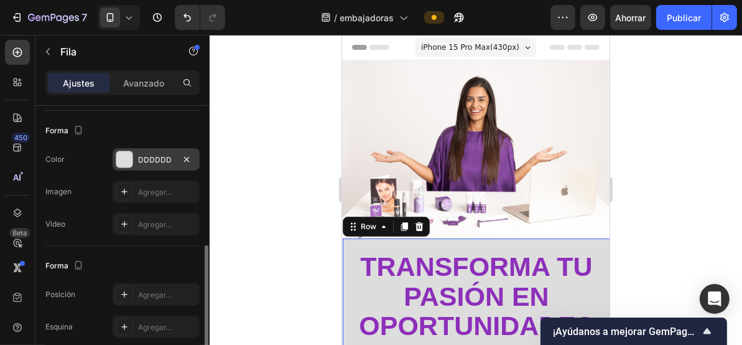
click at [168, 121] on div "Forma" at bounding box center [122, 131] width 154 height 20
click at [347, 239] on div "Embajadoras Xpertbrows Text Block ⁠⁠⁠⁠⁠⁠⁠ transforma tu pasión en oportunidades…" at bounding box center [476, 337] width 268 height 199
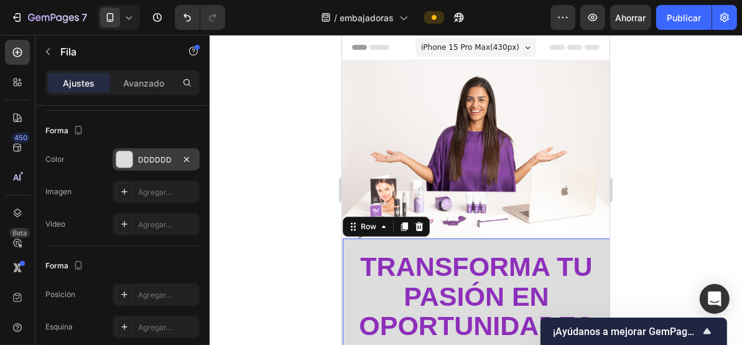
click at [397, 239] on div "Embajadoras Xpertbrows Text Block ⁠⁠⁠⁠⁠⁠⁠ transforma tu pasión en oportunidades…" at bounding box center [476, 337] width 268 height 199
click at [398, 242] on div "Embajadoras Xpertbrows Text Block ⁠⁠⁠⁠⁠⁠⁠ transforma tu pasión en oportunidades…" at bounding box center [476, 337] width 268 height 199
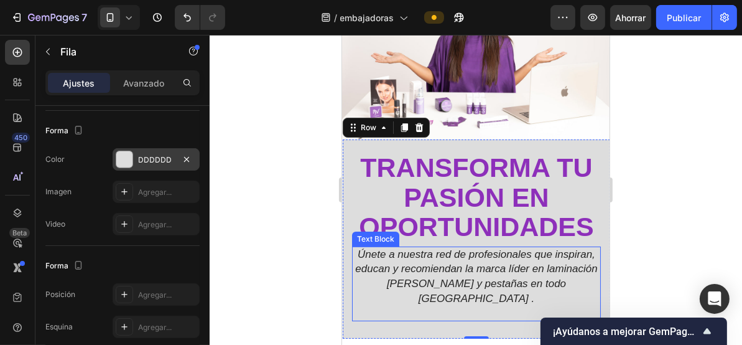
scroll to position [83, 0]
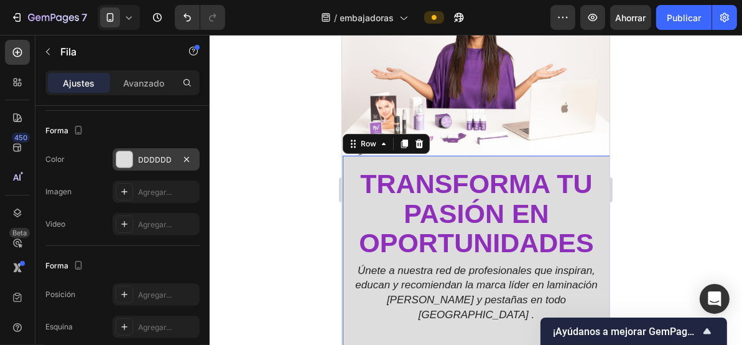
click at [348, 158] on div "Embajadoras Xpertbrows Text Block ⁠⁠⁠⁠⁠⁠⁠ transforma tu pasión en oportunidades…" at bounding box center [476, 254] width 268 height 199
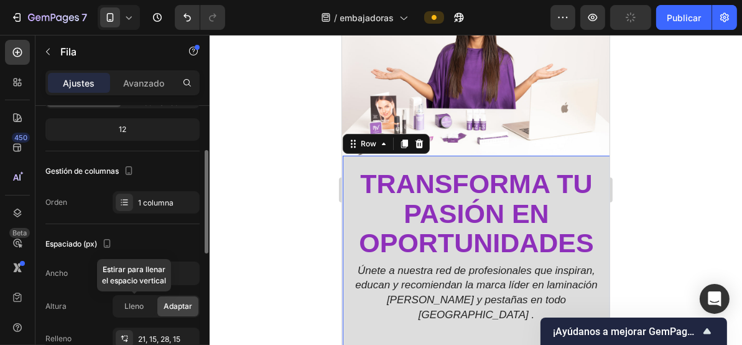
scroll to position [0, 0]
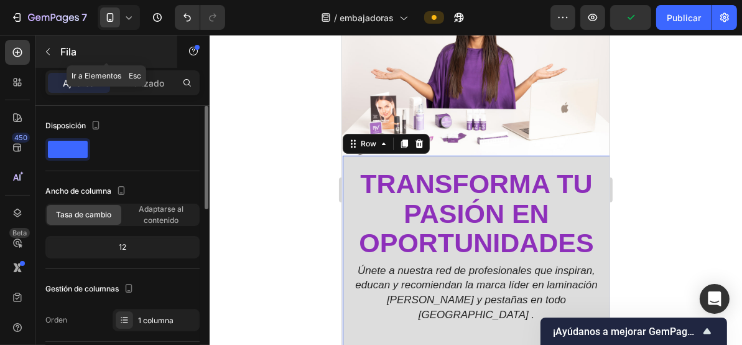
click at [52, 51] on icon "button" at bounding box center [48, 52] width 10 height 10
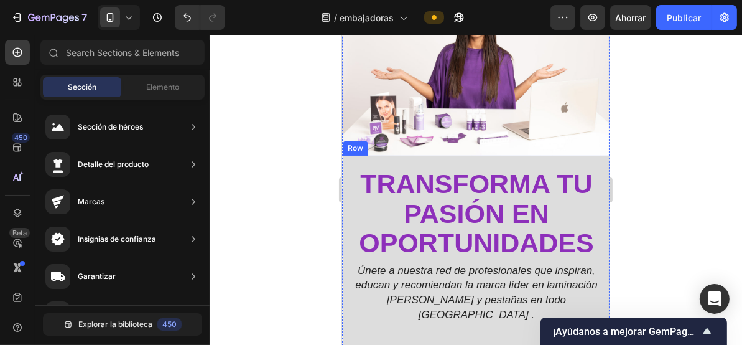
click at [598, 155] on div "Embajadoras Xpertbrows Text Block ⁠⁠⁠⁠⁠⁠⁠ transforma tu pasión en oportunidades…" at bounding box center [476, 254] width 268 height 199
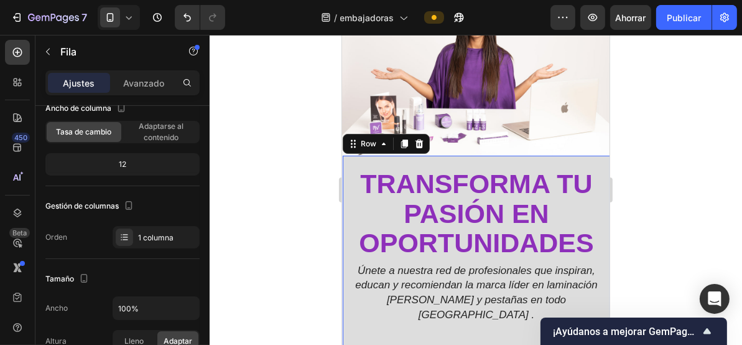
scroll to position [249, 0]
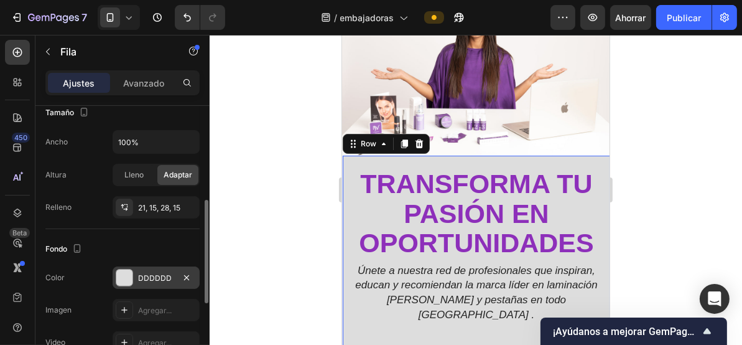
click at [146, 282] on div "DDDDDD" at bounding box center [156, 277] width 87 height 22
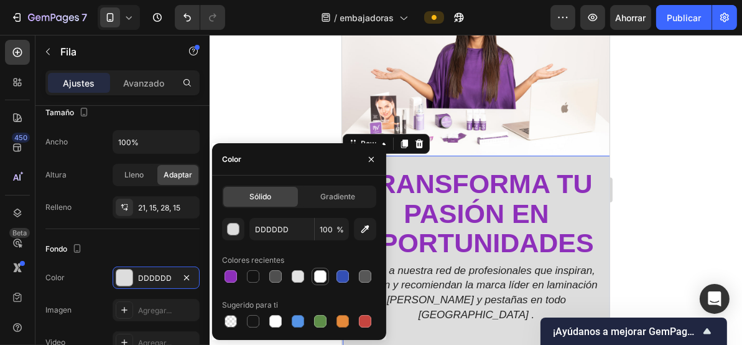
click at [325, 278] on div at bounding box center [320, 276] width 12 height 12
type input "FFFFFF"
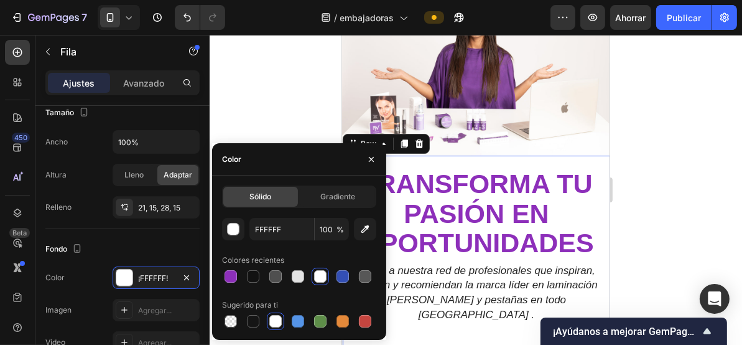
click at [678, 179] on div at bounding box center [476, 190] width 533 height 310
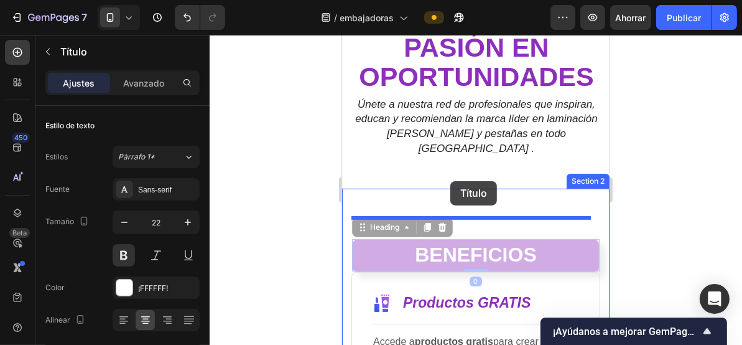
drag, startPoint x: 472, startPoint y: 226, endPoint x: 450, endPoint y: 187, distance: 44.8
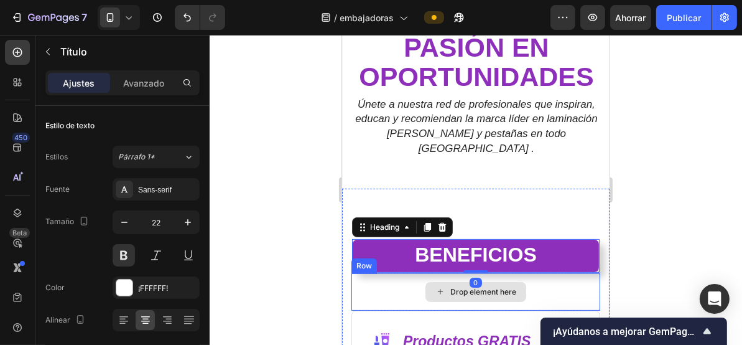
click at [573, 273] on div "Drop element here" at bounding box center [475, 291] width 249 height 37
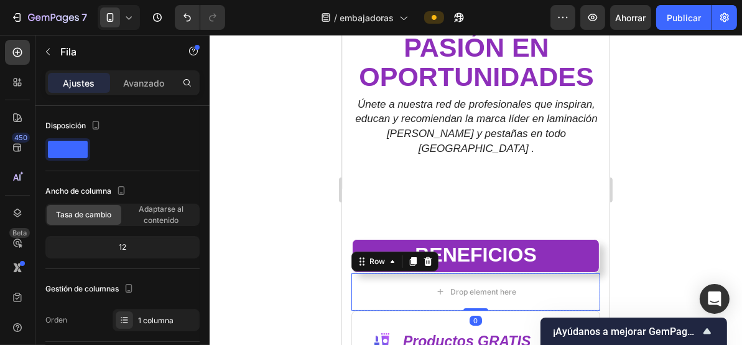
click at [667, 186] on div at bounding box center [476, 190] width 533 height 310
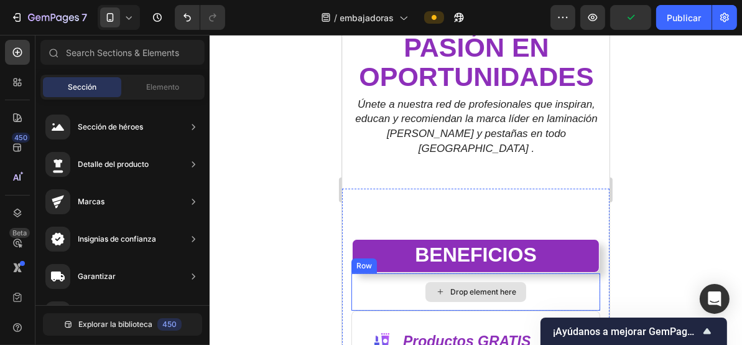
click at [378, 273] on div "Drop element here" at bounding box center [475, 291] width 249 height 37
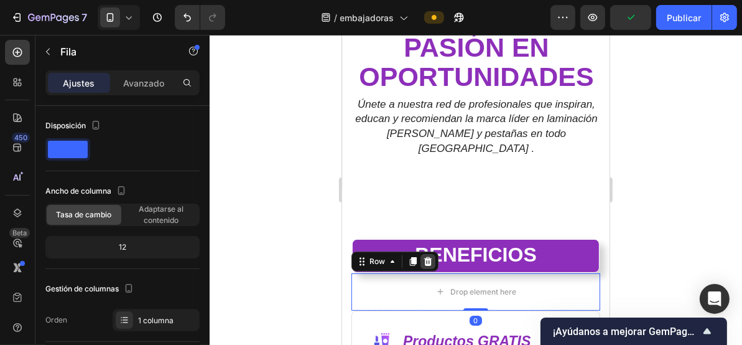
click at [429, 256] on icon at bounding box center [428, 260] width 8 height 9
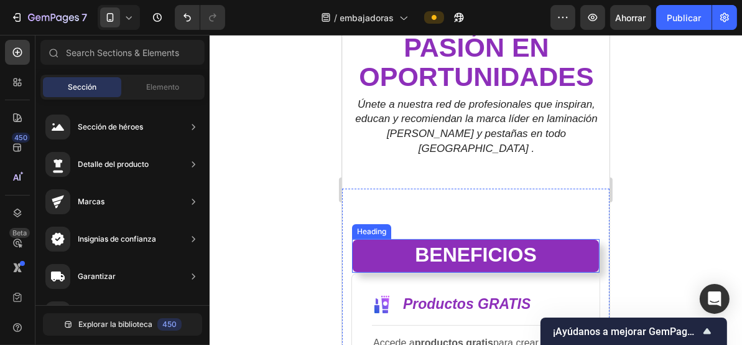
click at [470, 248] on h2 "BENEFICIOS" at bounding box center [476, 255] width 248 height 34
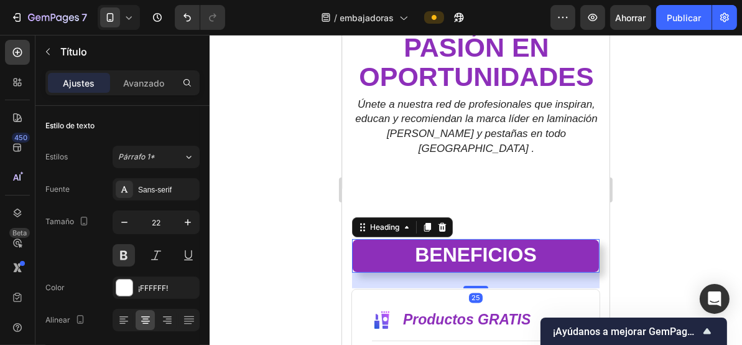
drag, startPoint x: 470, startPoint y: 250, endPoint x: 472, endPoint y: 266, distance: 15.6
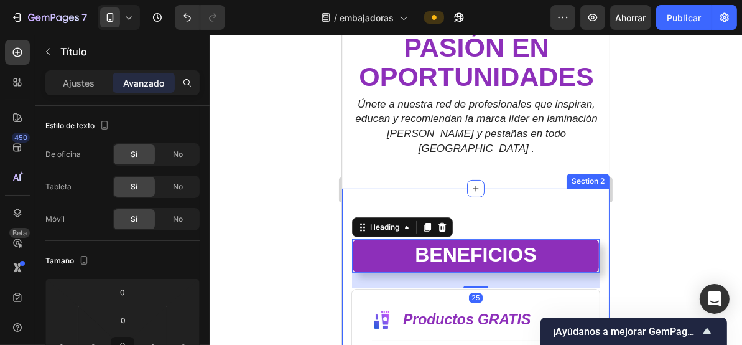
click at [301, 218] on div at bounding box center [476, 190] width 533 height 310
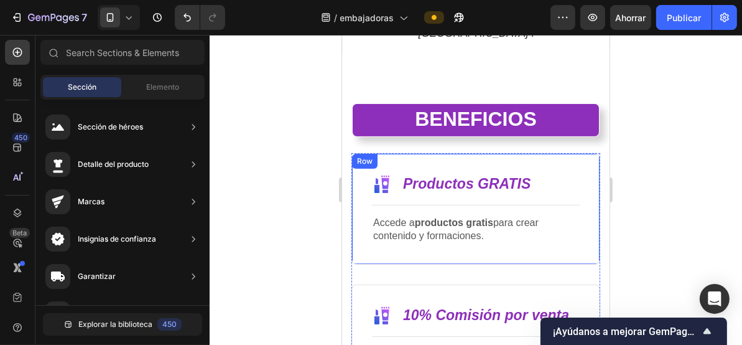
scroll to position [414, 0]
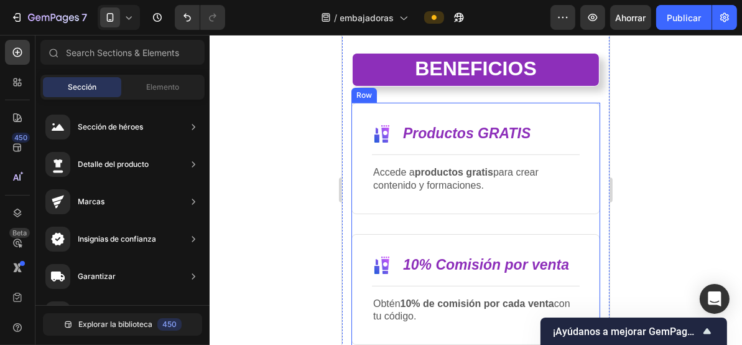
click at [477, 217] on div "Image Productos GRATIS Text Block Row Title Line Accede a productos gratis para…" at bounding box center [475, 167] width 249 height 131
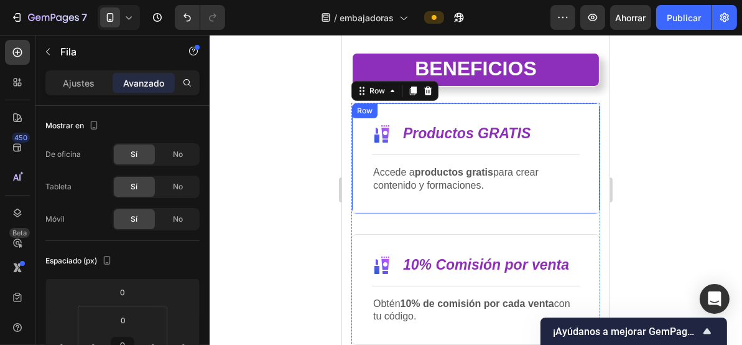
click at [480, 203] on div "Image Productos GRATIS Text Block Row Title Line Accede a productos gratis para…" at bounding box center [475, 157] width 249 height 111
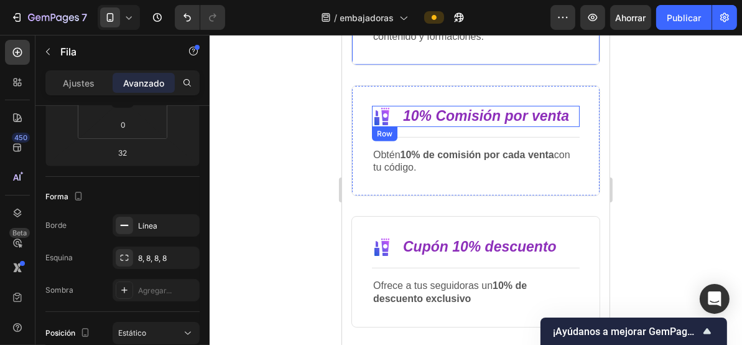
scroll to position [498, 0]
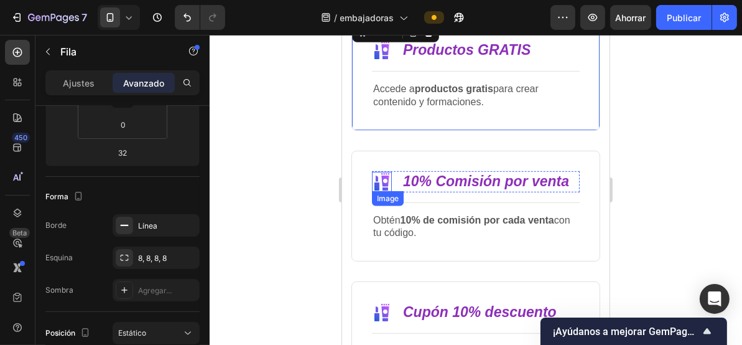
click at [380, 180] on img at bounding box center [382, 181] width 20 height 20
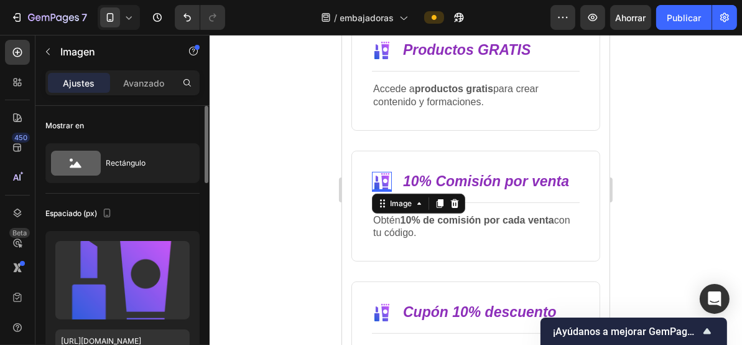
scroll to position [83, 0]
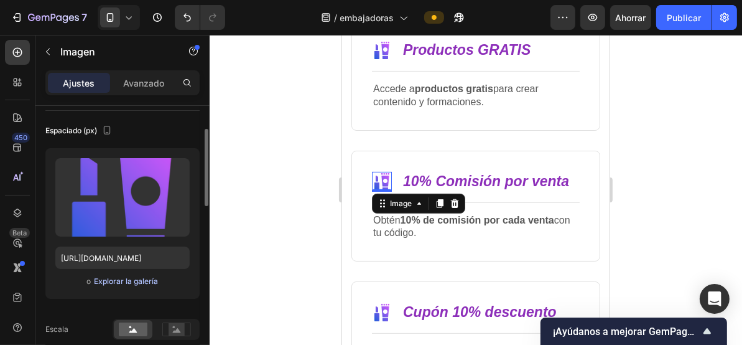
click at [129, 281] on font "Explorar la galería" at bounding box center [126, 280] width 64 height 9
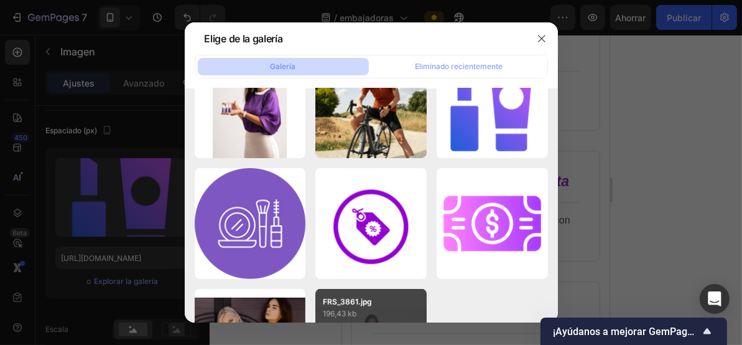
scroll to position [495, 0]
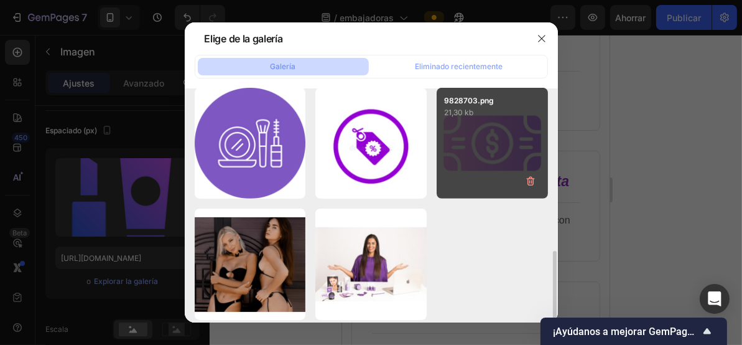
click at [471, 147] on div "9828703.png 21,30 kb" at bounding box center [492, 143] width 111 height 111
type input "https://cdn.shopify.com/s/files/1/0492/7717/3924/files/gempages_586141289016197…"
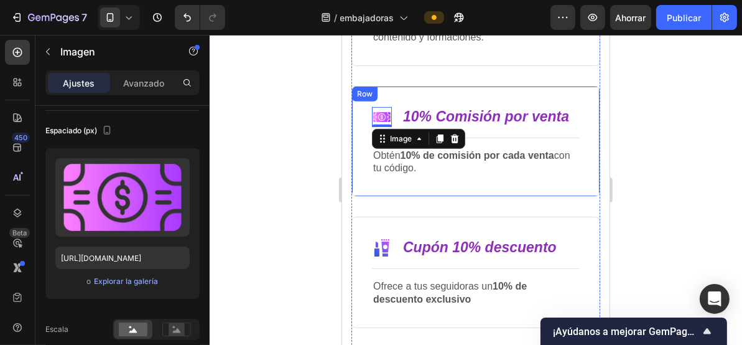
scroll to position [581, 0]
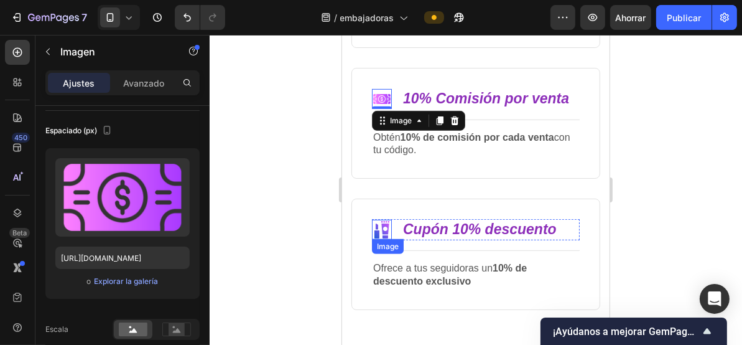
click at [382, 224] on img at bounding box center [382, 229] width 20 height 20
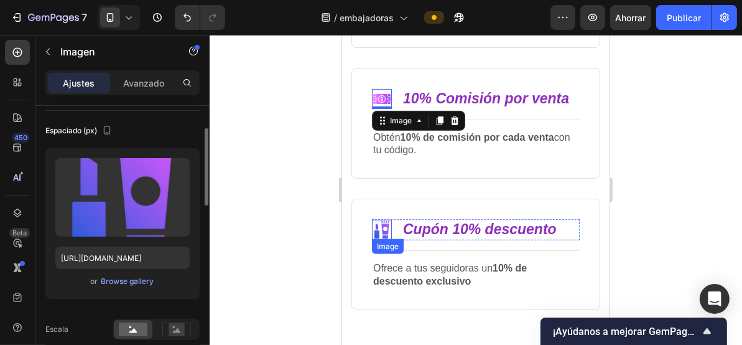
scroll to position [82, 0]
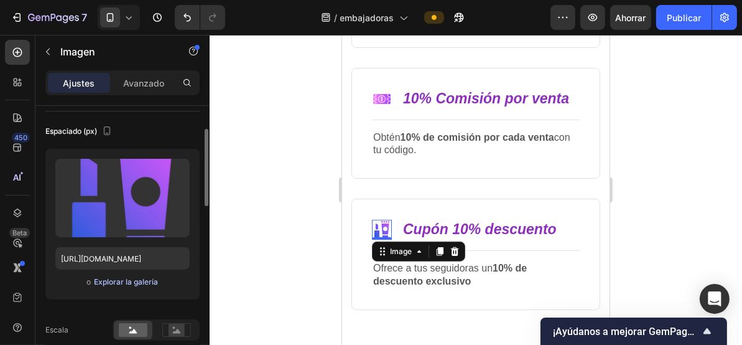
click at [123, 284] on font "Explorar la galería" at bounding box center [126, 281] width 64 height 9
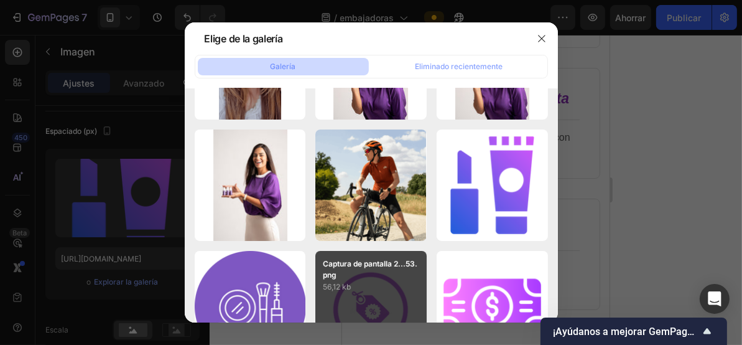
scroll to position [495, 0]
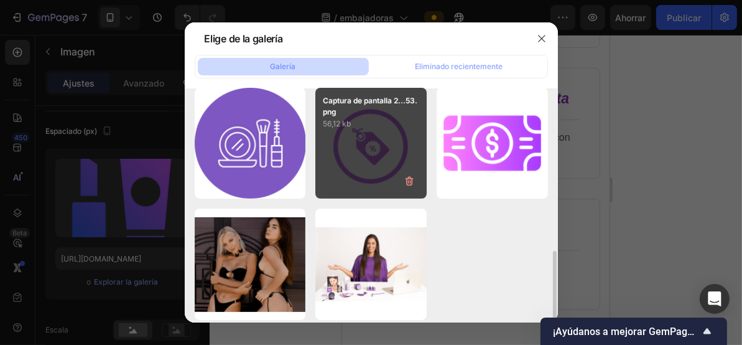
click at [381, 159] on div "Captura de pantalla 2...53.png 56,12 kb" at bounding box center [370, 143] width 111 height 111
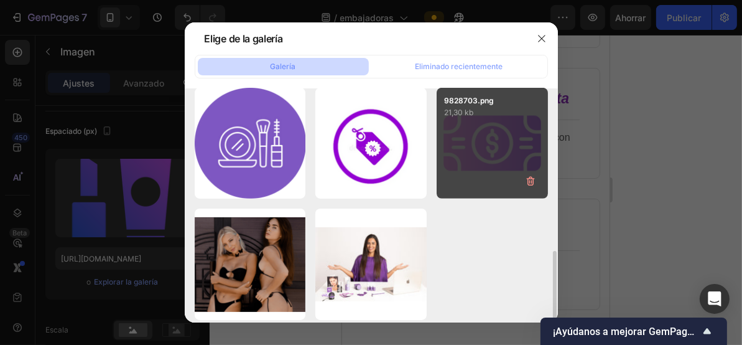
type input "https://cdn.shopify.com/s/files/1/0492/7717/3924/files/gempages_586141289016197…"
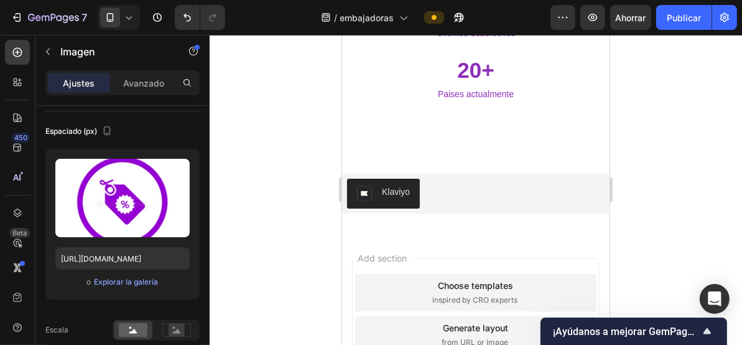
scroll to position [2240, 0]
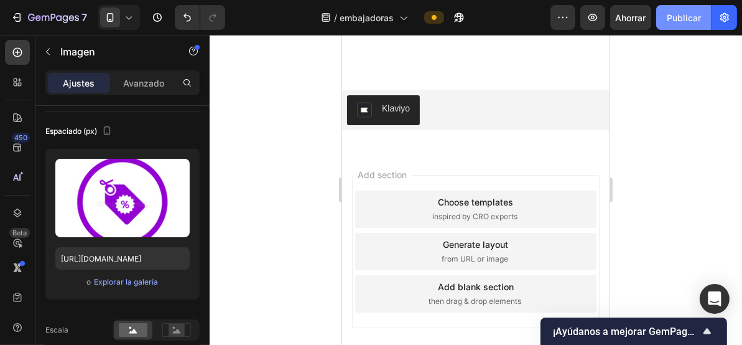
click at [683, 22] on font "Publicar" at bounding box center [684, 17] width 34 height 11
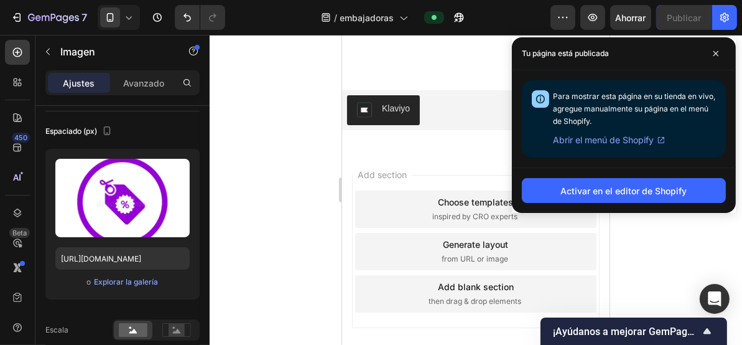
click at [267, 142] on div at bounding box center [476, 190] width 533 height 310
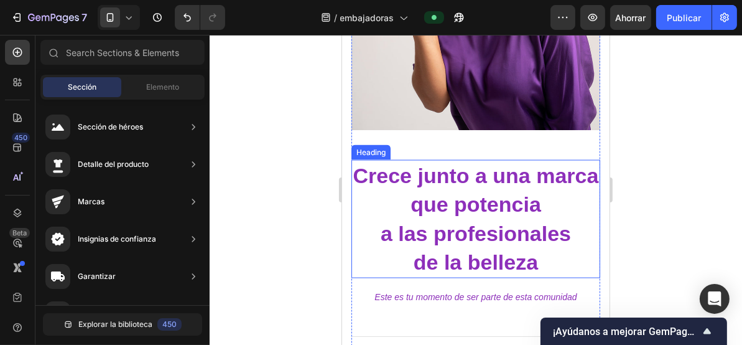
scroll to position [1742, 0]
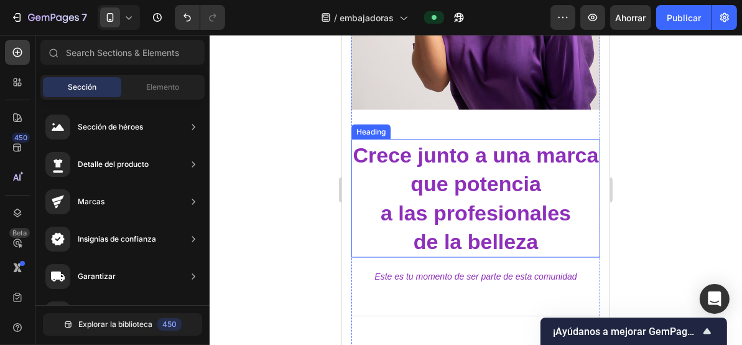
click at [488, 200] on span "a las profesionales" at bounding box center [475, 212] width 190 height 24
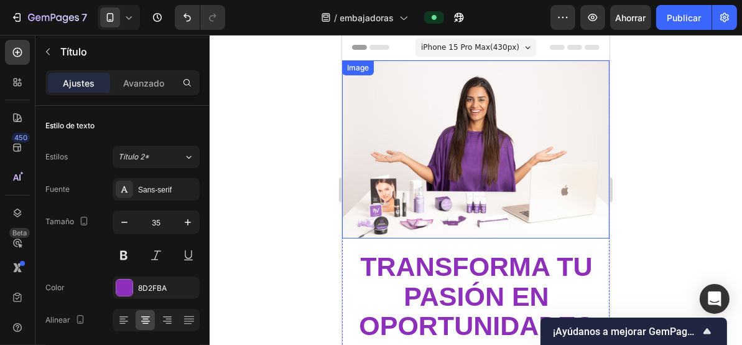
scroll to position [166, 0]
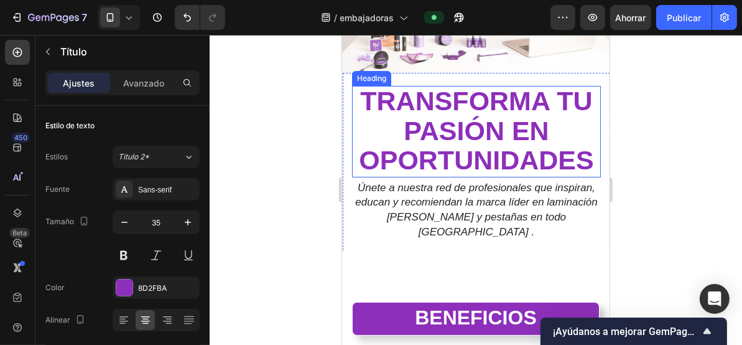
click at [488, 128] on strong "transforma tu pasión en oportunidades" at bounding box center [475, 129] width 235 height 89
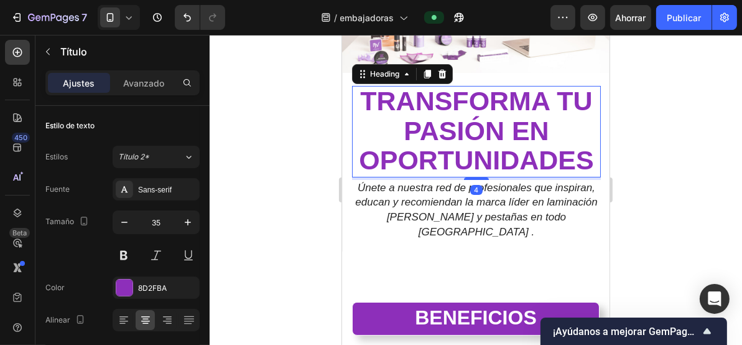
scroll to position [82, 0]
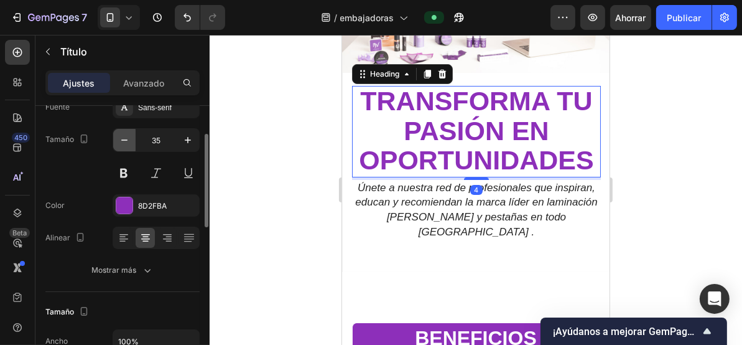
click at [121, 134] on icon "button" at bounding box center [124, 140] width 12 height 12
type input "34"
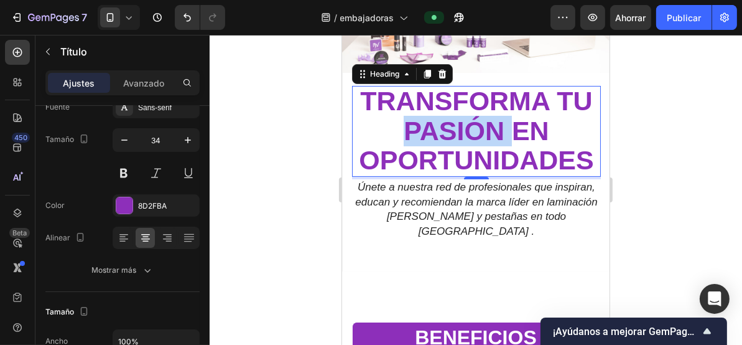
click at [442, 131] on strong "transforma tu pasión en oportunidades" at bounding box center [475, 129] width 235 height 88
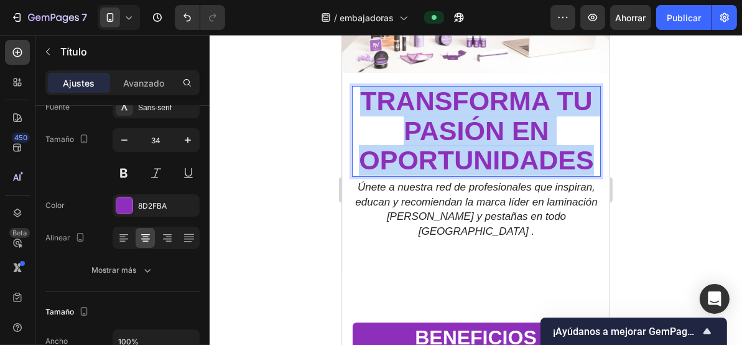
click at [442, 131] on strong "transforma tu pasión en oportunidades" at bounding box center [475, 129] width 235 height 88
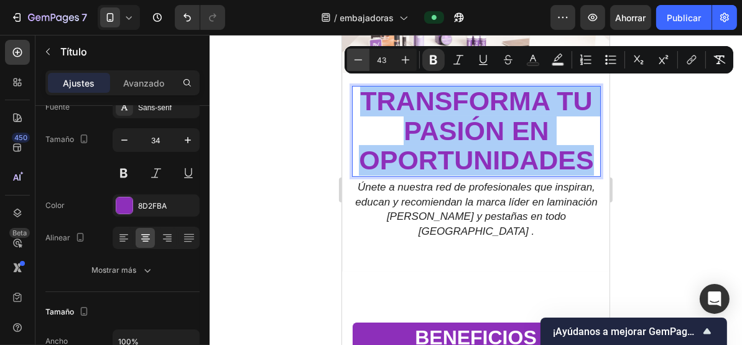
click at [357, 61] on icon "Editor contextual toolbar" at bounding box center [358, 60] width 12 height 12
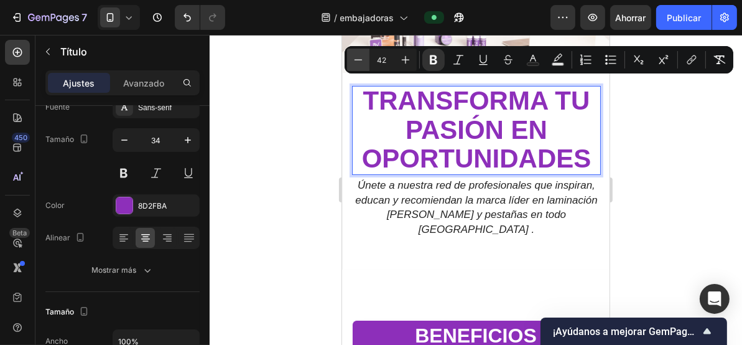
click at [357, 61] on icon "Editor contextual toolbar" at bounding box center [358, 60] width 12 height 12
type input "41"
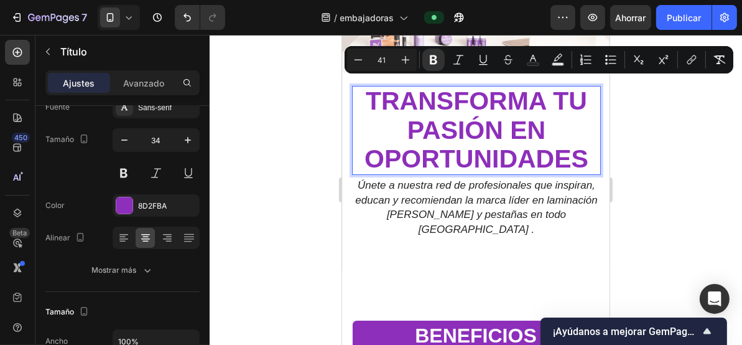
drag, startPoint x: 317, startPoint y: 130, endPoint x: 1, endPoint y: 101, distance: 317.4
click at [317, 130] on div at bounding box center [476, 190] width 533 height 310
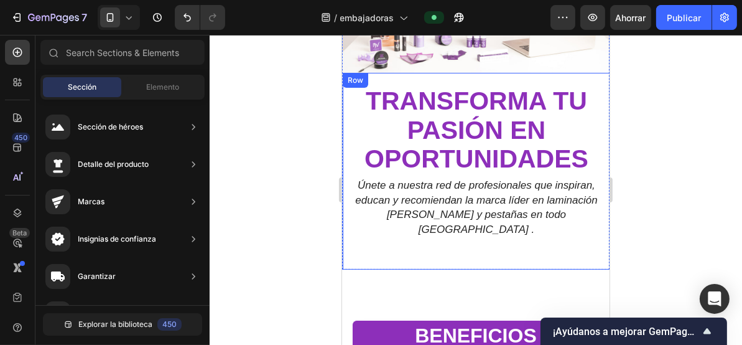
click at [520, 231] on div "Embajadoras Xpertbrows Text Block ⁠⁠⁠⁠⁠⁠⁠ transforma tu pasión en oportunidades…" at bounding box center [476, 170] width 268 height 197
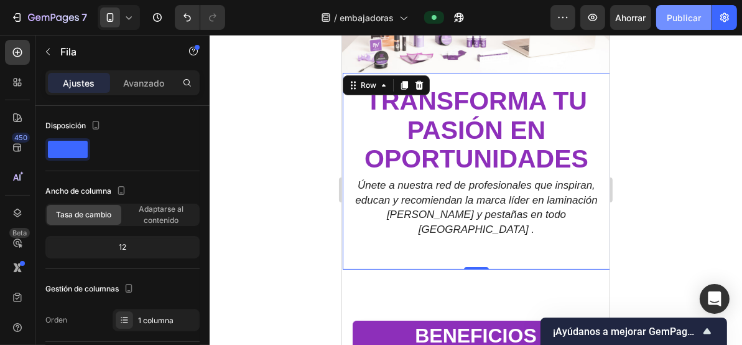
click at [684, 27] on button "Publicar" at bounding box center [684, 17] width 55 height 25
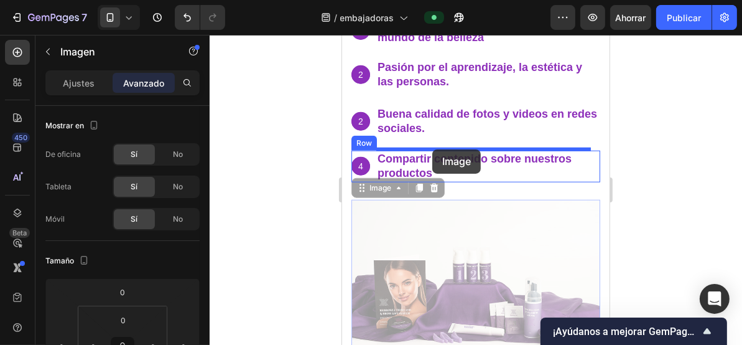
scroll to position [912, 0]
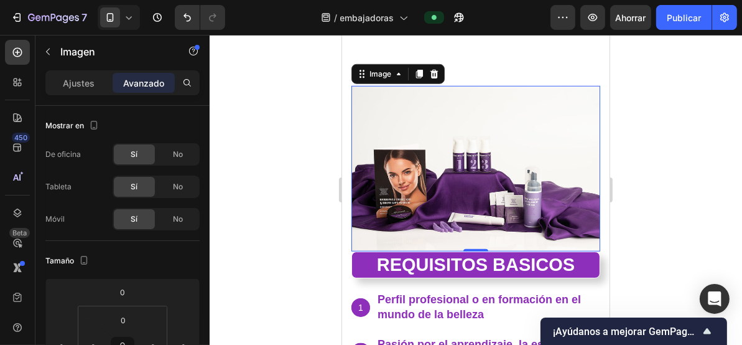
scroll to position [830, 0]
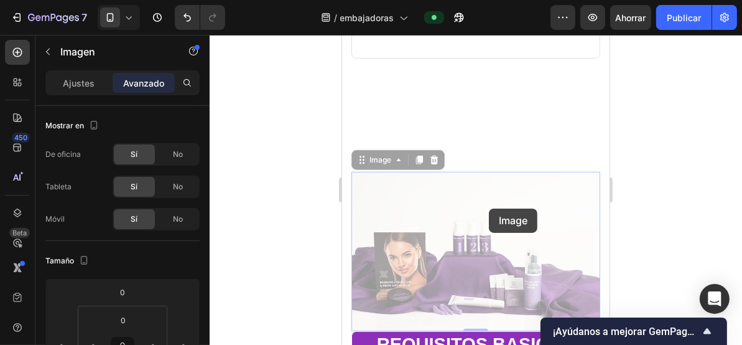
drag, startPoint x: 479, startPoint y: 241, endPoint x: 488, endPoint y: 209, distance: 33.7
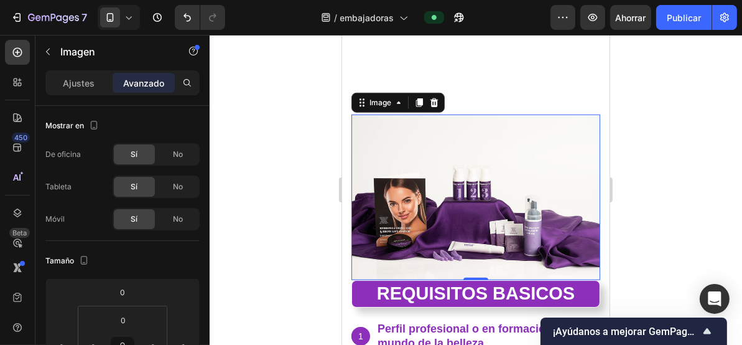
scroll to position [912, 0]
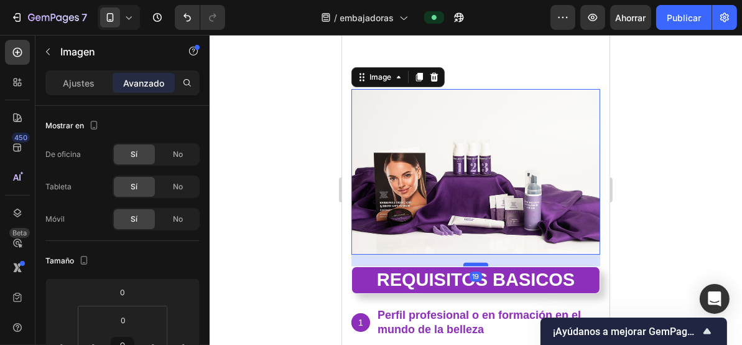
drag, startPoint x: 480, startPoint y: 243, endPoint x: 482, endPoint y: 255, distance: 12.0
click at [482, 262] on div at bounding box center [475, 264] width 25 height 4
type input "19"
click at [312, 211] on div at bounding box center [476, 190] width 533 height 310
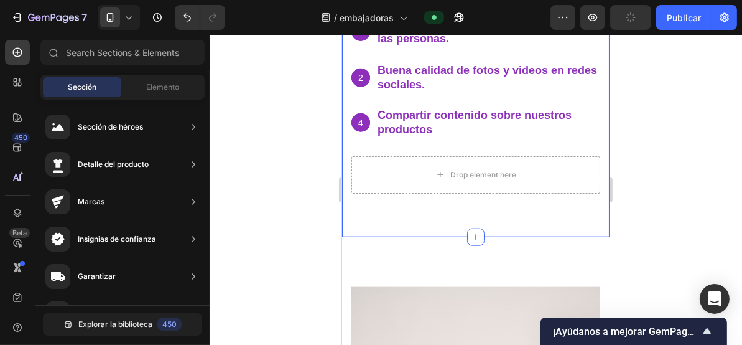
scroll to position [1327, 0]
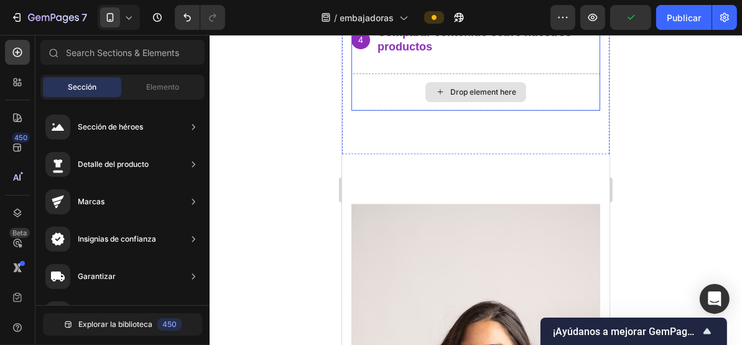
click at [569, 87] on div "Drop element here" at bounding box center [475, 91] width 249 height 37
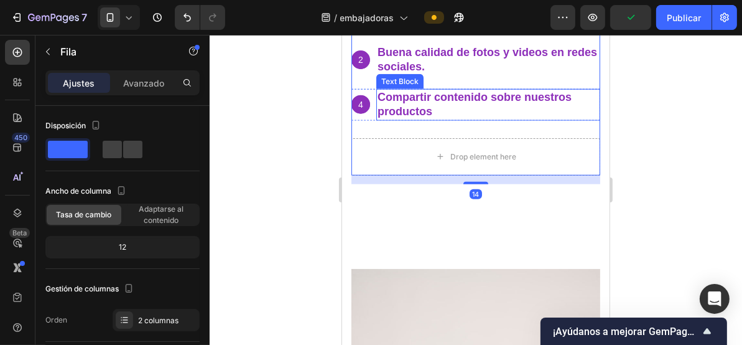
scroll to position [1245, 0]
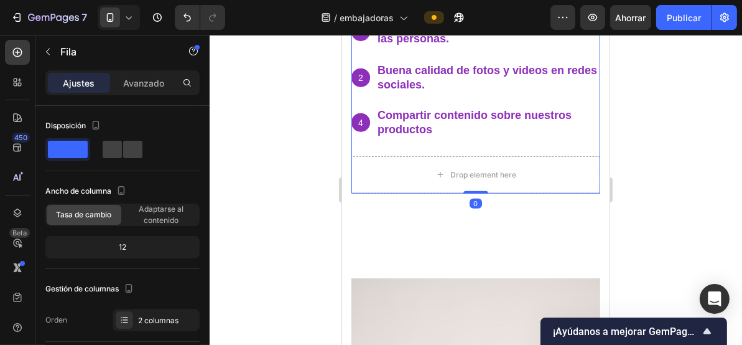
drag, startPoint x: 479, startPoint y: 193, endPoint x: 484, endPoint y: 143, distance: 50.7
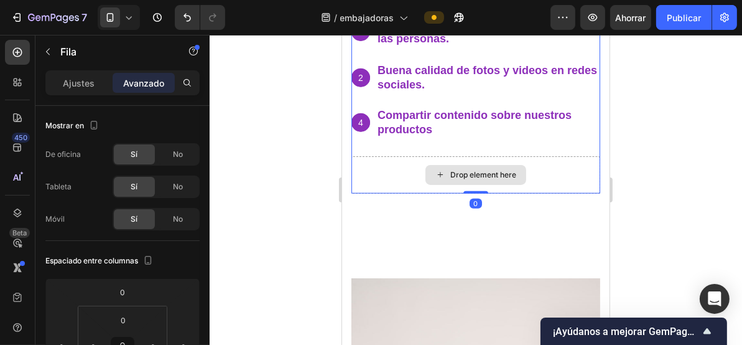
click at [551, 165] on div "Drop element here" at bounding box center [475, 174] width 249 height 37
click at [378, 166] on div "Drop element here" at bounding box center [475, 174] width 249 height 37
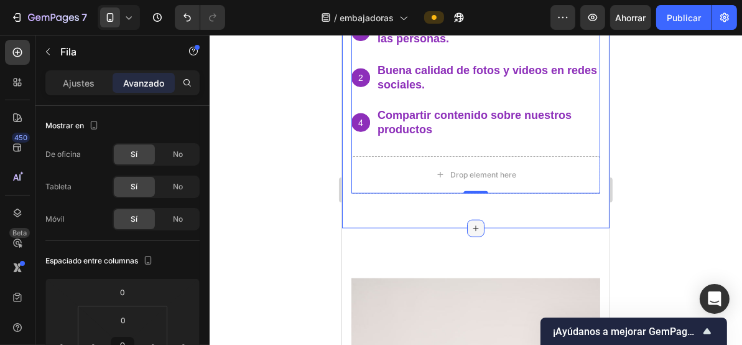
click at [469, 227] on div at bounding box center [475, 227] width 17 height 17
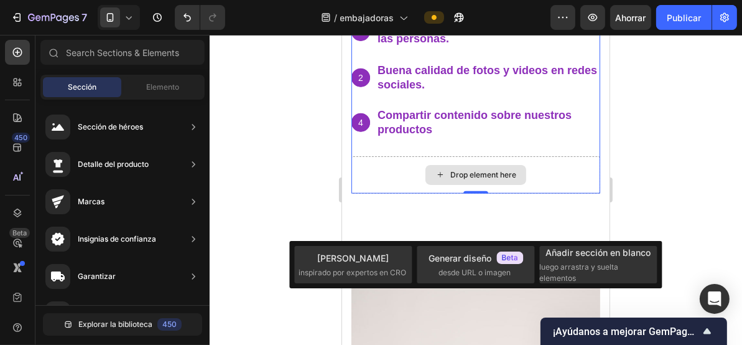
click at [494, 164] on div "Drop element here" at bounding box center [475, 174] width 101 height 20
click at [533, 156] on div "Drop element here" at bounding box center [475, 174] width 249 height 37
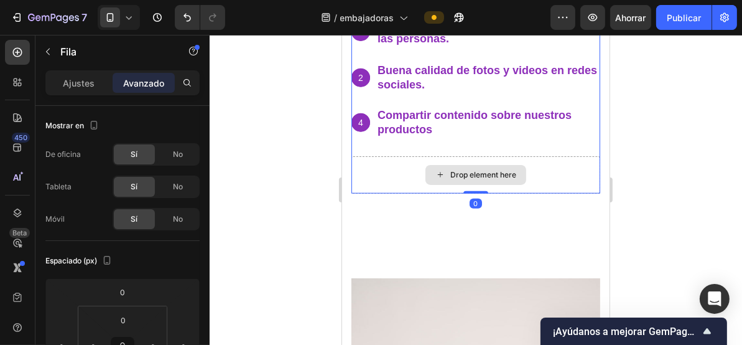
click at [563, 162] on div "Drop element here" at bounding box center [475, 174] width 249 height 37
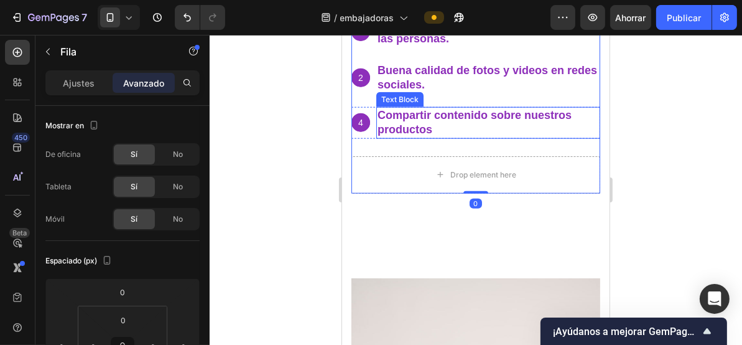
click at [425, 115] on p "Compartir contenido sobre nuestros productos" at bounding box center [488, 122] width 222 height 29
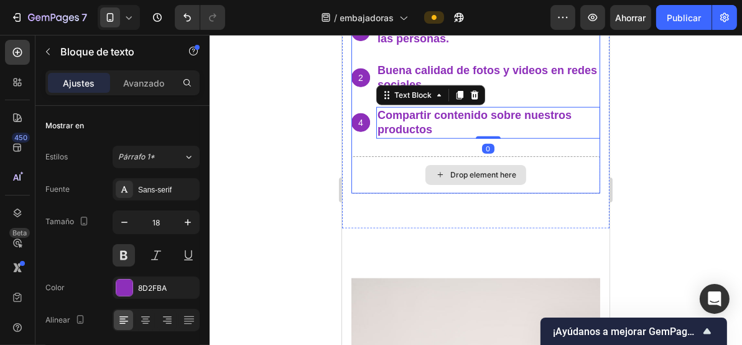
click at [375, 159] on div "Drop element here" at bounding box center [475, 174] width 249 height 37
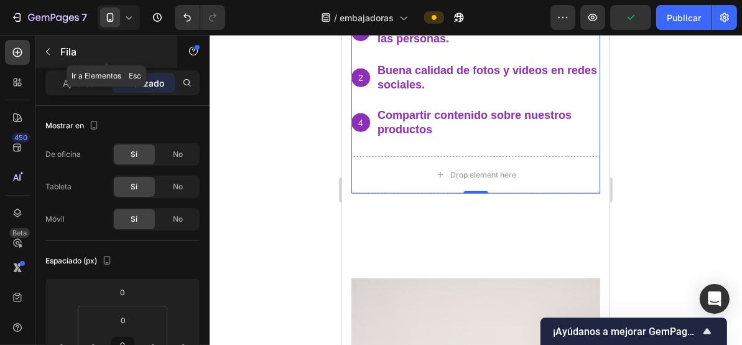
click at [49, 57] on button "button" at bounding box center [48, 52] width 20 height 20
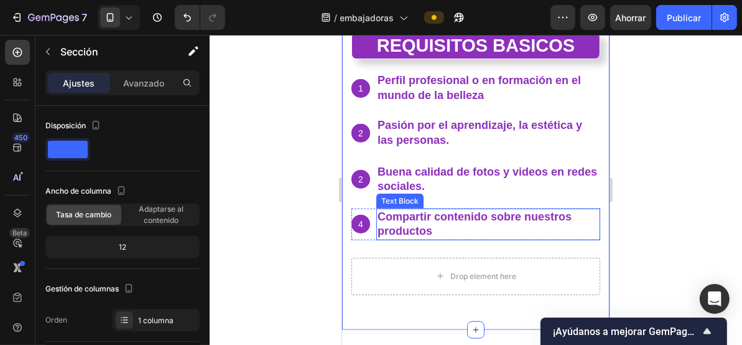
scroll to position [1161, 0]
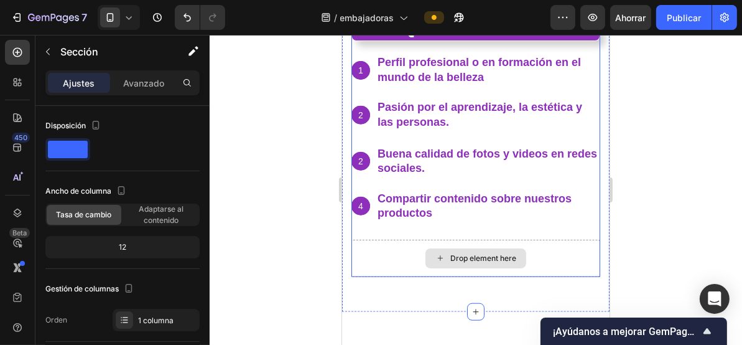
click at [559, 239] on div "Drop element here" at bounding box center [475, 257] width 249 height 37
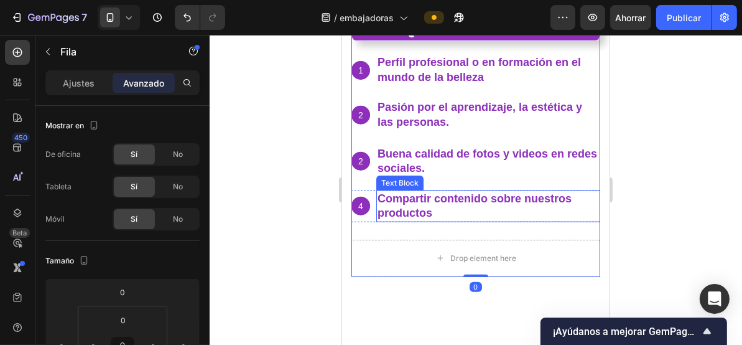
click at [528, 210] on p "Compartir contenido sobre nuestros productos" at bounding box center [488, 205] width 222 height 29
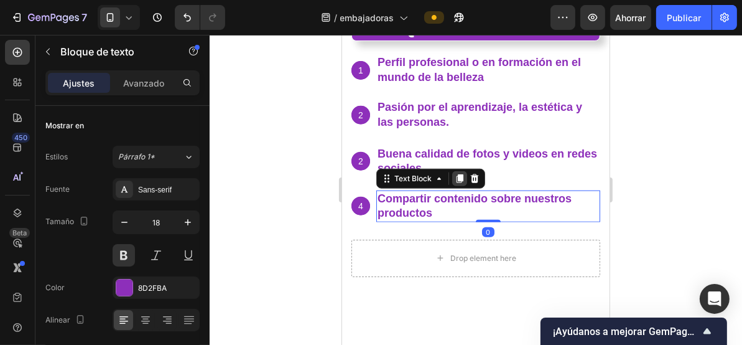
click at [455, 173] on icon at bounding box center [459, 178] width 10 height 10
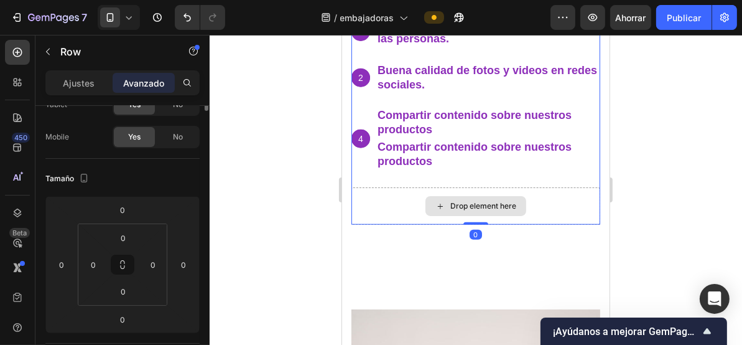
scroll to position [0, 0]
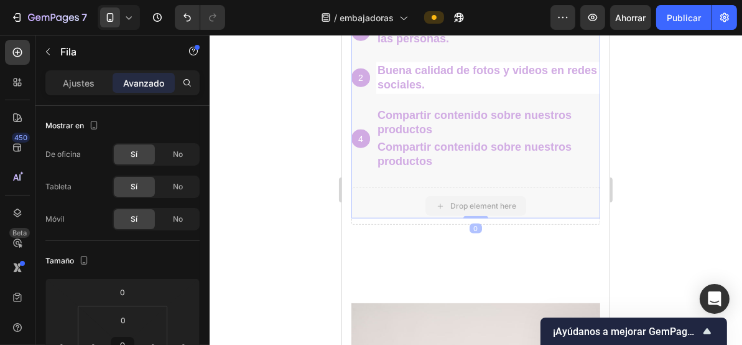
drag, startPoint x: 535, startPoint y: 190, endPoint x: 467, endPoint y: 191, distance: 68.5
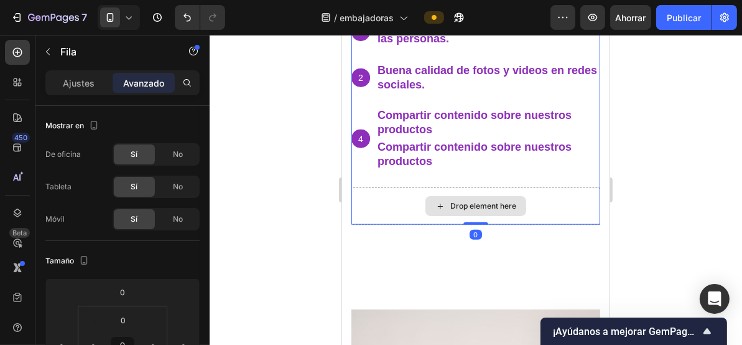
click at [435, 200] on icon at bounding box center [440, 205] width 10 height 11
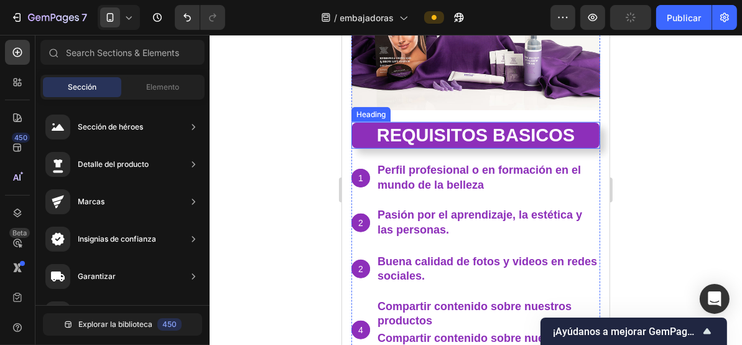
scroll to position [1161, 0]
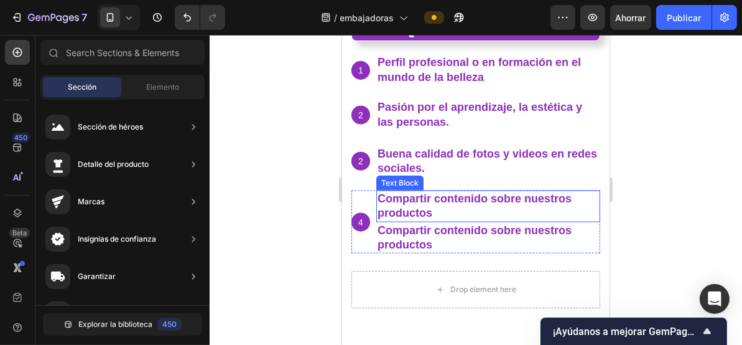
click at [434, 200] on p "Compartir contenido sobre nuestros productos" at bounding box center [488, 205] width 222 height 29
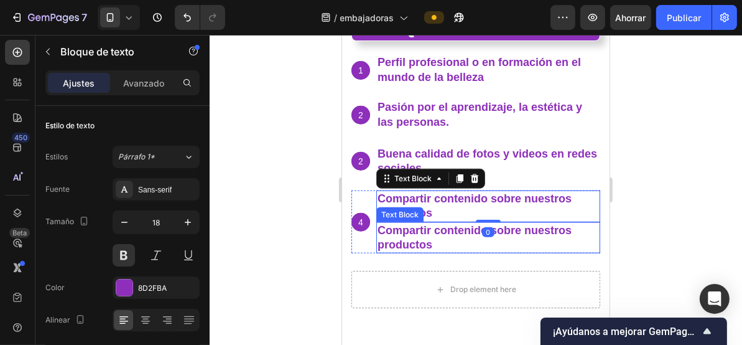
click at [434, 228] on p "Compartir contenido sobre nuestros productos" at bounding box center [488, 237] width 222 height 29
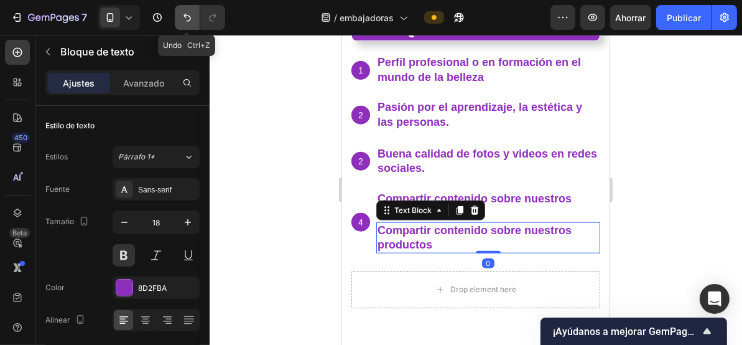
click at [187, 13] on icon "Deshacer/Rehacer" at bounding box center [187, 17] width 12 height 12
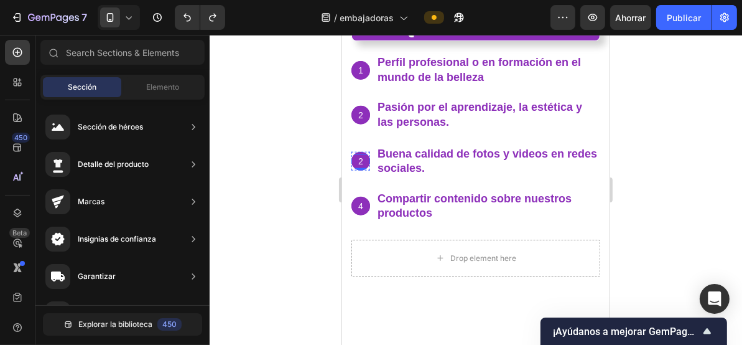
click at [357, 155] on p "2" at bounding box center [360, 160] width 16 height 11
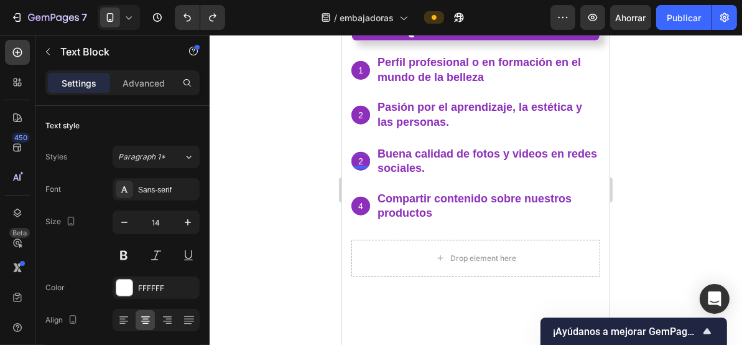
click at [357, 155] on p "2" at bounding box center [360, 160] width 16 height 11
click at [313, 147] on div at bounding box center [476, 190] width 533 height 310
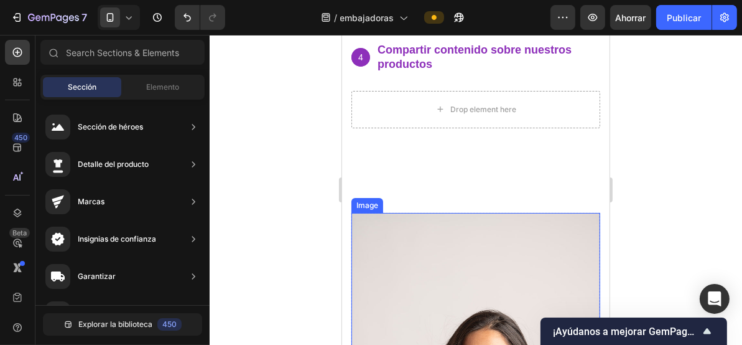
scroll to position [1327, 0]
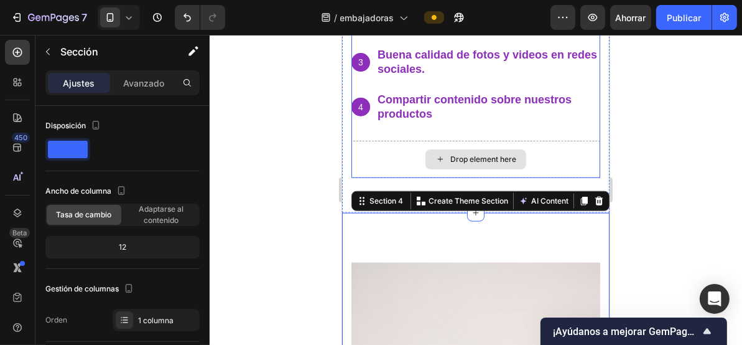
scroll to position [1245, 0]
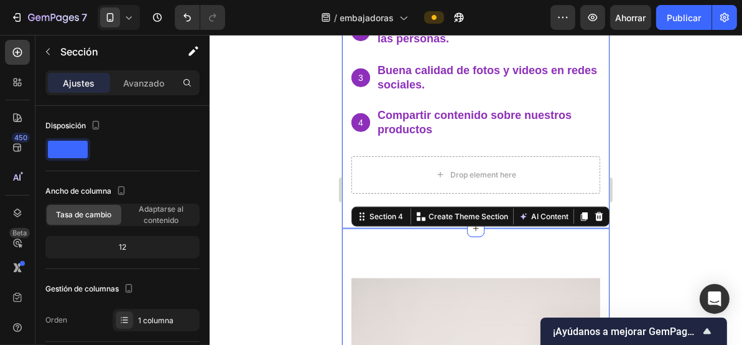
click at [479, 184] on div "Drop element here" at bounding box center [475, 174] width 249 height 37
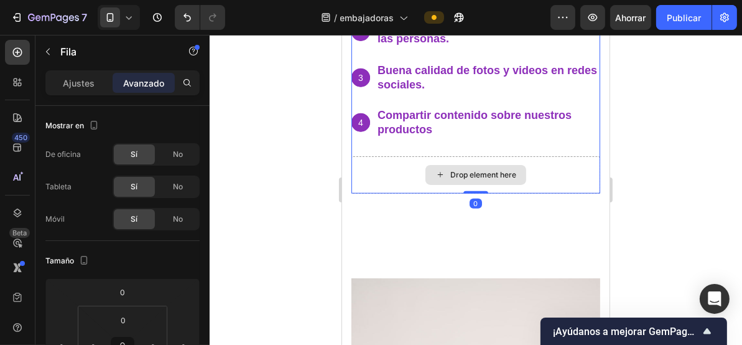
drag, startPoint x: 477, startPoint y: 185, endPoint x: 474, endPoint y: 156, distance: 28.8
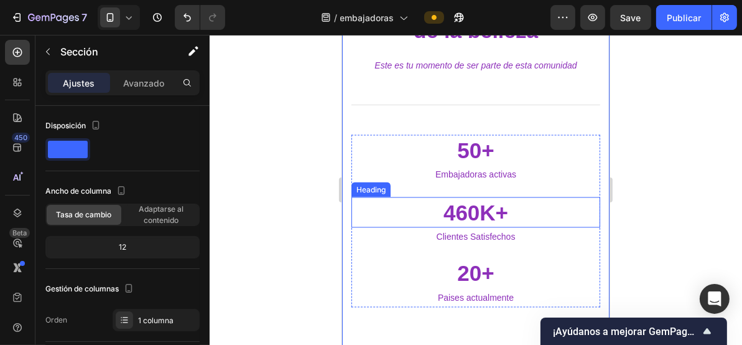
scroll to position [1825, 0]
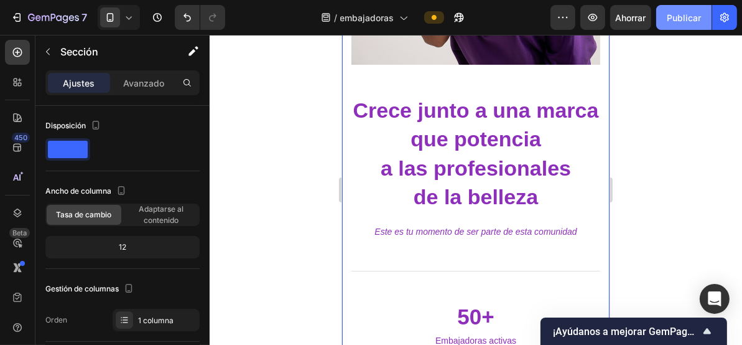
click at [686, 15] on font "Publicar" at bounding box center [684, 17] width 34 height 11
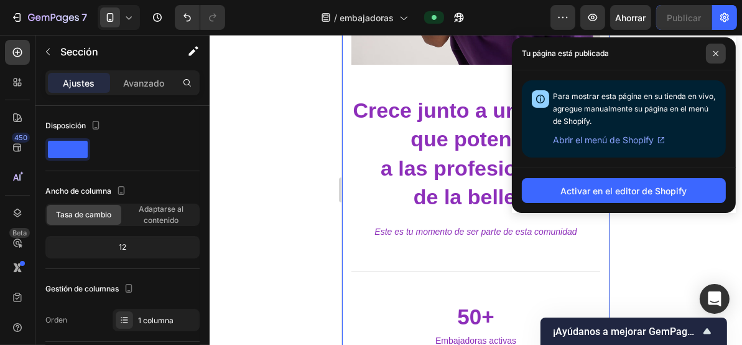
click at [712, 49] on span at bounding box center [716, 54] width 20 height 20
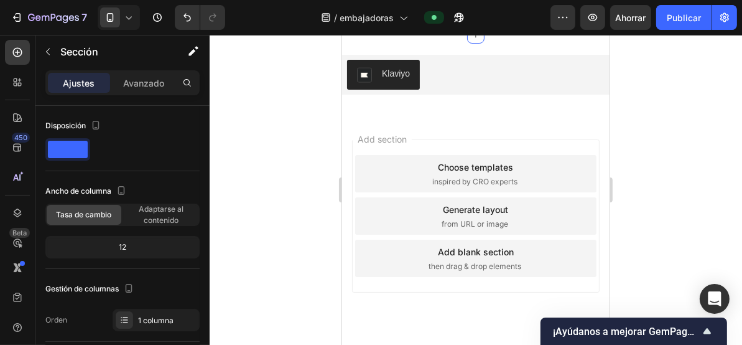
scroll to position [2330, 0]
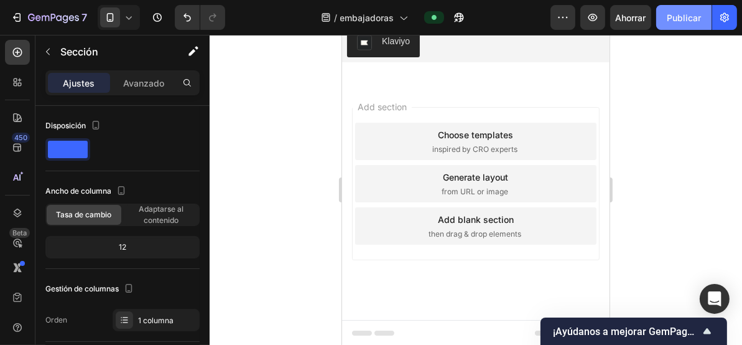
click at [698, 24] on button "Publicar" at bounding box center [684, 17] width 55 height 25
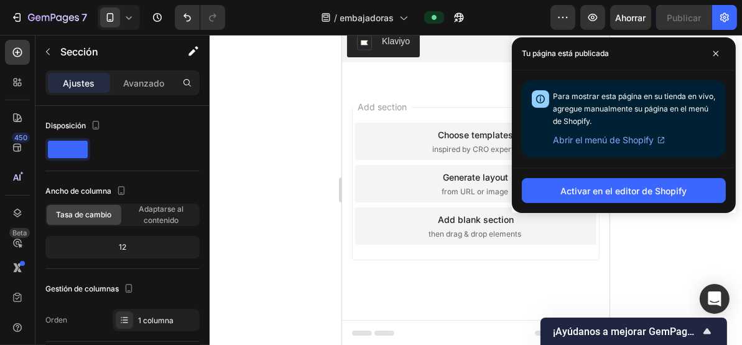
click at [306, 170] on div at bounding box center [476, 190] width 533 height 310
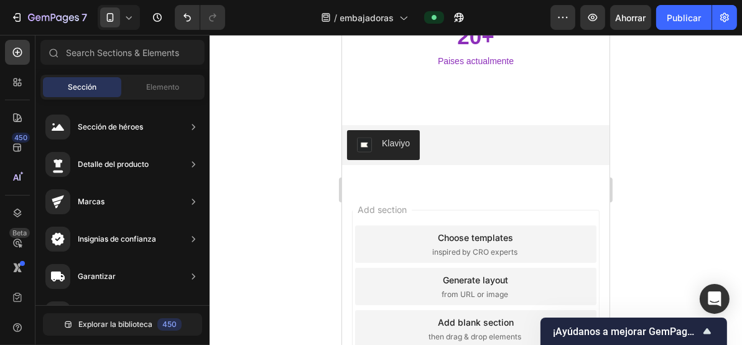
scroll to position [2164, 0]
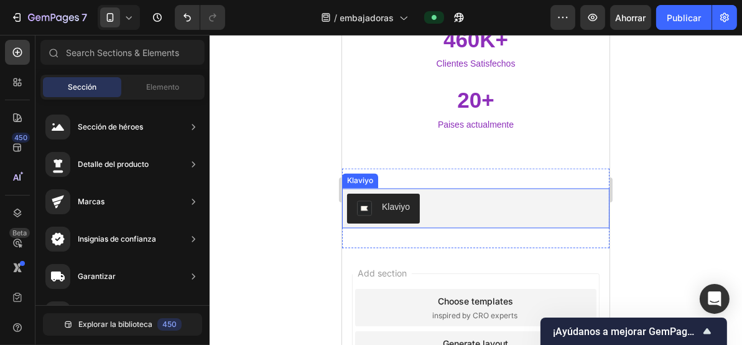
click at [396, 215] on button "Klaviyo" at bounding box center [383, 208] width 73 height 30
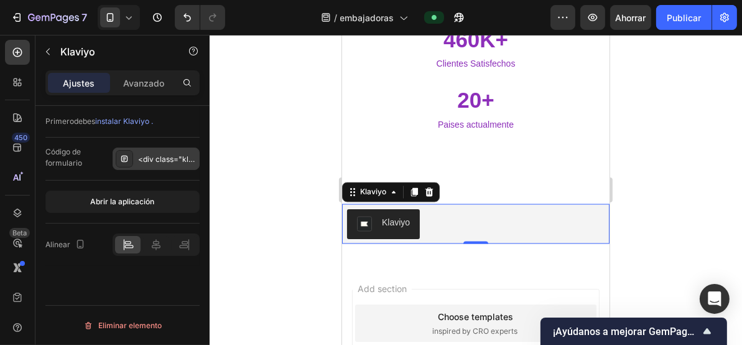
click at [178, 165] on div "<div class="klaviyo-form-T5kHV6"></div>" at bounding box center [156, 158] width 87 height 22
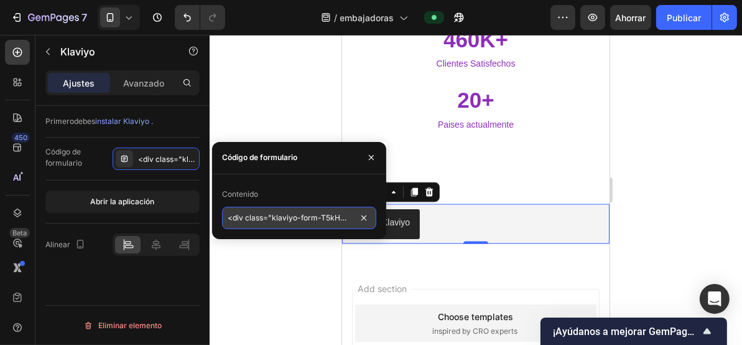
click at [280, 221] on input "<div class="klaviyo-form-T5kHV6"></div>" at bounding box center [299, 218] width 154 height 22
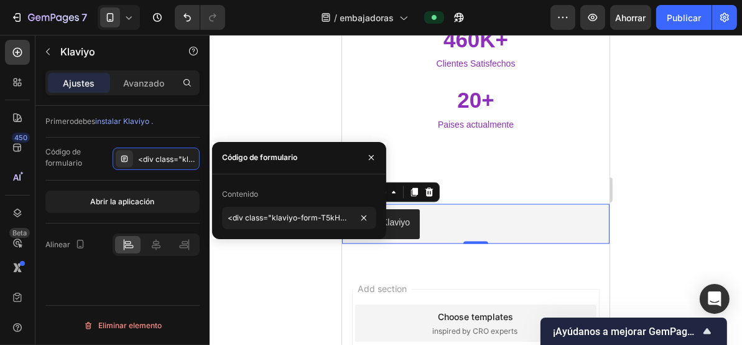
drag, startPoint x: 276, startPoint y: 98, endPoint x: 325, endPoint y: 101, distance: 48.6
click at [277, 98] on div at bounding box center [476, 190] width 533 height 310
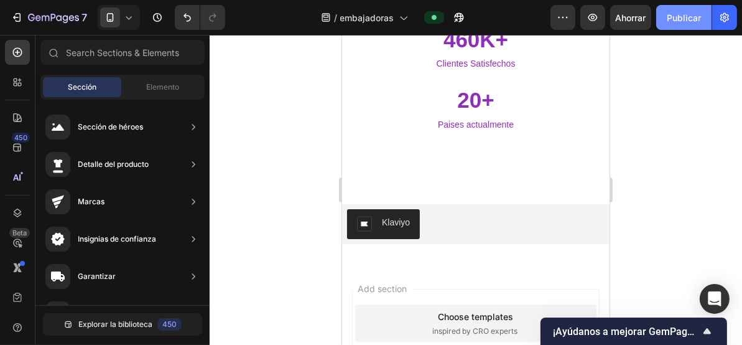
click at [676, 18] on font "Publicar" at bounding box center [684, 17] width 34 height 11
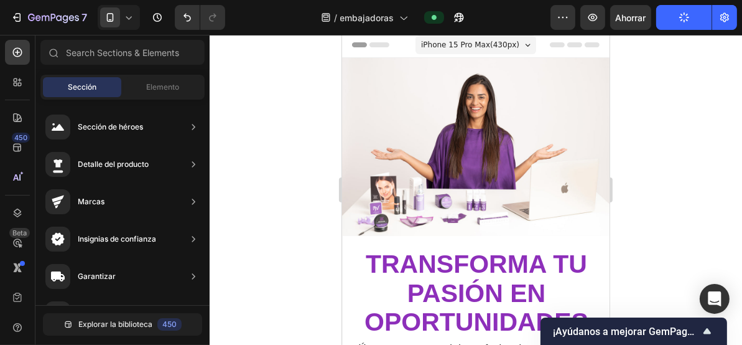
scroll to position [0, 0]
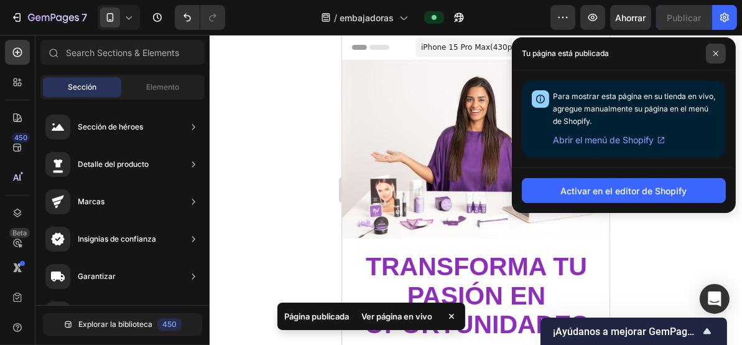
click at [716, 50] on icon at bounding box center [716, 53] width 6 height 6
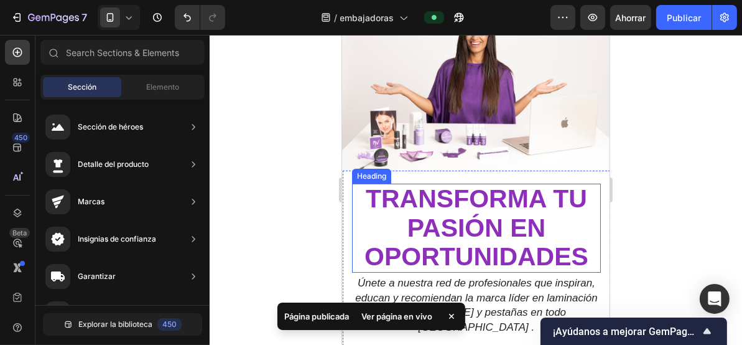
scroll to position [166, 0]
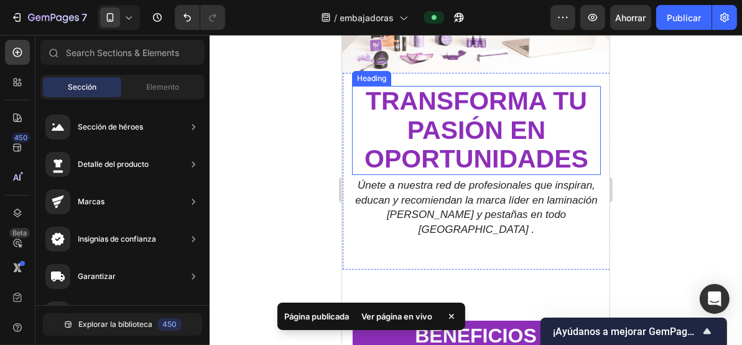
click at [504, 150] on strong "transforma tu pasión en oportunidades" at bounding box center [476, 129] width 224 height 86
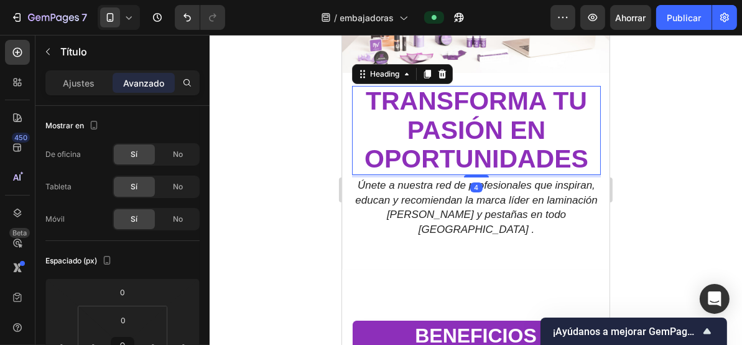
click at [401, 124] on h2 "transforma tu pasión en oportunidades" at bounding box center [476, 129] width 249 height 89
click at [401, 125] on p "transforma tu pasión en oportunidades" at bounding box center [476, 129] width 246 height 86
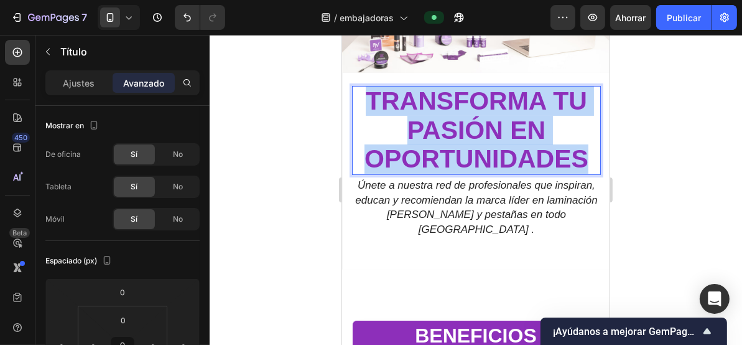
click at [401, 125] on p "transforma tu pasión en oportunidades" at bounding box center [476, 129] width 246 height 86
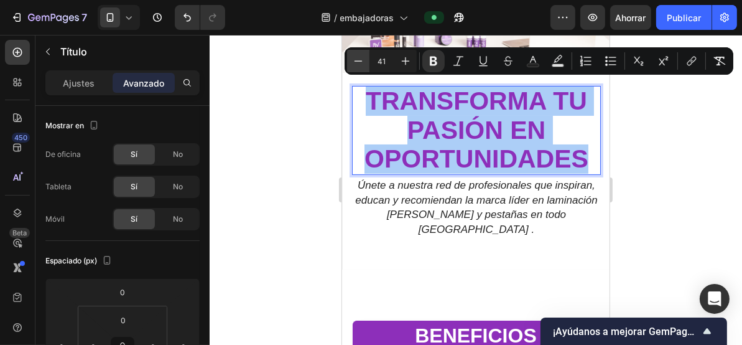
click at [356, 66] on icon "Editor contextual toolbar" at bounding box center [358, 61] width 12 height 12
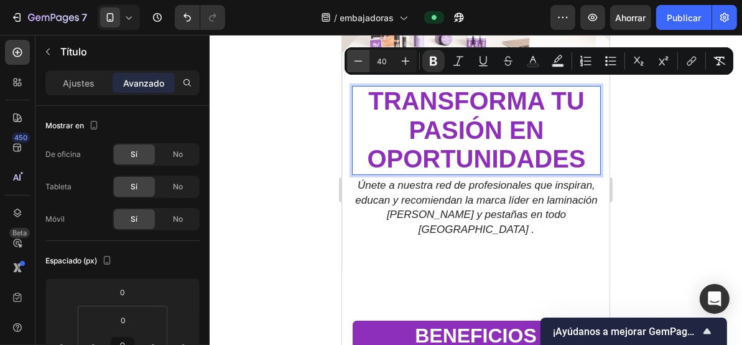
click at [356, 66] on icon "Editor contextual toolbar" at bounding box center [358, 61] width 12 height 12
type input "39"
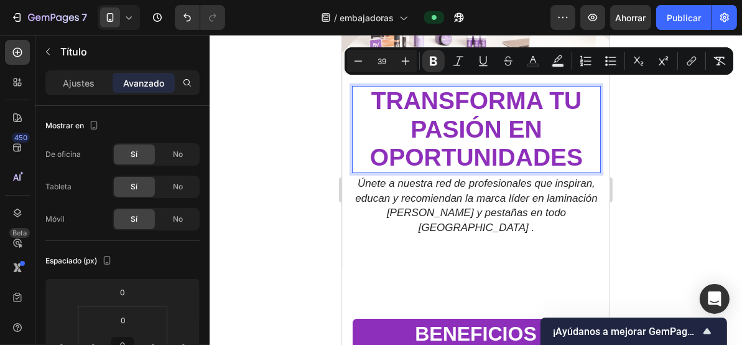
click at [650, 151] on div at bounding box center [476, 190] width 533 height 310
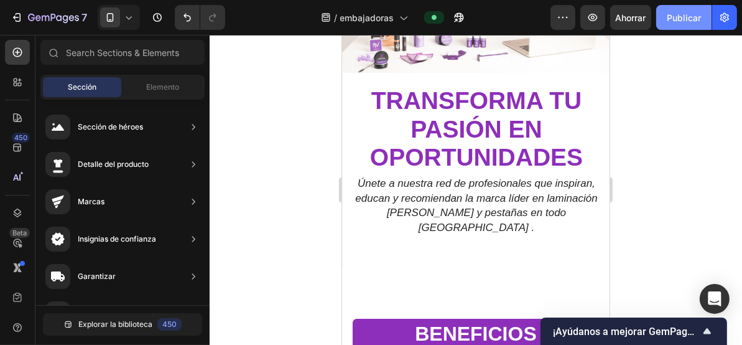
click at [673, 22] on font "Publicar" at bounding box center [684, 17] width 34 height 13
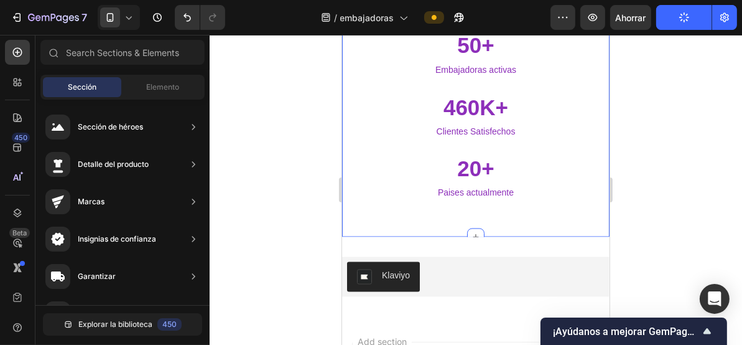
scroll to position [2157, 0]
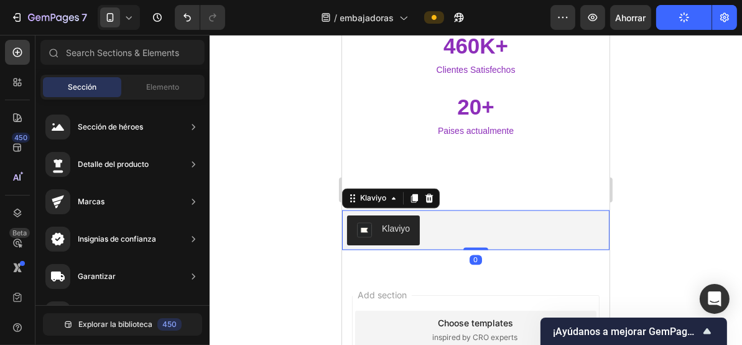
click at [431, 210] on div "Klaviyo" at bounding box center [476, 230] width 268 height 40
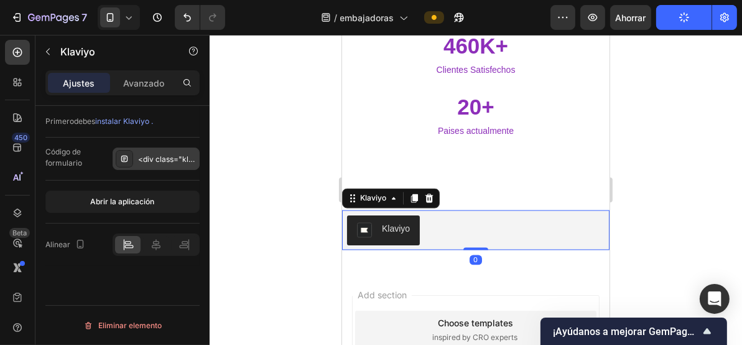
click at [174, 161] on font "<div class="klaviyo-form-T5kHV6"></div>" at bounding box center [215, 158] width 154 height 9
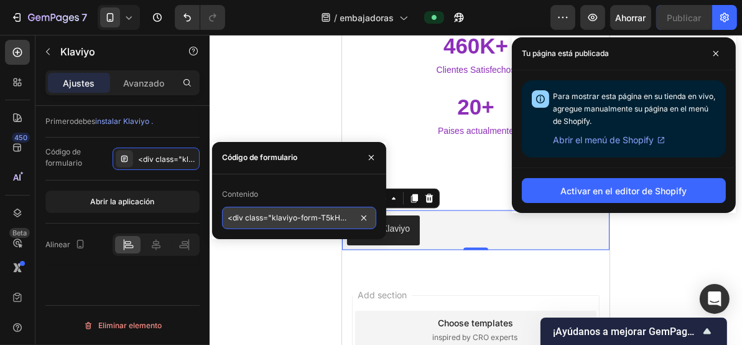
click at [275, 218] on input "<div class="klaviyo-form-T5kHV6"></div>" at bounding box center [299, 218] width 154 height 22
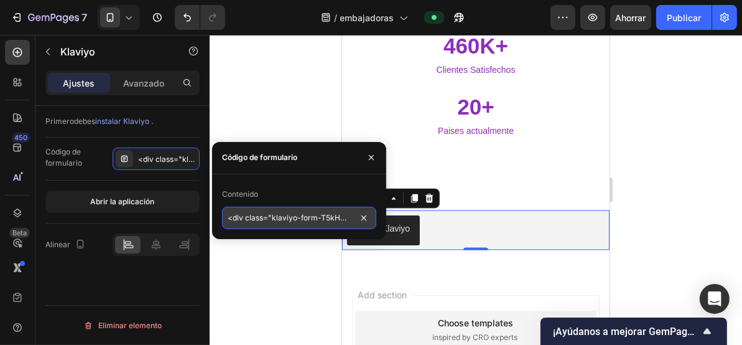
click at [275, 218] on input "<div class="klaviyo-form-T5kHV6"></div>" at bounding box center [299, 218] width 154 height 22
drag, startPoint x: 275, startPoint y: 218, endPoint x: 260, endPoint y: 220, distance: 15.0
click at [260, 220] on input "<div class="klaviyo-form-T5kHV6"></div>" at bounding box center [299, 218] width 154 height 22
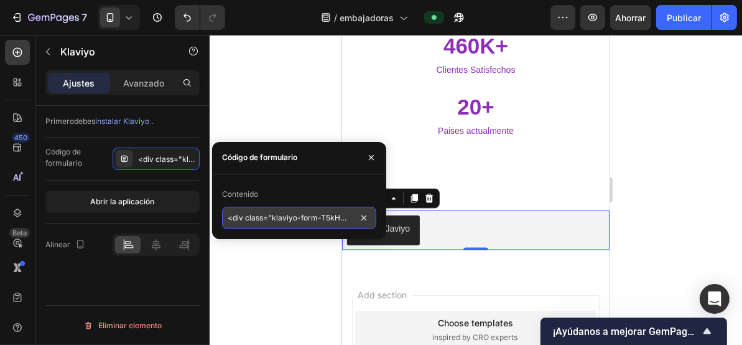
click at [260, 220] on input "<div class="klaviyo-form-T5kHV6"></div>" at bounding box center [299, 218] width 154 height 22
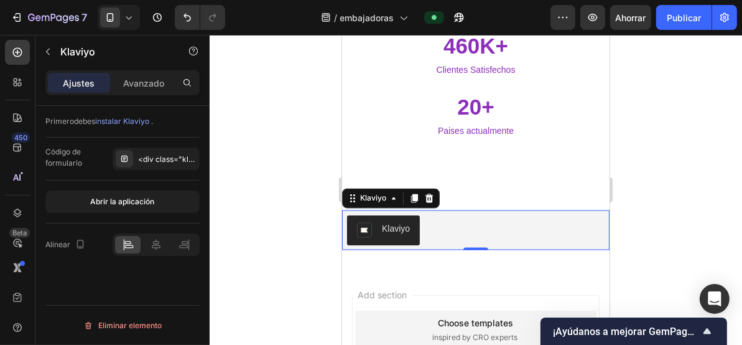
click at [304, 87] on div at bounding box center [476, 190] width 533 height 310
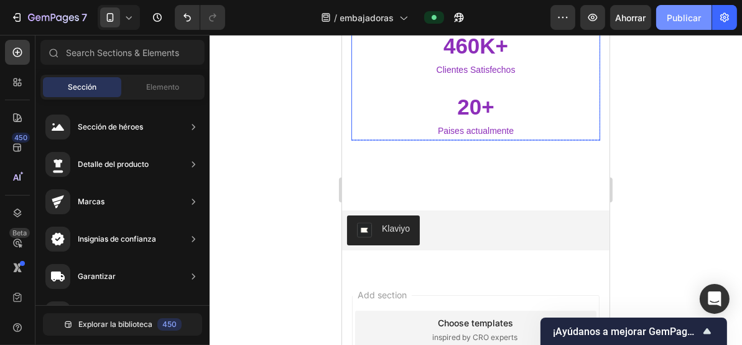
click at [677, 24] on font "Publicar" at bounding box center [684, 17] width 34 height 13
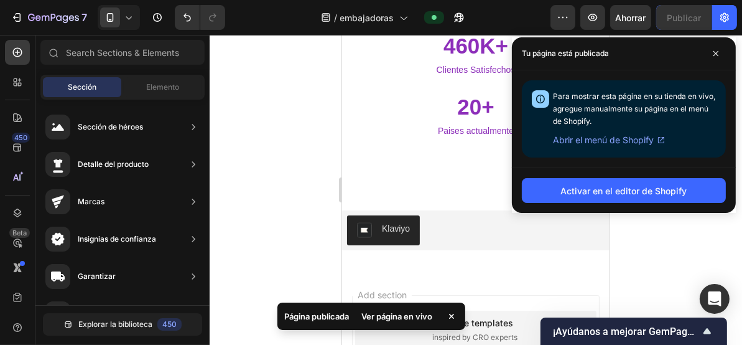
click at [273, 185] on div at bounding box center [476, 190] width 533 height 310
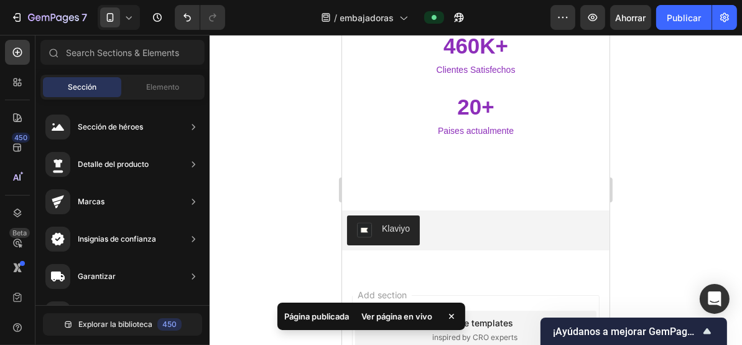
click at [398, 314] on font "Ver página en vivo" at bounding box center [397, 316] width 71 height 10
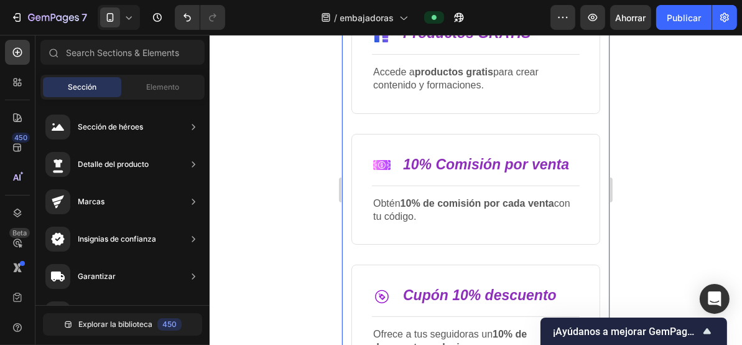
scroll to position [249, 0]
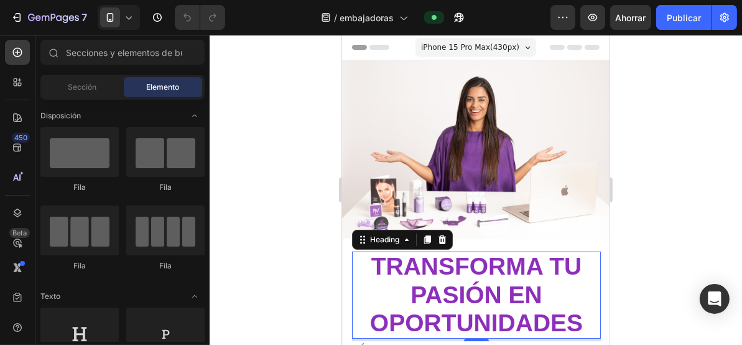
click at [472, 281] on strong "transforma tu pasión en oportunidades" at bounding box center [476, 293] width 213 height 83
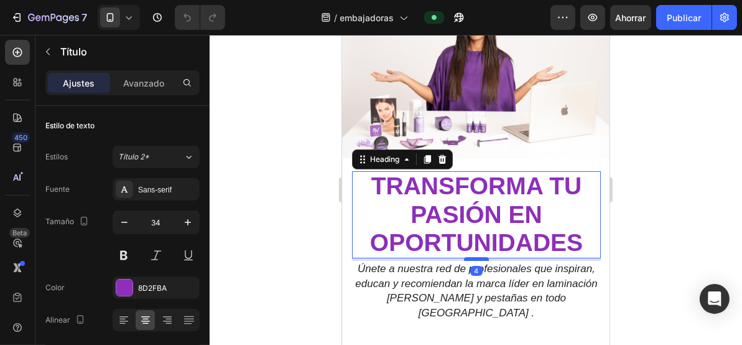
scroll to position [83, 0]
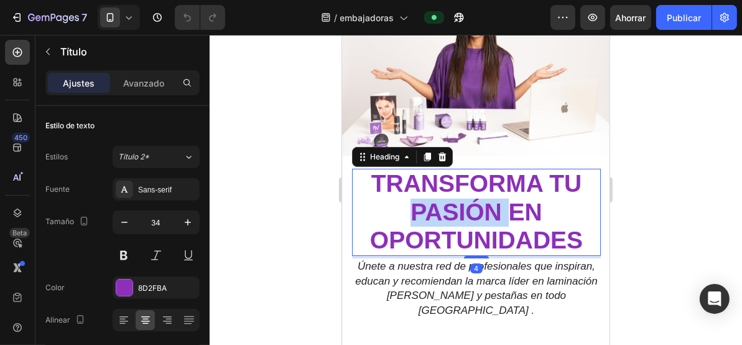
click at [434, 193] on strong "transforma tu pasión en oportunidades" at bounding box center [476, 210] width 213 height 83
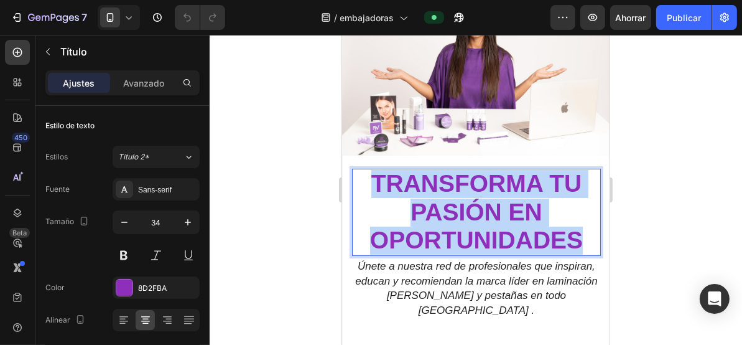
click at [434, 193] on strong "transforma tu pasión en oportunidades" at bounding box center [476, 210] width 213 height 83
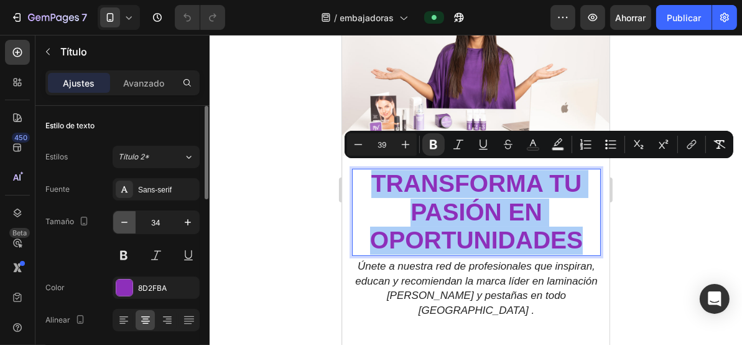
click at [125, 223] on icon "button" at bounding box center [124, 222] width 12 height 12
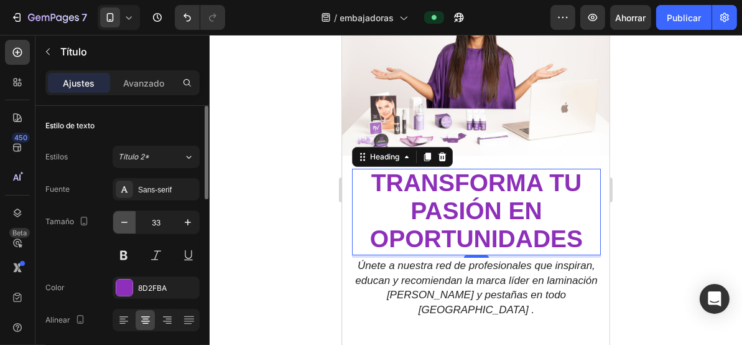
click at [125, 220] on icon "button" at bounding box center [124, 222] width 12 height 12
type input "32"
click at [395, 153] on div "Heading" at bounding box center [384, 156] width 34 height 11
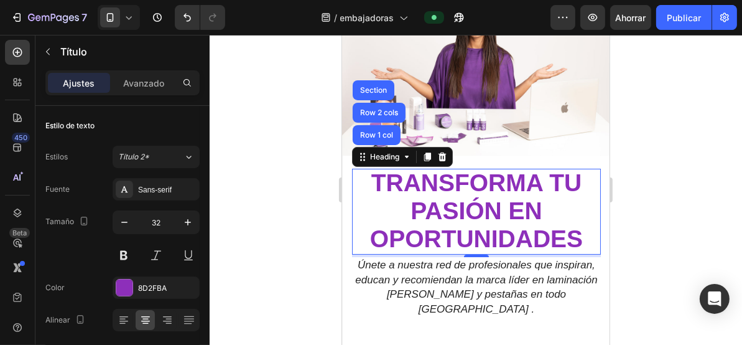
click at [406, 208] on strong "transforma tu pasión en oportunidades" at bounding box center [476, 210] width 213 height 82
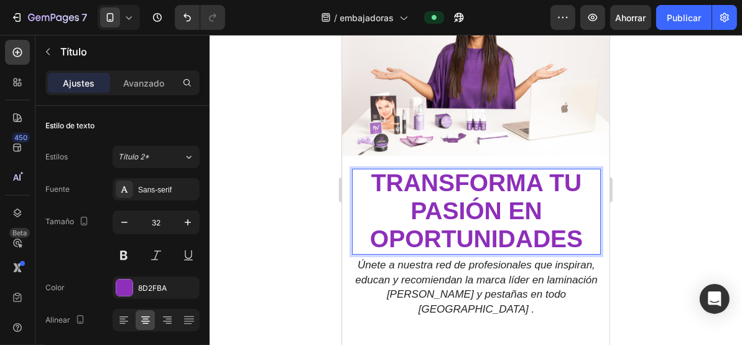
click at [406, 208] on strong "transforma tu pasión en oportunidades" at bounding box center [476, 210] width 213 height 82
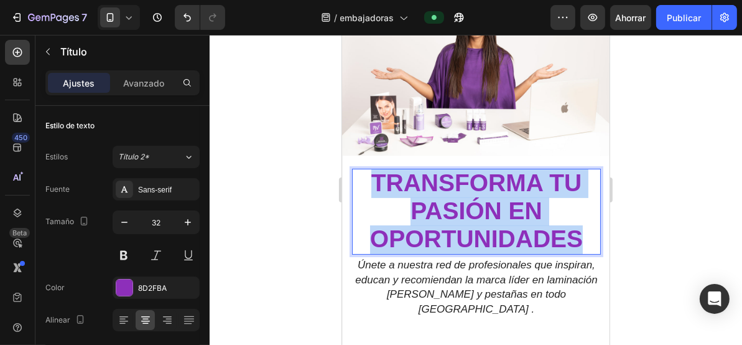
click at [406, 208] on strong "transforma tu pasión en oportunidades" at bounding box center [476, 210] width 213 height 82
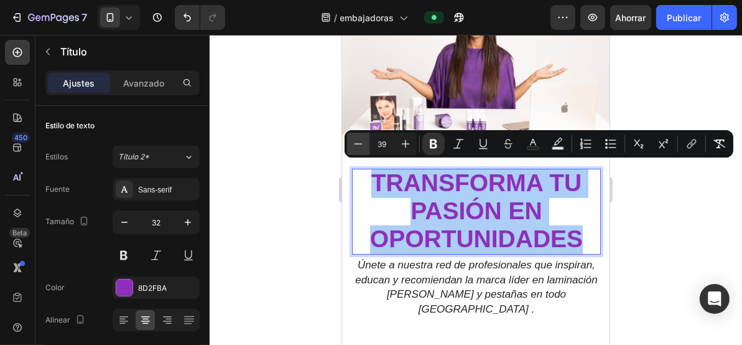
click at [356, 147] on icon "Editor contextual toolbar" at bounding box center [358, 144] width 12 height 12
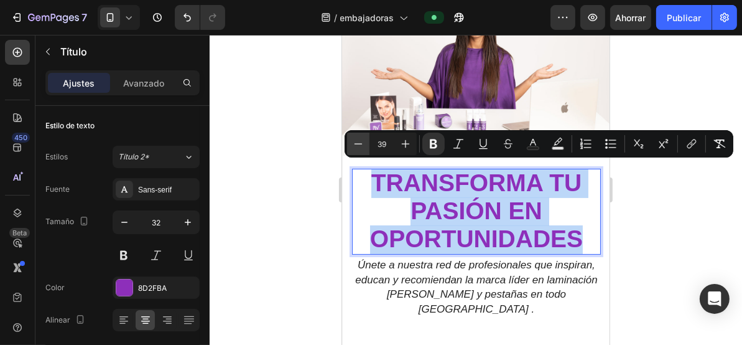
type input "38"
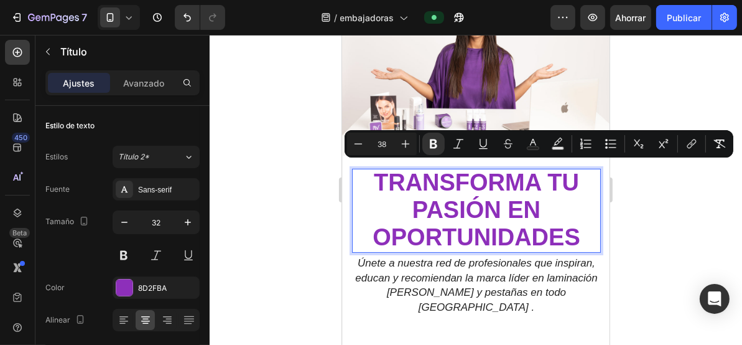
click at [294, 165] on div at bounding box center [476, 190] width 533 height 310
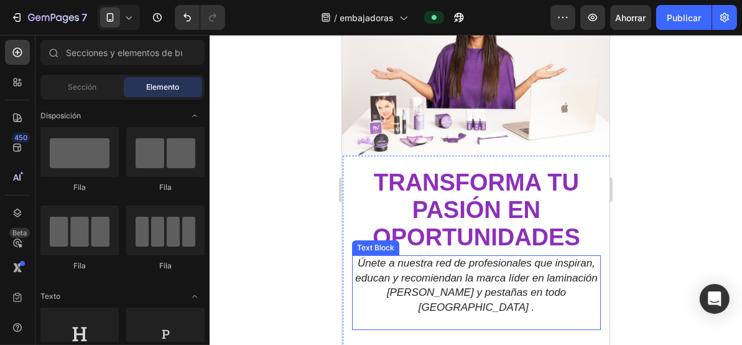
click at [439, 270] on icon "Únete a nuestra red de profesionales que inspiran, educan y recomiendan la marc…" at bounding box center [476, 284] width 242 height 56
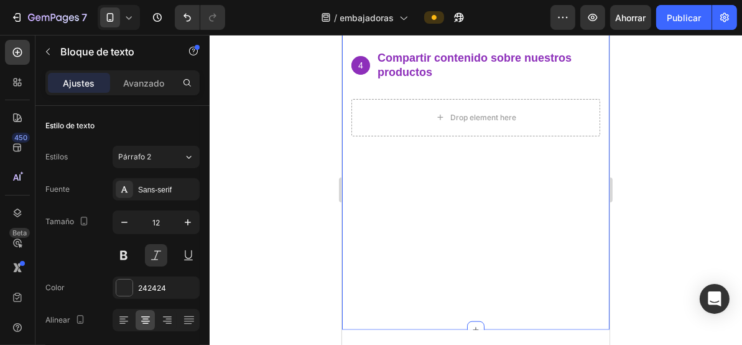
scroll to position [708, 0]
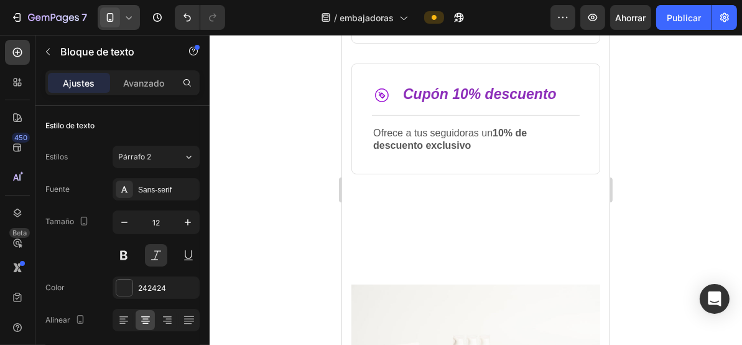
click at [126, 18] on icon at bounding box center [129, 17] width 12 height 12
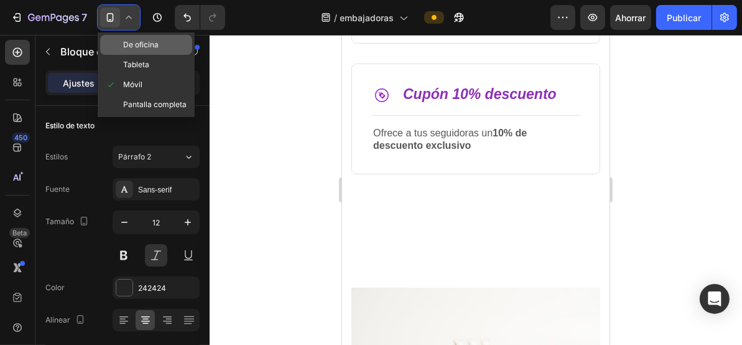
click at [148, 46] on font "De oficina" at bounding box center [140, 44] width 35 height 9
type input "14"
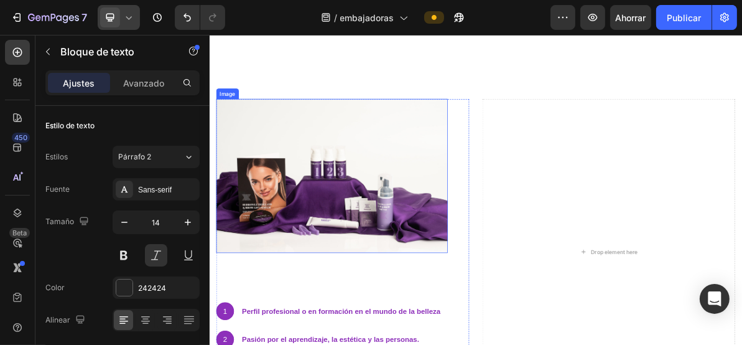
scroll to position [694, 0]
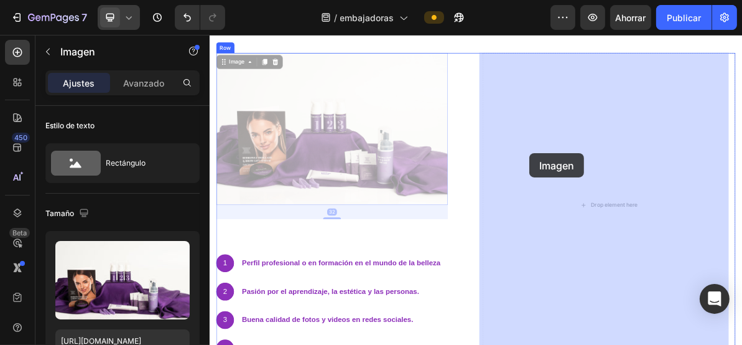
drag, startPoint x: 341, startPoint y: 190, endPoint x: 656, endPoint y: 203, distance: 315.2
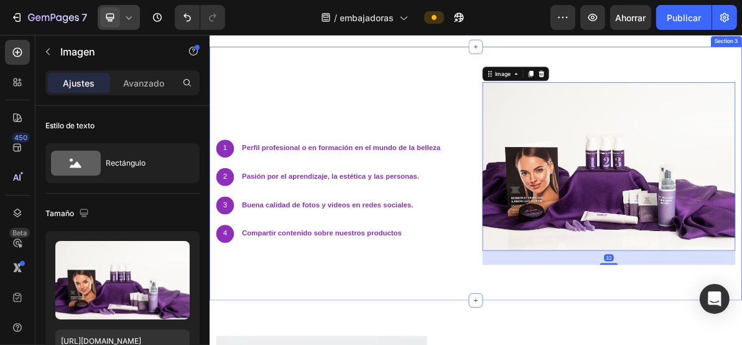
scroll to position [658, 0]
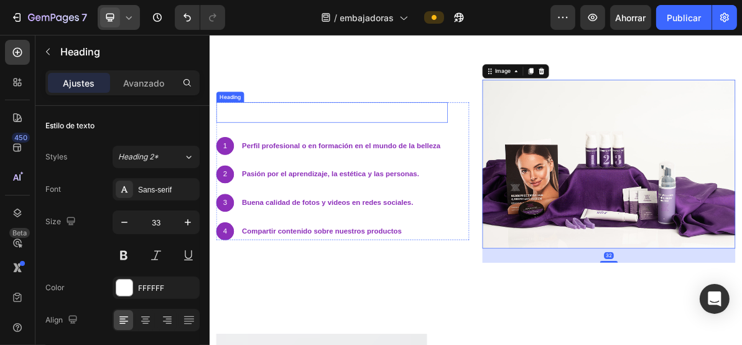
click at [423, 136] on strong "requisitos basicos" at bounding box center [332, 142] width 225 height 23
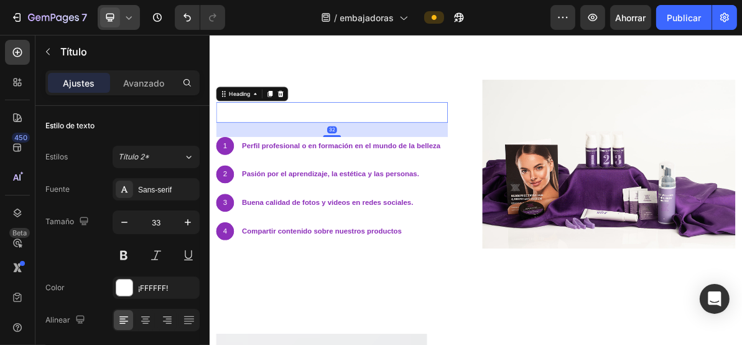
scroll to position [574, 0]
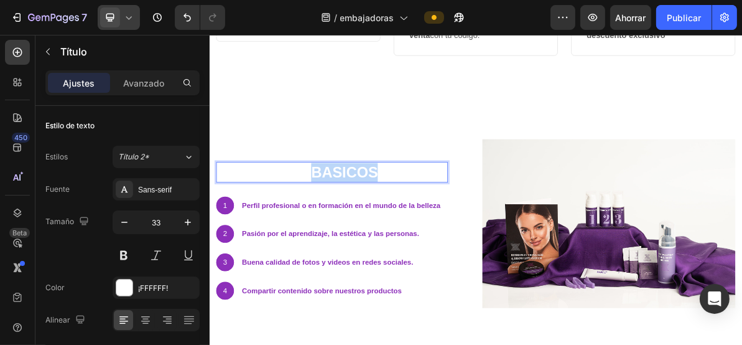
click at [398, 228] on strong "requisitos basicos" at bounding box center [332, 226] width 225 height 23
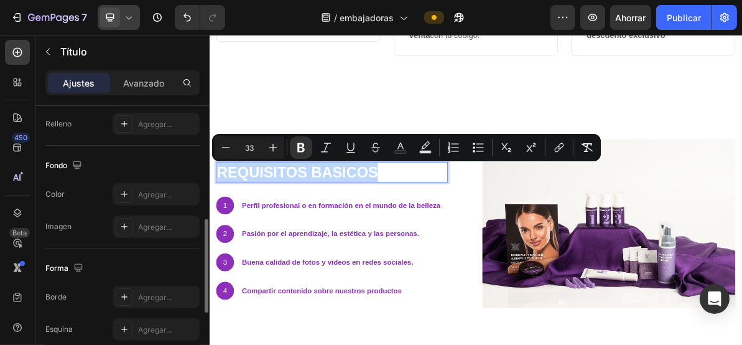
scroll to position [415, 0]
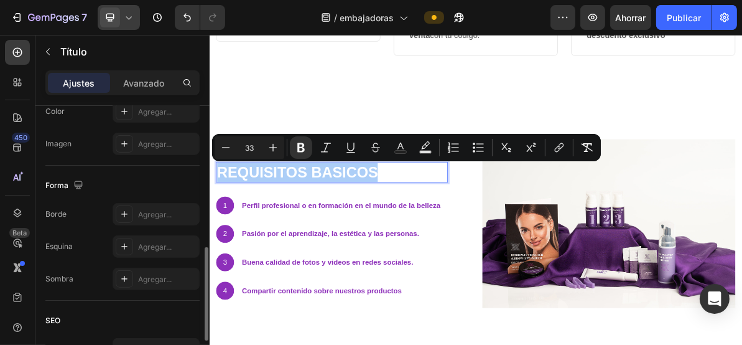
click at [153, 112] on font "Agregar..." at bounding box center [155, 111] width 34 height 9
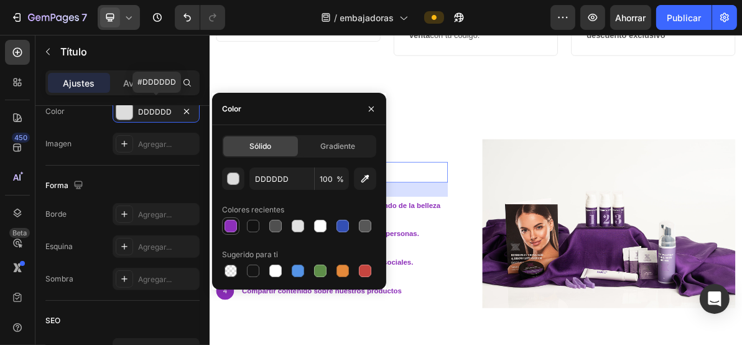
click at [234, 223] on div at bounding box center [231, 226] width 12 height 12
type input "8D2FBA"
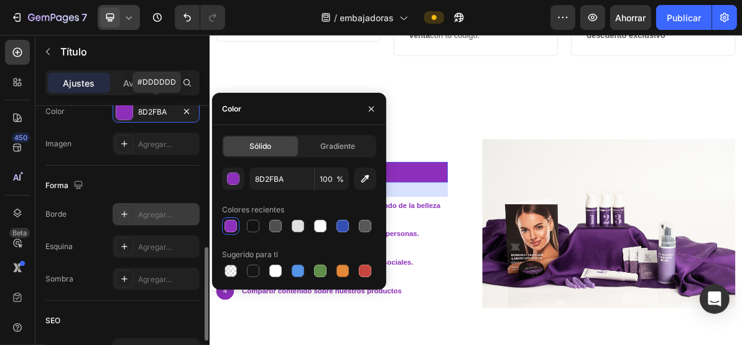
click at [166, 210] on font "Agregar..." at bounding box center [155, 214] width 34 height 9
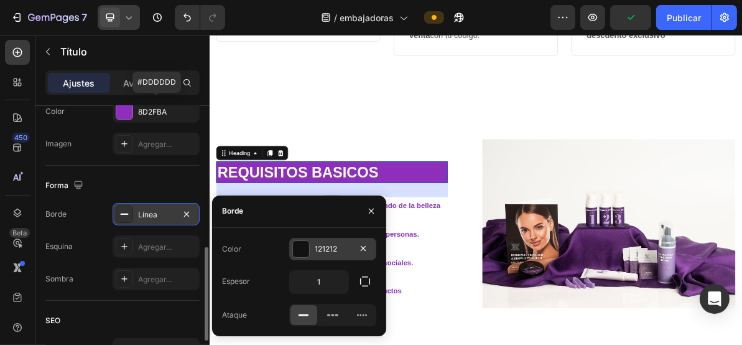
click at [304, 248] on div at bounding box center [301, 249] width 16 height 16
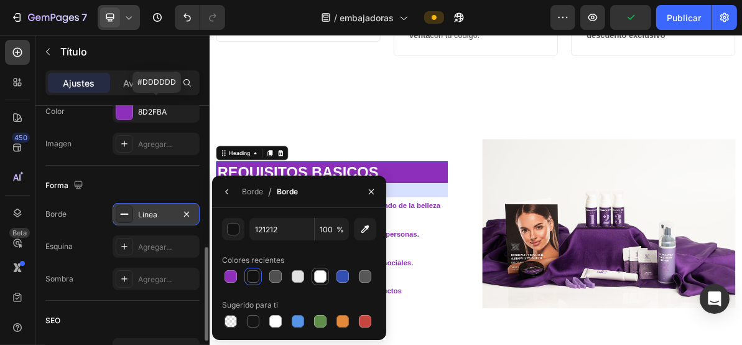
click at [318, 276] on div at bounding box center [320, 276] width 12 height 12
type input "FFFFFF"
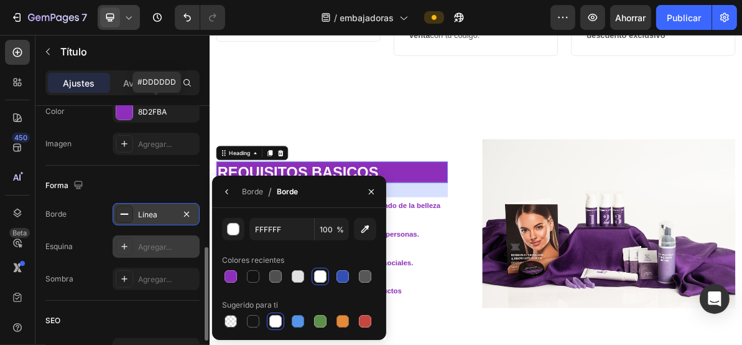
click at [147, 242] on font "Agregar..." at bounding box center [155, 246] width 34 height 9
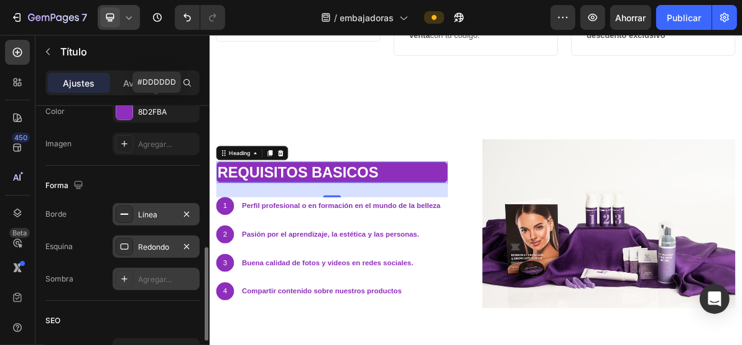
click at [178, 276] on div "Agregar..." at bounding box center [167, 279] width 58 height 11
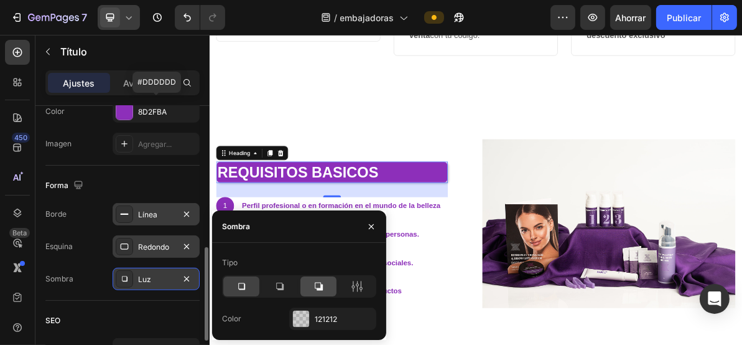
click at [315, 289] on icon at bounding box center [318, 286] width 12 height 12
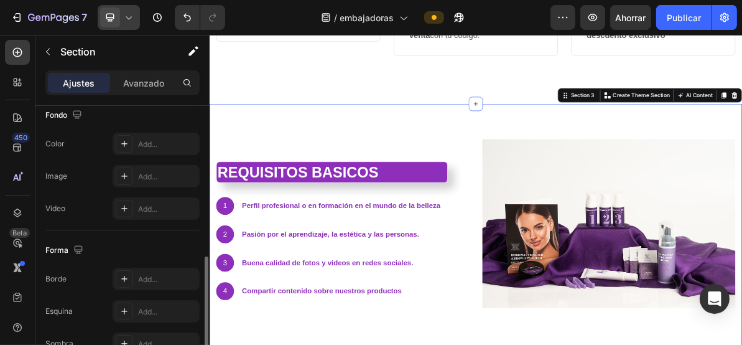
click at [533, 149] on div "⁠⁠⁠⁠⁠⁠⁠ requisitos basicos Heading 1 Text Block Hero Banner Perfil profesional …" at bounding box center [582, 308] width 747 height 355
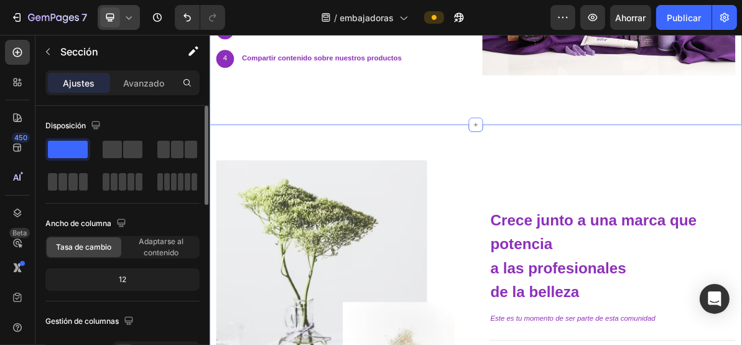
scroll to position [907, 0]
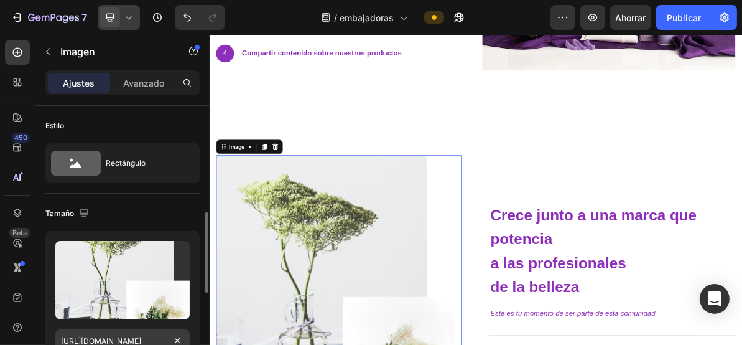
scroll to position [83, 0]
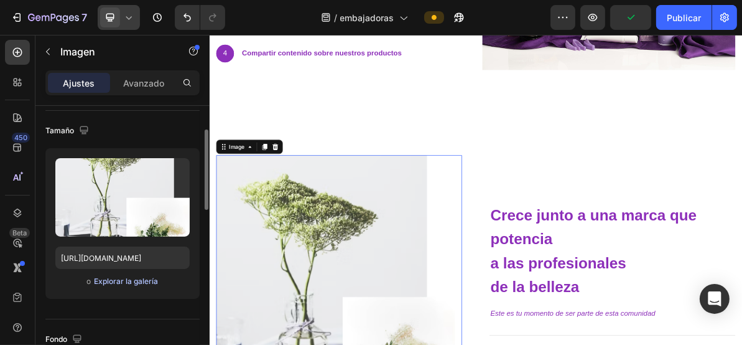
click at [129, 281] on font "Explorar la galería" at bounding box center [126, 280] width 64 height 9
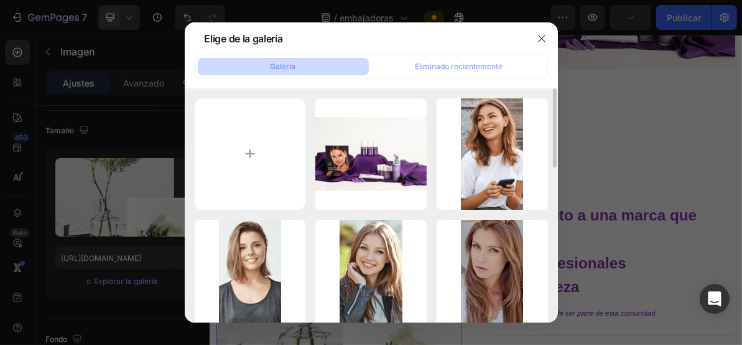
scroll to position [249, 0]
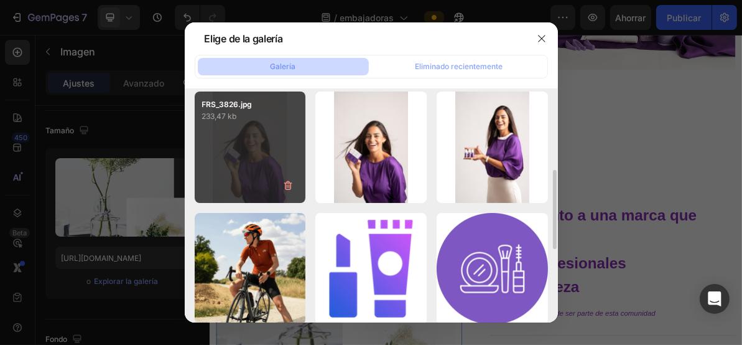
click at [259, 154] on div "FRS_3826.jpg 233,47 kb" at bounding box center [250, 146] width 111 height 111
type input "[URL][DOMAIN_NAME]"
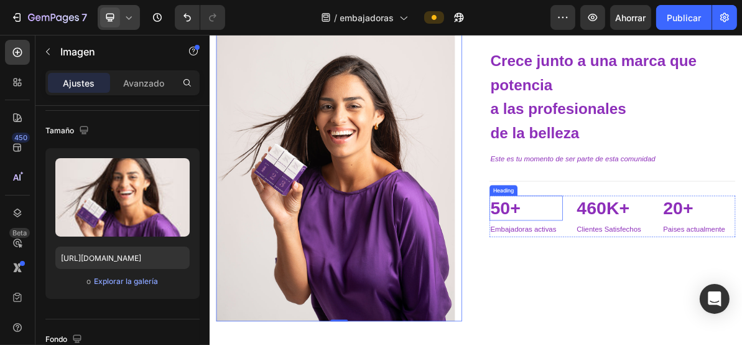
scroll to position [1156, 0]
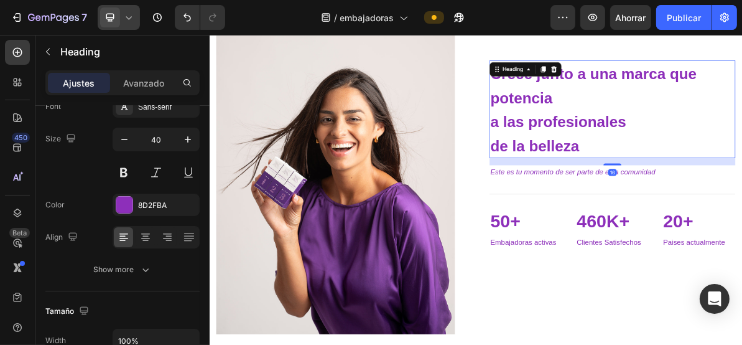
click at [663, 149] on span "a las profesionales" at bounding box center [698, 156] width 190 height 24
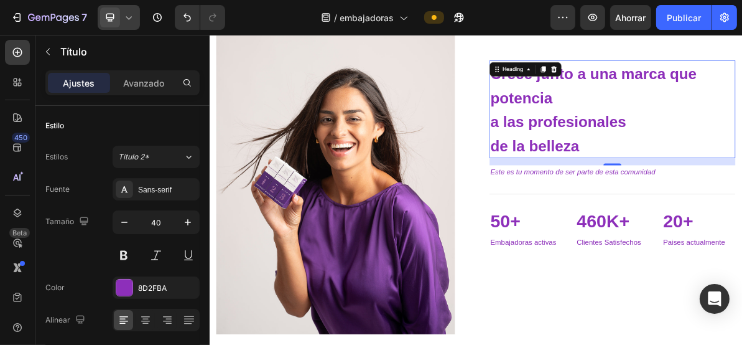
click at [727, 184] on span "de la belleza" at bounding box center [665, 189] width 124 height 24
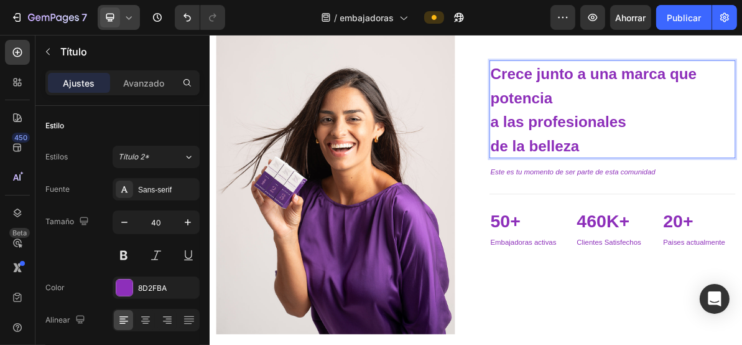
click at [727, 184] on span "de la belleza" at bounding box center [665, 189] width 124 height 24
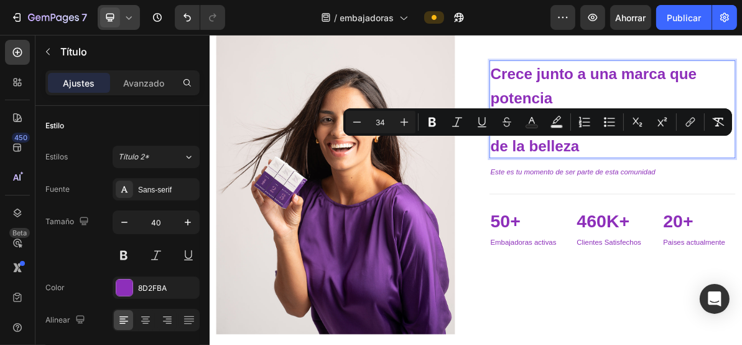
click at [727, 184] on span "de la belleza" at bounding box center [665, 189] width 124 height 24
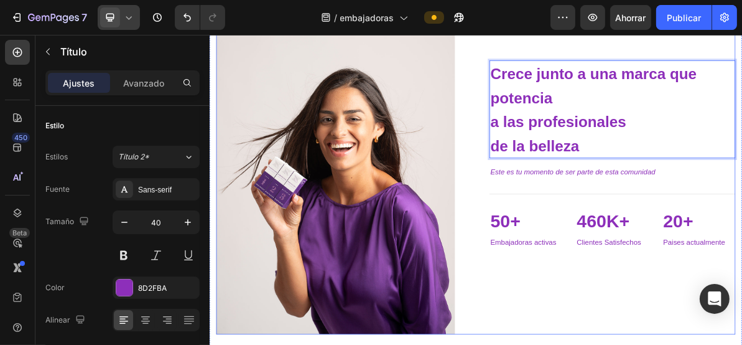
drag, startPoint x: 704, startPoint y: 190, endPoint x: 588, endPoint y: 96, distance: 149.5
click at [588, 96] on div "Image Crece junto a una marca que potencia a las profesionales de la belleza He…" at bounding box center [582, 202] width 728 height 503
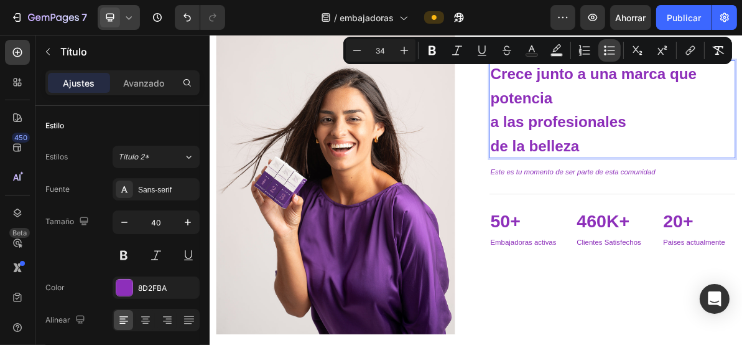
click at [605, 51] on icon "Editor contextual toolbar" at bounding box center [605, 50] width 2 height 2
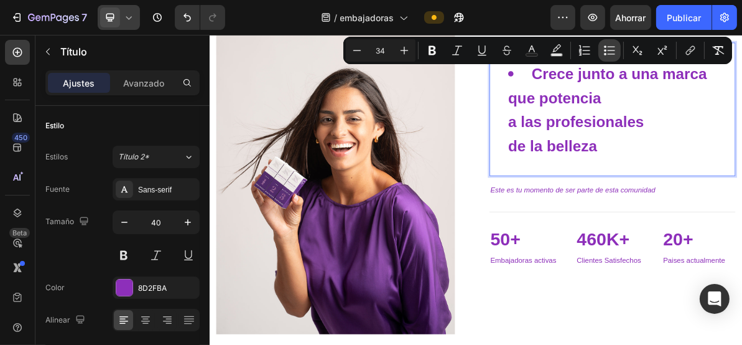
click at [605, 51] on icon "Editor contextual toolbar" at bounding box center [605, 50] width 2 height 2
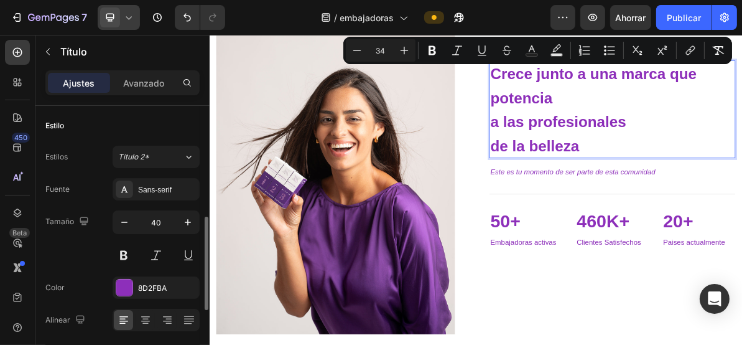
scroll to position [83, 0]
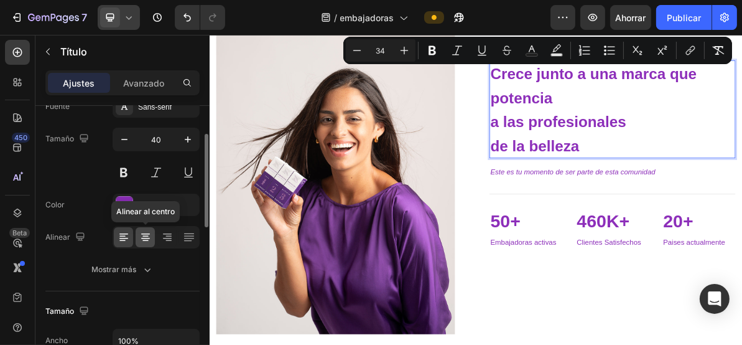
click at [147, 240] on icon at bounding box center [146, 240] width 6 height 1
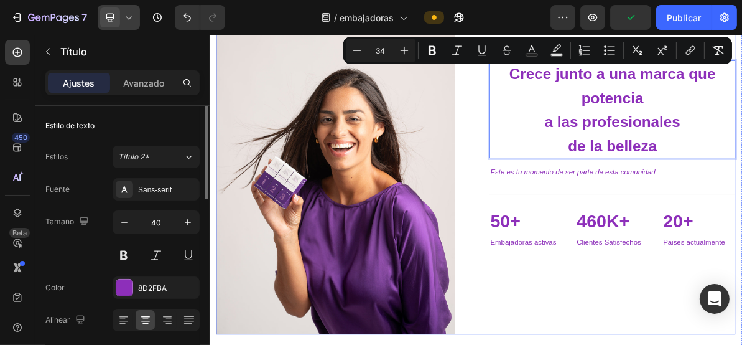
drag, startPoint x: 855, startPoint y: 190, endPoint x: 593, endPoint y: 83, distance: 283.0
click at [593, 83] on div "Image Crece junto a una marca que potencia a las profesionales de la belleza He…" at bounding box center [582, 202] width 728 height 503
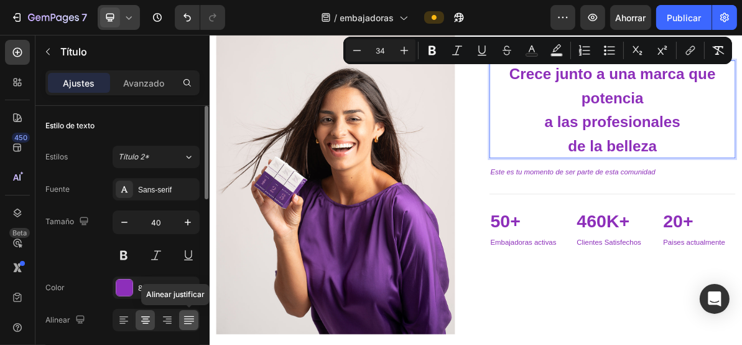
click at [190, 318] on icon at bounding box center [189, 318] width 10 height 1
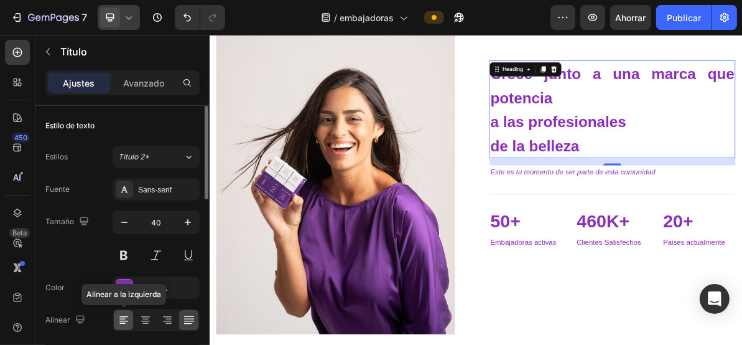
click at [122, 319] on icon at bounding box center [124, 320] width 12 height 12
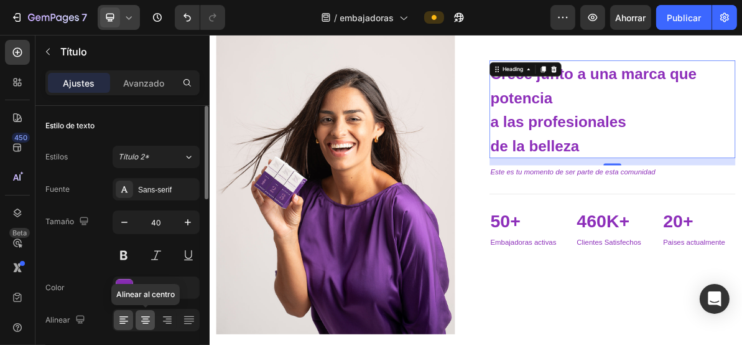
click at [139, 320] on icon at bounding box center [145, 320] width 12 height 12
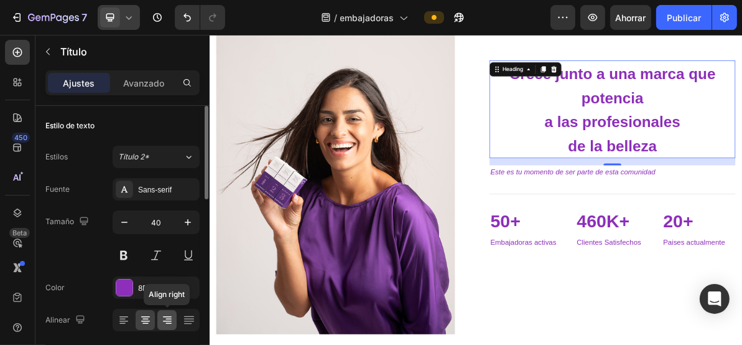
click at [168, 321] on icon at bounding box center [167, 320] width 12 height 12
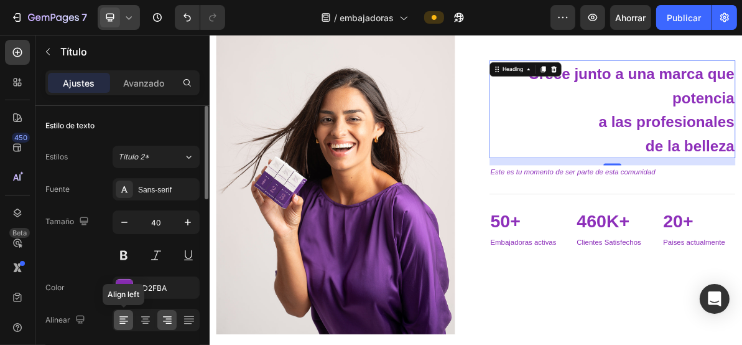
click at [129, 319] on div at bounding box center [123, 320] width 19 height 20
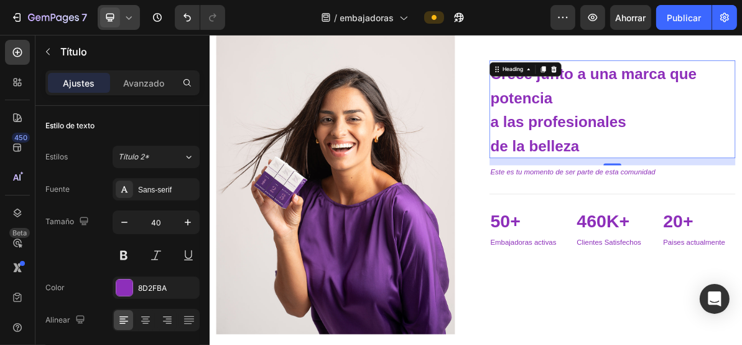
click at [649, 158] on span "a las profesionales" at bounding box center [698, 156] width 190 height 24
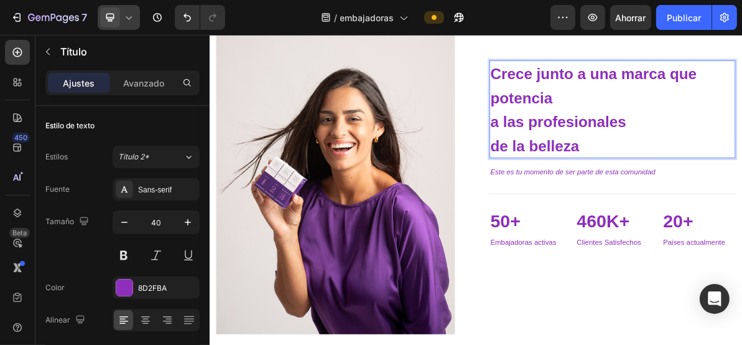
click at [610, 154] on span "a las profesionales" at bounding box center [698, 156] width 190 height 24
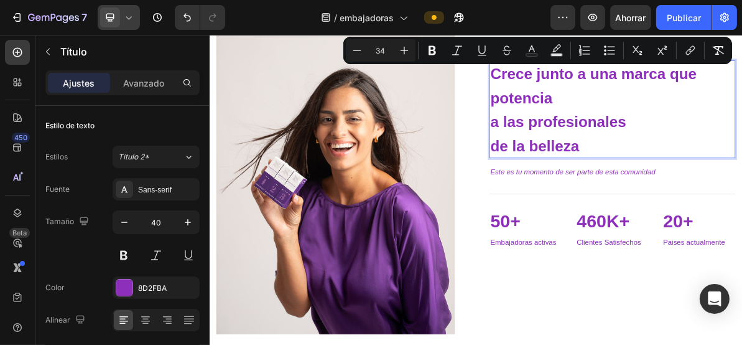
drag, startPoint x: 734, startPoint y: 185, endPoint x: 602, endPoint y: 85, distance: 164.8
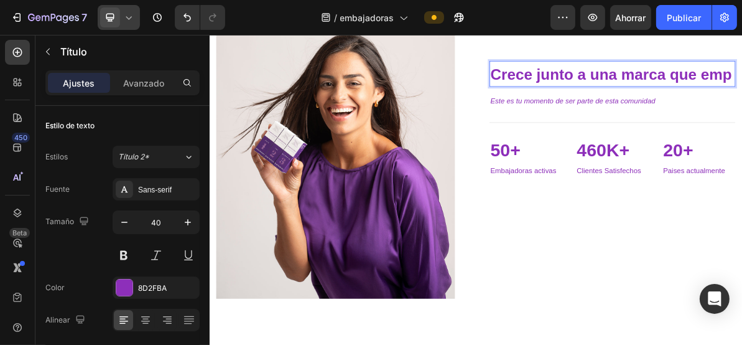
scroll to position [1189, 0]
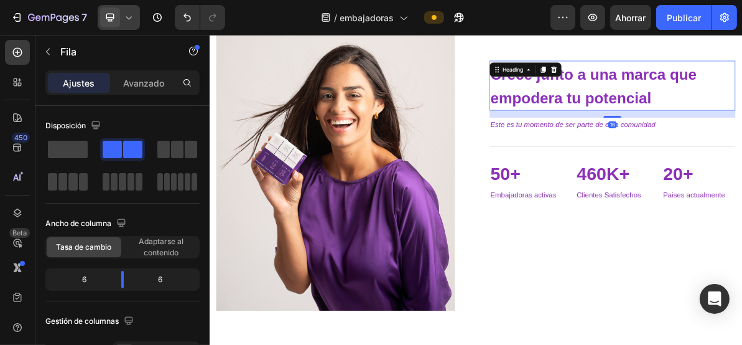
click at [719, 122] on span "Crece junto a una marca que empodera tu potencial" at bounding box center [747, 105] width 289 height 57
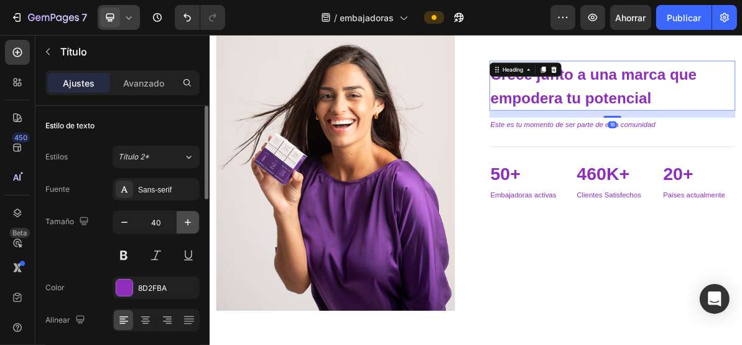
click at [190, 216] on icon "button" at bounding box center [188, 222] width 12 height 12
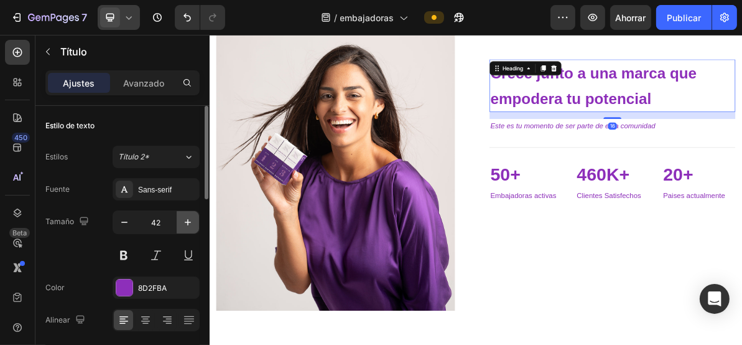
click at [190, 216] on icon "button" at bounding box center [188, 222] width 12 height 12
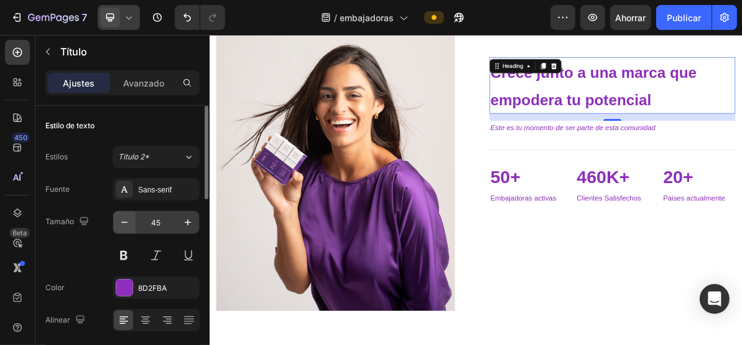
click at [133, 220] on button "button" at bounding box center [124, 222] width 22 height 22
click at [131, 220] on button "button" at bounding box center [124, 222] width 22 height 22
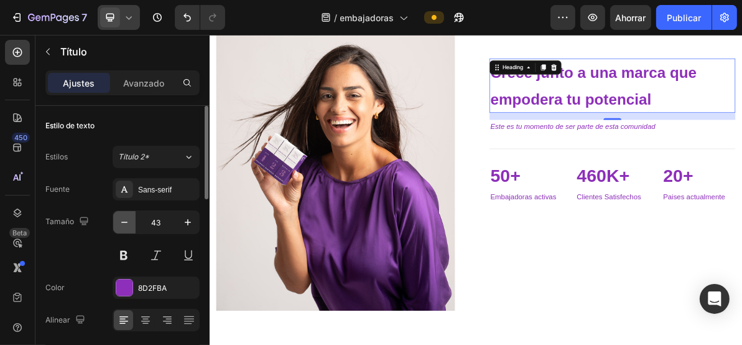
click at [131, 220] on button "button" at bounding box center [124, 222] width 22 height 22
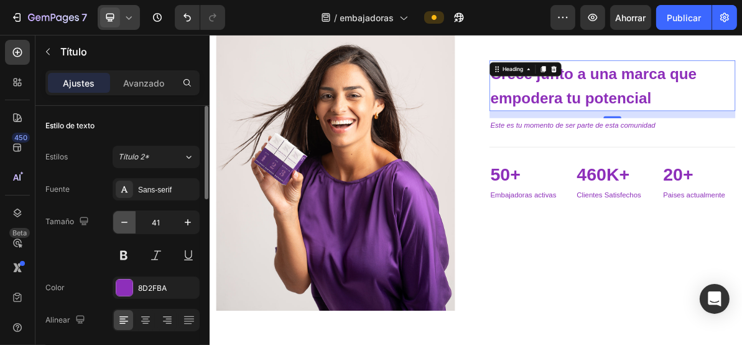
click at [131, 220] on button "button" at bounding box center [124, 222] width 22 height 22
click at [131, 222] on button "button" at bounding box center [124, 222] width 22 height 22
type input "39"
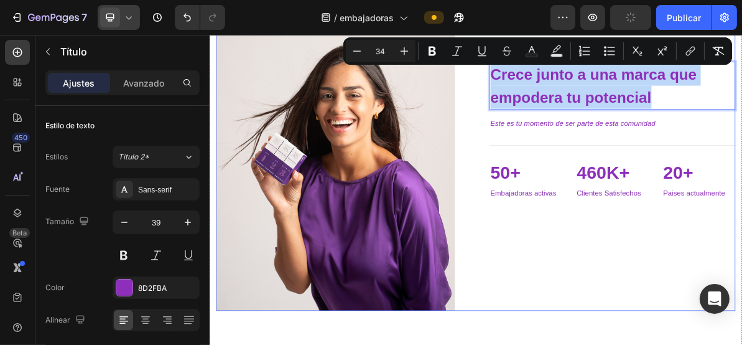
drag, startPoint x: 833, startPoint y: 112, endPoint x: 585, endPoint y: 88, distance: 249.4
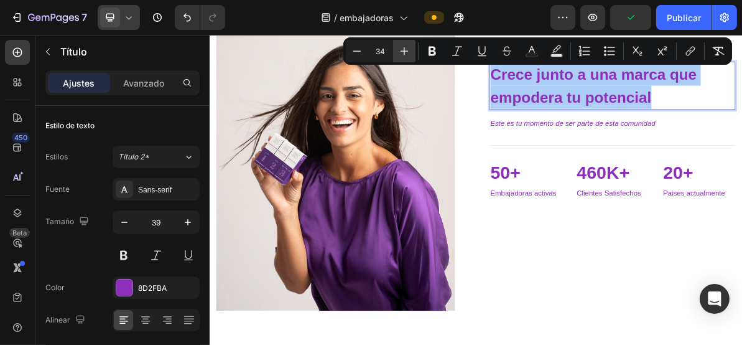
click at [411, 52] on button "Plus" at bounding box center [404, 51] width 22 height 22
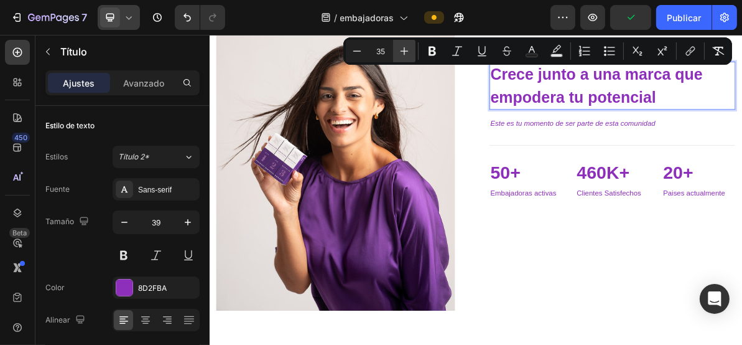
click at [411, 52] on button "Plus" at bounding box center [404, 51] width 22 height 22
click at [411, 53] on button "Plus" at bounding box center [404, 51] width 22 height 22
click at [410, 53] on button "Plus" at bounding box center [404, 51] width 22 height 22
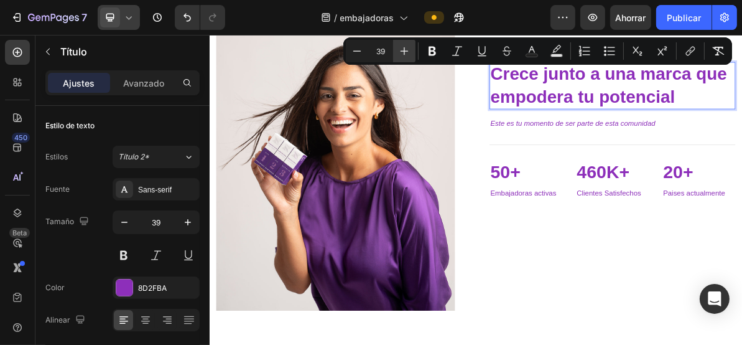
click at [406, 51] on icon "Barra de herramientas contextual del editor" at bounding box center [405, 51] width 8 height 8
click at [406, 52] on icon "Barra de herramientas contextual del editor" at bounding box center [404, 51] width 12 height 12
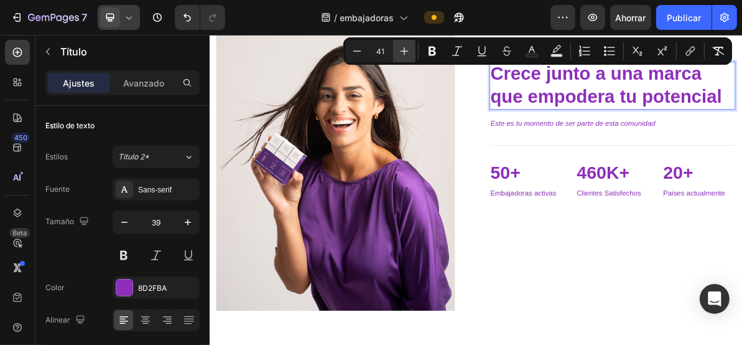
click at [404, 54] on icon "Barra de herramientas contextual del editor" at bounding box center [405, 51] width 8 height 8
click at [403, 54] on icon "Barra de herramientas contextual del editor" at bounding box center [404, 51] width 12 height 12
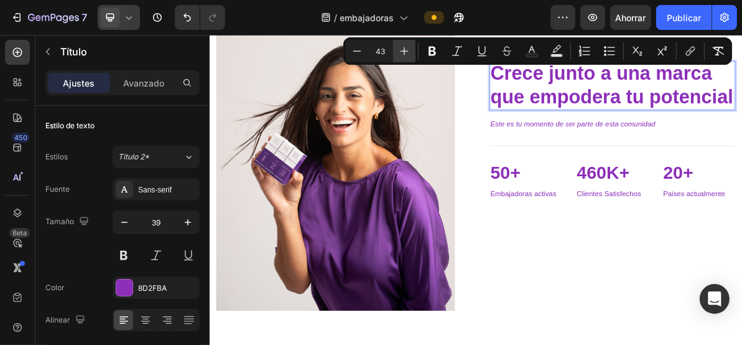
click at [403, 54] on icon "Barra de herramientas contextual del editor" at bounding box center [404, 51] width 12 height 12
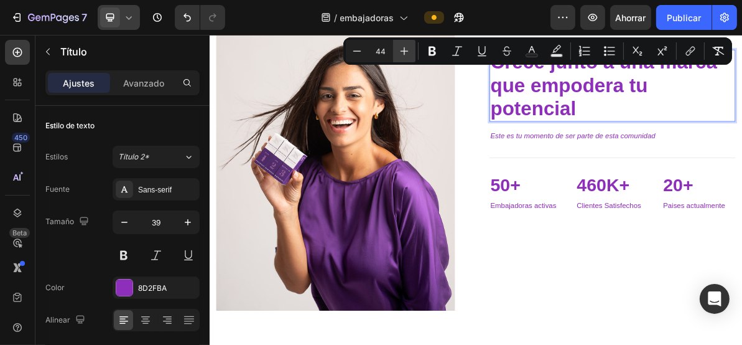
click at [403, 54] on icon "Barra de herramientas contextual del editor" at bounding box center [404, 51] width 12 height 12
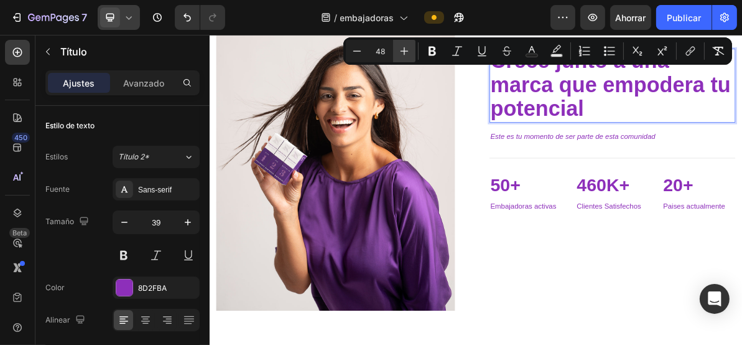
click at [403, 54] on icon "Barra de herramientas contextual del editor" at bounding box center [404, 51] width 12 height 12
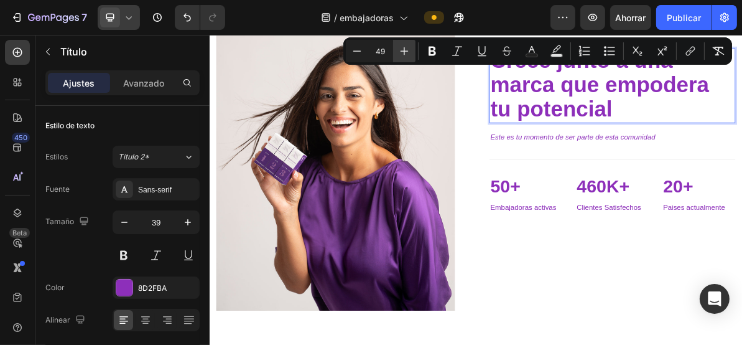
click at [403, 54] on icon "Barra de herramientas contextual del editor" at bounding box center [404, 51] width 12 height 12
type input "51"
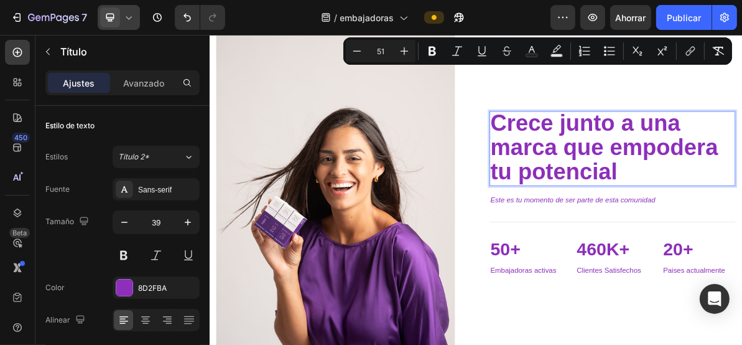
scroll to position [1022, 0]
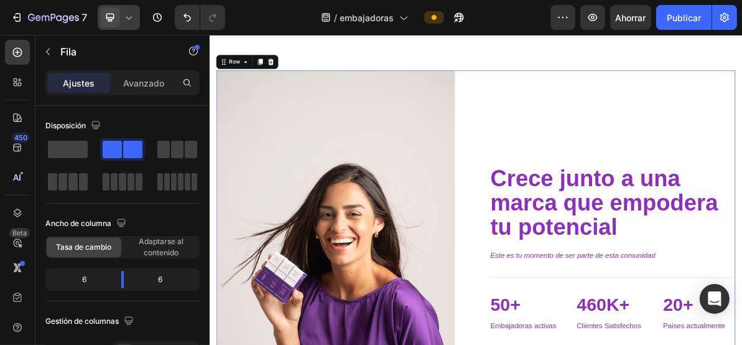
click at [123, 12] on icon at bounding box center [129, 17] width 12 height 12
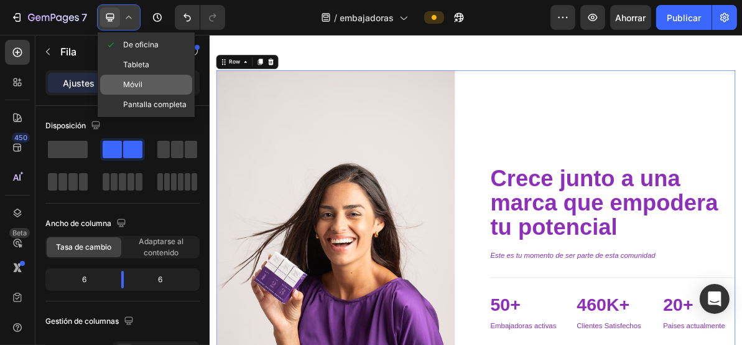
click at [147, 82] on div "Móvil" at bounding box center [146, 85] width 92 height 20
type input "0"
type input "100%"
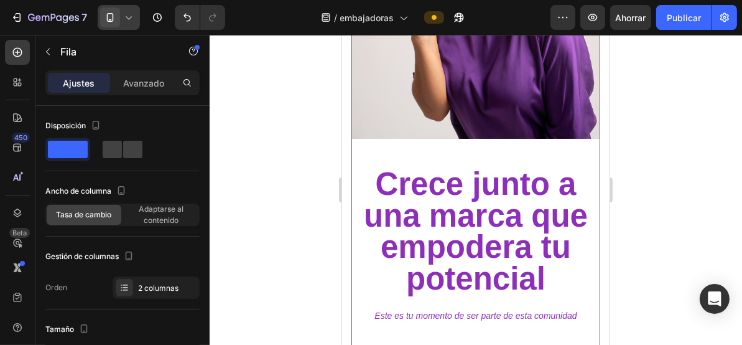
scroll to position [1360, 0]
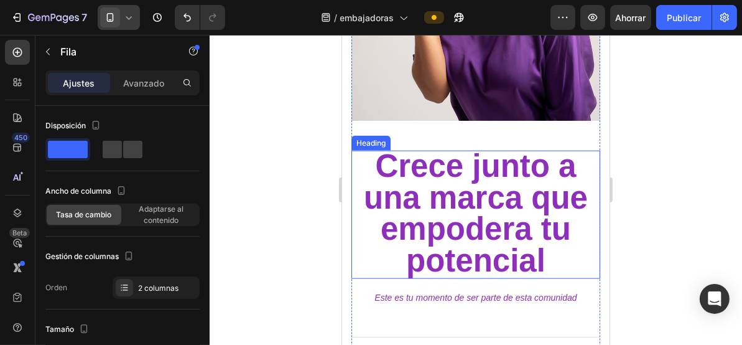
click at [460, 199] on span "Crece junto a una marca que empodera tu potencial" at bounding box center [475, 212] width 224 height 130
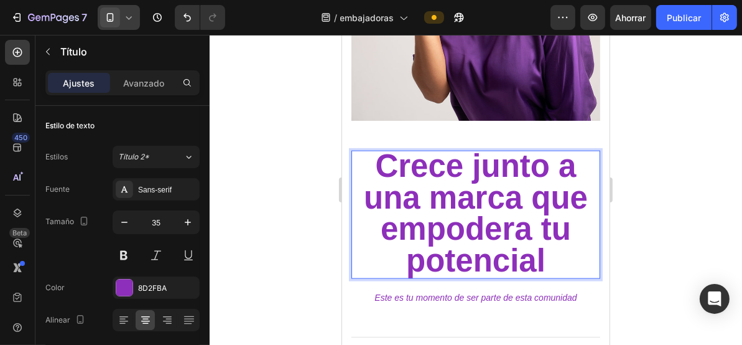
click at [474, 177] on span "Crece junto a una marca que empodera tu potencial" at bounding box center [475, 212] width 224 height 130
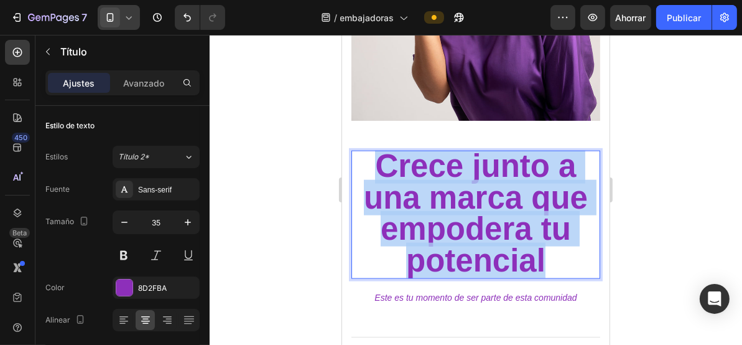
click at [474, 177] on span "Crece junto a una marca que empodera tu potencial" at bounding box center [475, 212] width 224 height 130
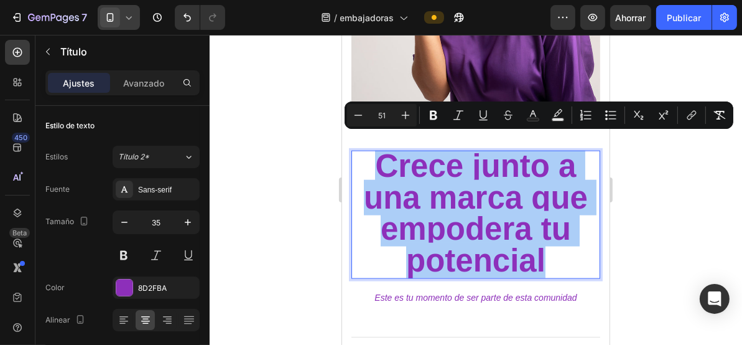
click at [370, 118] on input "51" at bounding box center [382, 115] width 25 height 15
click at [367, 116] on button "Minus" at bounding box center [358, 115] width 22 height 22
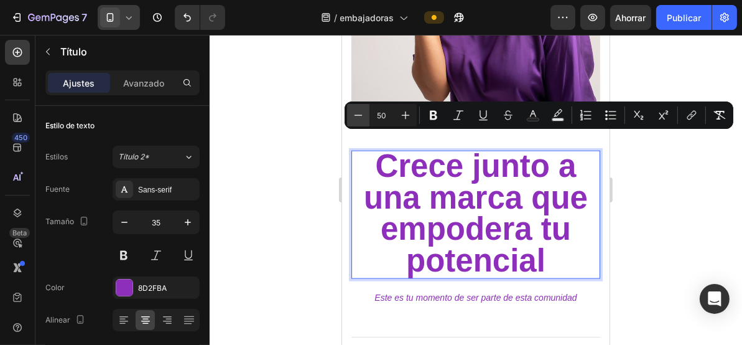
click at [367, 116] on button "Minus" at bounding box center [358, 115] width 22 height 22
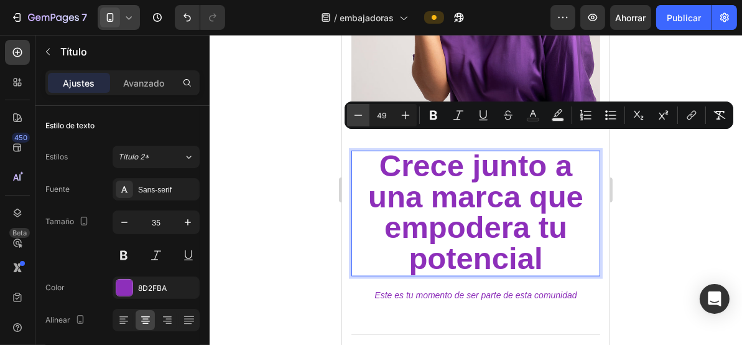
click at [367, 116] on button "Minus" at bounding box center [358, 115] width 22 height 22
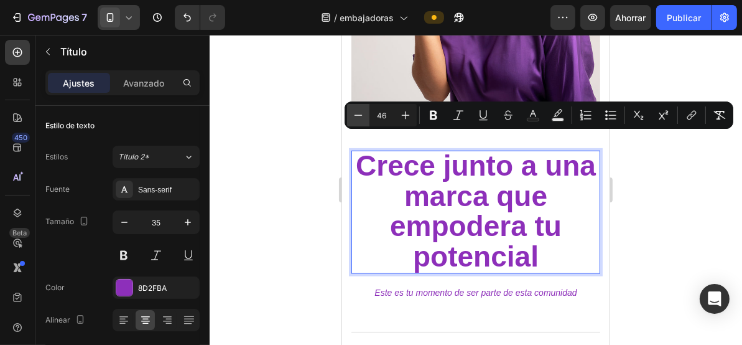
click at [367, 116] on button "Minus" at bounding box center [358, 115] width 22 height 22
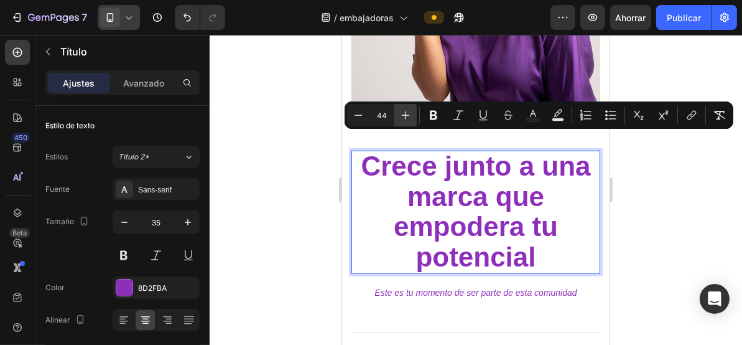
click at [401, 118] on icon "Editor contextual toolbar" at bounding box center [406, 115] width 12 height 12
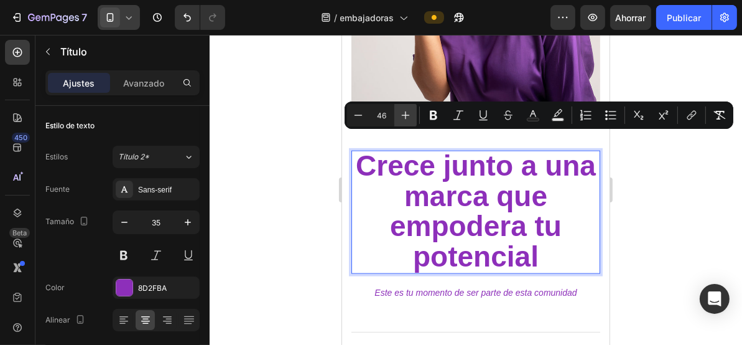
click at [401, 118] on icon "Editor contextual toolbar" at bounding box center [406, 115] width 12 height 12
type input "47"
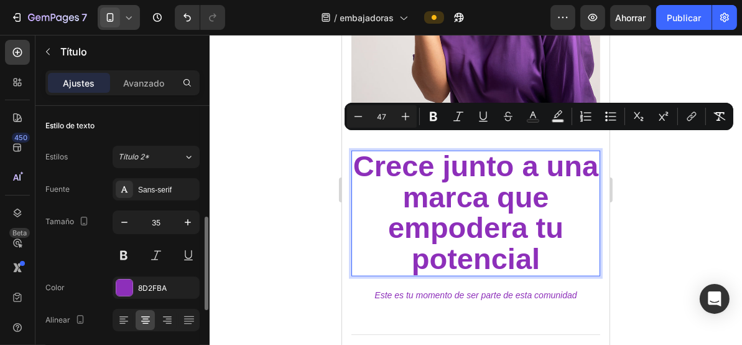
scroll to position [83, 0]
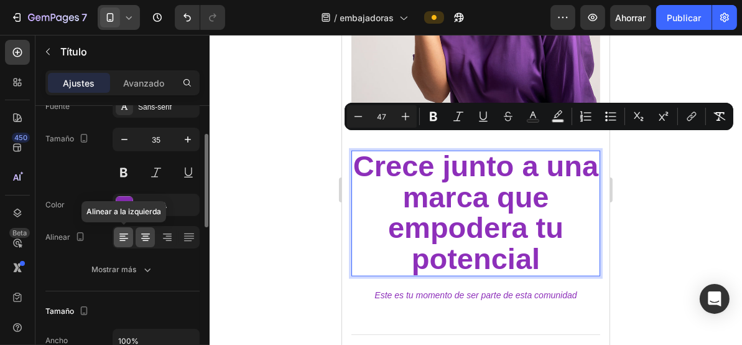
click at [126, 237] on icon at bounding box center [124, 237] width 12 height 12
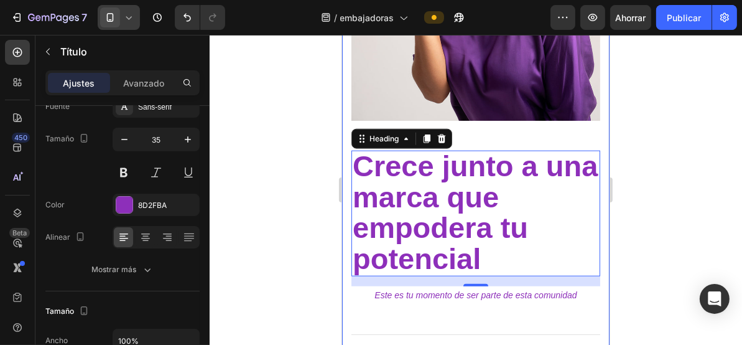
click at [286, 177] on div at bounding box center [476, 190] width 533 height 310
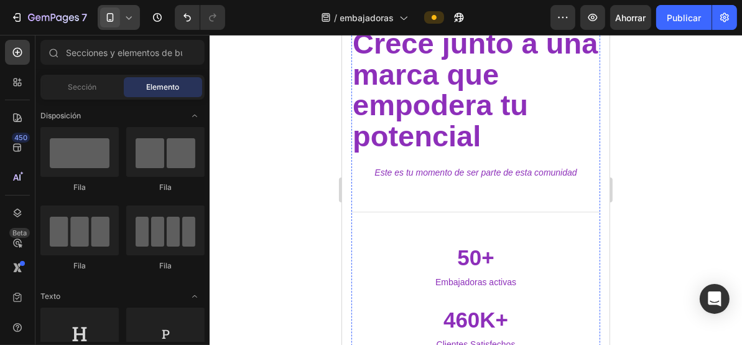
scroll to position [1765, 0]
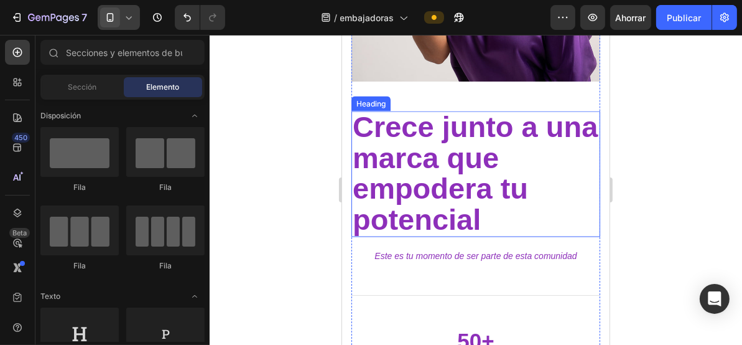
click at [493, 157] on span "Crece junto a una marca que empodera tu potencial" at bounding box center [474, 173] width 245 height 126
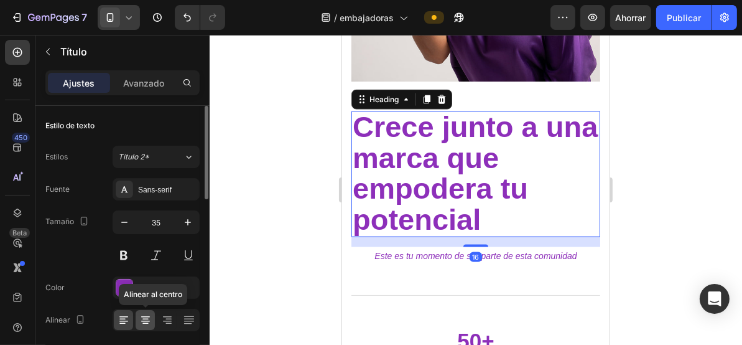
click at [146, 320] on icon at bounding box center [145, 320] width 9 height 1
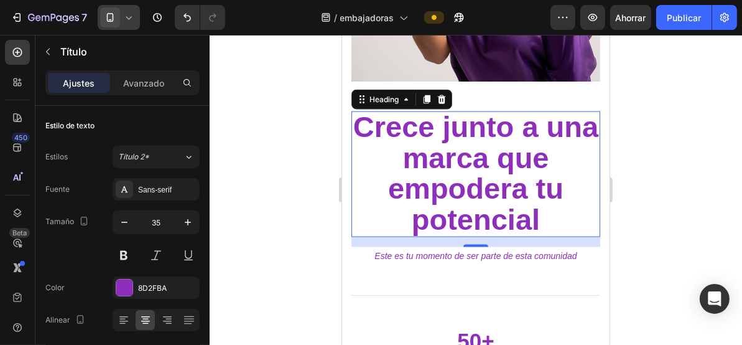
click at [299, 160] on div at bounding box center [476, 190] width 533 height 310
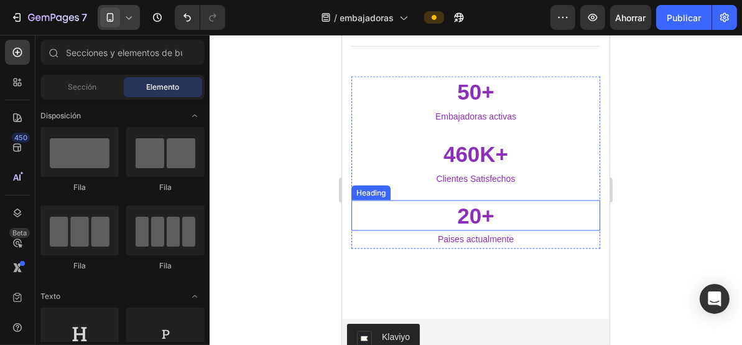
scroll to position [2180, 0]
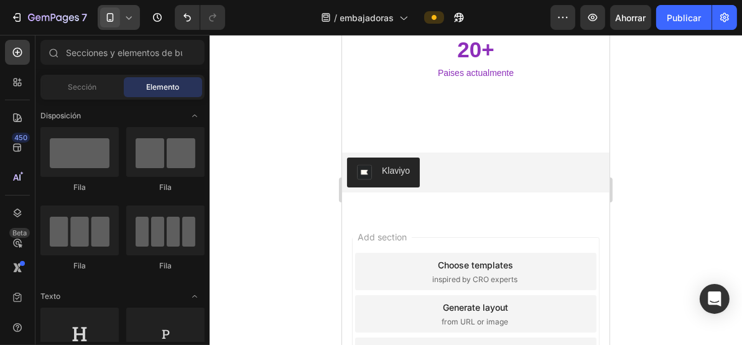
drag, startPoint x: 118, startPoint y: 20, endPoint x: 122, endPoint y: 29, distance: 9.7
click at [118, 21] on span at bounding box center [110, 17] width 20 height 20
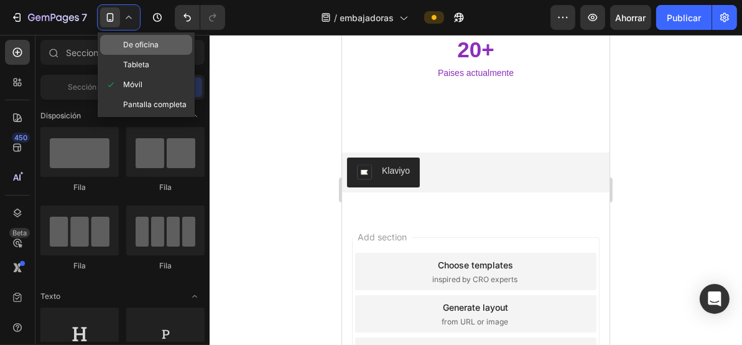
click at [139, 47] on font "De oficina" at bounding box center [140, 44] width 35 height 9
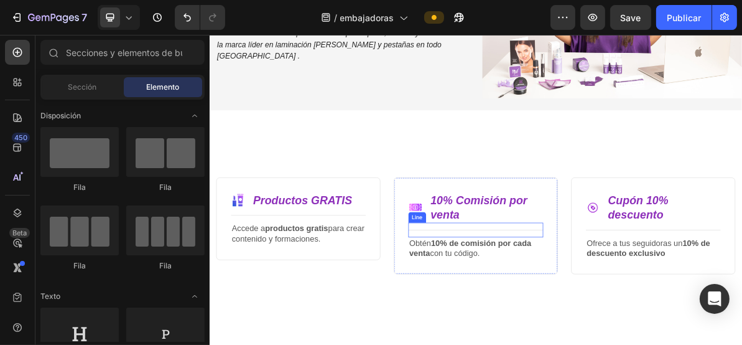
scroll to position [166, 0]
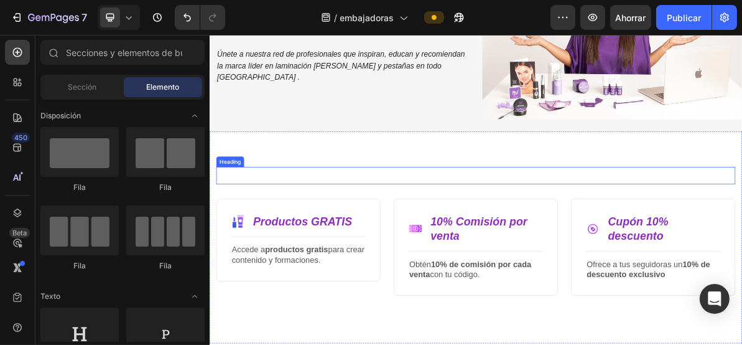
click at [571, 218] on span "BENEFICIOS" at bounding box center [582, 229] width 122 height 22
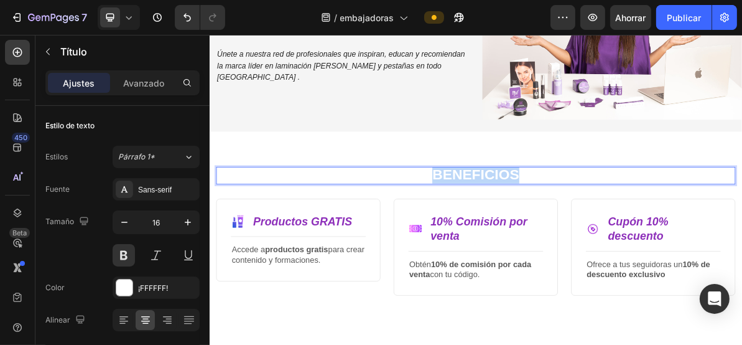
click at [571, 218] on span "BENEFICIOS" at bounding box center [582, 229] width 122 height 22
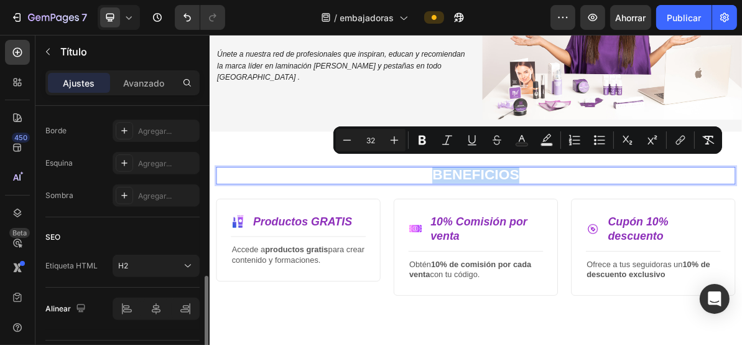
scroll to position [415, 0]
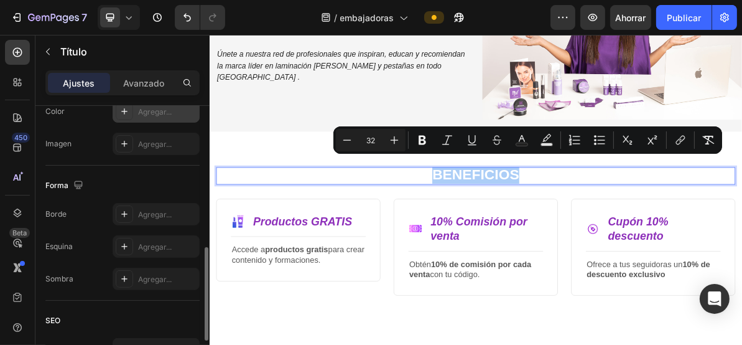
click at [156, 115] on div "Agregar..." at bounding box center [156, 111] width 87 height 22
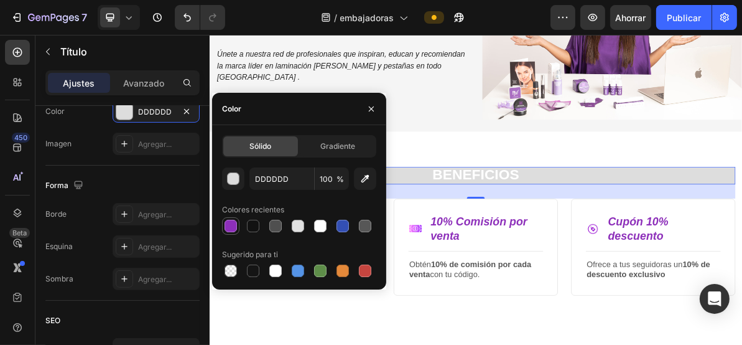
click at [228, 229] on div at bounding box center [231, 226] width 12 height 12
type input "8D2FBA"
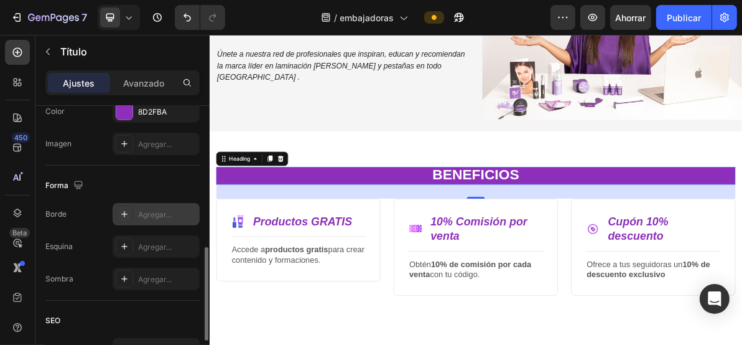
click at [144, 205] on div "Agregar..." at bounding box center [156, 214] width 87 height 22
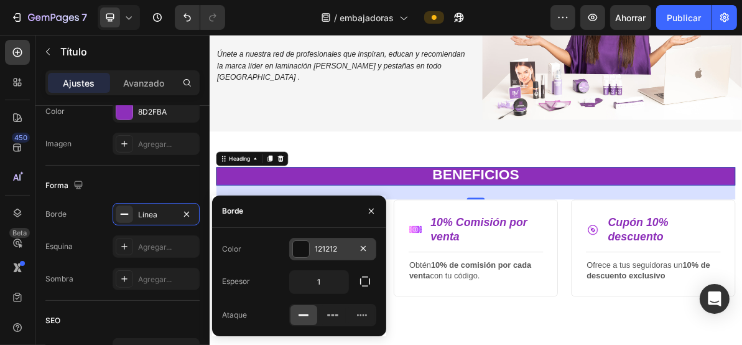
click at [306, 248] on div at bounding box center [301, 249] width 16 height 16
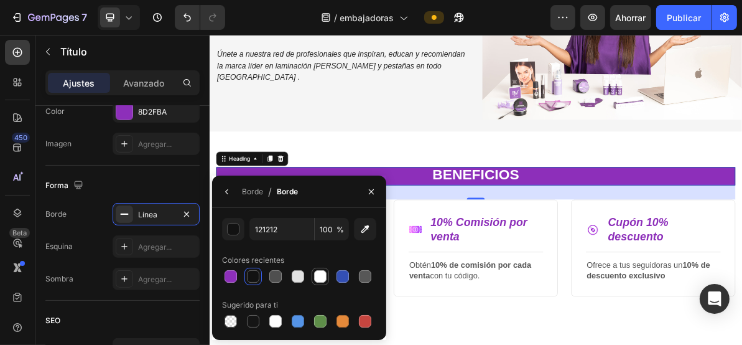
click at [324, 276] on div at bounding box center [320, 276] width 12 height 12
type input "FFFFFF"
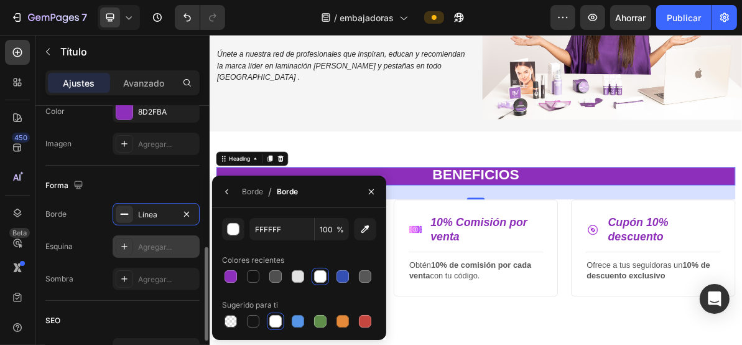
click at [161, 243] on font "Agregar..." at bounding box center [155, 246] width 34 height 9
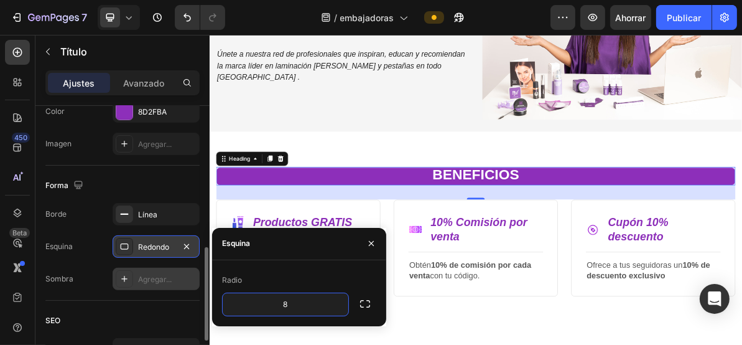
click at [168, 274] on div "Agregar..." at bounding box center [167, 279] width 58 height 11
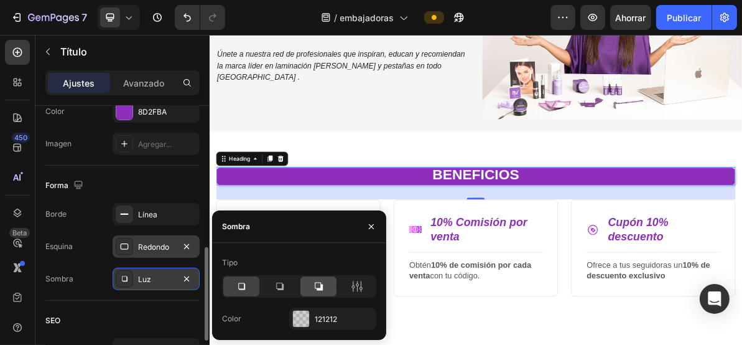
click at [315, 288] on icon at bounding box center [318, 286] width 12 height 12
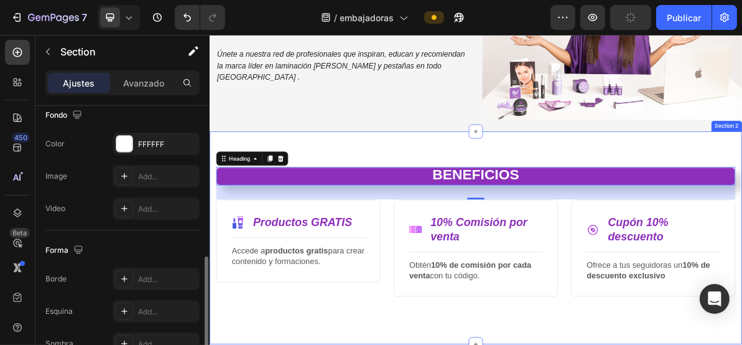
click at [217, 245] on div "⁠⁠⁠⁠⁠⁠⁠ BENEFICIOS Heading 32 Image Productos GRATIS Text Block Row Title Line …" at bounding box center [582, 319] width 747 height 299
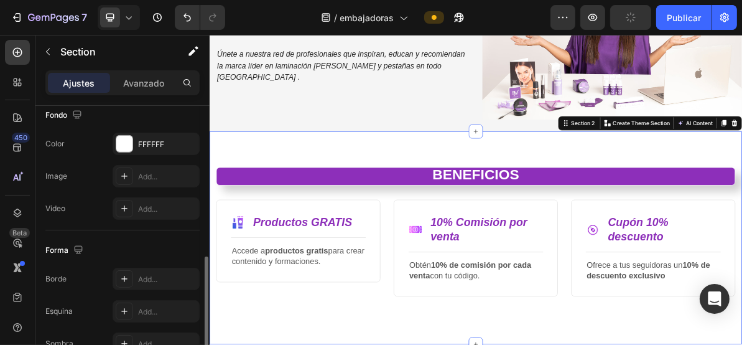
scroll to position [0, 0]
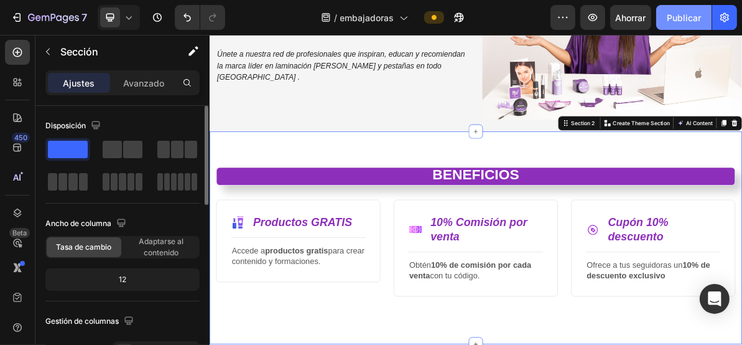
click at [689, 13] on font "Publicar" at bounding box center [684, 17] width 34 height 11
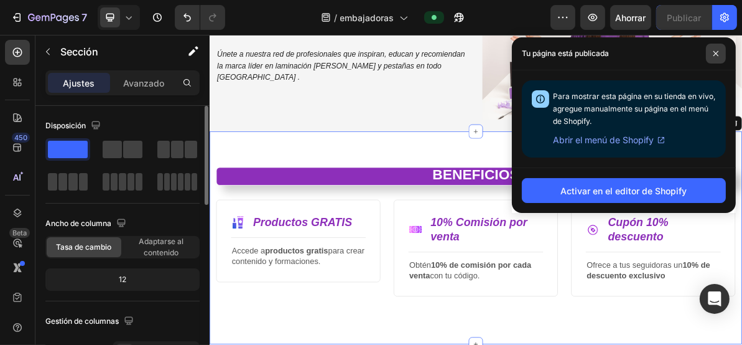
click at [715, 49] on span at bounding box center [716, 54] width 20 height 20
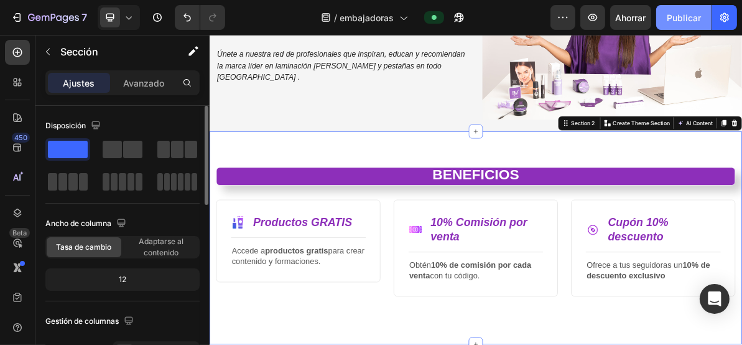
click at [690, 21] on font "Publicar" at bounding box center [684, 17] width 34 height 11
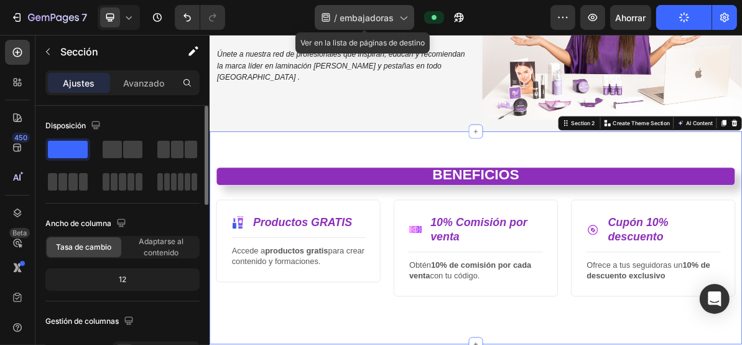
click at [374, 15] on font "embajadoras" at bounding box center [367, 17] width 54 height 11
